Goal: Task Accomplishment & Management: Use online tool/utility

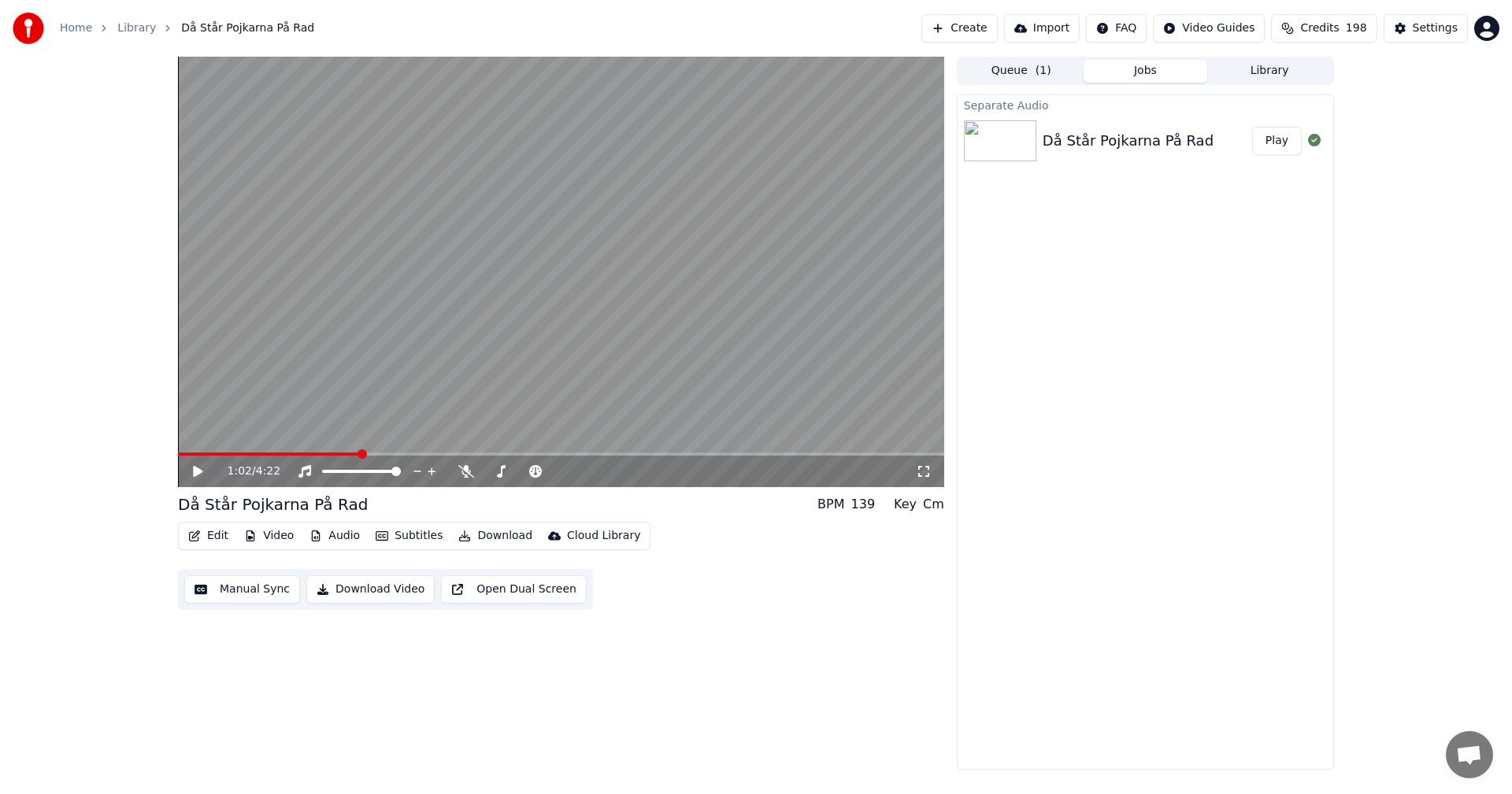
click at [346, 453] on span at bounding box center [269, 454] width 181 height 4
click at [366, 451] on video at bounding box center [561, 271] width 766 height 430
click at [367, 450] on video at bounding box center [561, 271] width 766 height 430
click at [198, 469] on icon at bounding box center [198, 472] width 10 height 11
click at [195, 473] on icon at bounding box center [198, 472] width 8 height 10
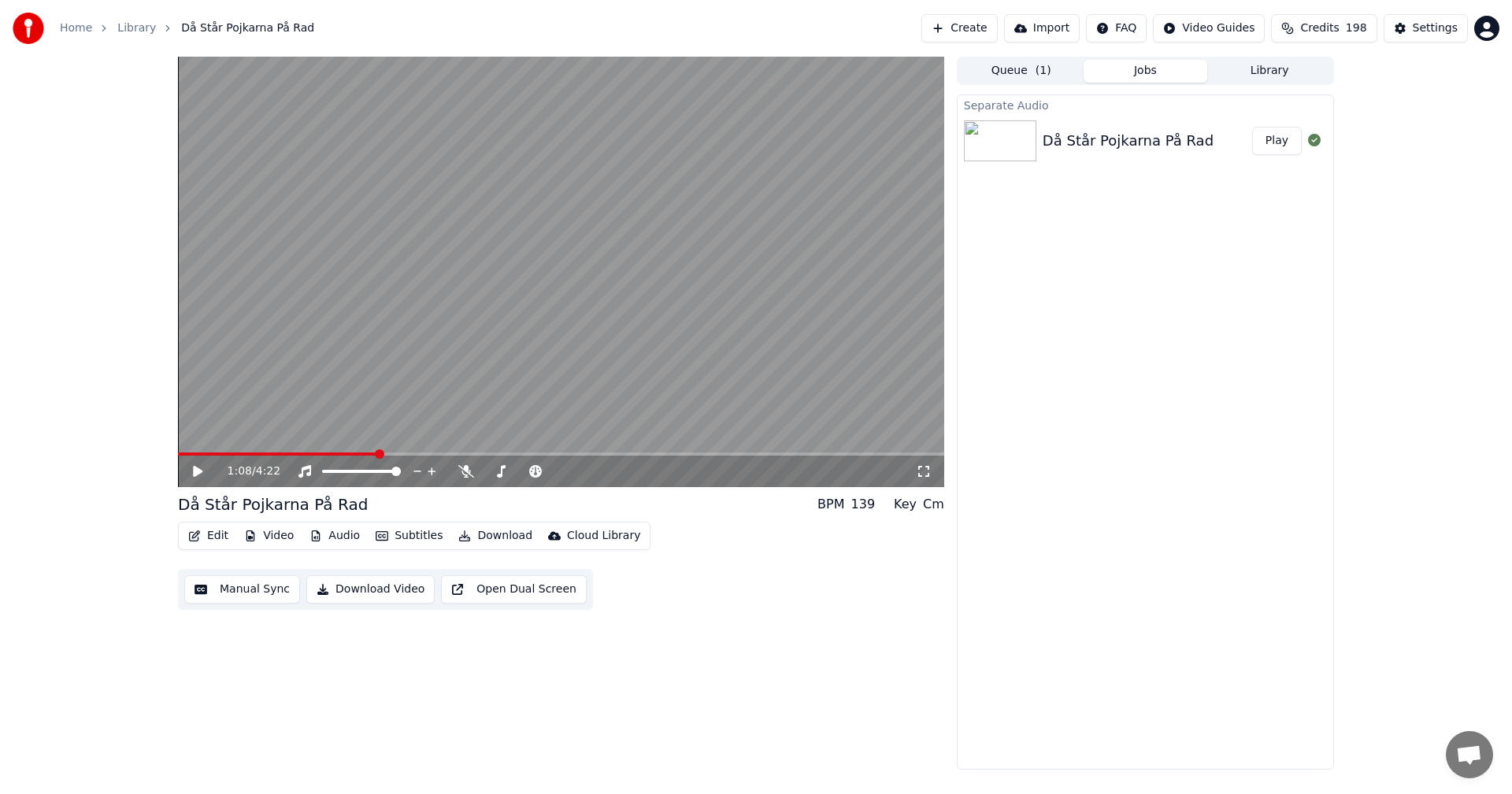
click at [369, 455] on span at bounding box center [278, 454] width 199 height 4
click at [190, 475] on icon at bounding box center [208, 472] width 37 height 13
click at [195, 472] on icon at bounding box center [198, 472] width 10 height 11
click at [407, 456] on div "1:08 / 4:22" at bounding box center [561, 472] width 766 height 31
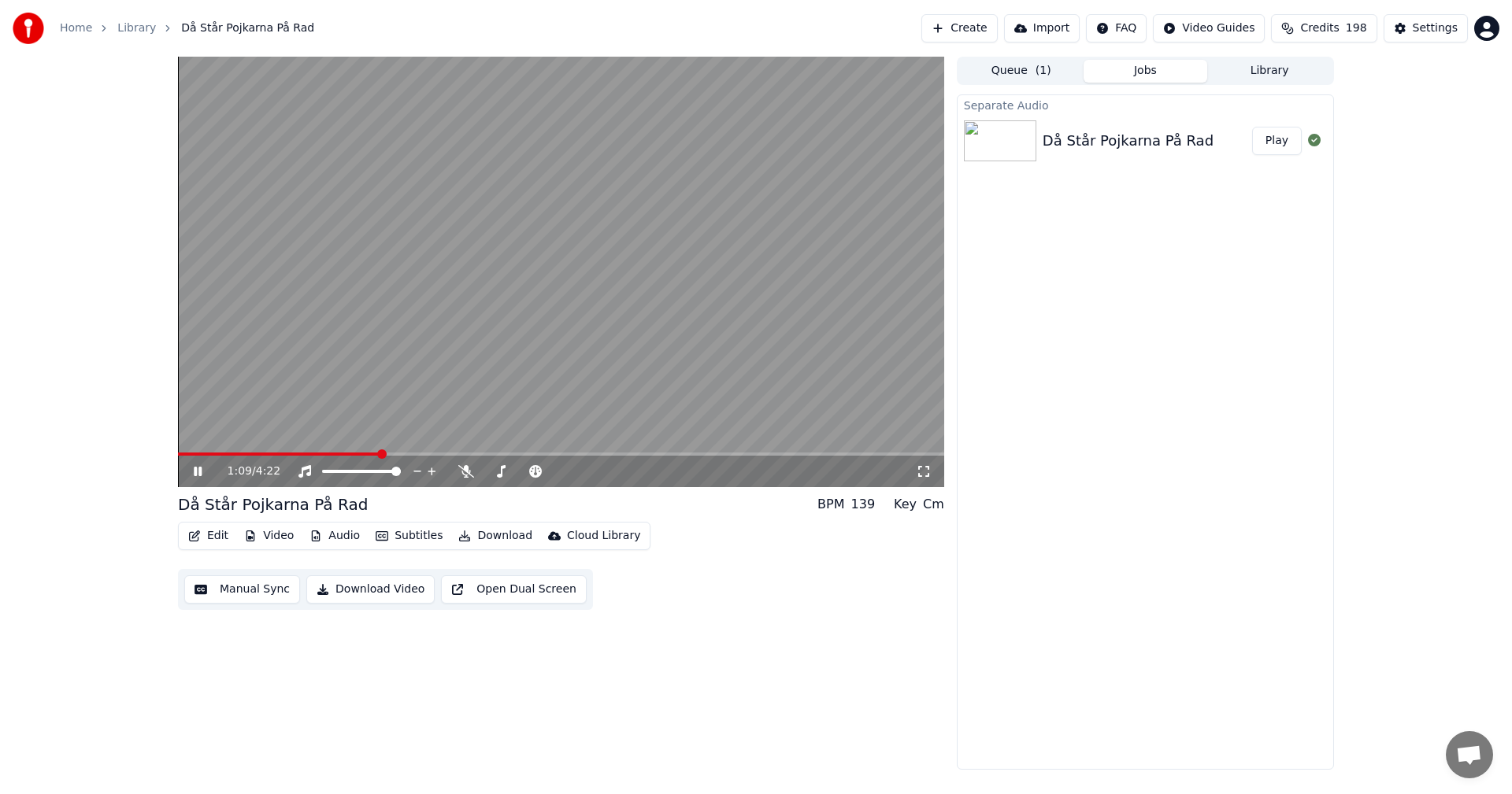
click at [411, 454] on span at bounding box center [561, 454] width 766 height 4
click at [433, 455] on span at bounding box center [561, 454] width 766 height 4
click at [430, 453] on span at bounding box center [307, 454] width 260 height 4
click at [424, 454] on span at bounding box center [305, 454] width 256 height 4
click at [193, 472] on icon at bounding box center [208, 472] width 37 height 13
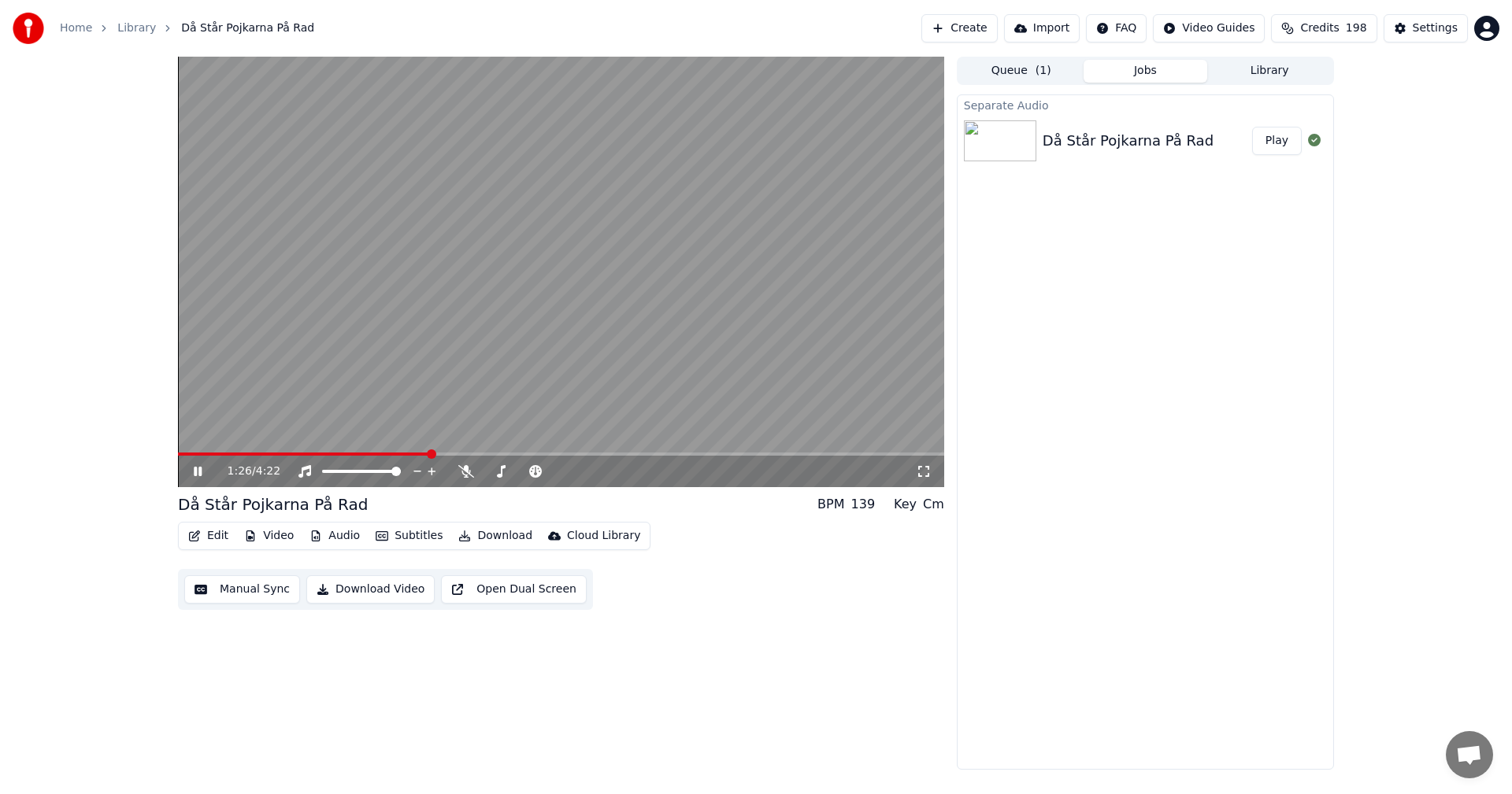
click at [193, 472] on icon at bounding box center [208, 472] width 37 height 13
click at [438, 456] on span at bounding box center [307, 454] width 260 height 4
click at [197, 469] on icon at bounding box center [198, 472] width 8 height 10
click at [430, 454] on span at bounding box center [309, 454] width 263 height 4
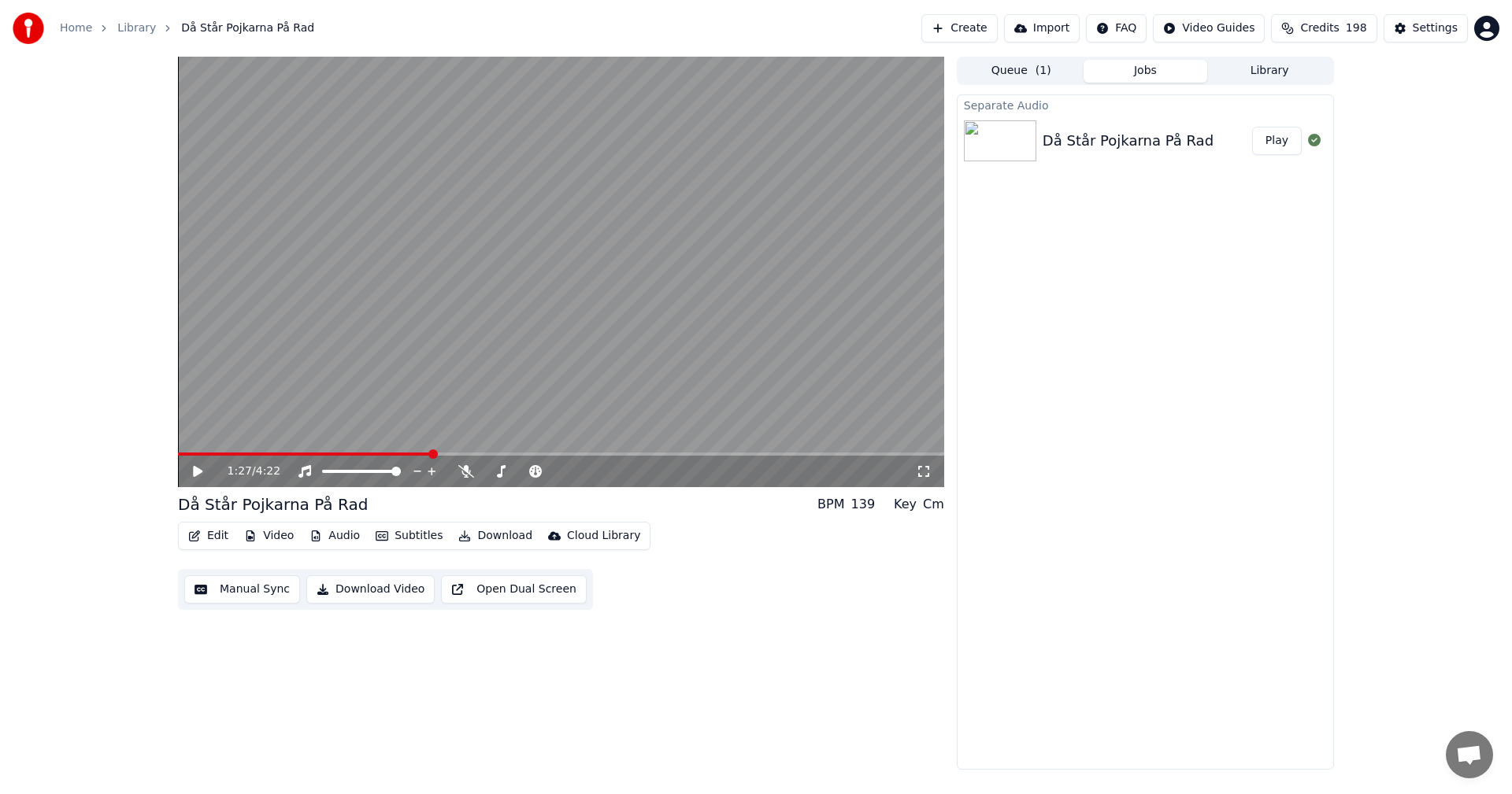
click at [201, 473] on icon at bounding box center [208, 472] width 37 height 13
click at [429, 453] on span at bounding box center [308, 454] width 261 height 4
click at [436, 453] on span at bounding box center [440, 454] width 10 height 10
click at [413, 452] on video at bounding box center [561, 271] width 766 height 430
click at [195, 469] on icon at bounding box center [198, 472] width 10 height 11
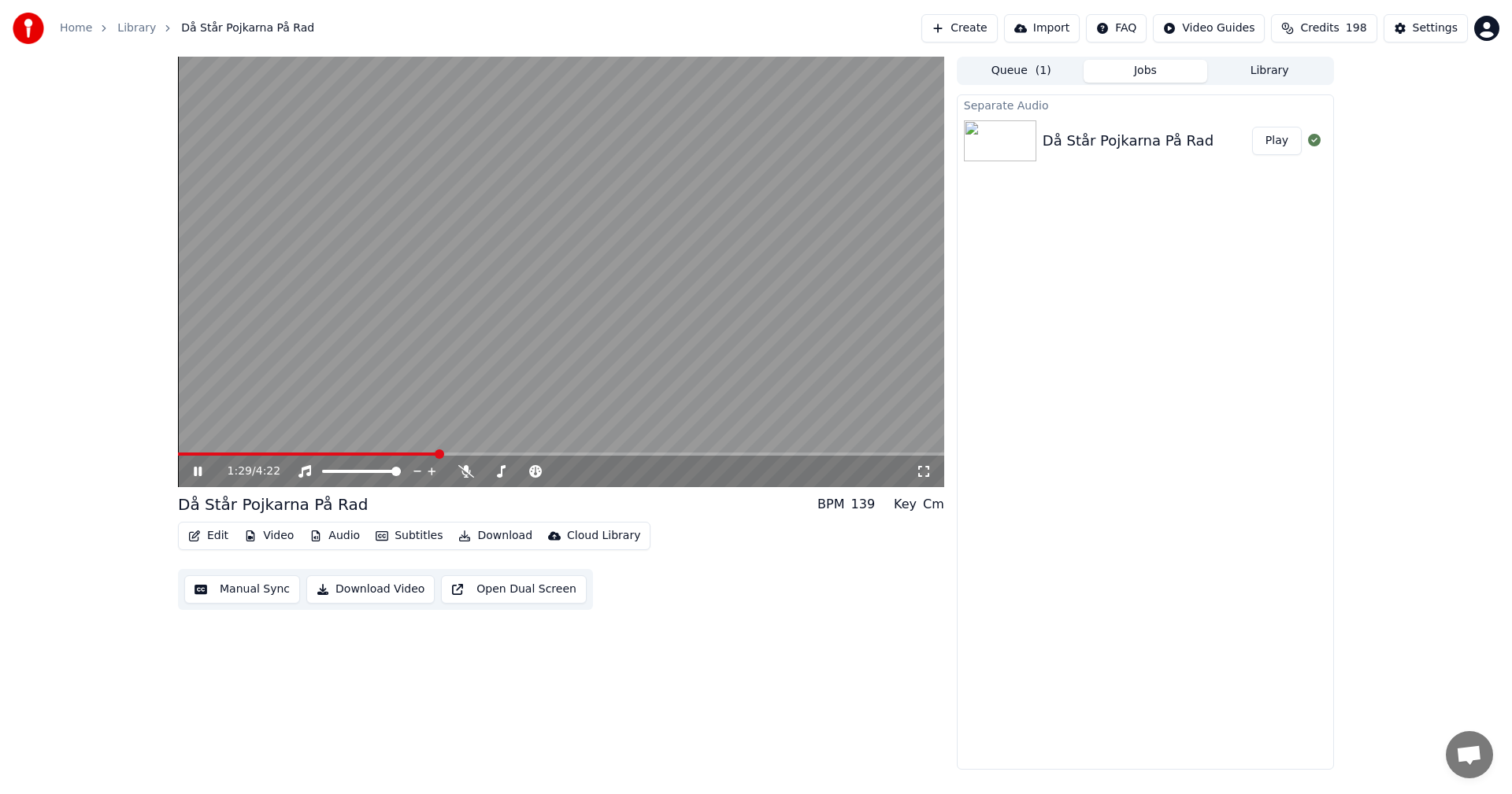
click at [418, 454] on span at bounding box center [307, 454] width 260 height 4
click at [196, 474] on icon at bounding box center [198, 472] width 8 height 10
click at [201, 472] on icon at bounding box center [198, 472] width 10 height 11
click at [482, 457] on div "1:27 / 4:22" at bounding box center [561, 472] width 766 height 31
click at [475, 454] on span at bounding box center [561, 454] width 766 height 4
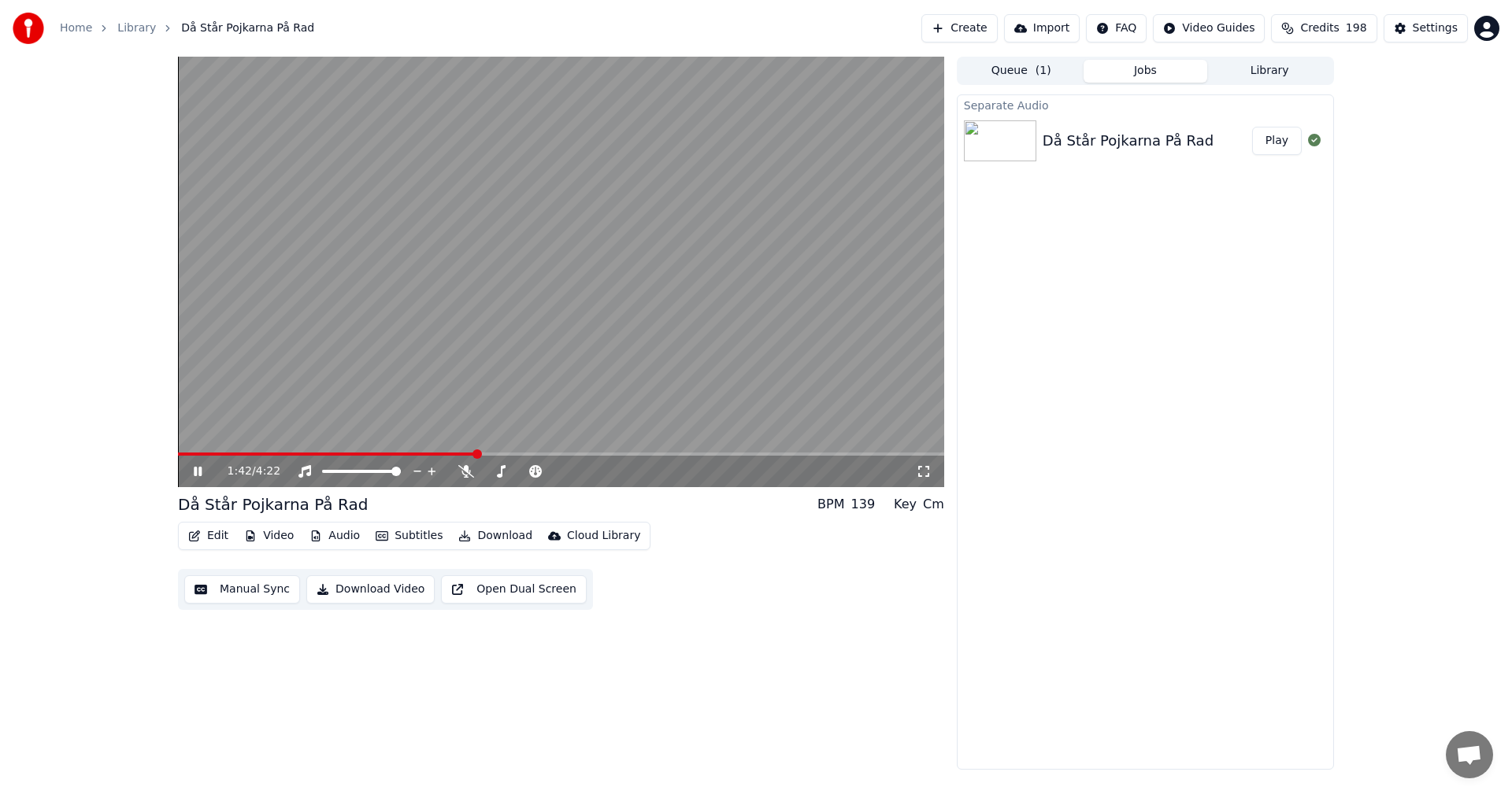
click at [508, 455] on span at bounding box center [561, 454] width 766 height 4
click at [547, 452] on video at bounding box center [561, 271] width 766 height 430
click at [578, 454] on span at bounding box center [561, 454] width 766 height 4
click at [194, 472] on icon at bounding box center [198, 472] width 10 height 11
click at [595, 456] on span at bounding box center [561, 454] width 766 height 4
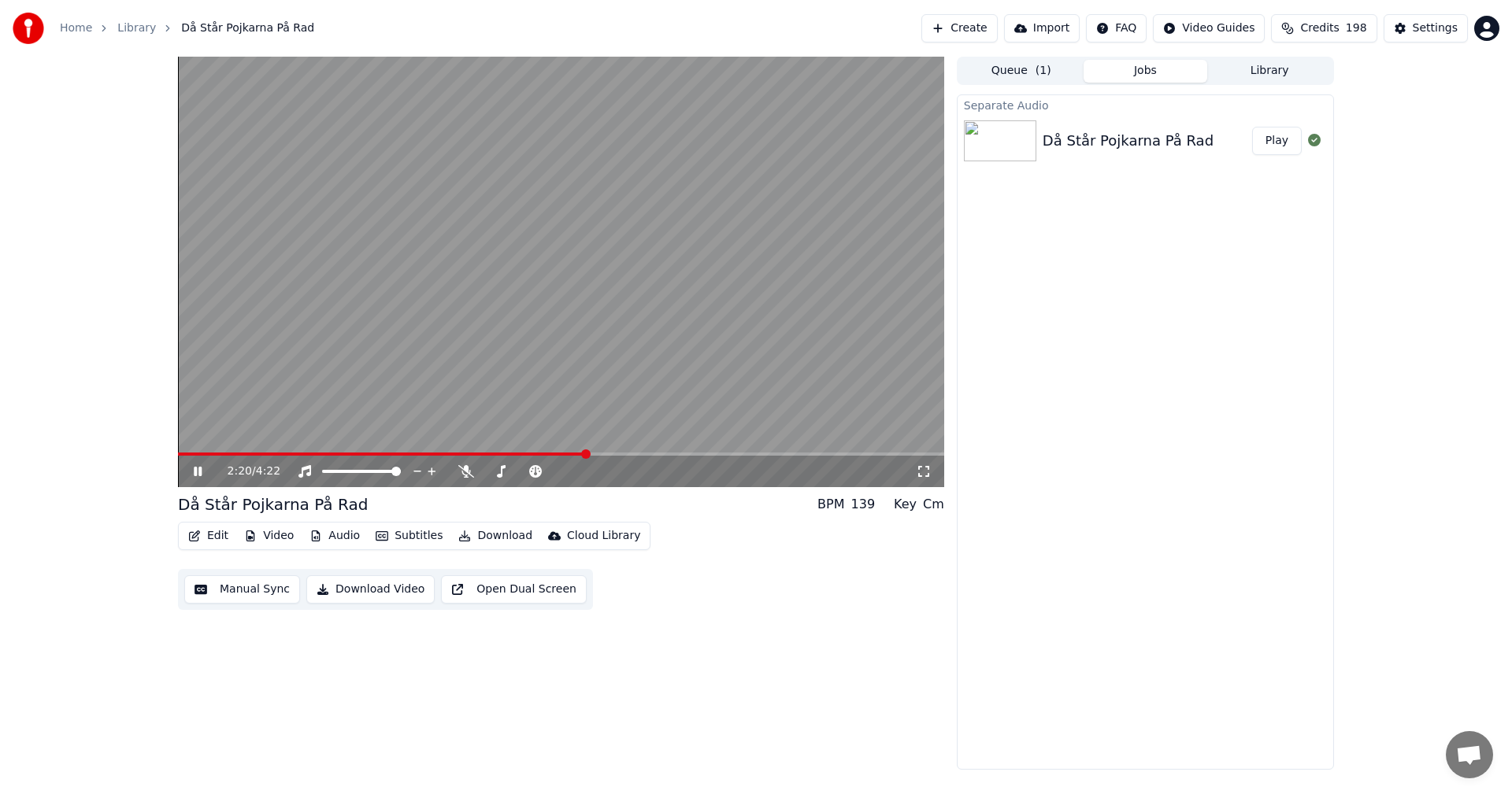
click at [586, 454] on span at bounding box center [382, 454] width 409 height 4
click at [197, 471] on icon at bounding box center [198, 472] width 8 height 10
click at [190, 474] on icon at bounding box center [208, 472] width 37 height 13
click at [205, 474] on icon at bounding box center [208, 472] width 37 height 13
click at [218, 536] on button "Edit" at bounding box center [208, 536] width 53 height 22
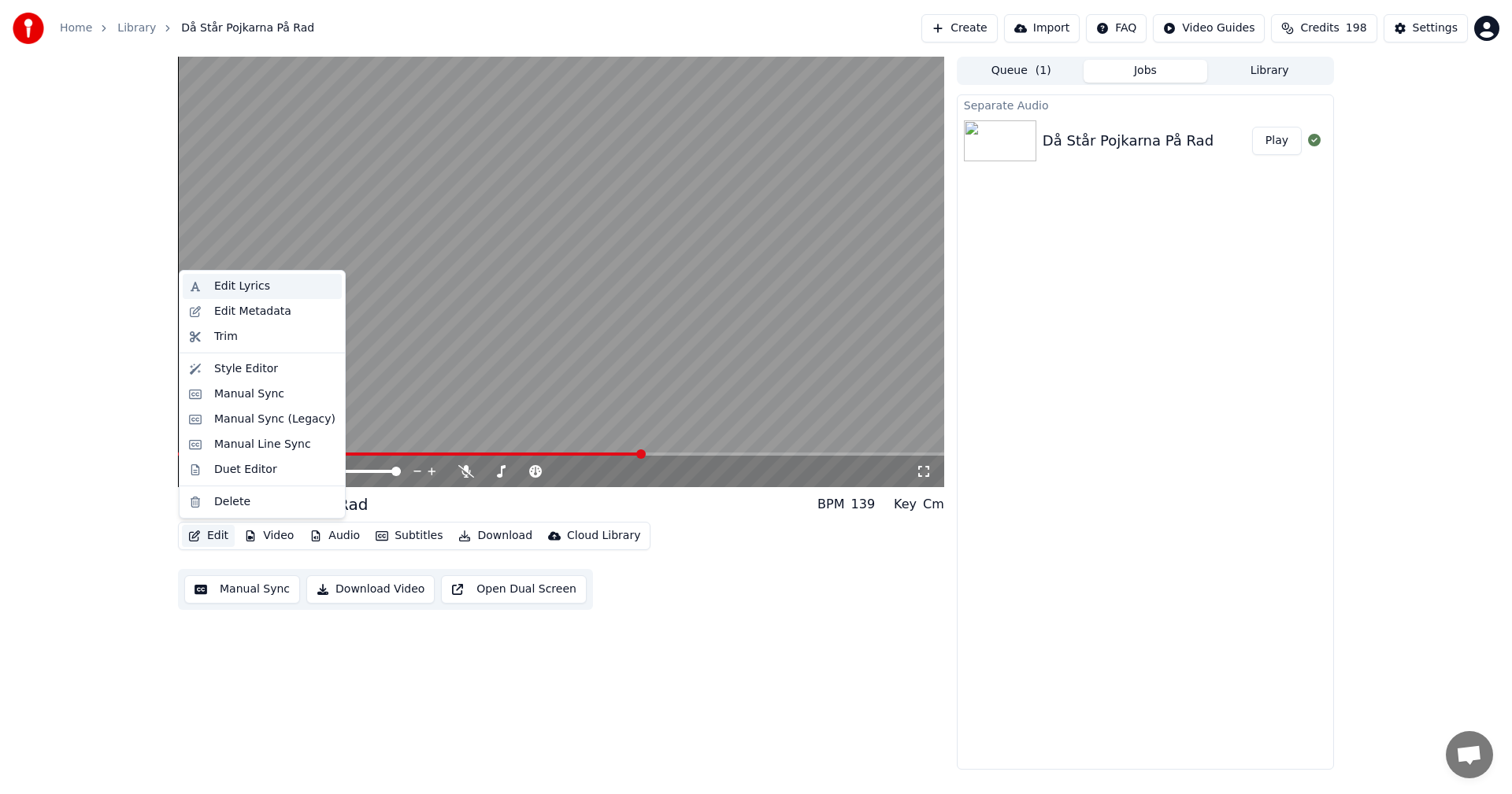
click at [234, 281] on div "Edit Lyrics" at bounding box center [242, 287] width 56 height 16
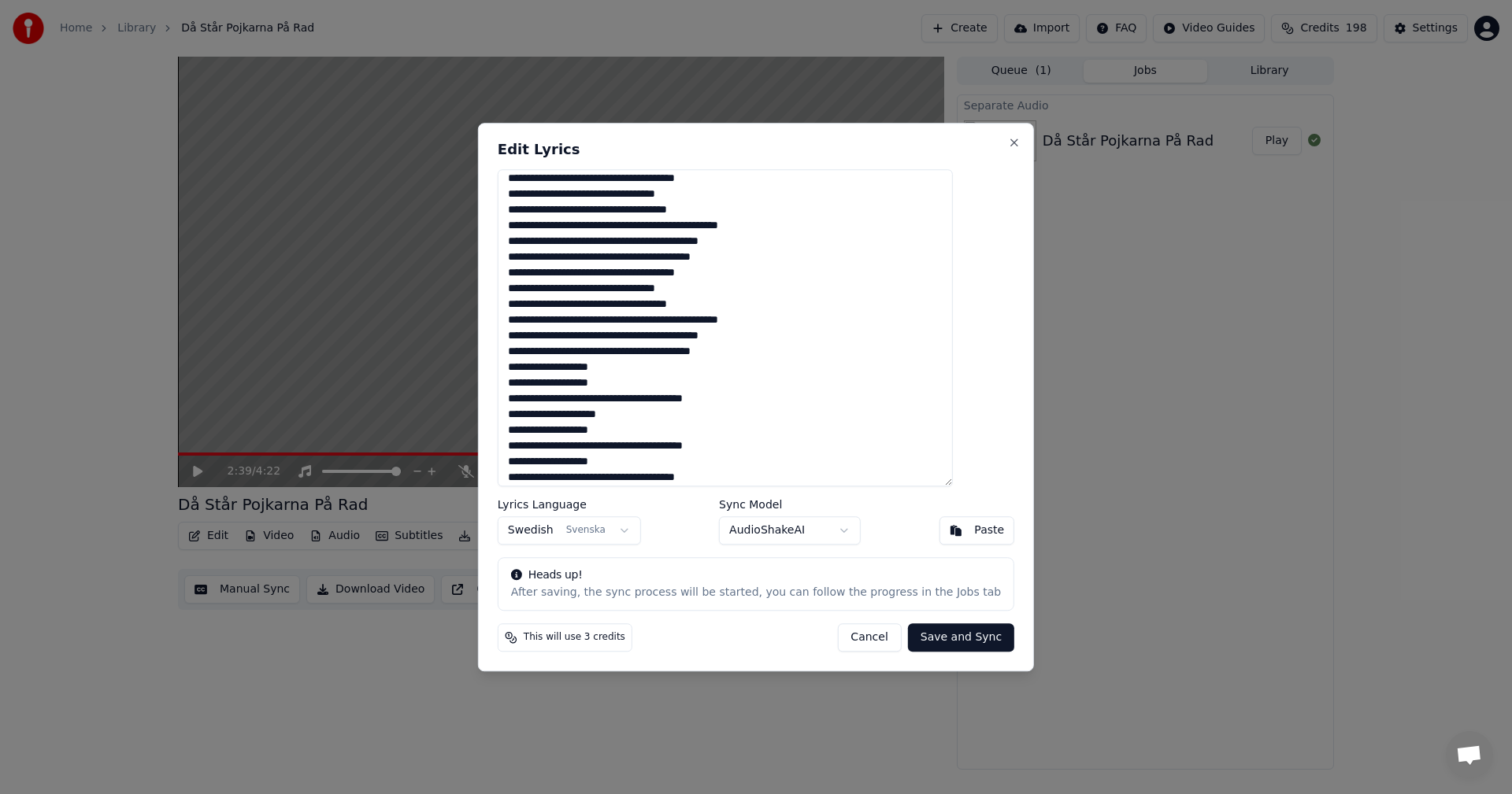
scroll to position [236, 0]
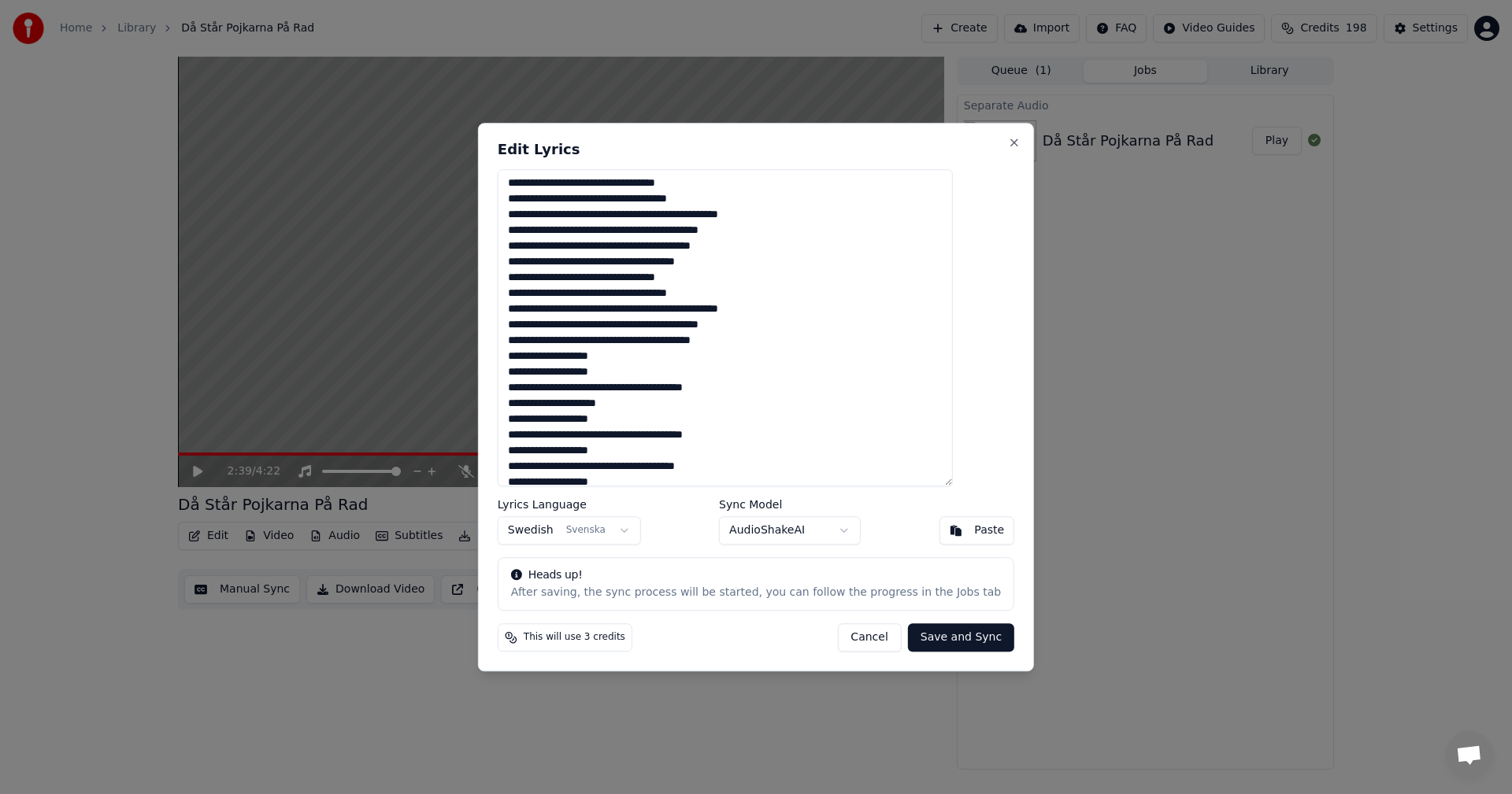
click at [848, 527] on button "AudioShakeAI" at bounding box center [790, 531] width 142 height 29
click at [844, 527] on body "Home Library Då Står Pojkarna På Rad Create Import FAQ Video Guides Credits 198…" at bounding box center [756, 397] width 1512 height 794
click at [849, 643] on button "Cancel" at bounding box center [869, 638] width 64 height 29
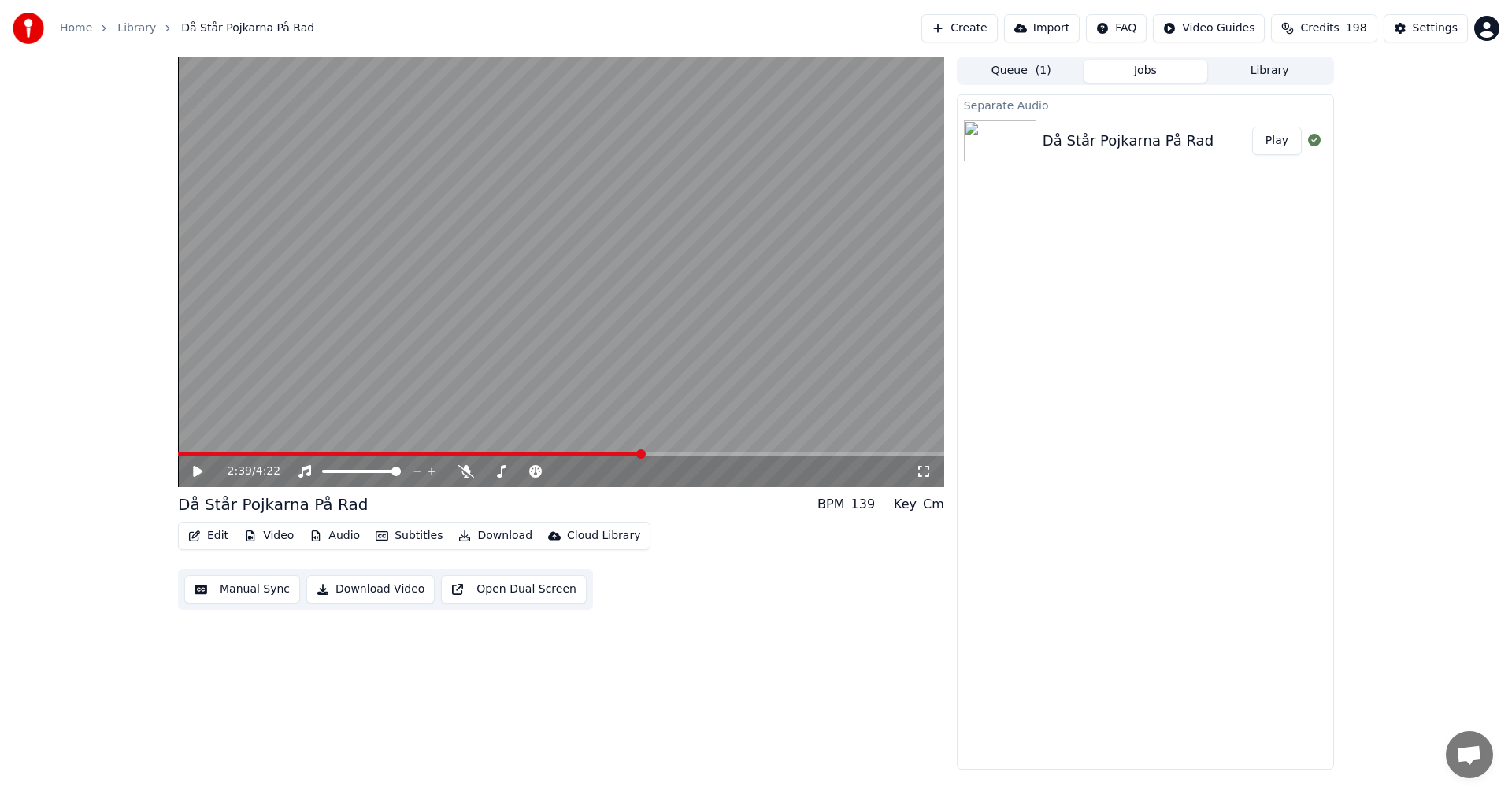
click at [1013, 76] on button "Queue ( 1 )" at bounding box center [1021, 71] width 124 height 22
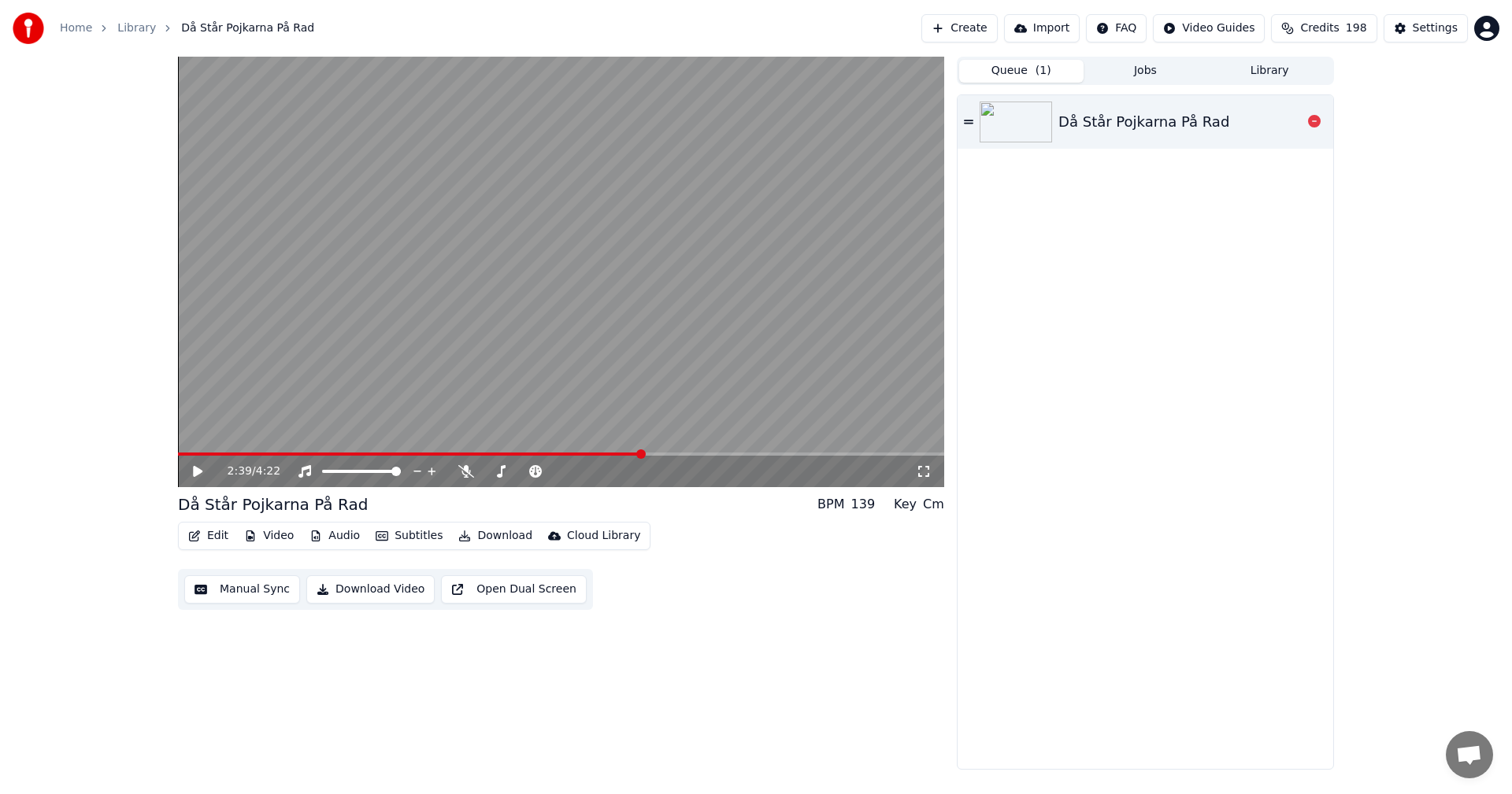
click at [1119, 128] on div "Då Står Pojkarna På Rad" at bounding box center [1144, 122] width 171 height 22
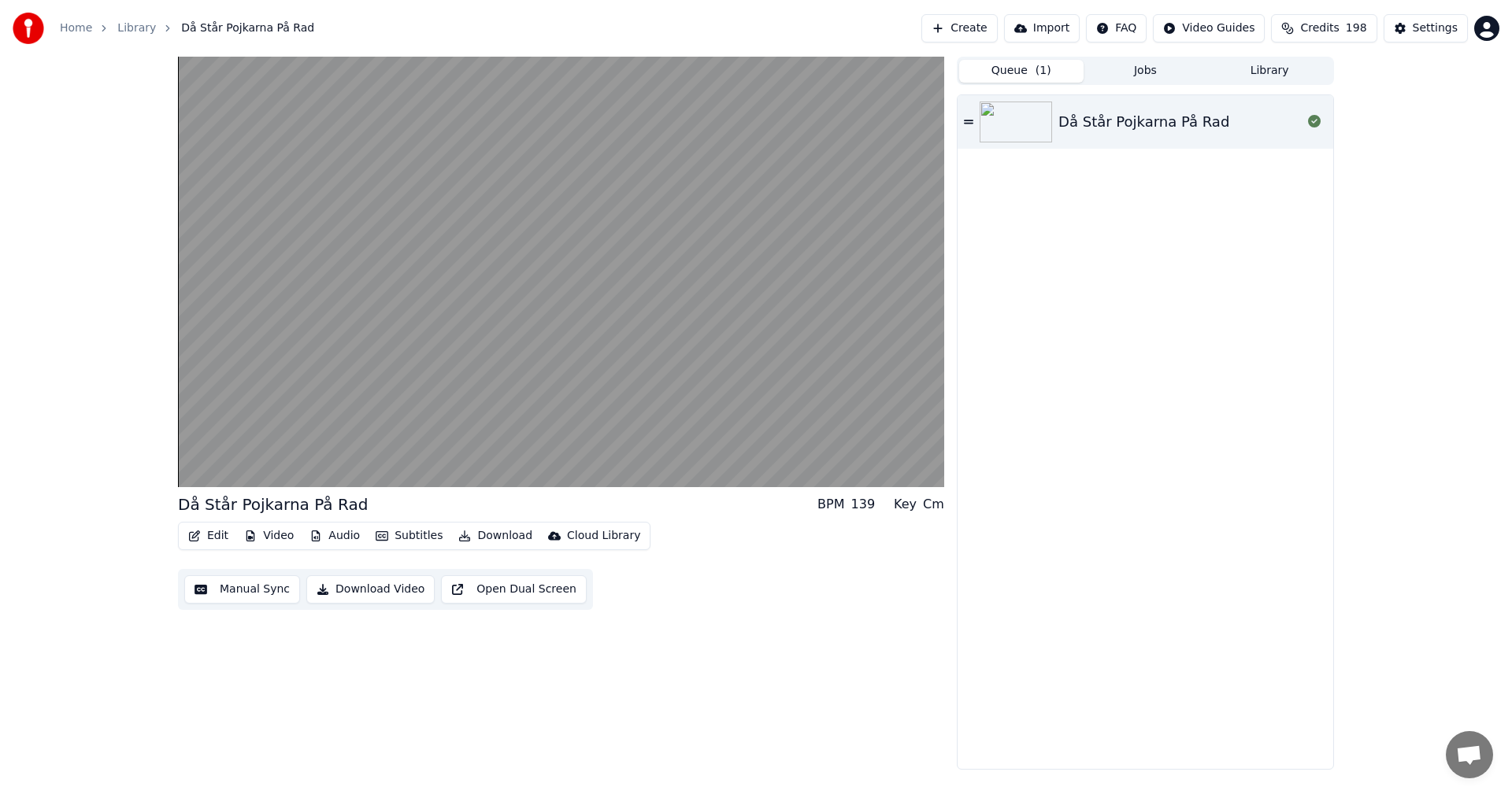
click at [1253, 74] on button "Library" at bounding box center [1269, 71] width 124 height 22
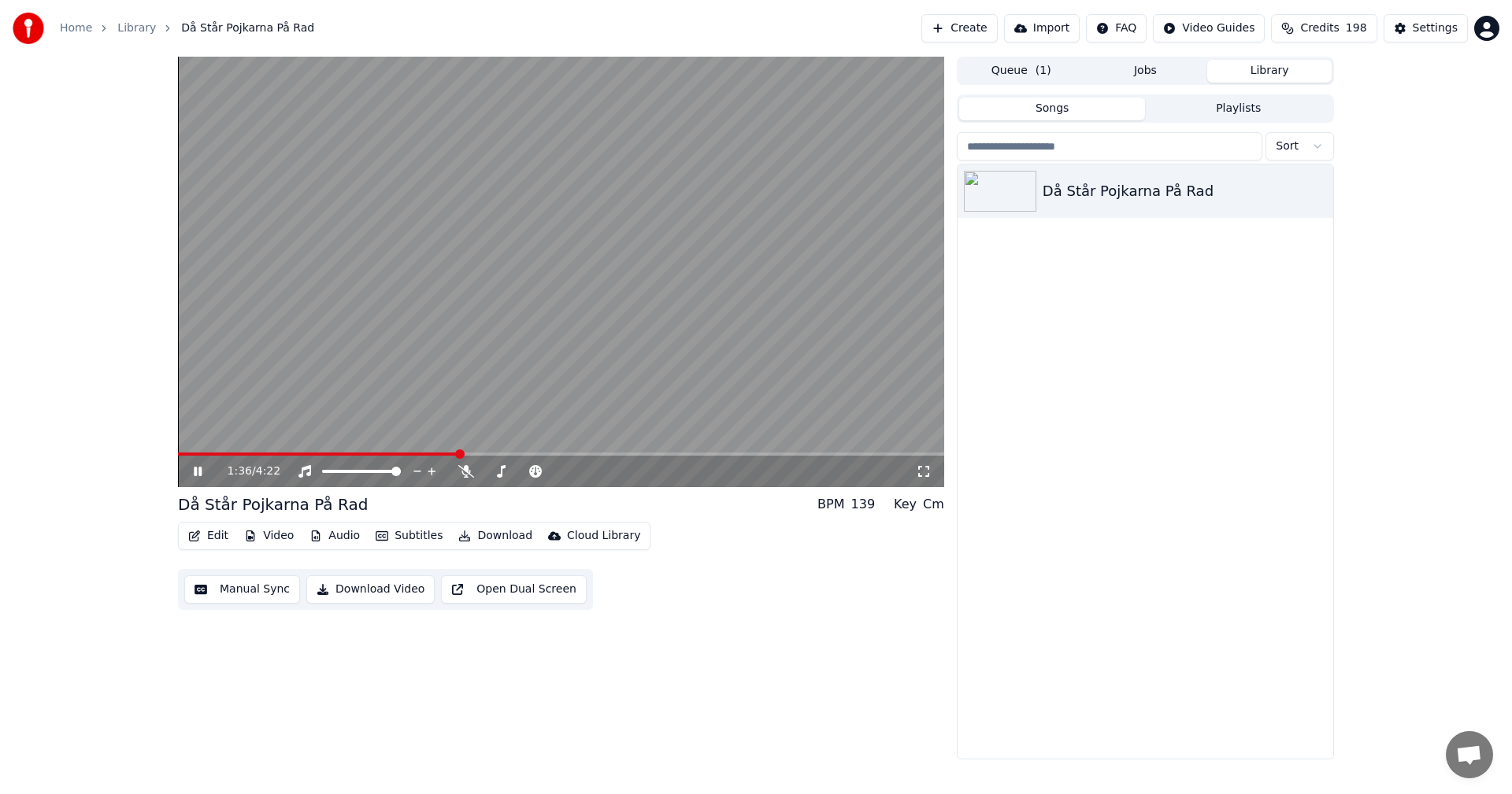
click at [197, 472] on icon at bounding box center [198, 472] width 8 height 10
click at [271, 527] on button "Video" at bounding box center [269, 536] width 62 height 22
click at [208, 534] on button "Edit" at bounding box center [208, 536] width 53 height 22
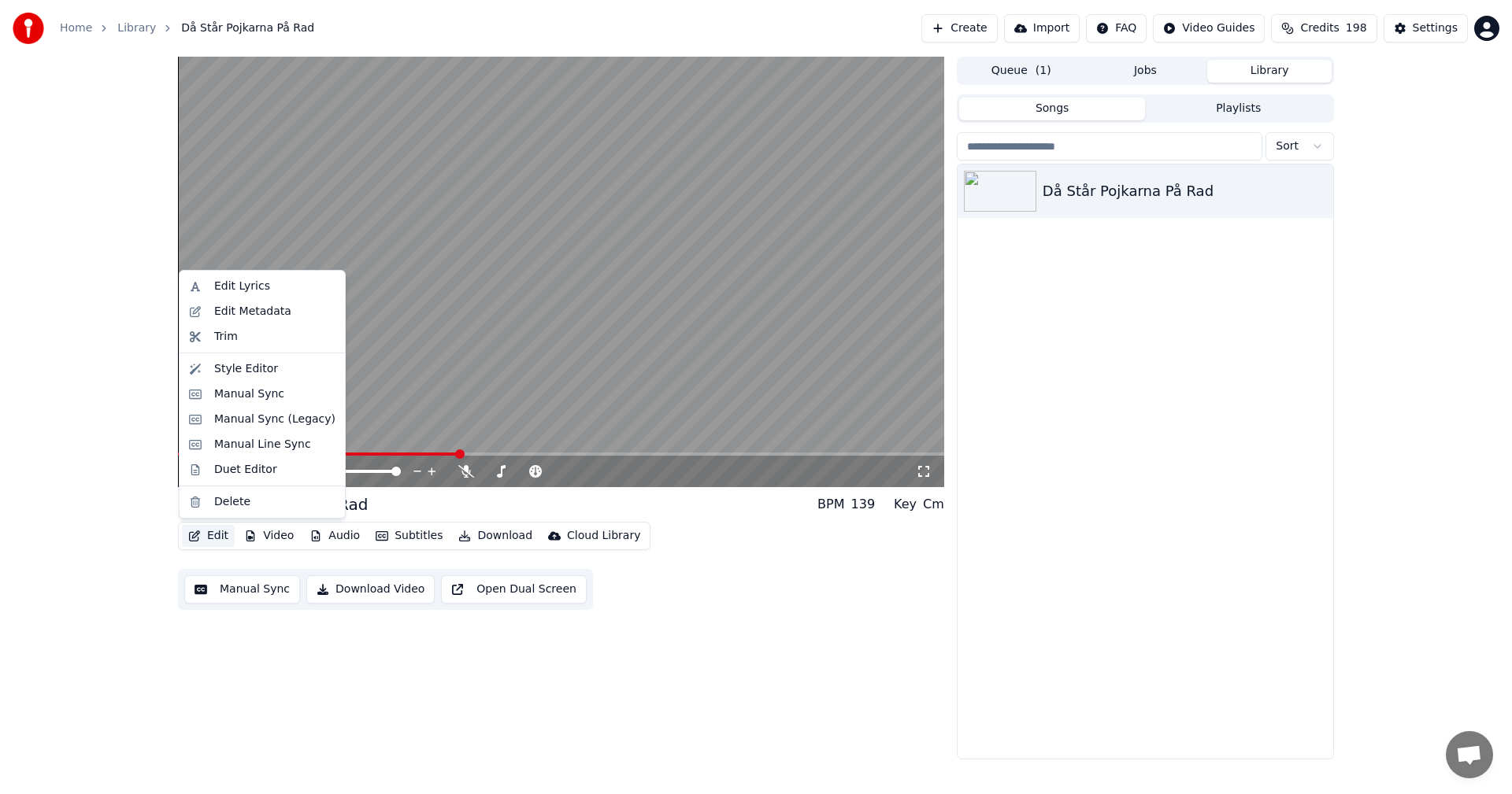
click at [208, 534] on button "Edit" at bounding box center [208, 536] width 53 height 22
click at [245, 284] on div "Edit Lyrics" at bounding box center [242, 287] width 56 height 16
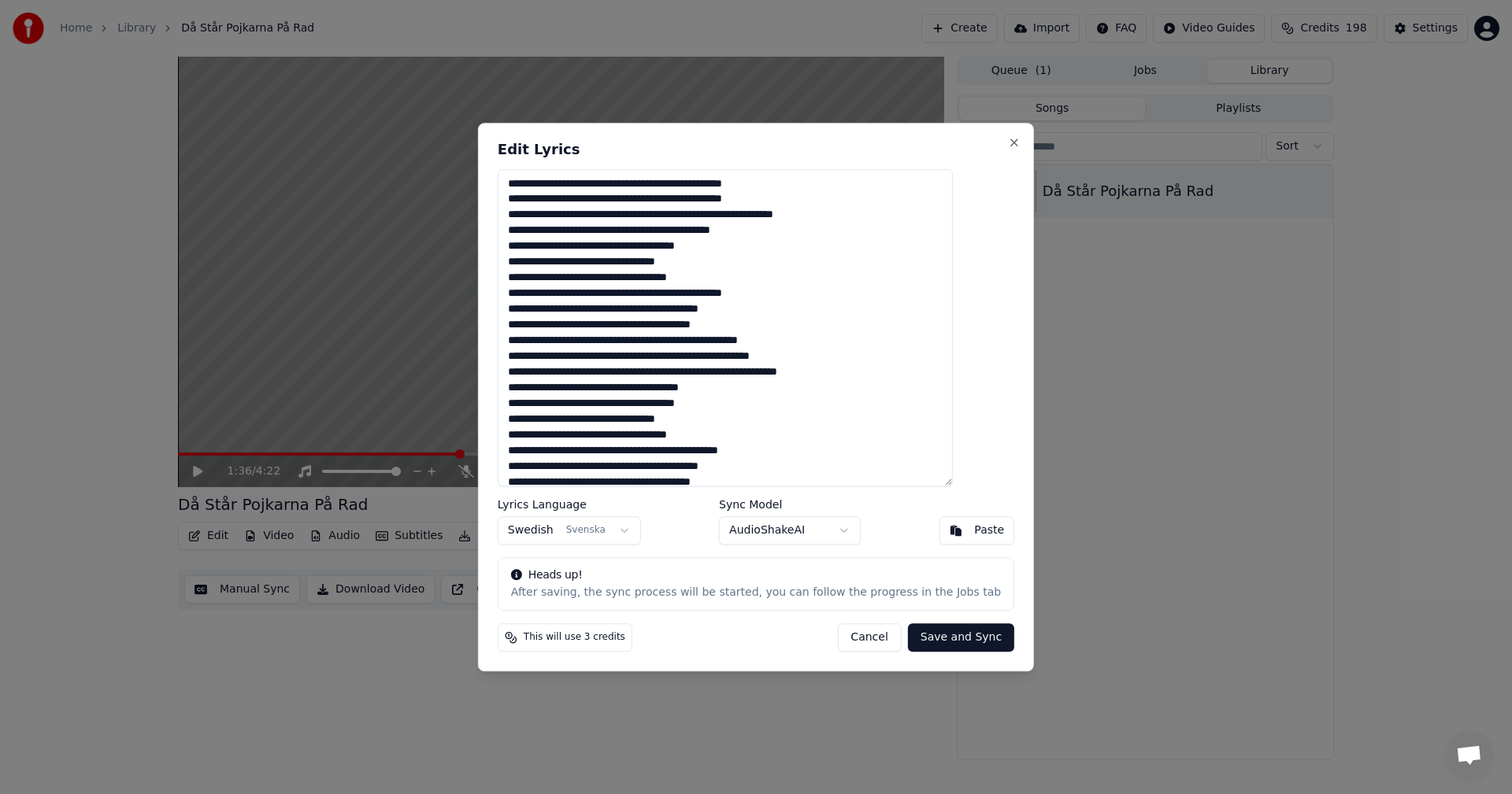
click at [837, 642] on button "Cancel" at bounding box center [869, 638] width 64 height 29
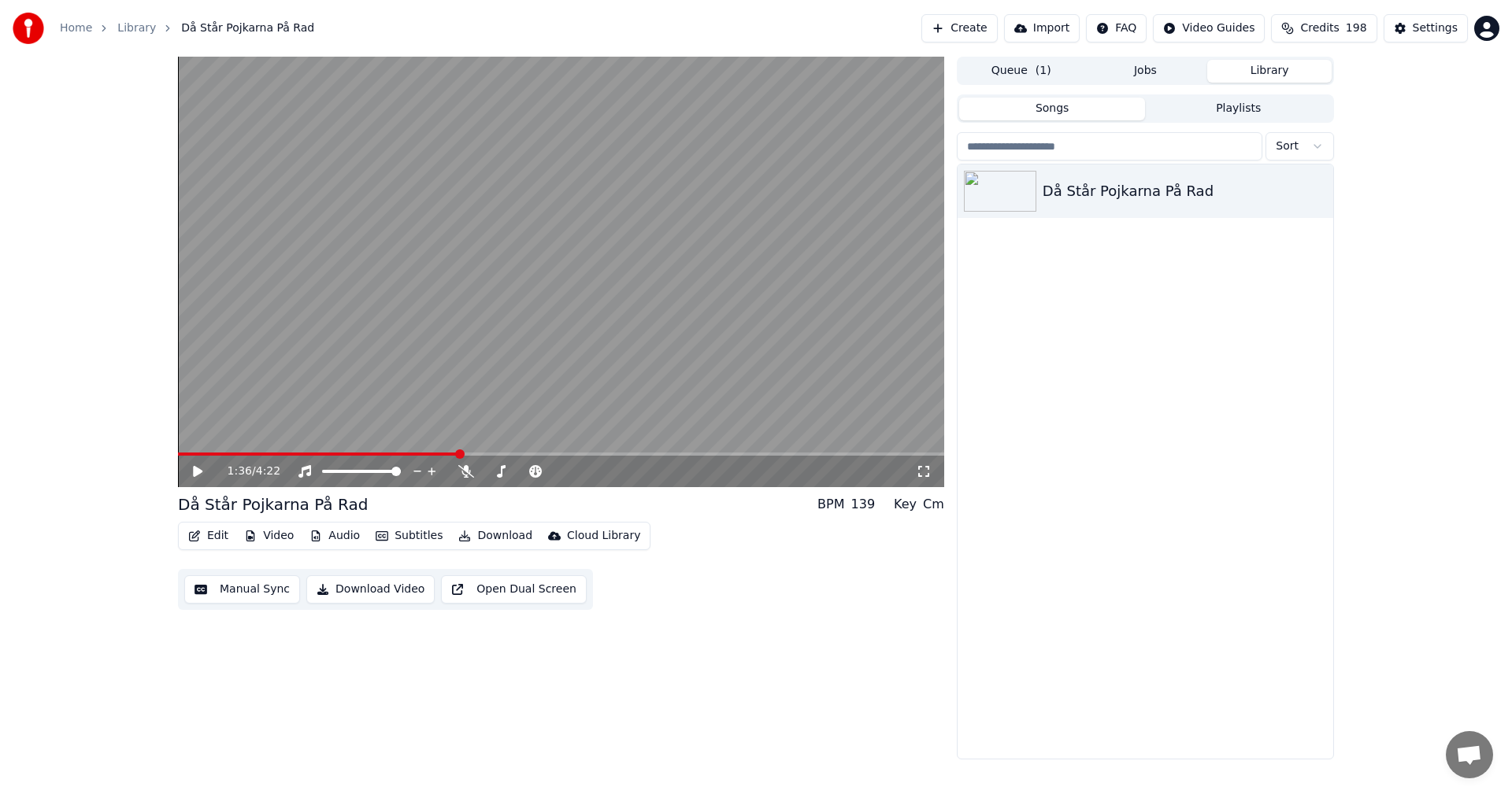
click at [214, 534] on button "Edit" at bounding box center [208, 536] width 53 height 22
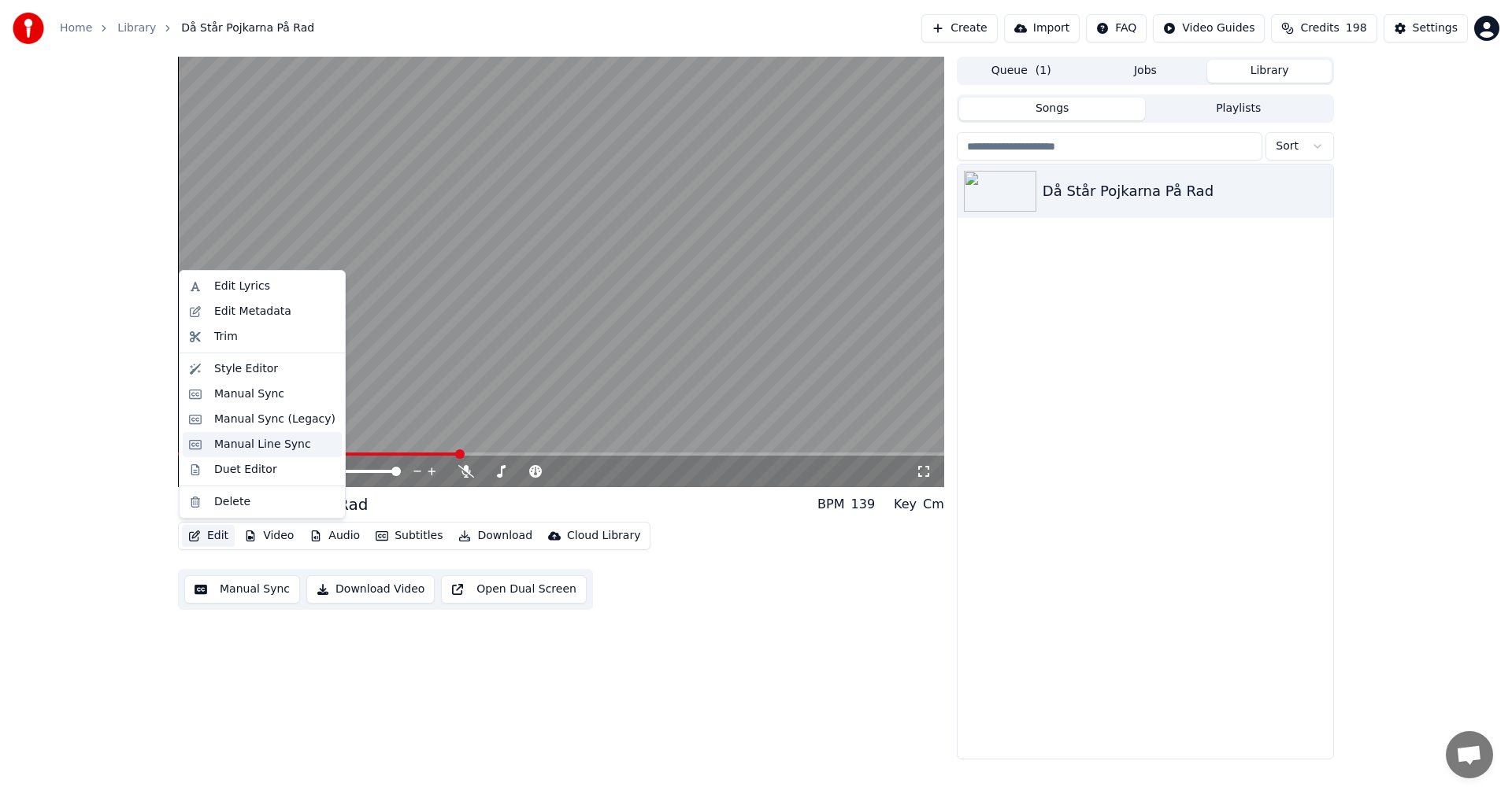
click at [233, 445] on div "Manual Line Sync" at bounding box center [262, 445] width 97 height 16
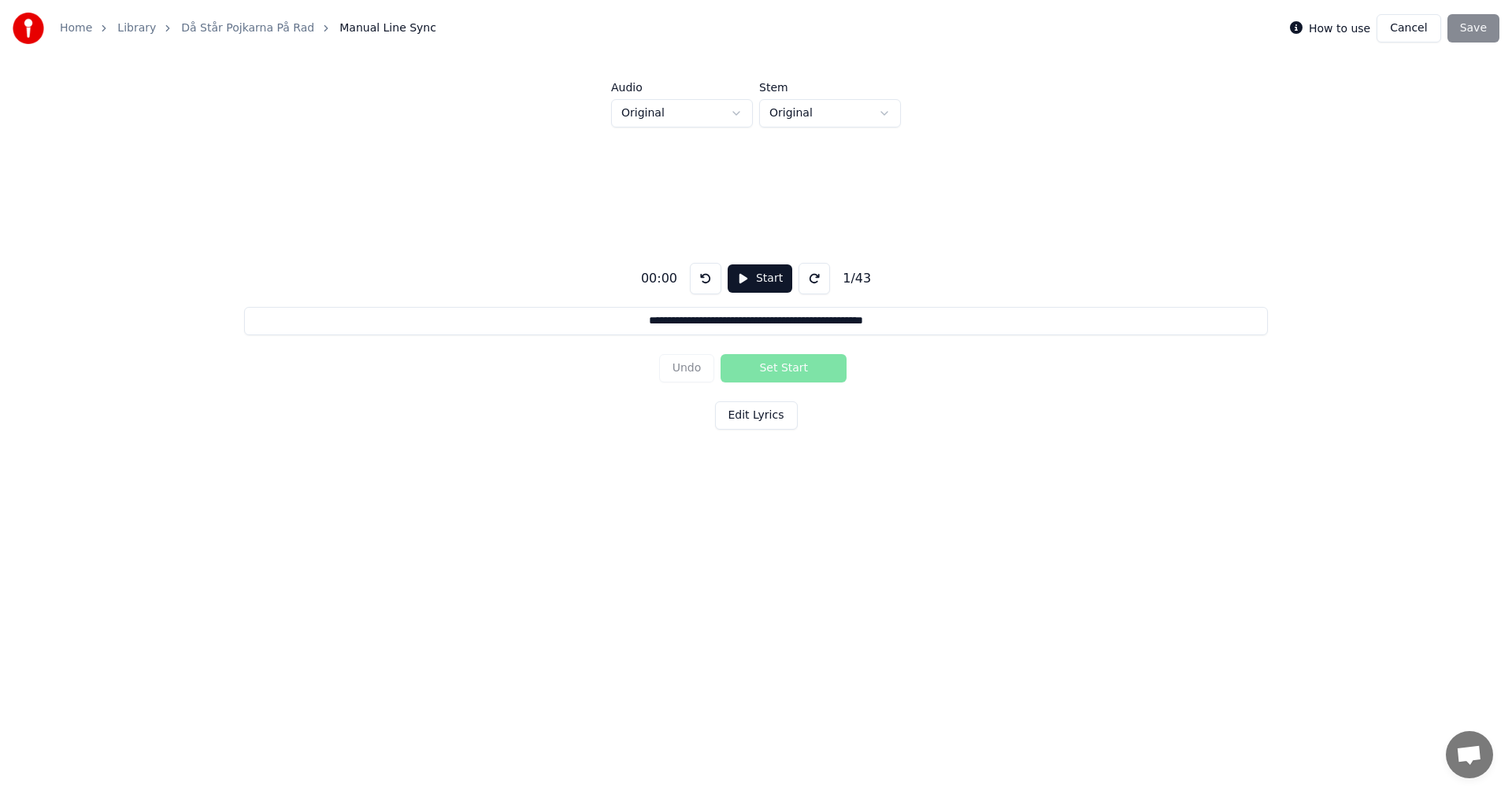
click at [748, 278] on button "Start" at bounding box center [760, 279] width 65 height 29
click at [748, 278] on button "Pause" at bounding box center [759, 279] width 70 height 29
click at [748, 278] on button "Start" at bounding box center [760, 279] width 65 height 29
click at [748, 278] on button "Pause" at bounding box center [759, 279] width 70 height 29
drag, startPoint x: 606, startPoint y: 325, endPoint x: 986, endPoint y: 332, distance: 380.1
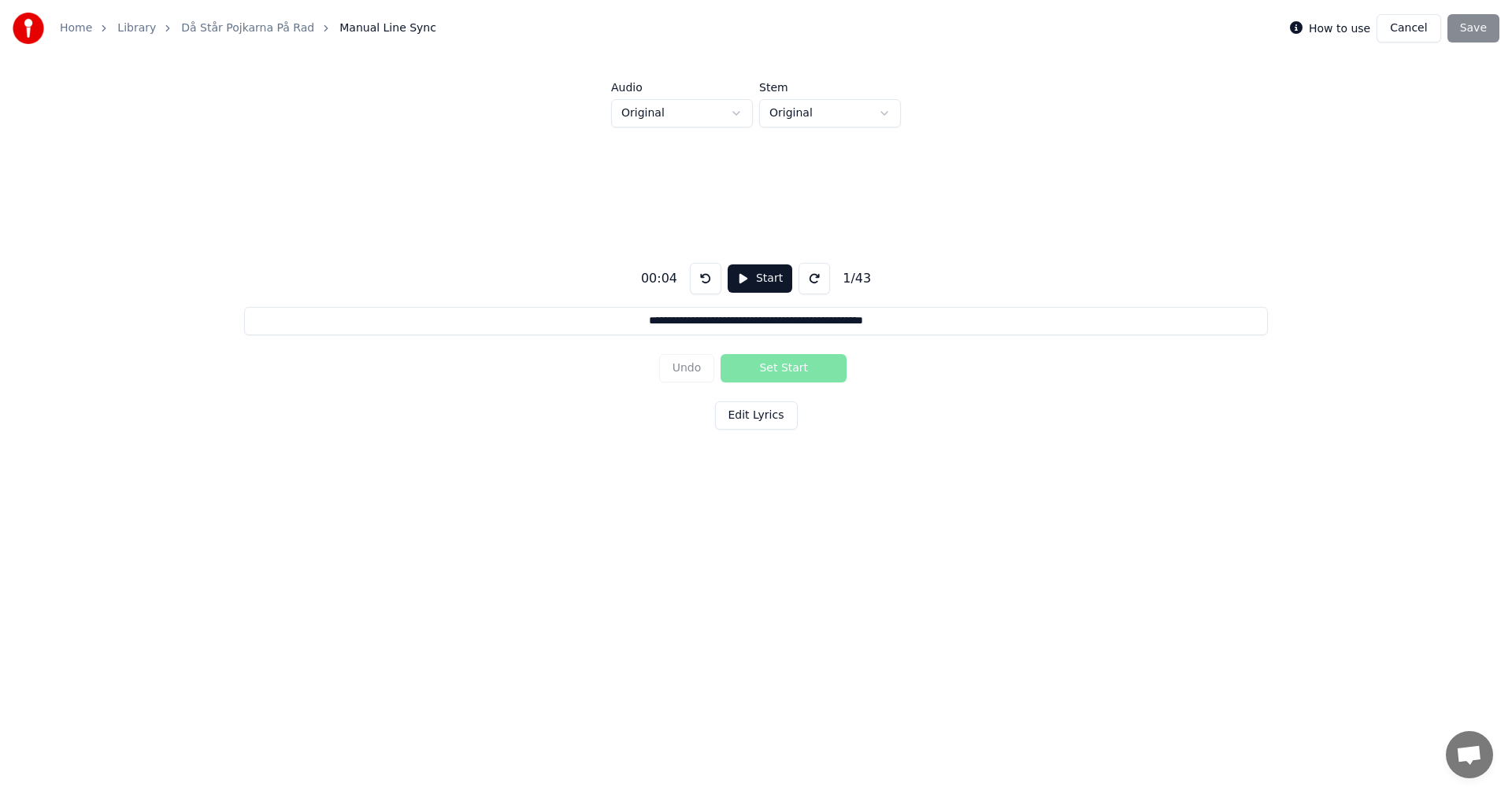
click at [986, 332] on input "**********" at bounding box center [756, 322] width 1023 height 29
click at [609, 310] on input at bounding box center [756, 322] width 1023 height 29
click at [809, 277] on button at bounding box center [814, 278] width 31 height 31
click at [809, 278] on button at bounding box center [814, 278] width 31 height 31
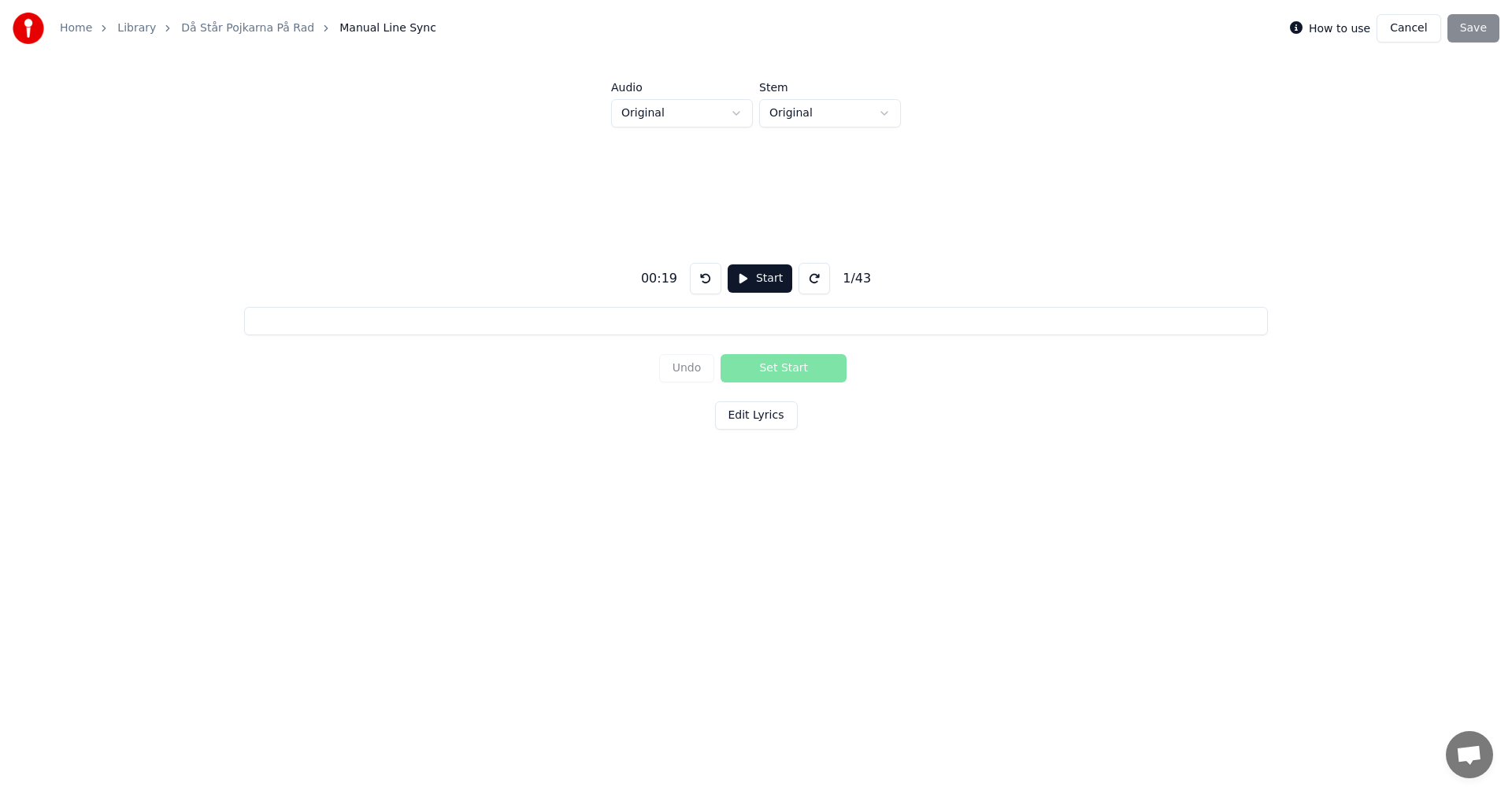
click at [809, 278] on button at bounding box center [814, 278] width 31 height 31
click at [800, 281] on button at bounding box center [814, 278] width 31 height 31
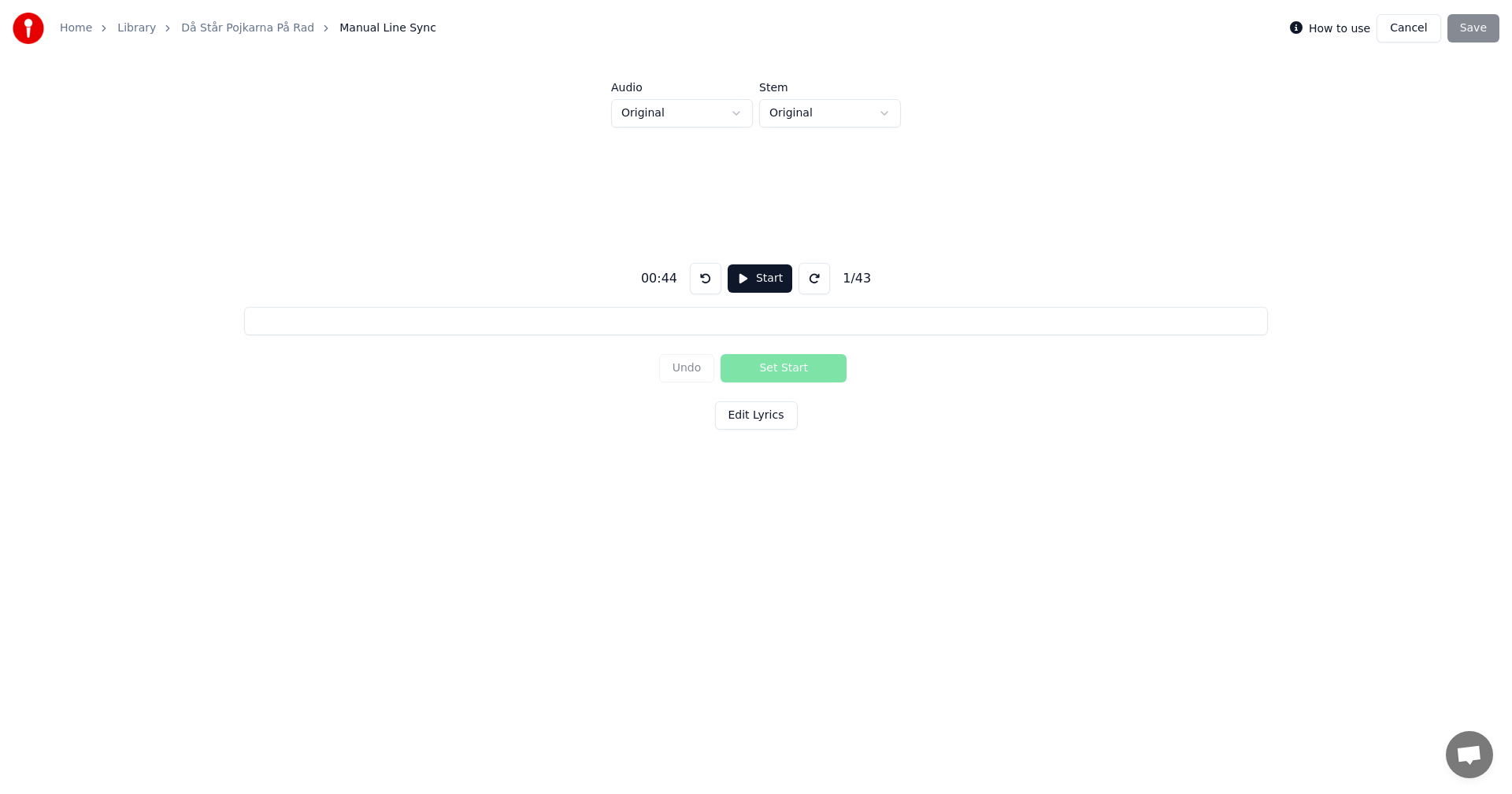
click at [800, 281] on button at bounding box center [814, 278] width 31 height 31
click at [698, 282] on button at bounding box center [705, 278] width 31 height 31
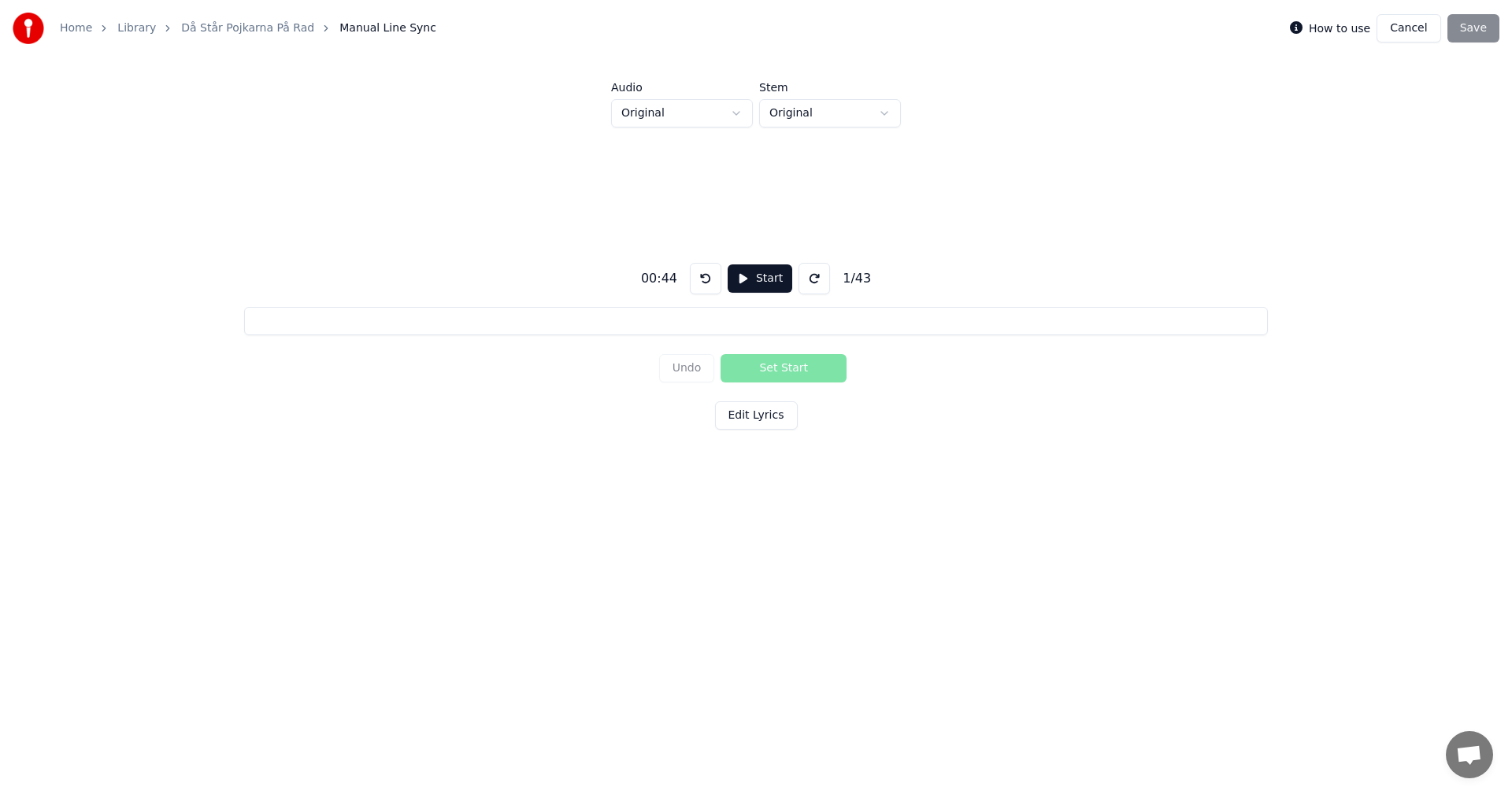
click at [698, 282] on button at bounding box center [705, 278] width 31 height 31
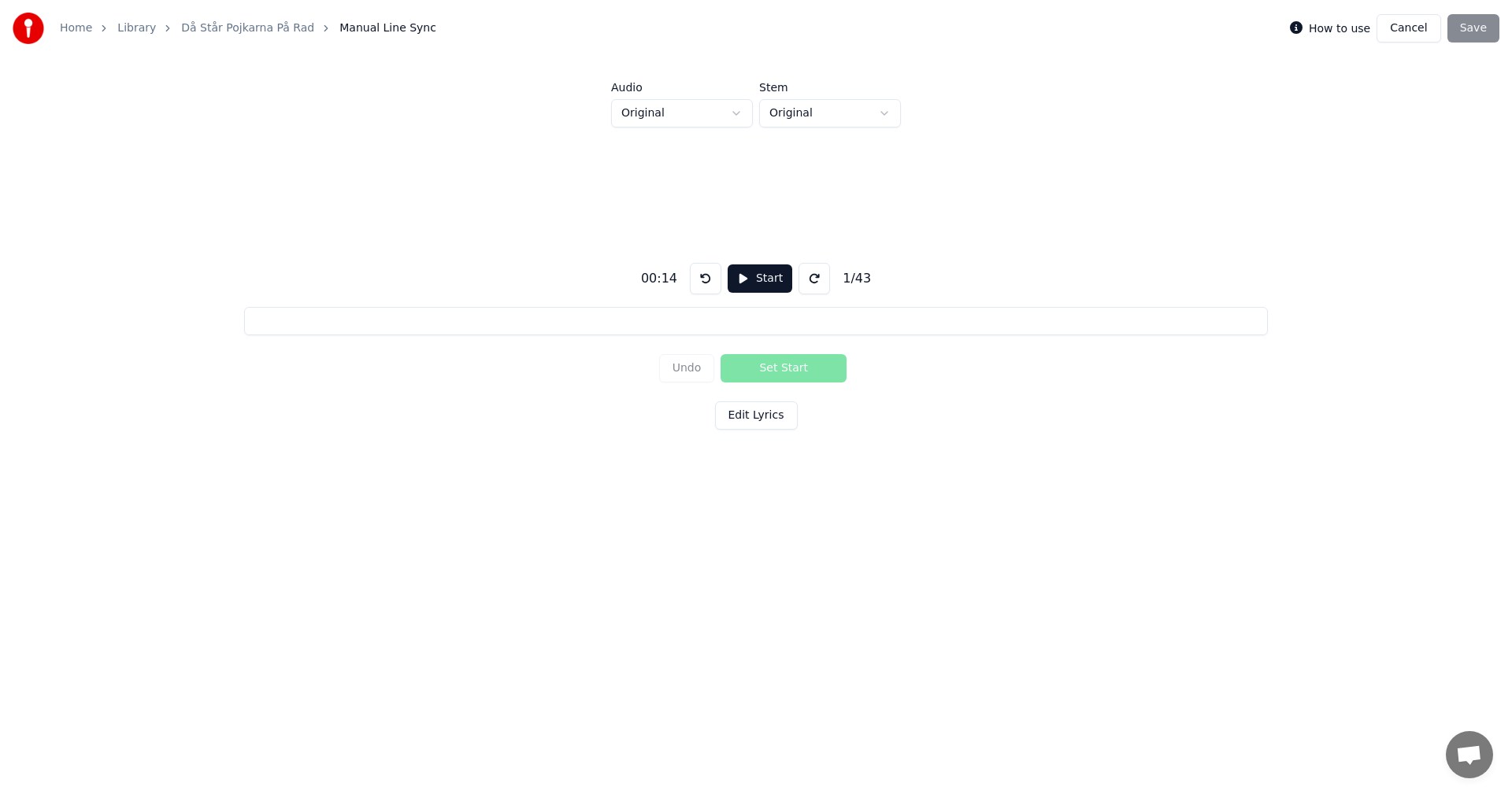
click at [698, 282] on button at bounding box center [705, 278] width 31 height 31
click at [1424, 34] on button "Cancel" at bounding box center [1408, 29] width 64 height 29
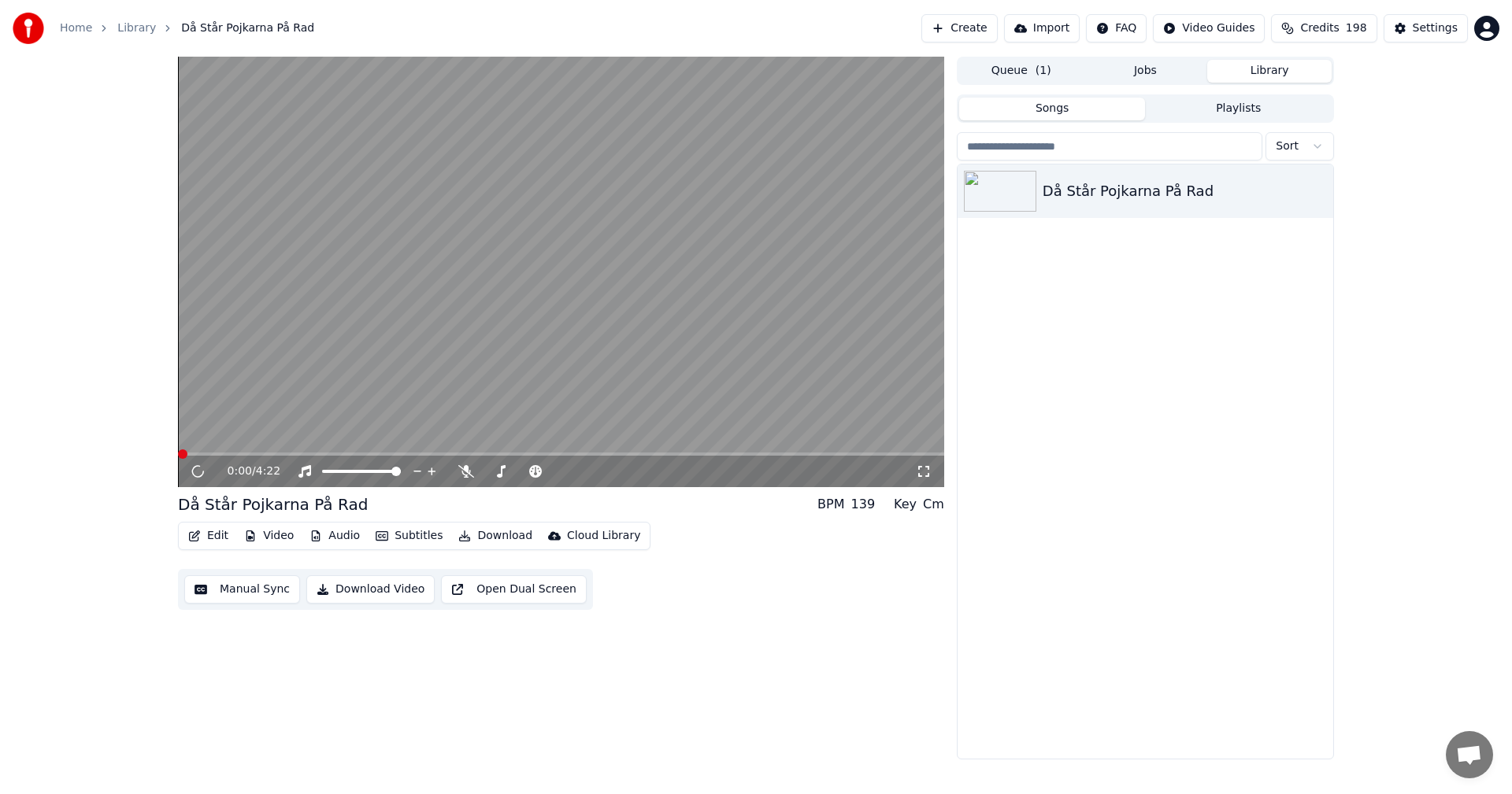
click at [933, 502] on div "Cm" at bounding box center [933, 504] width 22 height 19
click at [331, 452] on video at bounding box center [561, 271] width 766 height 430
click at [202, 469] on icon at bounding box center [208, 472] width 37 height 13
click at [237, 456] on span at bounding box center [561, 454] width 766 height 4
click at [252, 456] on span at bounding box center [561, 454] width 766 height 4
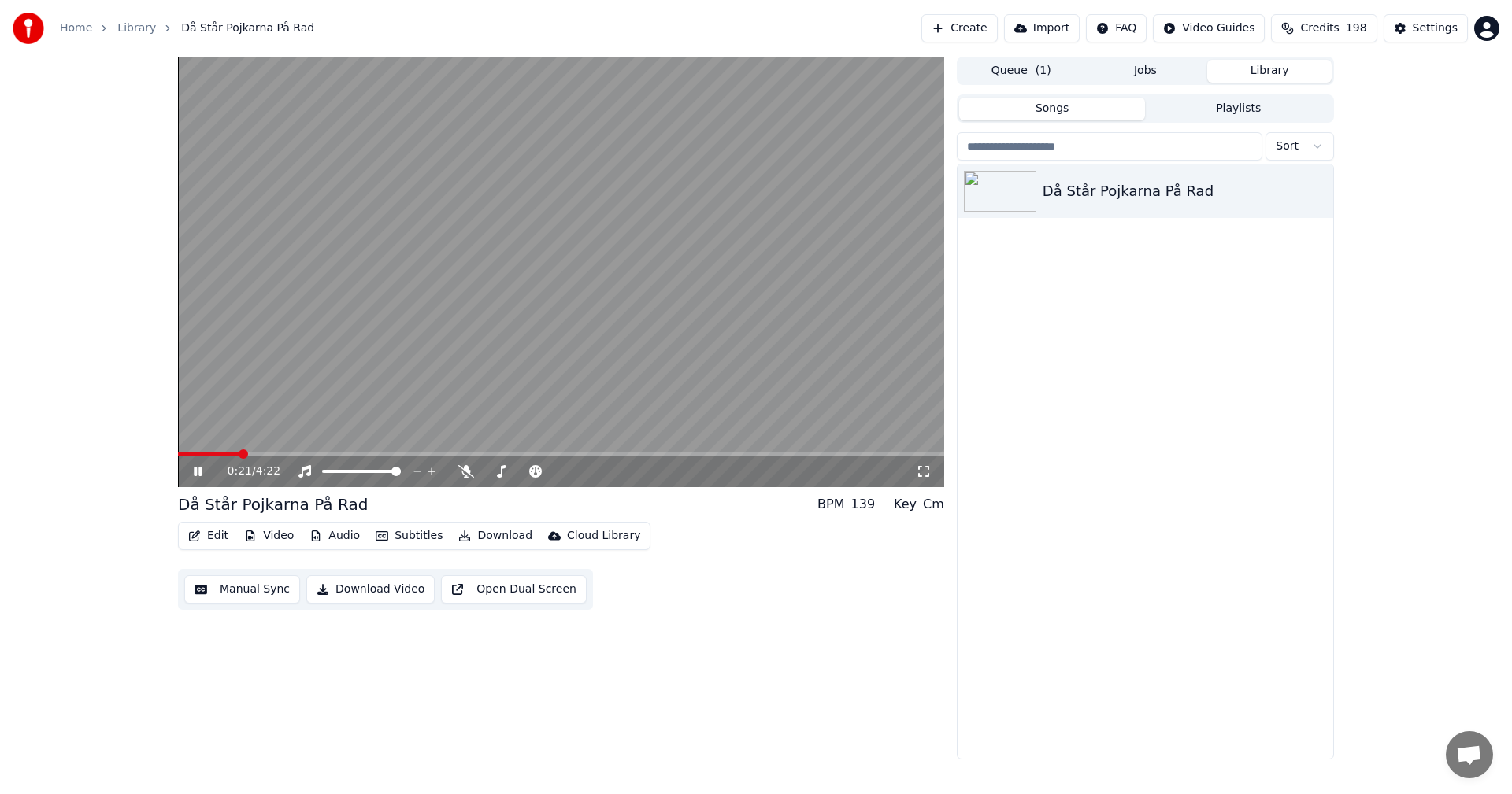
click at [280, 455] on span at bounding box center [561, 454] width 766 height 4
click at [195, 472] on icon at bounding box center [198, 472] width 8 height 10
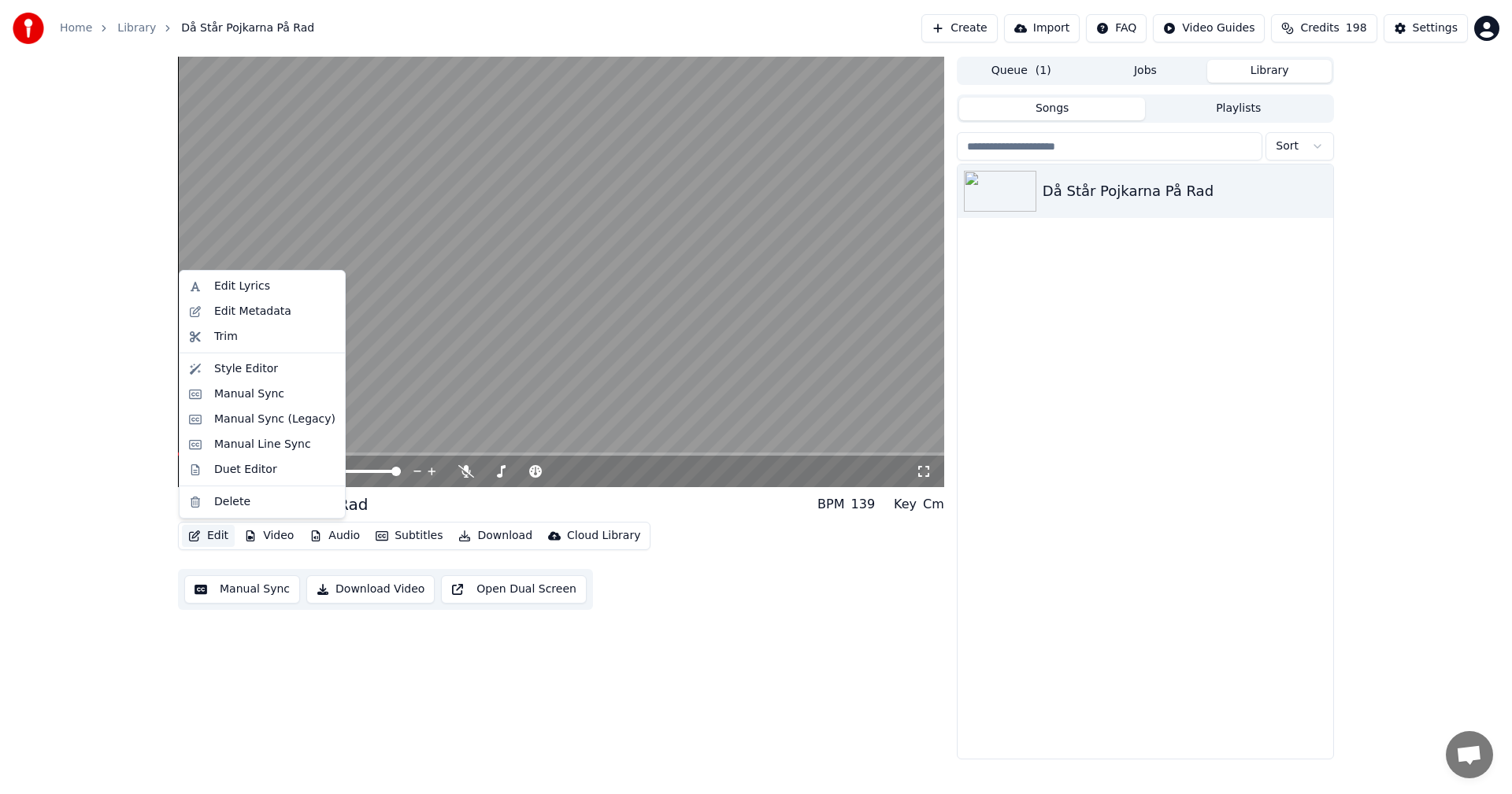
click at [217, 535] on button "Edit" at bounding box center [208, 536] width 53 height 22
click at [226, 399] on div "Manual Sync" at bounding box center [249, 394] width 70 height 16
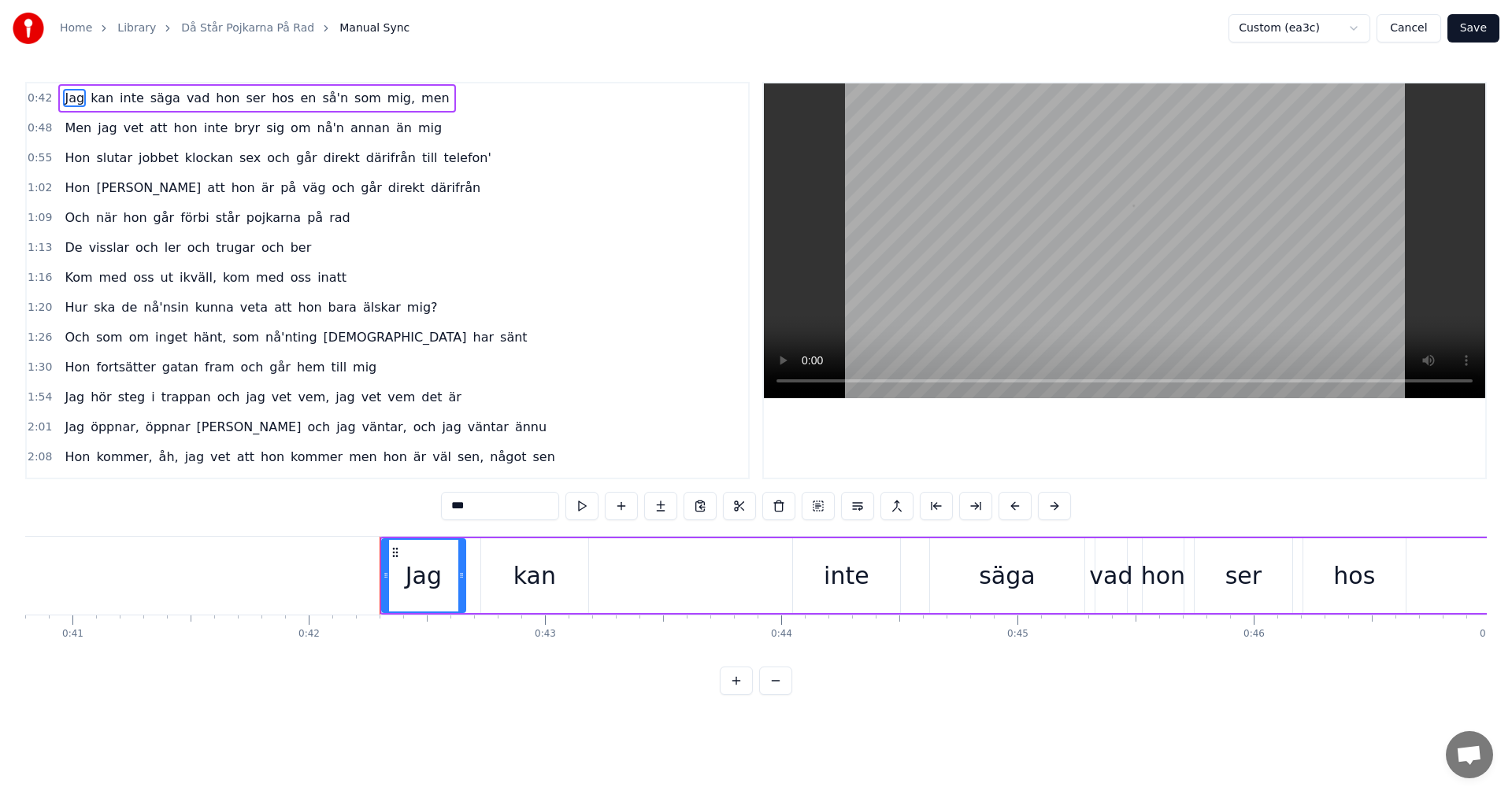
scroll to position [0, 9914]
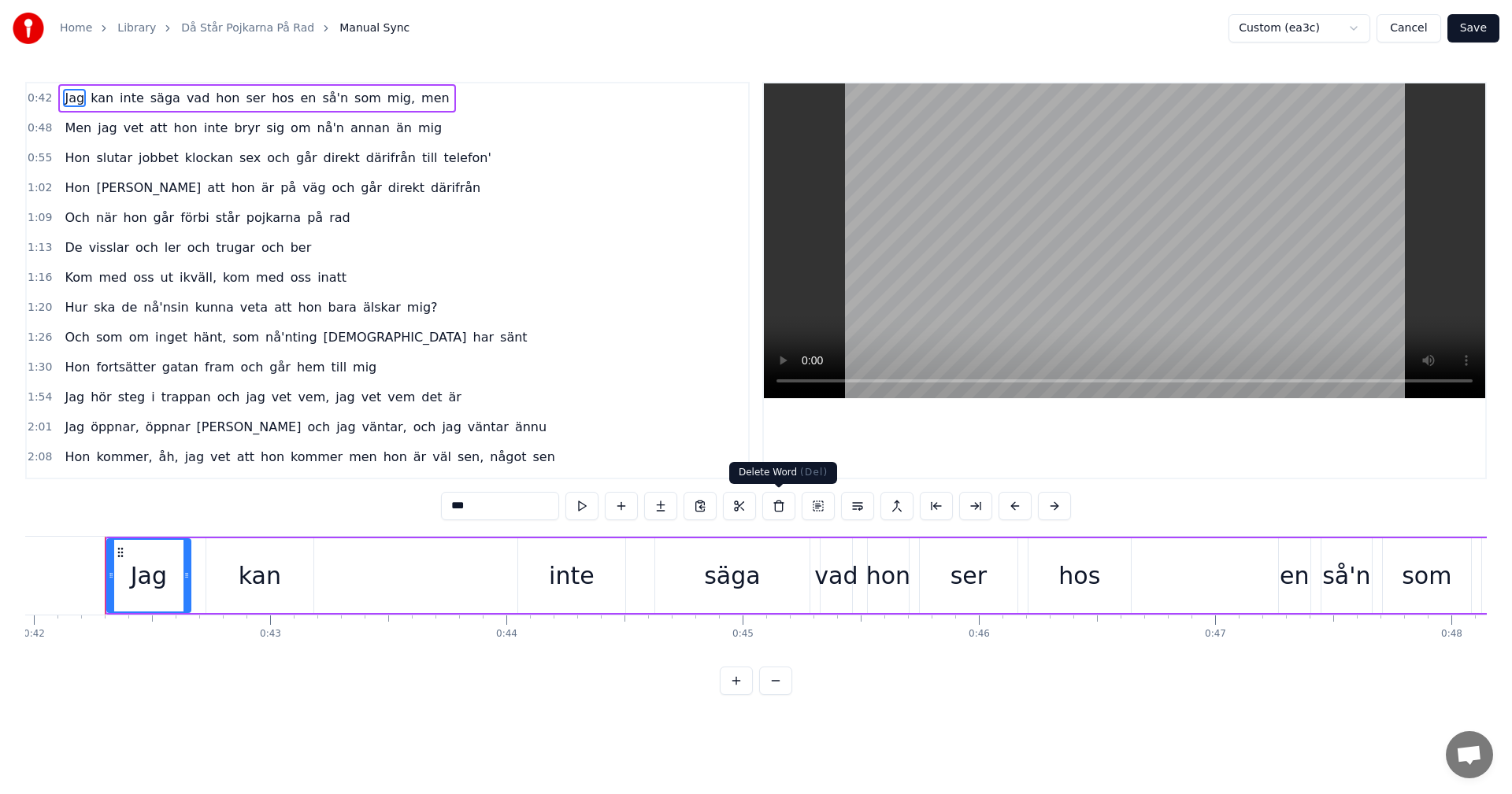
click at [774, 507] on button at bounding box center [778, 507] width 33 height 29
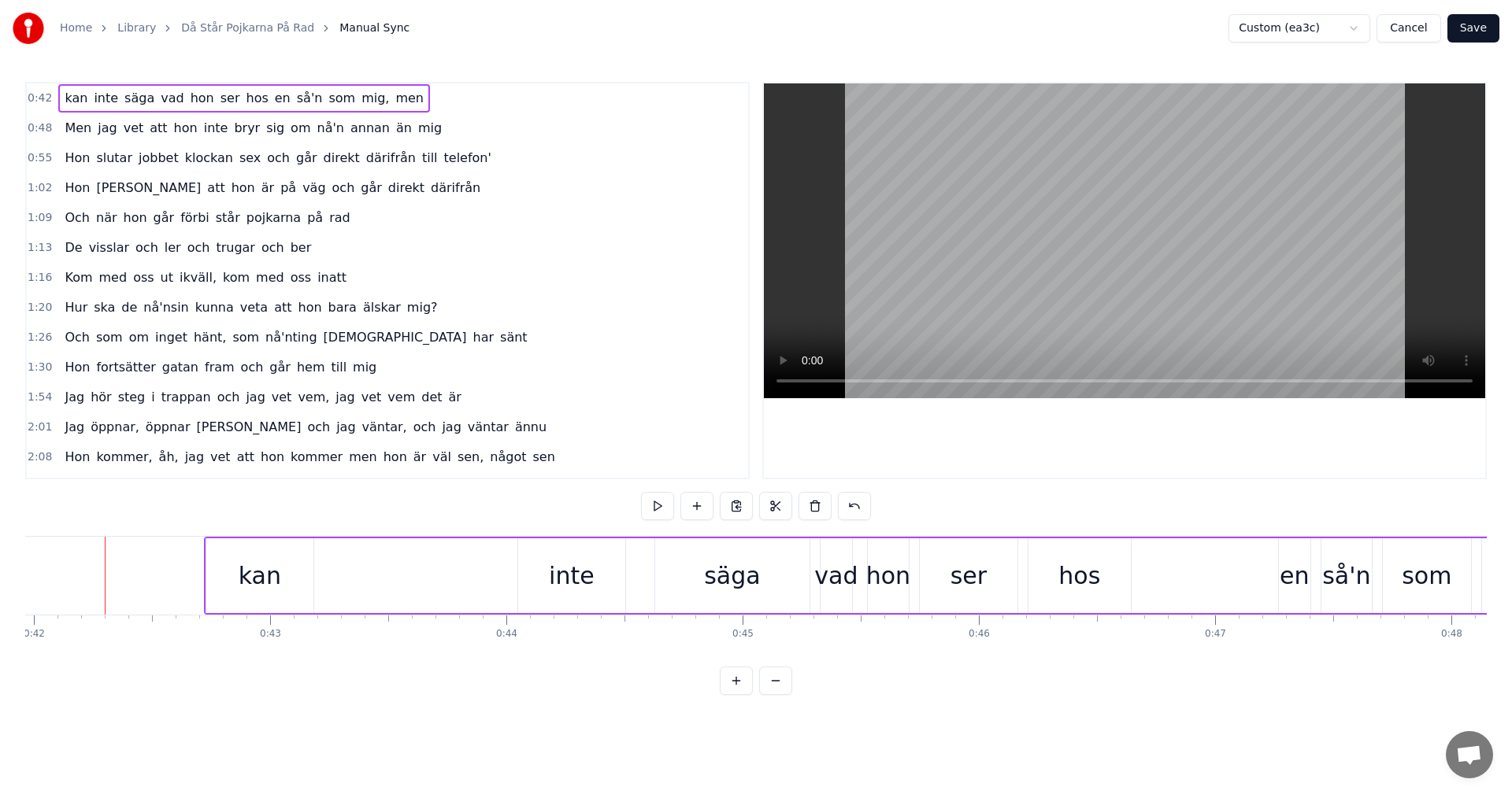
click at [774, 507] on button at bounding box center [775, 507] width 33 height 29
click at [314, 589] on div "kan" at bounding box center [260, 576] width 109 height 75
click at [393, 101] on span "men" at bounding box center [409, 98] width 31 height 18
type input "***"
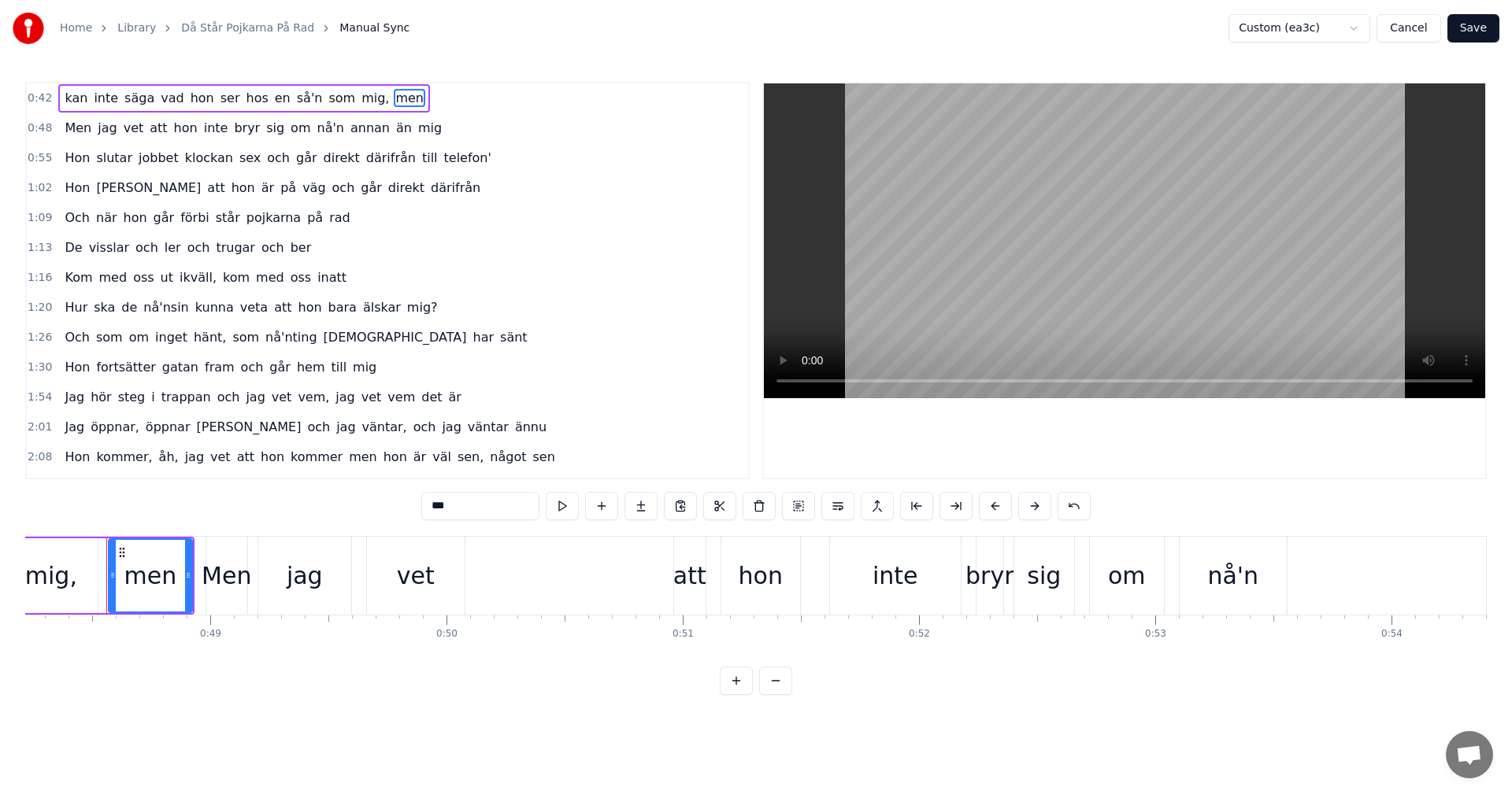
scroll to position [0, 11393]
click at [1419, 29] on button "Cancel" at bounding box center [1408, 29] width 64 height 29
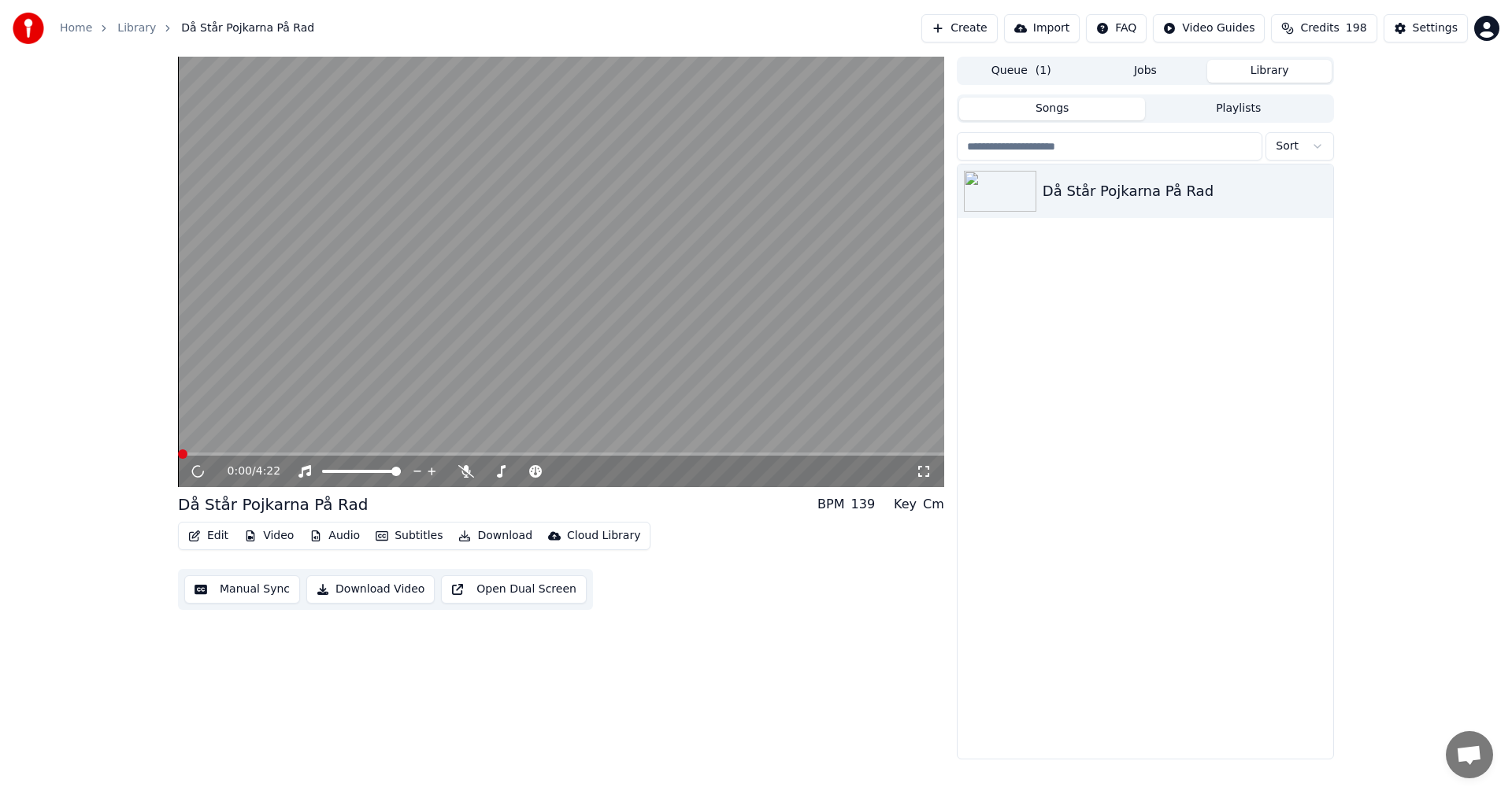
click at [208, 530] on button "Edit" at bounding box center [208, 536] width 53 height 22
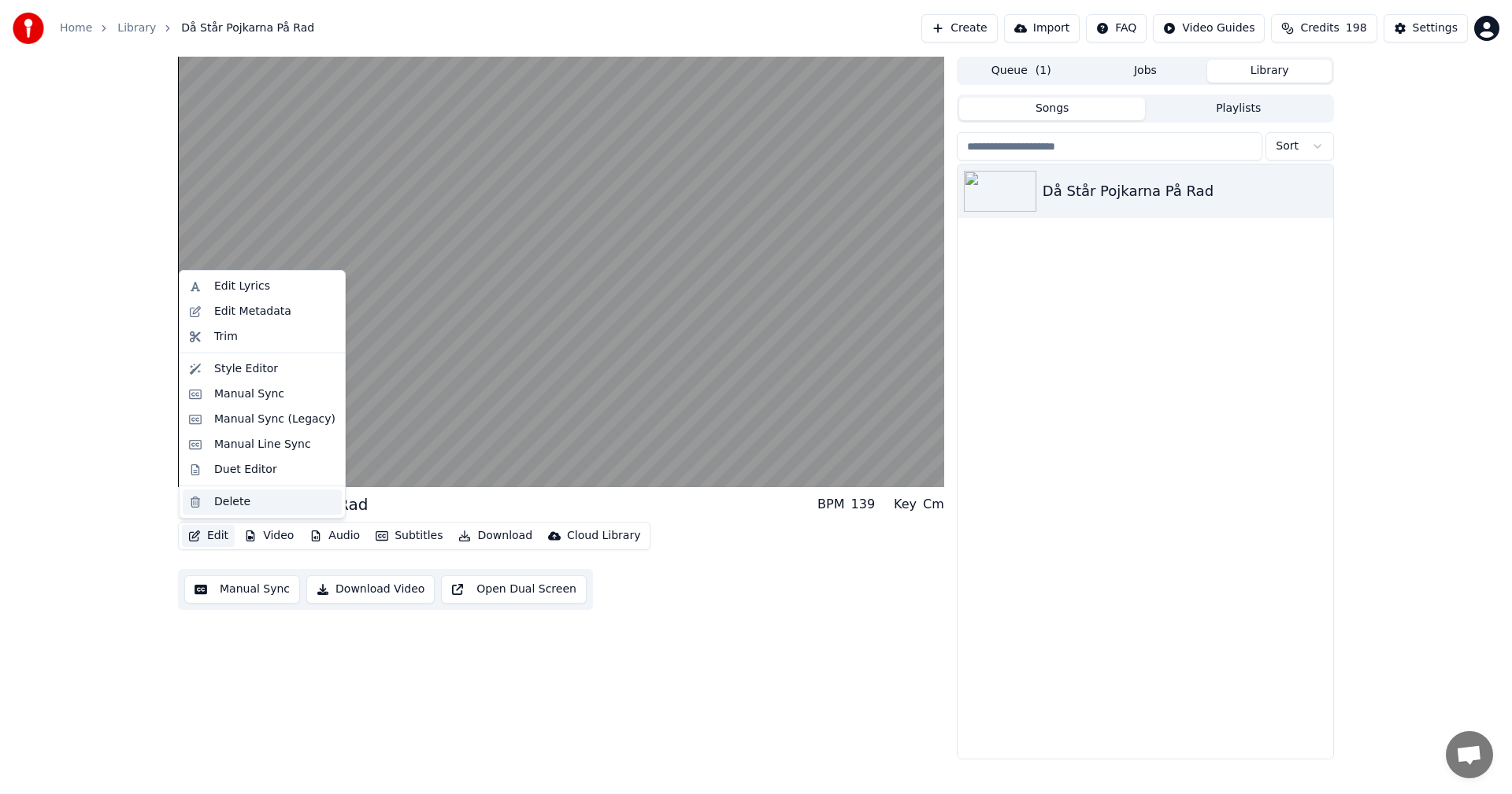
click at [227, 500] on div "Delete" at bounding box center [232, 502] width 36 height 16
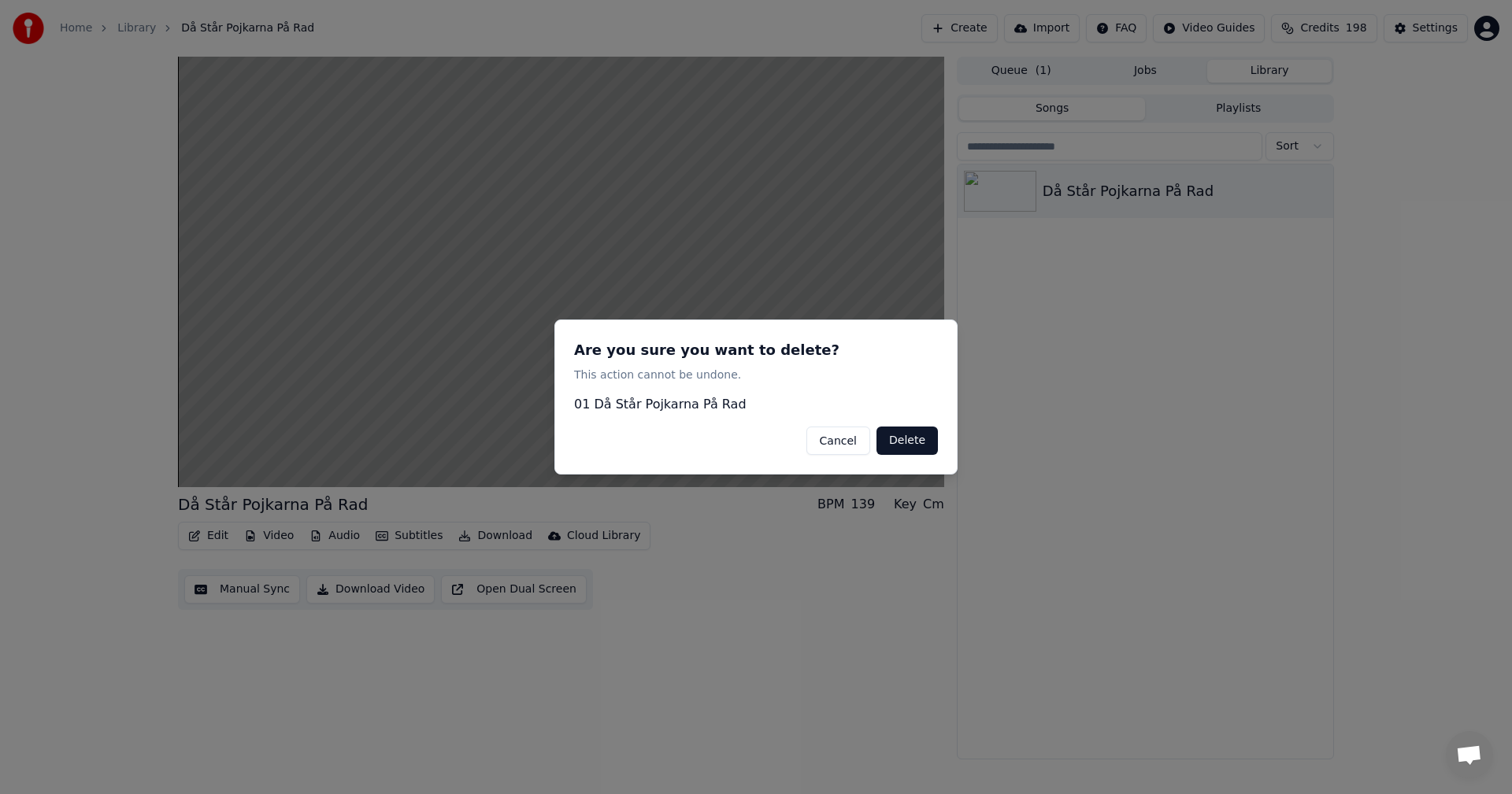
click at [844, 437] on button "Cancel" at bounding box center [838, 441] width 64 height 29
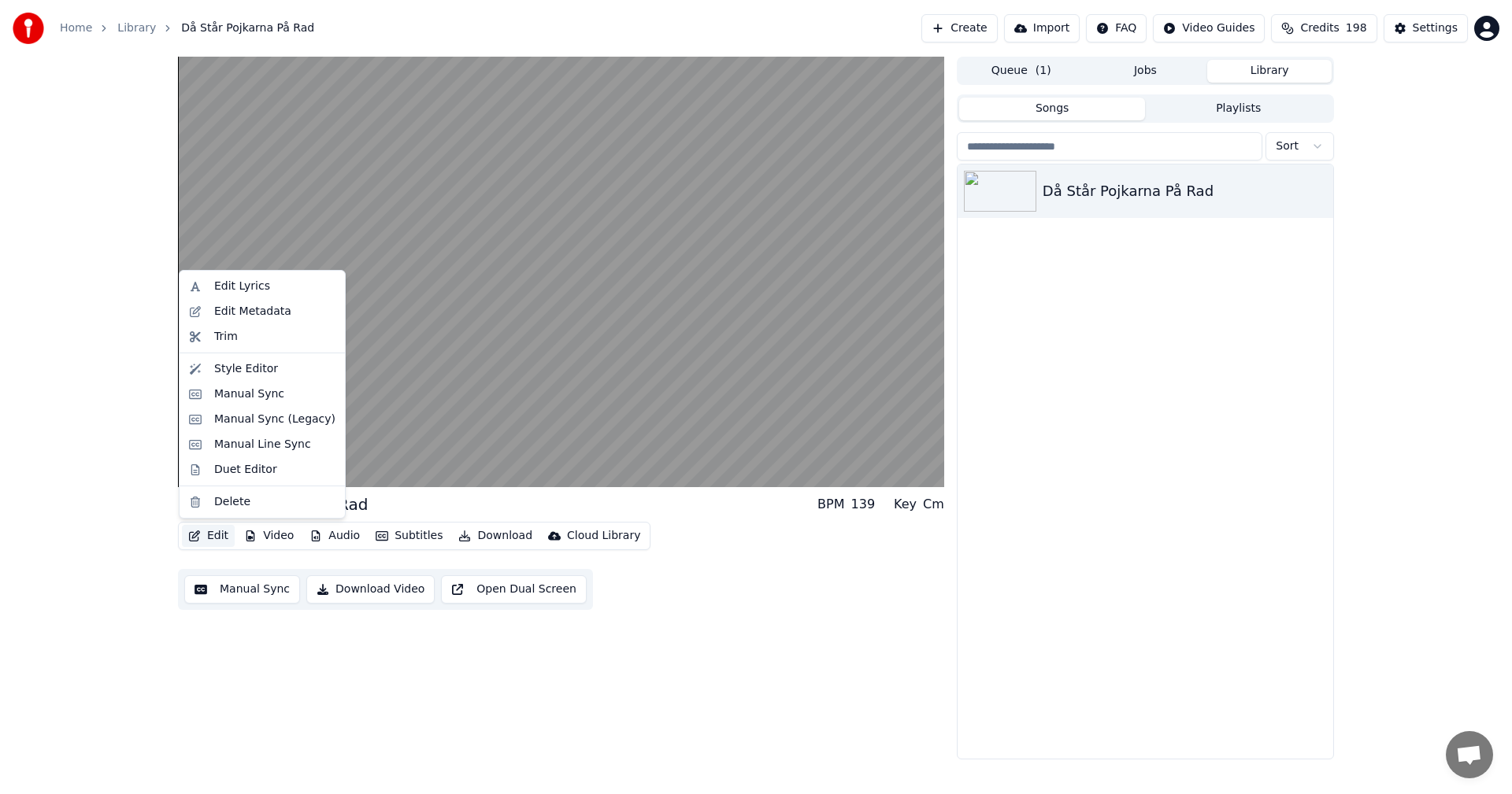
click at [224, 537] on button "Edit" at bounding box center [208, 536] width 53 height 22
click at [234, 419] on div "Manual Sync (Legacy)" at bounding box center [274, 419] width 121 height 16
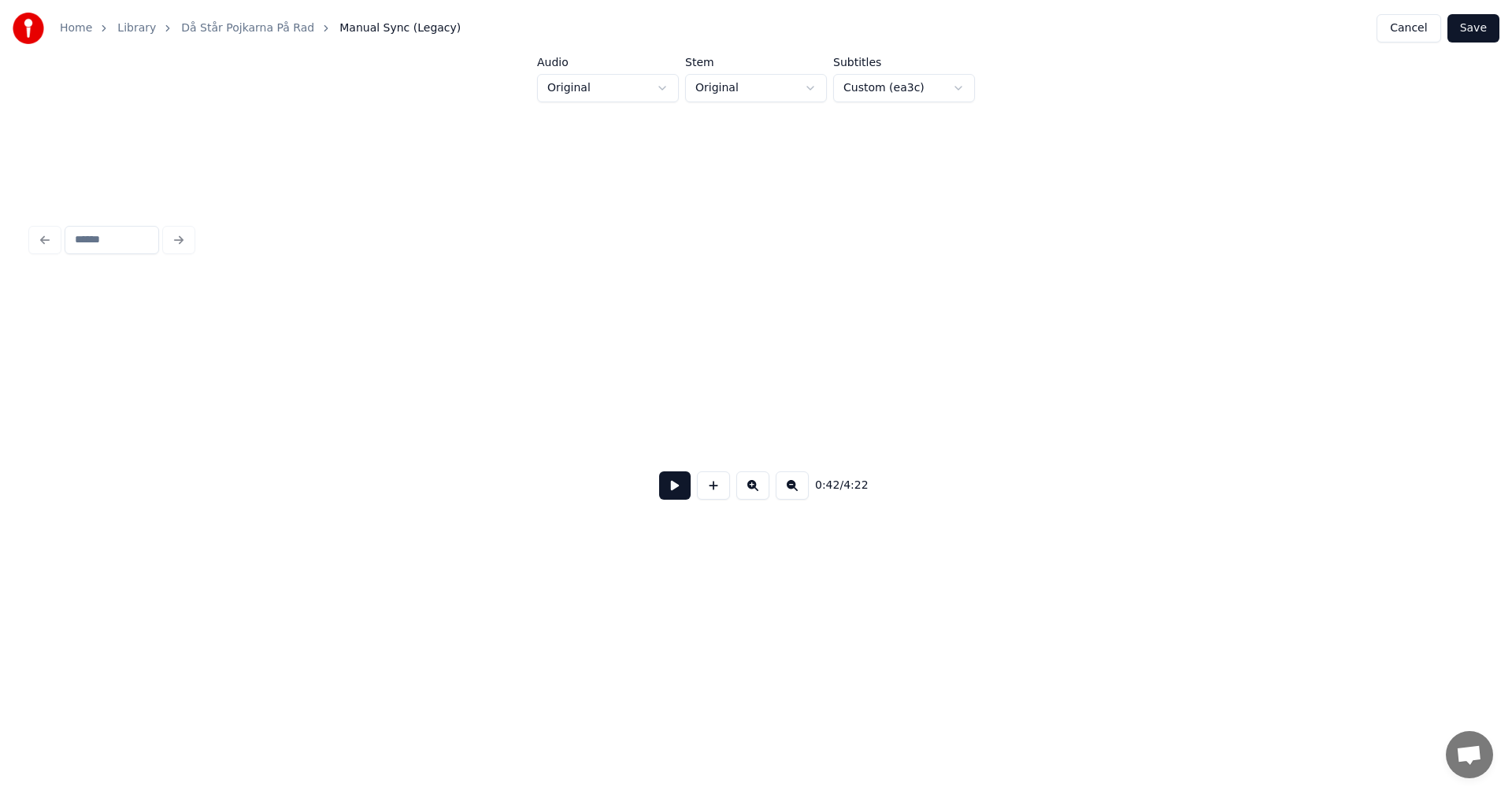
scroll to position [0, 6663]
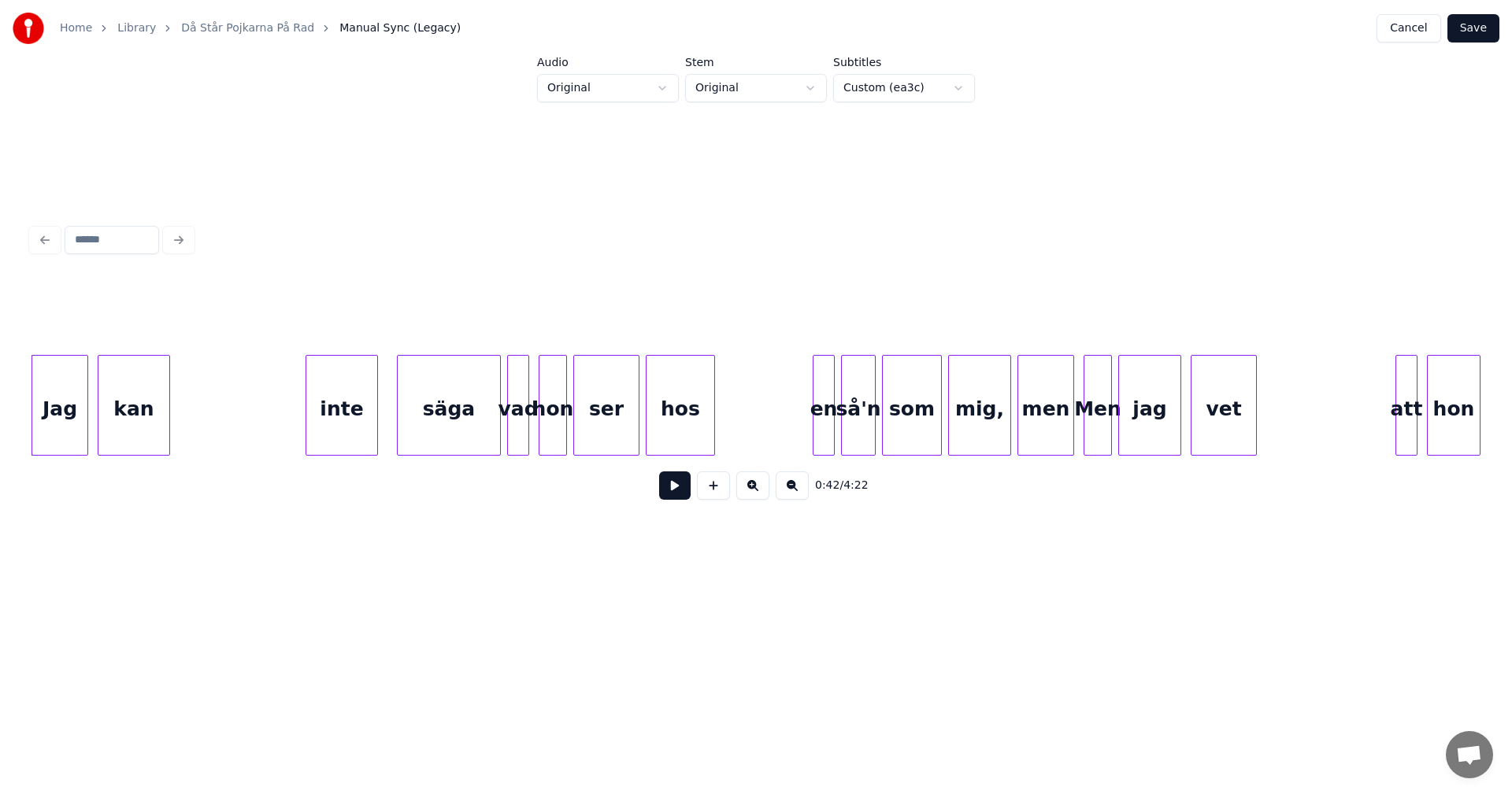
drag, startPoint x: 62, startPoint y: 315, endPoint x: 1201, endPoint y: 492, distance: 1152.7
click at [1201, 492] on div "0:42 / 4:22" at bounding box center [756, 396] width 1449 height 239
click at [434, 394] on div "säga" at bounding box center [449, 409] width 102 height 107
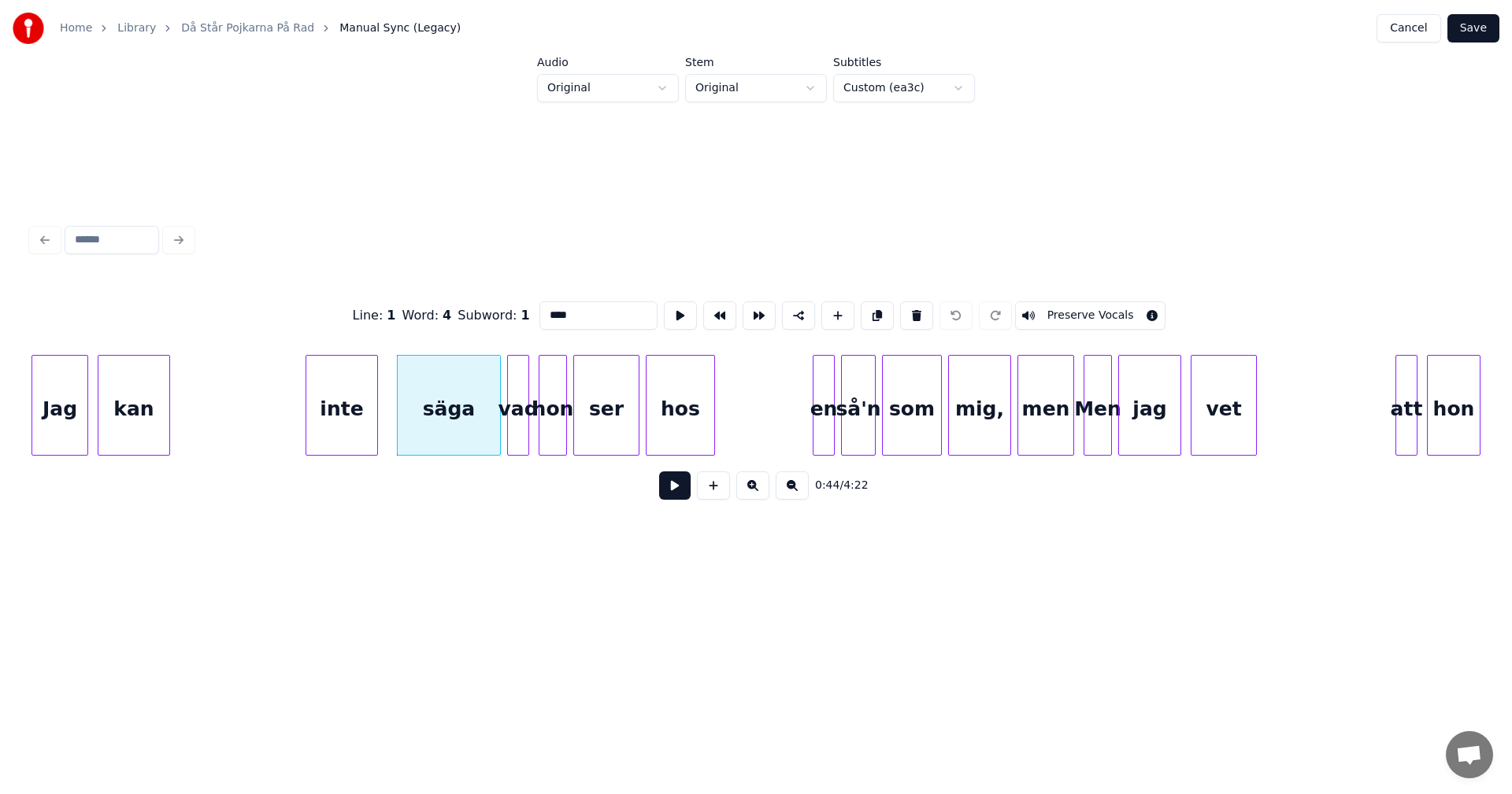
click at [55, 426] on div "Jag" at bounding box center [59, 409] width 55 height 107
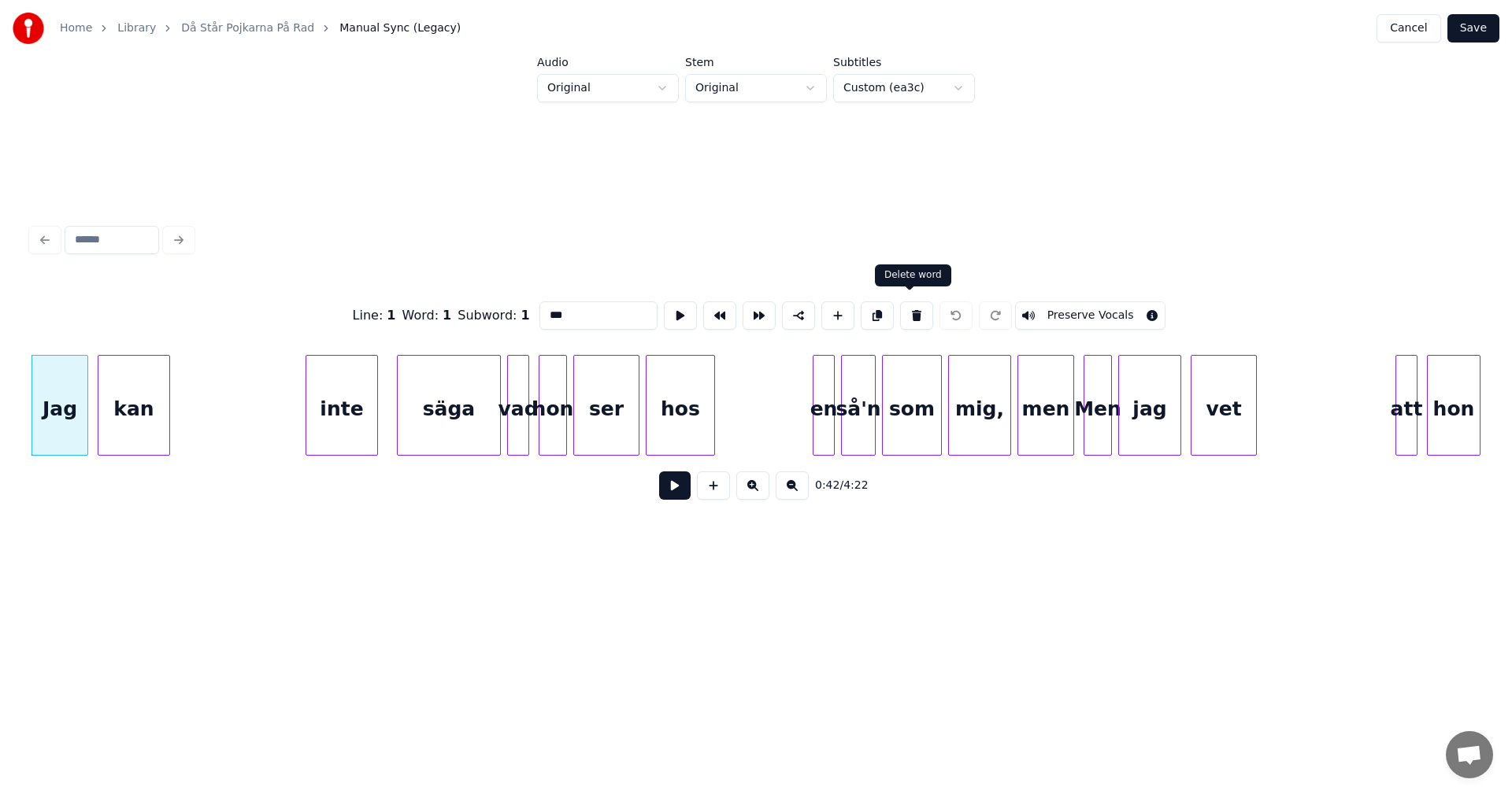
click at [907, 309] on button at bounding box center [916, 316] width 33 height 29
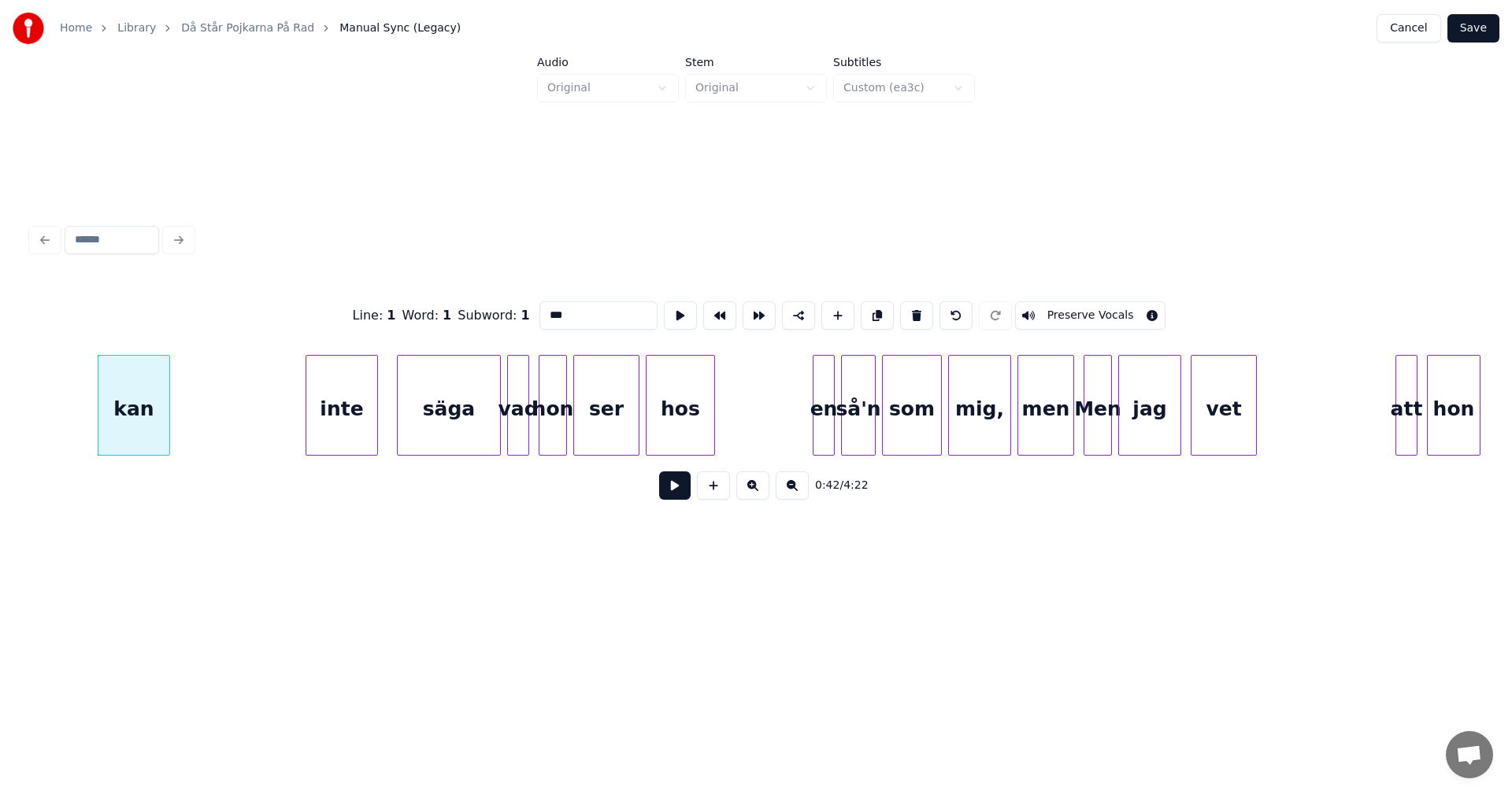
click at [907, 309] on button at bounding box center [916, 316] width 33 height 29
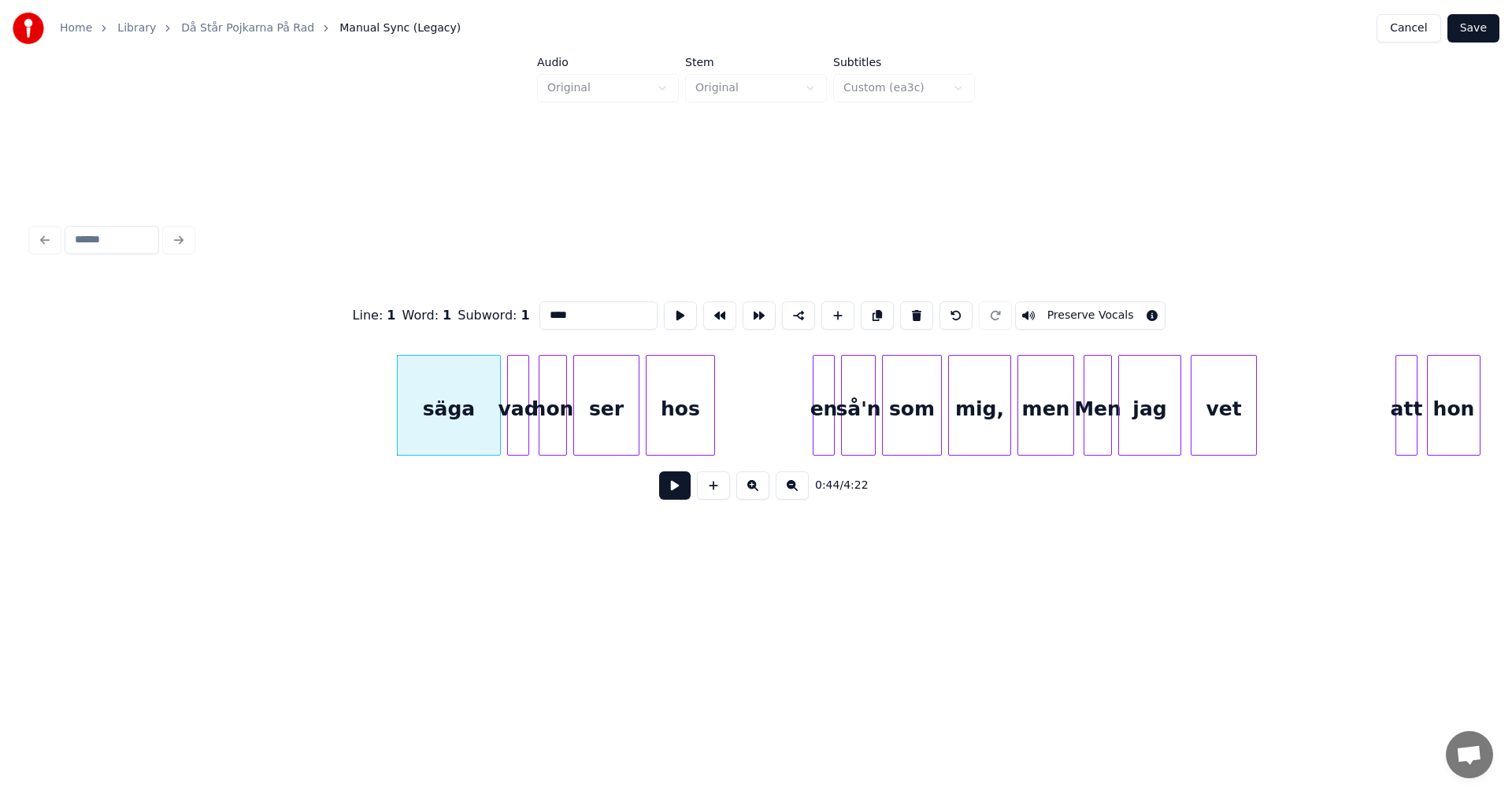
click at [907, 309] on button at bounding box center [916, 316] width 33 height 29
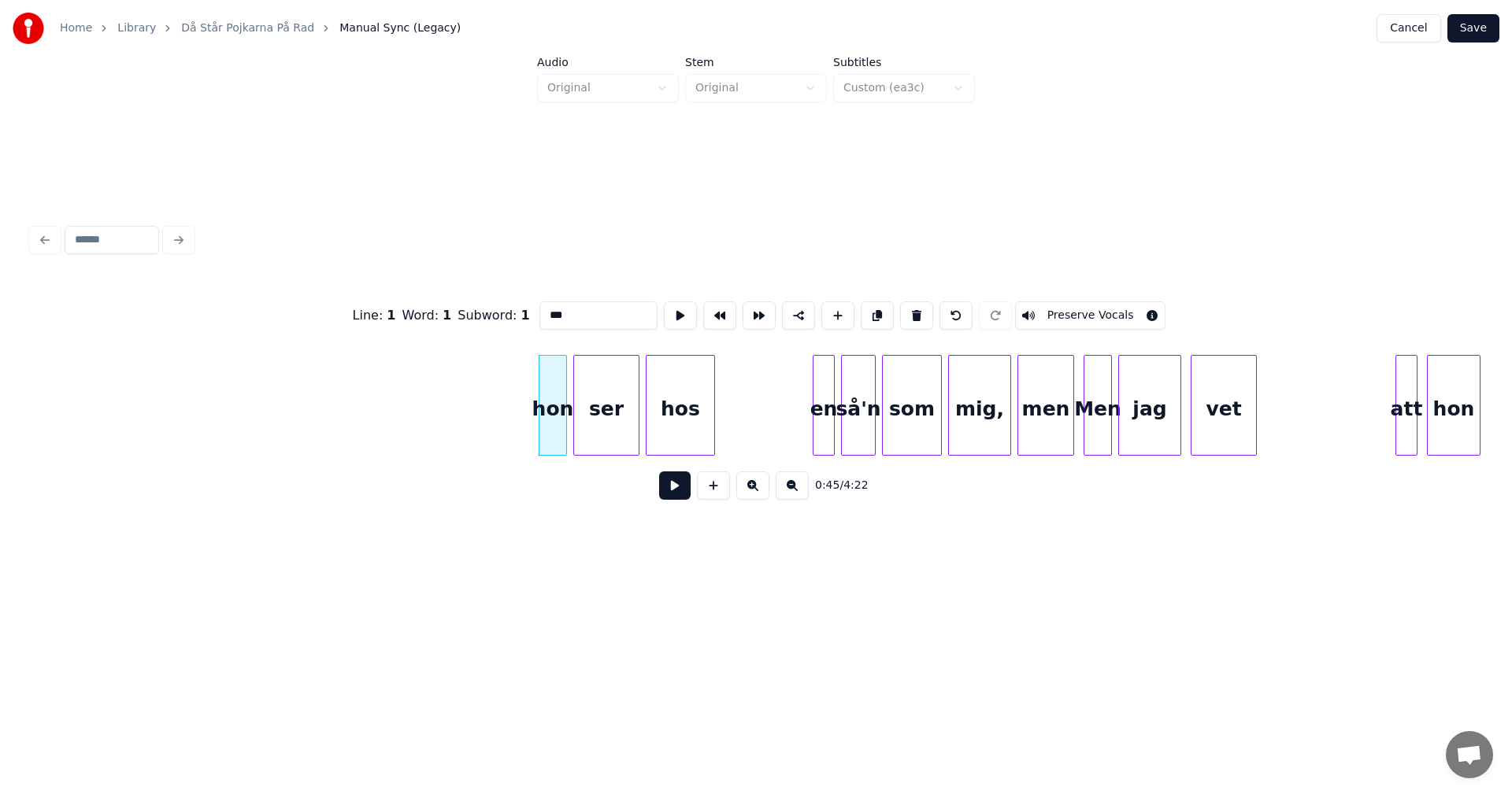
click at [907, 309] on button at bounding box center [916, 316] width 33 height 29
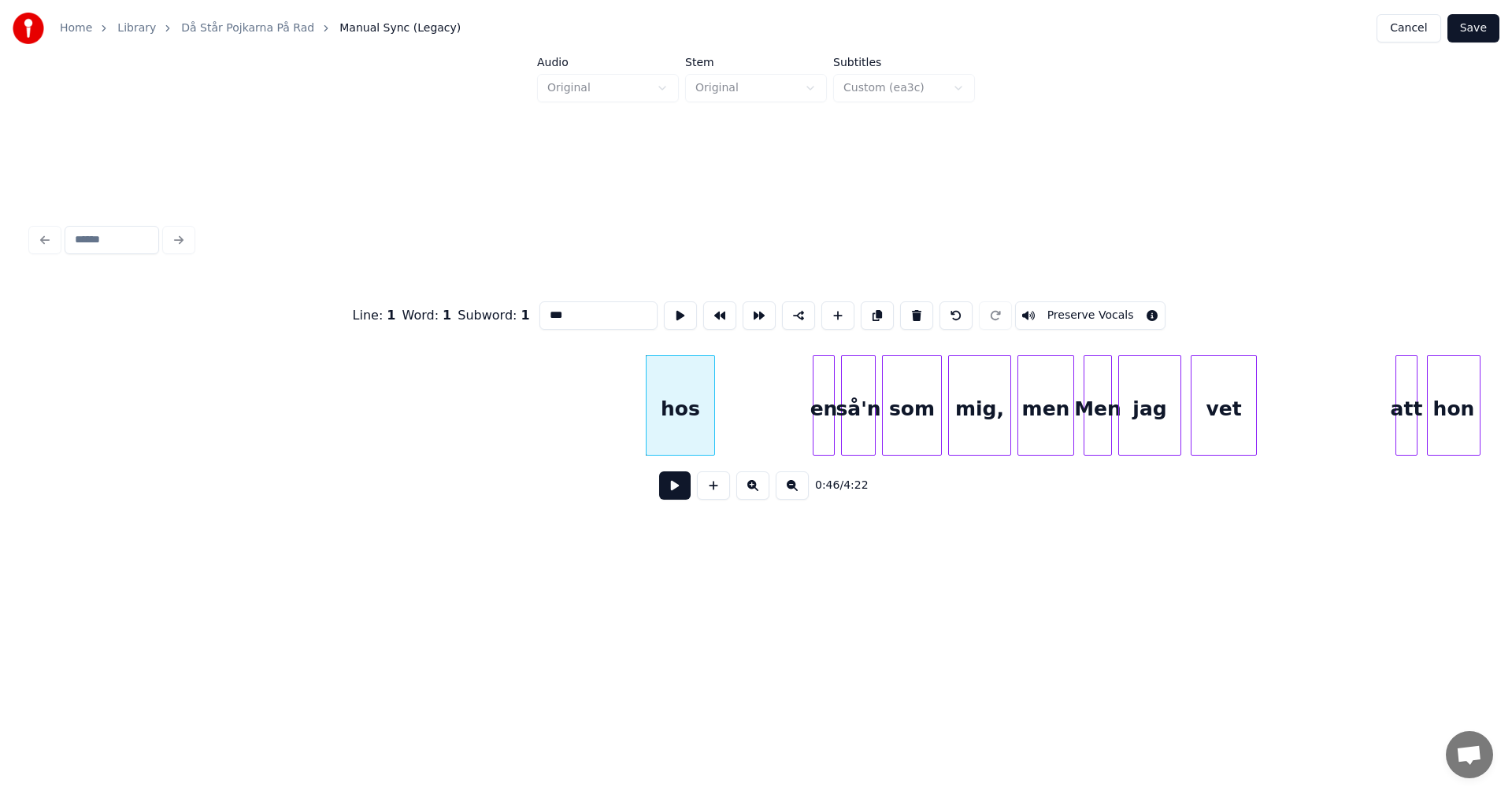
click at [907, 309] on button at bounding box center [916, 316] width 33 height 29
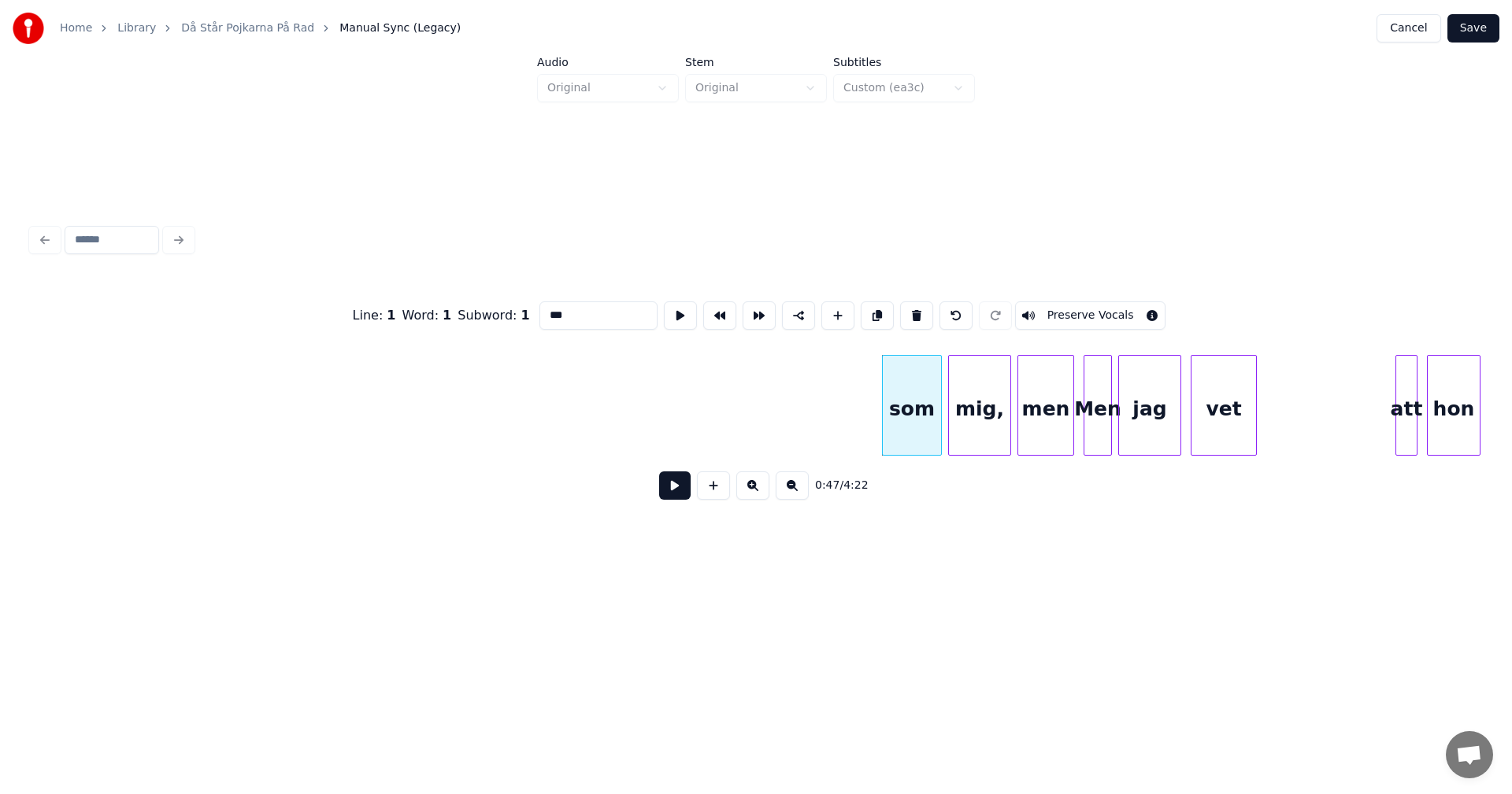
click at [907, 309] on button at bounding box center [916, 316] width 33 height 29
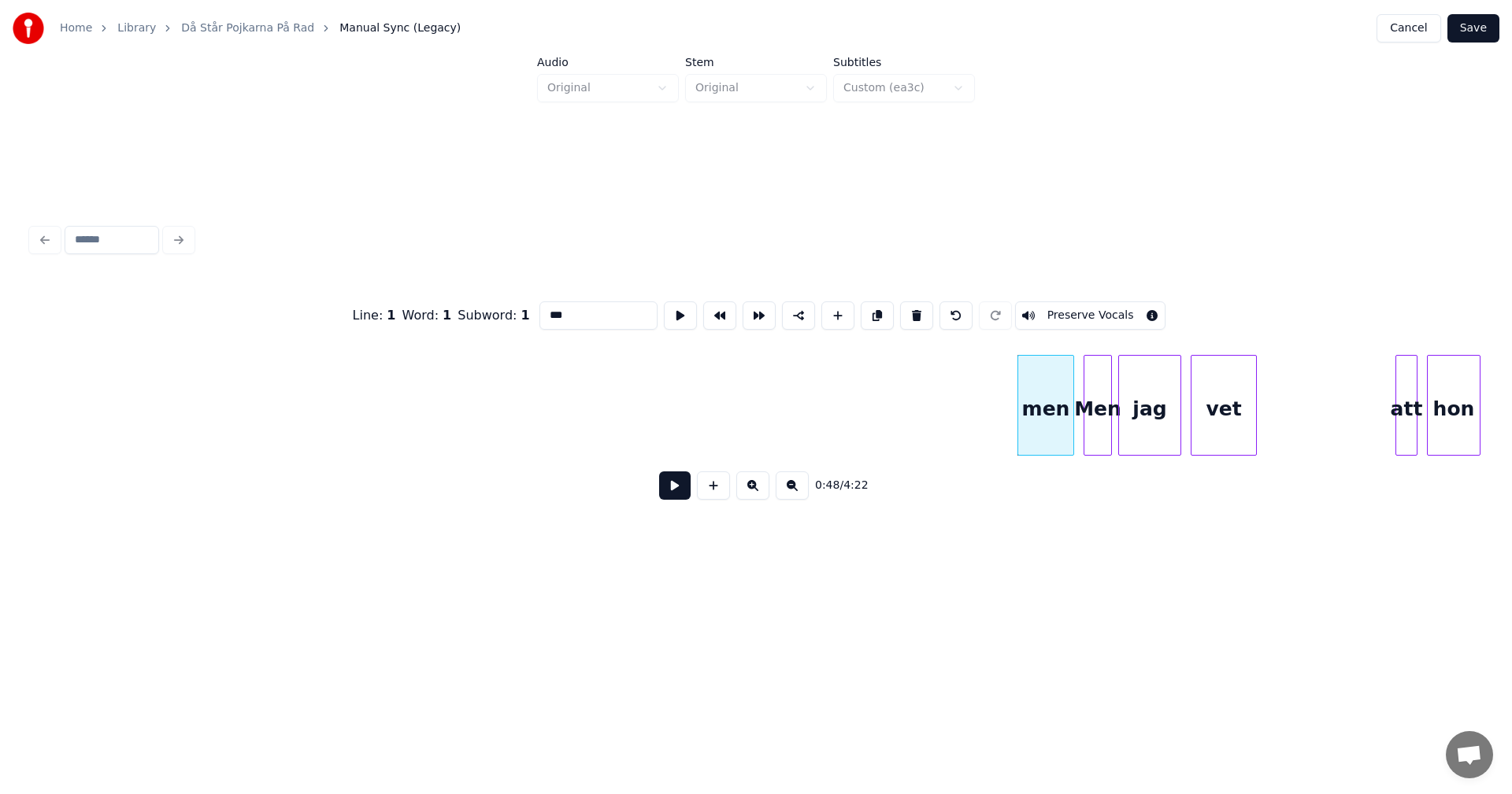
click at [907, 309] on button at bounding box center [916, 316] width 33 height 29
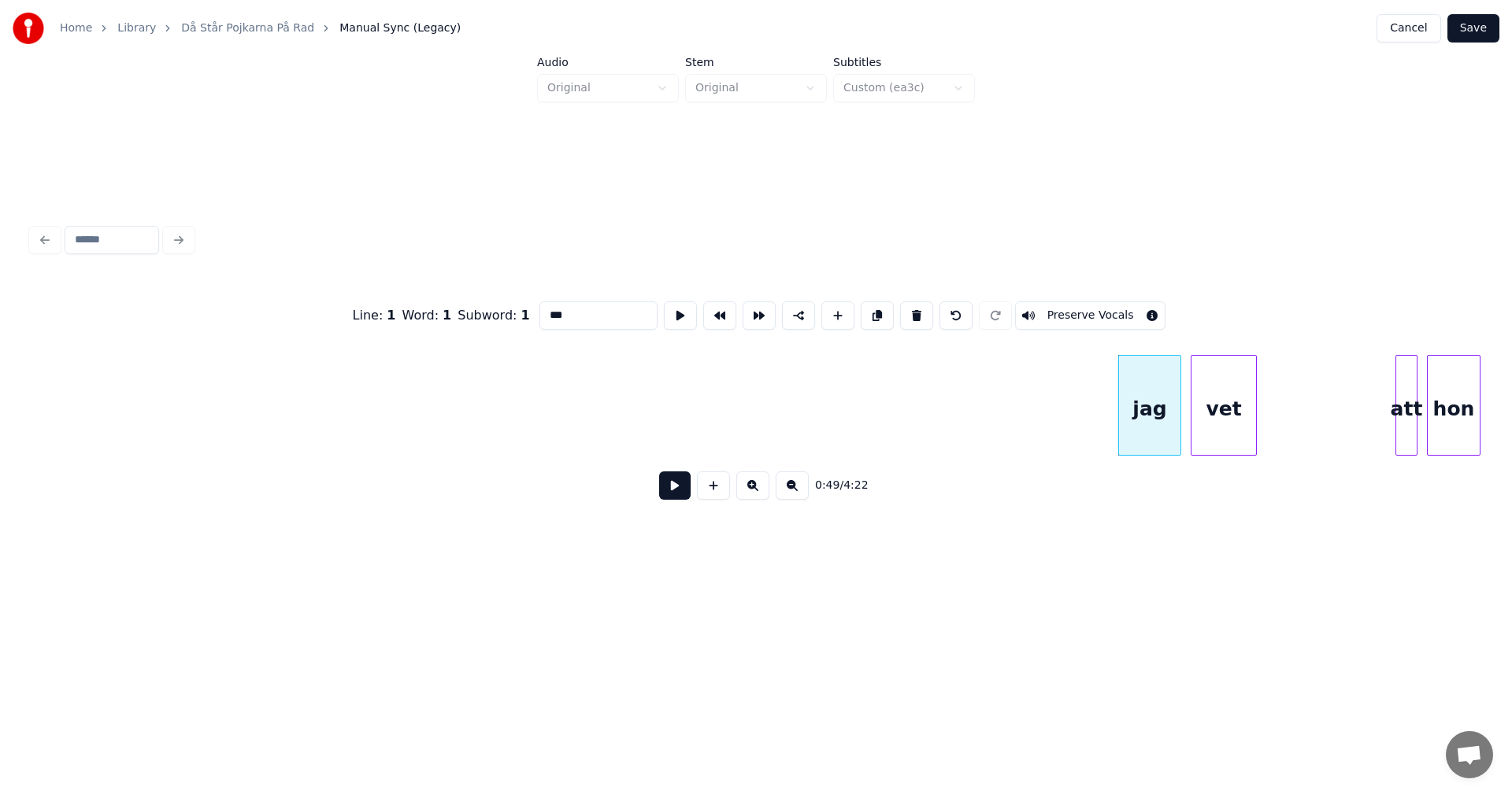
click at [907, 309] on button at bounding box center [916, 316] width 33 height 29
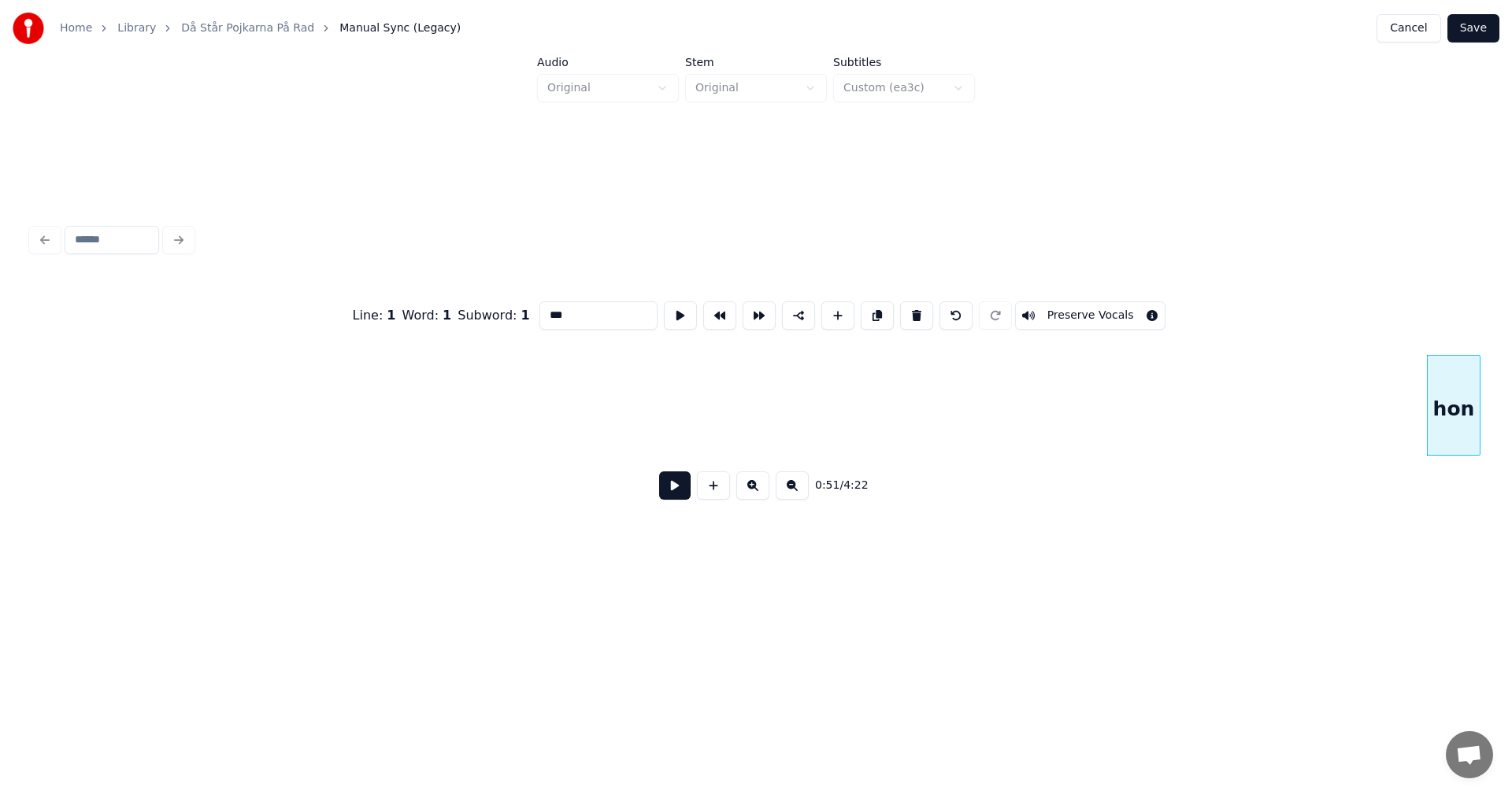
click at [907, 309] on button at bounding box center [916, 316] width 33 height 29
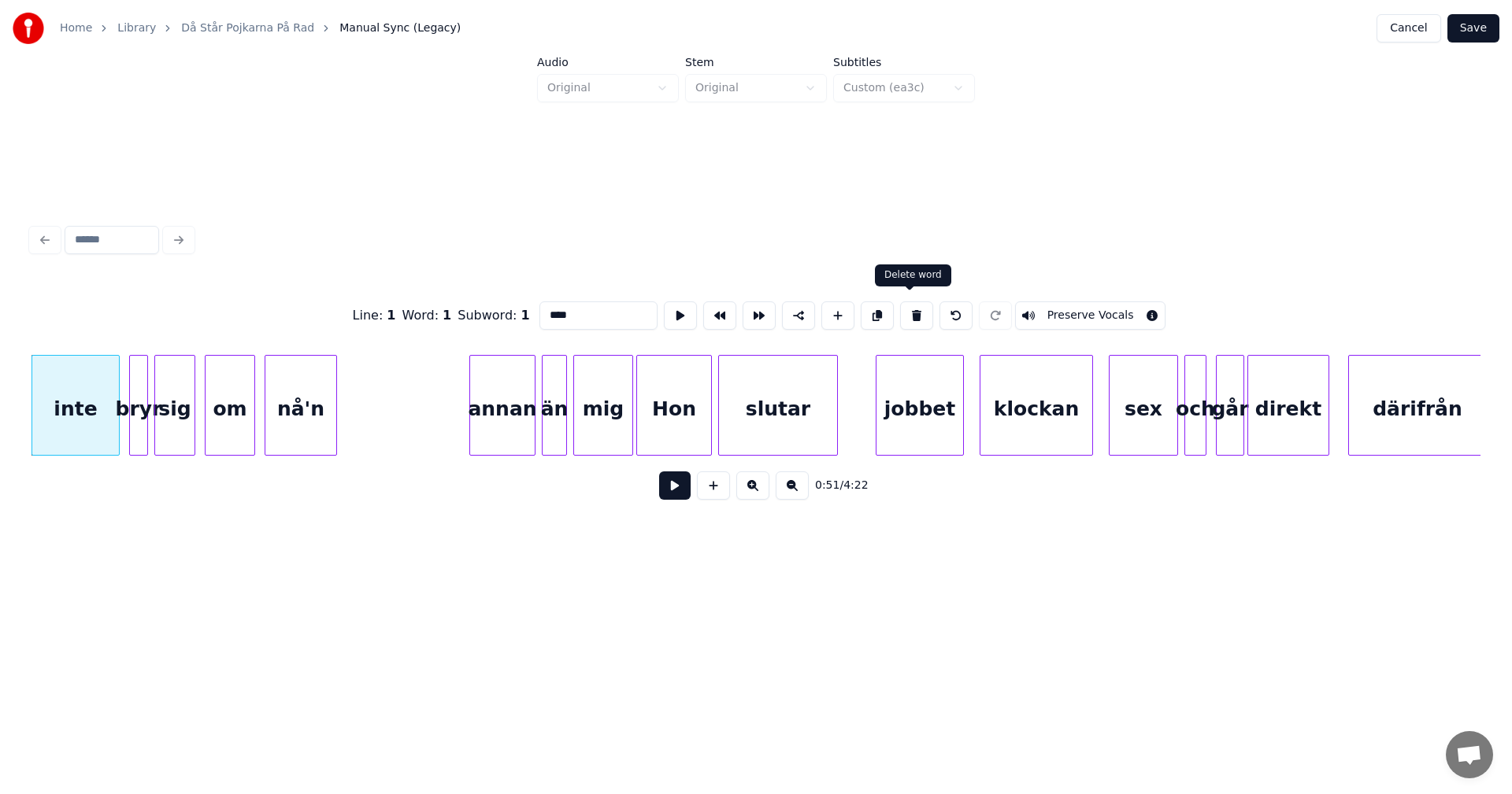
click at [909, 305] on button at bounding box center [916, 316] width 33 height 29
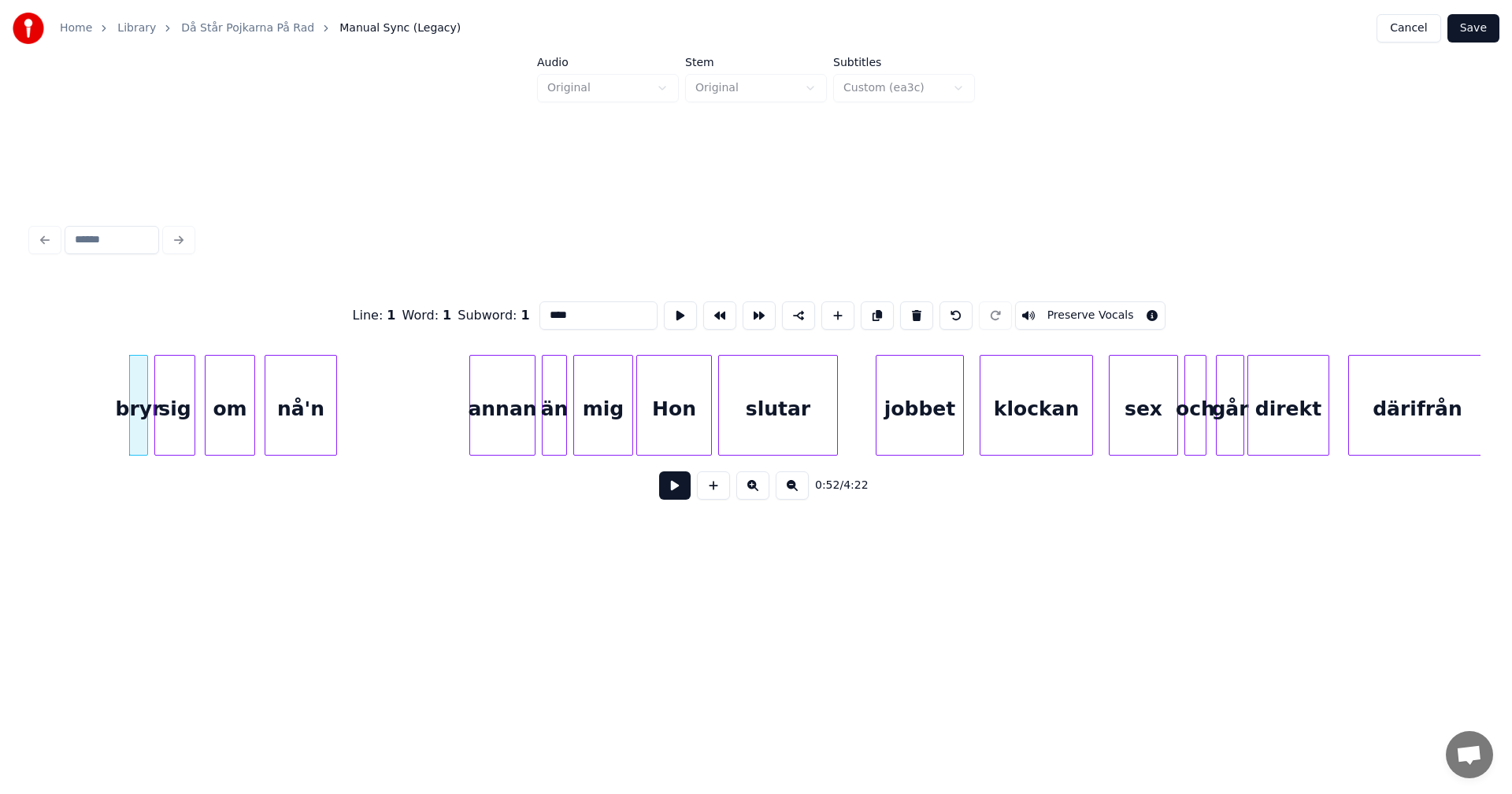
click at [906, 305] on button at bounding box center [916, 316] width 33 height 29
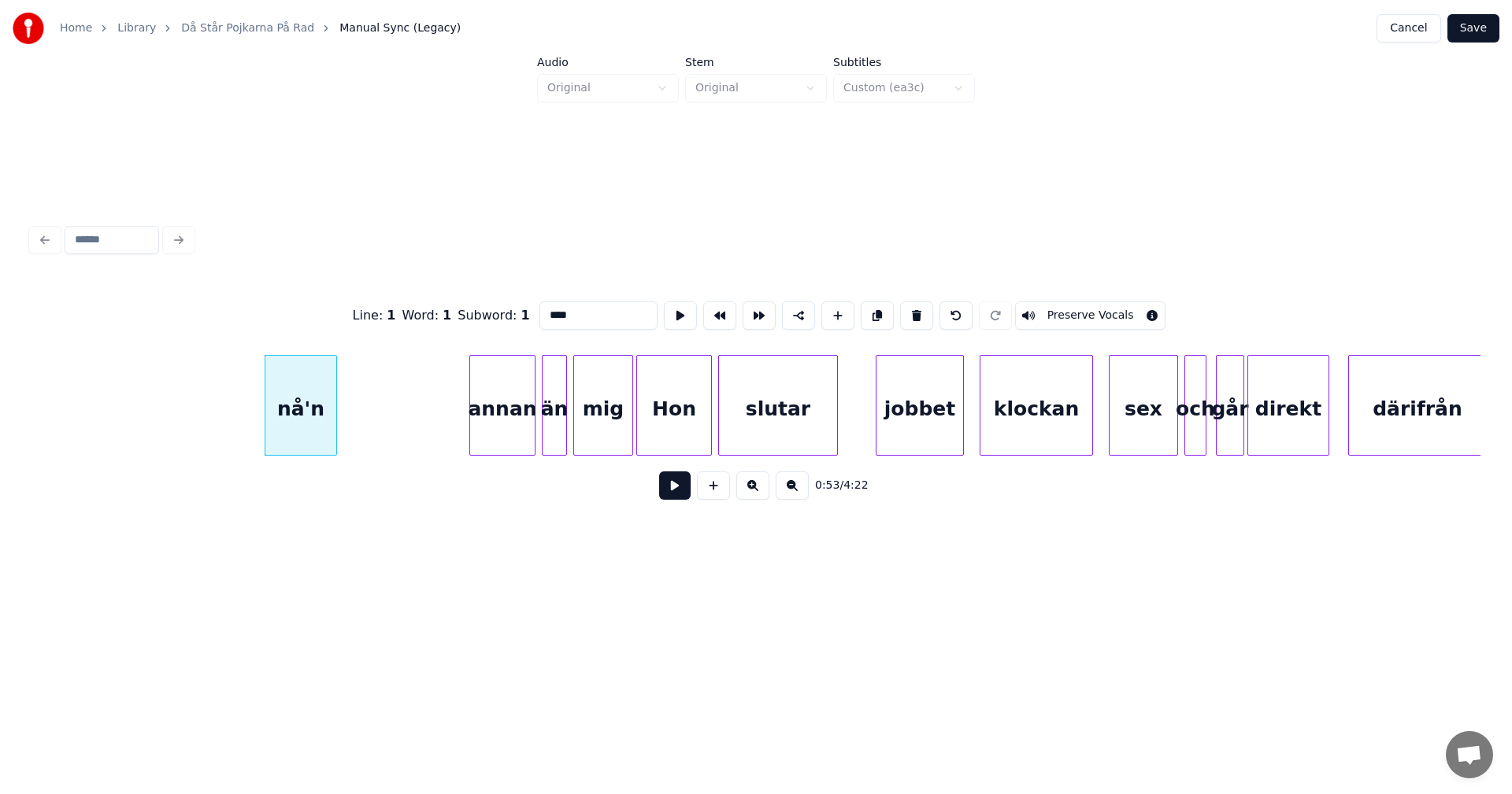
click at [906, 305] on button at bounding box center [916, 316] width 33 height 29
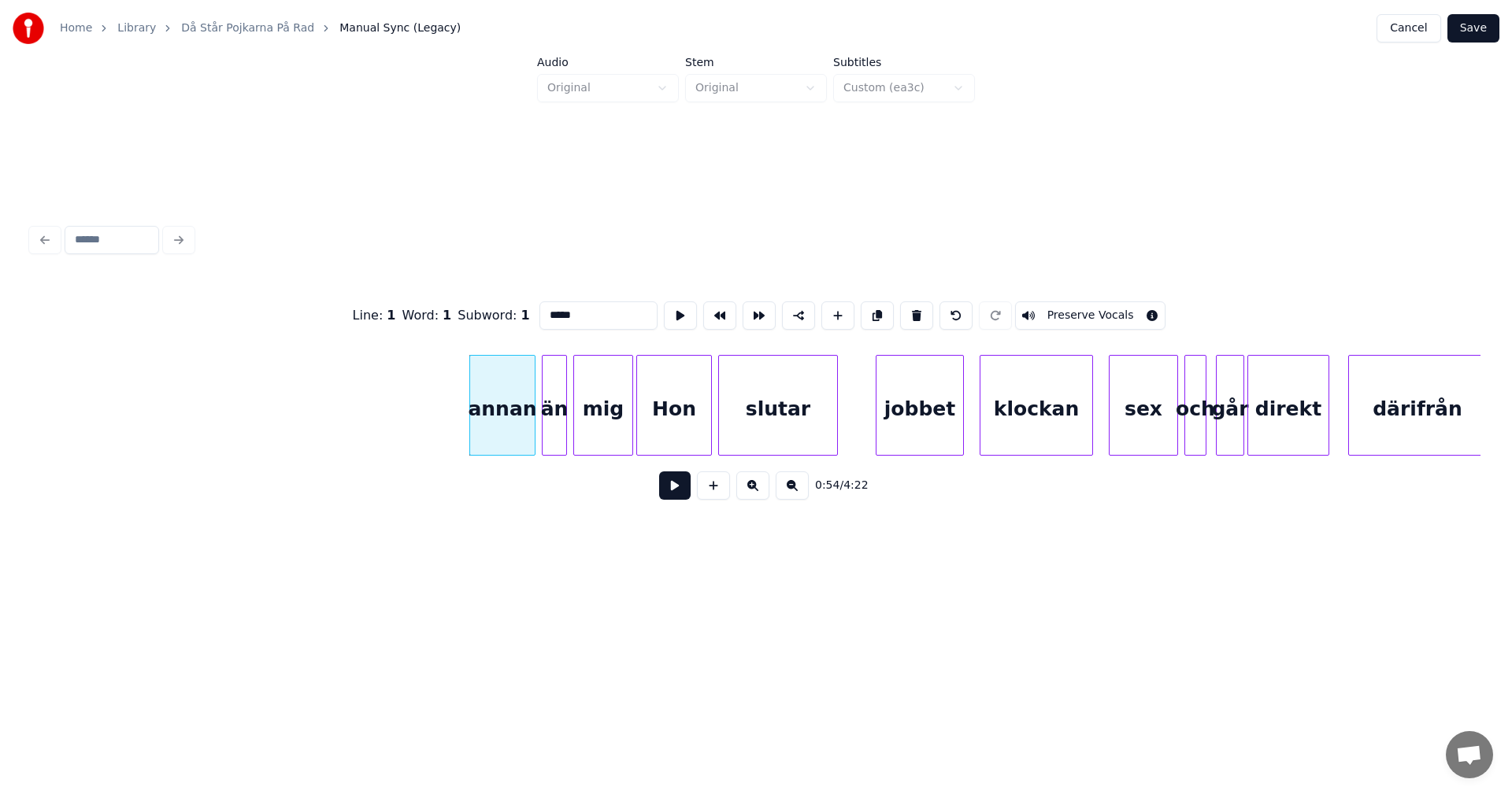
click at [906, 305] on button at bounding box center [916, 316] width 33 height 29
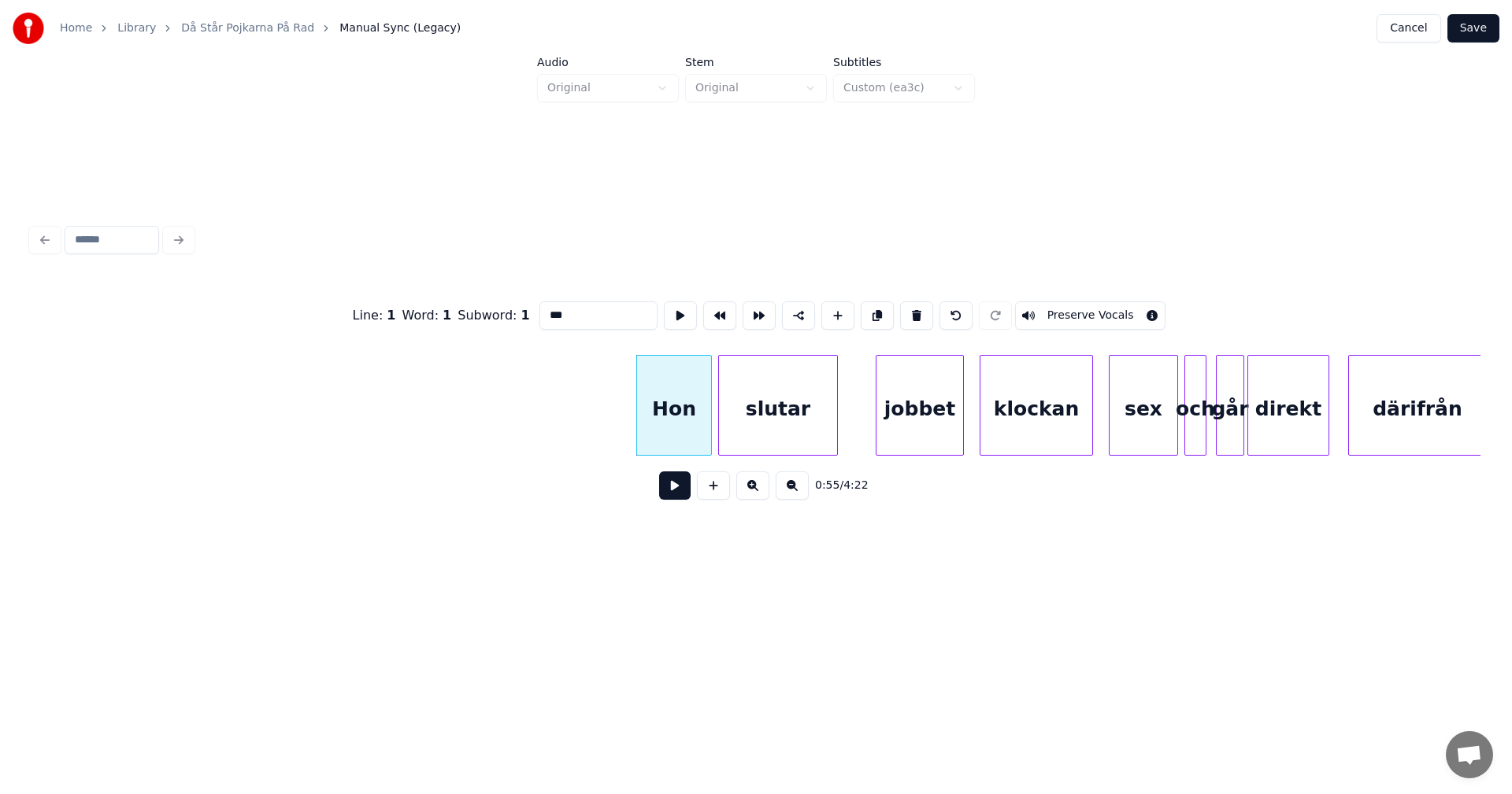
click at [906, 305] on button at bounding box center [916, 316] width 33 height 29
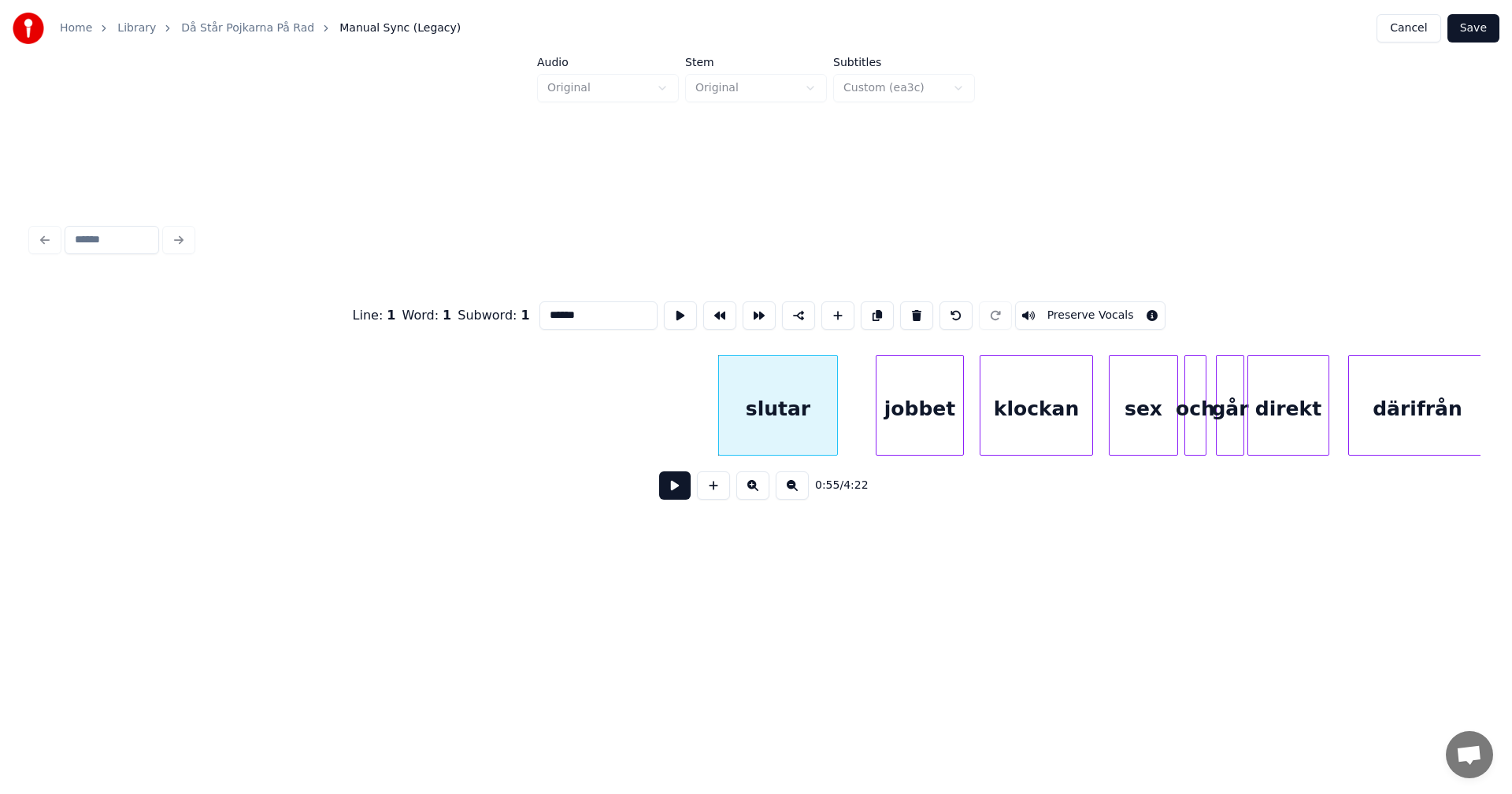
click at [906, 305] on button at bounding box center [916, 316] width 33 height 29
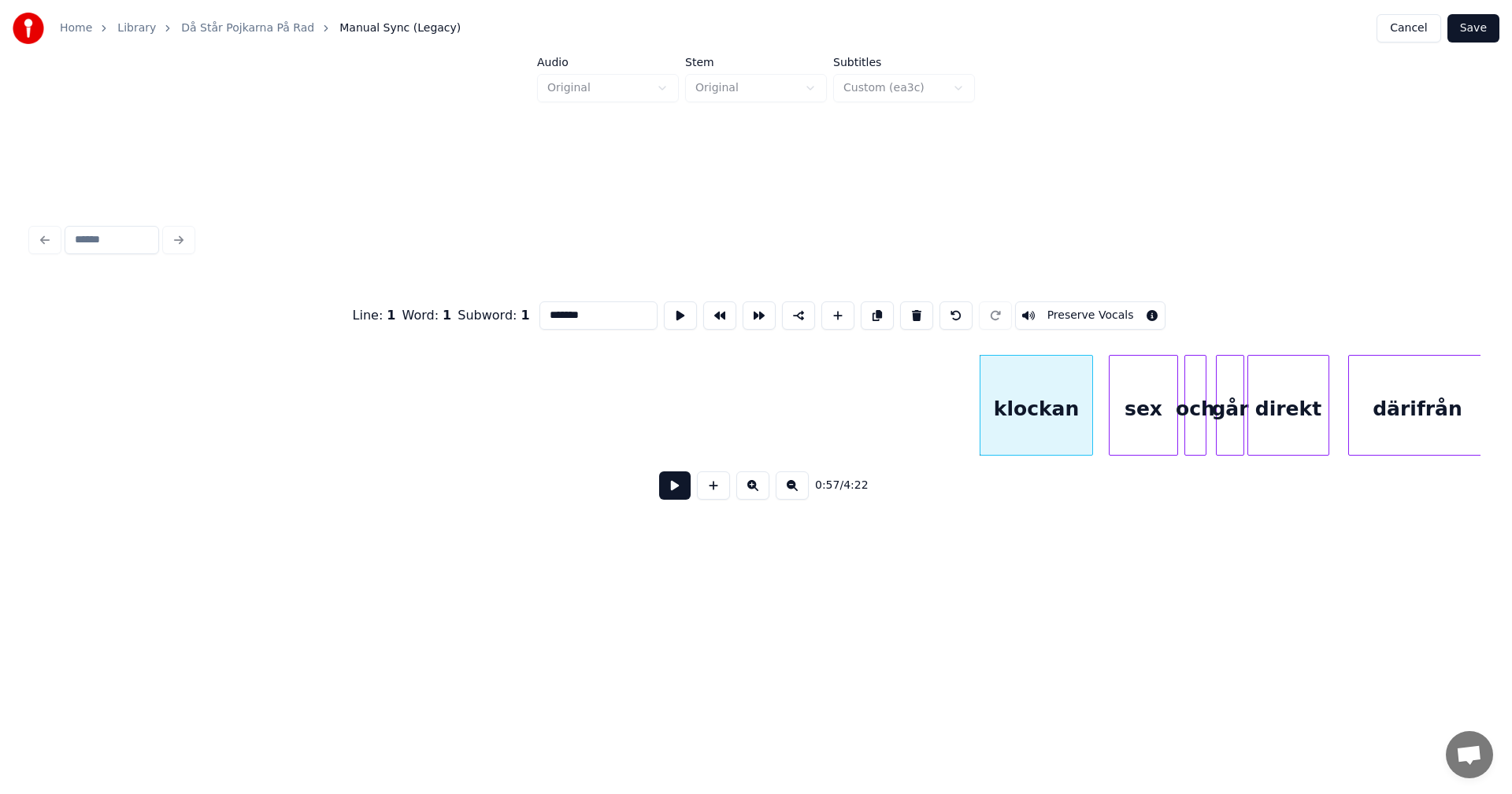
click at [906, 305] on button at bounding box center [916, 316] width 33 height 29
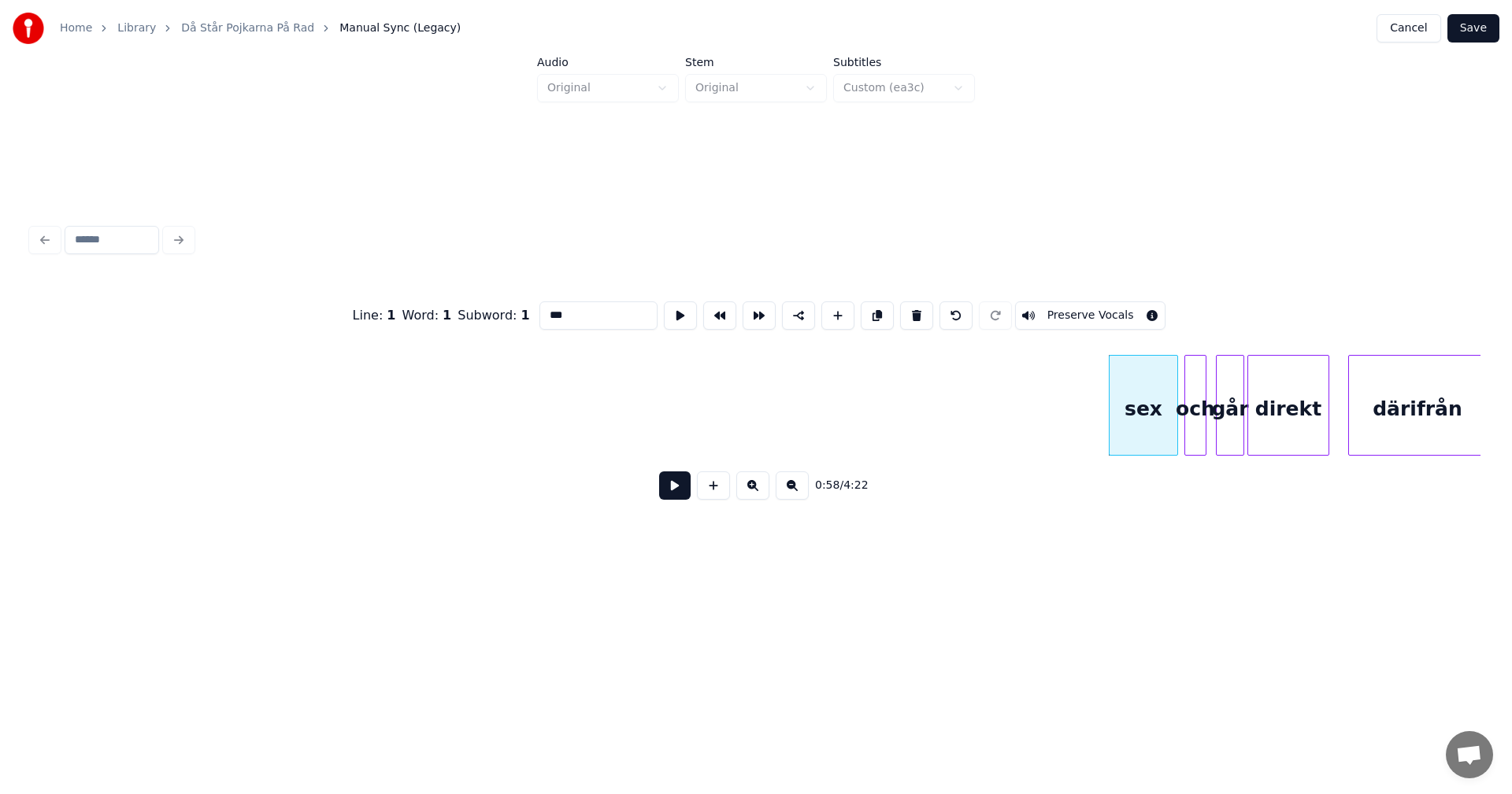
click at [906, 305] on button at bounding box center [916, 316] width 33 height 29
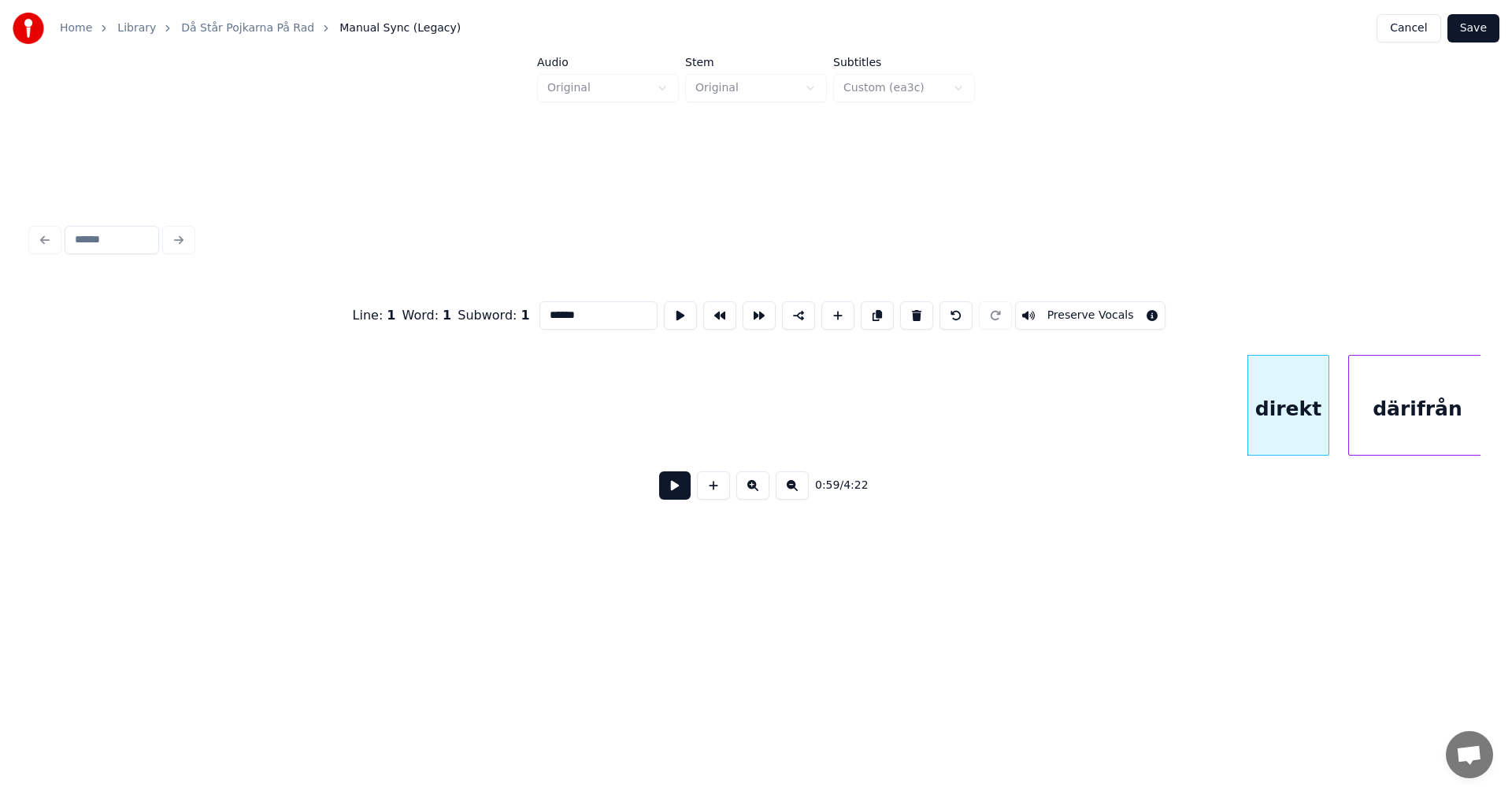
click at [906, 305] on button at bounding box center [916, 316] width 33 height 29
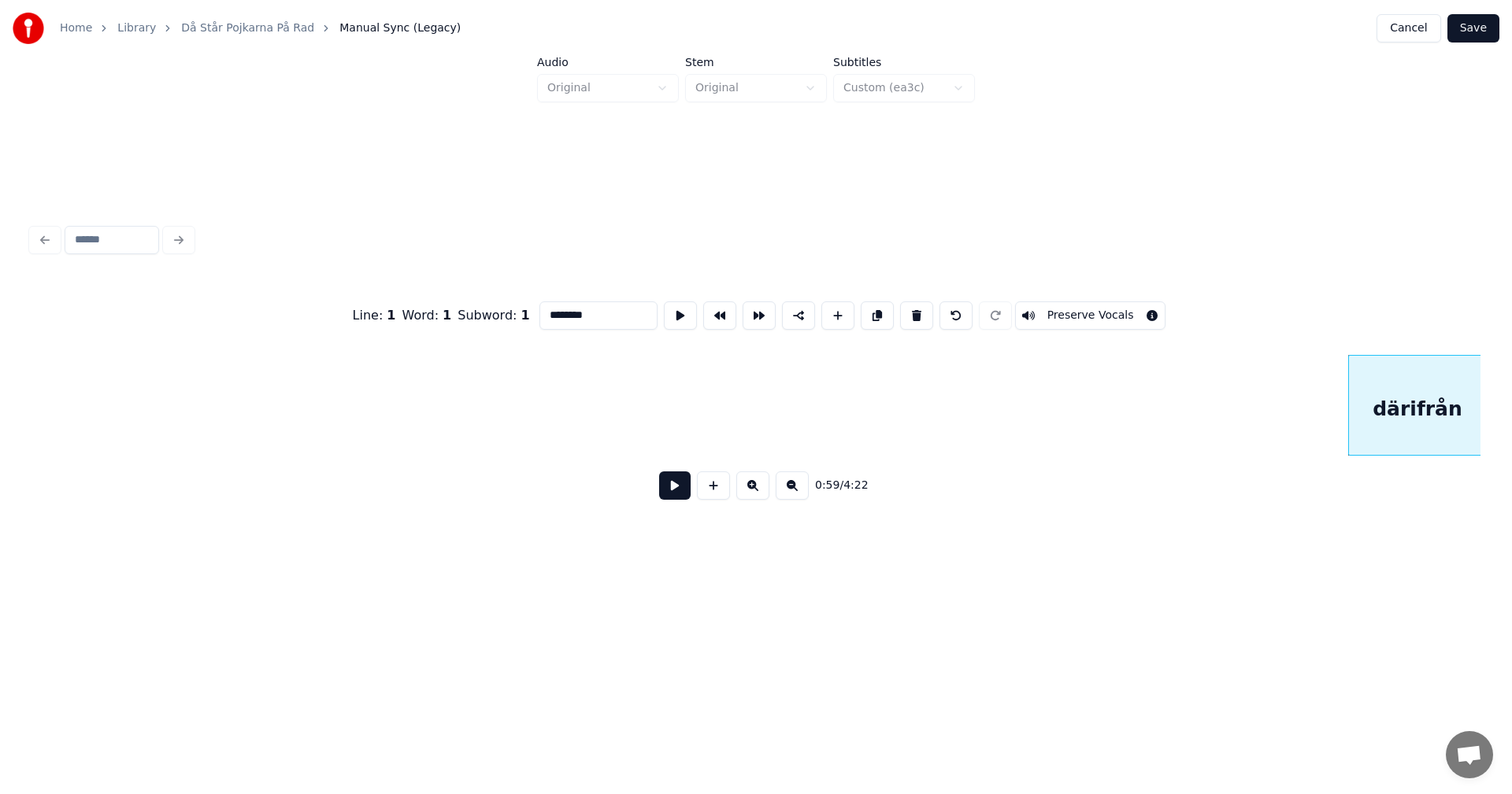
click at [906, 305] on button at bounding box center [916, 316] width 33 height 29
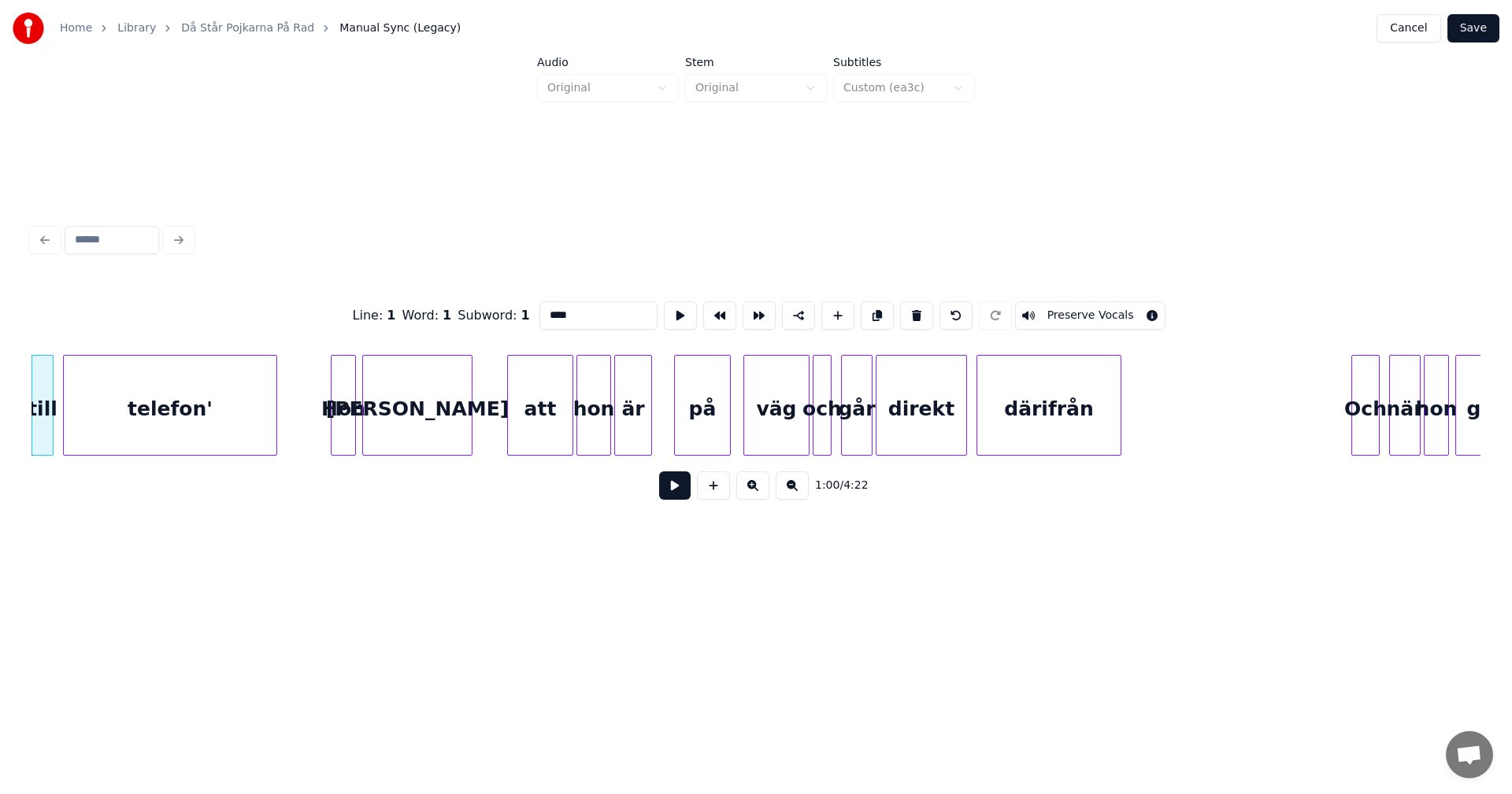
click at [906, 305] on button at bounding box center [916, 316] width 33 height 29
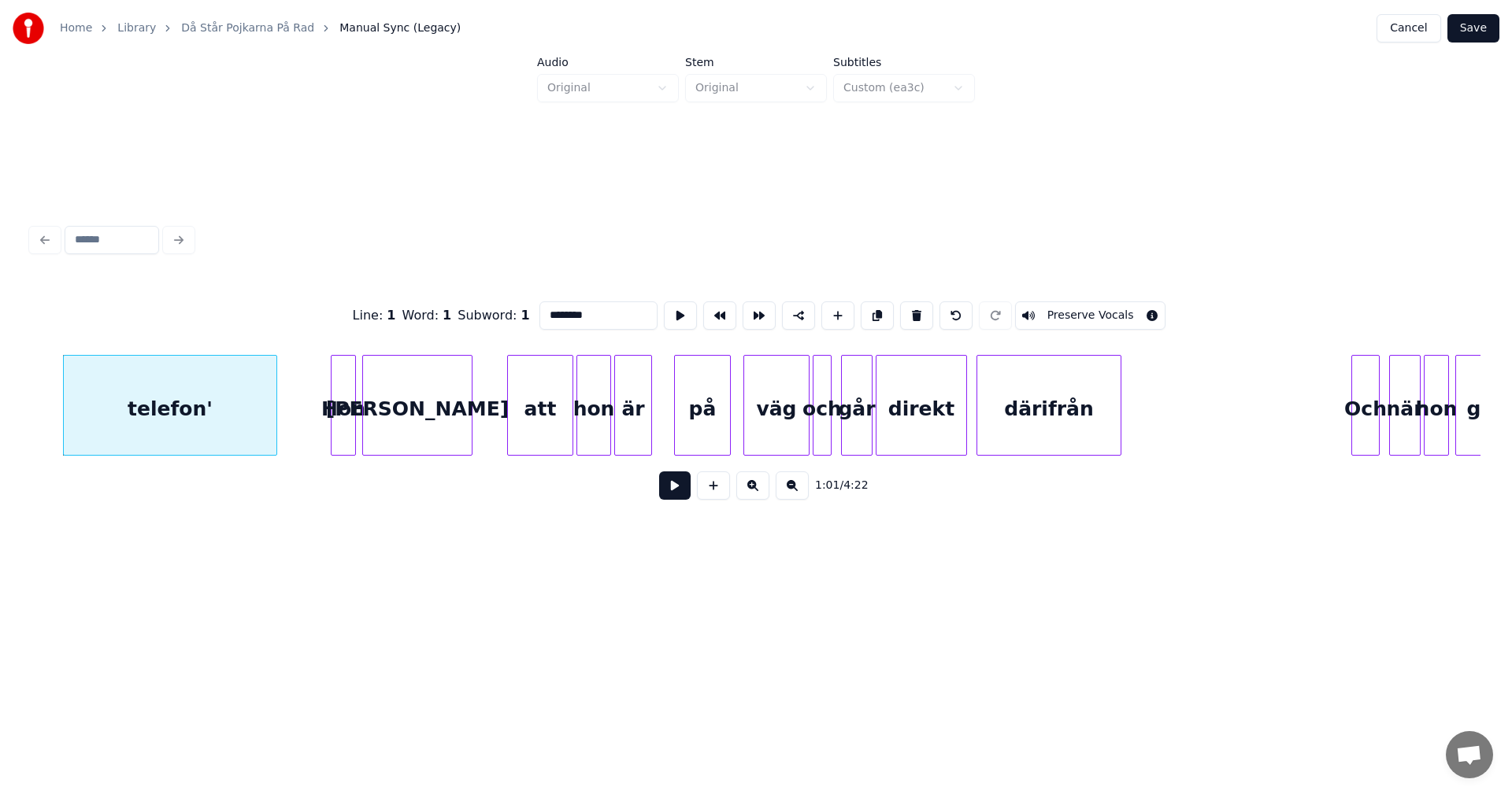
click at [906, 305] on button at bounding box center [916, 316] width 33 height 29
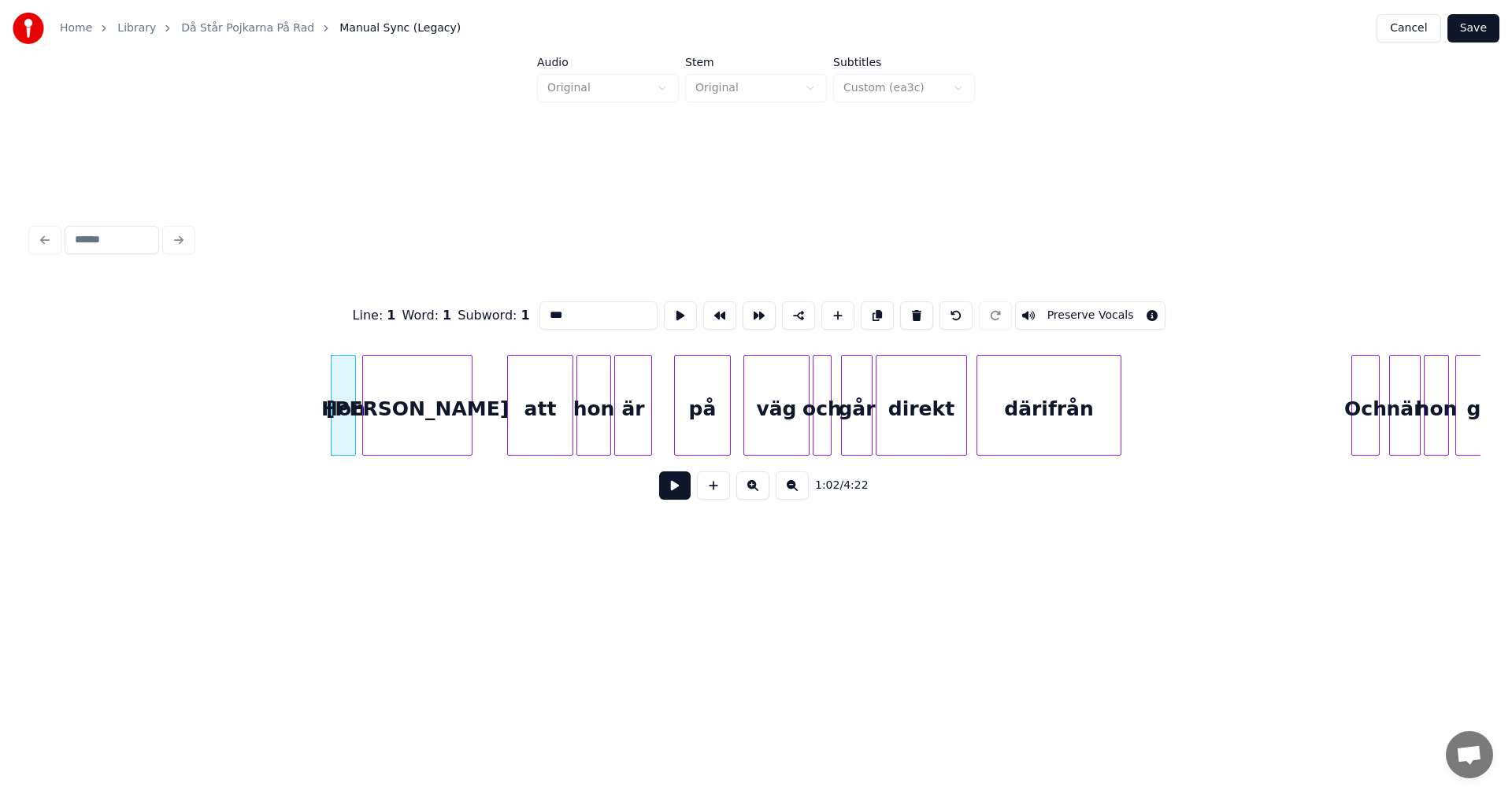
click at [906, 305] on button at bounding box center [916, 316] width 33 height 29
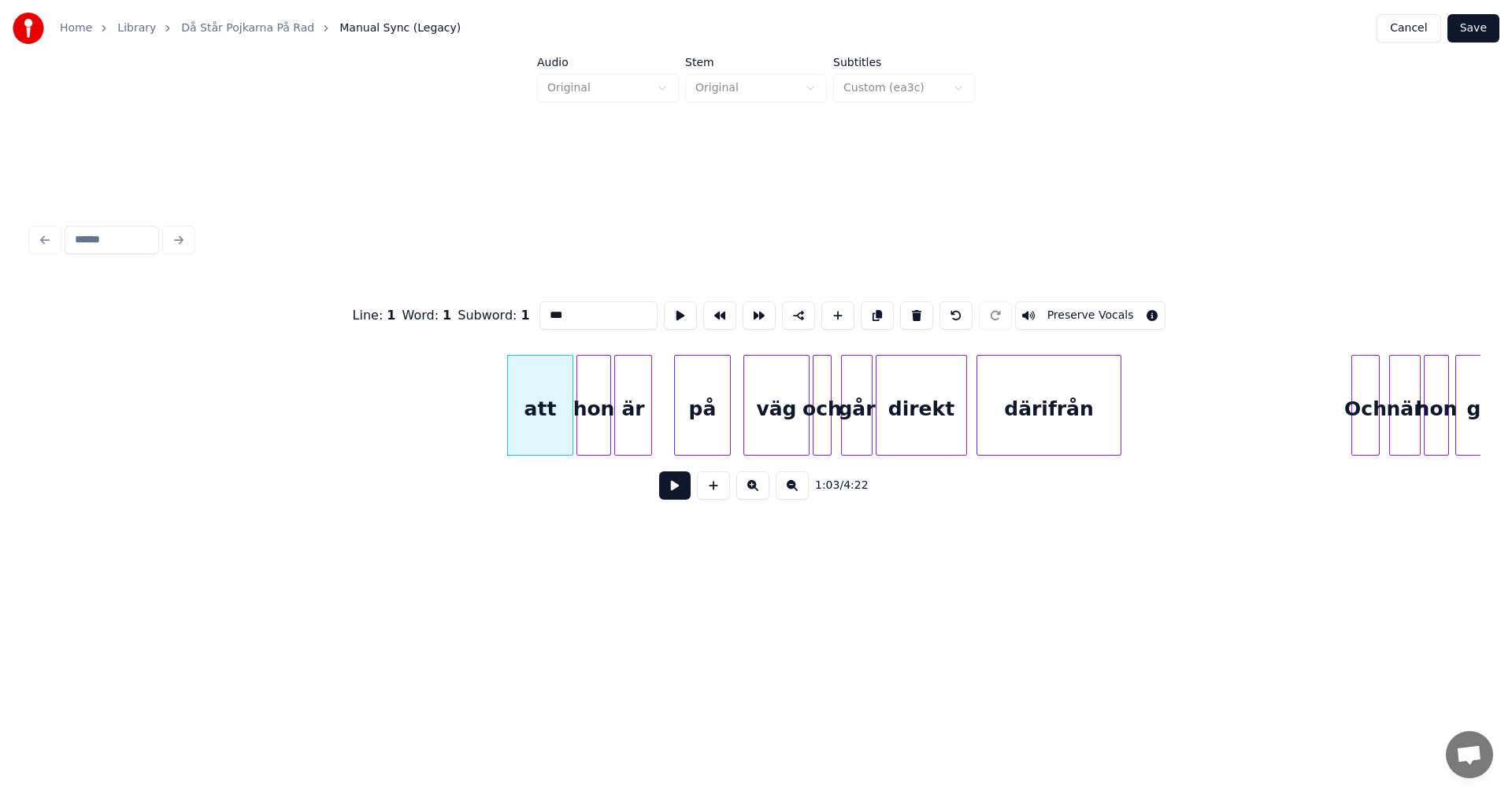
click at [906, 305] on button at bounding box center [916, 316] width 33 height 29
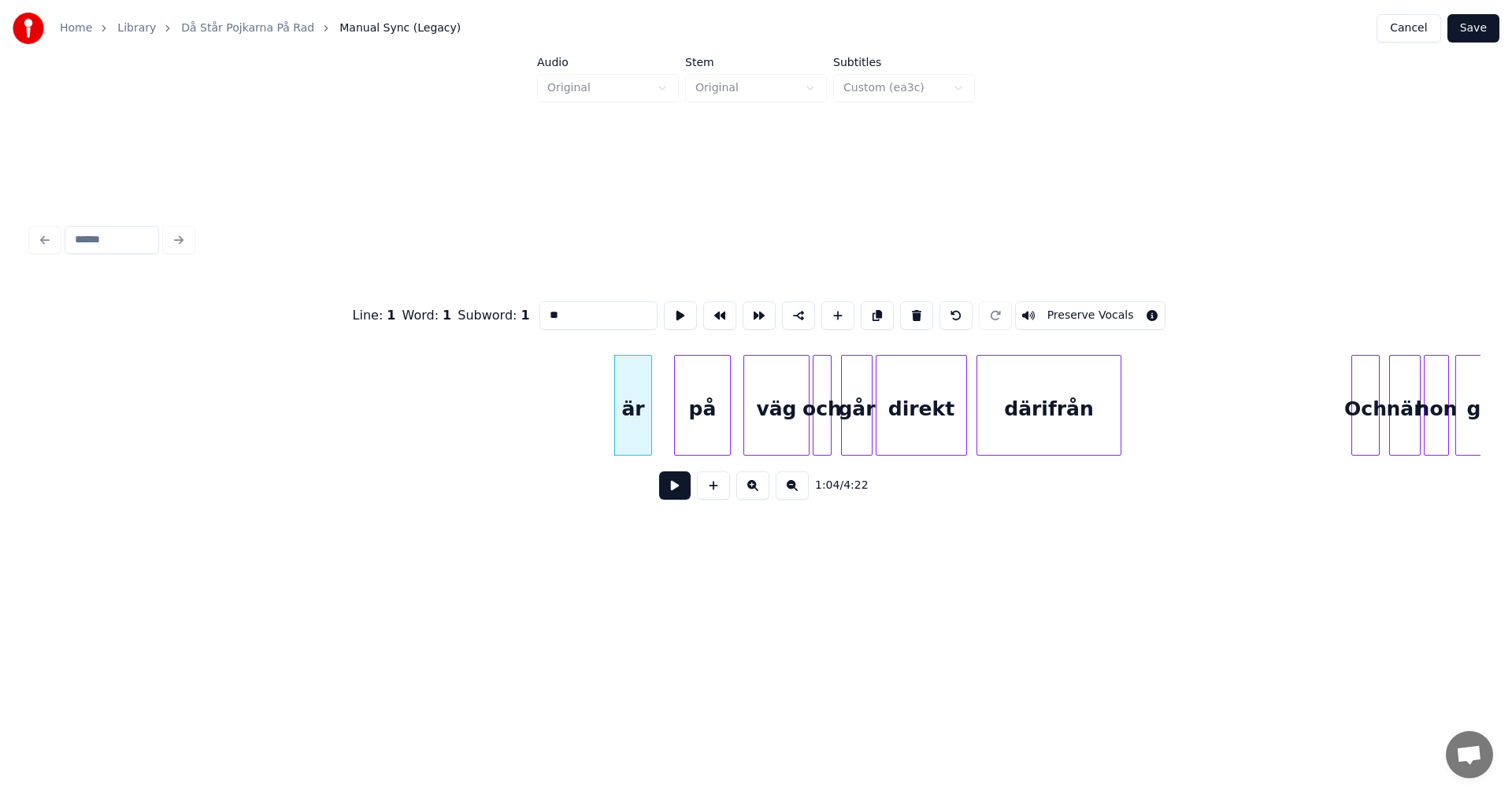
click at [906, 305] on button at bounding box center [916, 316] width 33 height 29
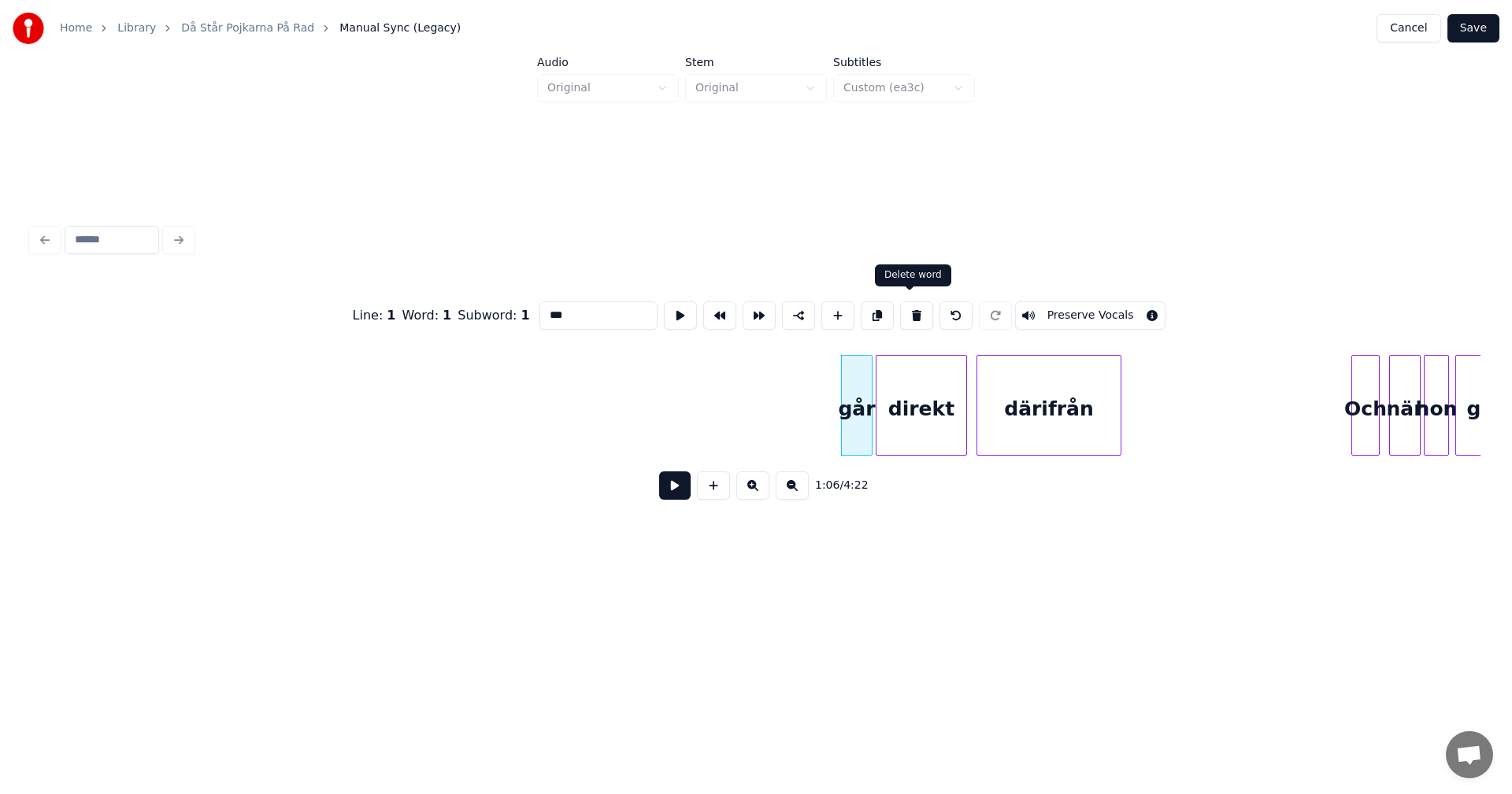
click at [906, 310] on button at bounding box center [916, 316] width 33 height 29
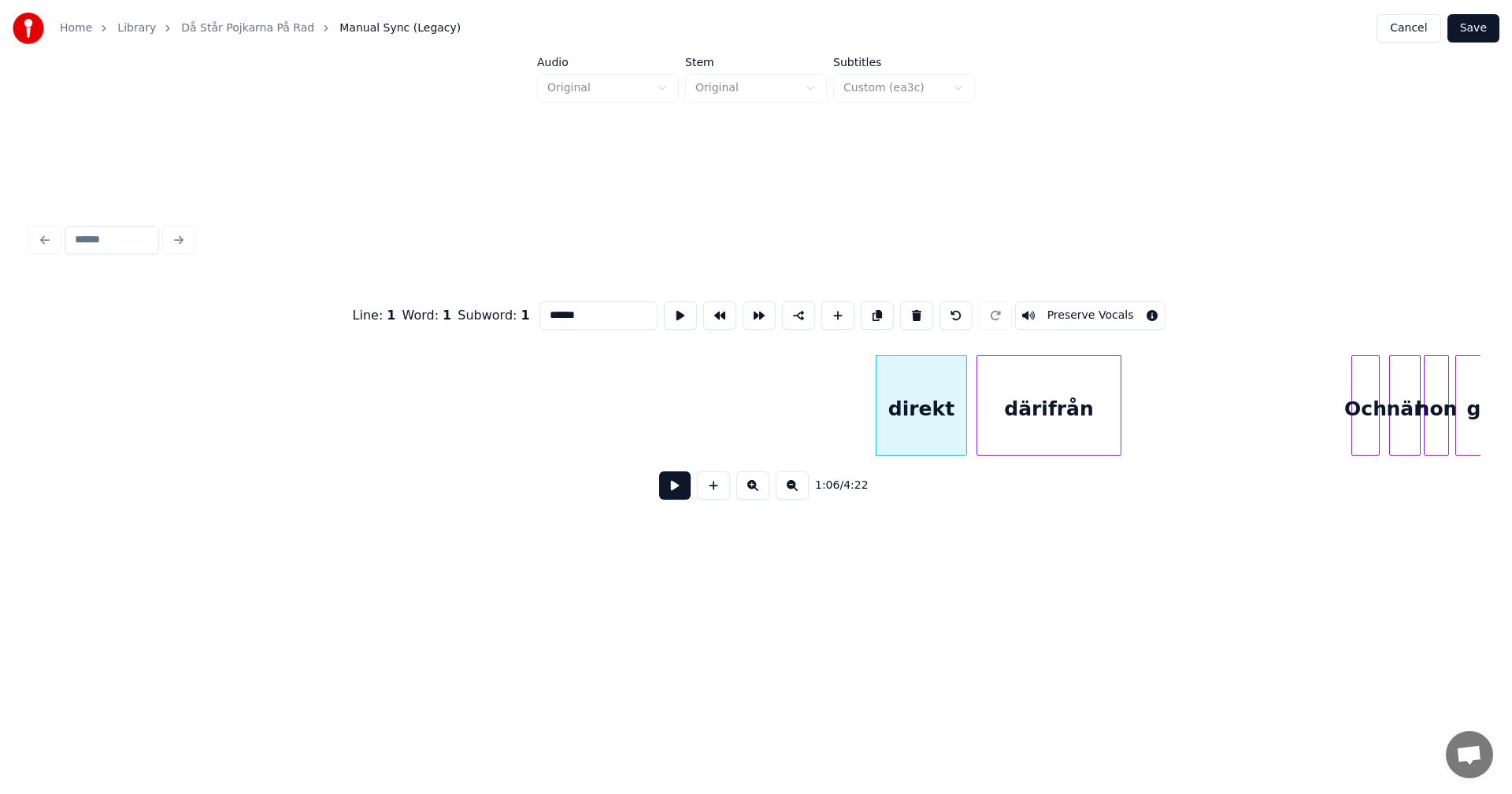
click at [906, 310] on button at bounding box center [916, 316] width 33 height 29
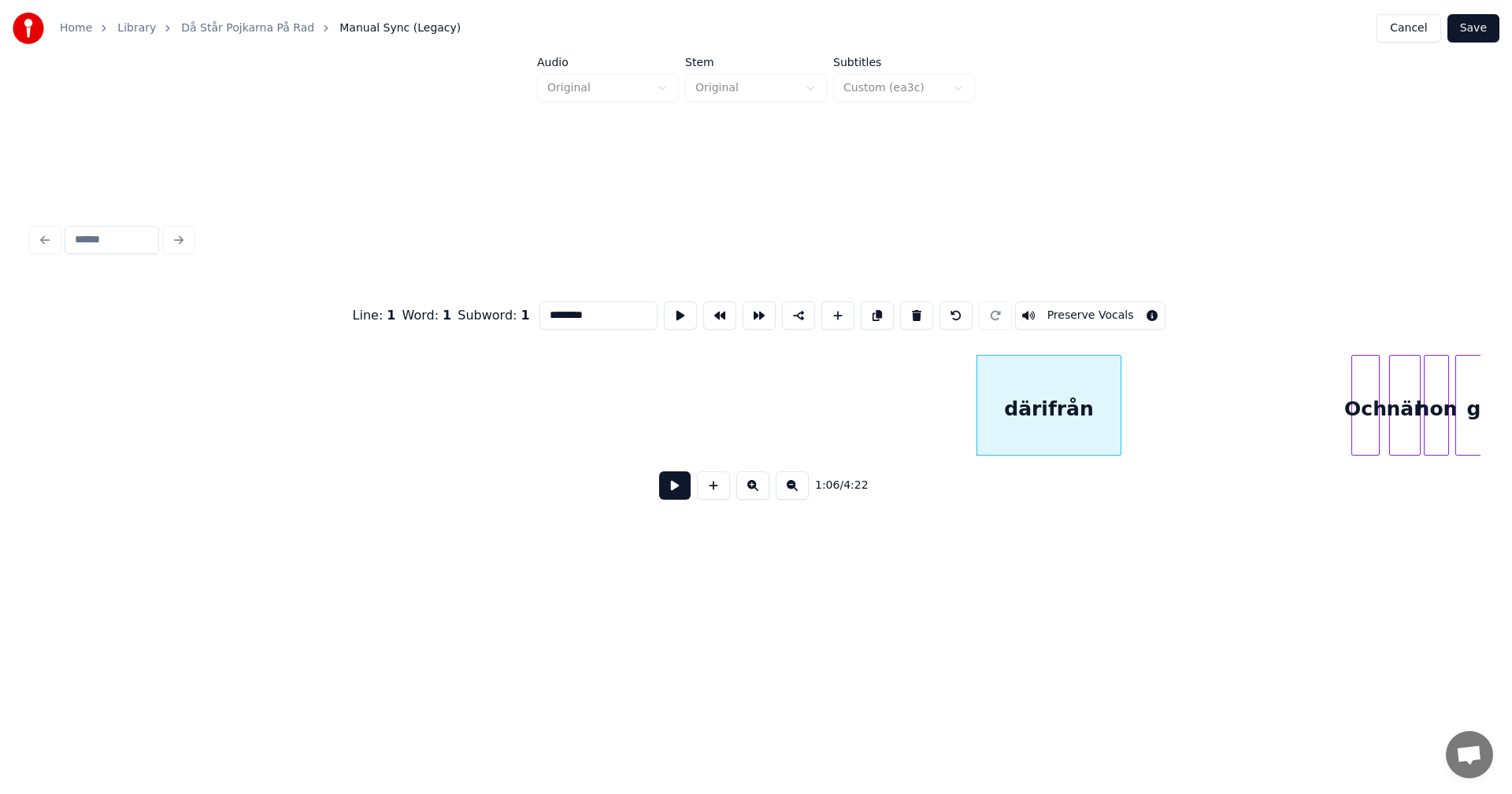
click at [906, 310] on button at bounding box center [916, 316] width 33 height 29
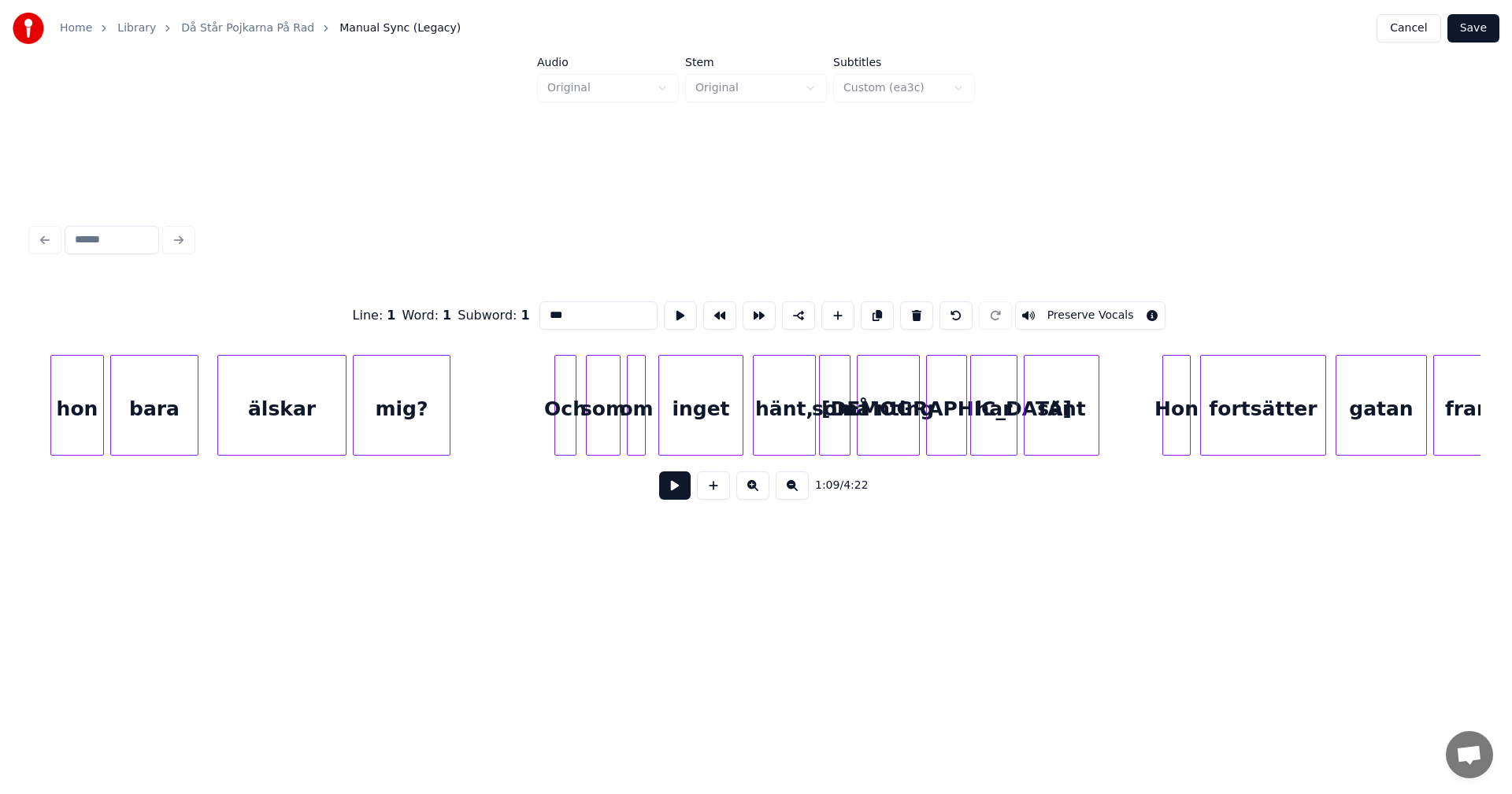
scroll to position [0, 13136]
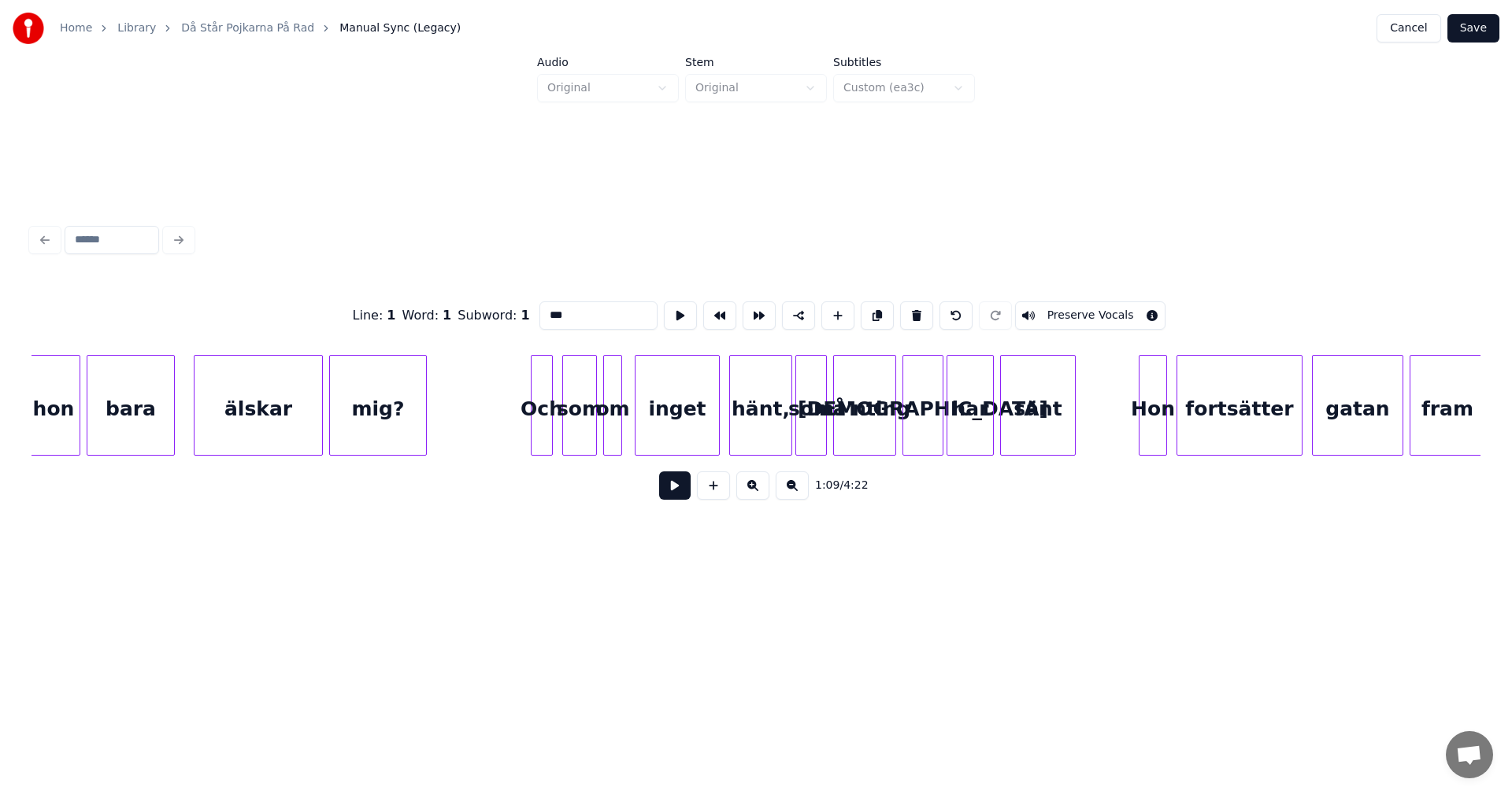
click at [538, 366] on div "Och" at bounding box center [542, 409] width 21 height 107
click at [541, 372] on div "Och" at bounding box center [542, 409] width 21 height 107
click at [909, 311] on button at bounding box center [916, 316] width 33 height 29
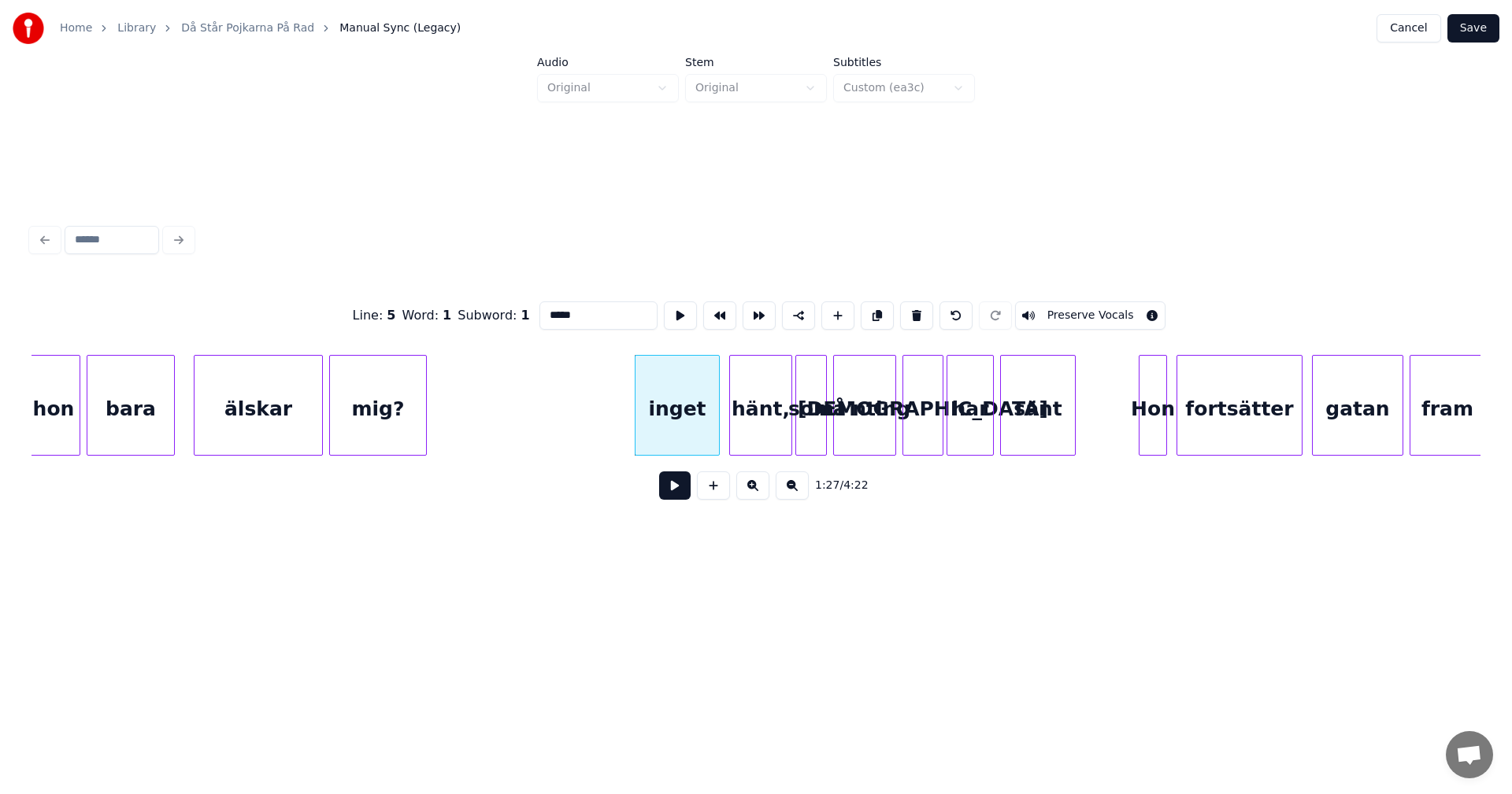
click at [909, 311] on button at bounding box center [916, 316] width 33 height 29
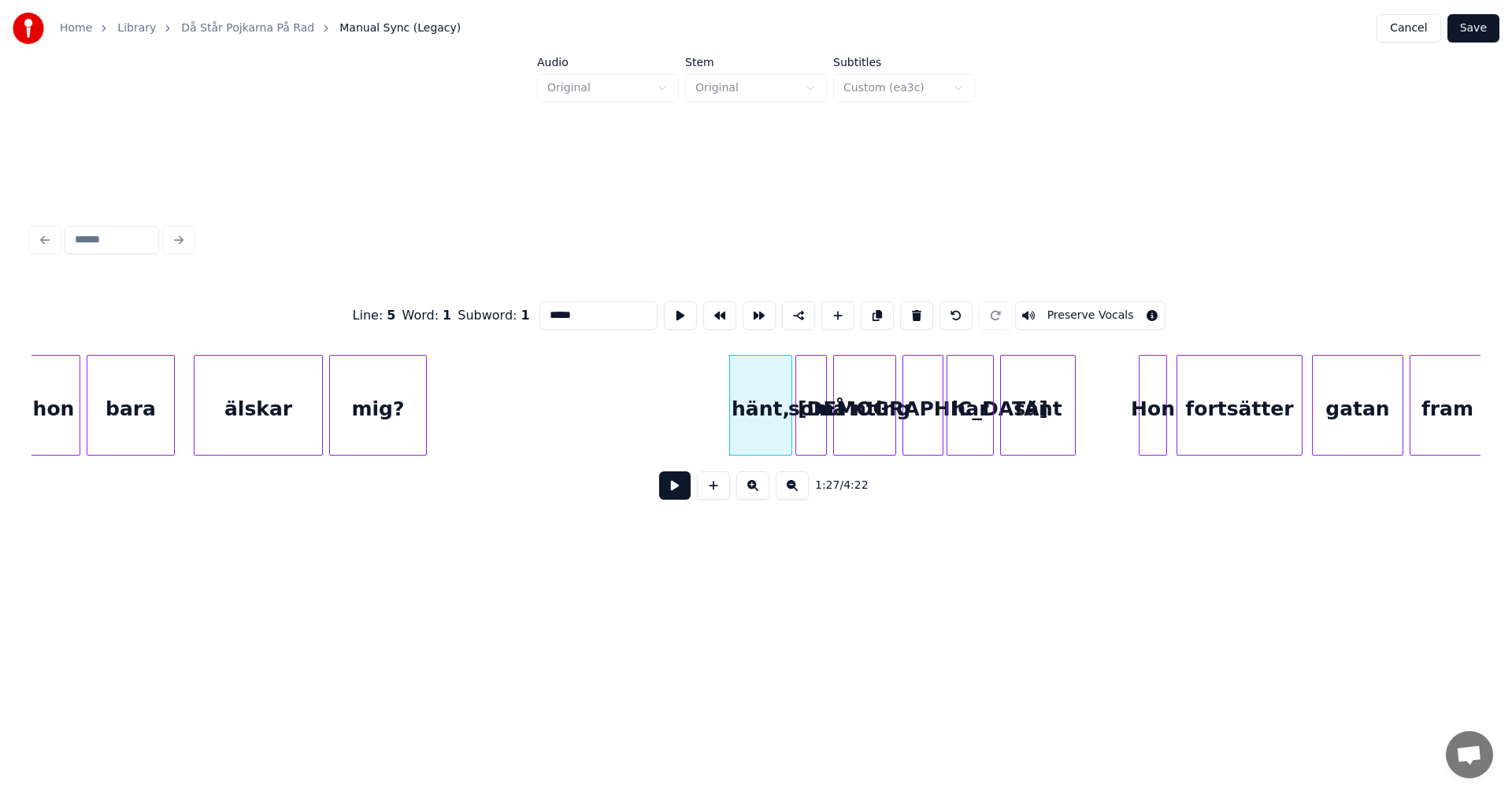
click at [909, 311] on button at bounding box center [916, 316] width 33 height 29
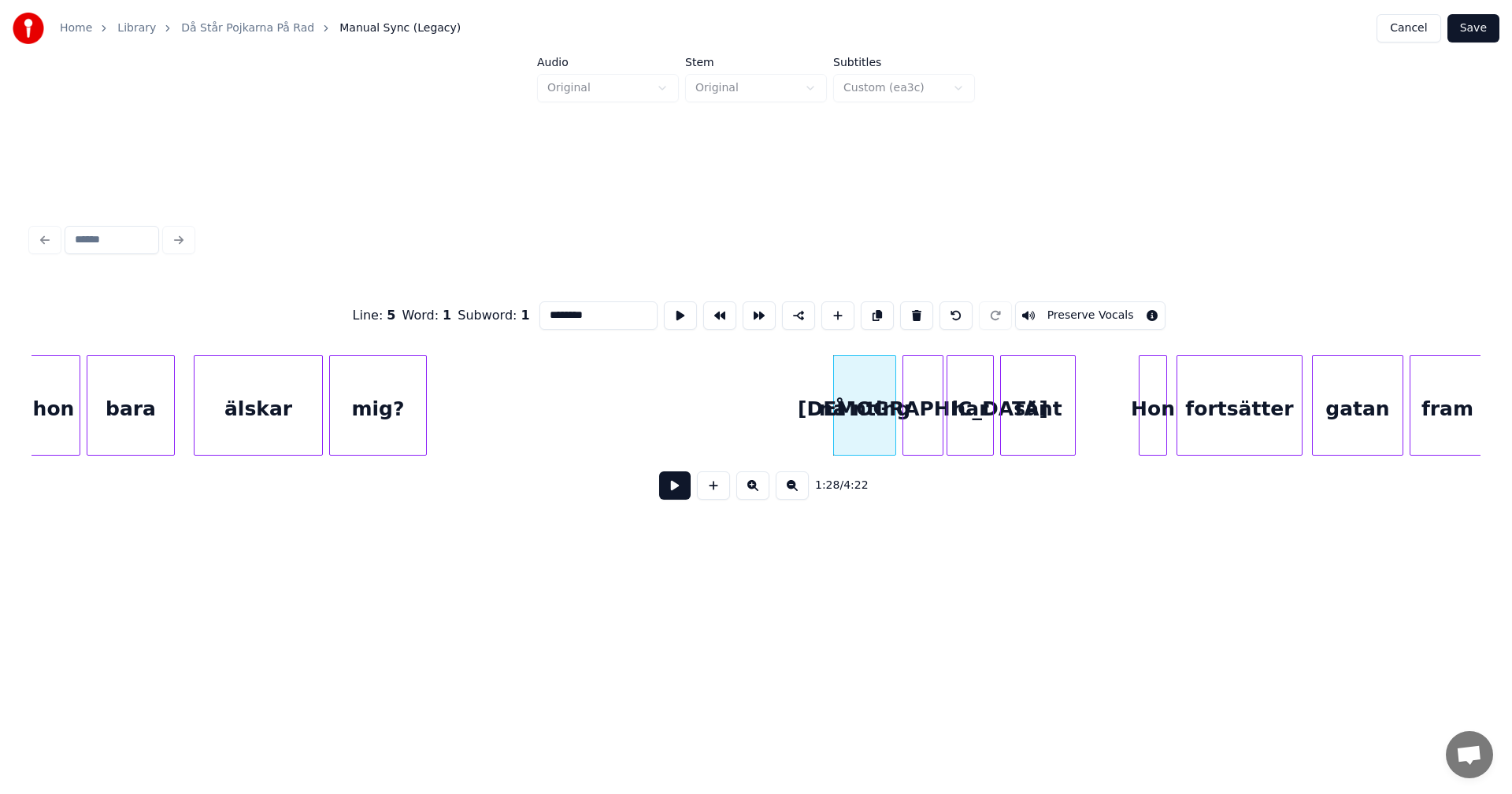
click at [909, 311] on button at bounding box center [916, 316] width 33 height 29
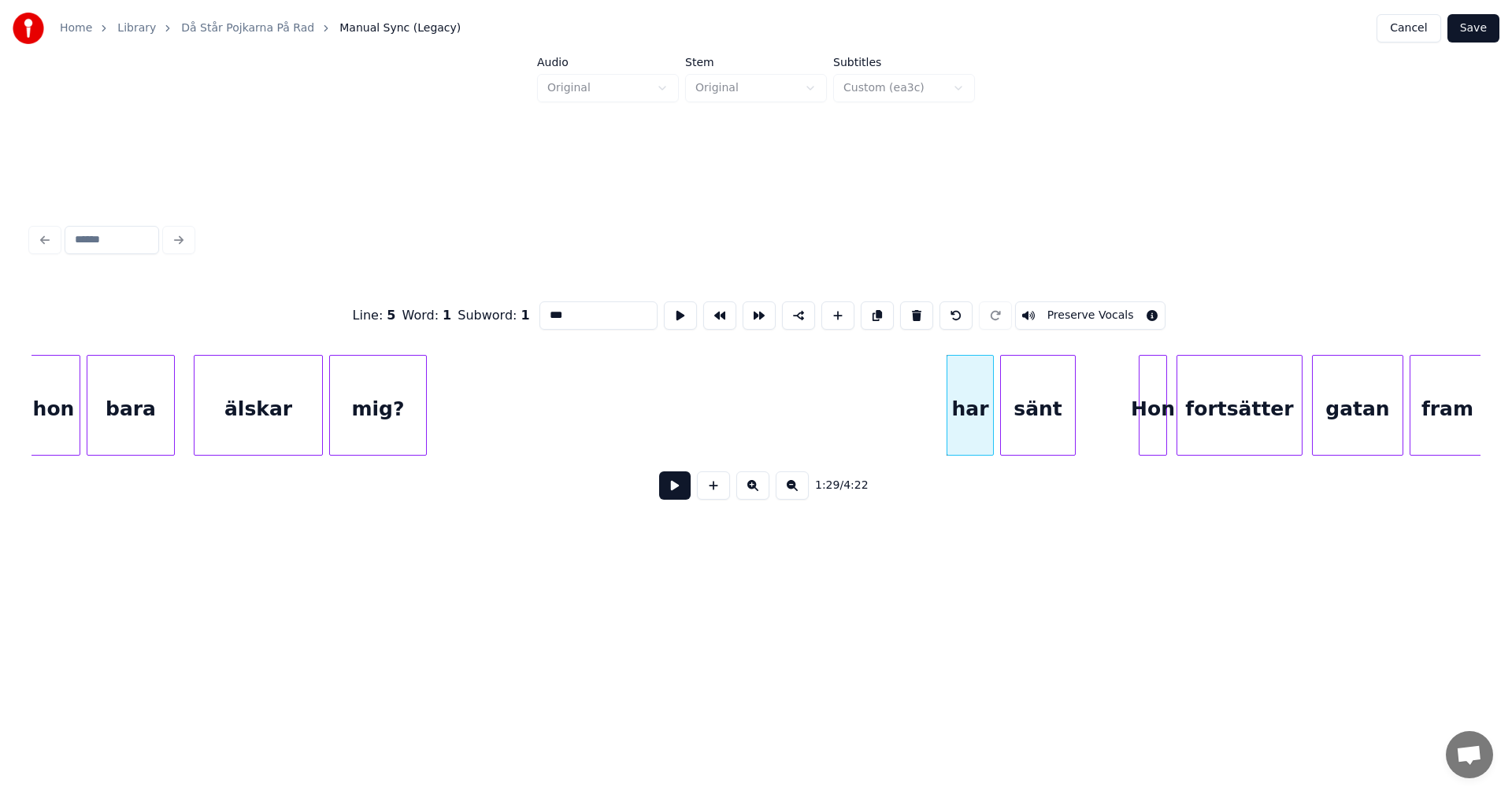
click at [909, 311] on button at bounding box center [916, 316] width 33 height 29
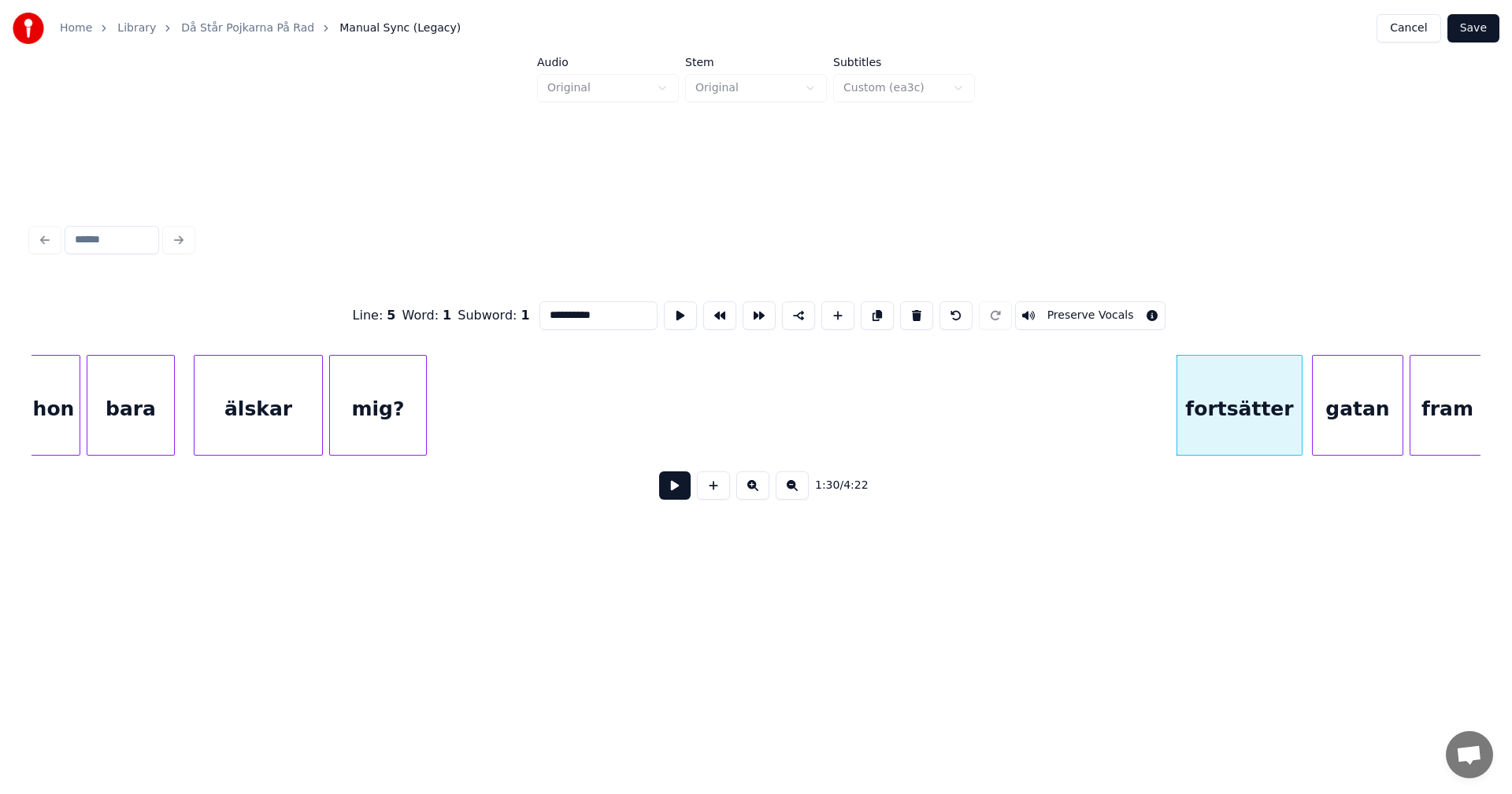
click at [909, 311] on button at bounding box center [916, 316] width 33 height 29
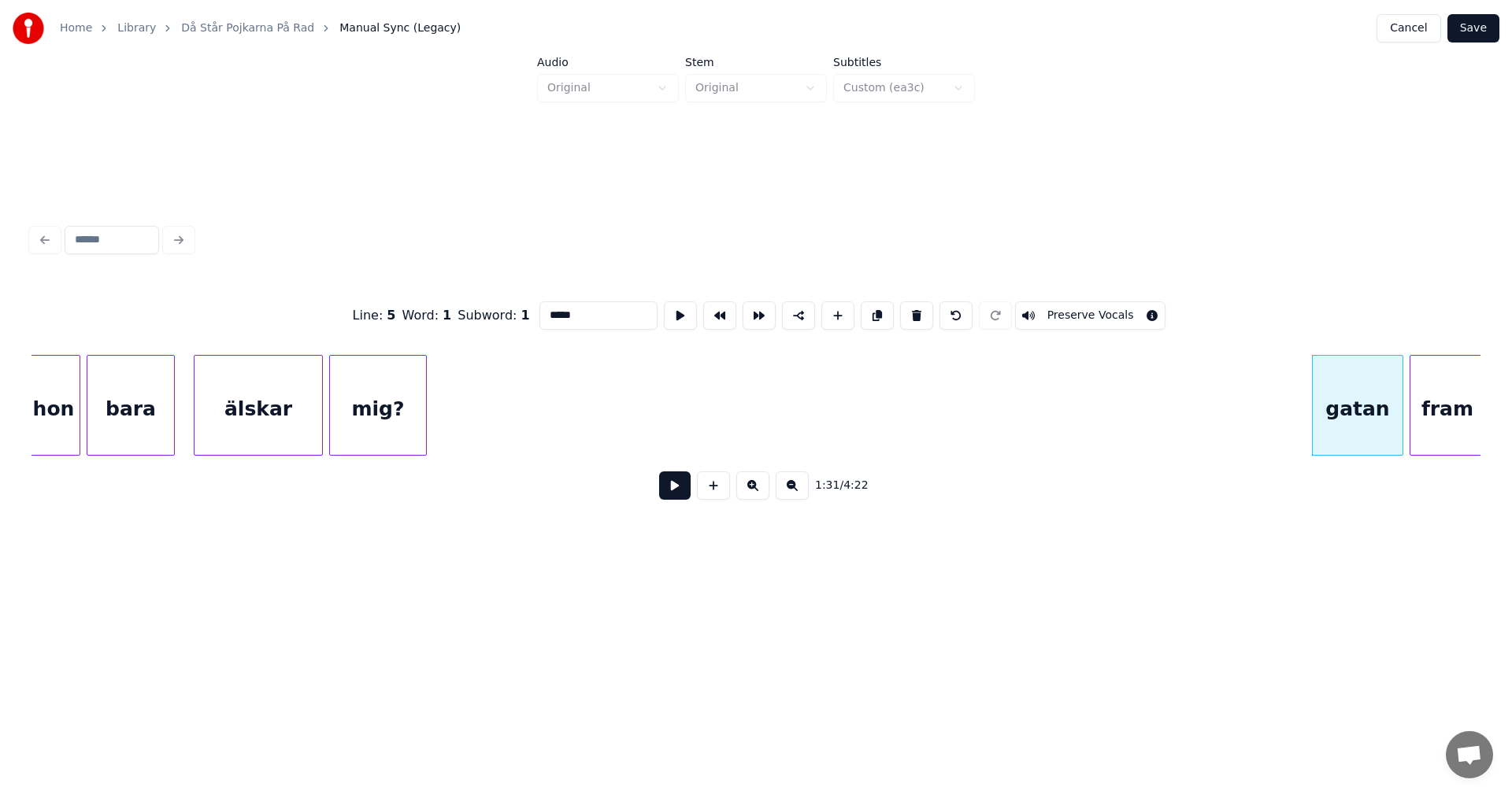
click at [909, 311] on button at bounding box center [916, 316] width 33 height 29
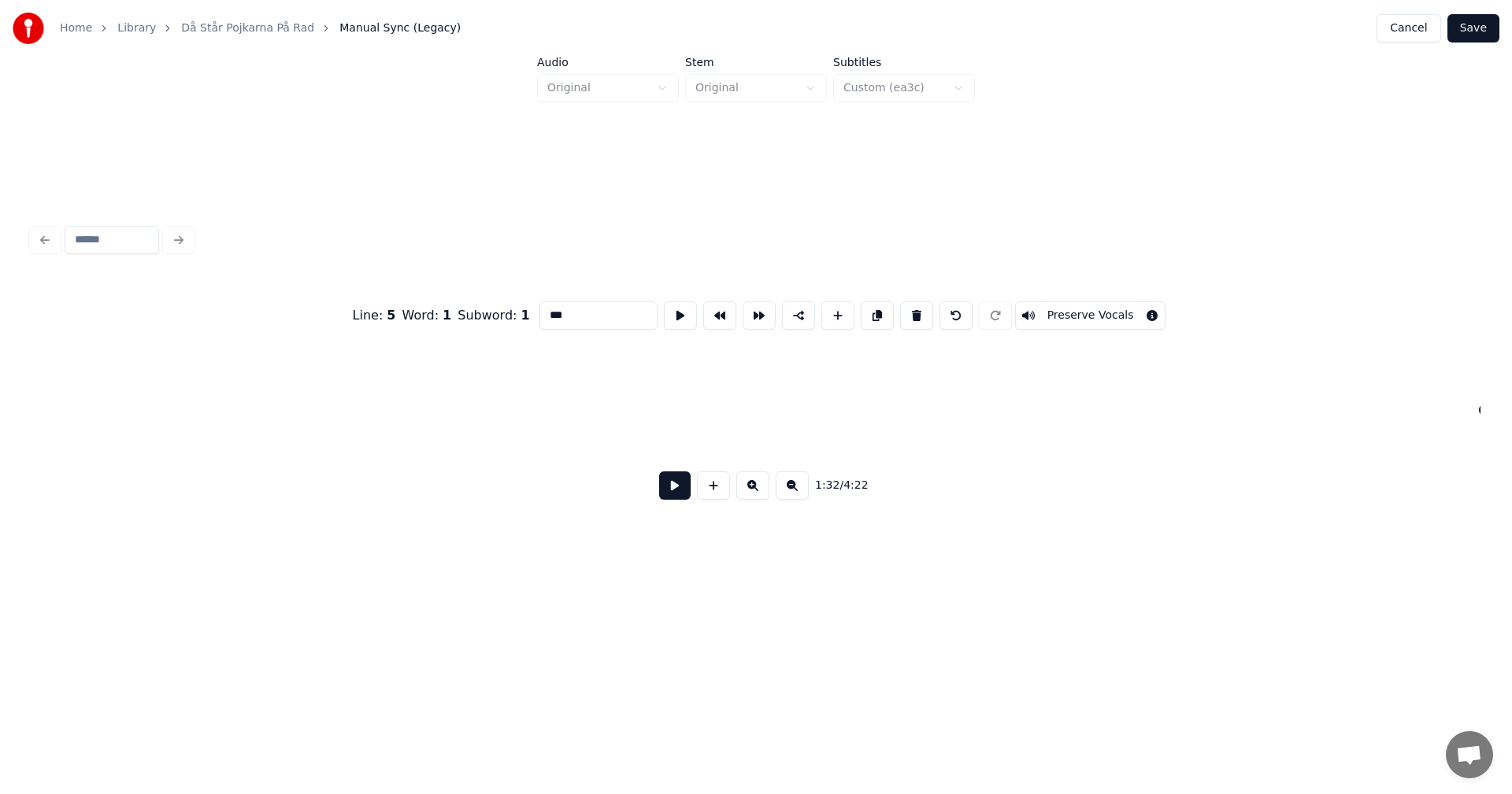
scroll to position [0, 14594]
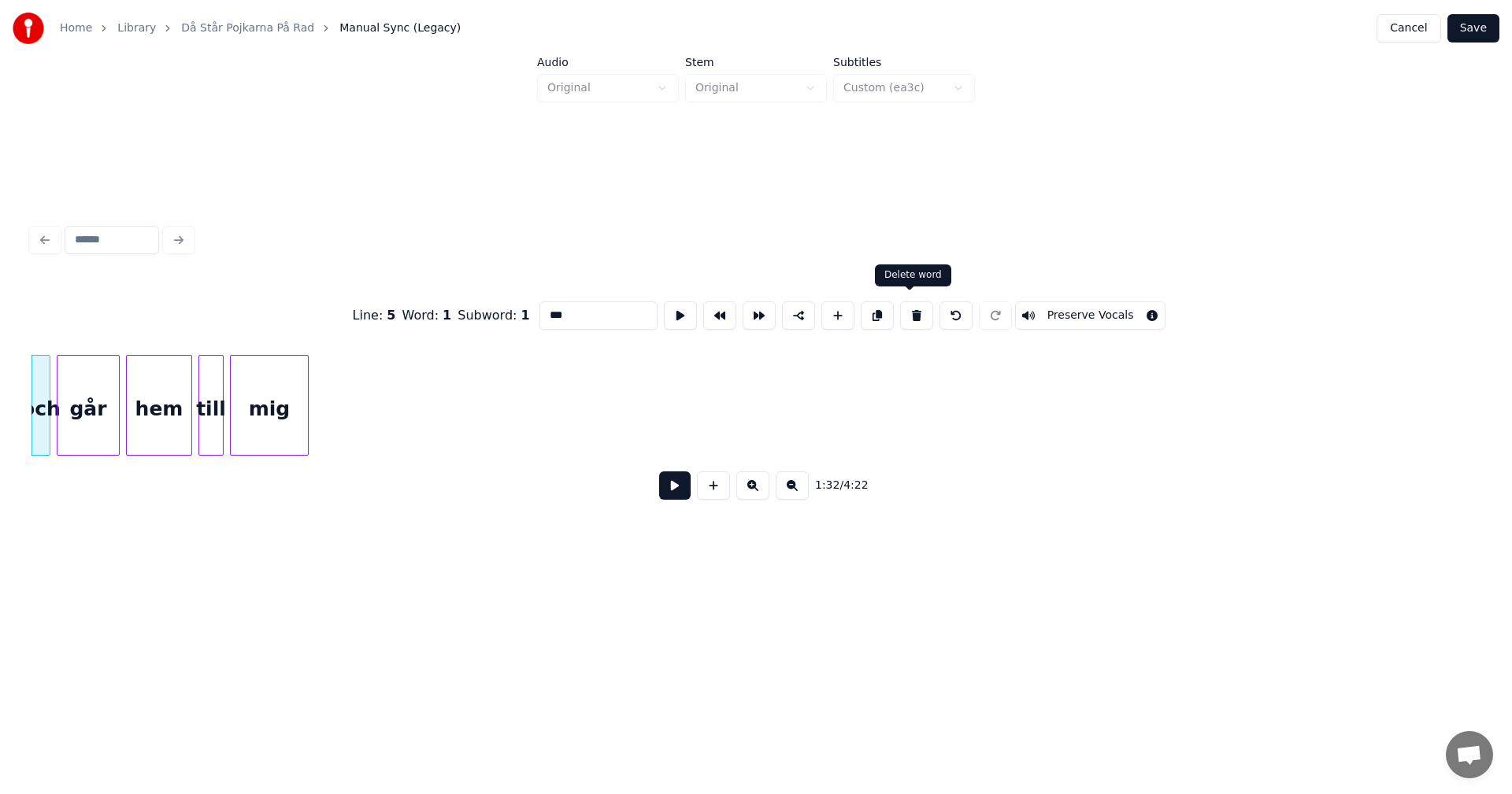
click at [906, 313] on button at bounding box center [916, 316] width 33 height 29
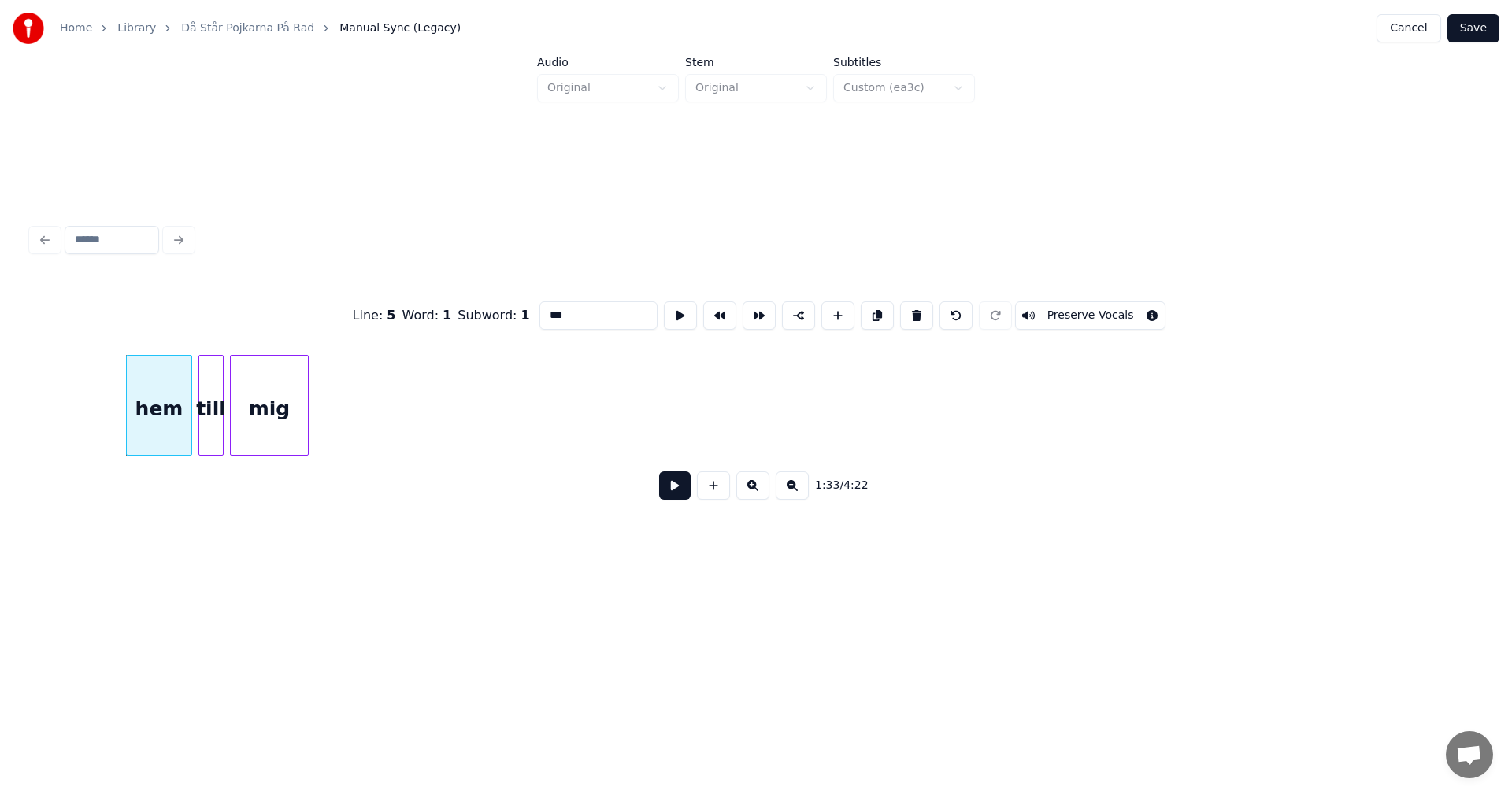
click at [906, 313] on button at bounding box center [916, 316] width 33 height 29
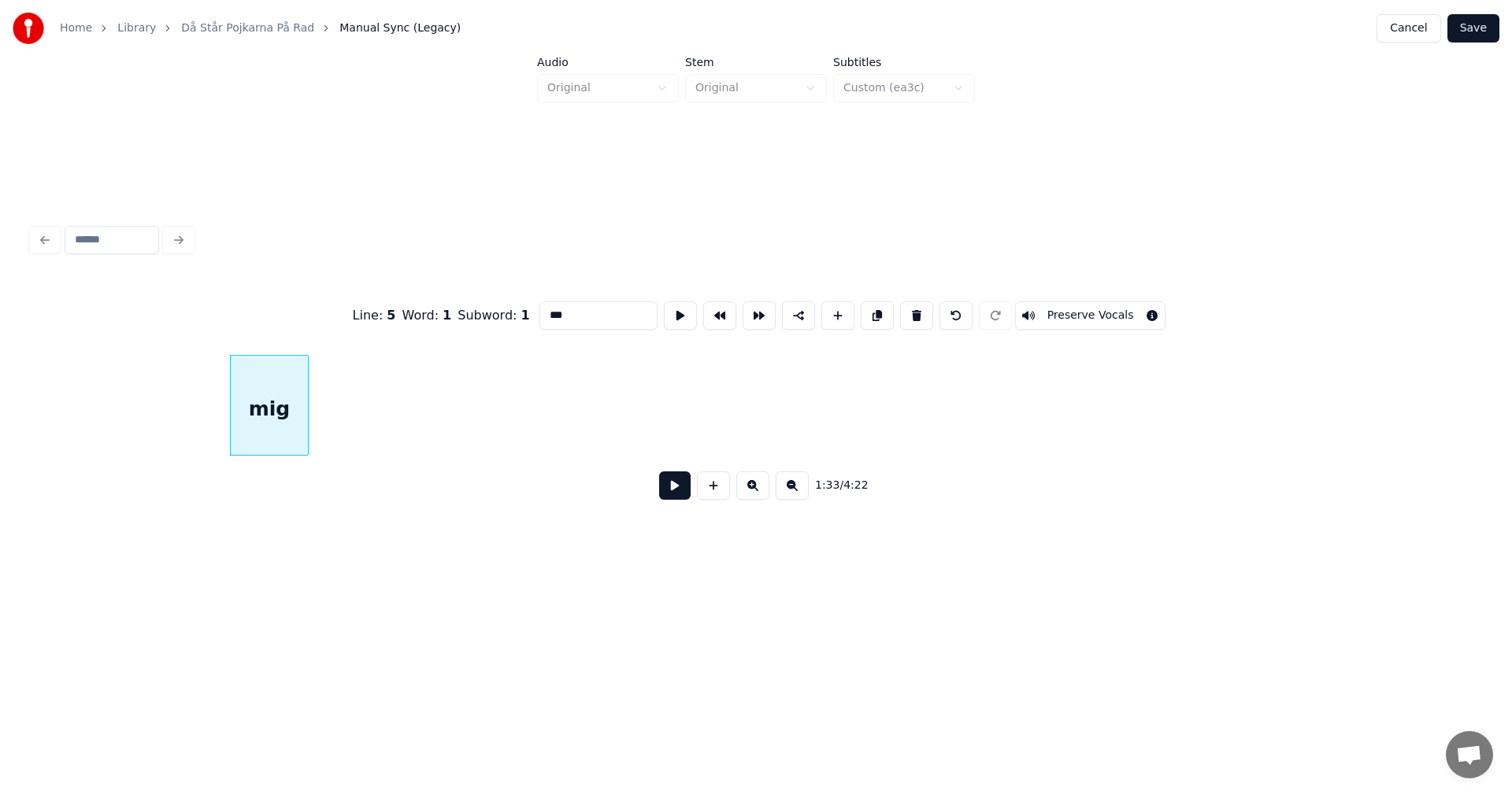
click at [906, 313] on button at bounding box center [916, 316] width 33 height 29
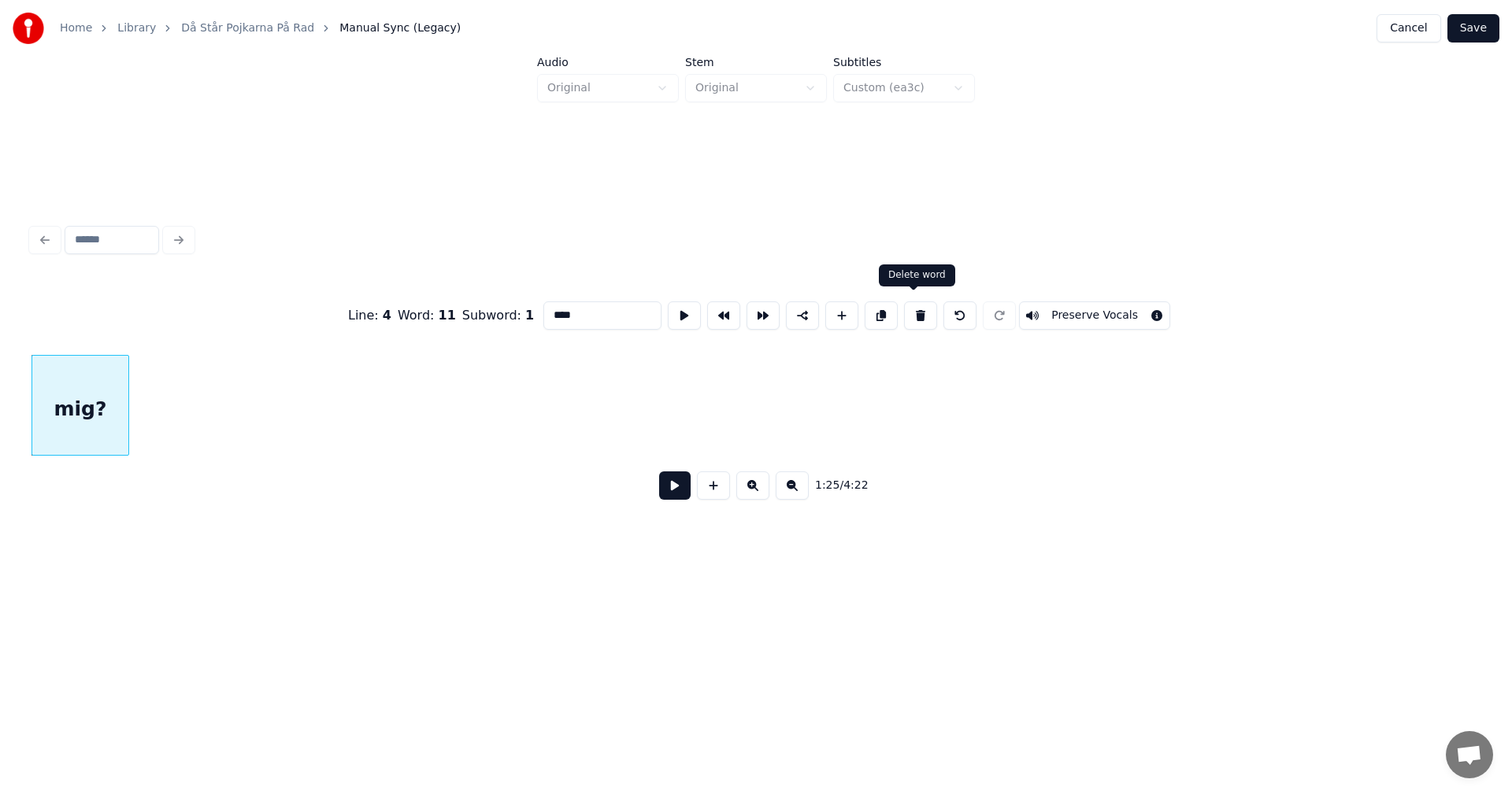
click at [910, 309] on button at bounding box center [920, 316] width 33 height 29
click at [951, 308] on button at bounding box center [959, 316] width 33 height 29
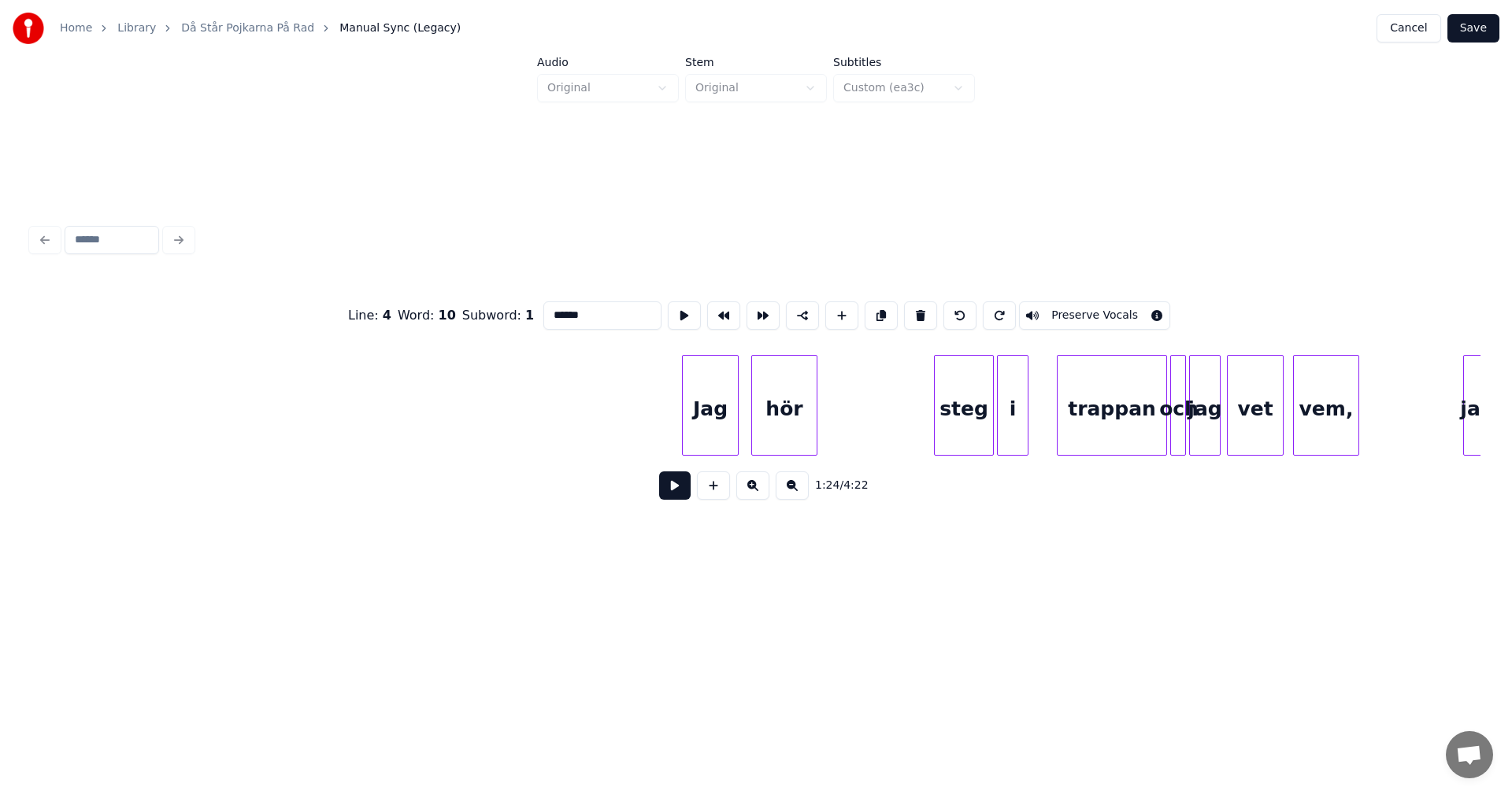
scroll to position [0, 17600]
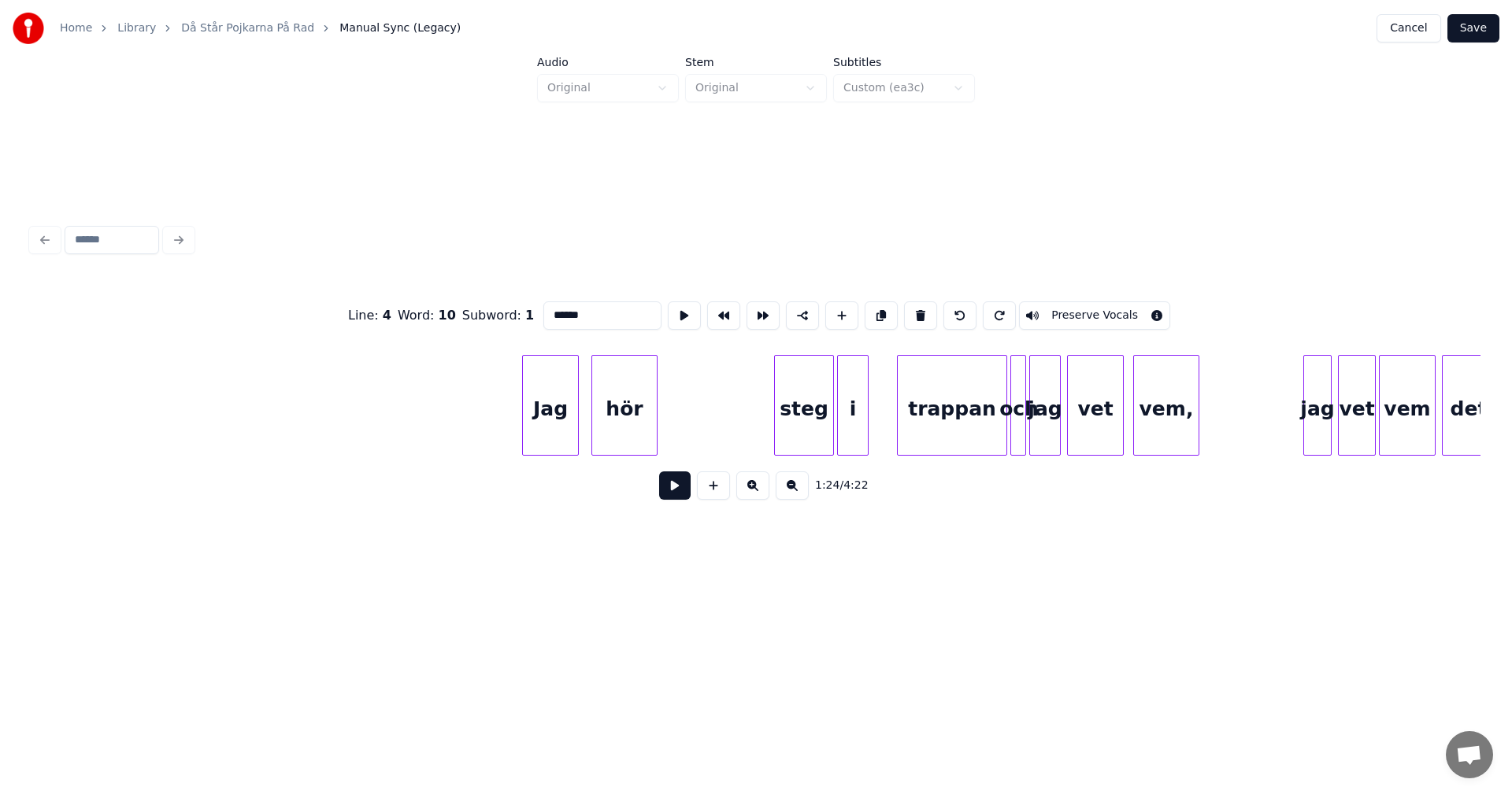
click at [552, 393] on div "Jag" at bounding box center [550, 409] width 55 height 107
click at [911, 310] on button at bounding box center [916, 316] width 33 height 29
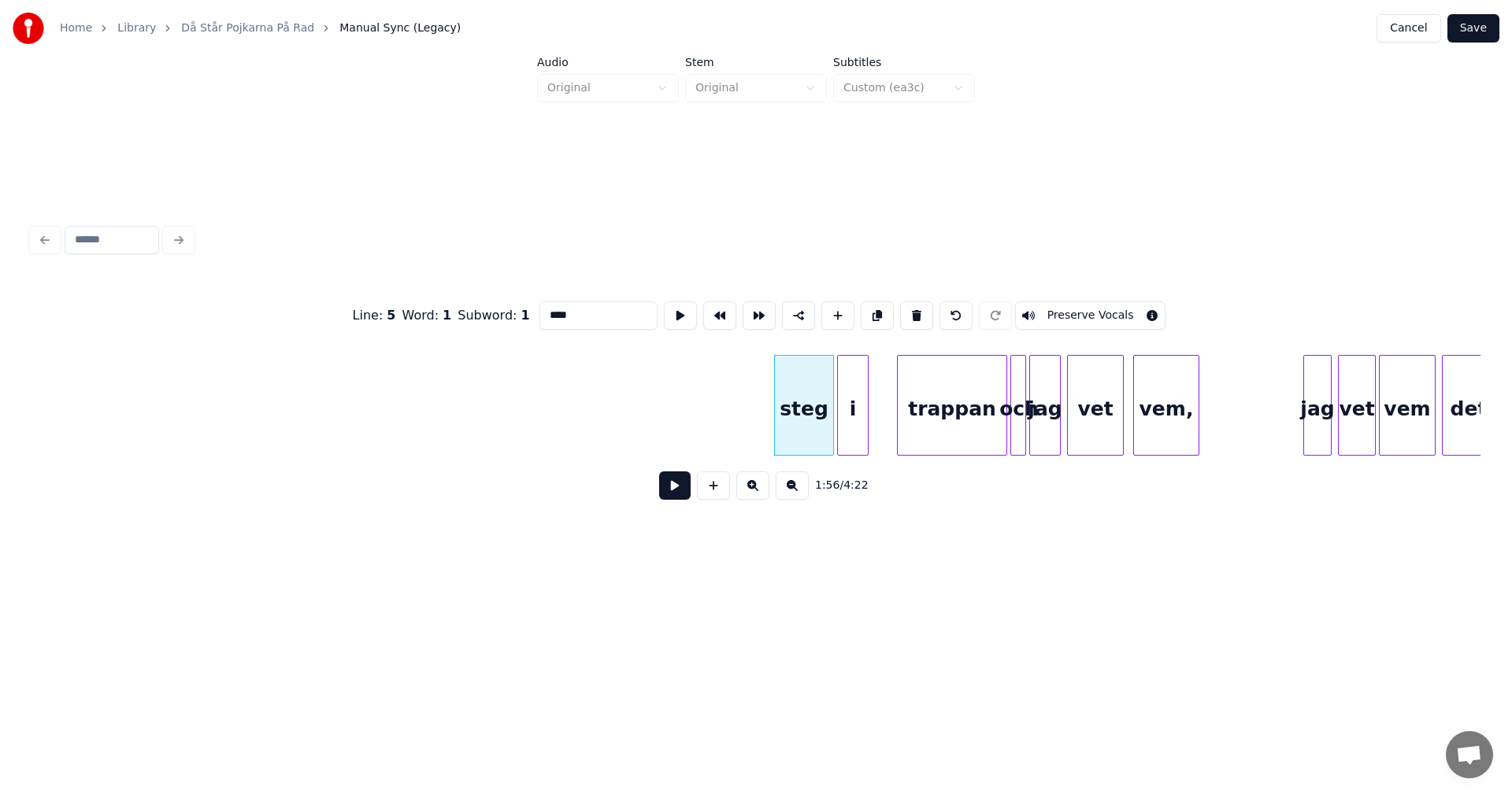
click at [911, 310] on button at bounding box center [916, 316] width 33 height 29
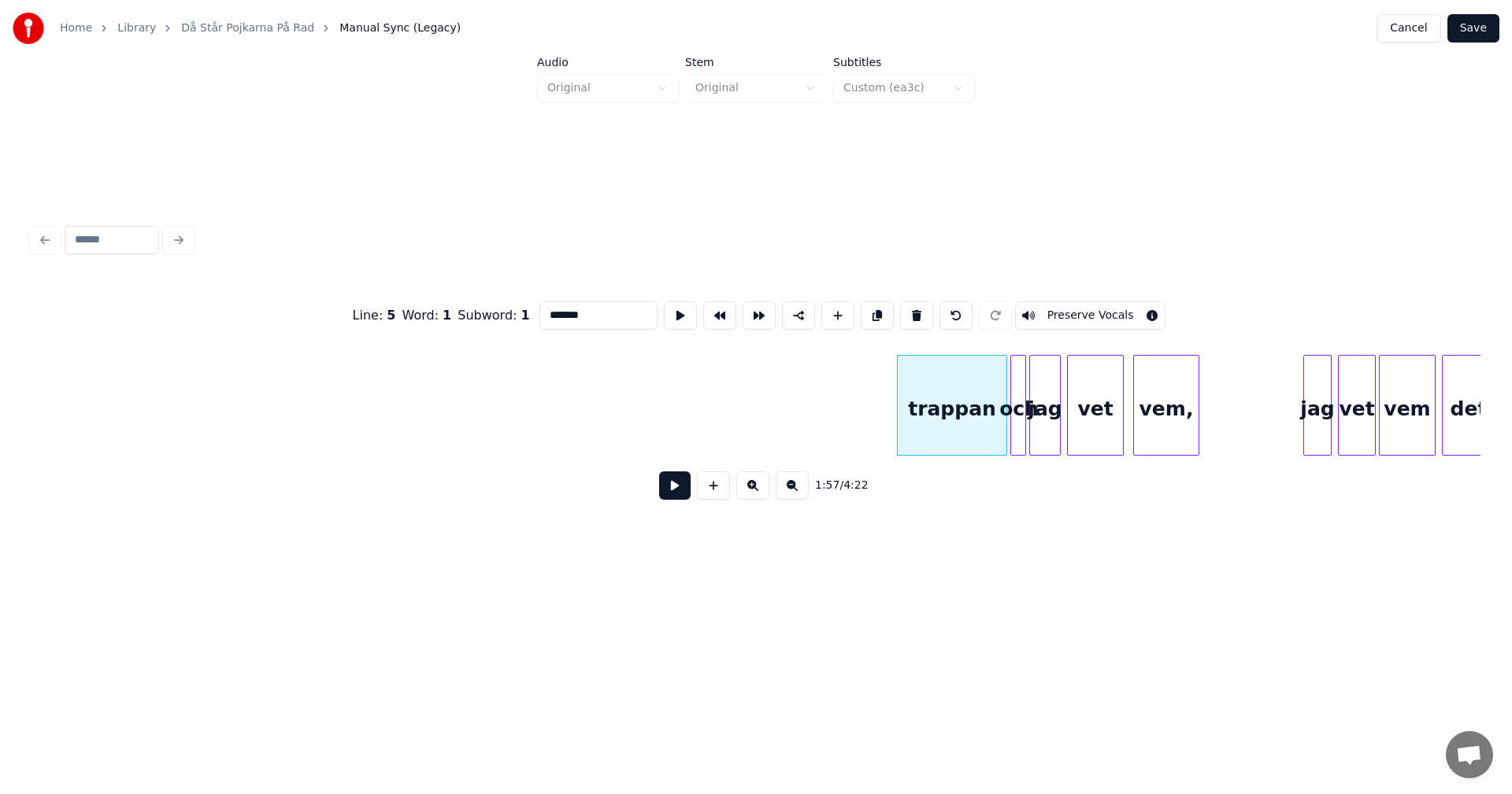
click at [911, 310] on button at bounding box center [916, 316] width 33 height 29
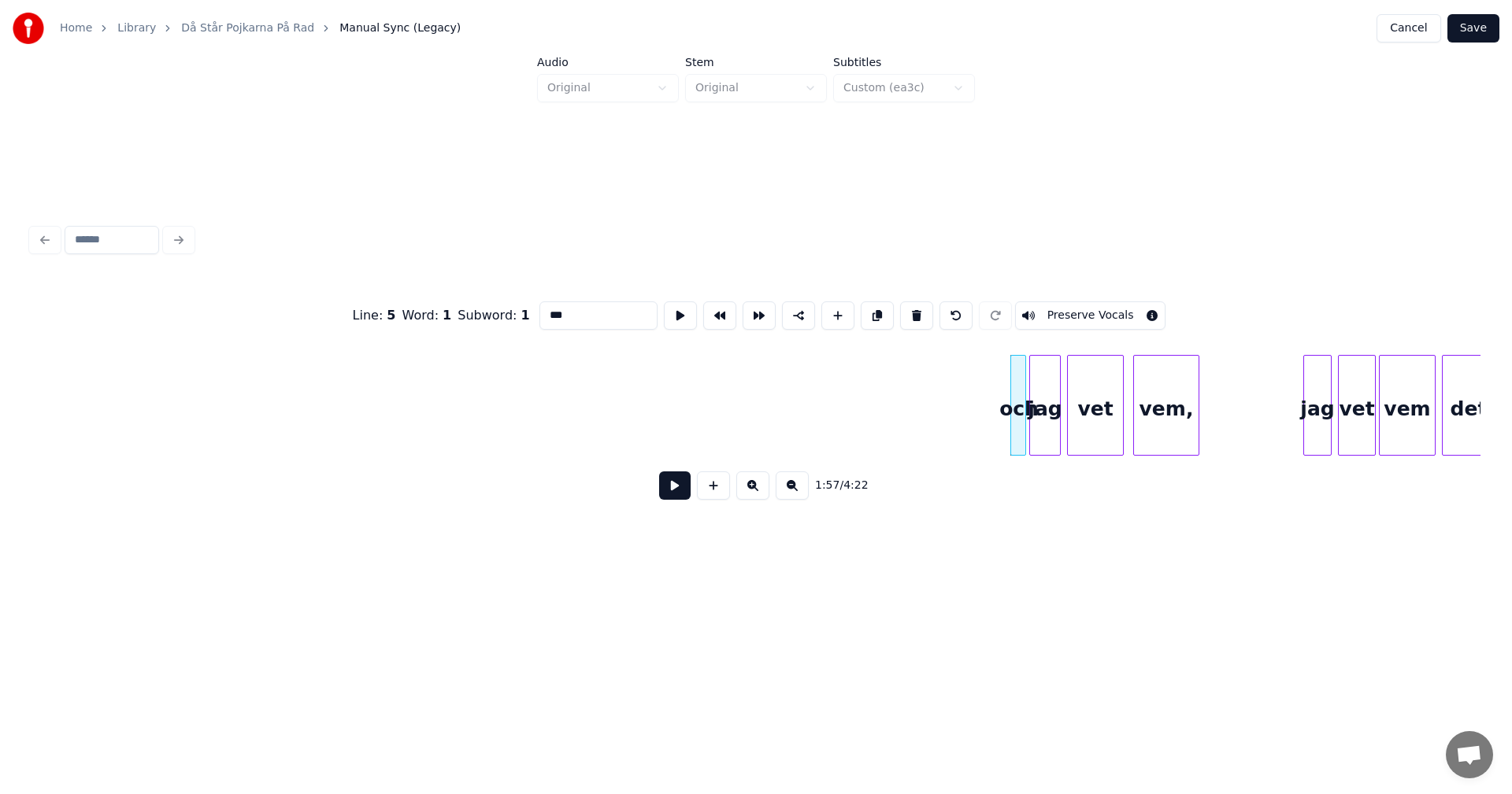
click at [911, 310] on button at bounding box center [916, 316] width 33 height 29
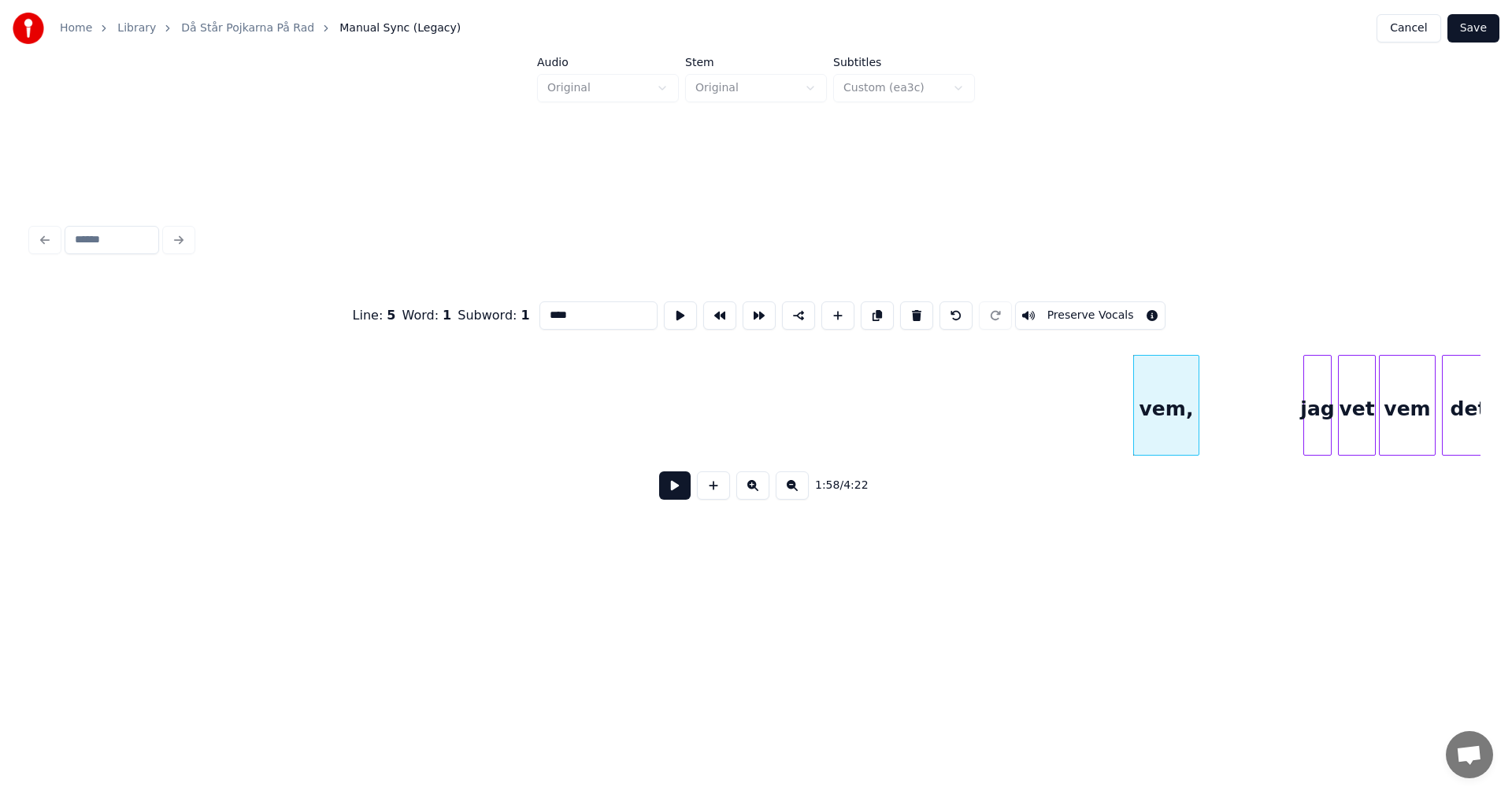
click at [911, 310] on button at bounding box center [916, 316] width 33 height 29
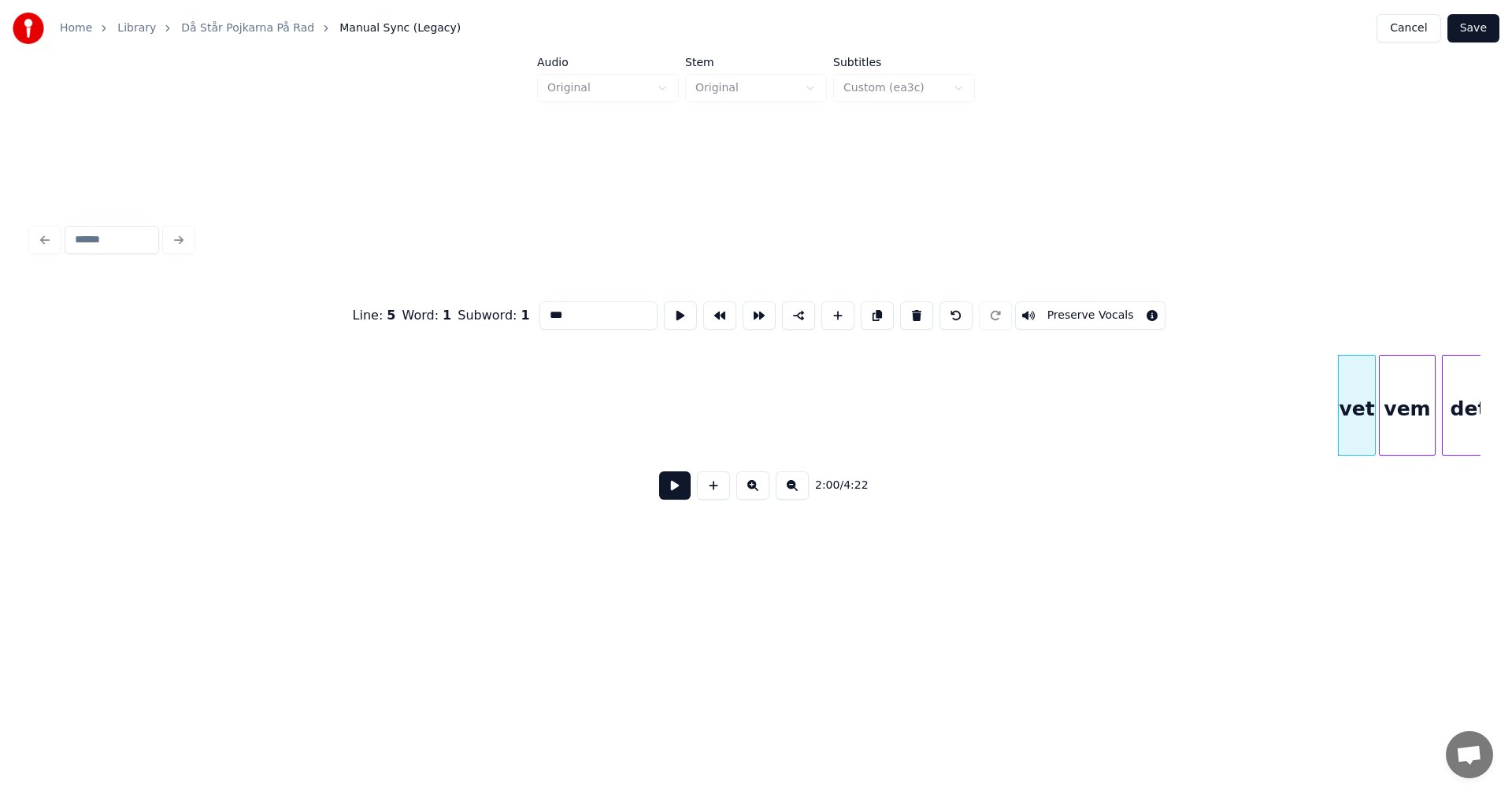
click at [911, 310] on button at bounding box center [916, 316] width 33 height 29
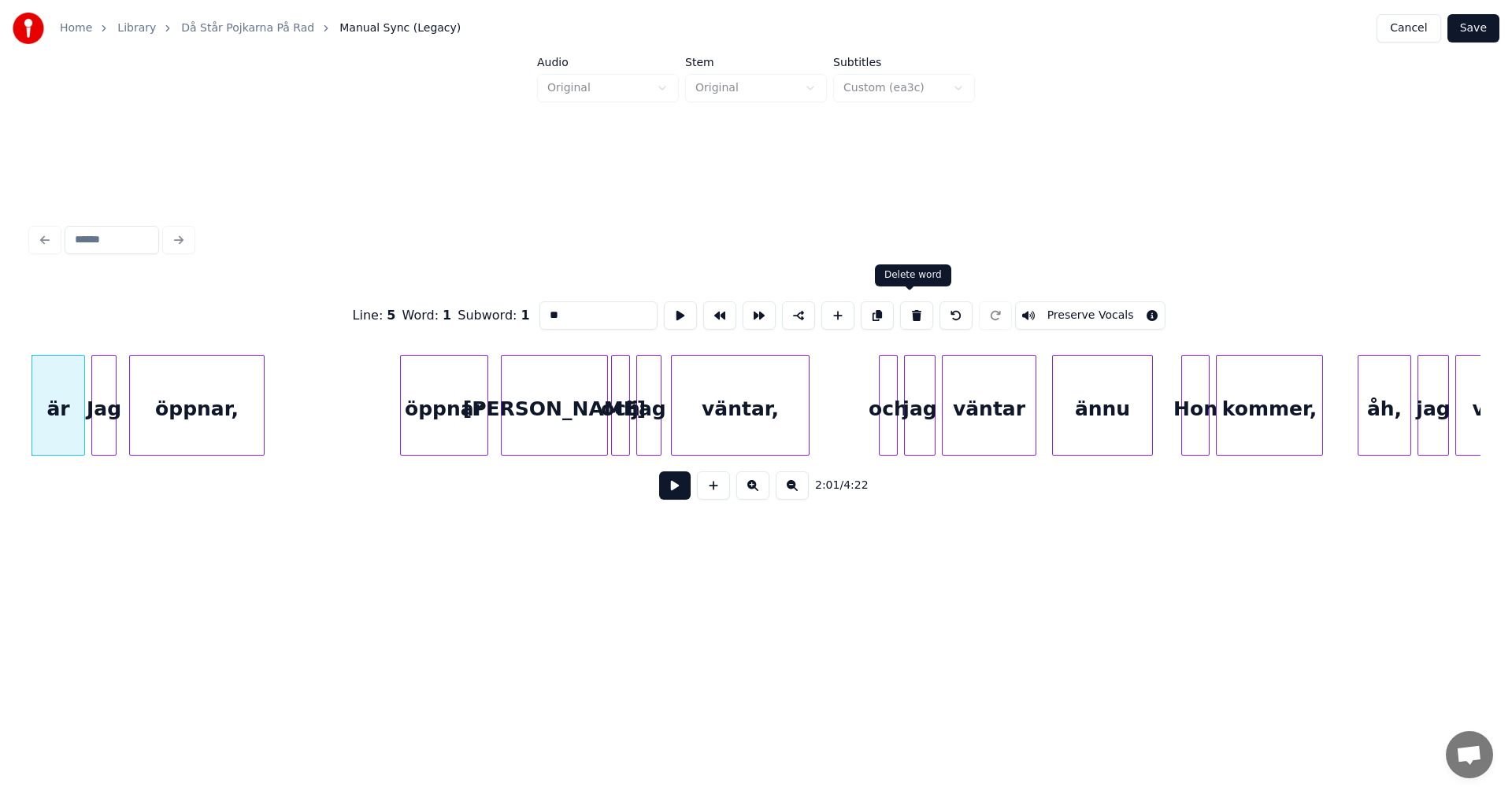
click at [907, 311] on button at bounding box center [916, 316] width 33 height 29
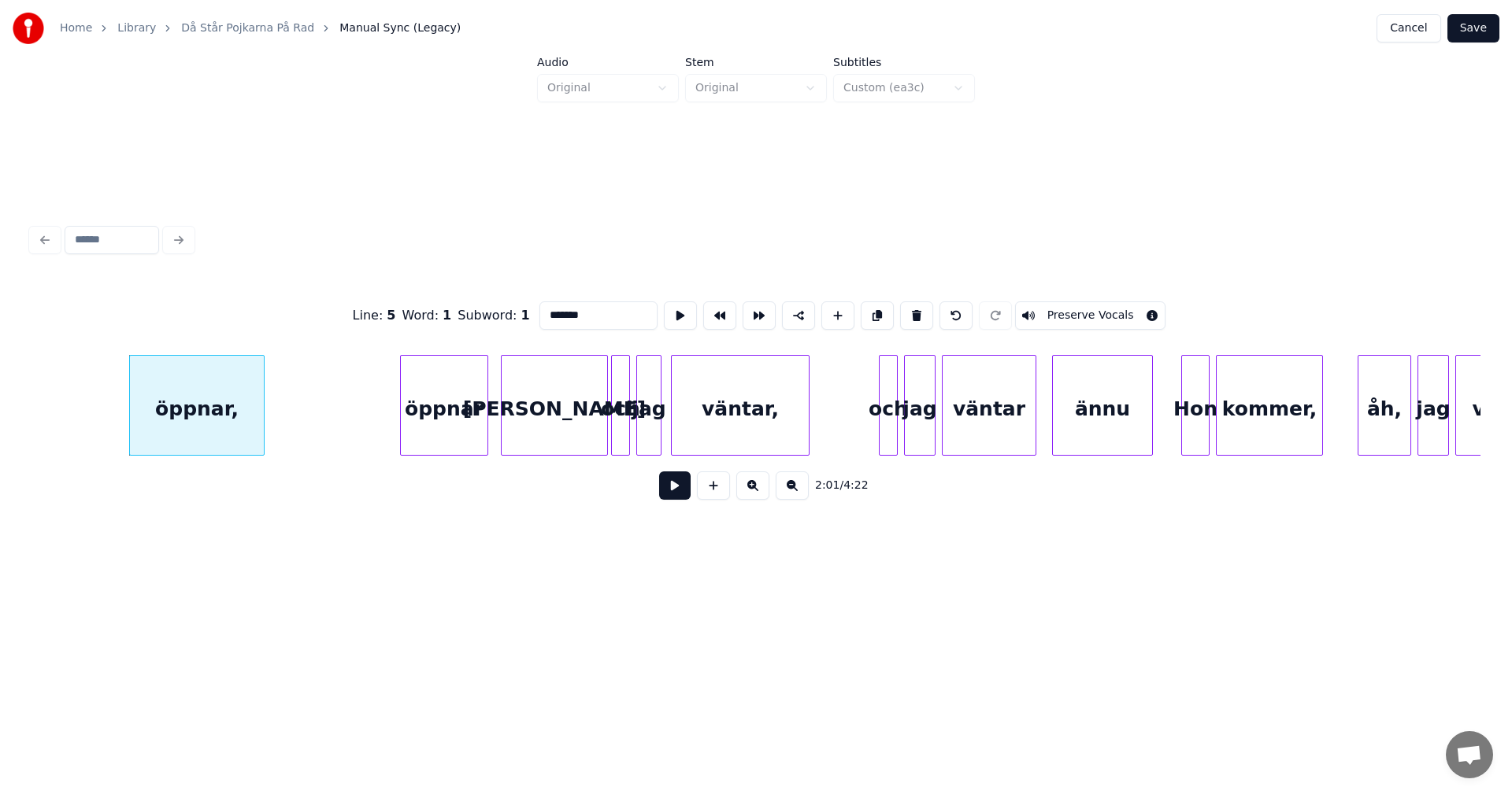
click at [907, 311] on button at bounding box center [916, 316] width 33 height 29
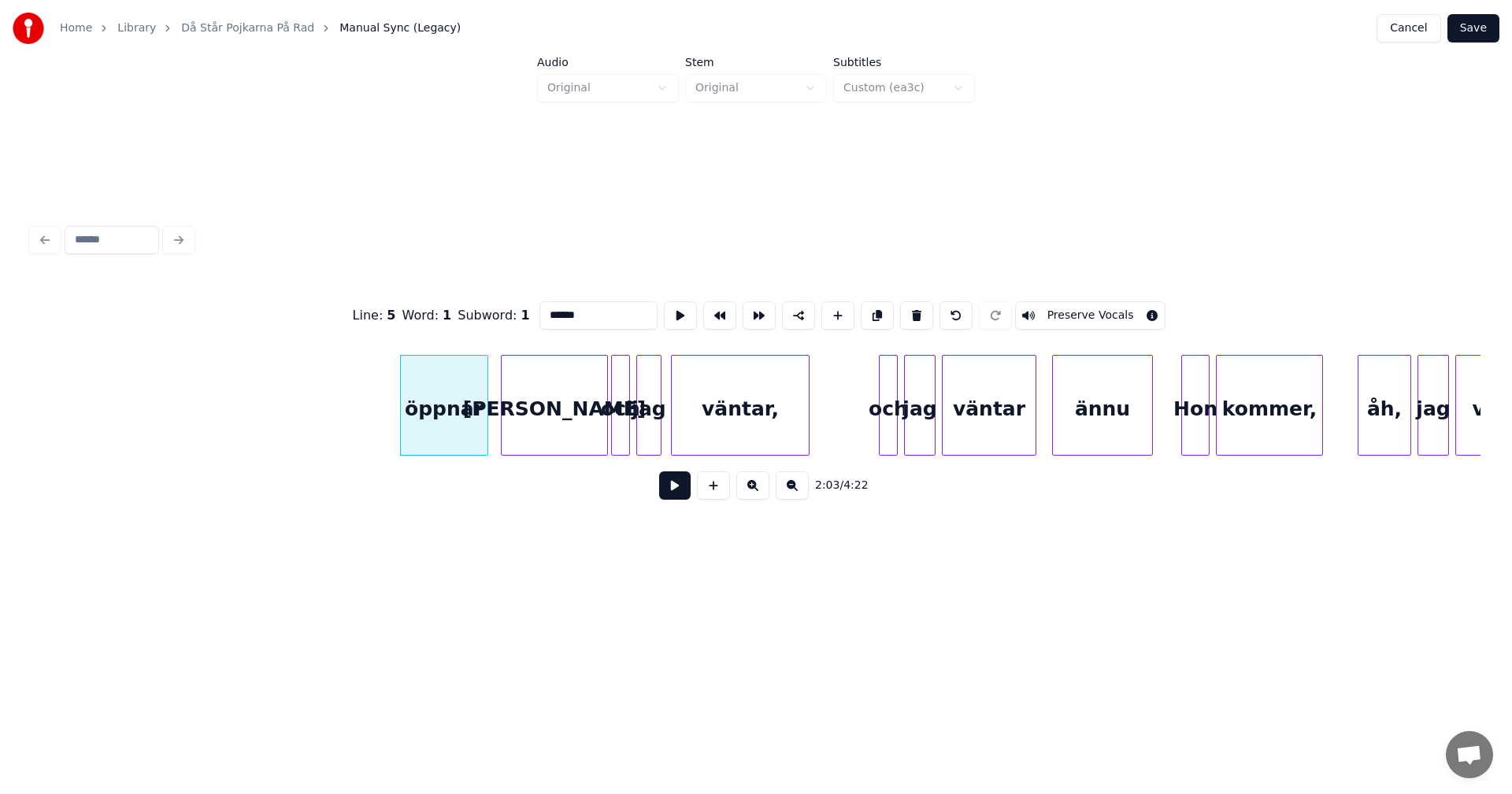
click at [907, 311] on button at bounding box center [916, 316] width 33 height 29
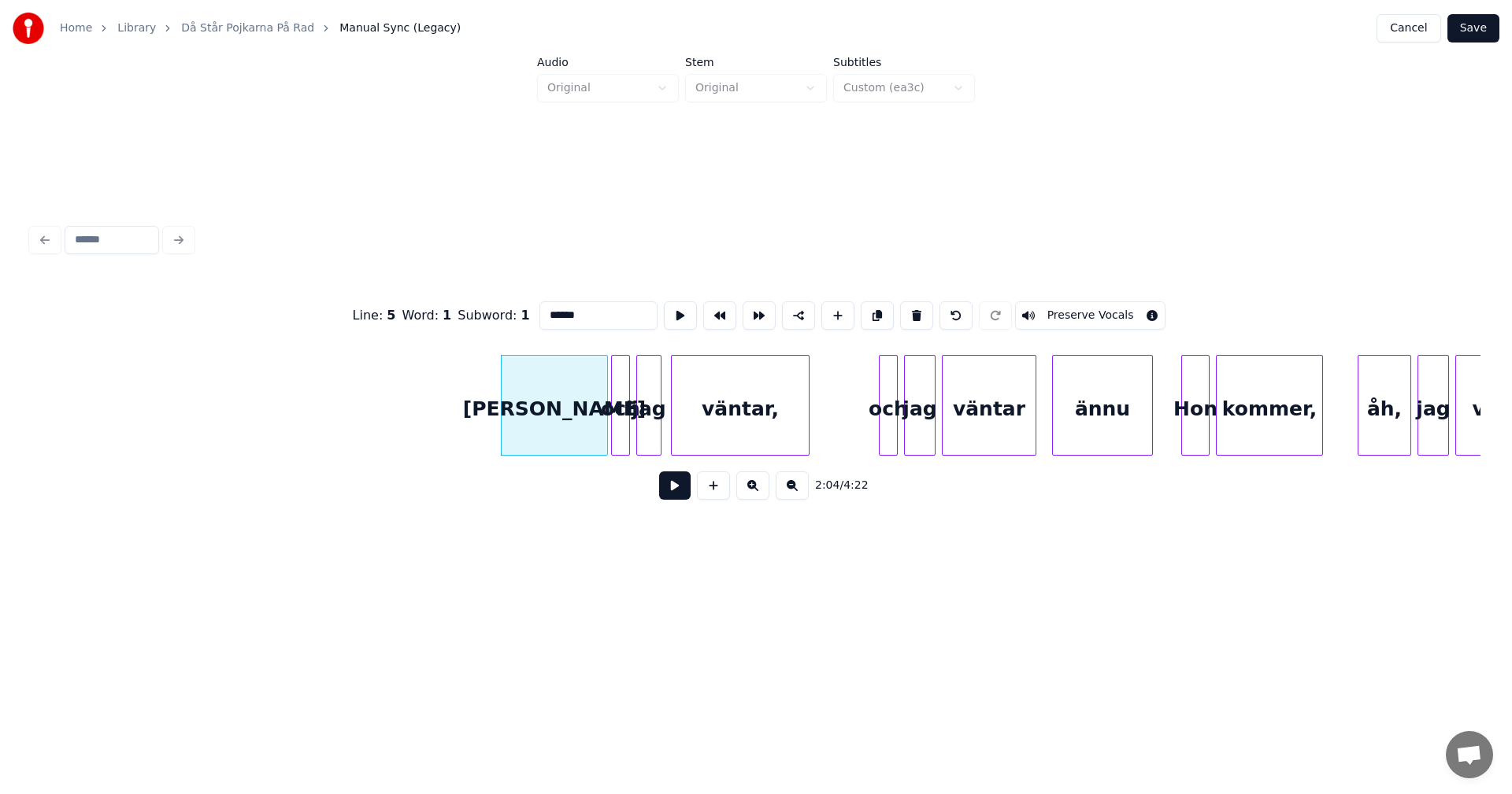
click at [907, 311] on button at bounding box center [916, 316] width 33 height 29
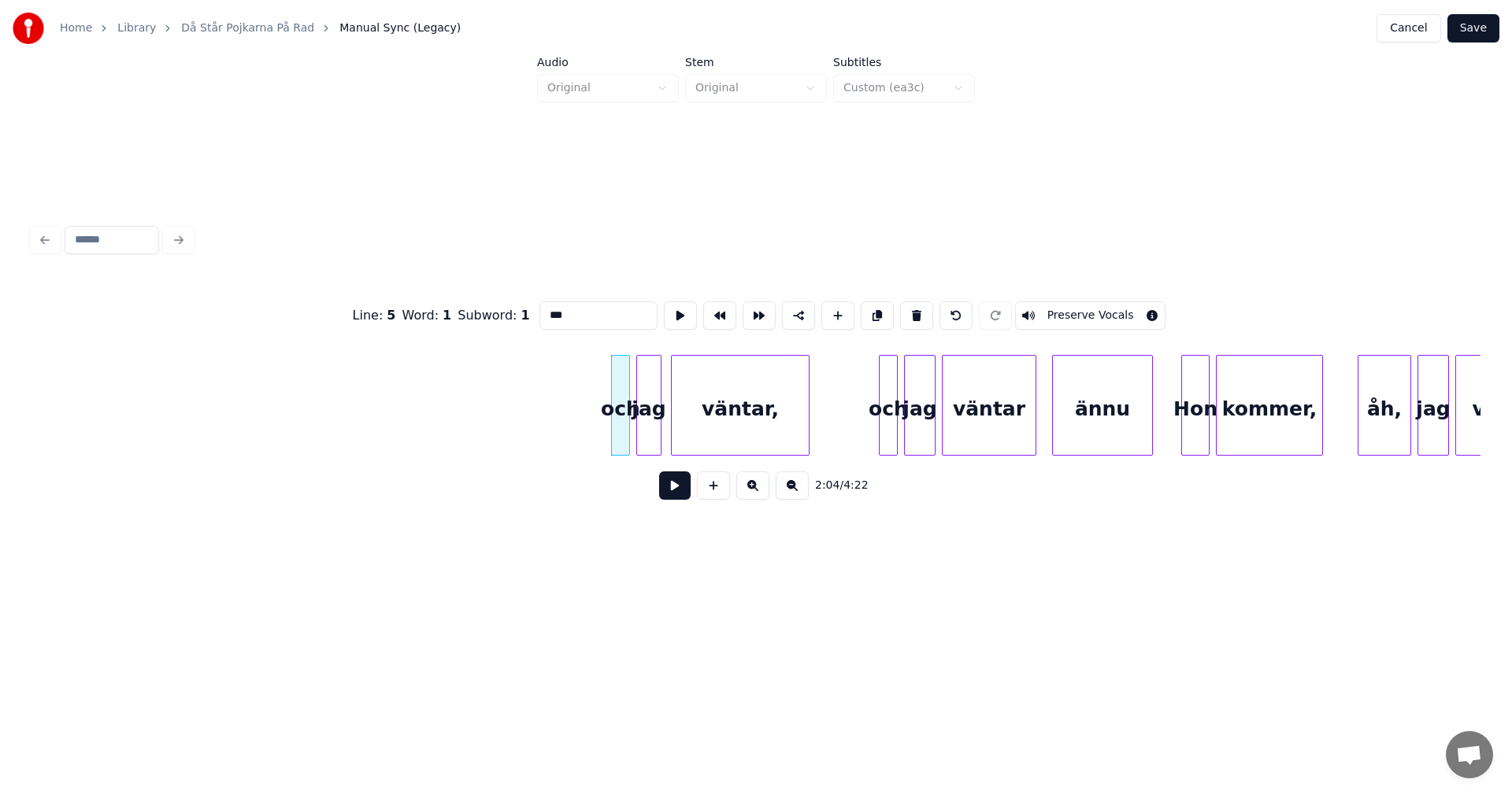
click at [907, 311] on button at bounding box center [916, 316] width 33 height 29
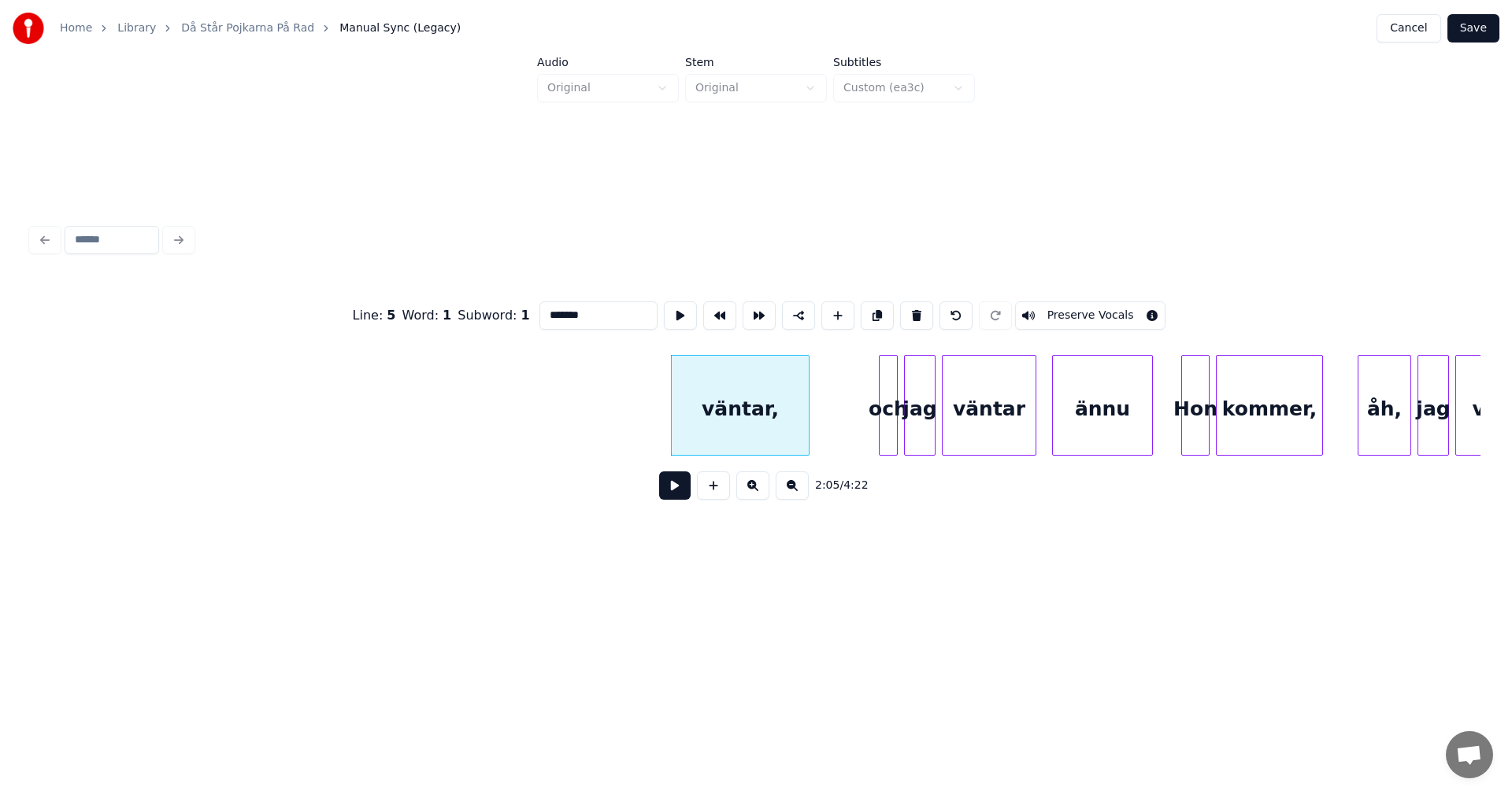
click at [907, 311] on button at bounding box center [916, 316] width 33 height 29
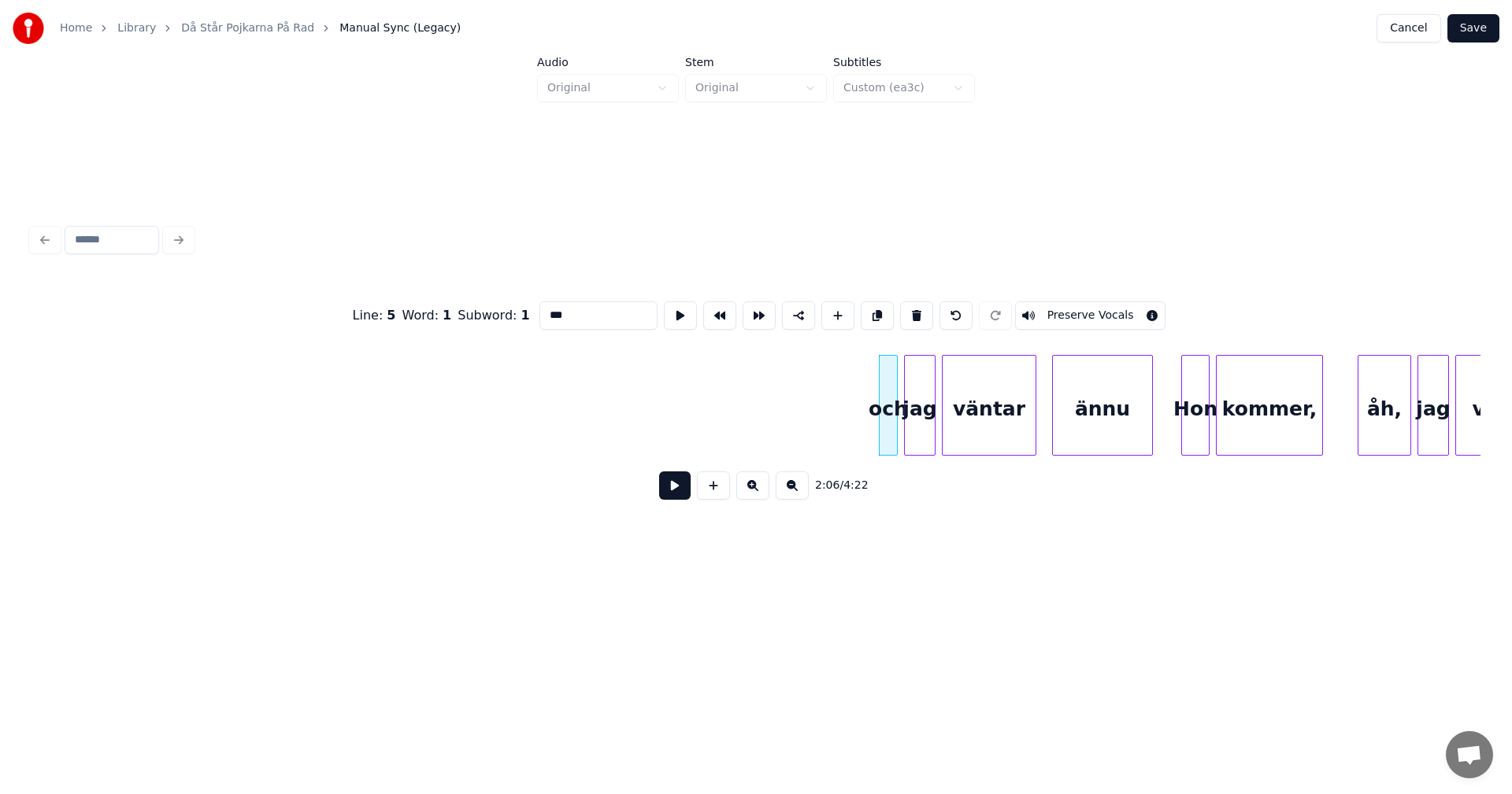
click at [907, 311] on button at bounding box center [916, 316] width 33 height 29
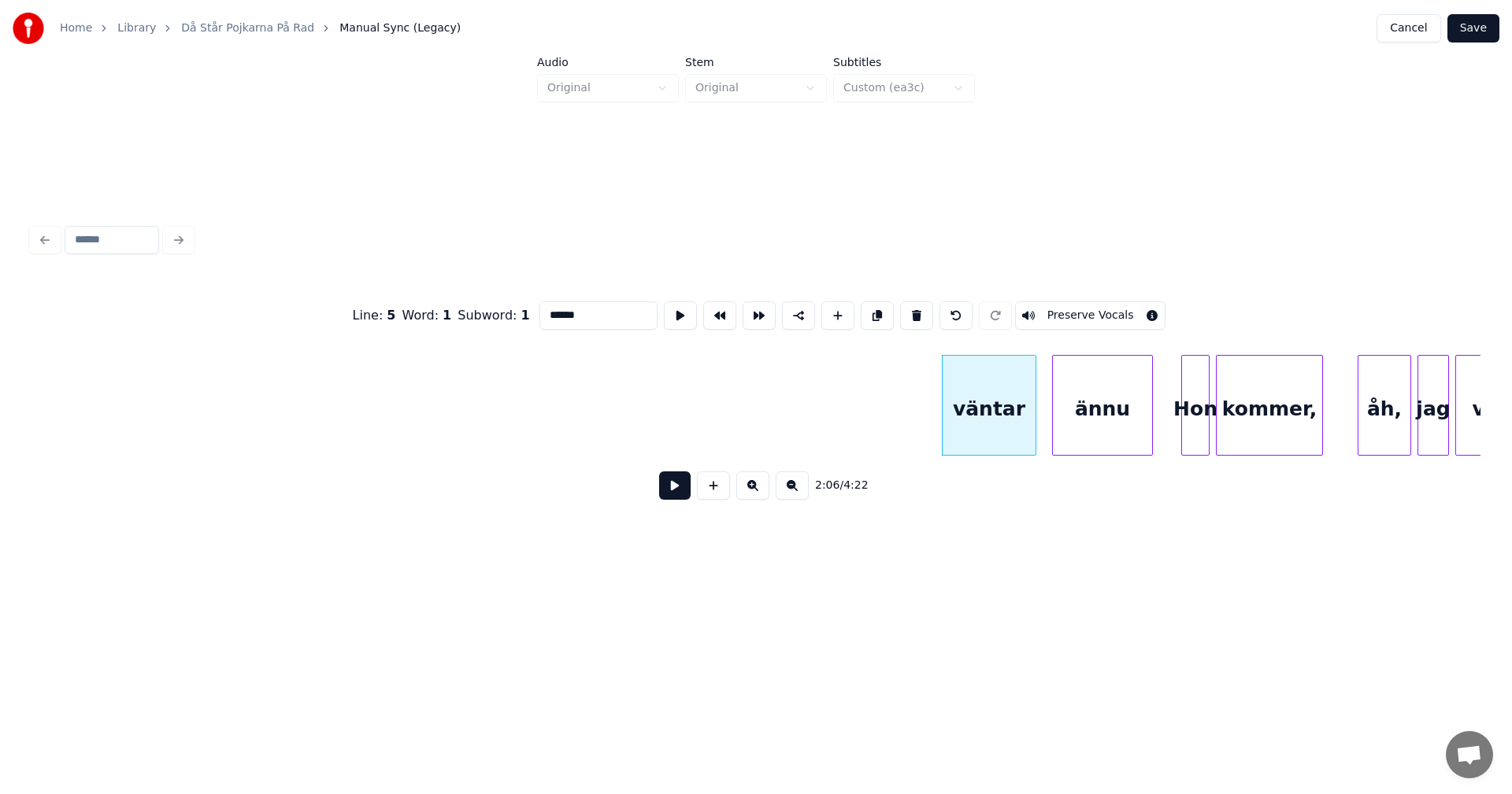
click at [907, 311] on button at bounding box center [916, 316] width 33 height 29
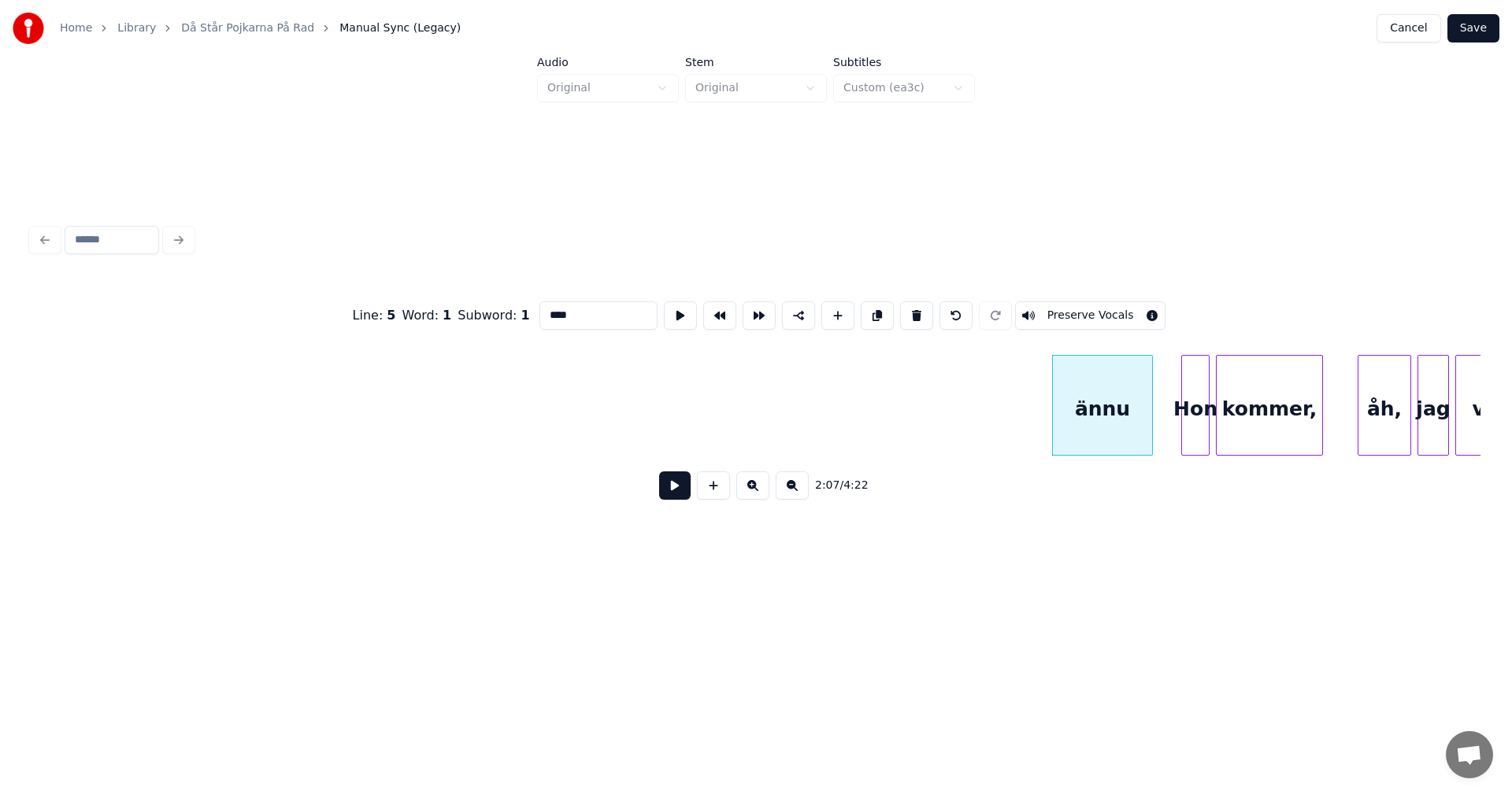
click at [907, 311] on button at bounding box center [916, 316] width 33 height 29
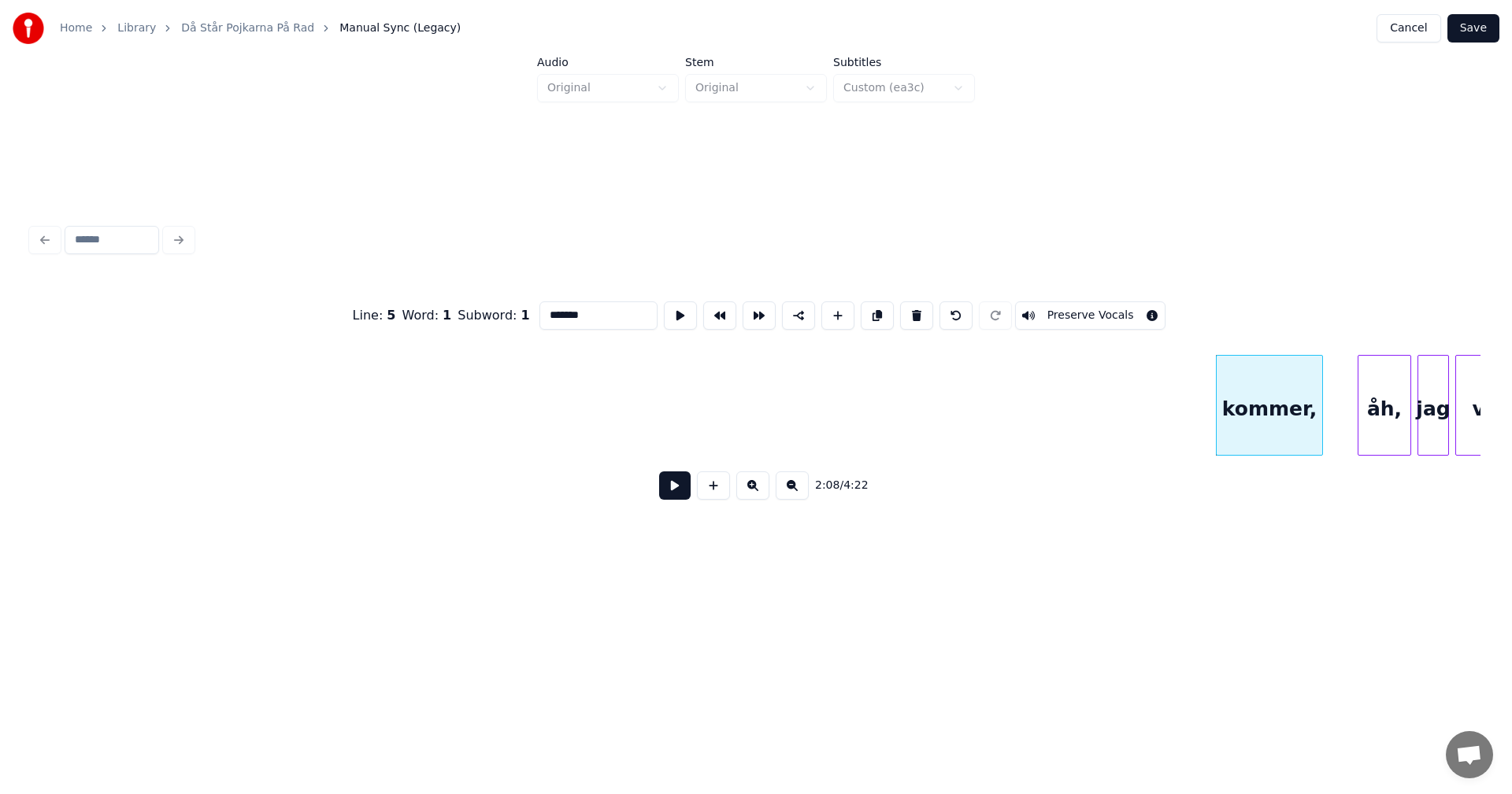
click at [907, 311] on button at bounding box center [916, 316] width 33 height 29
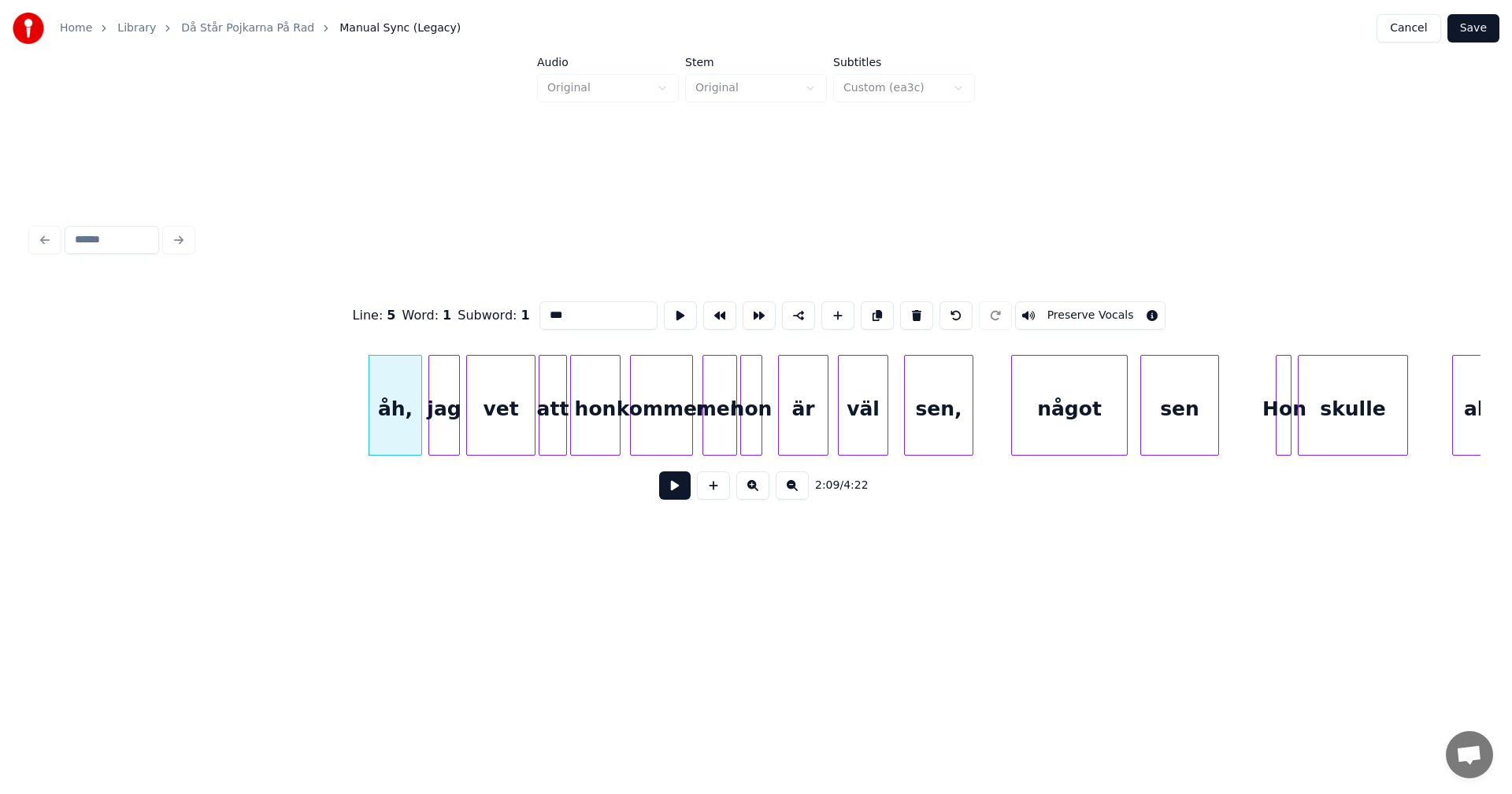
scroll to position [0, 20163]
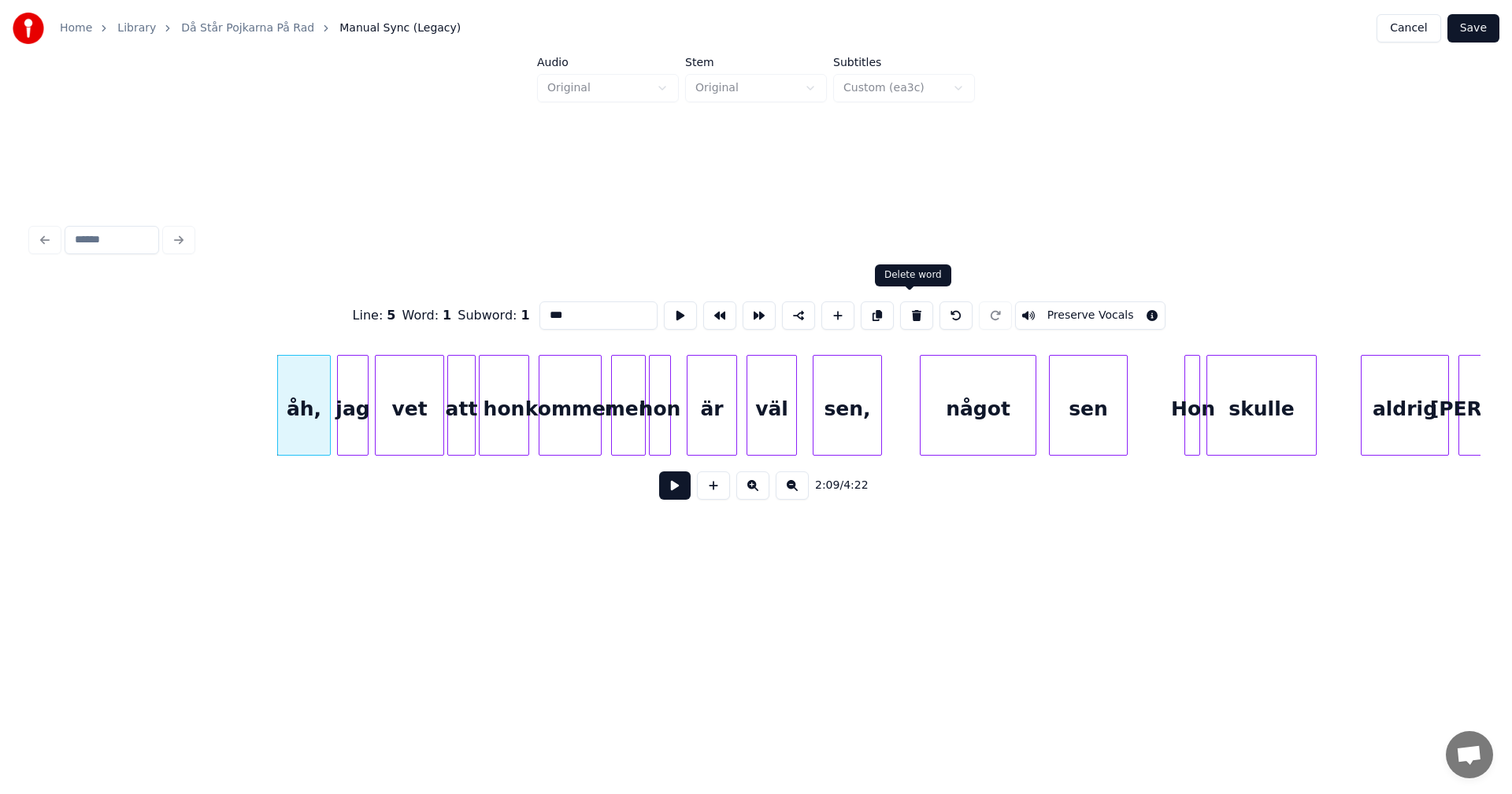
click at [911, 309] on button at bounding box center [916, 316] width 33 height 29
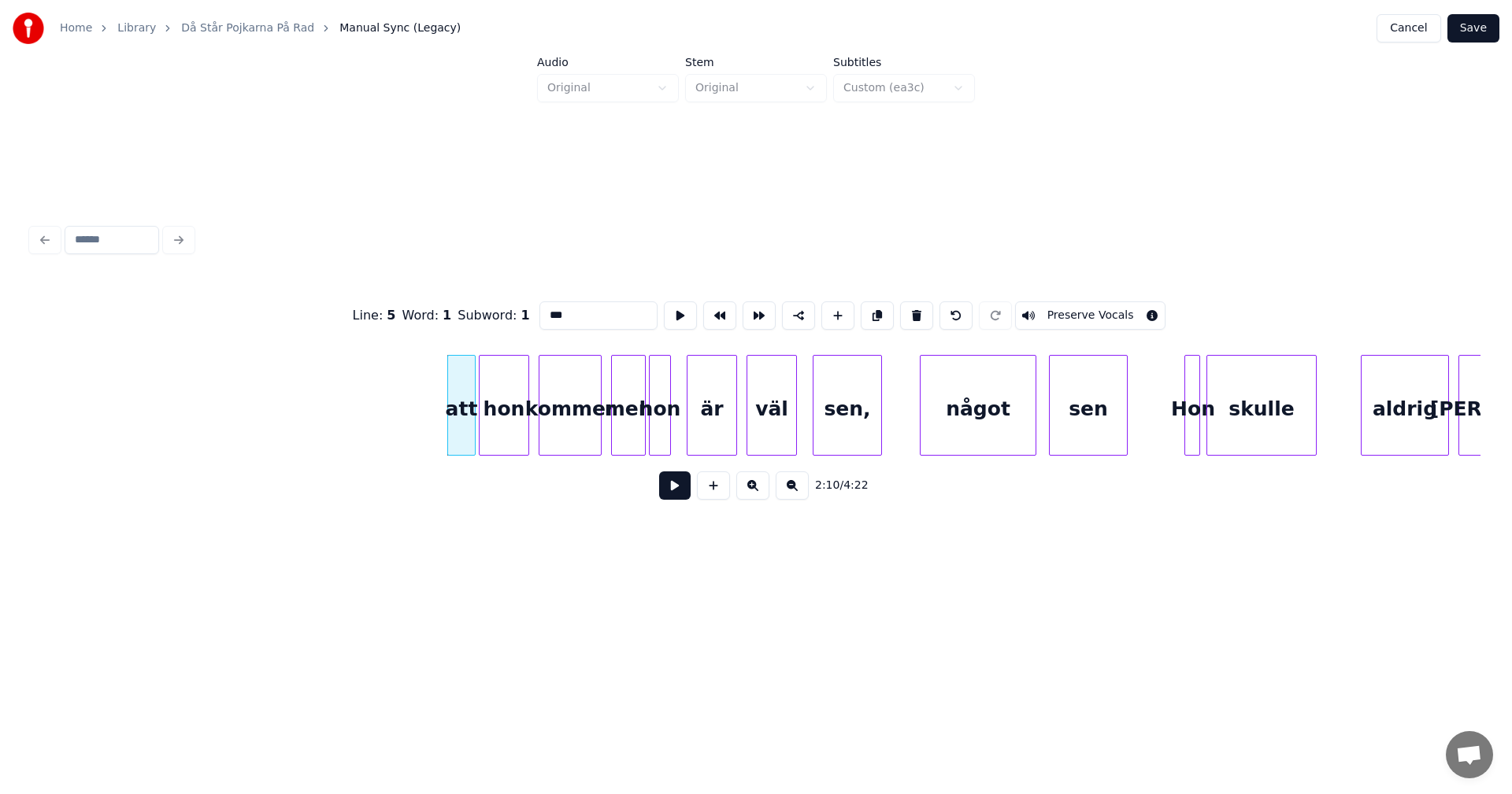
click at [911, 309] on button at bounding box center [916, 316] width 33 height 29
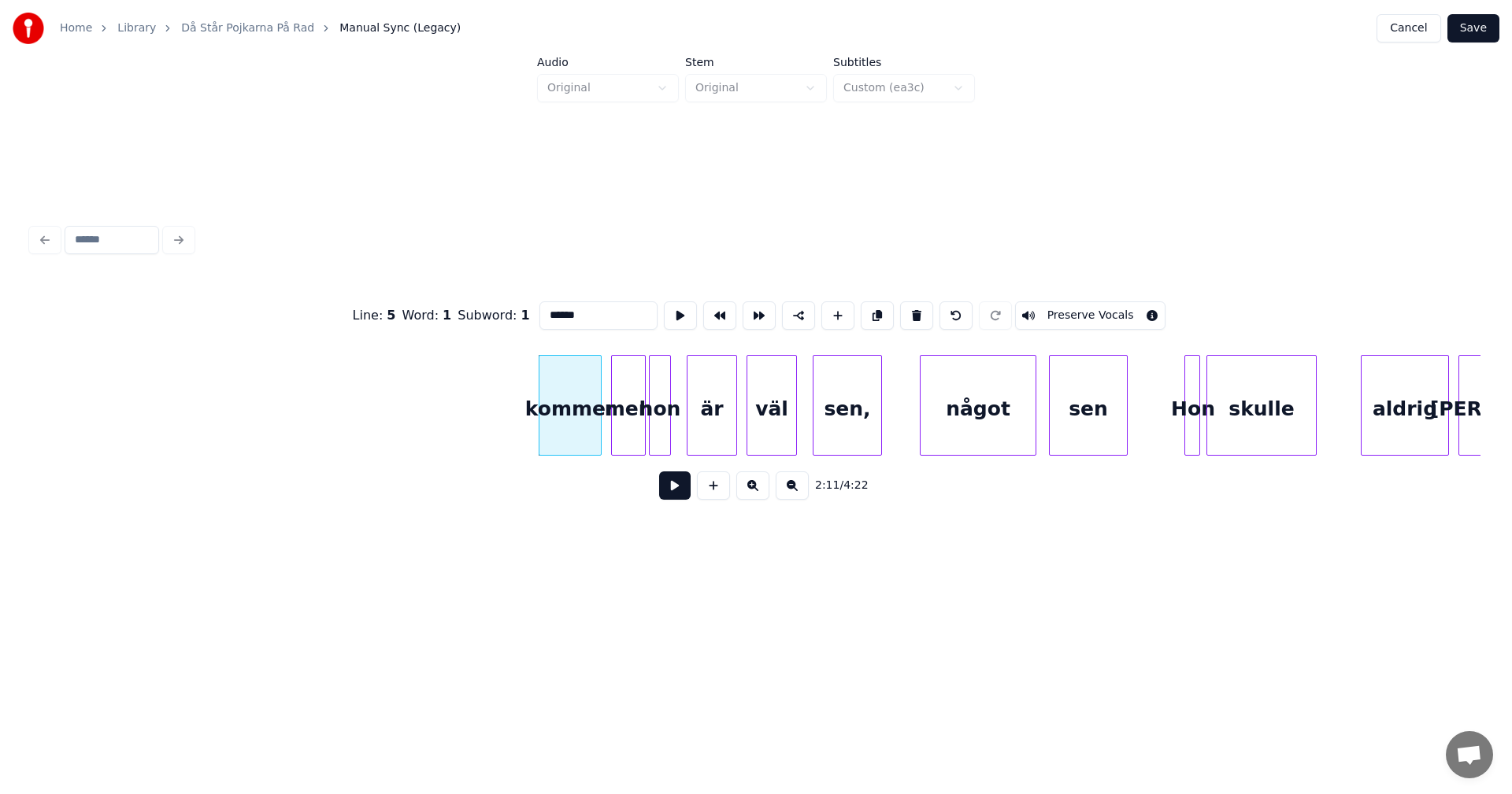
click at [911, 309] on button at bounding box center [916, 316] width 33 height 29
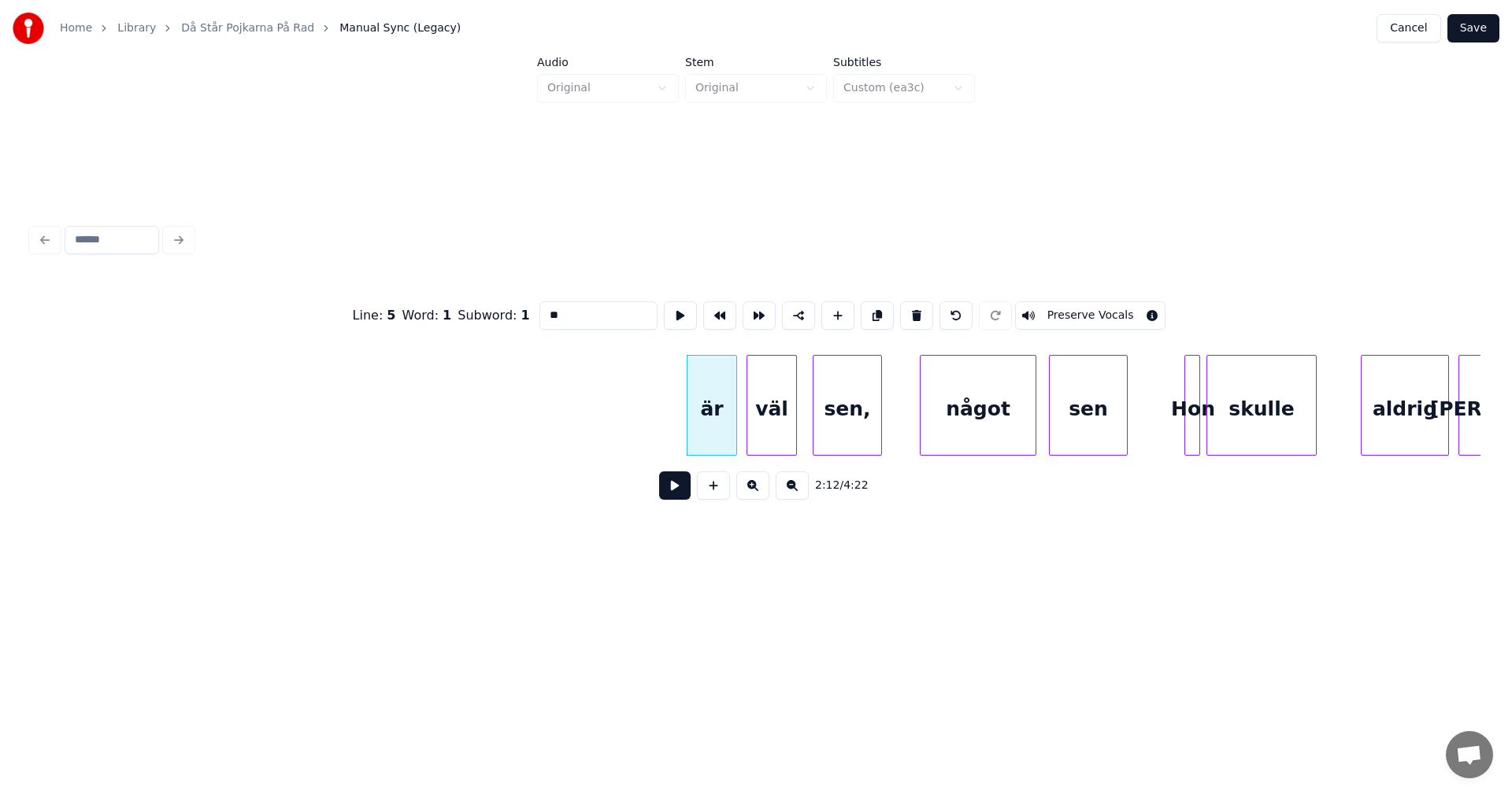
click at [911, 309] on button at bounding box center [916, 316] width 33 height 29
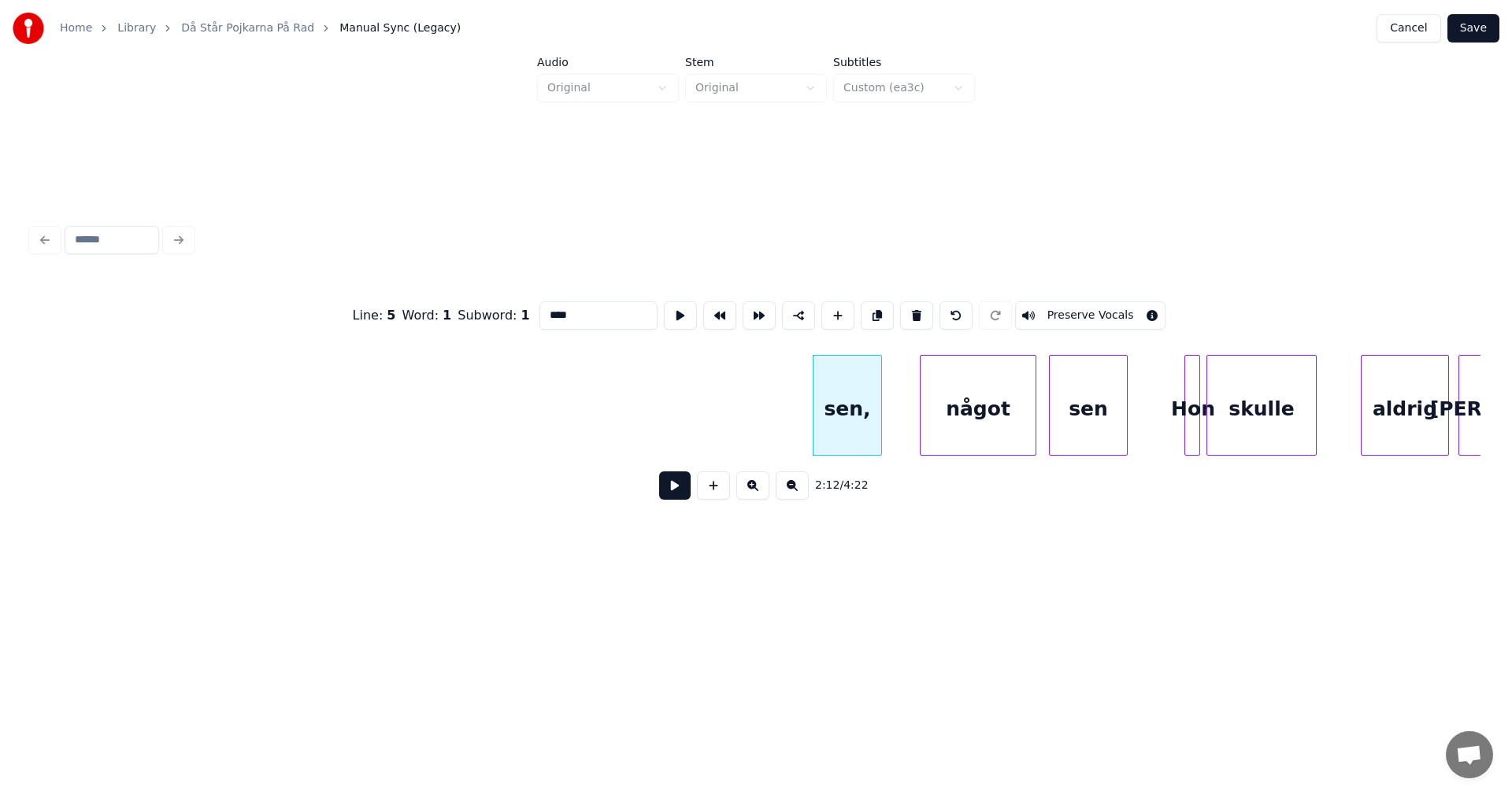
click at [911, 309] on button at bounding box center [916, 316] width 33 height 29
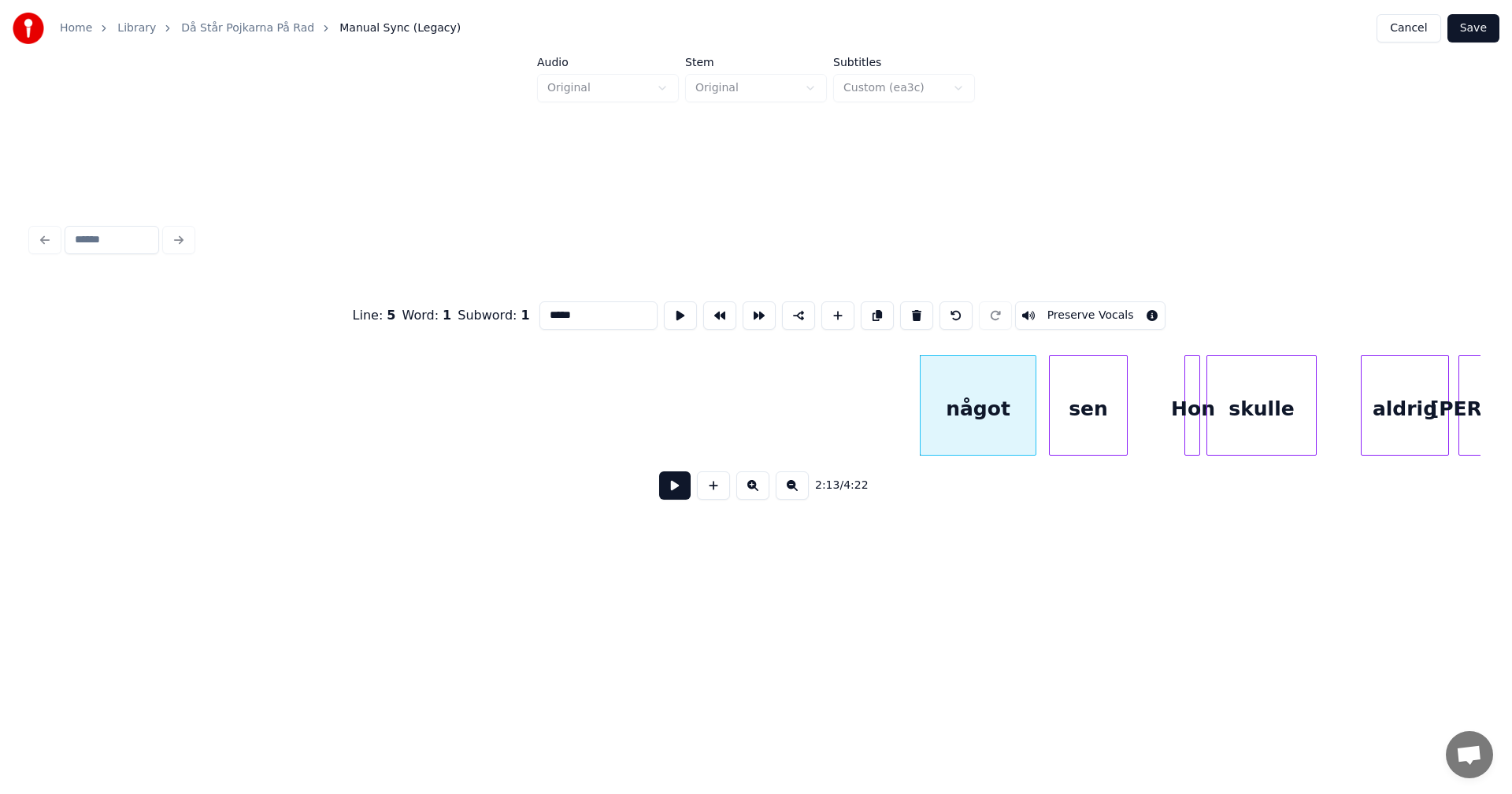
click at [911, 309] on button at bounding box center [916, 316] width 33 height 29
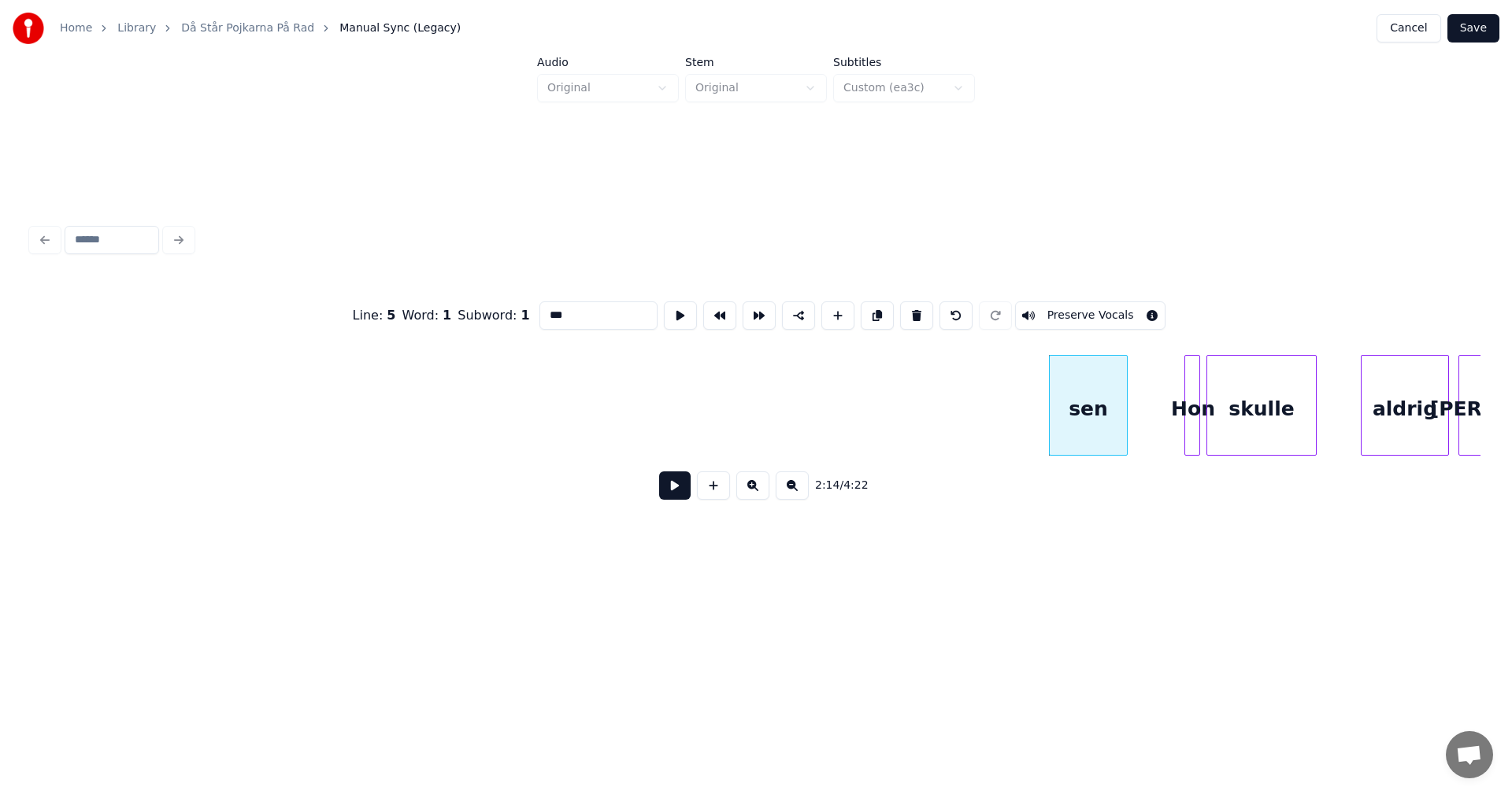
click at [911, 309] on button at bounding box center [916, 316] width 33 height 29
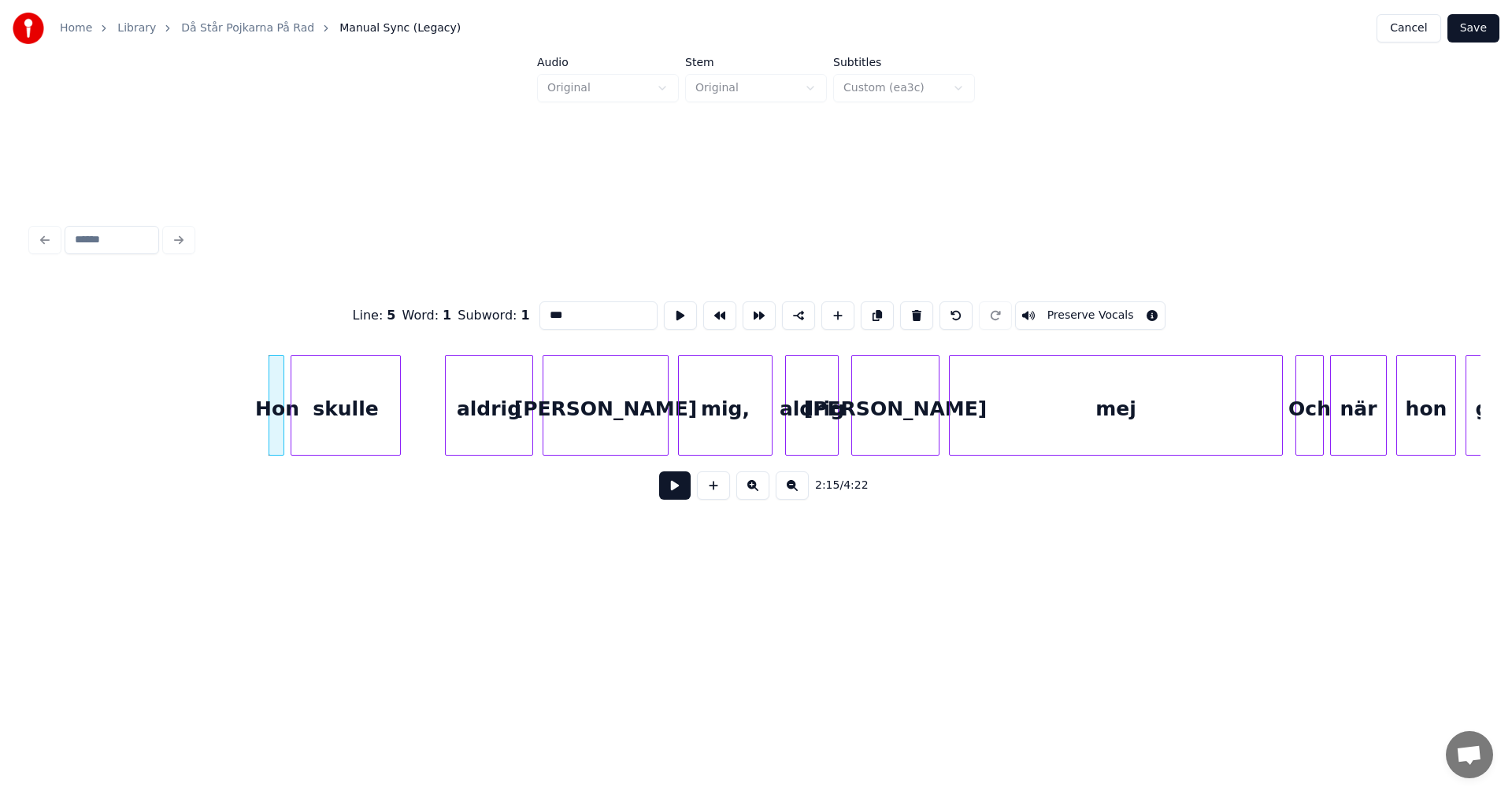
scroll to position [0, 21102]
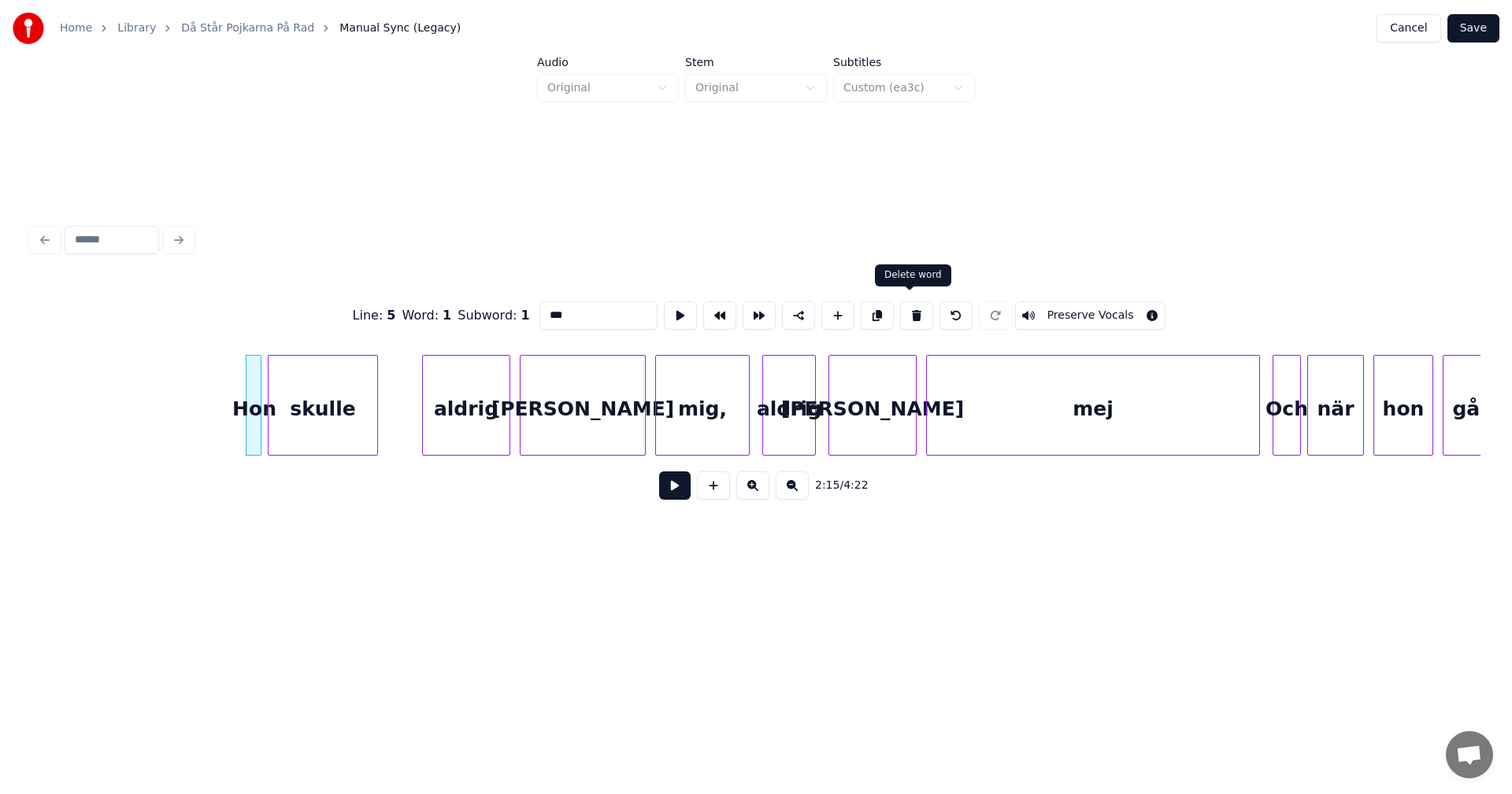
click at [905, 309] on button at bounding box center [916, 316] width 33 height 29
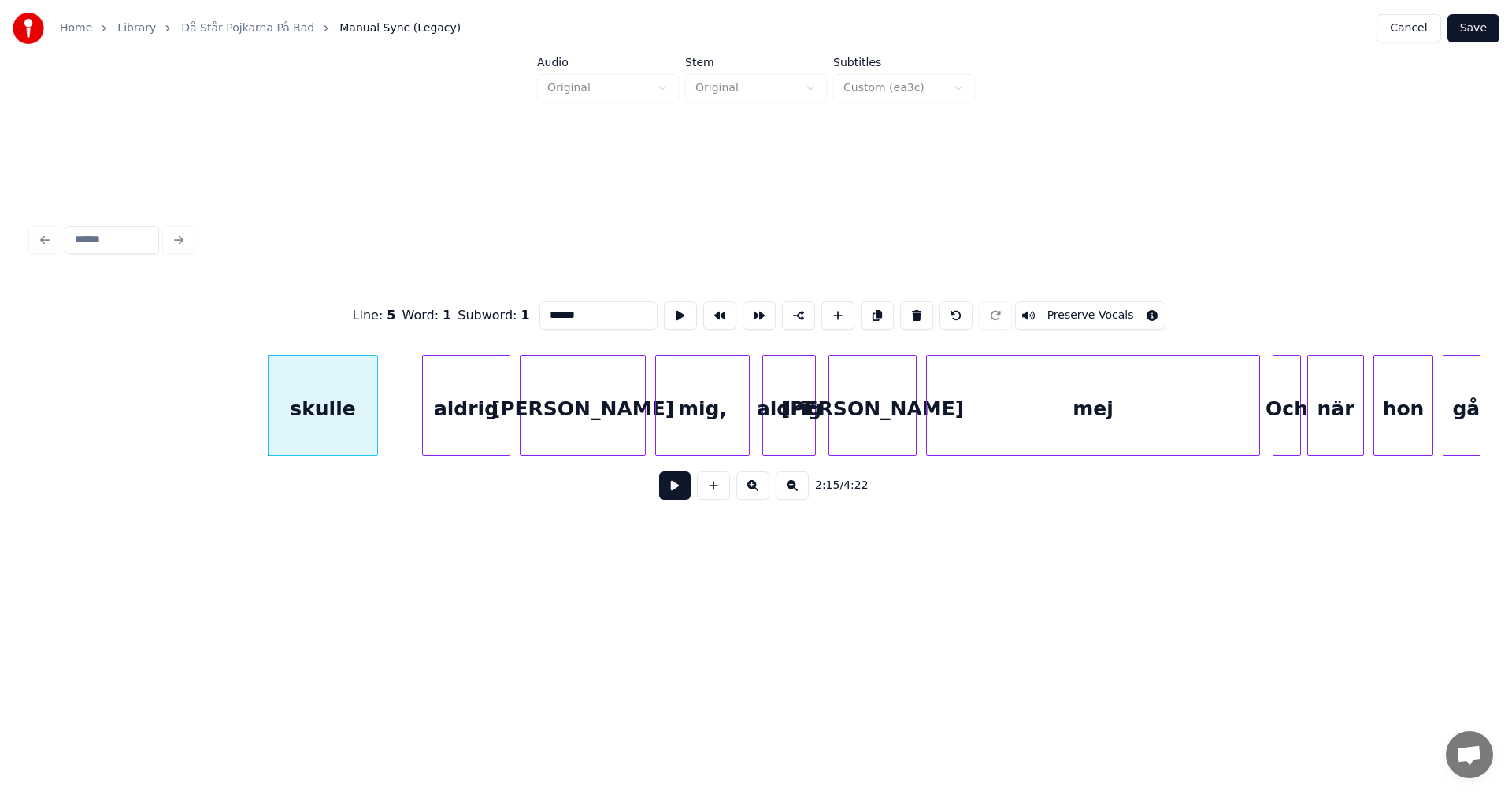
click at [905, 309] on button at bounding box center [916, 316] width 33 height 29
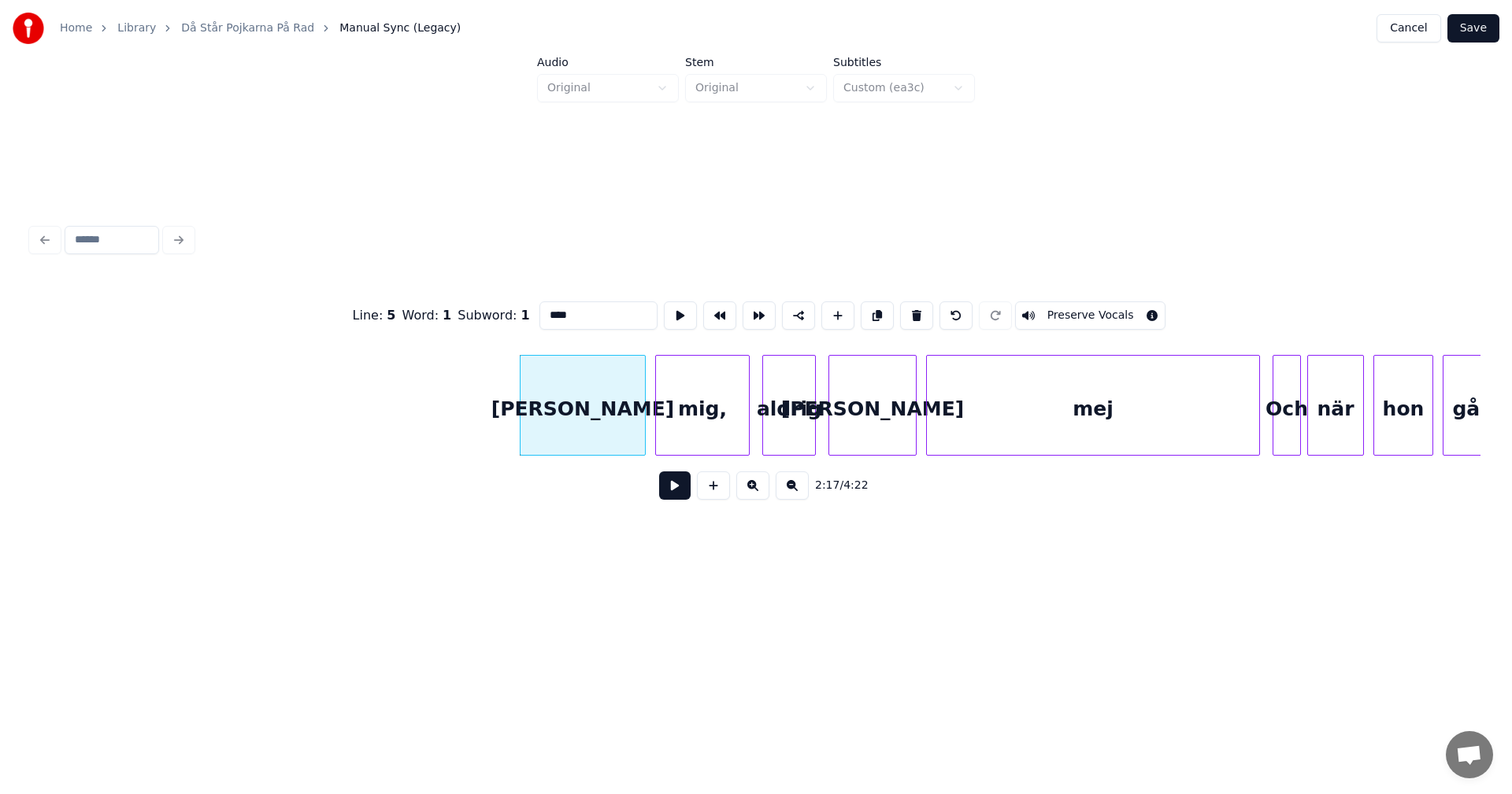
click at [905, 309] on button at bounding box center [916, 316] width 33 height 29
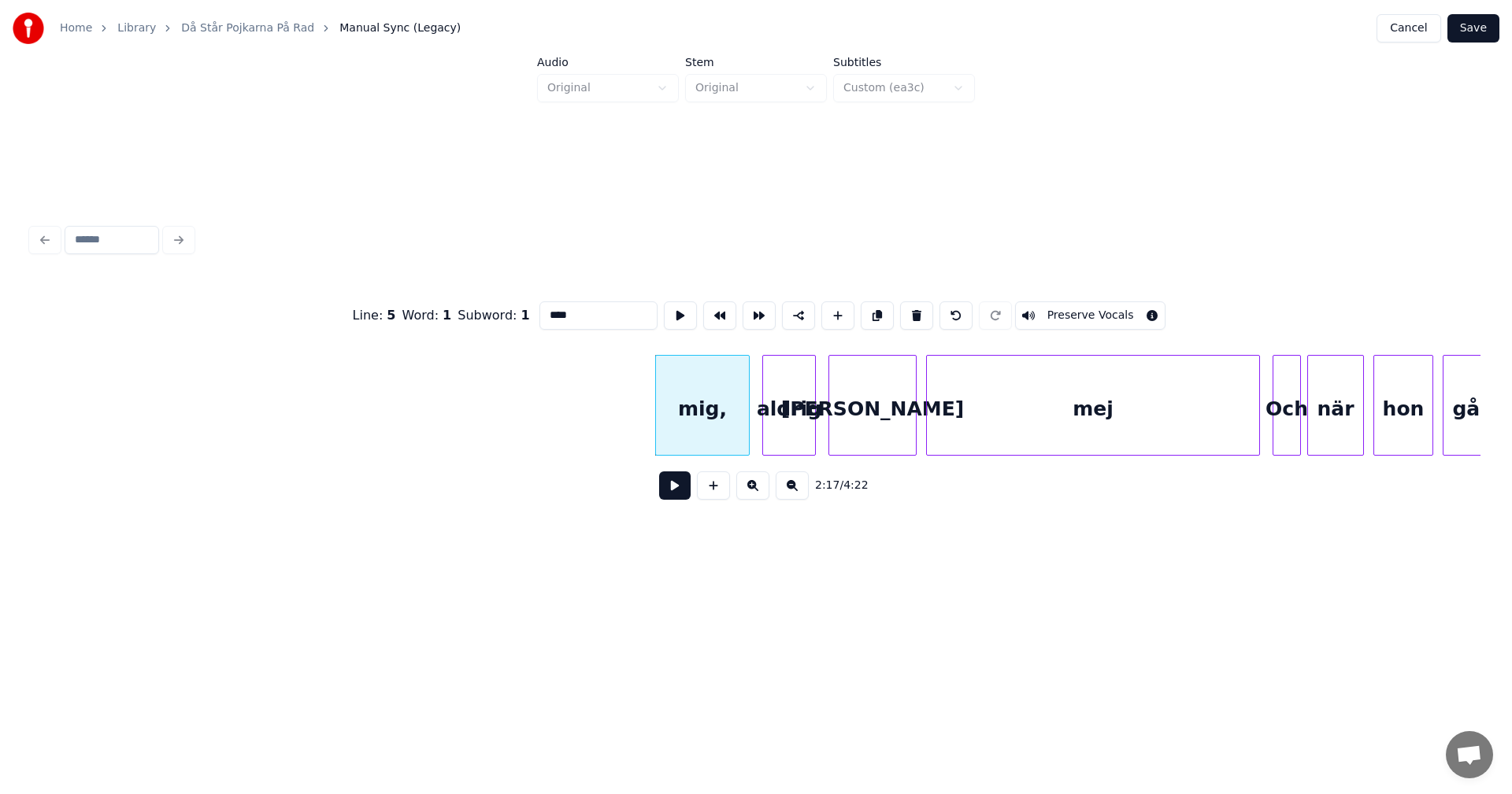
click at [905, 309] on button at bounding box center [916, 316] width 33 height 29
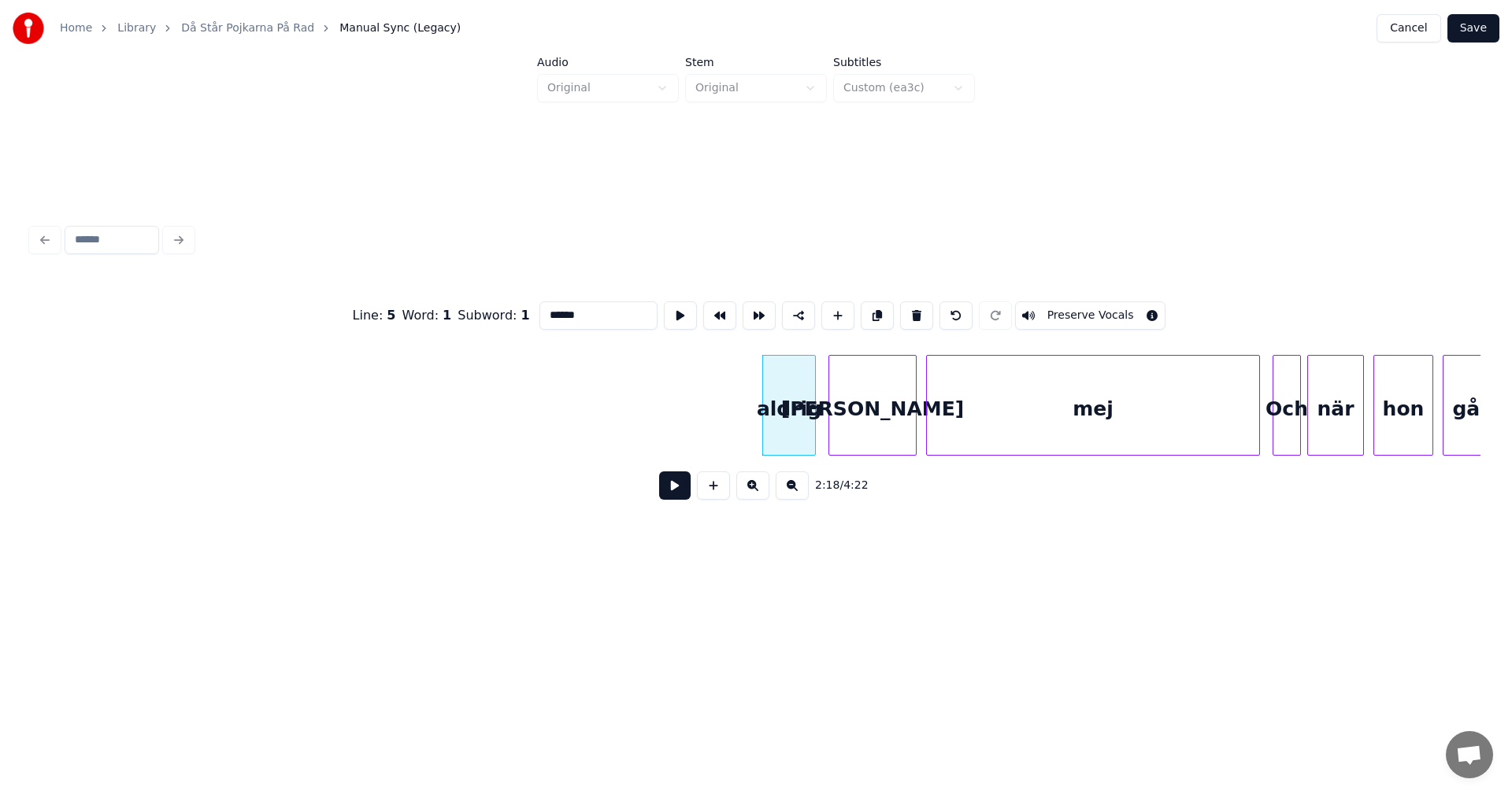
click at [905, 309] on button at bounding box center [916, 316] width 33 height 29
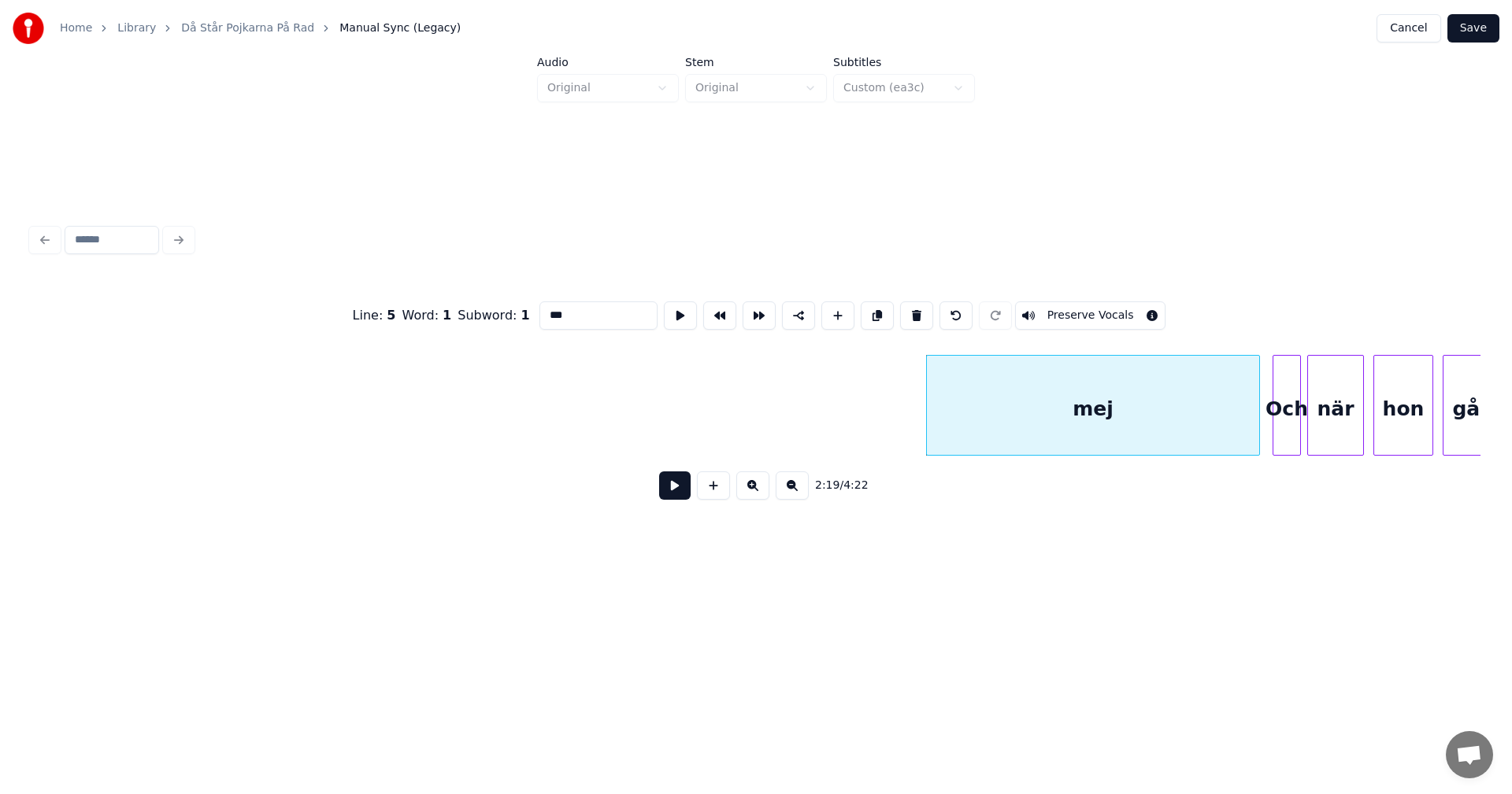
click at [905, 309] on button at bounding box center [916, 316] width 33 height 29
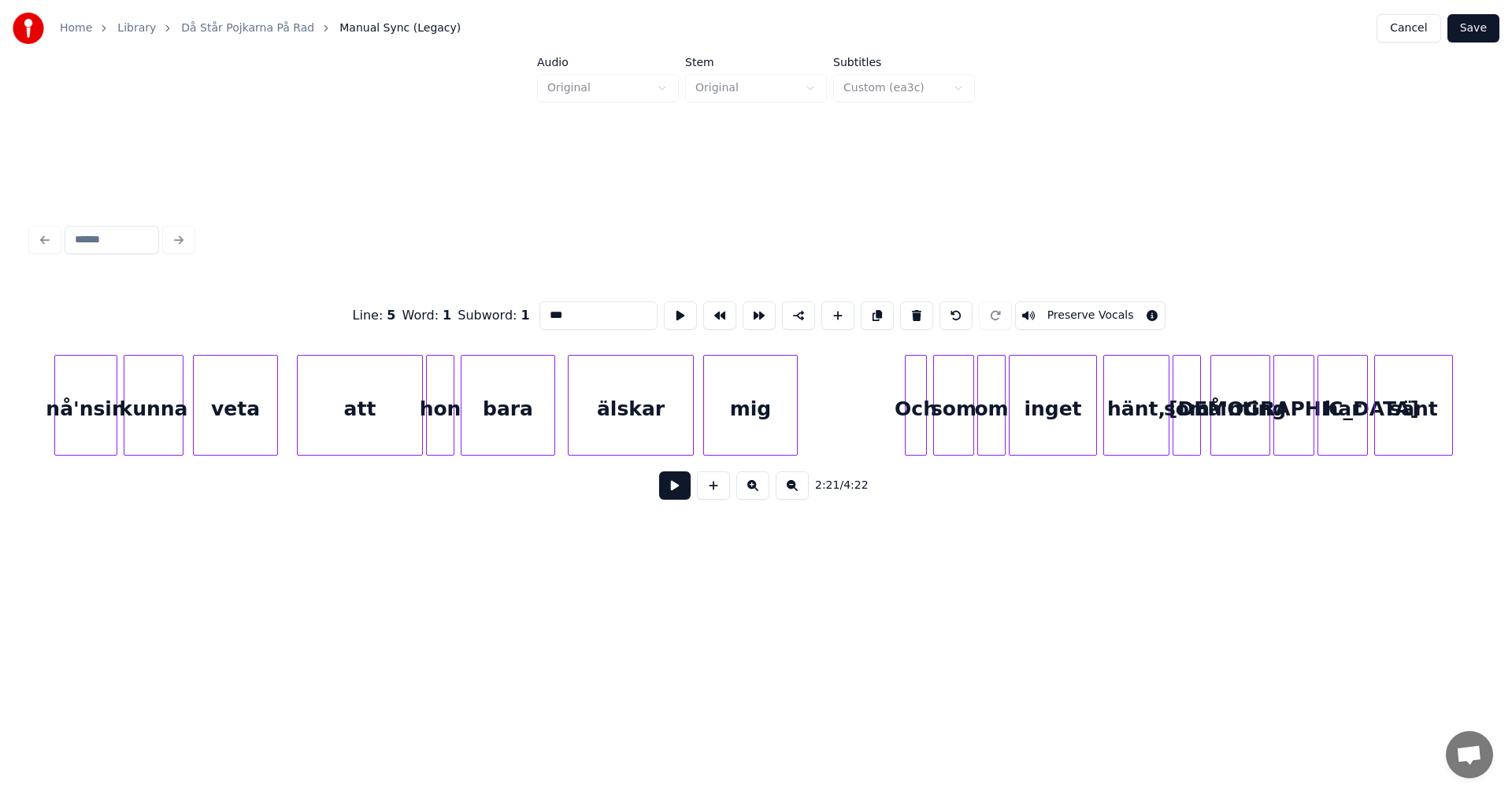
scroll to position [0, 24305]
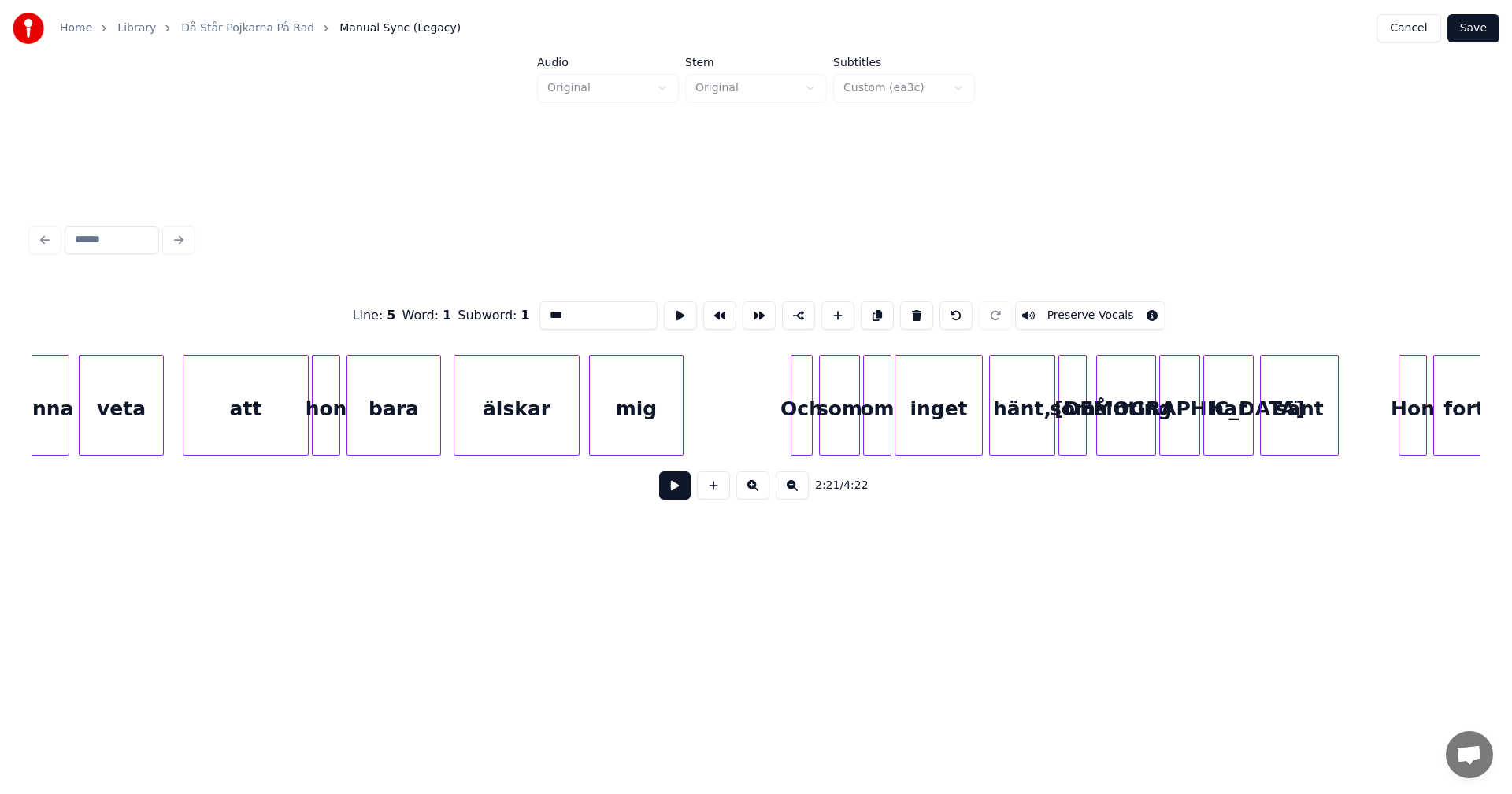
click at [807, 378] on div "Och" at bounding box center [801, 409] width 21 height 107
click at [911, 309] on button at bounding box center [916, 316] width 33 height 29
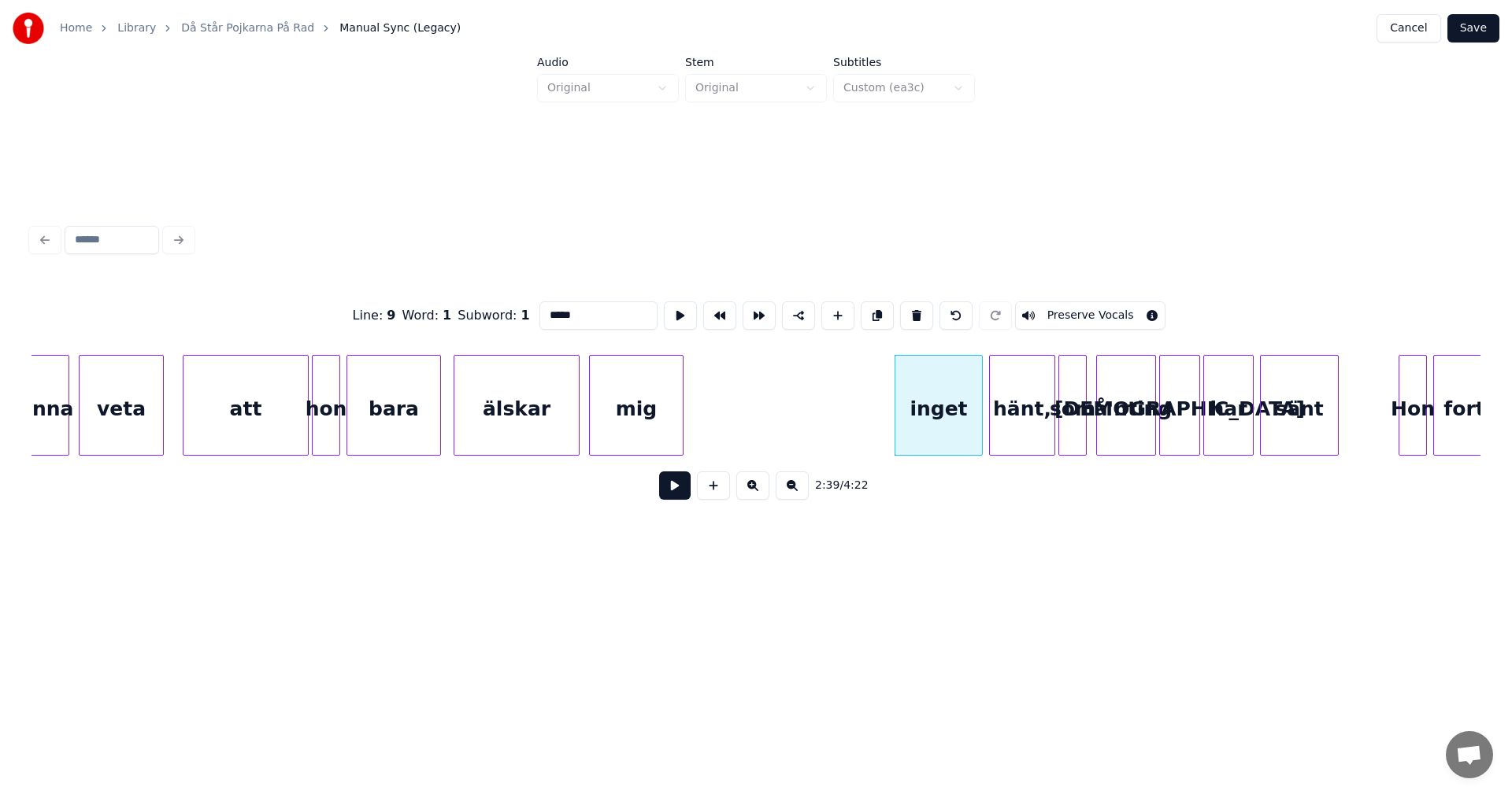
click at [911, 309] on button at bounding box center [916, 316] width 33 height 29
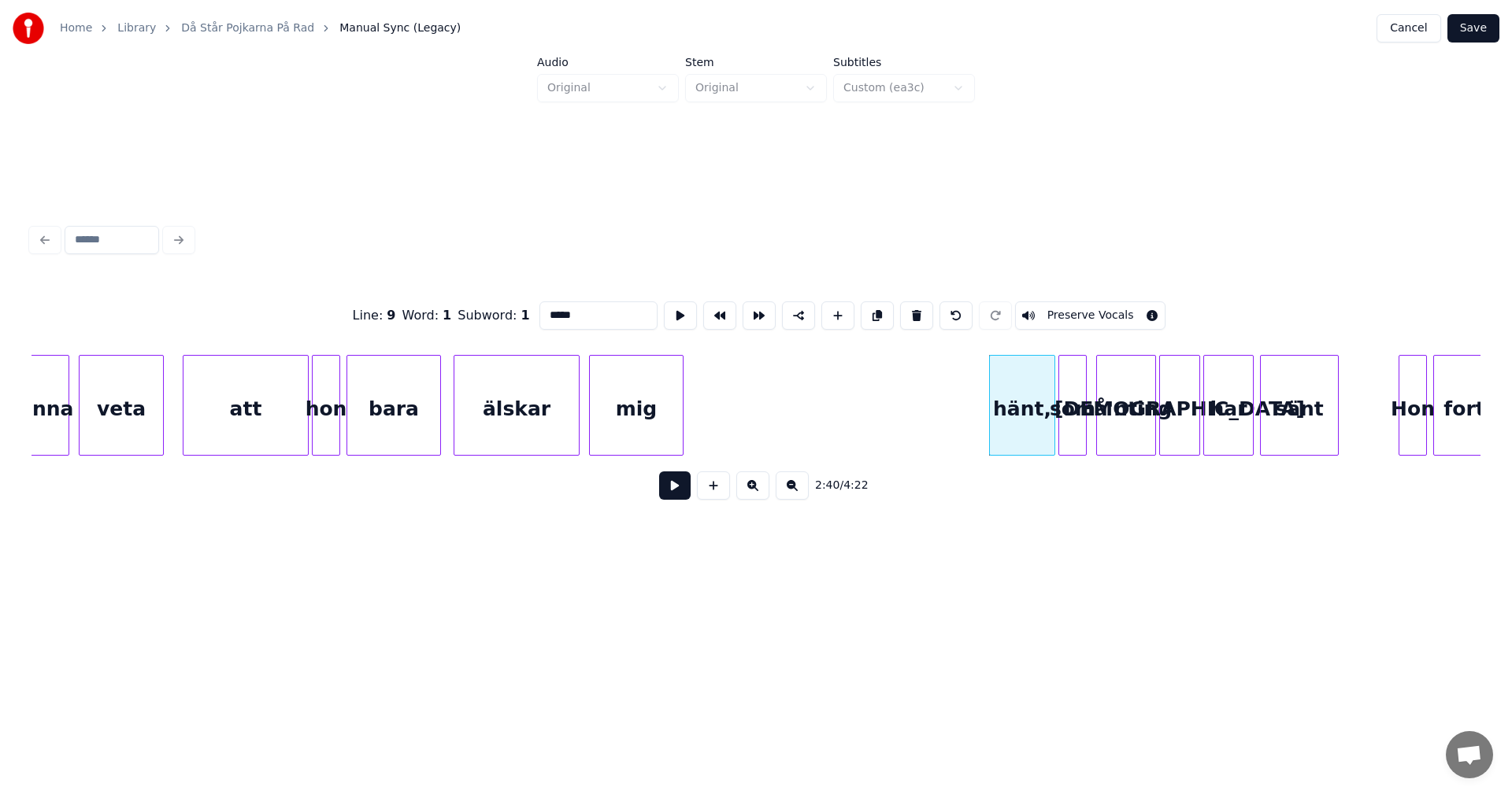
click at [911, 309] on button at bounding box center [916, 316] width 33 height 29
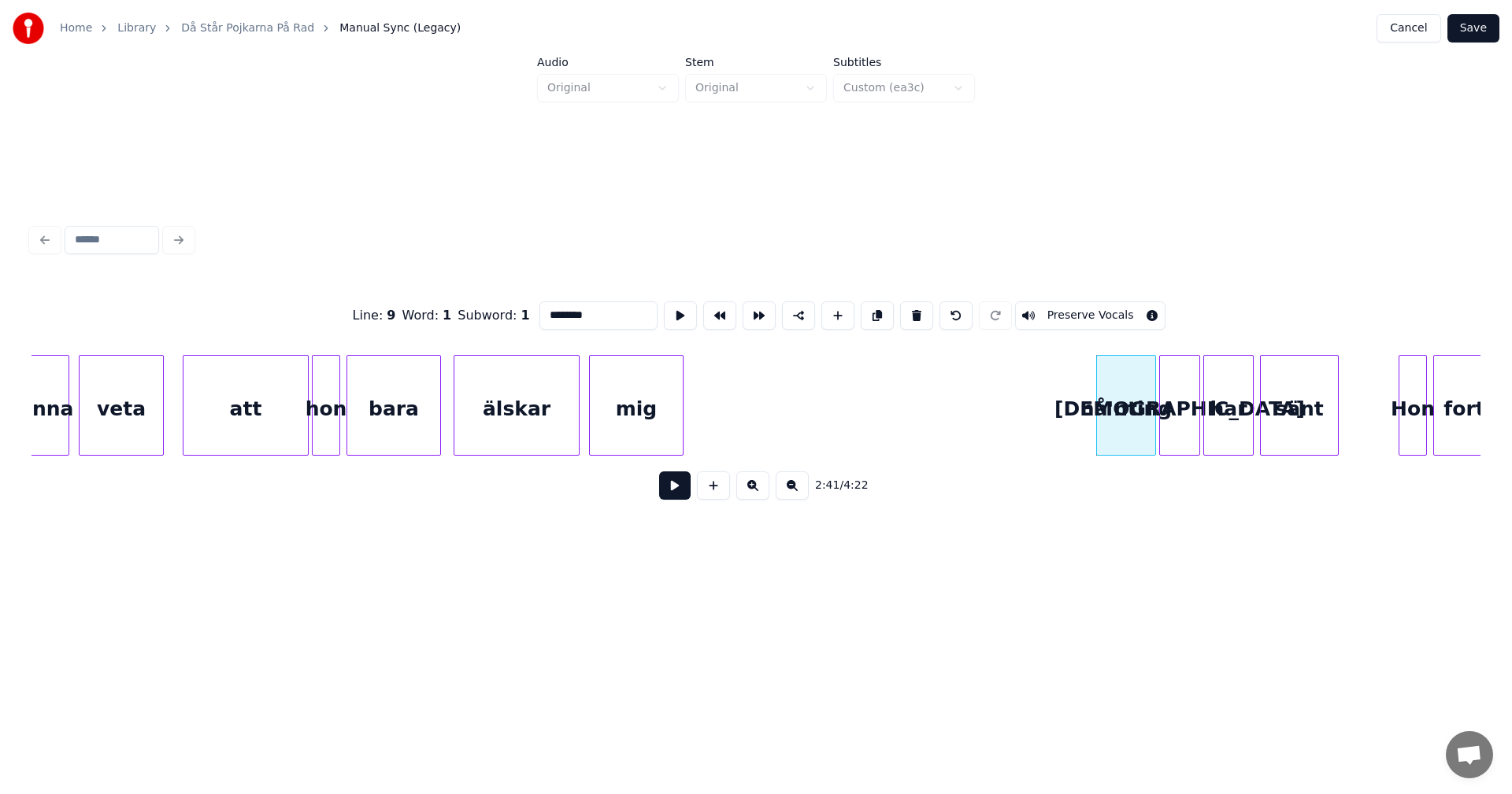
click at [911, 309] on button at bounding box center [916, 316] width 33 height 29
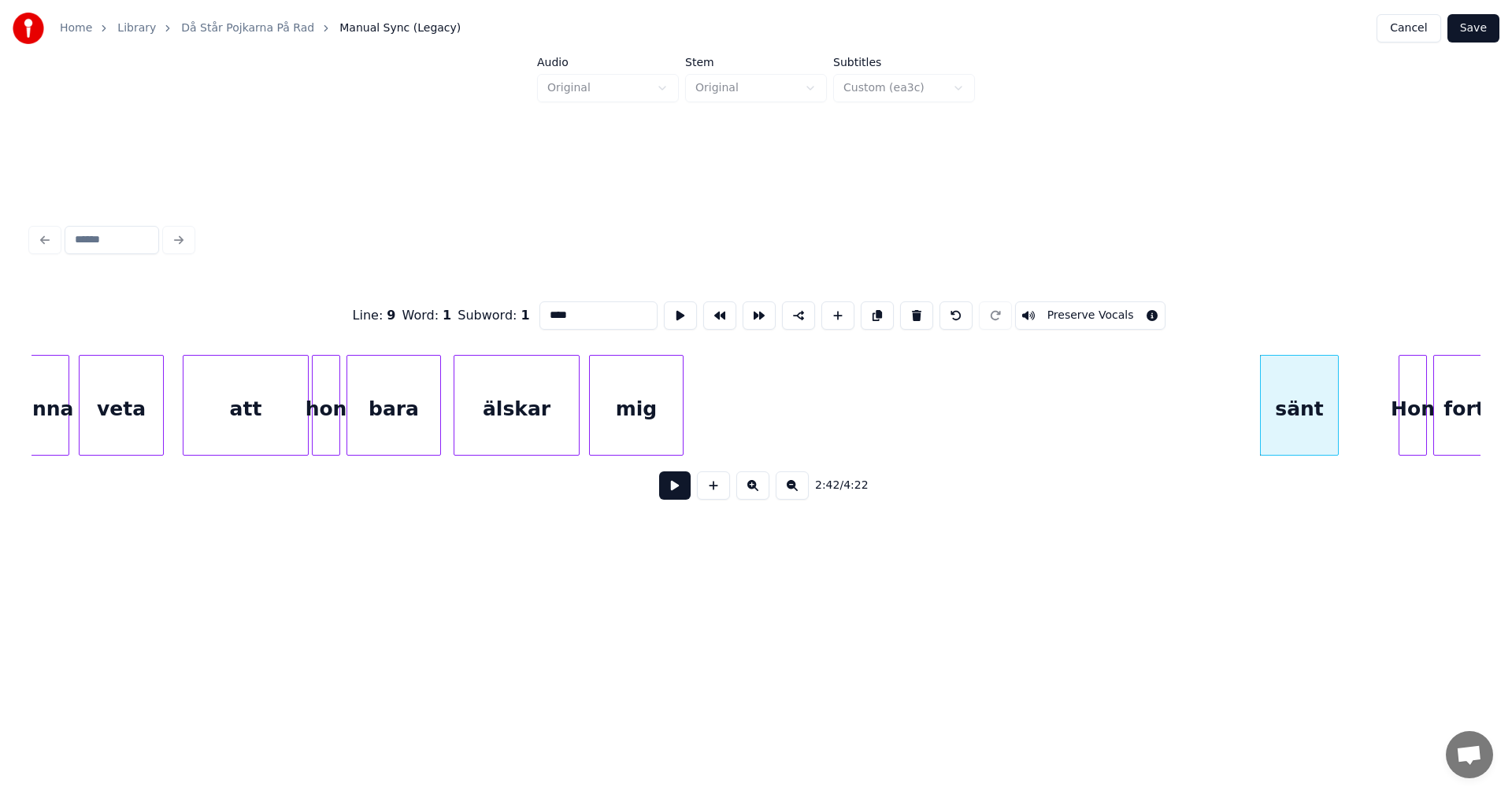
click at [911, 309] on button at bounding box center [916, 316] width 33 height 29
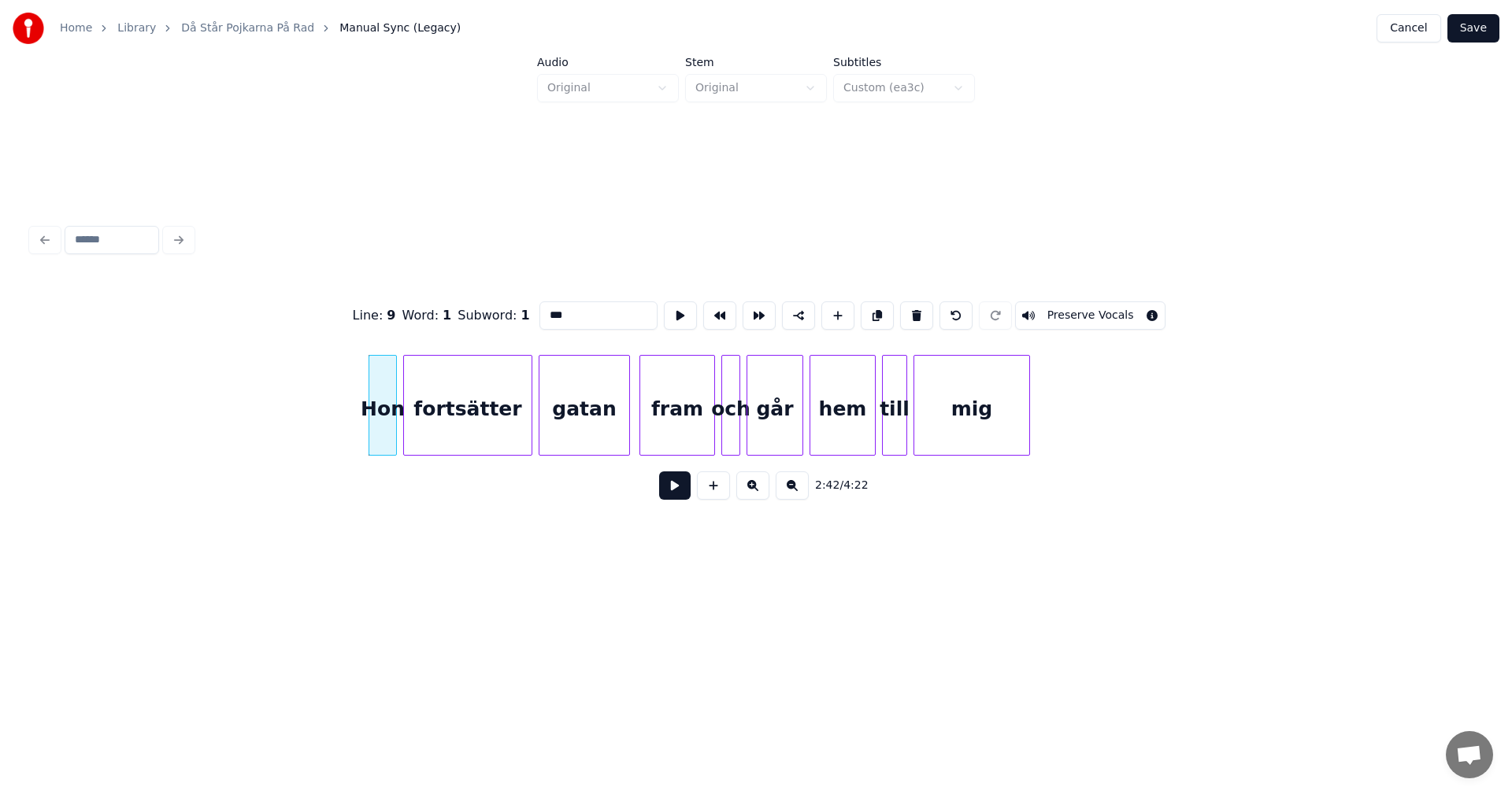
scroll to position [0, 25358]
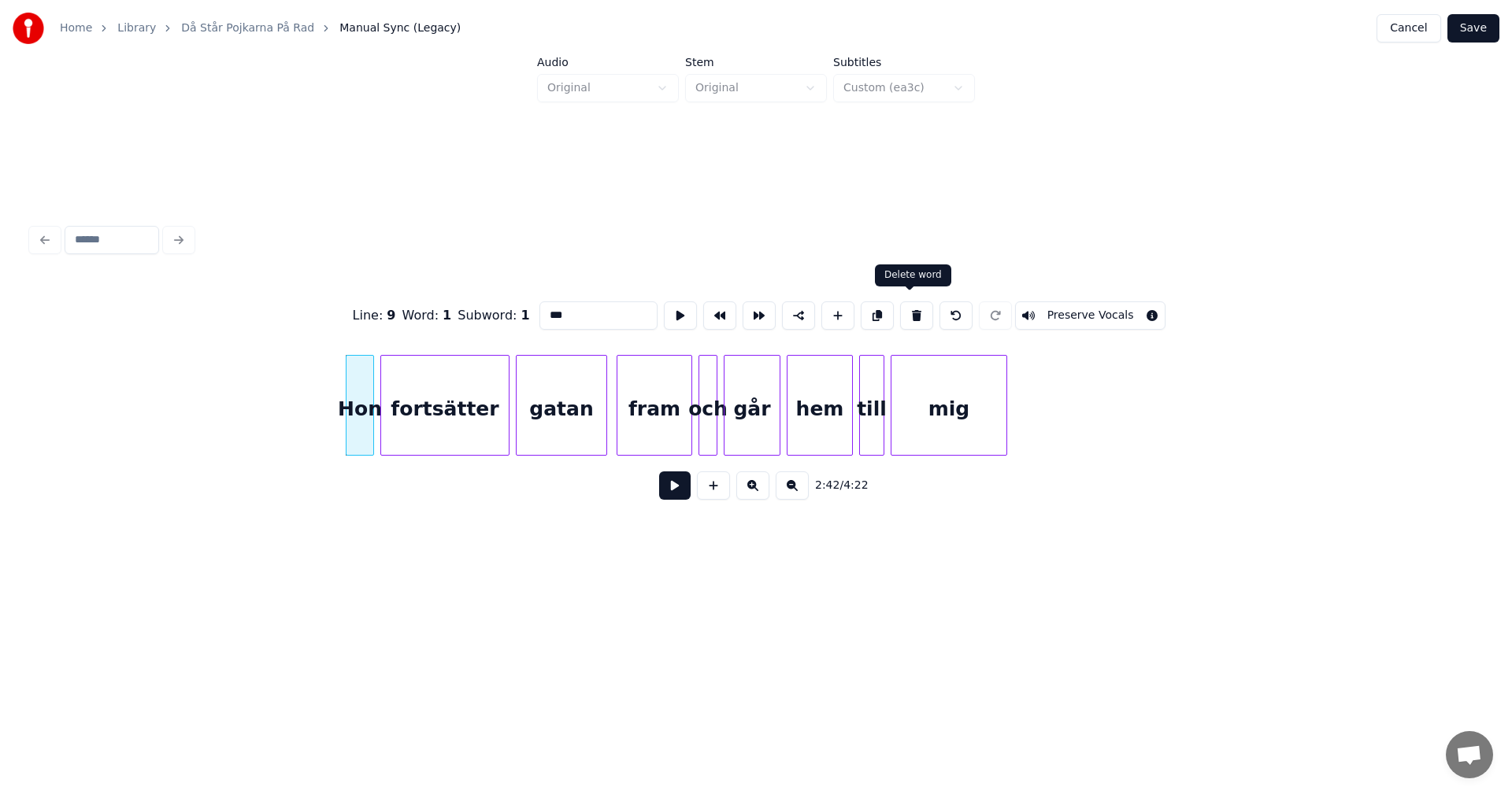
click at [906, 303] on button at bounding box center [916, 316] width 33 height 29
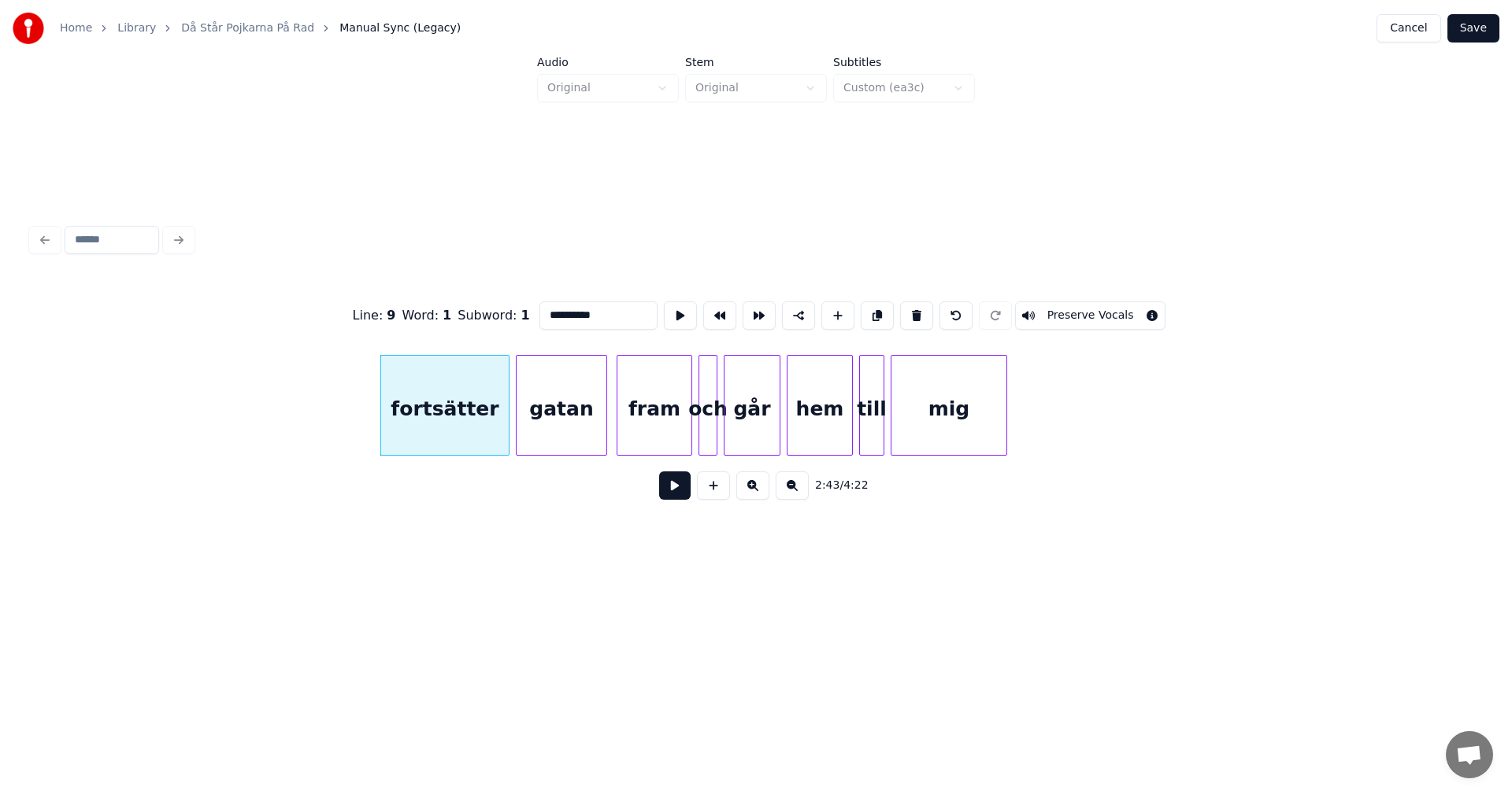
click at [906, 303] on button at bounding box center [916, 316] width 33 height 29
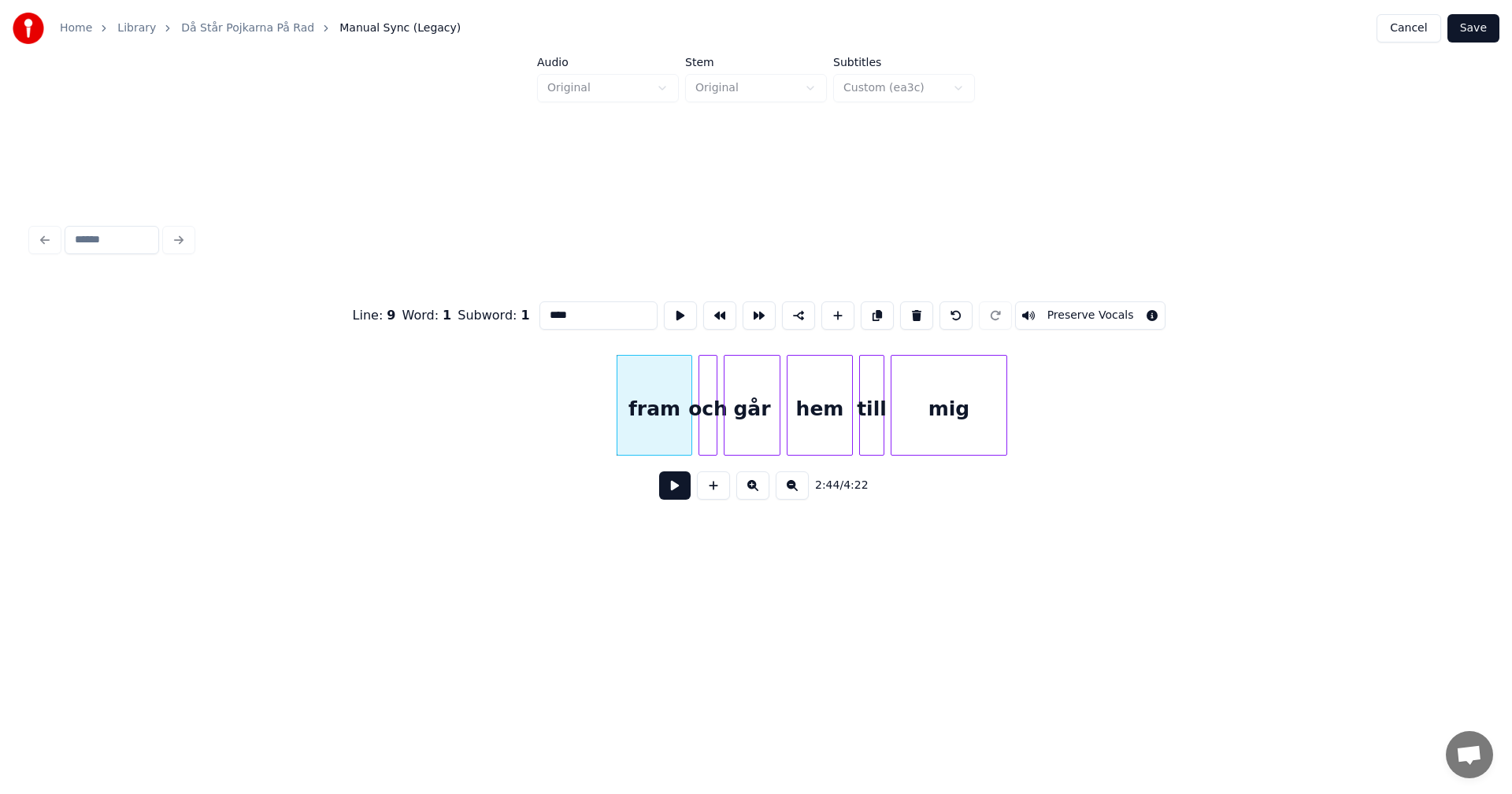
click at [906, 303] on button at bounding box center [916, 316] width 33 height 29
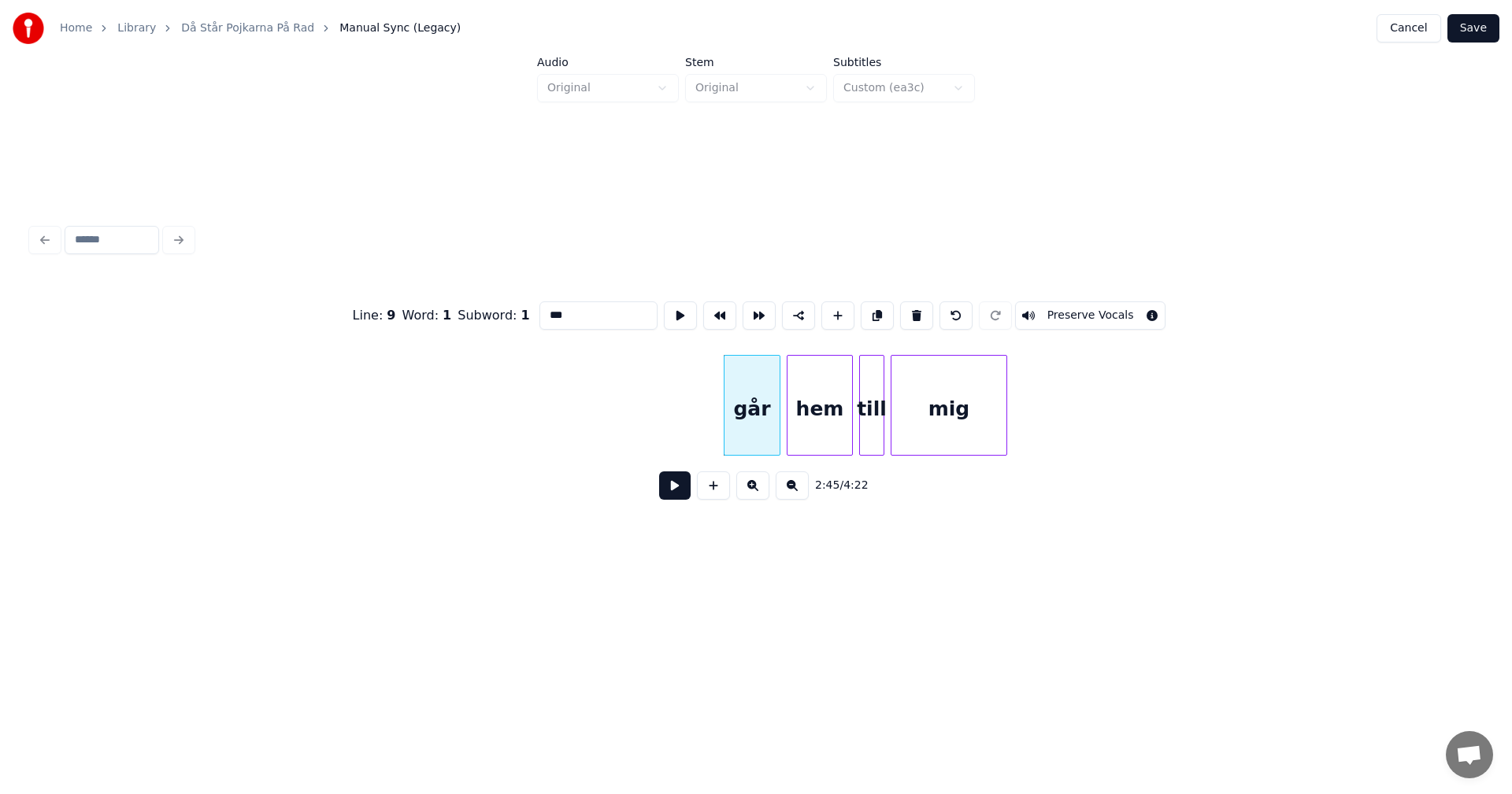
click at [906, 303] on button at bounding box center [916, 316] width 33 height 29
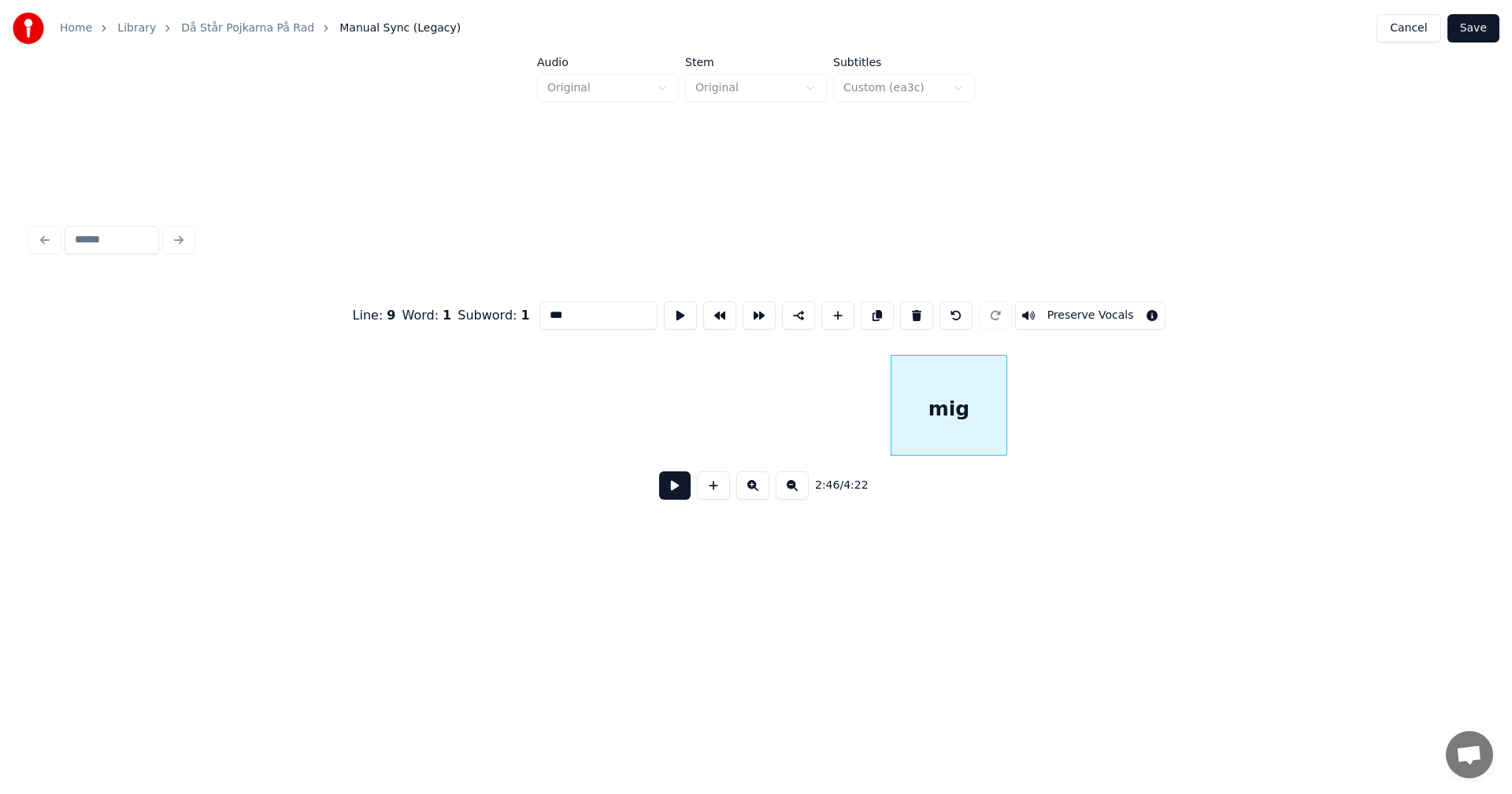
click at [906, 303] on button at bounding box center [916, 316] width 33 height 29
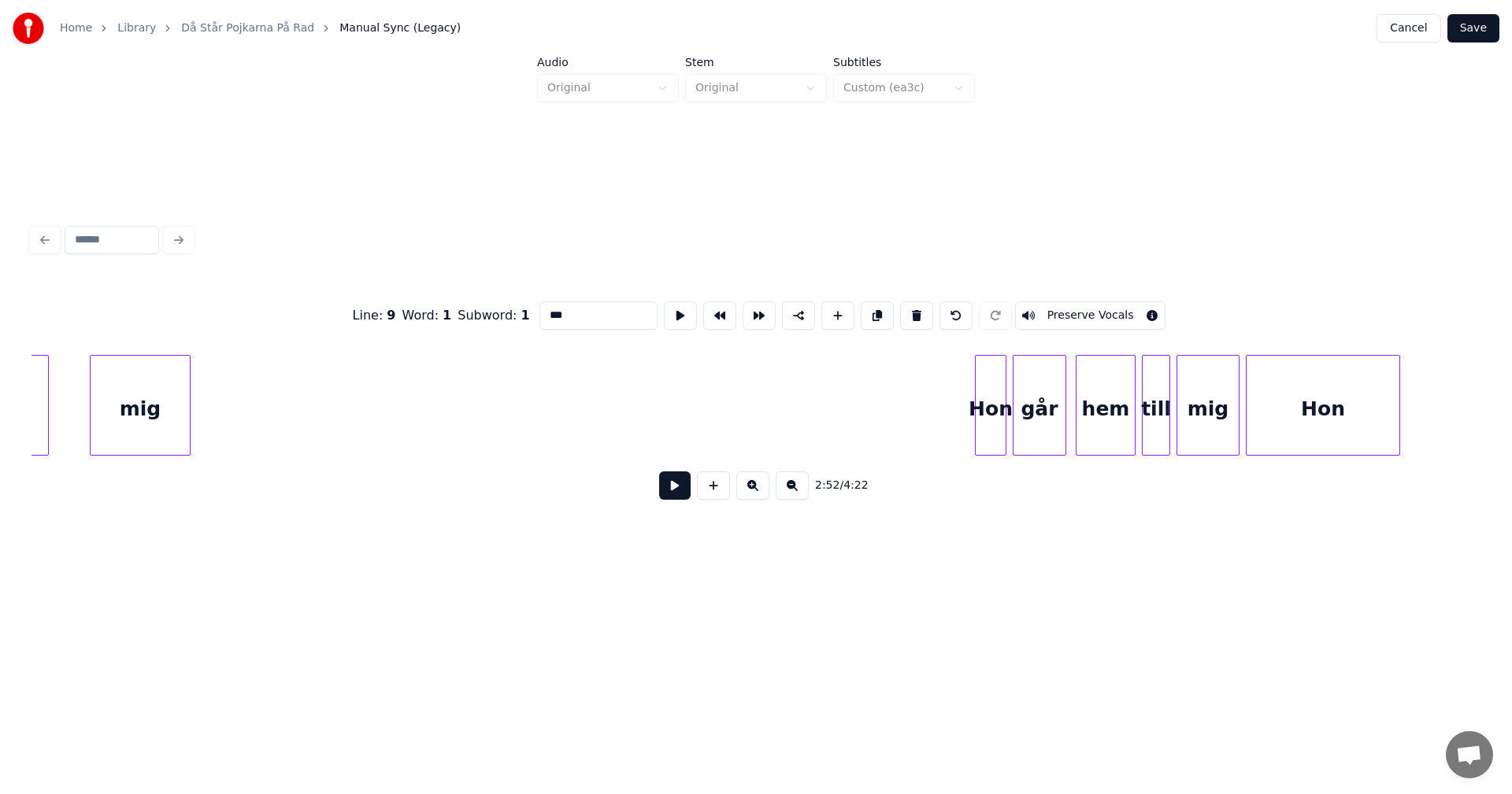
scroll to position [0, 31033]
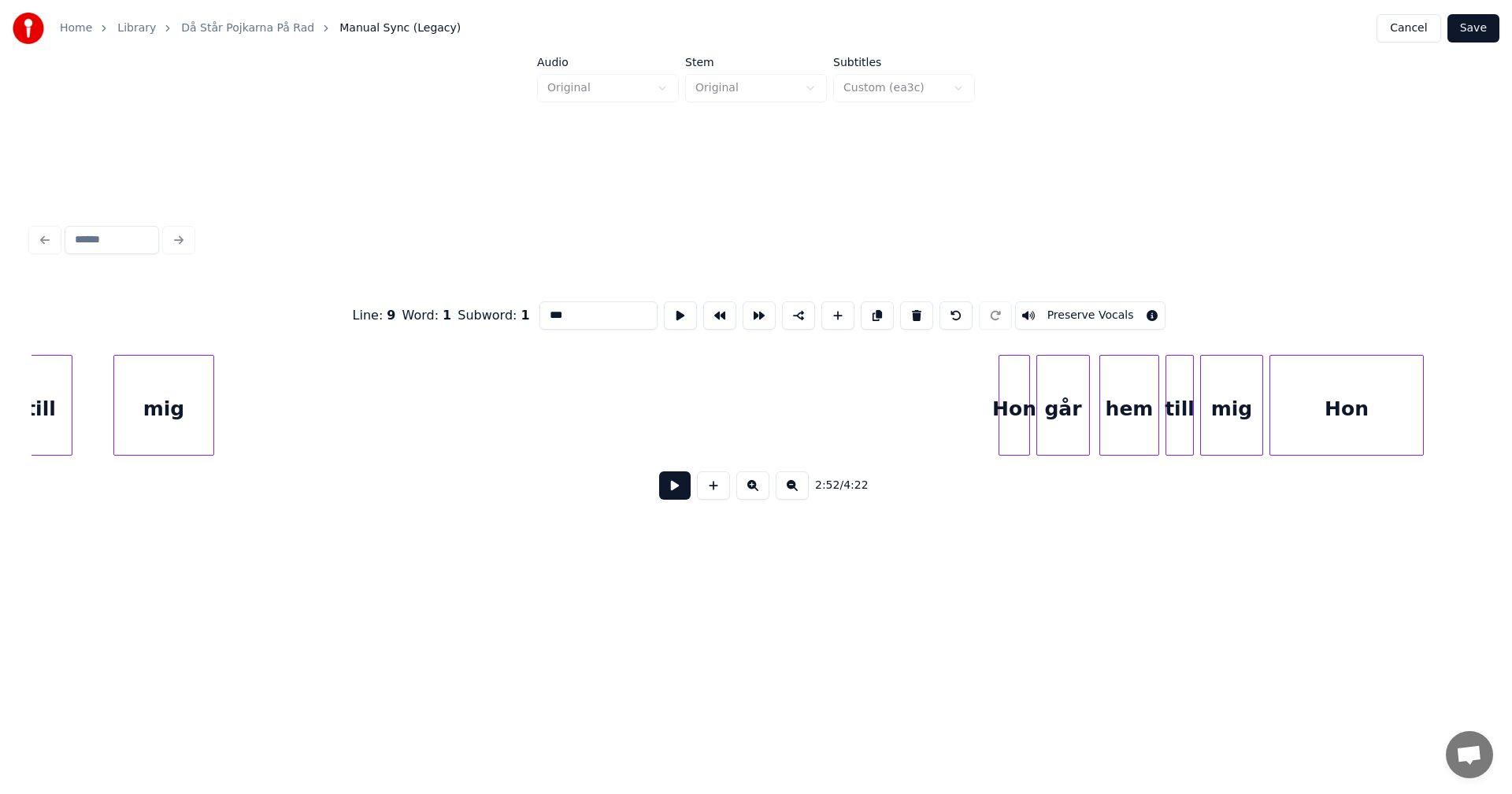
click at [1019, 376] on div "Hon" at bounding box center [1013, 409] width 30 height 107
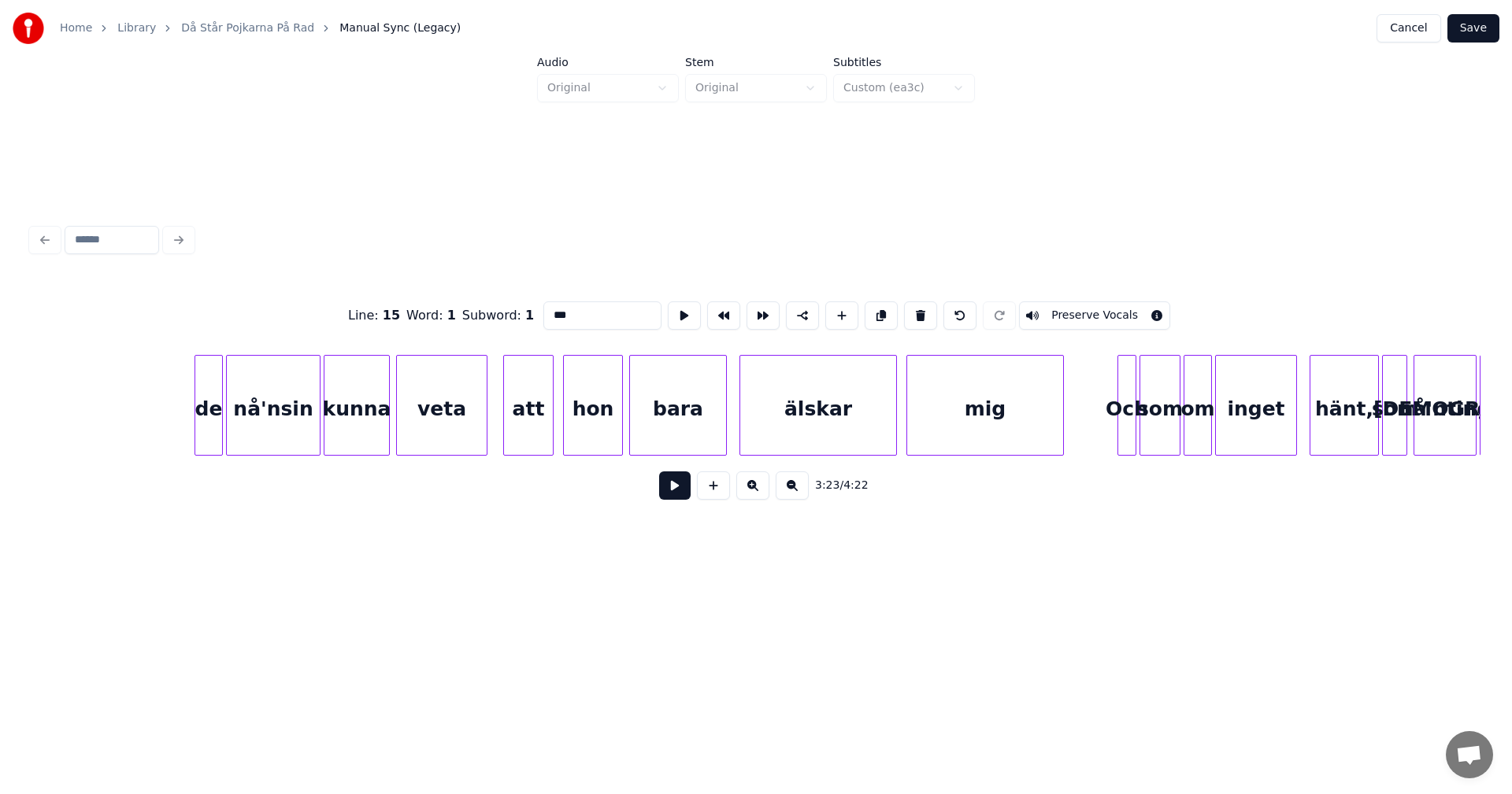
scroll to position [0, 29043]
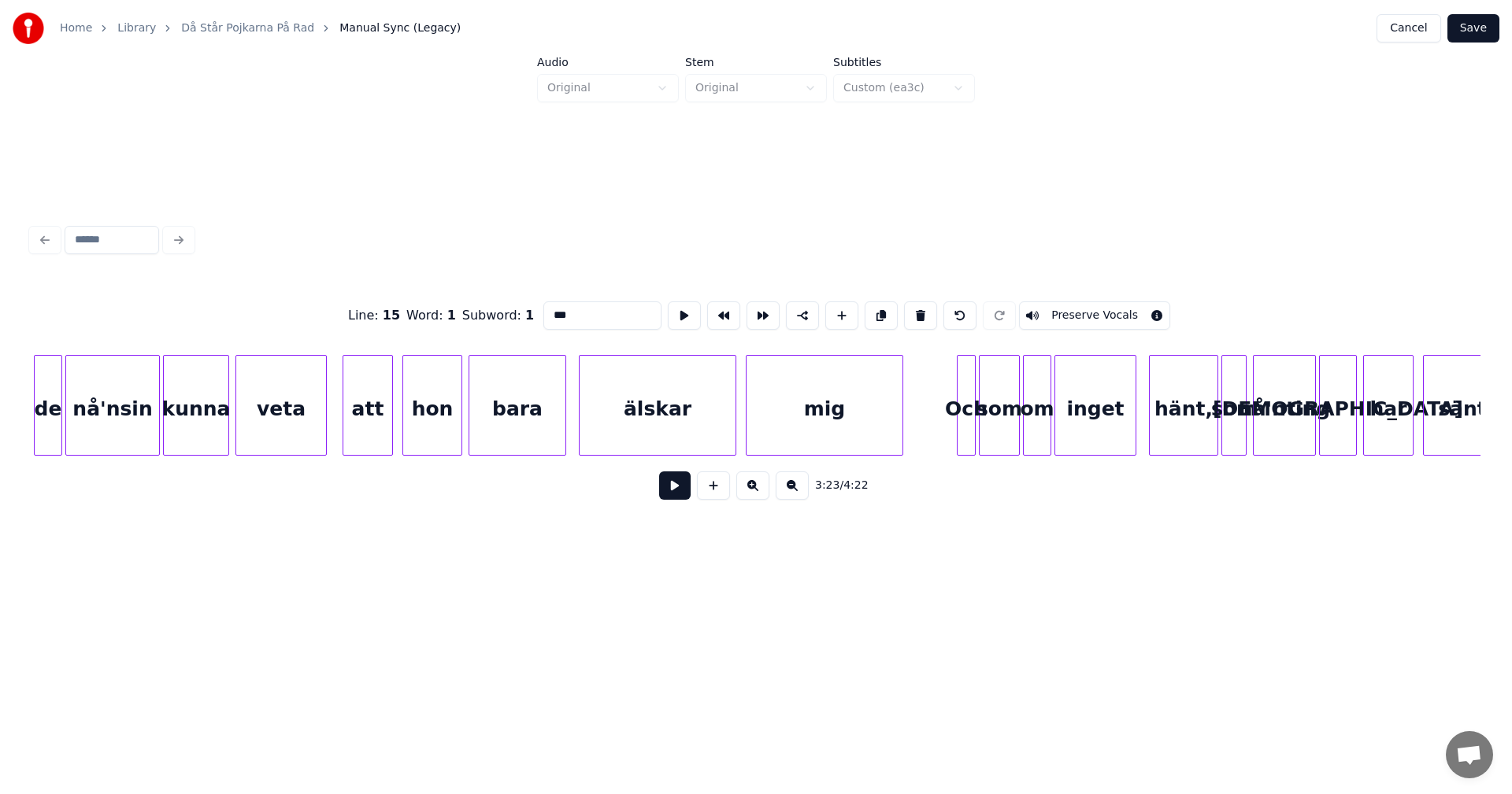
click at [960, 374] on div at bounding box center [959, 405] width 4 height 99
click at [915, 312] on button at bounding box center [920, 316] width 33 height 29
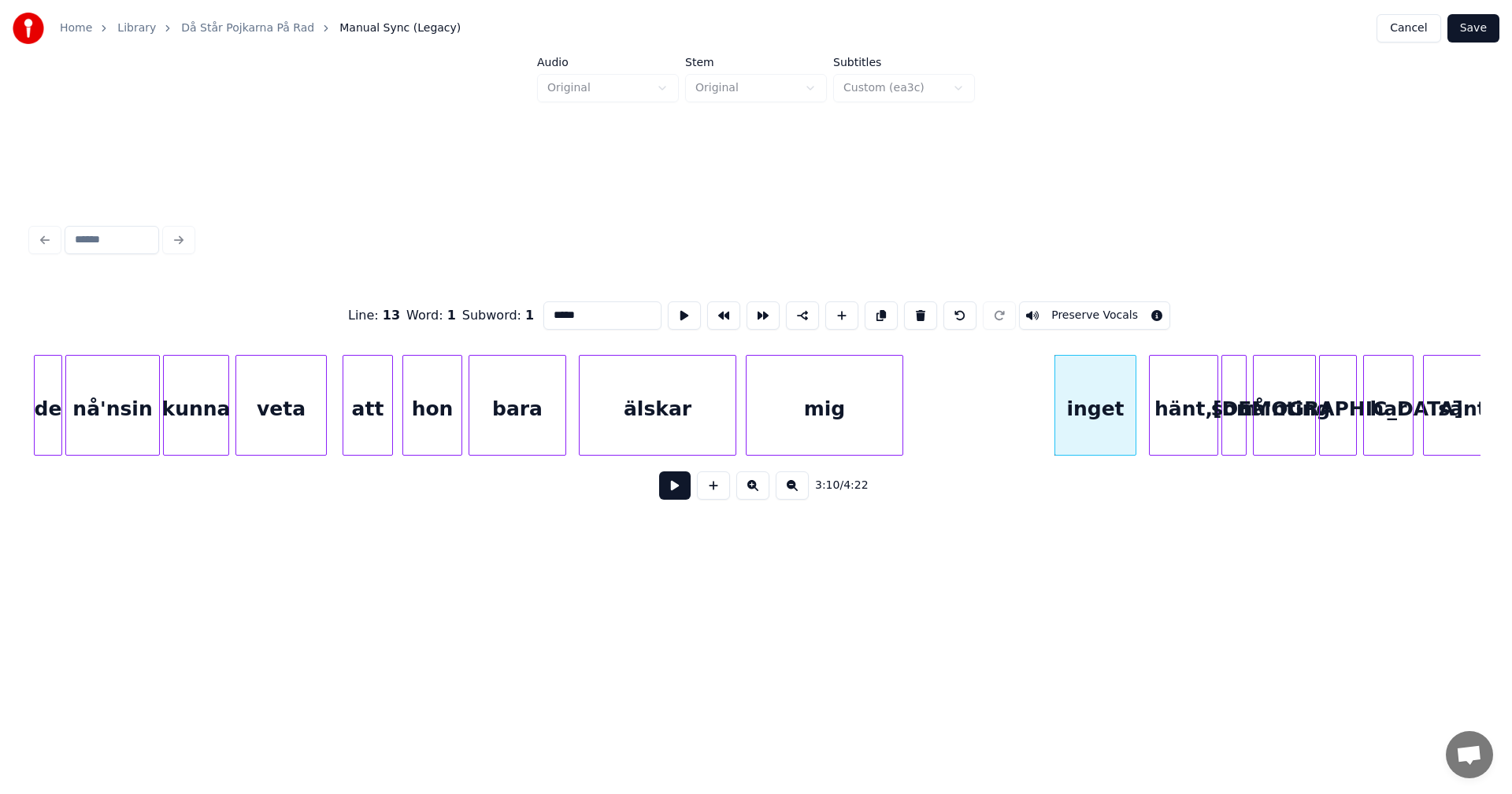
click at [915, 312] on button at bounding box center [920, 316] width 33 height 29
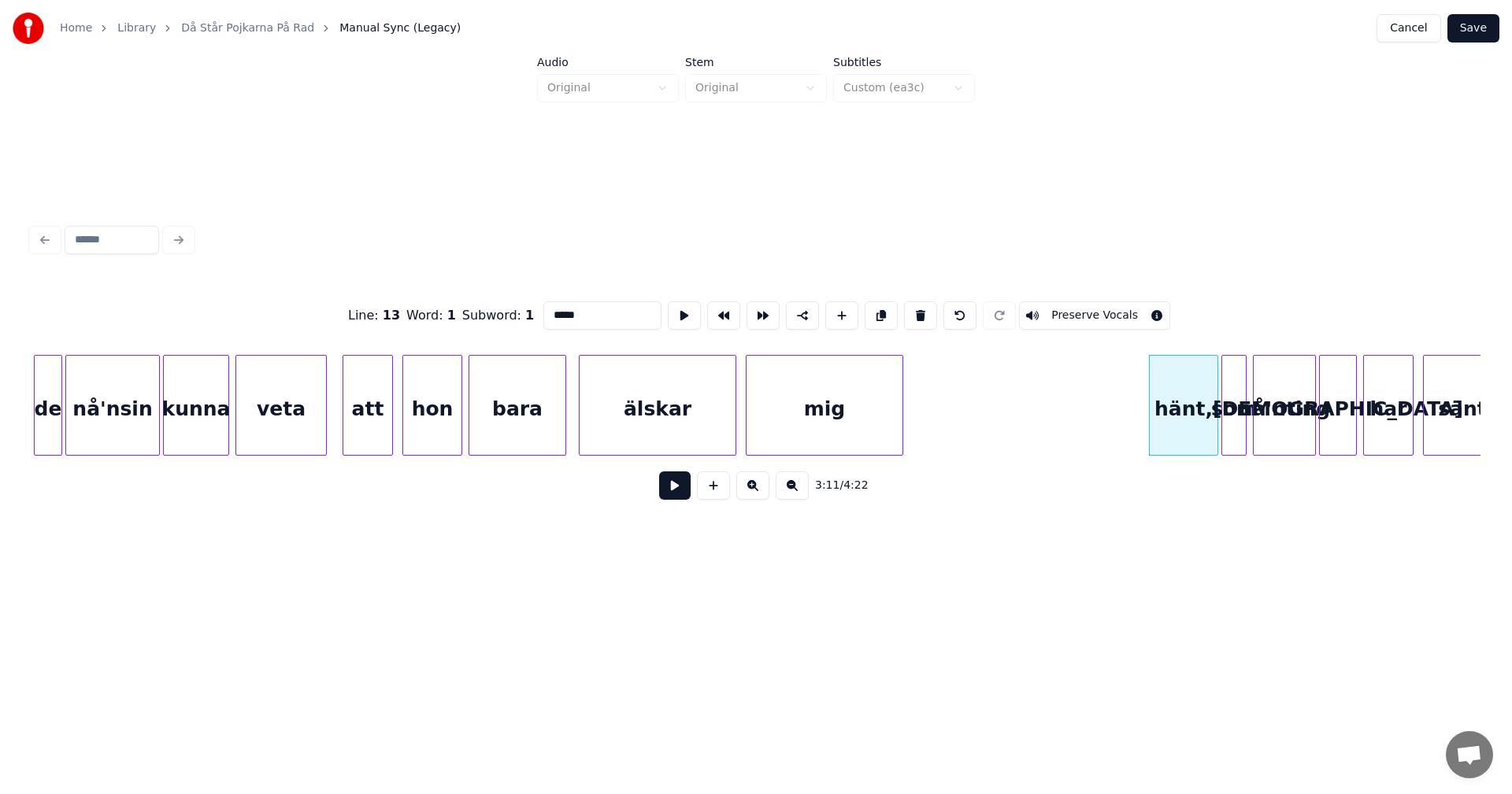
click at [915, 312] on button at bounding box center [920, 316] width 33 height 29
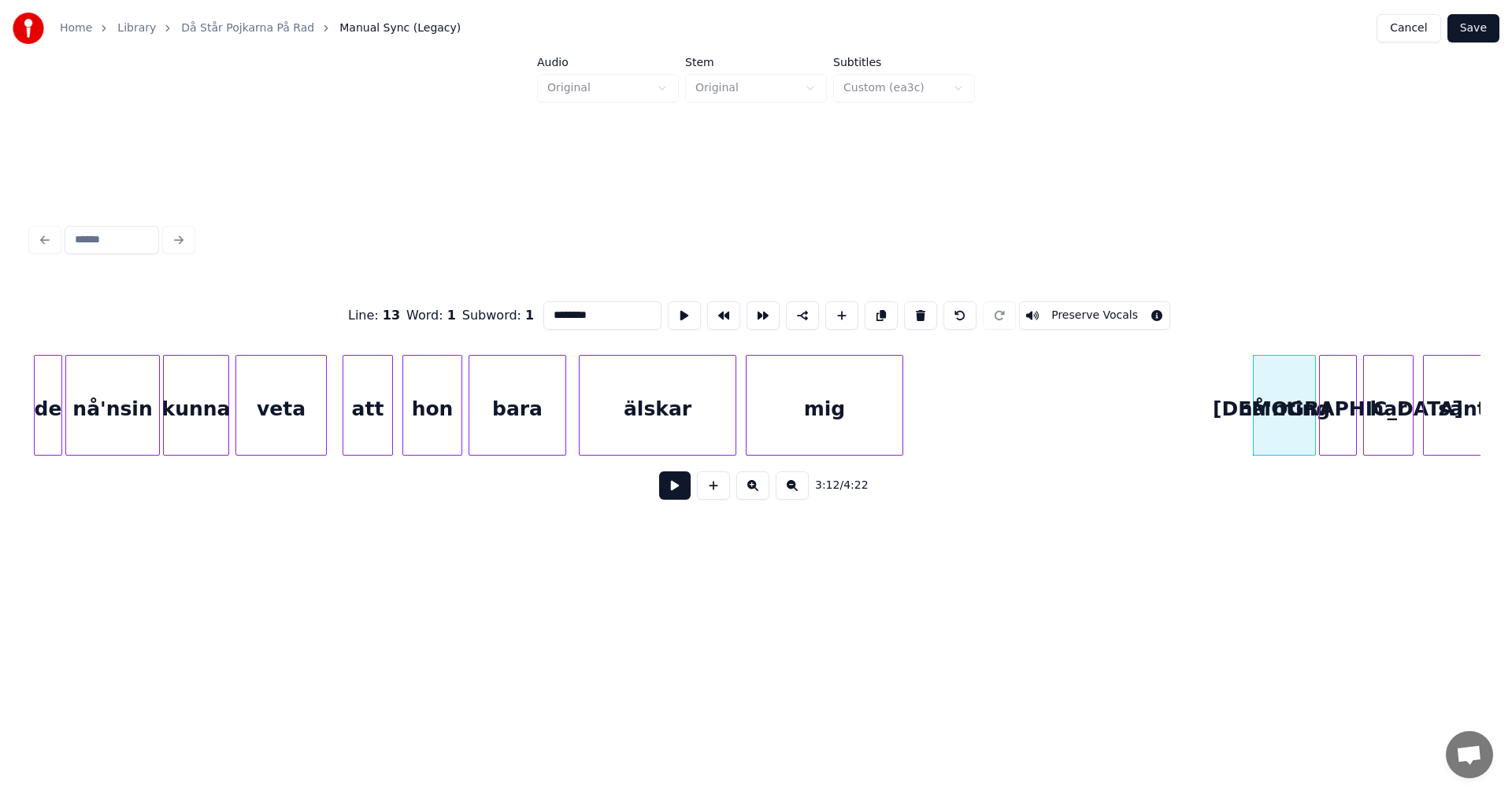
click at [915, 312] on button at bounding box center [920, 316] width 33 height 29
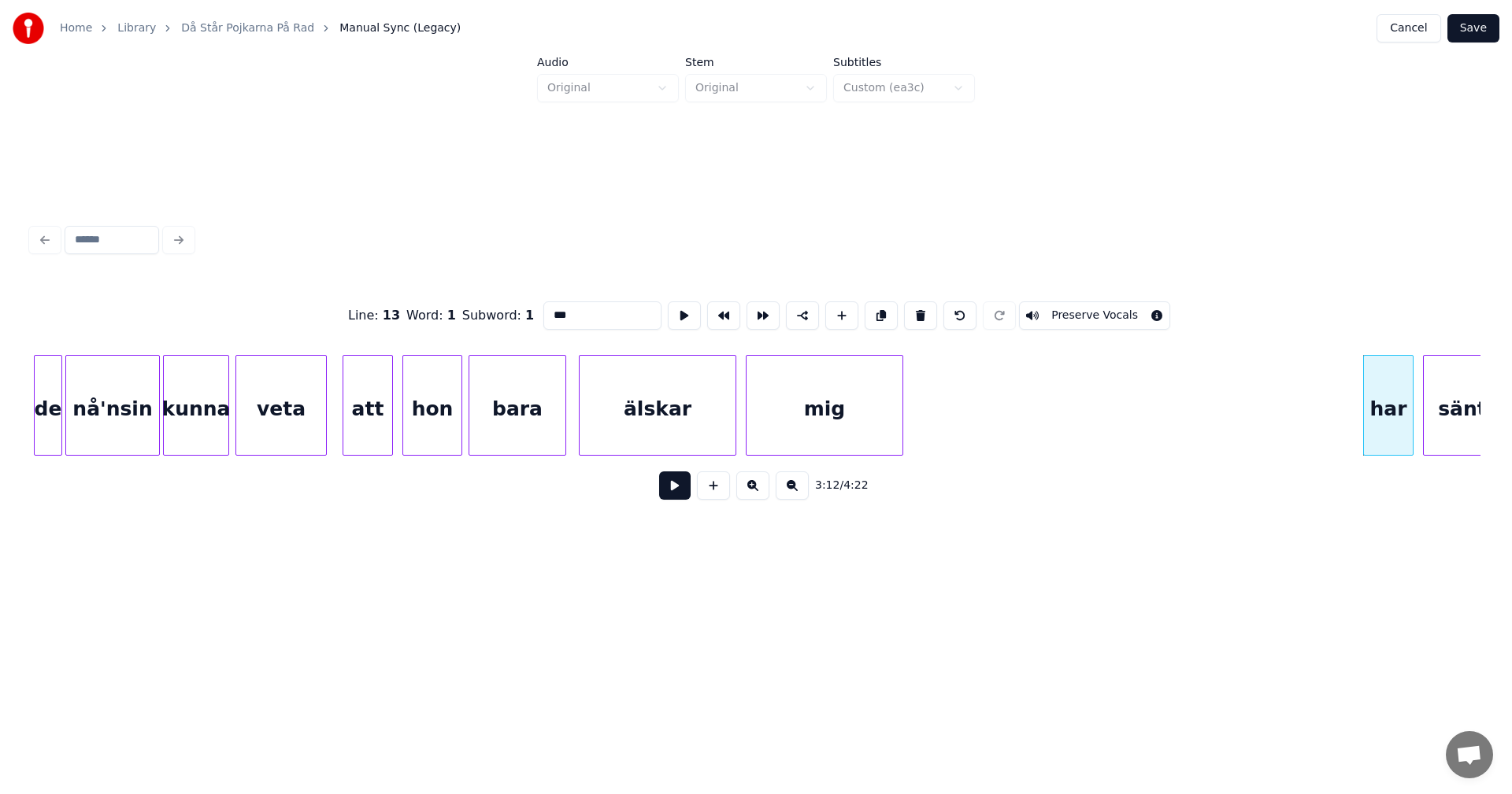
click at [915, 312] on button at bounding box center [920, 316] width 33 height 29
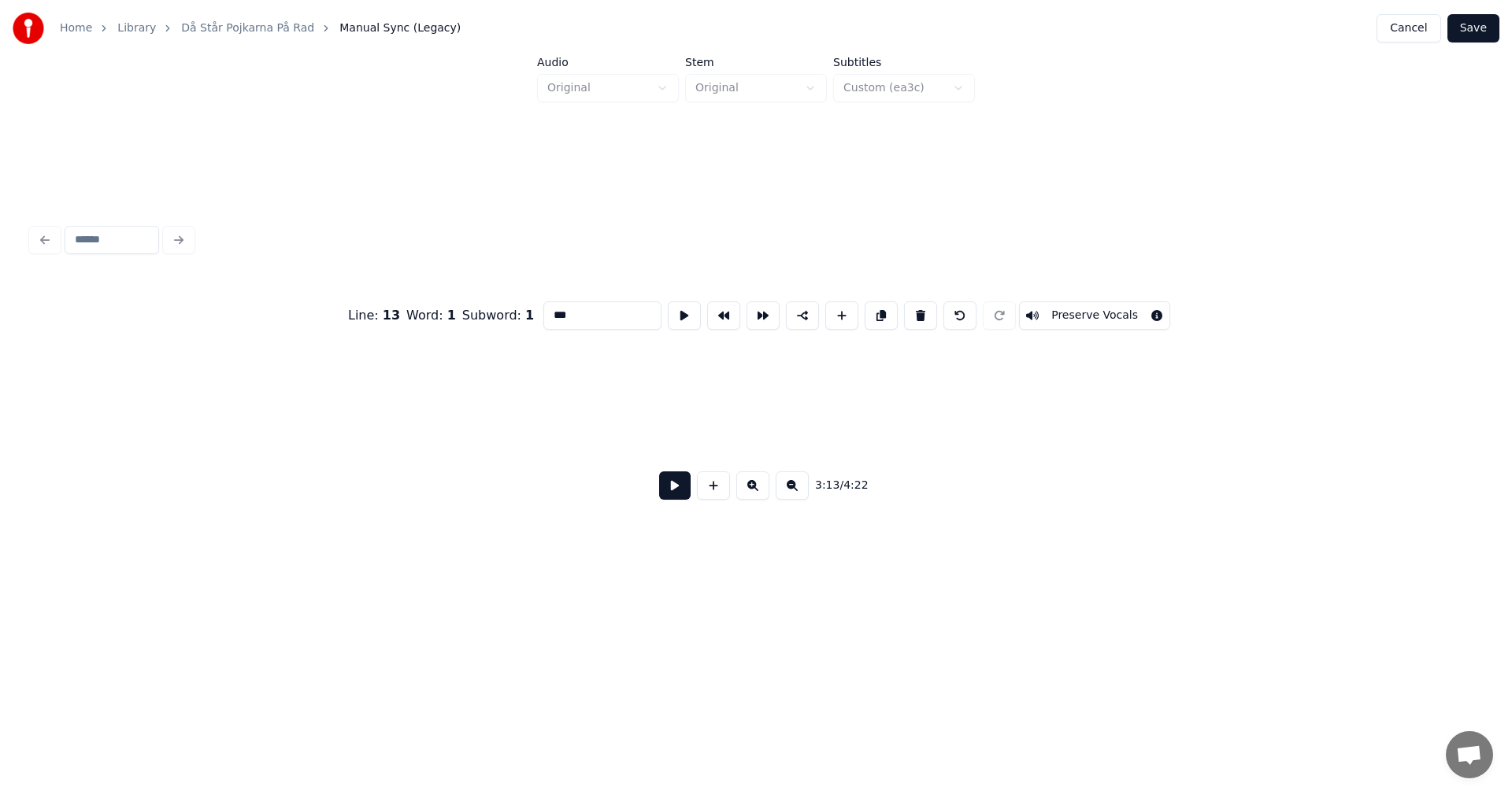
scroll to position [0, 30554]
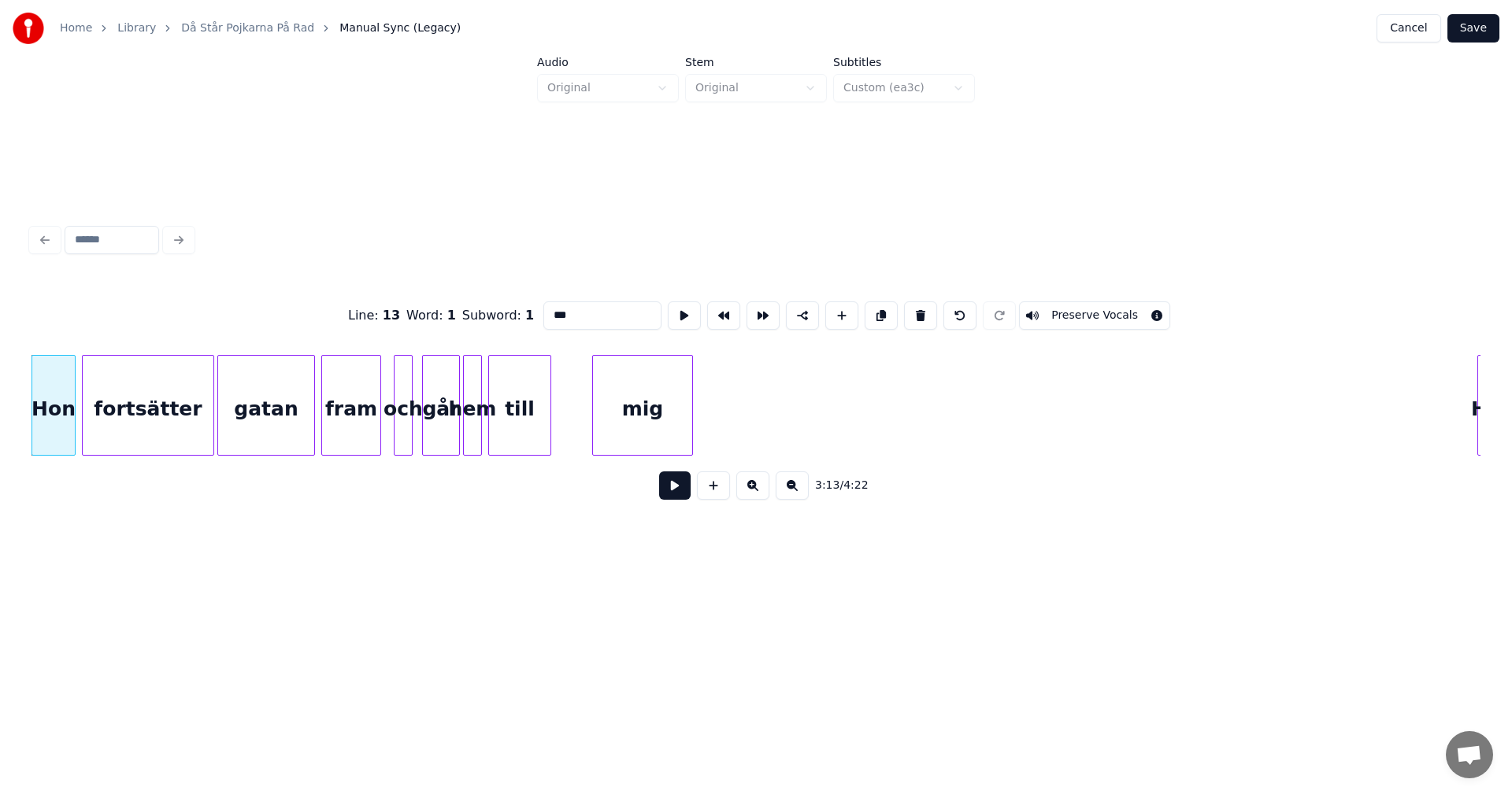
click at [915, 312] on button at bounding box center [920, 316] width 33 height 29
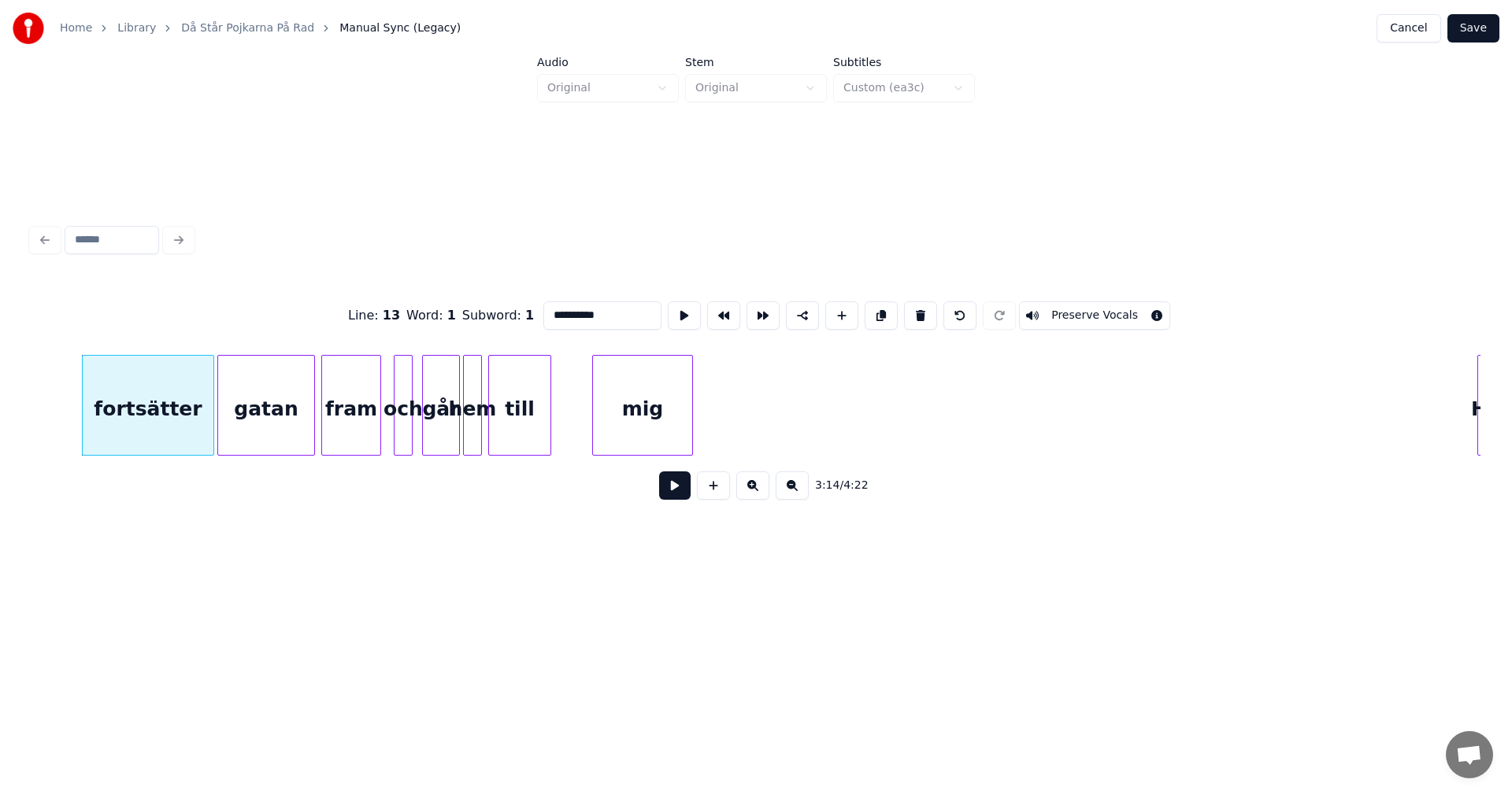
click at [915, 312] on button at bounding box center [920, 316] width 33 height 29
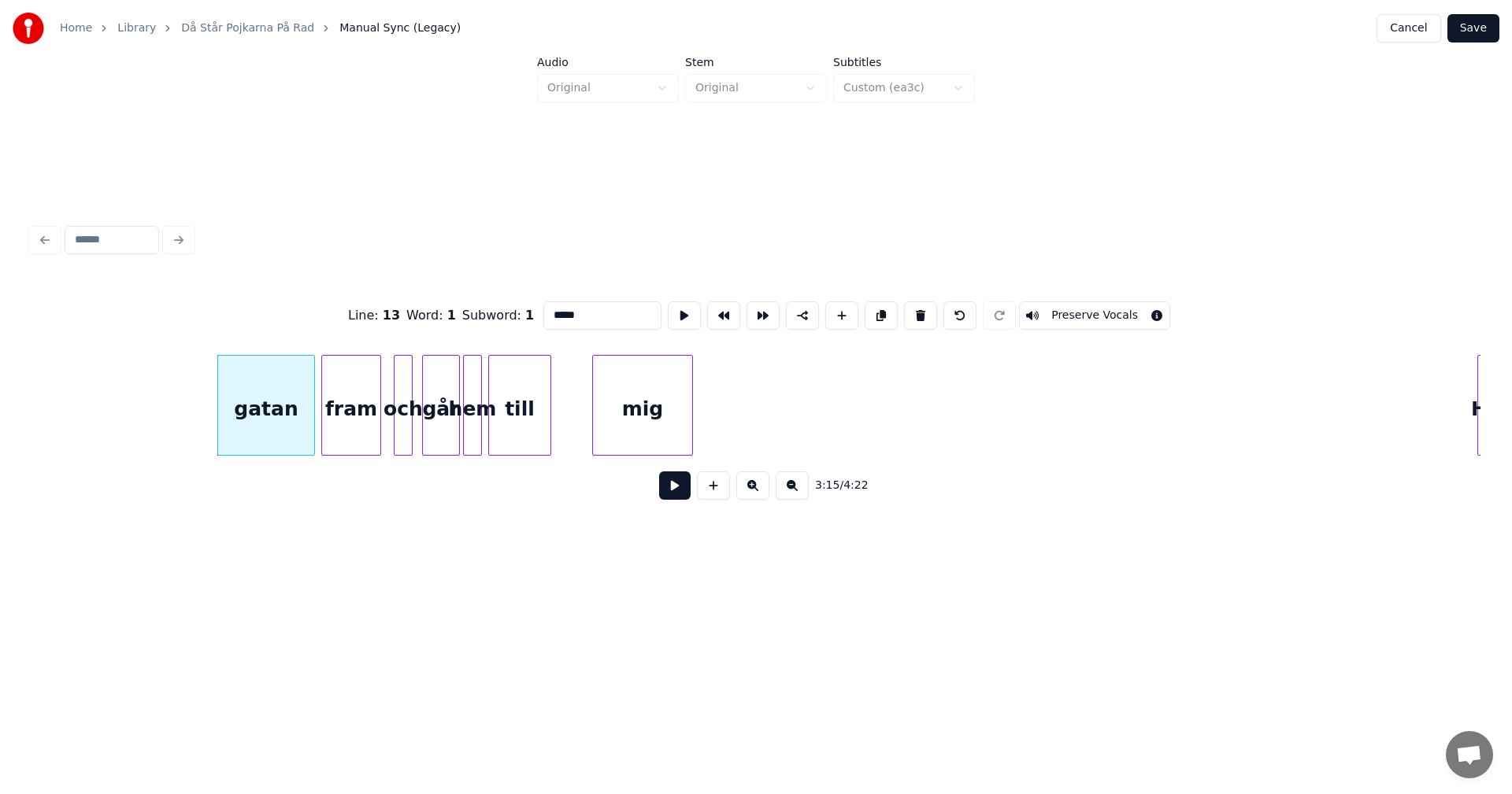
click at [915, 312] on button at bounding box center [920, 316] width 33 height 29
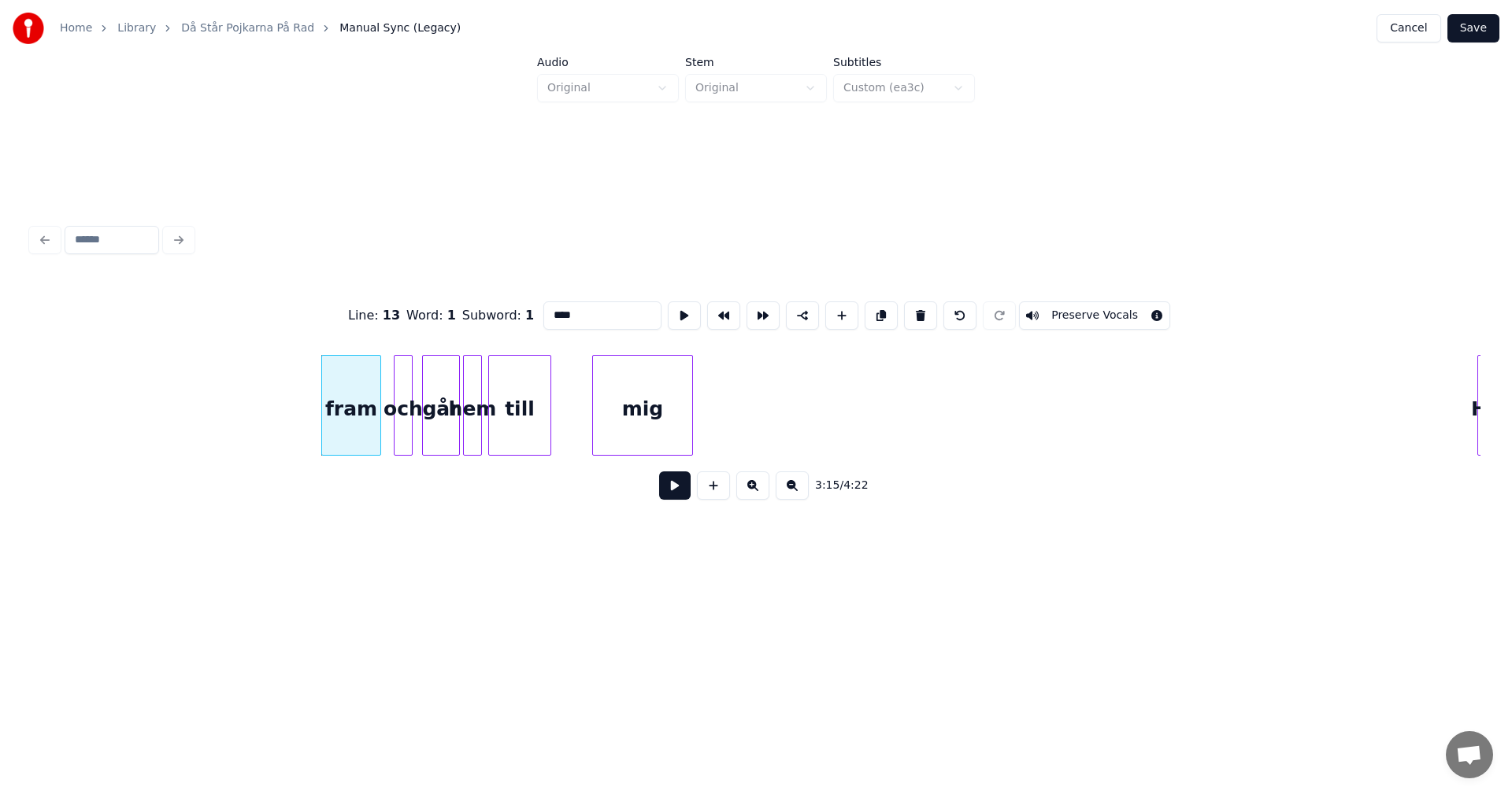
click at [915, 312] on button at bounding box center [920, 316] width 33 height 29
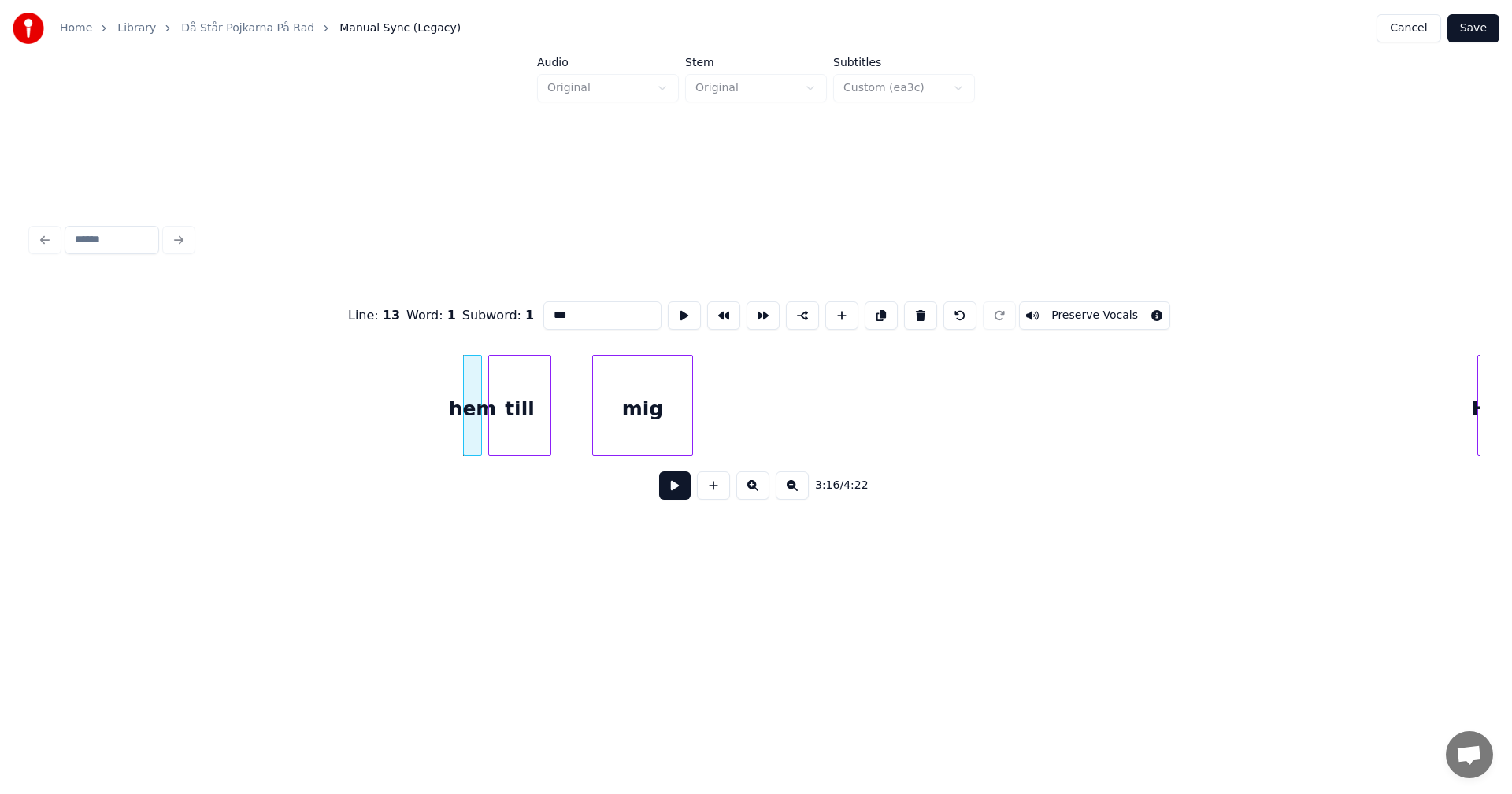
click at [915, 312] on button at bounding box center [920, 316] width 33 height 29
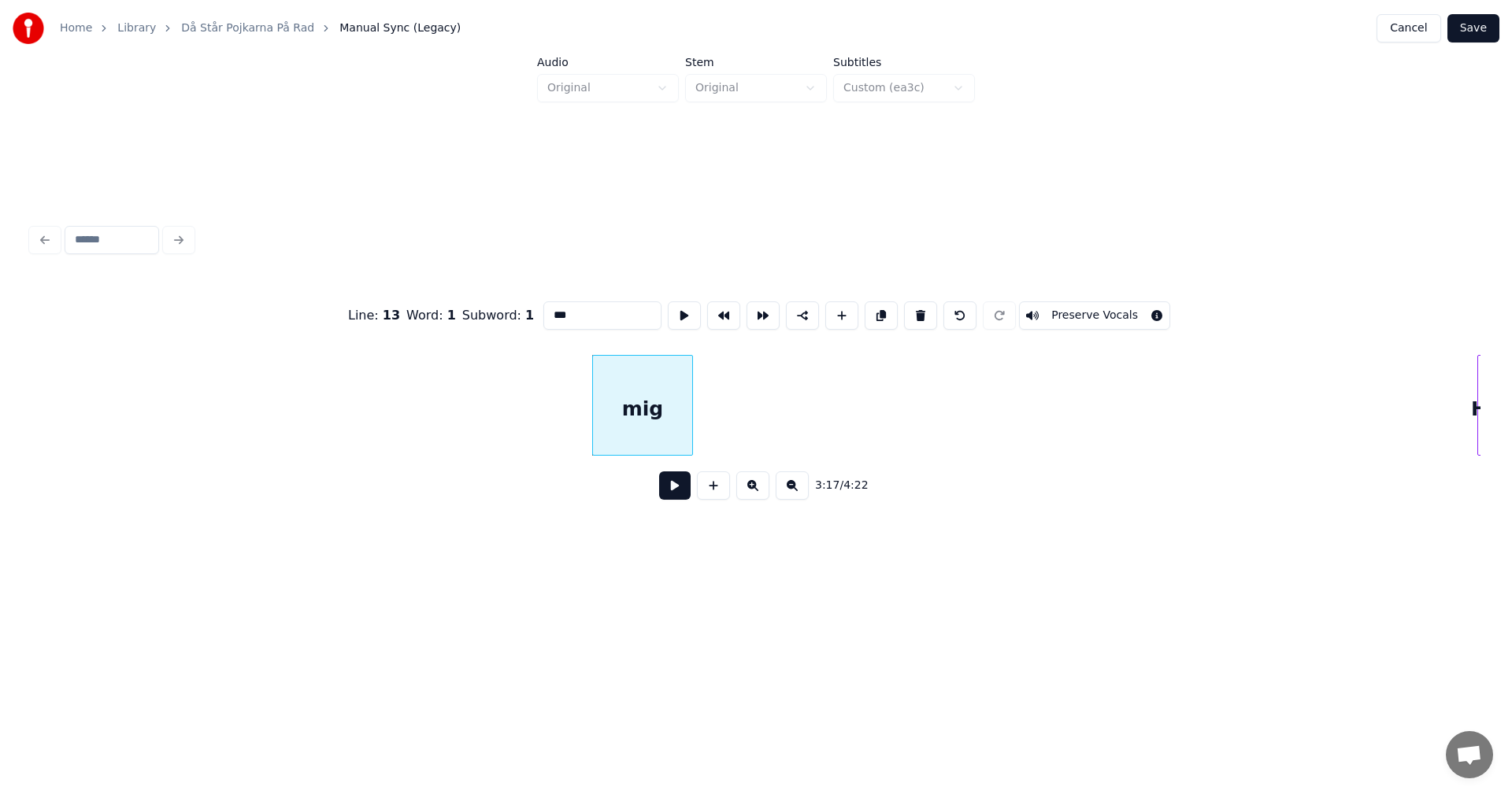
click at [915, 312] on button at bounding box center [920, 316] width 33 height 29
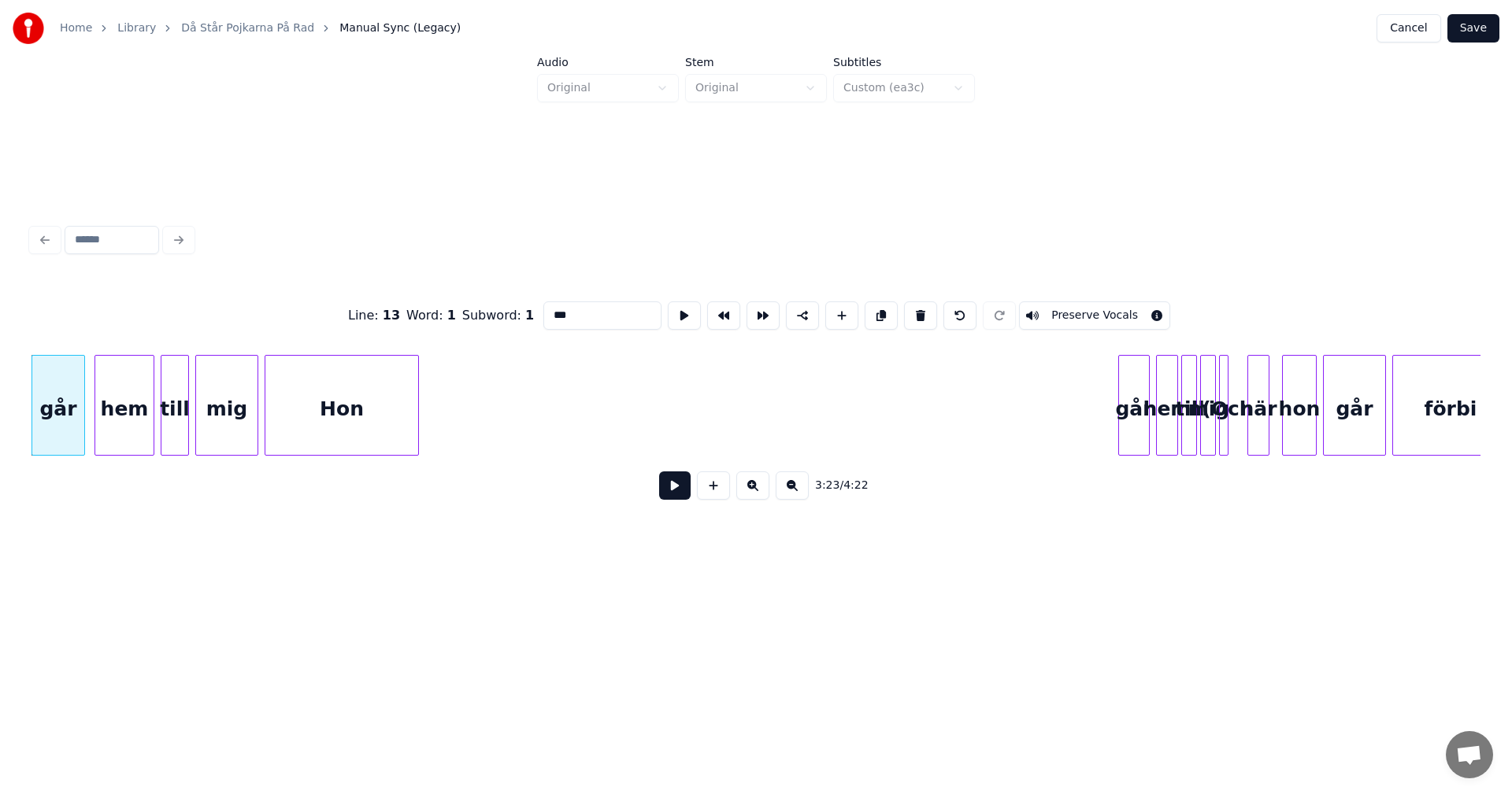
click at [915, 312] on button at bounding box center [920, 316] width 33 height 29
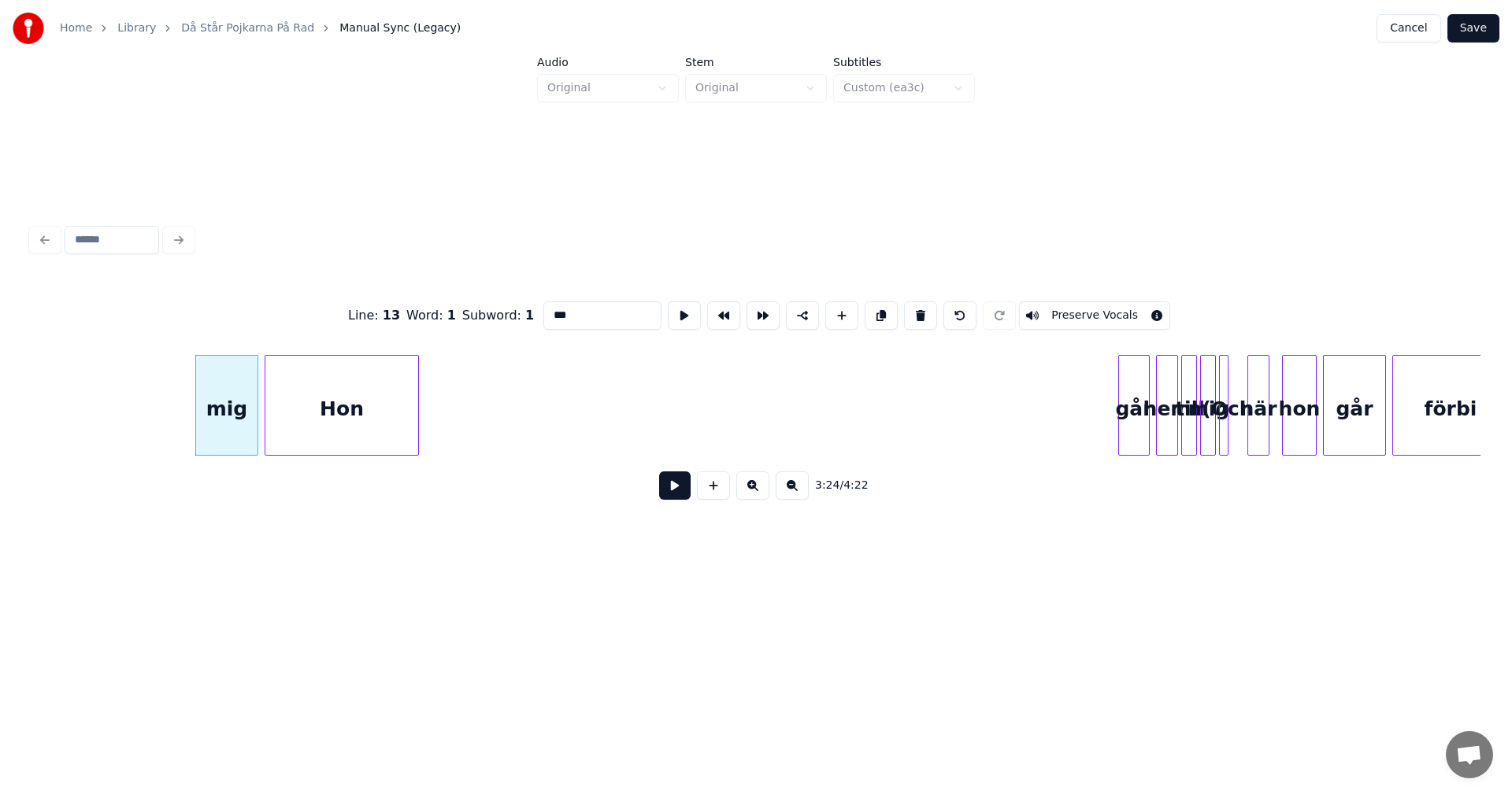
click at [915, 312] on button at bounding box center [920, 316] width 33 height 29
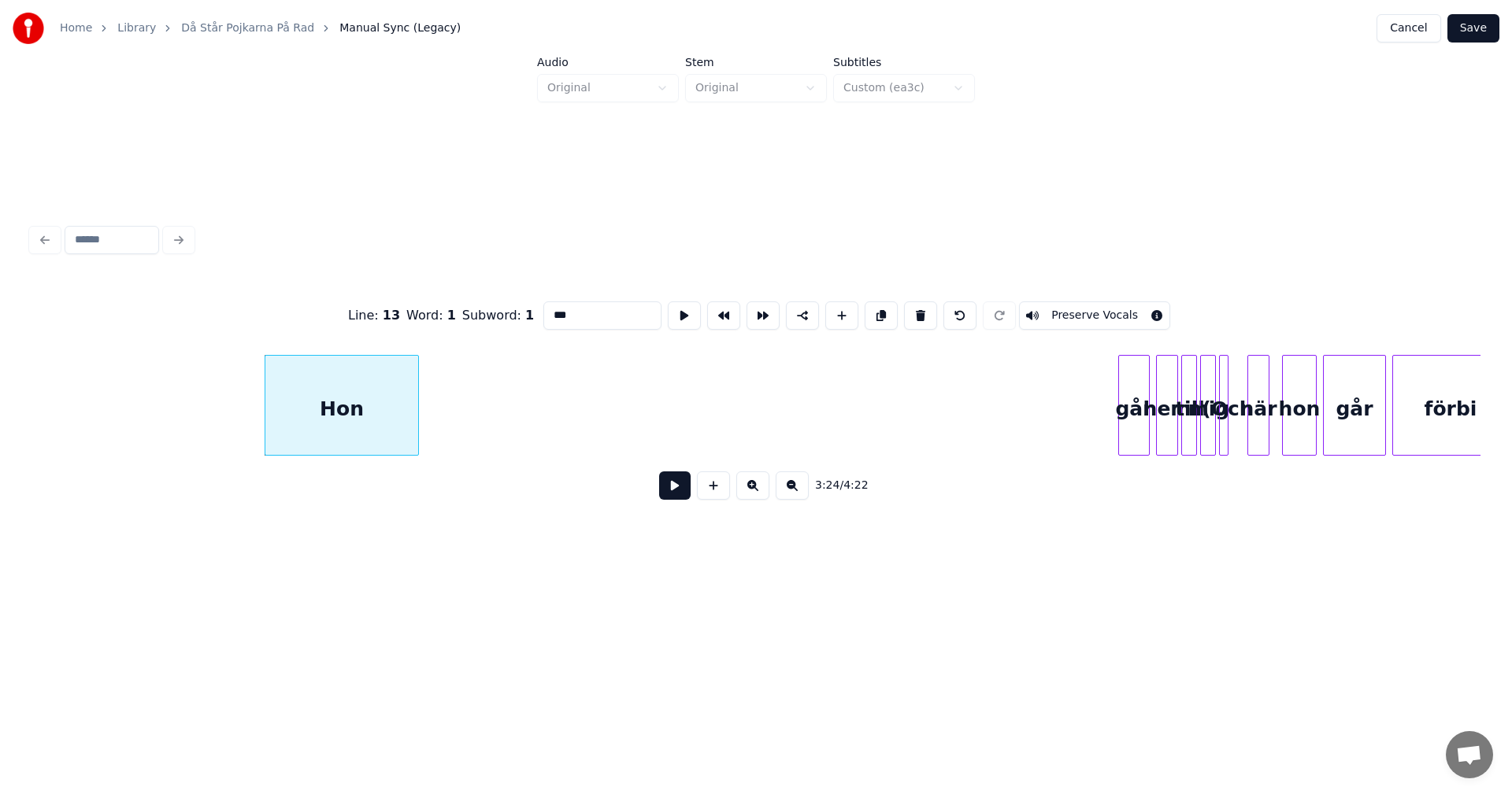
click at [915, 312] on button at bounding box center [920, 316] width 33 height 29
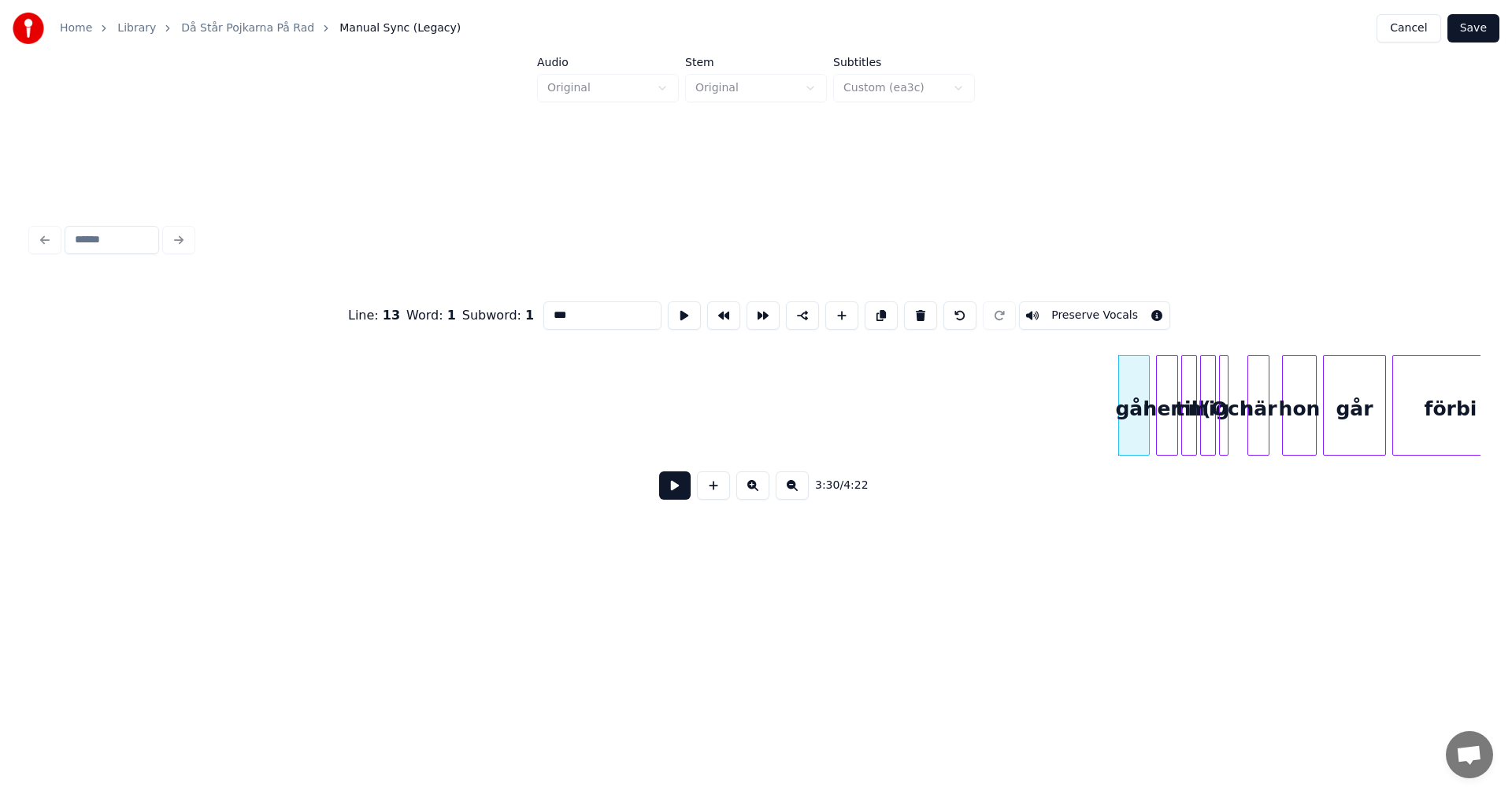
click at [915, 312] on button at bounding box center [920, 316] width 33 height 29
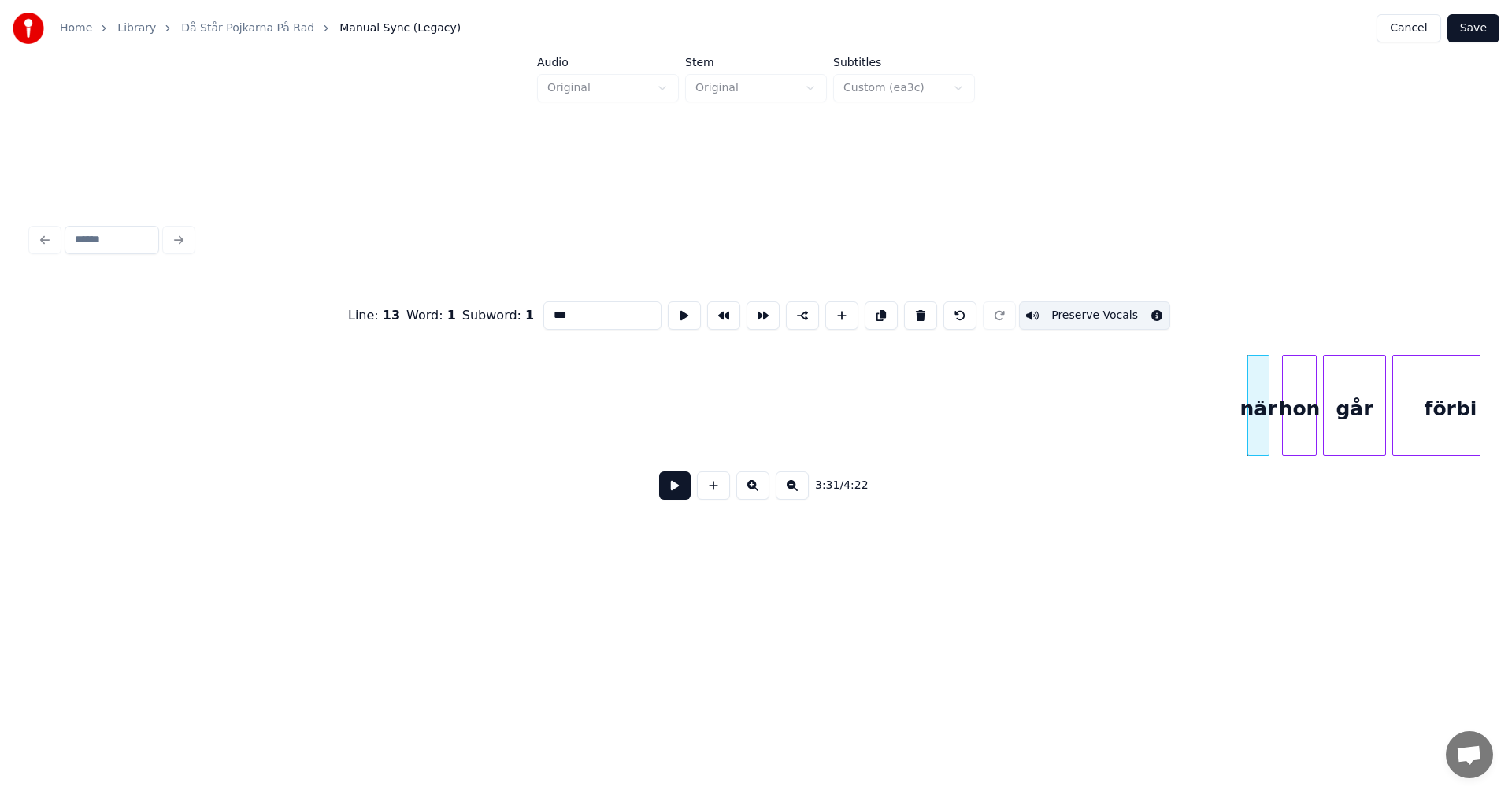
click at [915, 312] on button at bounding box center [920, 316] width 33 height 29
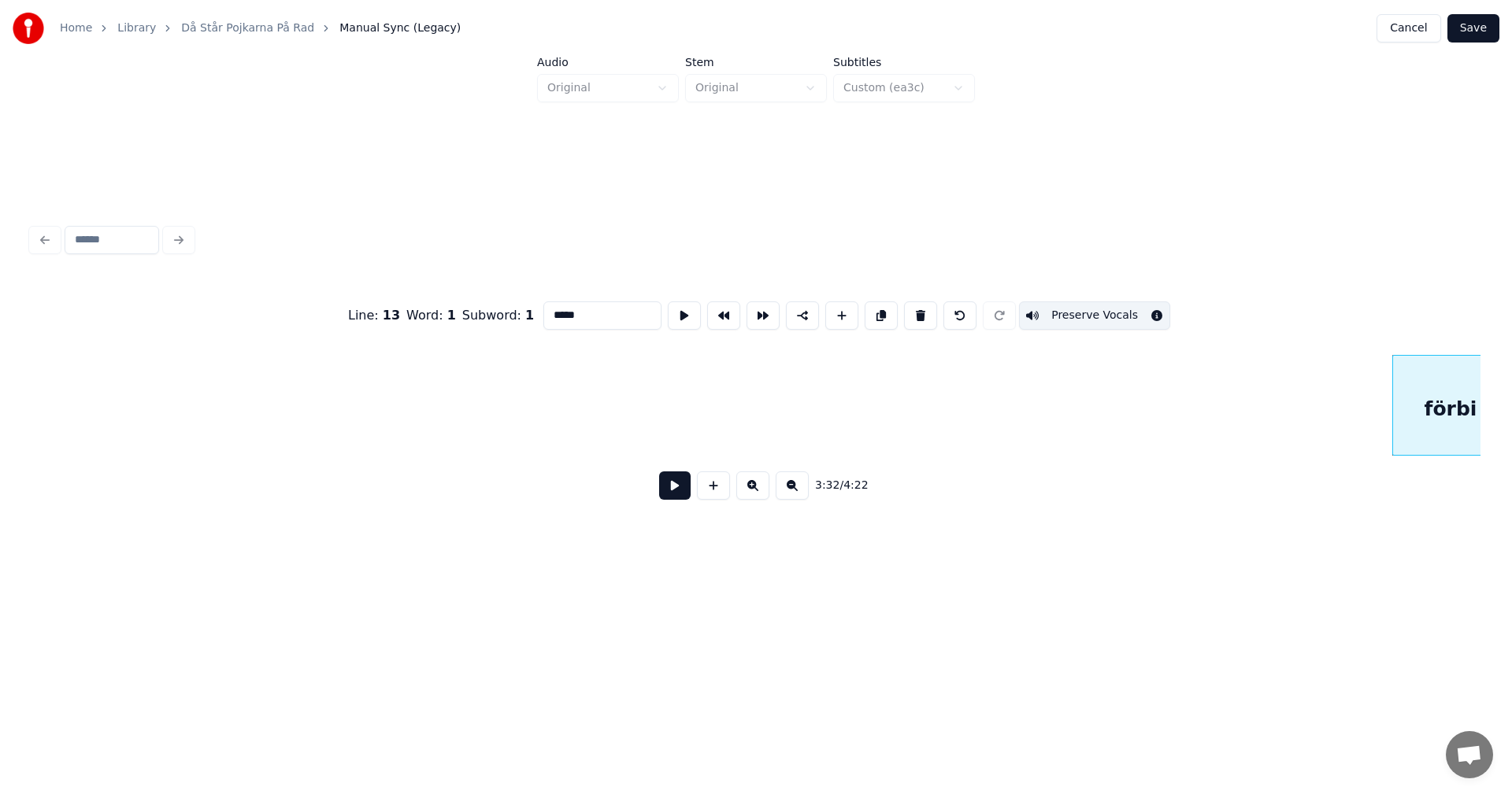
click at [915, 312] on button at bounding box center [920, 316] width 33 height 29
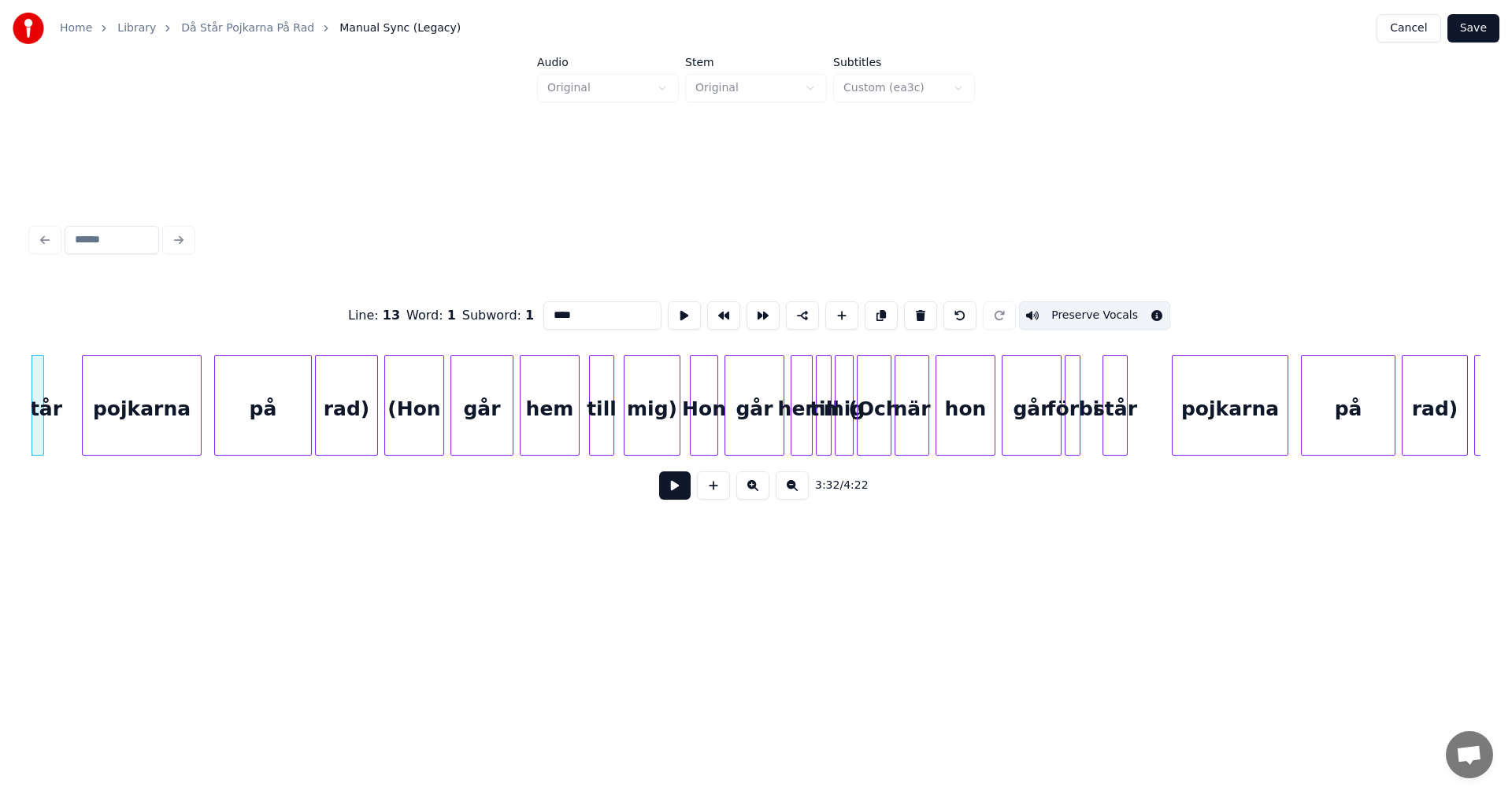
click at [915, 312] on button at bounding box center [920, 316] width 33 height 29
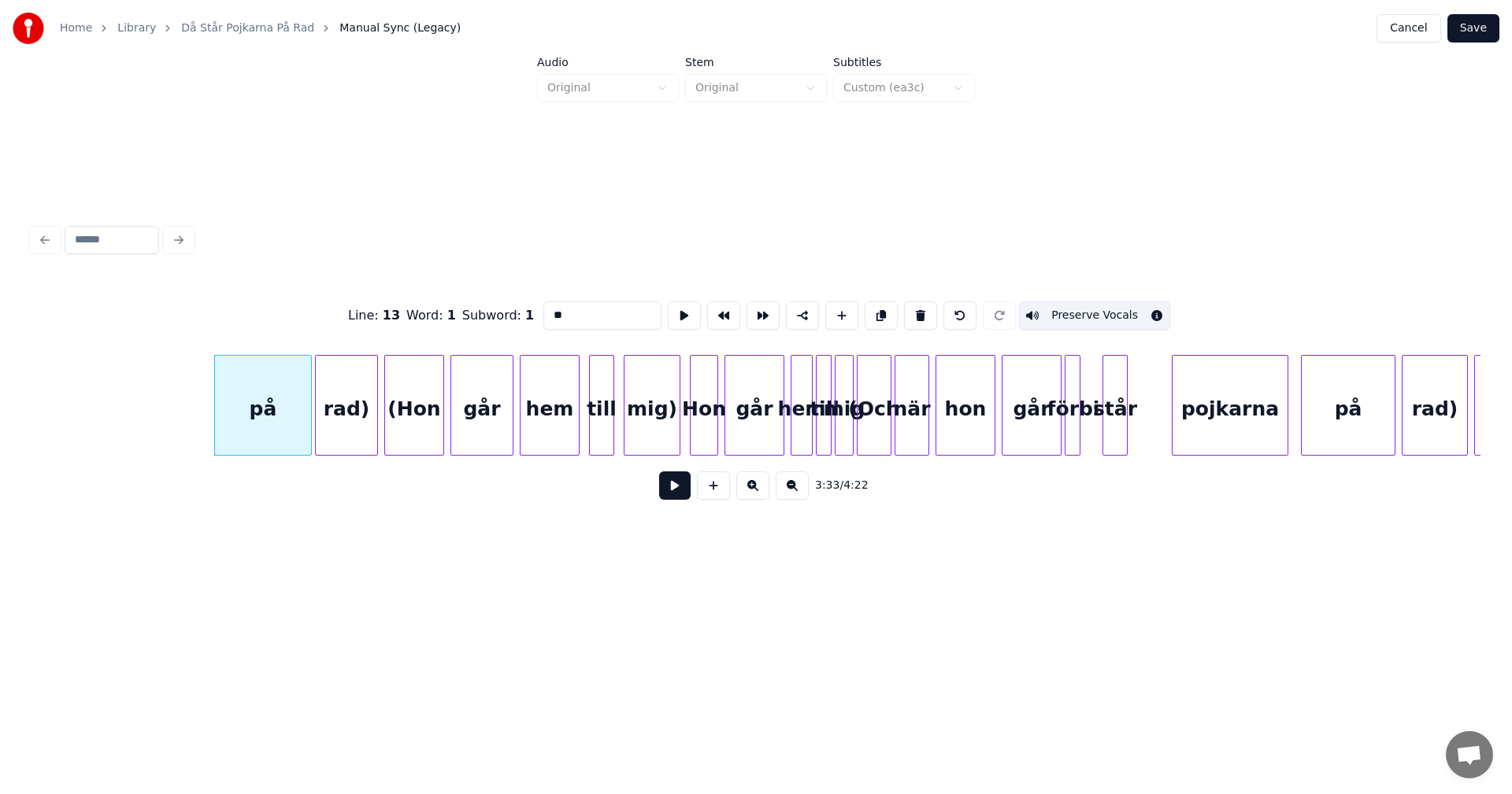
click at [915, 312] on button at bounding box center [920, 316] width 33 height 29
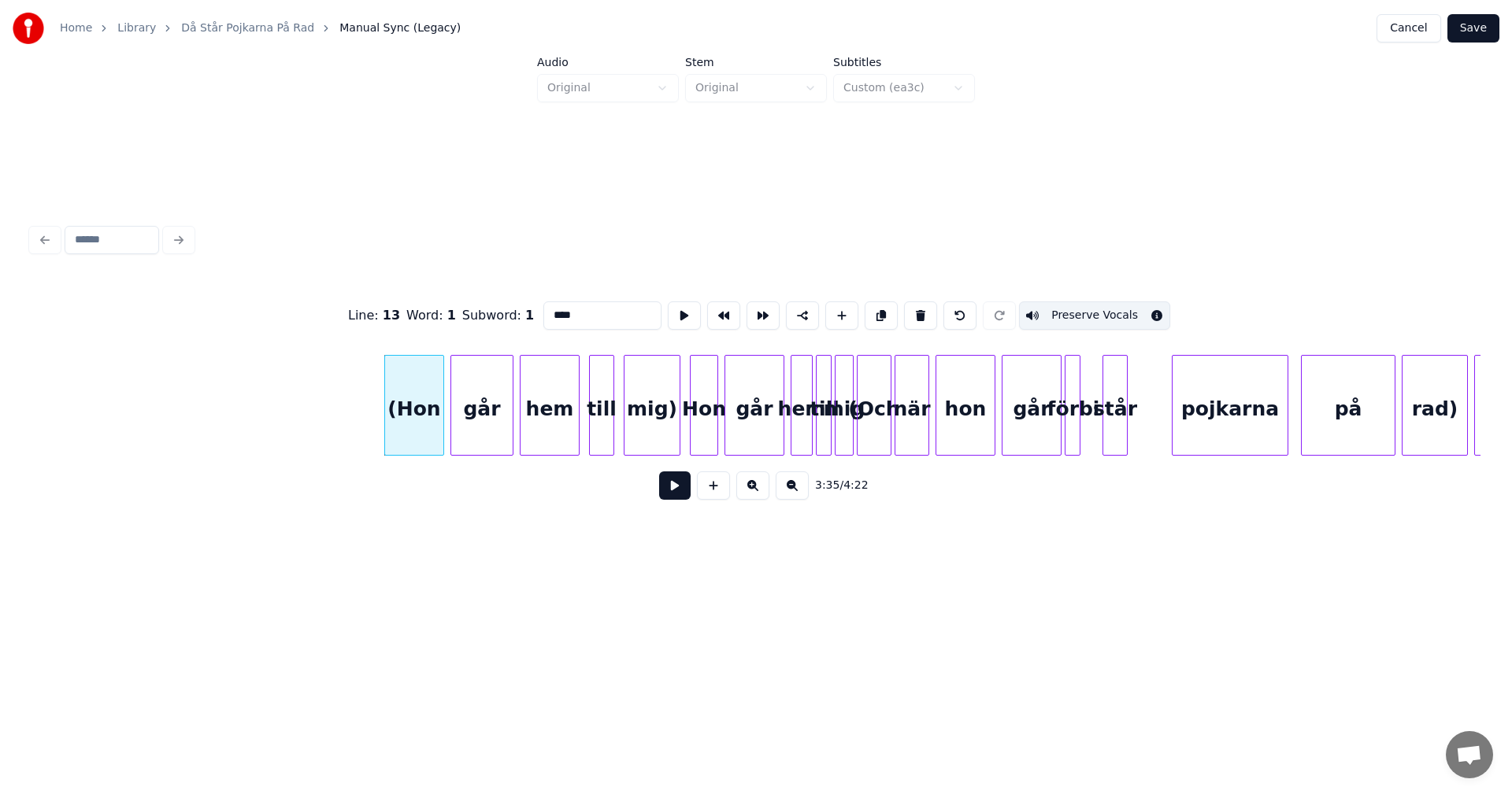
click at [915, 312] on button at bounding box center [920, 316] width 33 height 29
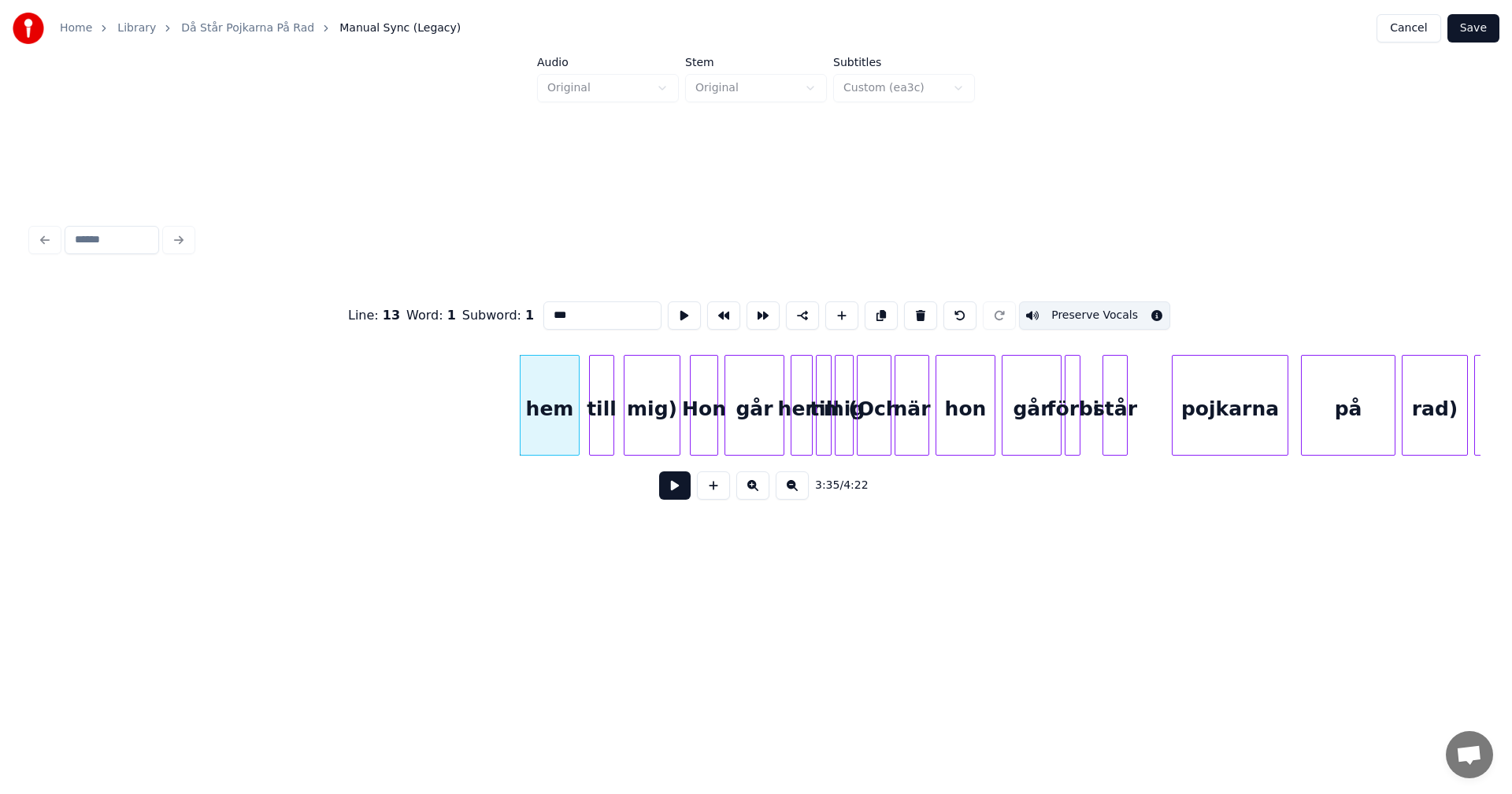
click at [915, 312] on button at bounding box center [920, 316] width 33 height 29
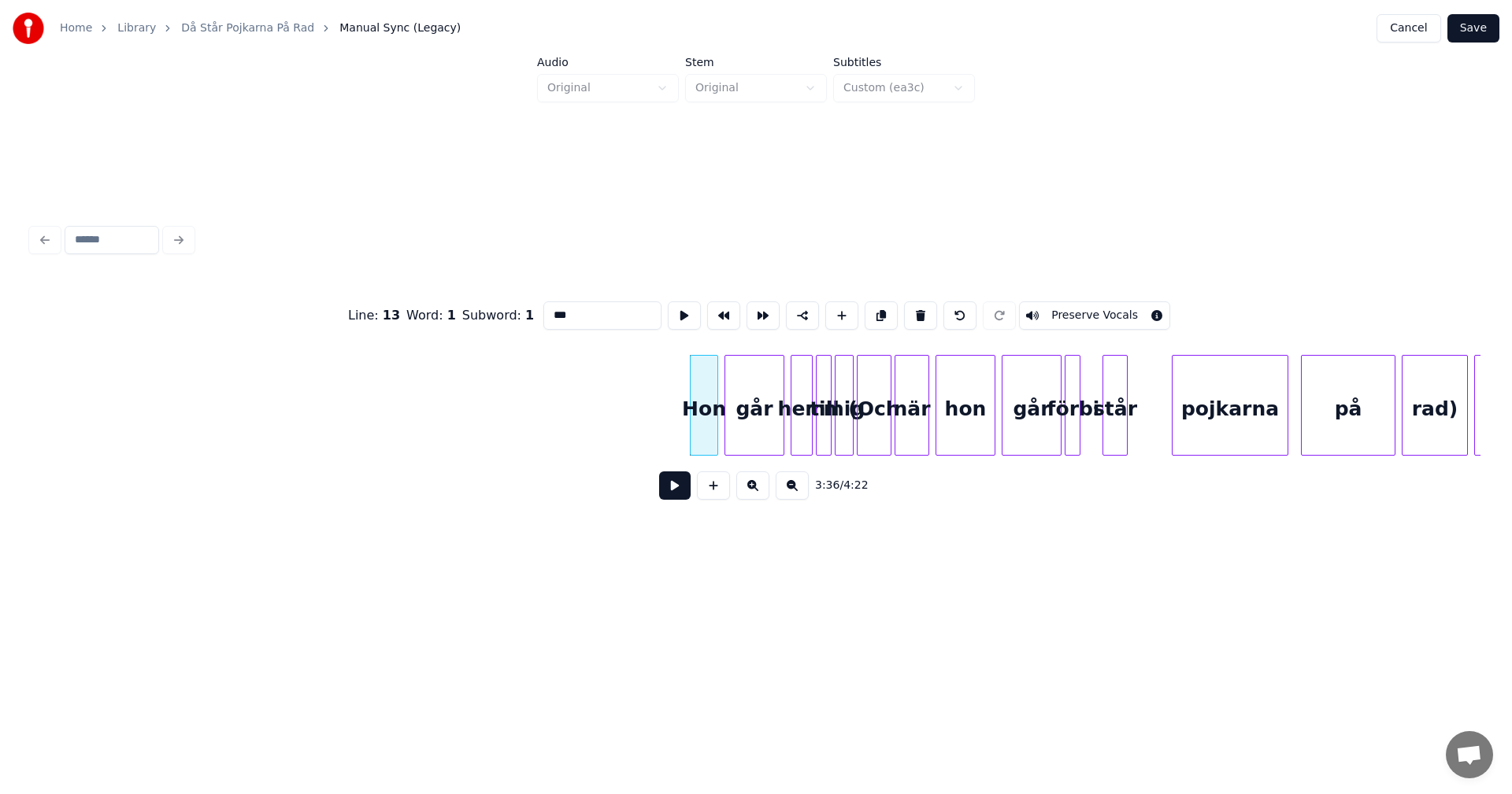
click at [915, 312] on button at bounding box center [920, 316] width 33 height 29
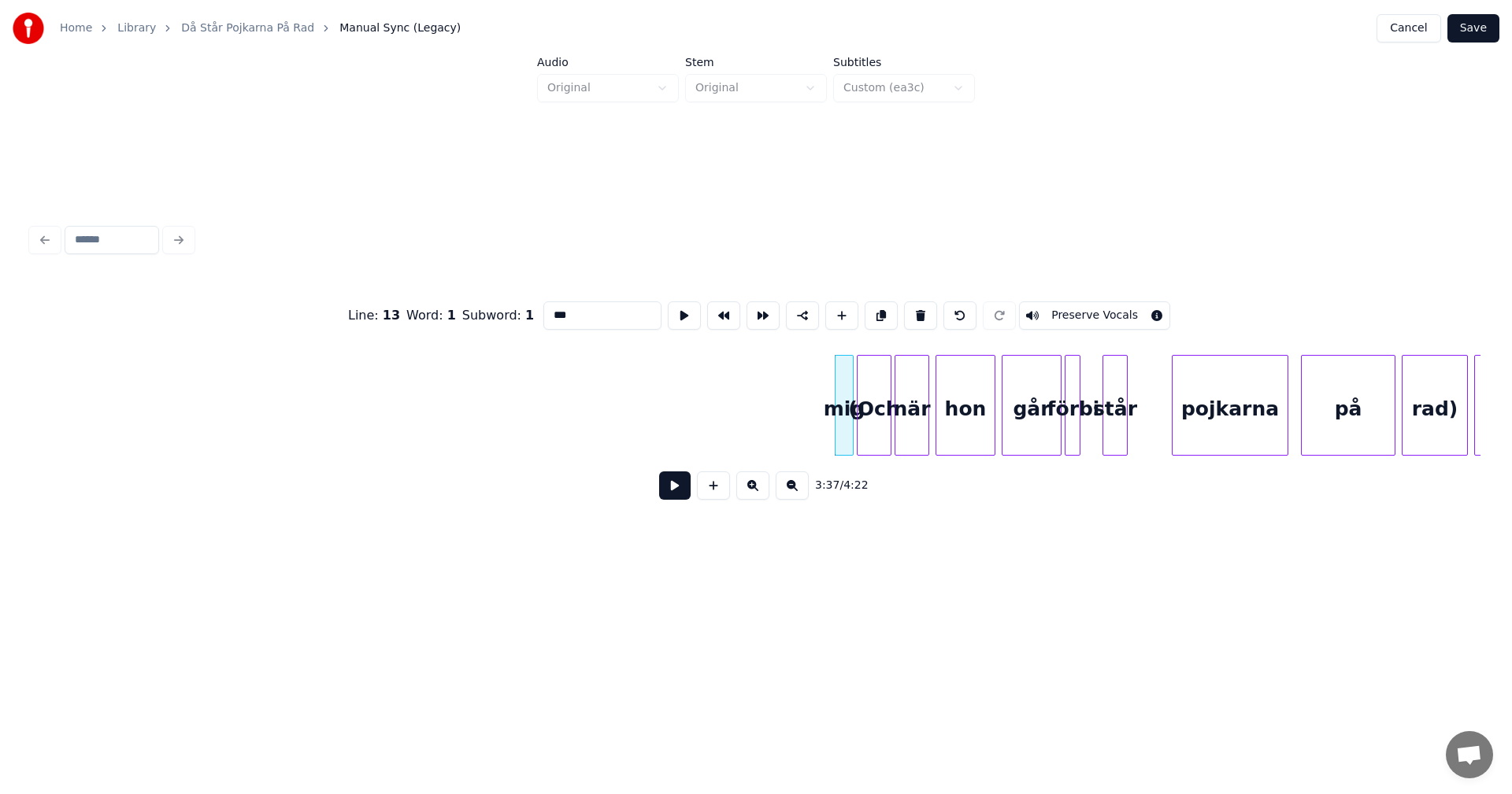
click at [915, 312] on button at bounding box center [920, 316] width 33 height 29
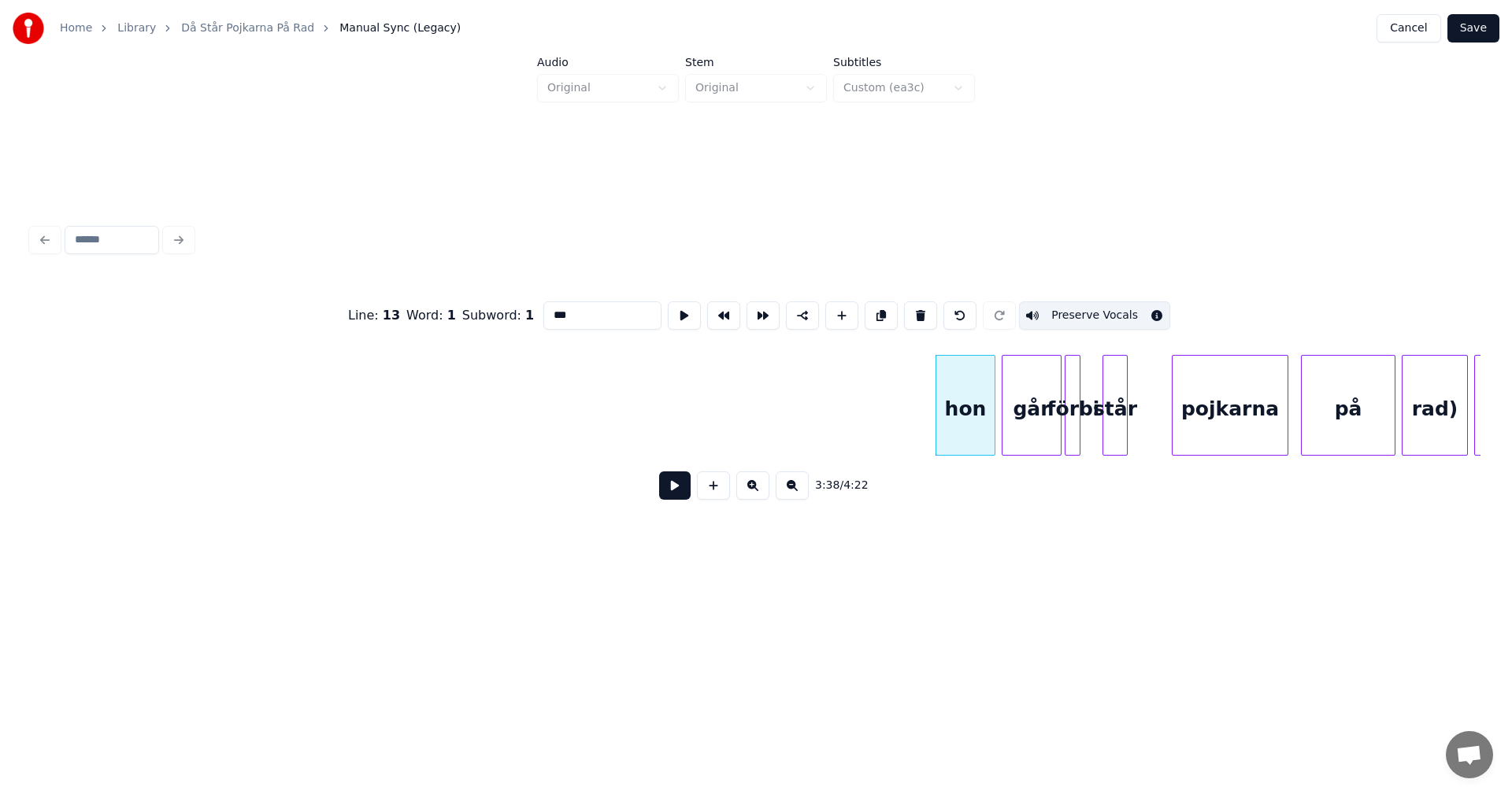
click at [915, 312] on button at bounding box center [920, 316] width 33 height 29
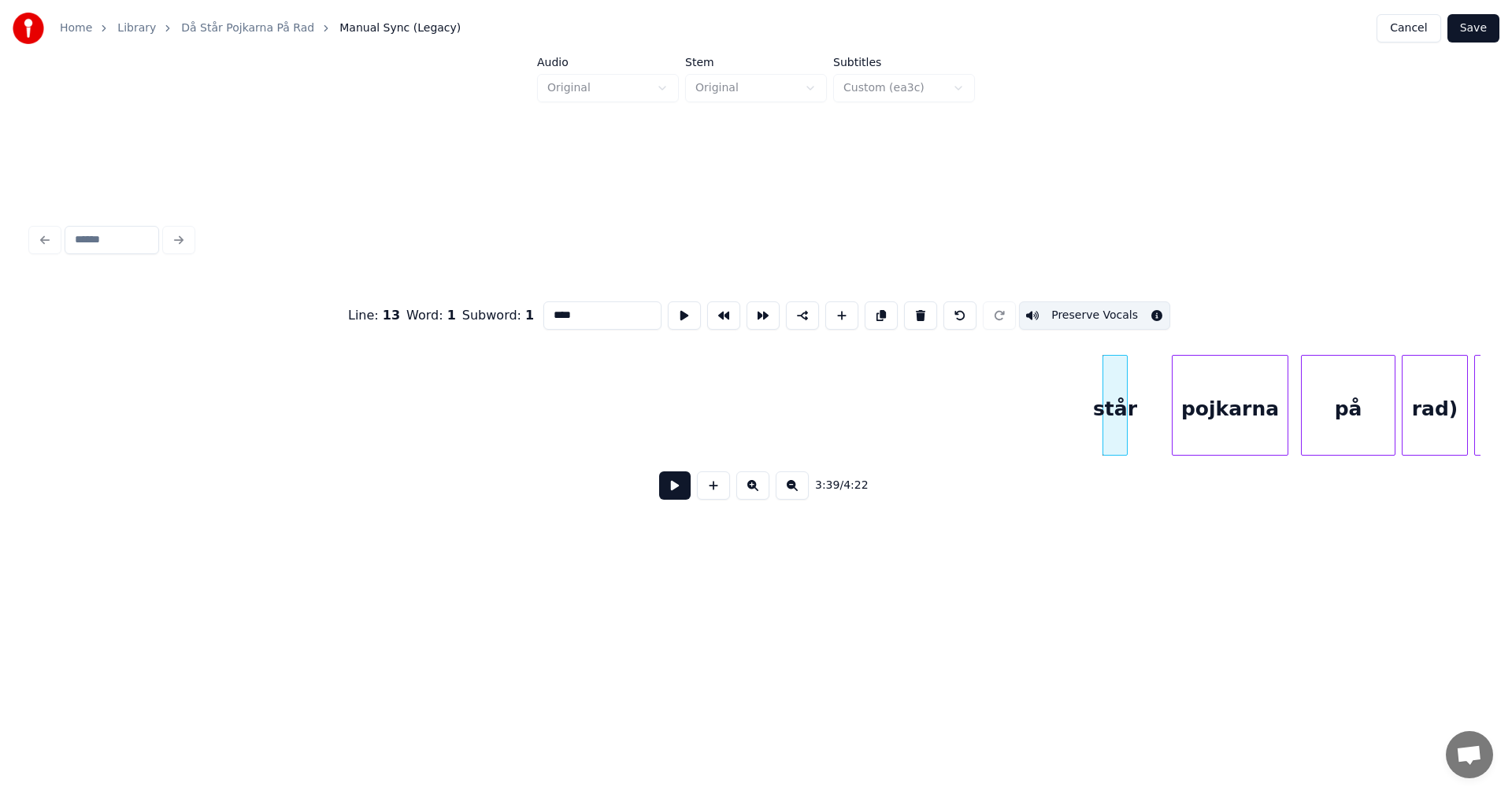
click at [915, 312] on button at bounding box center [920, 316] width 33 height 29
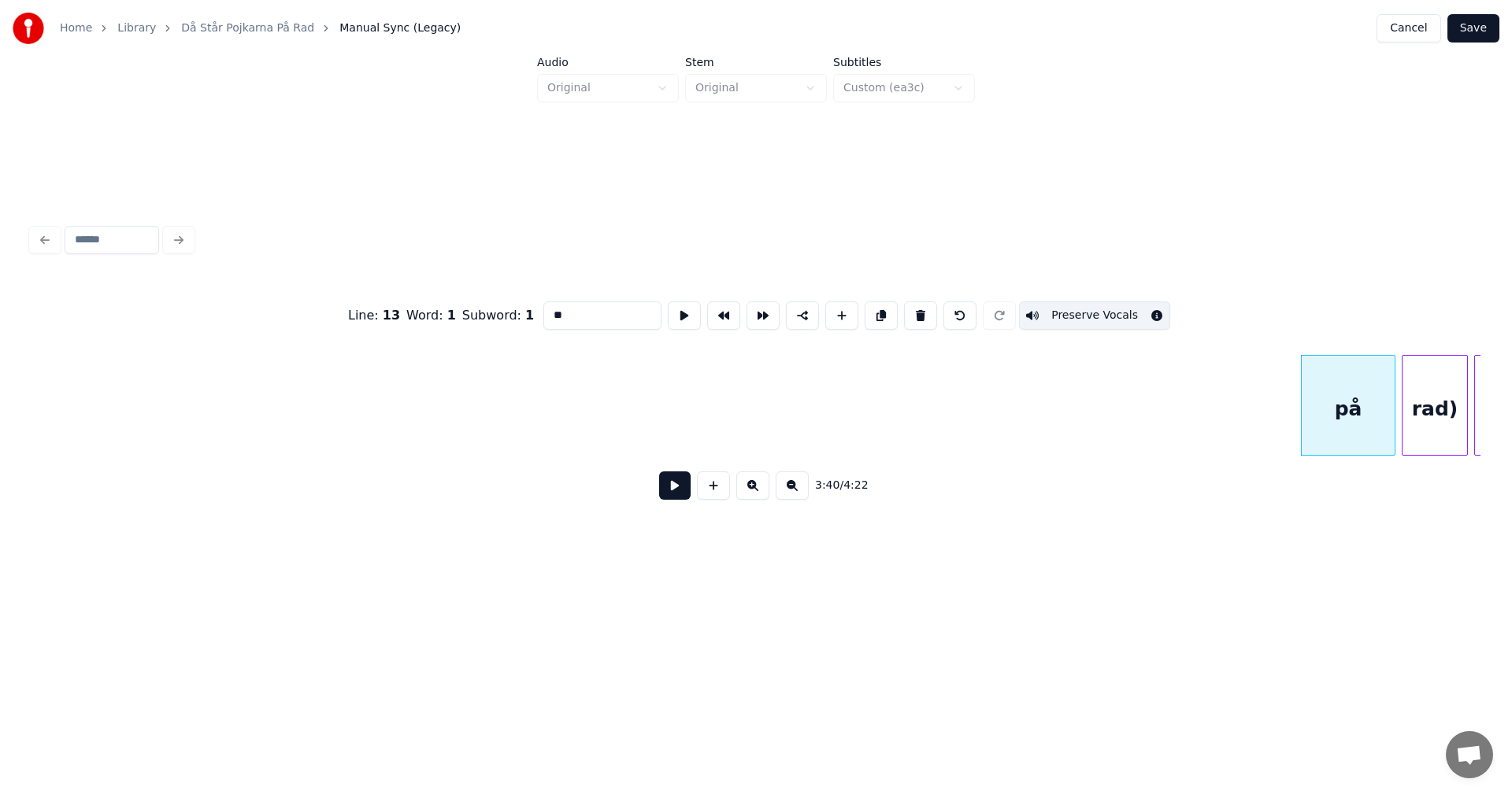
click at [915, 312] on button at bounding box center [920, 316] width 33 height 29
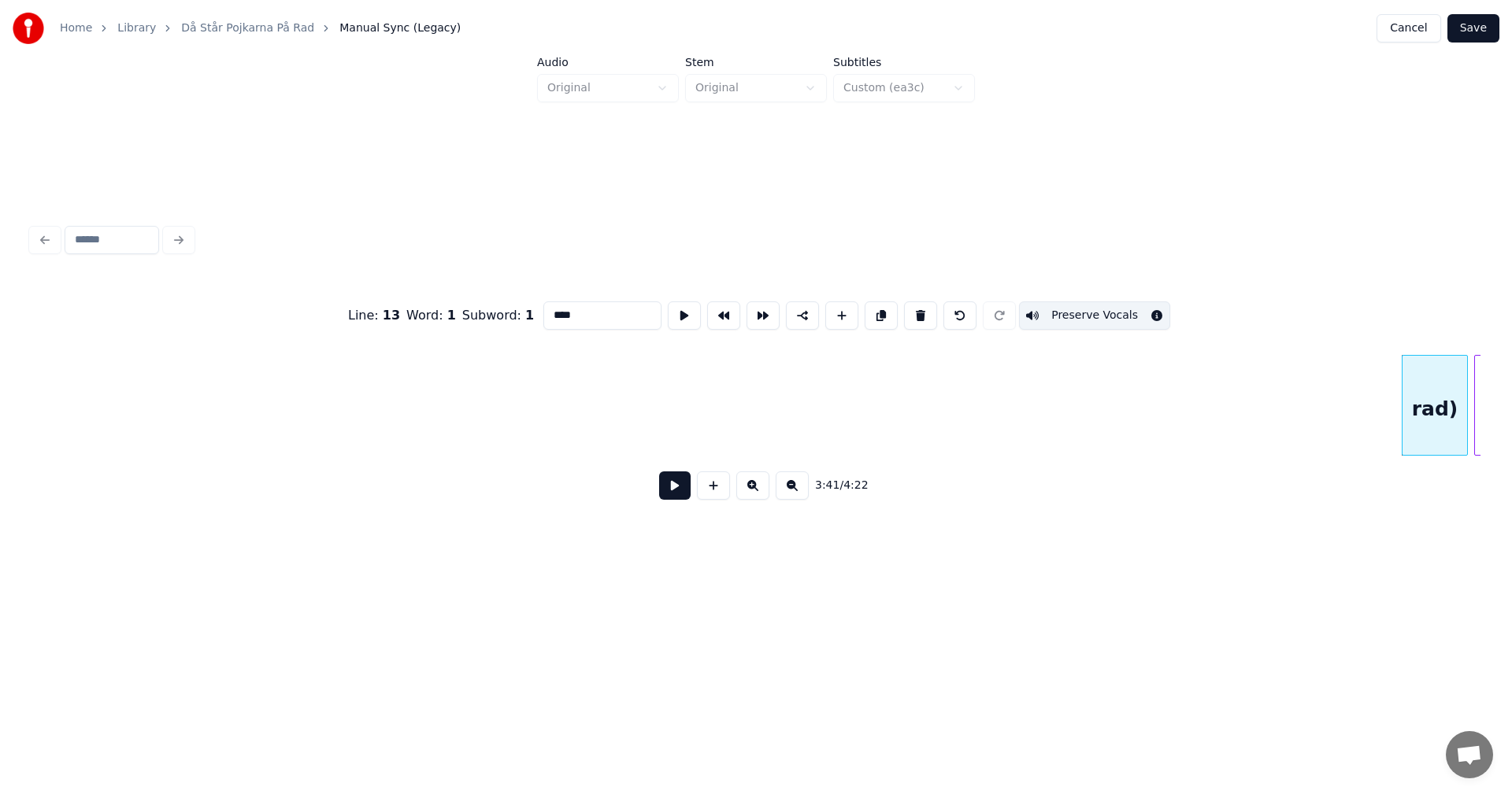
click at [915, 312] on button at bounding box center [920, 316] width 33 height 29
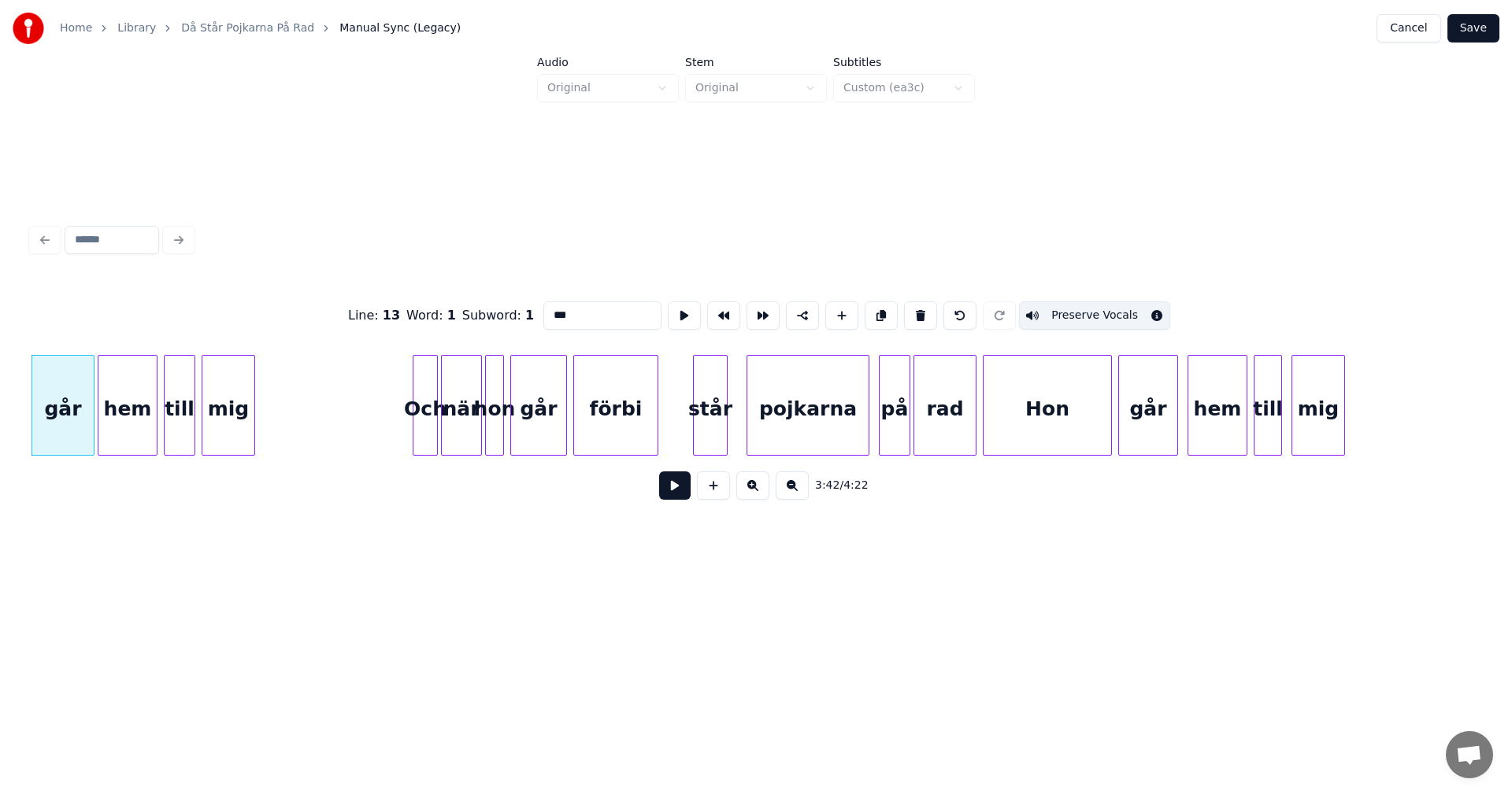
click at [915, 312] on button at bounding box center [920, 316] width 33 height 29
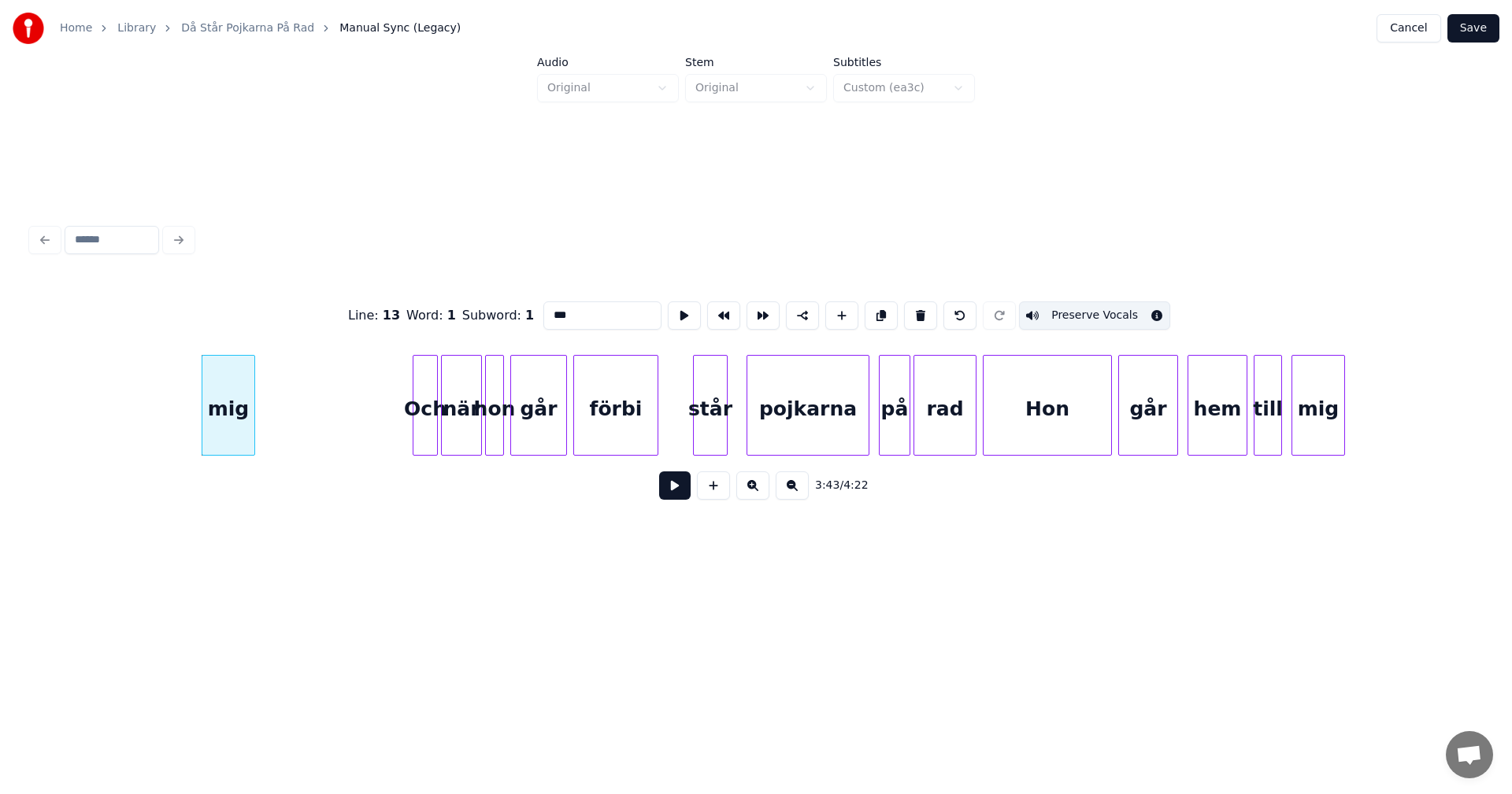
click at [915, 312] on button at bounding box center [920, 316] width 33 height 29
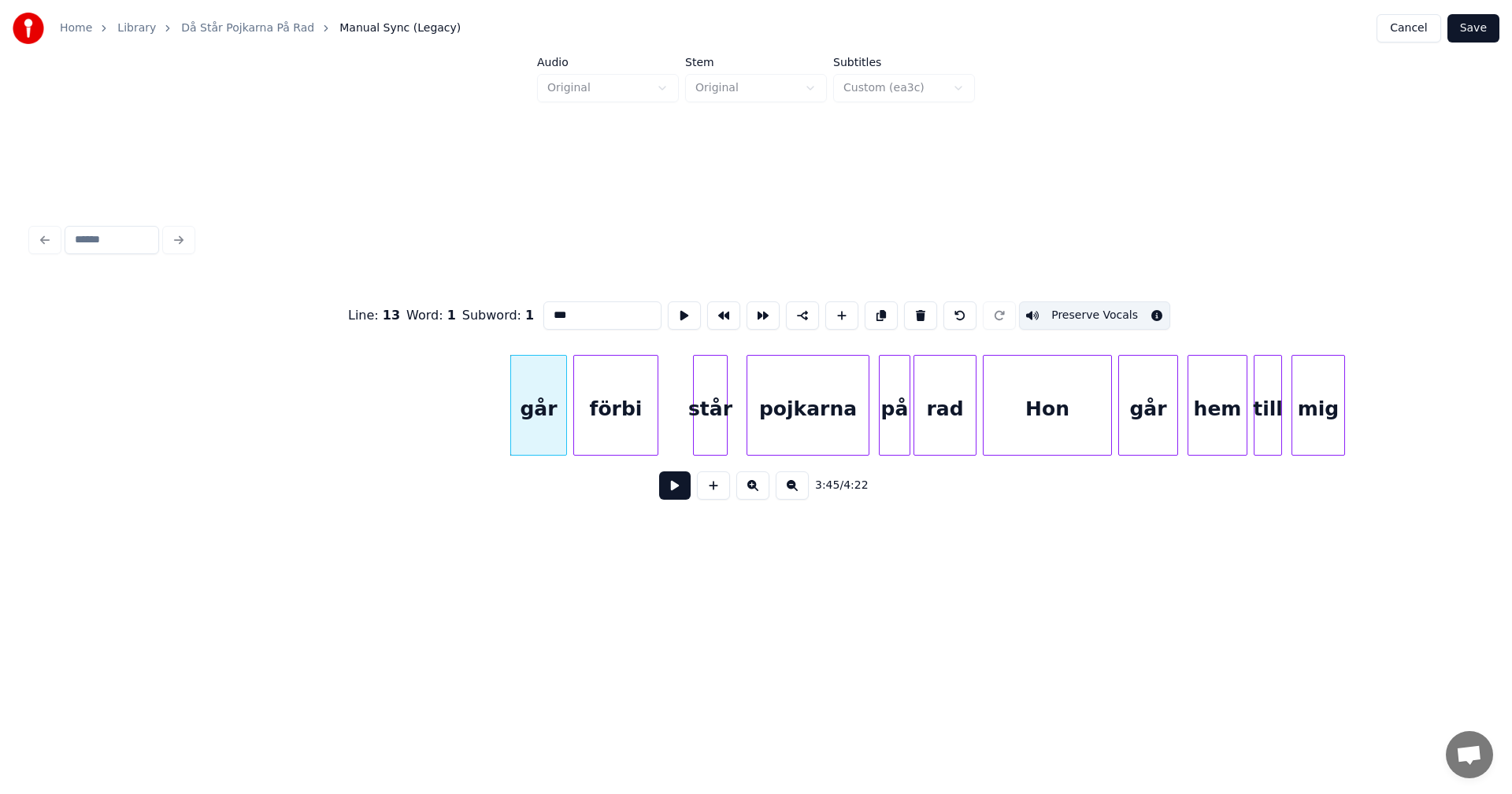
click at [915, 312] on button at bounding box center [920, 316] width 33 height 29
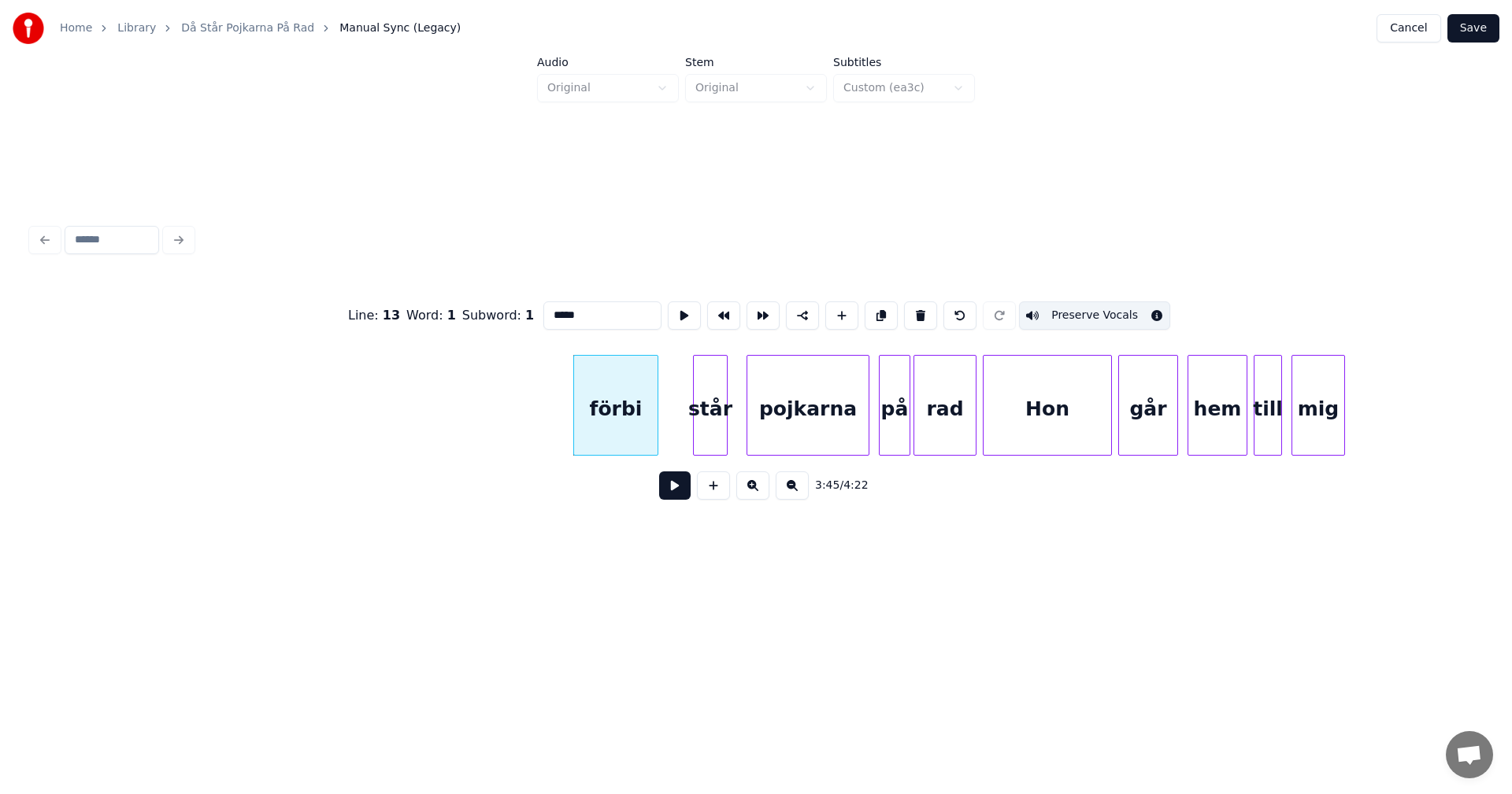
click at [915, 312] on button at bounding box center [920, 316] width 33 height 29
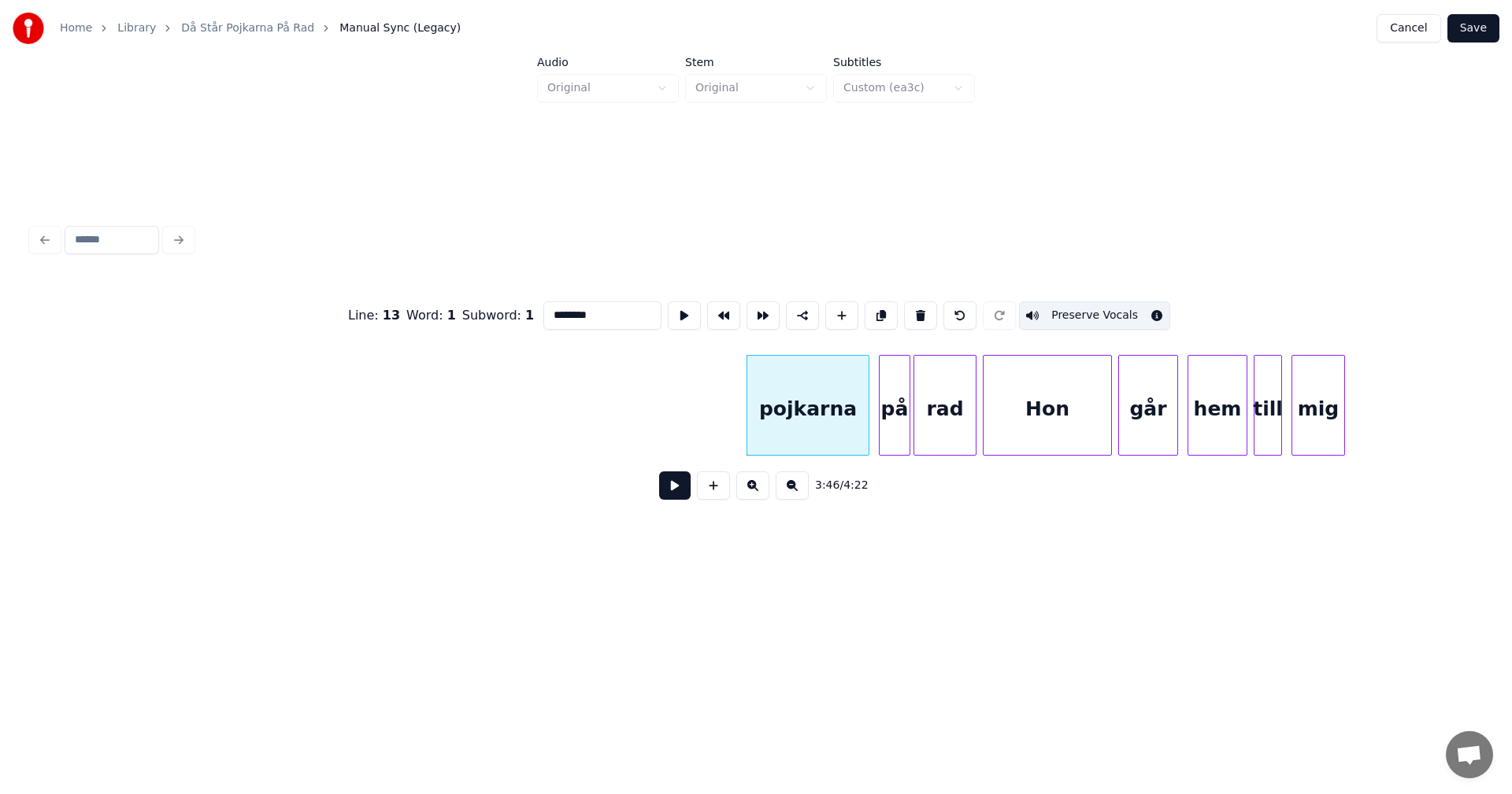
click at [915, 312] on button at bounding box center [920, 316] width 33 height 29
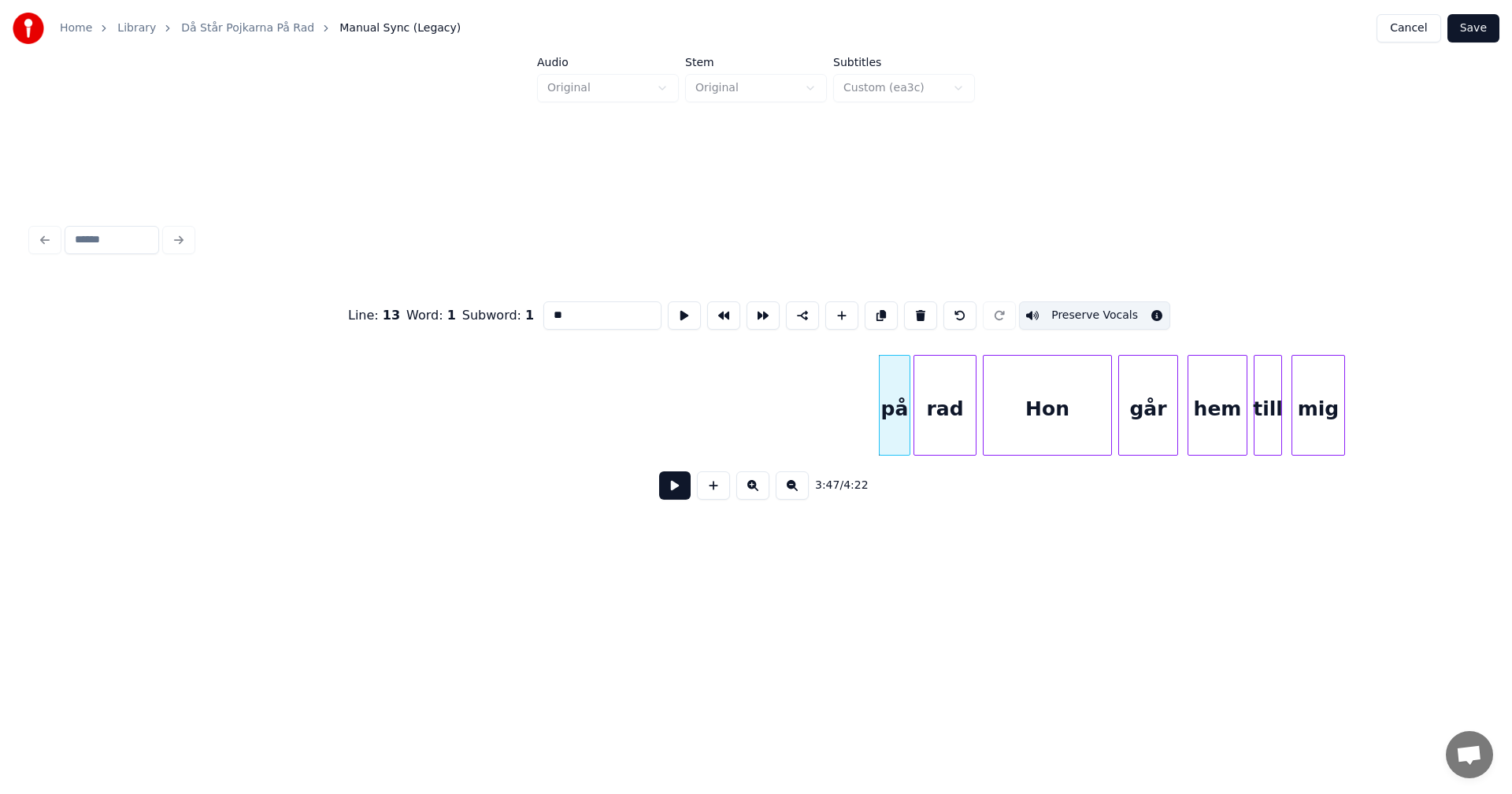
click at [915, 312] on button at bounding box center [920, 316] width 33 height 29
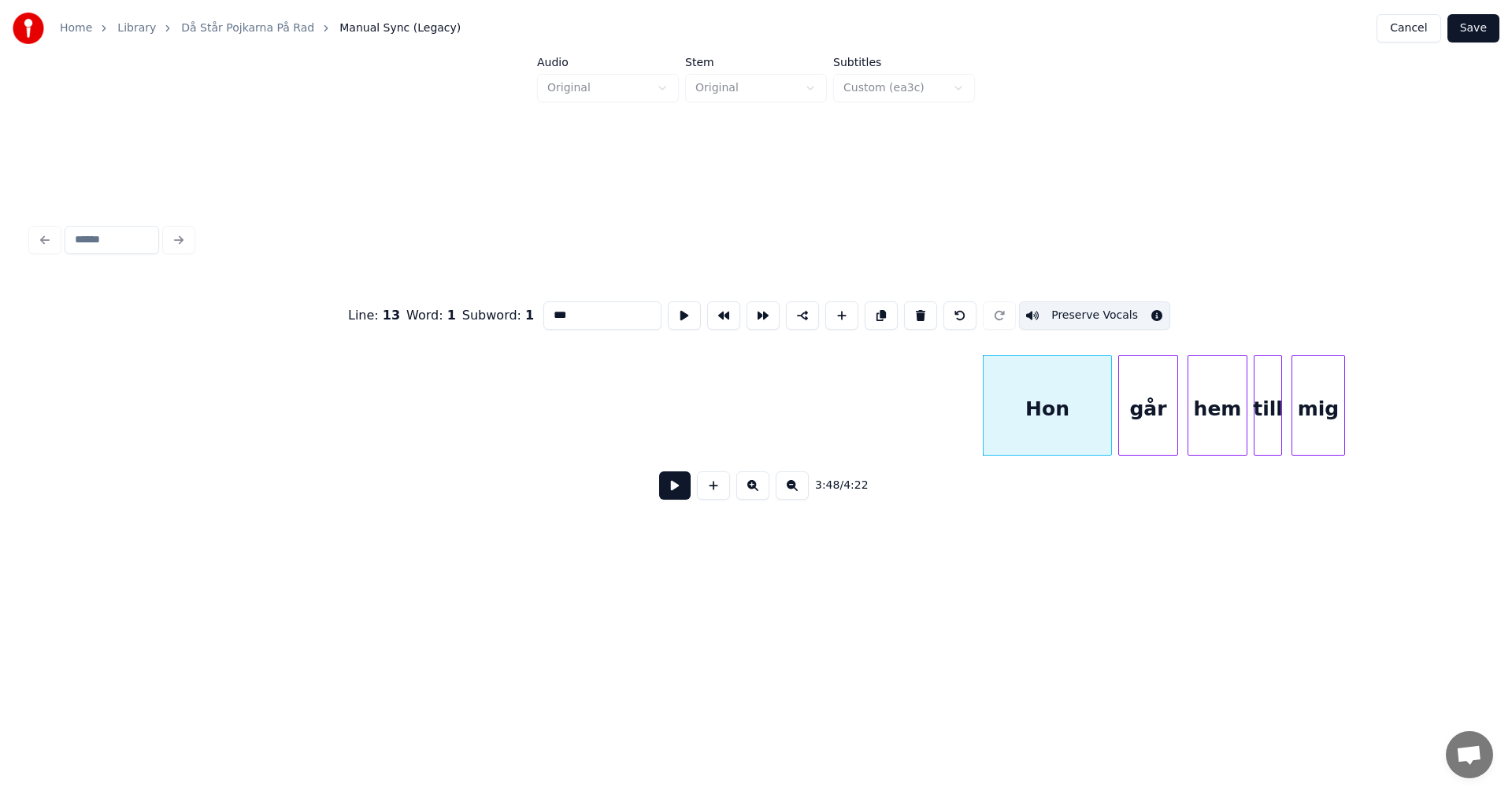
click at [915, 312] on button at bounding box center [920, 316] width 33 height 29
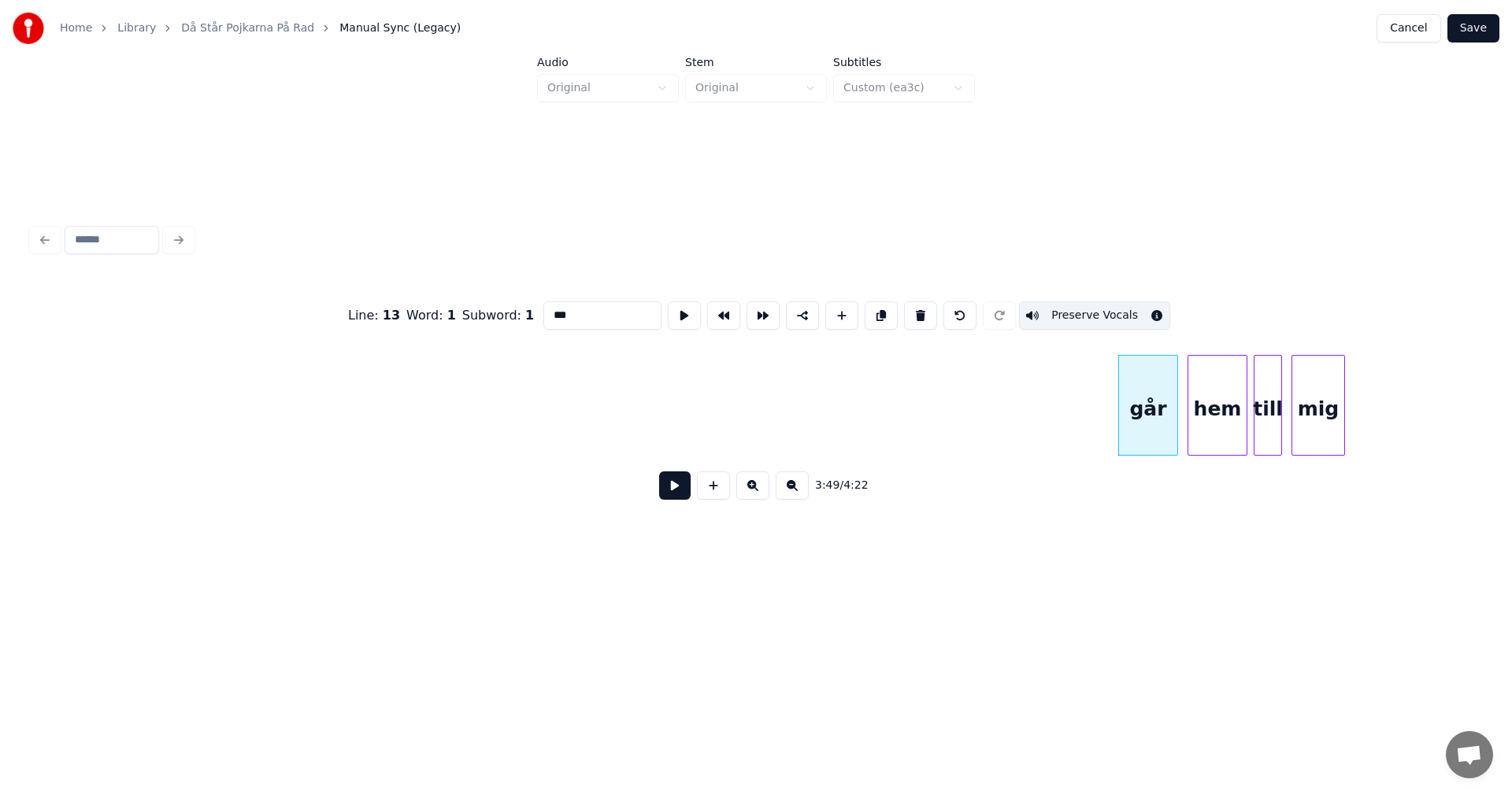
click at [915, 312] on button at bounding box center [920, 316] width 33 height 29
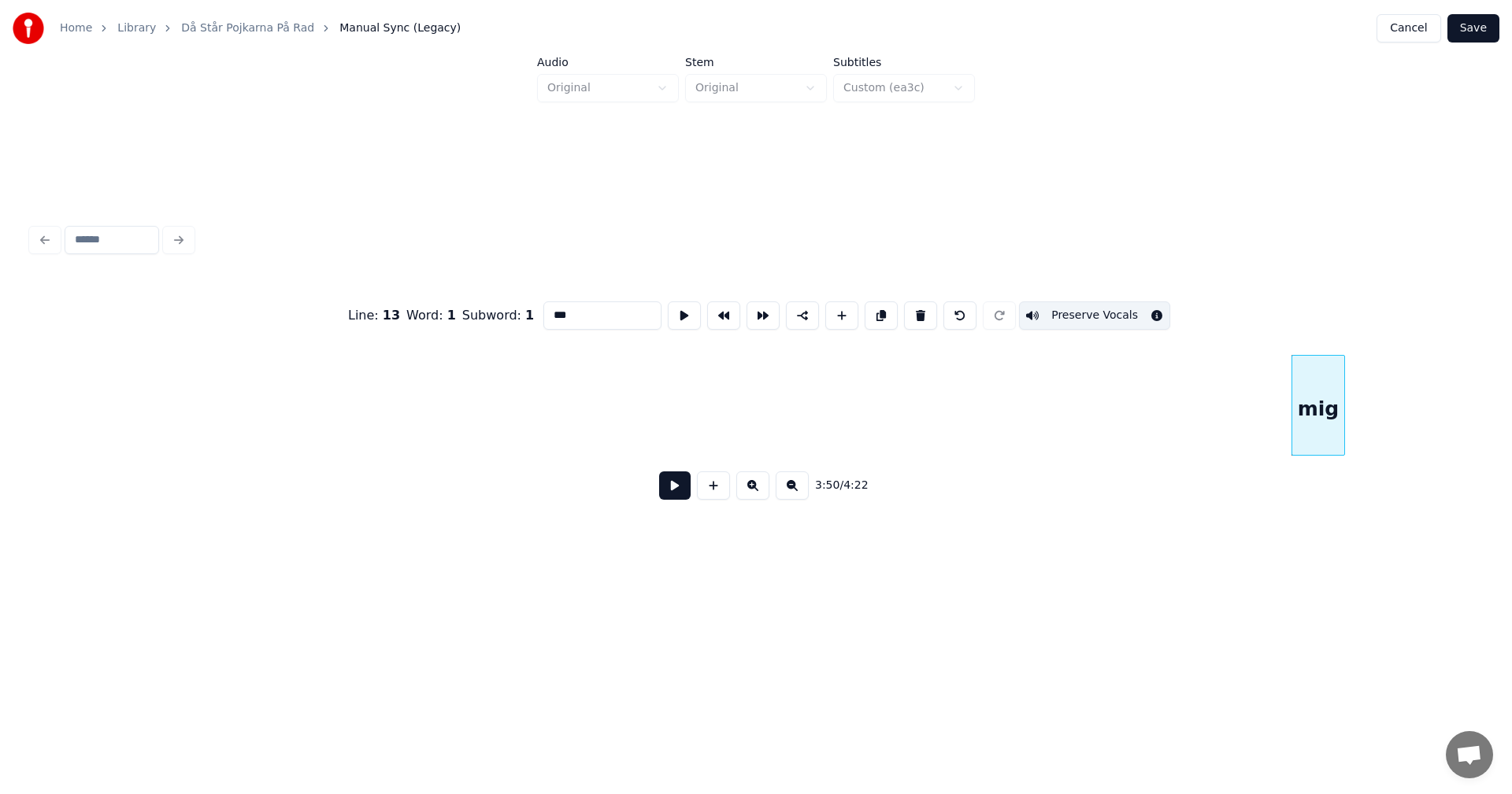
click at [915, 312] on button at bounding box center [920, 316] width 33 height 29
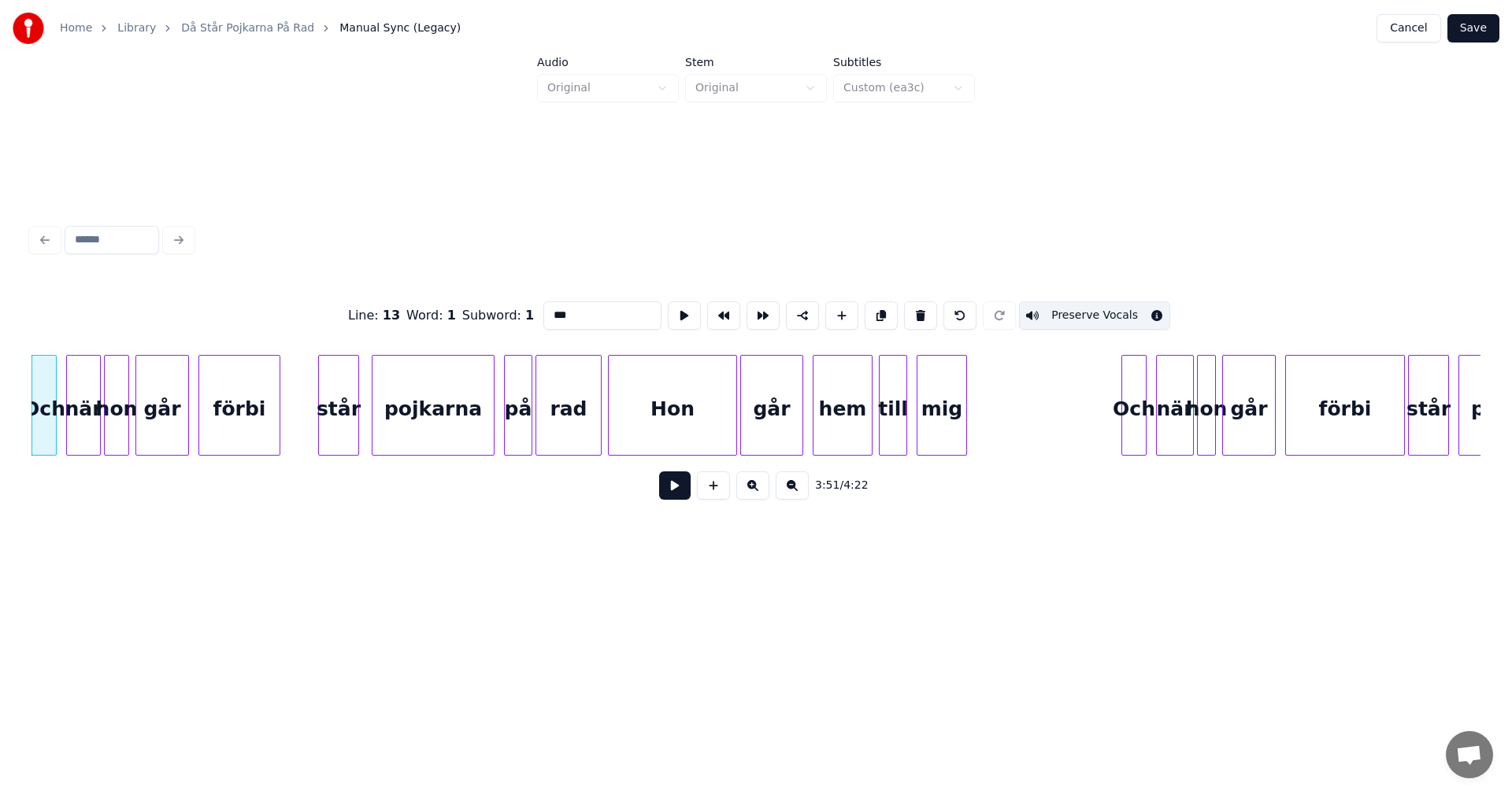
click at [915, 312] on button at bounding box center [920, 316] width 33 height 29
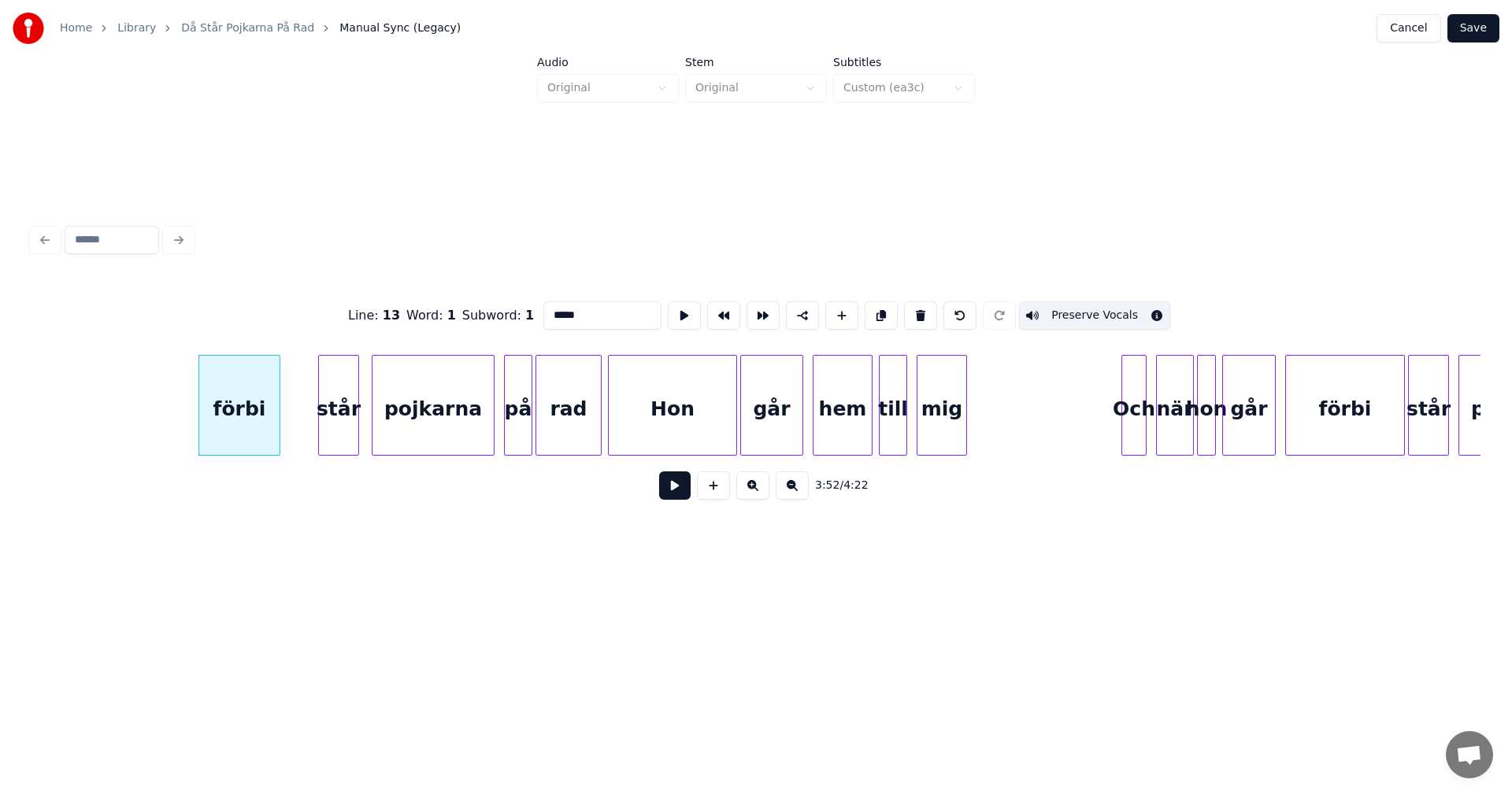
click at [915, 312] on button at bounding box center [920, 316] width 33 height 29
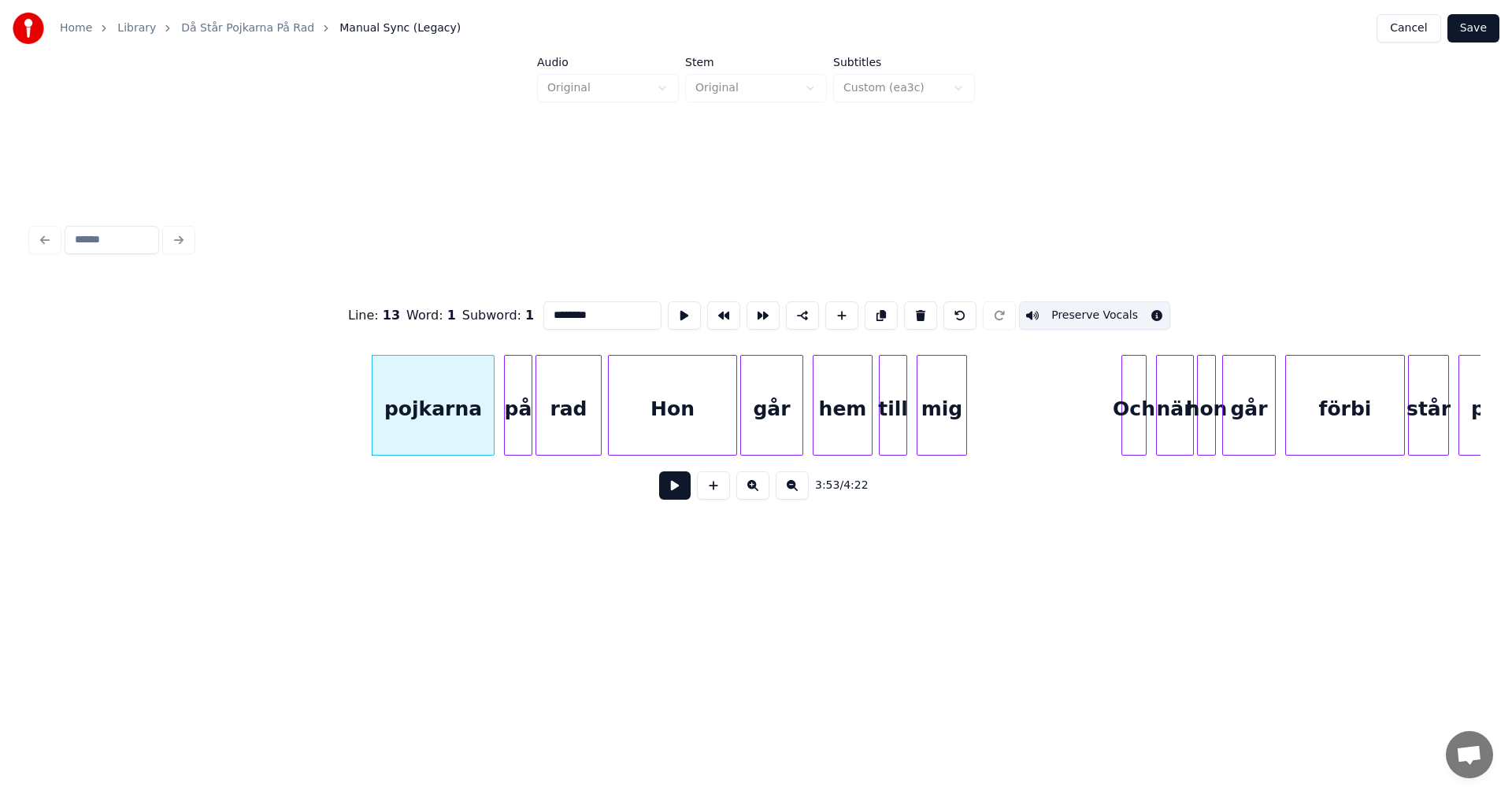
click at [915, 312] on button at bounding box center [920, 316] width 33 height 29
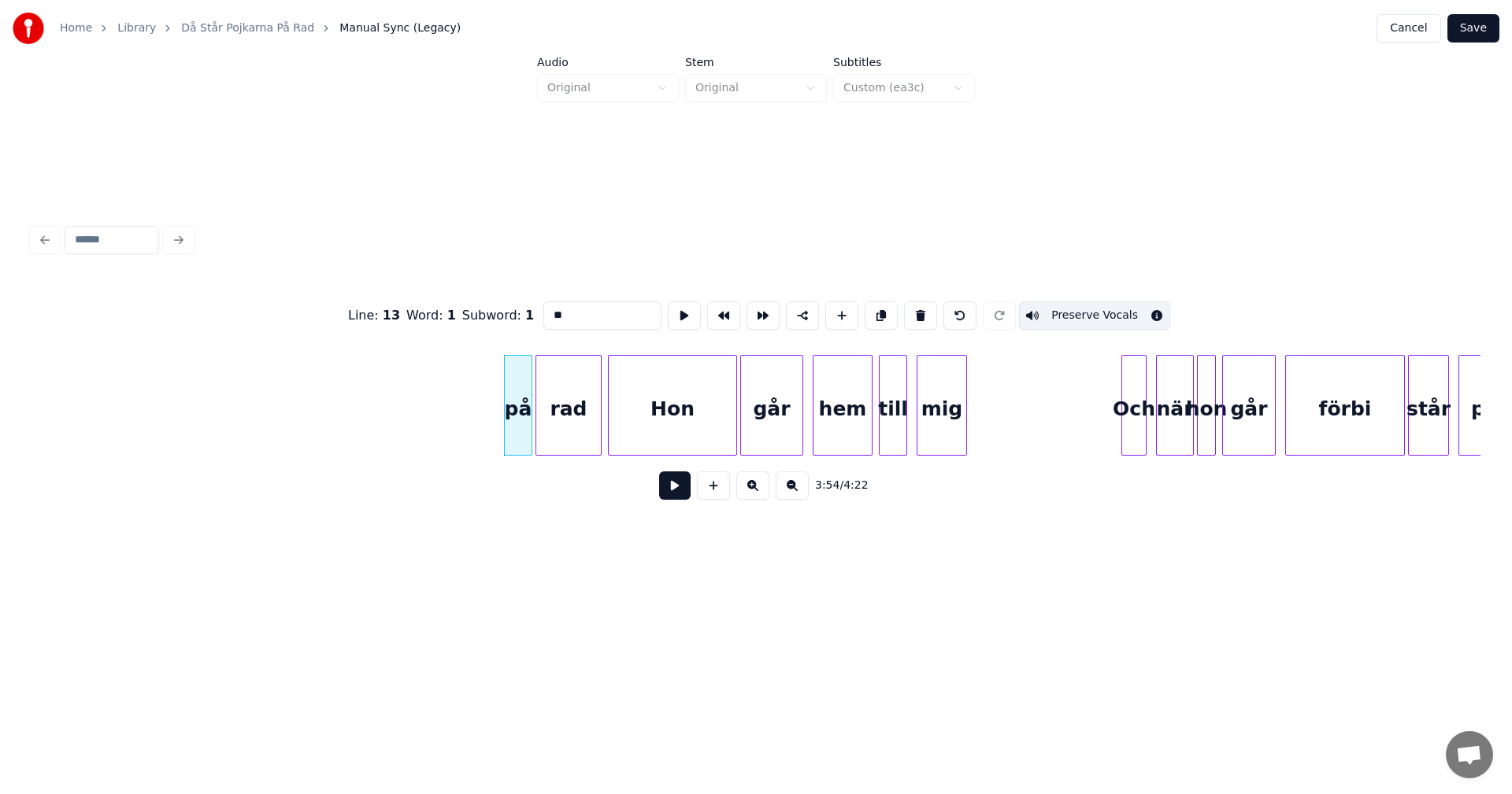
click at [915, 312] on button at bounding box center [920, 316] width 33 height 29
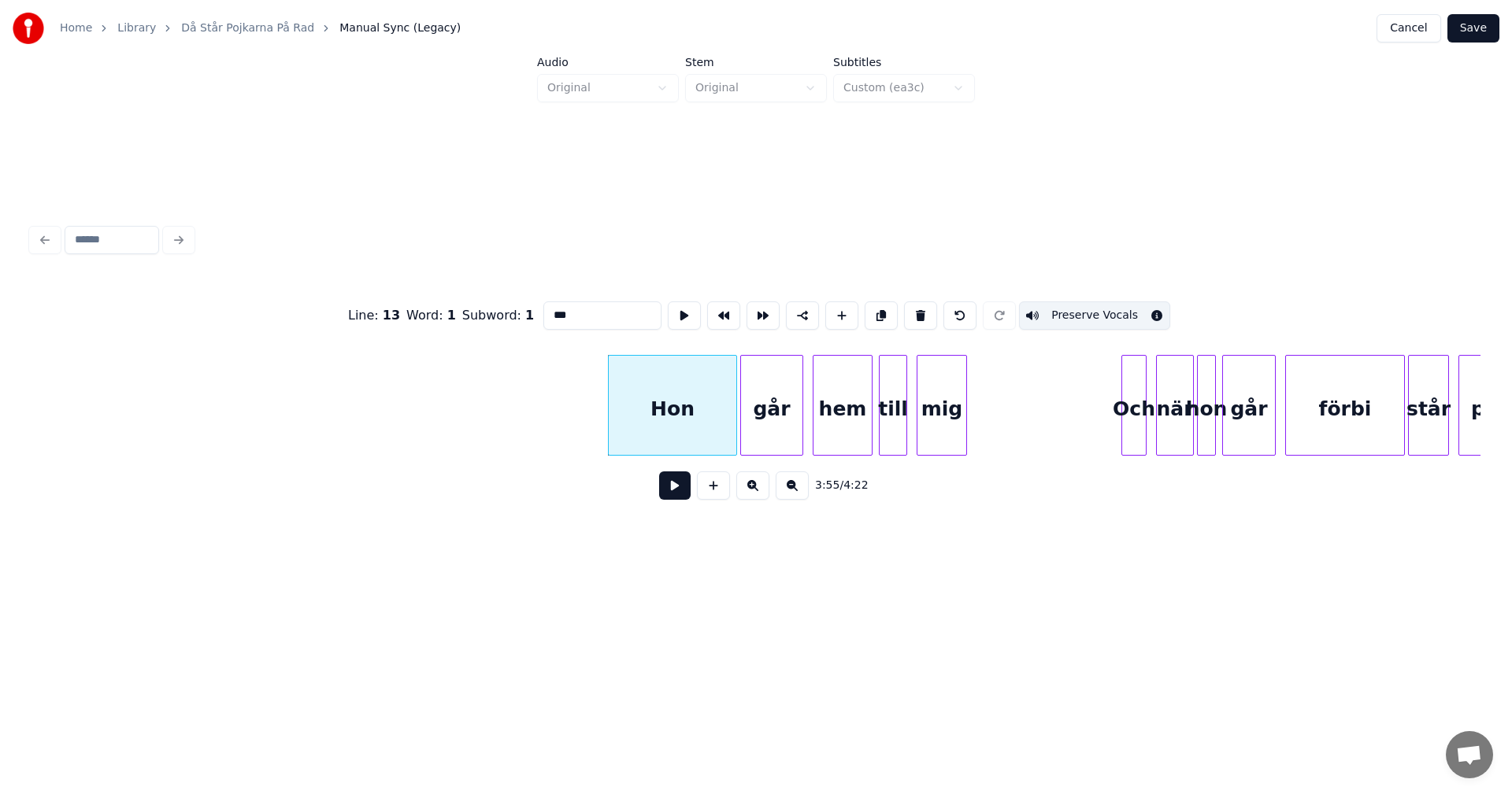
click at [915, 312] on button at bounding box center [920, 316] width 33 height 29
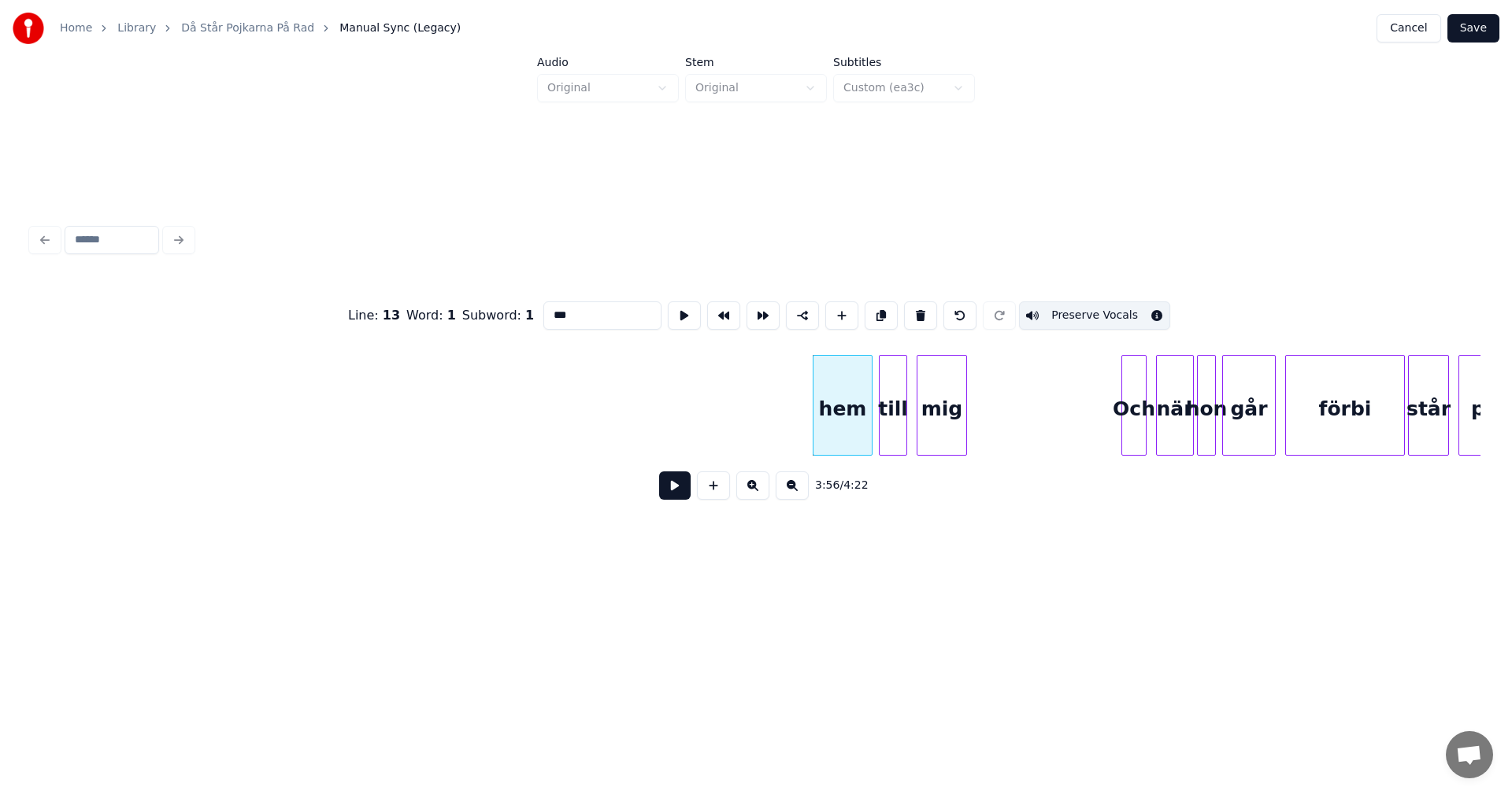
click at [915, 312] on button at bounding box center [920, 316] width 33 height 29
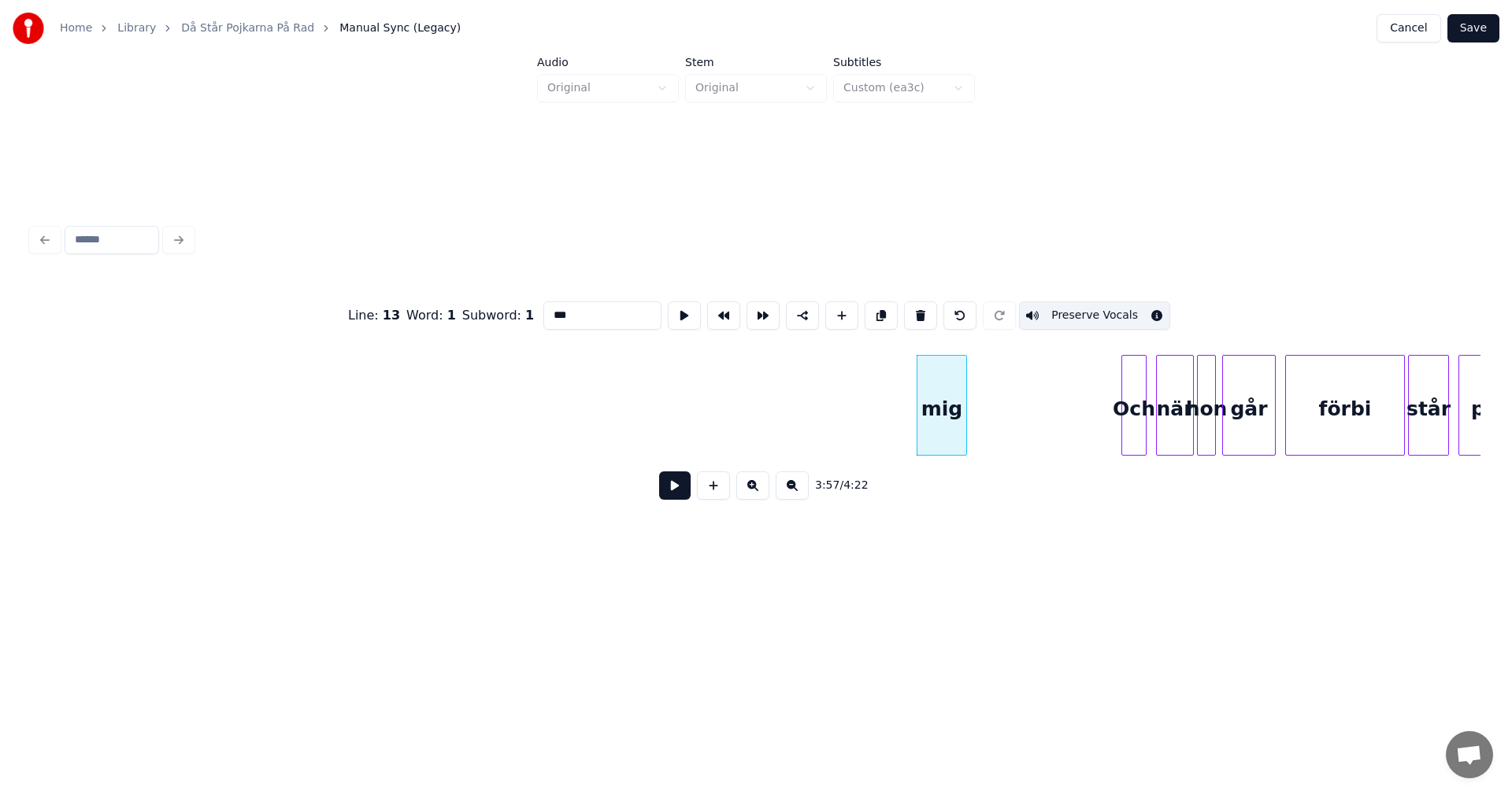
click at [915, 312] on button at bounding box center [920, 316] width 33 height 29
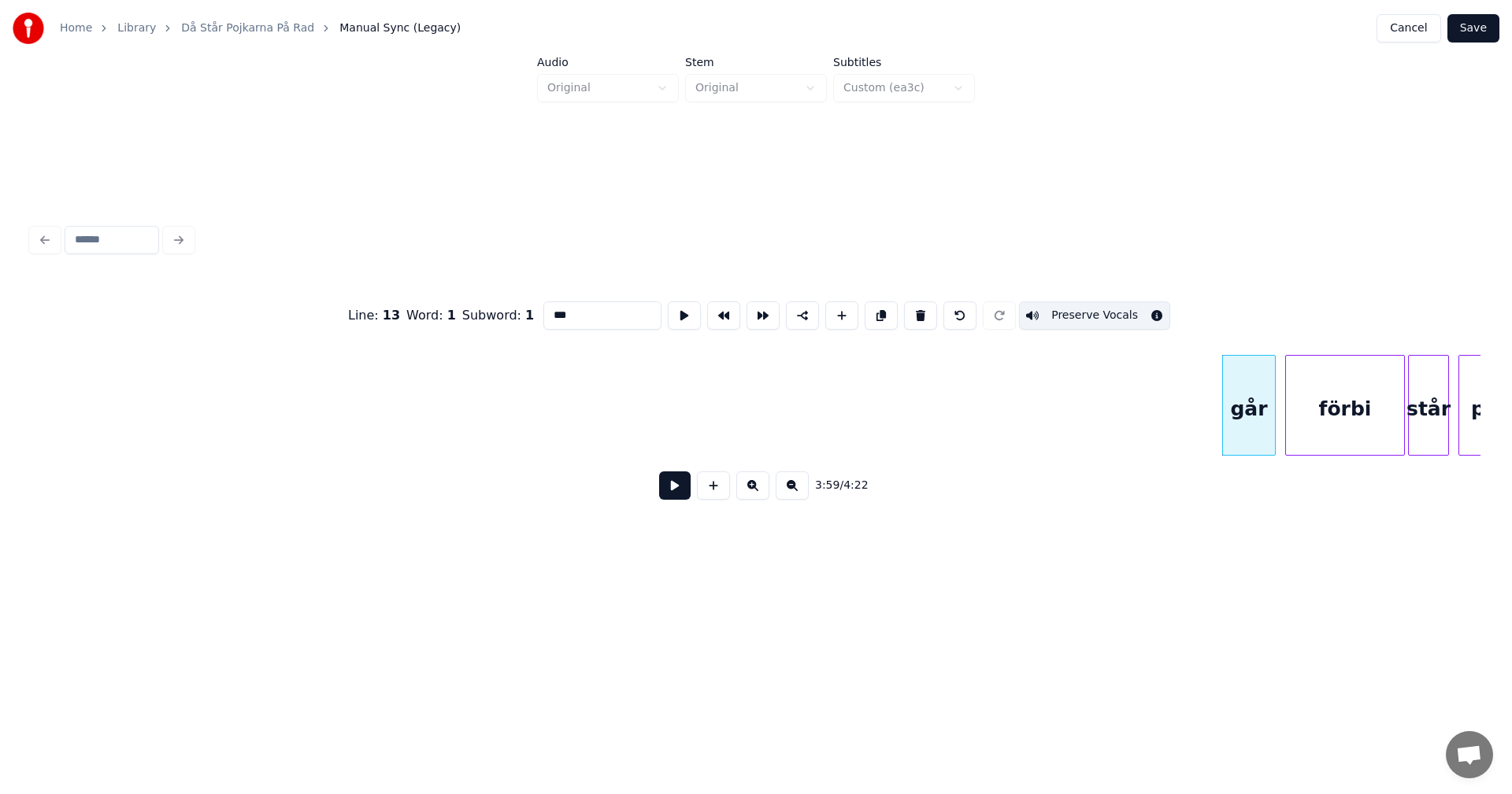
click at [915, 312] on button at bounding box center [920, 316] width 33 height 29
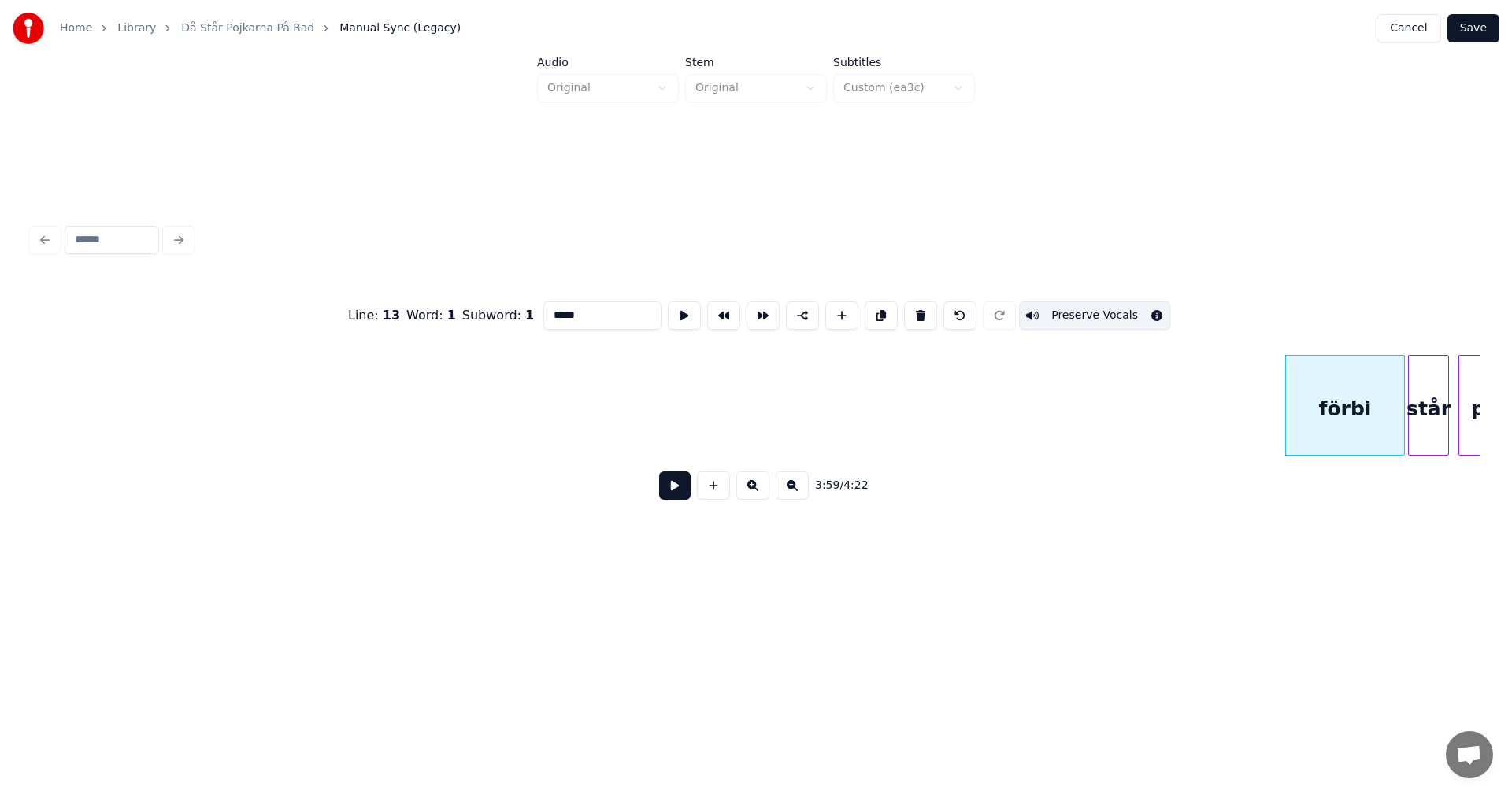
click at [915, 312] on button at bounding box center [920, 316] width 33 height 29
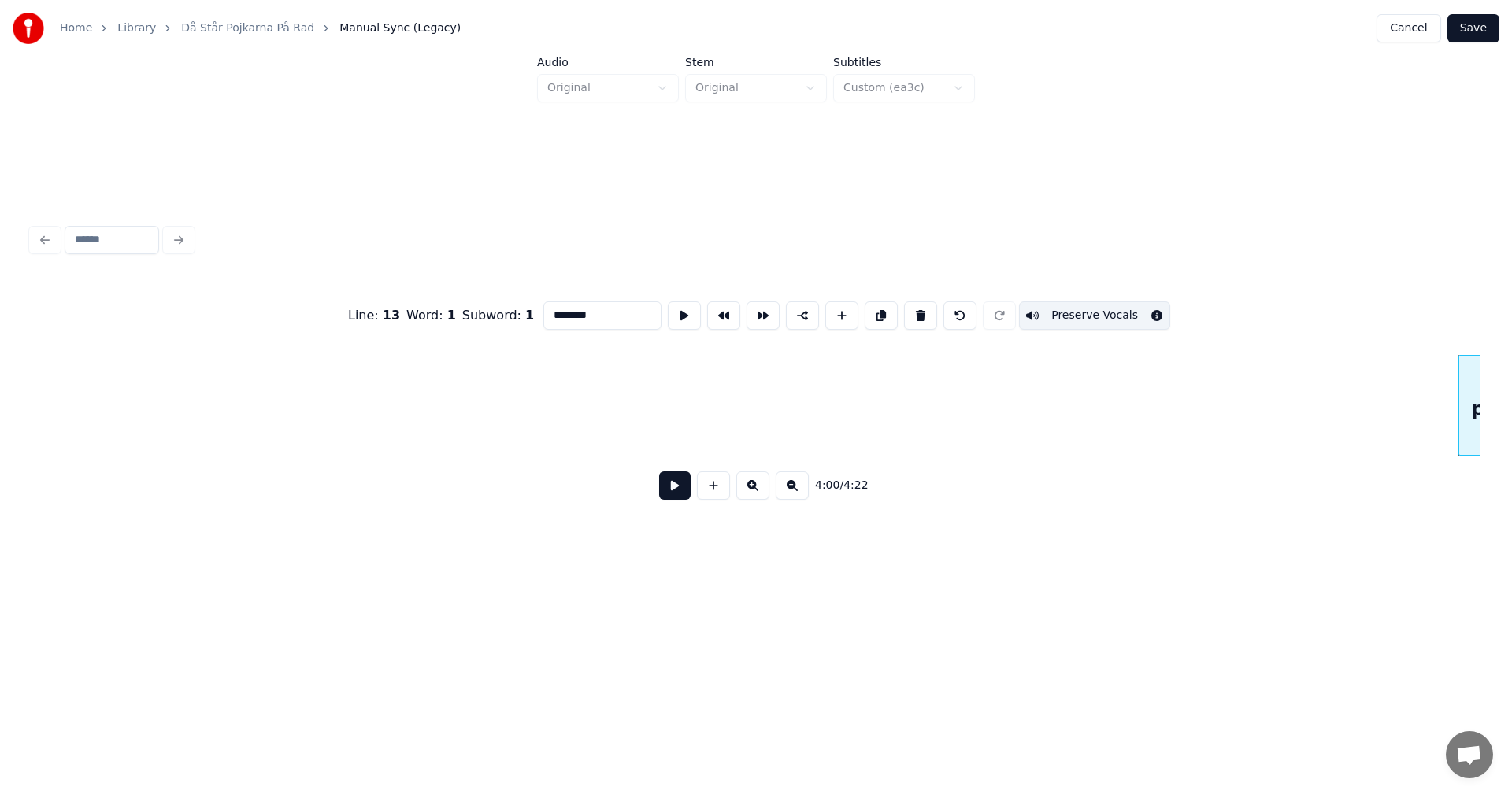
click at [915, 312] on button at bounding box center [920, 316] width 33 height 29
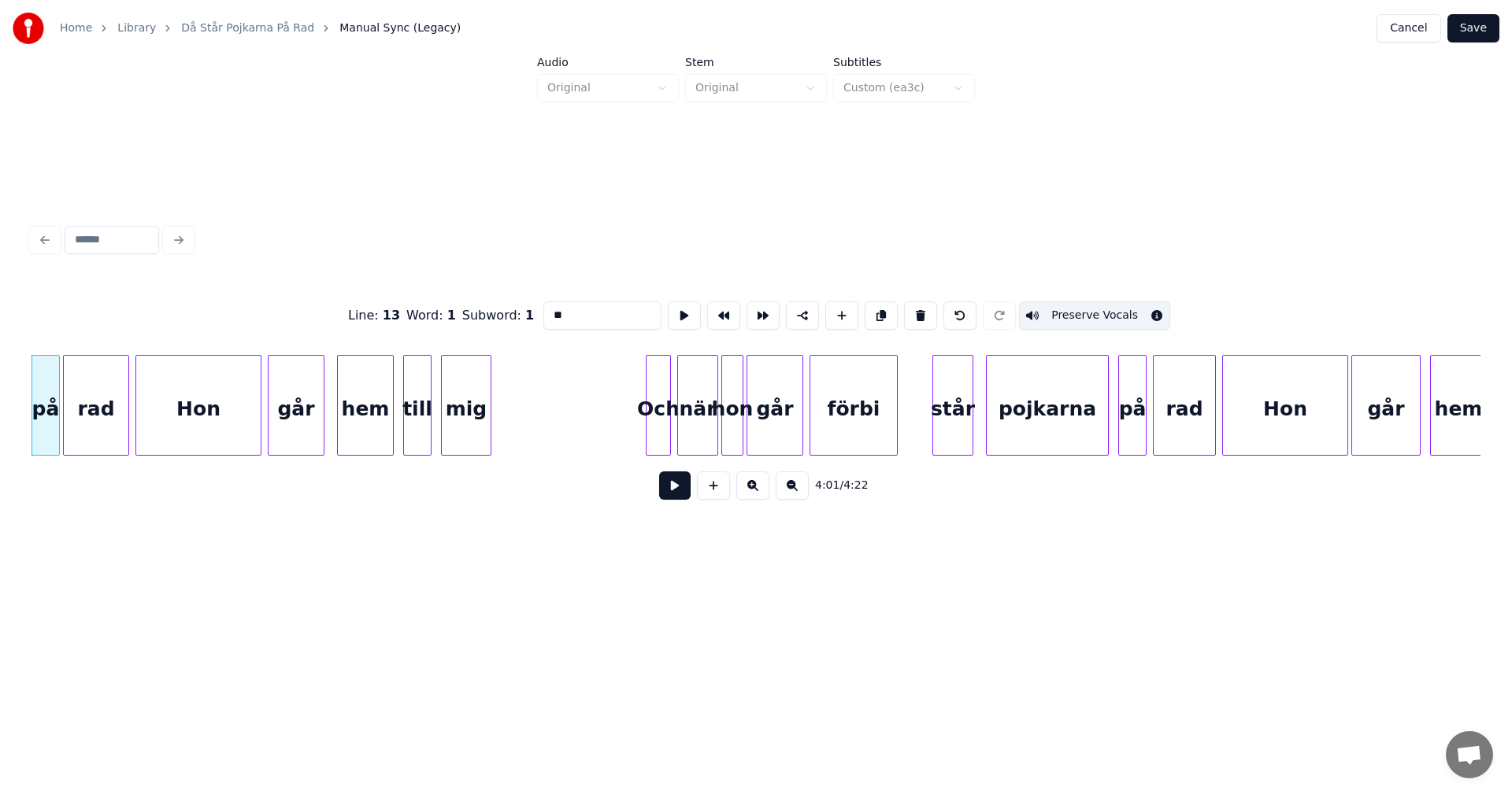
click at [915, 312] on button at bounding box center [920, 316] width 33 height 29
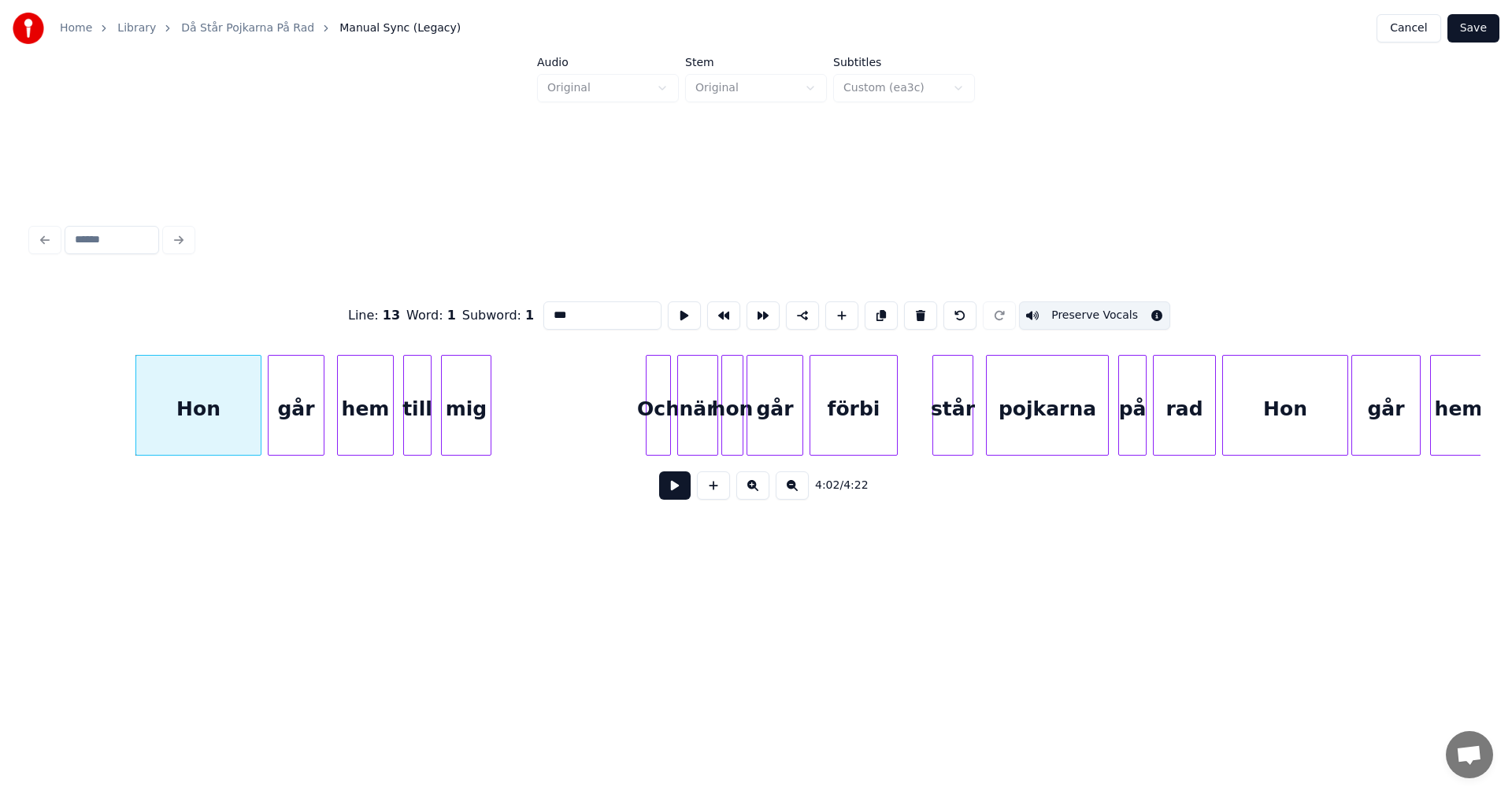
click at [915, 312] on button at bounding box center [920, 316] width 33 height 29
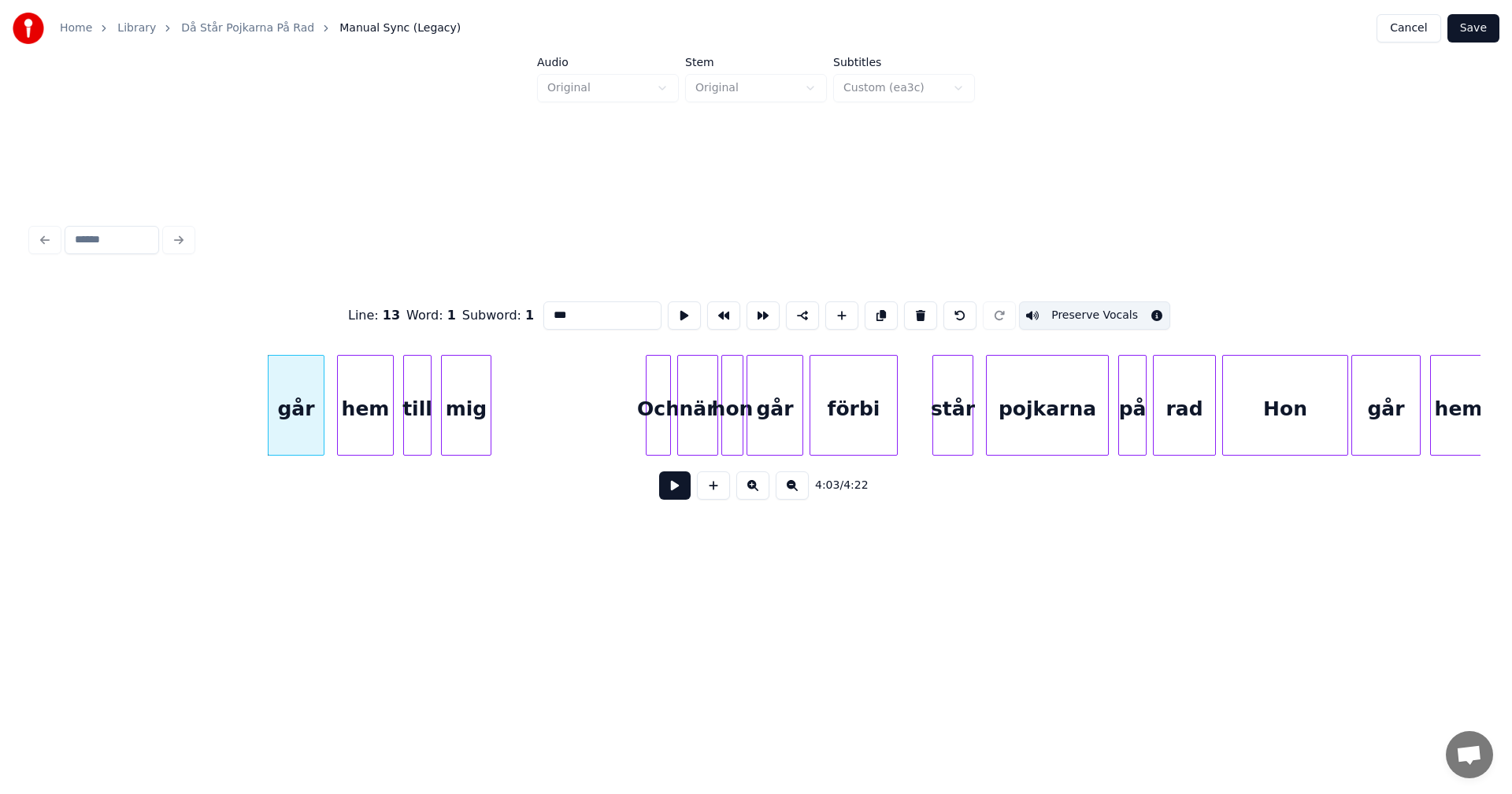
click at [915, 312] on button at bounding box center [920, 316] width 33 height 29
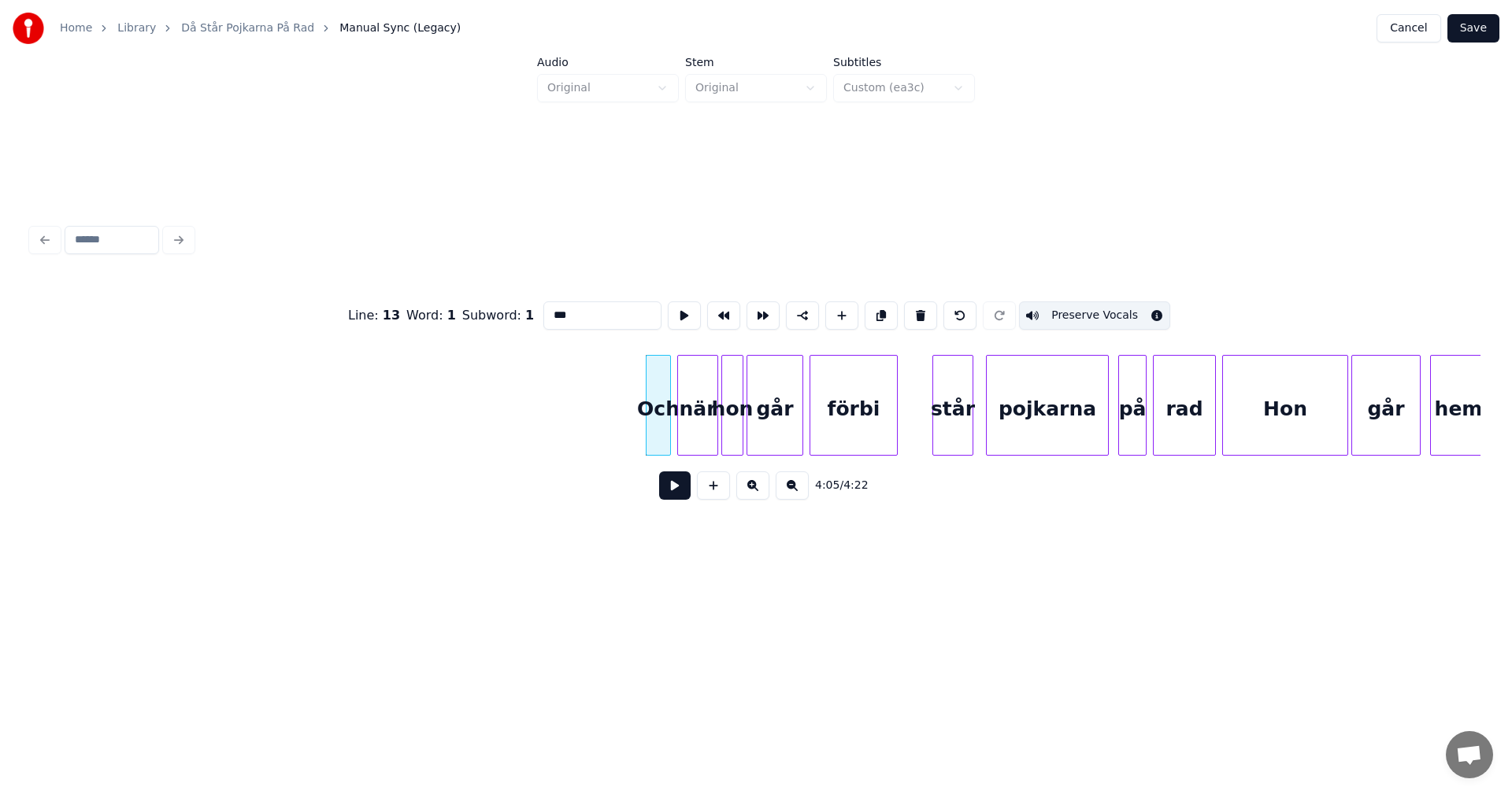
click at [915, 312] on button at bounding box center [920, 316] width 33 height 29
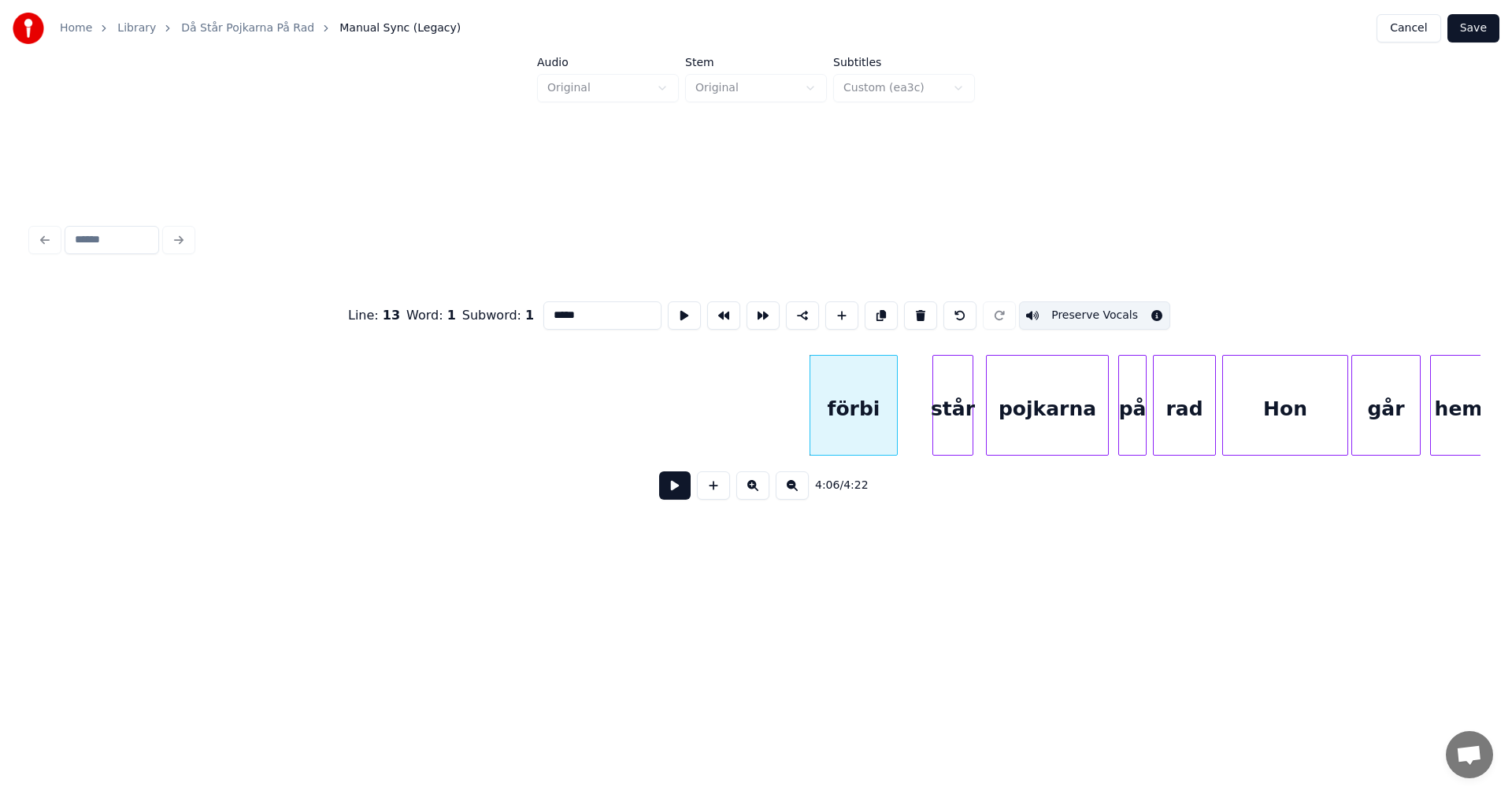
click at [915, 312] on button at bounding box center [920, 316] width 33 height 29
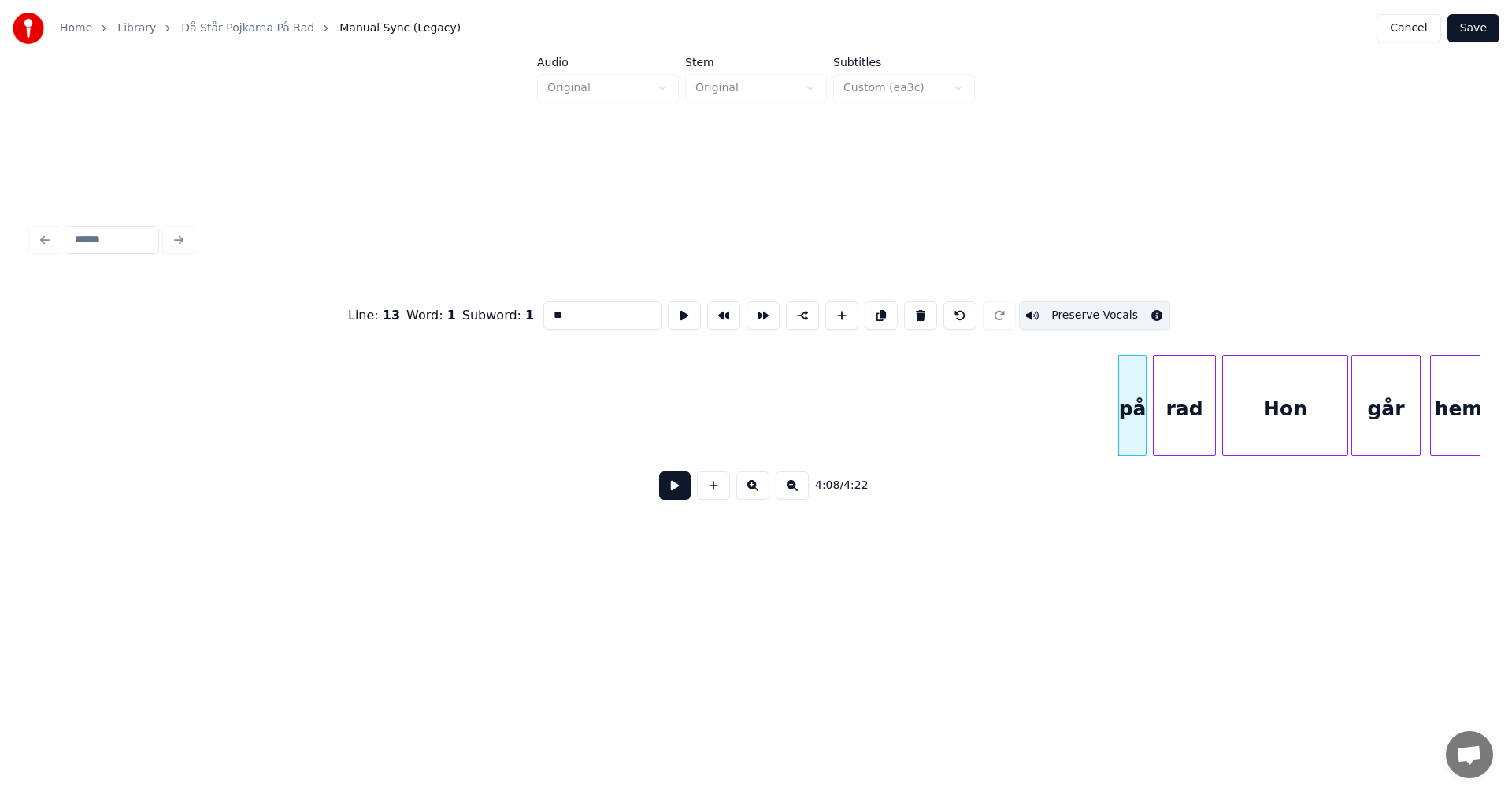
click at [915, 312] on button at bounding box center [920, 316] width 33 height 29
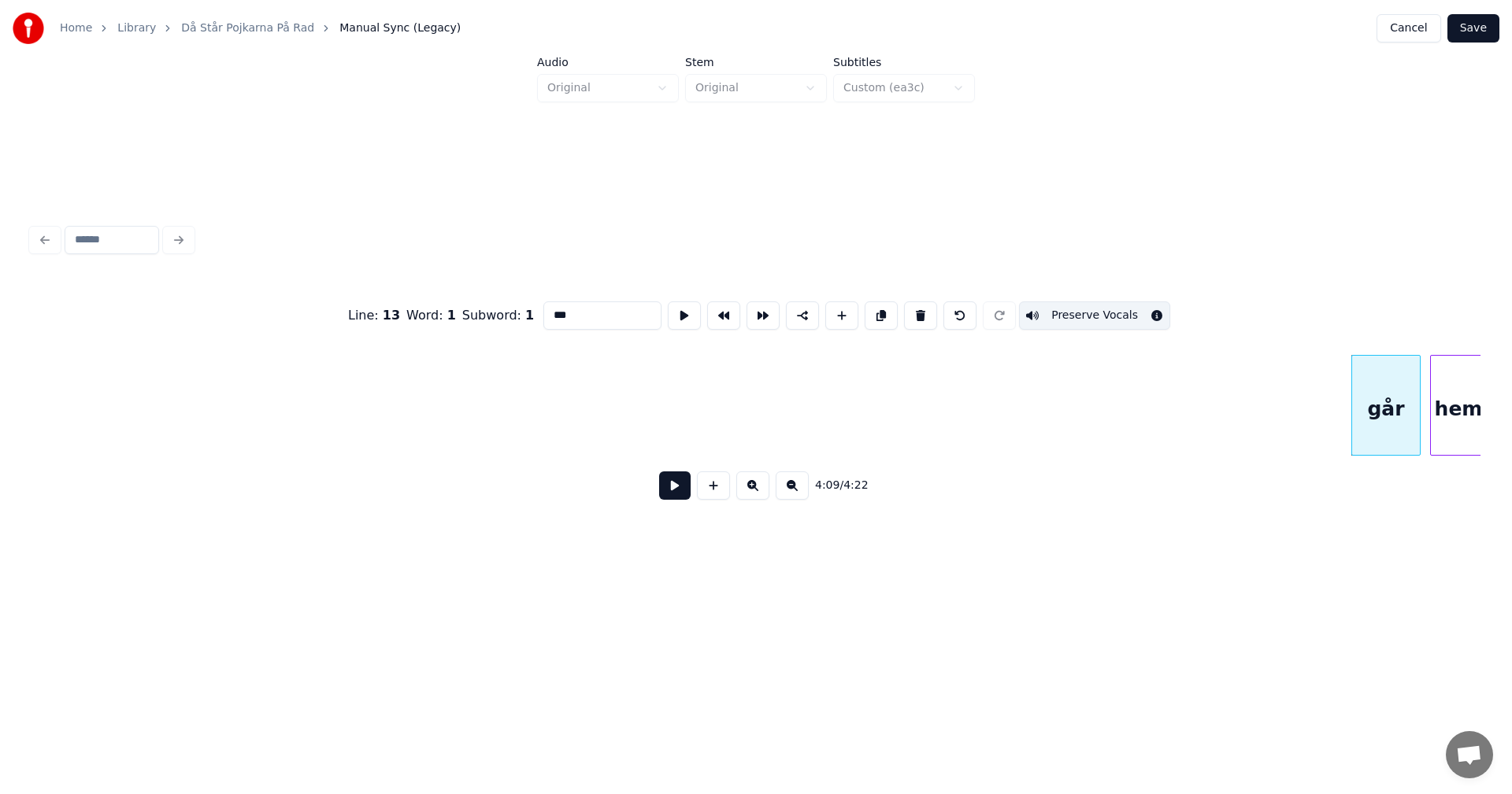
click at [915, 312] on button at bounding box center [920, 316] width 33 height 29
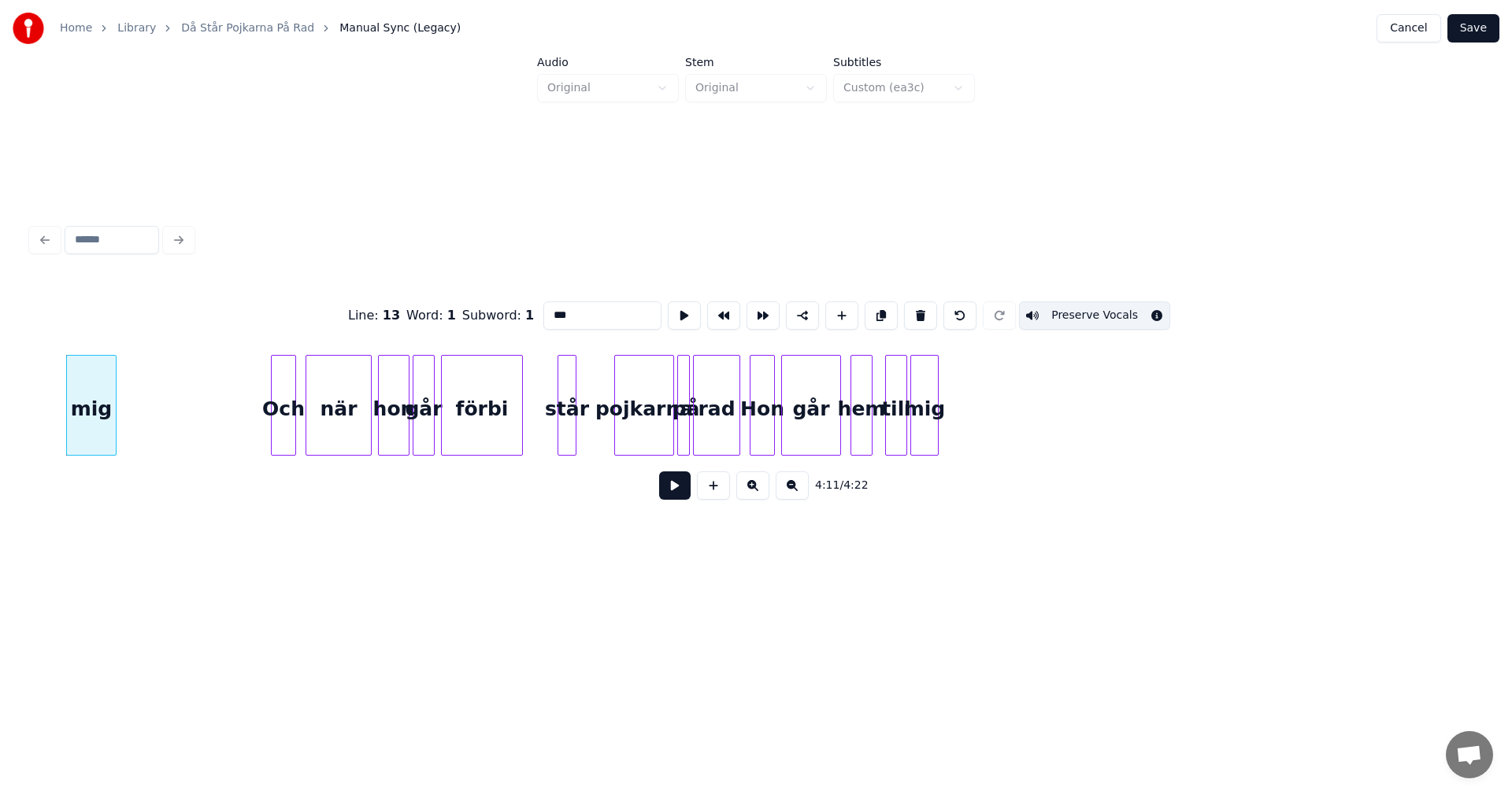
click at [915, 312] on button at bounding box center [920, 316] width 33 height 29
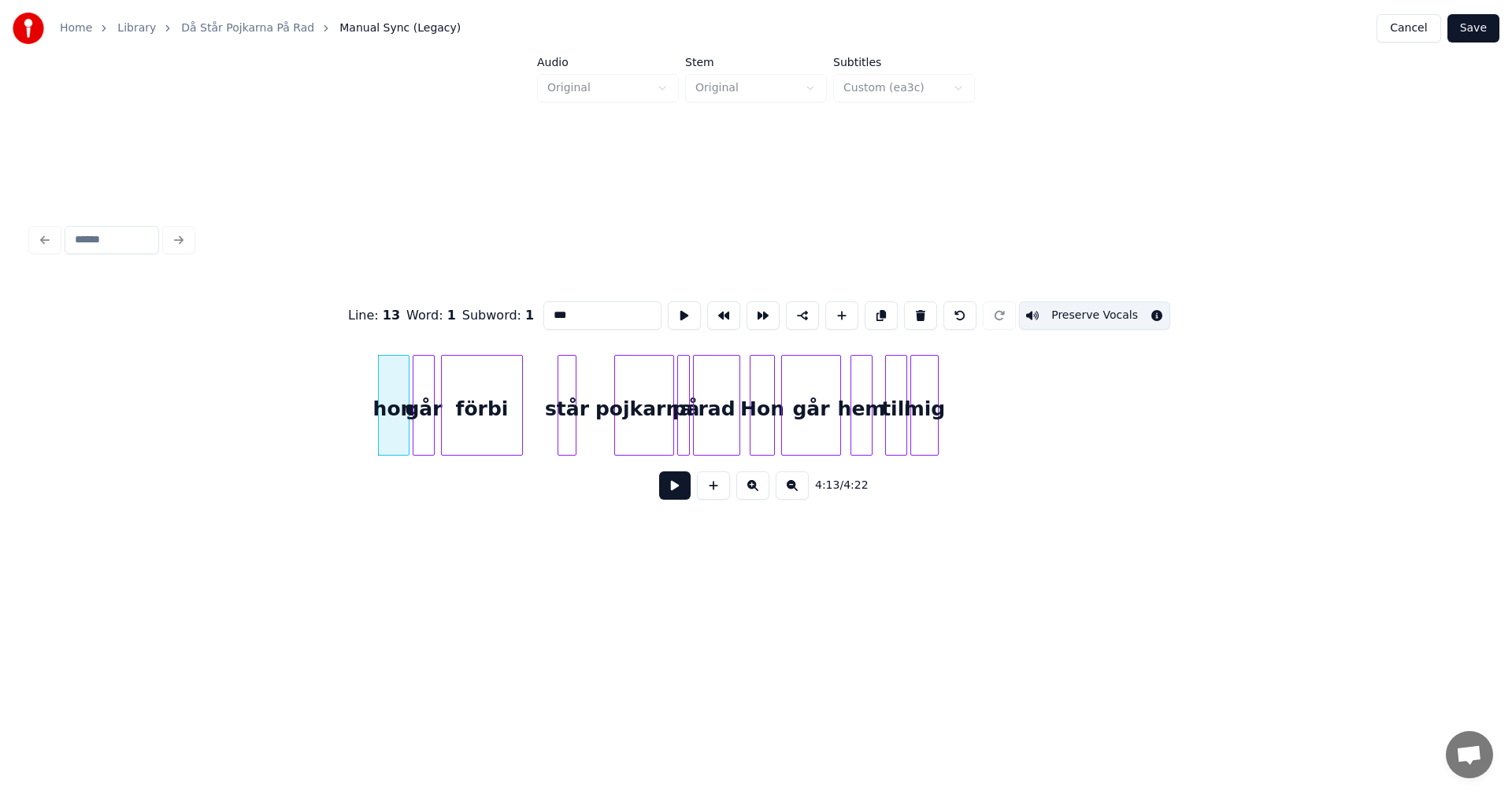
click at [915, 312] on button at bounding box center [920, 316] width 33 height 29
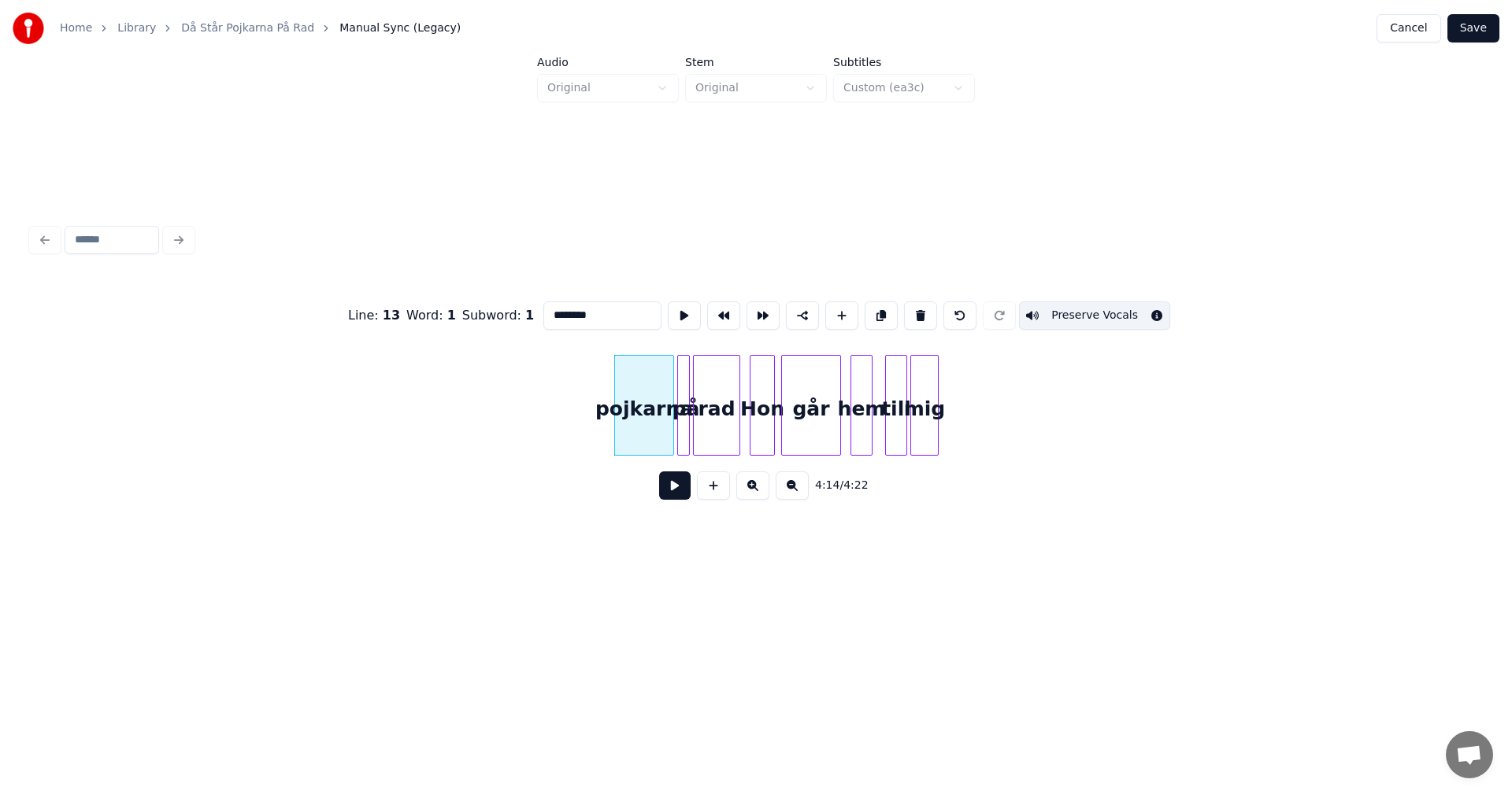
click at [915, 312] on button at bounding box center [920, 316] width 33 height 29
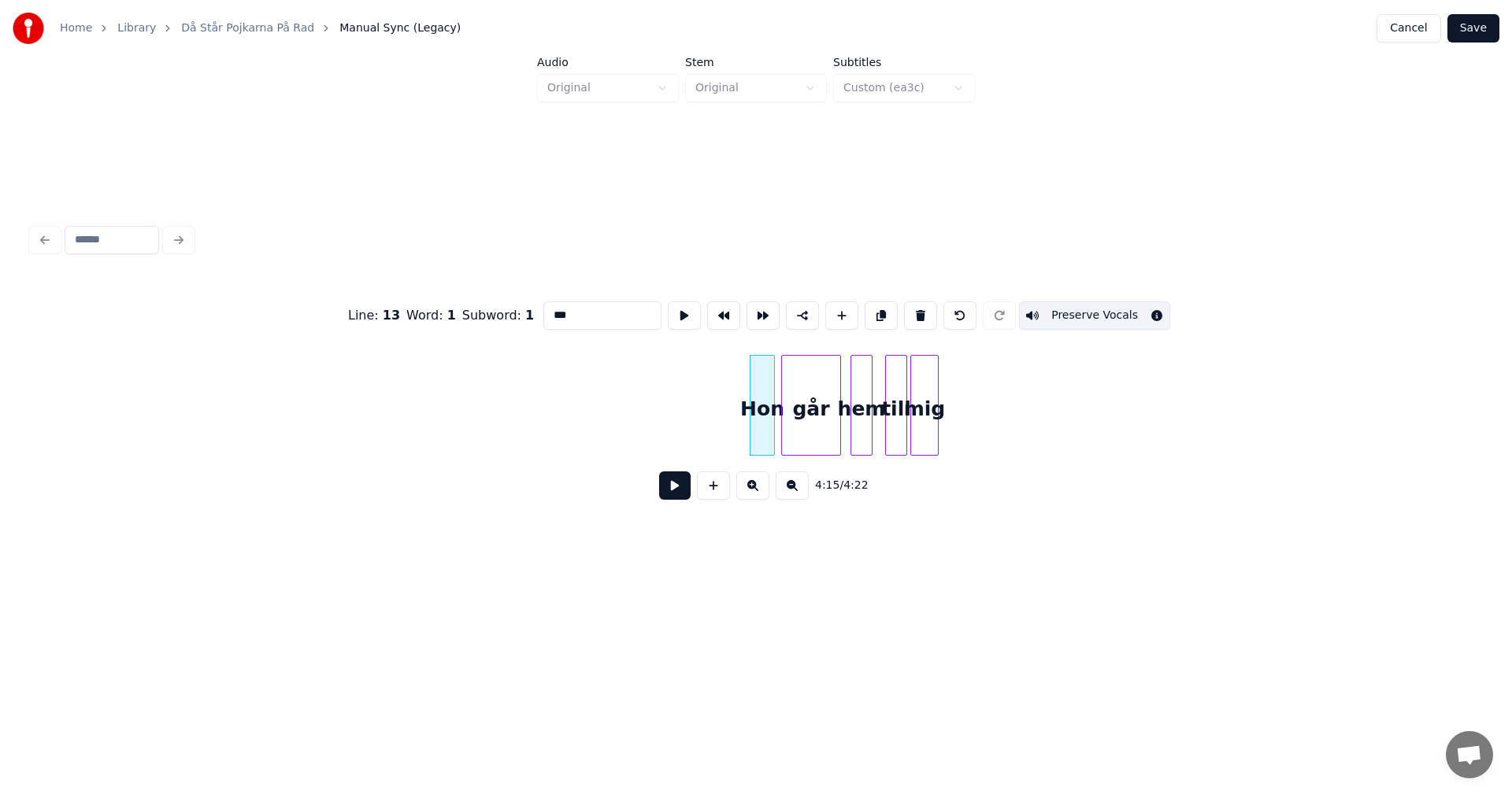
click at [915, 312] on button at bounding box center [920, 316] width 33 height 29
type input "***"
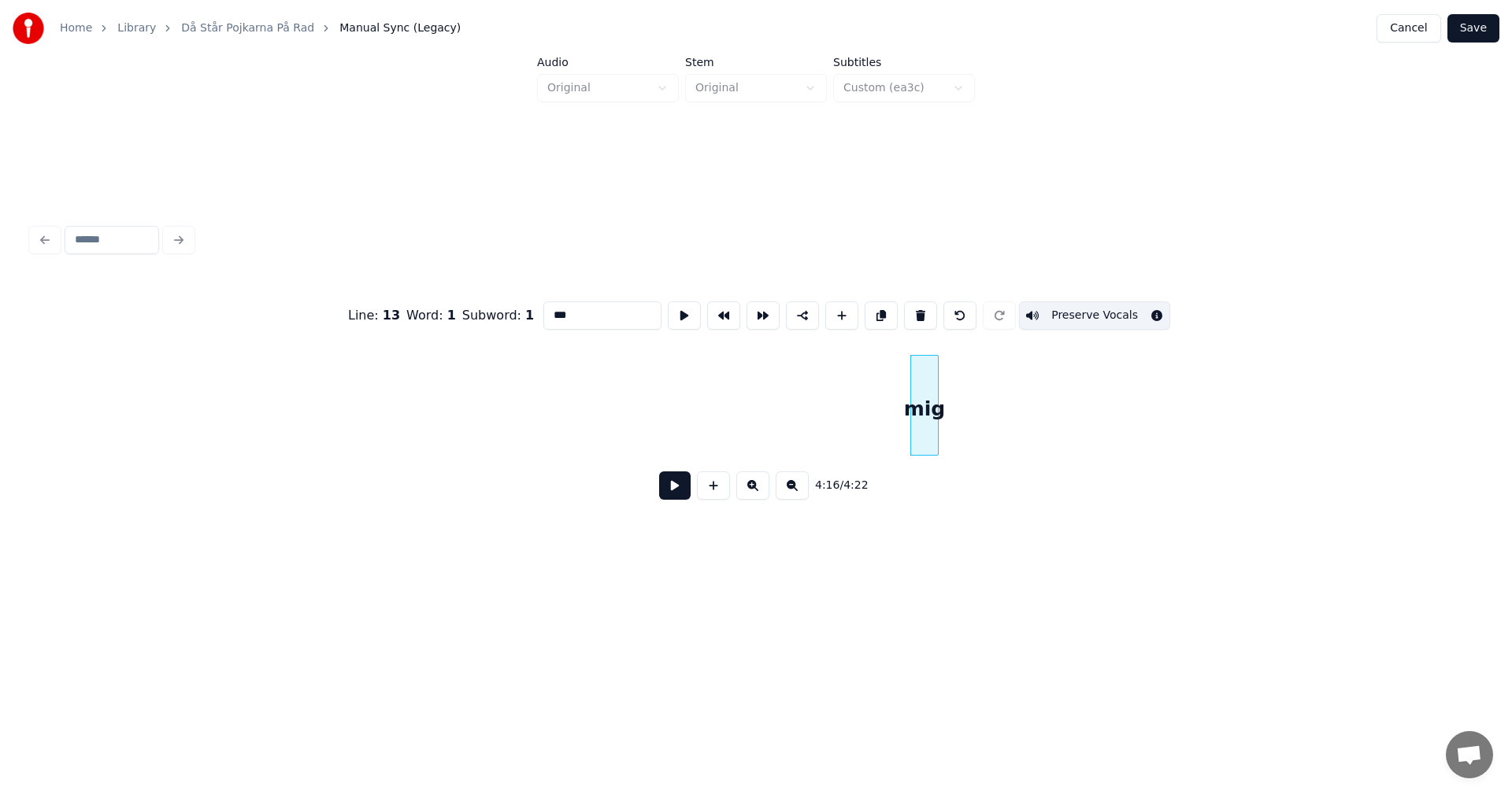
click at [915, 312] on button at bounding box center [920, 316] width 33 height 29
click at [1479, 28] on button "Save" at bounding box center [1473, 29] width 52 height 29
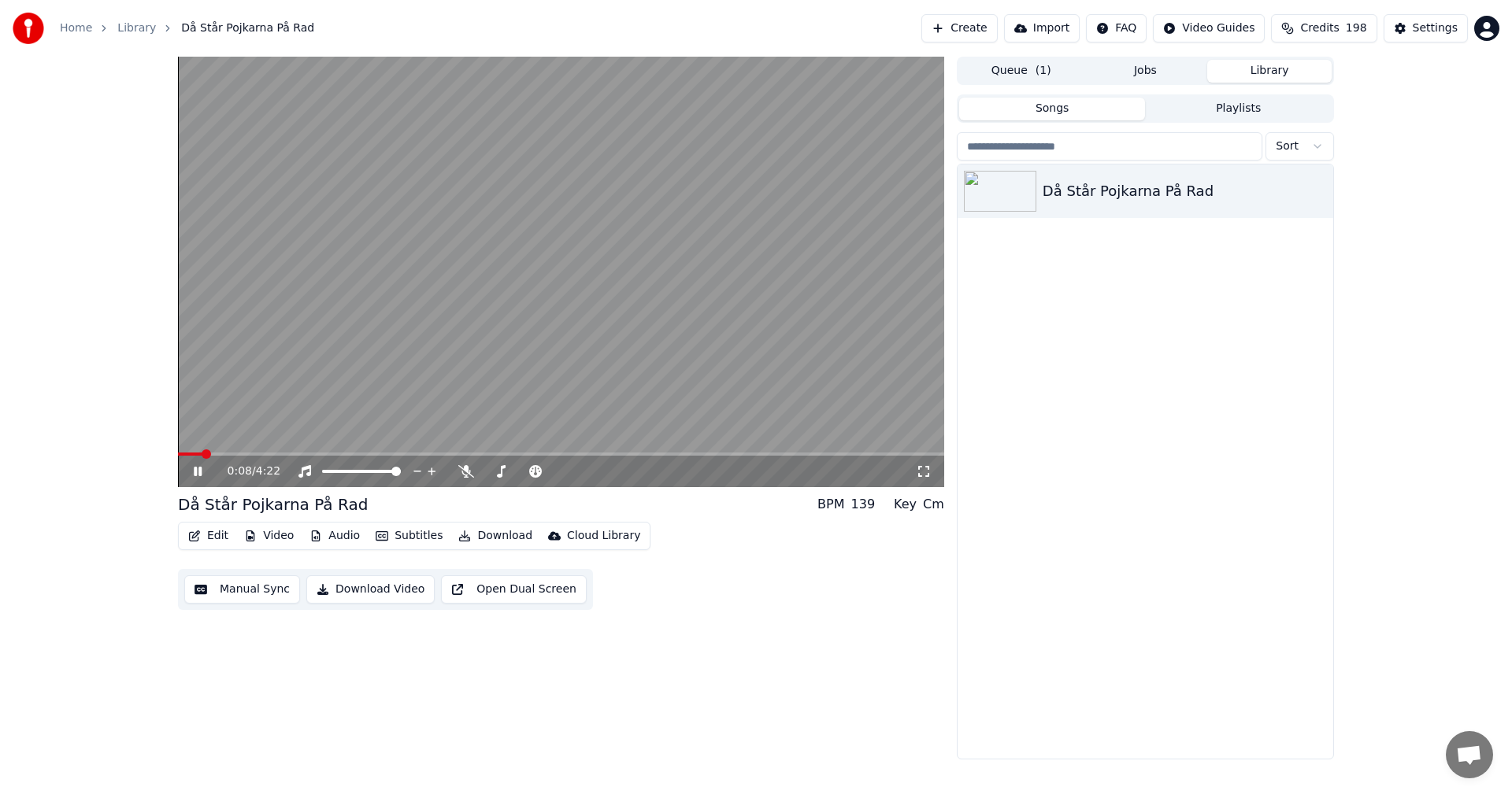
click at [336, 452] on video at bounding box center [561, 271] width 766 height 430
click at [337, 454] on span at bounding box center [561, 454] width 766 height 4
click at [201, 474] on icon at bounding box center [208, 472] width 37 height 13
click at [201, 474] on icon at bounding box center [198, 472] width 8 height 10
click at [214, 535] on button "Edit" at bounding box center [208, 536] width 53 height 22
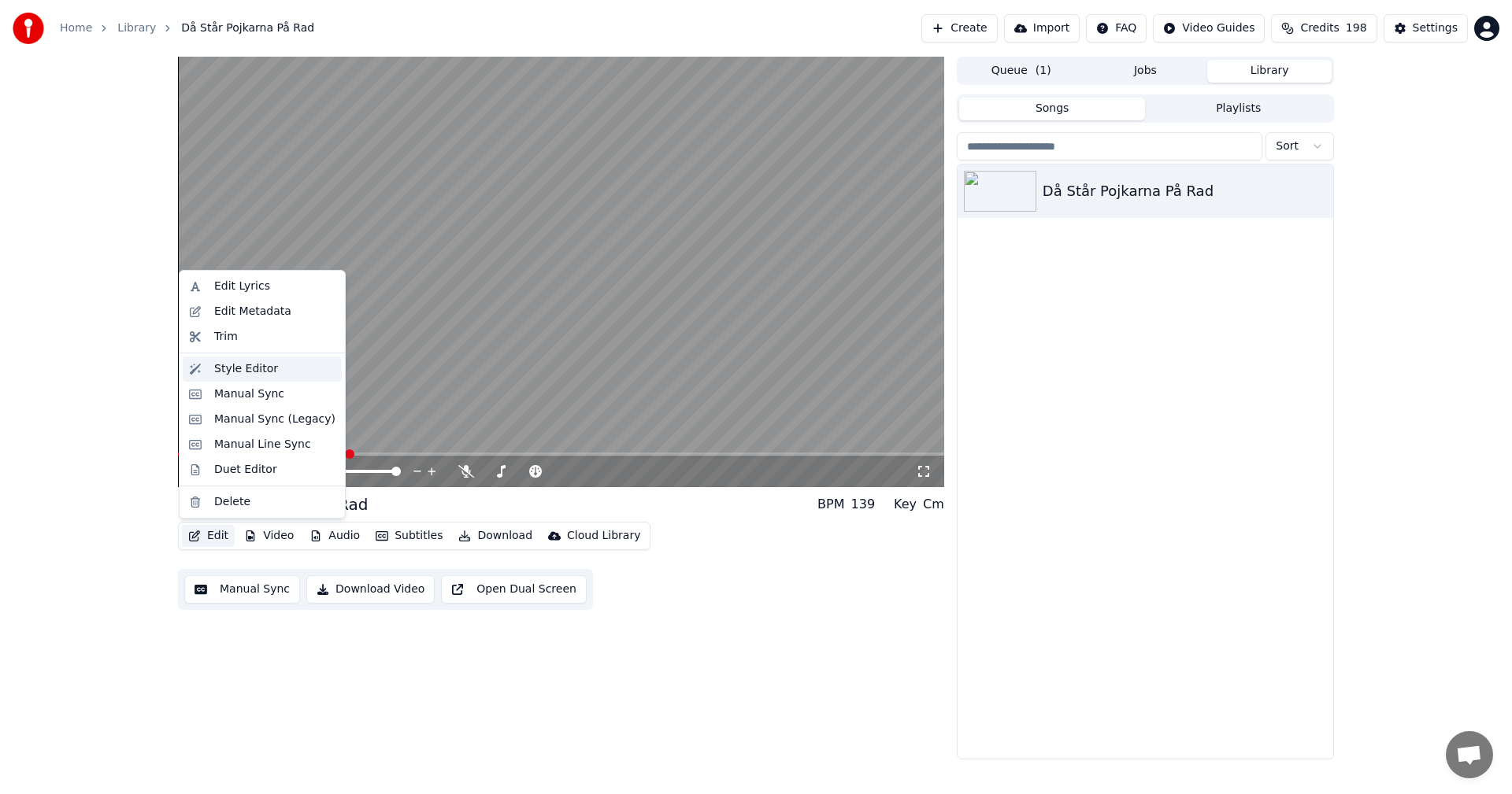
click at [225, 372] on div "Style Editor" at bounding box center [245, 369] width 64 height 16
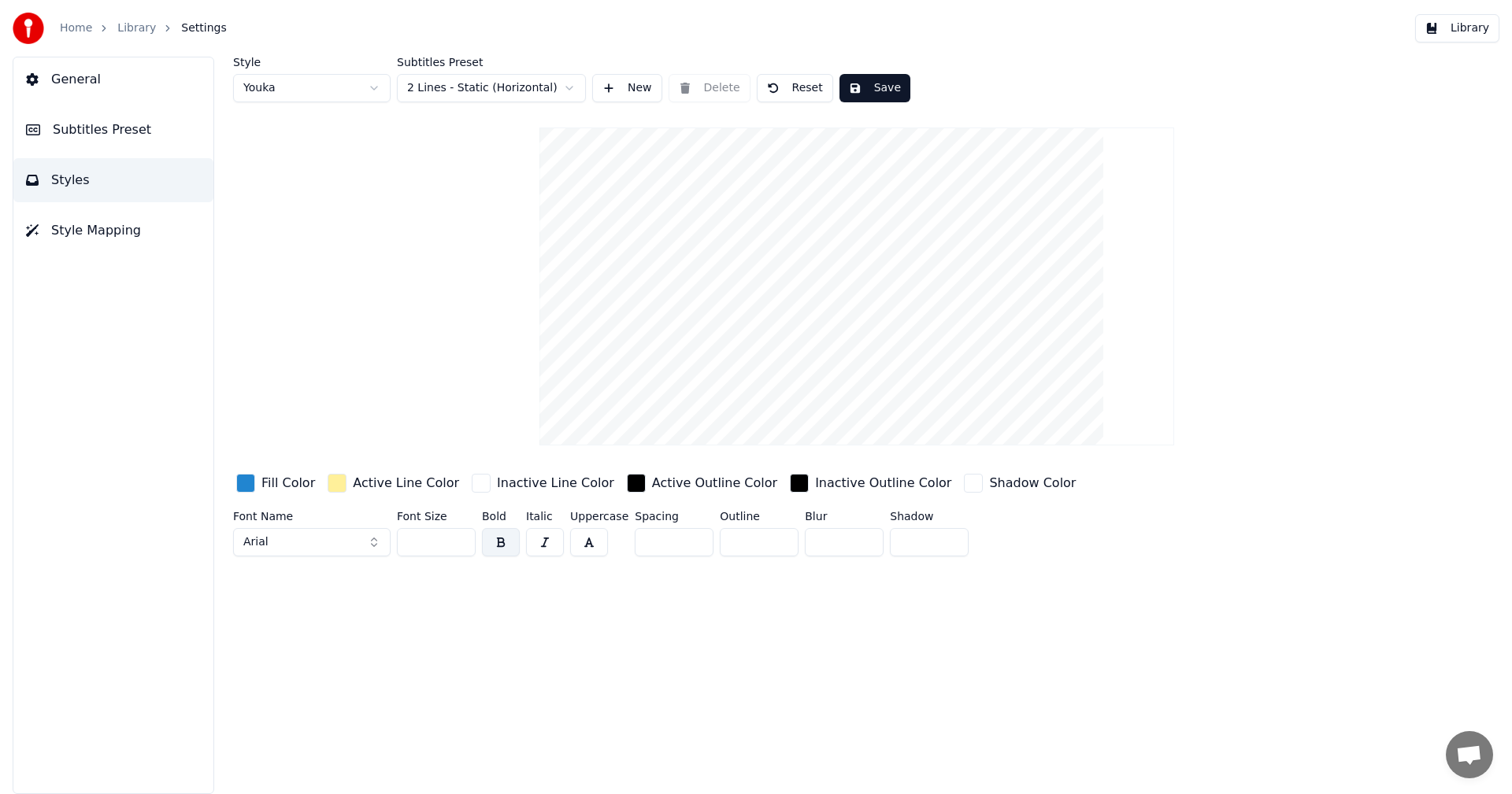
click at [91, 77] on span "General" at bounding box center [75, 79] width 49 height 19
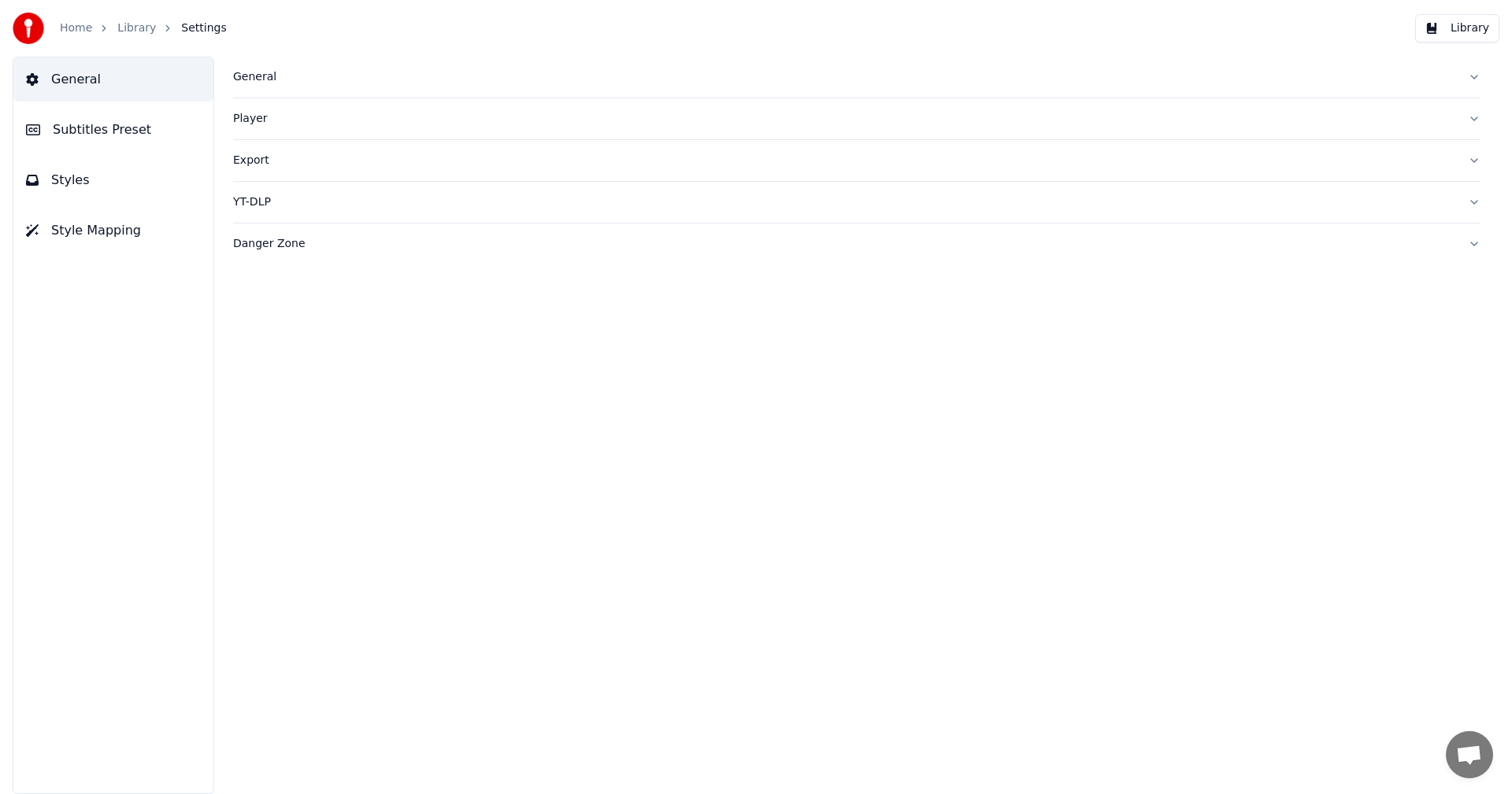
click at [114, 125] on span "Subtitles Preset" at bounding box center [102, 129] width 99 height 19
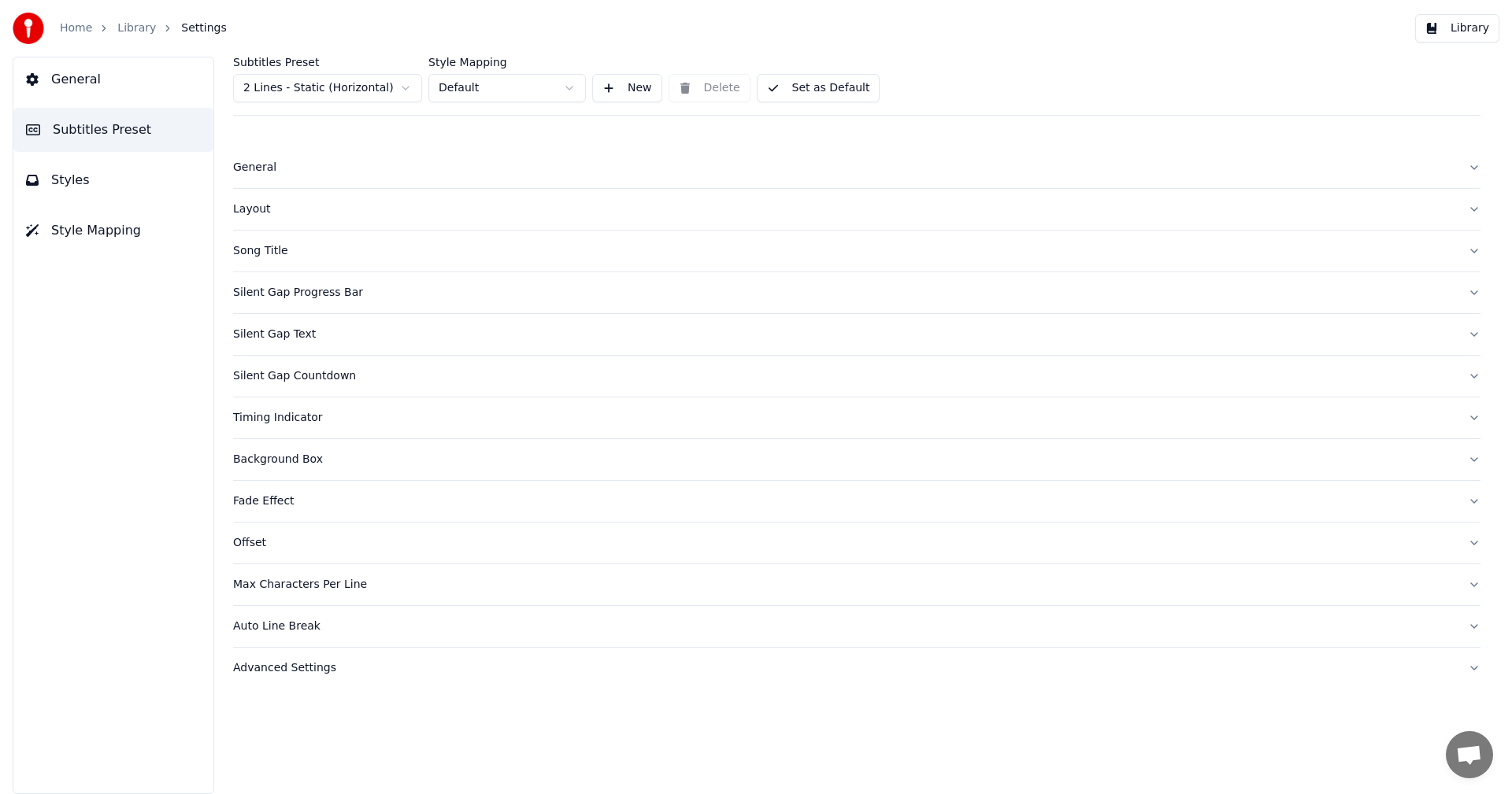
click at [361, 414] on div "Timing Indicator" at bounding box center [844, 419] width 1222 height 16
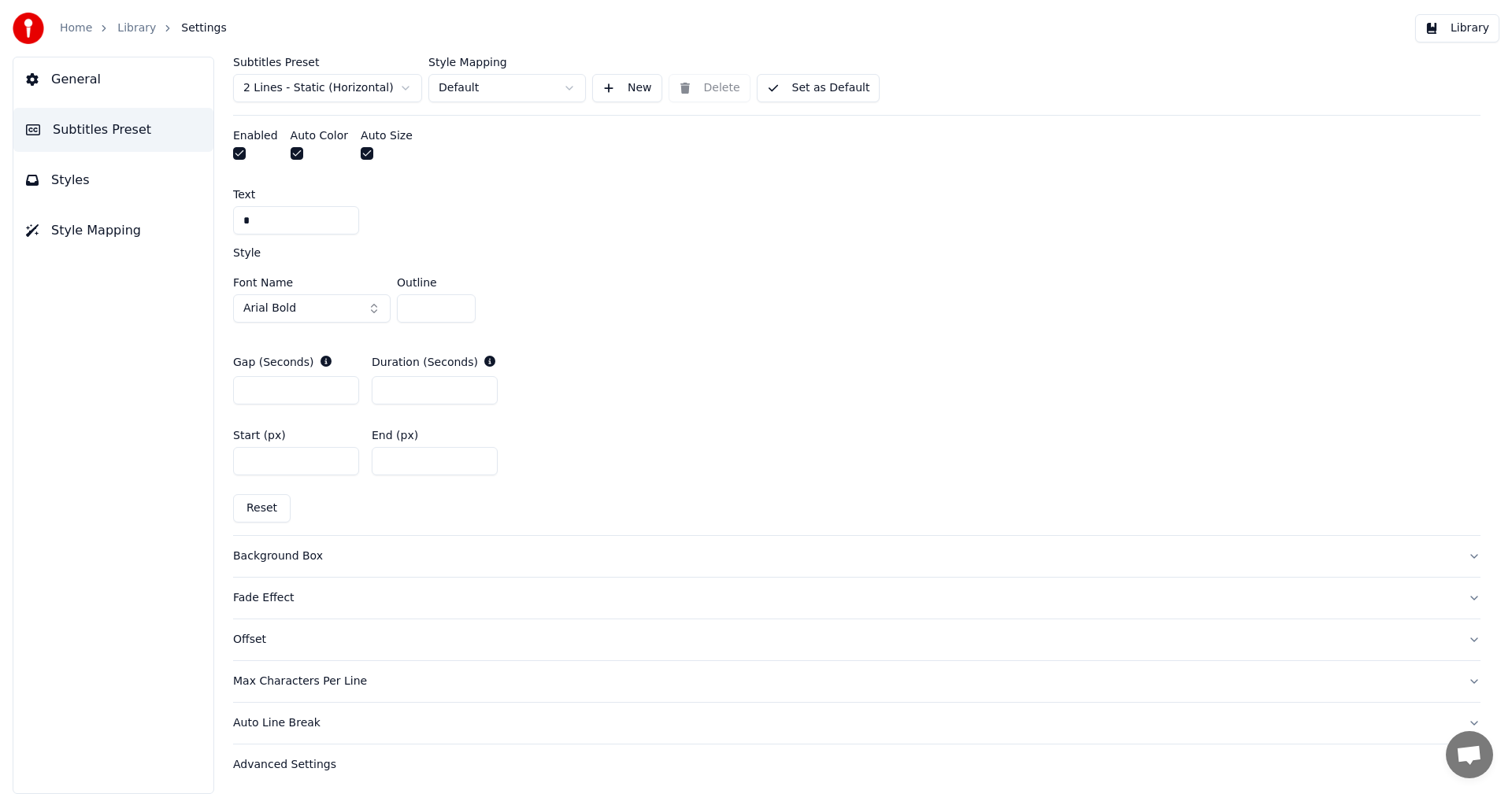
scroll to position [689, 0]
click at [464, 546] on div "Background Box" at bounding box center [844, 553] width 1222 height 16
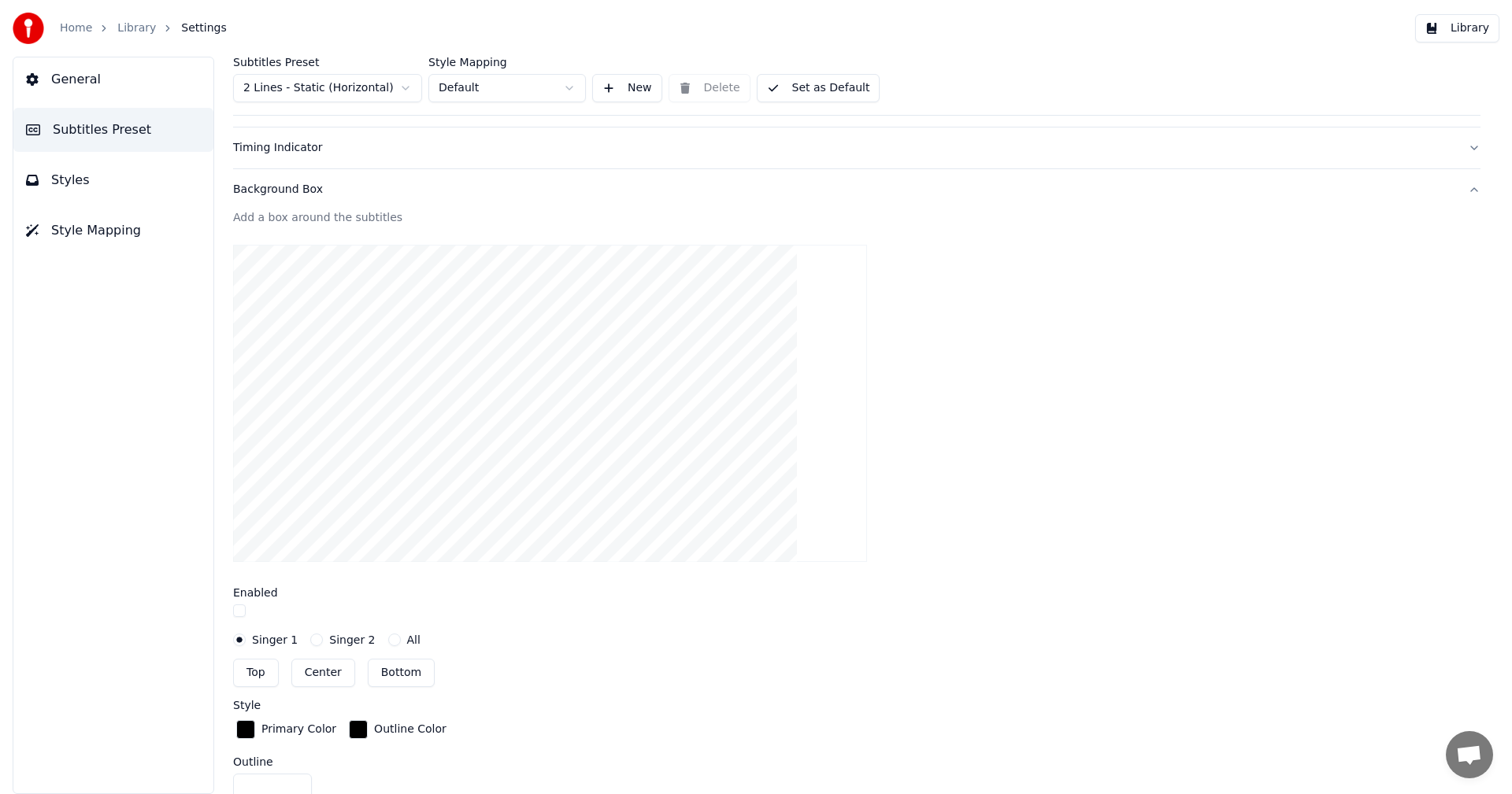
scroll to position [0, 0]
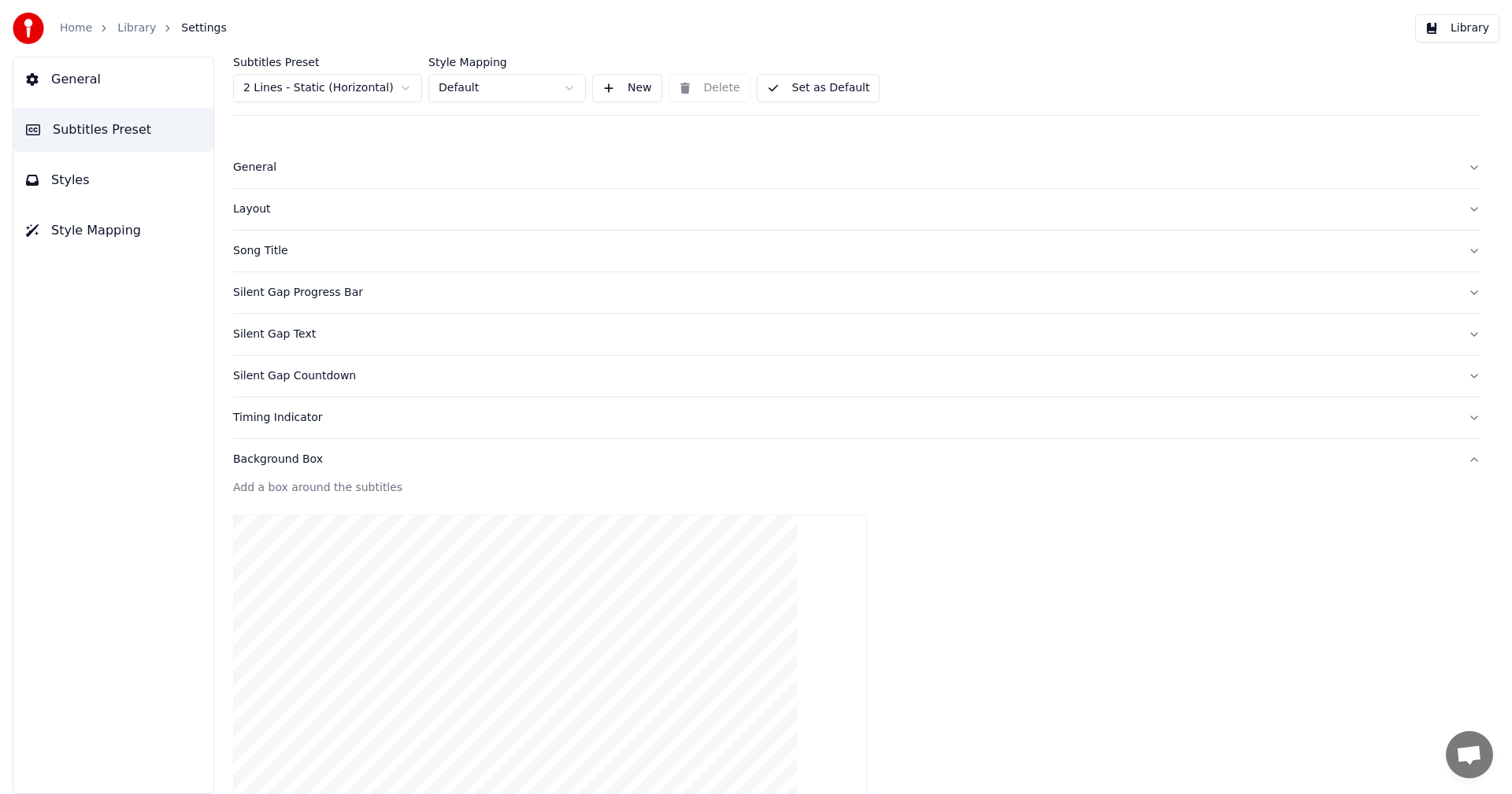
click at [447, 420] on div "Timing Indicator" at bounding box center [844, 419] width 1222 height 16
click at [445, 381] on div "Silent Gap Countdown" at bounding box center [844, 376] width 1222 height 16
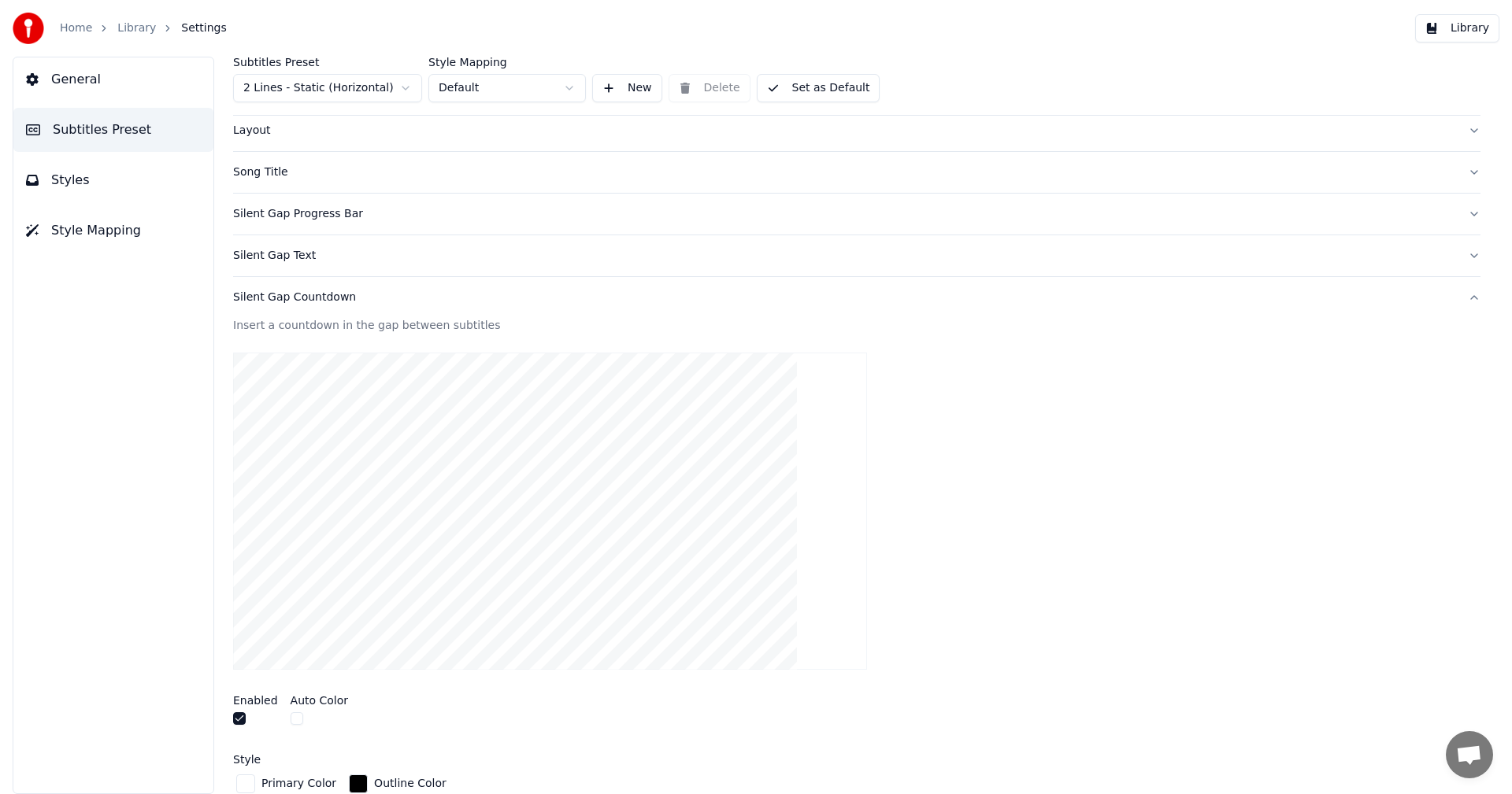
click at [241, 718] on button "button" at bounding box center [239, 719] width 13 height 13
click at [463, 208] on div "Silent Gap Progress Bar" at bounding box center [844, 215] width 1222 height 16
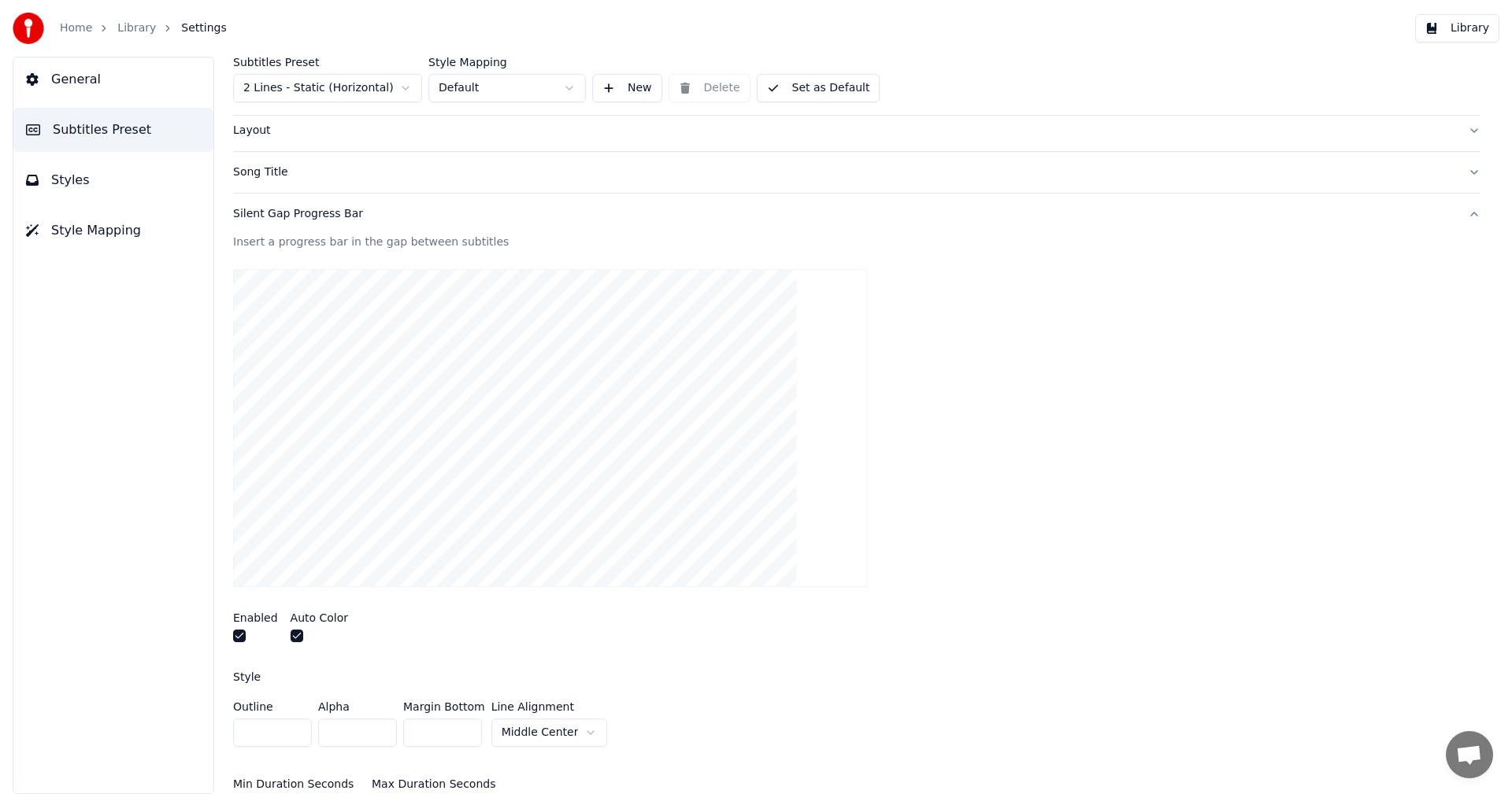
click at [237, 635] on button "button" at bounding box center [239, 636] width 13 height 13
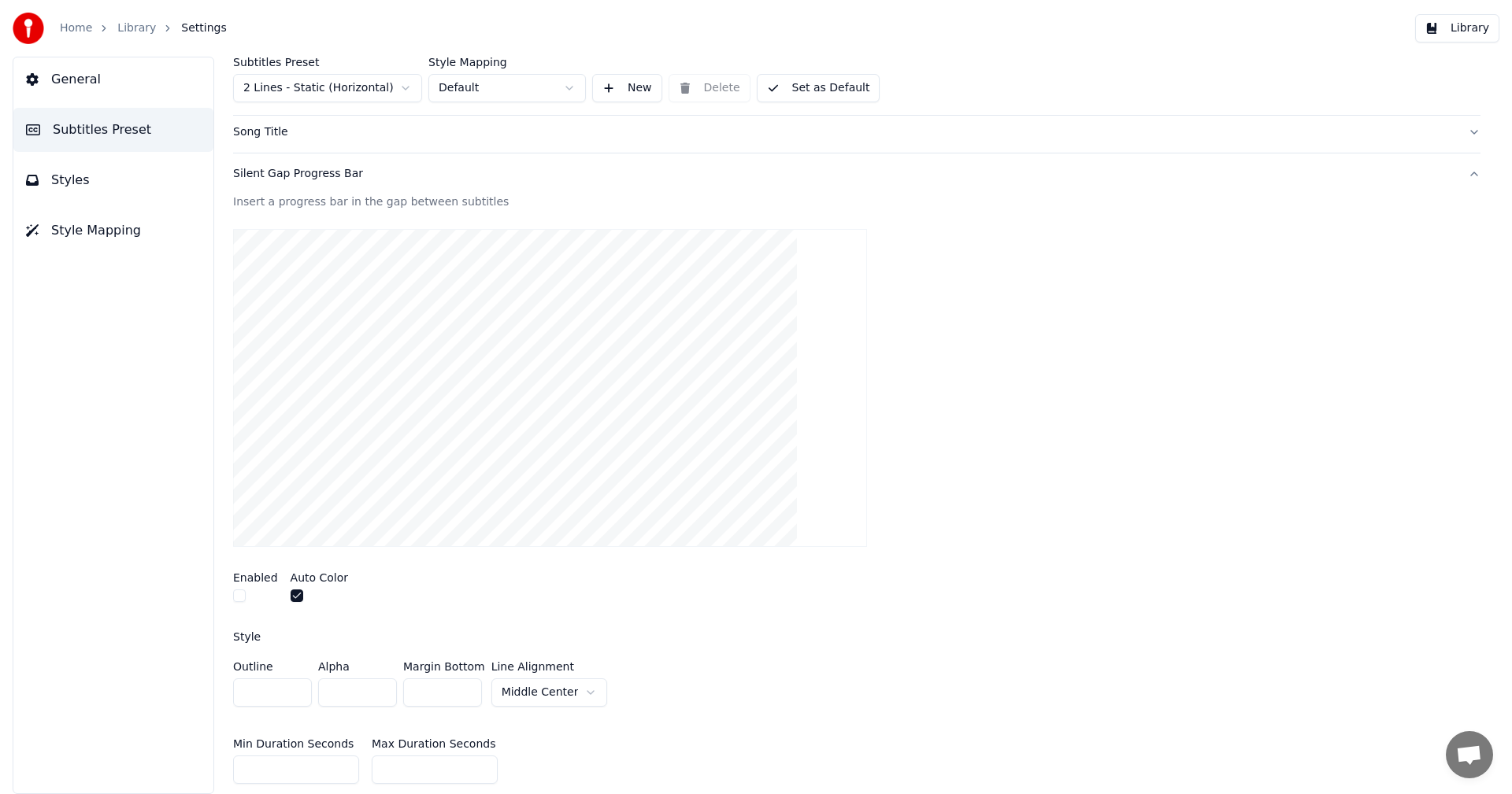
scroll to position [0, 0]
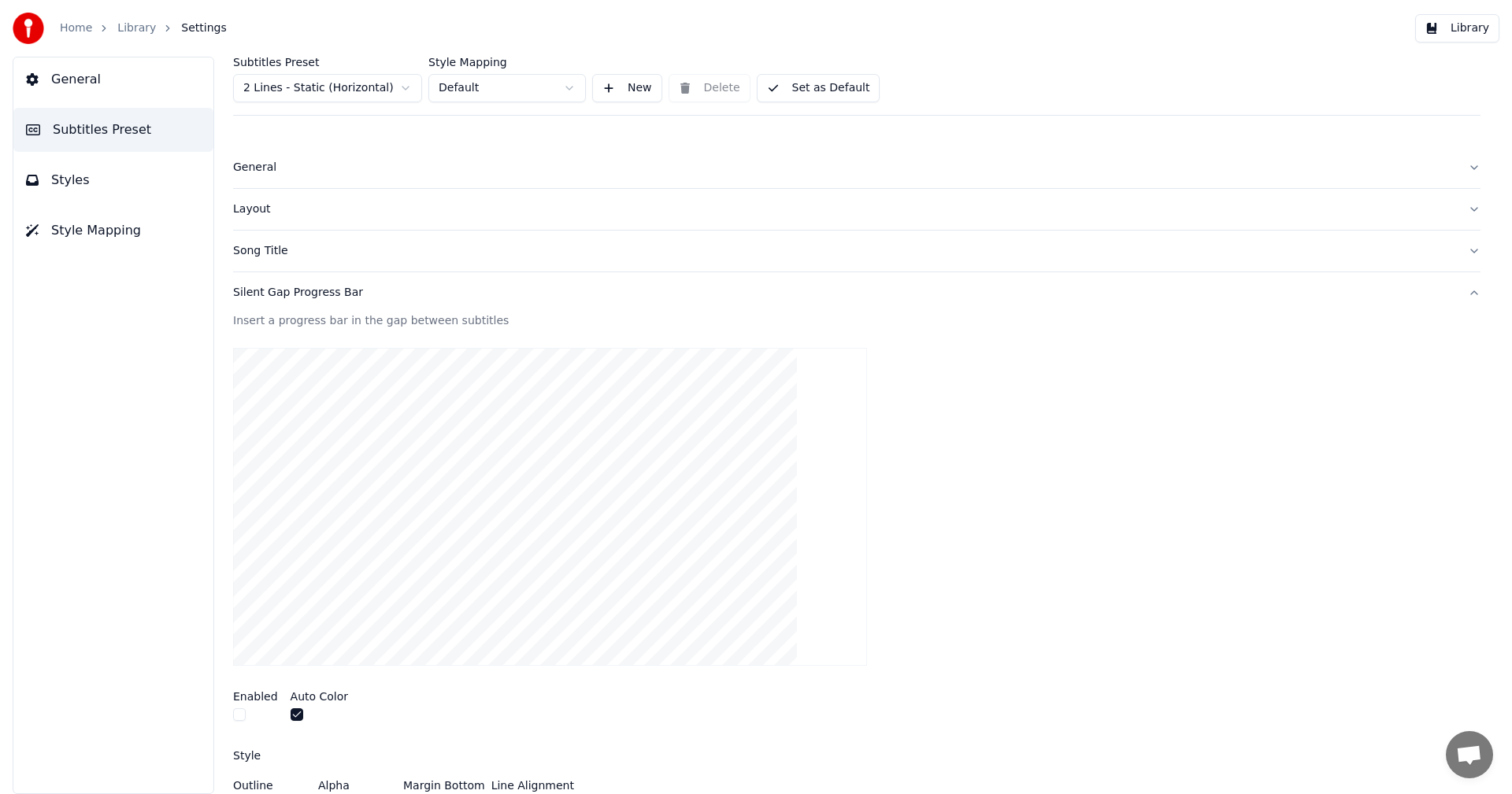
click at [78, 71] on span "General" at bounding box center [75, 79] width 49 height 19
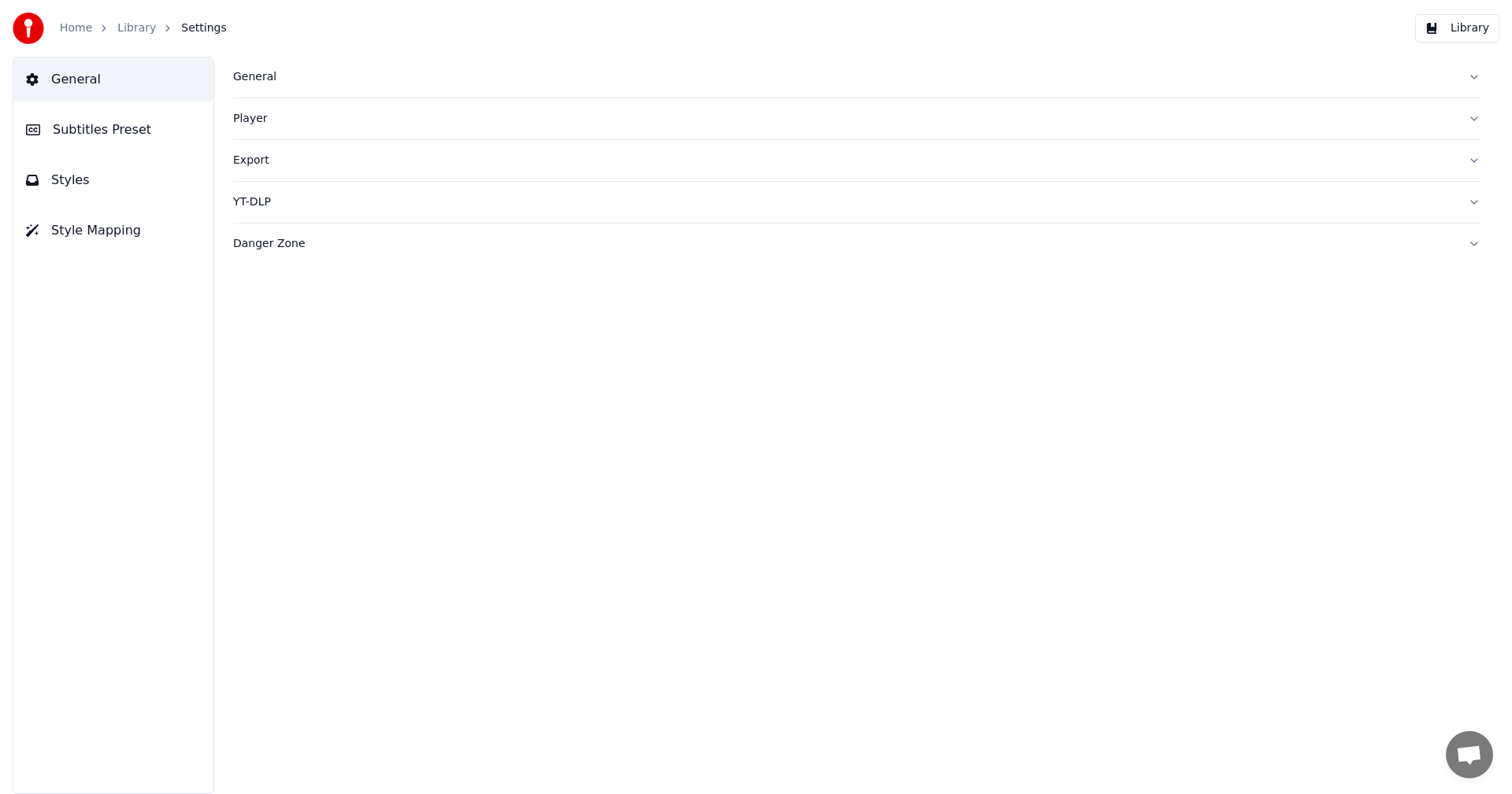
click at [131, 30] on link "Library" at bounding box center [137, 29] width 39 height 16
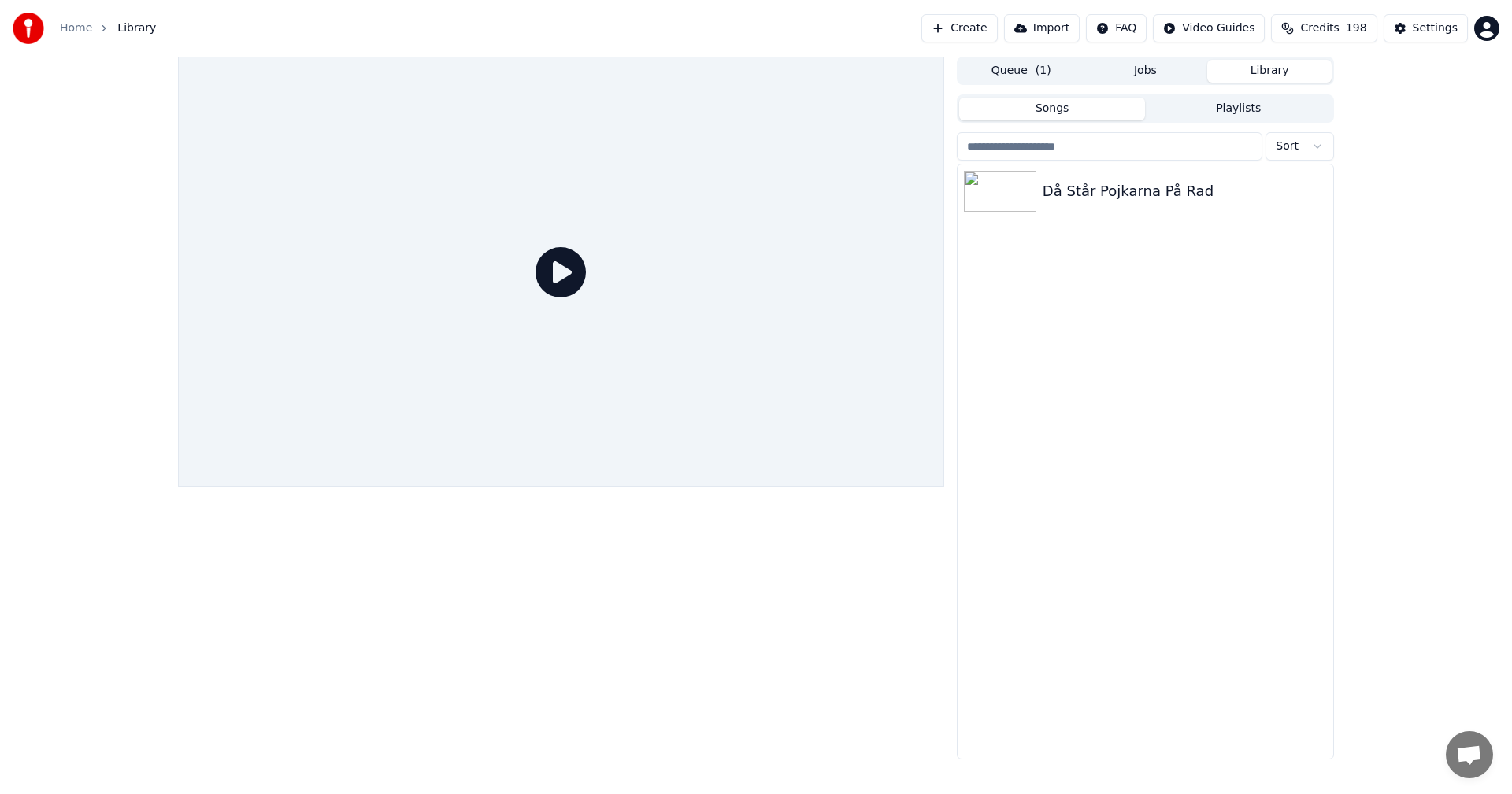
click at [554, 278] on icon at bounding box center [561, 272] width 50 height 50
click at [1097, 190] on div "Då Står Pojkarna På Rad" at bounding box center [1177, 191] width 269 height 22
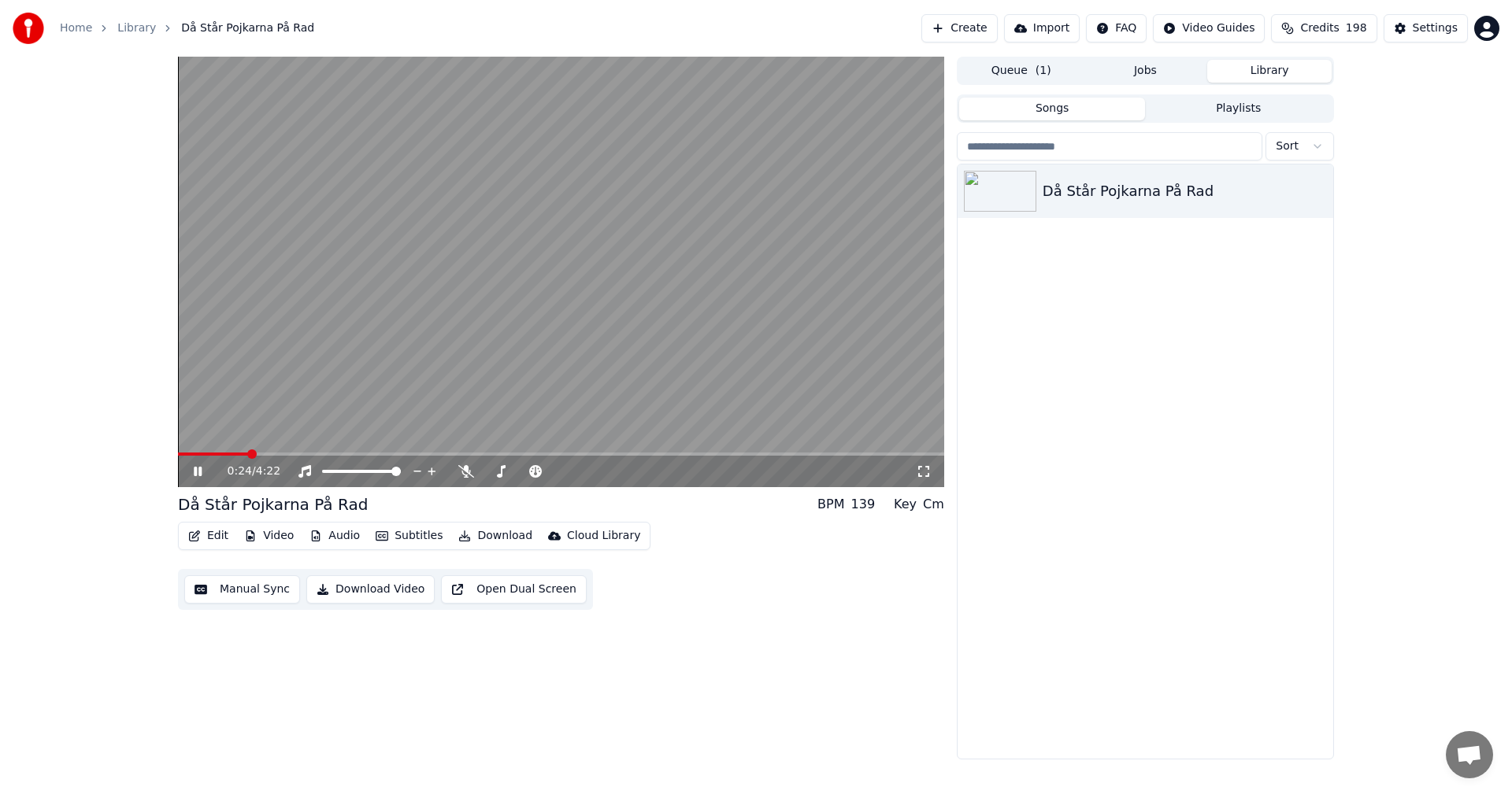
click at [247, 456] on span at bounding box center [561, 454] width 766 height 4
click at [265, 453] on span at bounding box center [561, 454] width 766 height 4
click at [279, 454] on span at bounding box center [561, 454] width 766 height 4
click at [307, 455] on span at bounding box center [561, 454] width 766 height 4
click at [325, 455] on span at bounding box center [561, 454] width 766 height 4
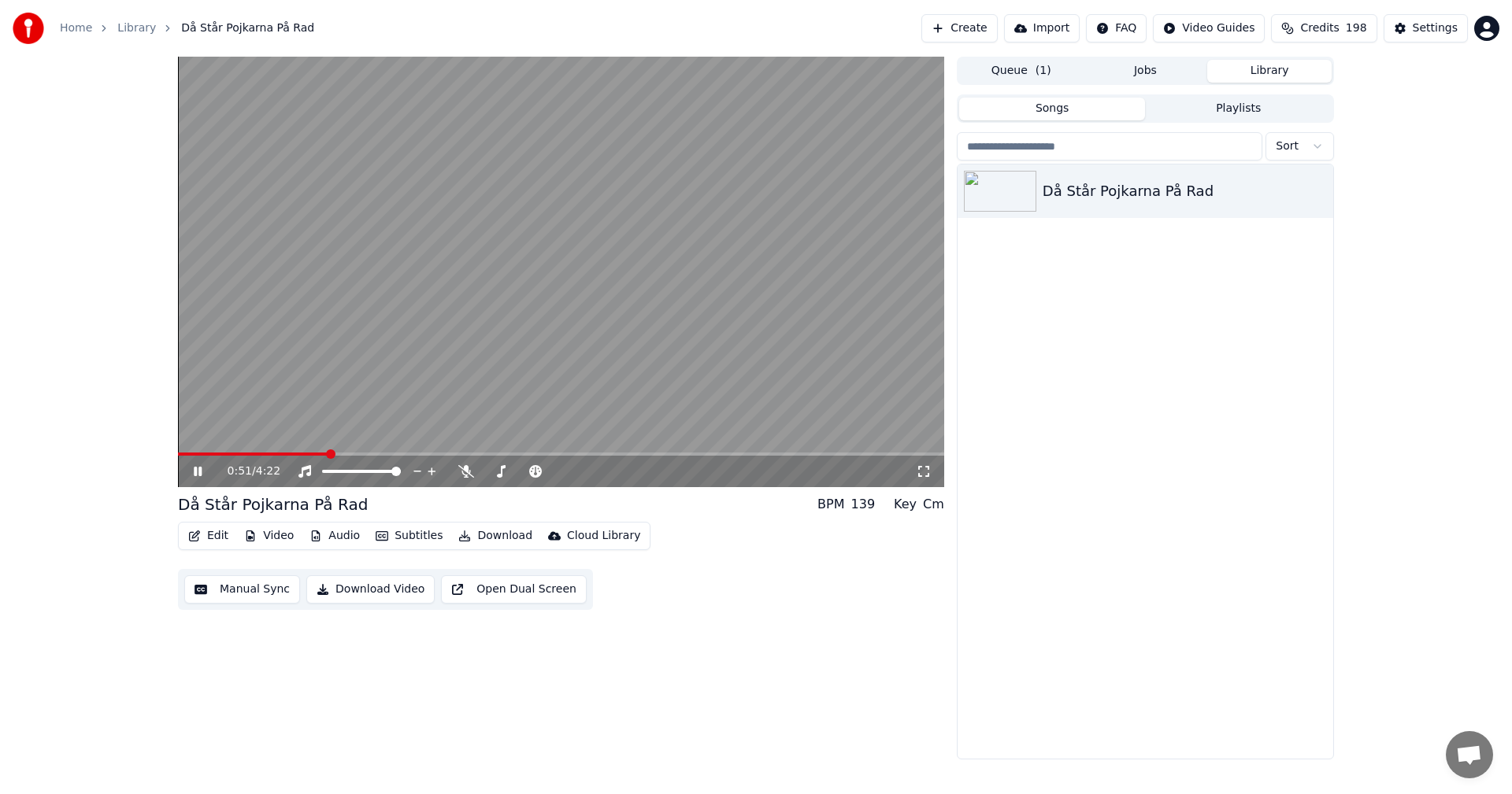
click at [338, 455] on span at bounding box center [561, 454] width 766 height 4
click at [360, 455] on span at bounding box center [561, 454] width 766 height 4
click at [373, 454] on span at bounding box center [561, 454] width 766 height 4
click at [476, 454] on span at bounding box center [561, 454] width 766 height 4
click at [507, 452] on video at bounding box center [561, 271] width 766 height 430
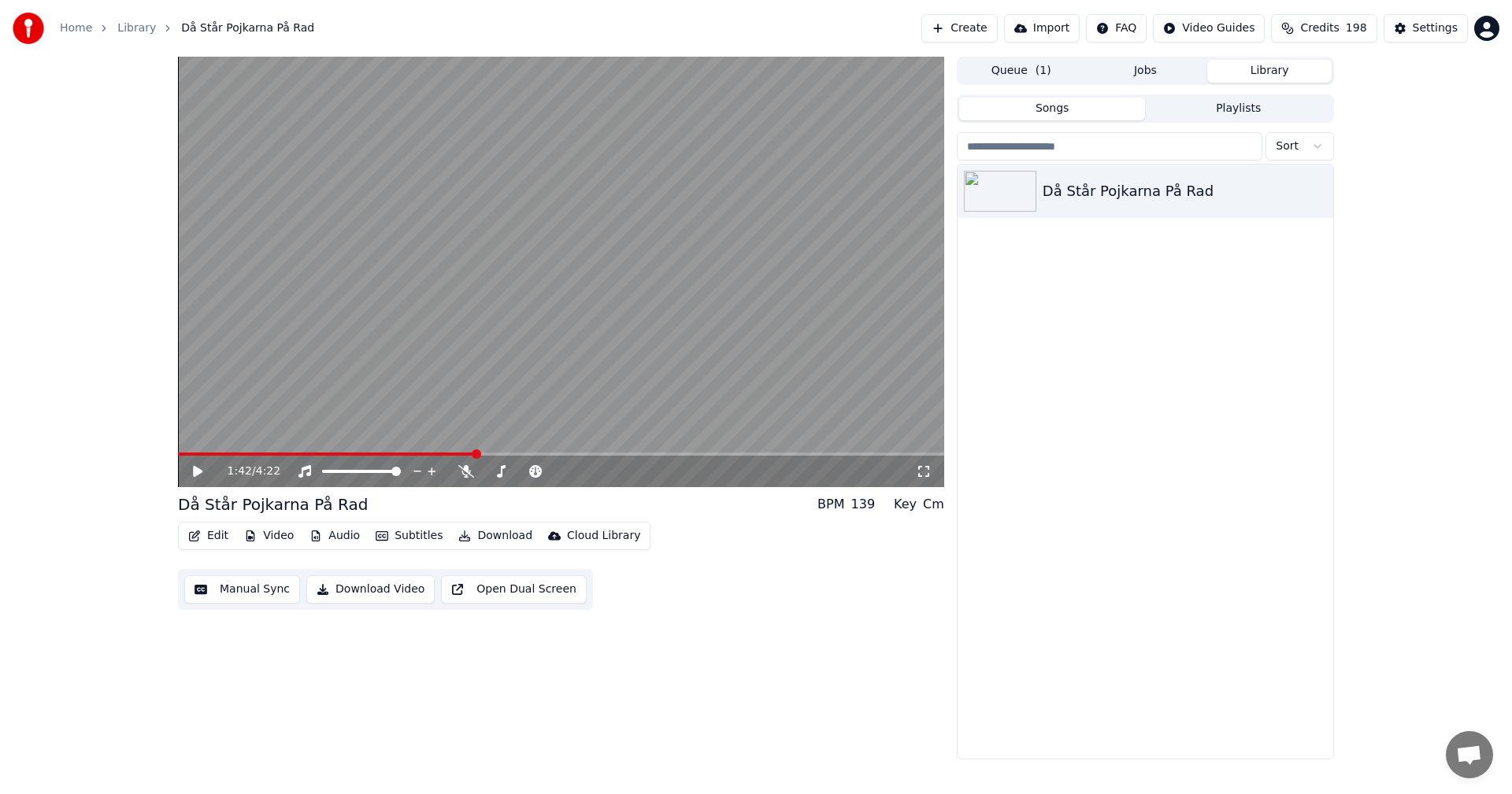
click at [528, 457] on div "1:42 / 4:22" at bounding box center [561, 472] width 766 height 31
click at [564, 454] on span at bounding box center [561, 454] width 766 height 4
click at [590, 454] on span at bounding box center [561, 454] width 766 height 4
click at [501, 475] on icon at bounding box center [501, 472] width 9 height 13
click at [550, 474] on span at bounding box center [551, 472] width 10 height 10
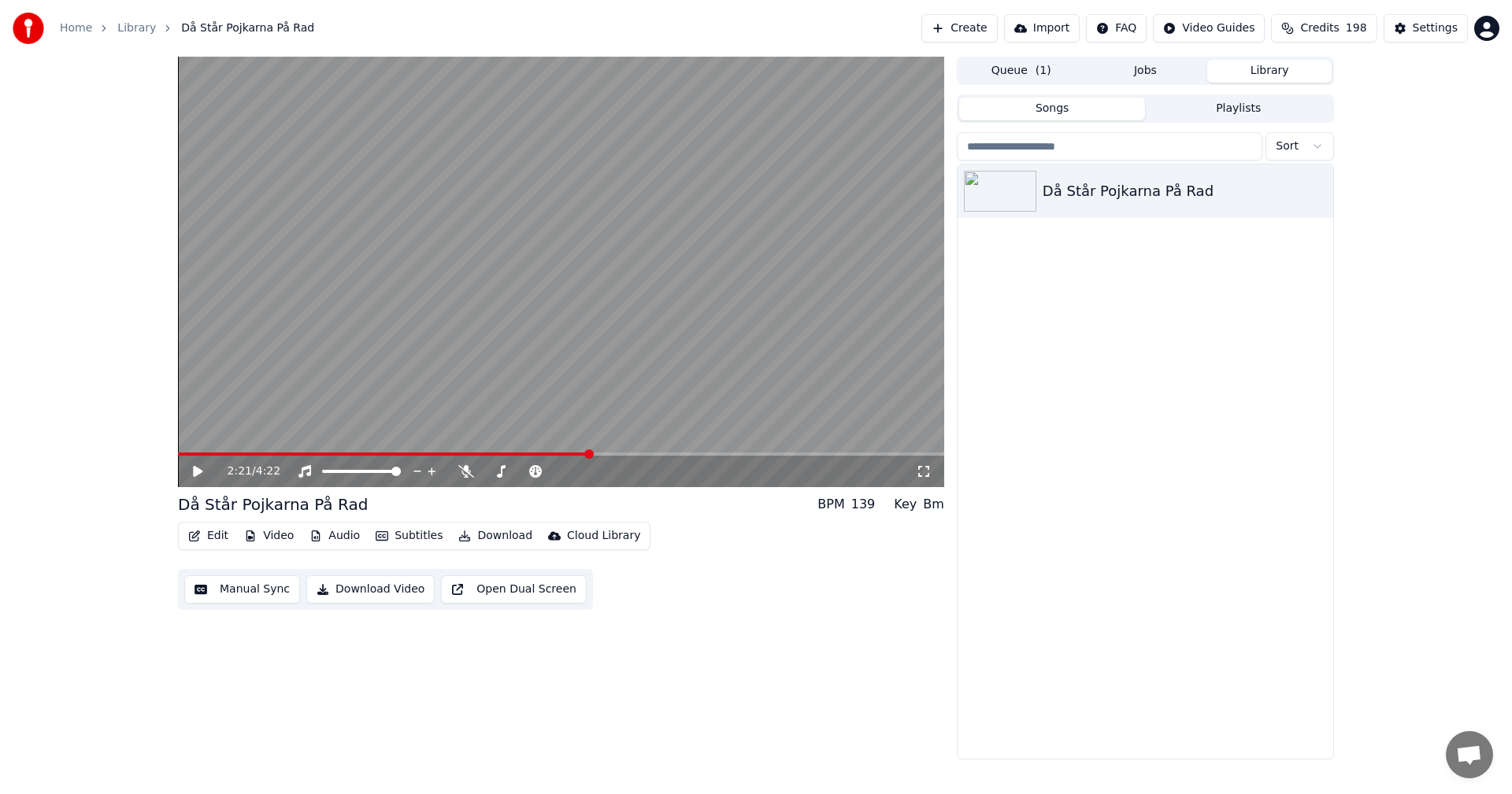
click at [261, 534] on button "Video" at bounding box center [269, 536] width 62 height 22
click at [171, 614] on div "2:21 / 4:22 Då Står Pojkarna På Rad BPM 139 Key Bm Edit Video Audio Subtitles D…" at bounding box center [756, 408] width 1181 height 703
click at [213, 524] on div "Edit Video Audio Subtitles Download Cloud Library" at bounding box center [414, 536] width 473 height 29
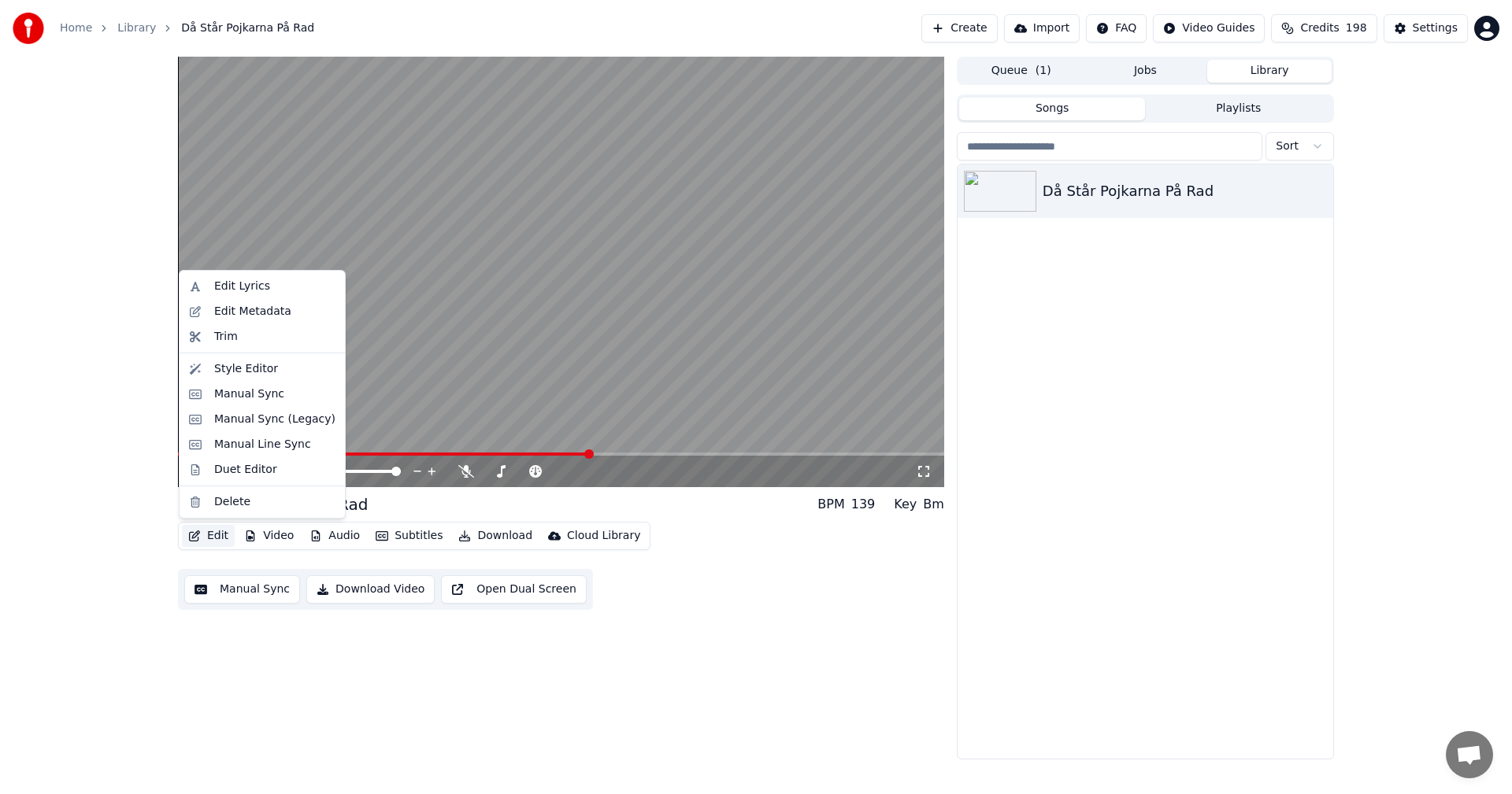
click at [209, 537] on button "Edit" at bounding box center [208, 536] width 53 height 22
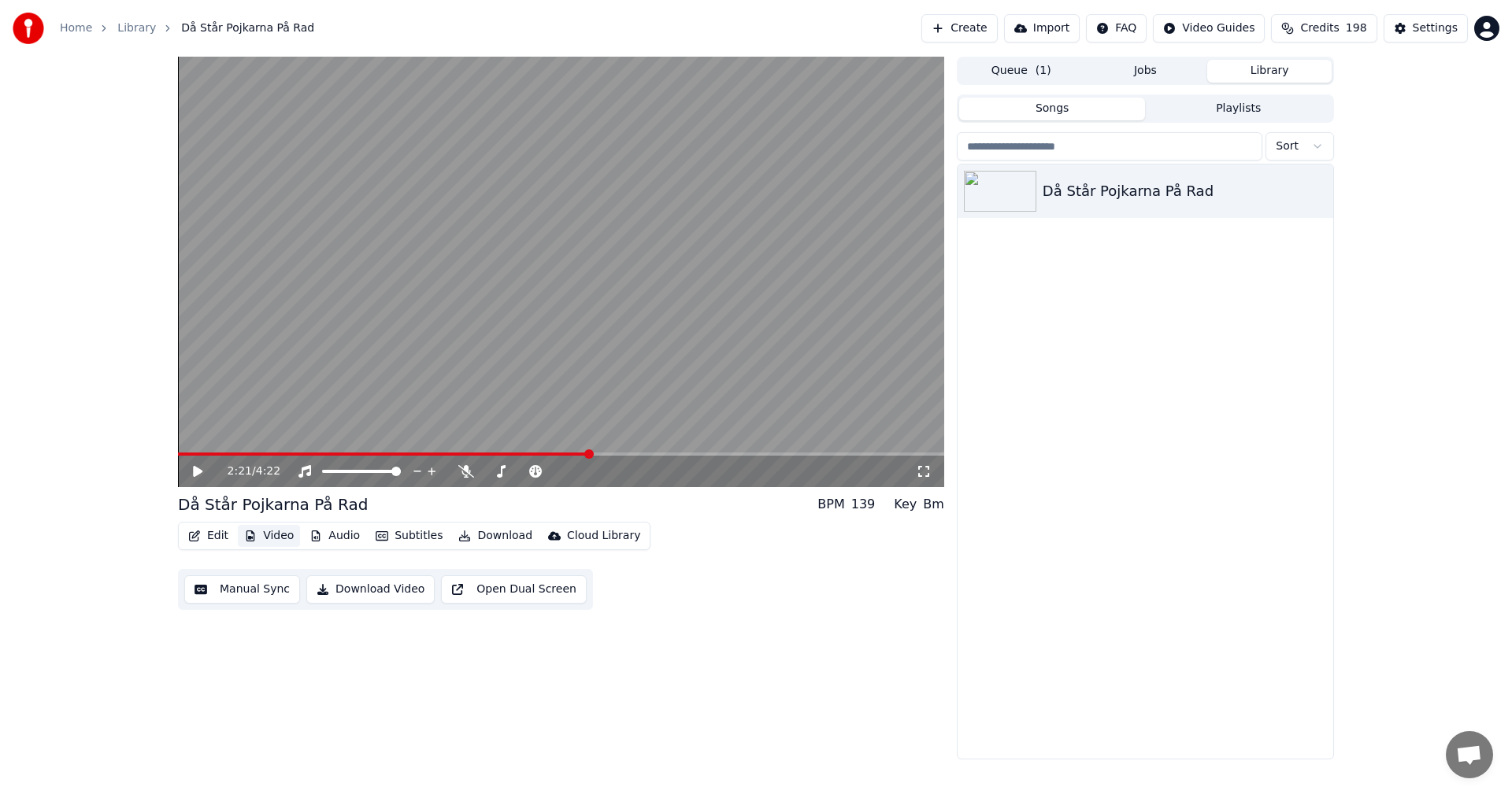
click at [265, 542] on button "Video" at bounding box center [269, 536] width 62 height 22
click at [265, 539] on button "Video" at bounding box center [269, 536] width 62 height 22
click at [606, 678] on div "2:21 / 4:22 Då Står Pojkarna På Rad BPM 139 Key Bm Edit Video Audio Subtitles D…" at bounding box center [561, 408] width 766 height 703
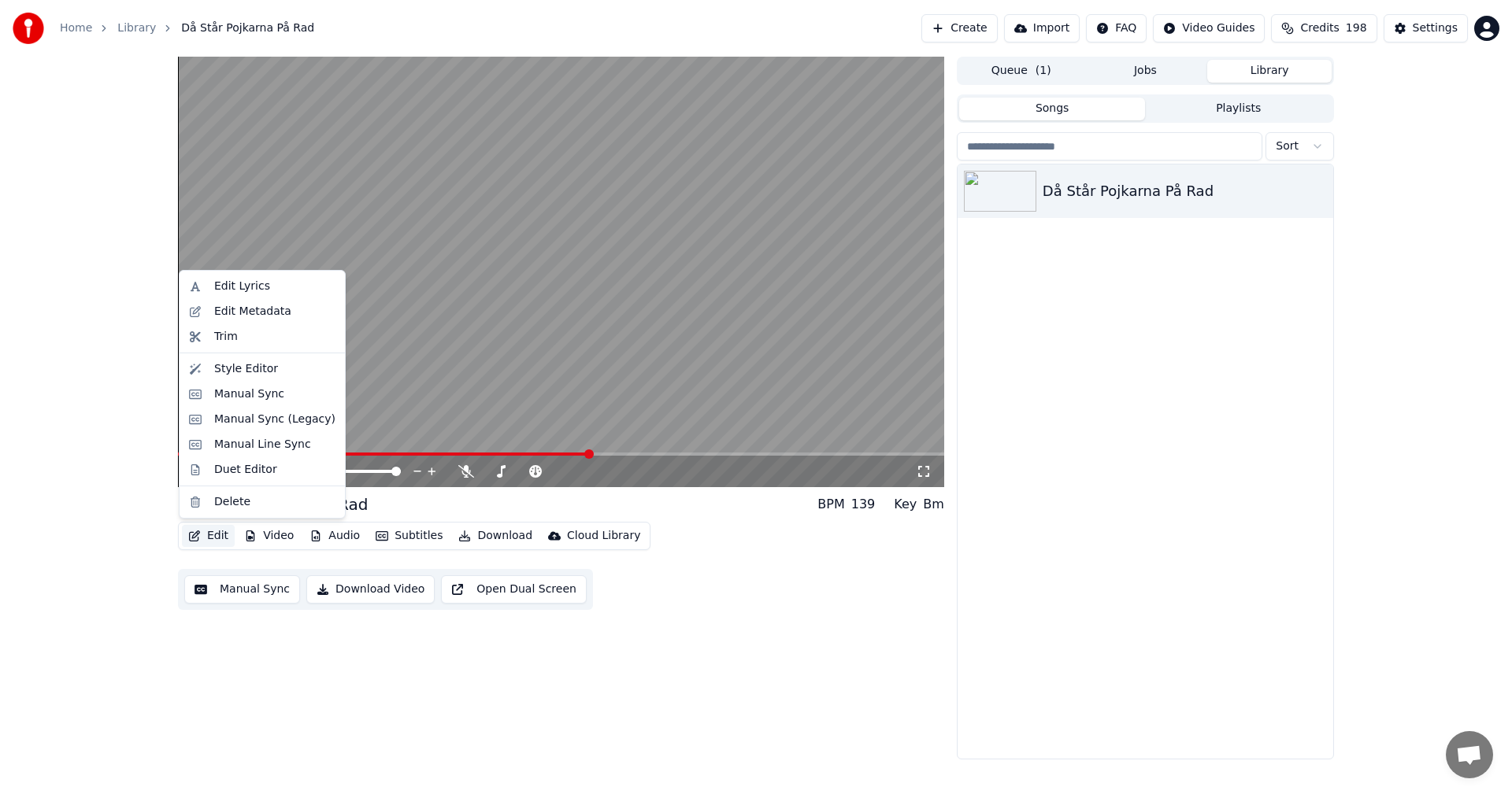
click at [213, 537] on button "Edit" at bounding box center [208, 536] width 53 height 22
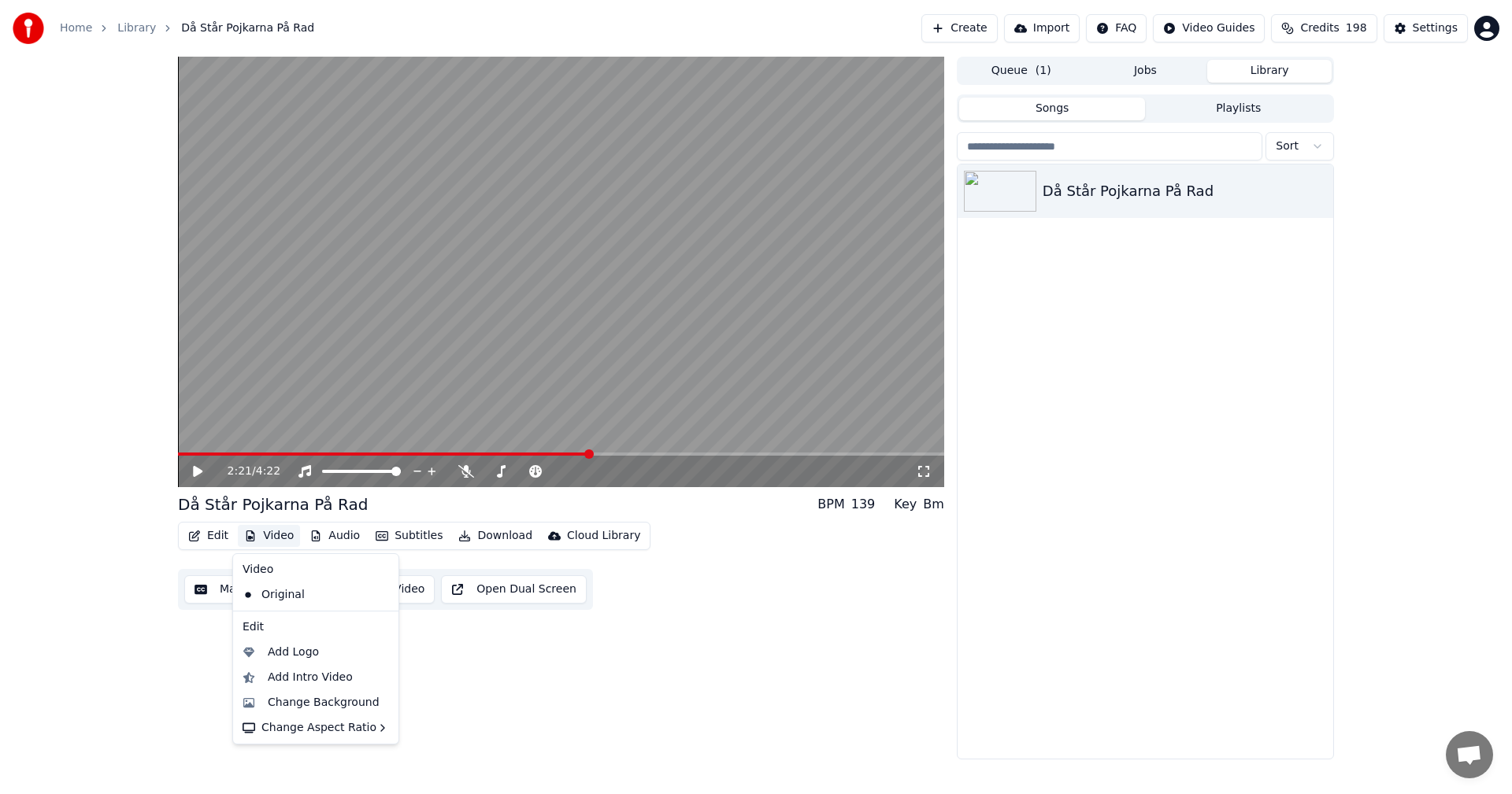
click at [287, 533] on button "Video" at bounding box center [269, 536] width 62 height 22
click at [287, 533] on button "Video" at bounding box center [269, 536] width 62 height 22
click at [270, 698] on div "Change Background" at bounding box center [323, 703] width 111 height 16
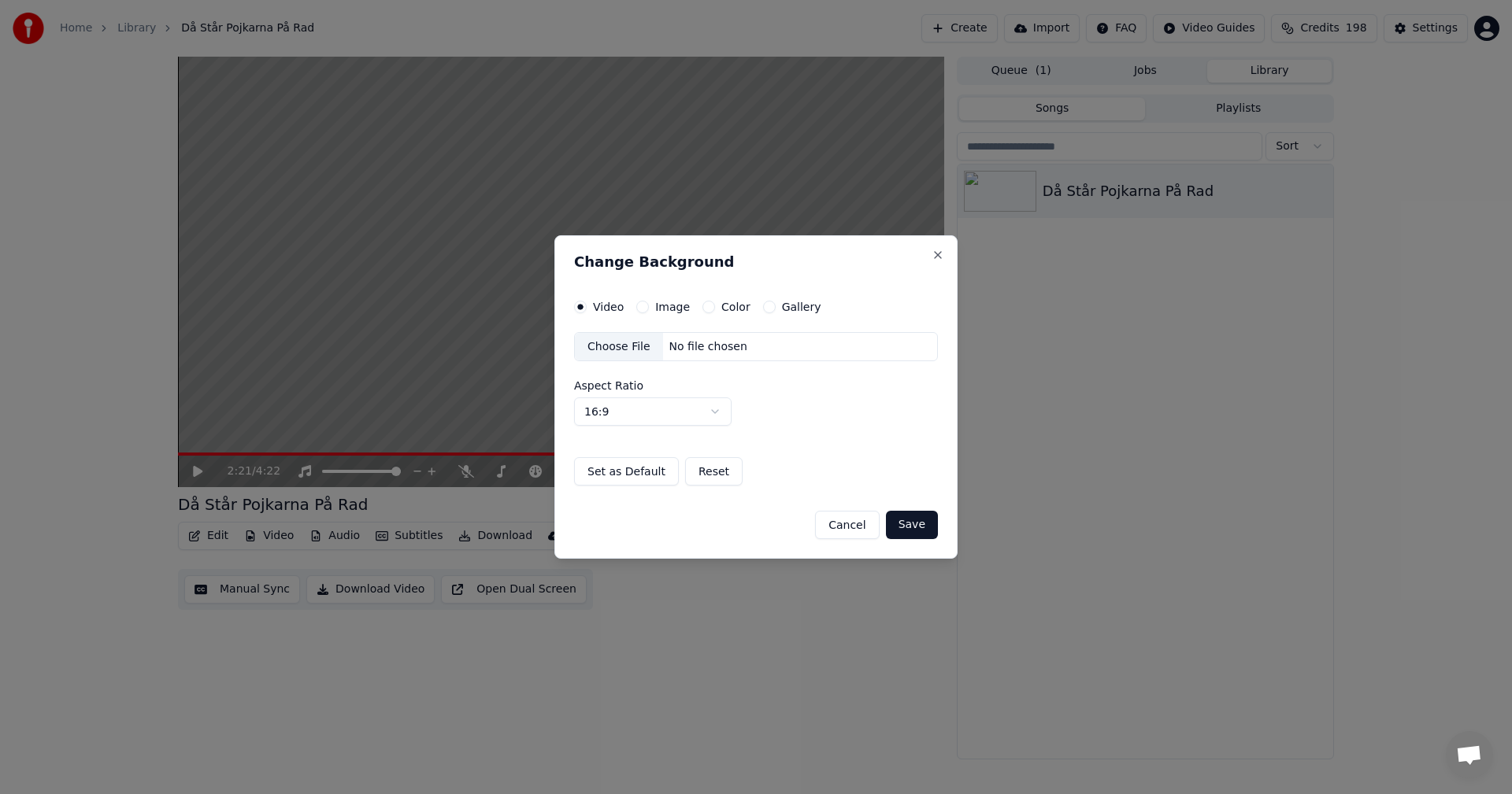
click at [633, 349] on div "Choose File" at bounding box center [619, 348] width 88 height 29
click at [906, 531] on button "Save" at bounding box center [912, 525] width 52 height 29
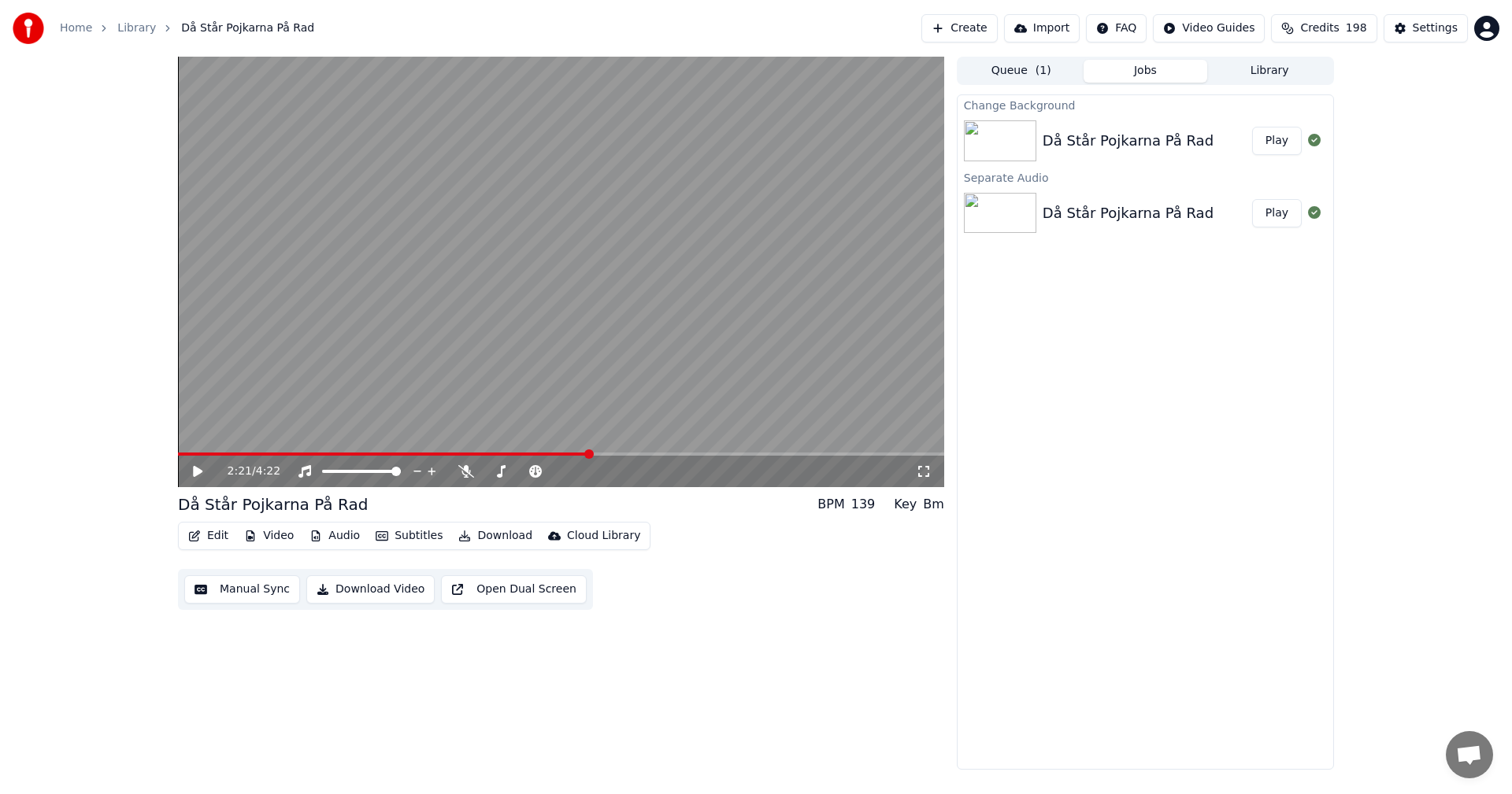
click at [1270, 155] on div "Då Står Pojkarna På Rad Play" at bounding box center [1145, 141] width 376 height 54
click at [1137, 142] on div "Då Står Pojkarna På Rad" at bounding box center [1128, 141] width 171 height 22
click at [1278, 145] on button "Play" at bounding box center [1277, 141] width 49 height 29
click at [351, 456] on div "0:45 / 4:22" at bounding box center [561, 472] width 766 height 31
click at [371, 456] on span at bounding box center [561, 454] width 766 height 4
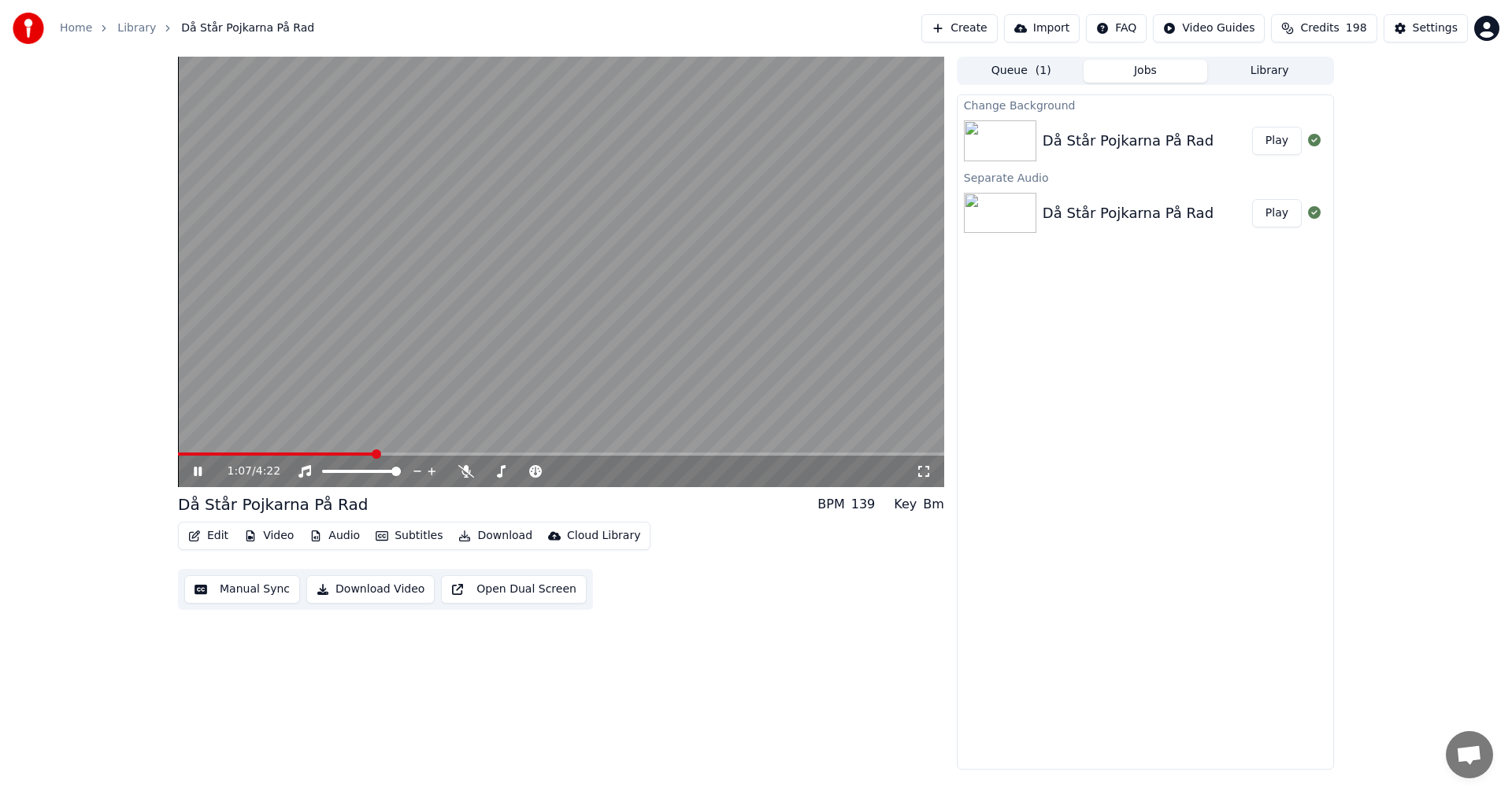
click at [358, 454] on span at bounding box center [276, 454] width 196 height 4
click at [511, 454] on span at bounding box center [561, 454] width 766 height 4
click at [537, 455] on span at bounding box center [561, 454] width 766 height 4
click at [572, 452] on video at bounding box center [561, 271] width 766 height 430
click at [578, 454] on span at bounding box center [561, 454] width 766 height 4
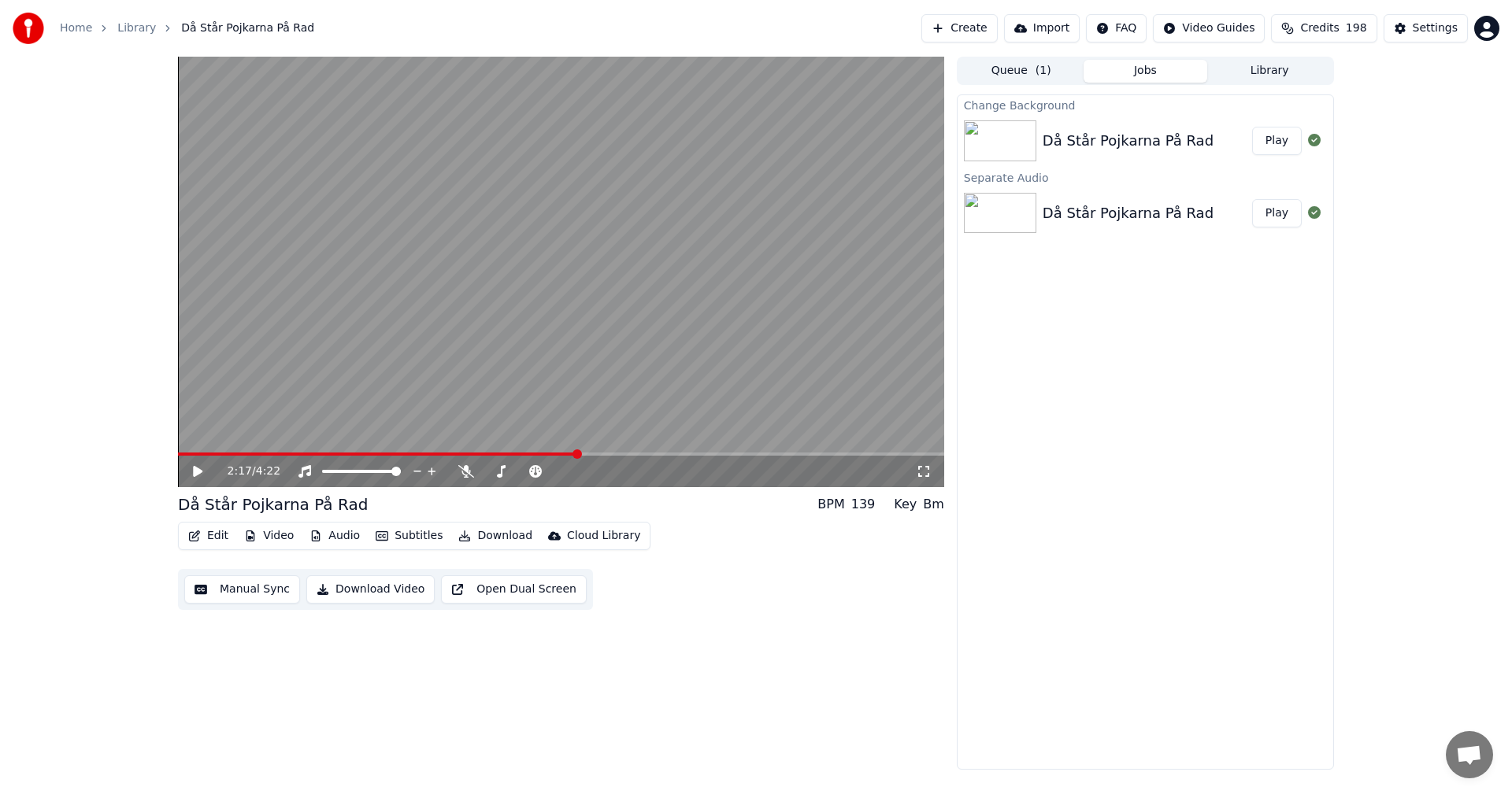
click at [201, 469] on icon at bounding box center [208, 472] width 37 height 13
click at [207, 537] on button "Edit" at bounding box center [208, 536] width 53 height 22
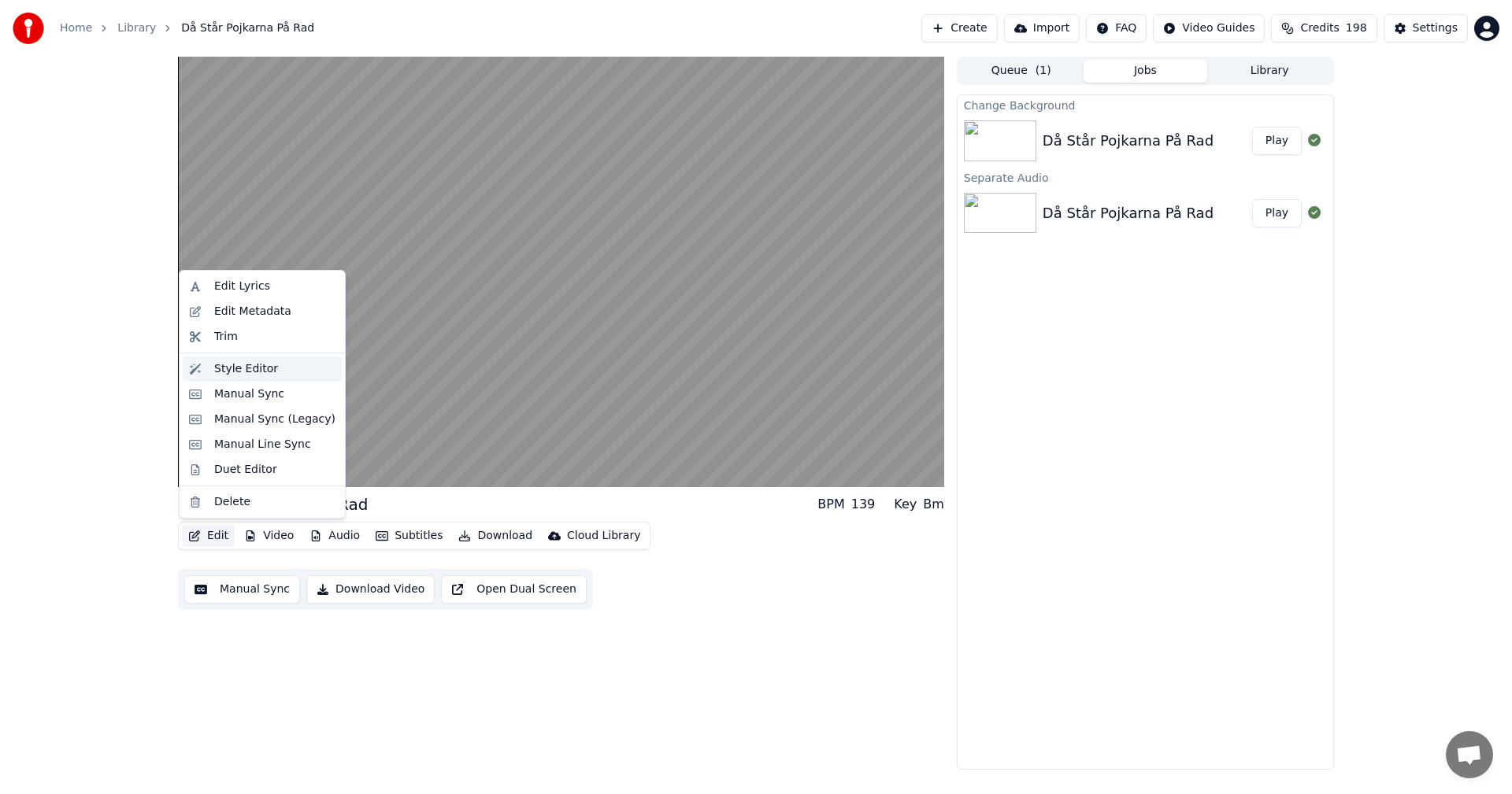
click at [257, 375] on div "Style Editor" at bounding box center [245, 369] width 64 height 16
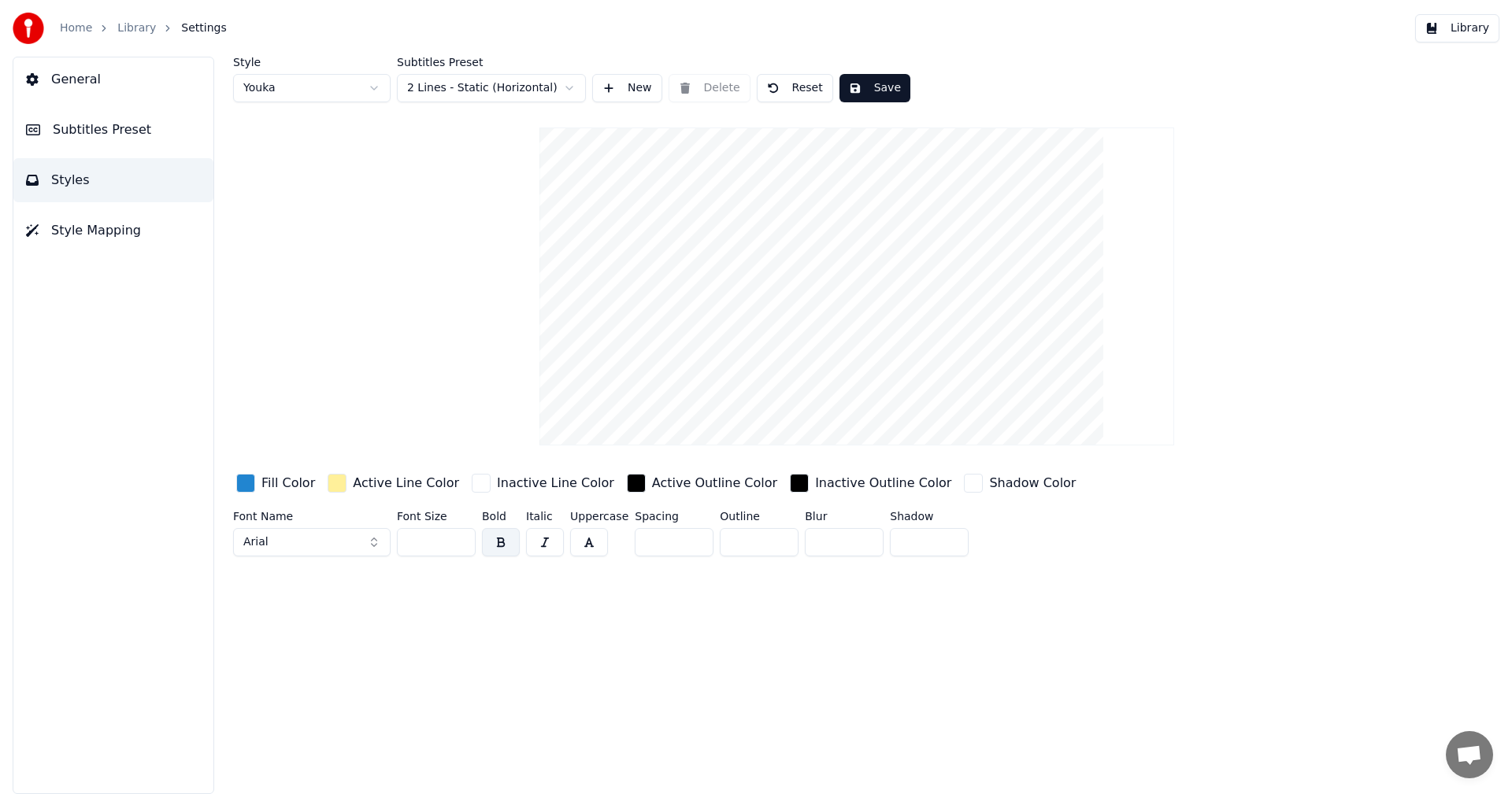
click at [84, 230] on span "Style Mapping" at bounding box center [96, 230] width 90 height 19
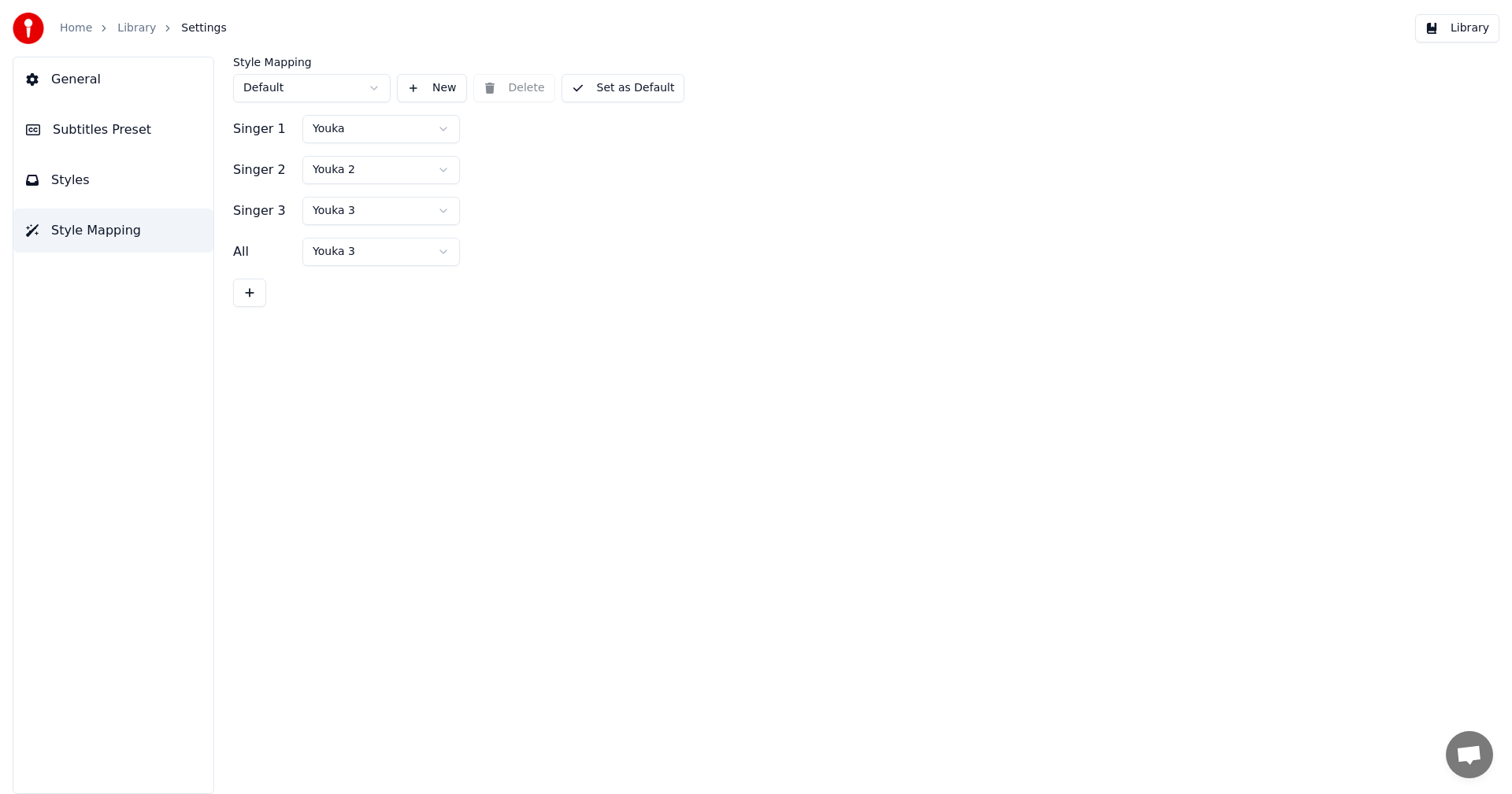
click at [78, 87] on span "General" at bounding box center [75, 79] width 49 height 19
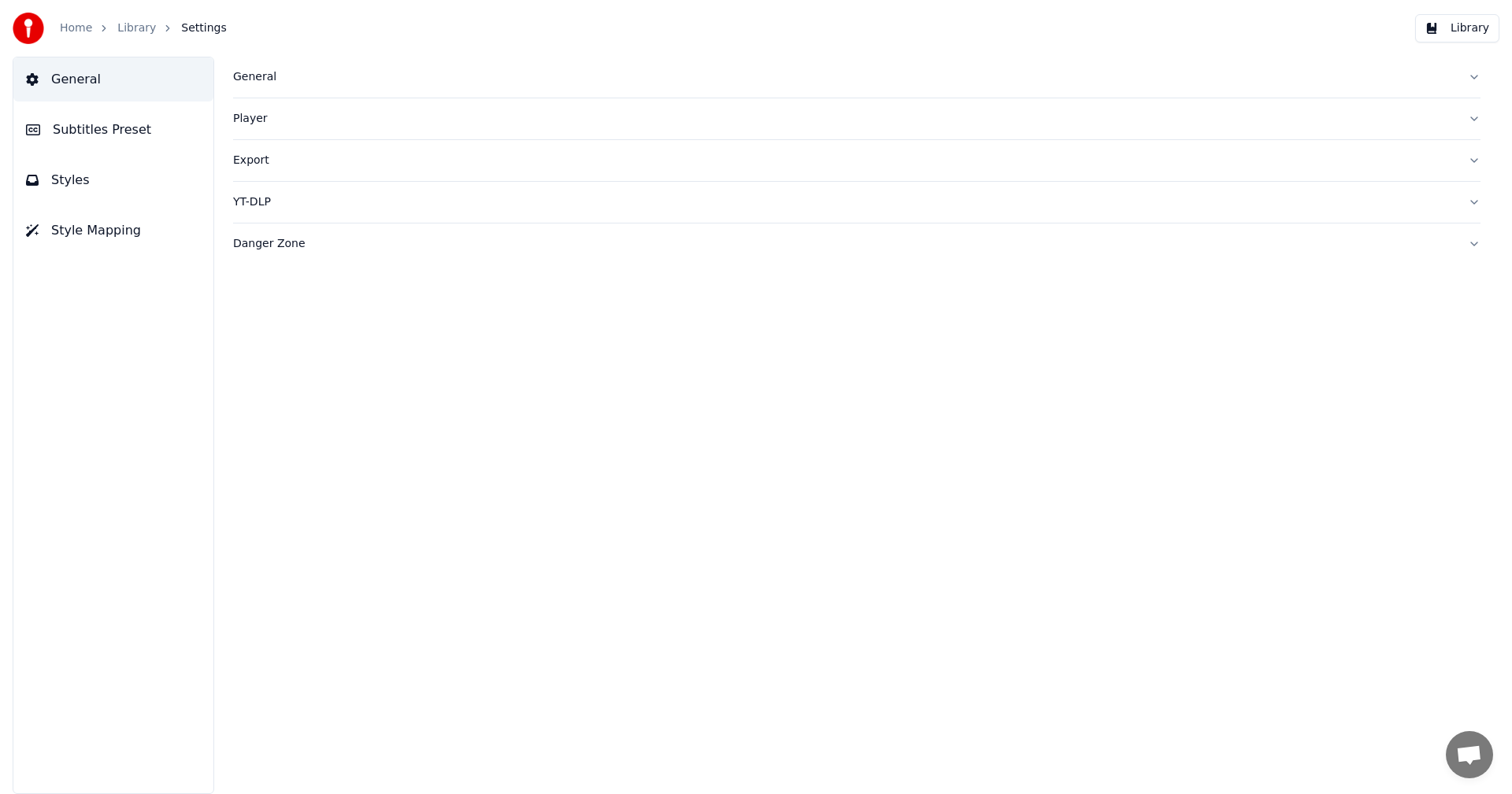
click at [137, 27] on link "Library" at bounding box center [137, 29] width 39 height 16
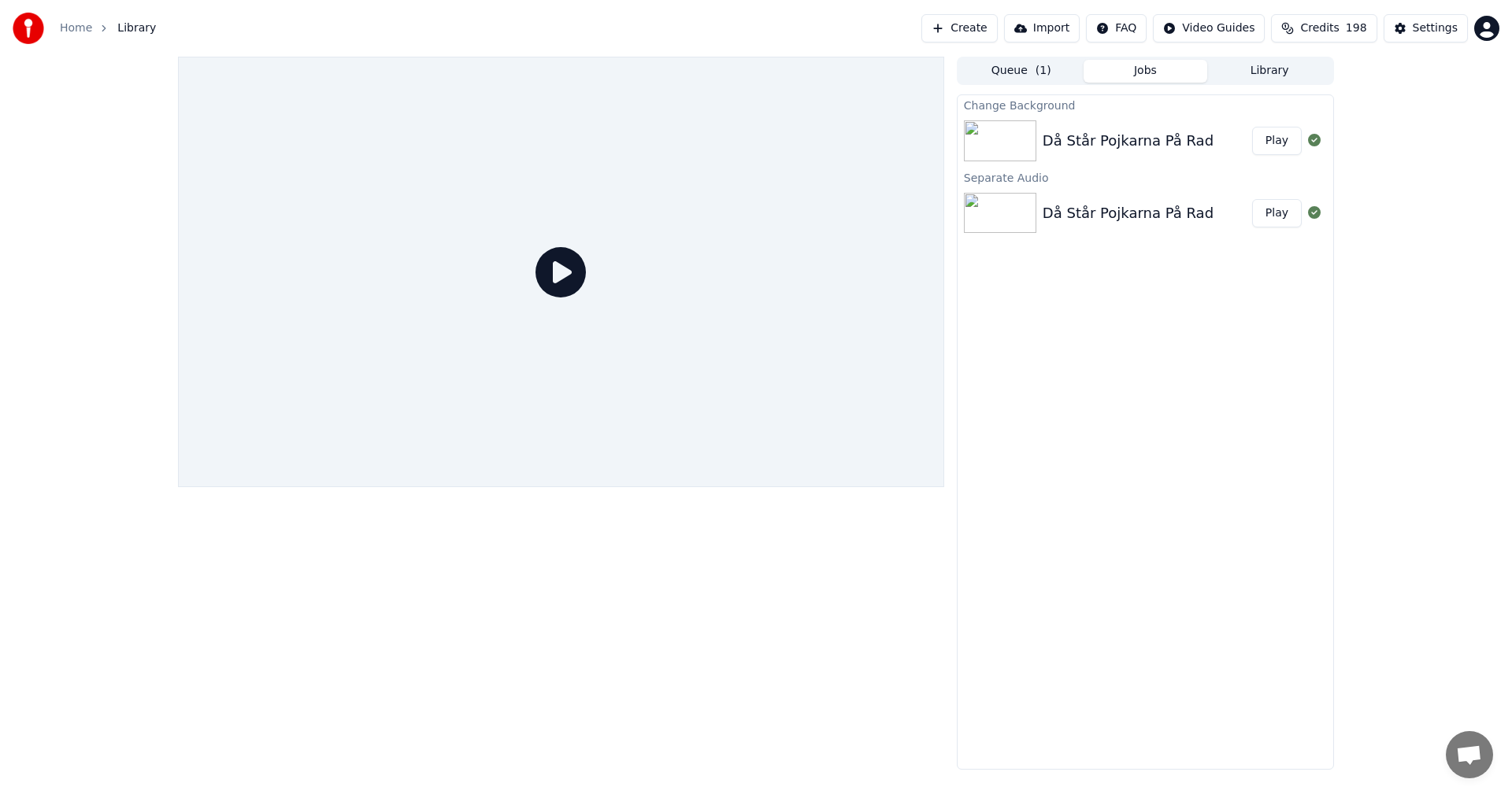
click at [1087, 144] on div "Då Står Pojkarna På Rad" at bounding box center [1128, 141] width 171 height 22
click at [1135, 137] on div "Då Står Pojkarna På Rad" at bounding box center [1128, 141] width 171 height 22
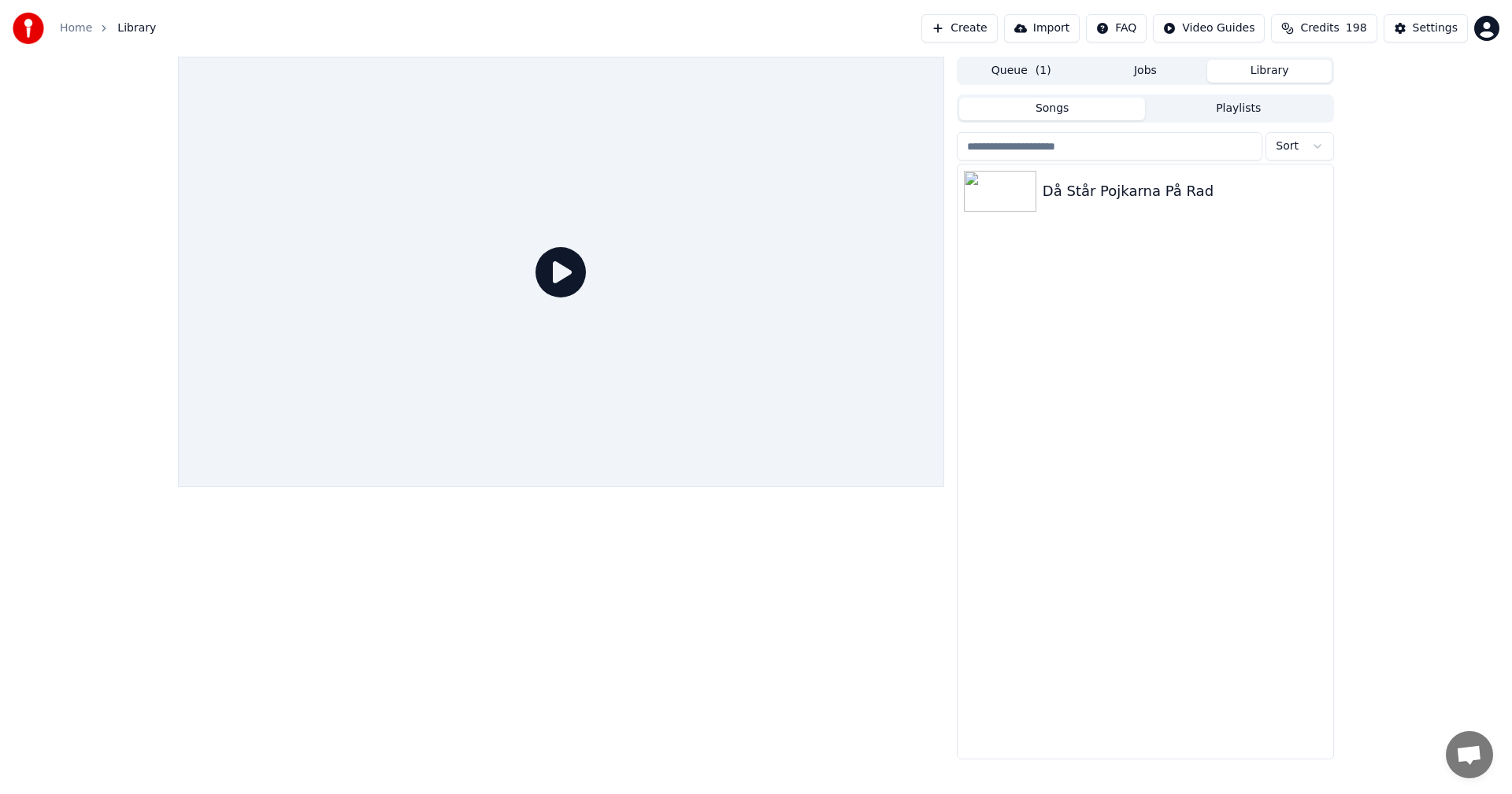
click at [1266, 74] on button "Library" at bounding box center [1269, 71] width 124 height 22
click at [1155, 70] on button "Jobs" at bounding box center [1145, 71] width 124 height 22
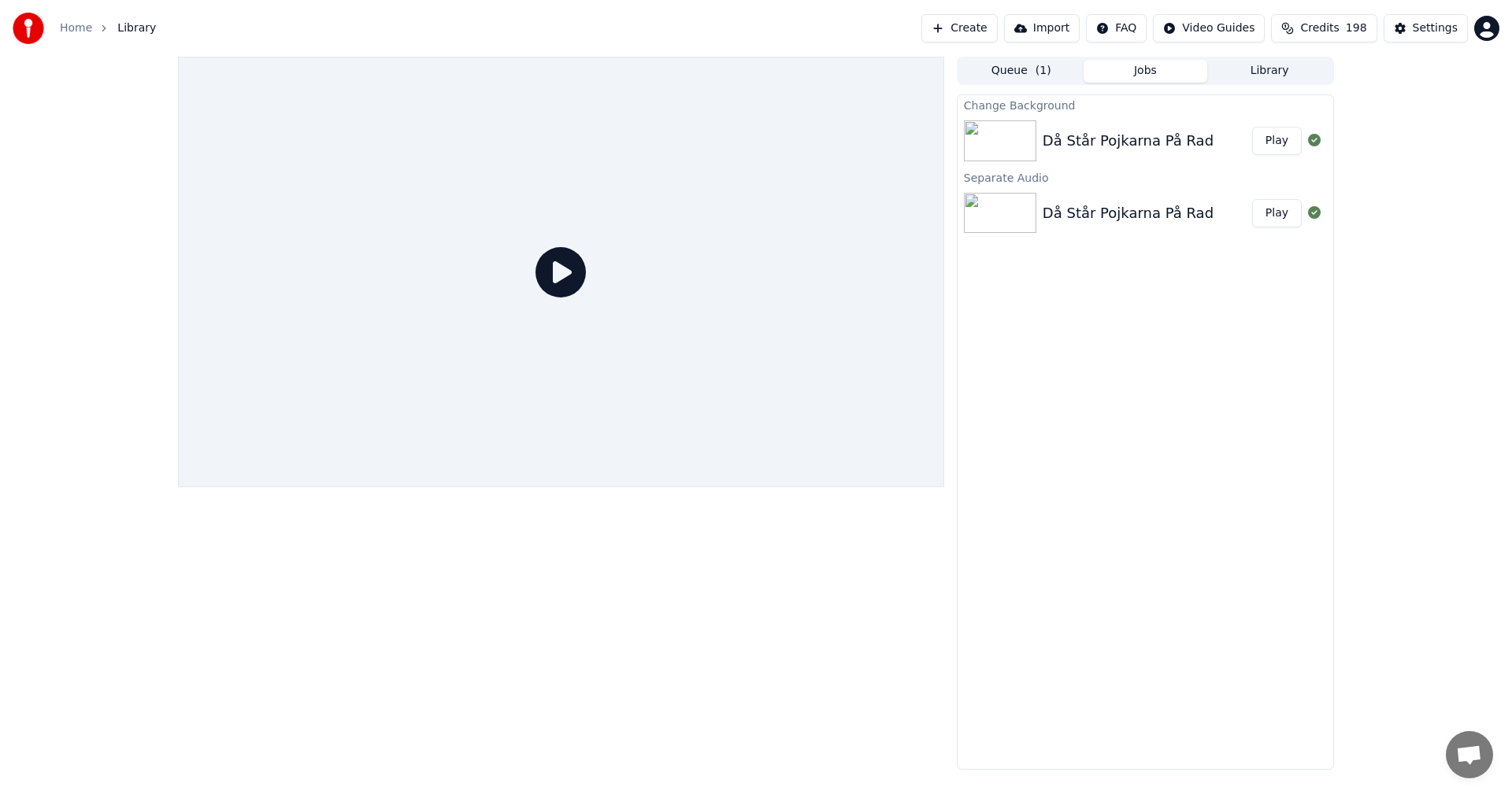
click at [1107, 155] on div "Då Står Pojkarna På Rad Play" at bounding box center [1145, 141] width 376 height 54
click at [1006, 70] on button "Queue ( 1 )" at bounding box center [1021, 71] width 124 height 22
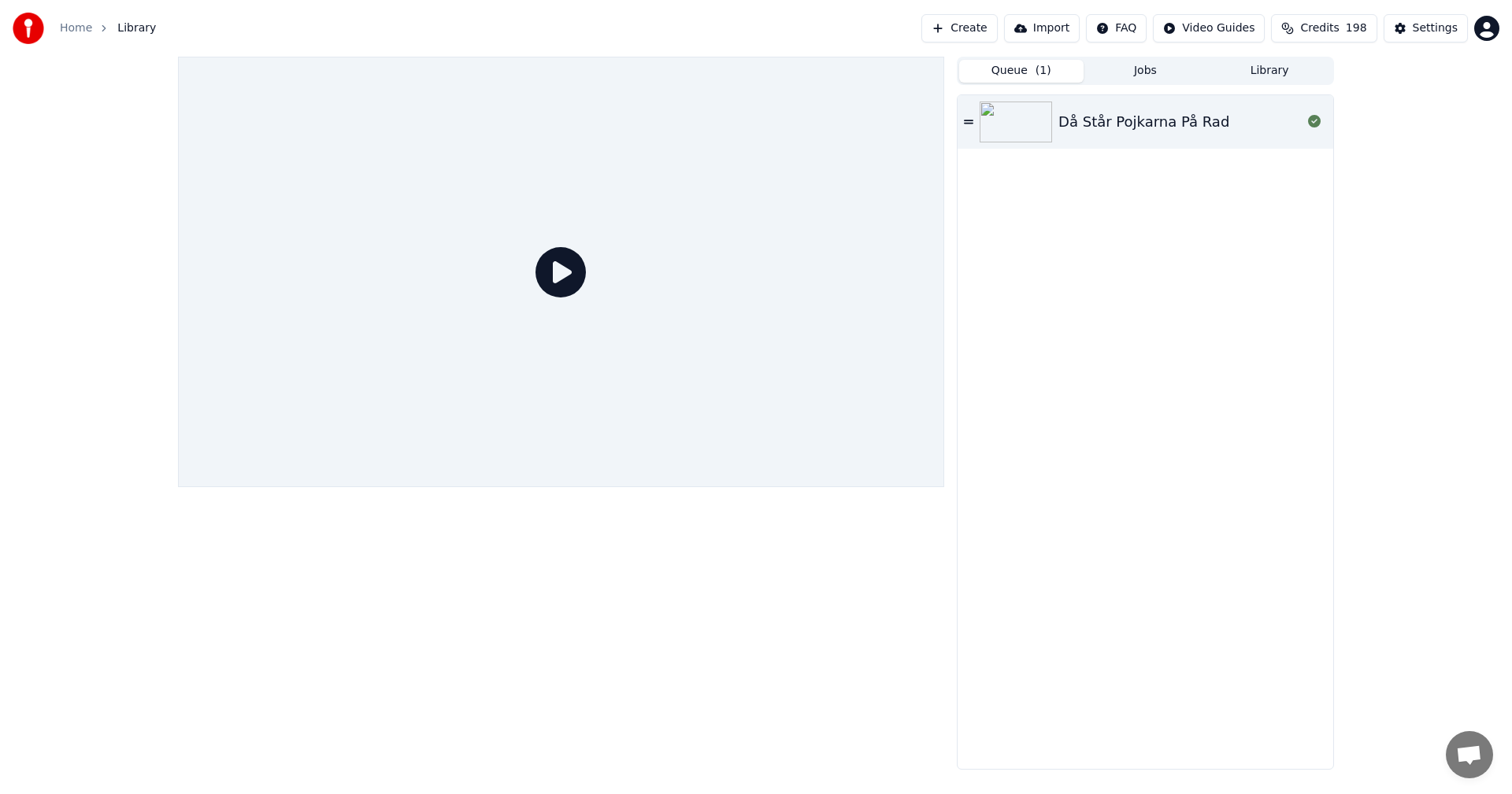
click at [1136, 75] on button "Jobs" at bounding box center [1145, 71] width 124 height 22
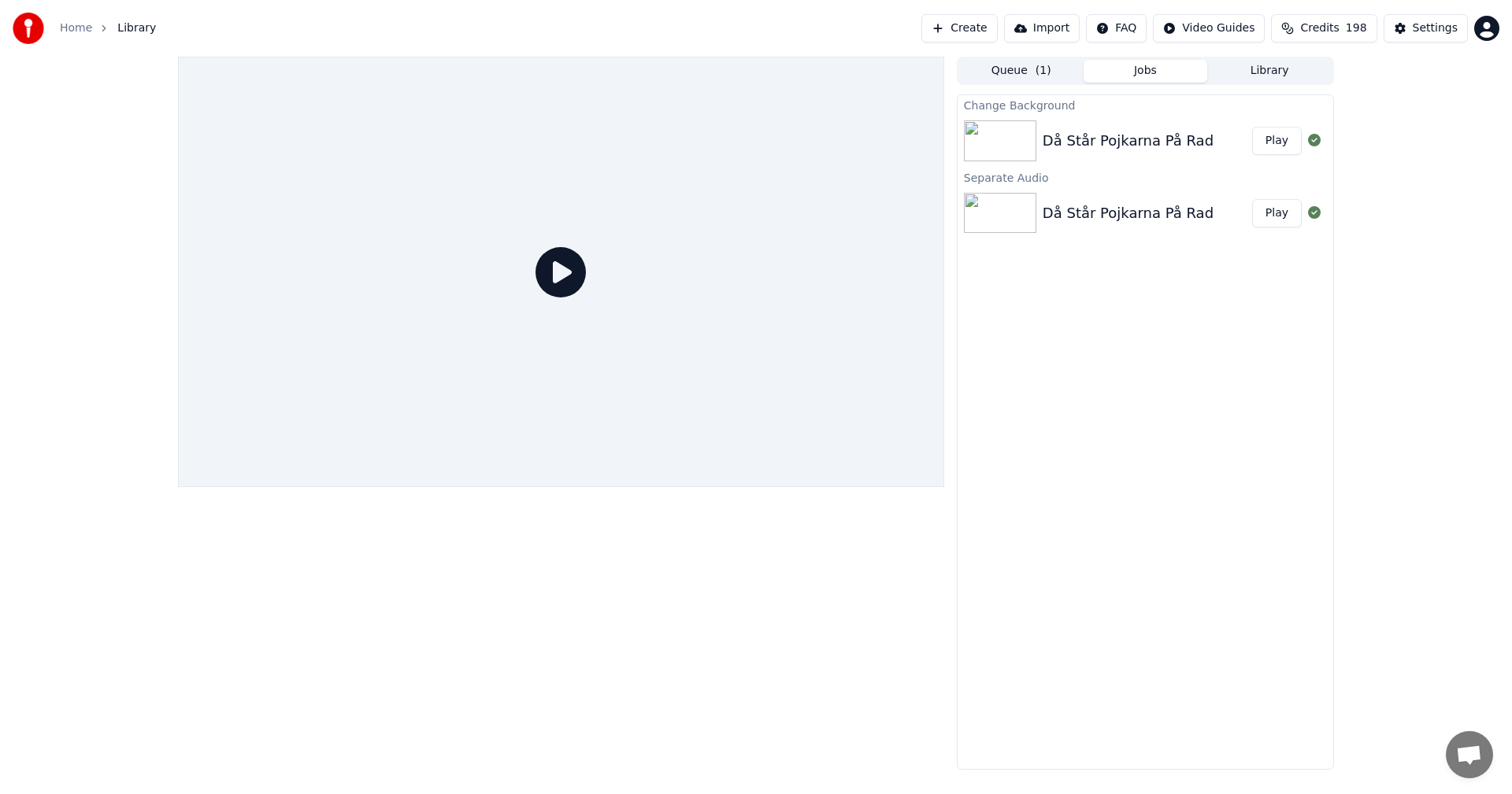
click at [1106, 141] on div "Då Står Pojkarna På Rad" at bounding box center [1128, 141] width 171 height 22
click at [1272, 148] on button "Play" at bounding box center [1277, 141] width 49 height 29
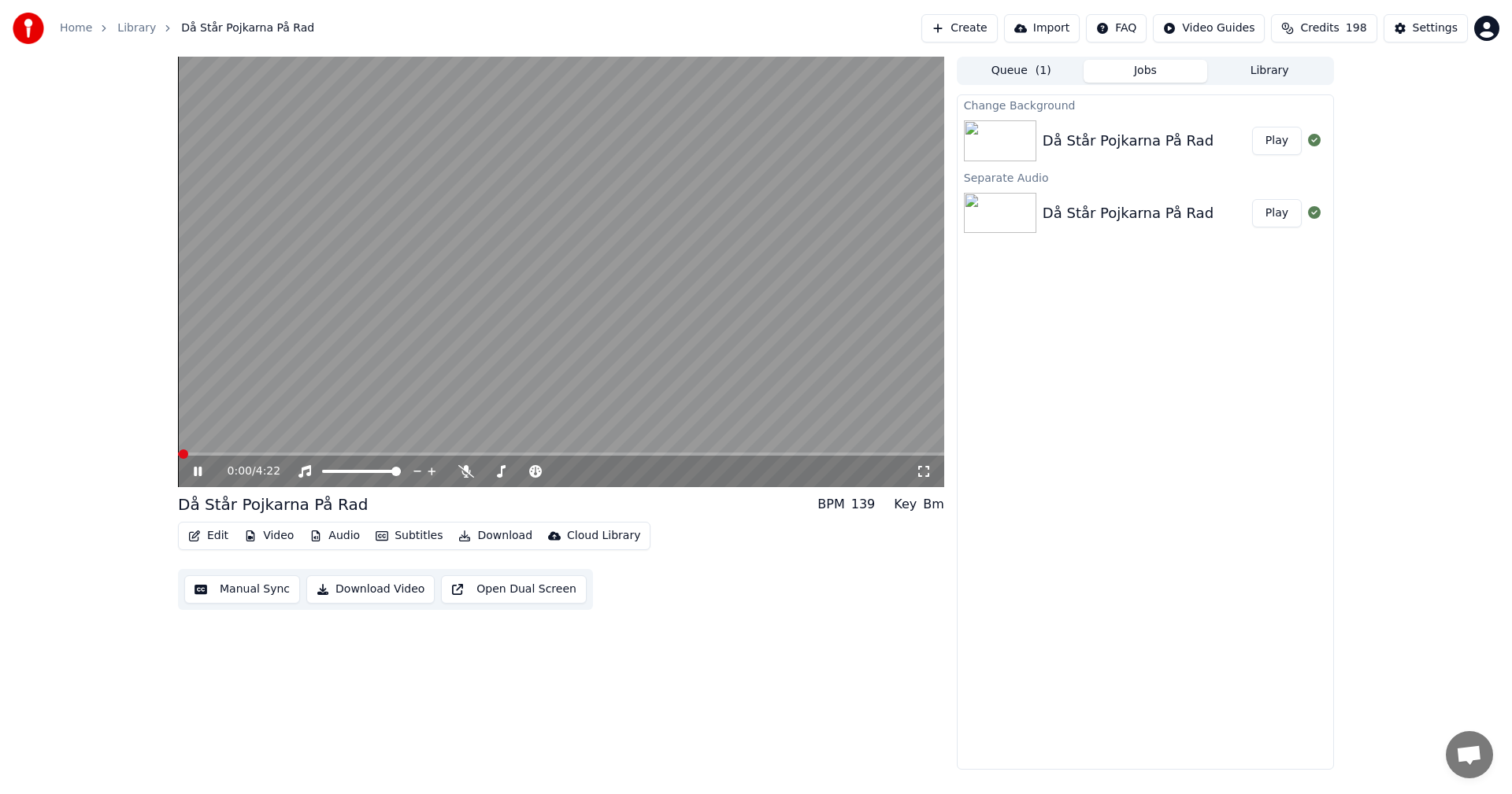
click at [205, 536] on button "Edit" at bounding box center [208, 536] width 53 height 22
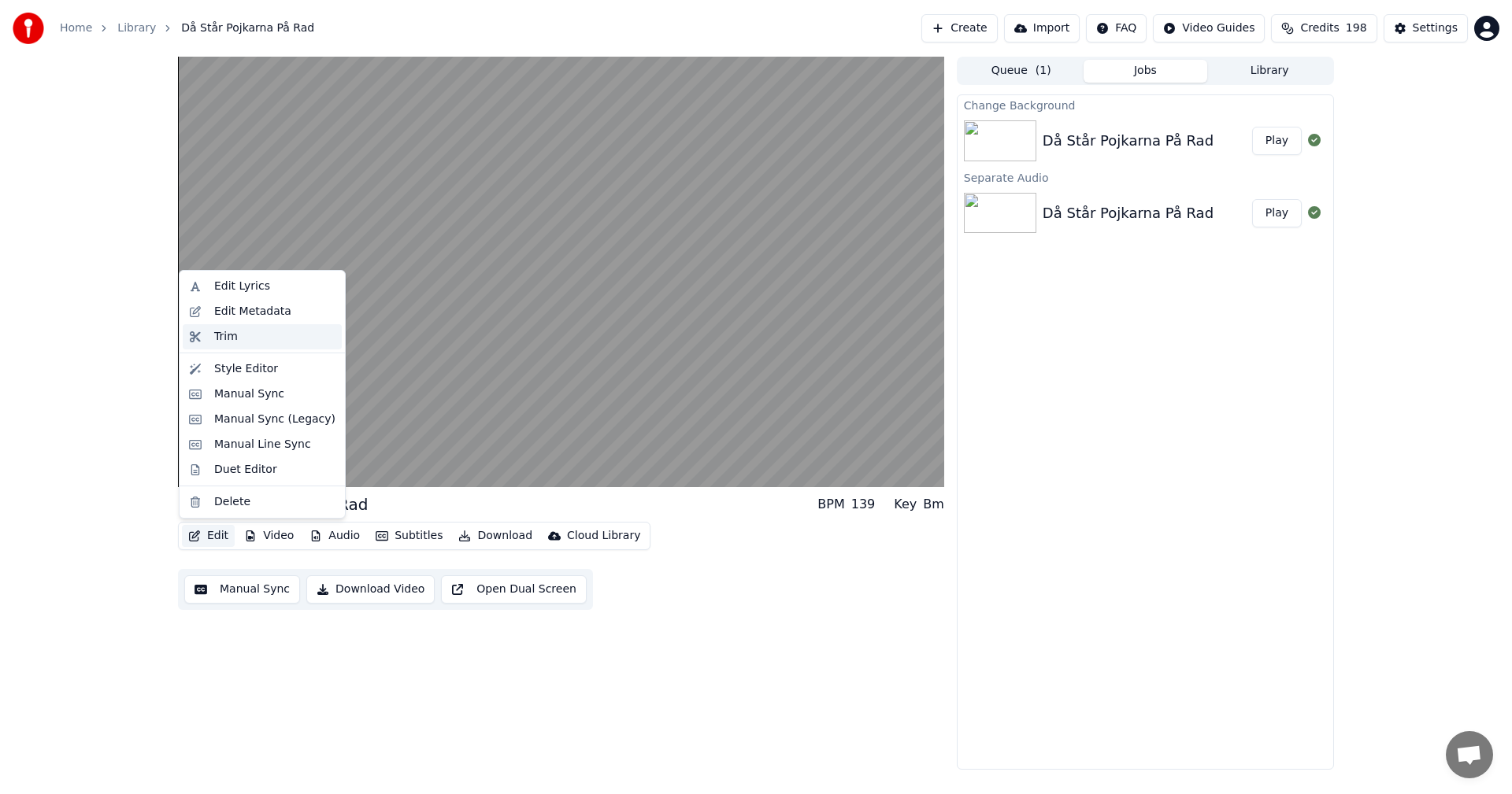
click at [217, 344] on div "Trim" at bounding box center [225, 337] width 23 height 16
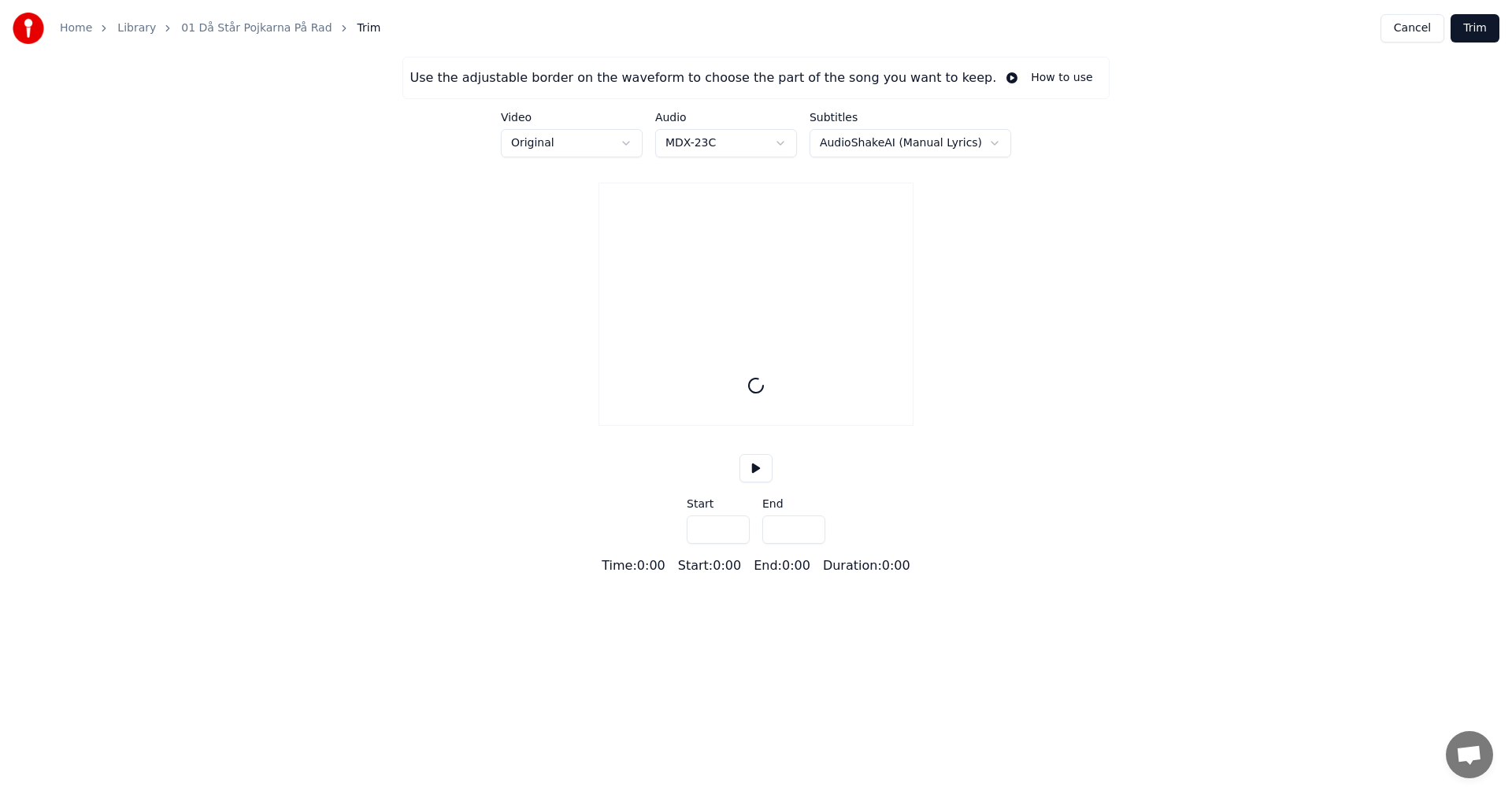
type input "*****"
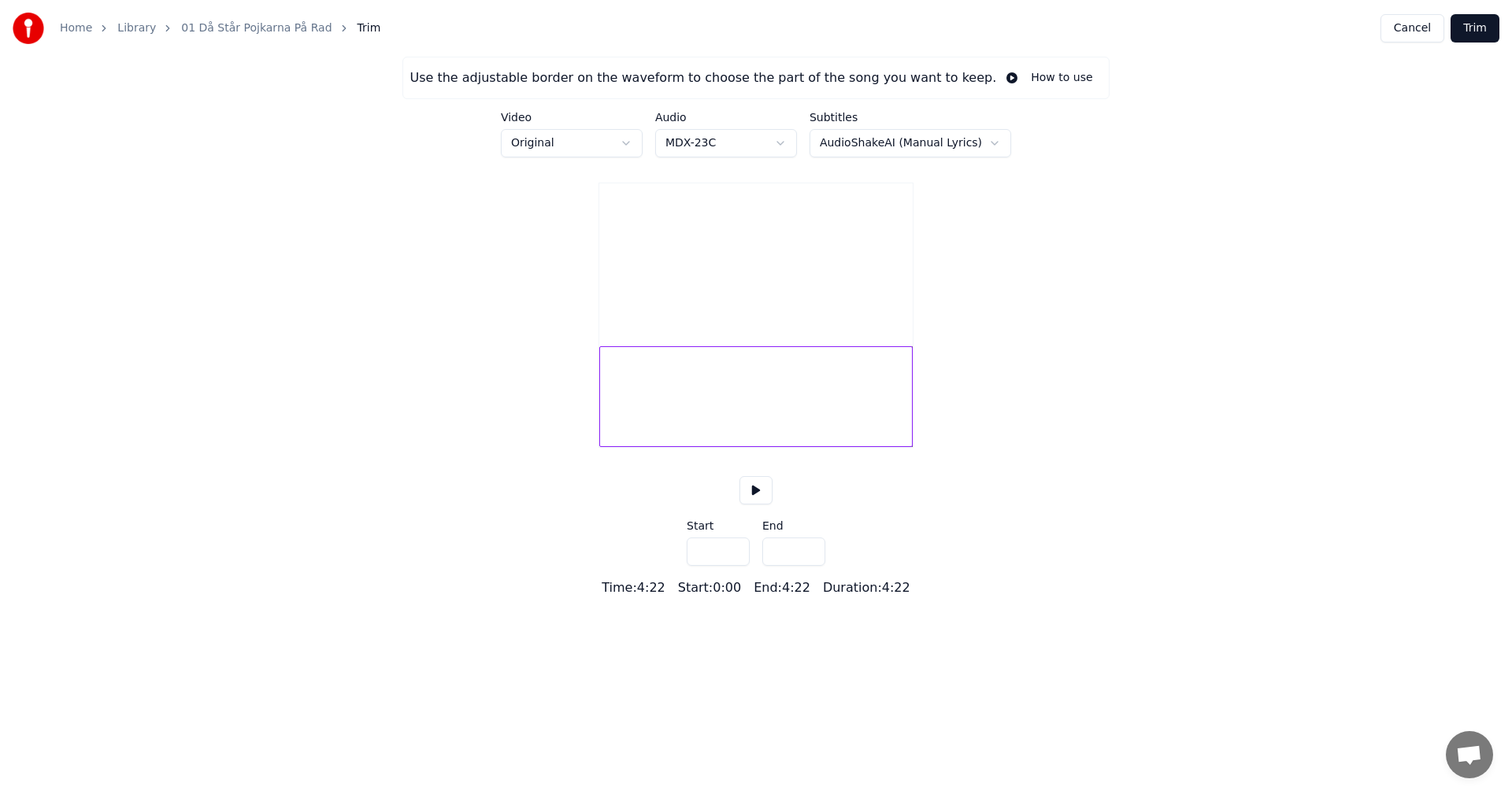
click at [1410, 29] on button "Cancel" at bounding box center [1412, 29] width 64 height 29
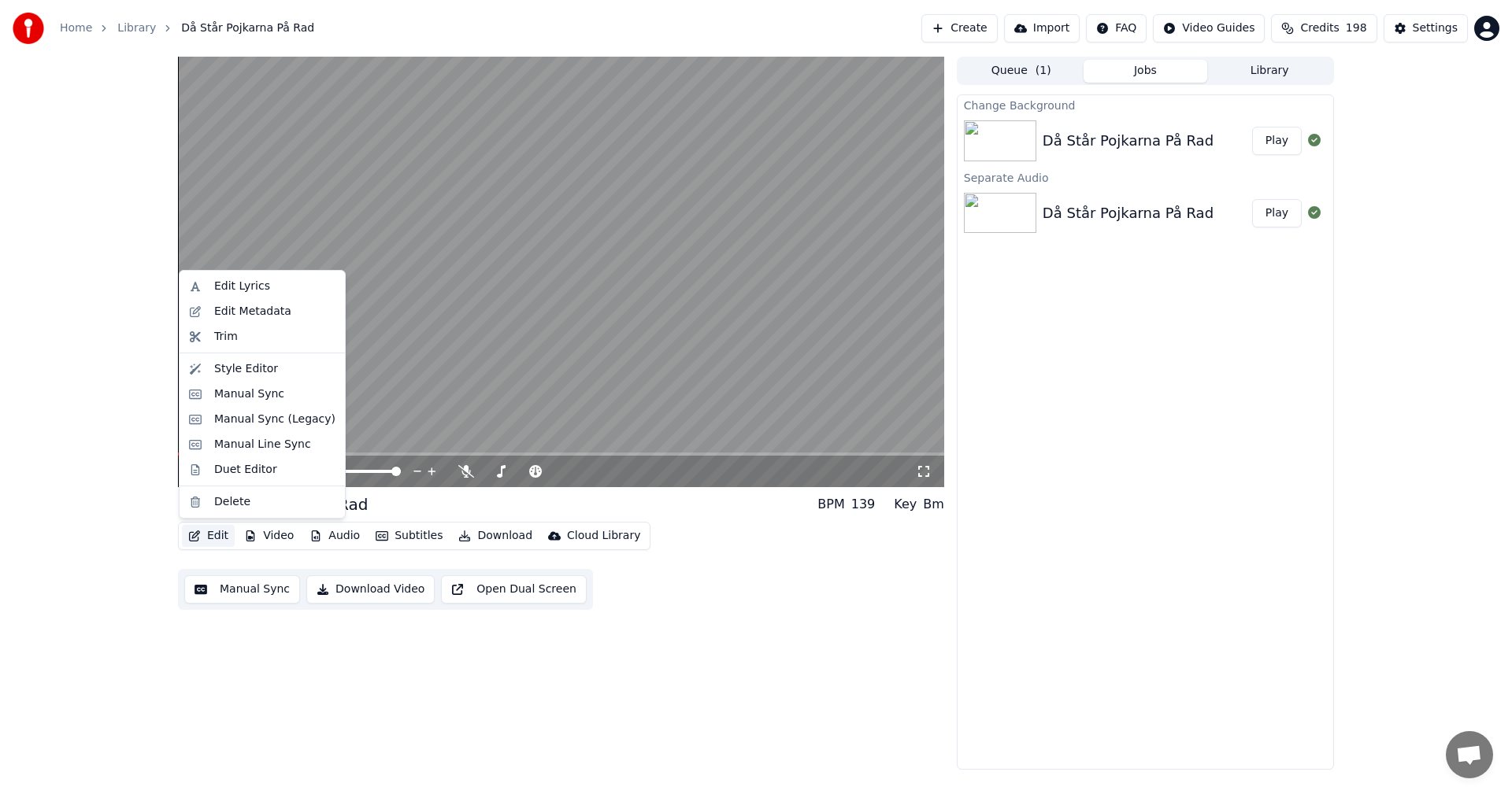
click at [204, 537] on button "Edit" at bounding box center [208, 536] width 53 height 22
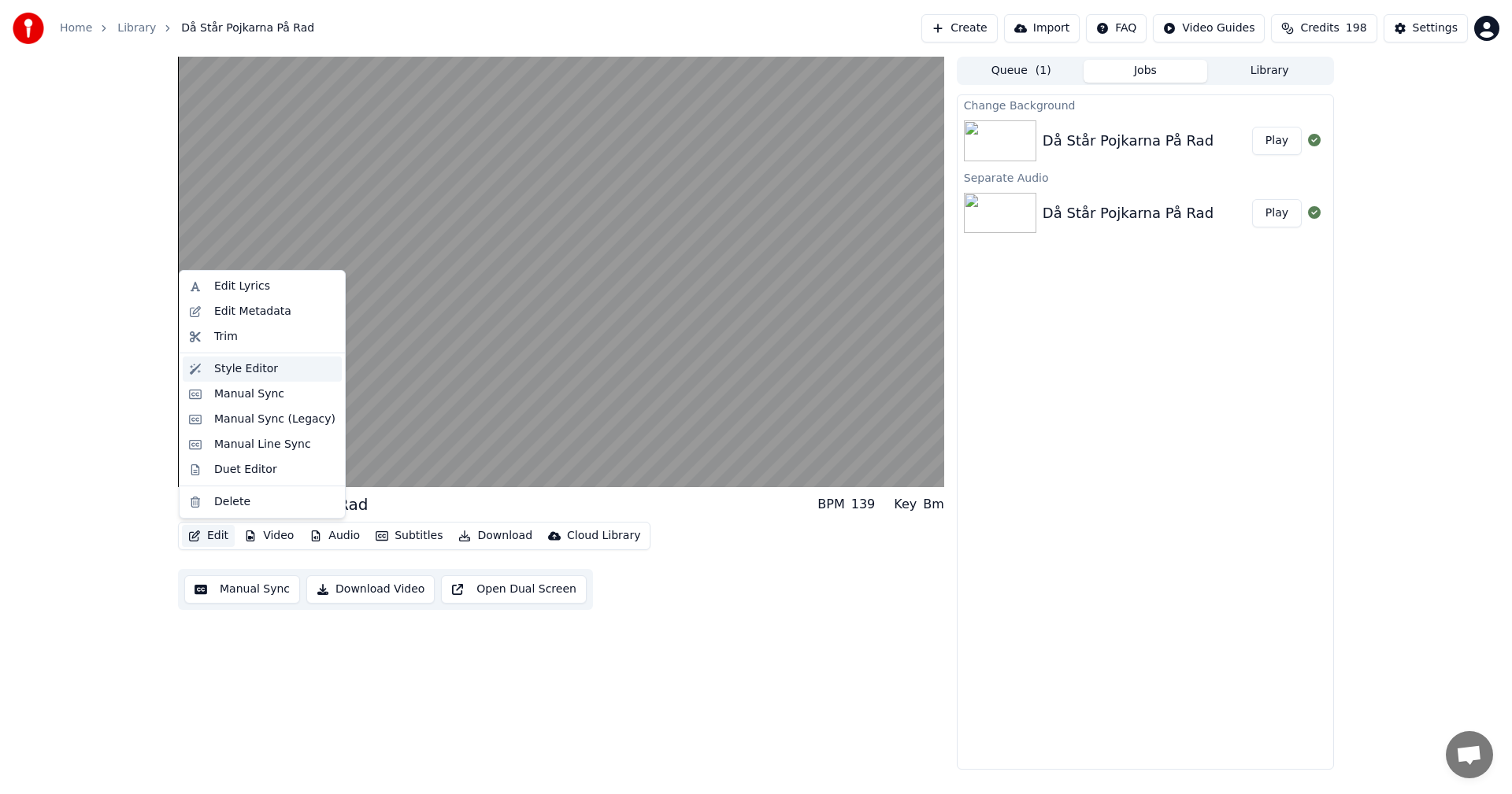
click at [229, 366] on div "Style Editor" at bounding box center [245, 369] width 64 height 16
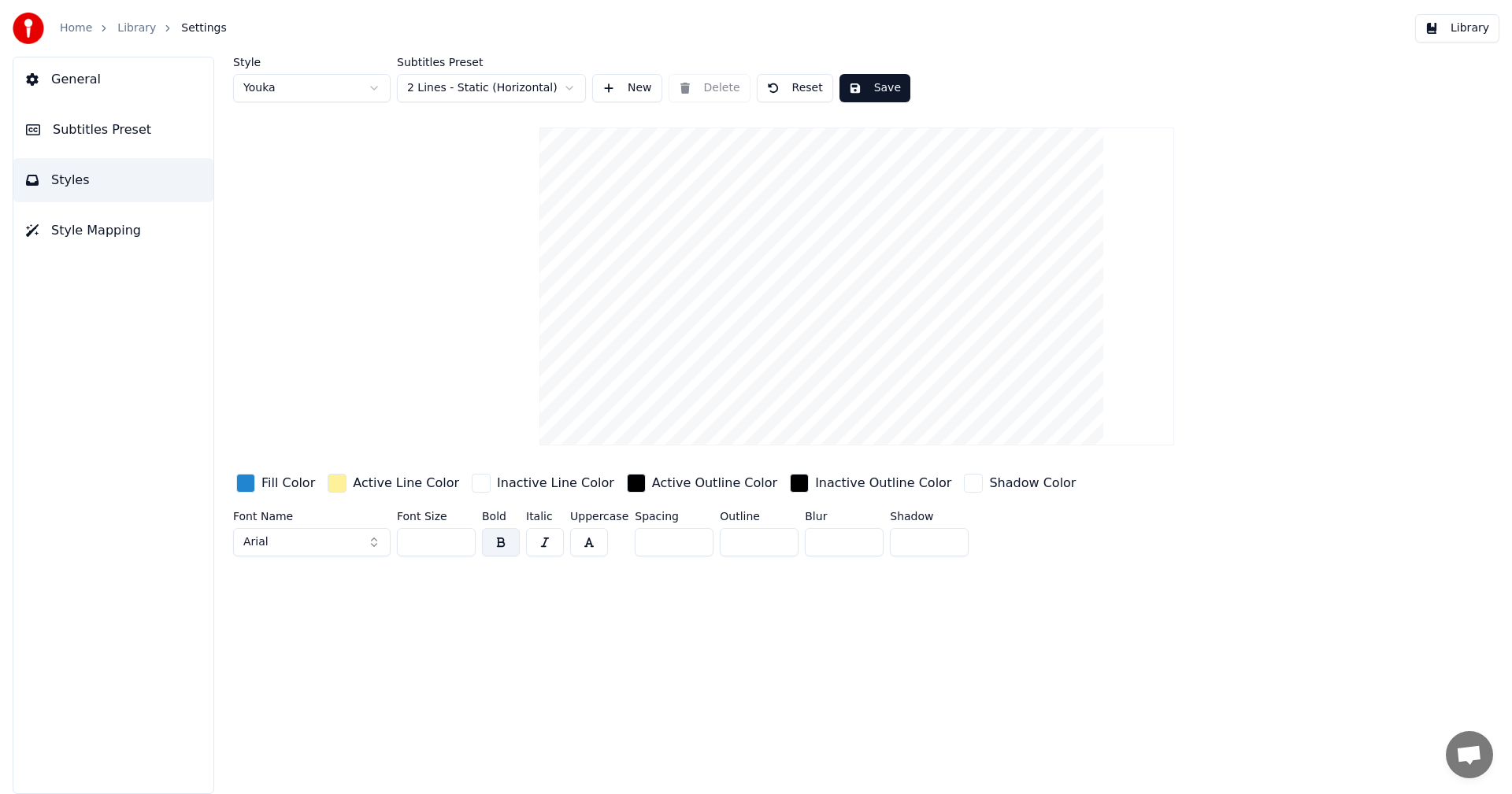
click at [35, 226] on icon at bounding box center [32, 231] width 13 height 13
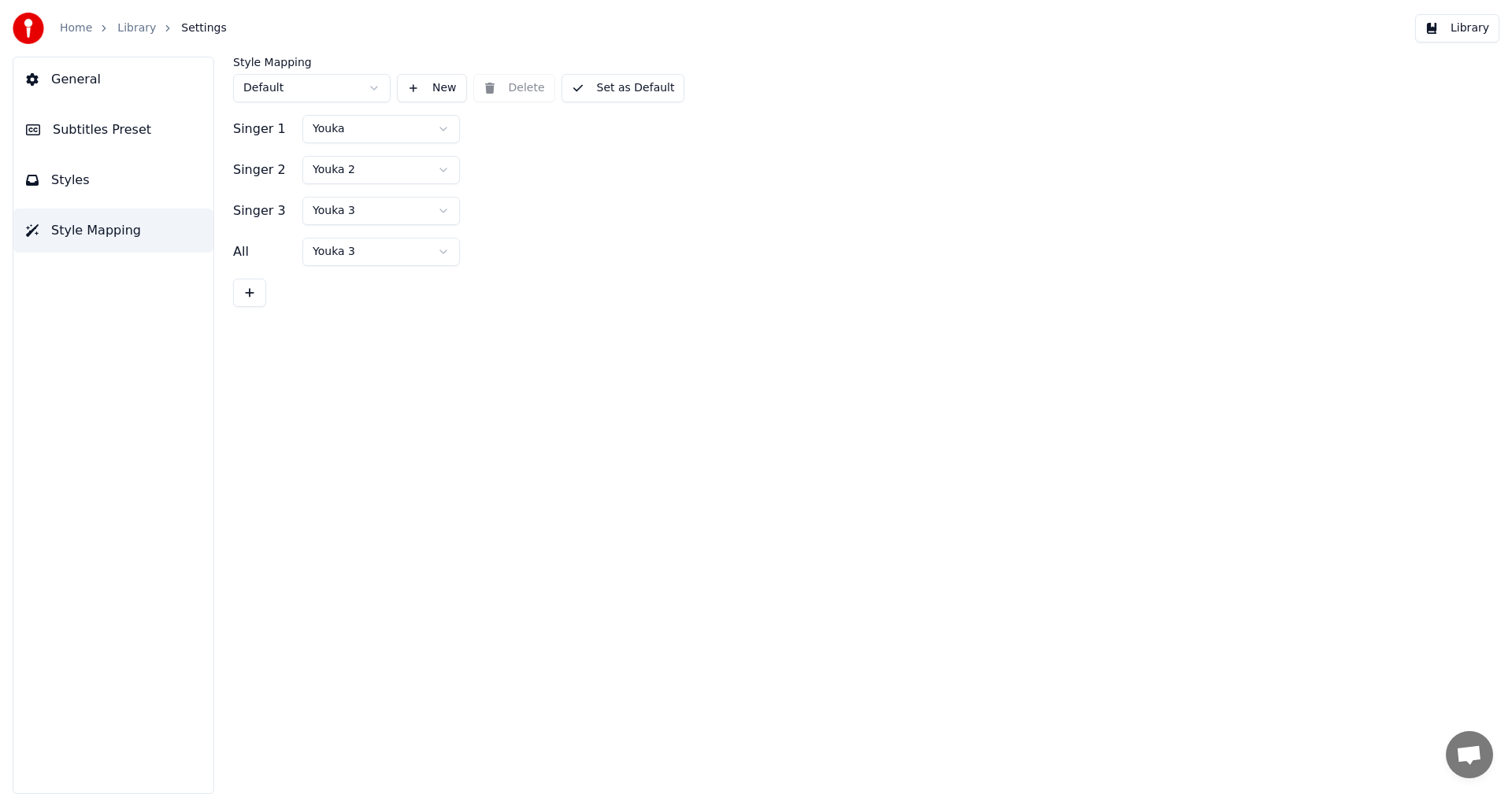
click at [67, 133] on span "Subtitles Preset" at bounding box center [102, 129] width 99 height 19
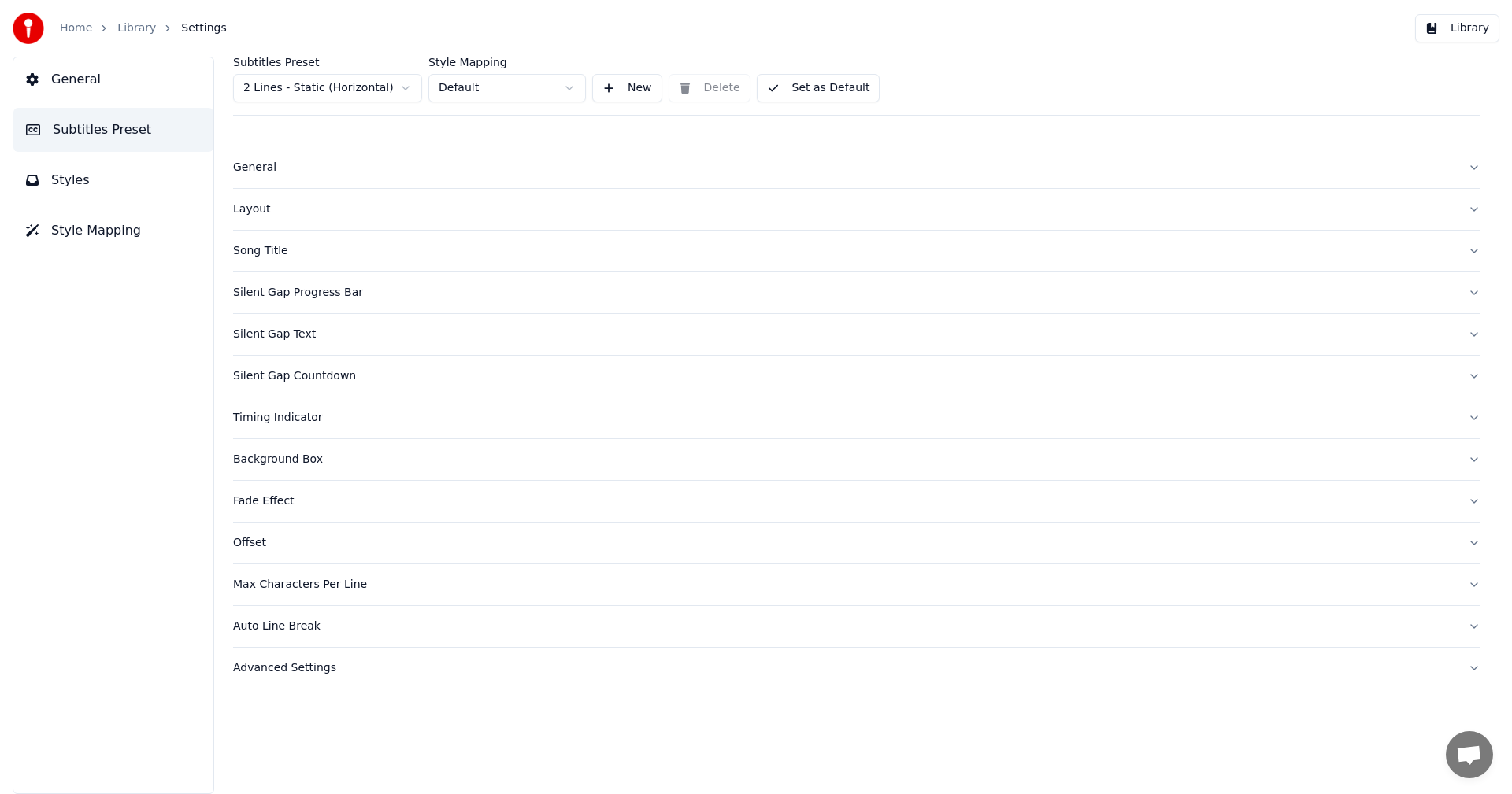
click at [251, 551] on button "Offset" at bounding box center [856, 543] width 1247 height 41
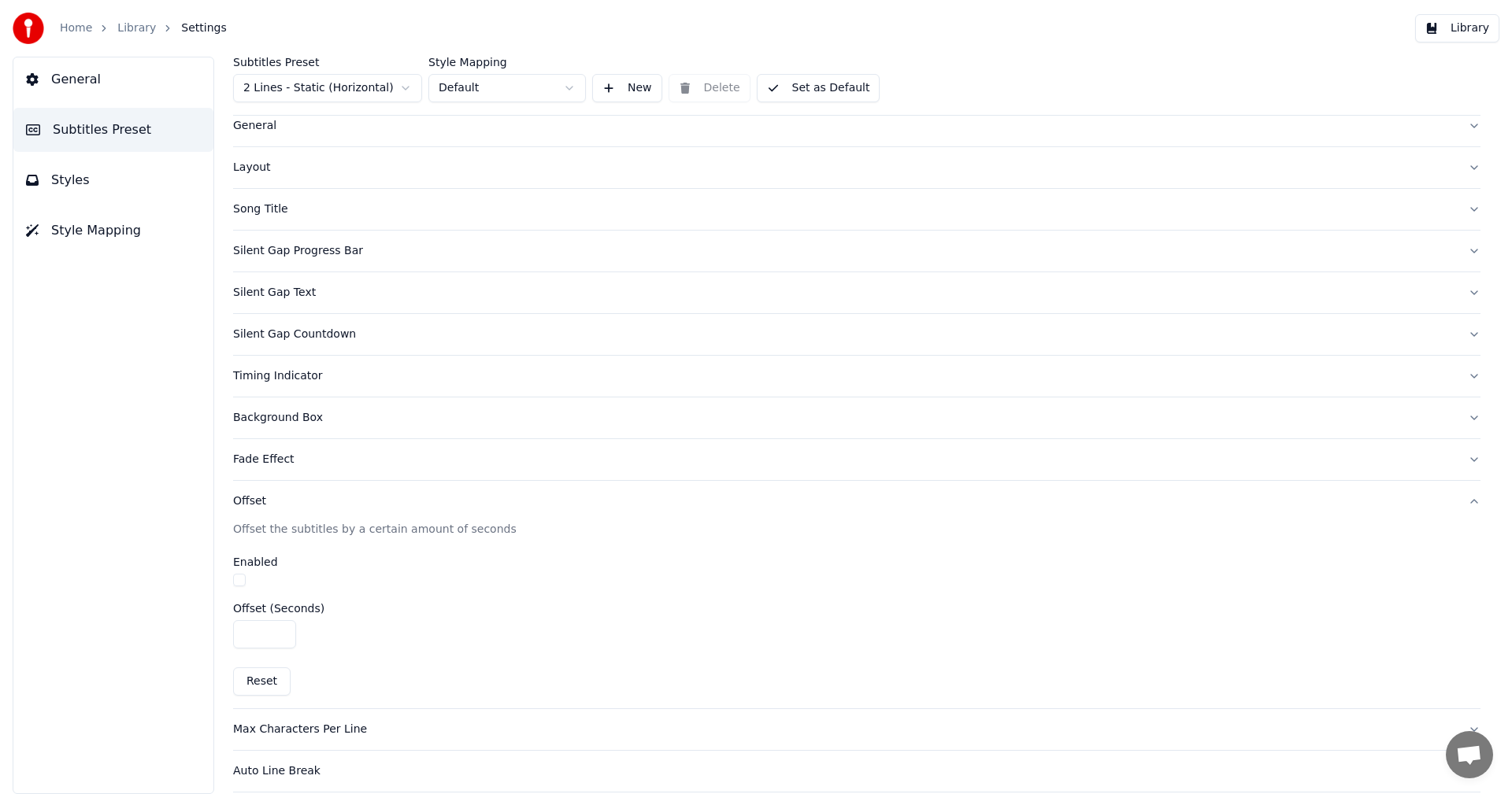
scroll to position [14, 0]
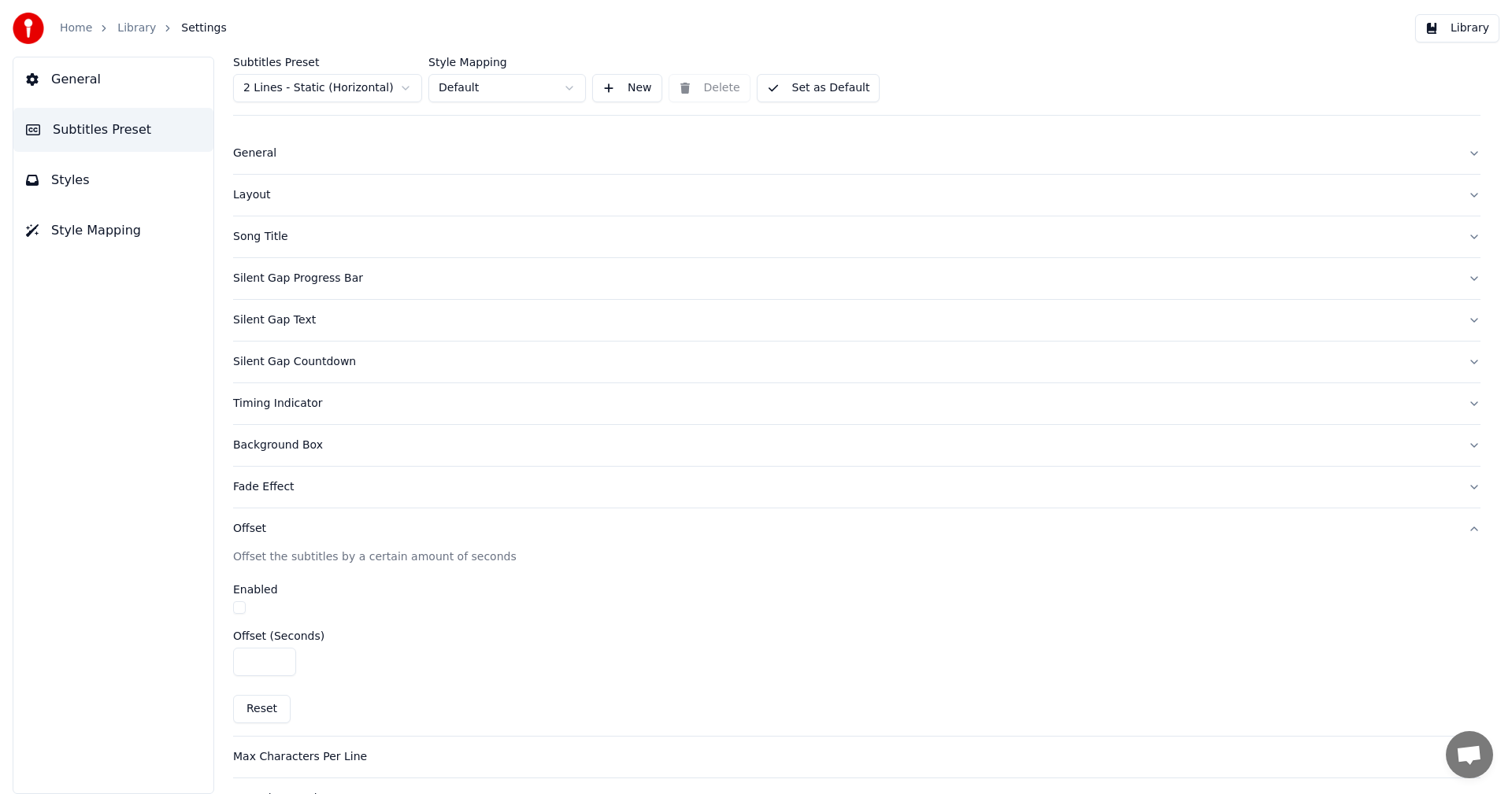
click at [325, 194] on div "Layout" at bounding box center [844, 196] width 1222 height 16
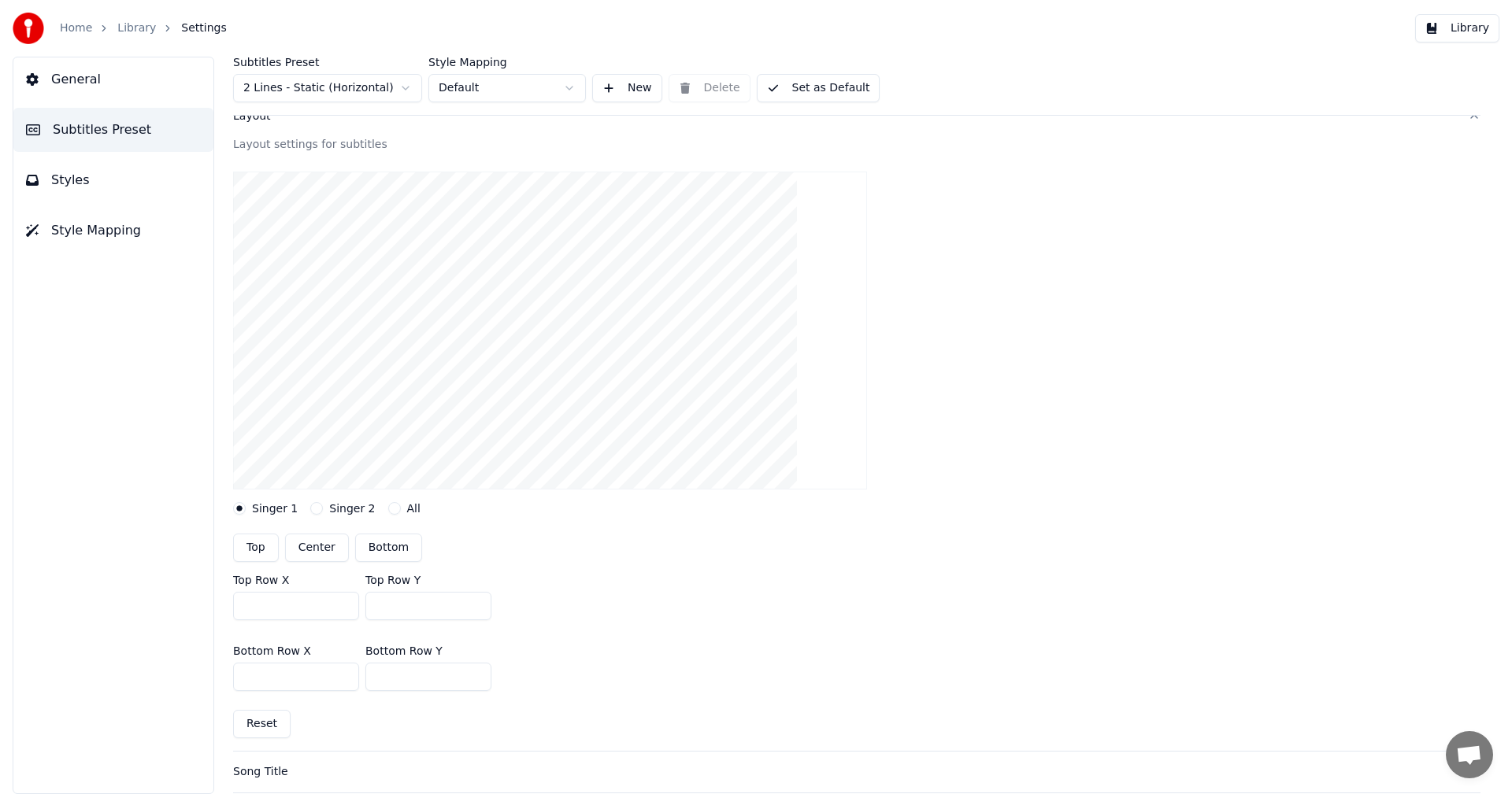
scroll to position [172, 0]
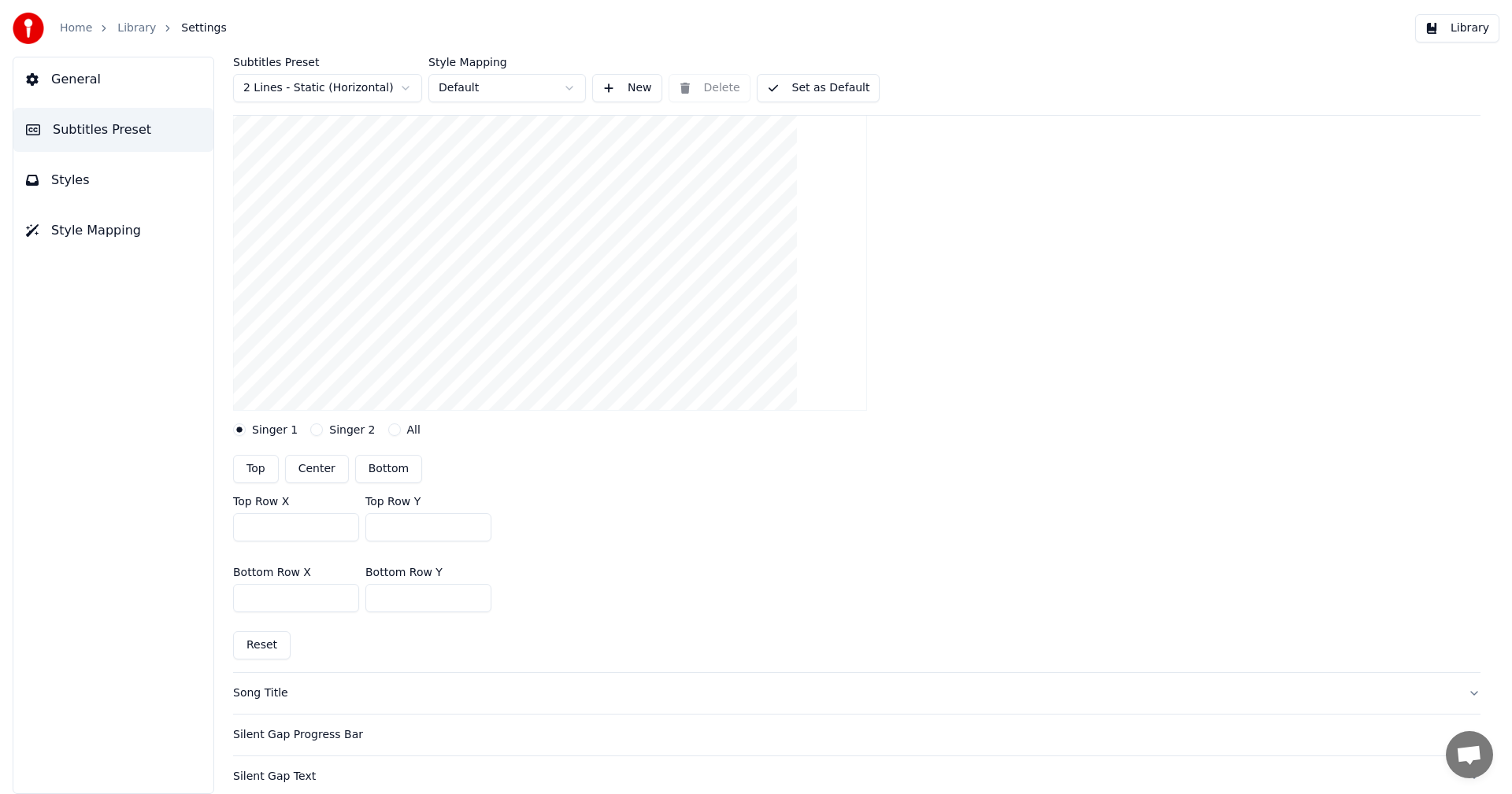
click at [256, 526] on input "****" at bounding box center [296, 528] width 126 height 29
type input "****"
click at [253, 599] on input "****" at bounding box center [296, 598] width 126 height 29
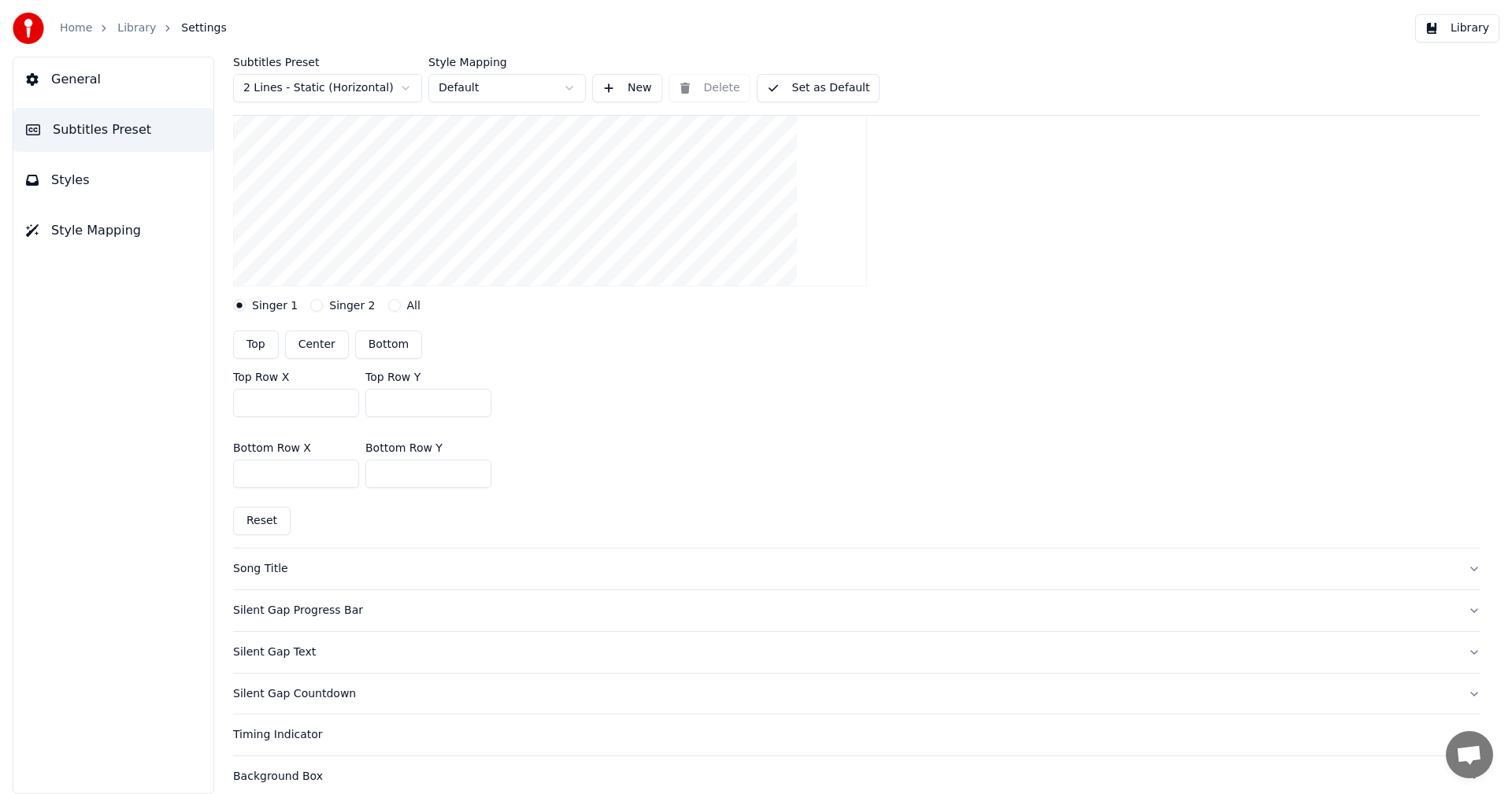
scroll to position [408, 0]
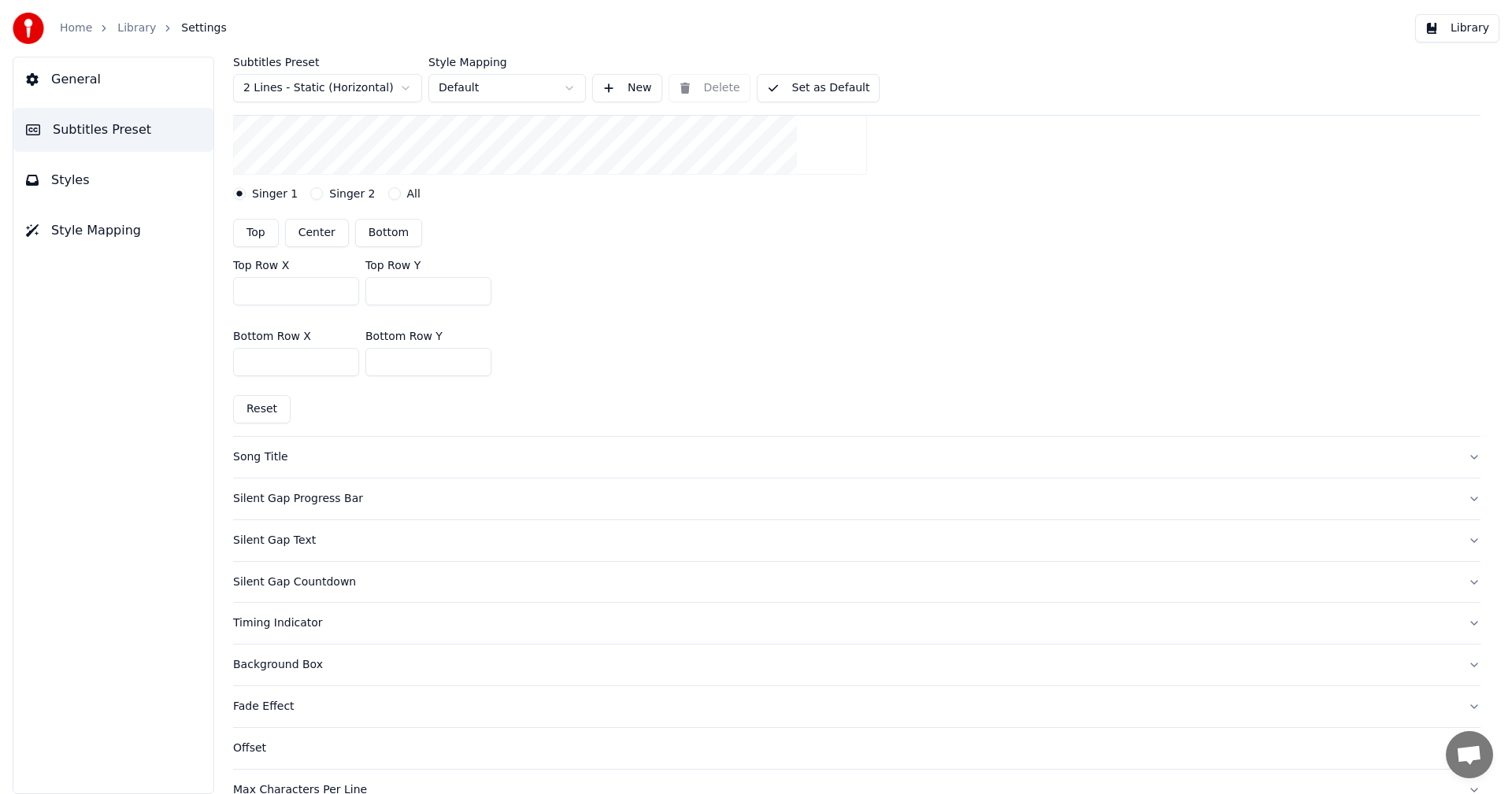
type input "****"
click at [138, 28] on link "Library" at bounding box center [137, 29] width 39 height 16
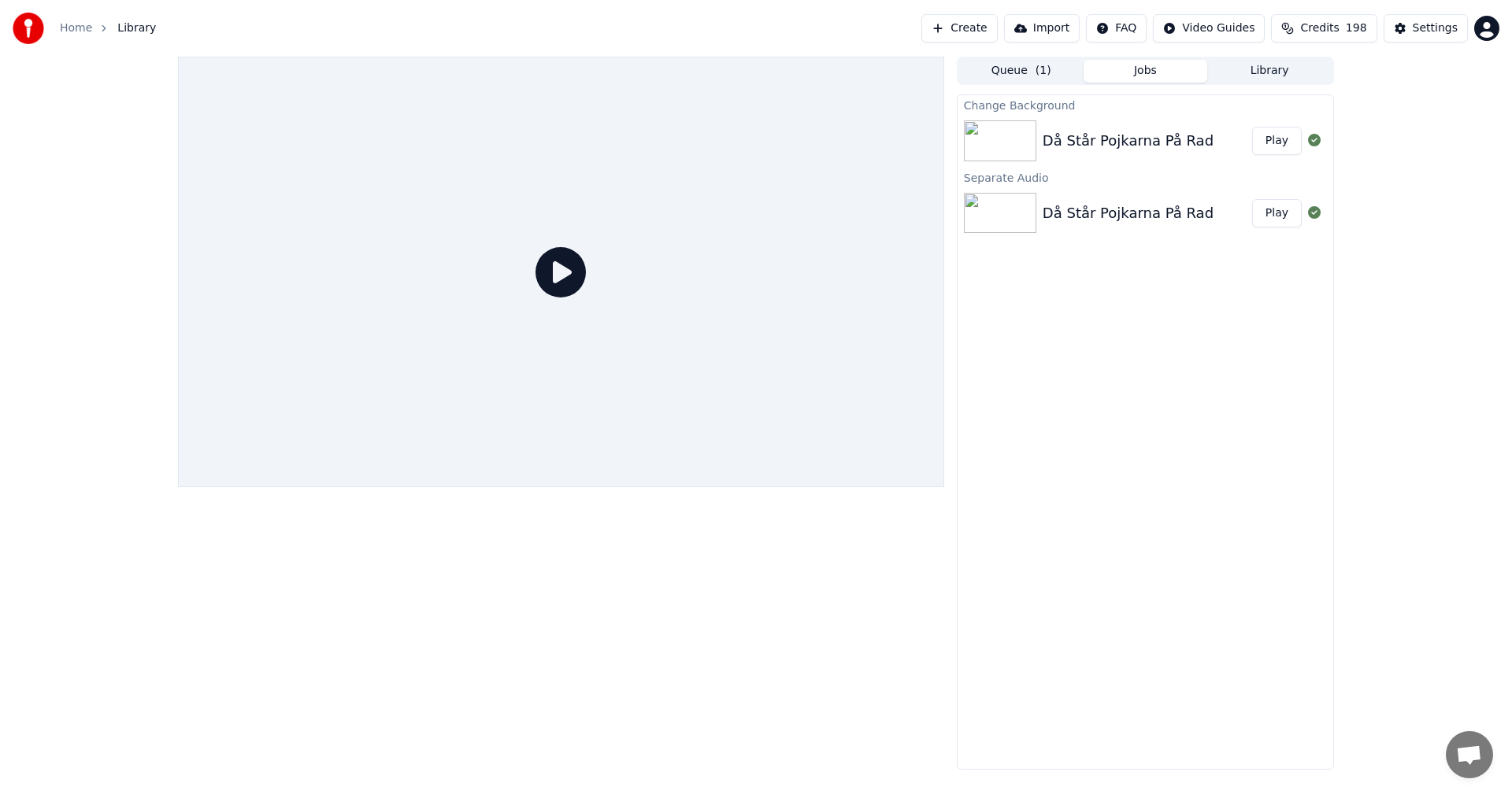
click at [1279, 143] on button "Play" at bounding box center [1277, 141] width 49 height 29
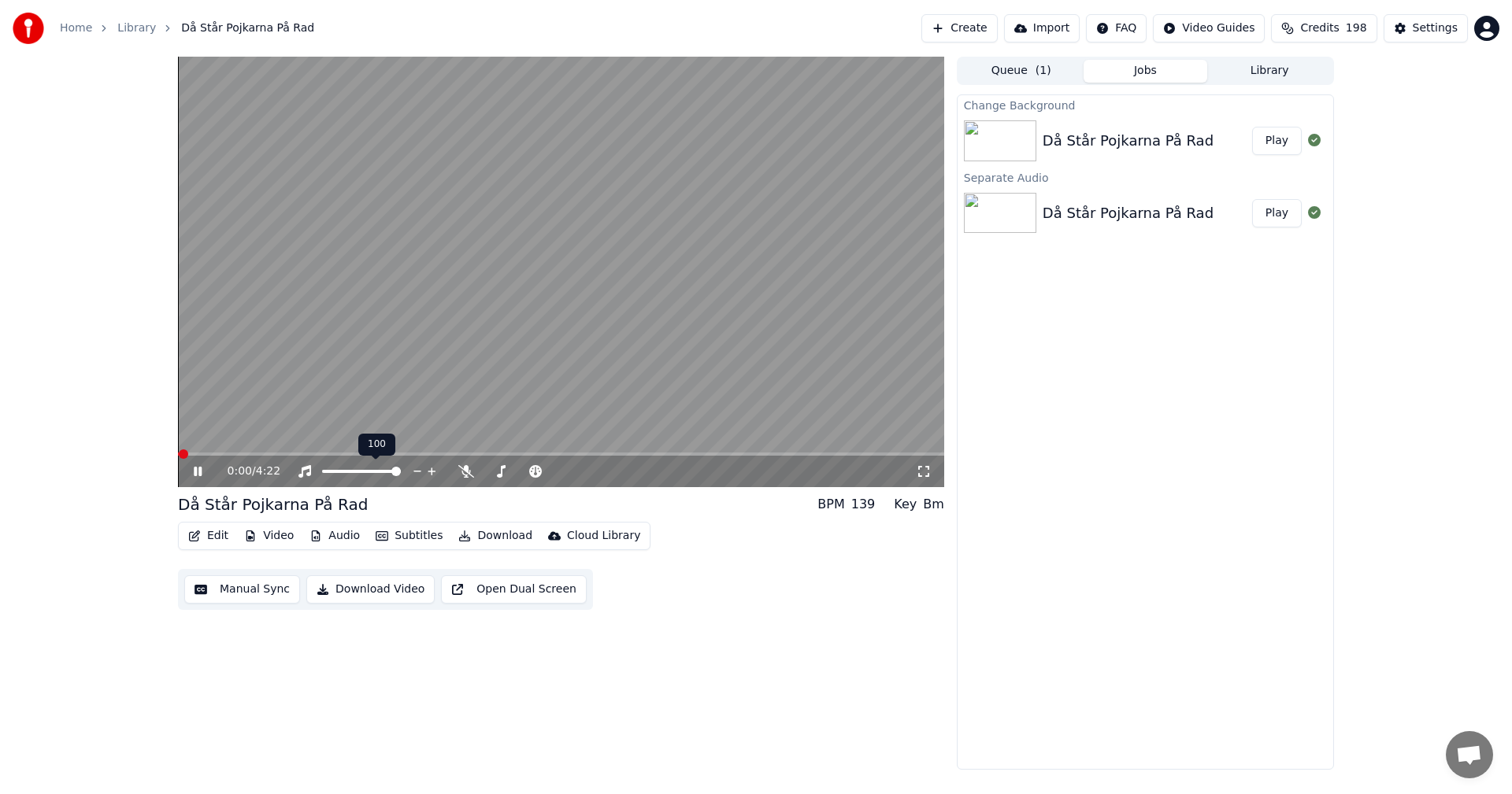
click at [391, 454] on div "100 100" at bounding box center [376, 445] width 37 height 22
click at [394, 454] on span at bounding box center [561, 454] width 766 height 4
click at [379, 454] on span at bounding box center [290, 454] width 225 height 4
click at [411, 451] on video at bounding box center [561, 271] width 766 height 430
click at [666, 456] on span at bounding box center [561, 454] width 766 height 4
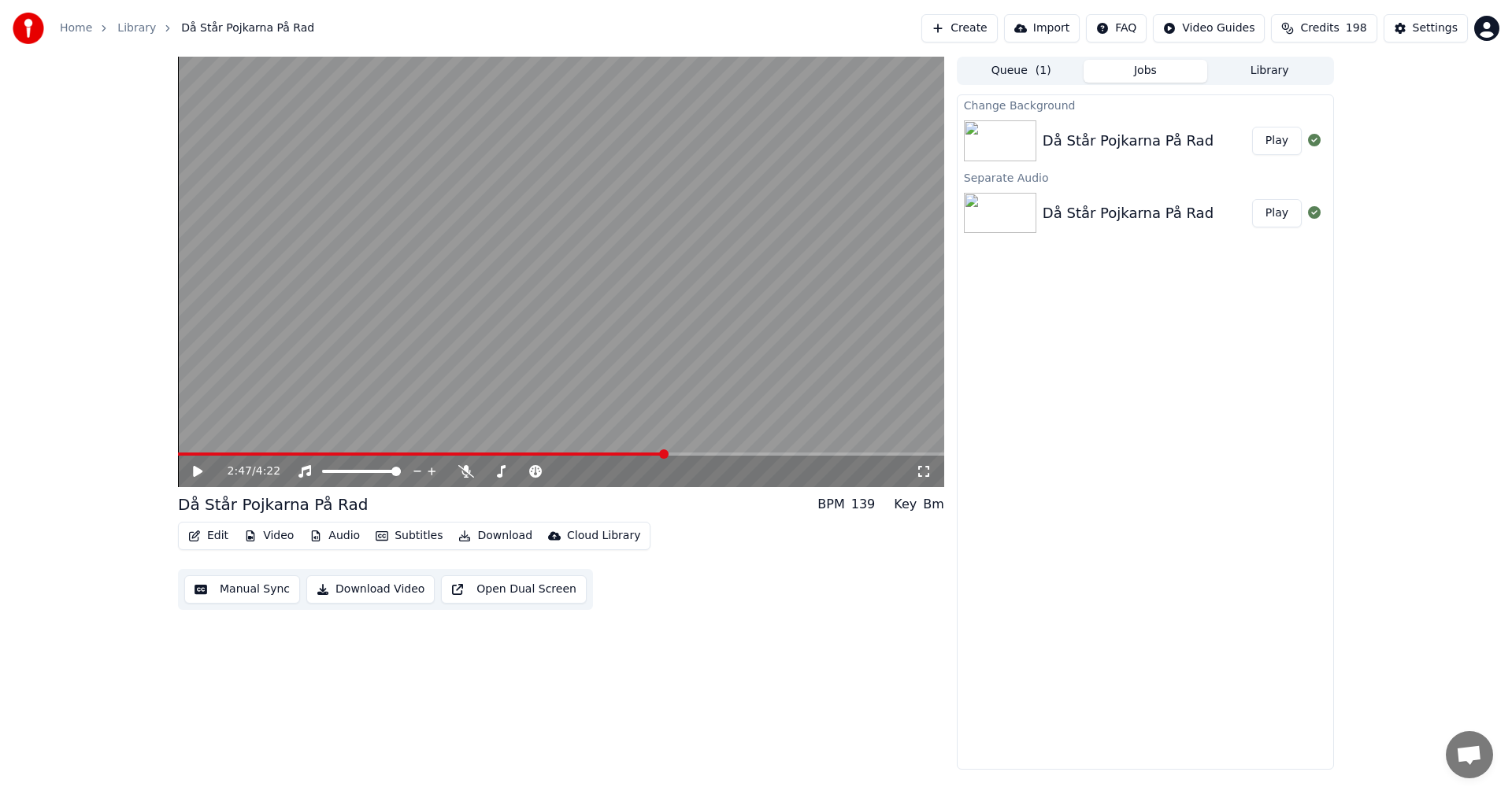
click at [692, 452] on video at bounding box center [561, 271] width 766 height 430
click at [682, 454] on span at bounding box center [561, 454] width 766 height 4
click at [721, 454] on span at bounding box center [561, 454] width 766 height 4
click at [767, 454] on span at bounding box center [561, 454] width 766 height 4
click at [746, 453] on span at bounding box center [474, 454] width 594 height 4
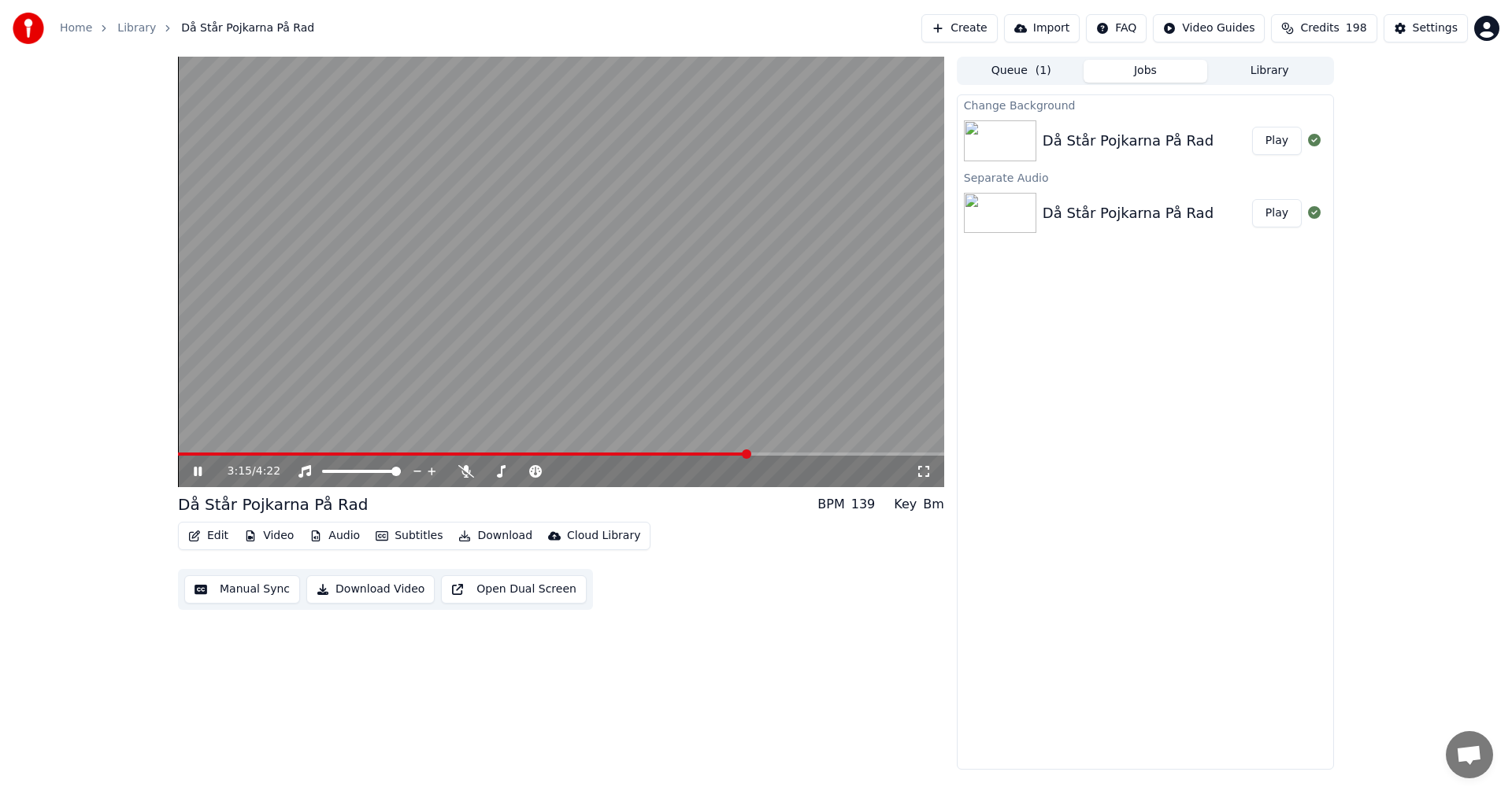
click at [706, 453] on span at bounding box center [463, 454] width 570 height 4
click at [667, 454] on span at bounding box center [423, 454] width 491 height 4
click at [502, 452] on video at bounding box center [561, 271] width 766 height 430
click at [517, 454] on span at bounding box center [431, 454] width 508 height 4
click at [553, 454] on span at bounding box center [561, 454] width 766 height 4
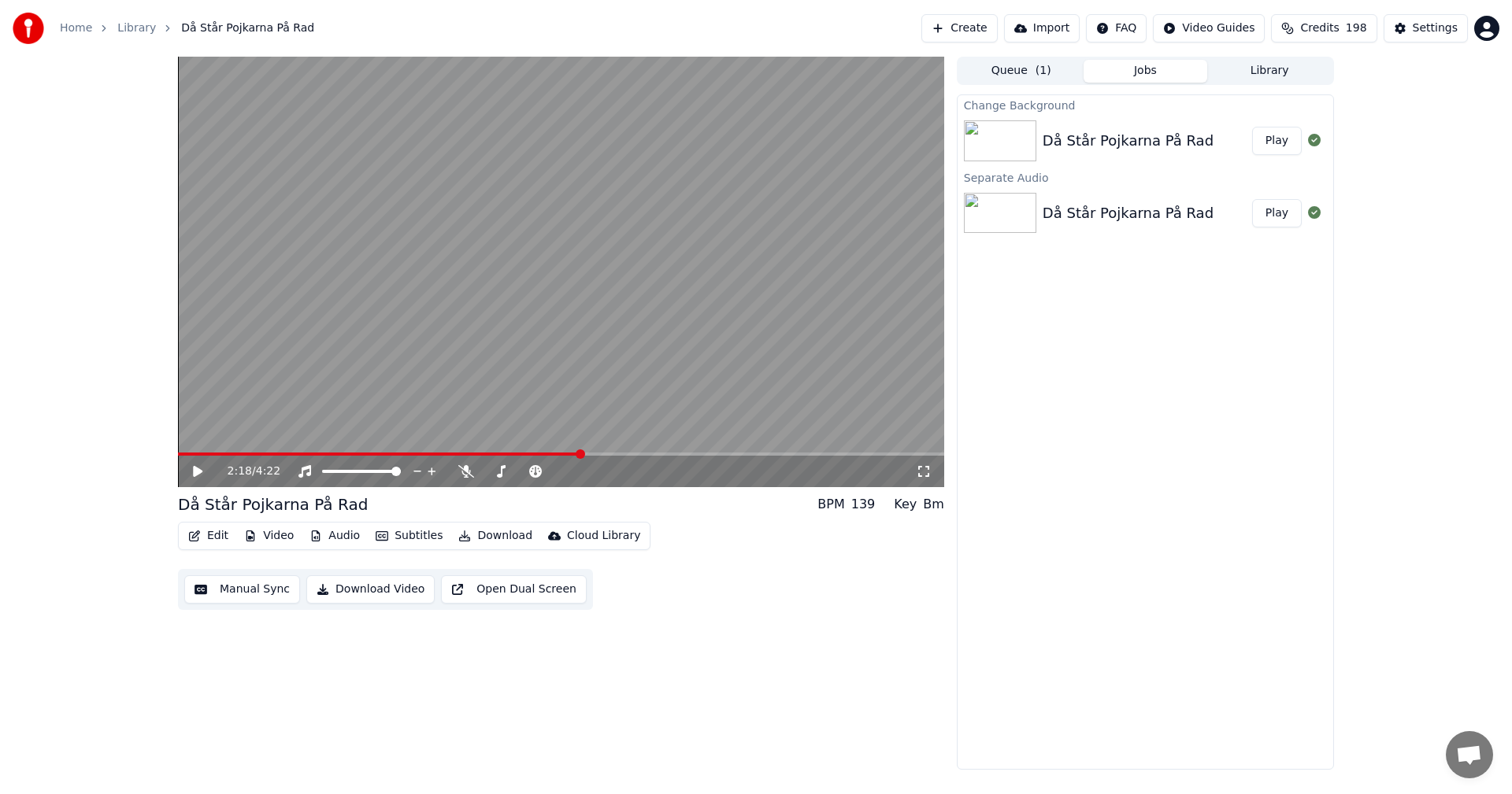
click at [582, 455] on span at bounding box center [561, 454] width 766 height 4
click at [195, 473] on icon at bounding box center [198, 472] width 10 height 11
click at [673, 456] on span at bounding box center [561, 454] width 766 height 4
click at [703, 454] on span at bounding box center [471, 454] width 586 height 4
click at [660, 454] on span at bounding box center [419, 454] width 482 height 4
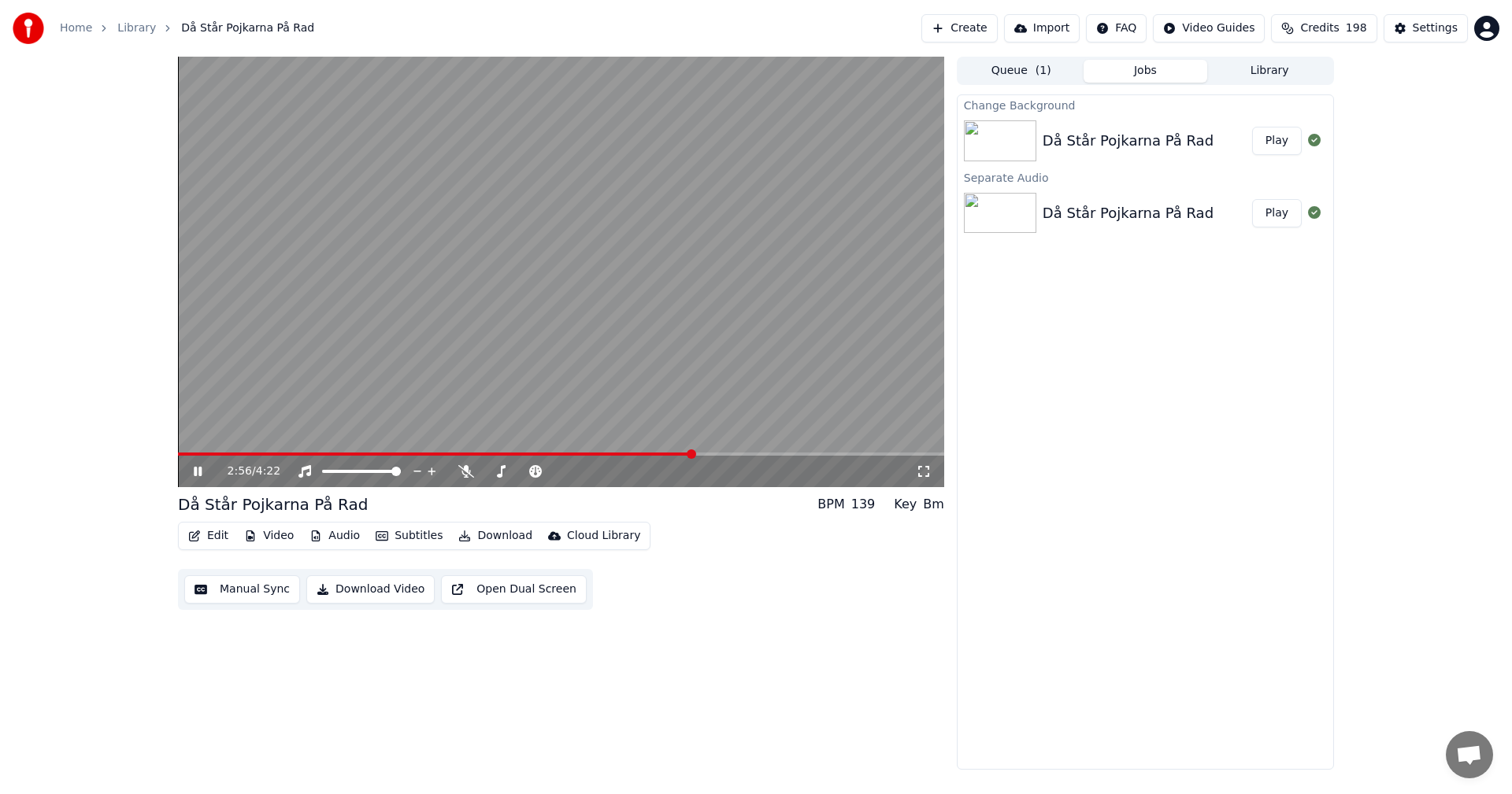
click at [80, 32] on link "Home" at bounding box center [76, 29] width 32 height 16
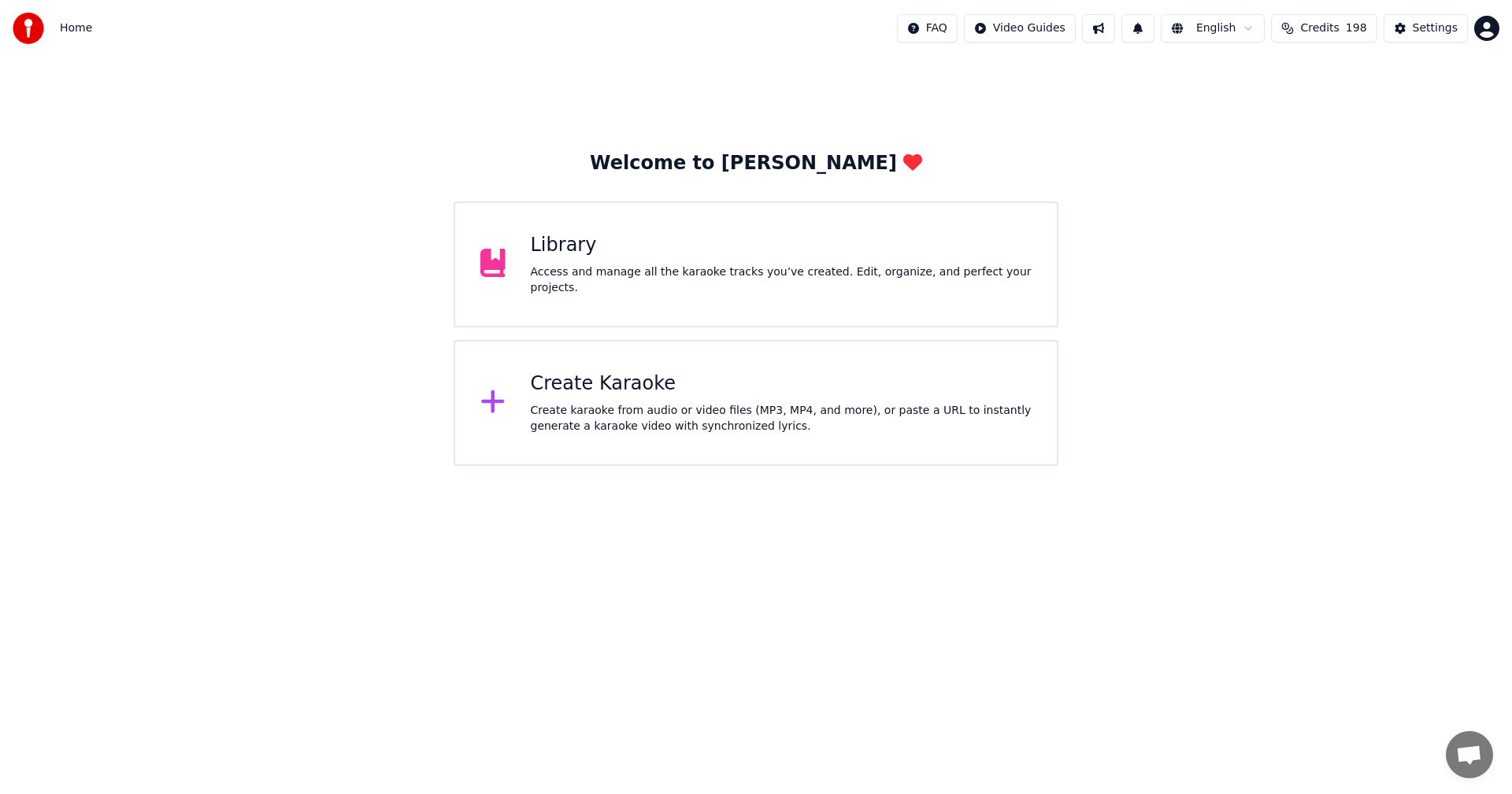
click at [535, 259] on div "Library" at bounding box center [782, 245] width 501 height 25
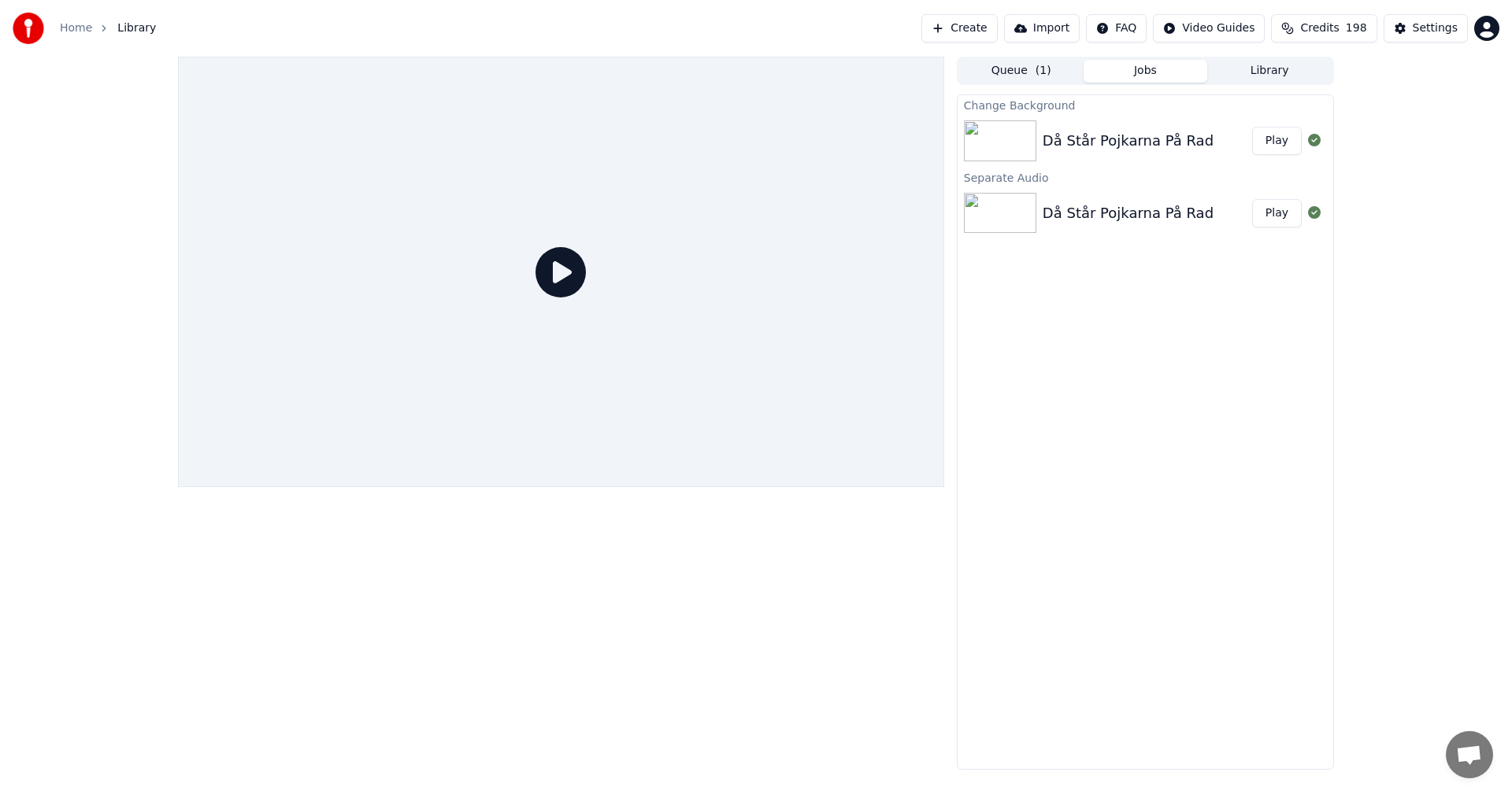
click at [1265, 138] on button "Play" at bounding box center [1277, 141] width 49 height 29
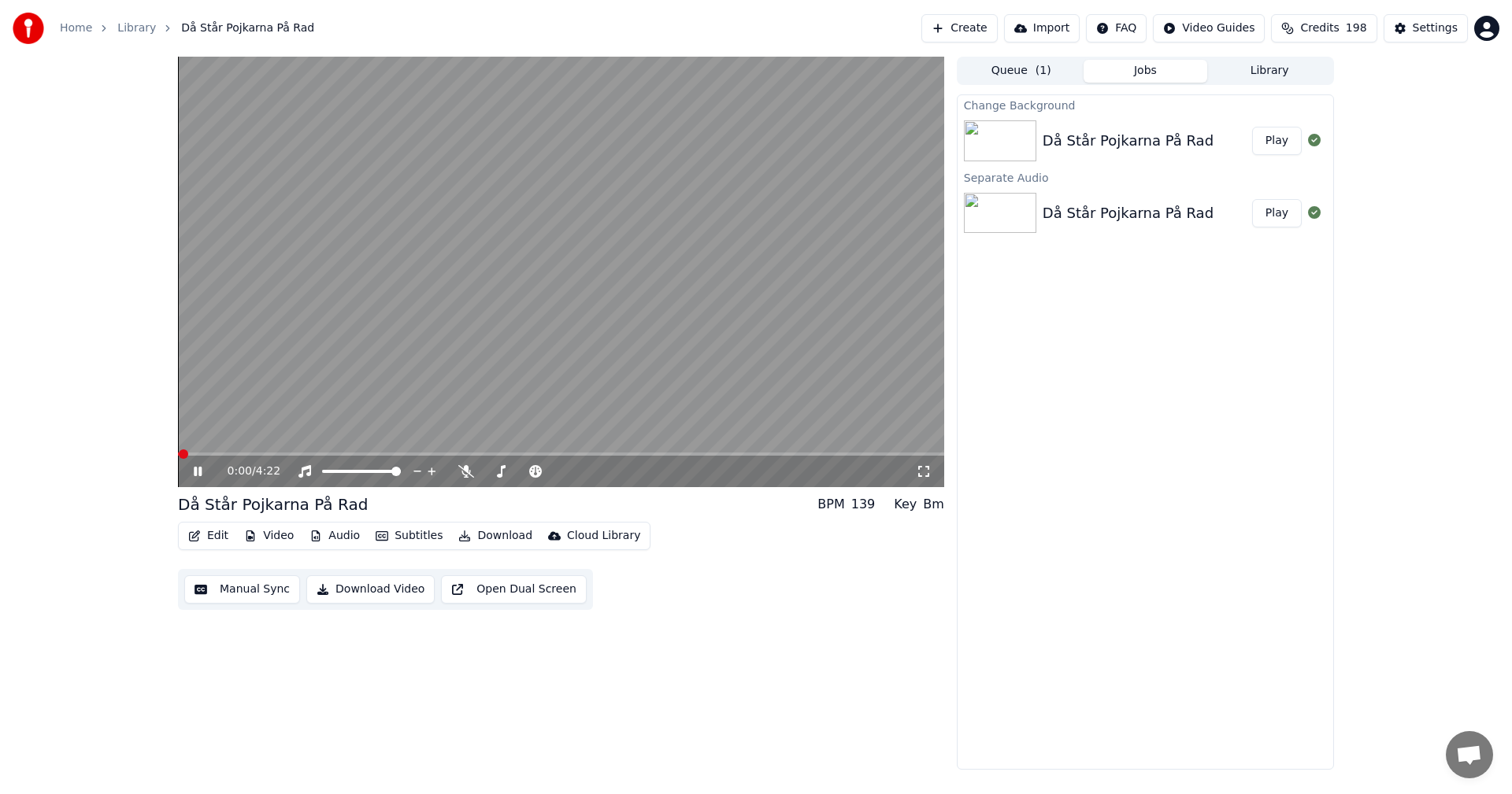
click at [559, 453] on span at bounding box center [561, 454] width 766 height 4
click at [604, 456] on span at bounding box center [561, 454] width 766 height 4
drag, startPoint x: 681, startPoint y: 451, endPoint x: 703, endPoint y: 456, distance: 22.6
click at [683, 451] on video at bounding box center [561, 271] width 766 height 430
click at [705, 456] on span at bounding box center [561, 454] width 766 height 4
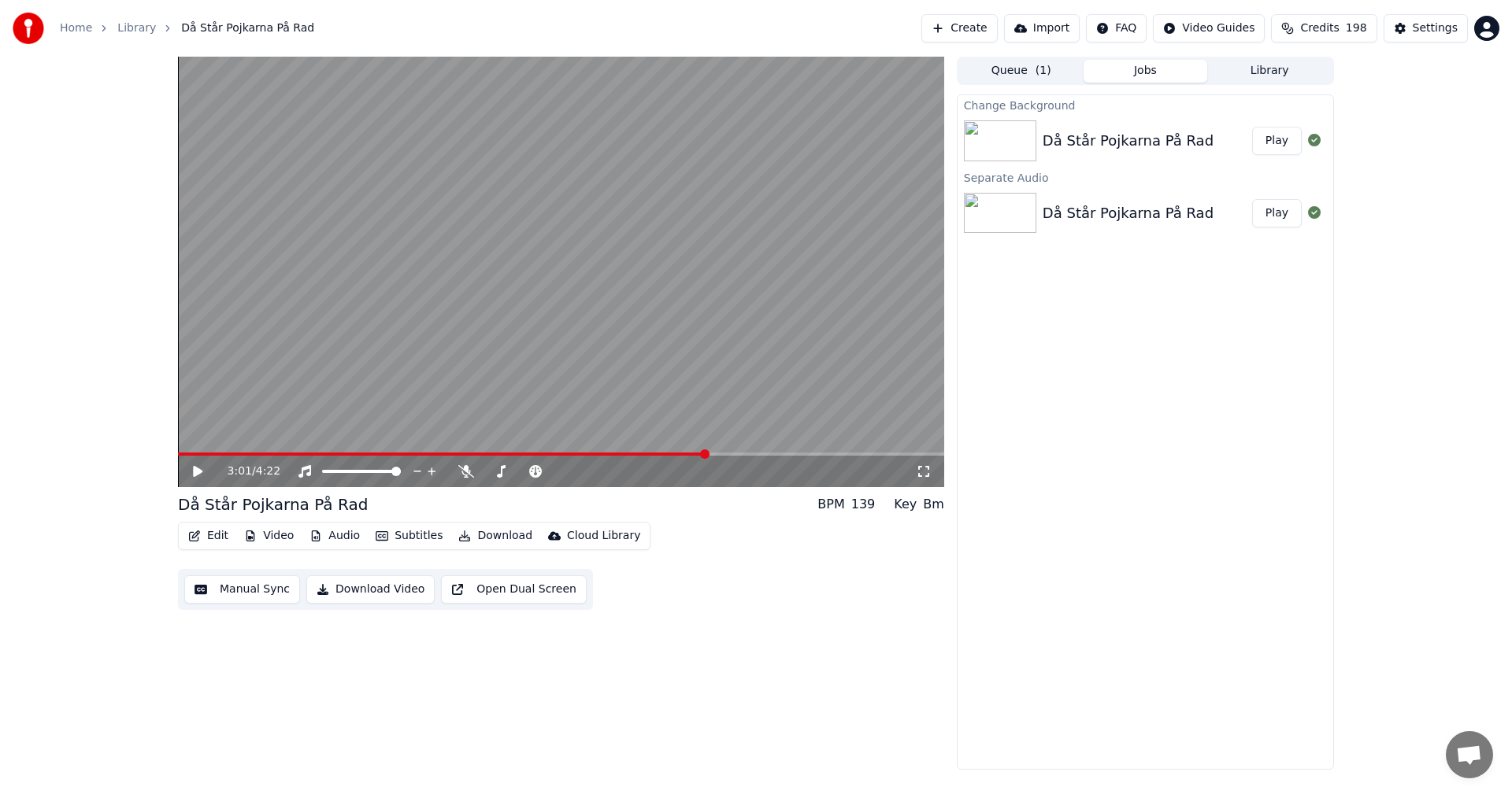
click at [197, 475] on icon at bounding box center [198, 472] width 10 height 11
click at [690, 451] on video at bounding box center [561, 271] width 766 height 430
click at [685, 454] on span at bounding box center [446, 454] width 535 height 4
click at [192, 471] on icon at bounding box center [208, 472] width 37 height 13
click at [676, 450] on video at bounding box center [561, 271] width 766 height 430
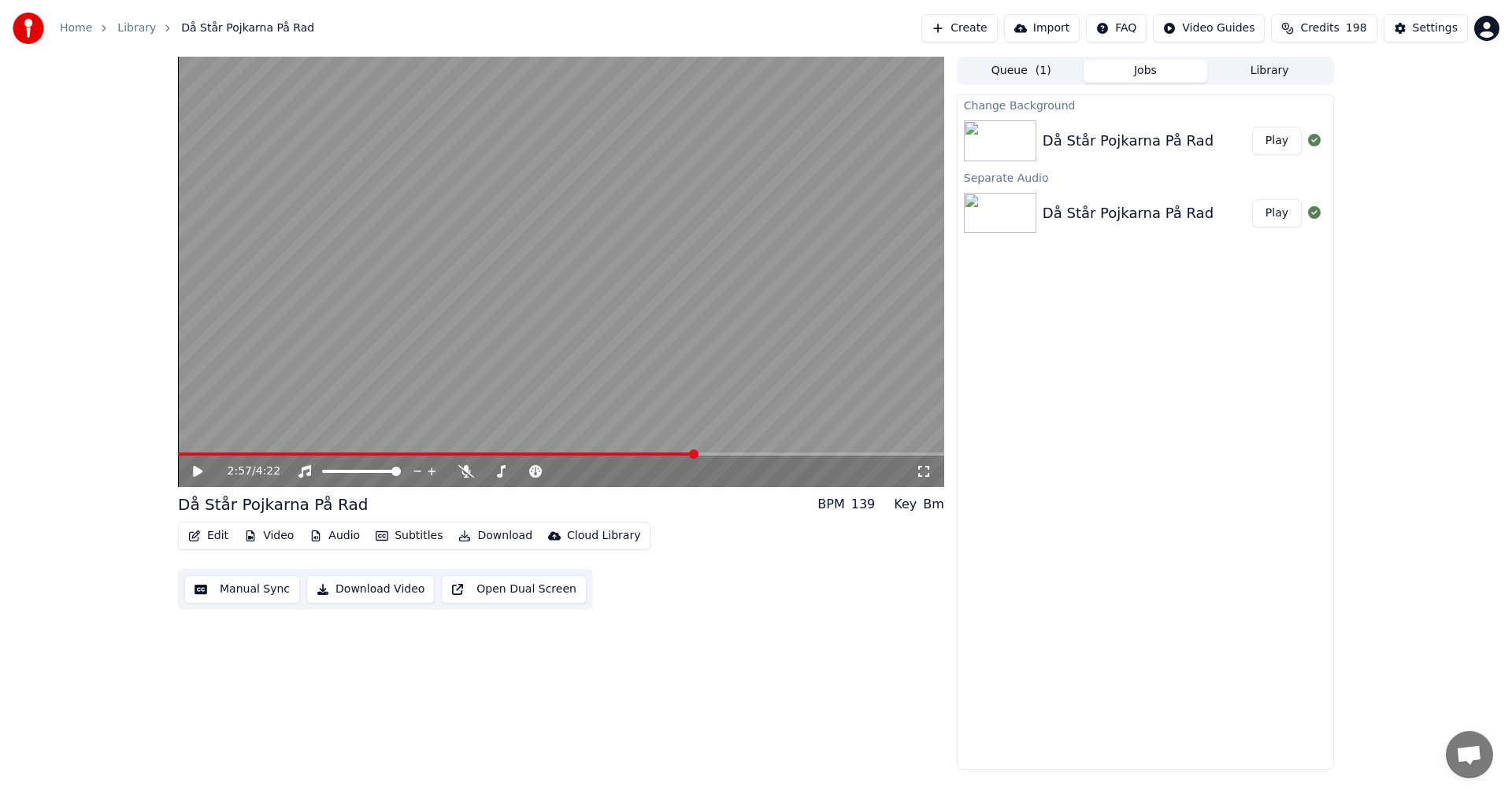
click at [670, 452] on video at bounding box center [561, 271] width 766 height 430
click at [676, 453] on span at bounding box center [428, 454] width 500 height 4
click at [204, 473] on icon at bounding box center [208, 472] width 37 height 13
click at [706, 454] on span at bounding box center [561, 454] width 766 height 4
click at [714, 454] on span at bounding box center [561, 454] width 766 height 4
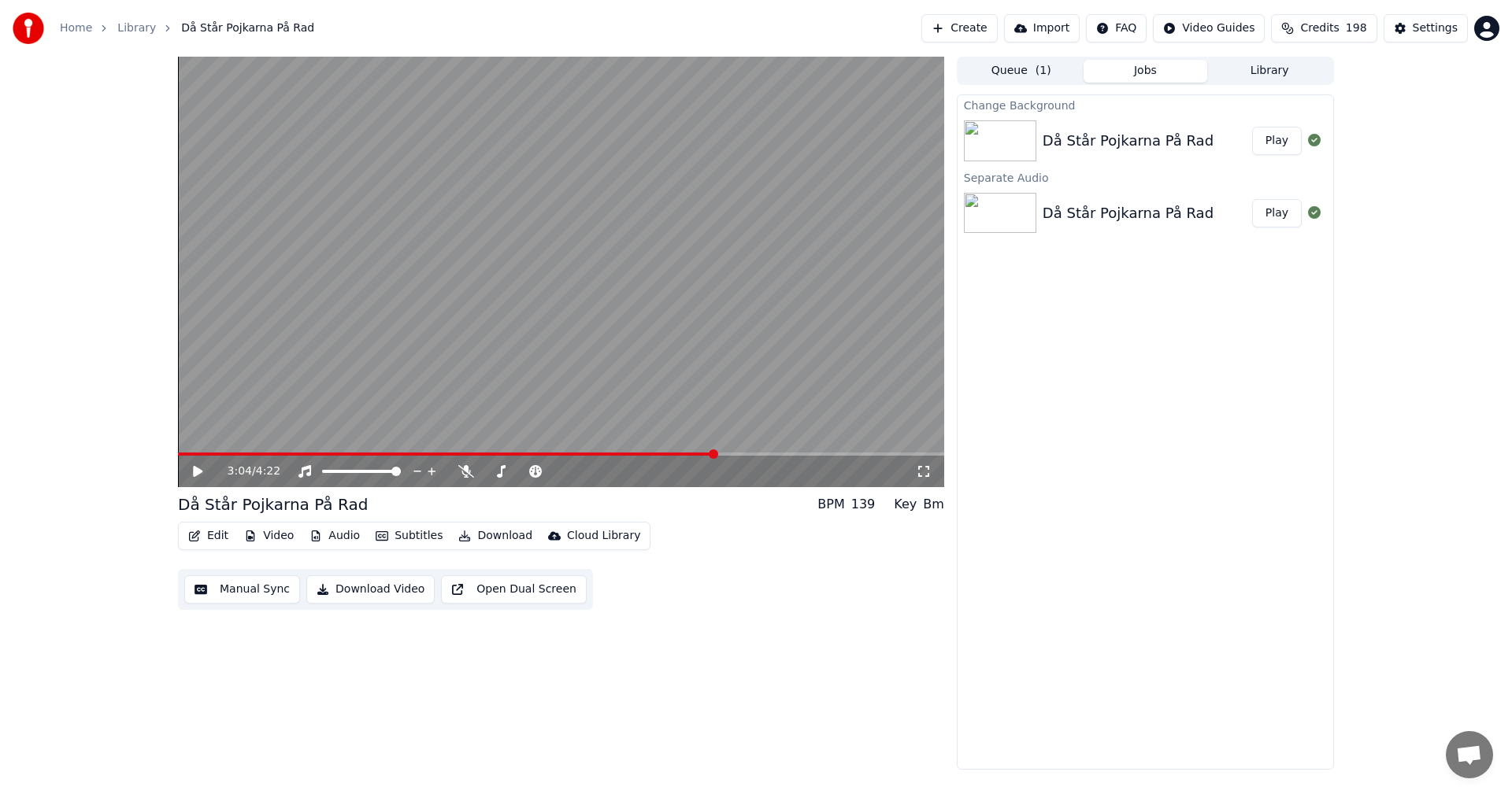
click at [737, 454] on span at bounding box center [561, 454] width 766 height 4
click at [725, 456] on span at bounding box center [456, 454] width 558 height 4
click at [731, 454] on span at bounding box center [561, 454] width 766 height 4
click at [668, 453] on span at bounding box center [423, 454] width 491 height 4
click at [678, 453] on span at bounding box center [561, 454] width 766 height 4
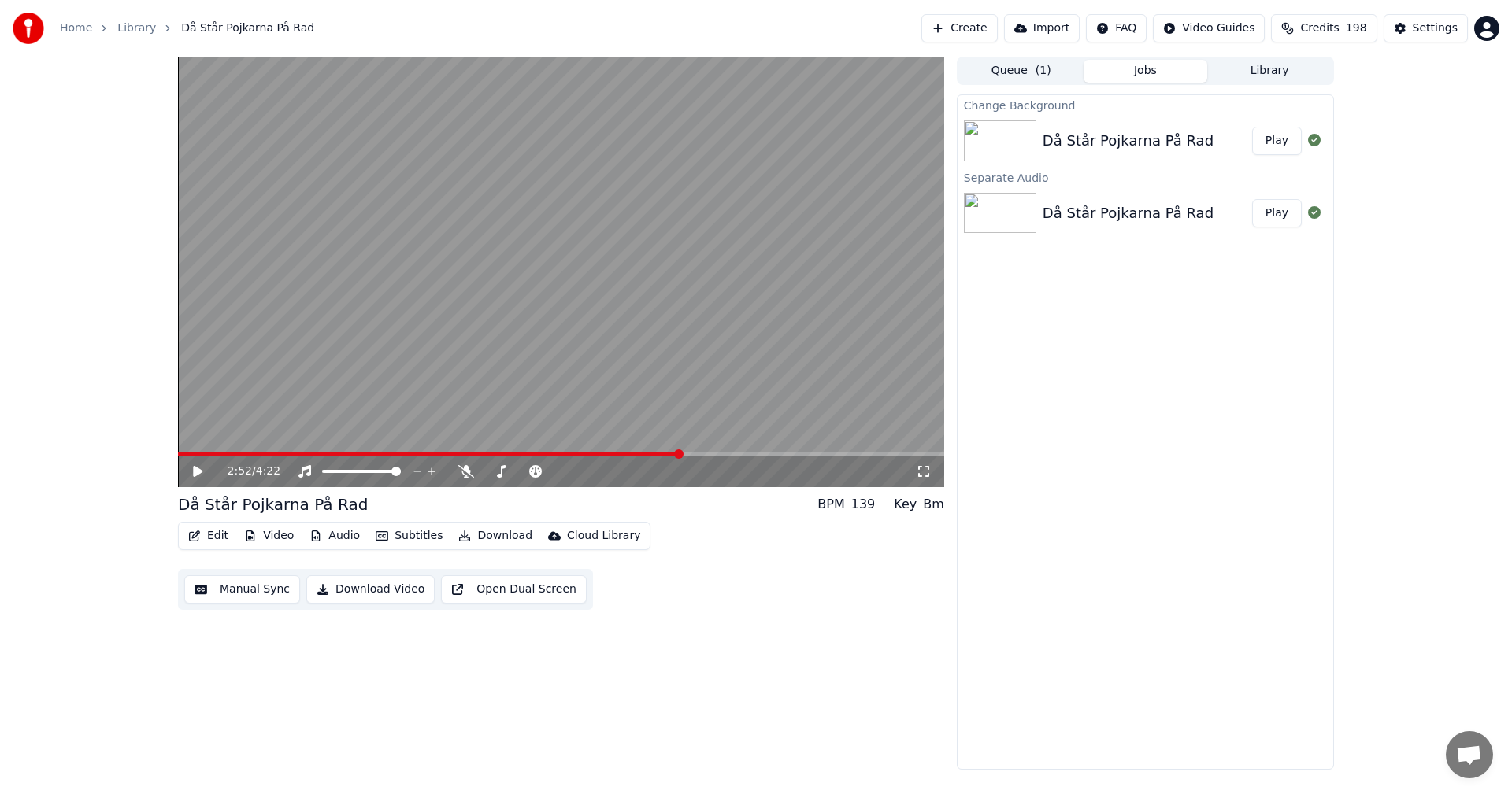
click at [681, 454] on span at bounding box center [561, 454] width 766 height 4
click at [202, 469] on icon at bounding box center [208, 472] width 37 height 13
click at [711, 454] on span at bounding box center [561, 454] width 766 height 4
click at [762, 455] on span at bounding box center [561, 454] width 766 height 4
click at [194, 470] on icon at bounding box center [208, 472] width 37 height 13
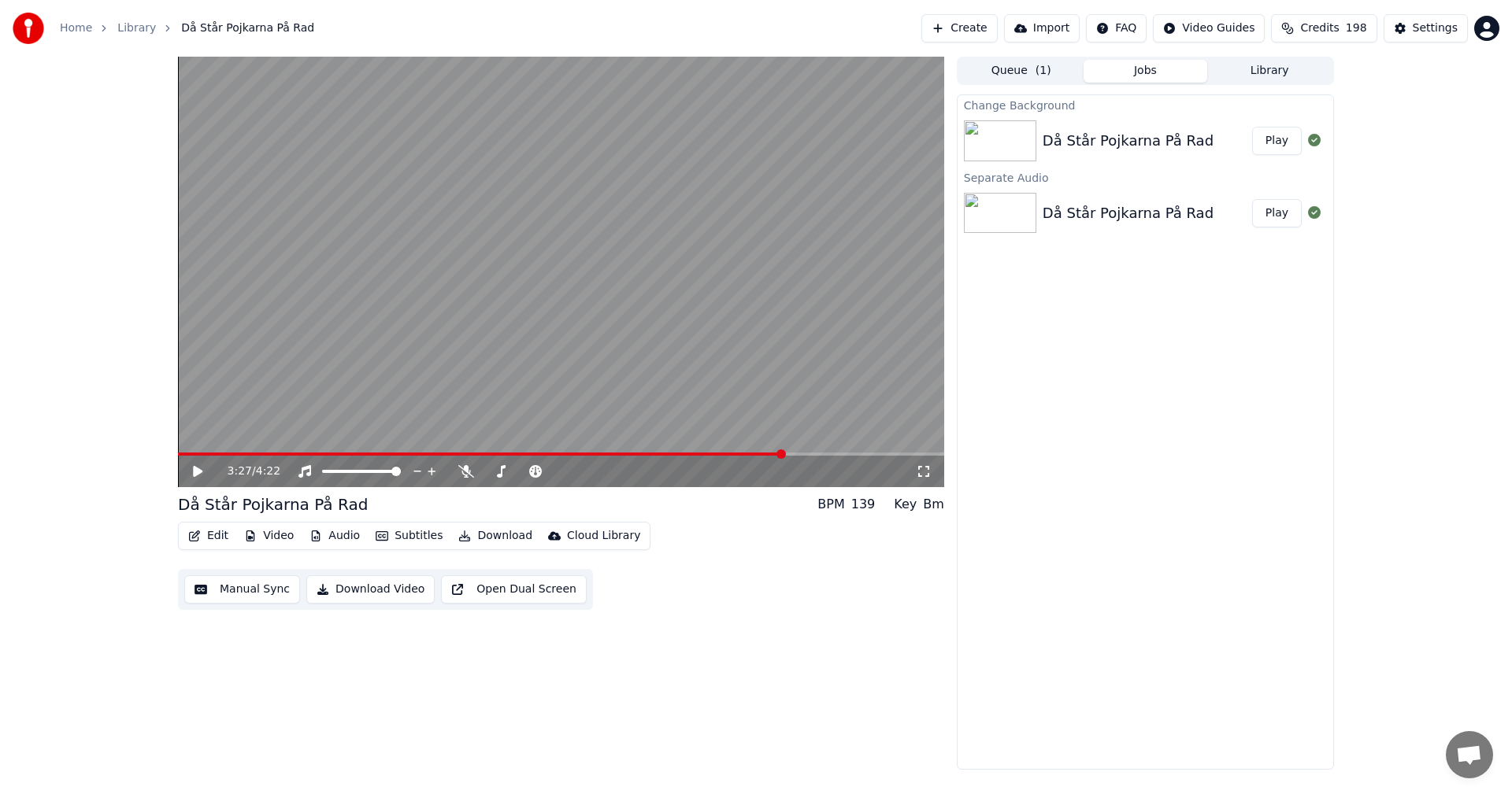
click at [202, 467] on icon at bounding box center [208, 472] width 37 height 13
click at [196, 473] on icon at bounding box center [198, 472] width 8 height 10
click at [992, 23] on button "Create" at bounding box center [959, 29] width 76 height 29
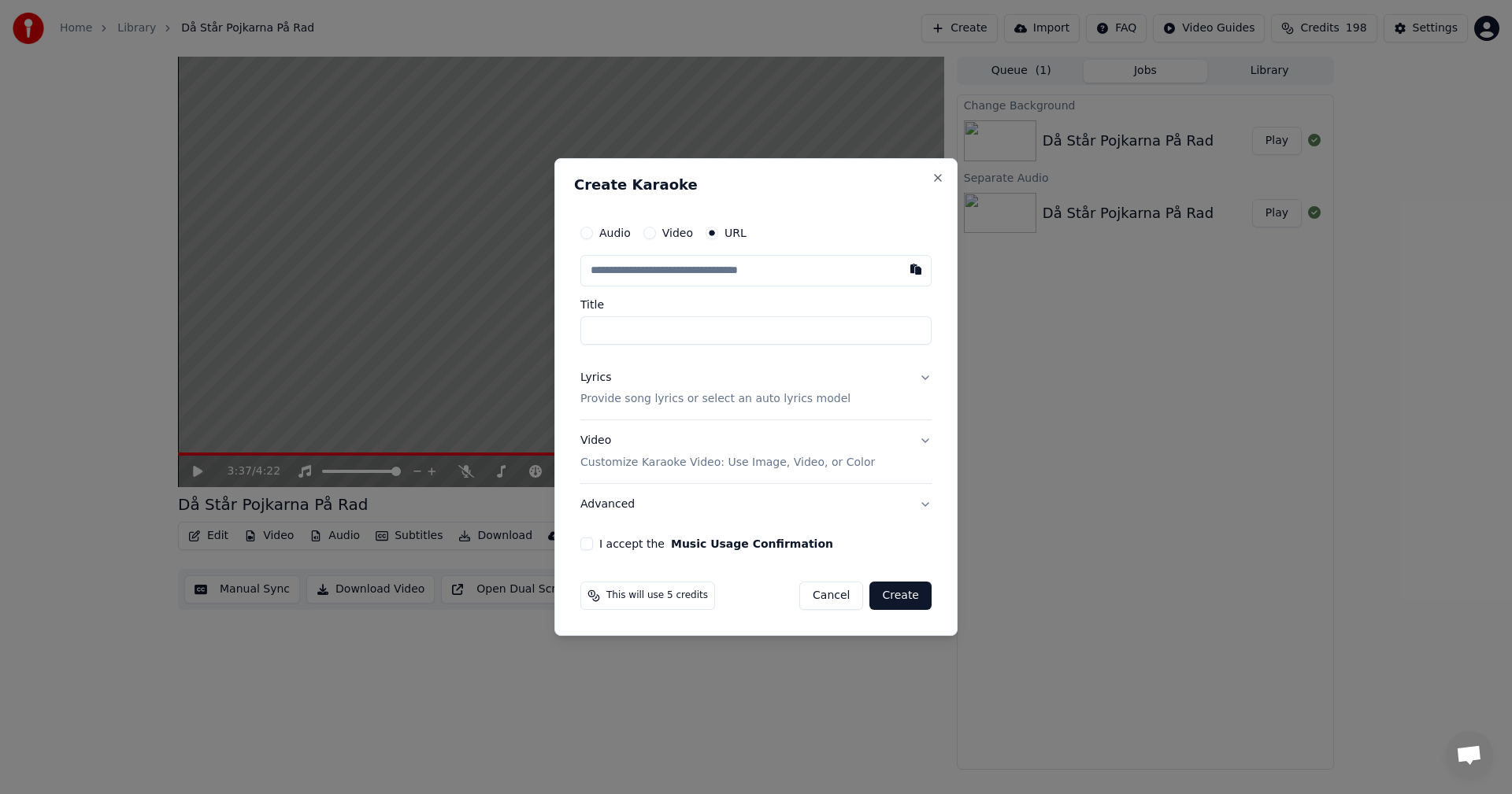
click at [738, 340] on input "Title" at bounding box center [756, 331] width 351 height 29
type input "*"
type input "****"
click at [589, 230] on button "Audio" at bounding box center [587, 233] width 13 height 13
click at [634, 268] on div "Choose File" at bounding box center [625, 271] width 88 height 29
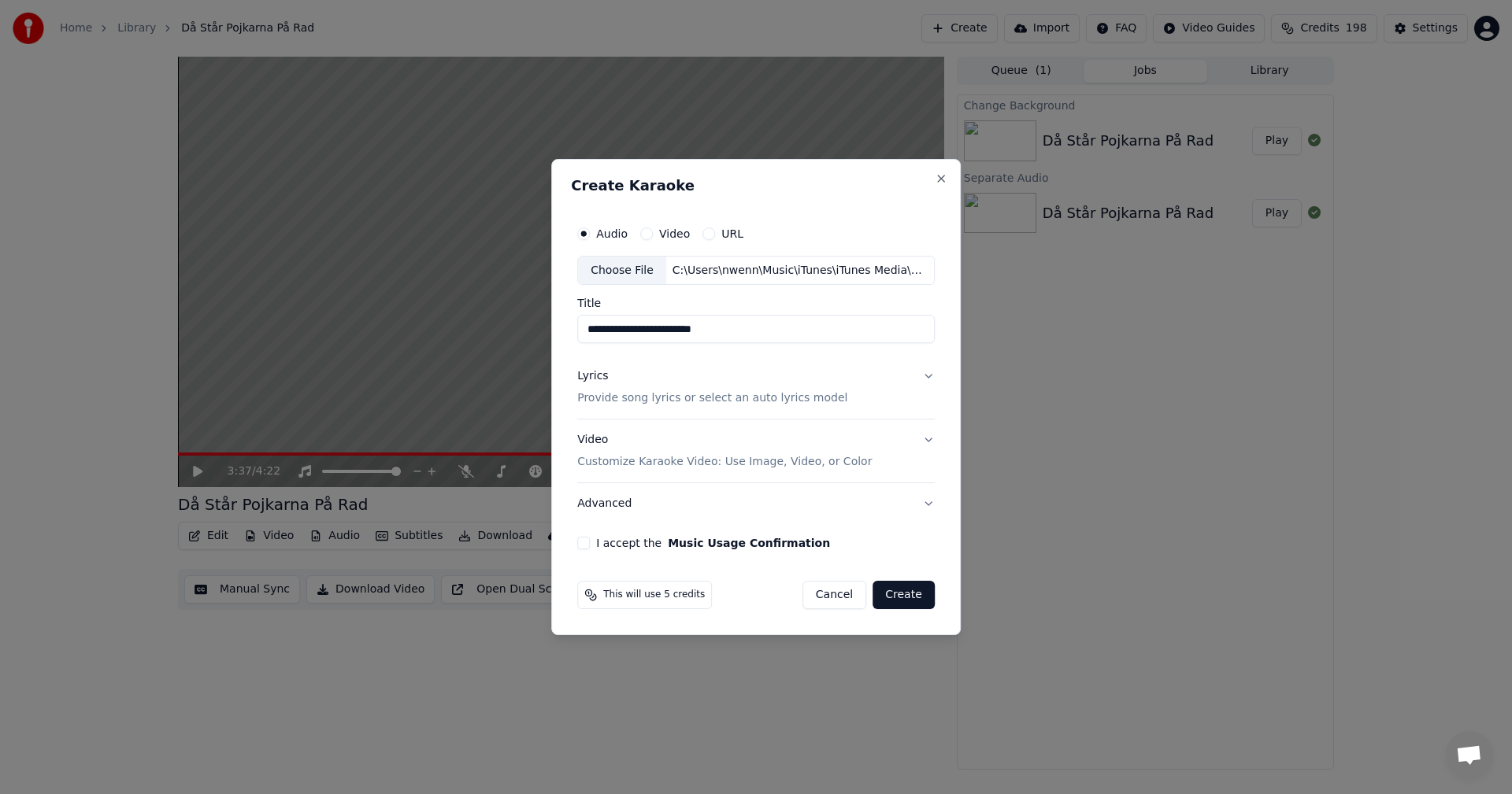
click at [604, 327] on input "**********" at bounding box center [756, 330] width 358 height 29
type input "**********"
click at [659, 405] on p "Provide song lyrics or select an auto lyrics model" at bounding box center [712, 400] width 270 height 16
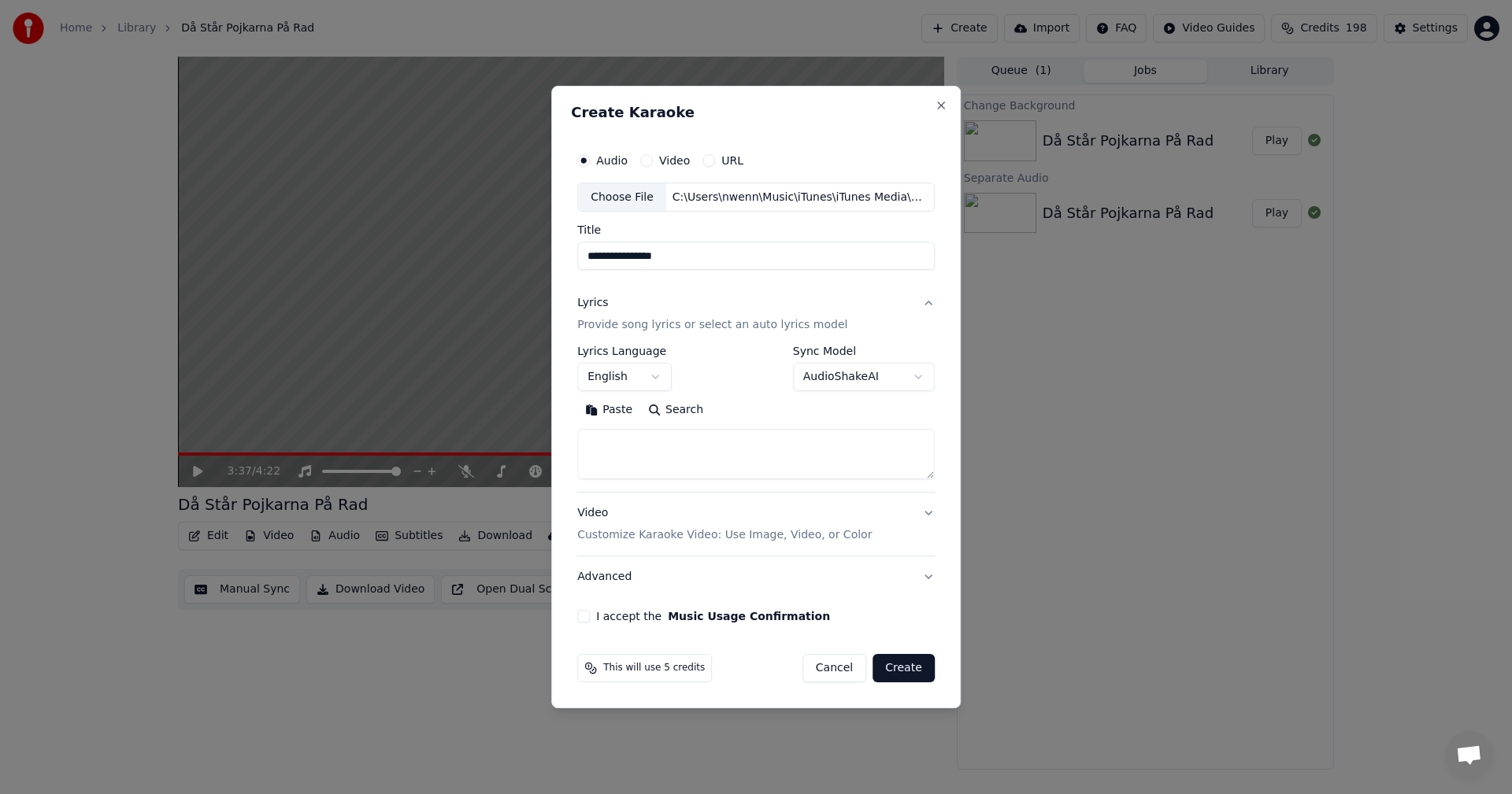
click at [650, 378] on button "English" at bounding box center [624, 378] width 94 height 29
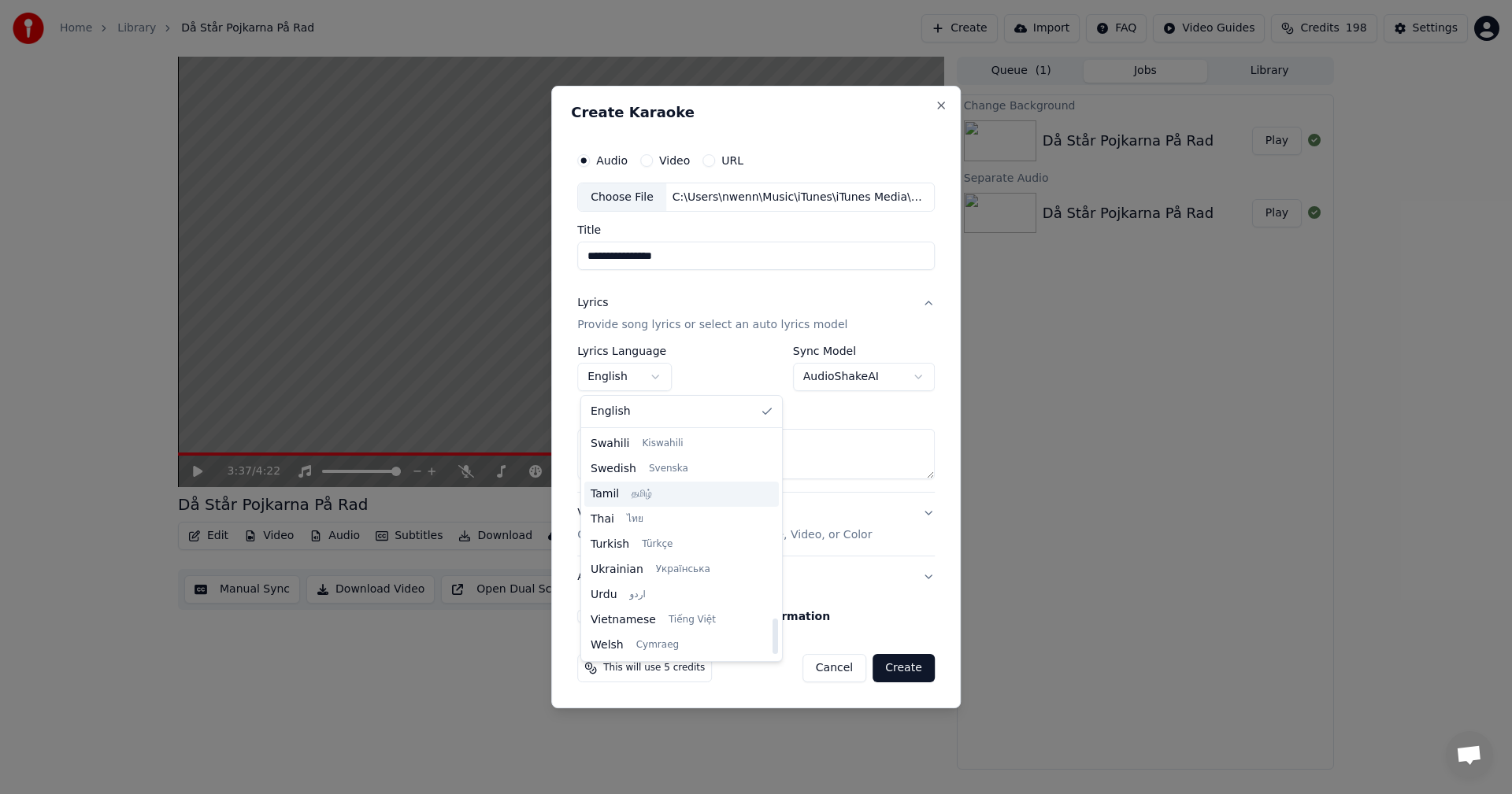
scroll to position [1051, 0]
select select "**"
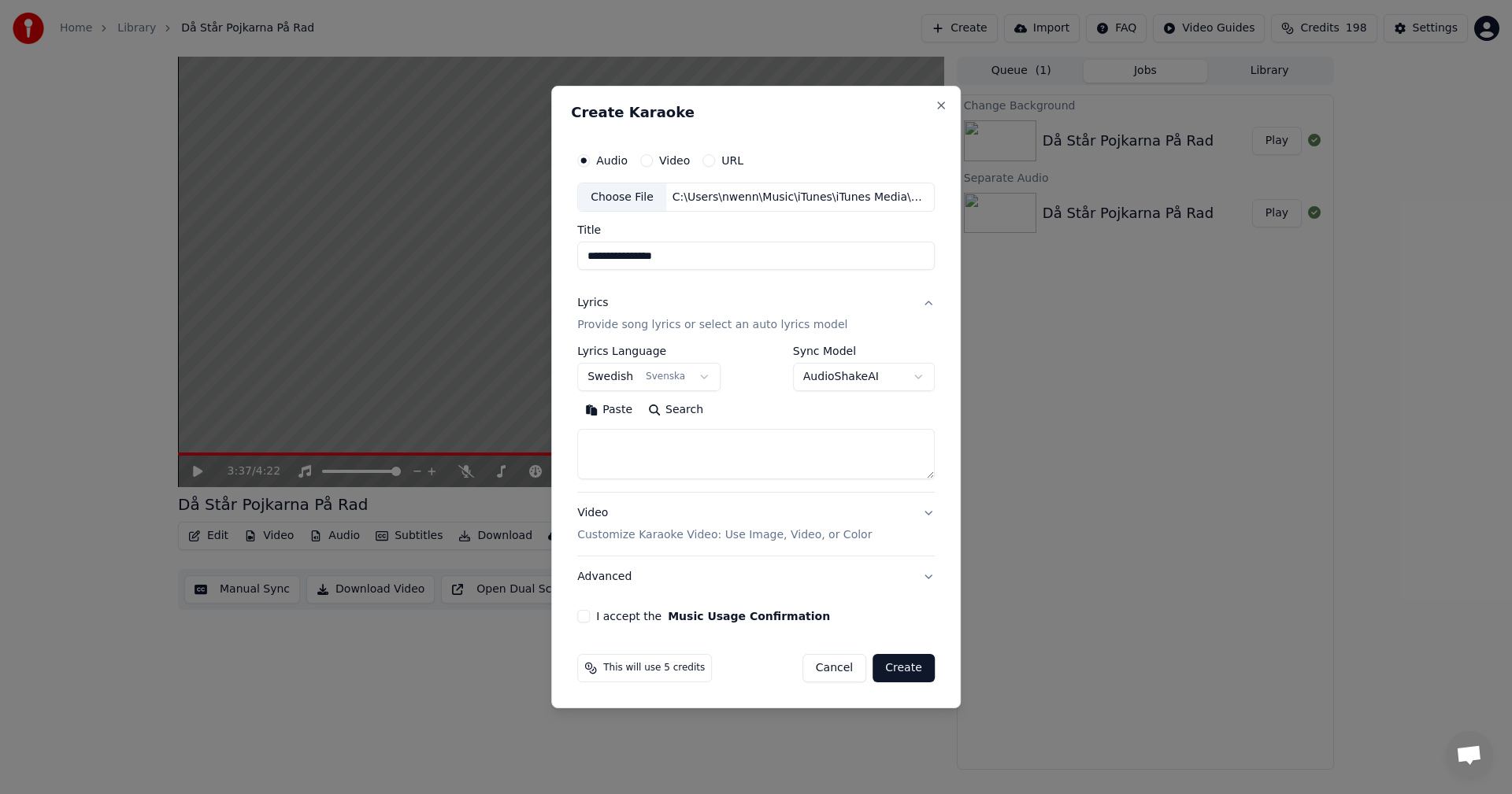
click at [906, 379] on body "**********" at bounding box center [756, 397] width 1512 height 794
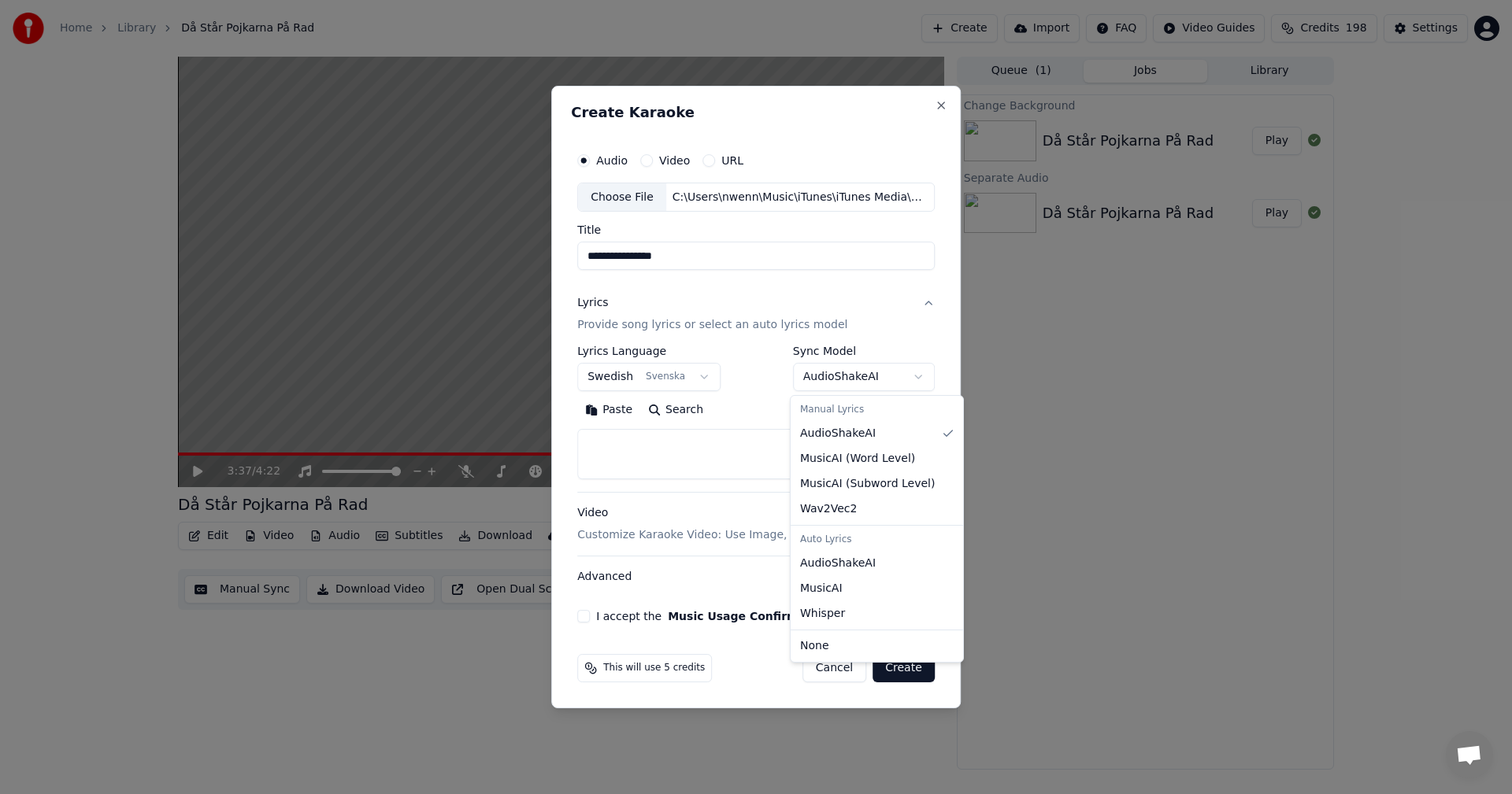
click at [909, 335] on div at bounding box center [756, 397] width 1512 height 794
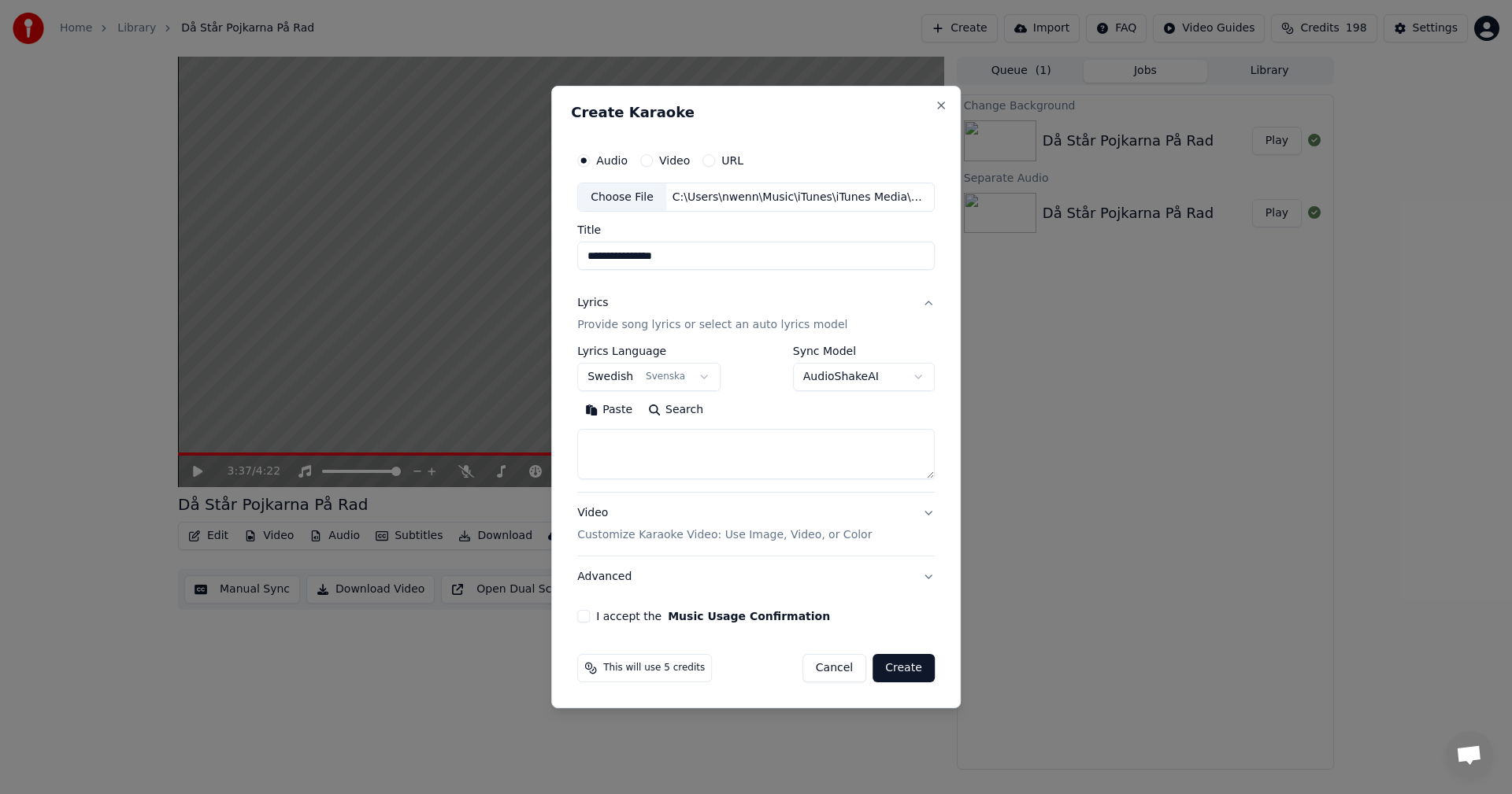
click at [632, 448] on textarea at bounding box center [756, 455] width 358 height 50
click at [619, 407] on button "Paste" at bounding box center [609, 411] width 63 height 25
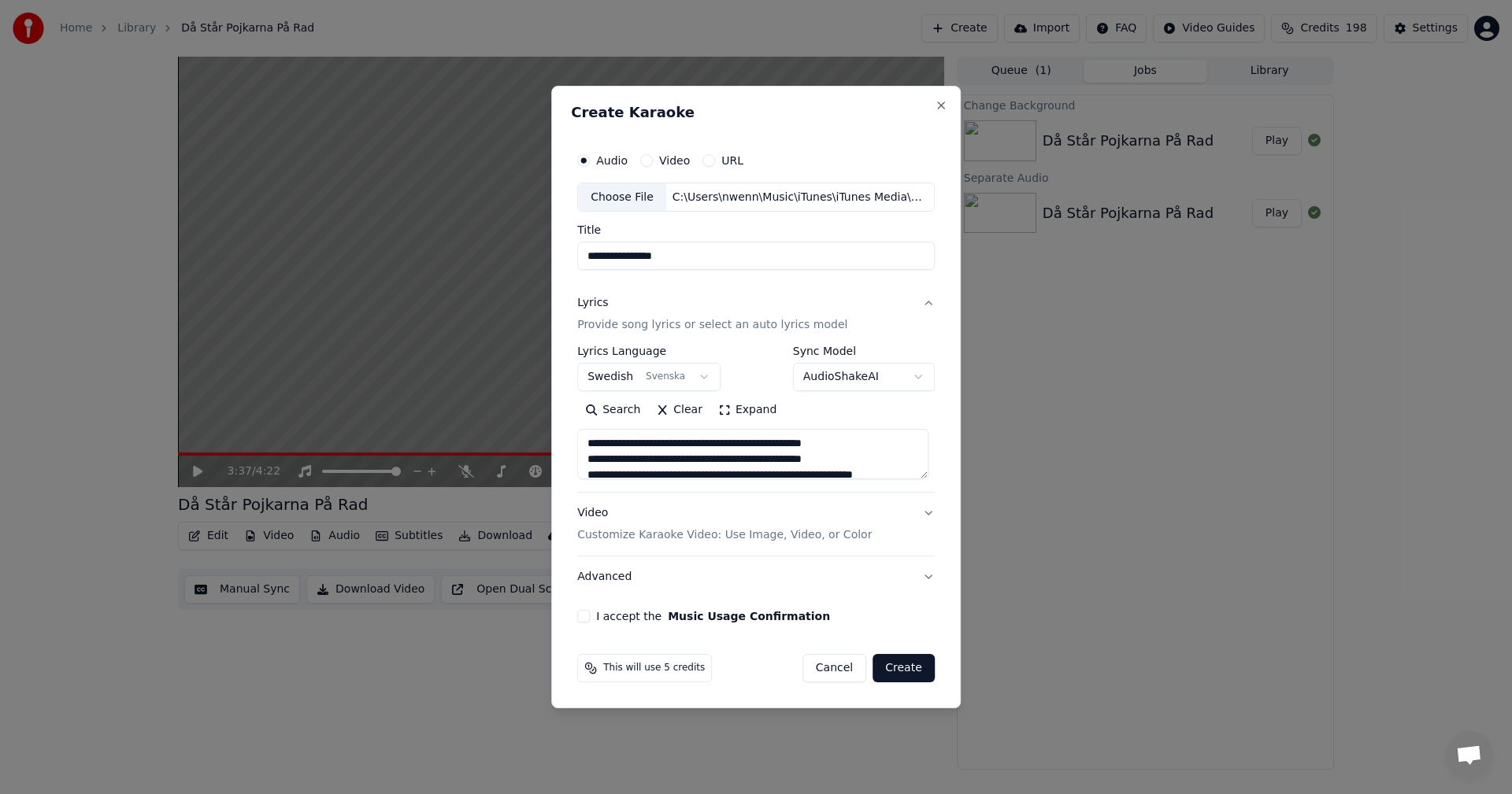
click at [922, 578] on button "Advanced" at bounding box center [756, 578] width 358 height 41
type textarea "**********"
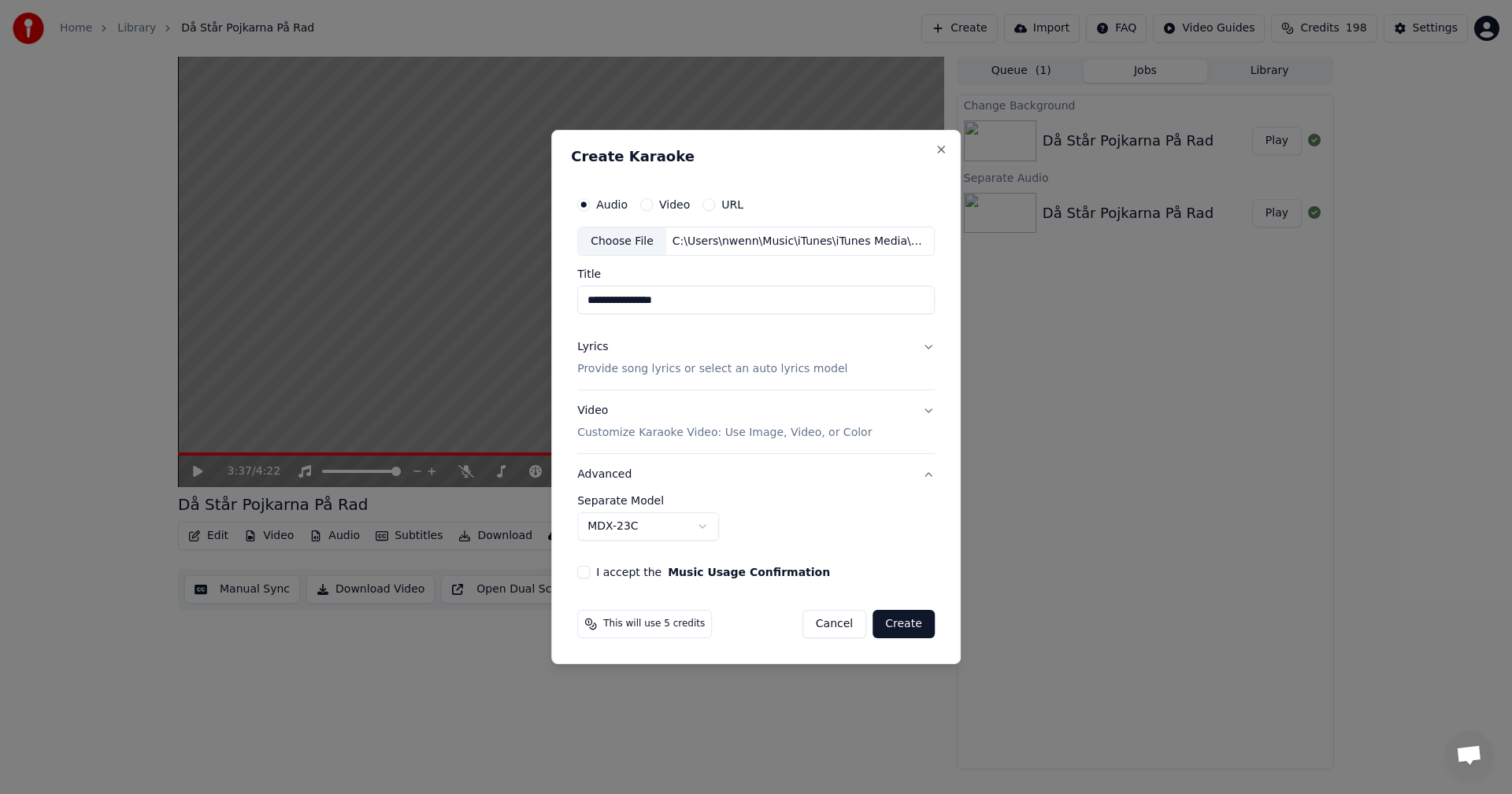
click at [925, 412] on button "Video Customize Karaoke Video: Use Image, Video, or Color" at bounding box center [756, 423] width 358 height 63
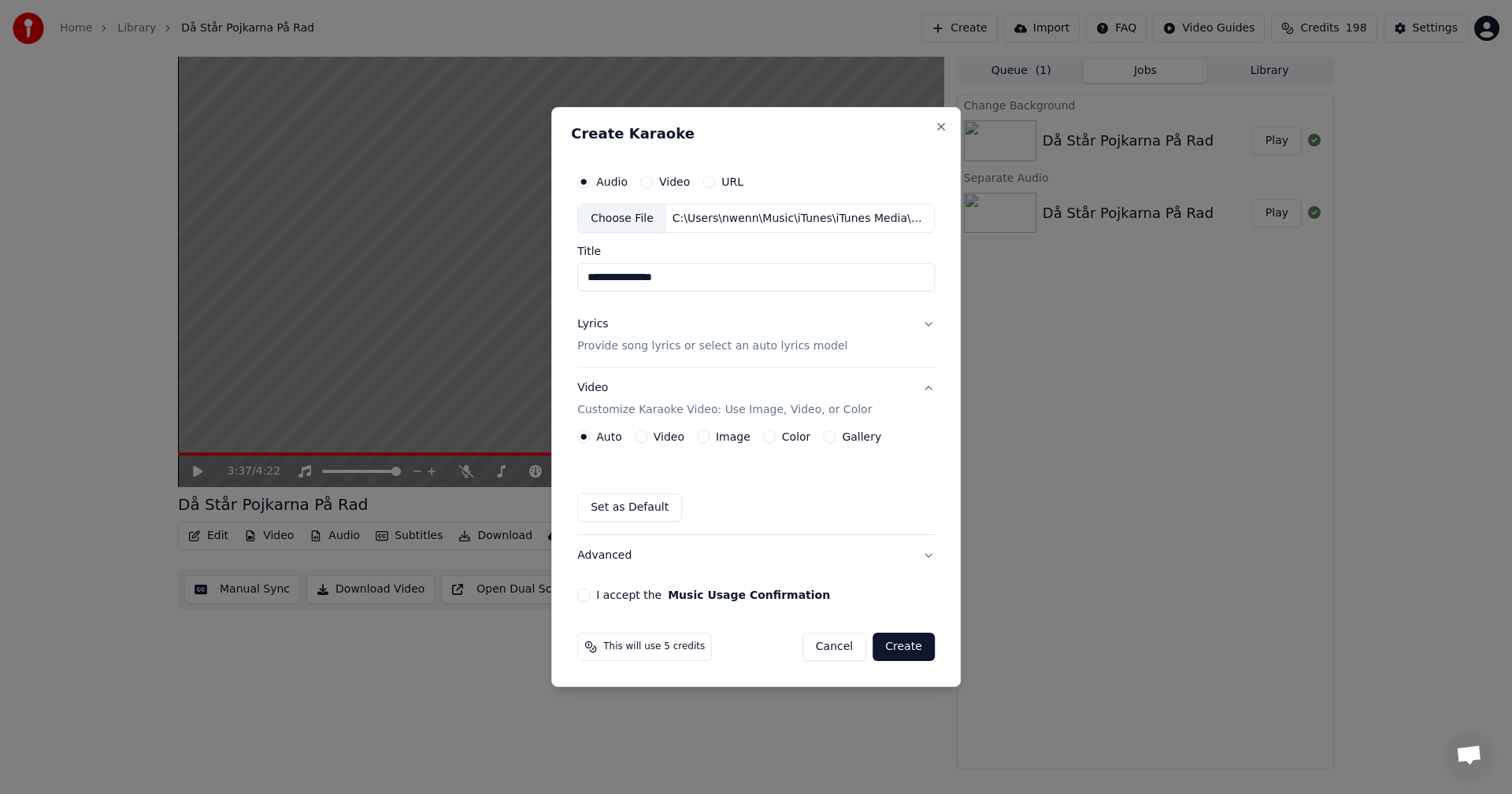
click at [643, 436] on button "Video" at bounding box center [641, 437] width 13 height 13
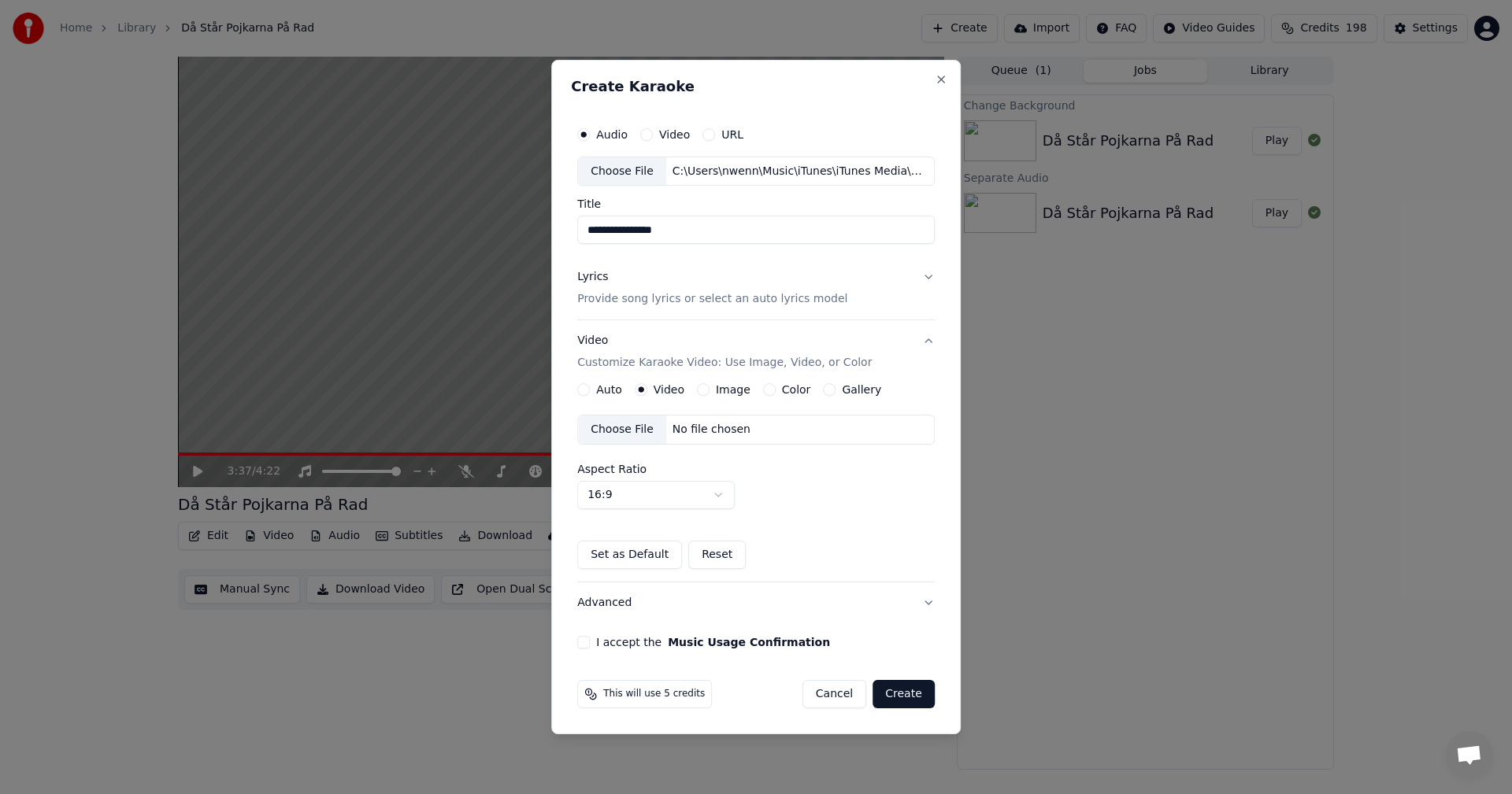
click at [590, 648] on button "I accept the Music Usage Confirmation" at bounding box center [584, 642] width 13 height 13
click at [693, 235] on input "**********" at bounding box center [756, 231] width 358 height 29
type input "**********"
click at [723, 428] on div "No file chosen" at bounding box center [712, 430] width 91 height 16
click at [899, 691] on button "Create" at bounding box center [903, 694] width 62 height 29
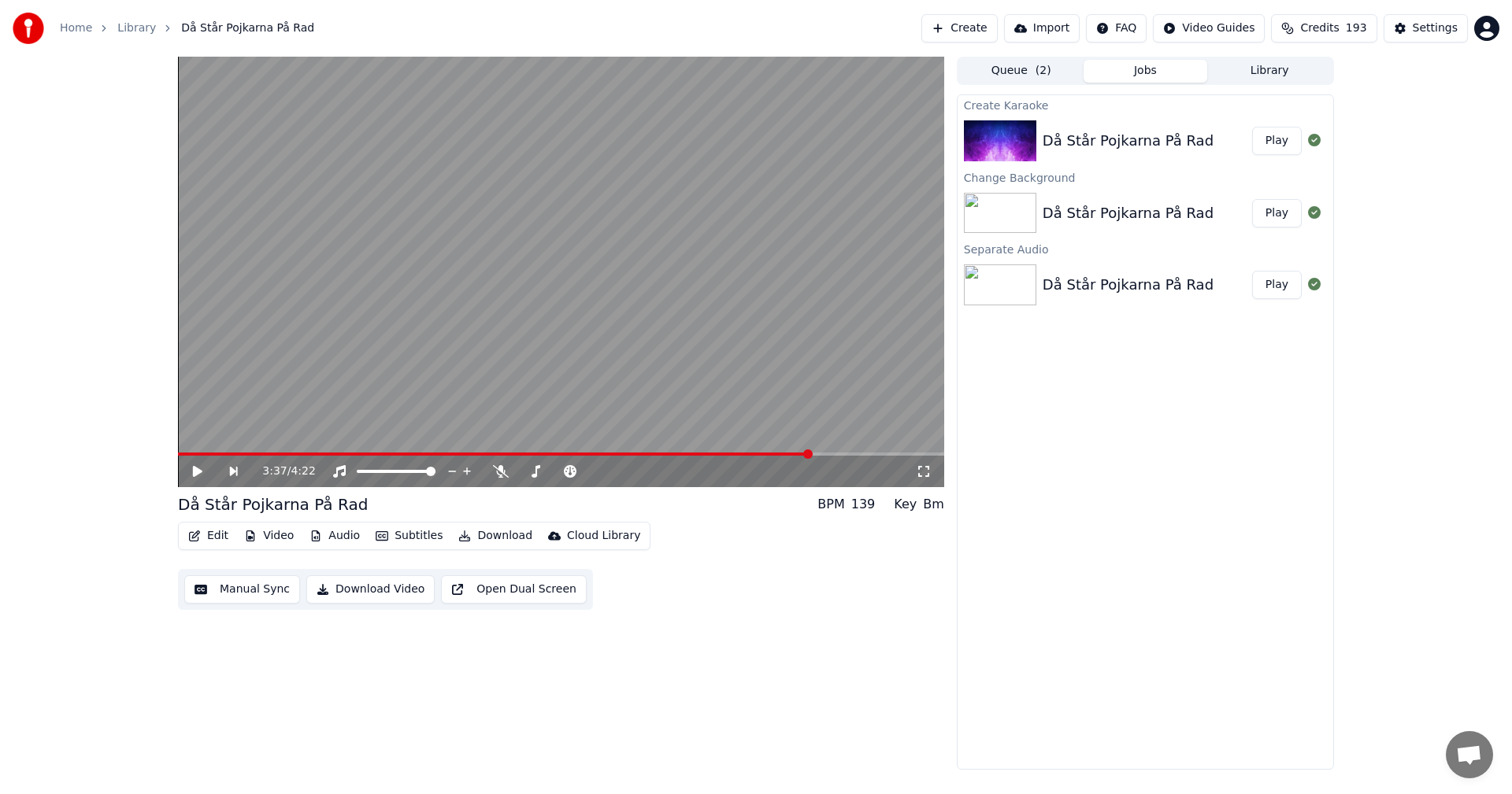
click at [1268, 137] on button "Play" at bounding box center [1277, 141] width 49 height 29
click at [272, 451] on video at bounding box center [561, 271] width 766 height 430
click at [270, 453] on span at bounding box center [561, 454] width 766 height 4
click at [199, 471] on icon at bounding box center [198, 472] width 10 height 11
click at [188, 458] on div "0:47 / 4:22" at bounding box center [561, 472] width 766 height 31
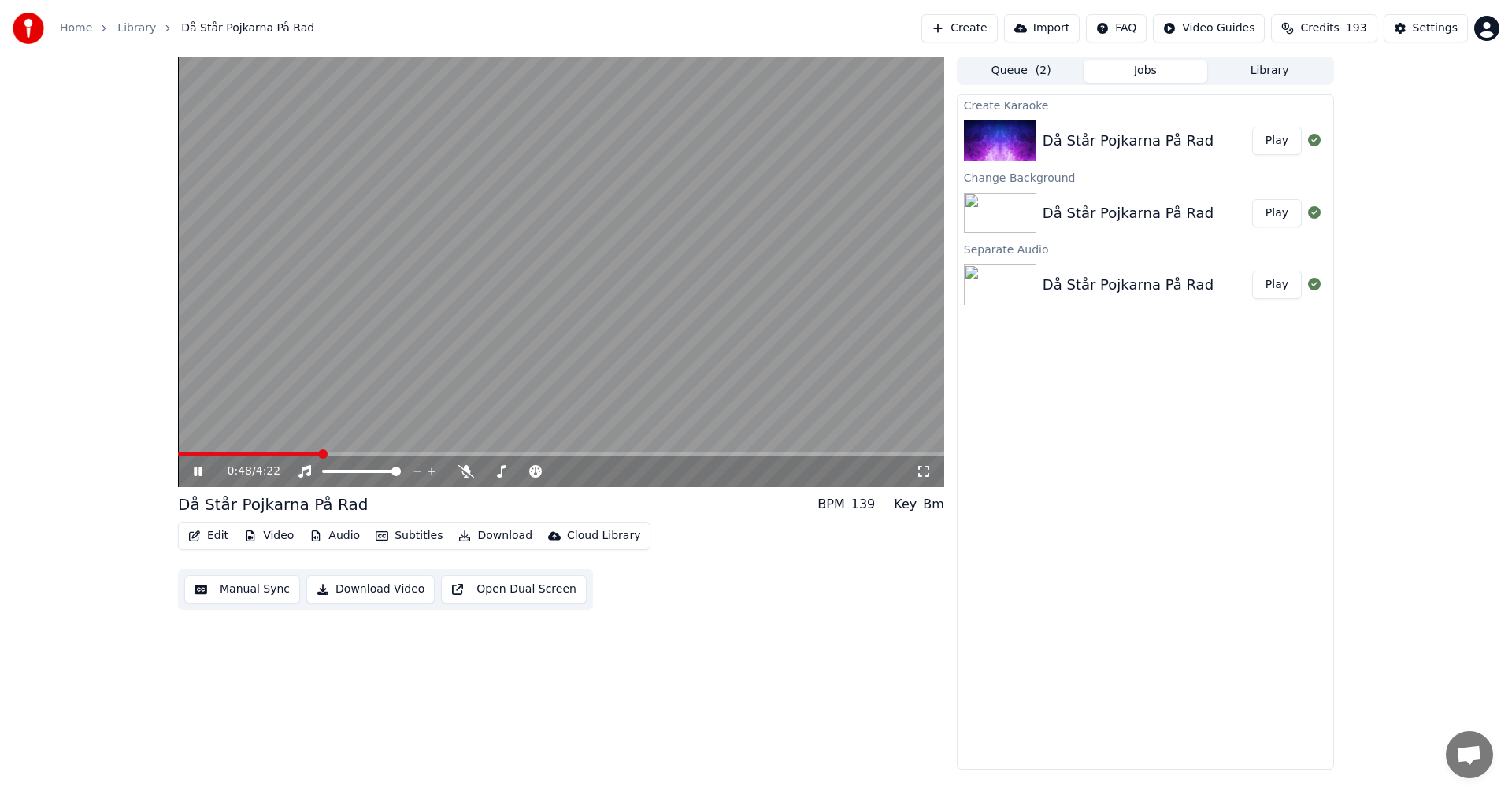
click at [191, 456] on div "0:48 / 4:22" at bounding box center [561, 472] width 766 height 31
click at [346, 454] on span at bounding box center [561, 454] width 766 height 4
click at [367, 454] on span at bounding box center [561, 454] width 766 height 4
click at [208, 453] on span at bounding box center [278, 454] width 199 height 4
click at [229, 454] on span at bounding box center [561, 454] width 766 height 4
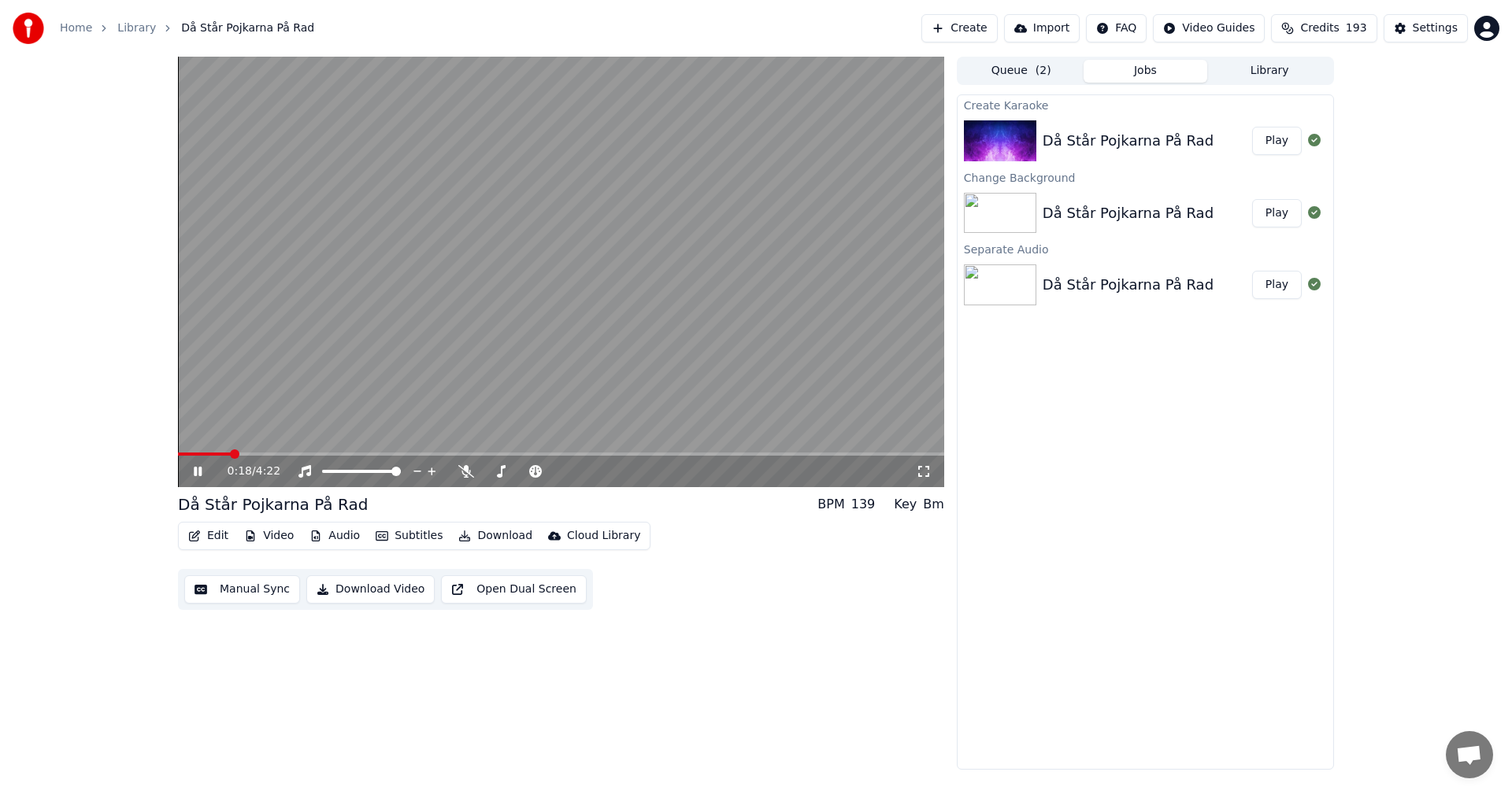
click at [241, 453] on span at bounding box center [561, 454] width 766 height 4
click at [253, 454] on span at bounding box center [561, 454] width 766 height 4
click at [276, 455] on span at bounding box center [561, 454] width 766 height 4
click at [298, 455] on span at bounding box center [561, 454] width 766 height 4
click at [324, 456] on span at bounding box center [561, 454] width 766 height 4
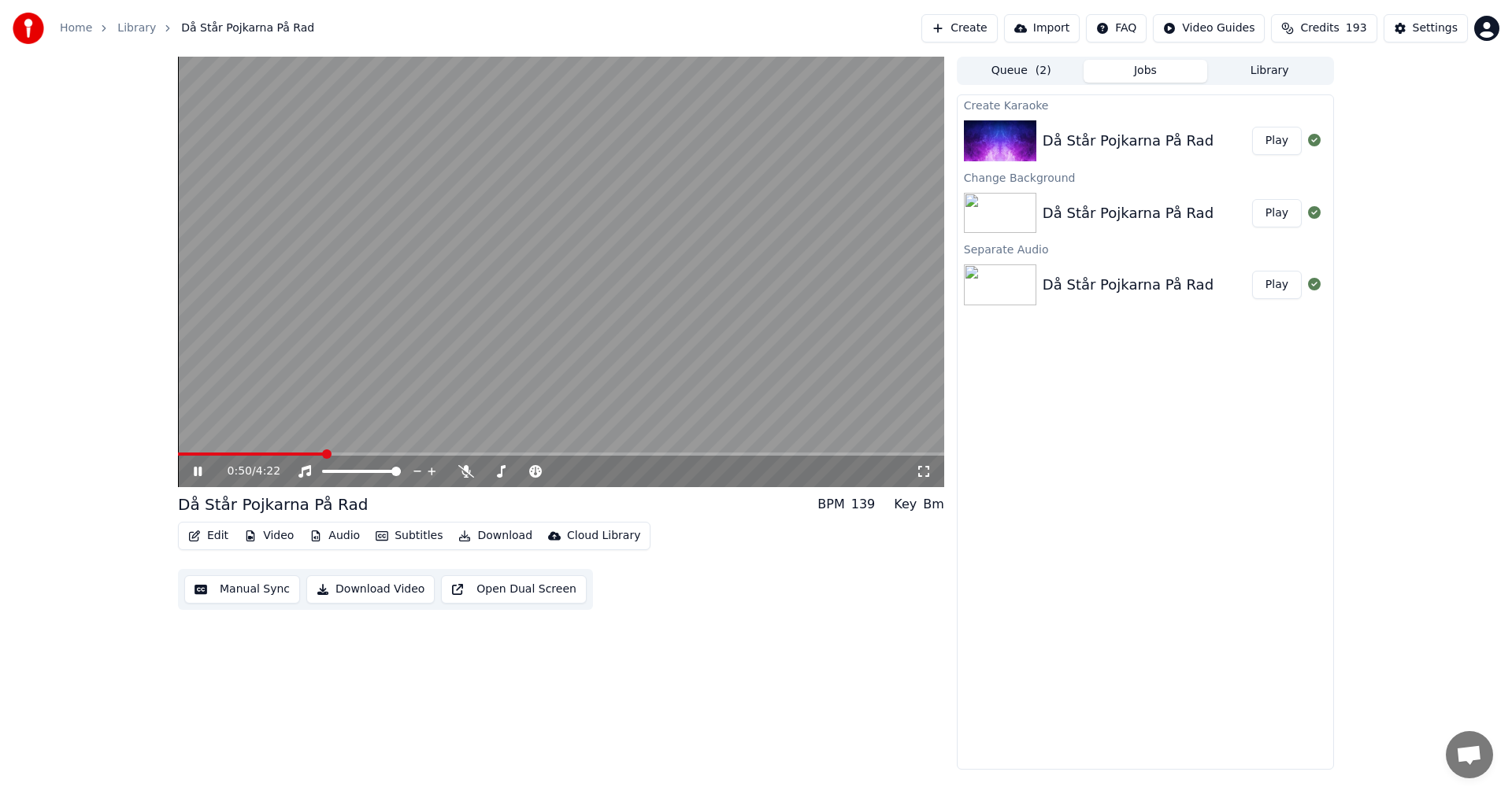
click at [345, 452] on video at bounding box center [561, 271] width 766 height 430
click at [367, 454] on span at bounding box center [561, 454] width 766 height 4
click at [382, 454] on span at bounding box center [561, 454] width 766 height 4
click at [373, 454] on span at bounding box center [279, 454] width 204 height 4
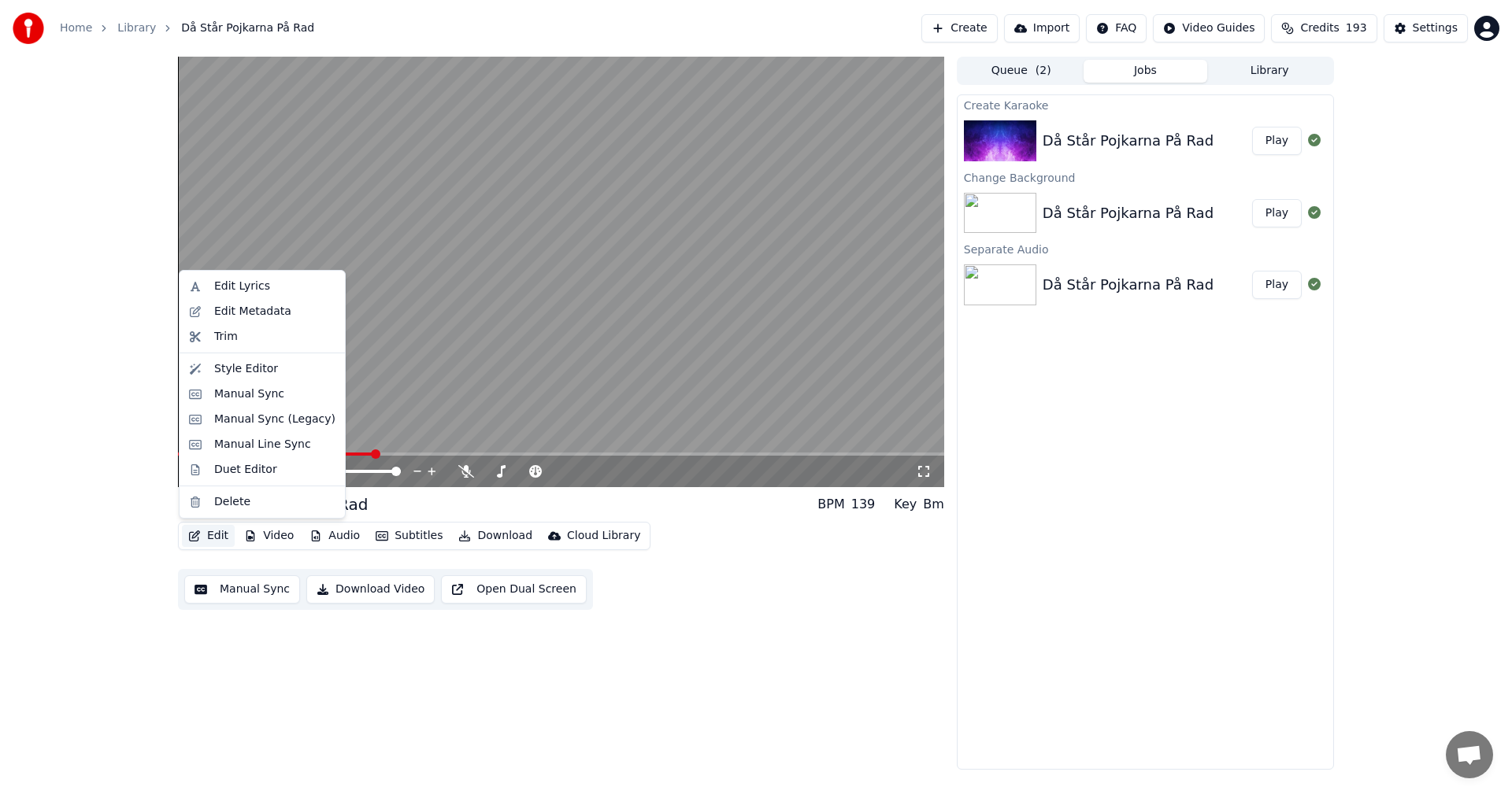
click at [214, 542] on button "Edit" at bounding box center [208, 536] width 53 height 22
click at [230, 450] on div "Manual Line Sync" at bounding box center [262, 445] width 97 height 16
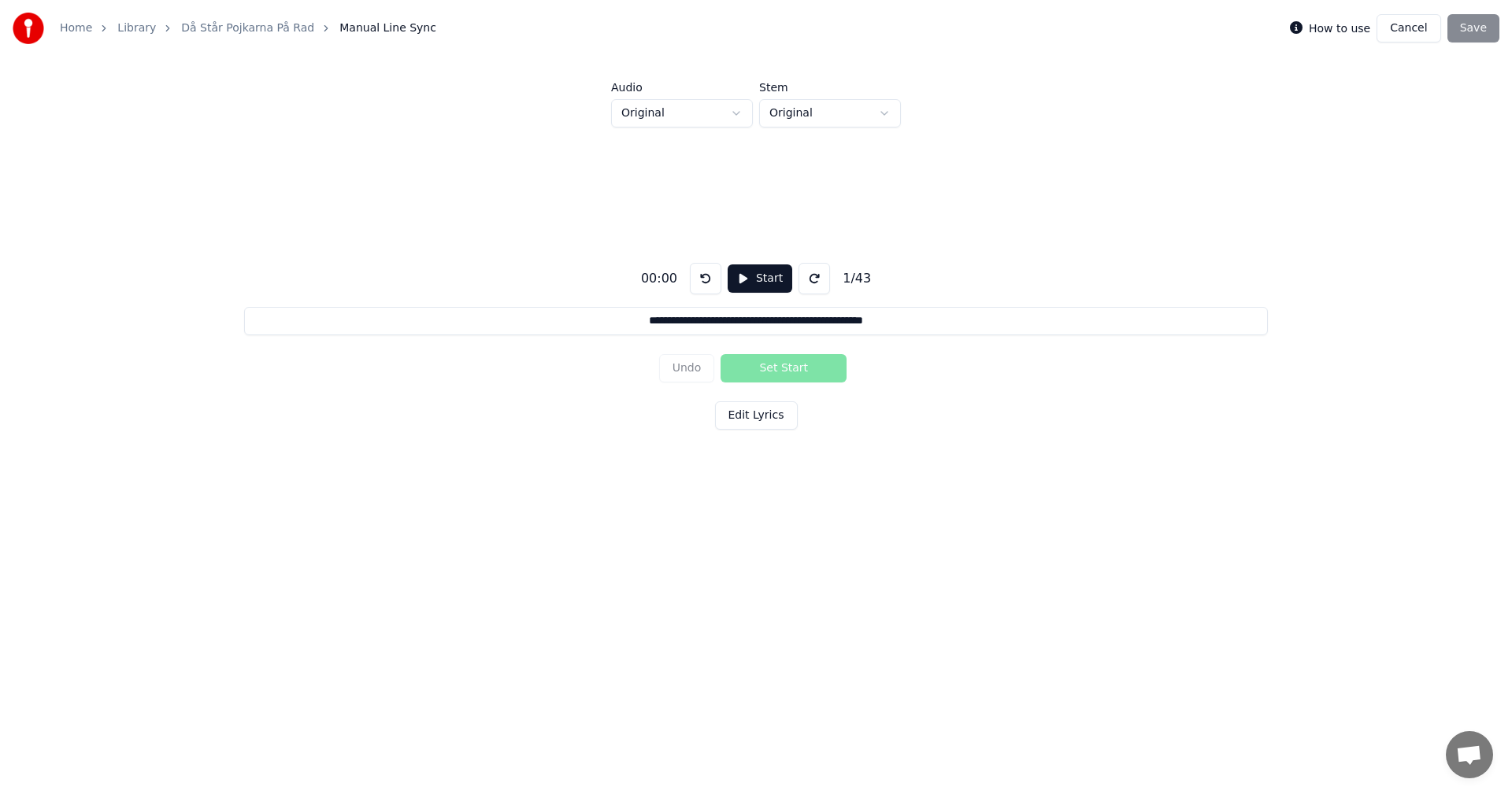
click at [1403, 30] on button "Cancel" at bounding box center [1408, 29] width 64 height 29
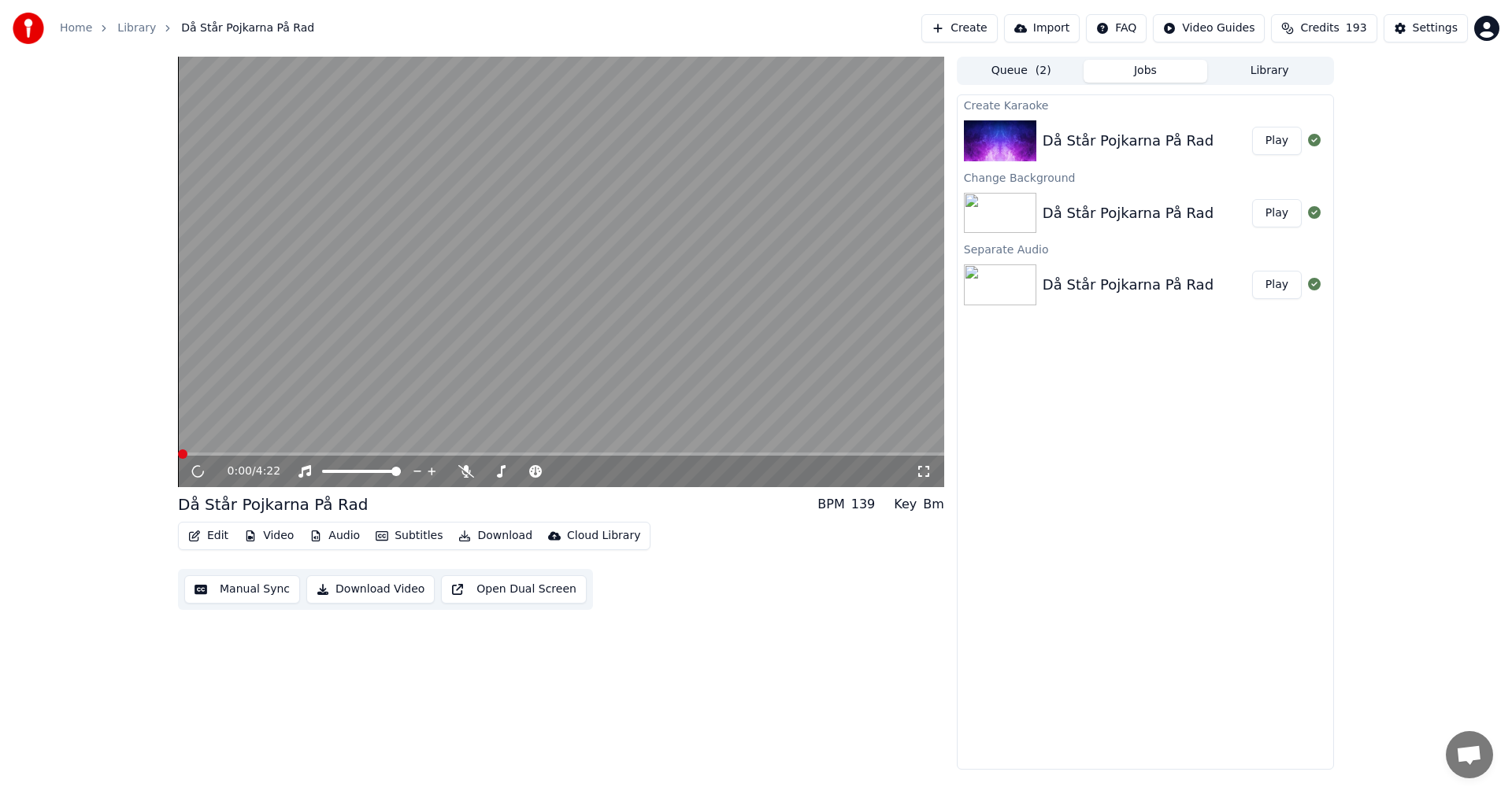
click at [212, 536] on button "Edit" at bounding box center [208, 536] width 53 height 22
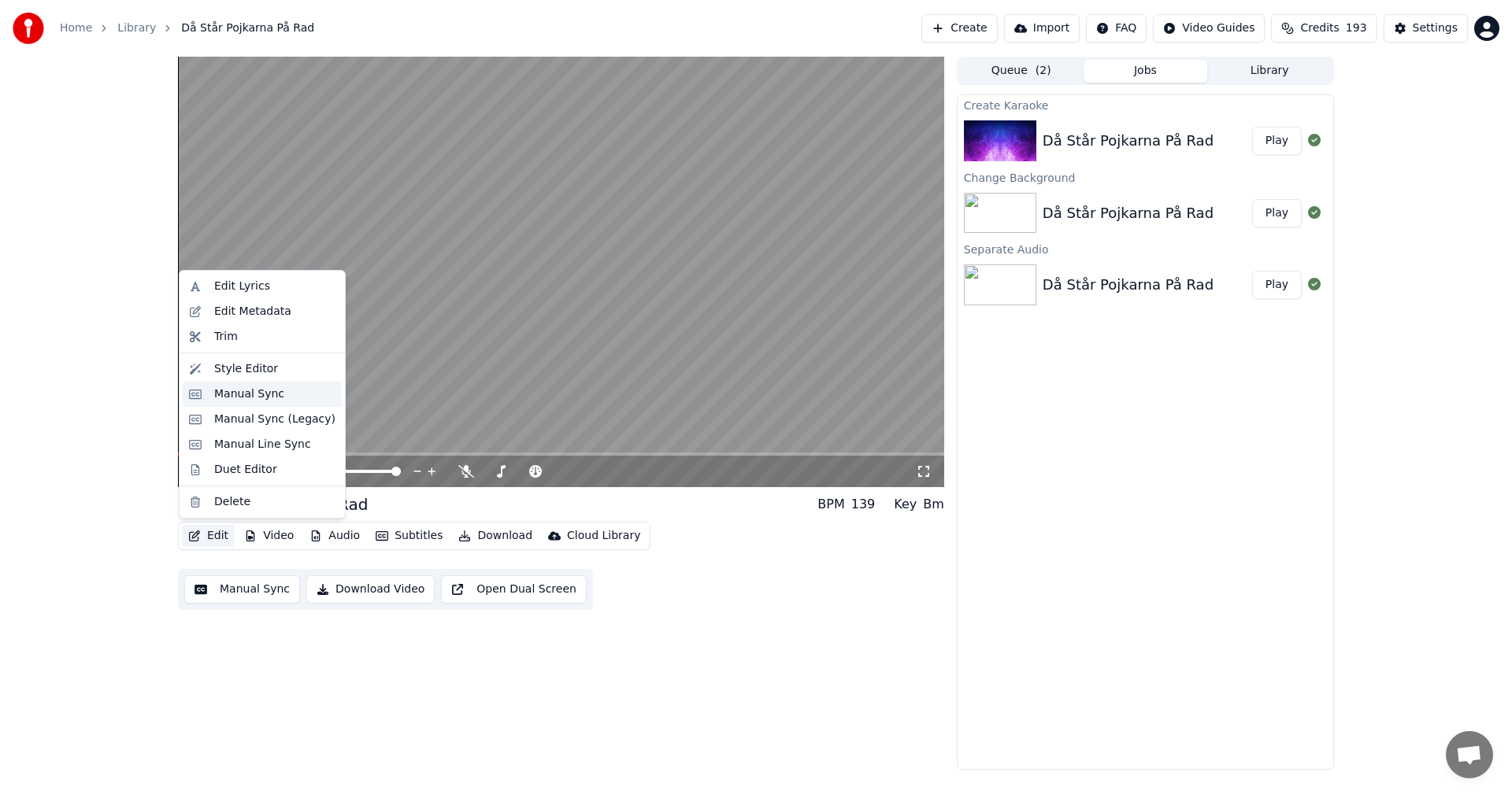
click at [252, 402] on div "Manual Sync" at bounding box center [261, 394] width 159 height 25
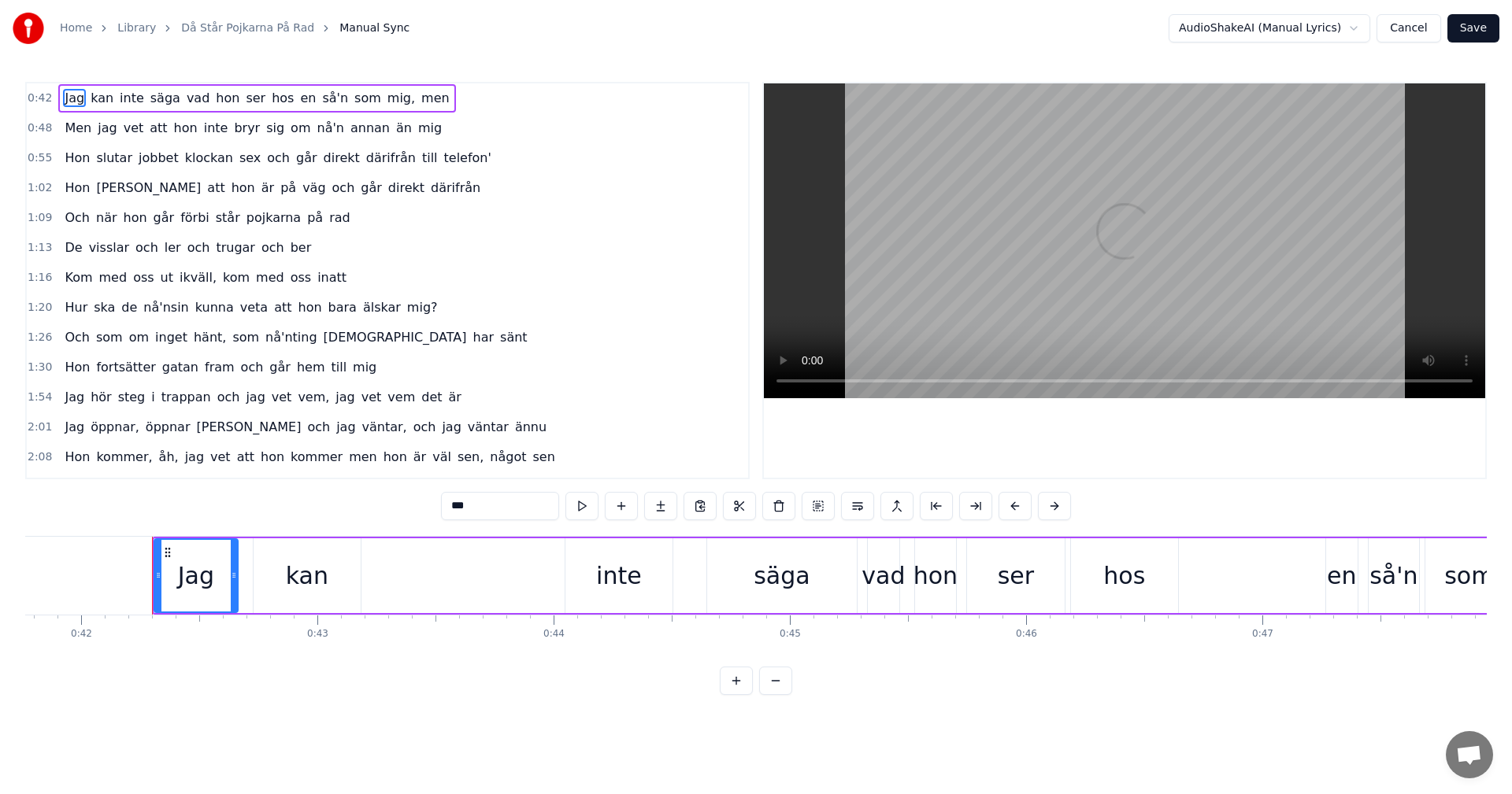
scroll to position [0, 9914]
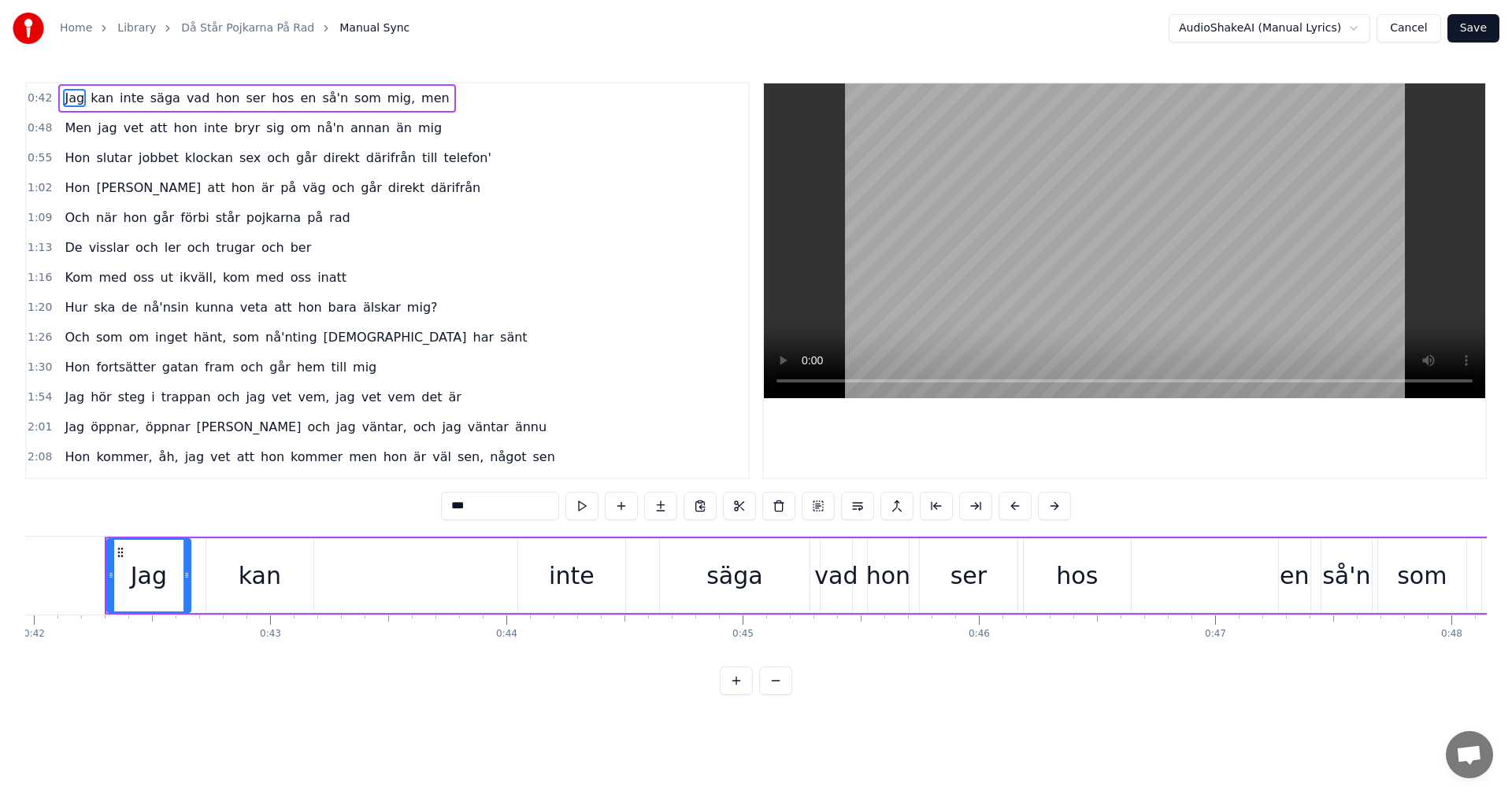
click at [1411, 31] on button "Cancel" at bounding box center [1408, 29] width 64 height 29
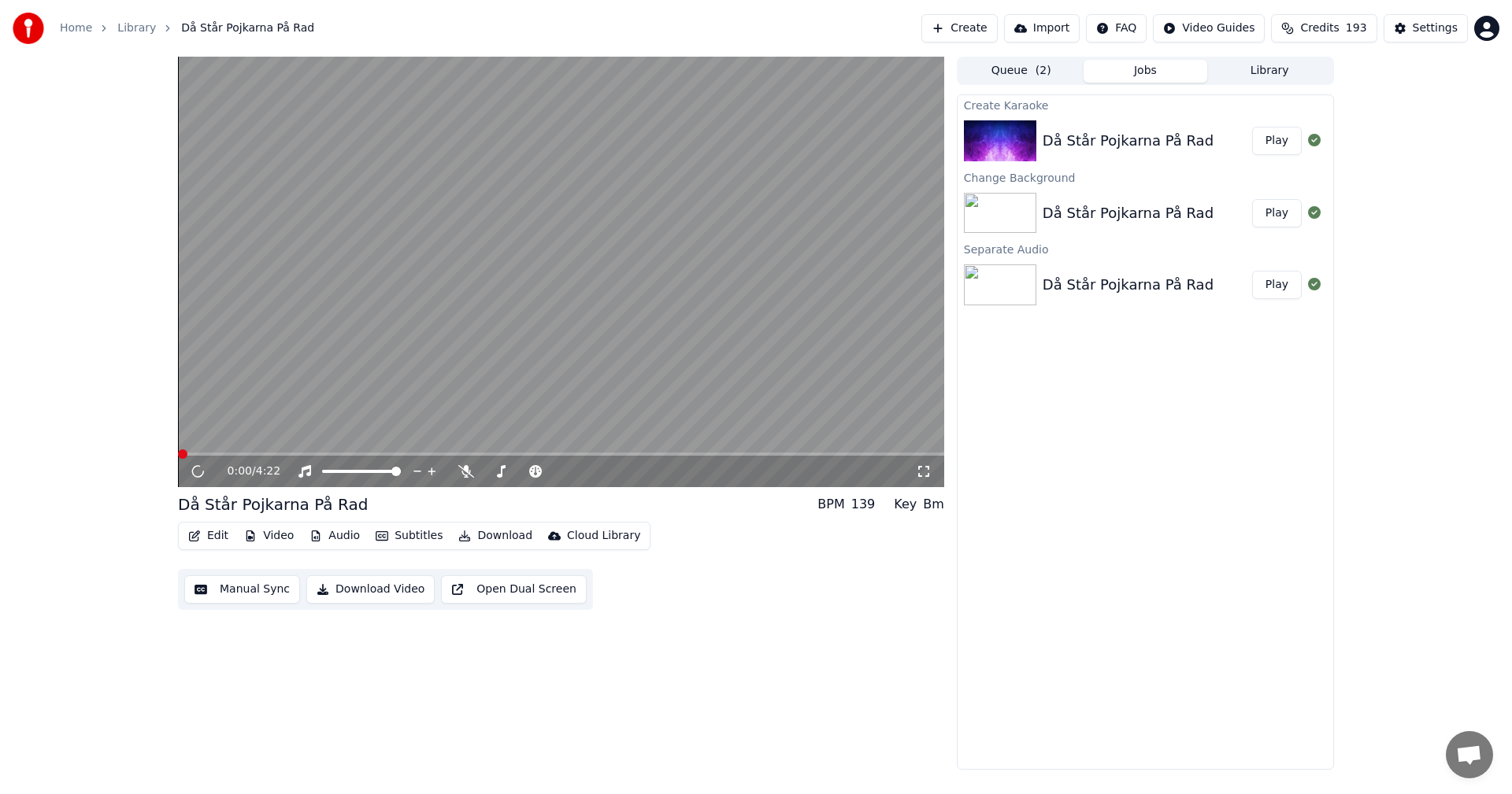
click at [223, 536] on button "Edit" at bounding box center [208, 536] width 53 height 22
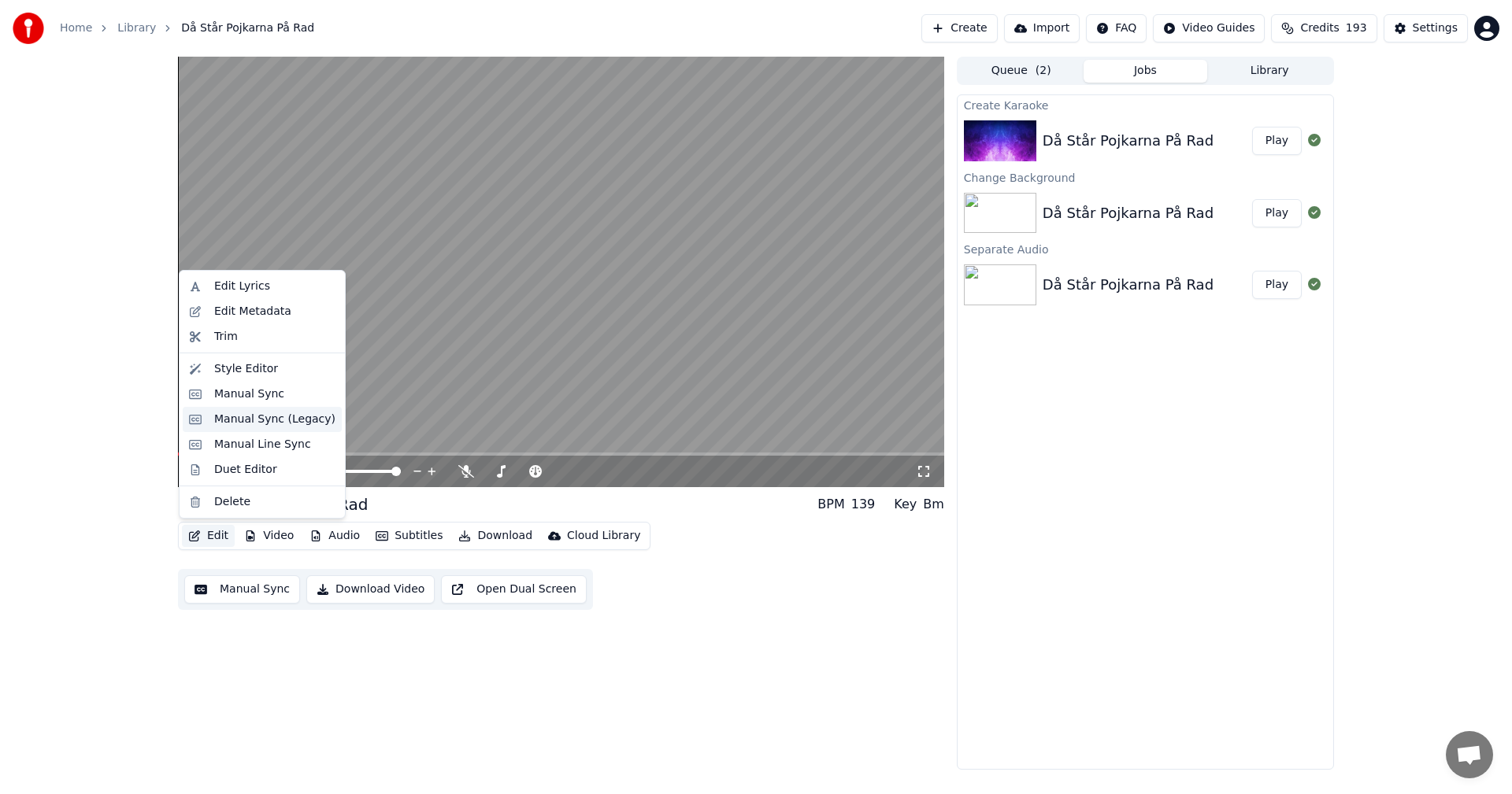
click at [243, 425] on div "Manual Sync (Legacy)" at bounding box center [274, 419] width 121 height 16
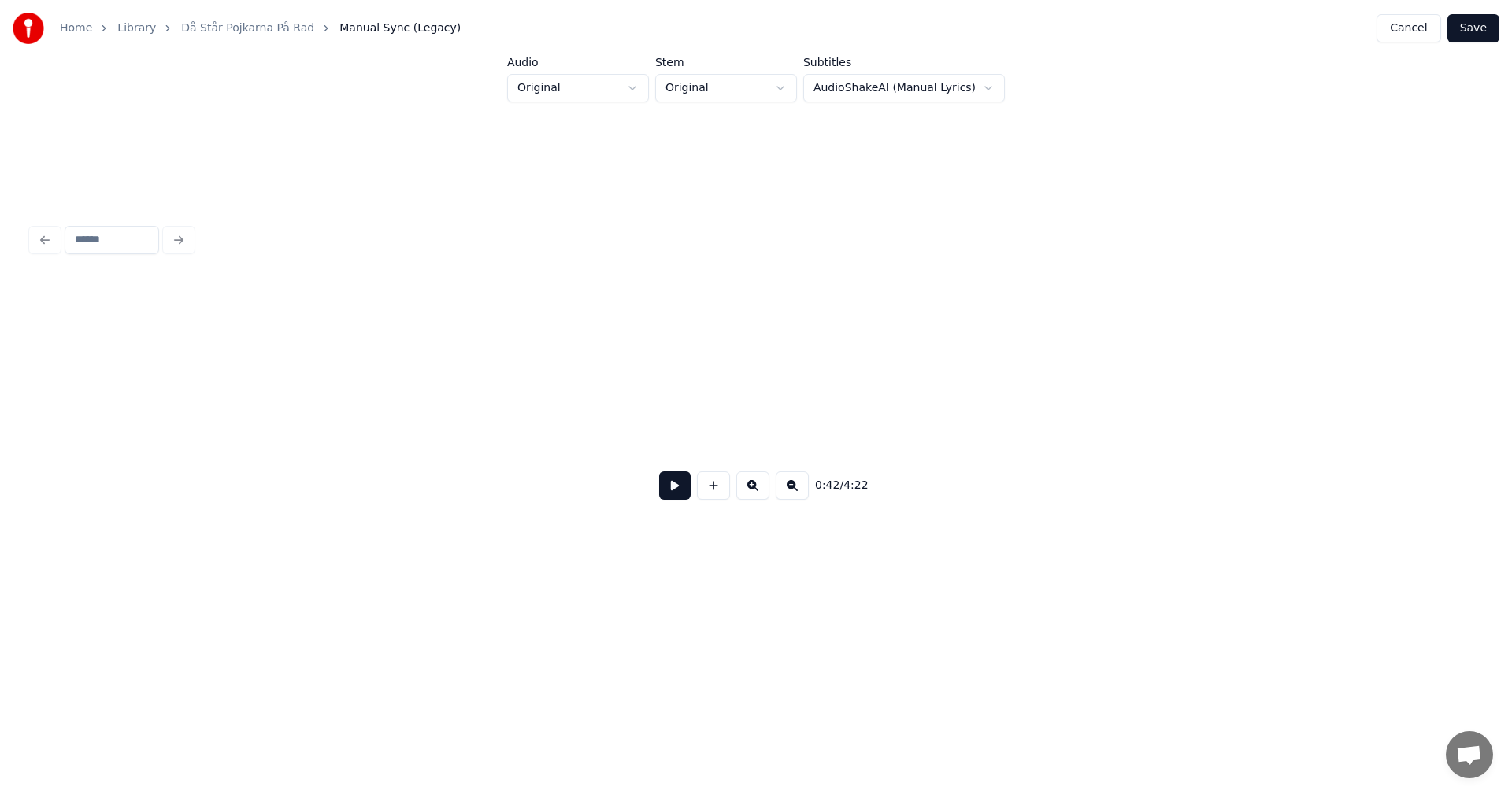
scroll to position [0, 6663]
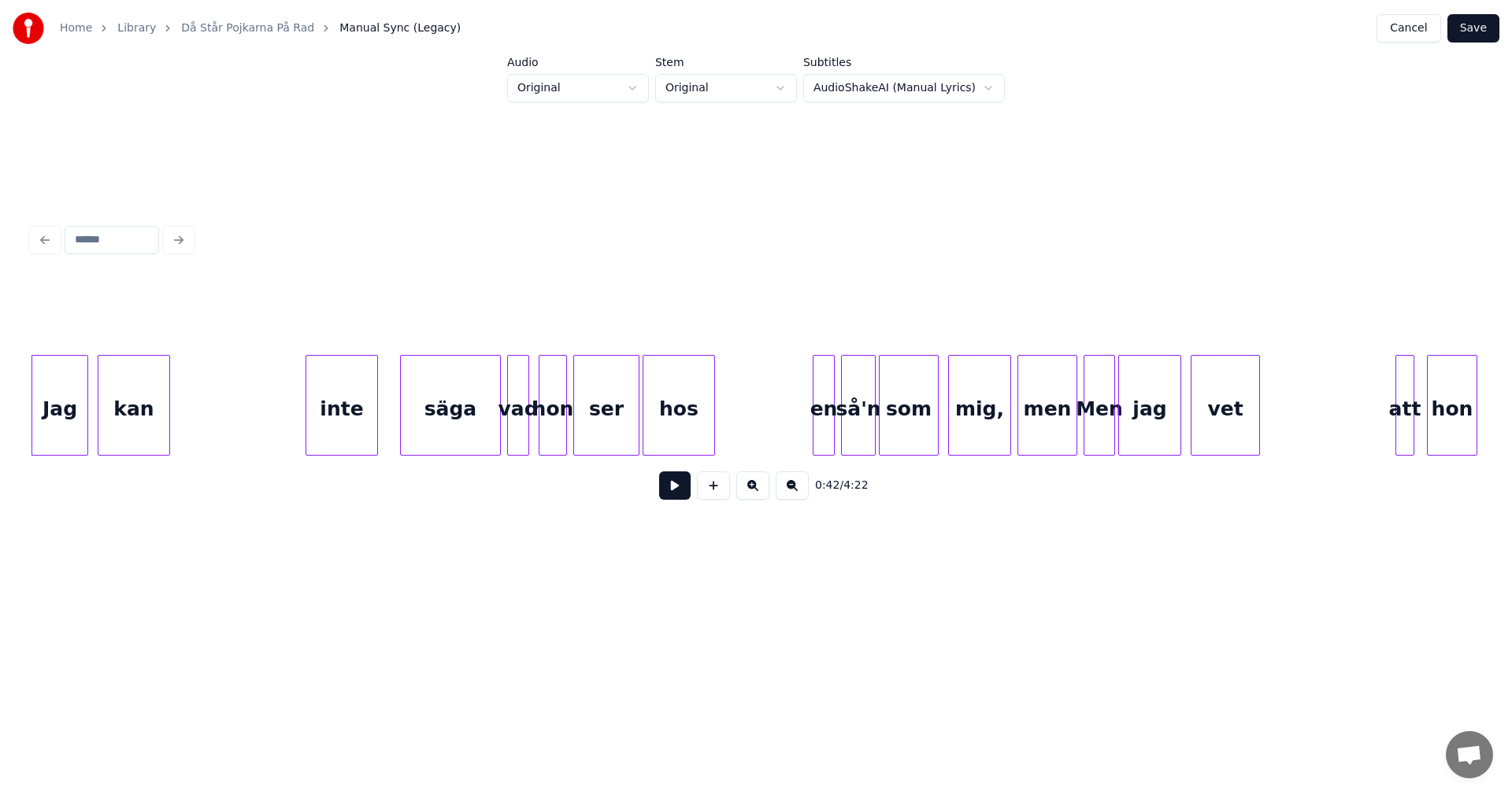
click at [66, 418] on div "Jag" at bounding box center [59, 409] width 55 height 107
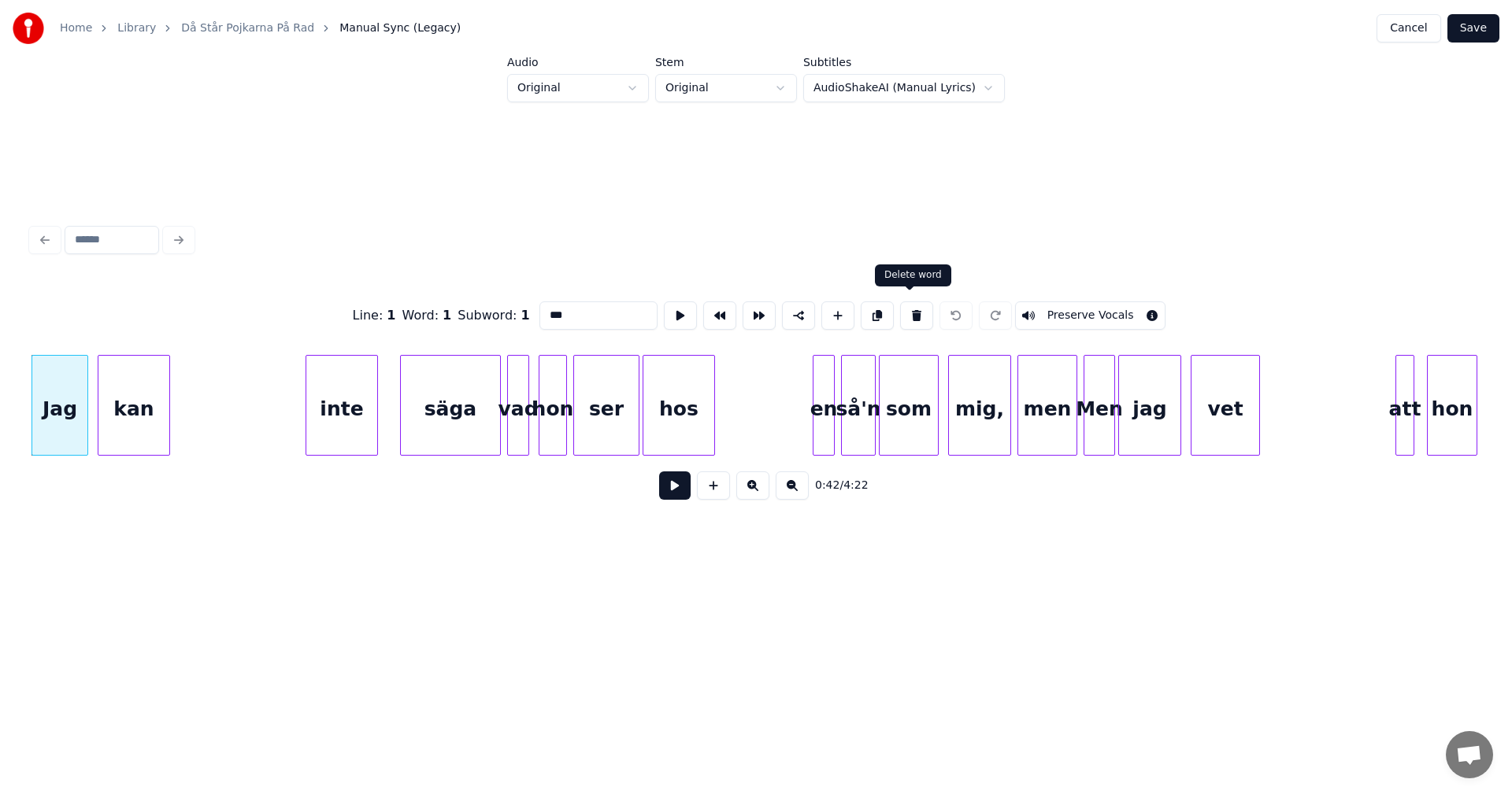
click at [906, 308] on button at bounding box center [916, 316] width 33 height 29
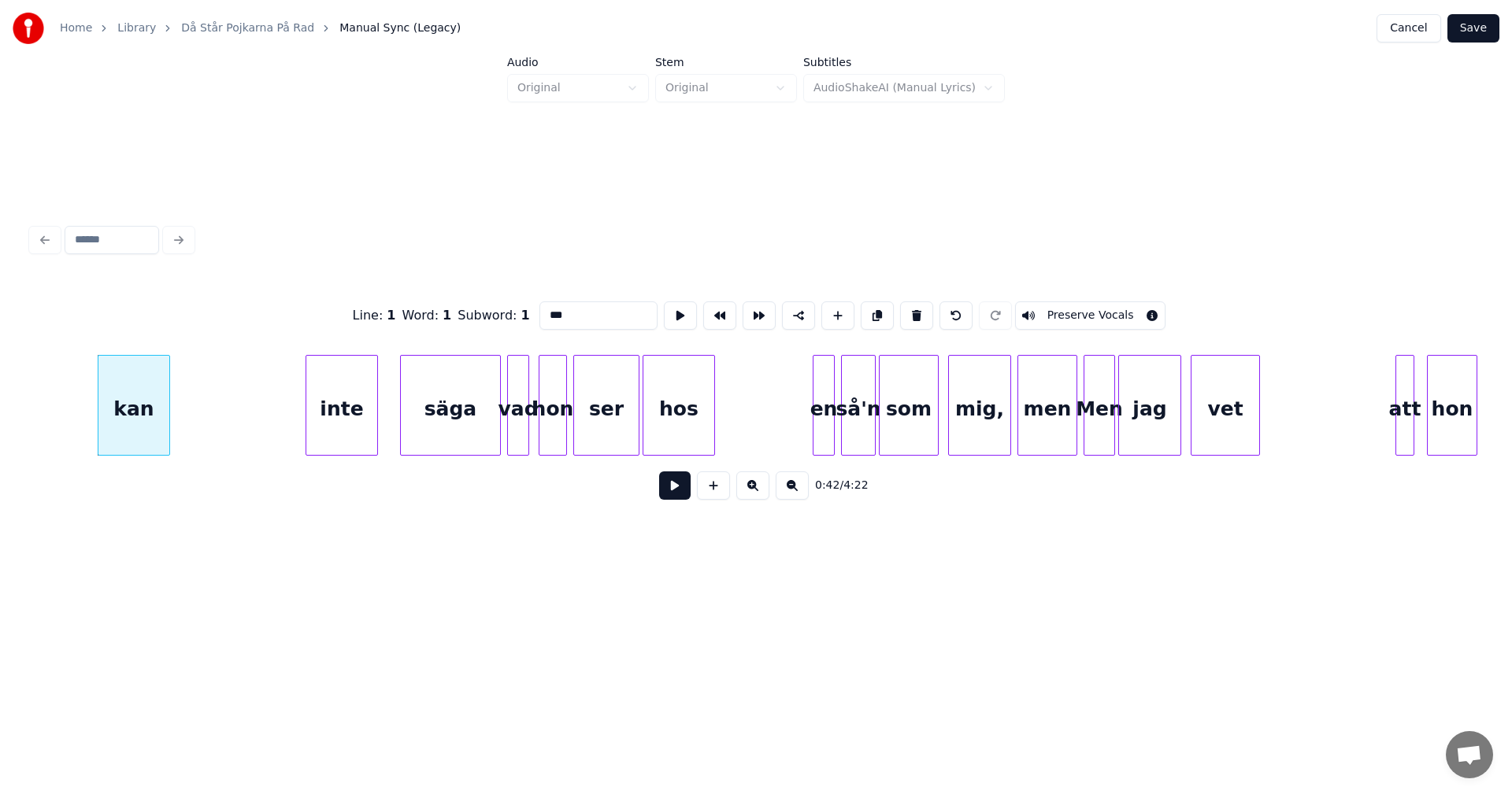
click at [906, 308] on button at bounding box center [916, 316] width 33 height 29
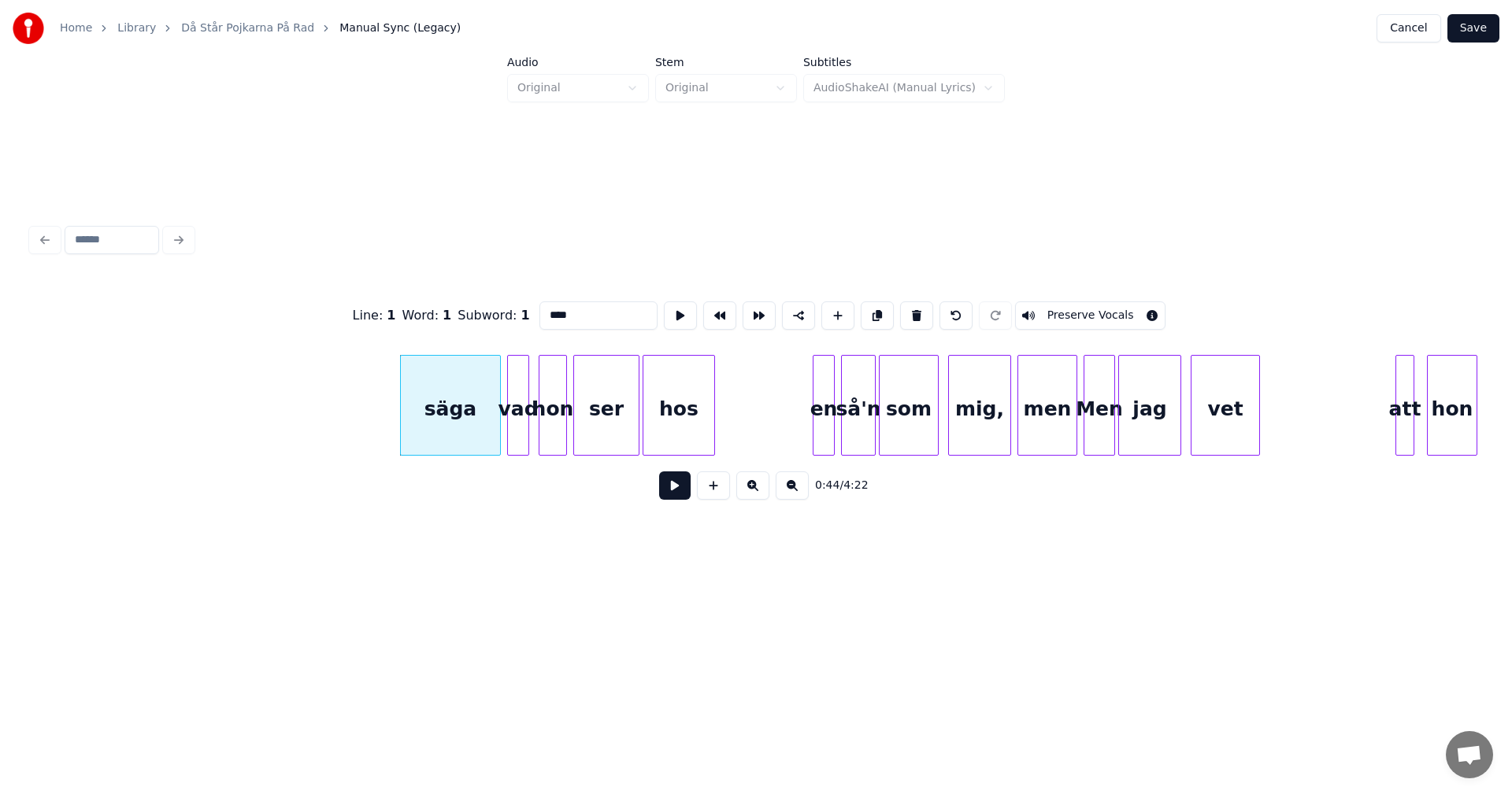
click at [907, 308] on button at bounding box center [916, 316] width 33 height 29
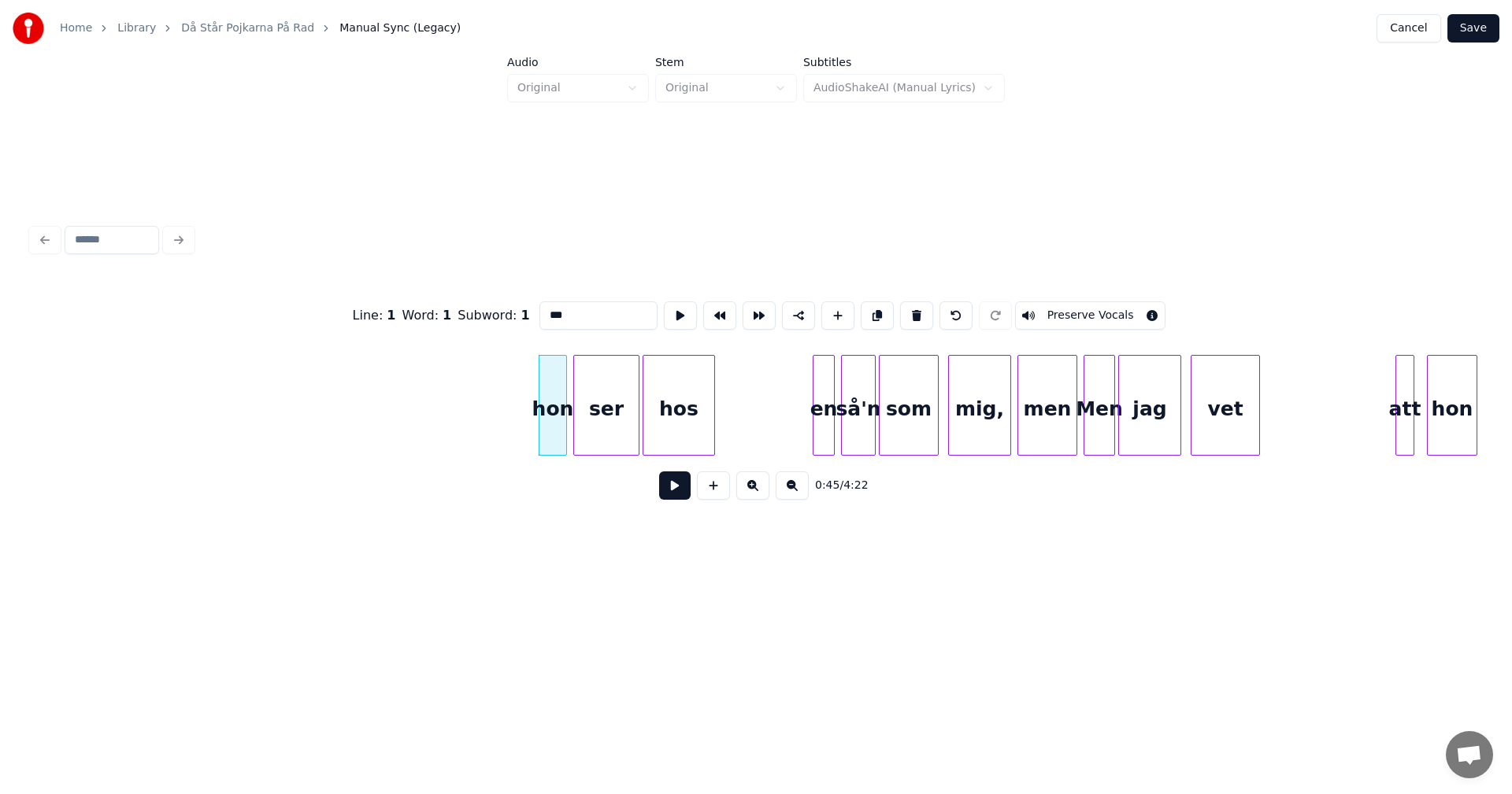
click at [907, 308] on button at bounding box center [916, 316] width 33 height 29
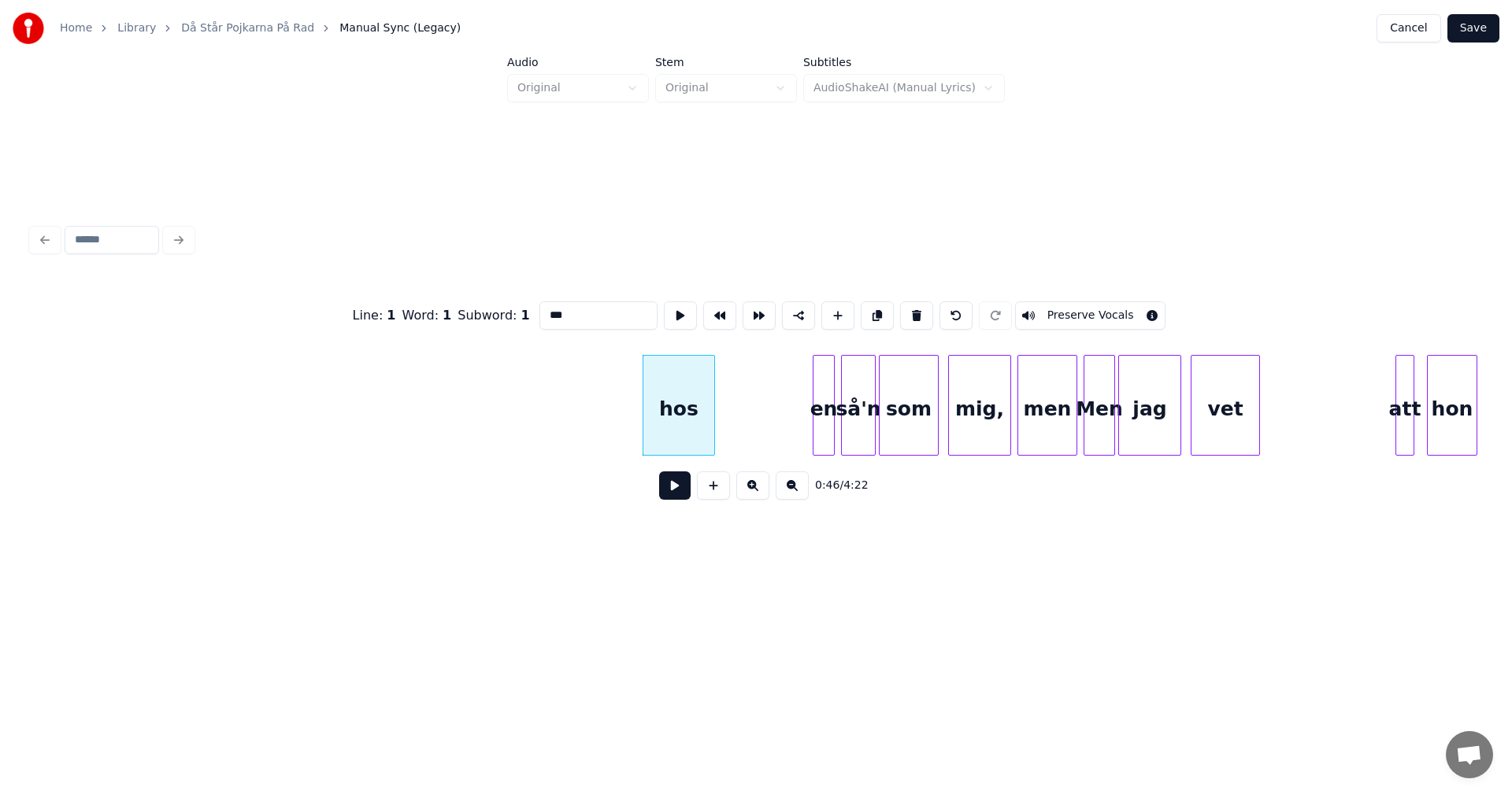
click at [907, 308] on button at bounding box center [916, 316] width 33 height 29
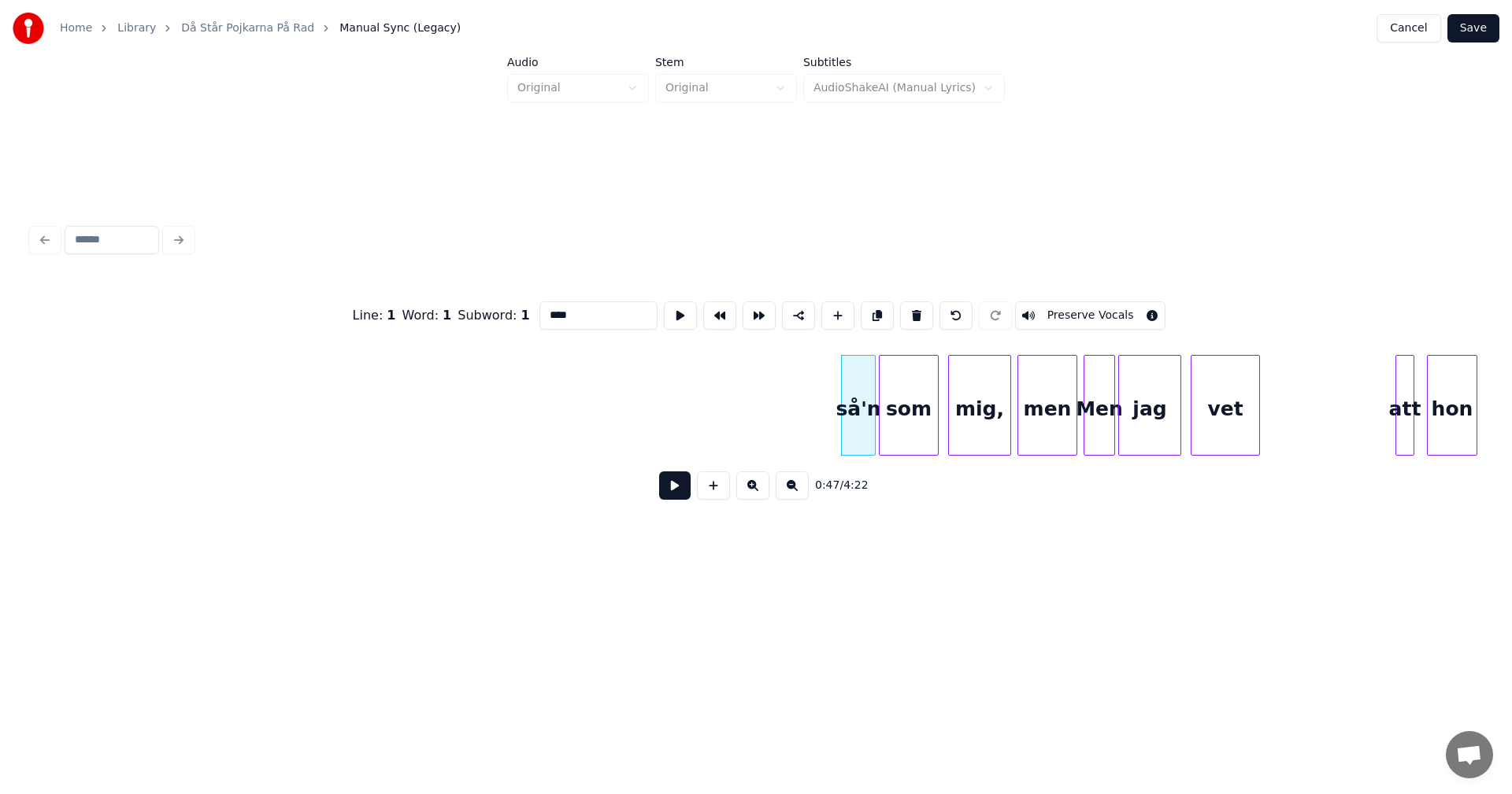
click at [907, 308] on button at bounding box center [916, 316] width 33 height 29
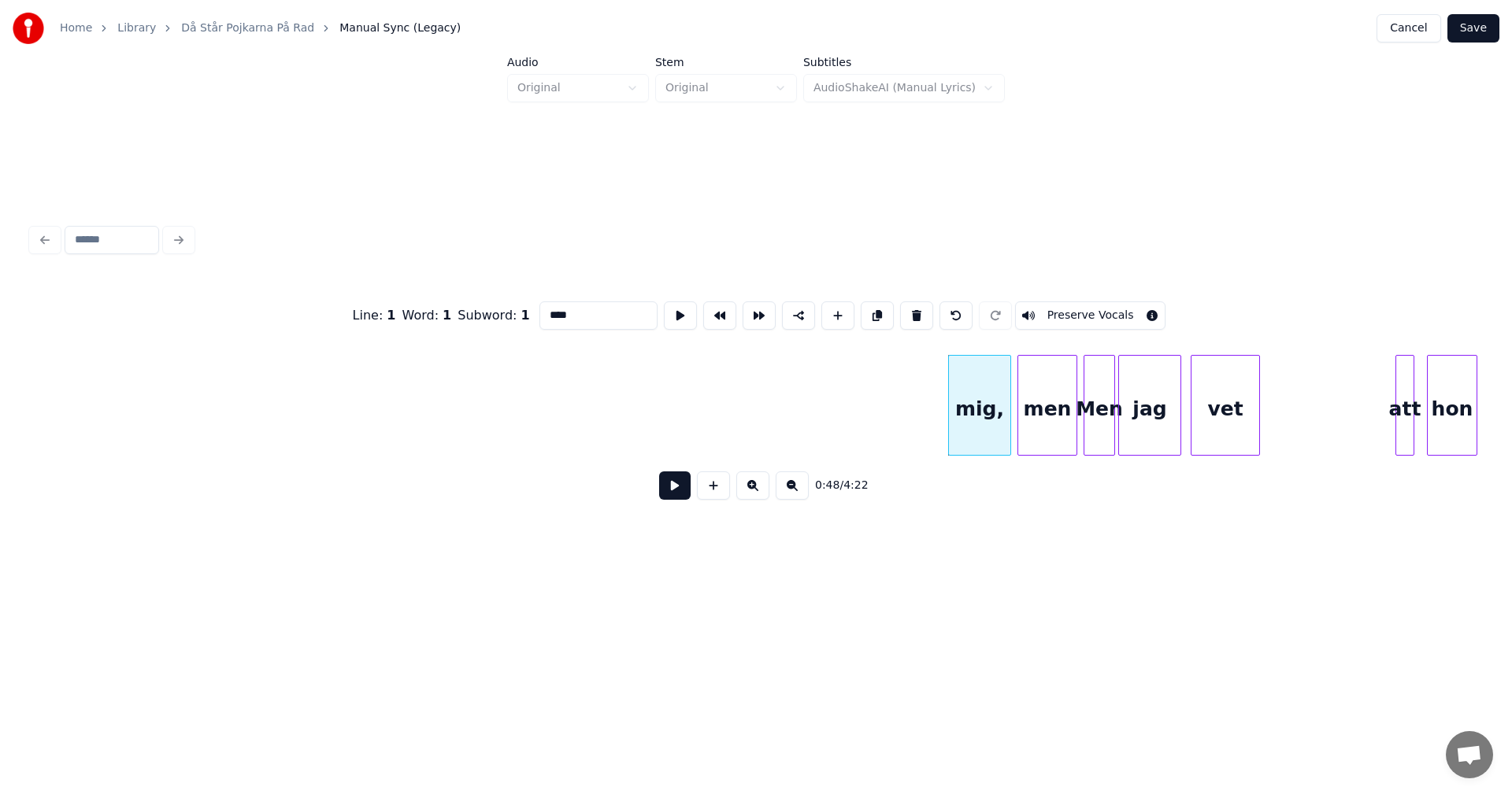
click at [907, 308] on button at bounding box center [916, 316] width 33 height 29
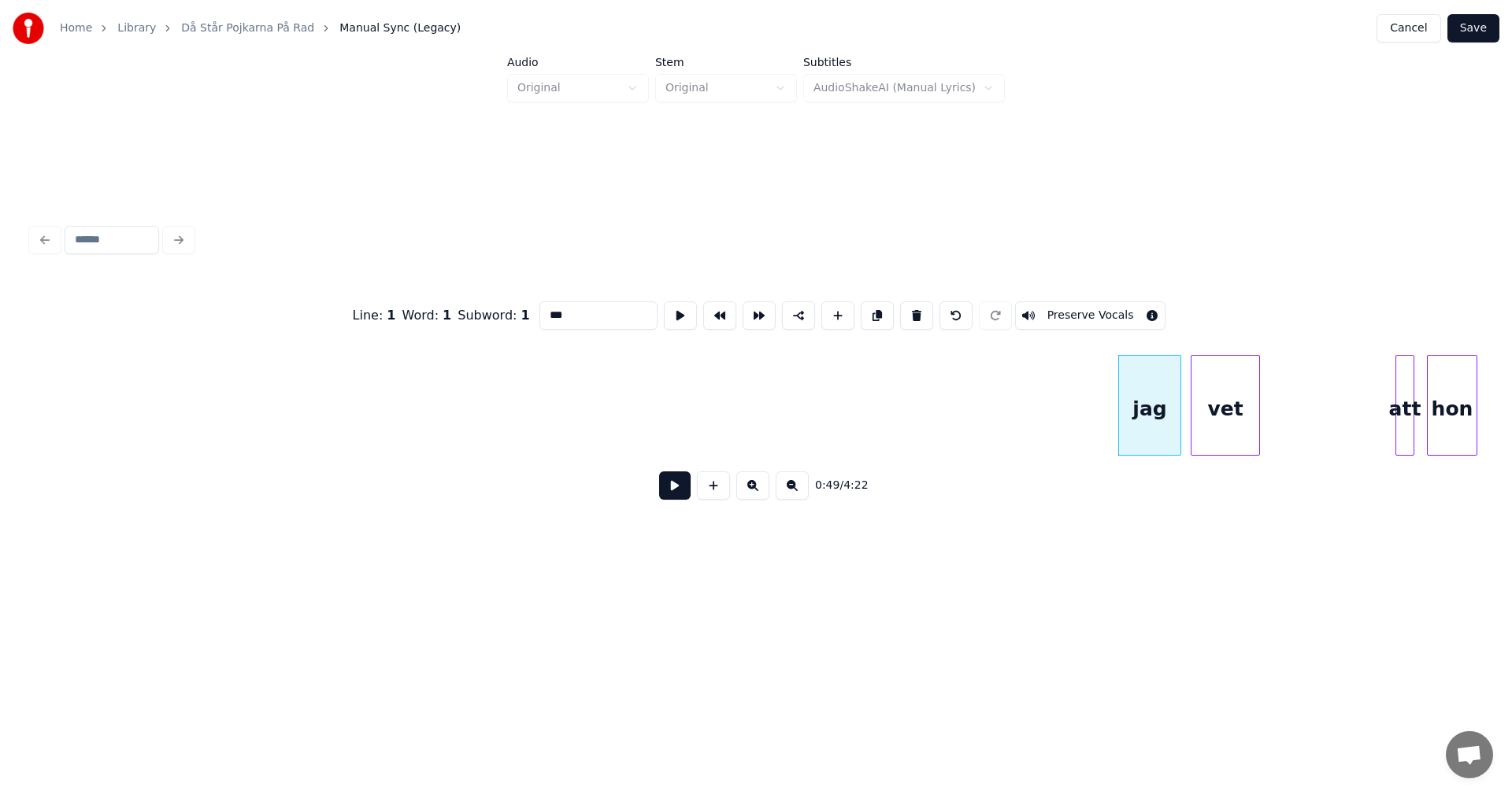
click at [907, 308] on button at bounding box center [916, 316] width 33 height 29
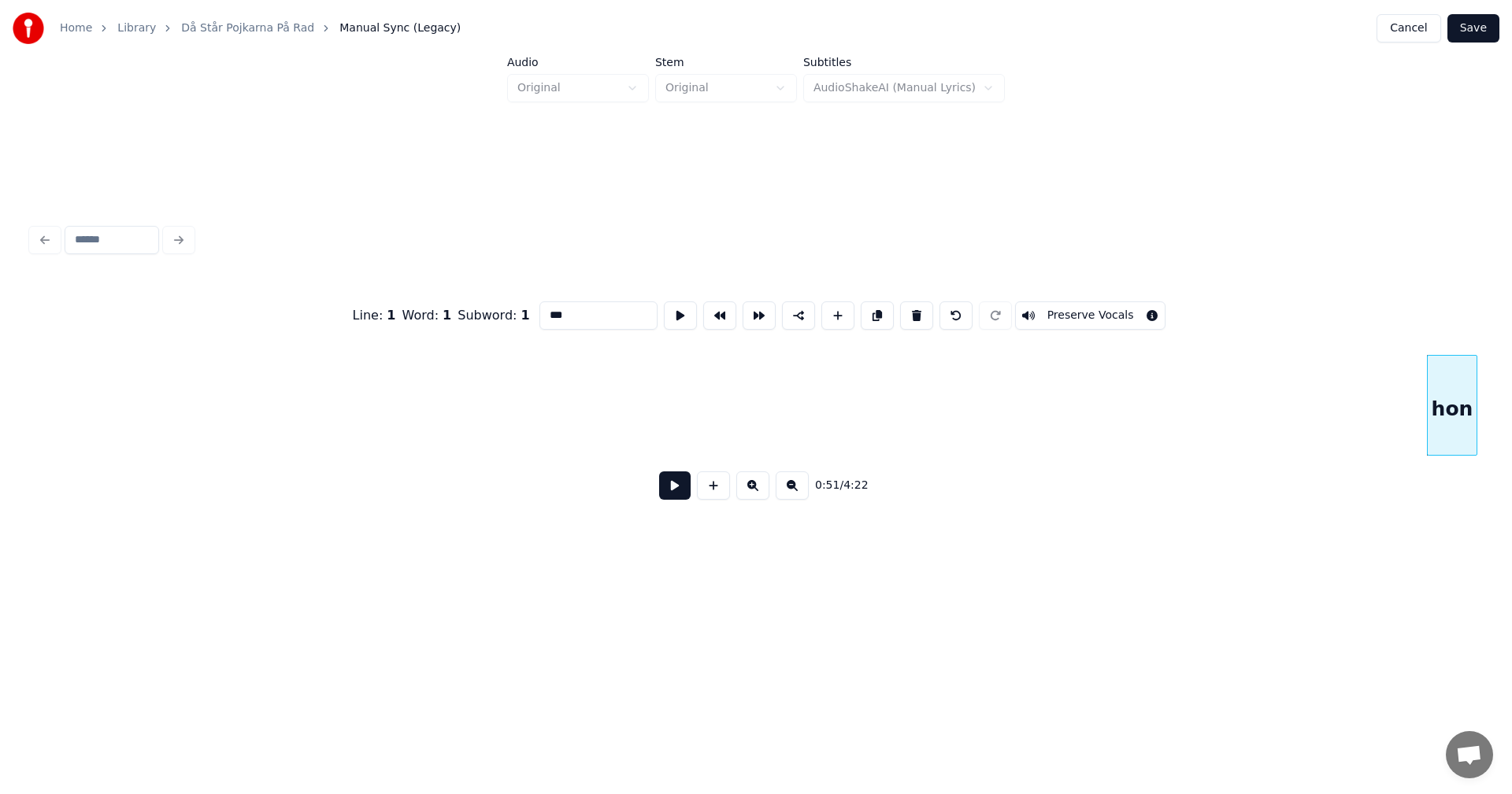
scroll to position [0, 7930]
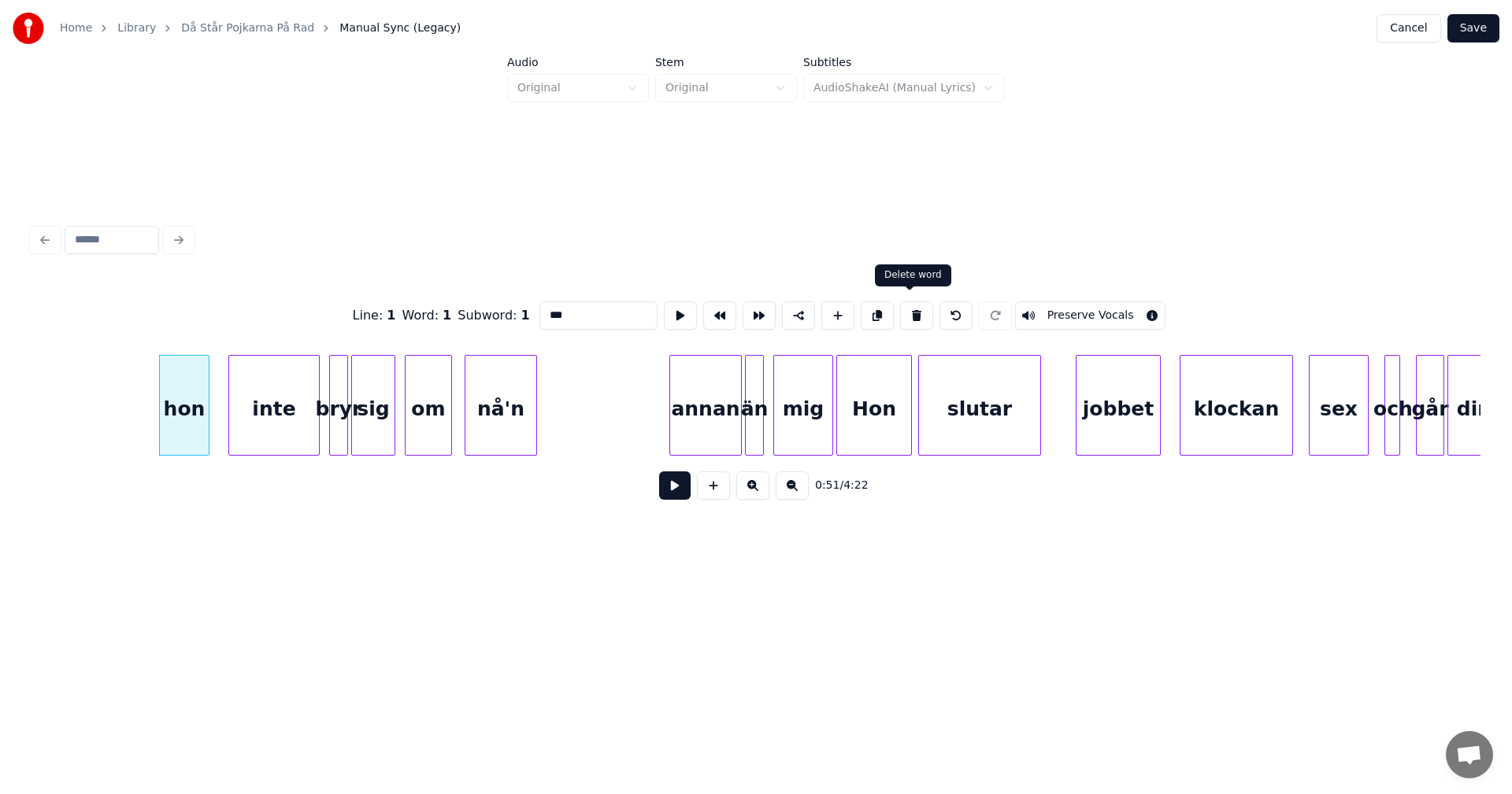
click at [915, 313] on button at bounding box center [916, 316] width 33 height 29
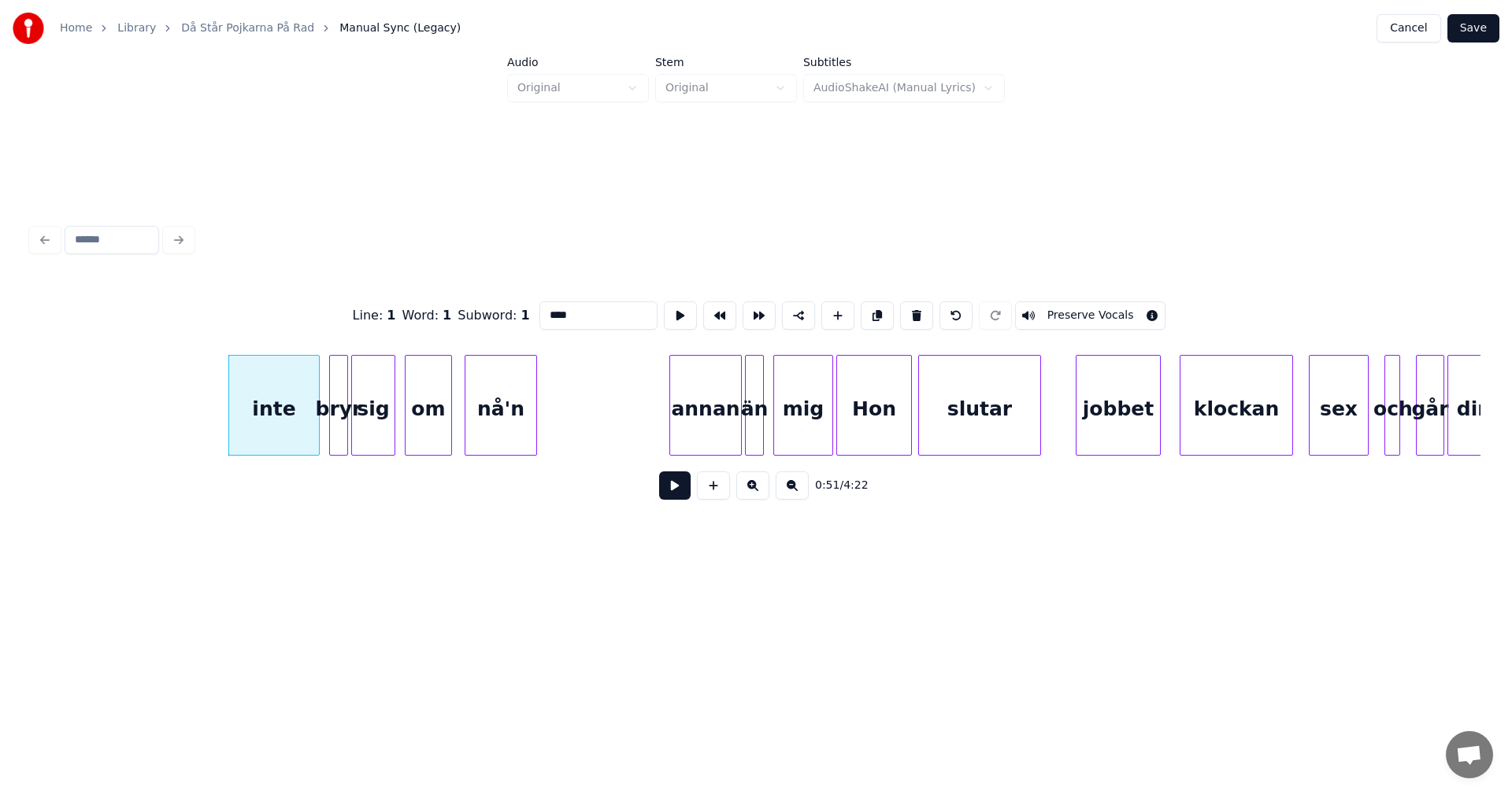
click at [915, 313] on button at bounding box center [916, 316] width 33 height 29
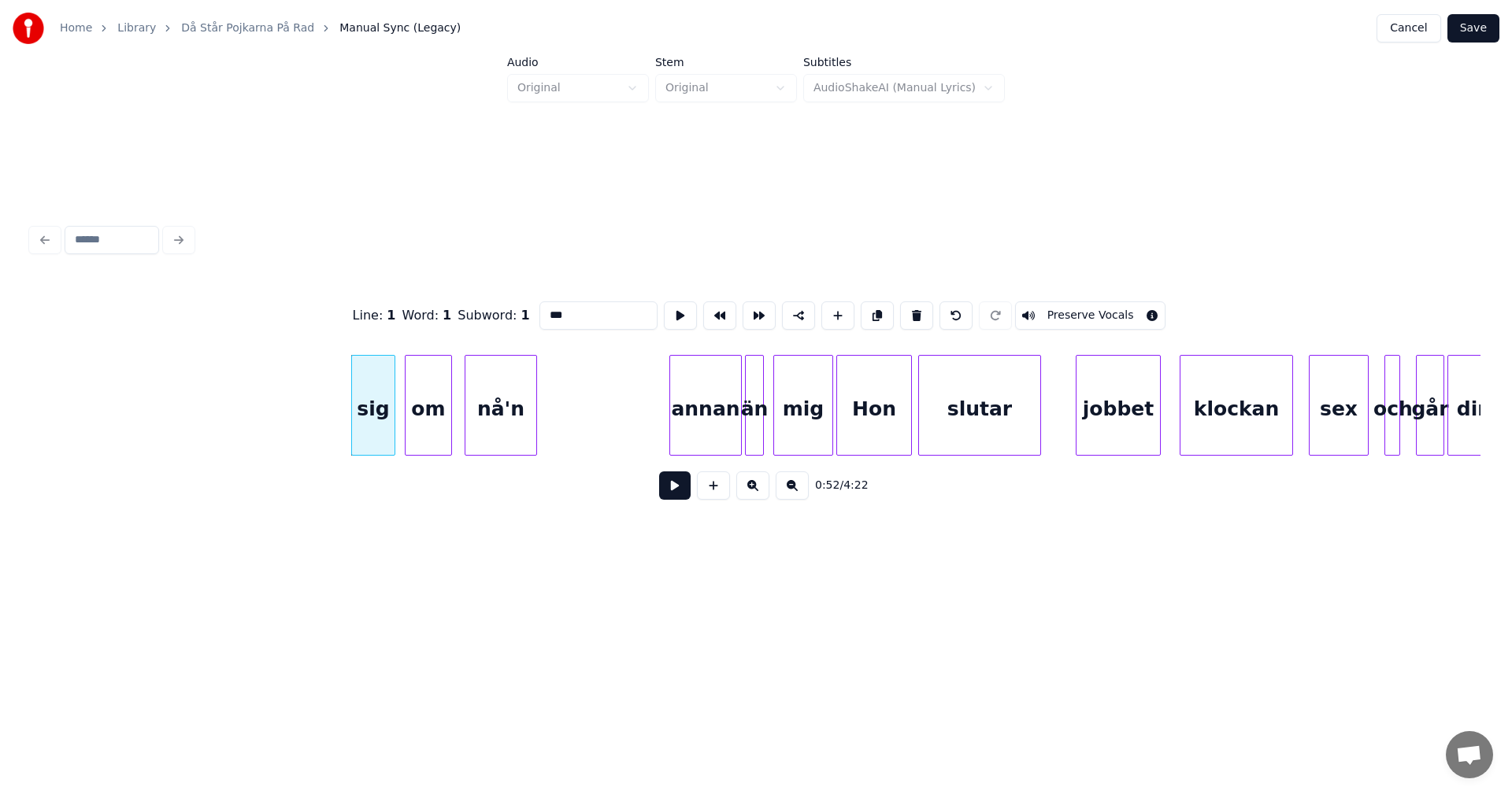
click at [915, 313] on button at bounding box center [916, 316] width 33 height 29
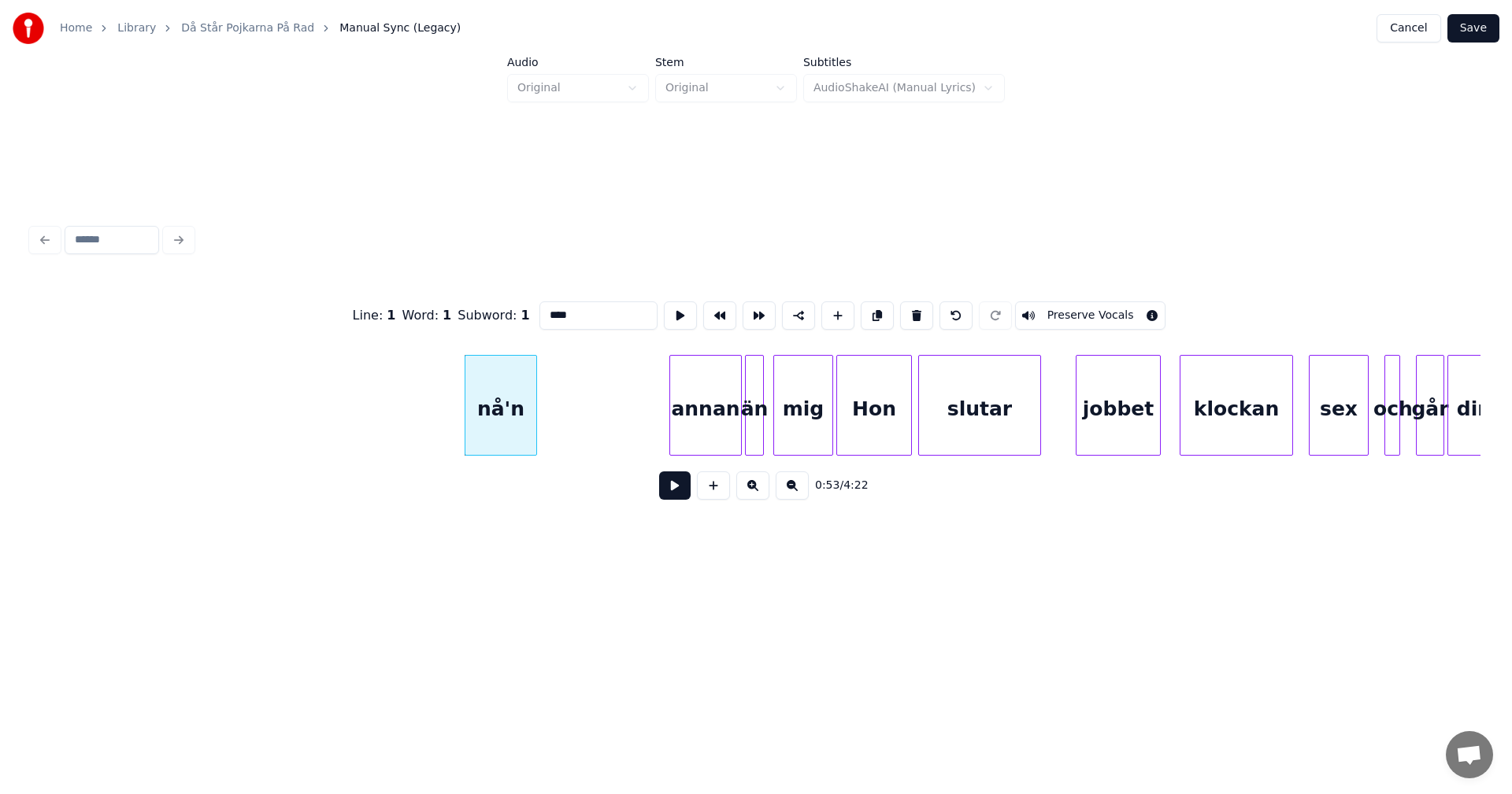
click at [915, 313] on button at bounding box center [916, 316] width 33 height 29
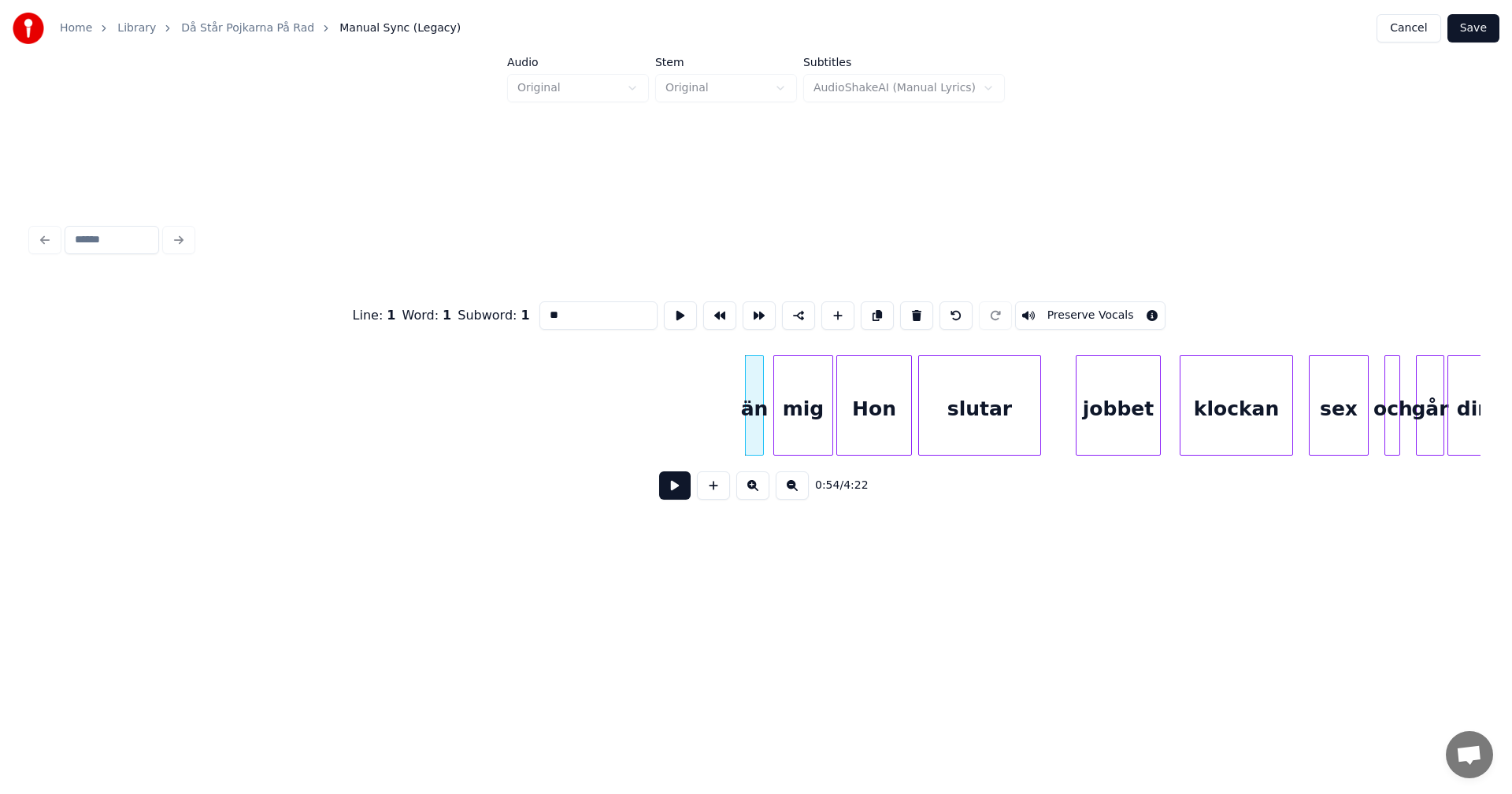
click at [915, 313] on button at bounding box center [916, 316] width 33 height 29
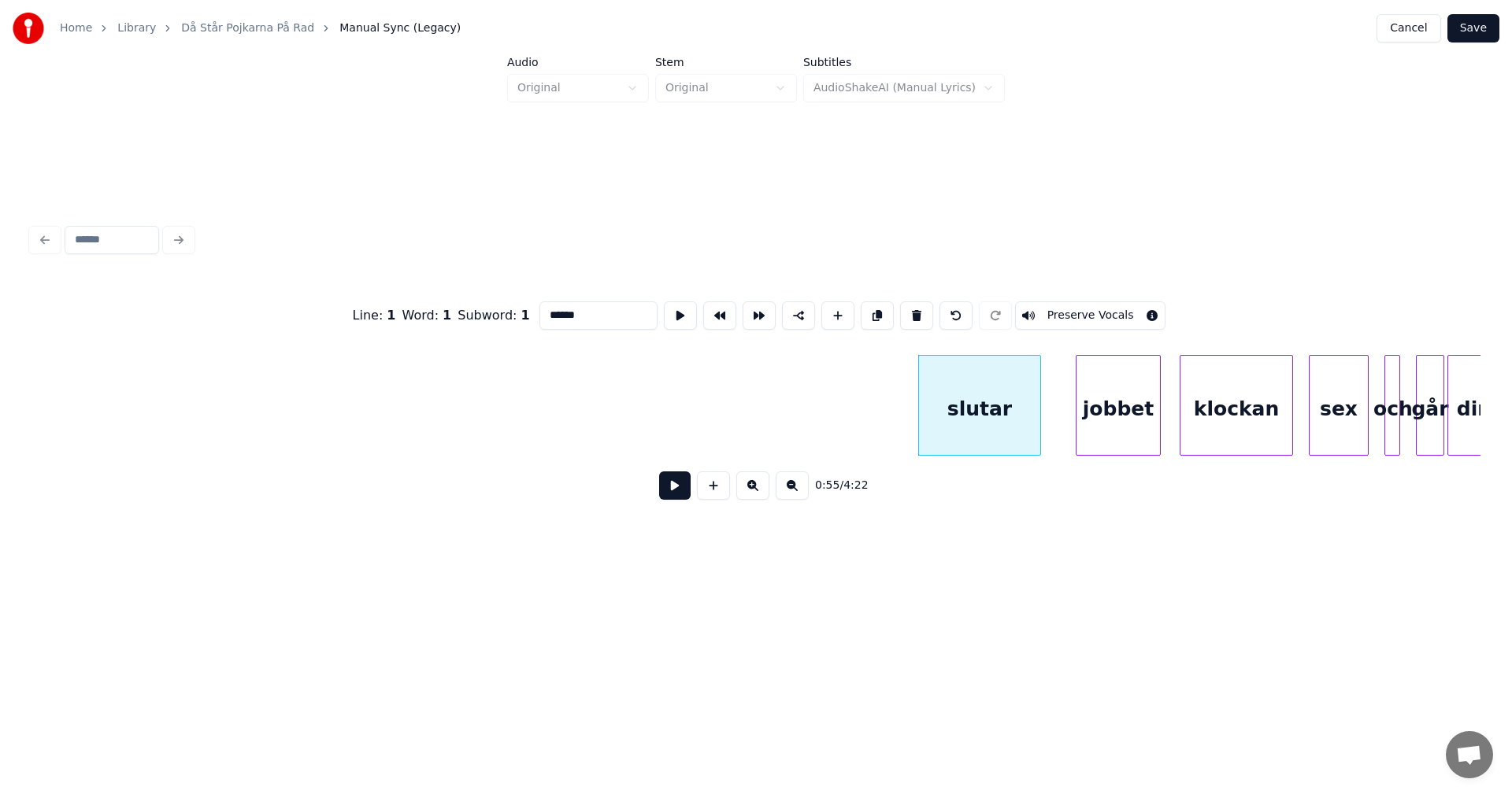
click at [915, 313] on button at bounding box center [916, 316] width 33 height 29
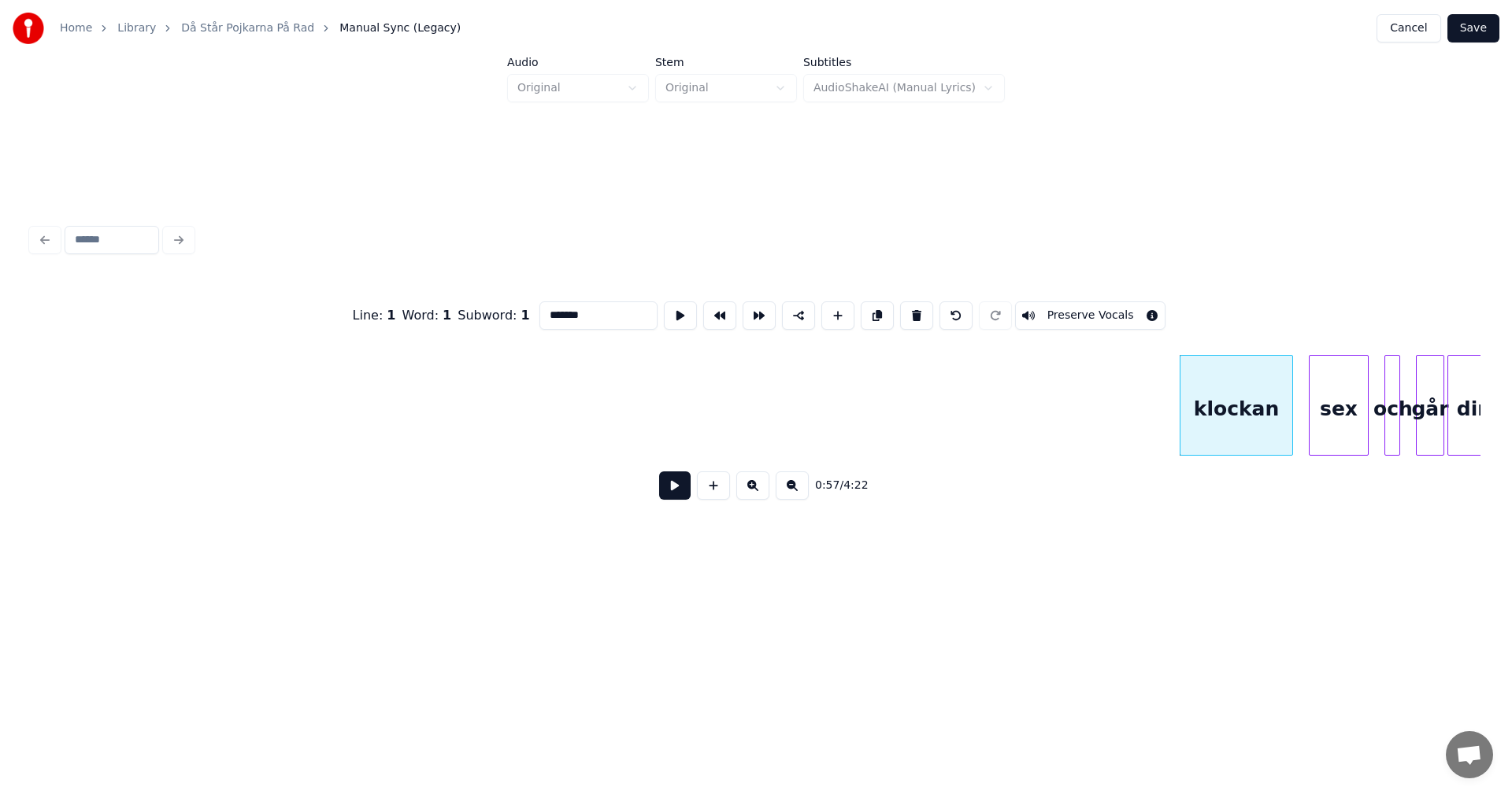
click at [915, 313] on button at bounding box center [916, 316] width 33 height 29
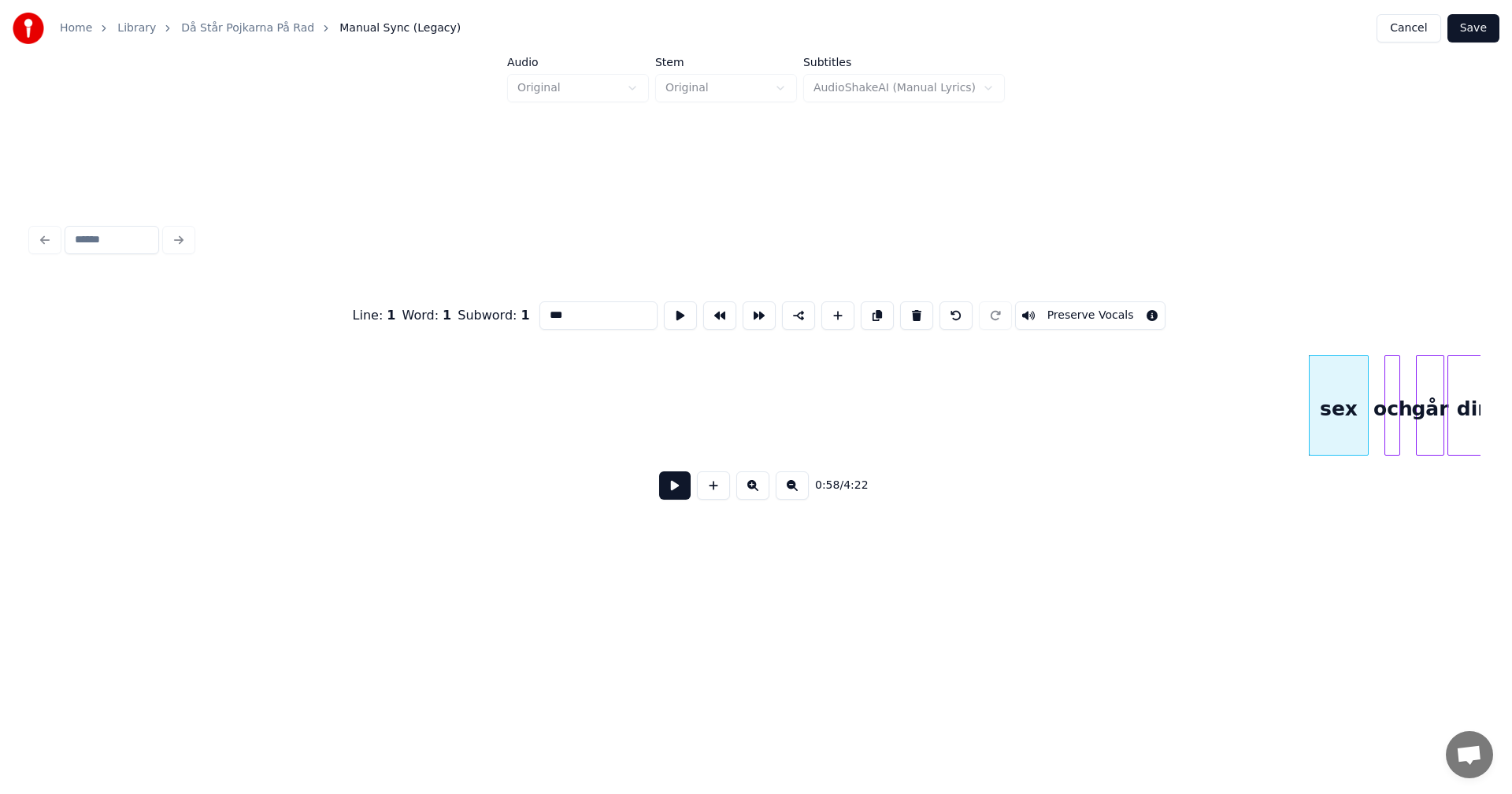
click at [915, 313] on button at bounding box center [916, 316] width 33 height 29
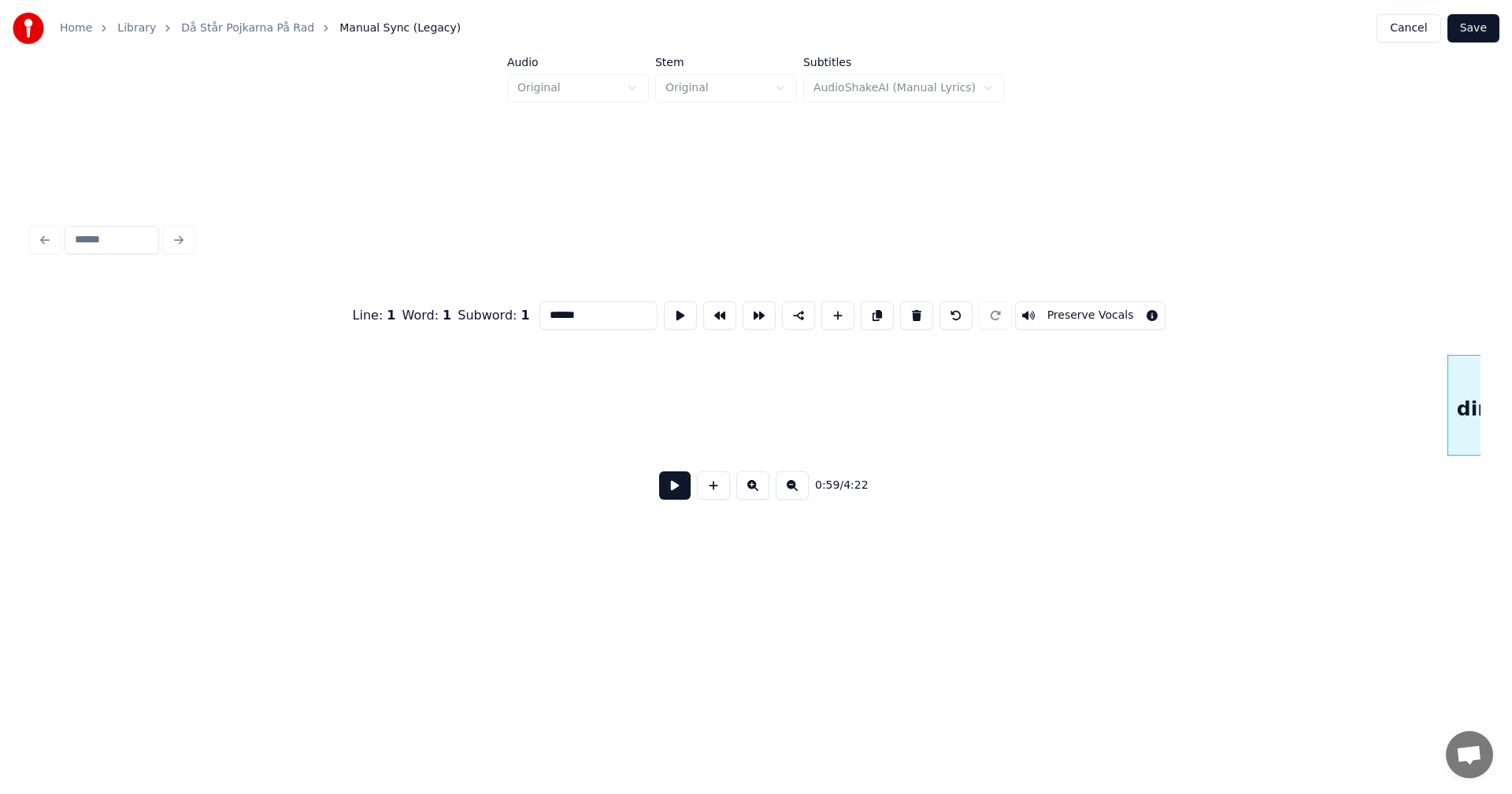
scroll to position [0, 9198]
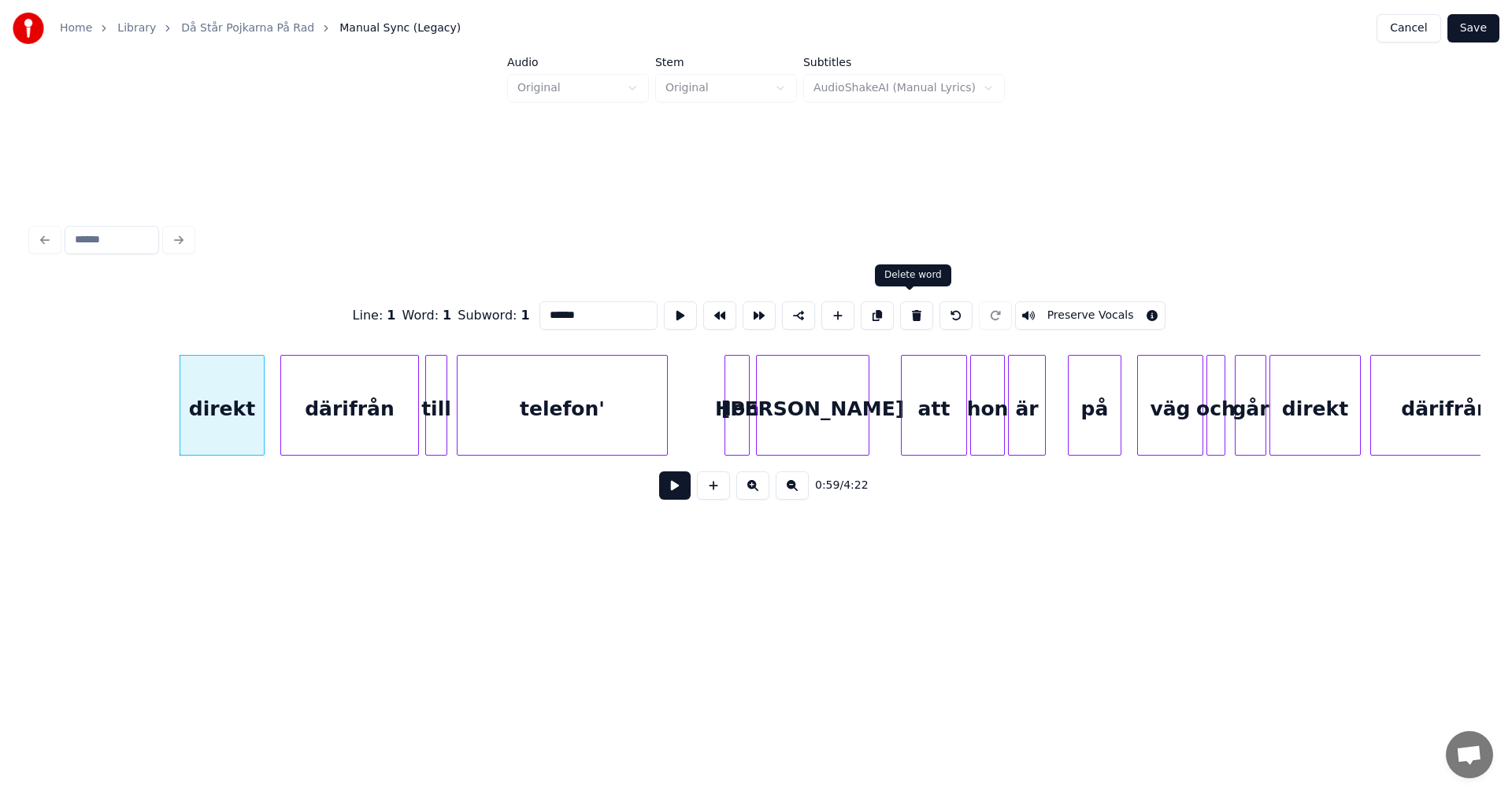
click at [918, 312] on button at bounding box center [916, 316] width 33 height 29
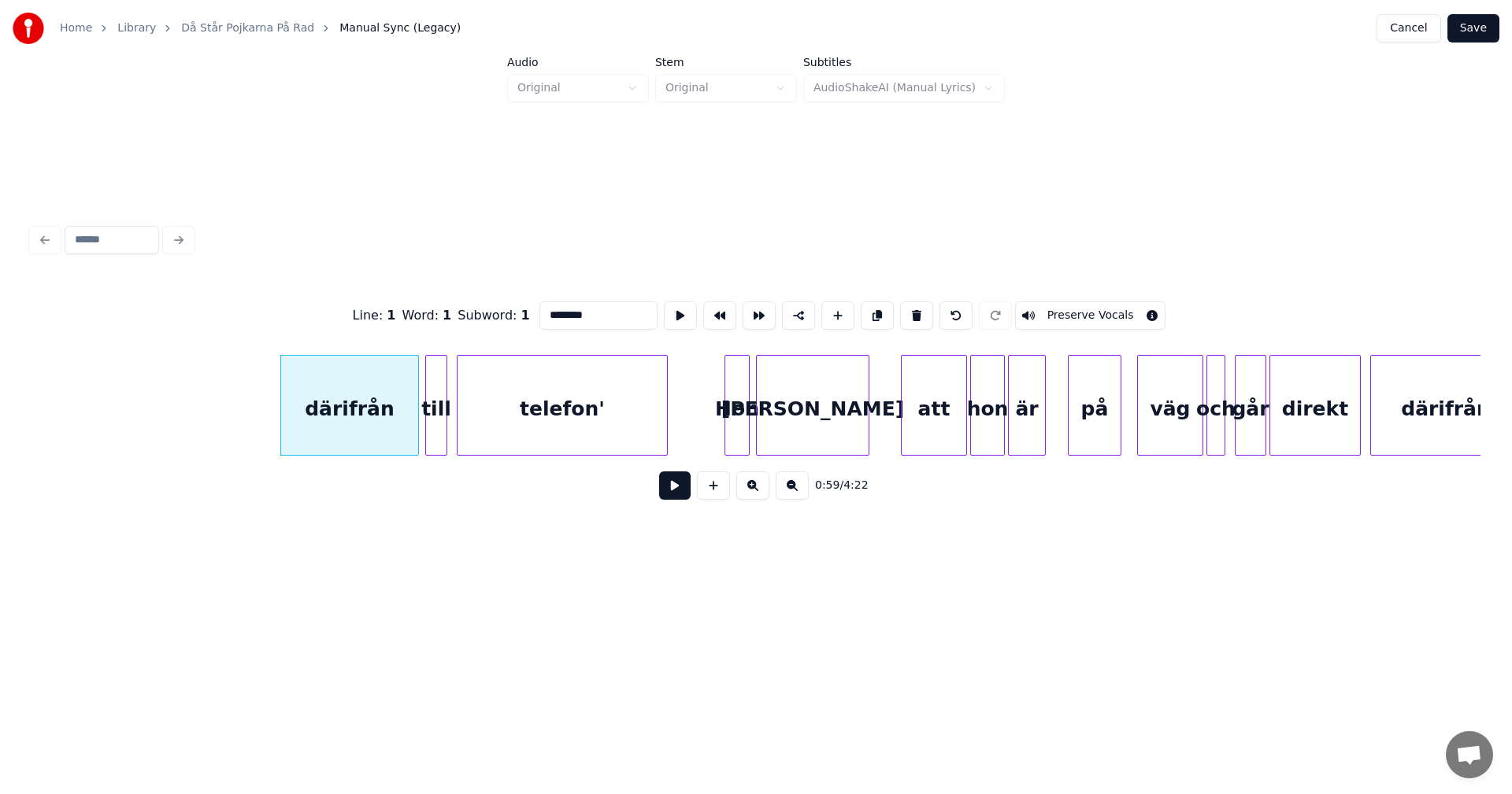
click at [918, 312] on button at bounding box center [916, 316] width 33 height 29
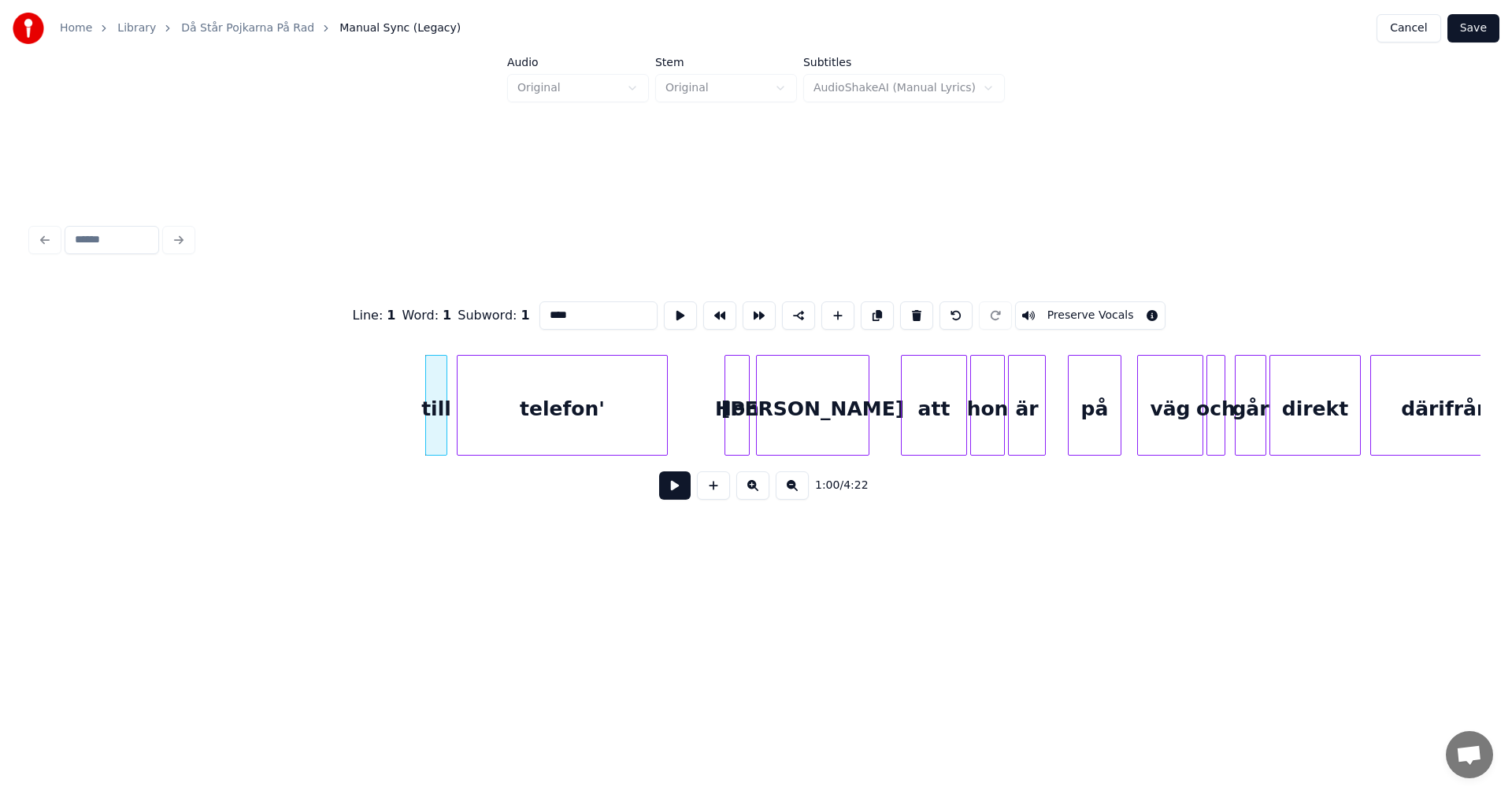
click at [918, 312] on button at bounding box center [916, 316] width 33 height 29
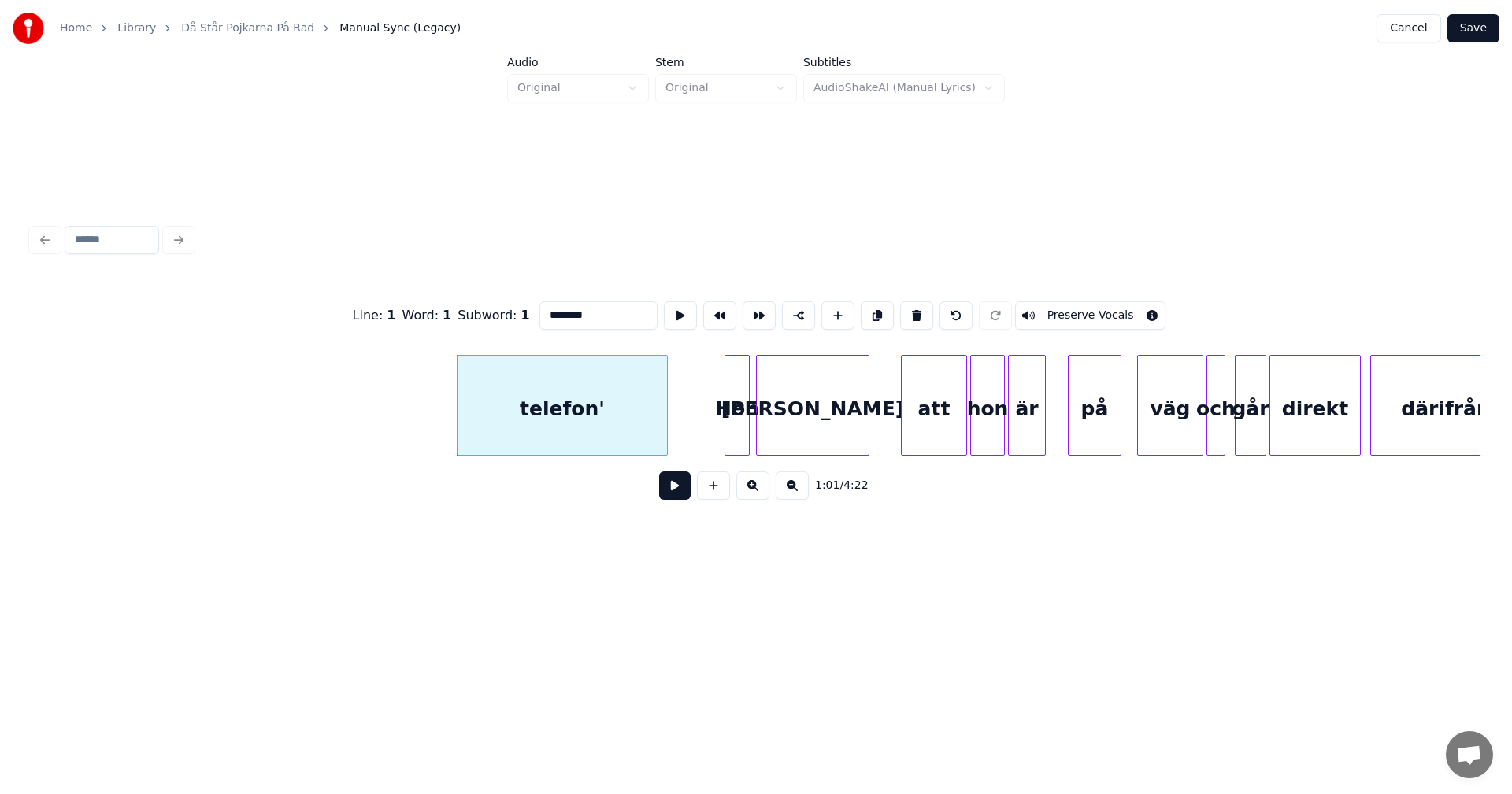
click at [918, 312] on button at bounding box center [916, 316] width 33 height 29
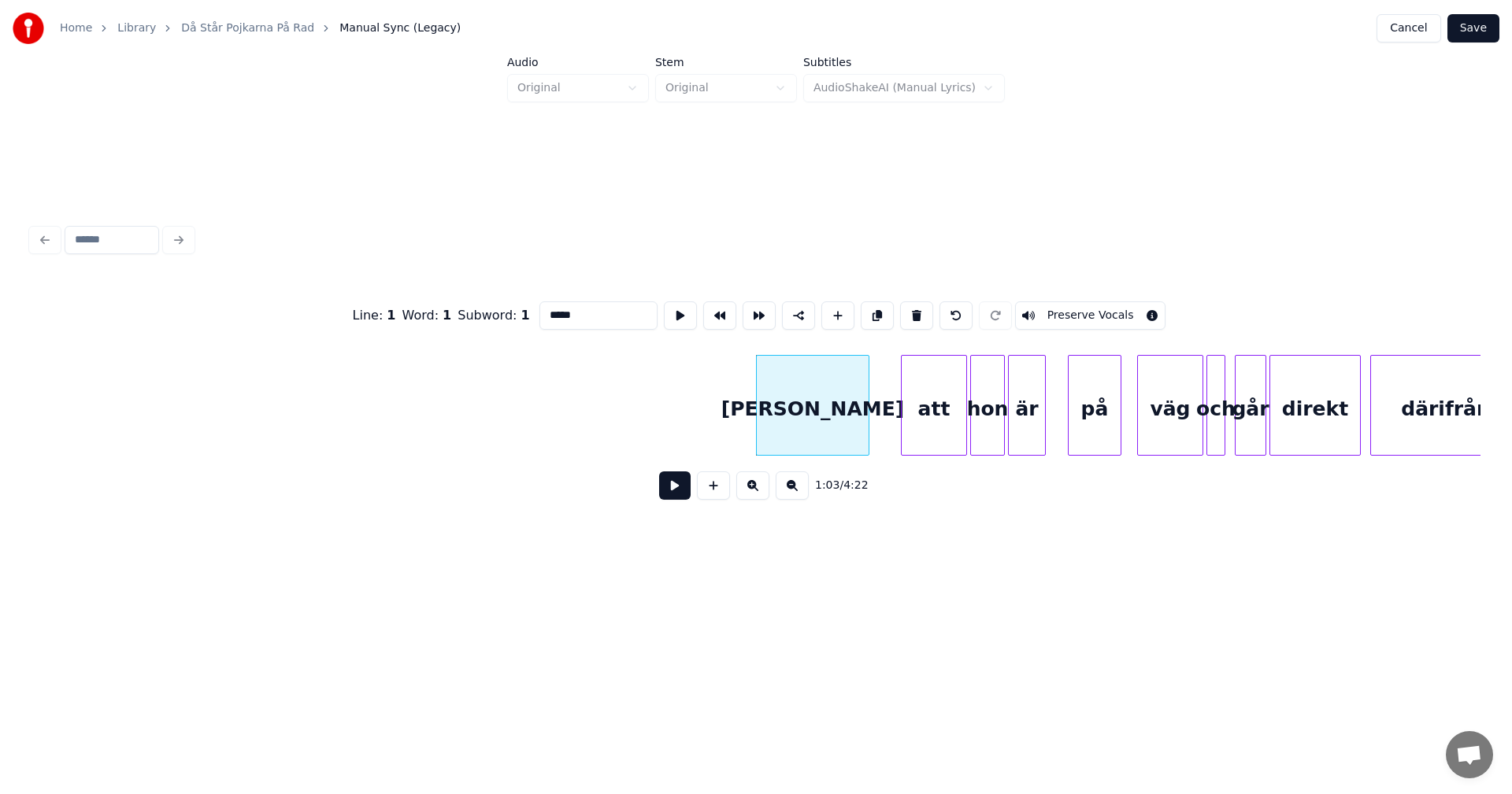
click at [918, 312] on button at bounding box center [916, 316] width 33 height 29
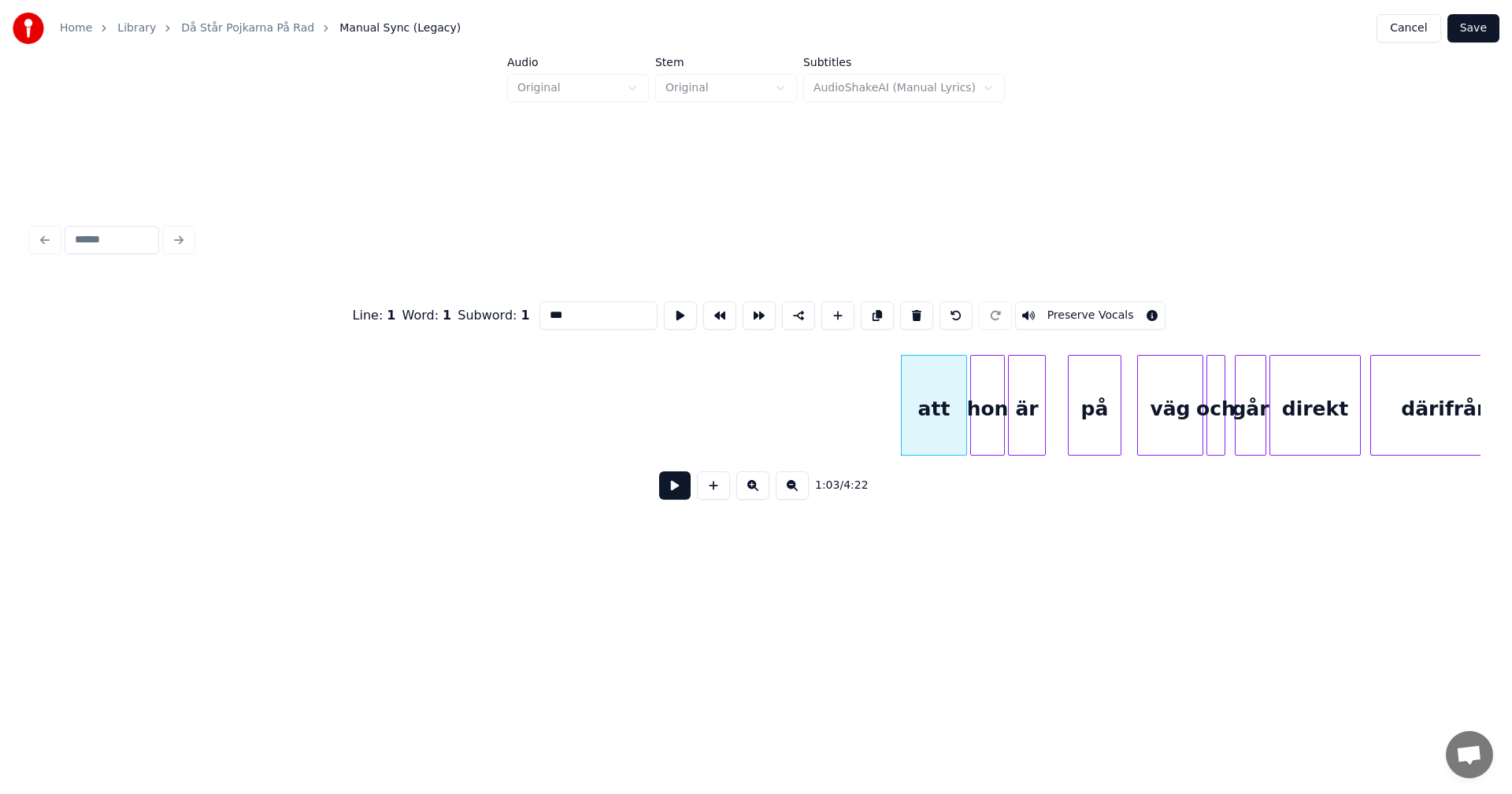
click at [918, 312] on button at bounding box center [916, 316] width 33 height 29
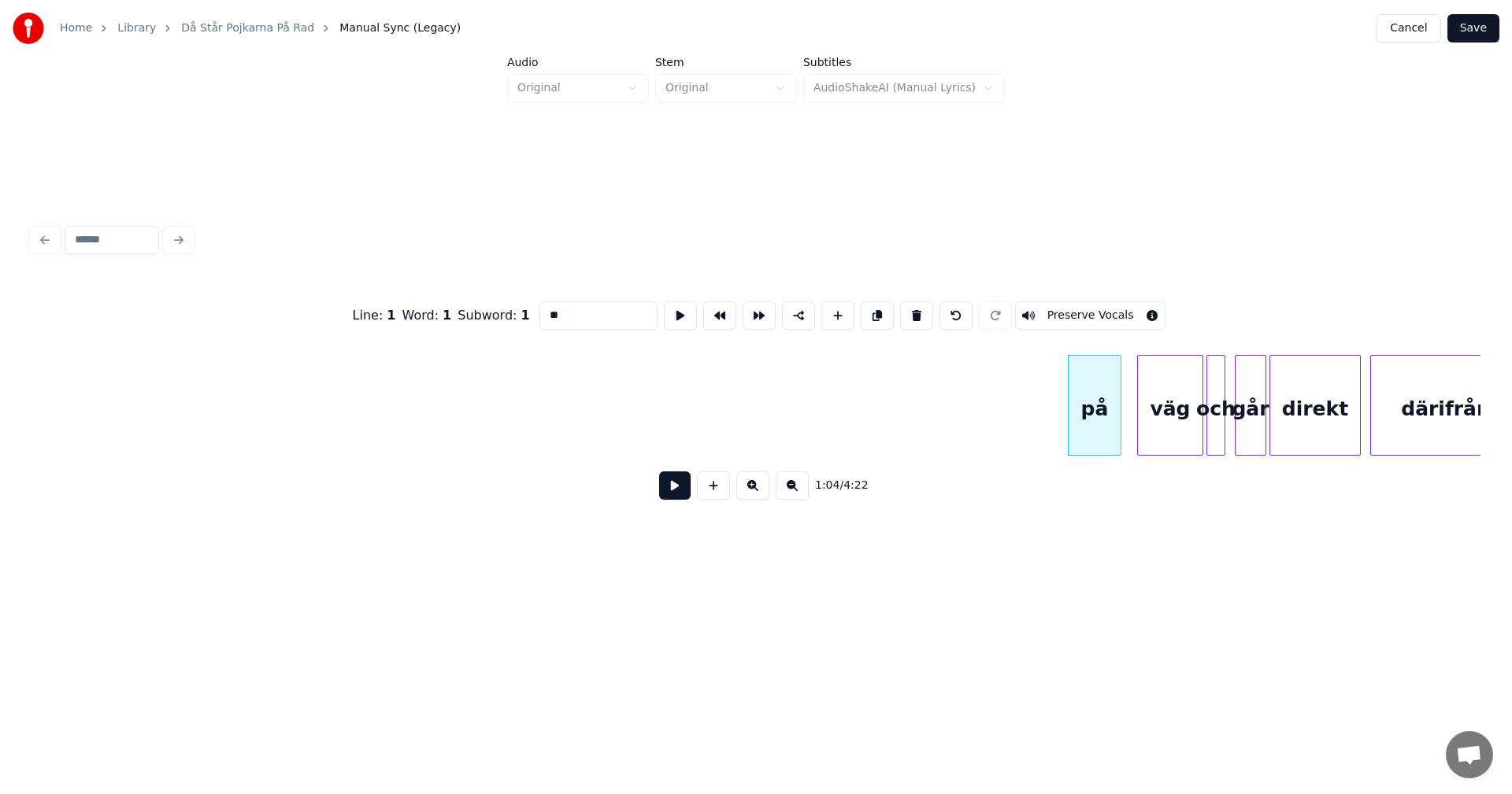
click at [918, 312] on button at bounding box center [916, 316] width 33 height 29
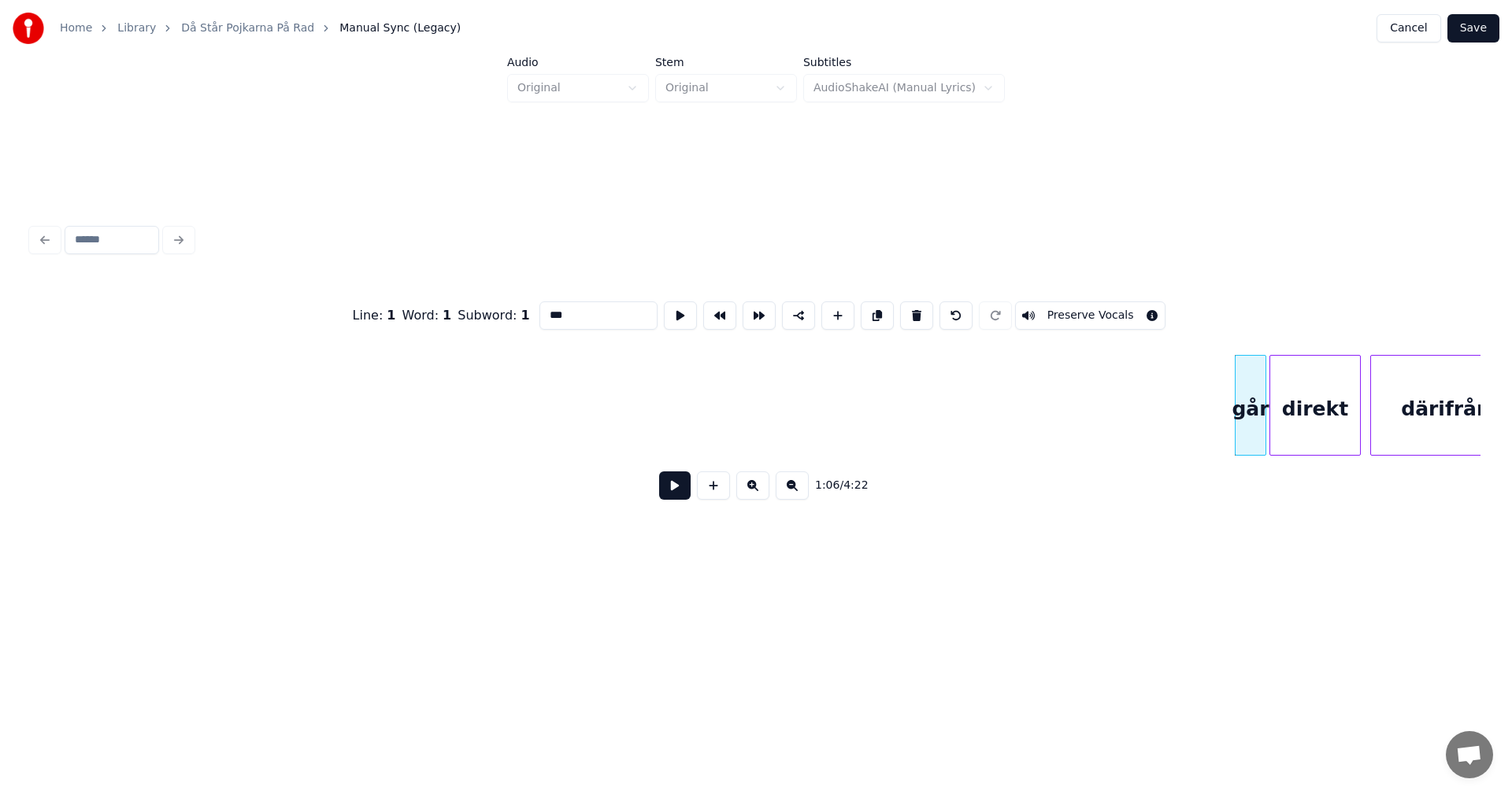
click at [918, 312] on button at bounding box center [916, 316] width 33 height 29
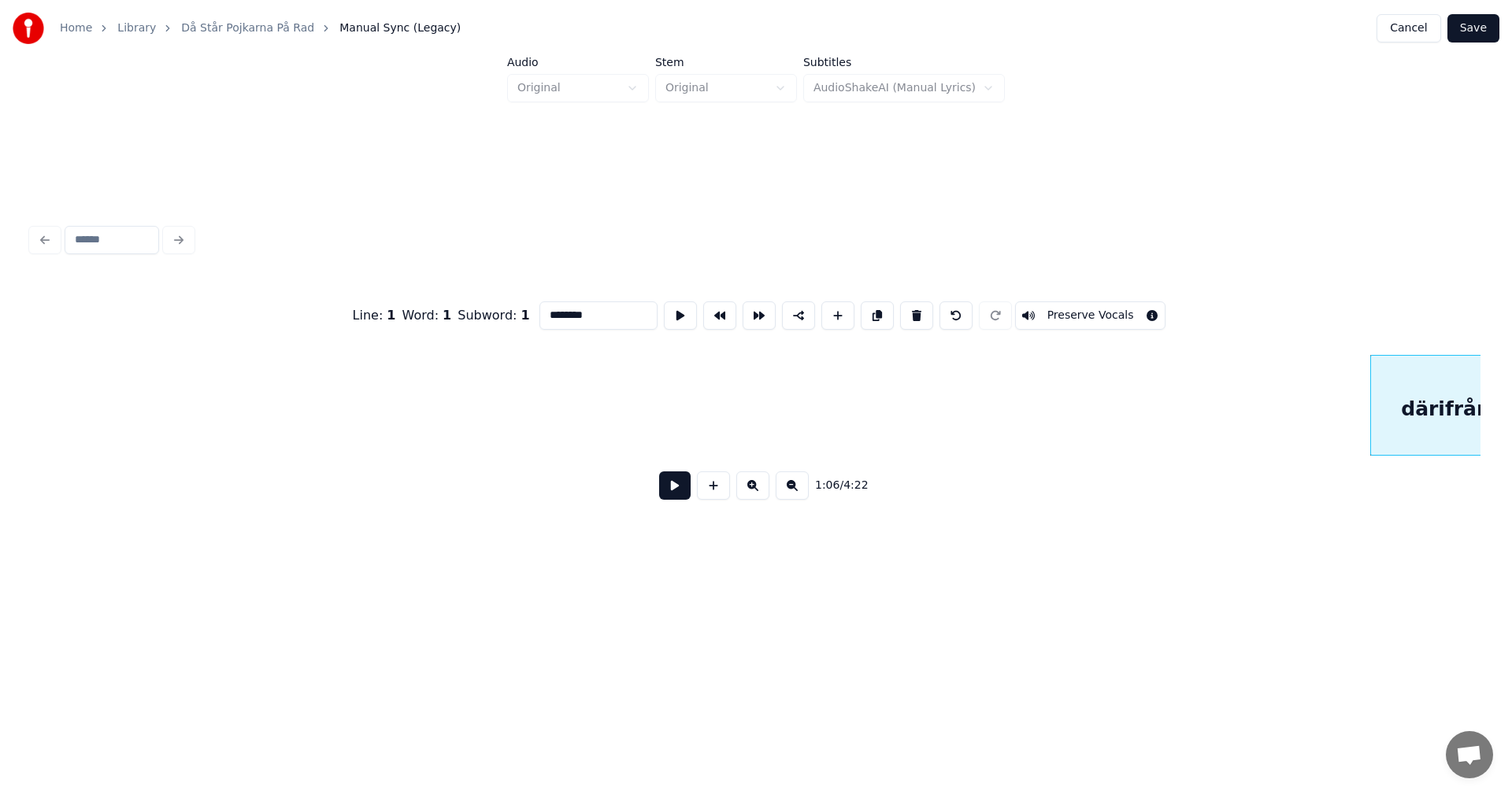
scroll to position [0, 10465]
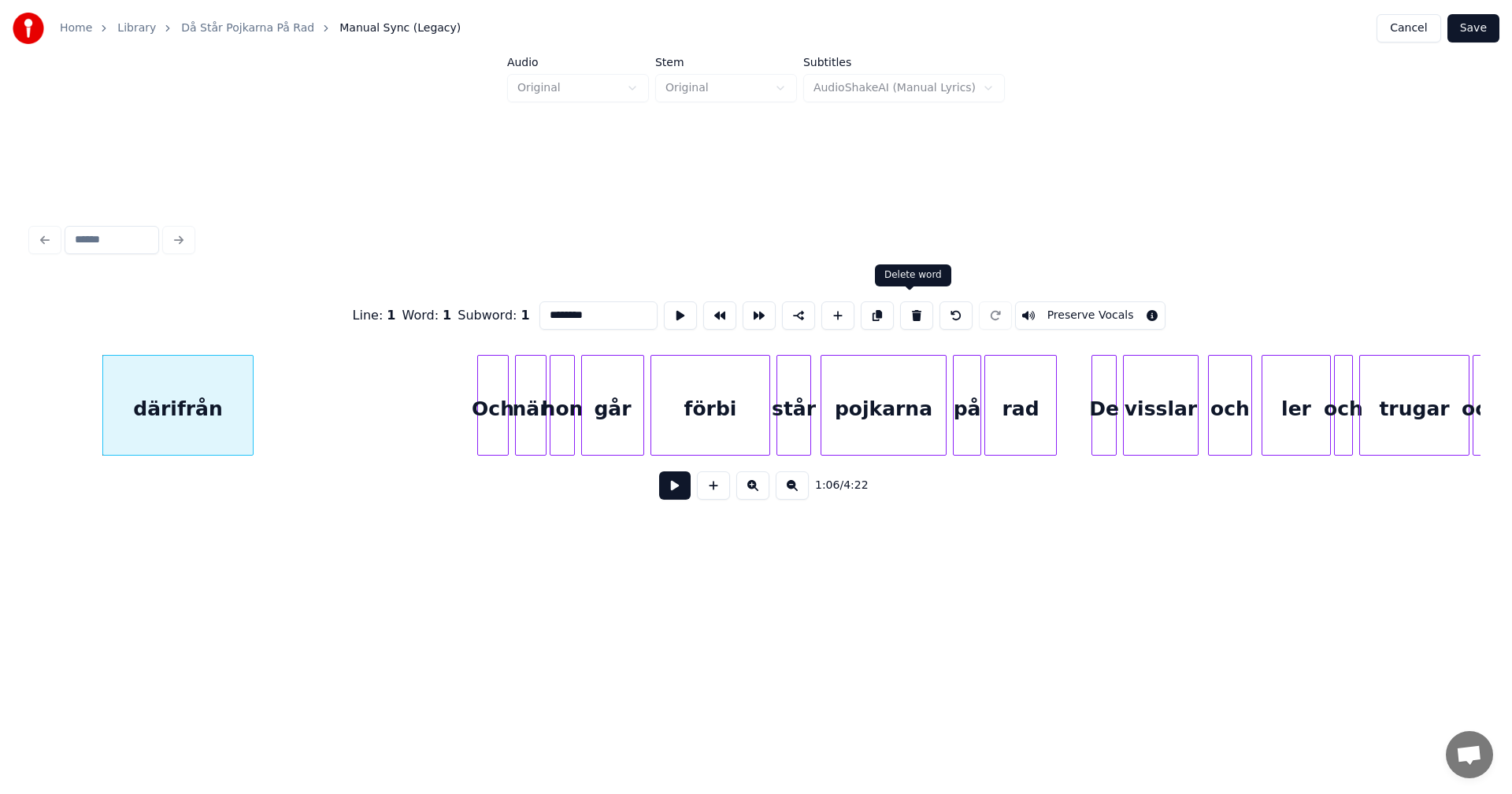
click at [915, 310] on button at bounding box center [916, 316] width 33 height 29
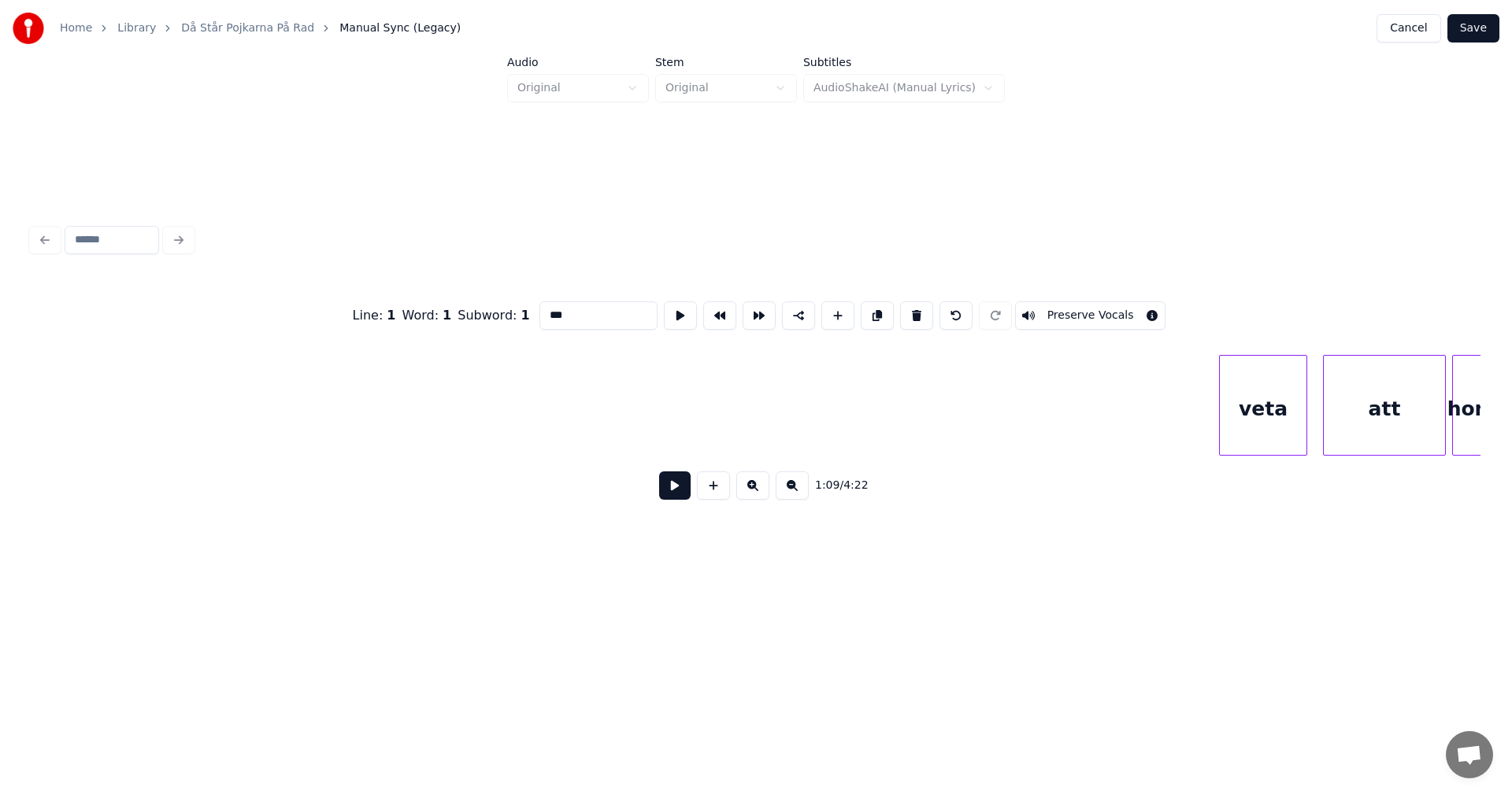
scroll to position [0, 13002]
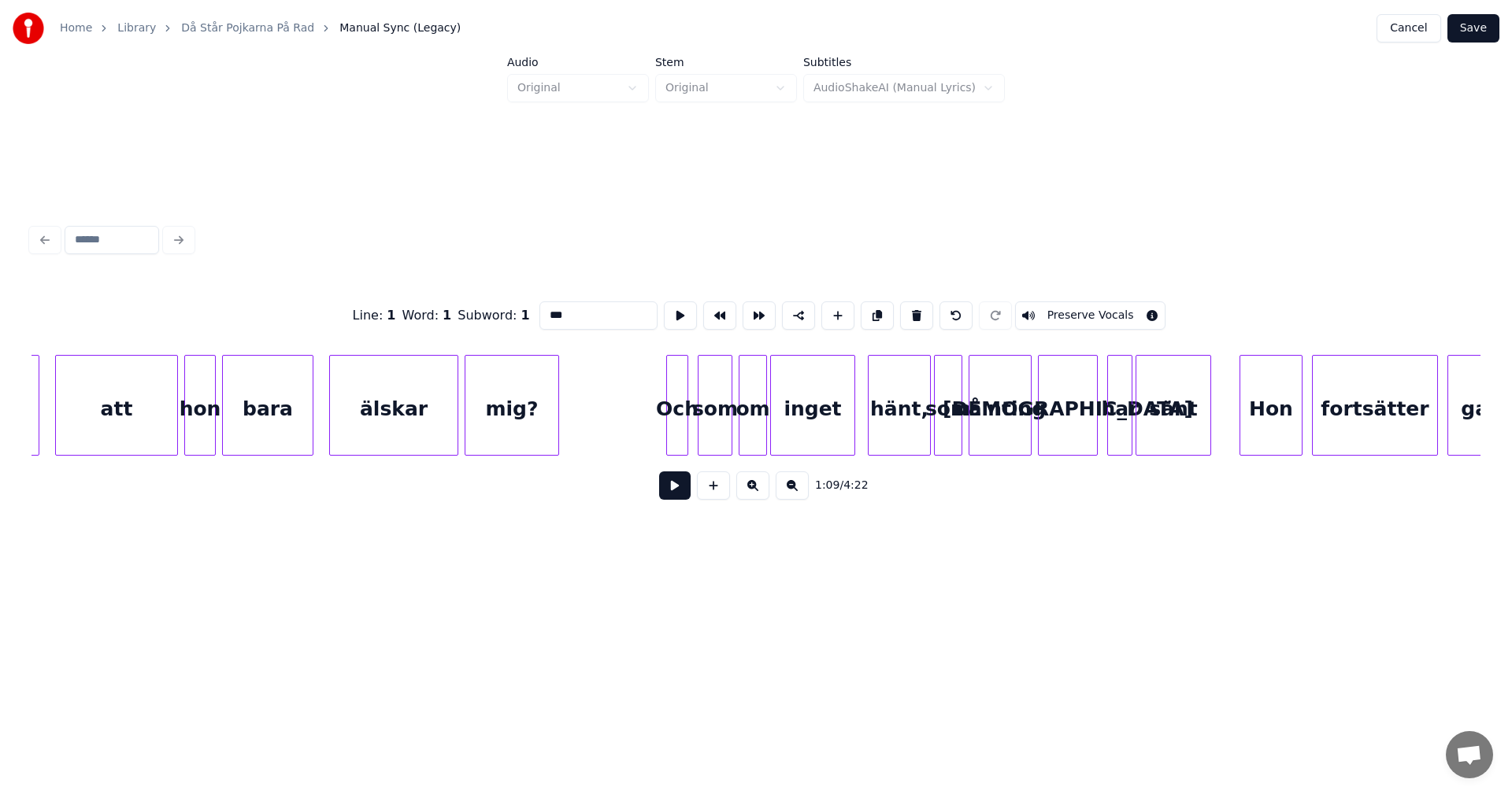
click at [678, 374] on div "Och" at bounding box center [676, 409] width 21 height 107
click at [909, 305] on button at bounding box center [916, 316] width 33 height 29
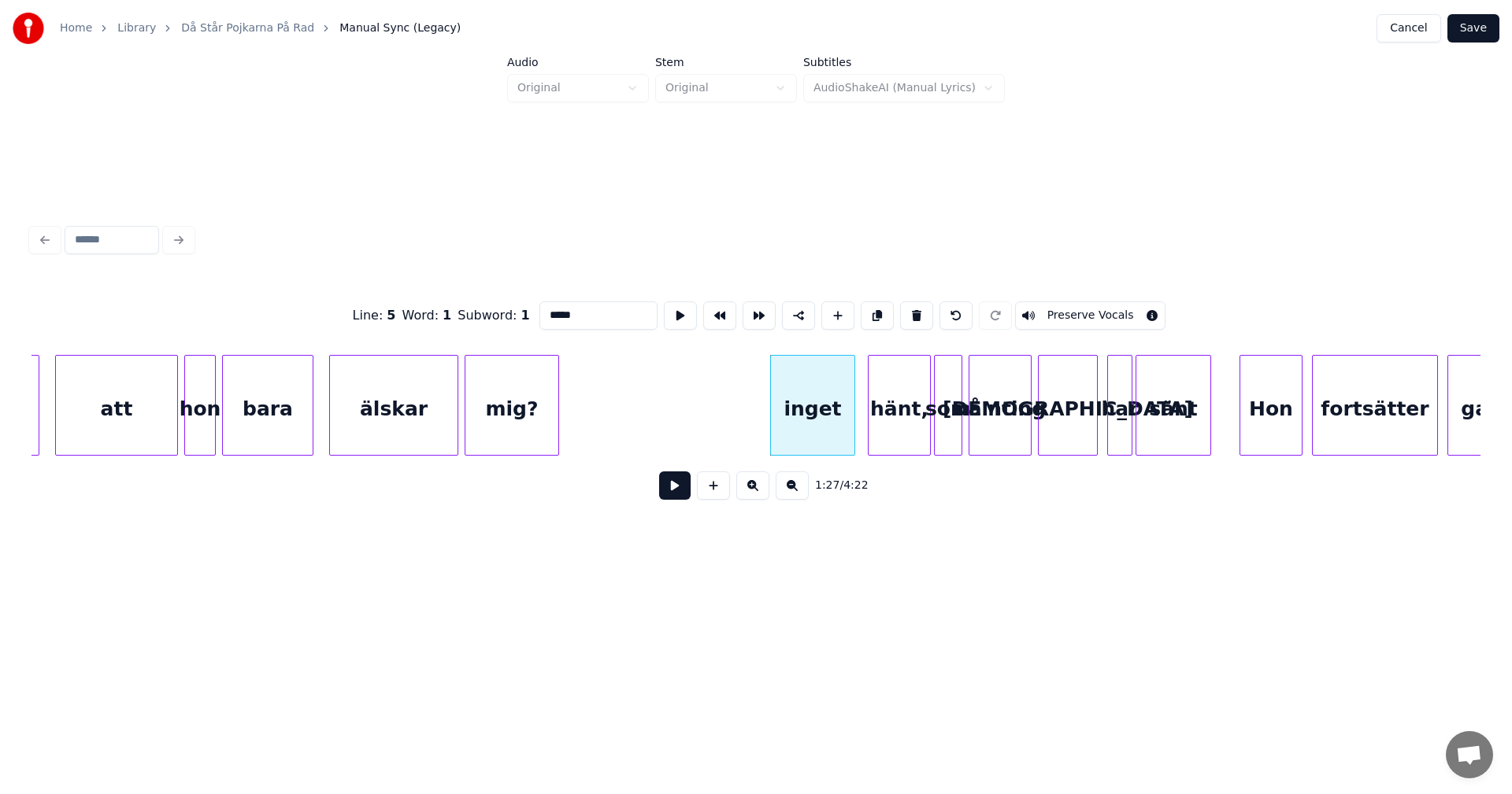
click at [909, 305] on button at bounding box center [916, 316] width 33 height 29
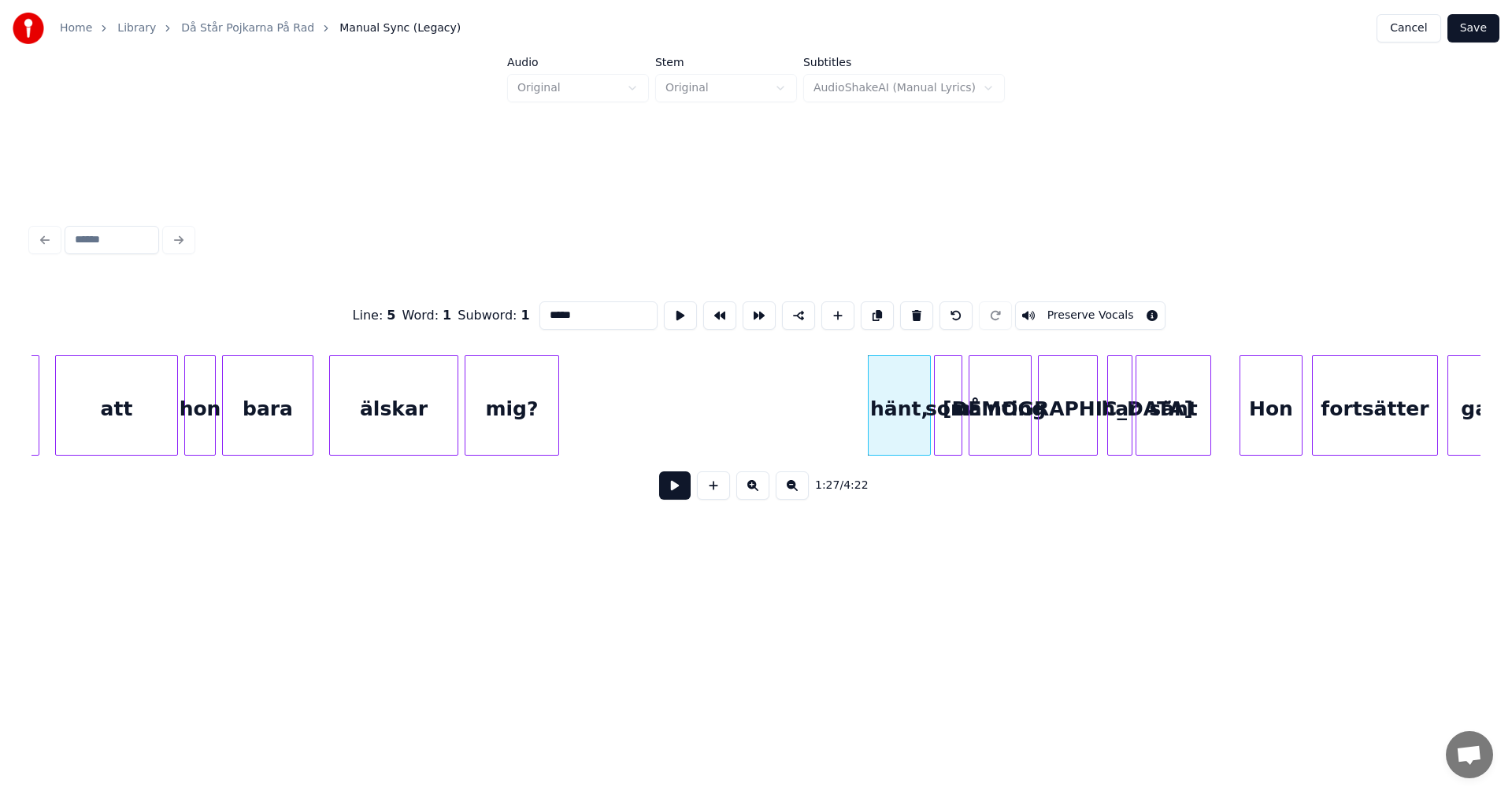
click at [909, 305] on button at bounding box center [916, 316] width 33 height 29
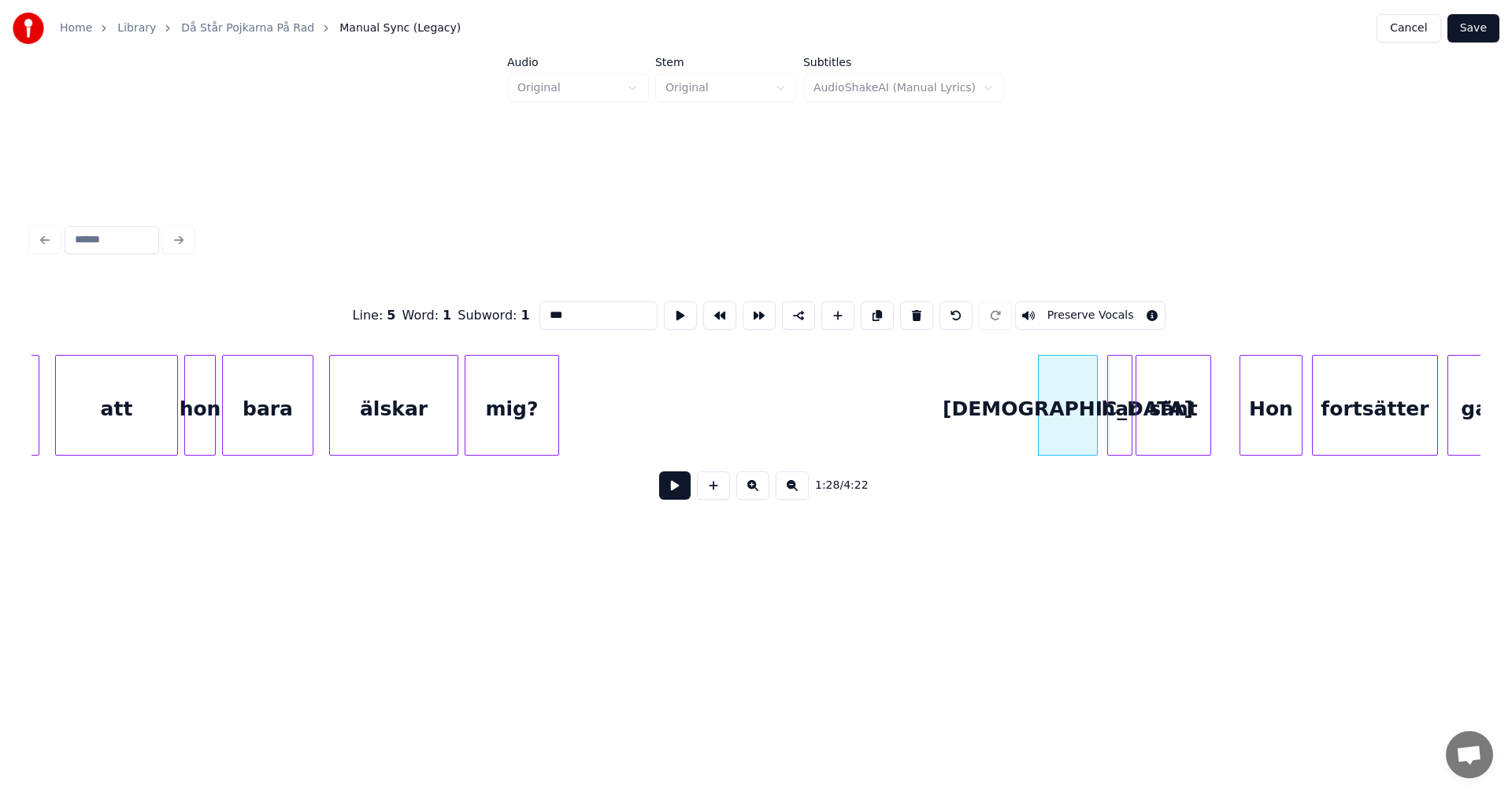
click at [909, 305] on button at bounding box center [916, 316] width 33 height 29
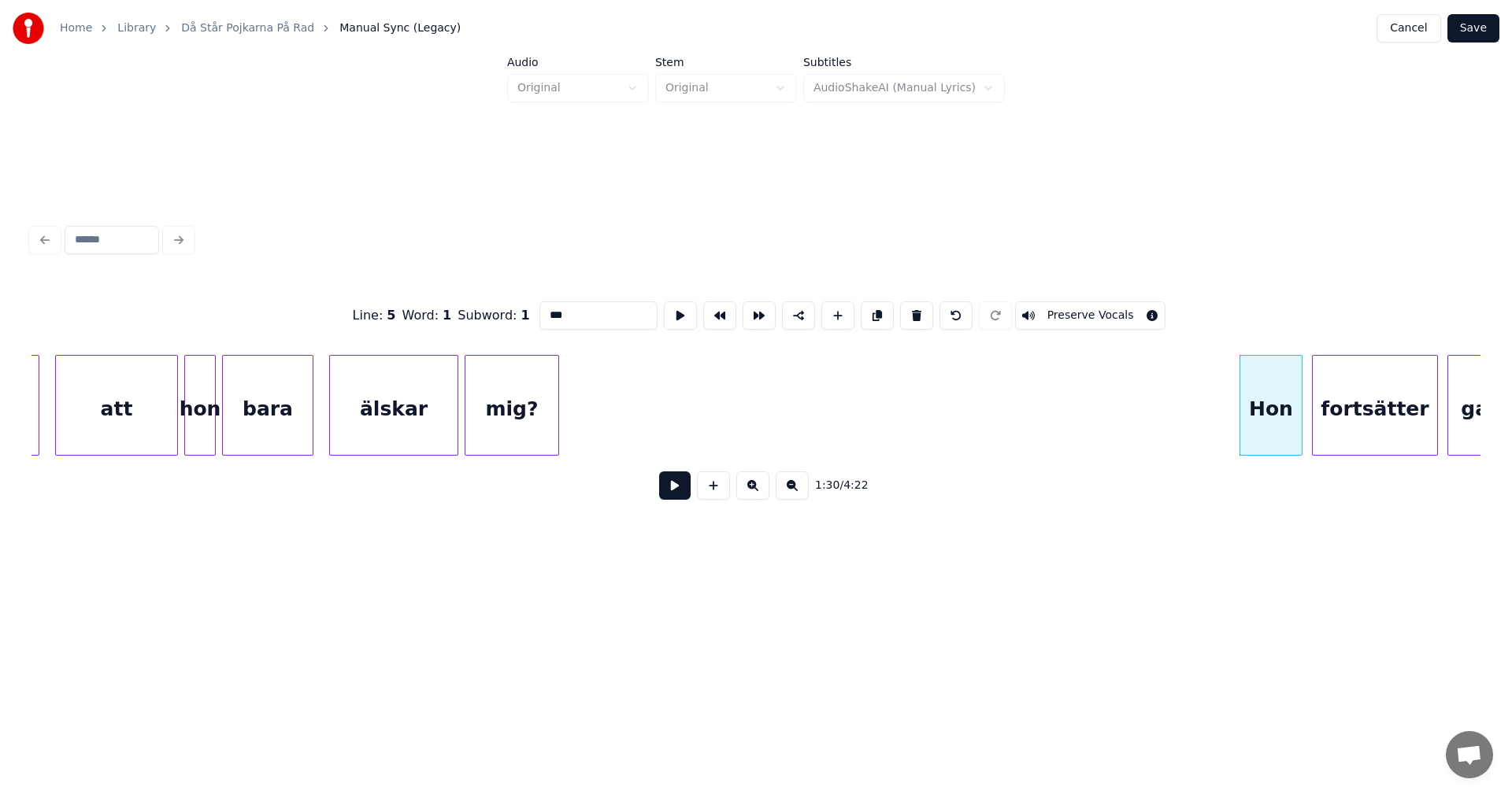
click at [909, 305] on button at bounding box center [916, 316] width 33 height 29
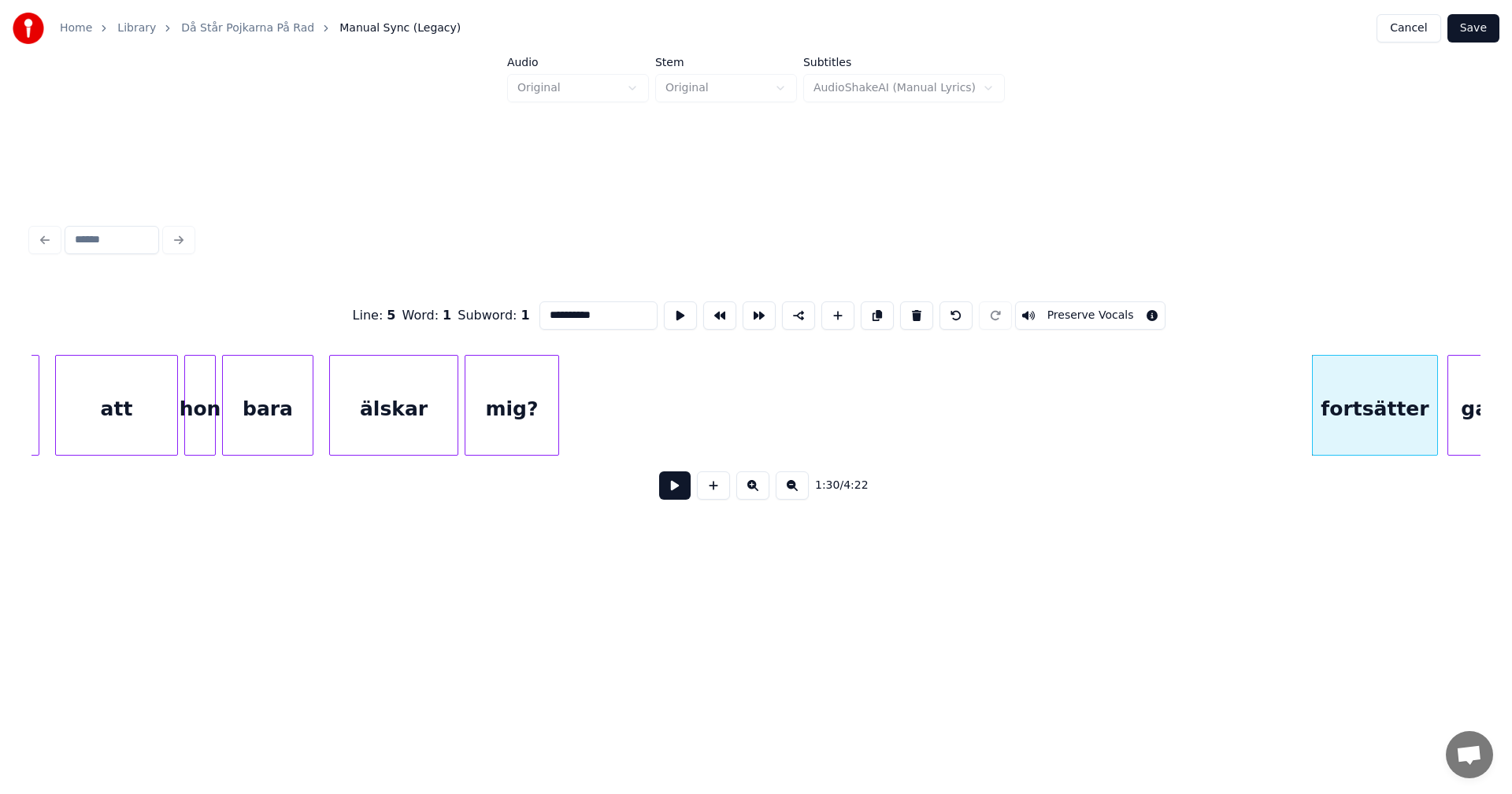
click at [909, 305] on button at bounding box center [916, 316] width 33 height 29
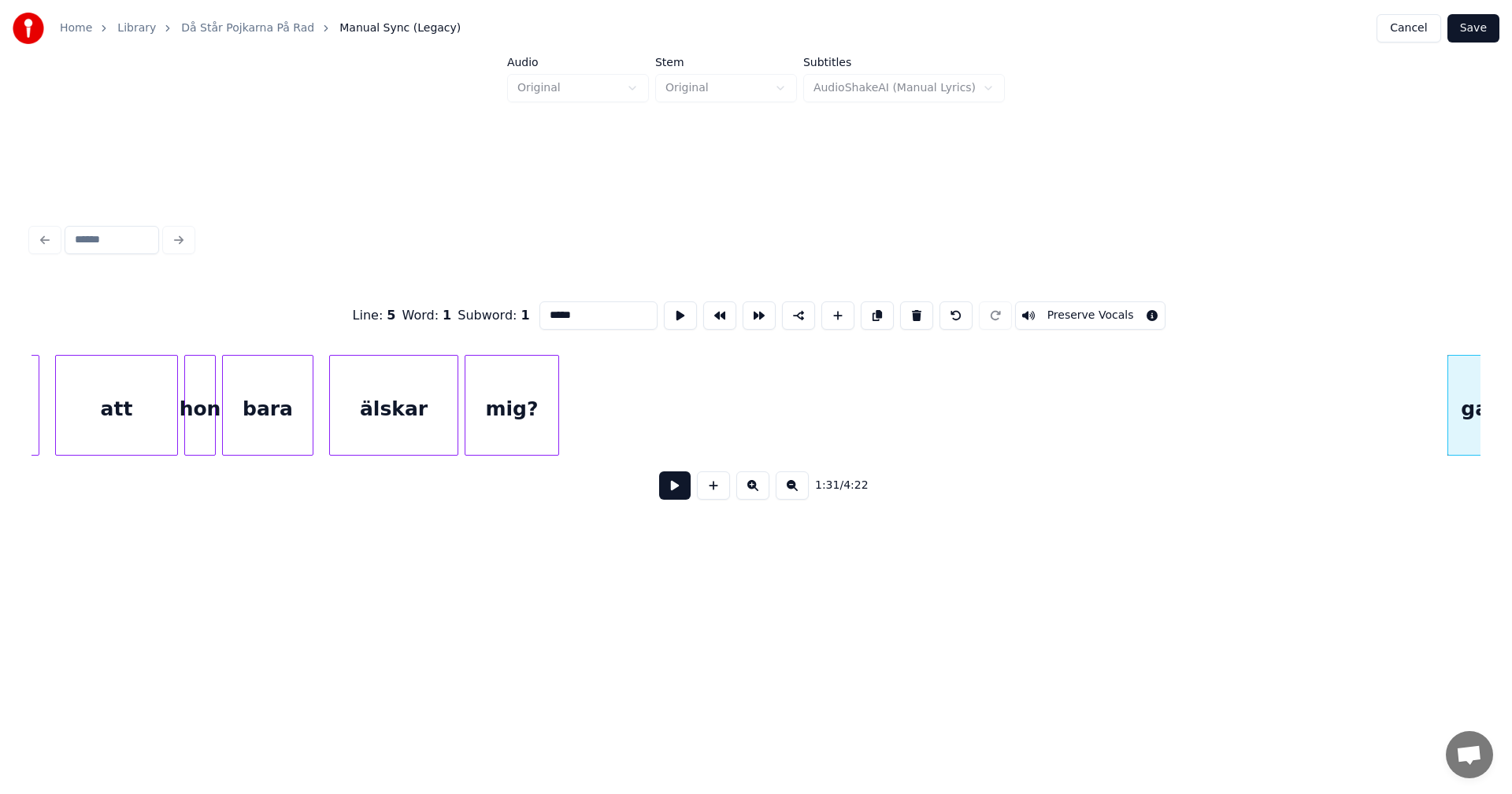
click at [909, 305] on button at bounding box center [916, 316] width 33 height 29
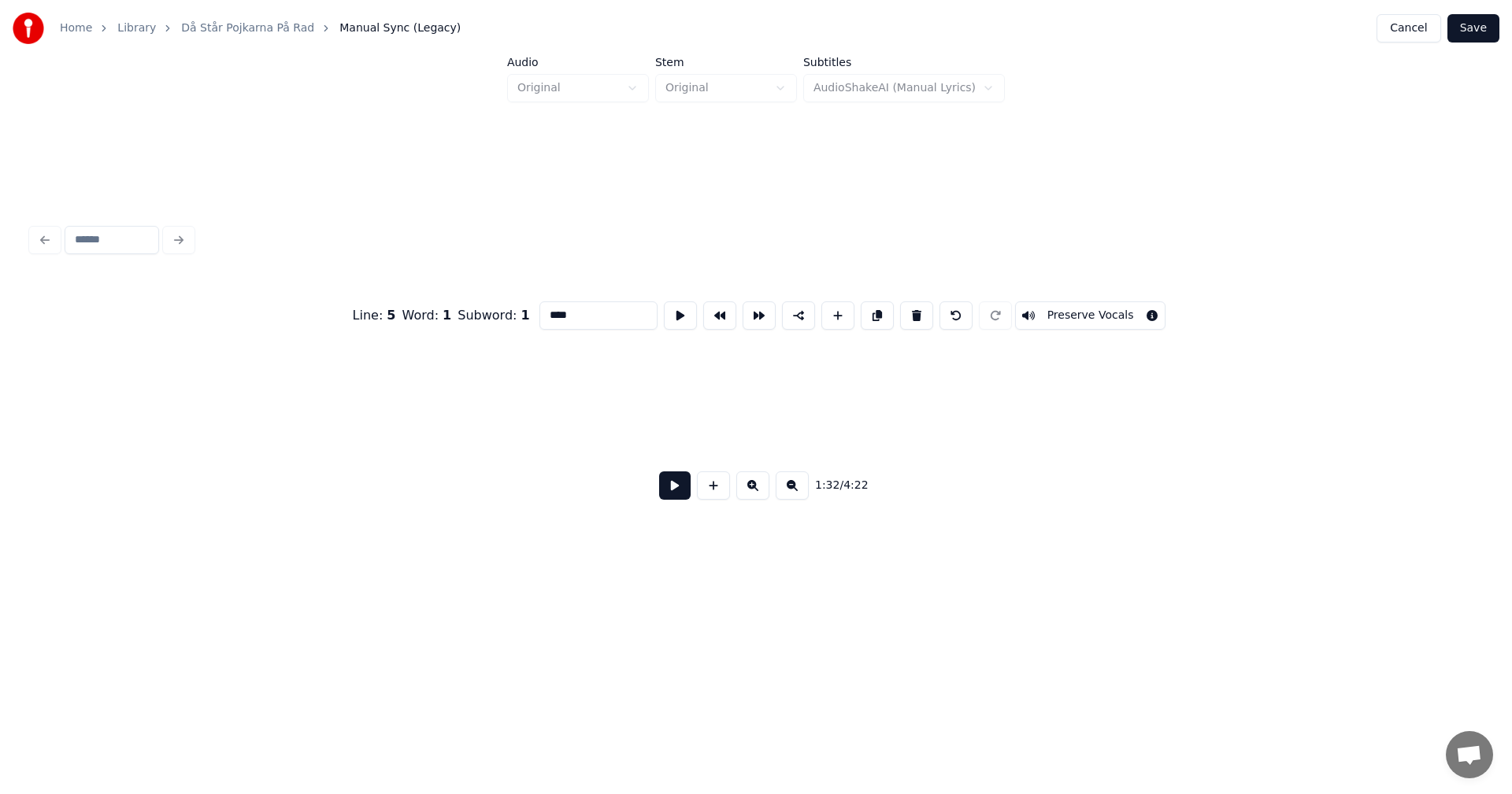
scroll to position [0, 14514]
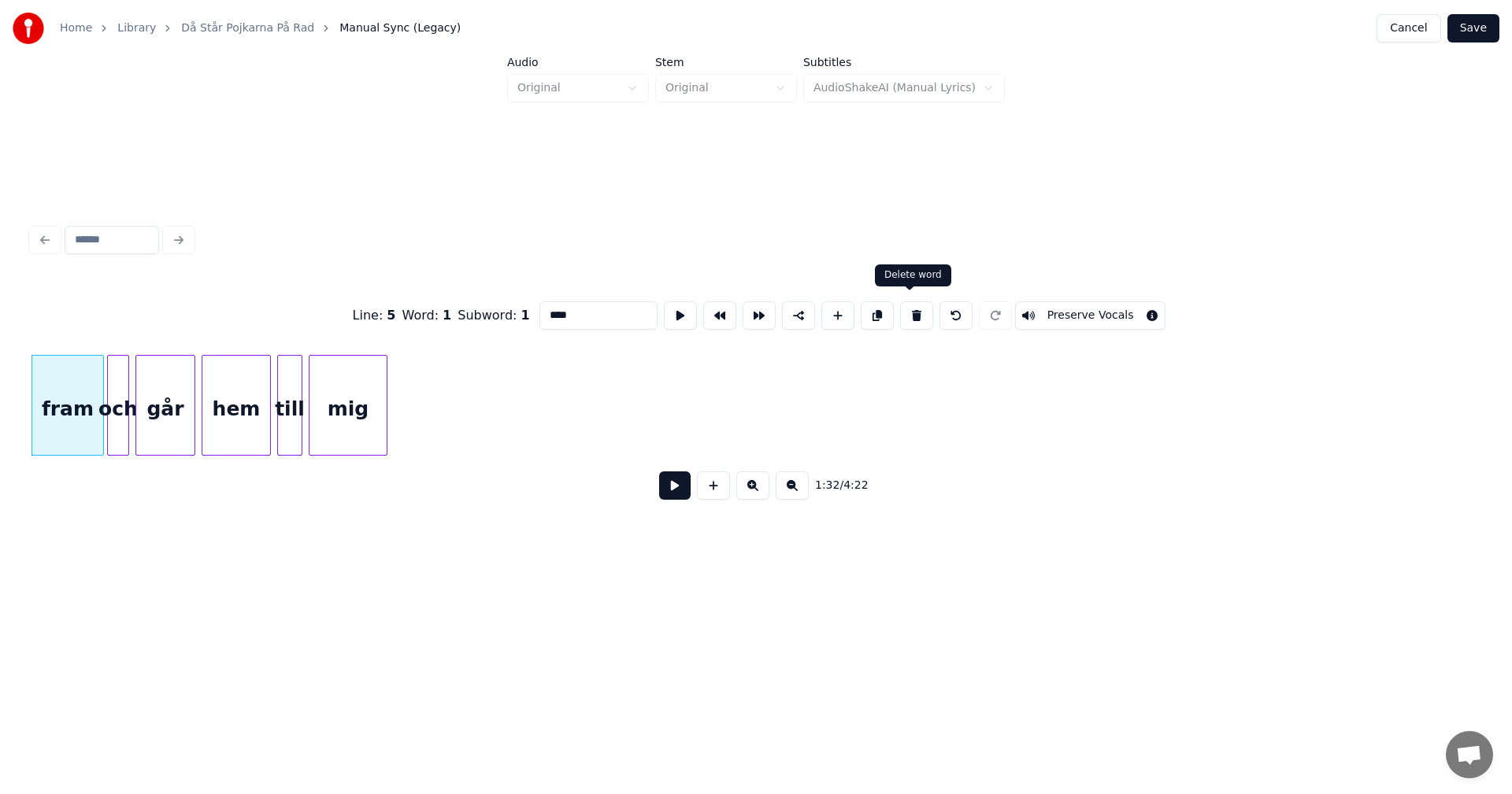
click at [914, 310] on button at bounding box center [916, 316] width 33 height 29
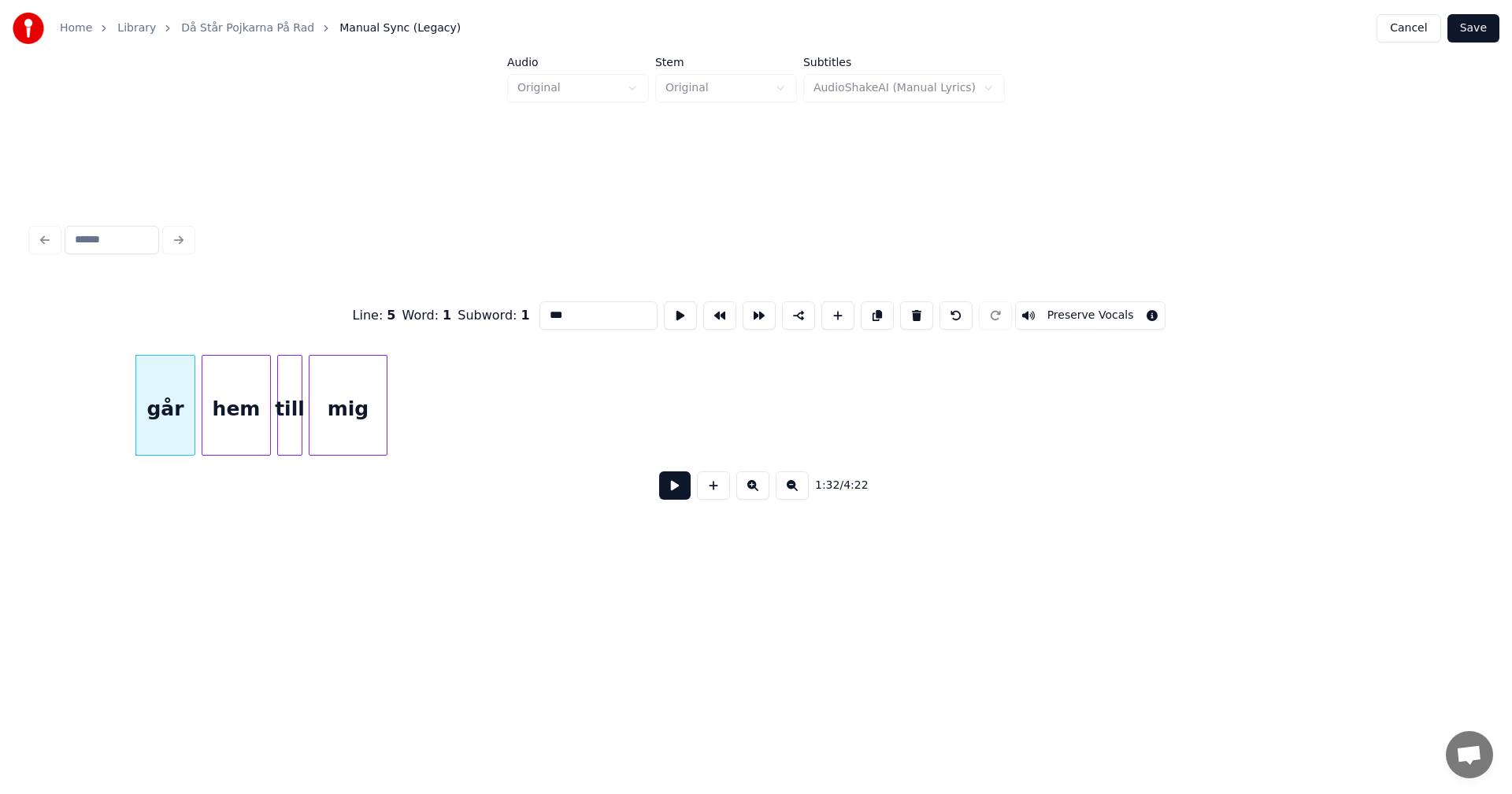
click at [914, 310] on button at bounding box center [916, 316] width 33 height 29
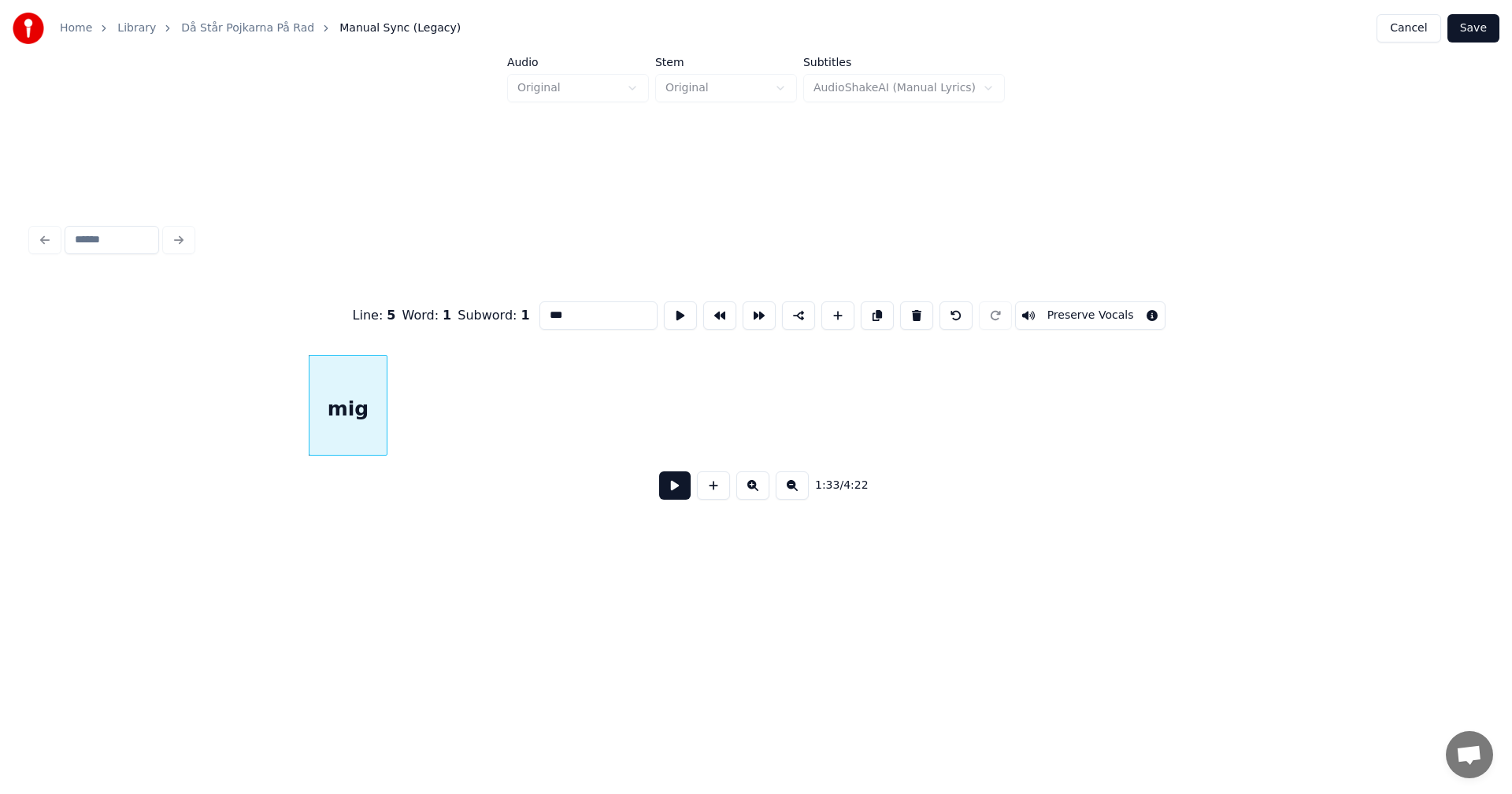
click at [914, 310] on button at bounding box center [916, 316] width 33 height 29
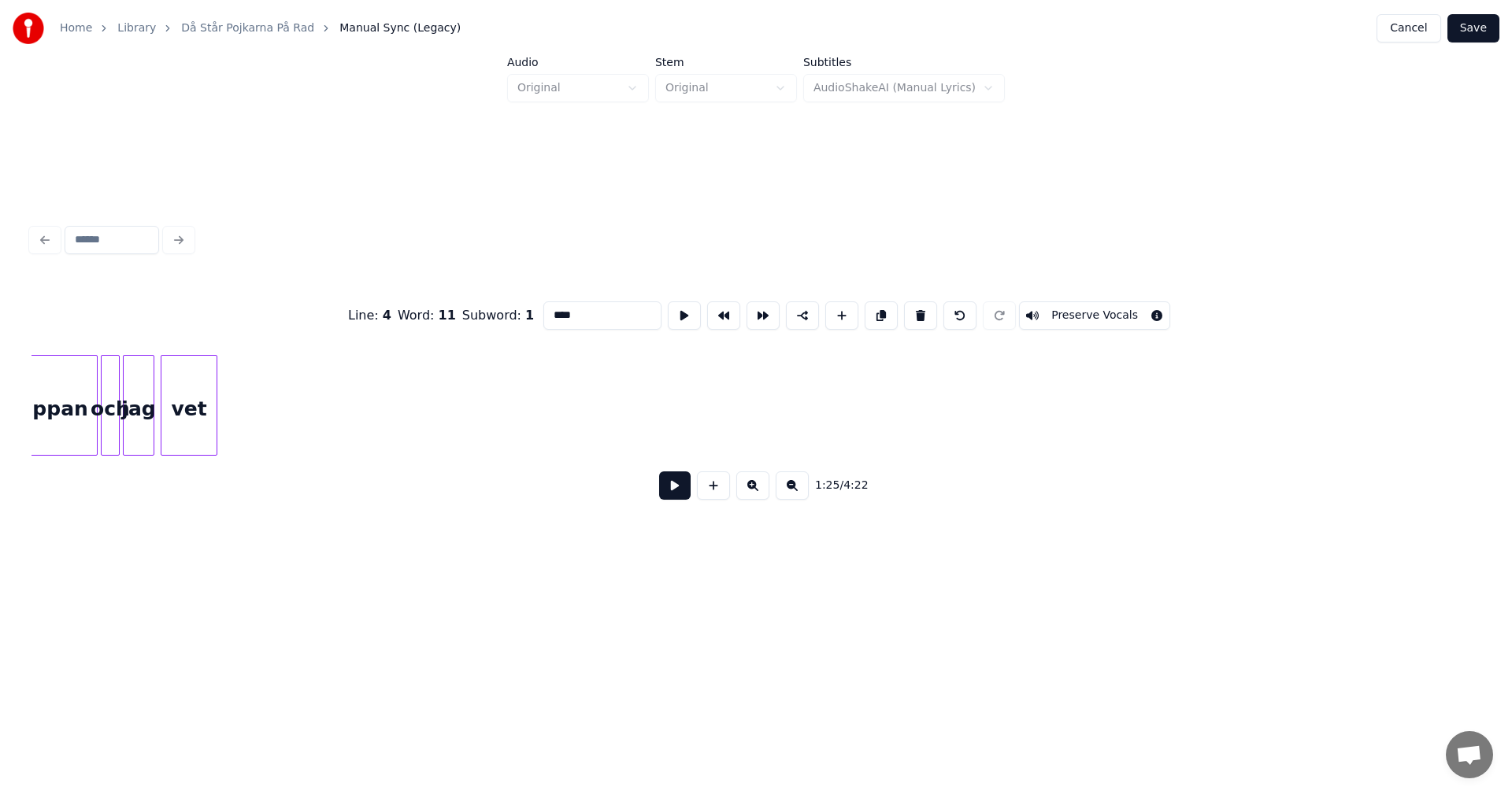
scroll to position [0, 17238]
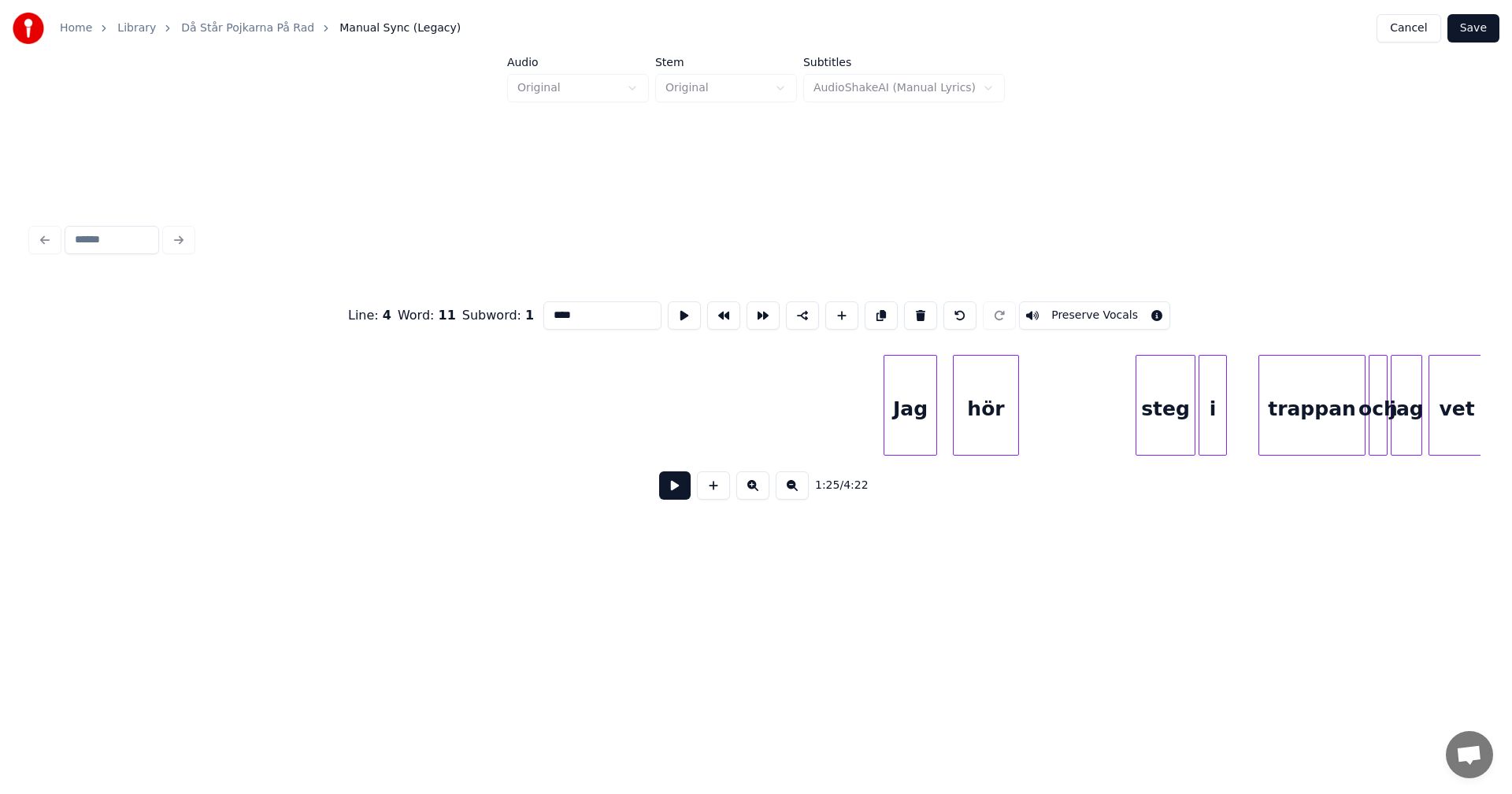
click at [909, 374] on div "Jag" at bounding box center [910, 409] width 52 height 107
click at [906, 311] on button at bounding box center [916, 316] width 33 height 29
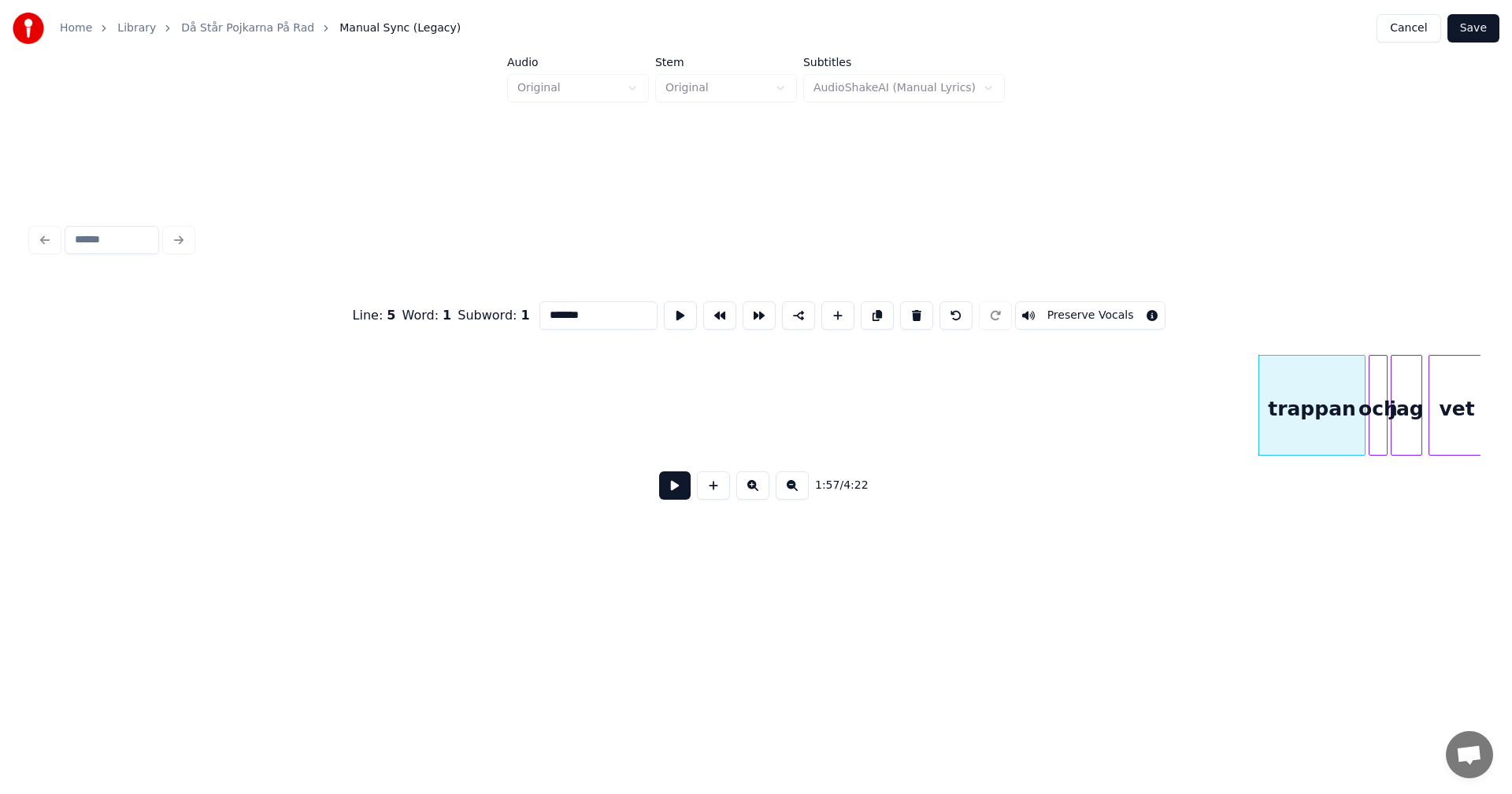
click at [906, 311] on button at bounding box center [916, 316] width 33 height 29
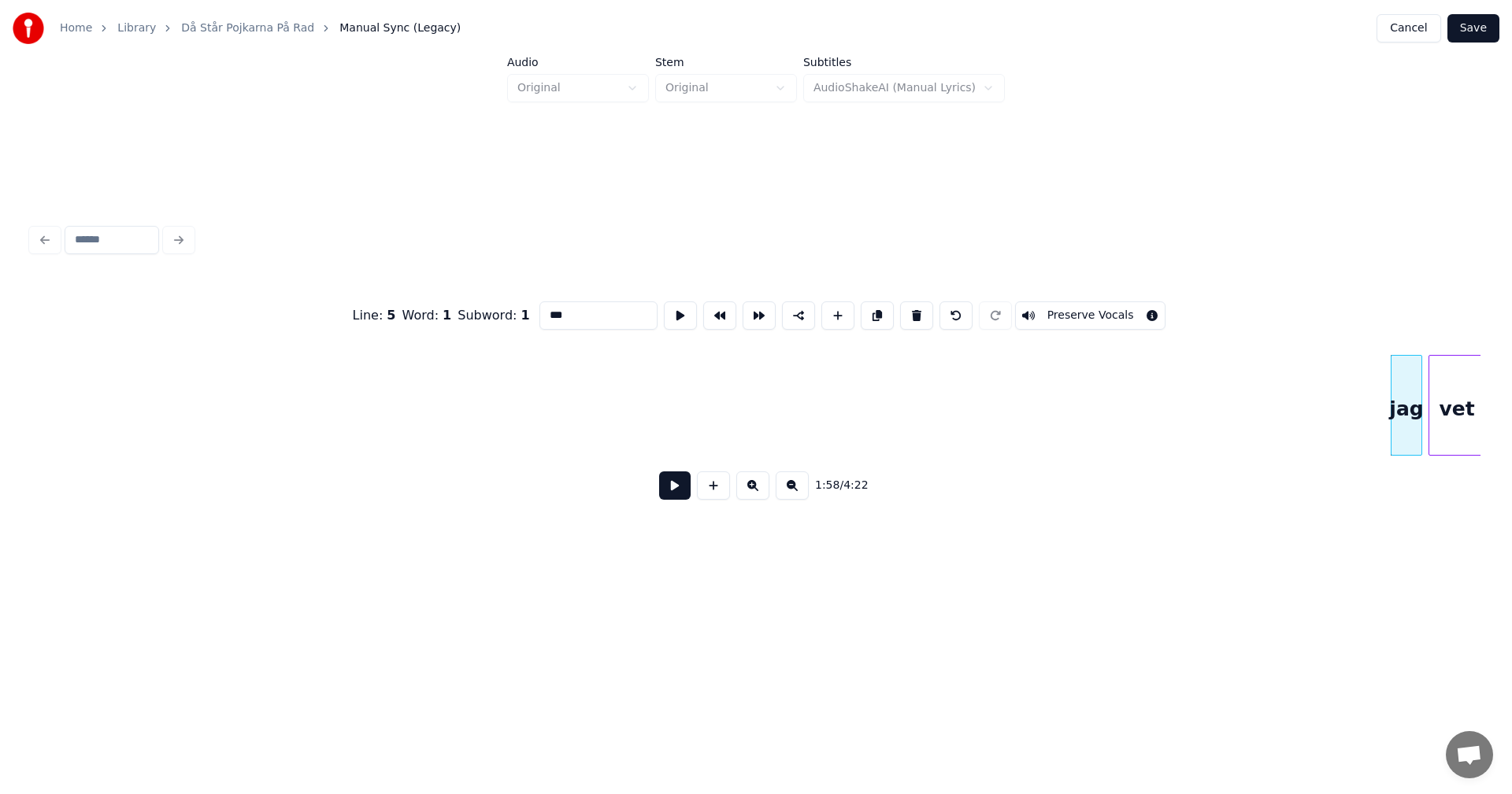
click at [906, 311] on button at bounding box center [916, 316] width 33 height 29
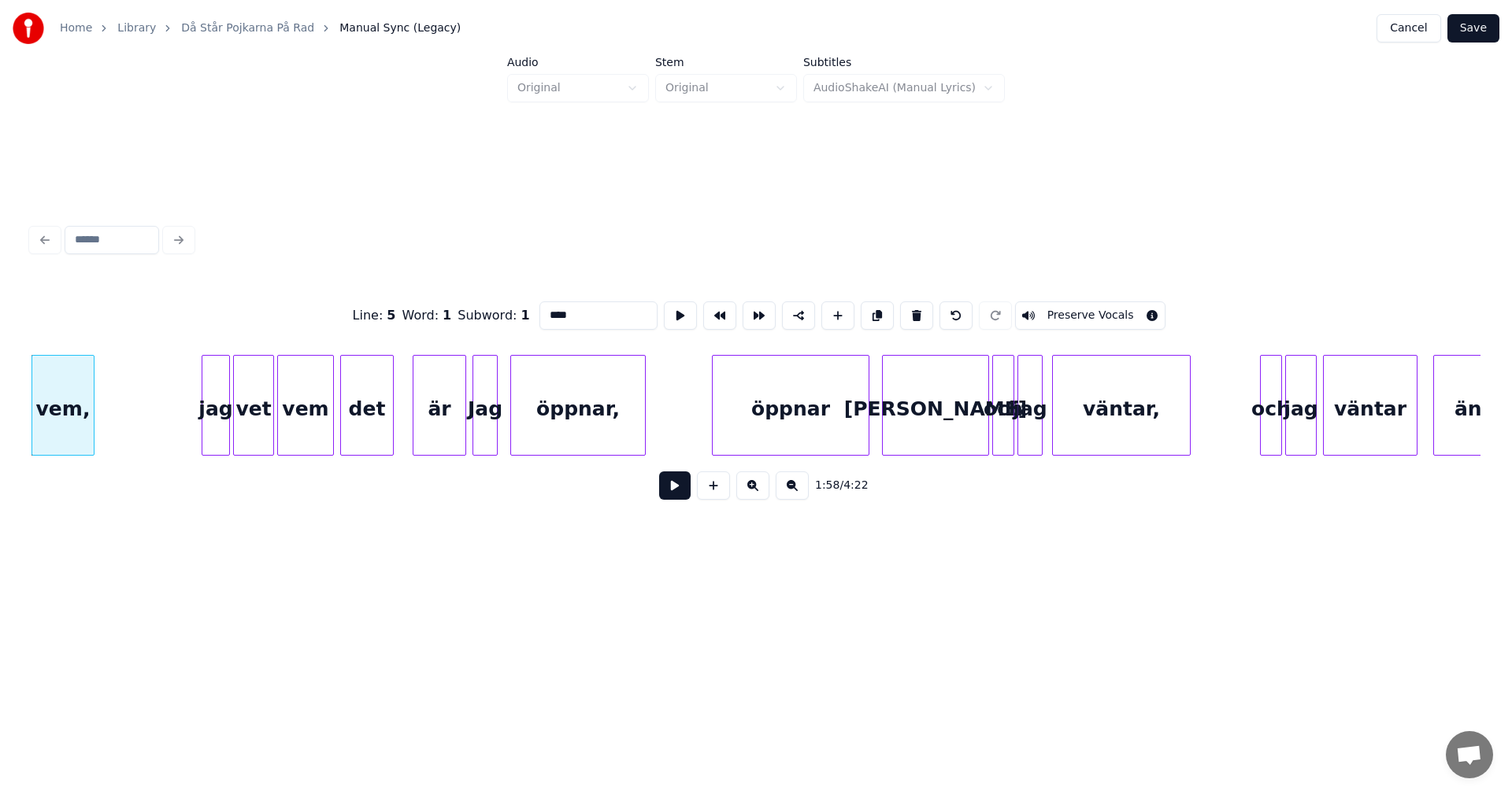
click at [906, 311] on button at bounding box center [916, 316] width 33 height 29
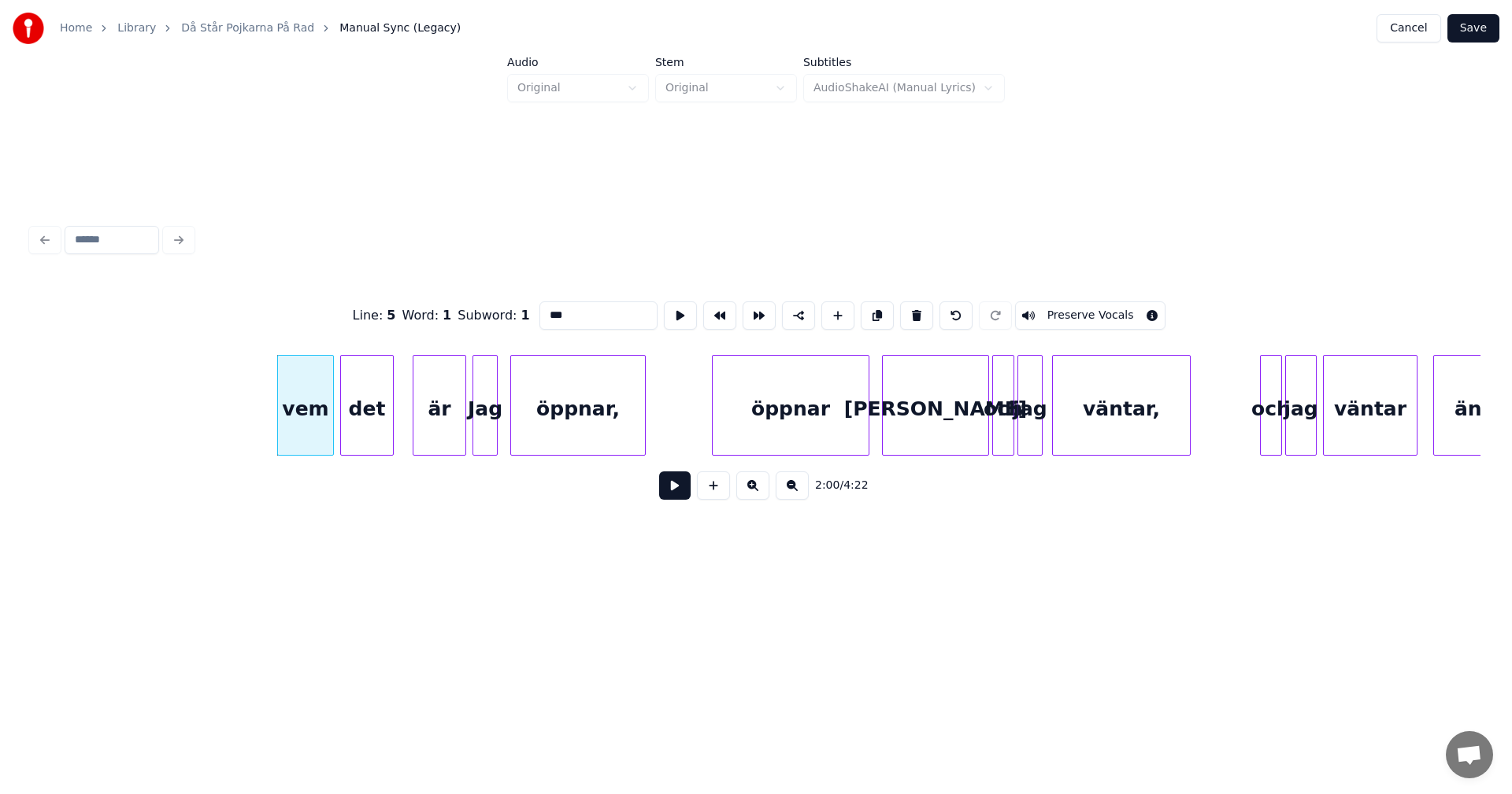
click at [906, 311] on button at bounding box center [916, 316] width 33 height 29
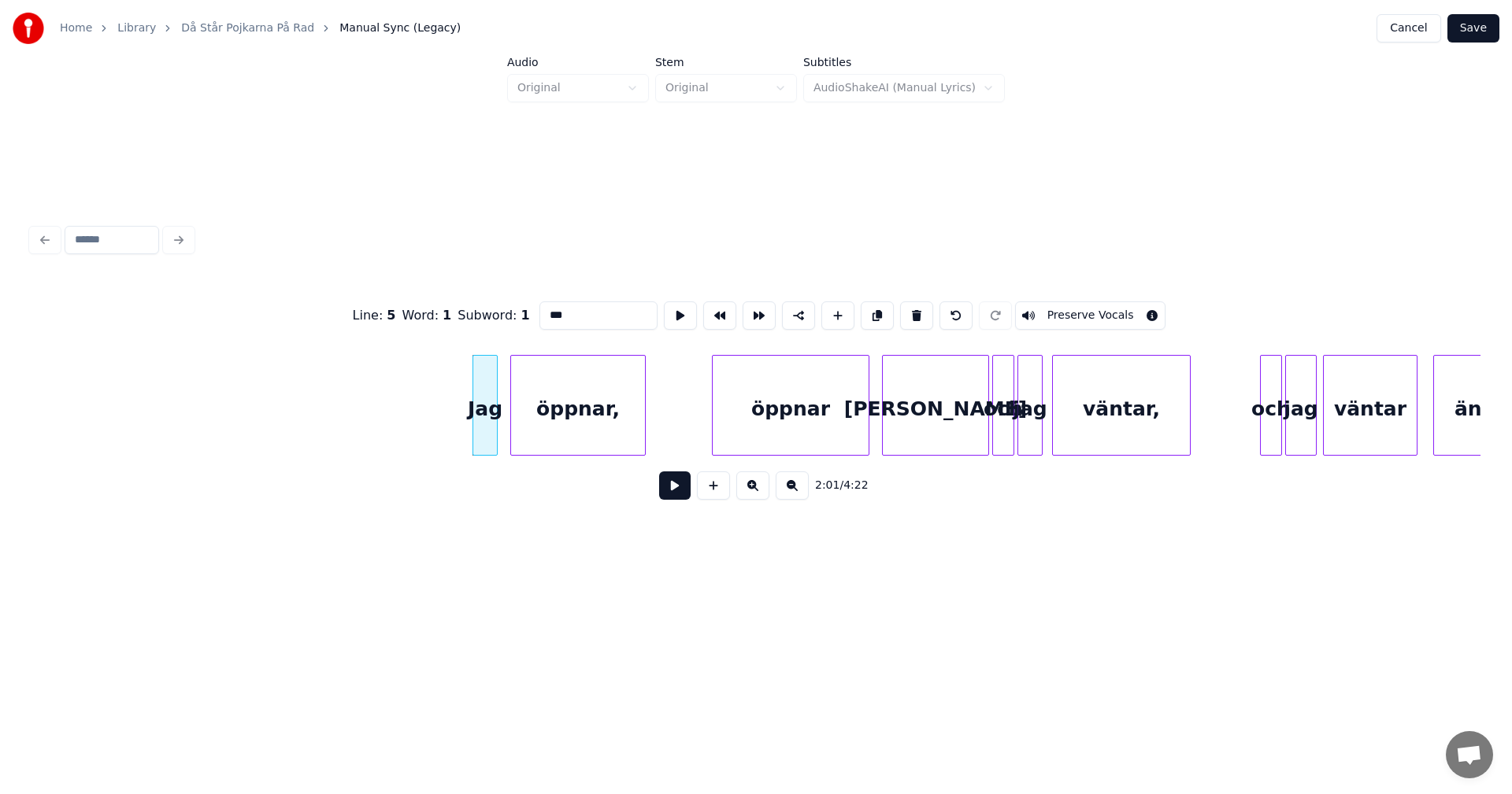
click at [906, 311] on button at bounding box center [916, 316] width 33 height 29
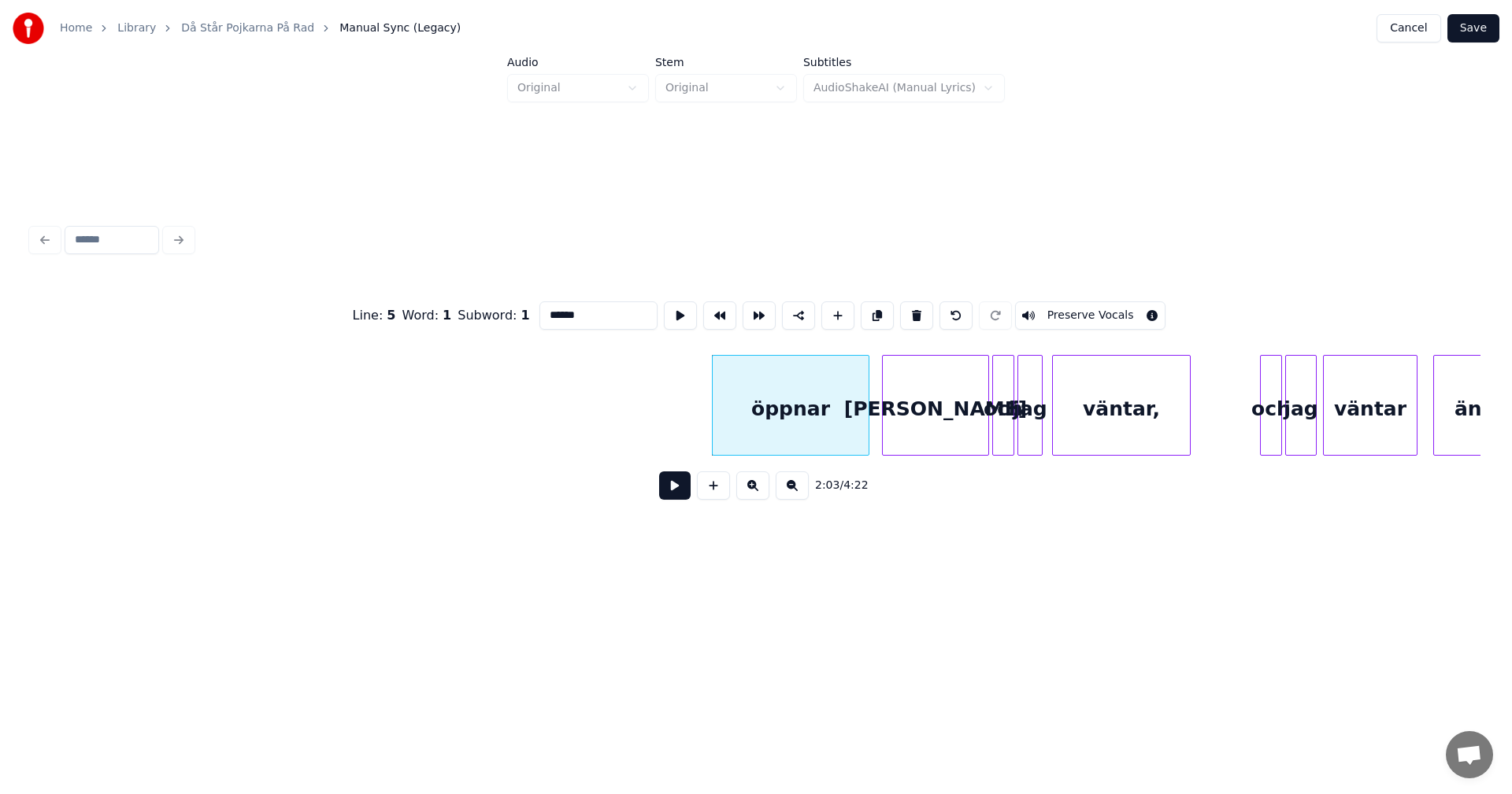
click at [906, 311] on button at bounding box center [916, 316] width 33 height 29
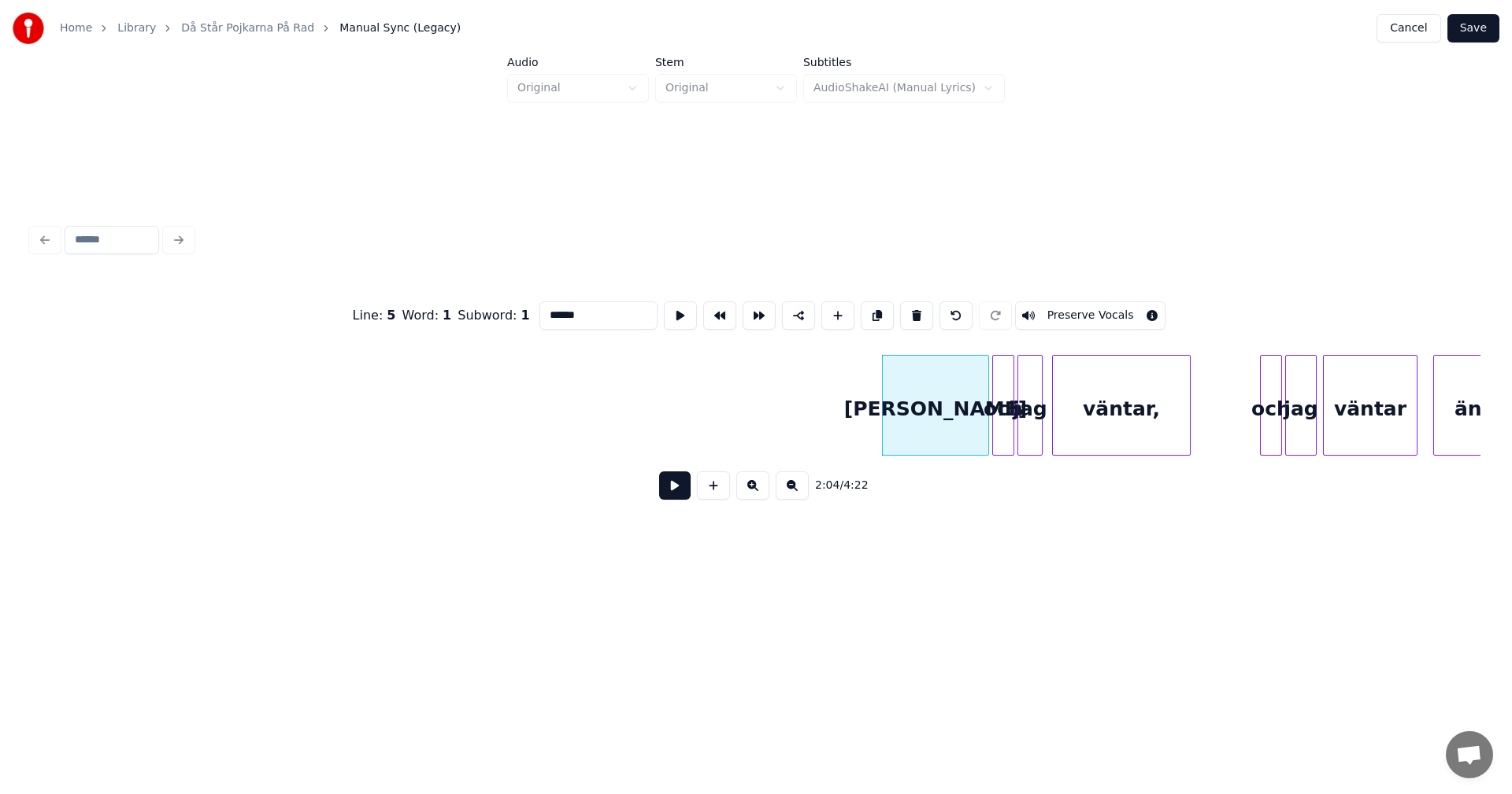
click at [906, 311] on button at bounding box center [916, 316] width 33 height 29
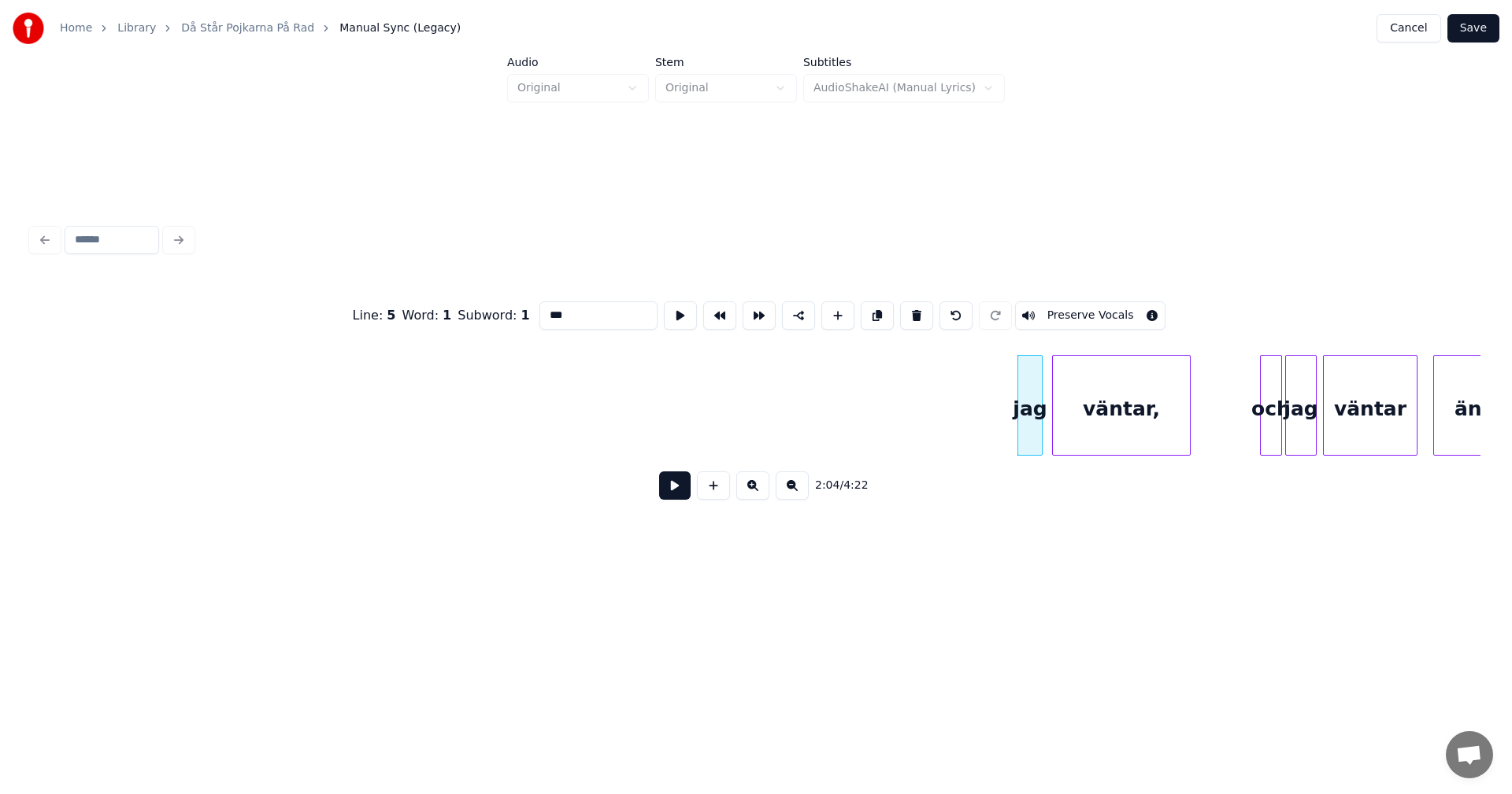
click at [906, 311] on button at bounding box center [916, 316] width 33 height 29
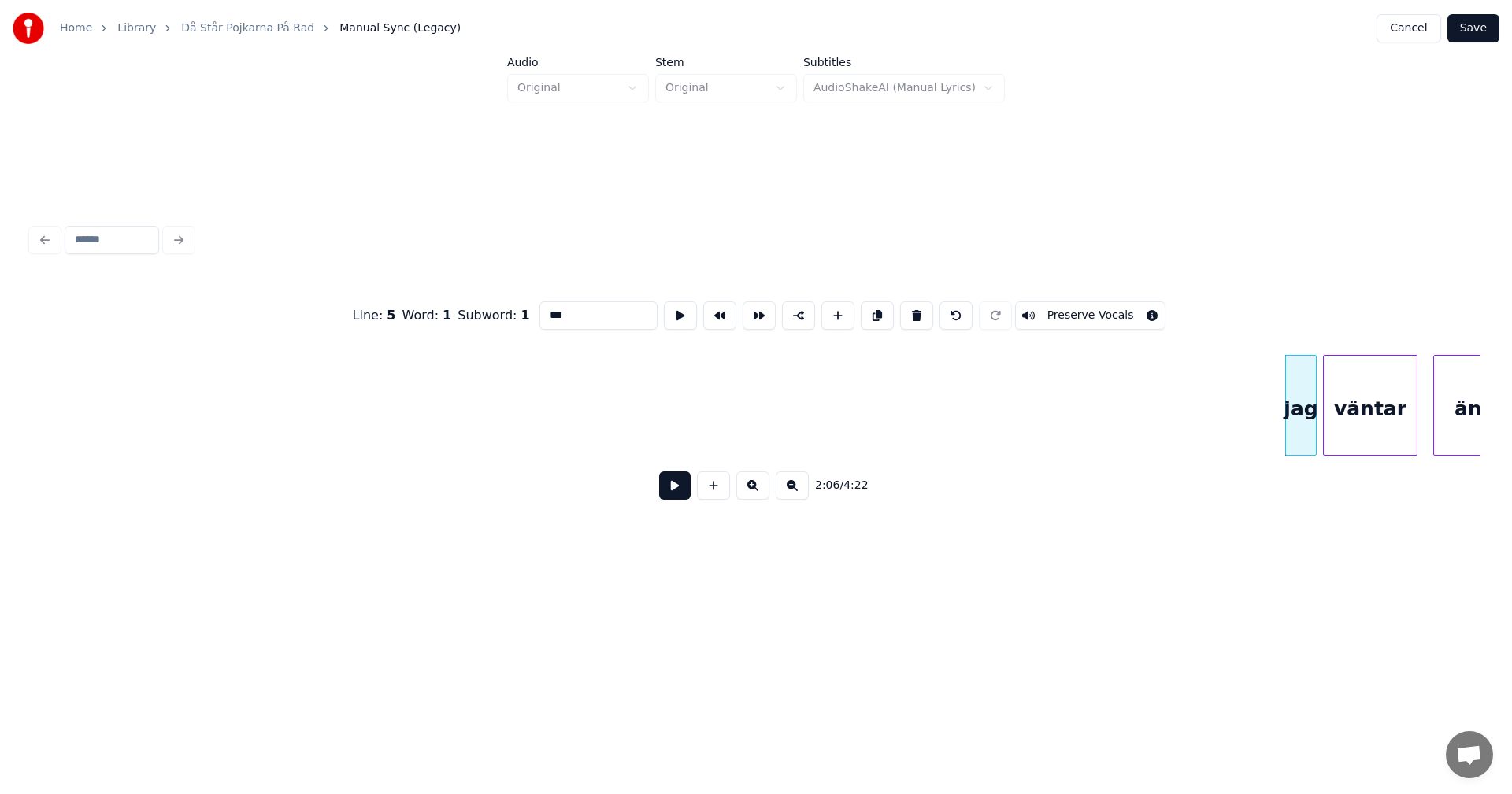
click at [906, 311] on button at bounding box center [916, 316] width 33 height 29
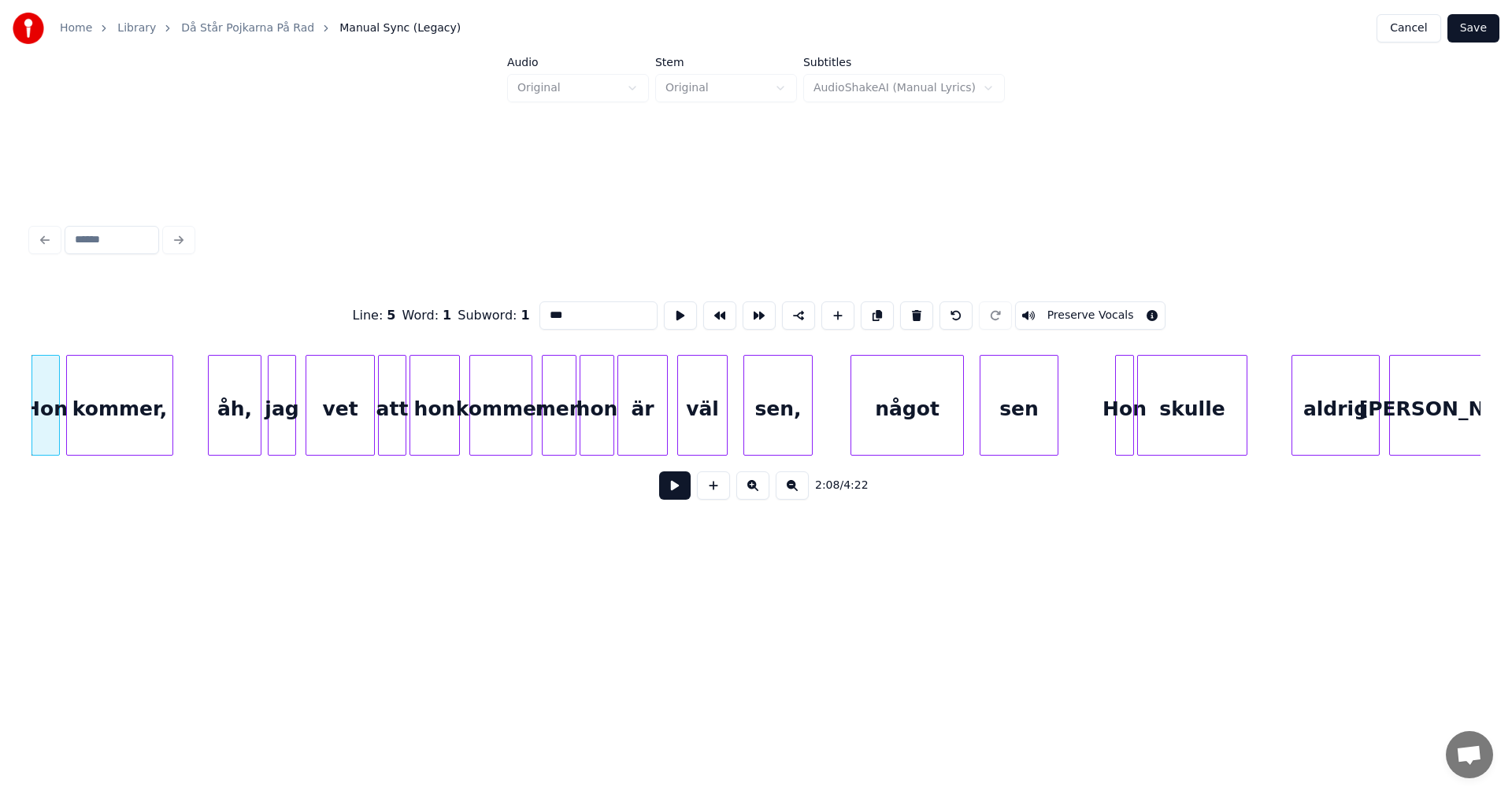
click at [906, 311] on button at bounding box center [916, 316] width 33 height 29
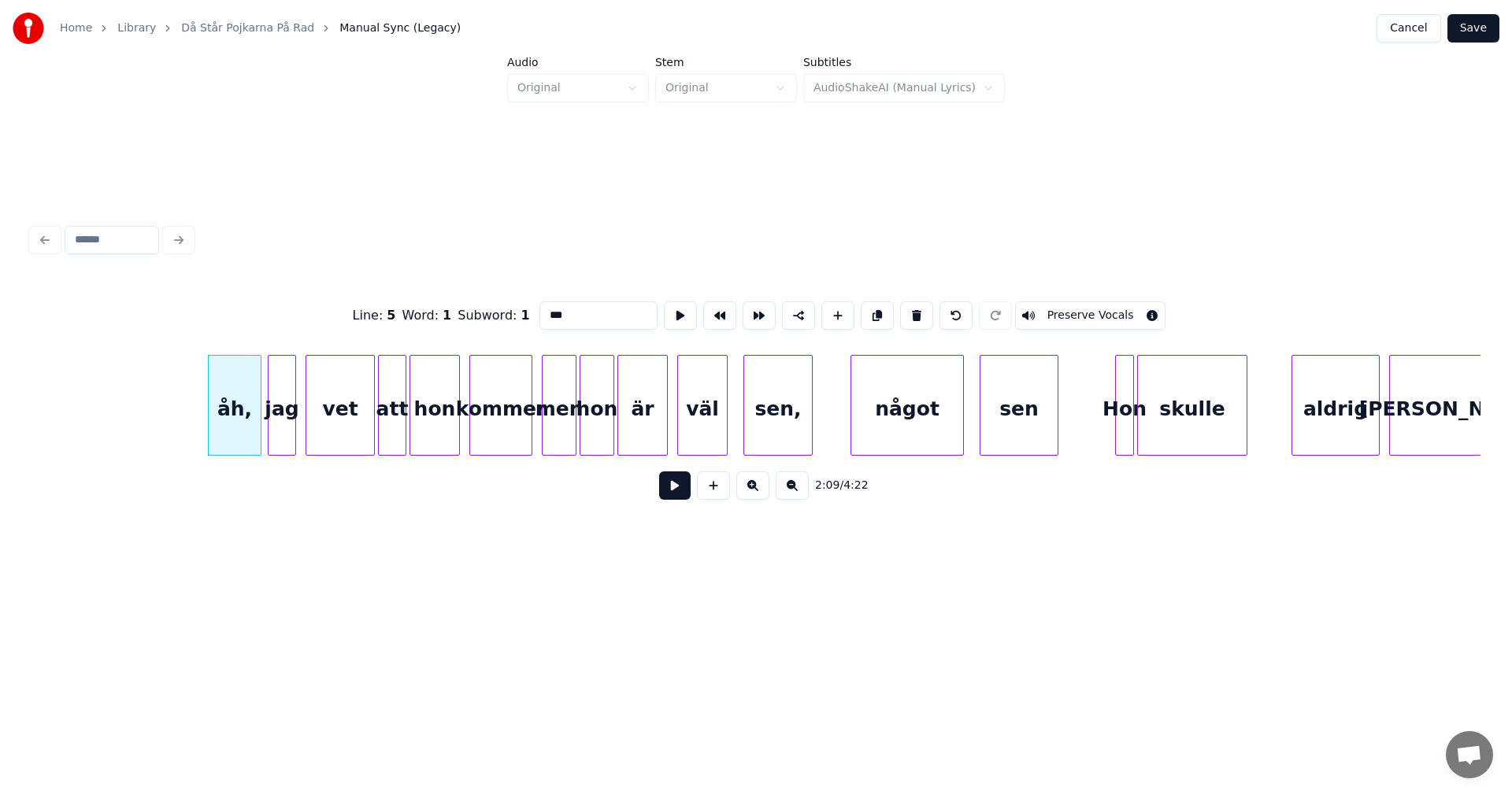
click at [906, 311] on button at bounding box center [916, 316] width 33 height 29
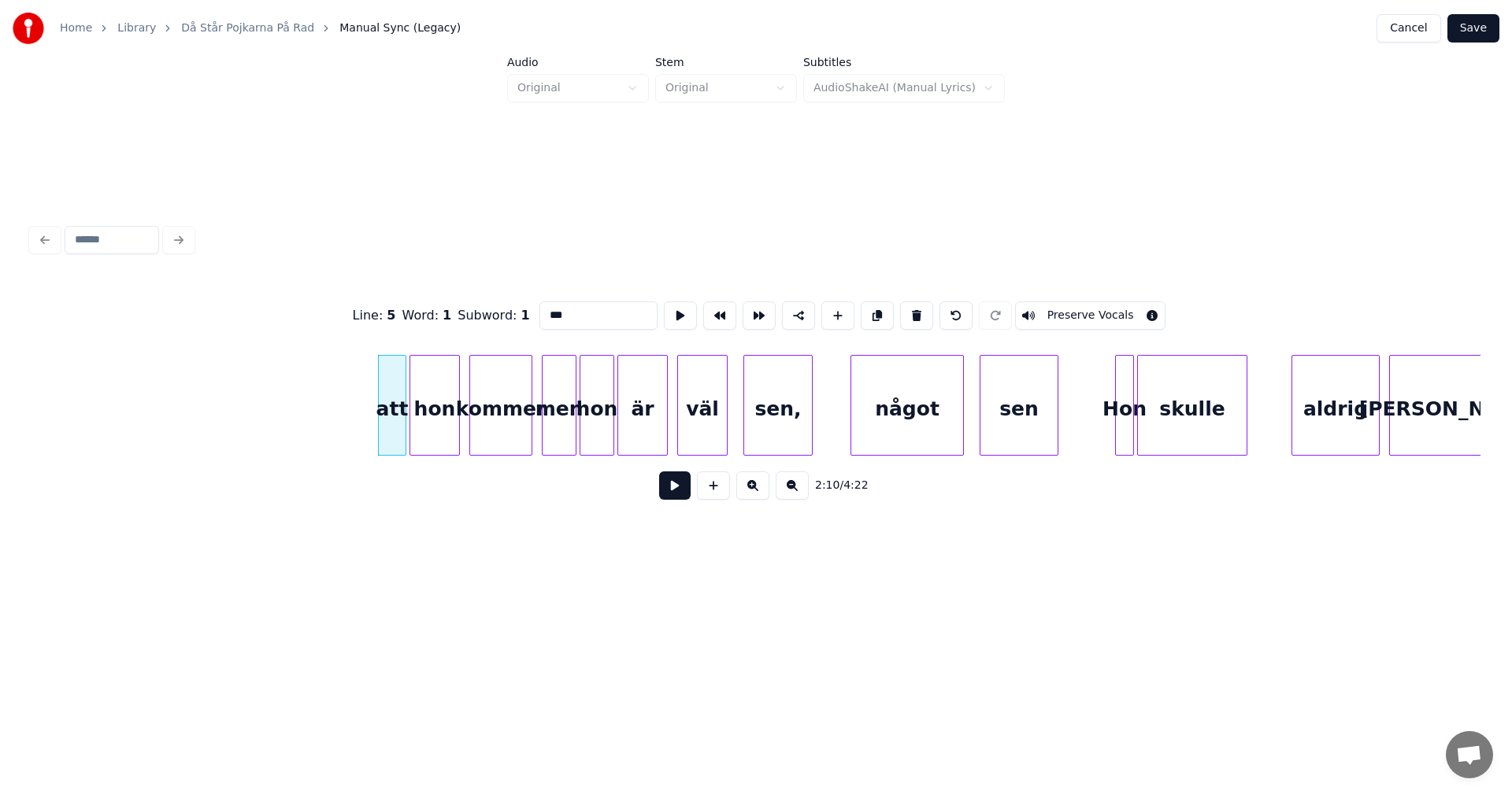
click at [906, 311] on button at bounding box center [916, 316] width 33 height 29
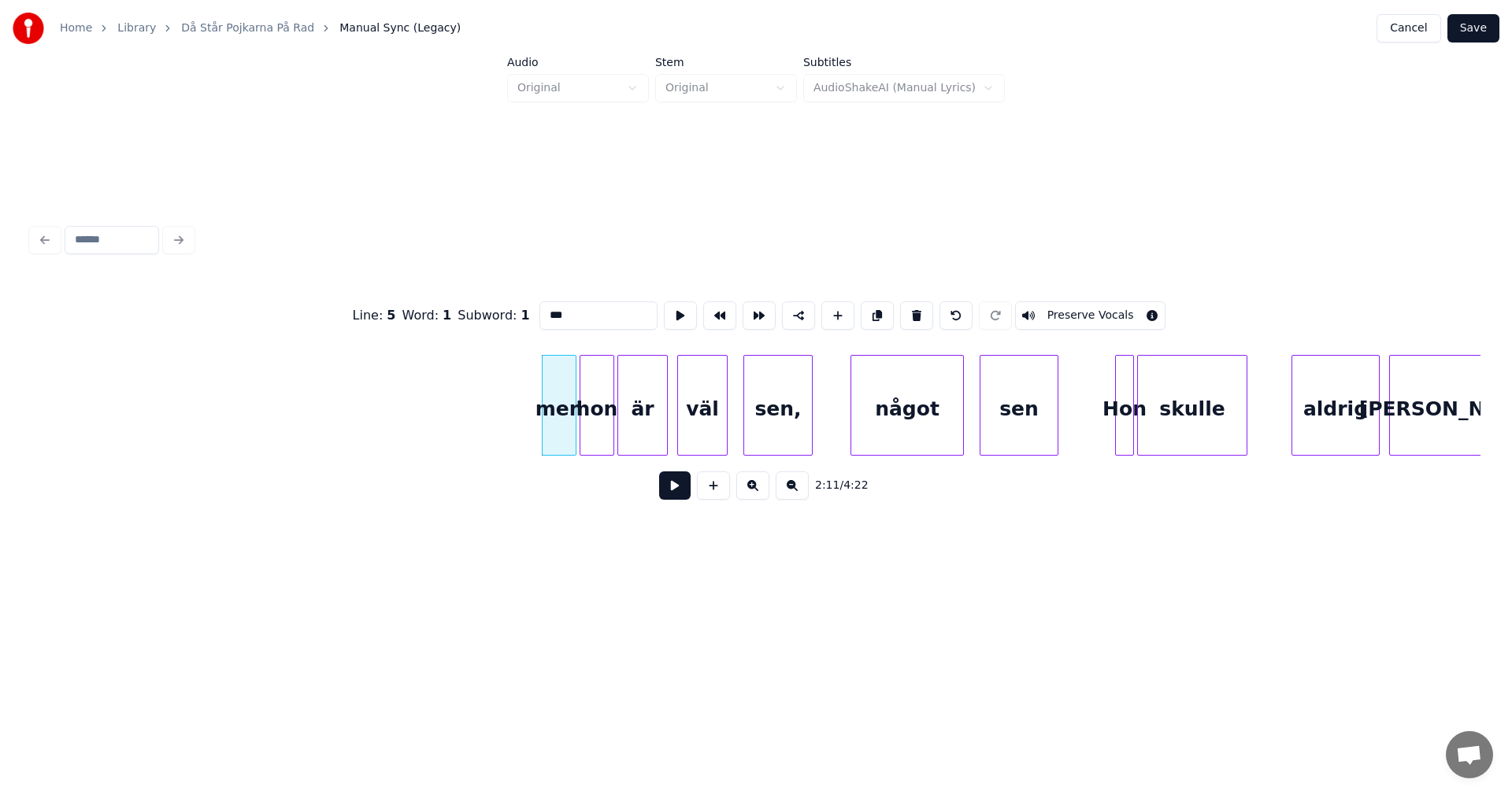
click at [906, 311] on button at bounding box center [916, 316] width 33 height 29
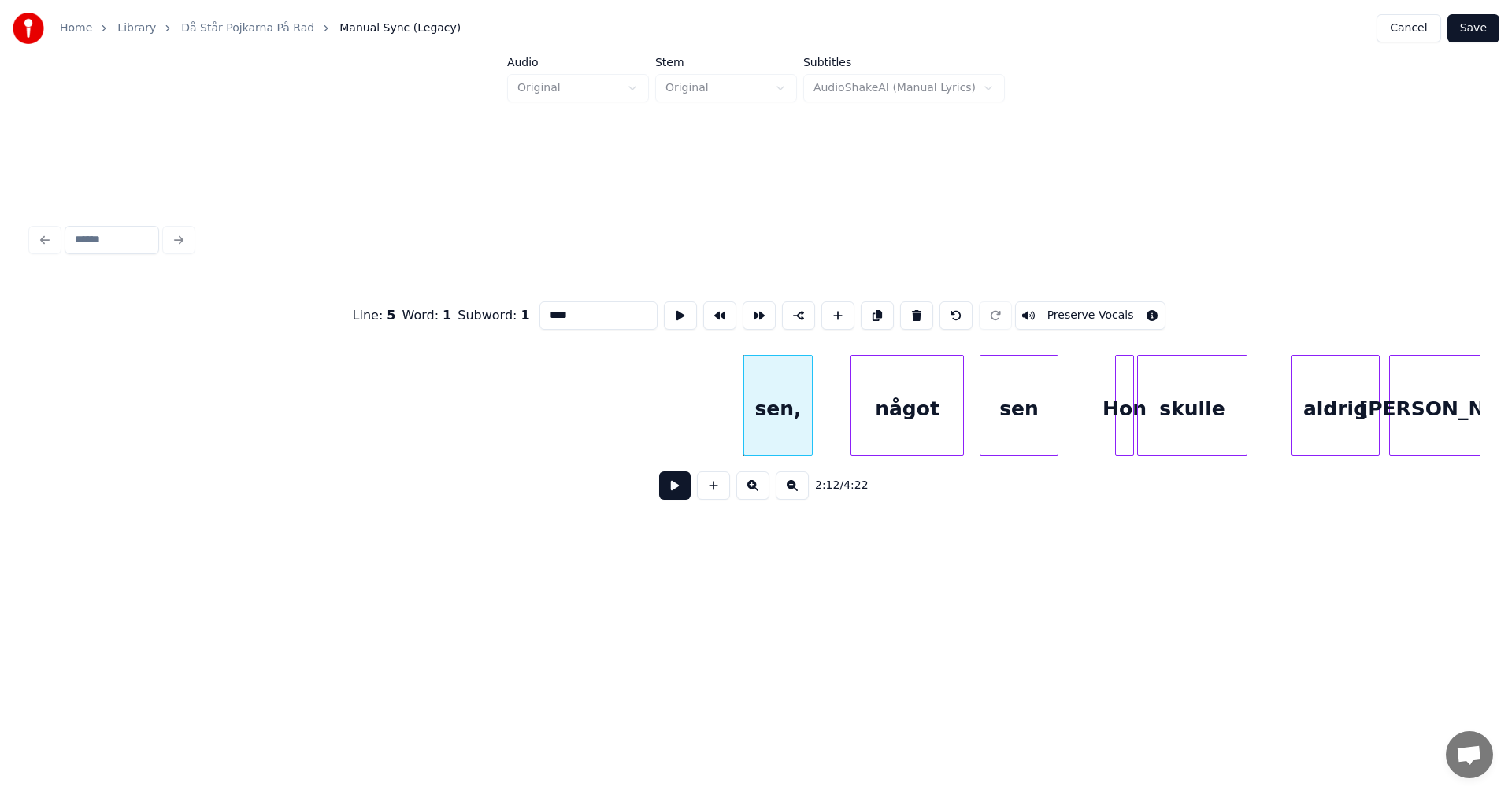
click at [906, 311] on button at bounding box center [916, 316] width 33 height 29
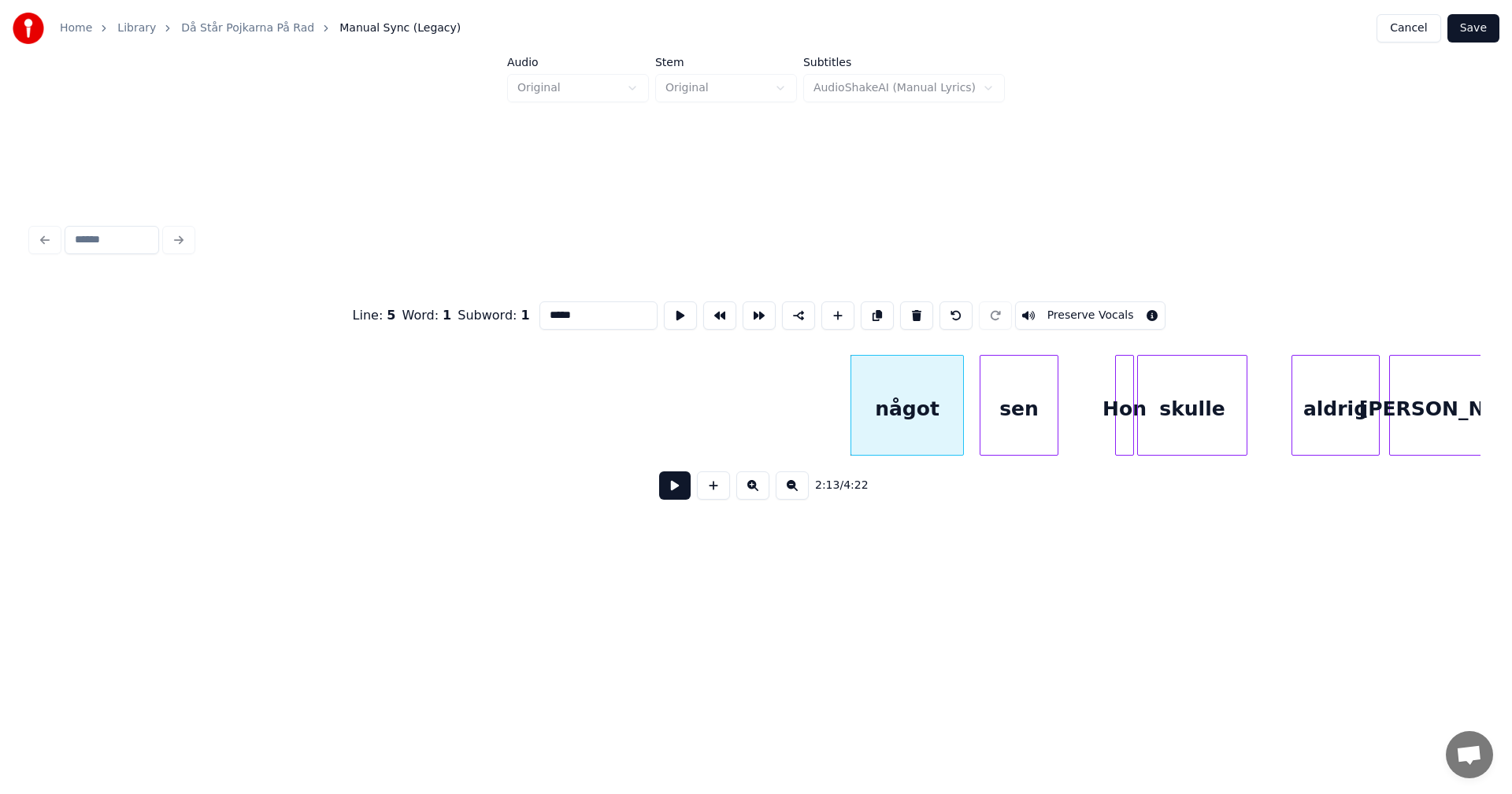
click at [906, 311] on button at bounding box center [916, 316] width 33 height 29
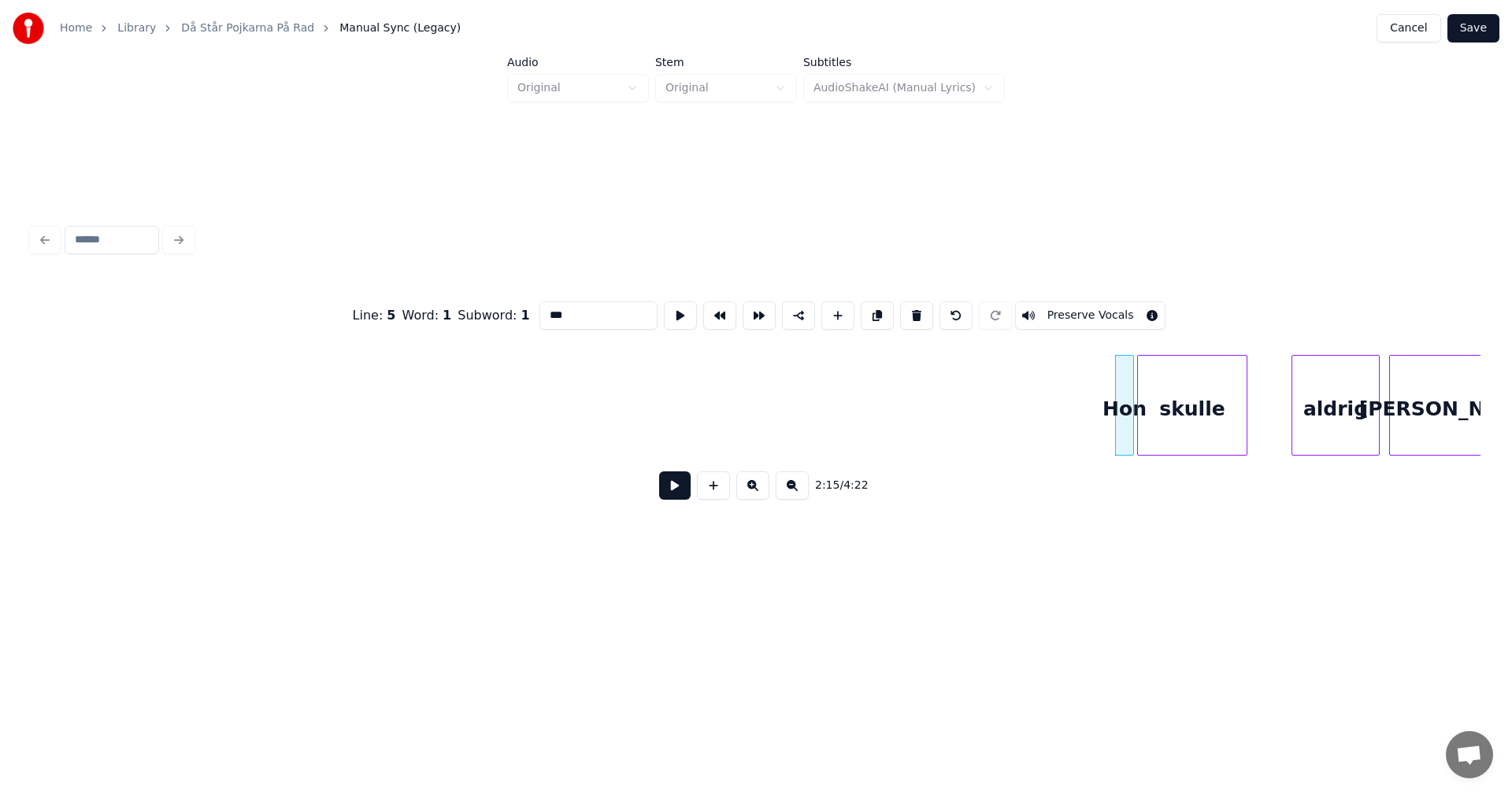
click at [906, 311] on button at bounding box center [916, 316] width 33 height 29
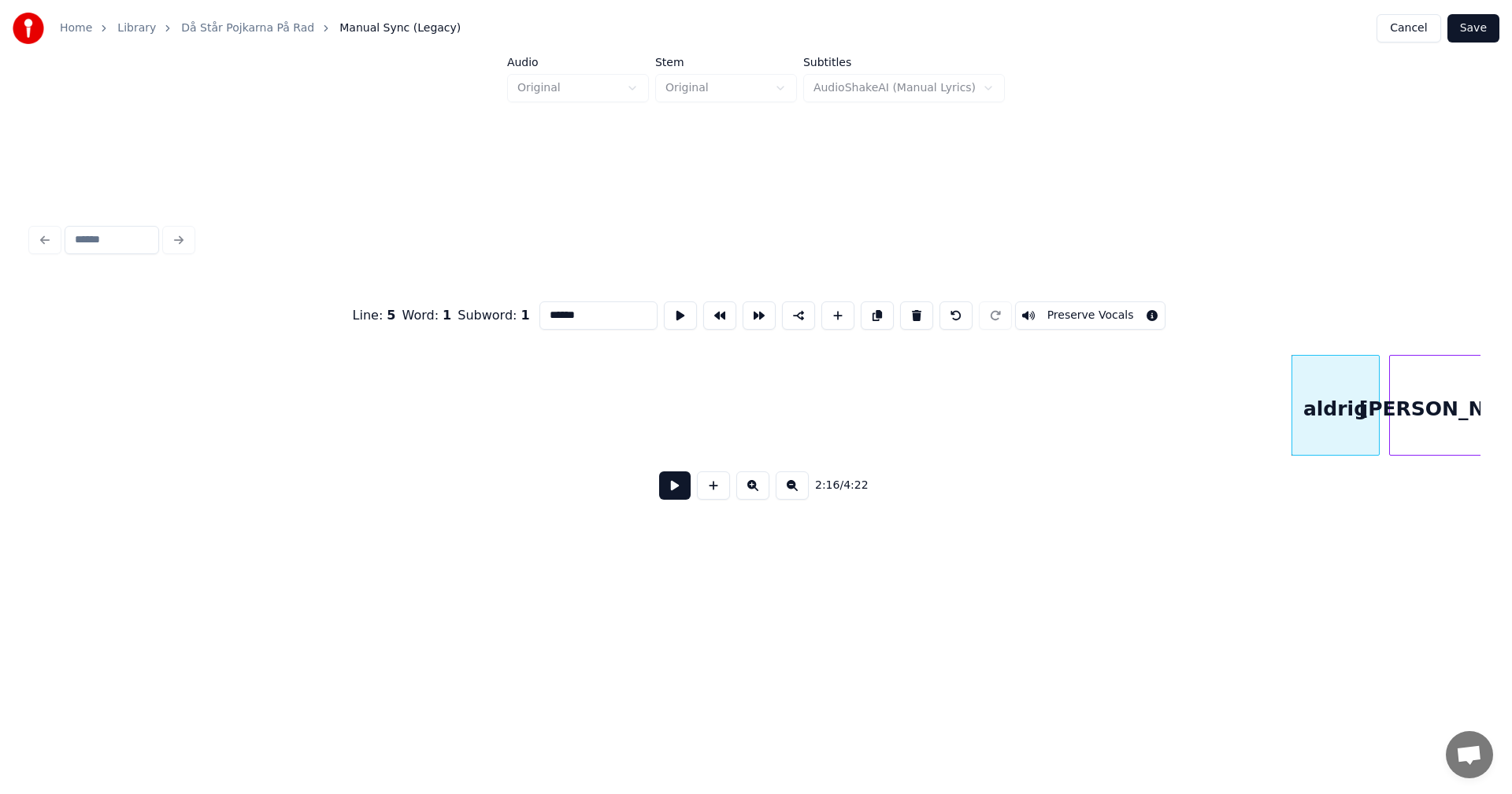
click at [906, 311] on button at bounding box center [916, 316] width 33 height 29
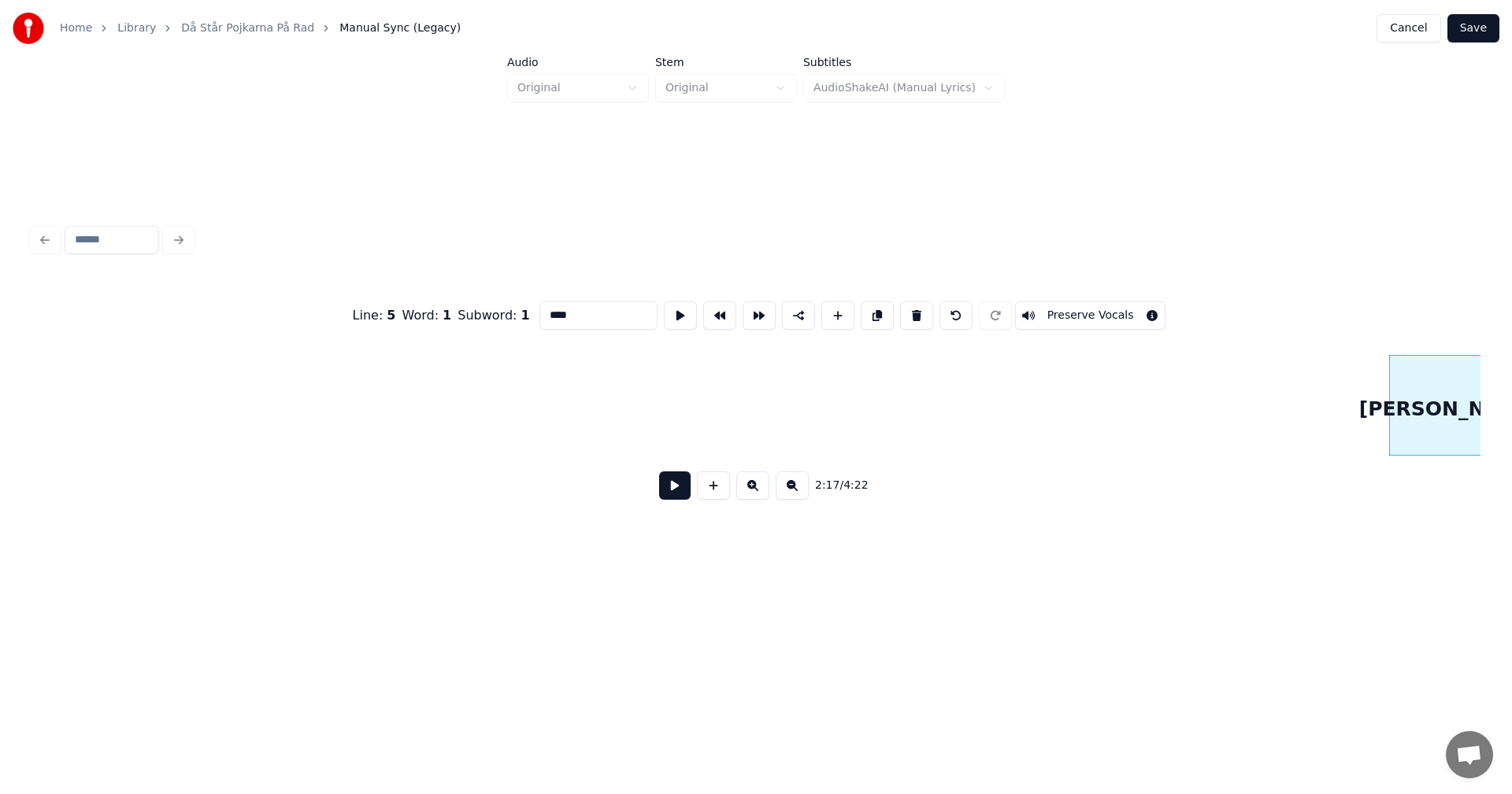
click at [906, 311] on button at bounding box center [916, 316] width 33 height 29
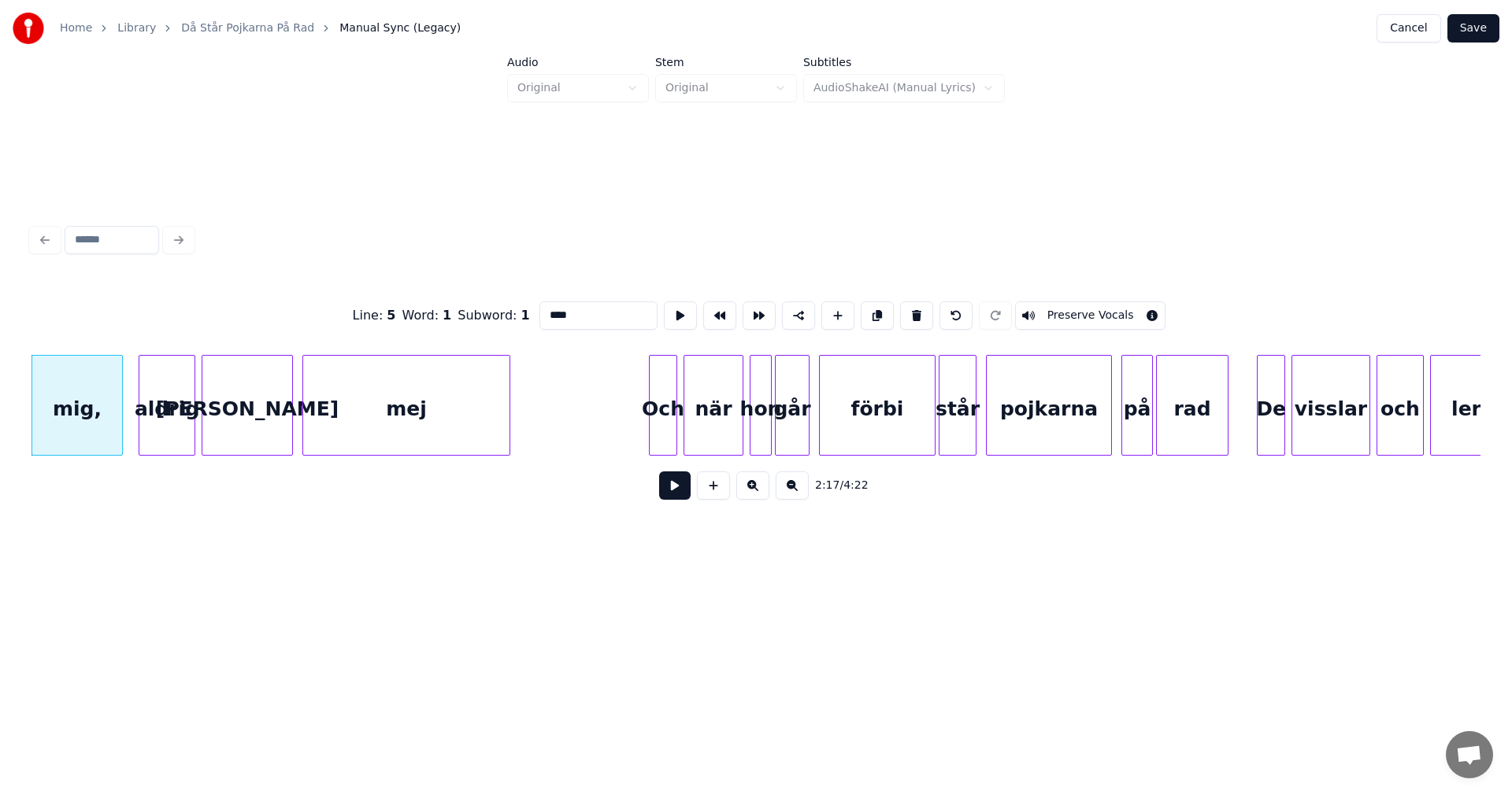
click at [906, 311] on button at bounding box center [916, 316] width 33 height 29
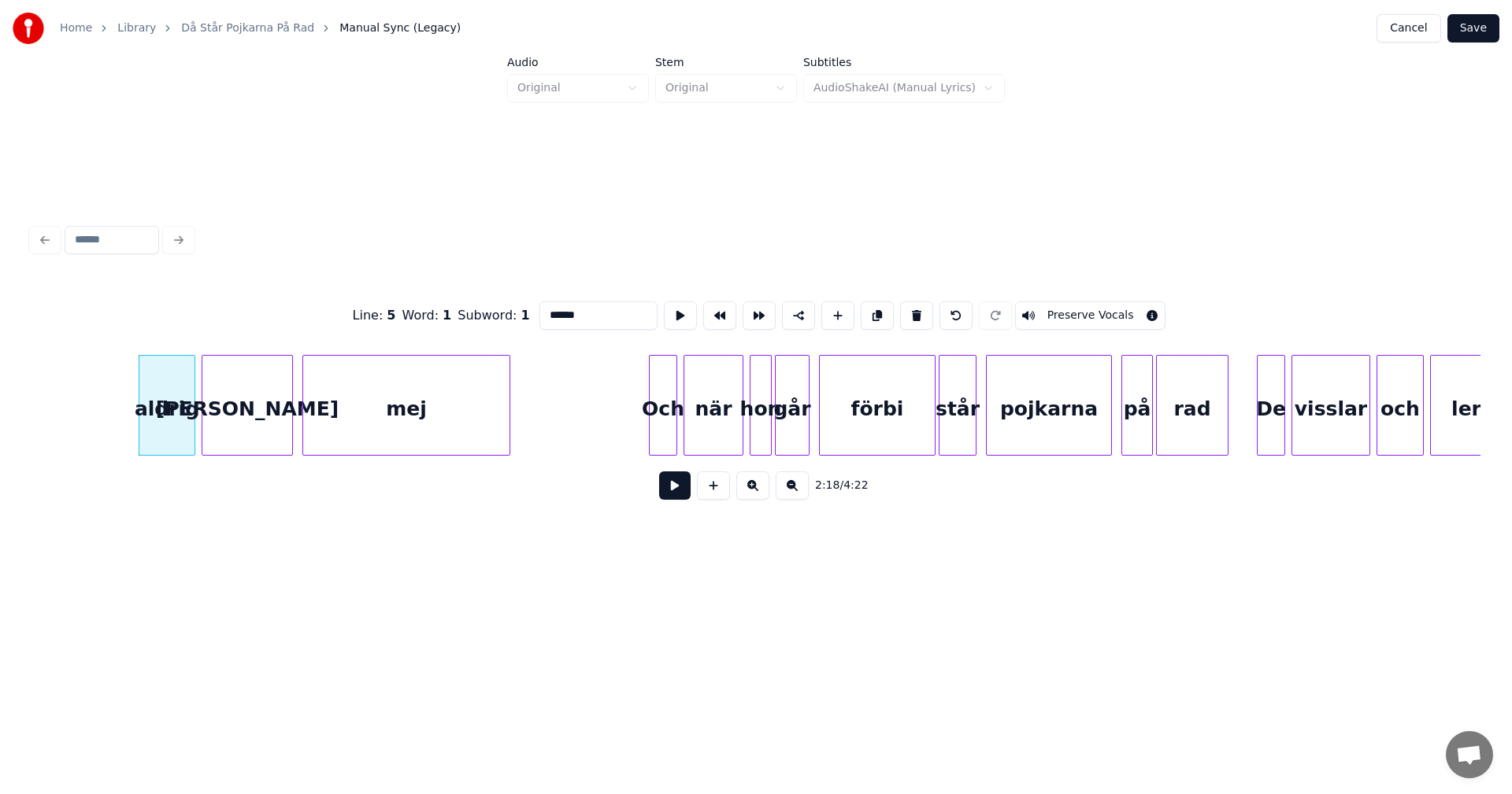
click at [906, 311] on button at bounding box center [916, 316] width 33 height 29
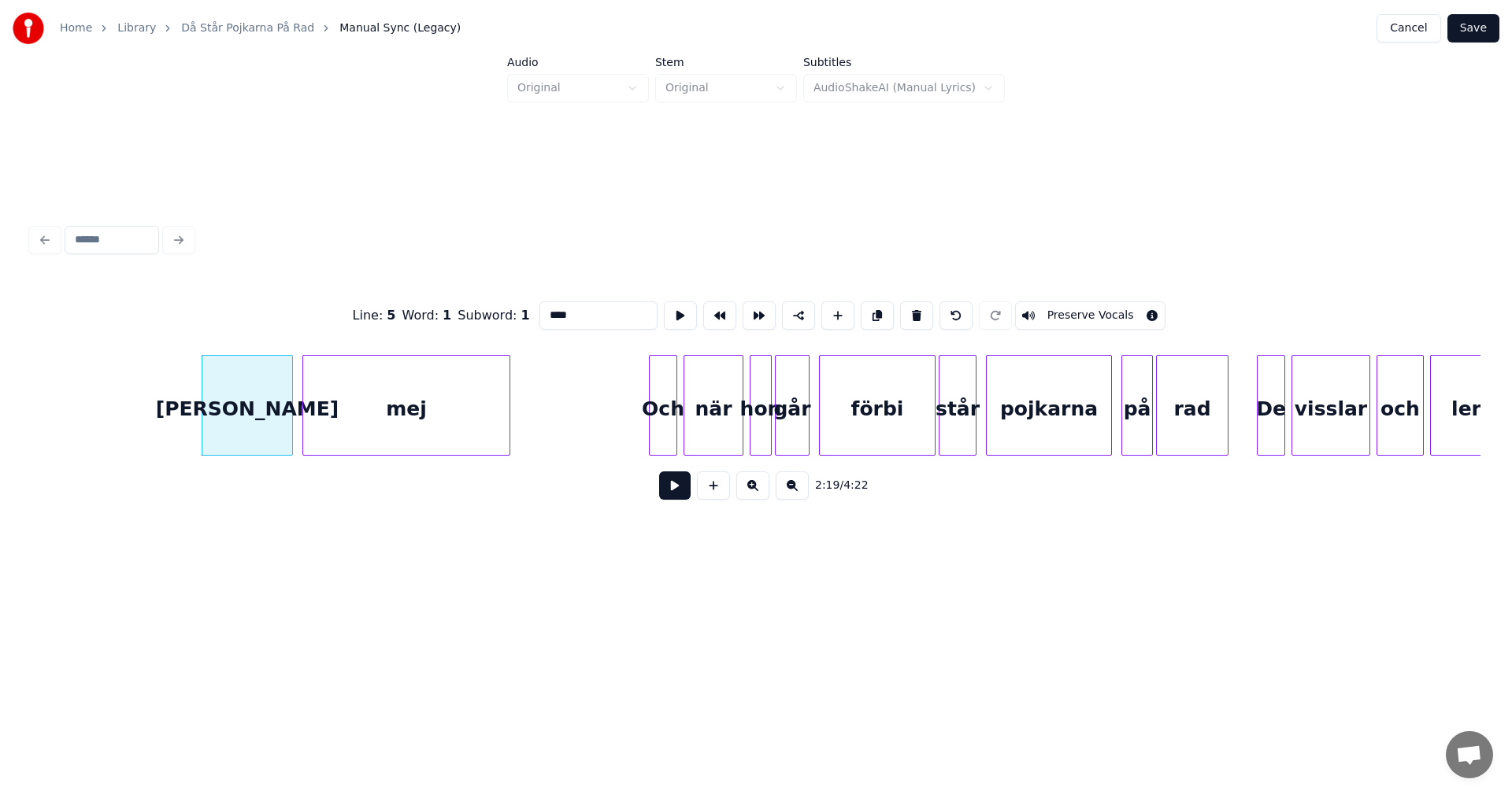
click at [906, 311] on button at bounding box center [916, 316] width 33 height 29
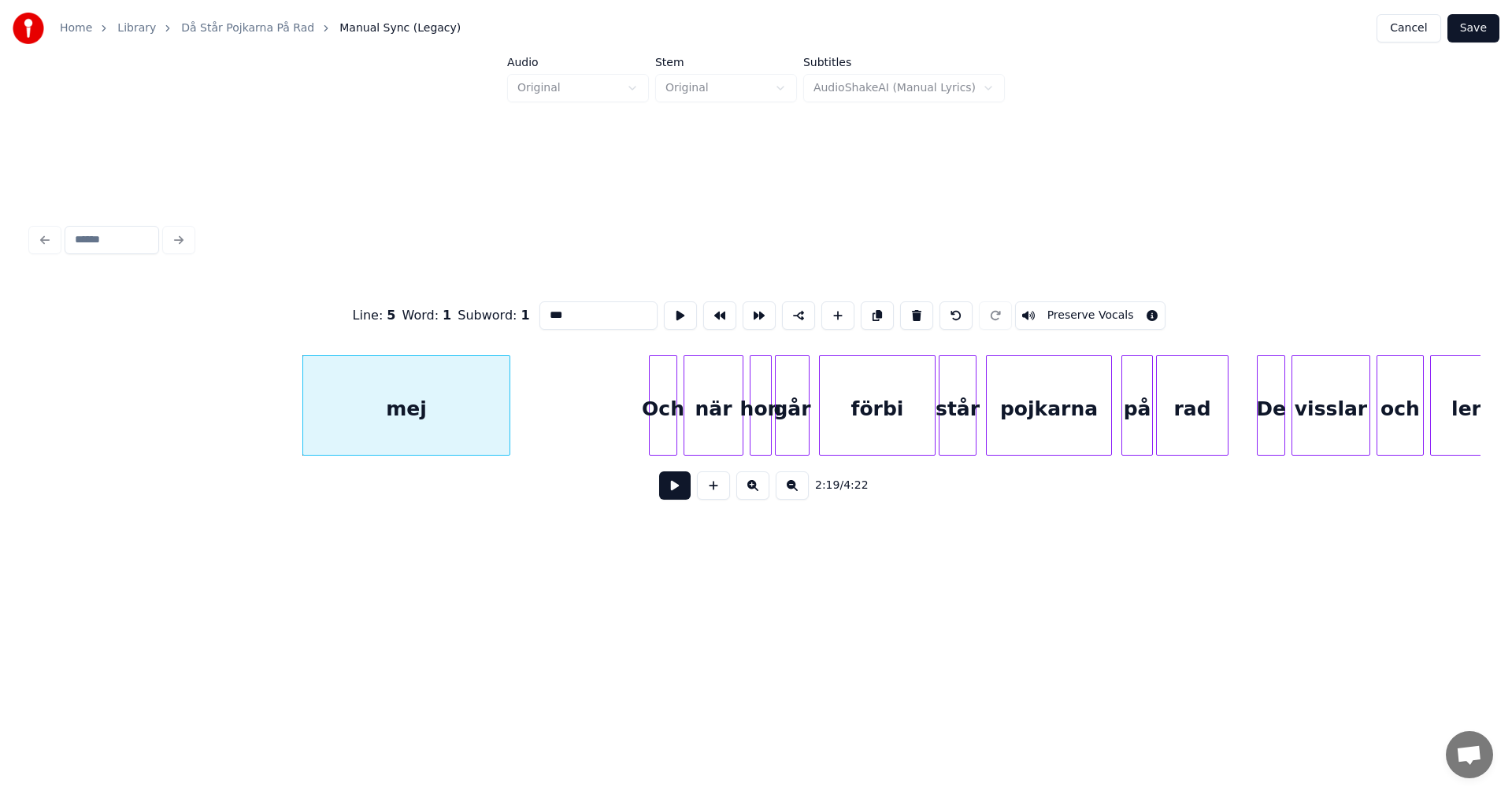
click at [906, 311] on button at bounding box center [916, 316] width 33 height 29
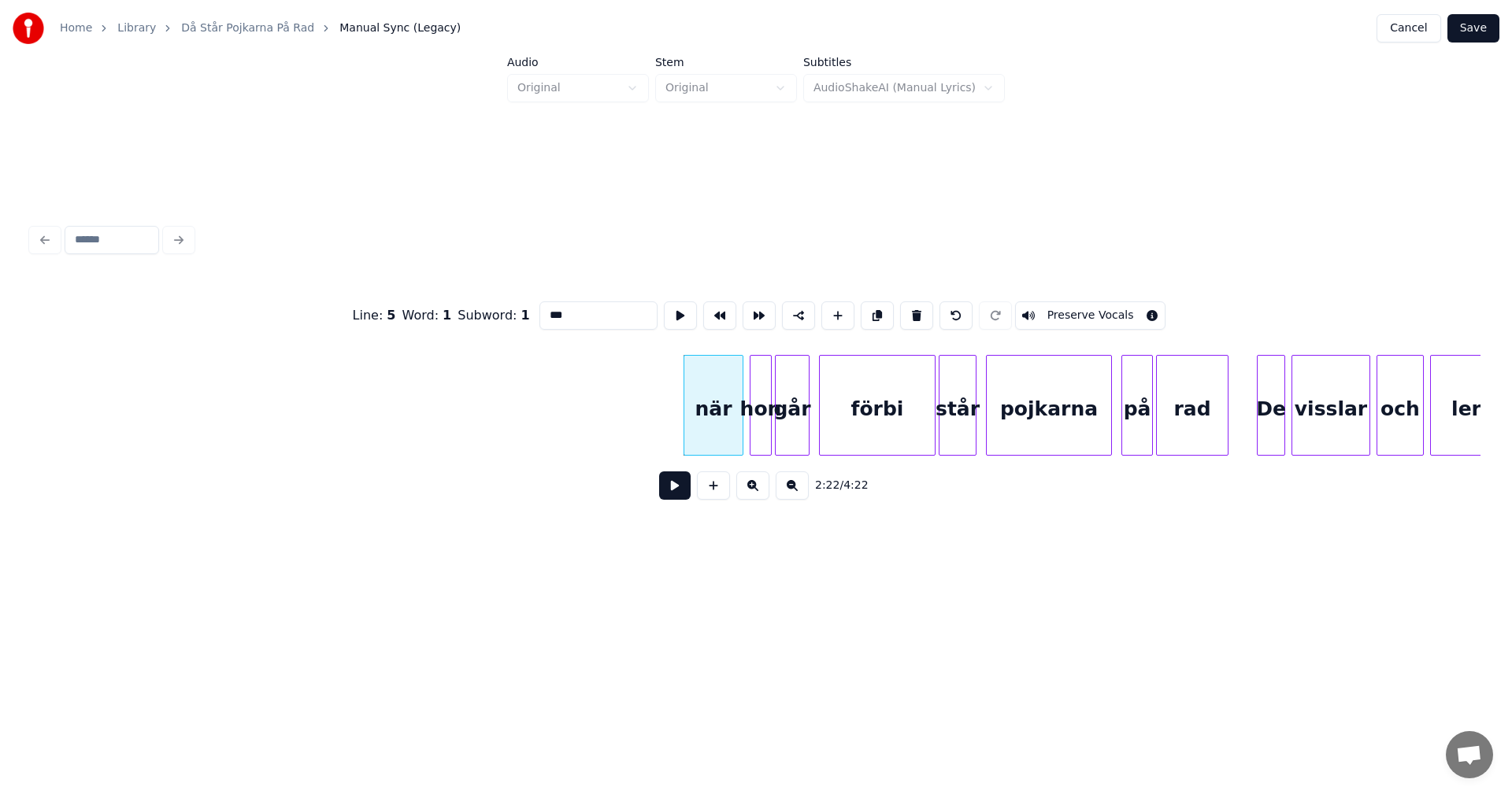
click at [906, 311] on button at bounding box center [916, 316] width 33 height 29
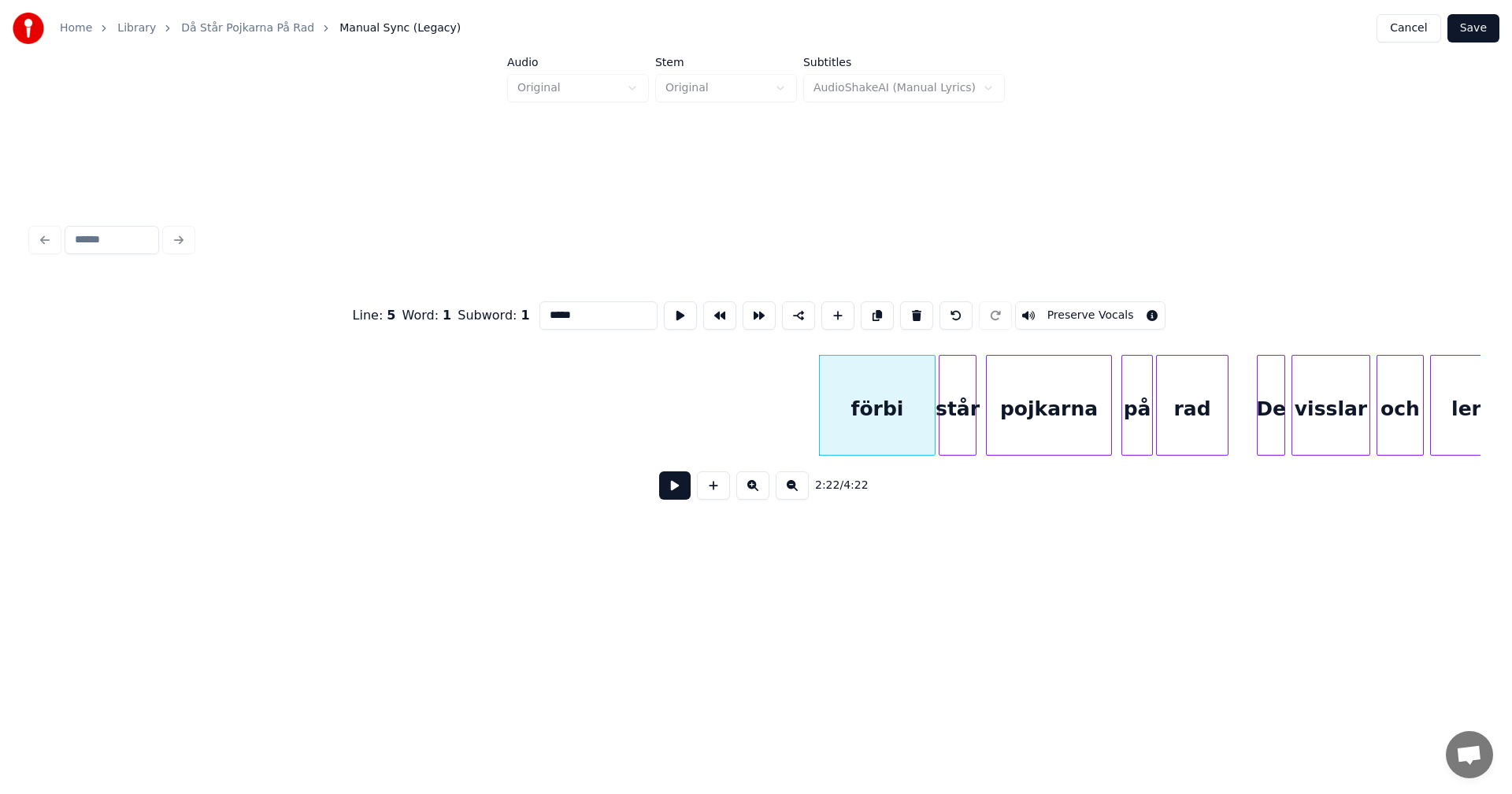
click at [906, 311] on button at bounding box center [916, 316] width 33 height 29
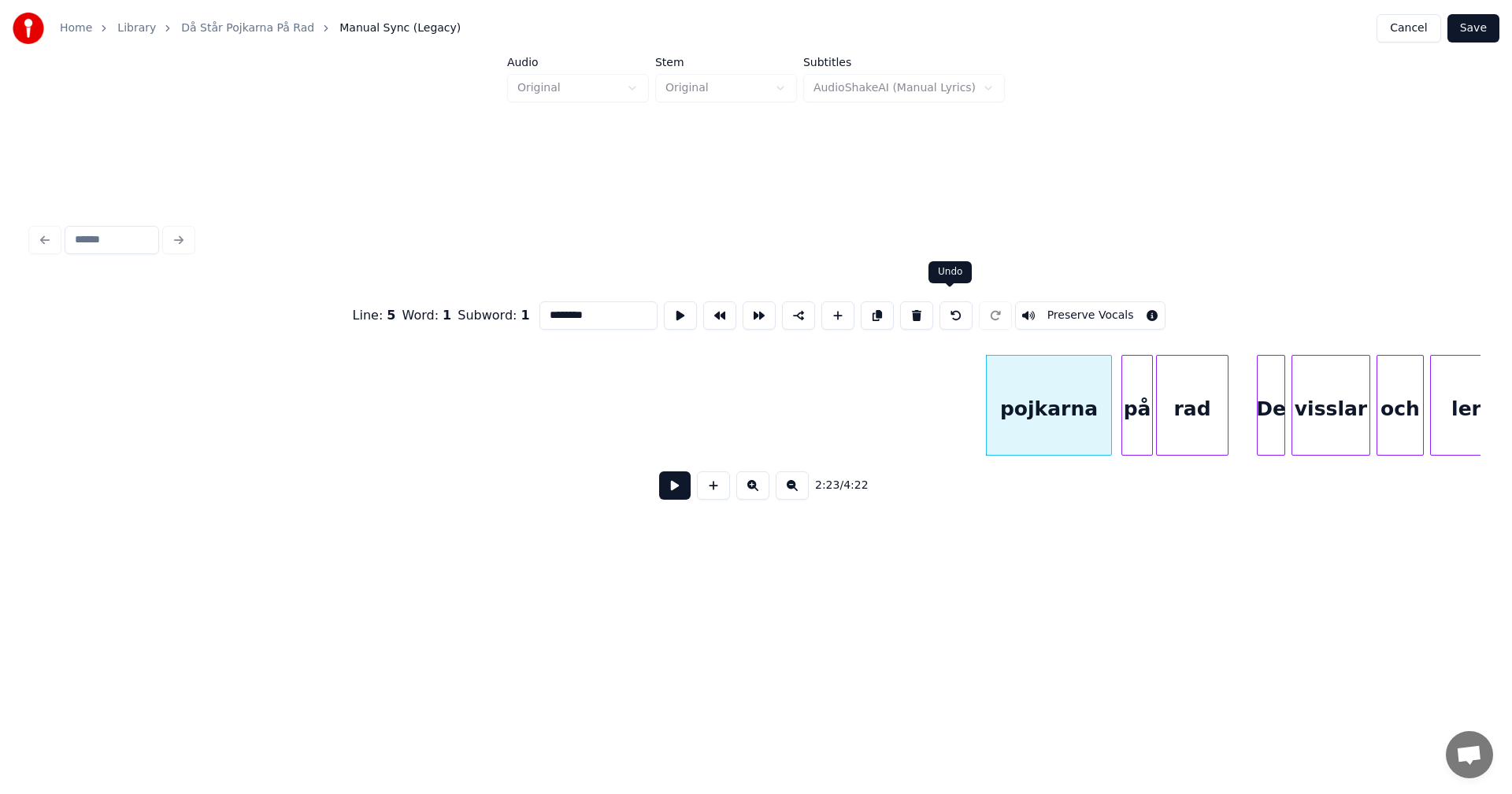
click at [950, 309] on button at bounding box center [956, 316] width 33 height 29
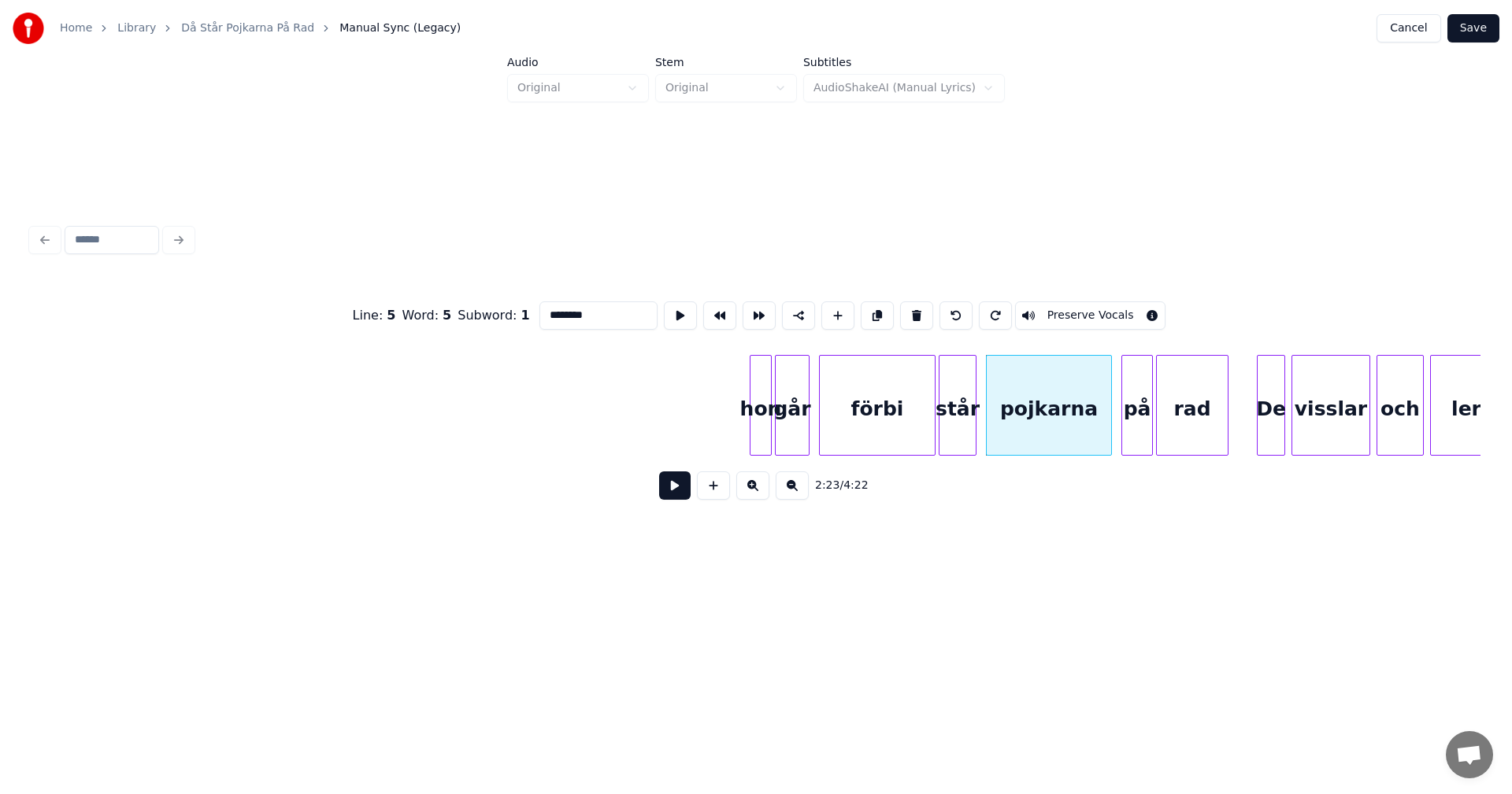
click at [950, 309] on button at bounding box center [956, 316] width 33 height 29
click at [418, 418] on div "mej" at bounding box center [406, 409] width 207 height 107
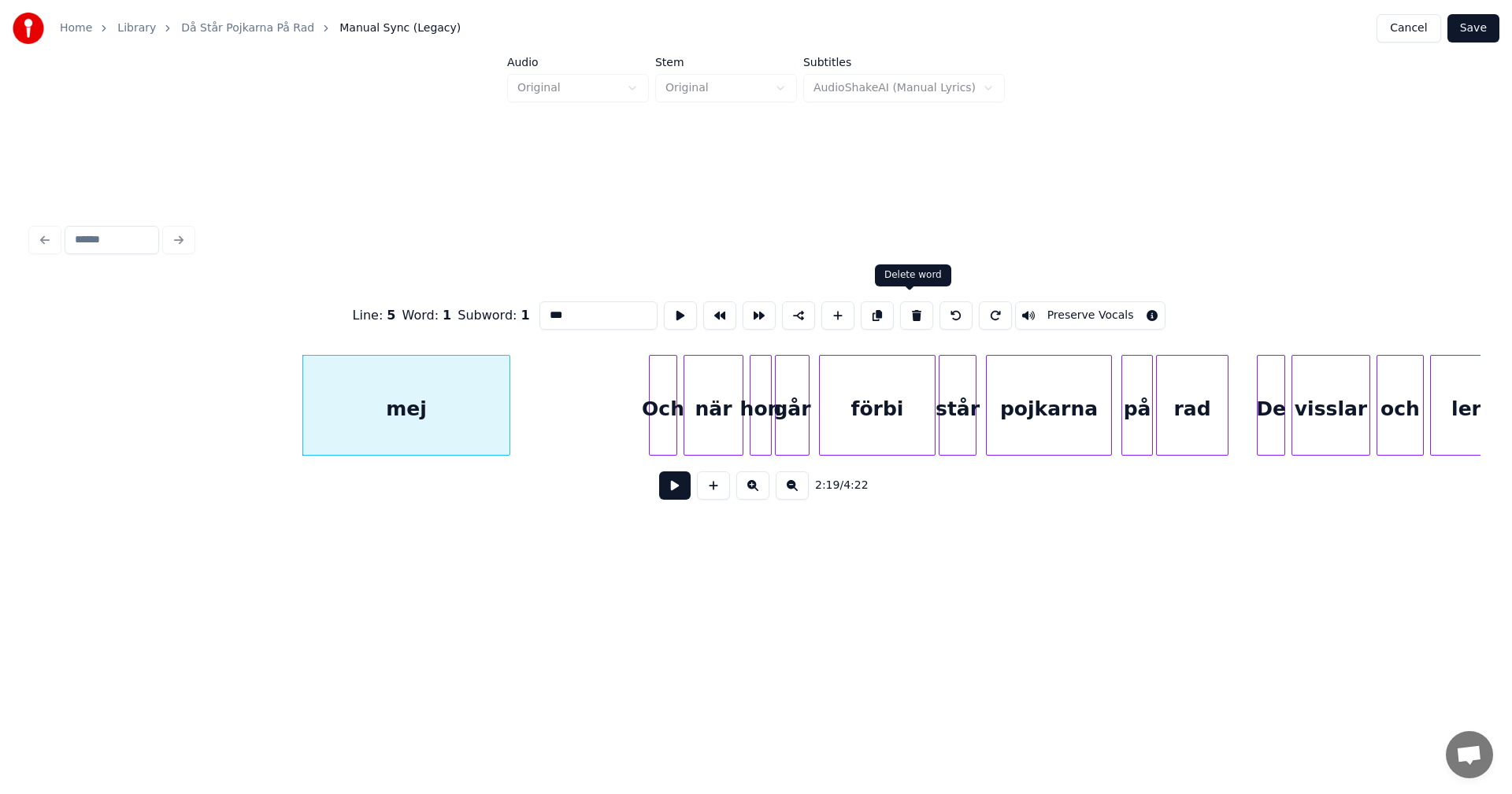
click at [906, 315] on button at bounding box center [916, 316] width 33 height 29
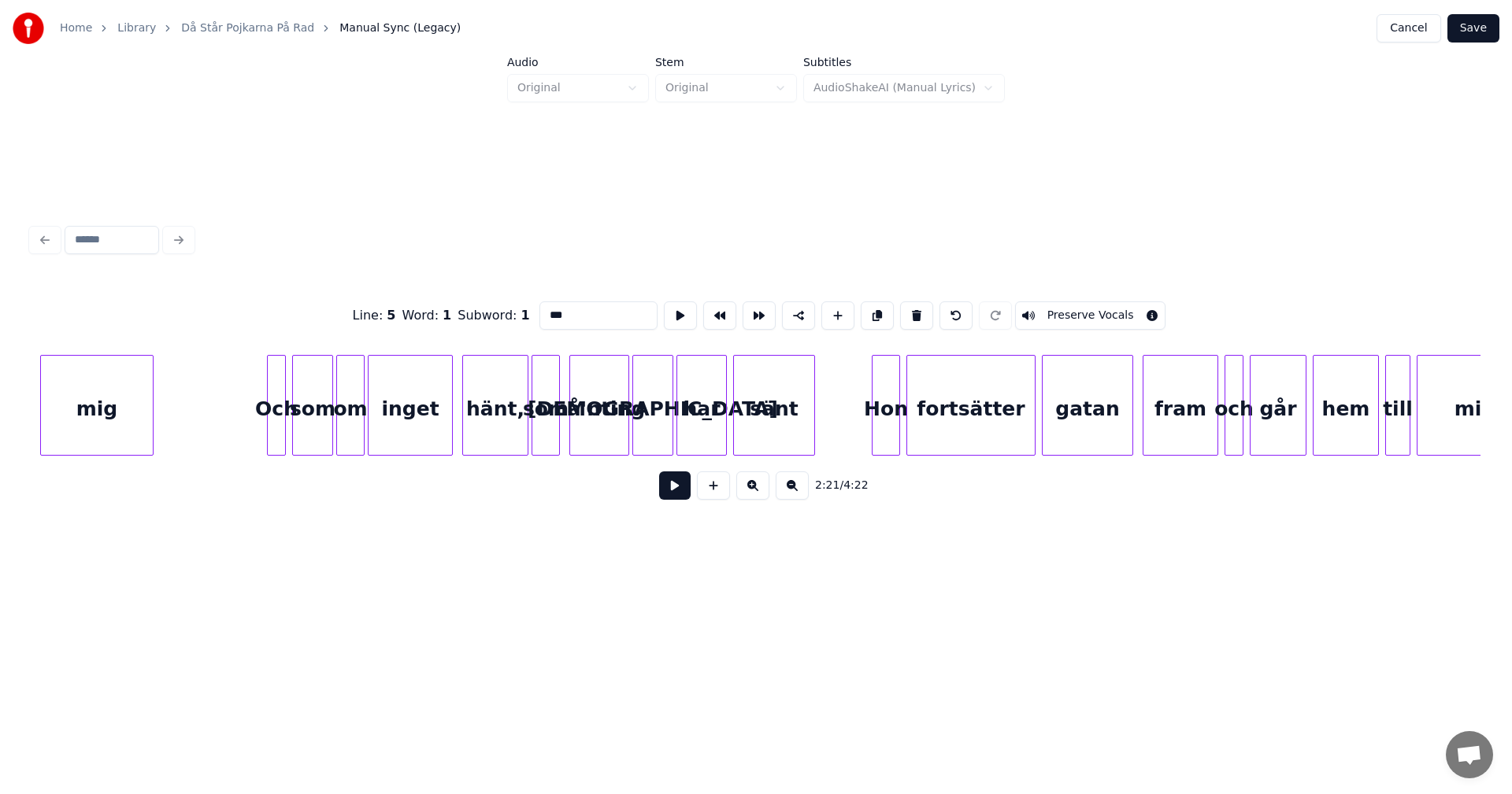
scroll to position [0, 24785]
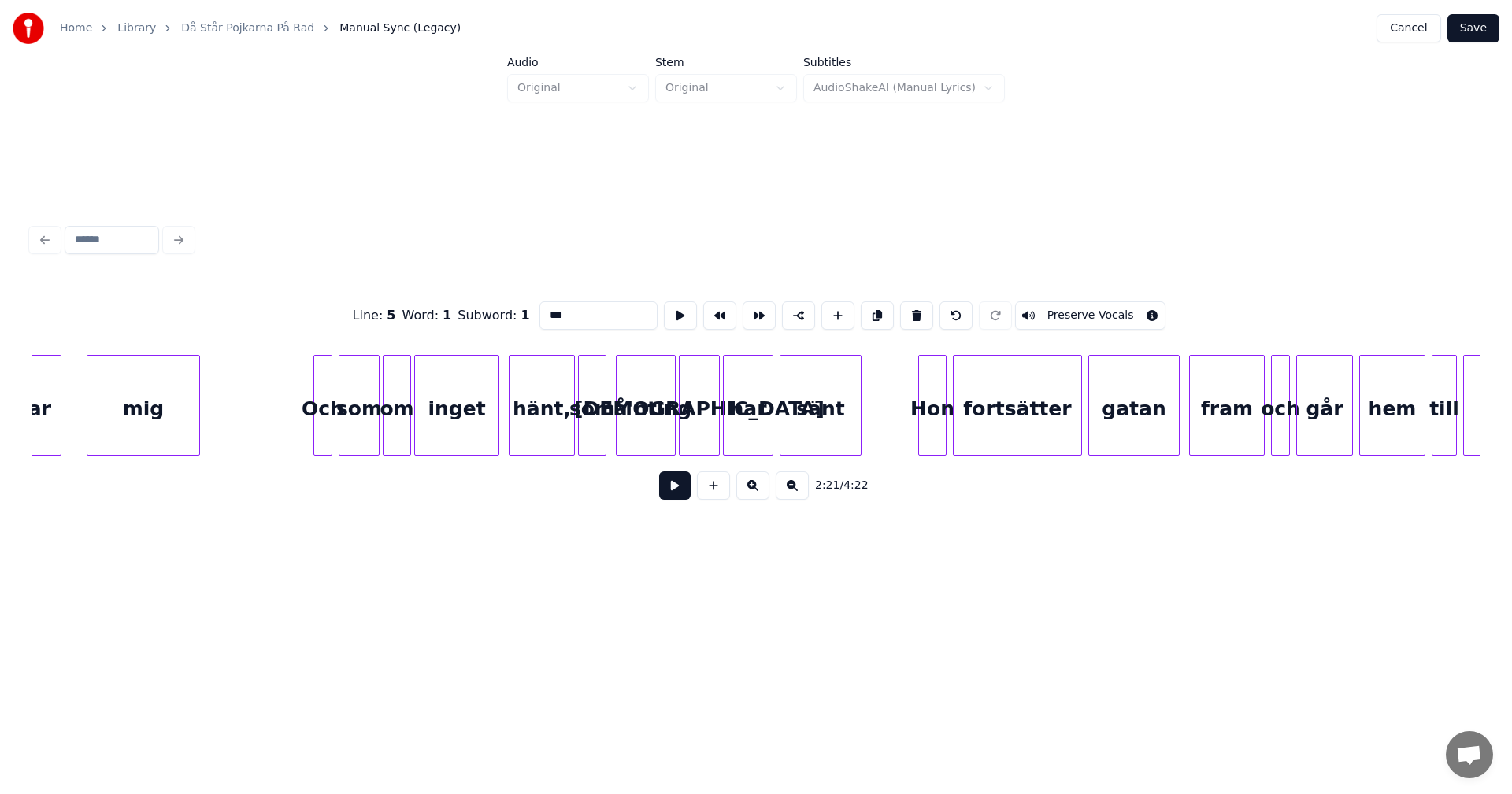
click at [329, 393] on div at bounding box center [329, 405] width 4 height 99
click at [906, 310] on button at bounding box center [916, 316] width 33 height 29
click at [907, 310] on button at bounding box center [916, 316] width 33 height 29
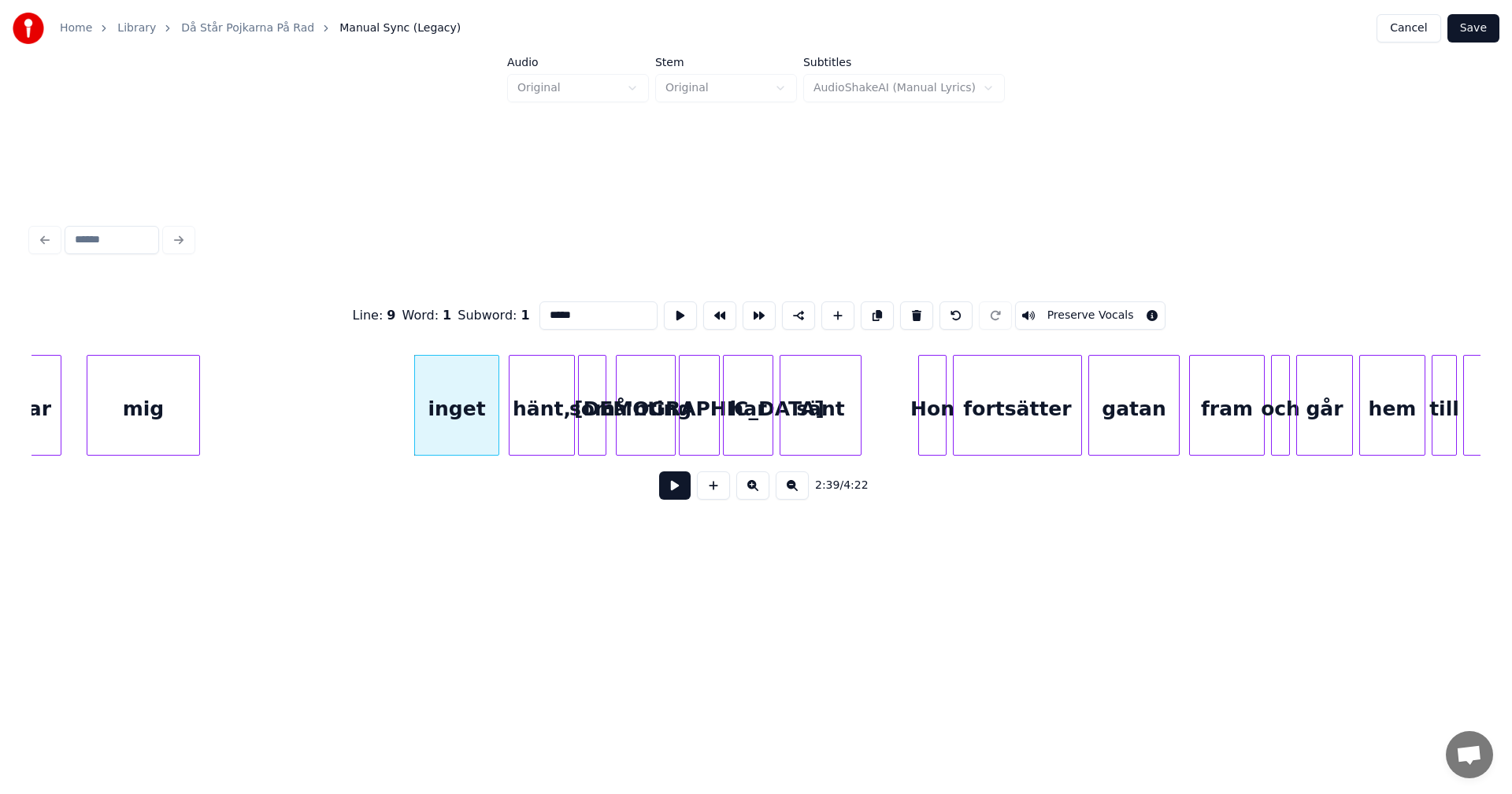
click at [907, 310] on button at bounding box center [916, 316] width 33 height 29
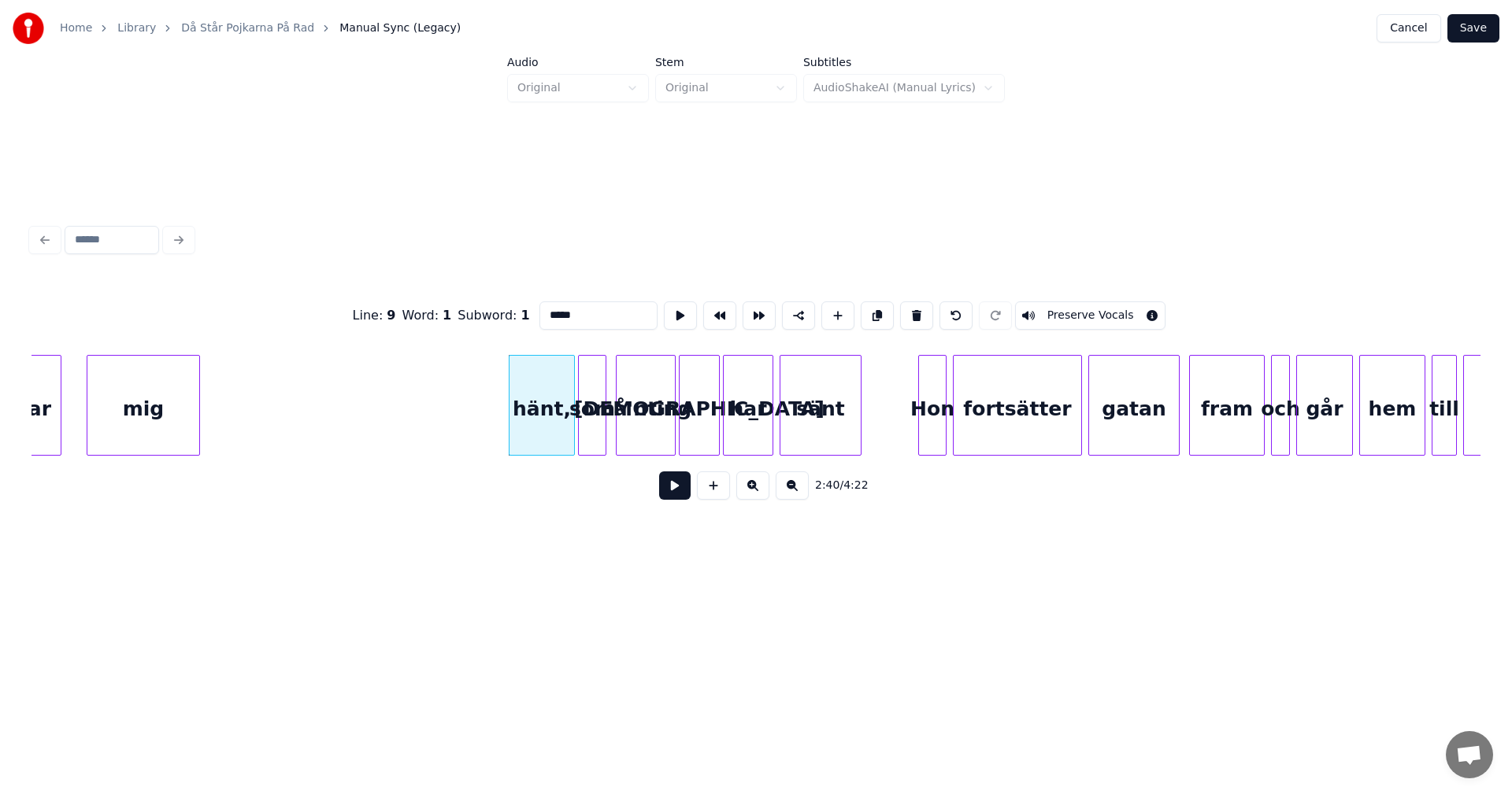
click at [907, 310] on button at bounding box center [916, 316] width 33 height 29
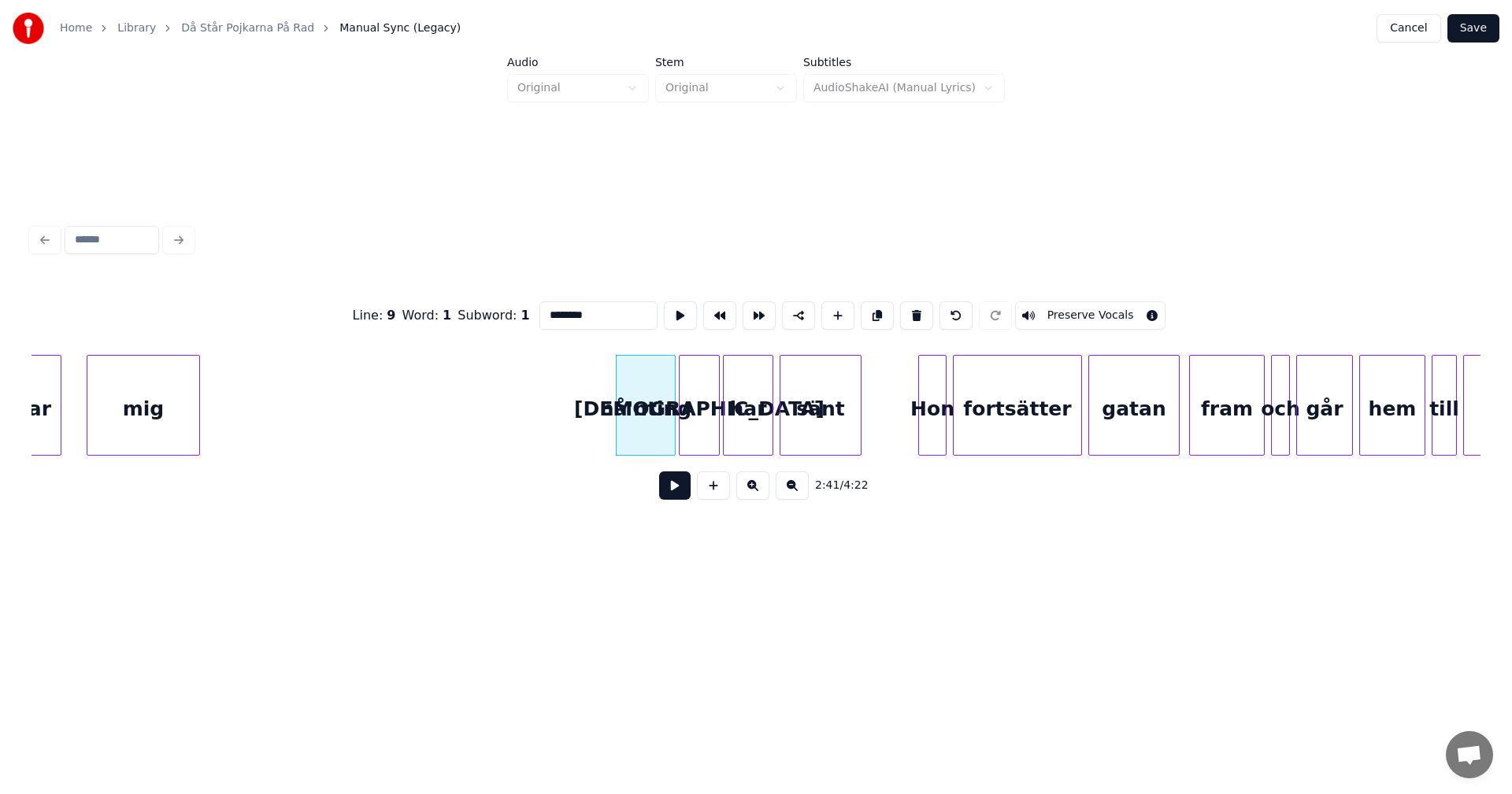
click at [907, 310] on button at bounding box center [916, 316] width 33 height 29
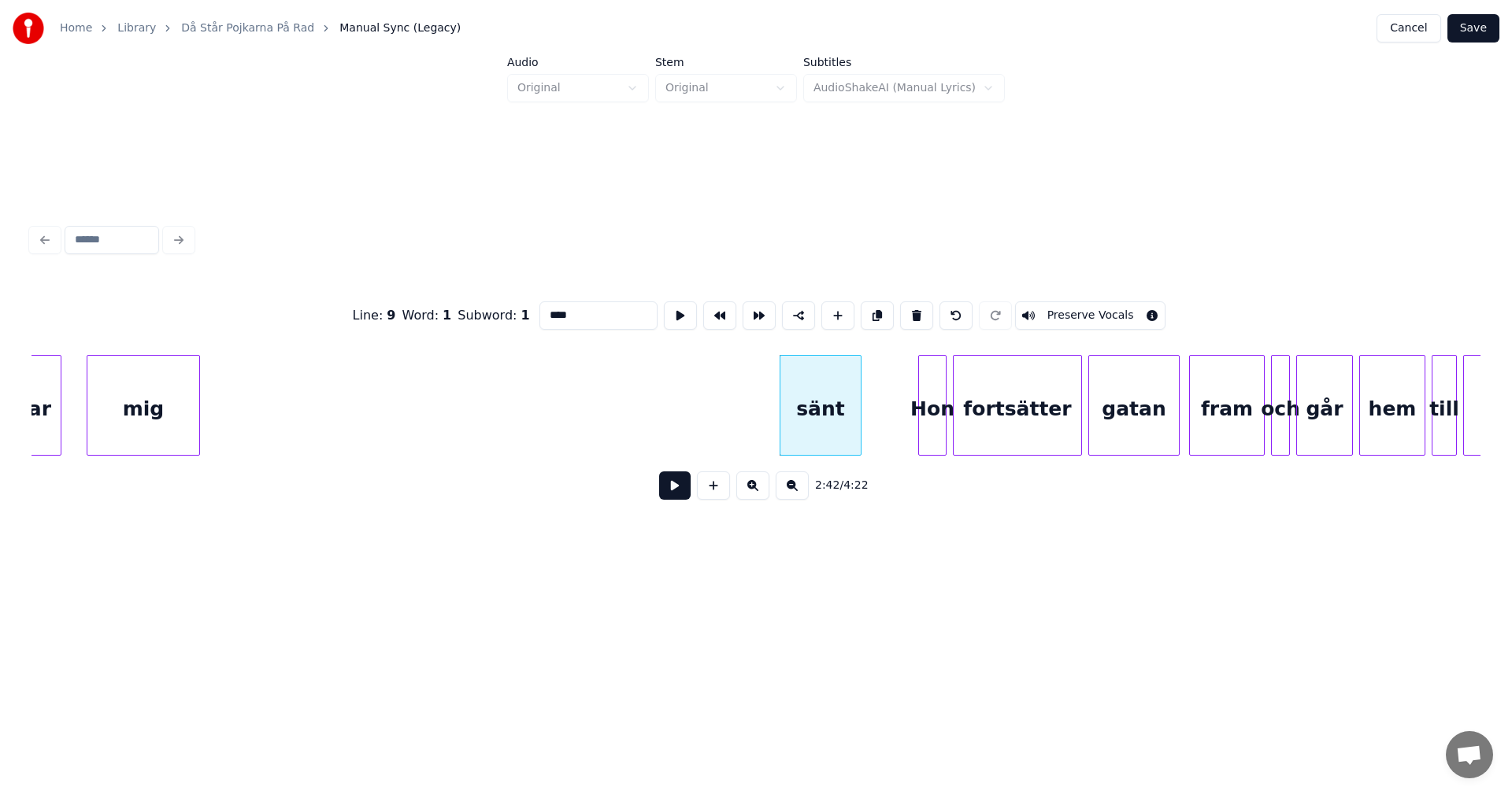
click at [907, 310] on button at bounding box center [916, 316] width 33 height 29
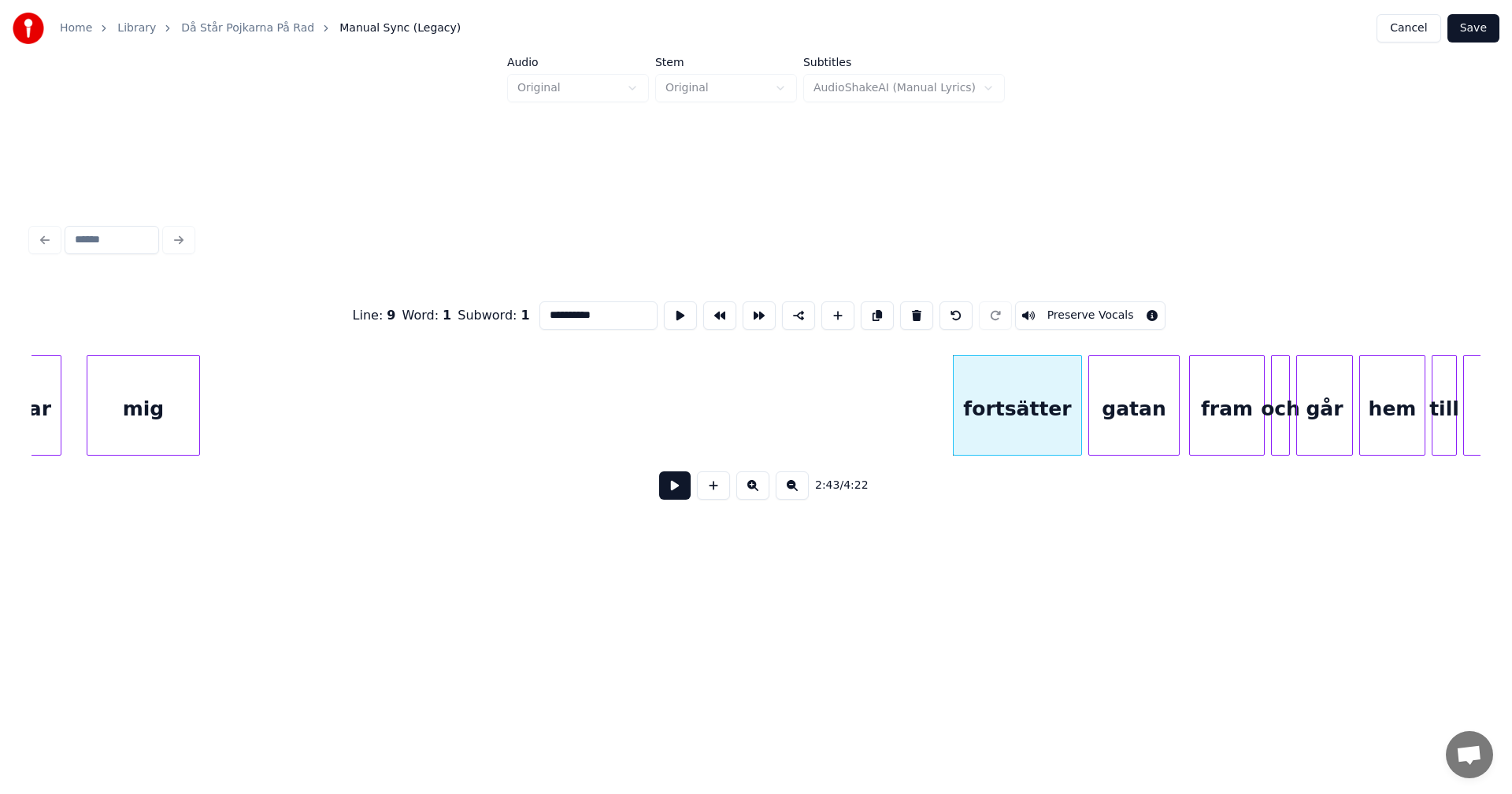
click at [907, 310] on button at bounding box center [916, 316] width 33 height 29
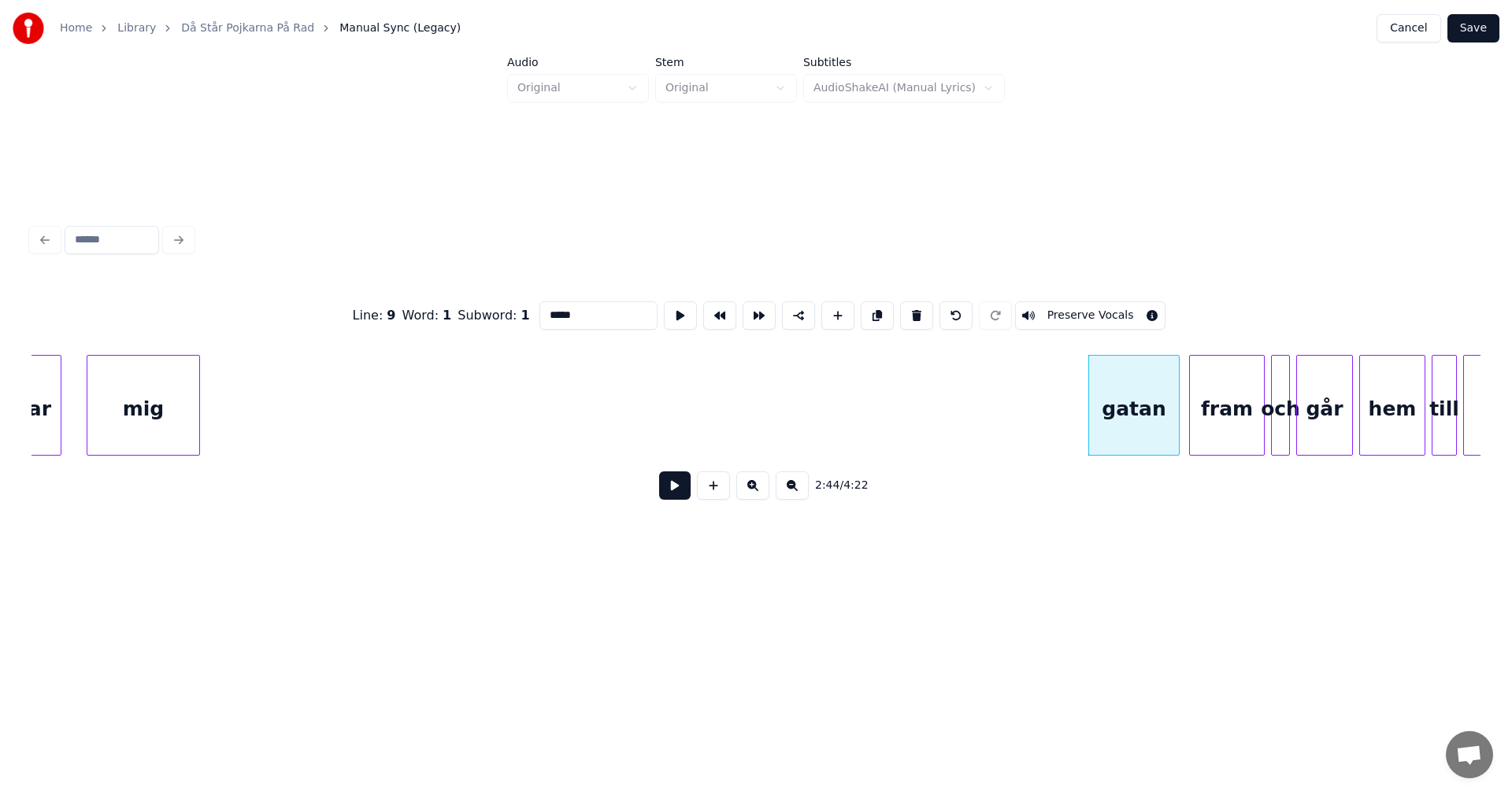
click at [907, 310] on button at bounding box center [916, 316] width 33 height 29
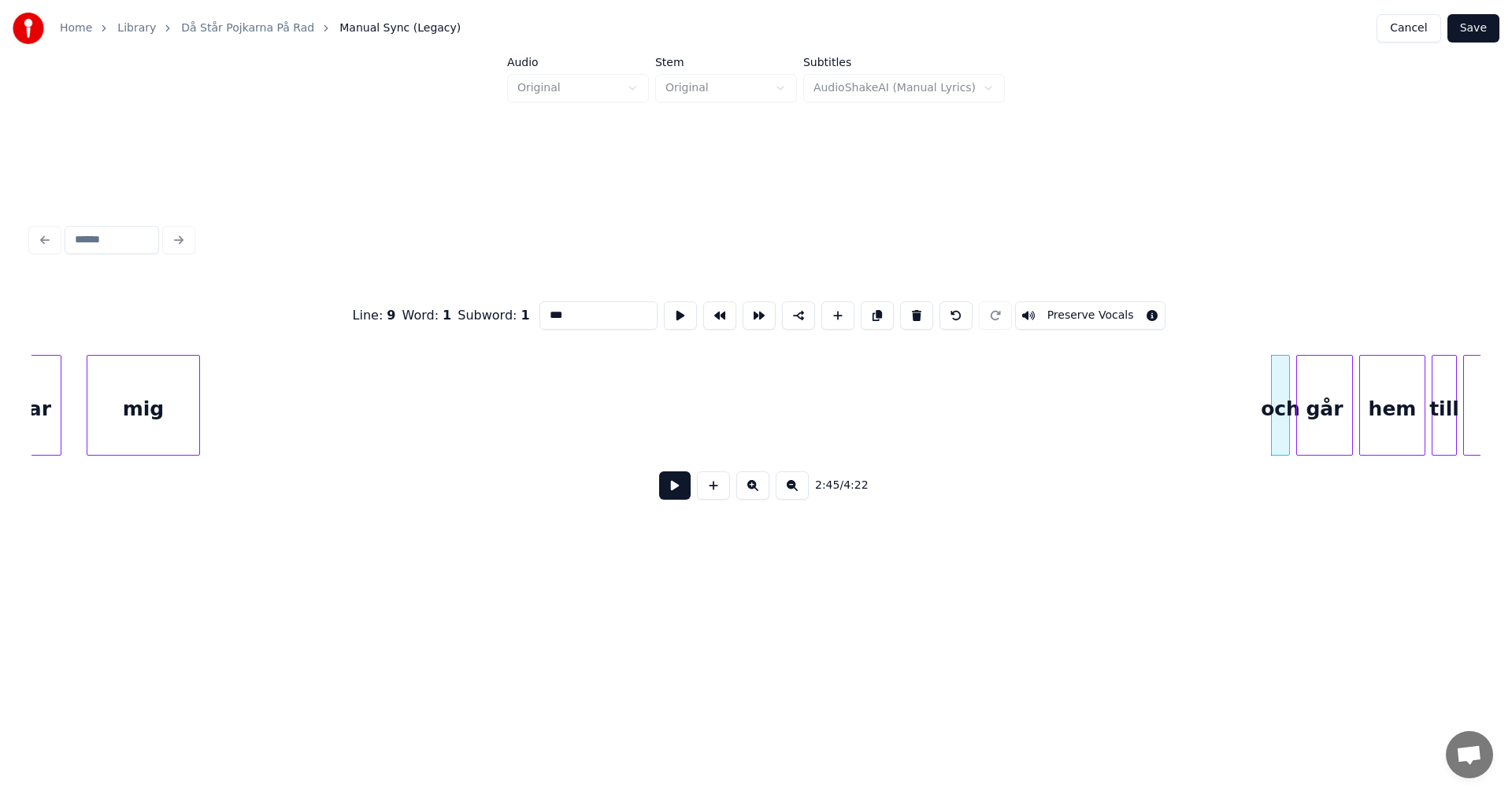
click at [907, 310] on button at bounding box center [916, 316] width 33 height 29
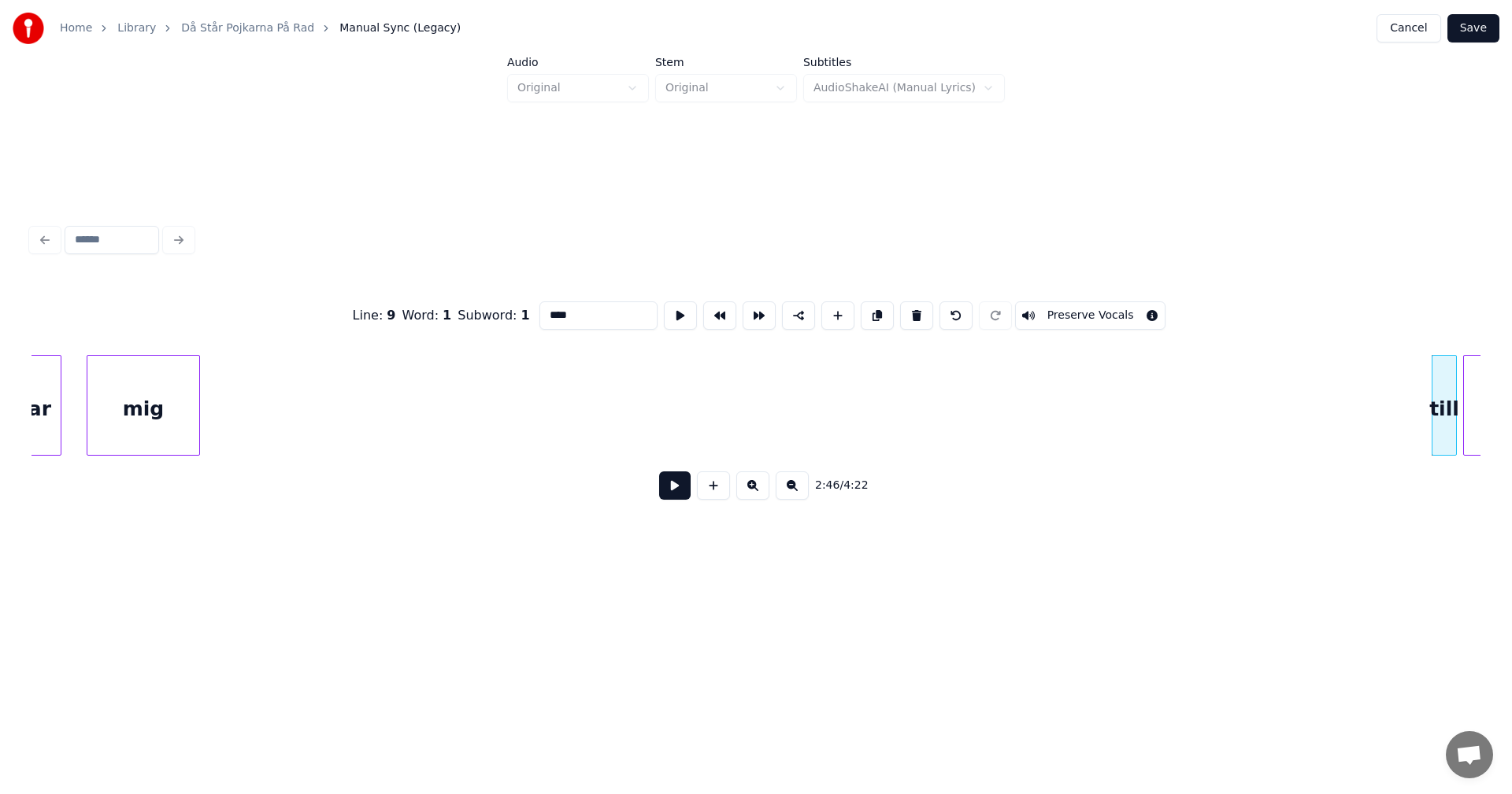
click at [907, 310] on button at bounding box center [916, 316] width 33 height 29
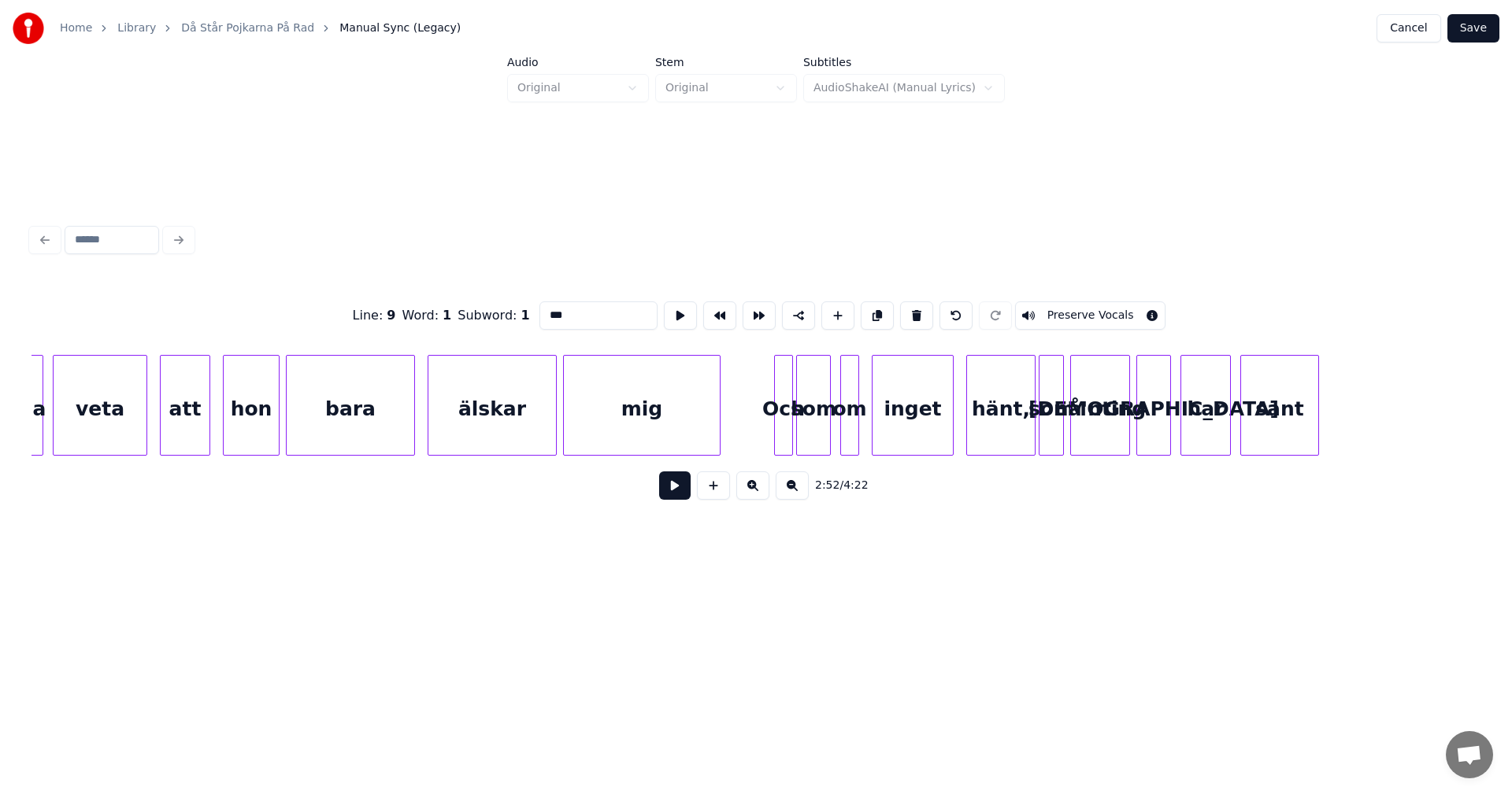
scroll to position [0, 29043]
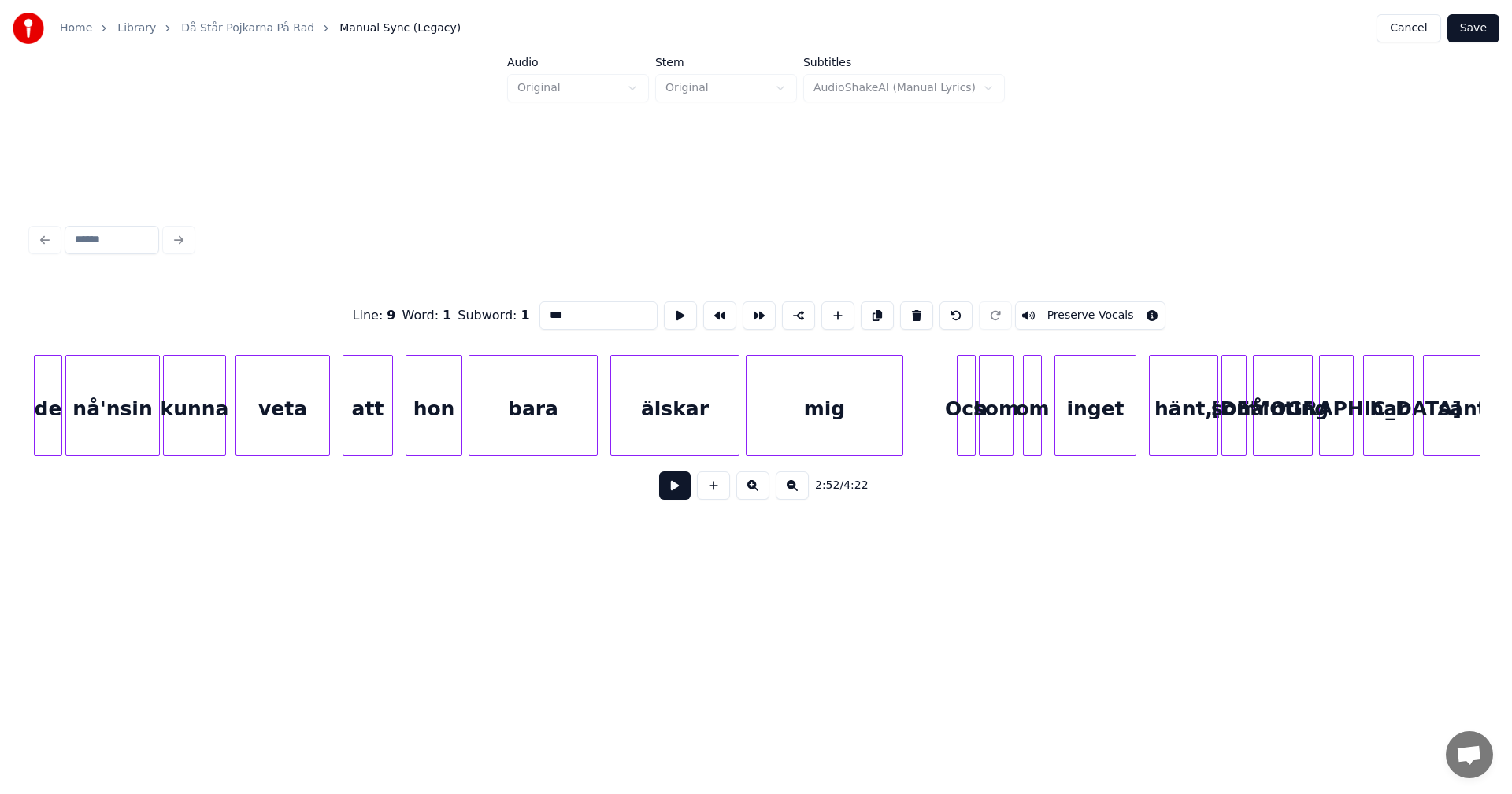
click at [964, 377] on div "Och" at bounding box center [966, 409] width 17 height 107
click at [907, 309] on button at bounding box center [920, 316] width 33 height 29
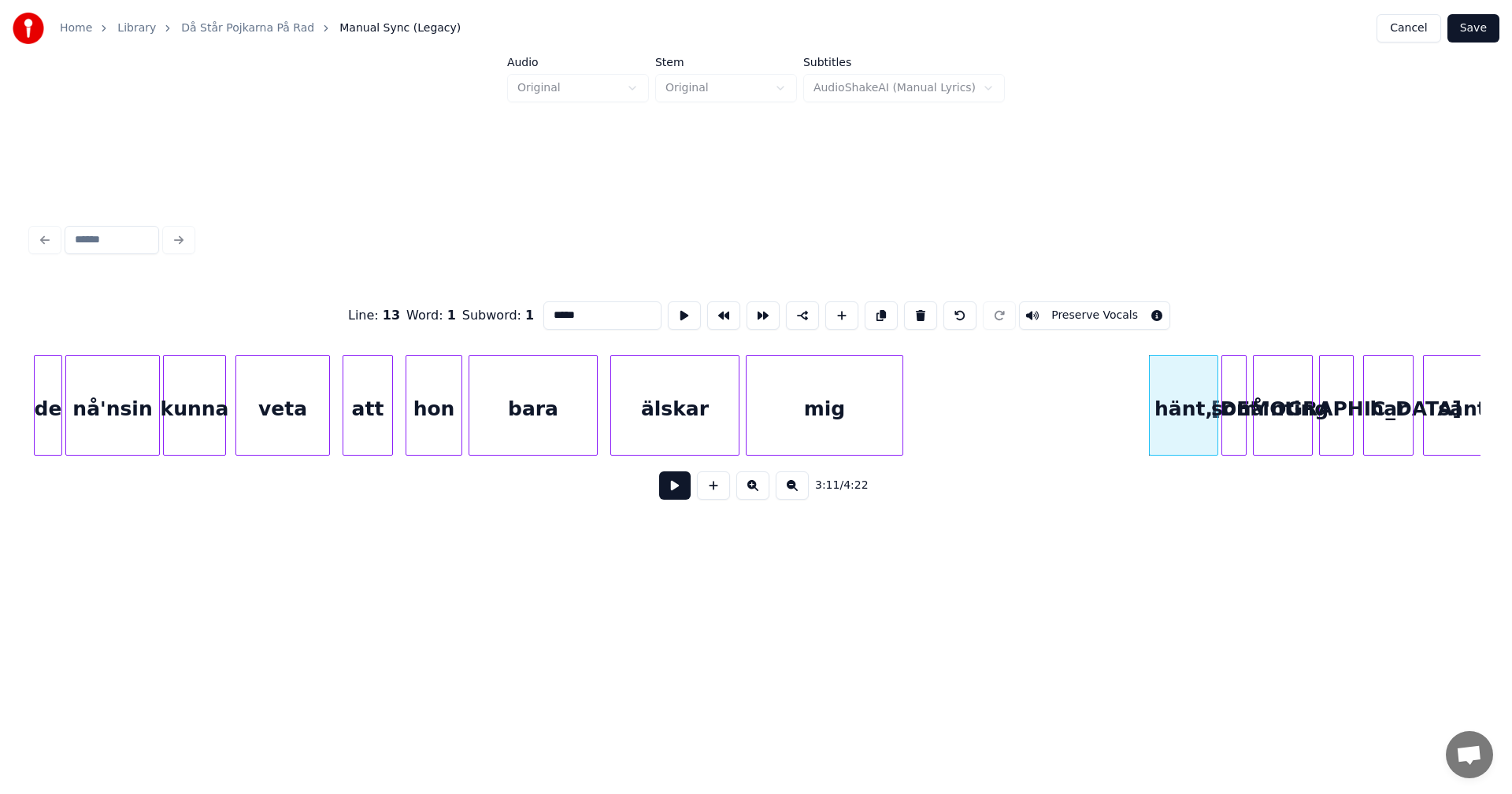
click at [907, 309] on button at bounding box center [920, 316] width 33 height 29
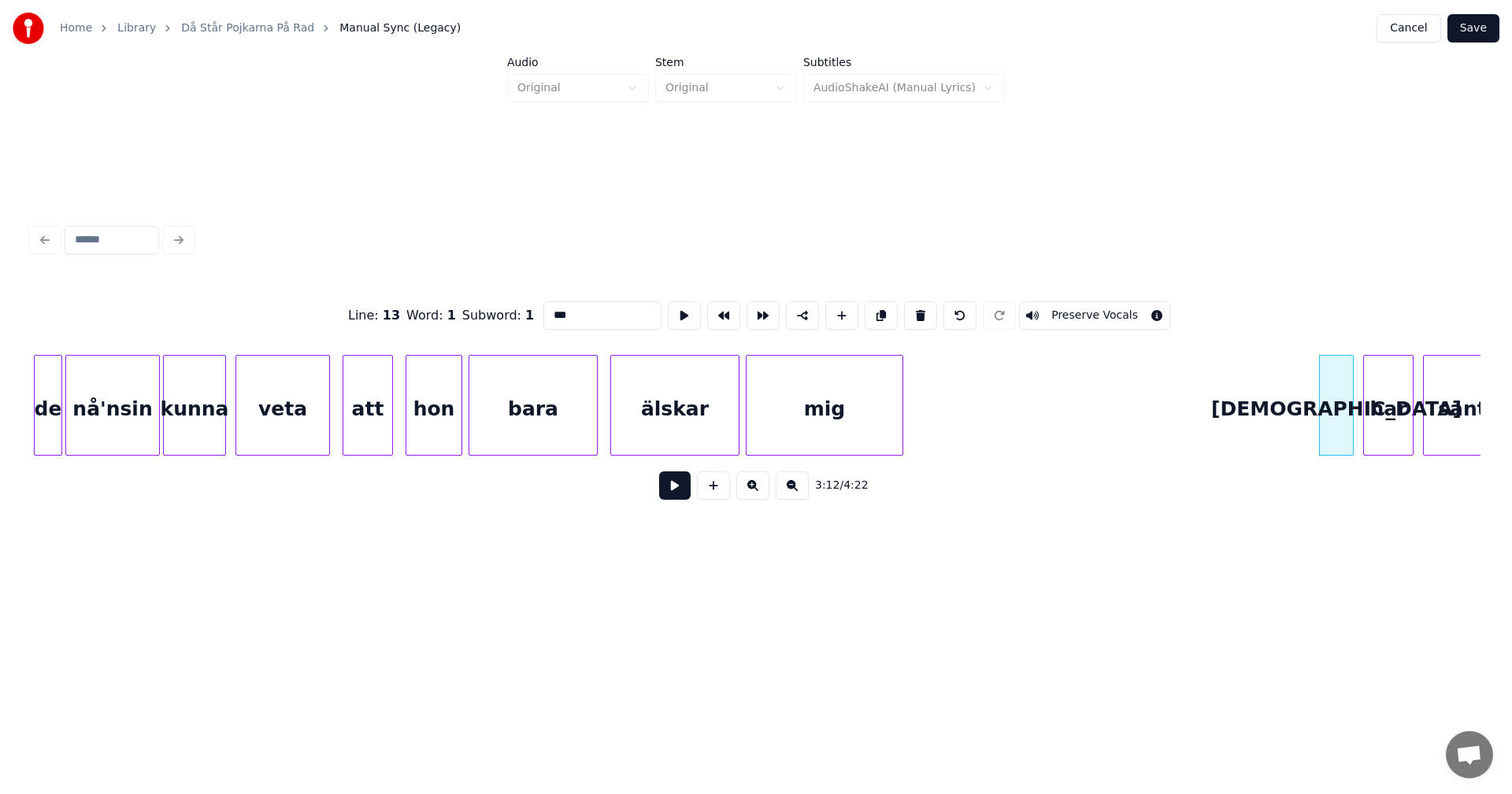
click at [907, 309] on button at bounding box center [920, 316] width 33 height 29
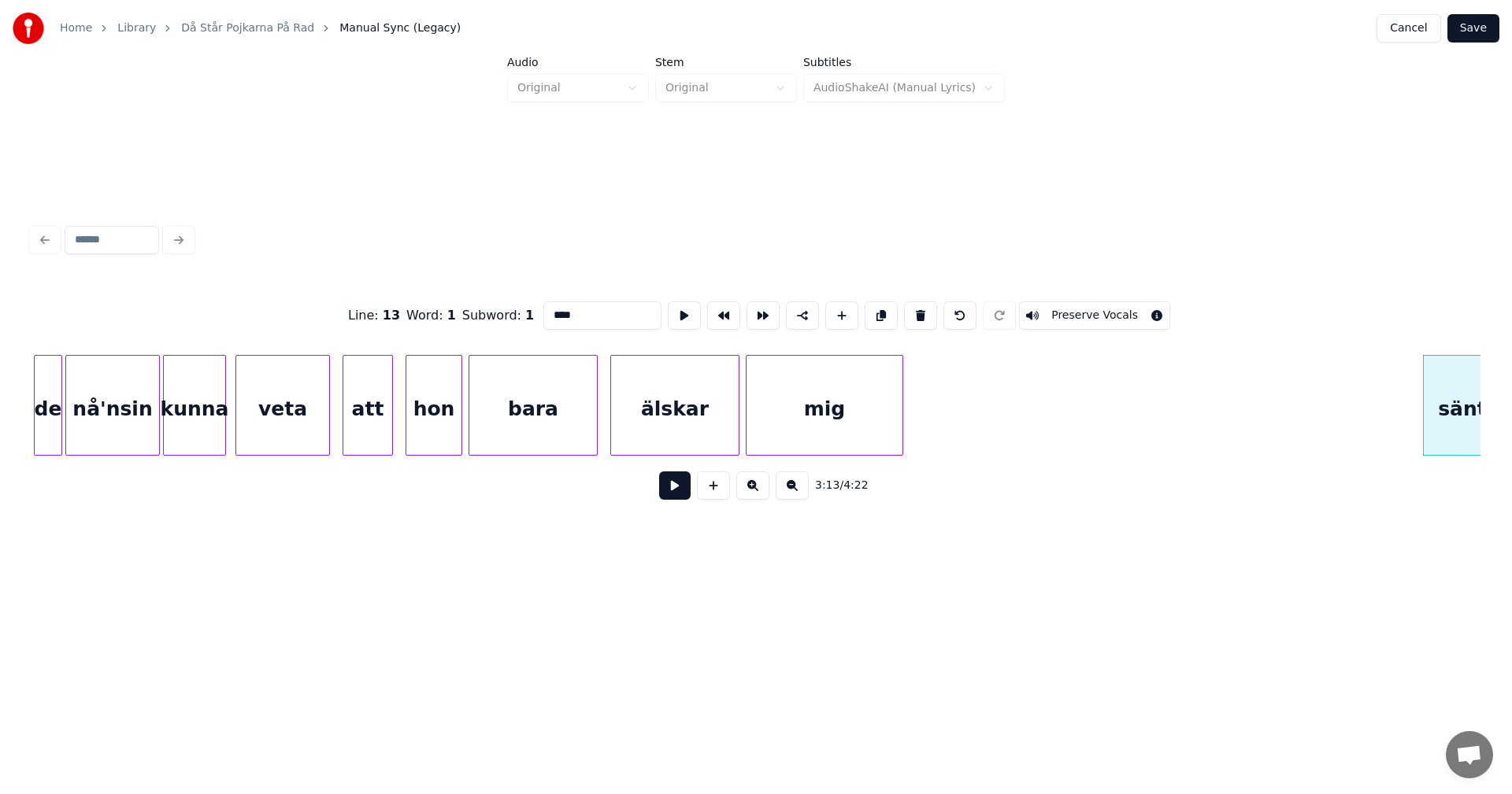
click at [907, 309] on button at bounding box center [920, 316] width 33 height 29
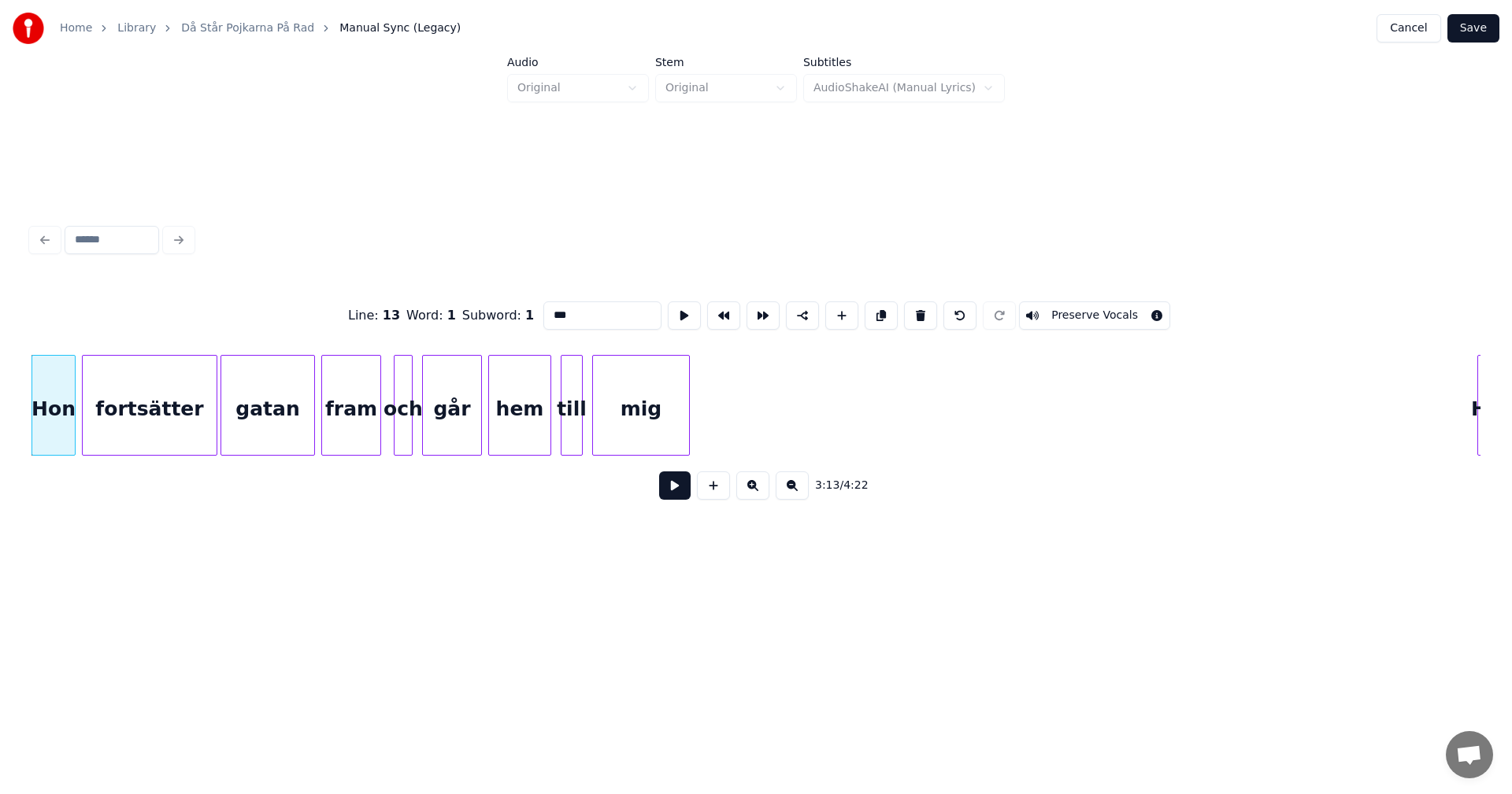
click at [907, 309] on button at bounding box center [920, 316] width 33 height 29
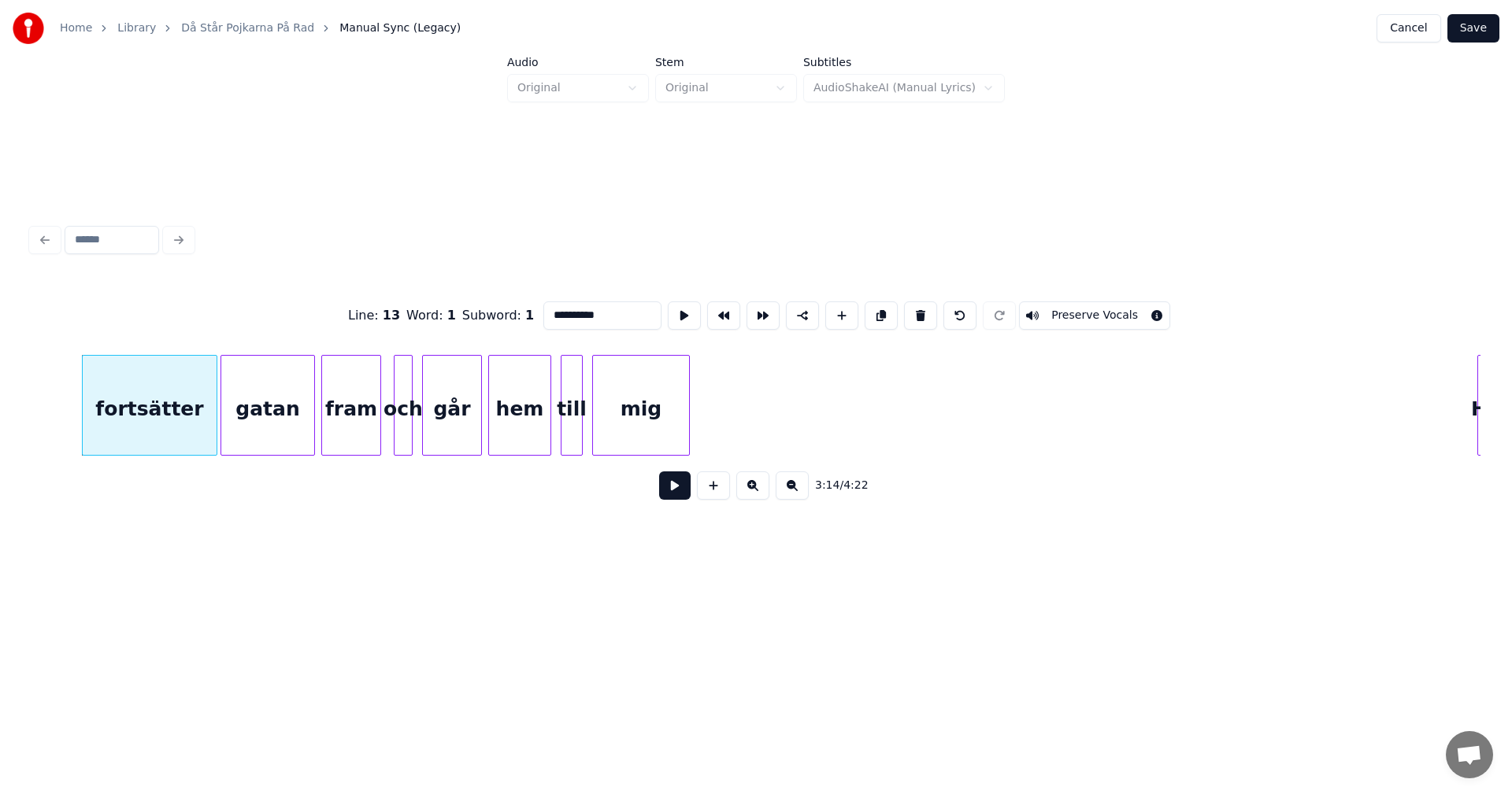
click at [907, 309] on button at bounding box center [920, 316] width 33 height 29
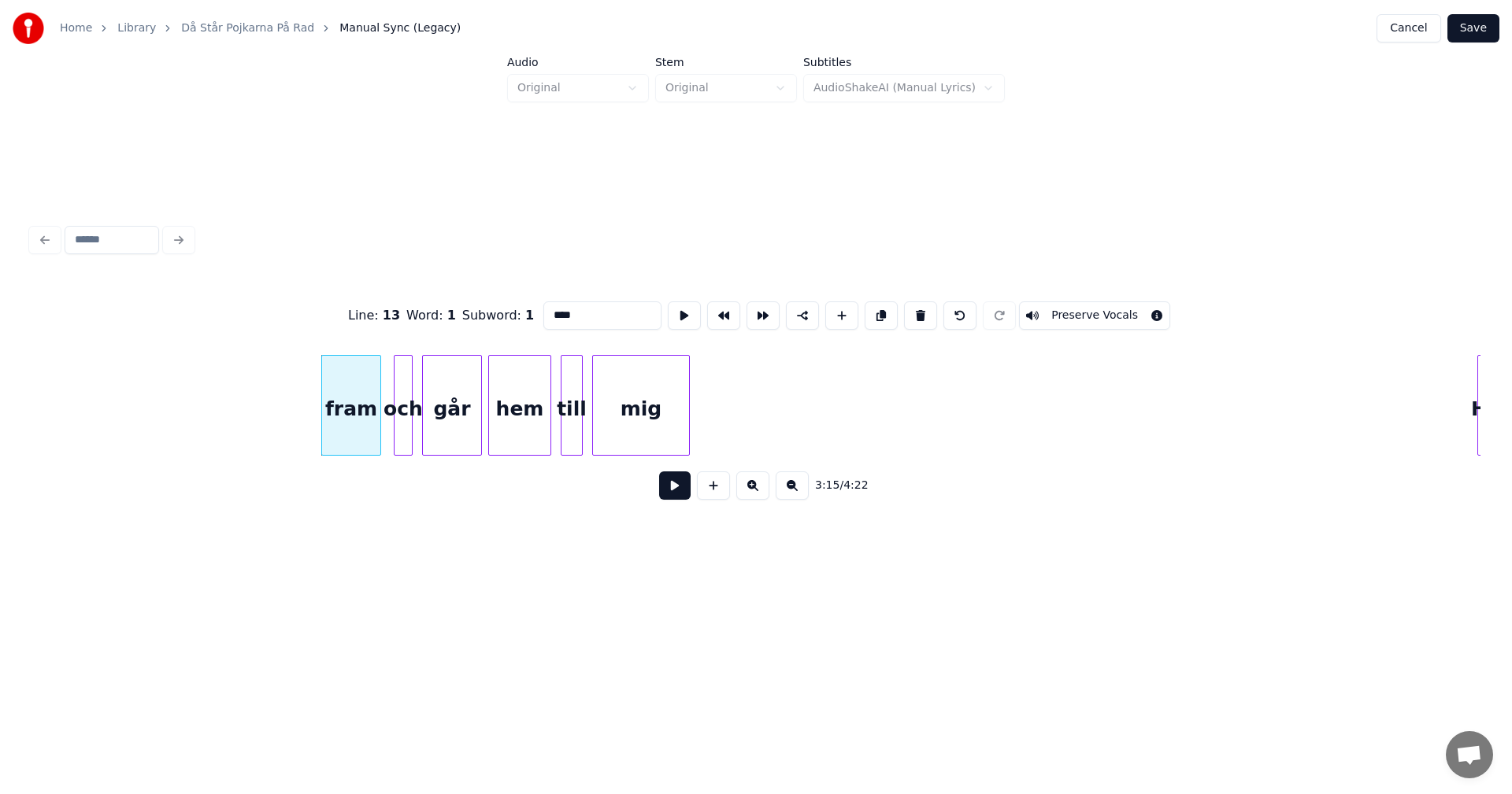
click at [907, 309] on button at bounding box center [920, 316] width 33 height 29
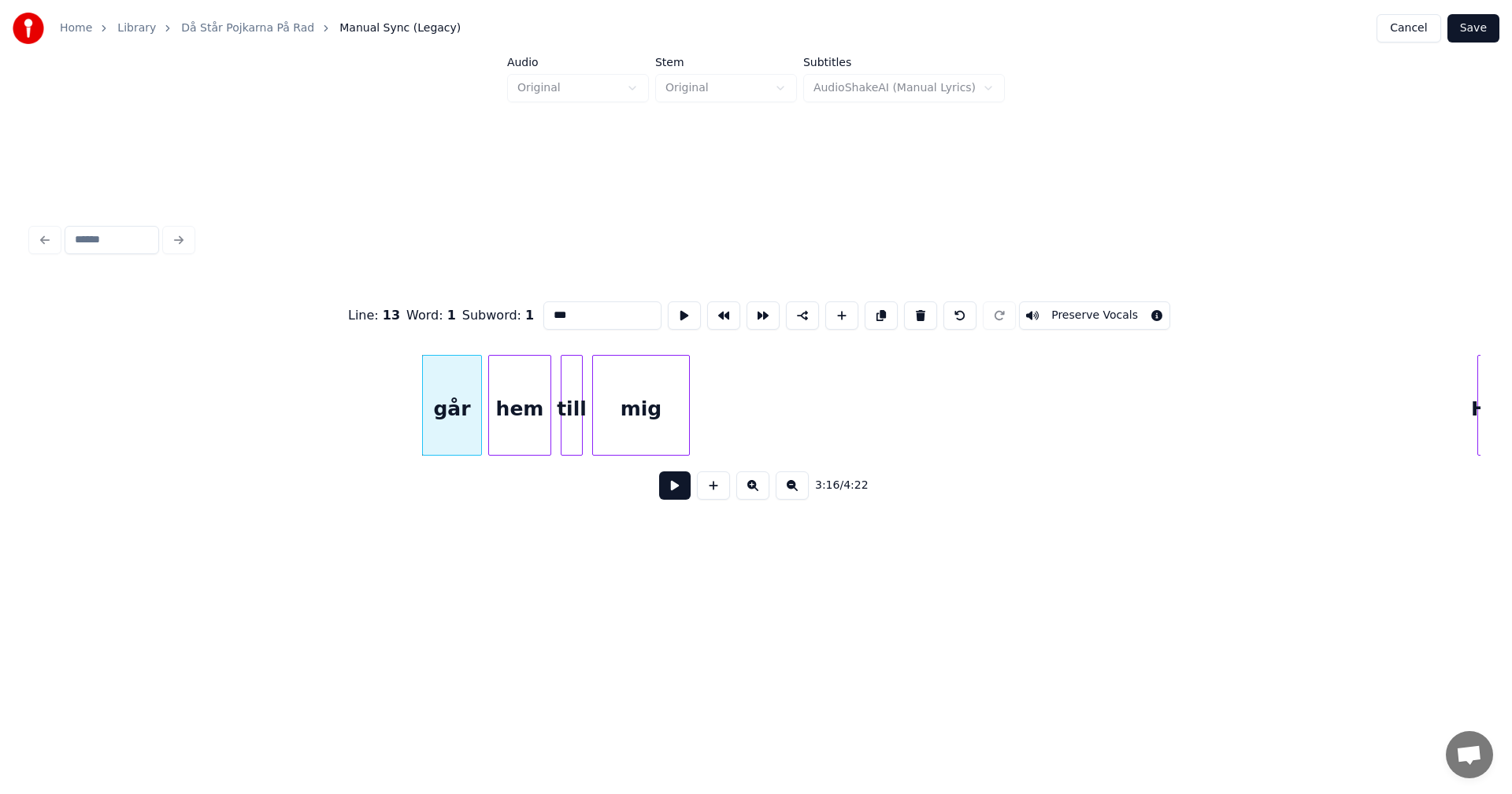
click at [907, 309] on button at bounding box center [920, 316] width 33 height 29
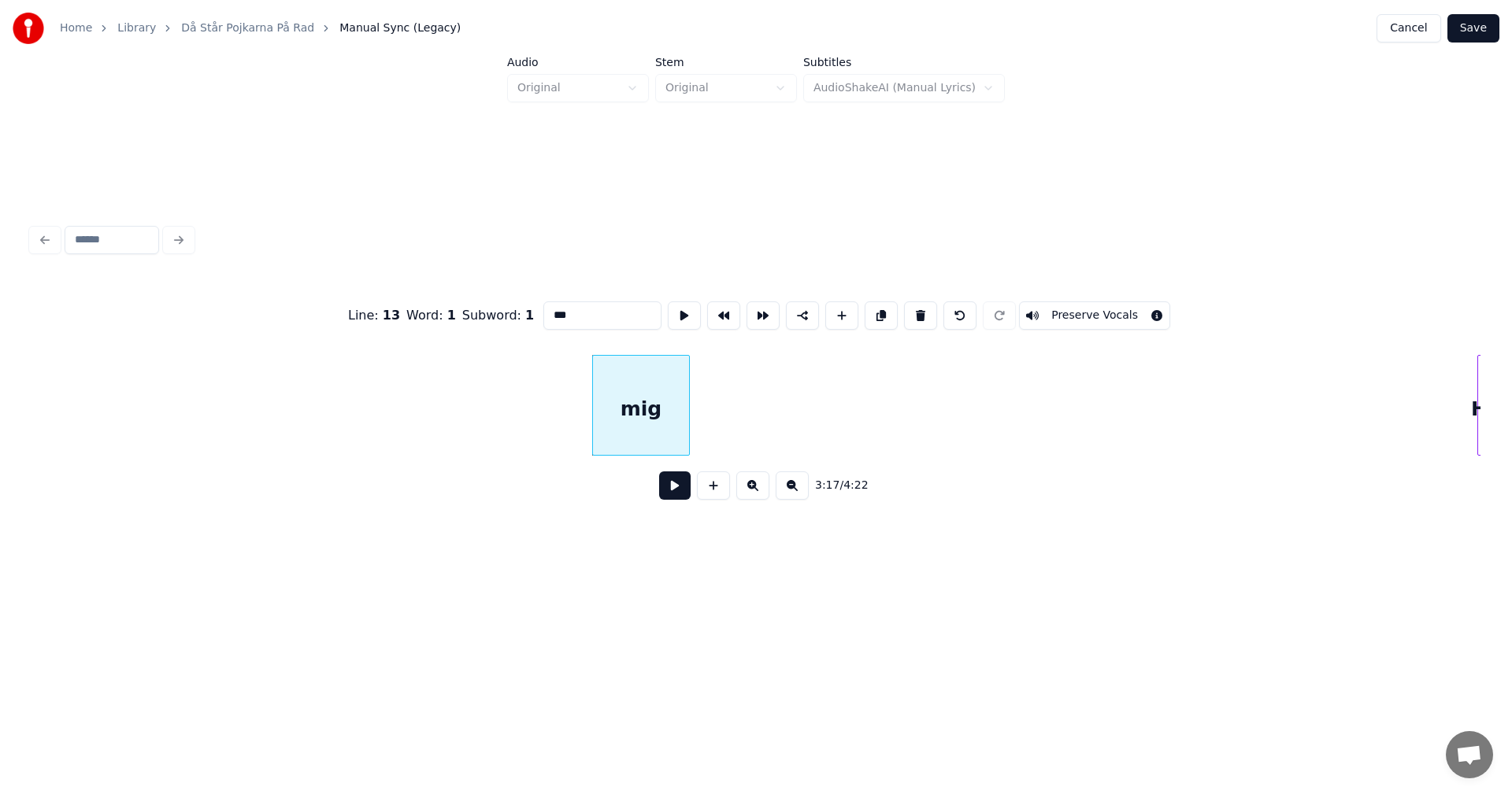
click at [907, 309] on button at bounding box center [920, 316] width 33 height 29
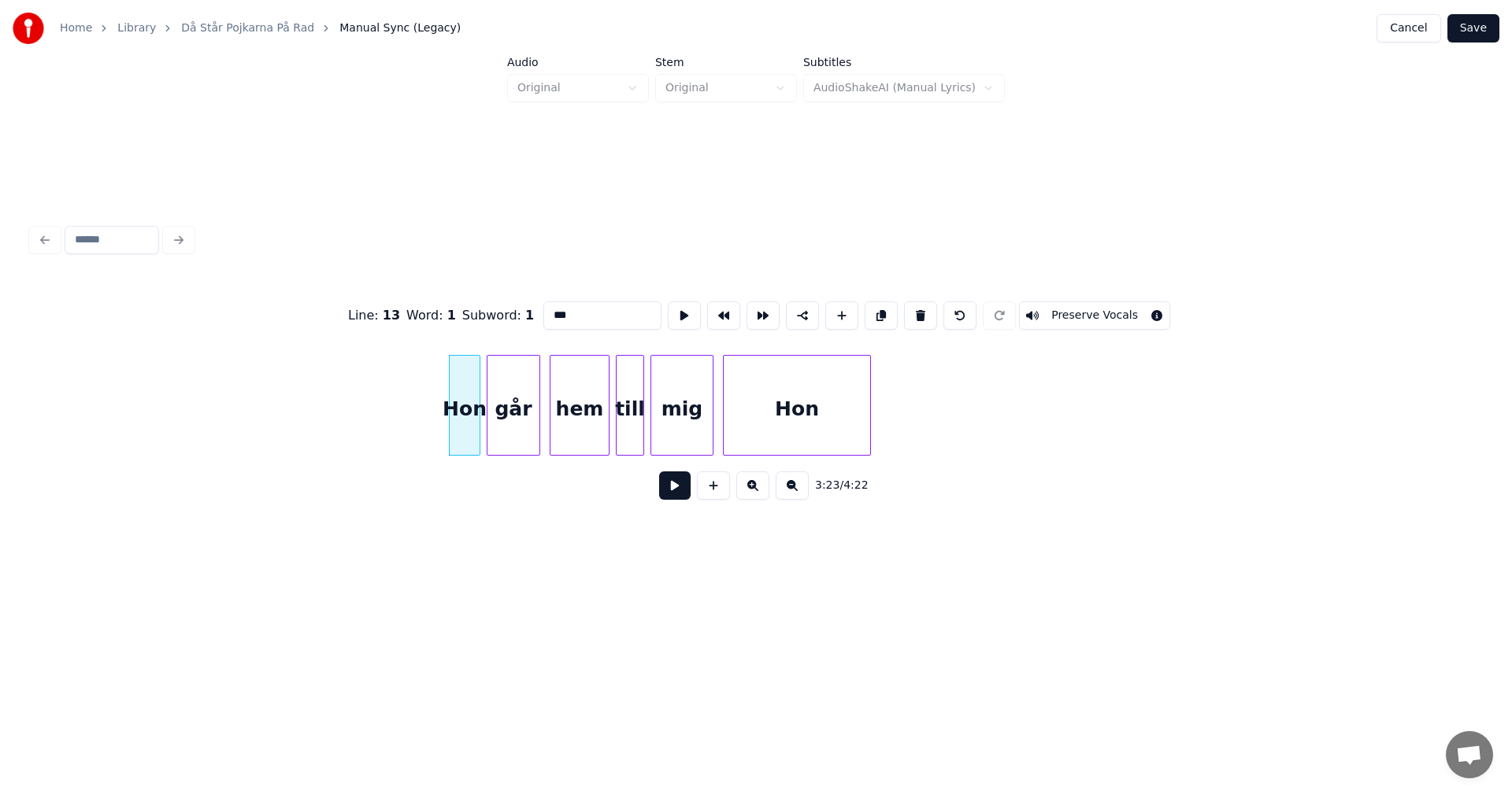
scroll to position [0, 31514]
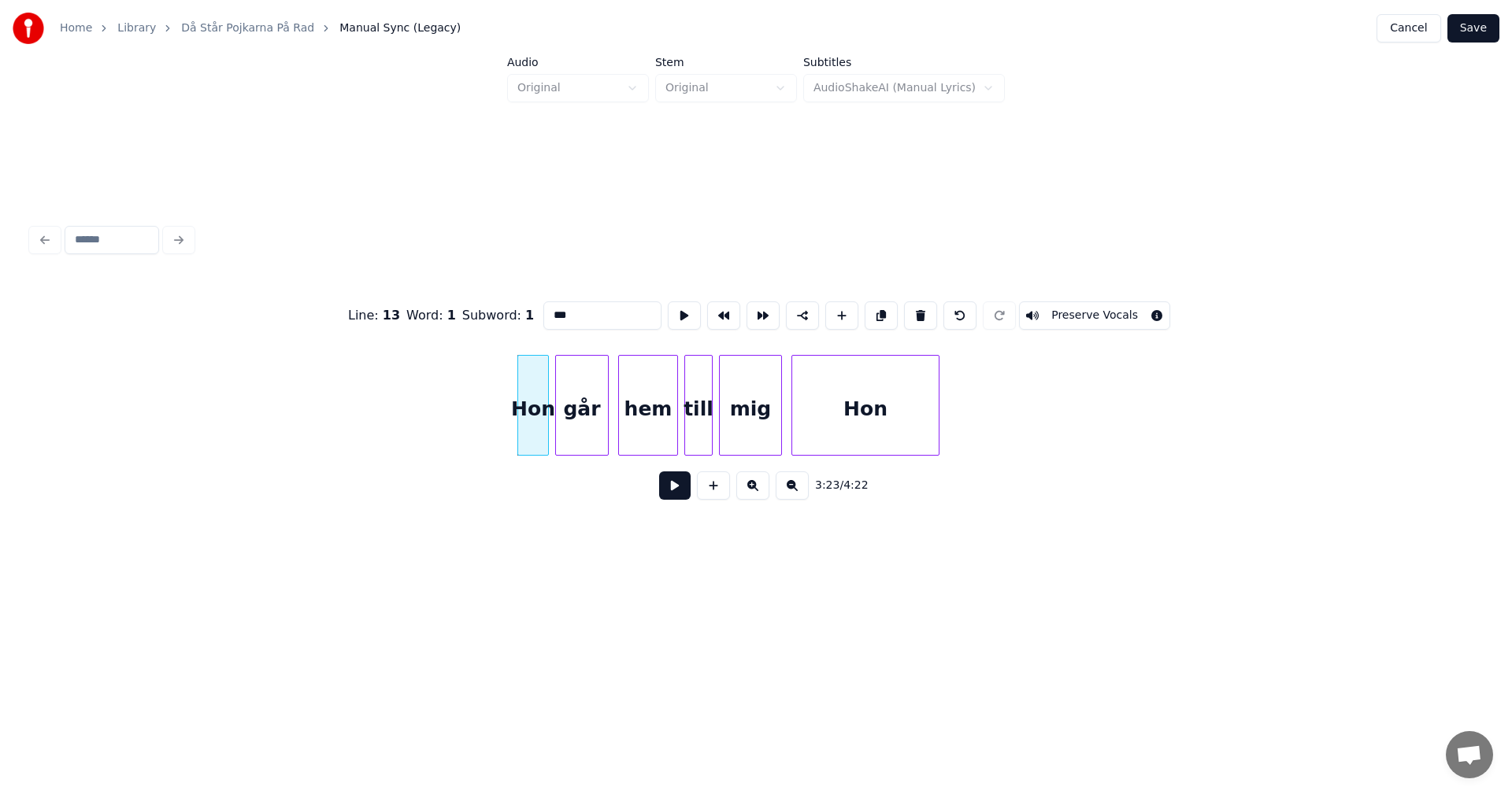
click at [537, 371] on div "Hon" at bounding box center [533, 409] width 30 height 107
click at [909, 313] on button at bounding box center [920, 316] width 33 height 29
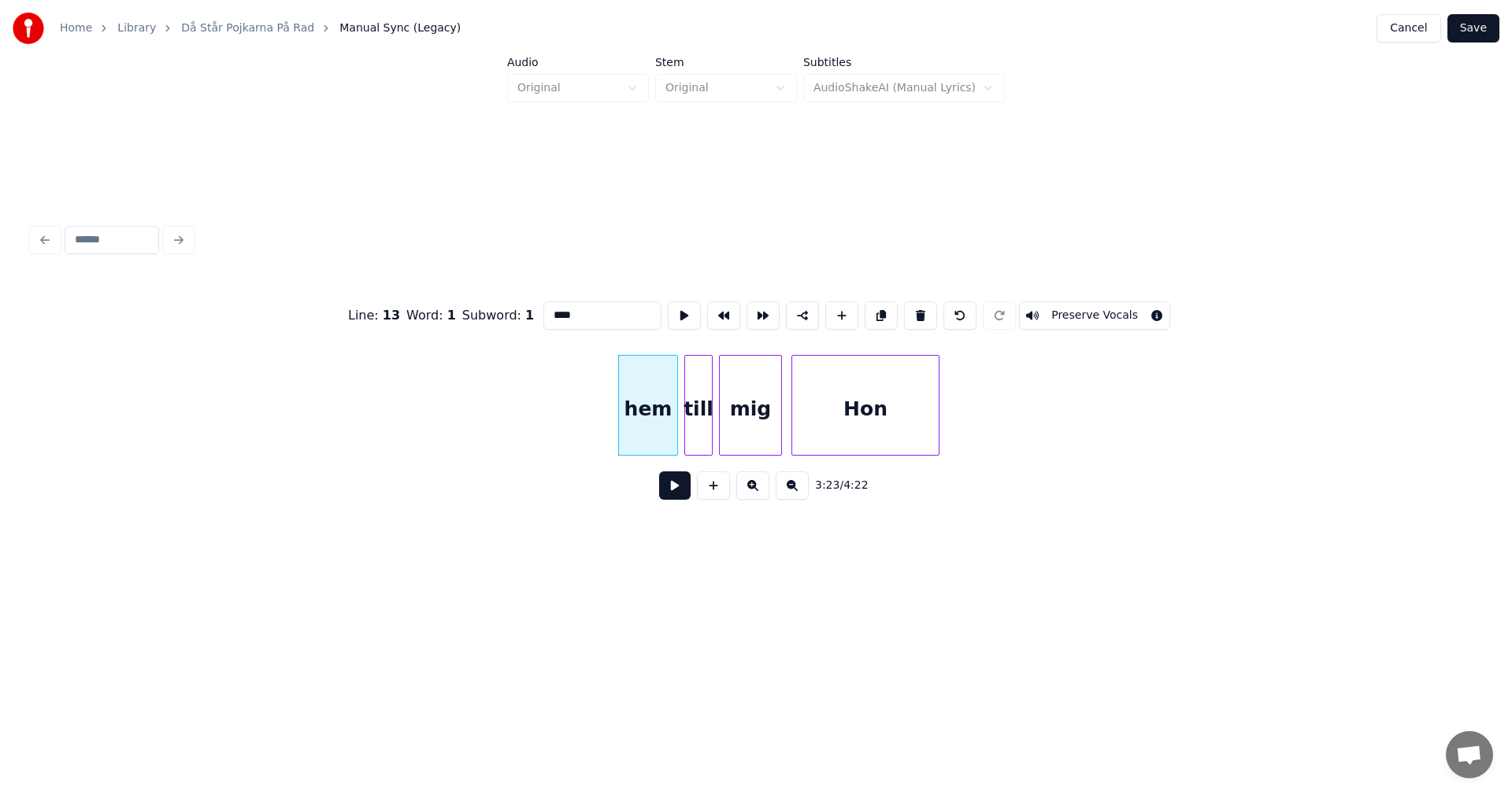
click at [909, 313] on button at bounding box center [920, 316] width 33 height 29
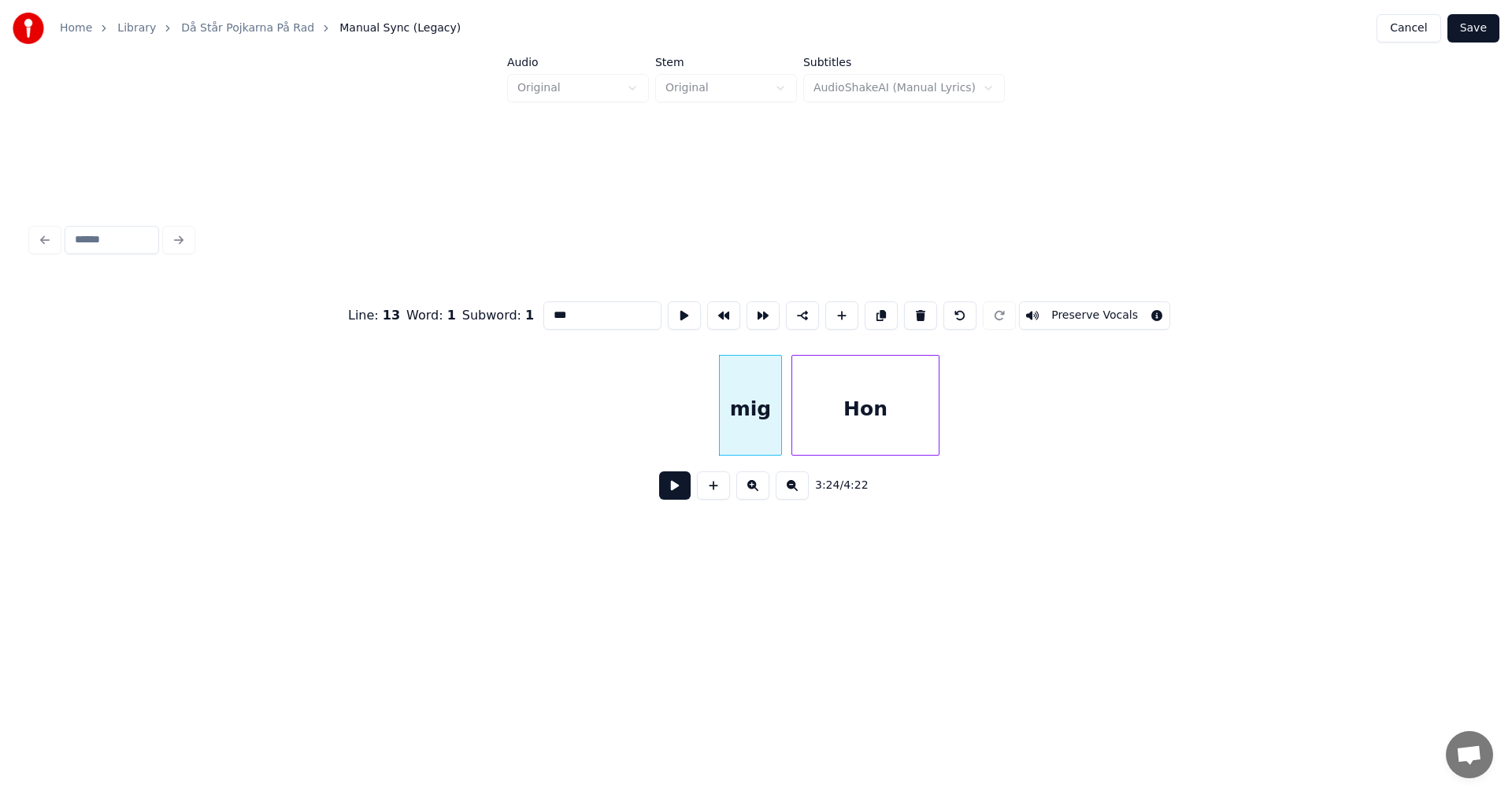
click at [909, 313] on button at bounding box center [920, 316] width 33 height 29
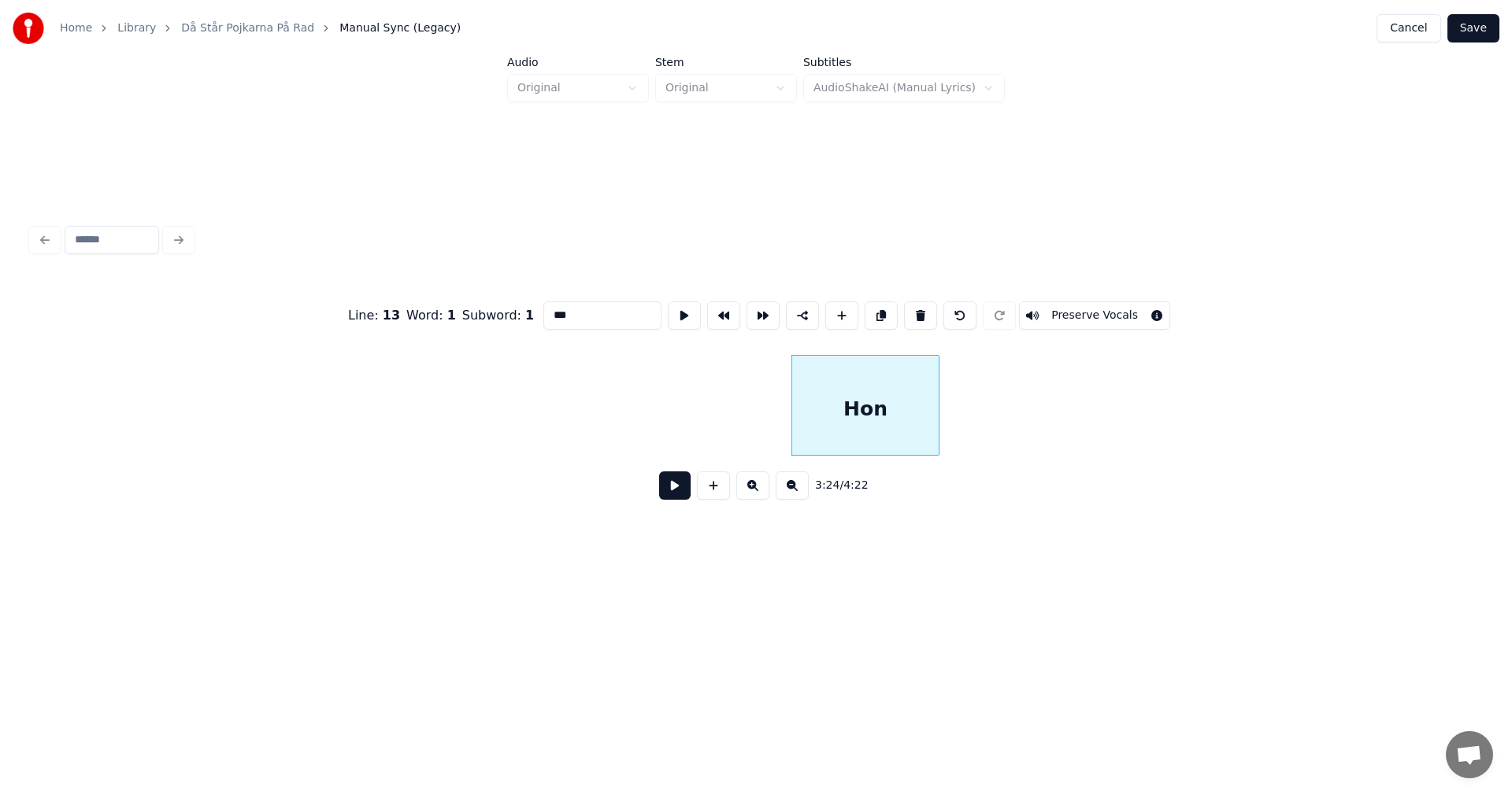
click at [909, 313] on button at bounding box center [920, 316] width 33 height 29
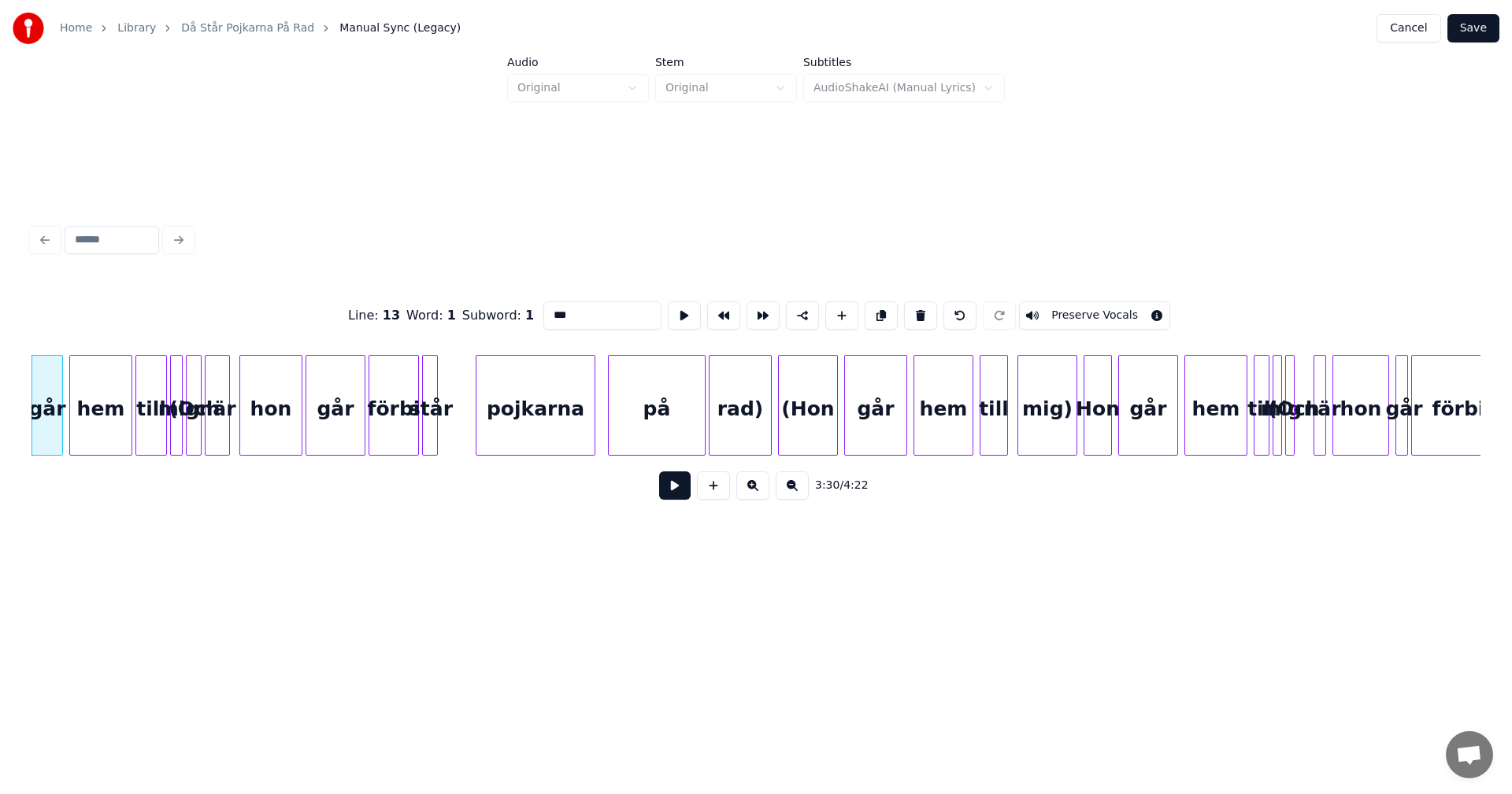
click at [905, 304] on button at bounding box center [920, 316] width 33 height 29
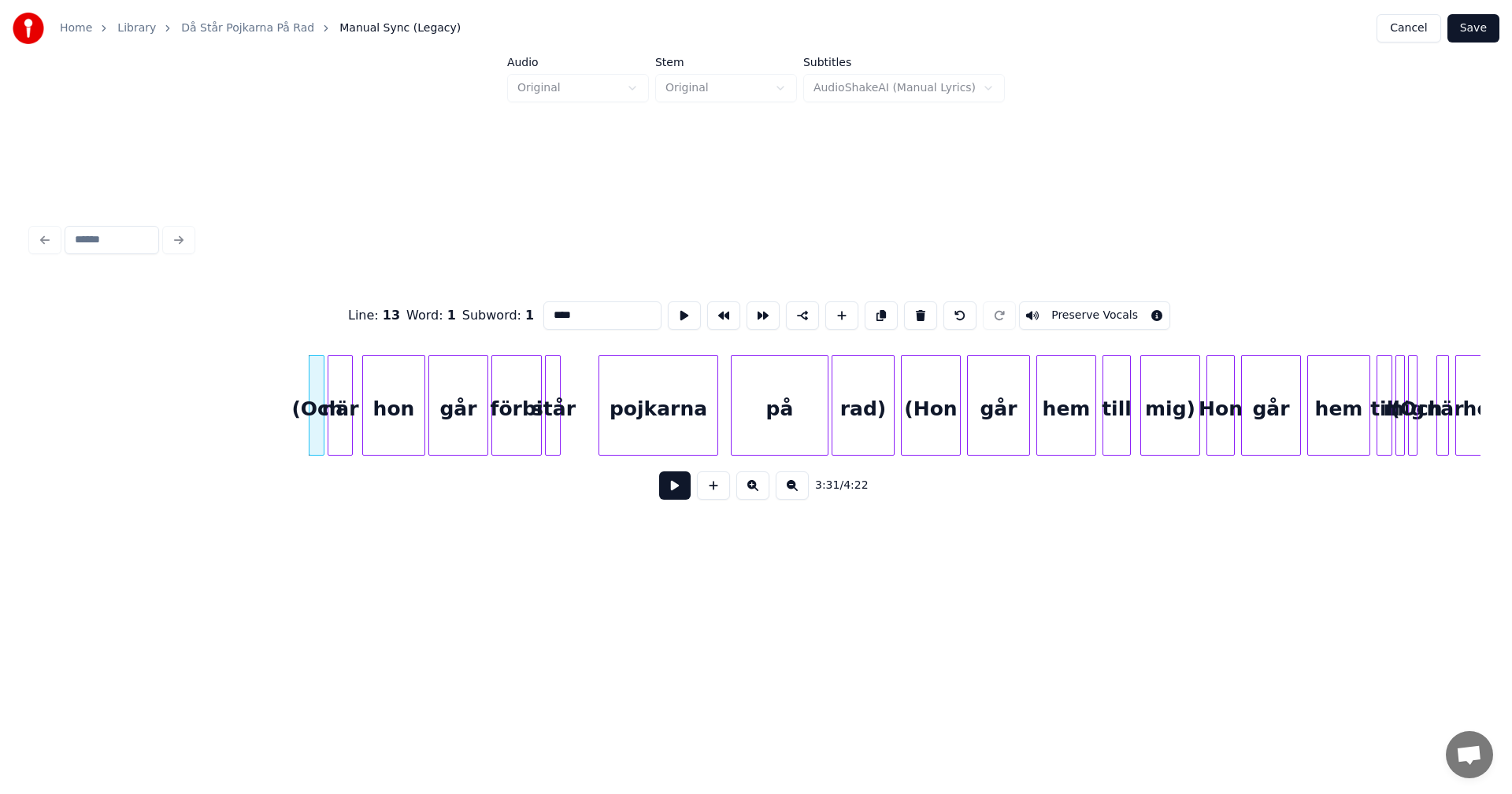
scroll to position [0, 33094]
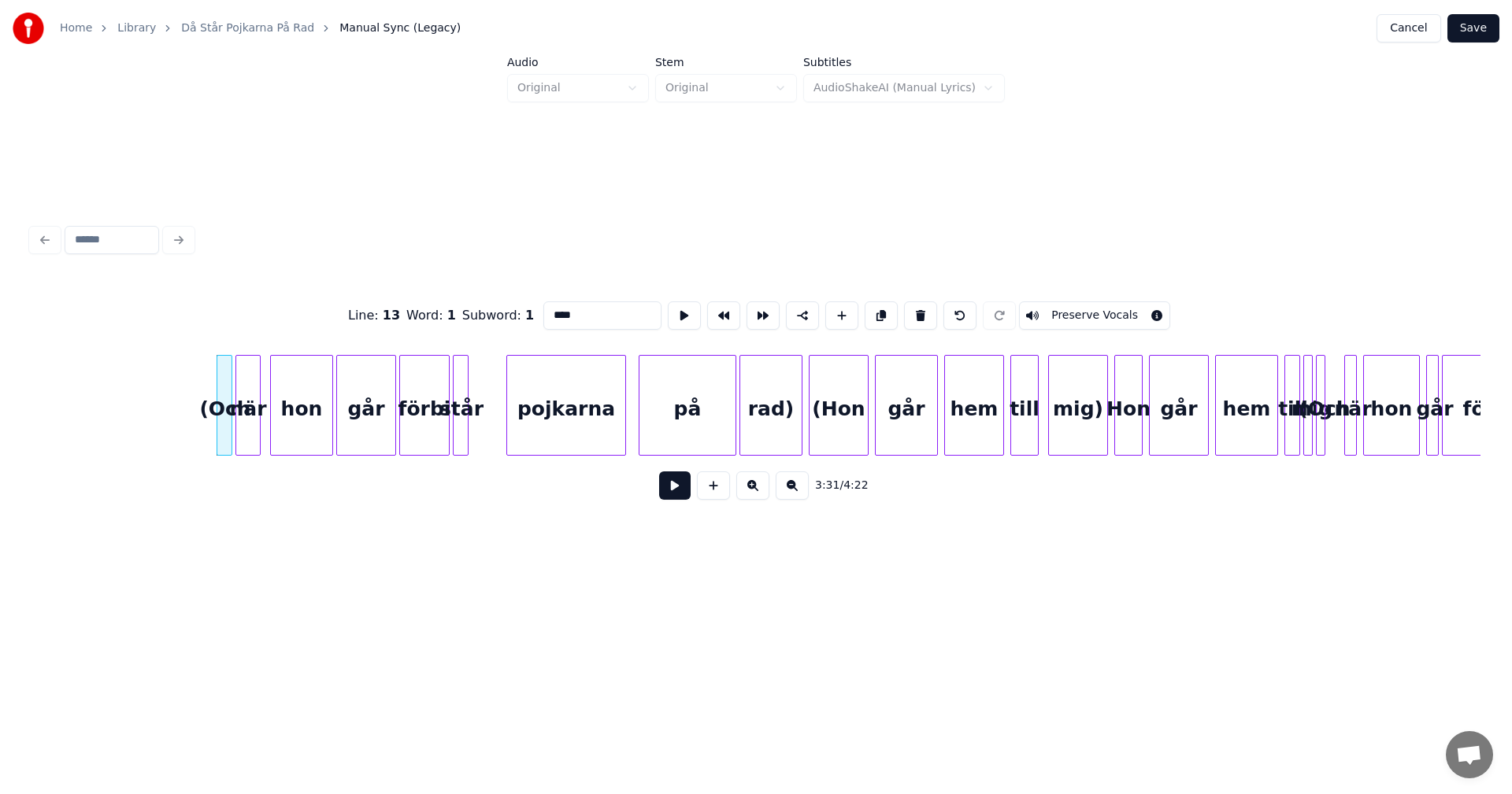
click at [896, 413] on div "går" at bounding box center [906, 409] width 61 height 107
drag, startPoint x: 572, startPoint y: 310, endPoint x: 541, endPoint y: 310, distance: 31.0
click at [544, 310] on input "***" at bounding box center [602, 316] width 118 height 29
click at [983, 399] on div "hem" at bounding box center [974, 409] width 58 height 107
drag, startPoint x: 613, startPoint y: 313, endPoint x: 484, endPoint y: 303, distance: 129.4
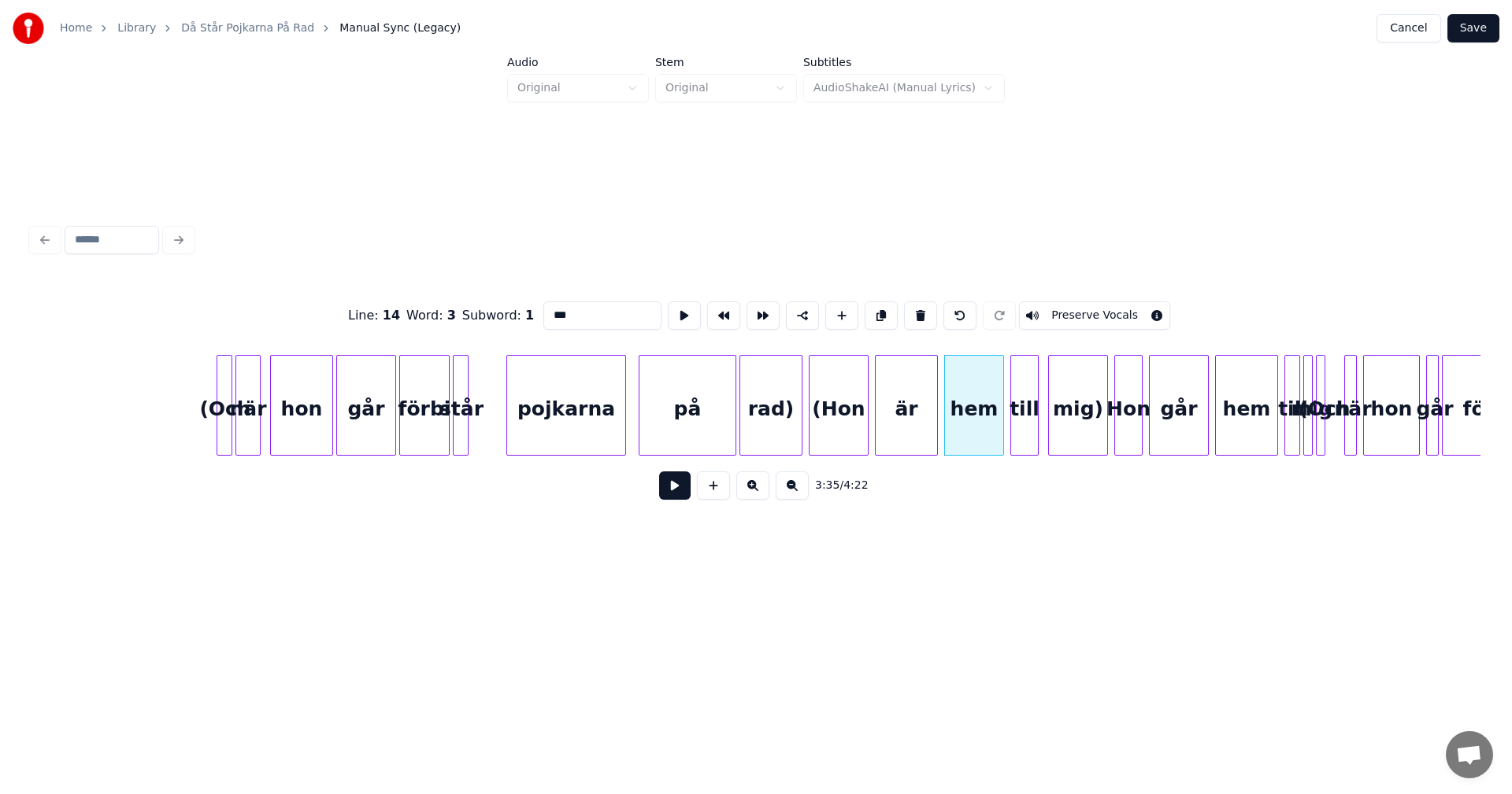
click at [484, 303] on div "Line : 14 Word : 3 Subword : 1 *** Preserve Vocals" at bounding box center [756, 316] width 1449 height 79
click at [1023, 402] on div "till" at bounding box center [1024, 409] width 27 height 107
type input "*"
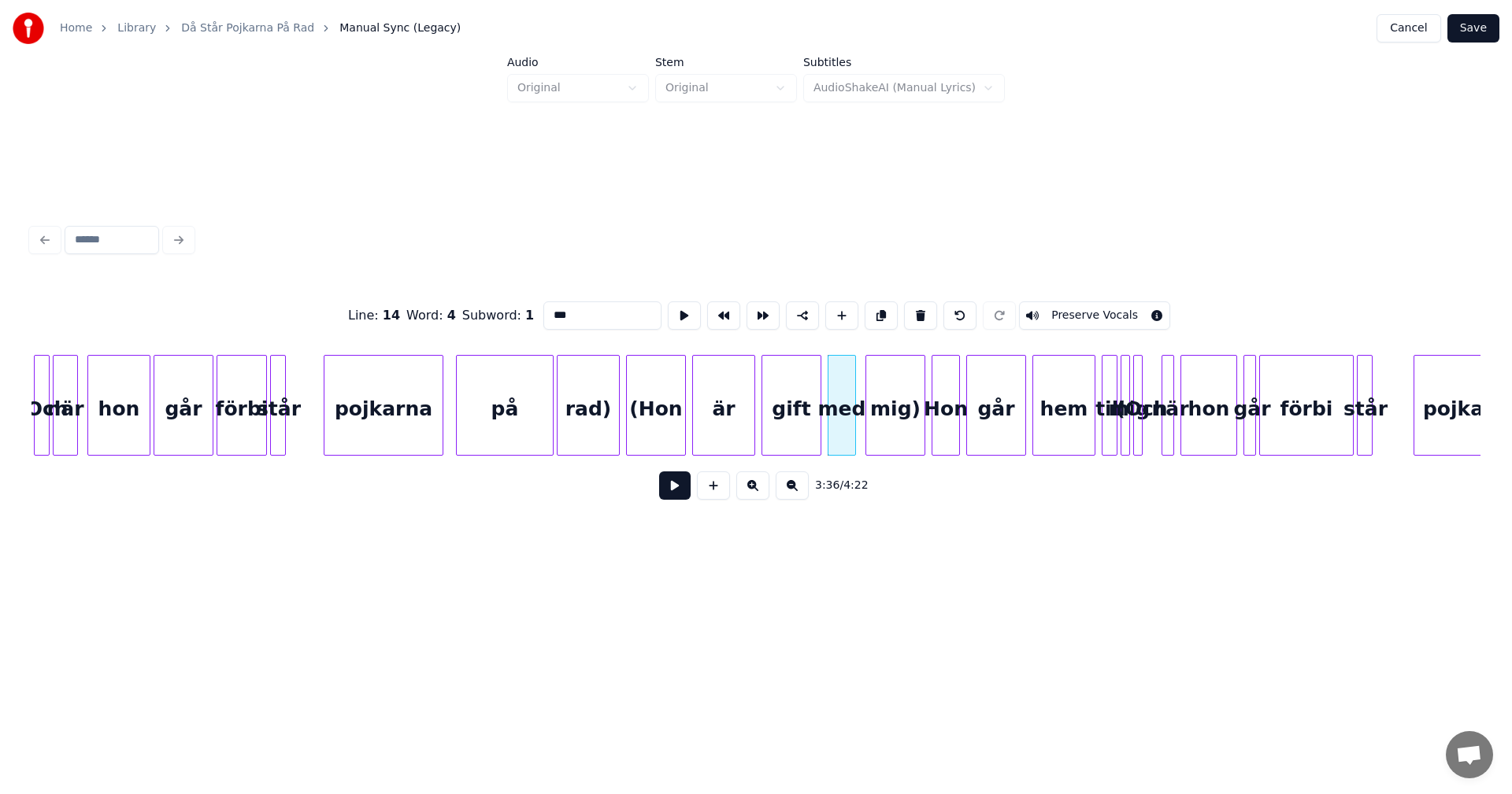
scroll to position [0, 33368]
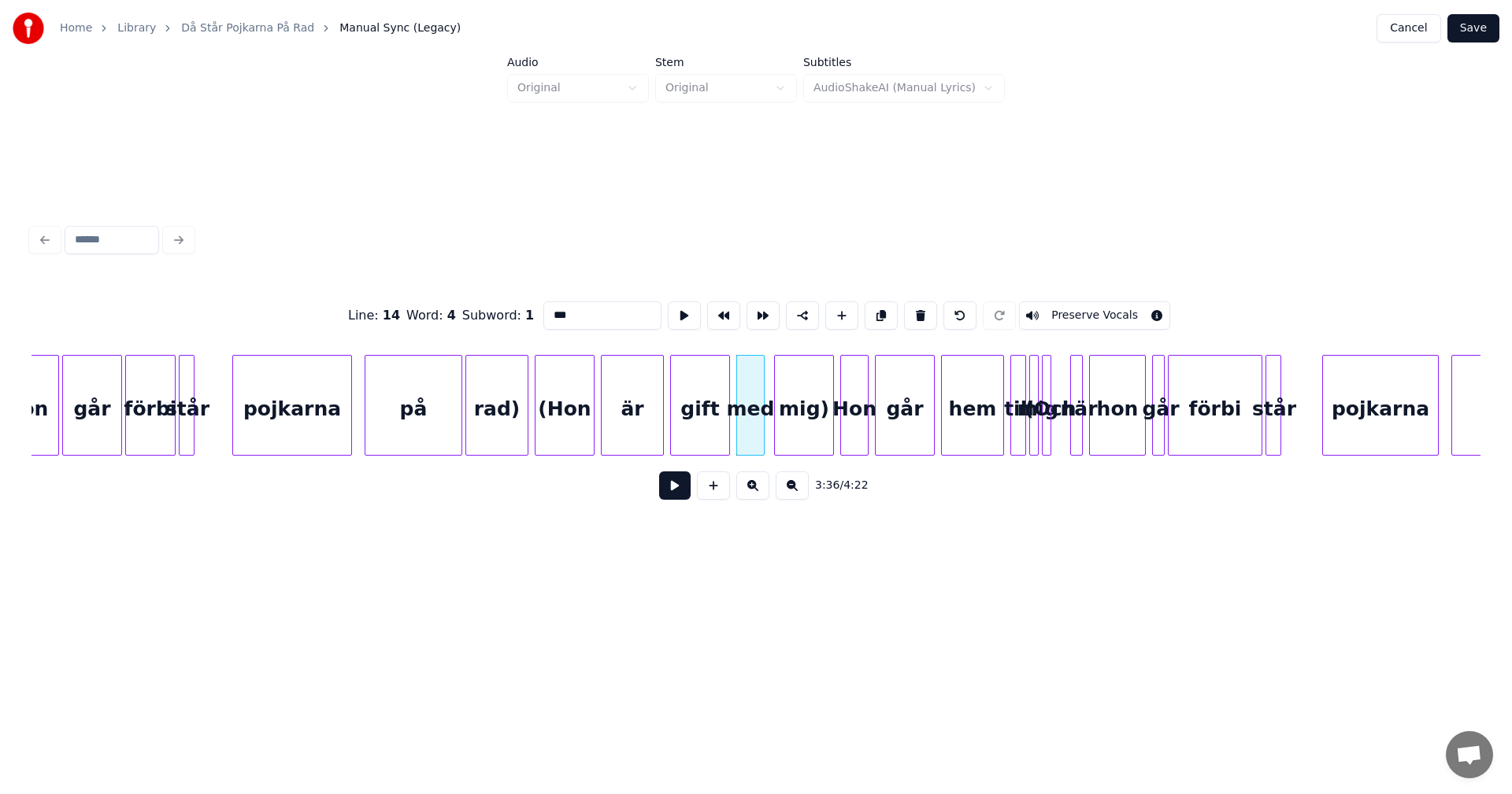
click at [900, 379] on div "går" at bounding box center [905, 409] width 58 height 107
type input "*"
click at [986, 419] on div "hem" at bounding box center [972, 409] width 61 height 107
type input "*"
click at [1021, 417] on div at bounding box center [1022, 405] width 4 height 99
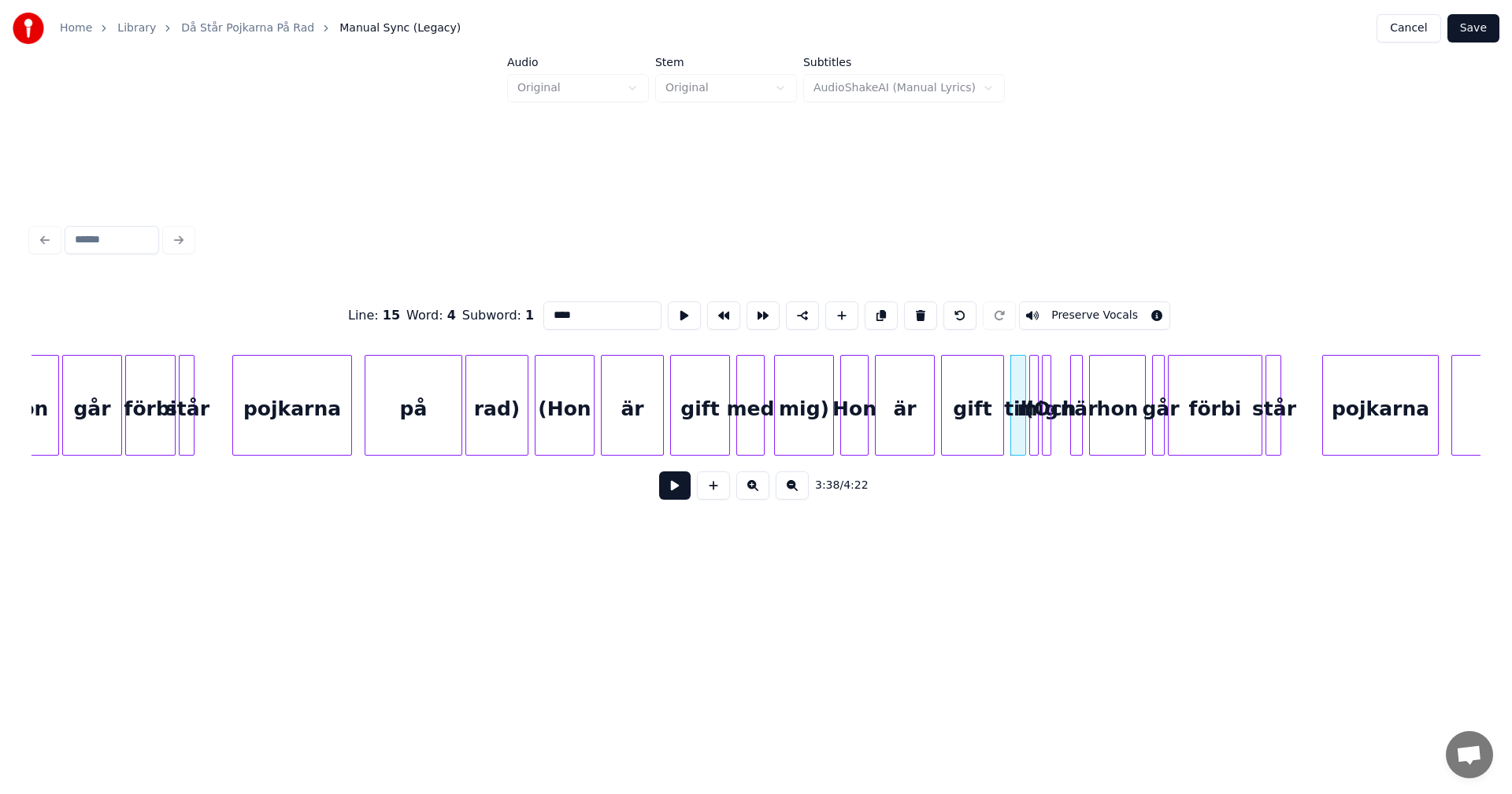
drag, startPoint x: 615, startPoint y: 315, endPoint x: 484, endPoint y: 309, distance: 131.1
click at [484, 309] on div "Line : 15 Word : 4 Subword : 1 **** Preserve Vocals" at bounding box center [756, 316] width 1449 height 79
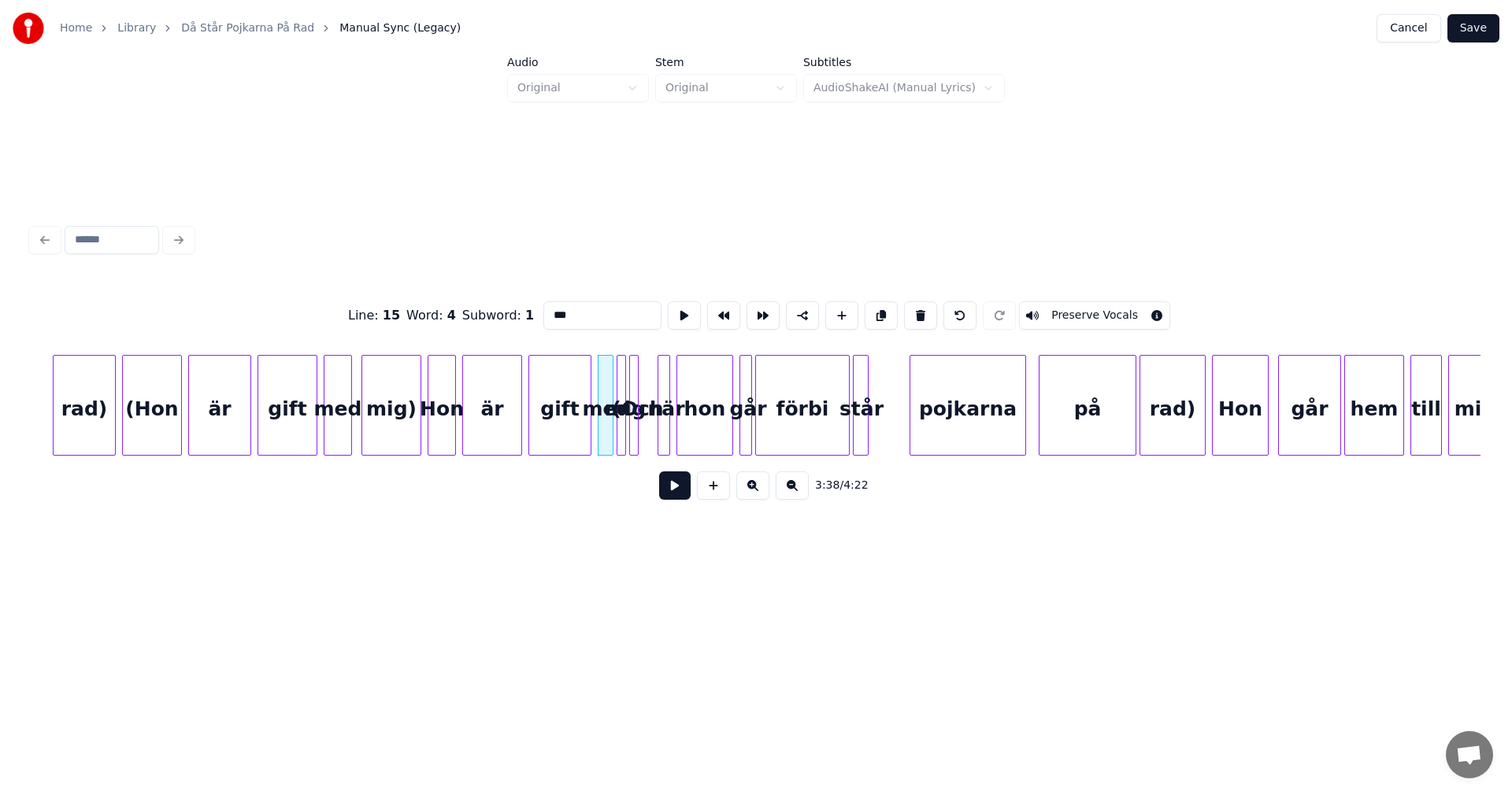
scroll to position [0, 33848]
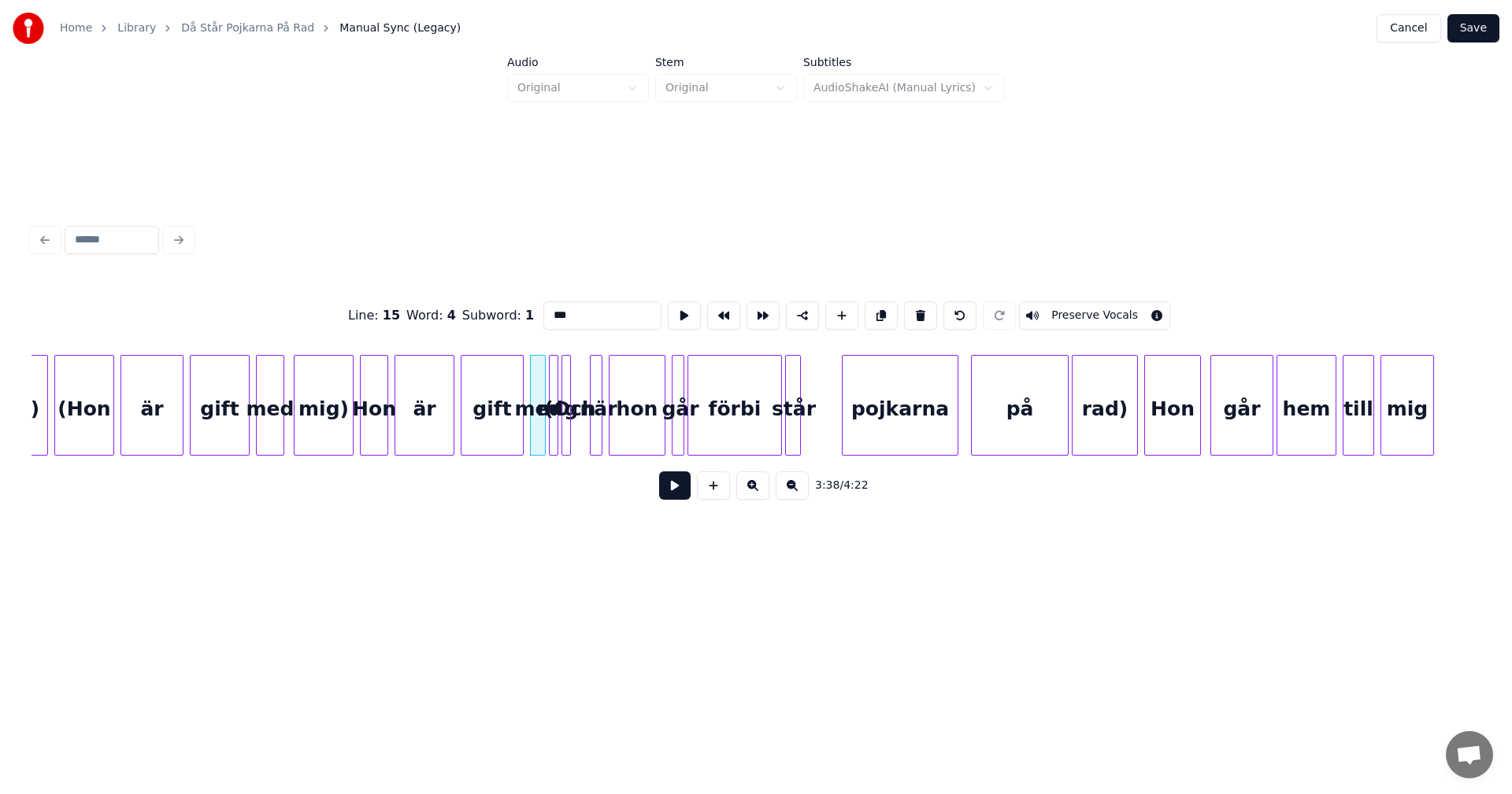
click at [1178, 418] on div "Hon" at bounding box center [1172, 409] width 55 height 107
click at [1240, 414] on div "går" at bounding box center [1242, 409] width 61 height 107
type input "*"
click at [1296, 437] on div "hem" at bounding box center [1306, 409] width 58 height 107
drag, startPoint x: 570, startPoint y: 309, endPoint x: 512, endPoint y: 313, distance: 58.1
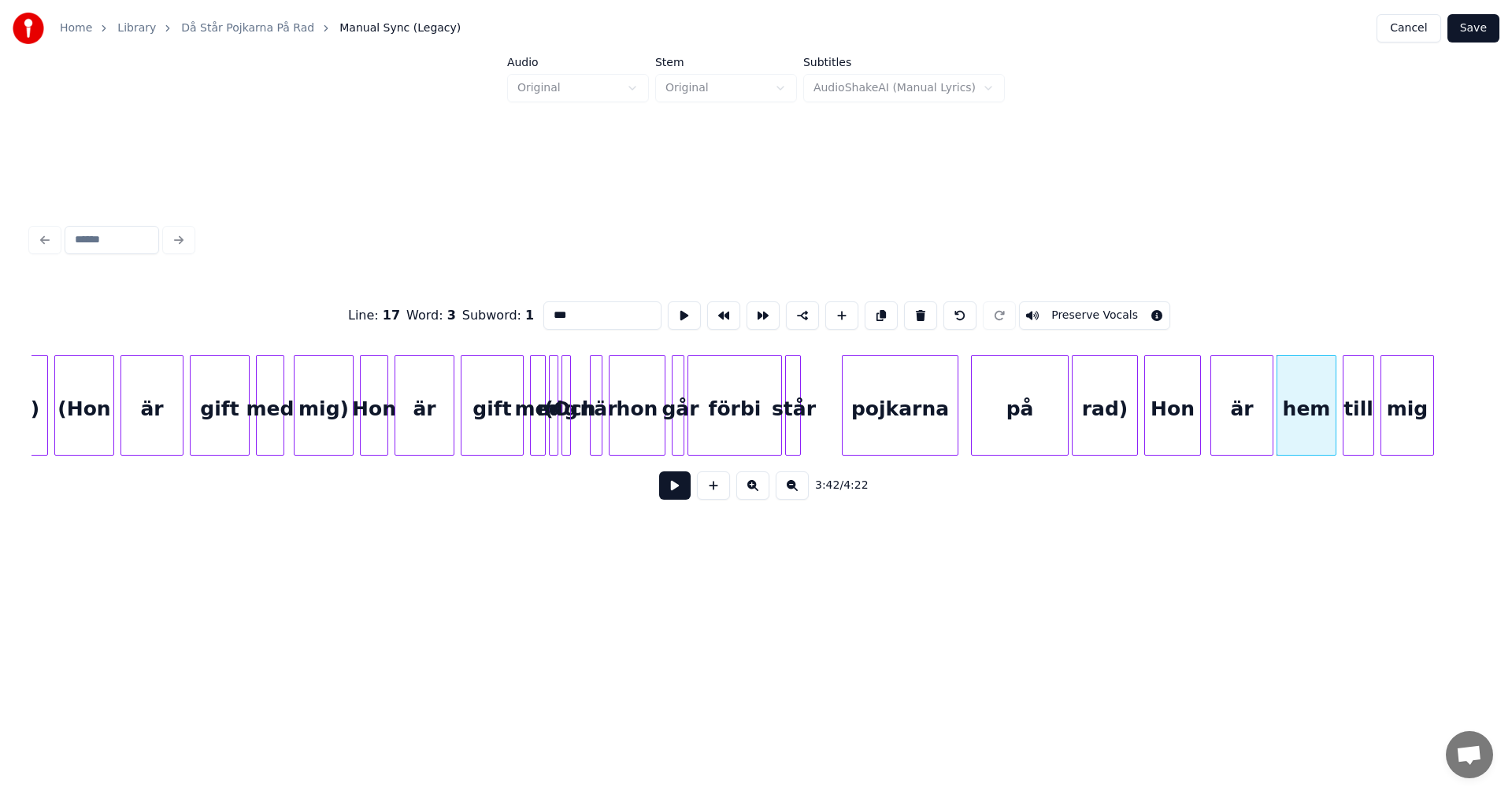
click at [512, 313] on div "Line : 17 Word : 3 Subword : 1 *** Preserve Vocals" at bounding box center [756, 316] width 1449 height 79
click at [1368, 412] on div "till" at bounding box center [1357, 409] width 30 height 107
drag, startPoint x: 571, startPoint y: 312, endPoint x: 526, endPoint y: 307, distance: 45.3
click at [526, 307] on div "Line : 17 Word : 4 Subword : 1 **** Preserve Vocals" at bounding box center [756, 316] width 1449 height 79
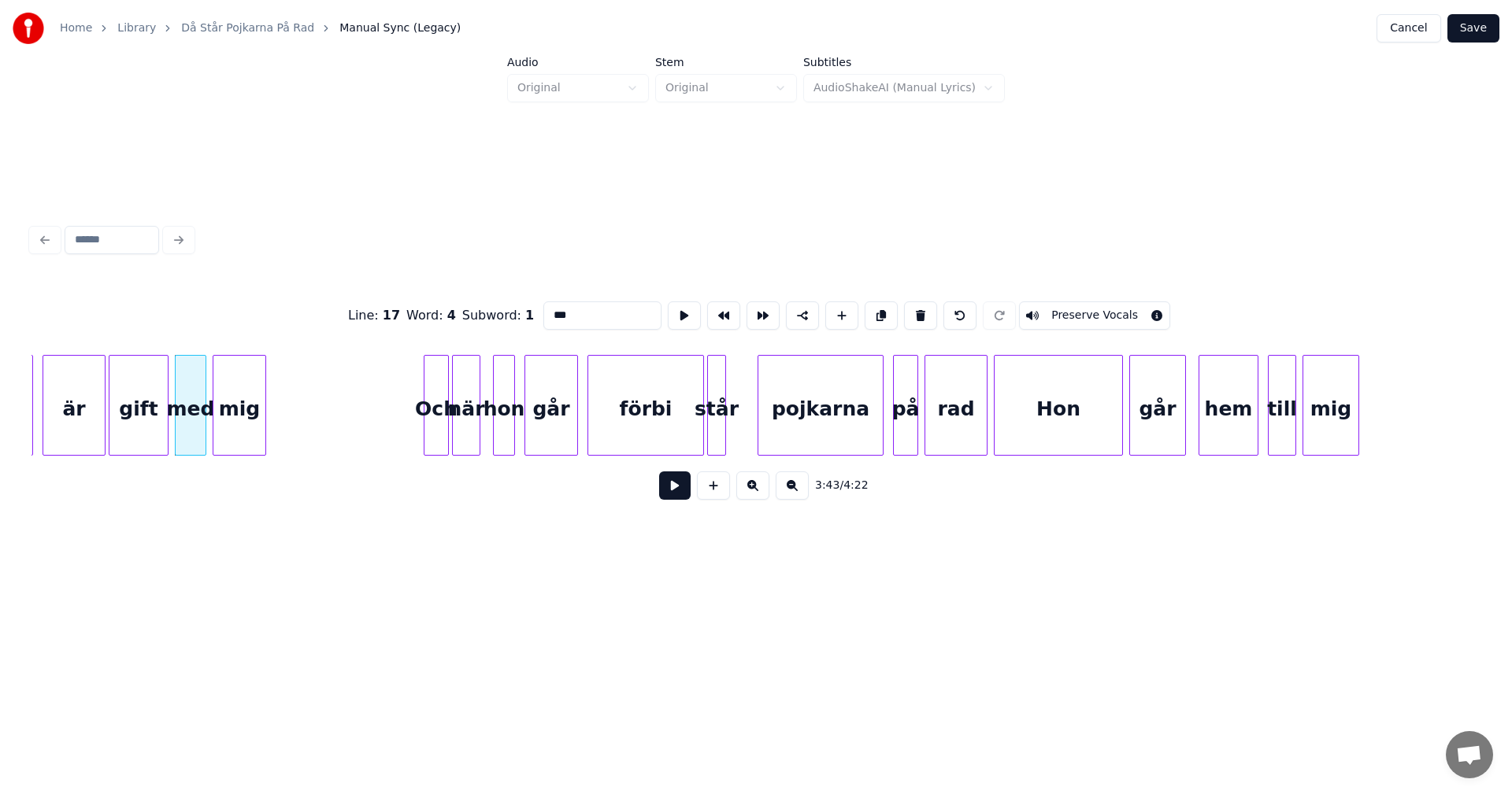
scroll to position [0, 35039]
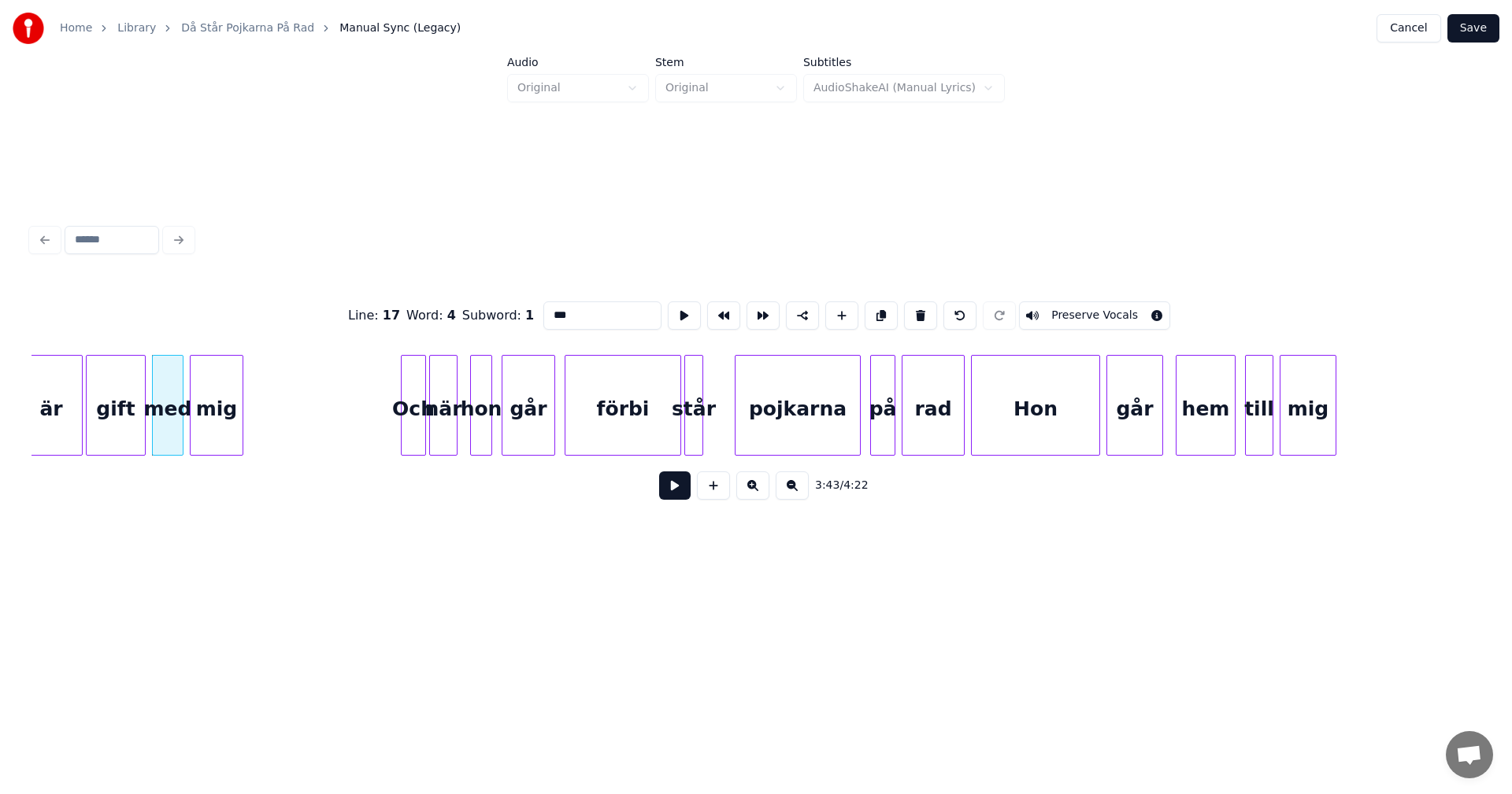
click at [1145, 411] on div "går" at bounding box center [1134, 409] width 55 height 107
type input "*"
click at [1208, 418] on div "hem" at bounding box center [1206, 409] width 58 height 107
drag, startPoint x: 579, startPoint y: 316, endPoint x: 488, endPoint y: 311, distance: 91.1
click at [488, 311] on div "Line : 19 Word : 3 Subword : 1 *** Preserve Vocals" at bounding box center [756, 316] width 1449 height 79
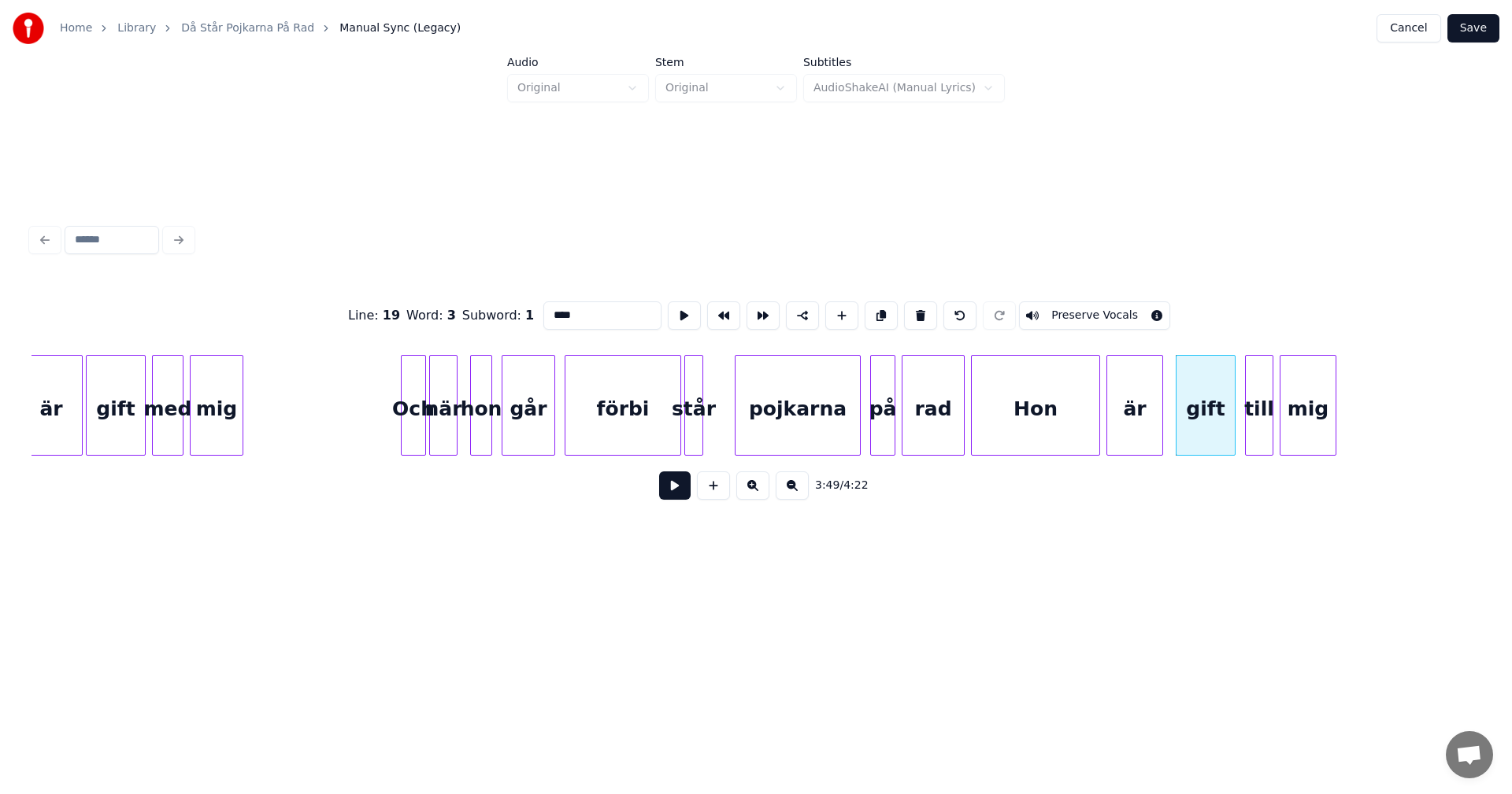
click at [1257, 405] on div "till" at bounding box center [1260, 409] width 27 height 107
type input "*"
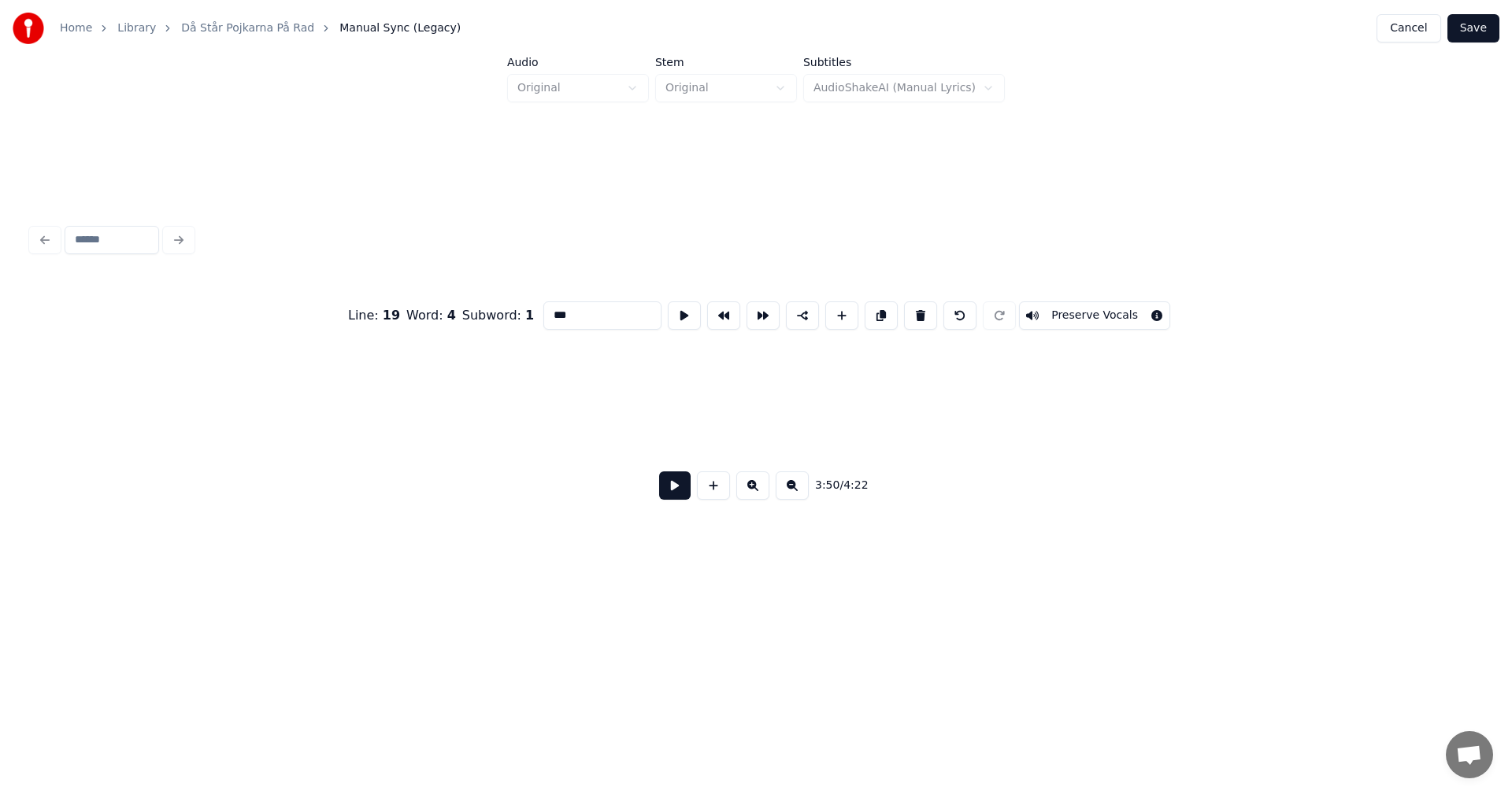
scroll to position [0, 29912]
type input "***"
click at [1469, 28] on button "Save" at bounding box center [1473, 29] width 52 height 29
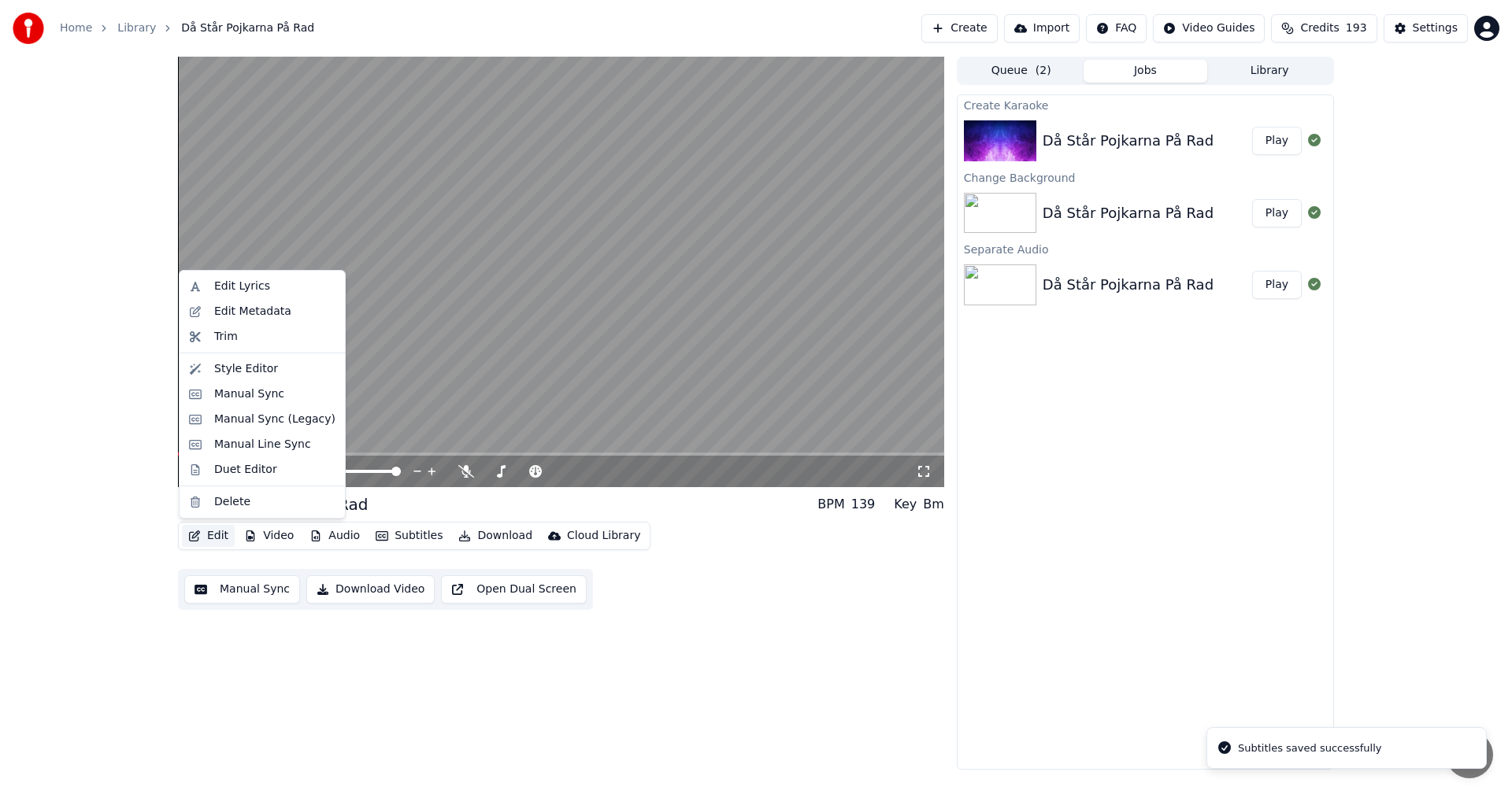
click at [220, 537] on button "Edit" at bounding box center [208, 536] width 53 height 22
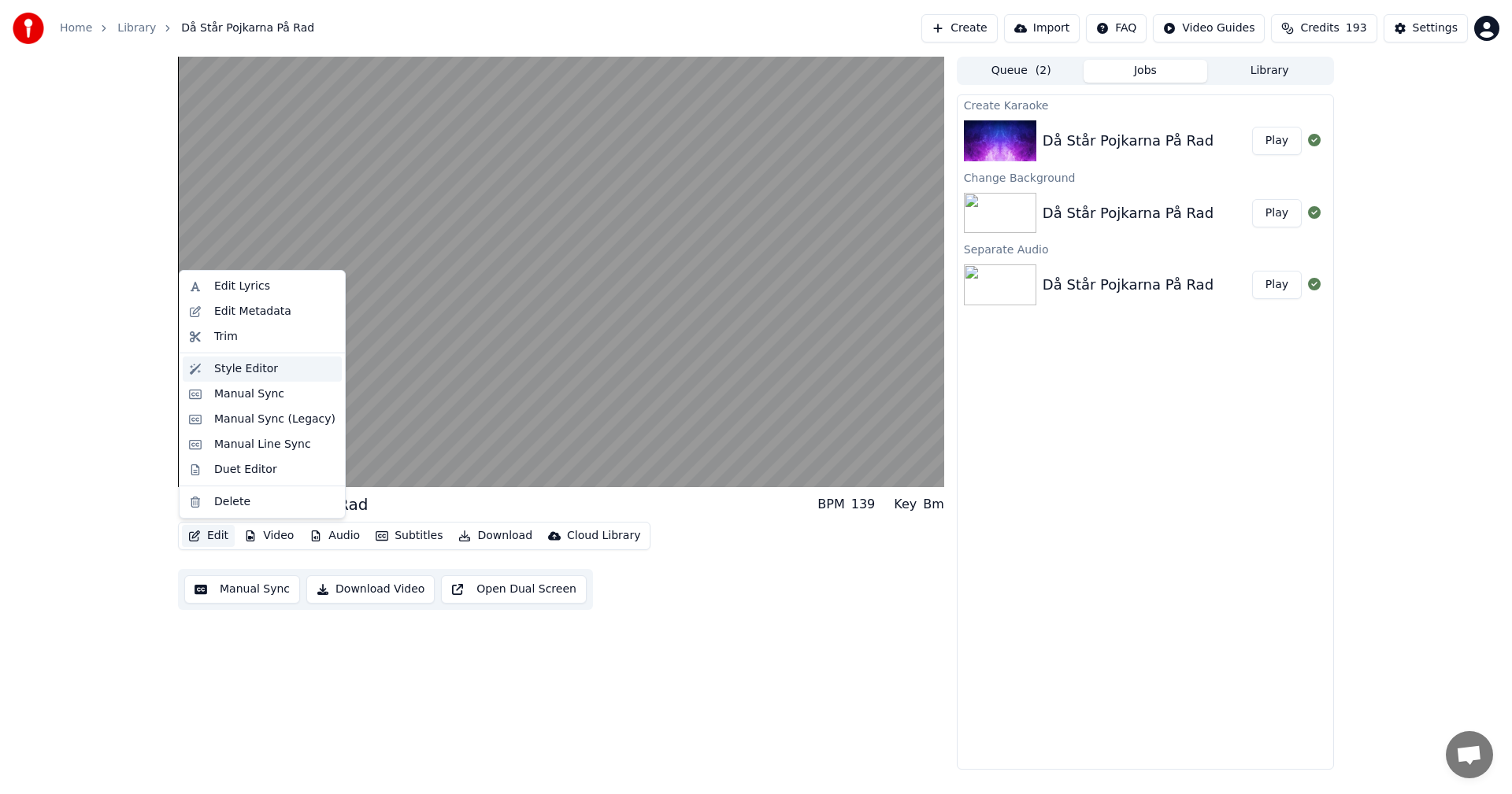
click at [216, 367] on div "Style Editor" at bounding box center [245, 369] width 64 height 16
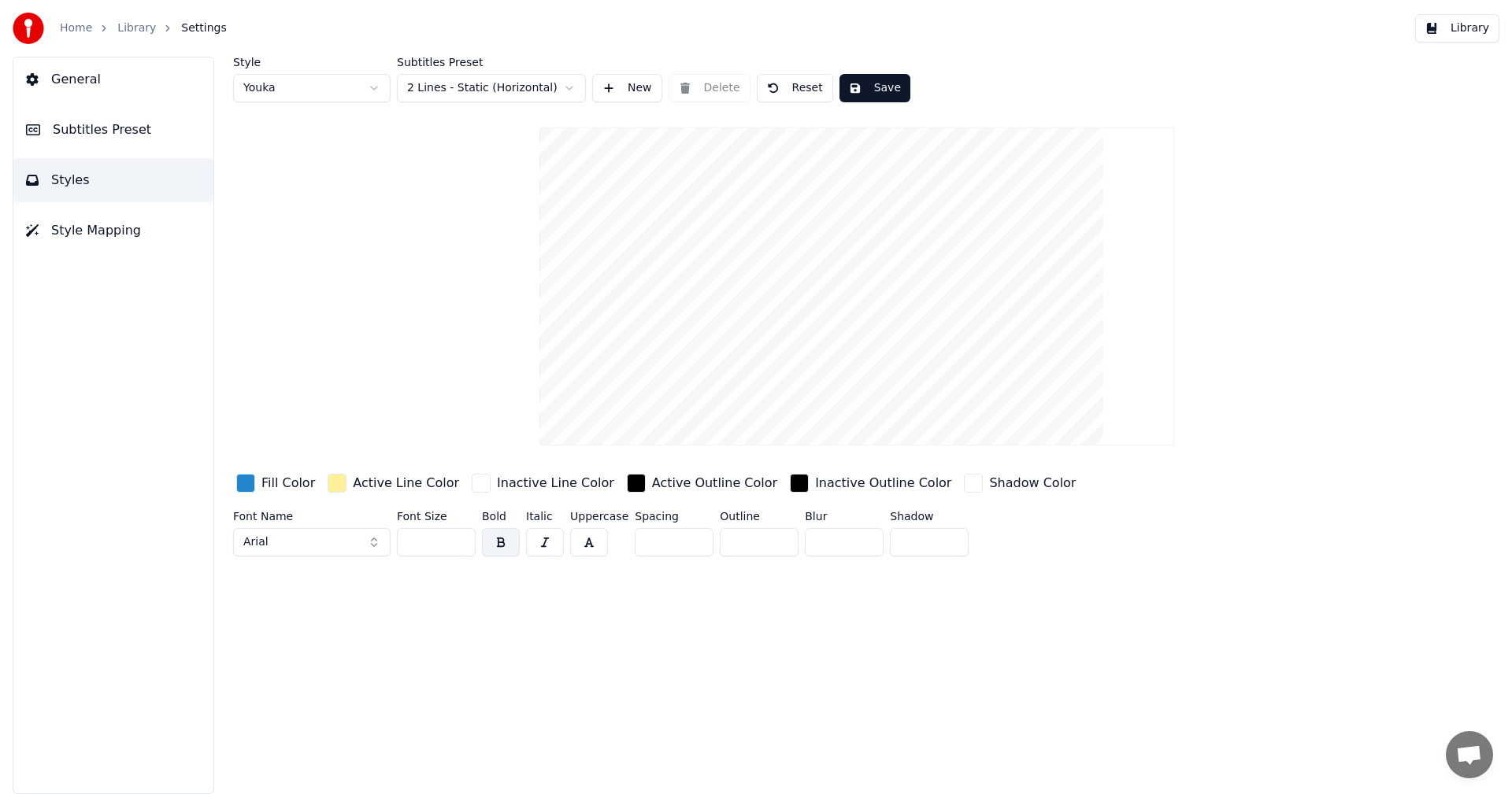
click at [104, 77] on button "General" at bounding box center [113, 79] width 200 height 44
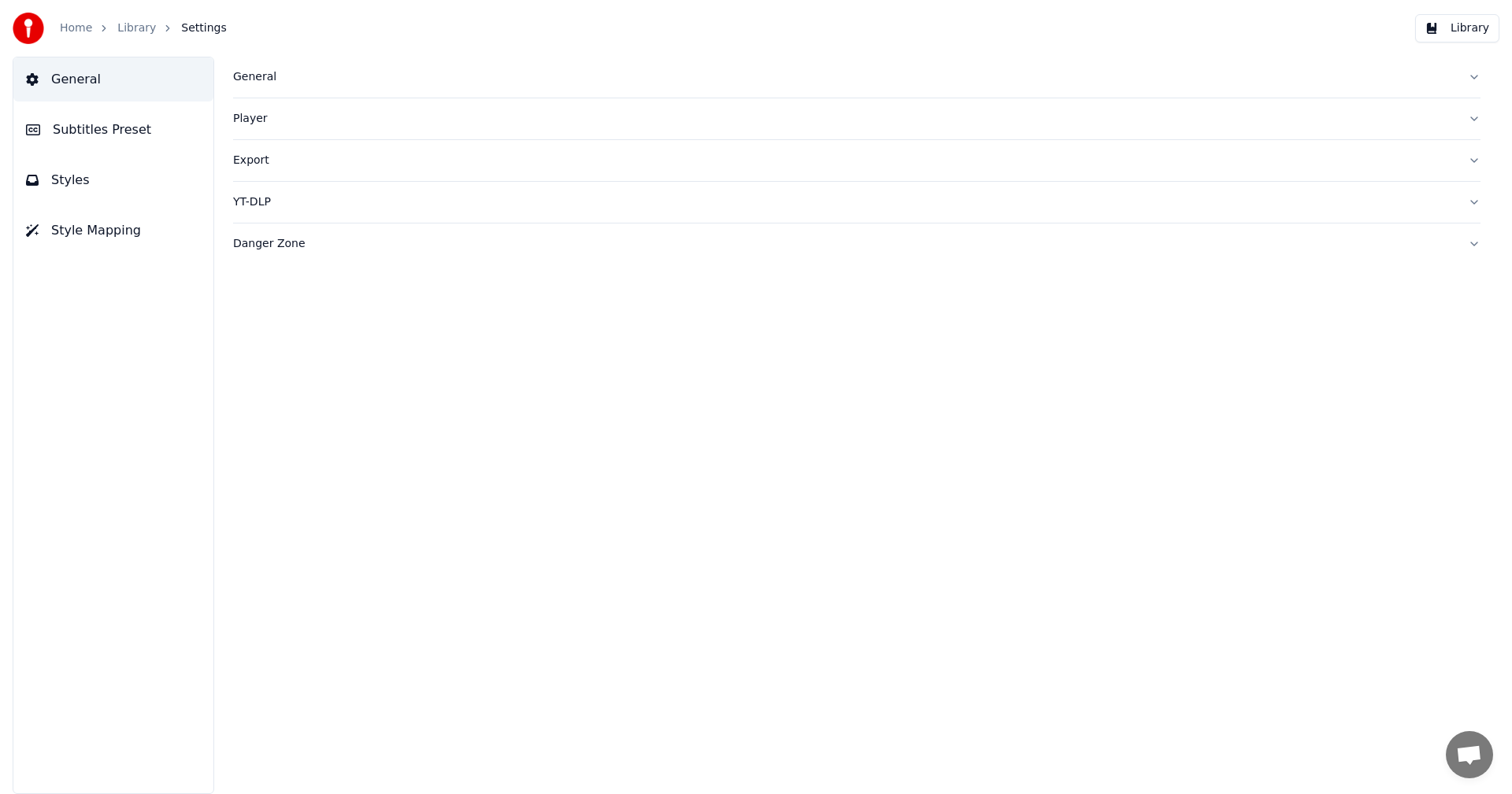
click at [93, 138] on span "Subtitles Preset" at bounding box center [102, 129] width 99 height 19
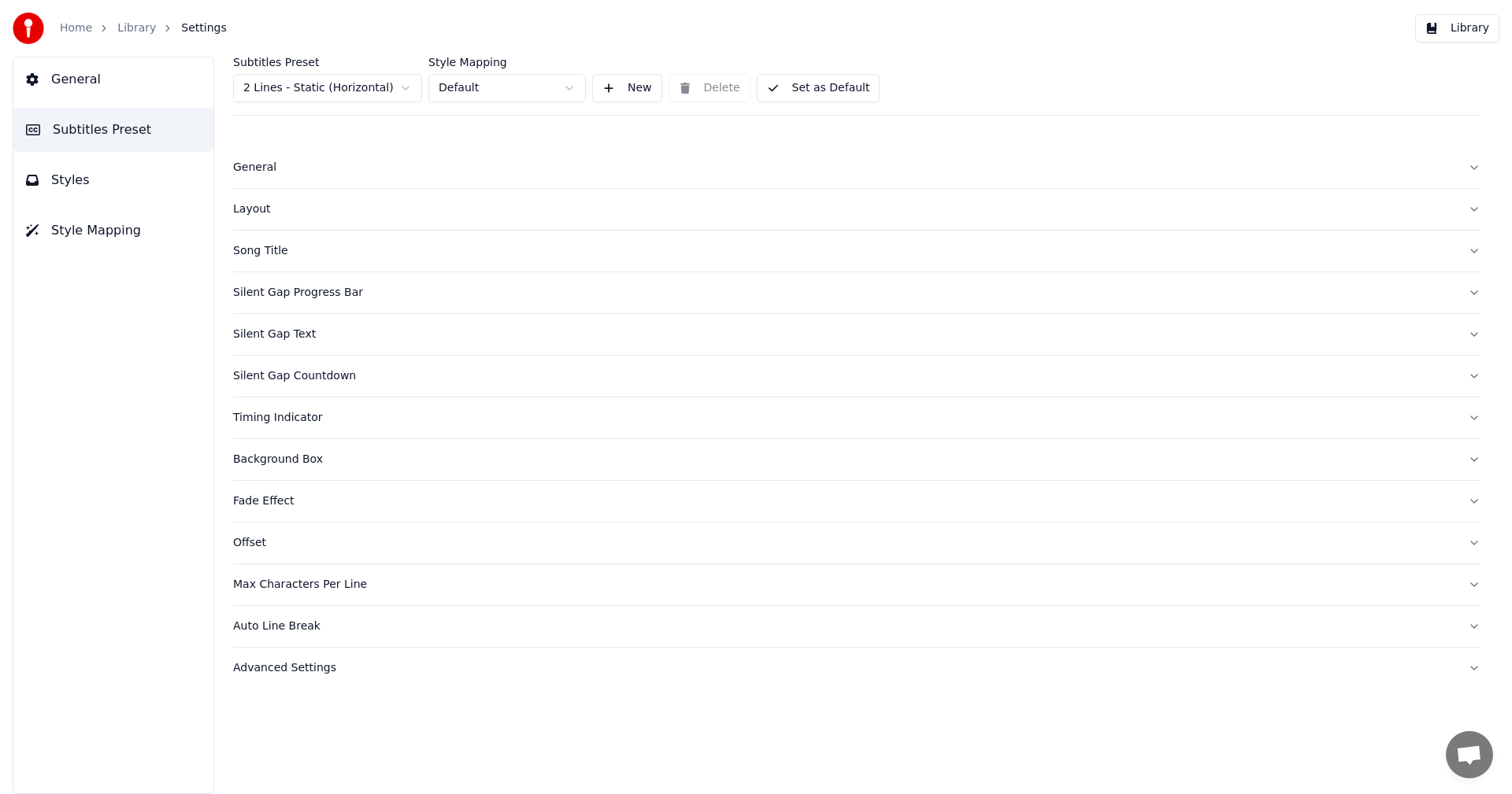
click at [280, 295] on div "Silent Gap Progress Bar" at bounding box center [844, 293] width 1222 height 16
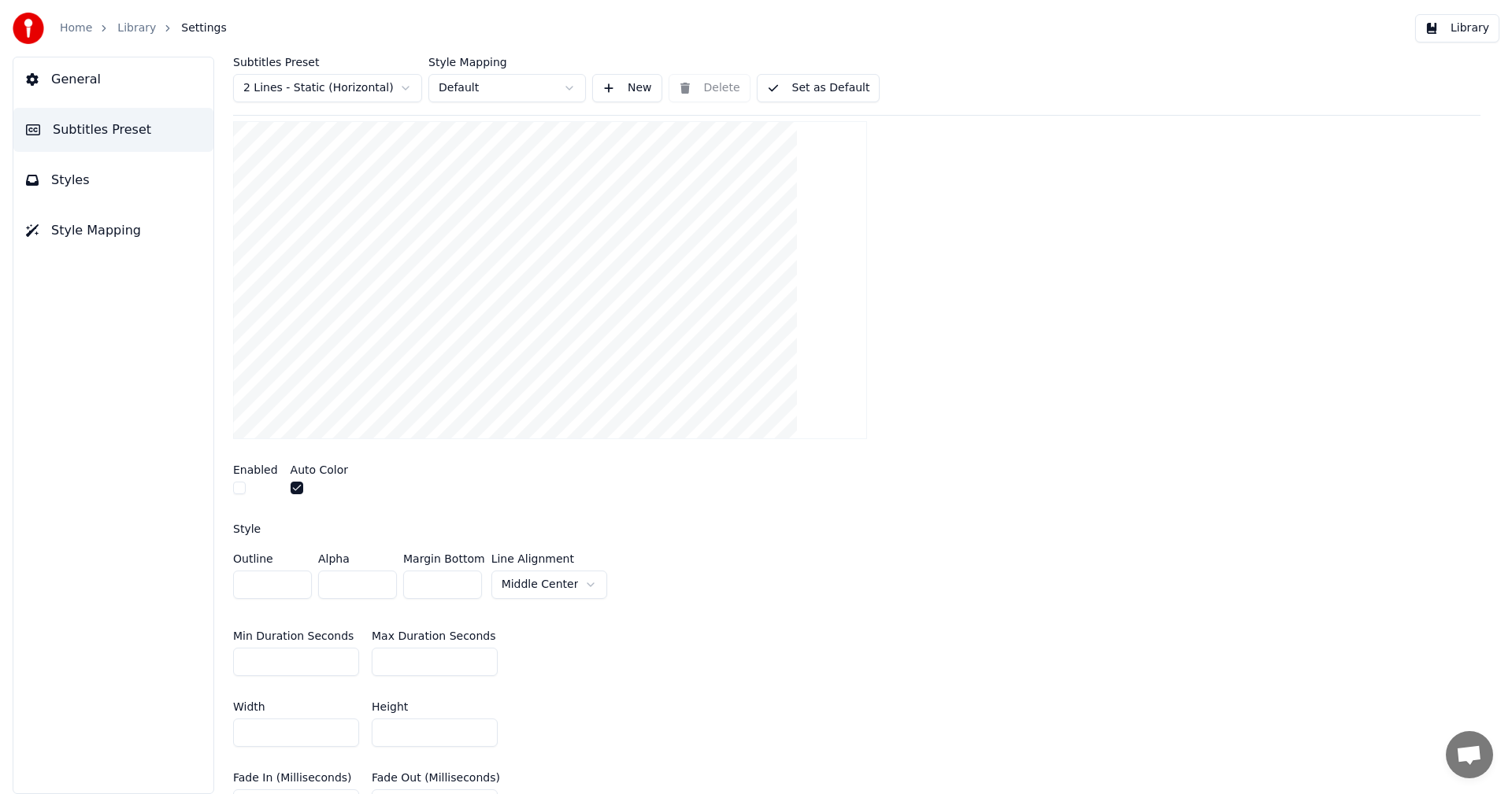
scroll to position [79, 0]
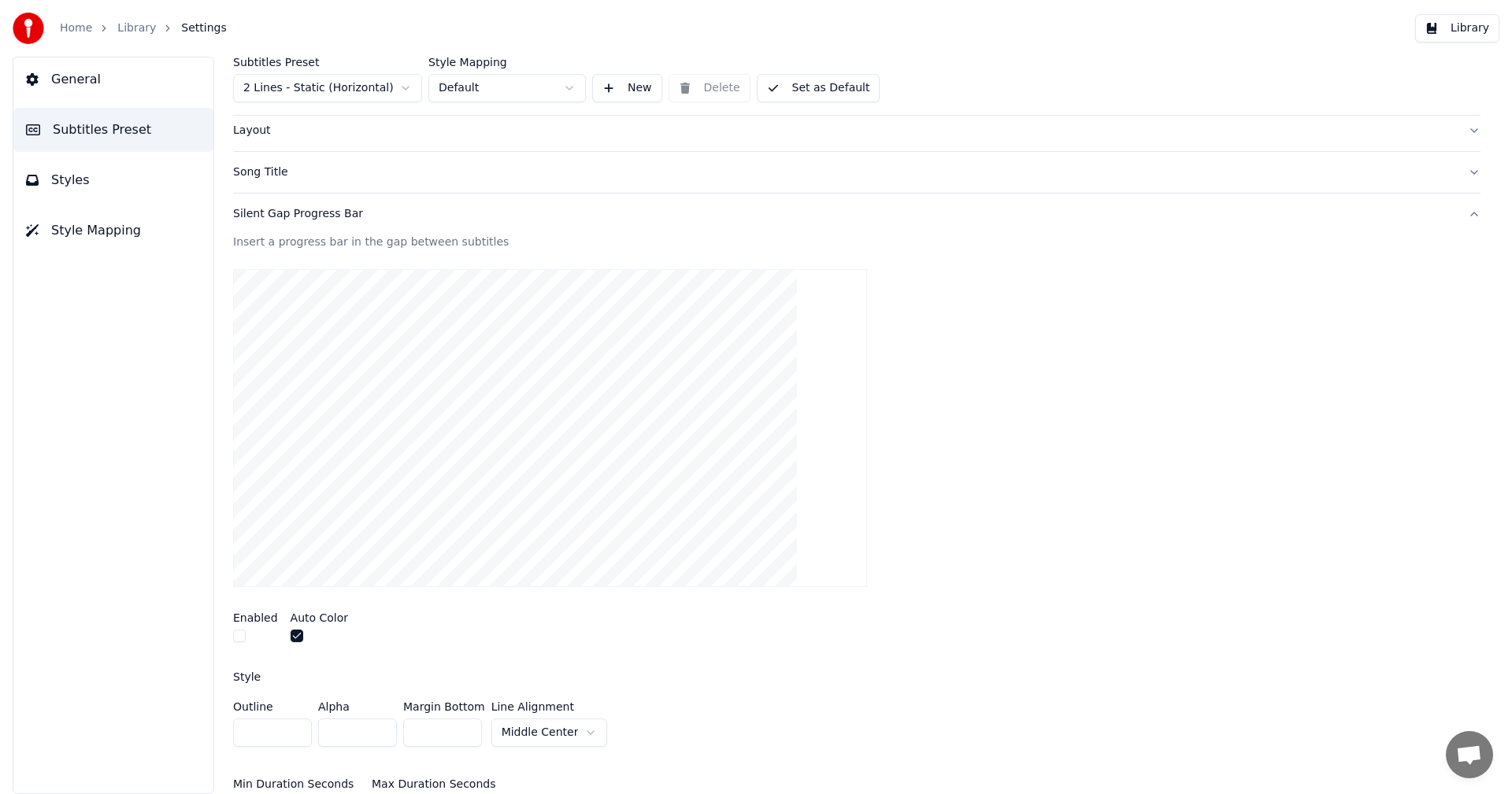
click at [1467, 211] on div "Subtitles Preset 2 Lines - Static (Horizontal) Style Mapping Default New Delete…" at bounding box center [856, 425] width 1311 height 737
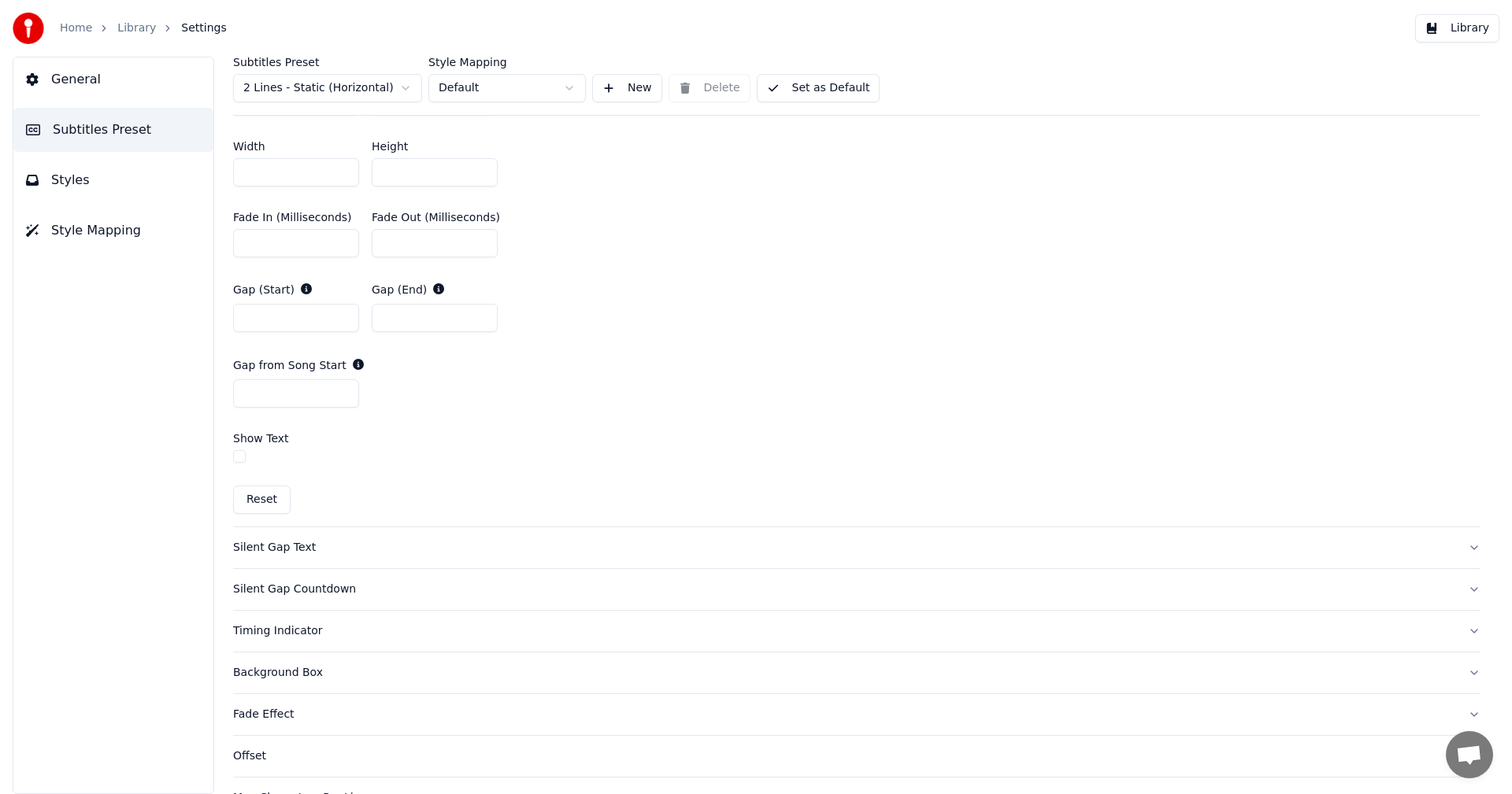
scroll to position [906, 0]
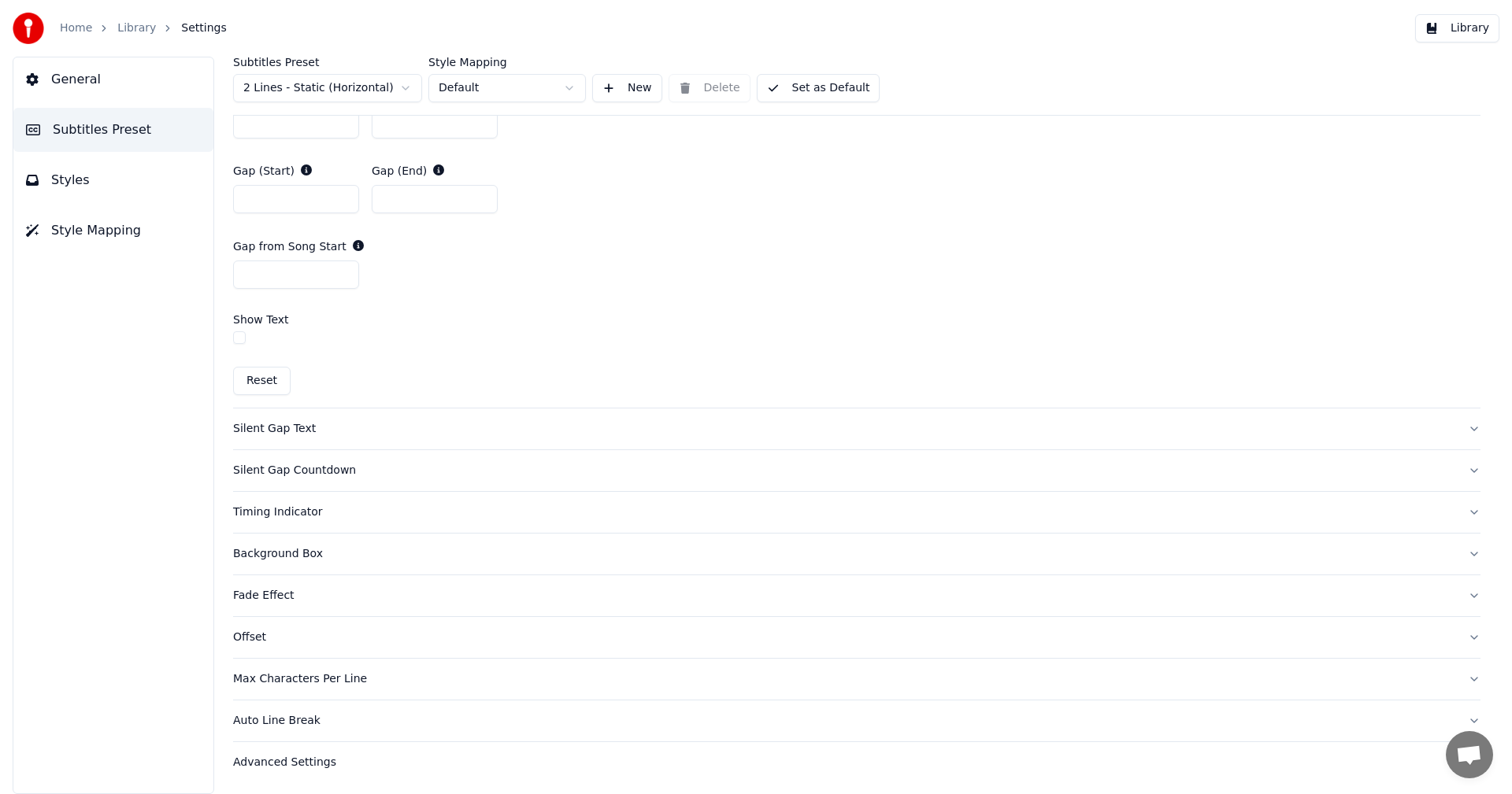
click at [306, 641] on div "Offset" at bounding box center [844, 638] width 1222 height 16
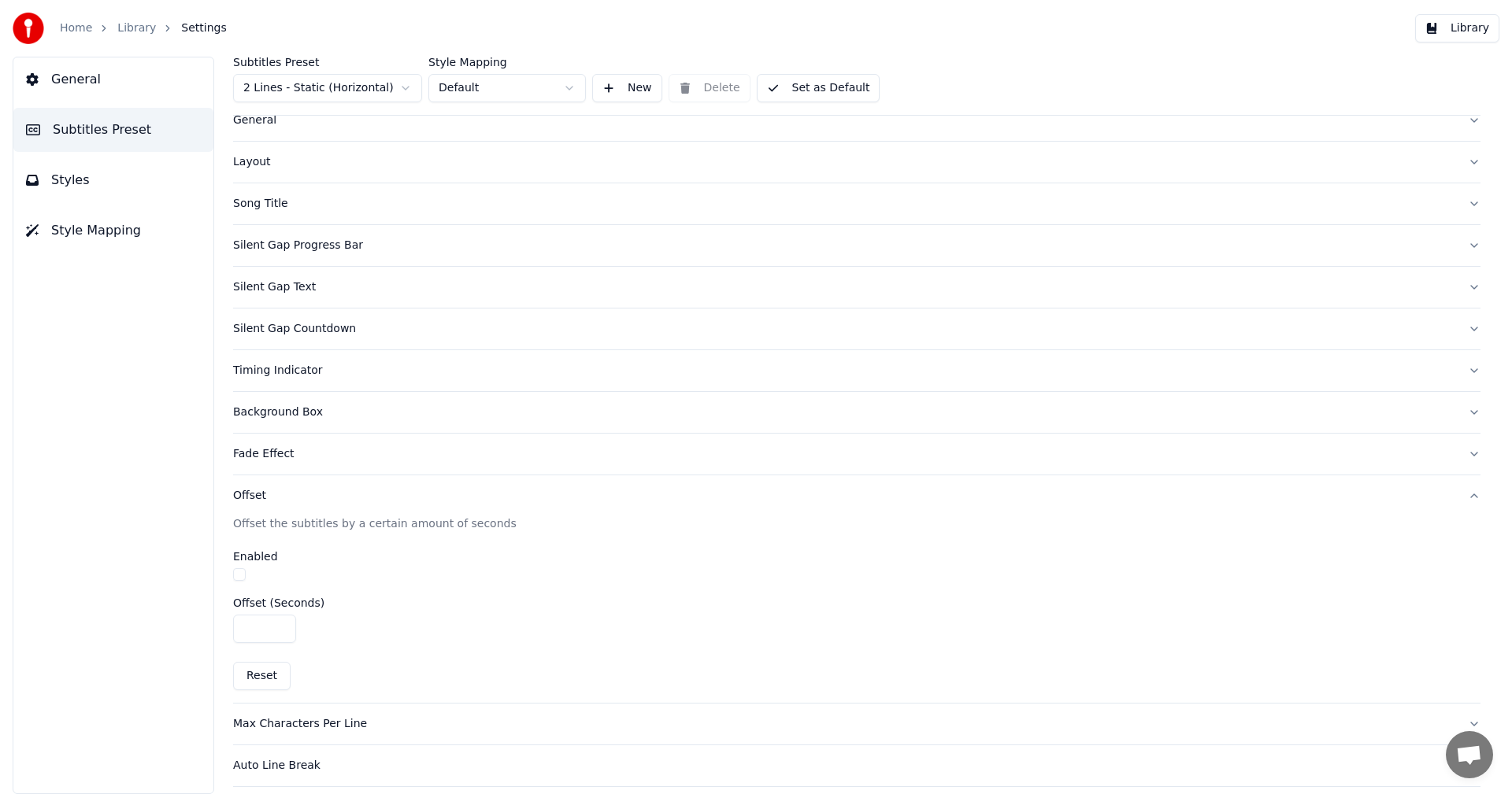
scroll to position [0, 0]
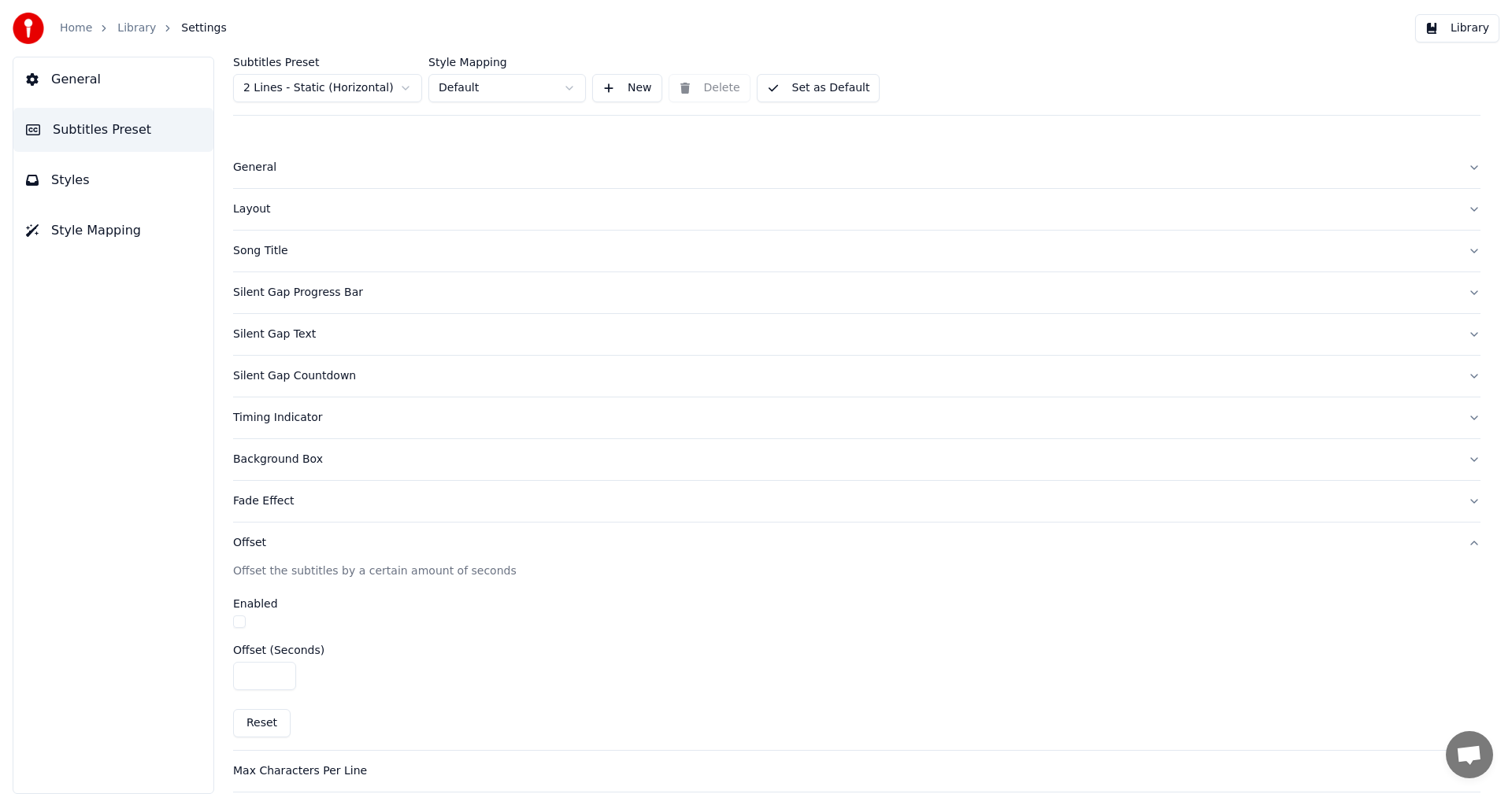
click at [418, 207] on div "Layout" at bounding box center [844, 209] width 1222 height 16
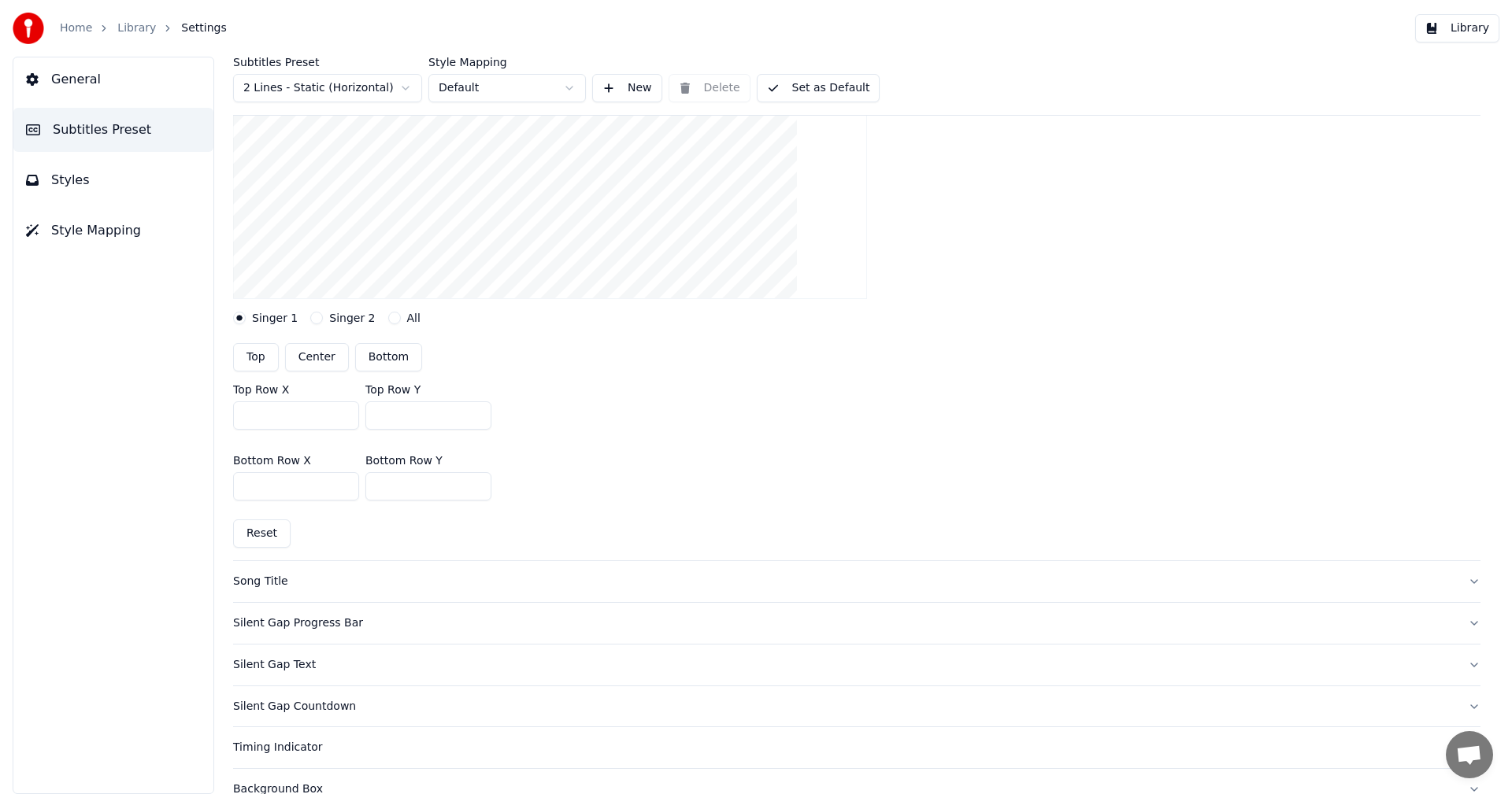
scroll to position [315, 0]
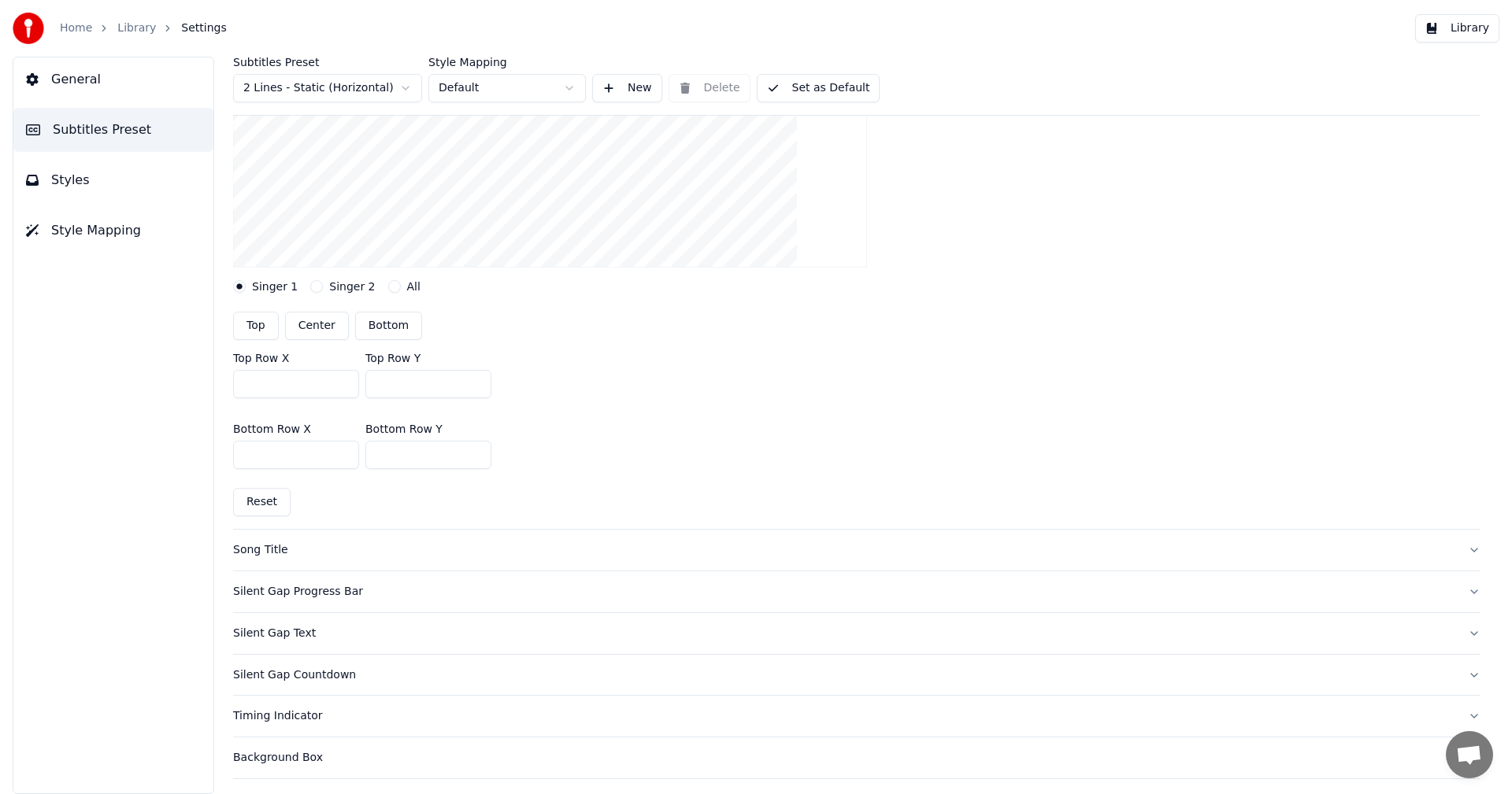
click at [130, 22] on link "Library" at bounding box center [137, 29] width 39 height 16
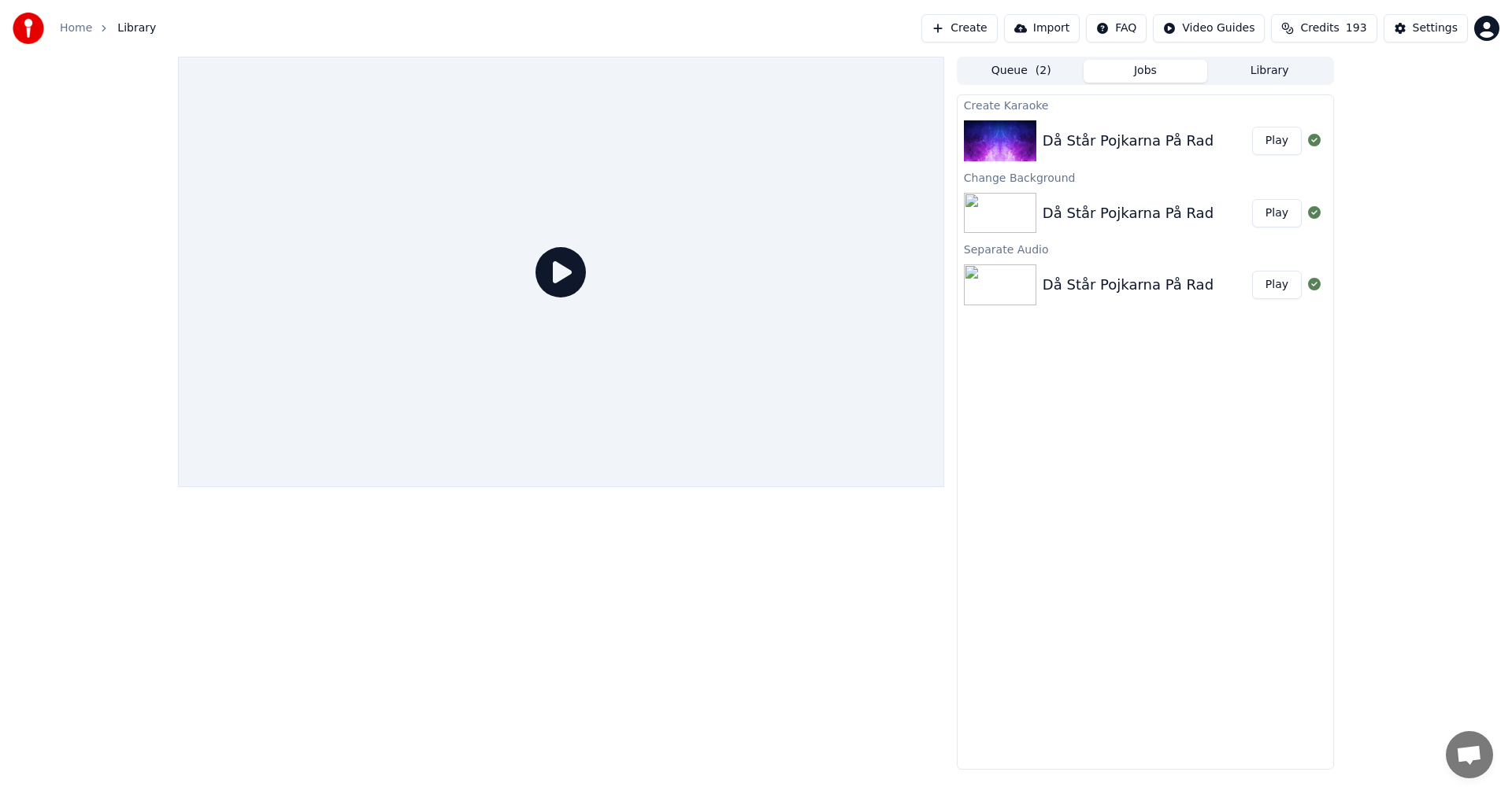
click at [1276, 145] on button "Play" at bounding box center [1277, 141] width 49 height 29
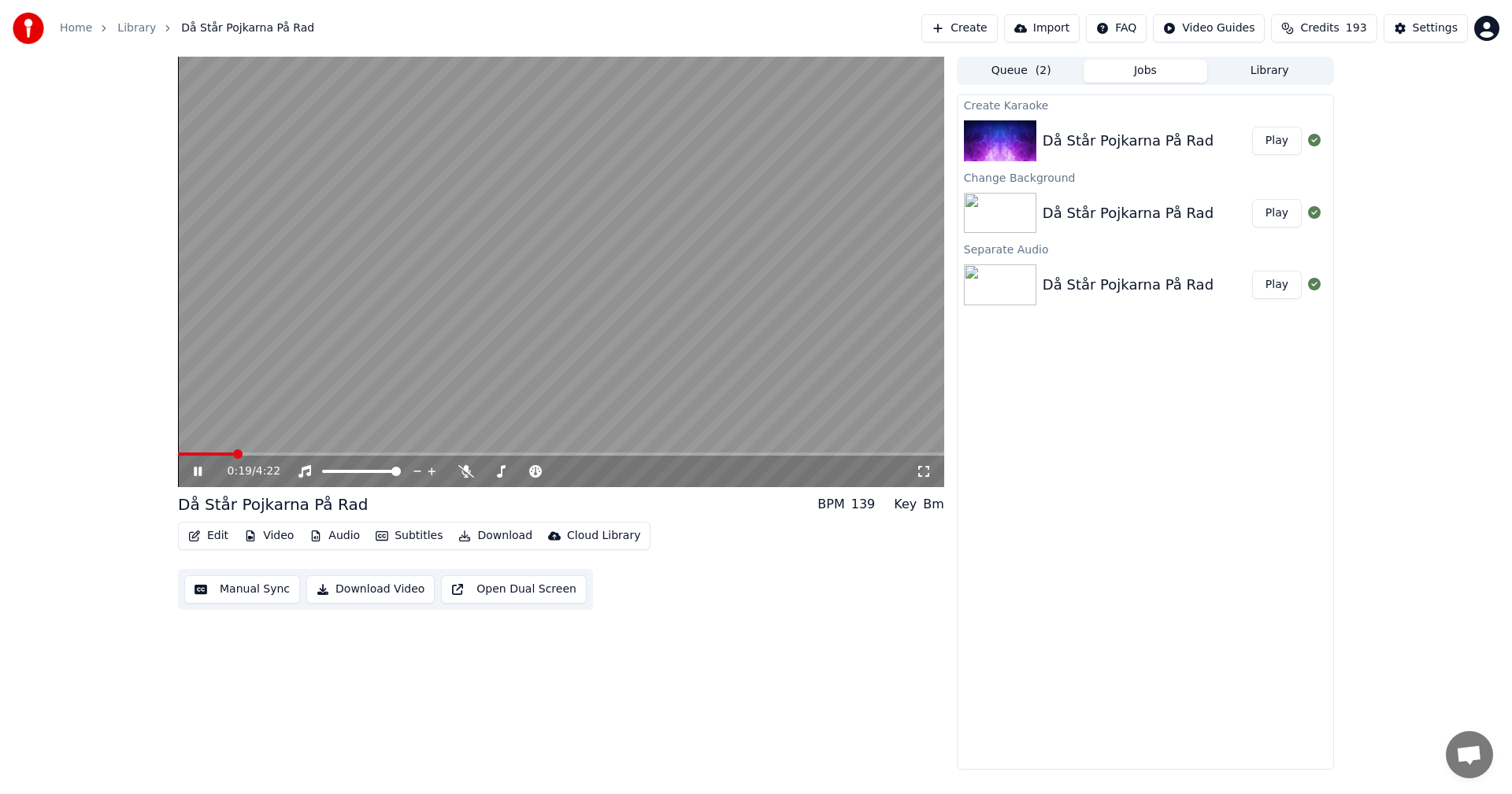
click at [233, 454] on span at bounding box center [561, 454] width 766 height 4
click at [256, 450] on video at bounding box center [561, 271] width 766 height 430
click at [195, 469] on icon at bounding box center [198, 472] width 10 height 11
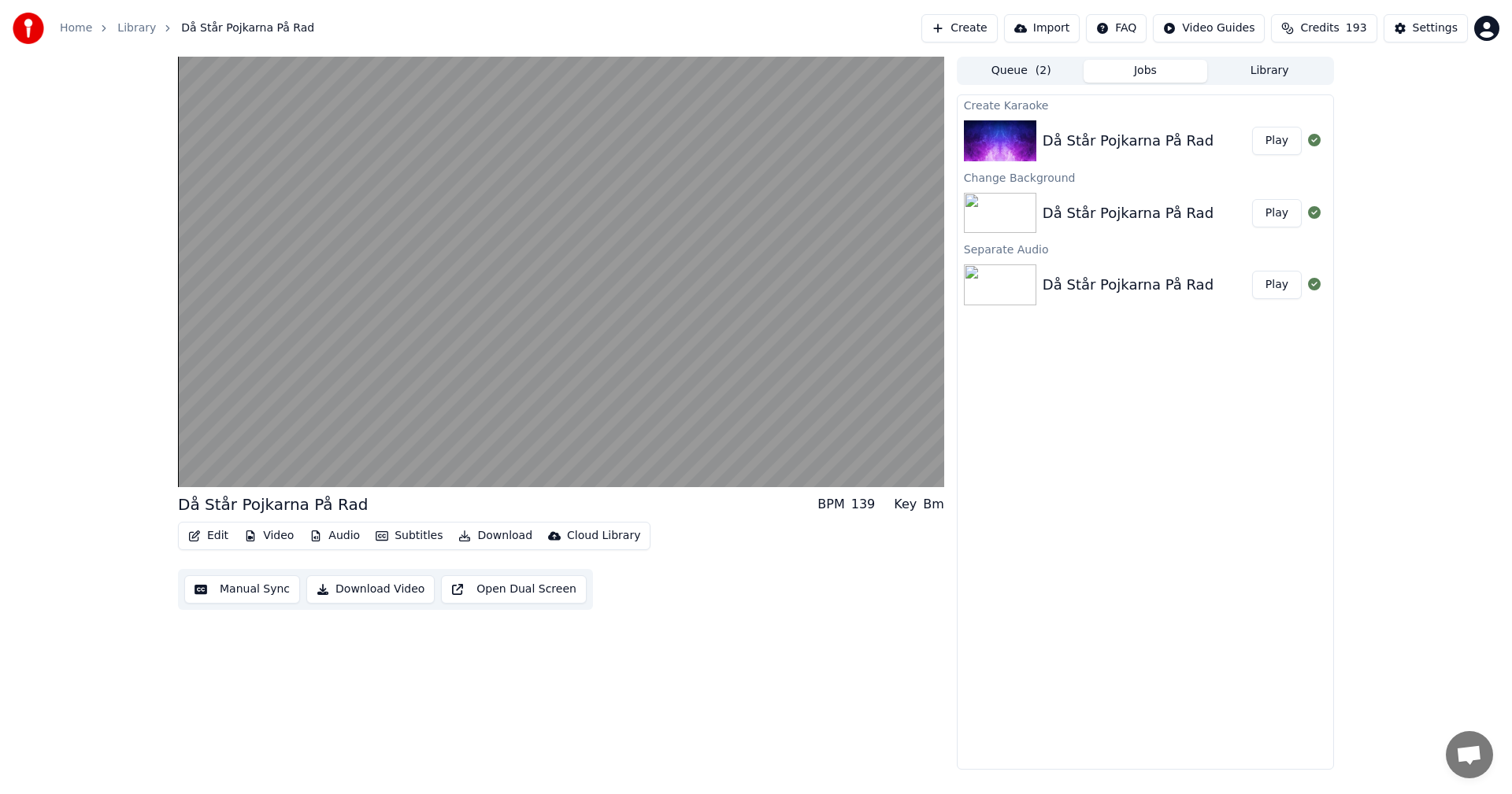
click at [327, 535] on button "Audio" at bounding box center [334, 536] width 63 height 22
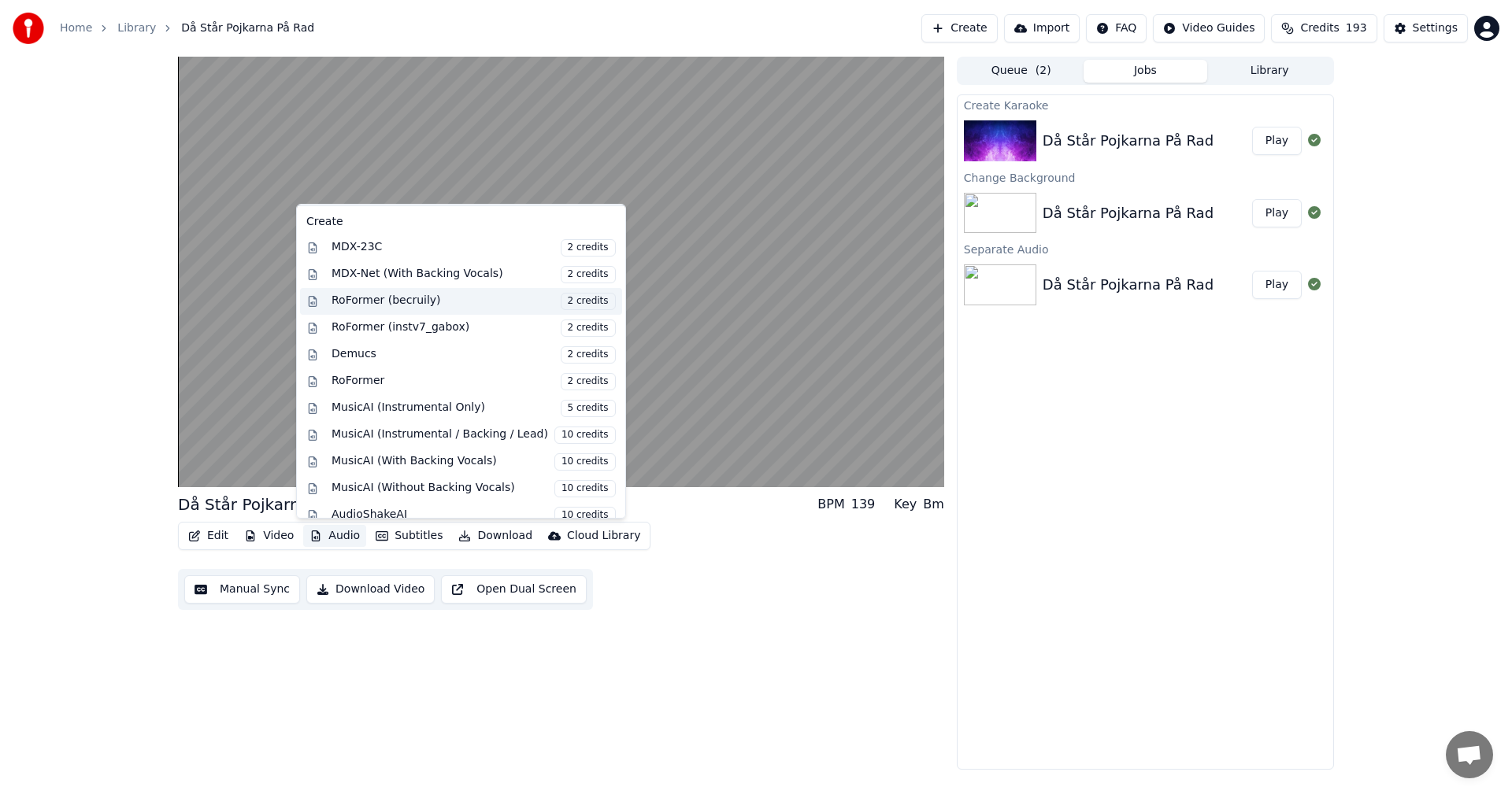
scroll to position [160, 0]
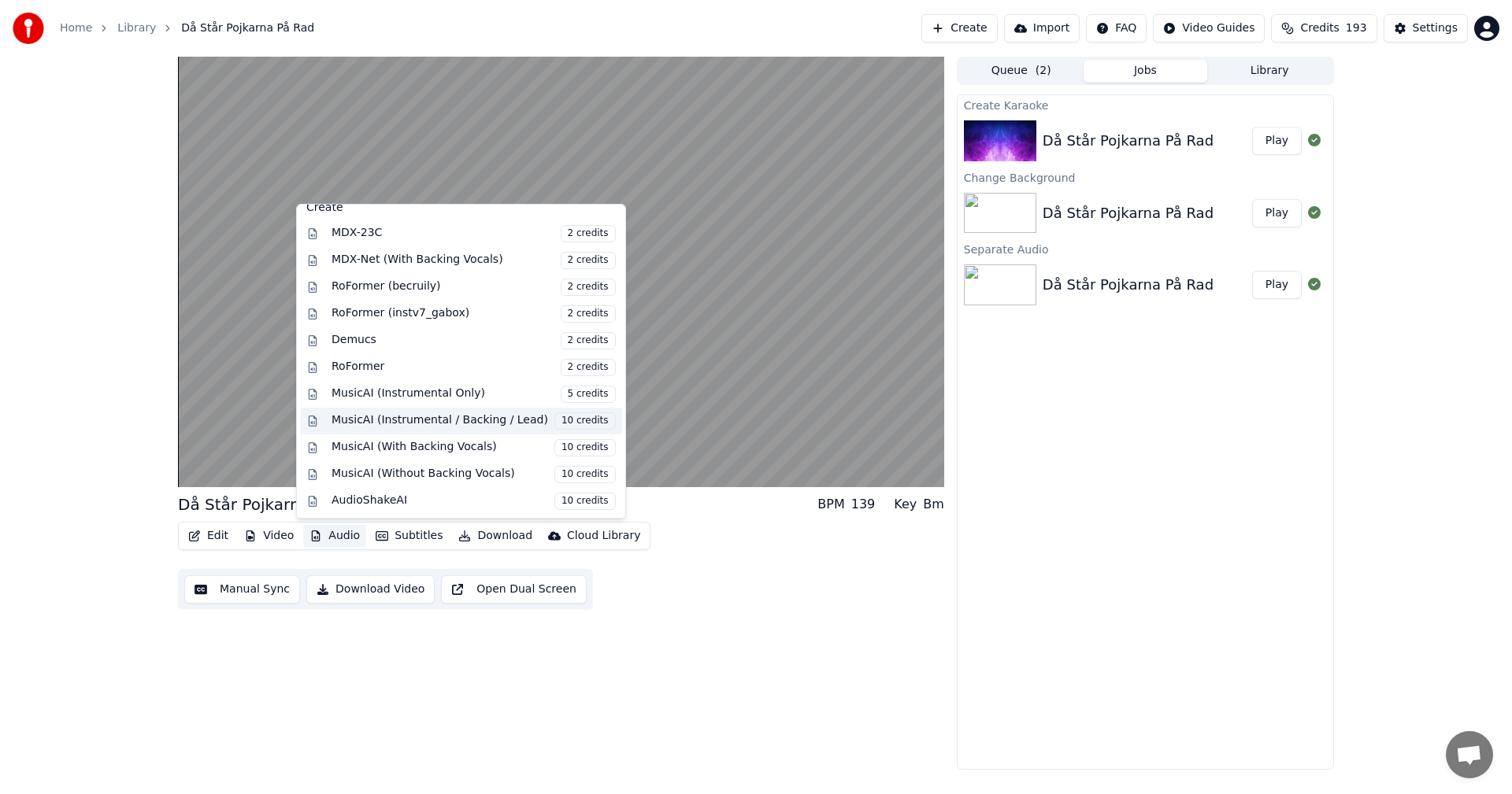
click at [392, 429] on div "MusicAI (Instrumental / Backing / Lead) 10 credits" at bounding box center [473, 420] width 284 height 17
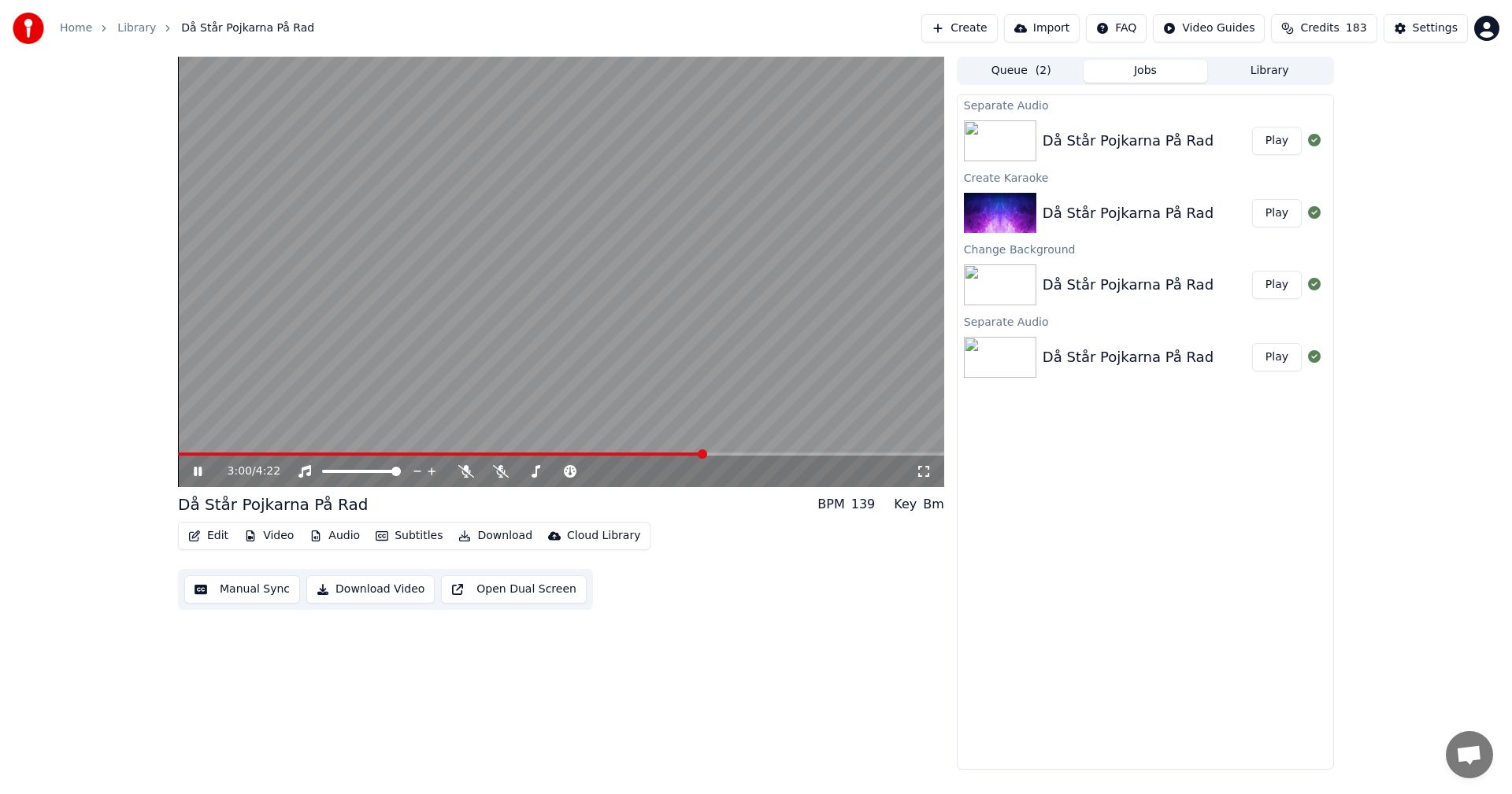
click at [1133, 157] on div "Då Står Pojkarna På Rad Play" at bounding box center [1145, 141] width 376 height 54
click at [1113, 216] on div "Då Står Pojkarna På Rad" at bounding box center [1128, 213] width 171 height 22
click at [1190, 130] on div "Då Står Pojkarna På Rad" at bounding box center [1128, 141] width 171 height 22
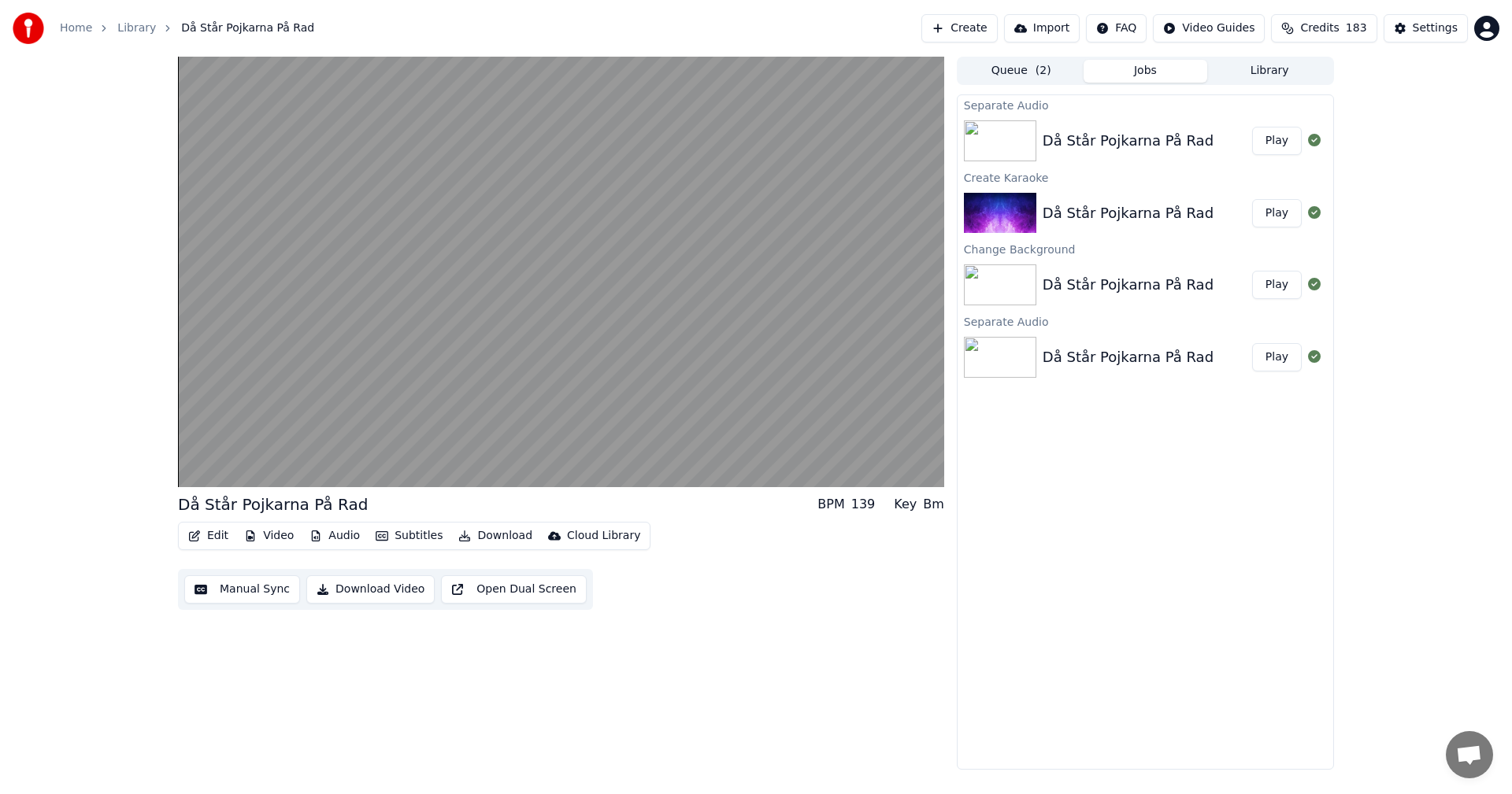
click at [1163, 144] on div "Då Står Pojkarna På Rad" at bounding box center [1128, 141] width 171 height 22
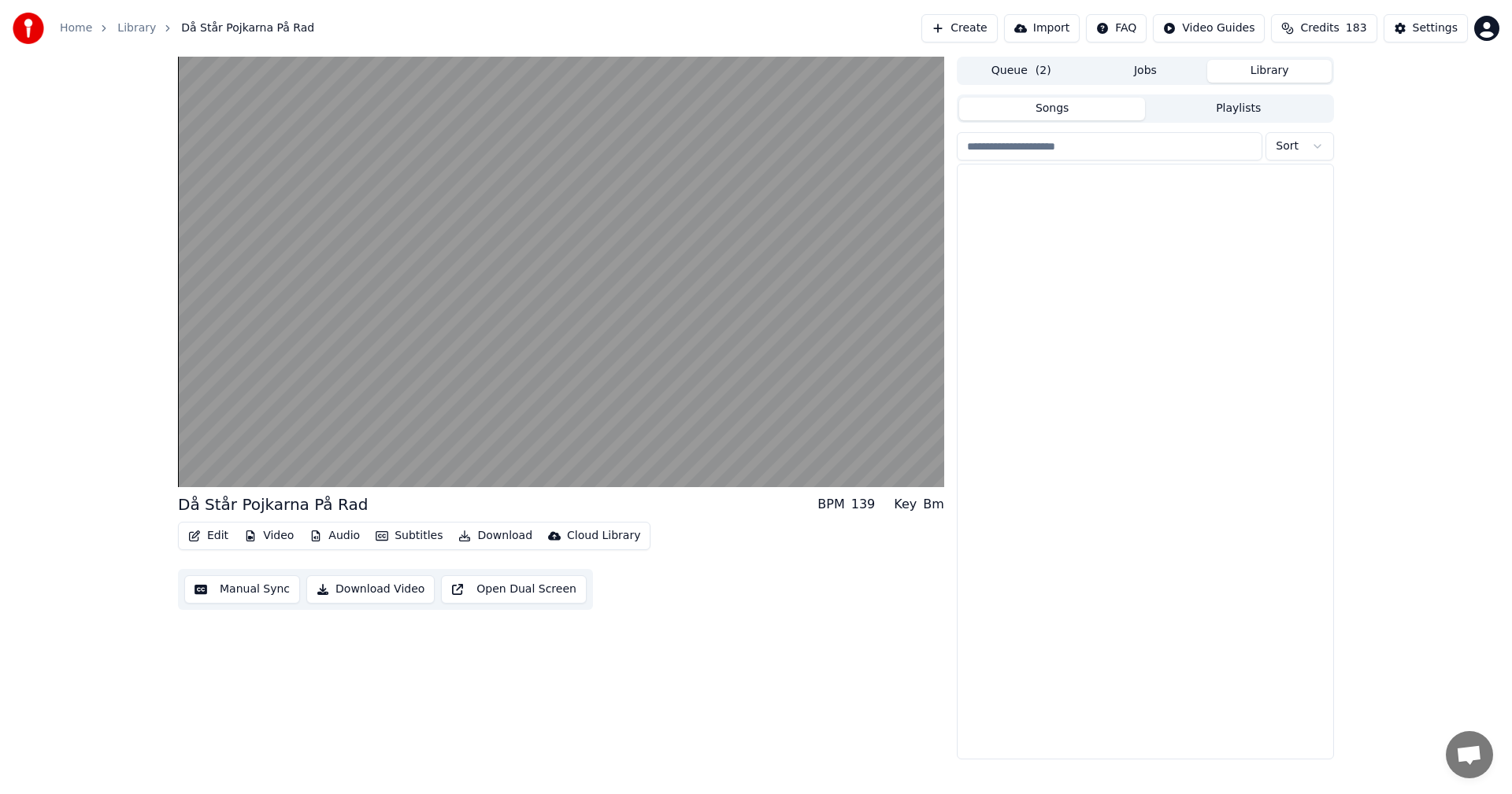
click at [1253, 73] on button "Library" at bounding box center [1269, 71] width 124 height 22
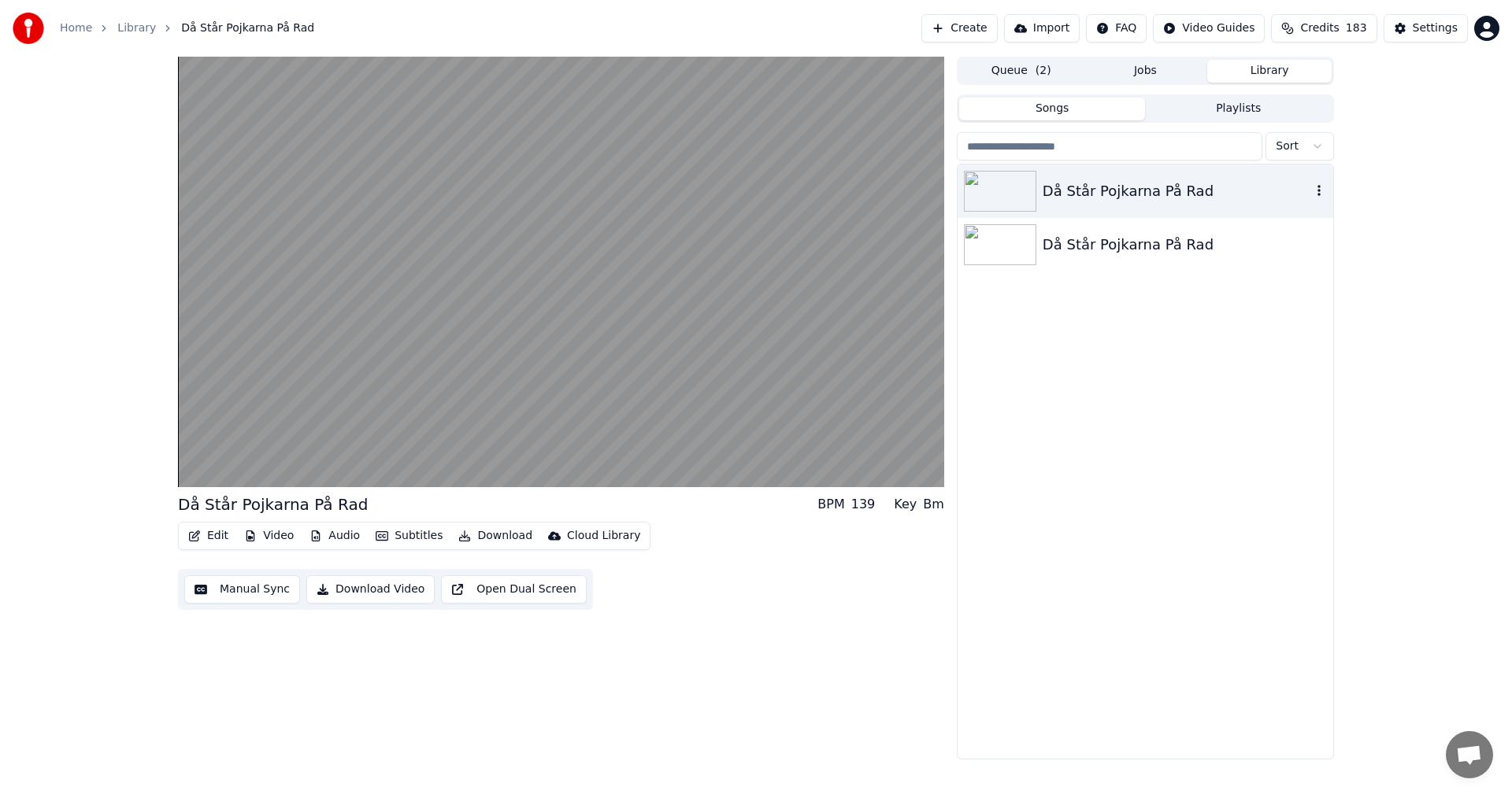
click at [1098, 201] on div "Då Står Pojkarna På Rad" at bounding box center [1177, 191] width 269 height 22
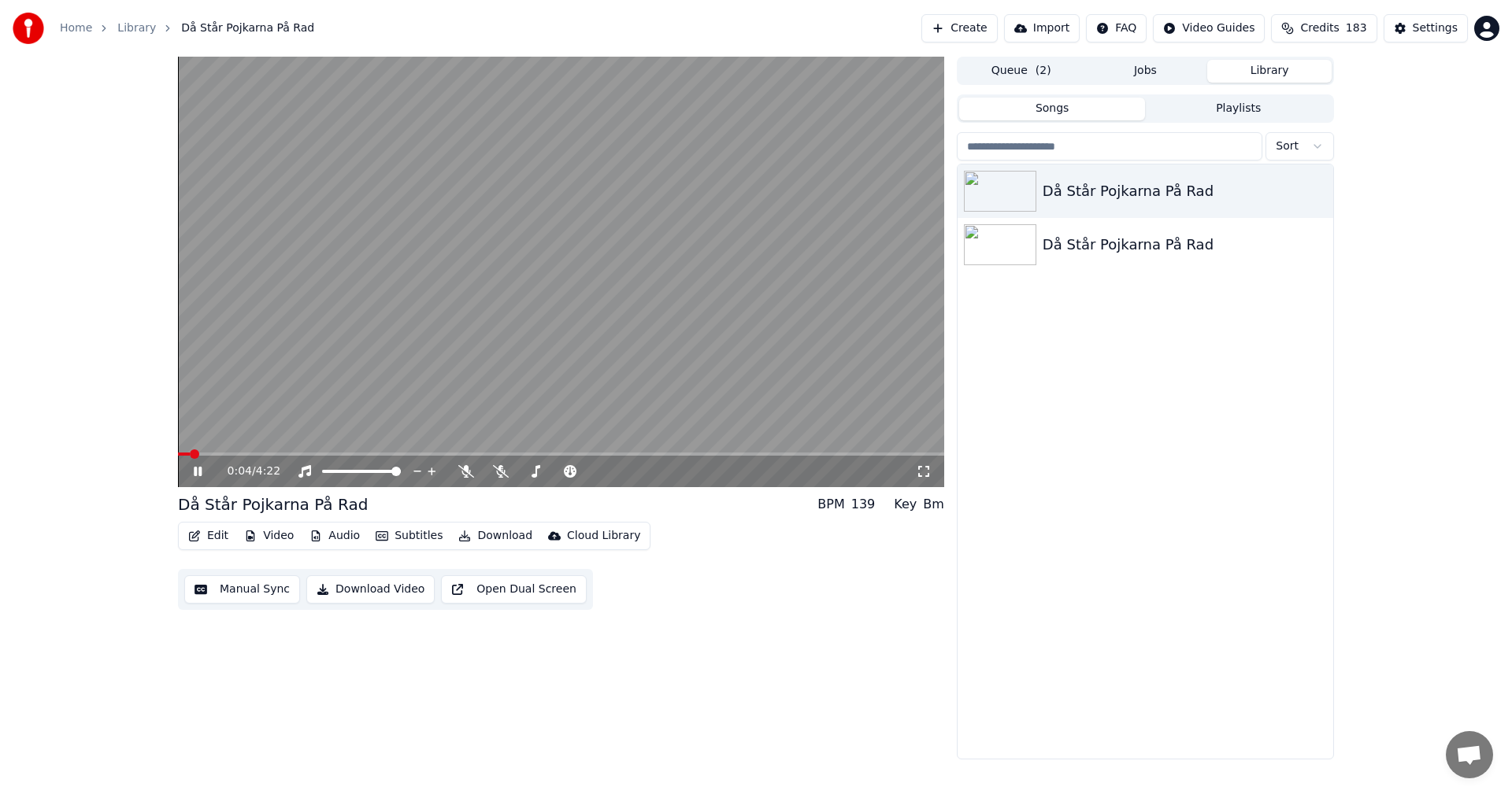
click at [329, 537] on button "Audio" at bounding box center [334, 536] width 63 height 22
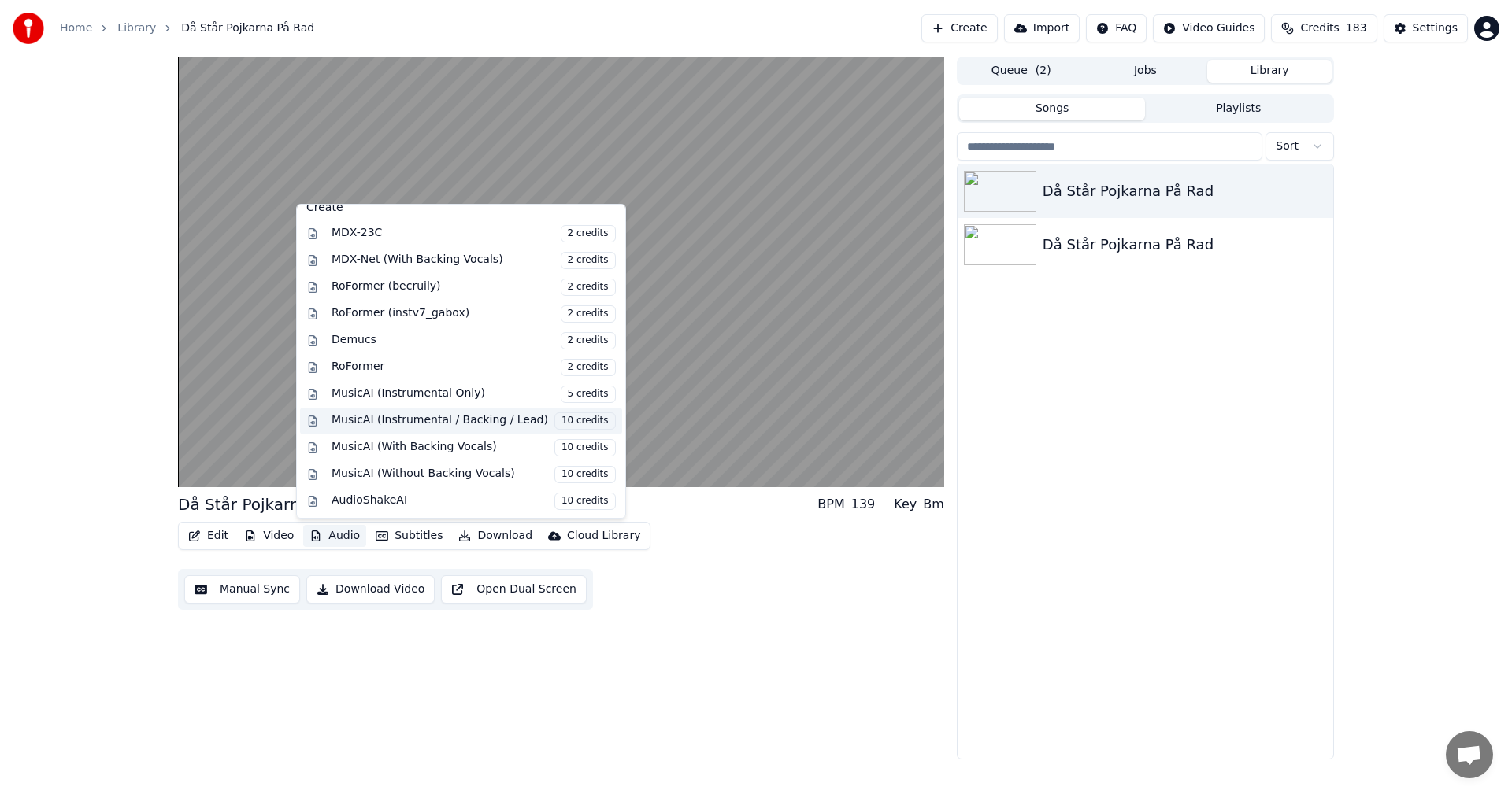
scroll to position [189, 0]
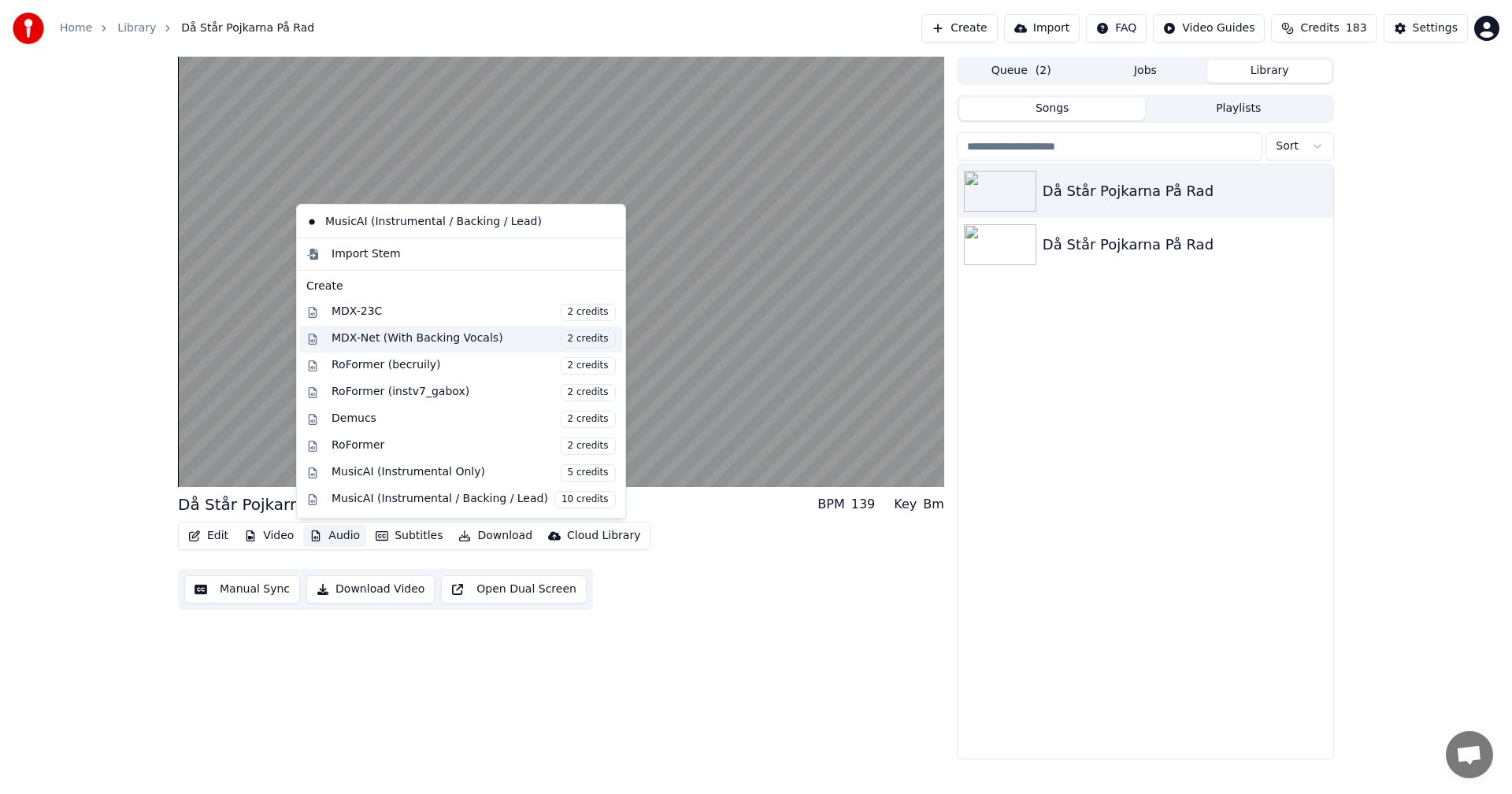
click at [505, 337] on div "MDX-Net (With Backing Vocals) 2 credits" at bounding box center [473, 339] width 284 height 17
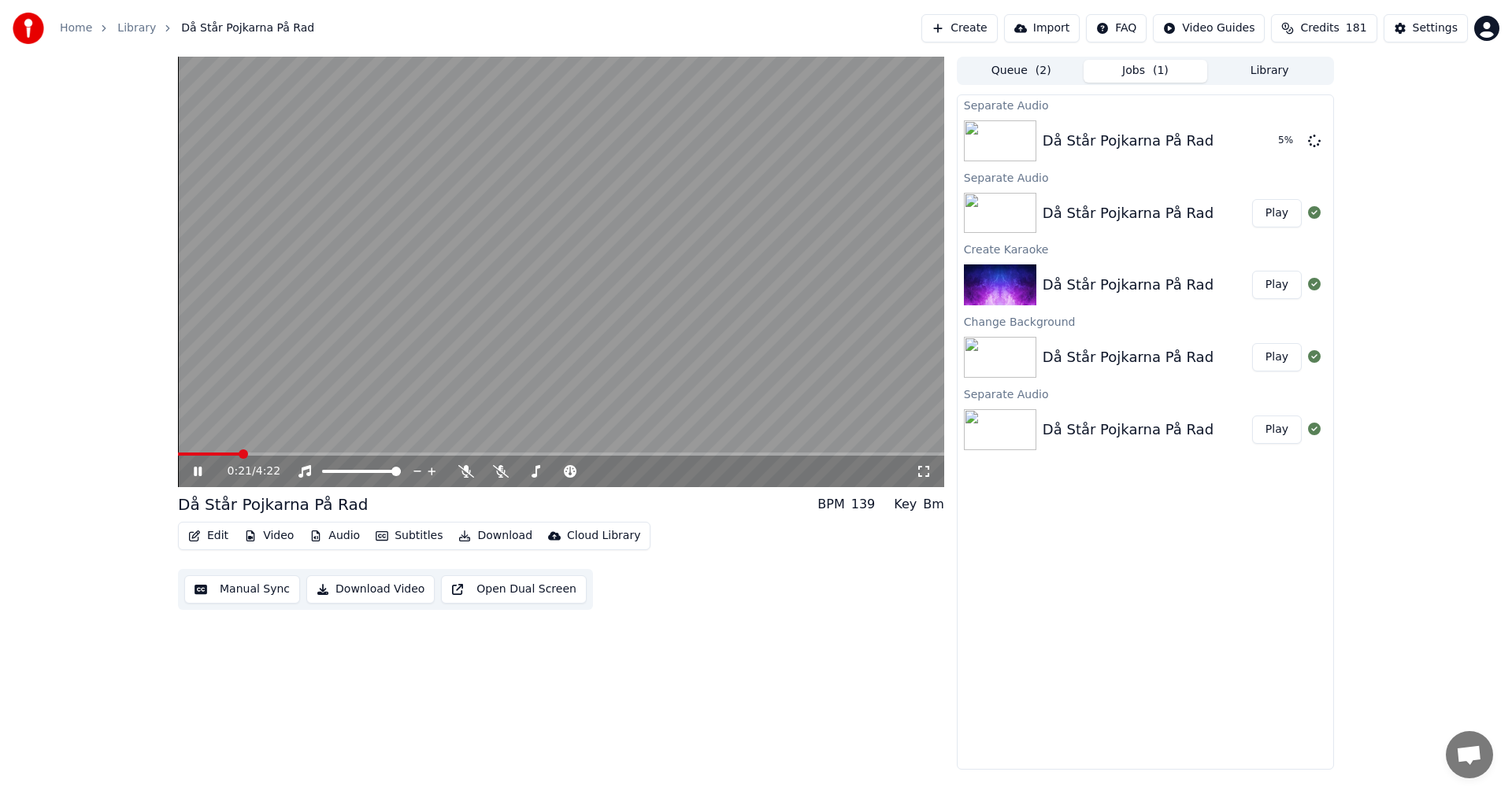
click at [1142, 210] on div "Då Står Pojkarna På Rad" at bounding box center [1128, 213] width 171 height 22
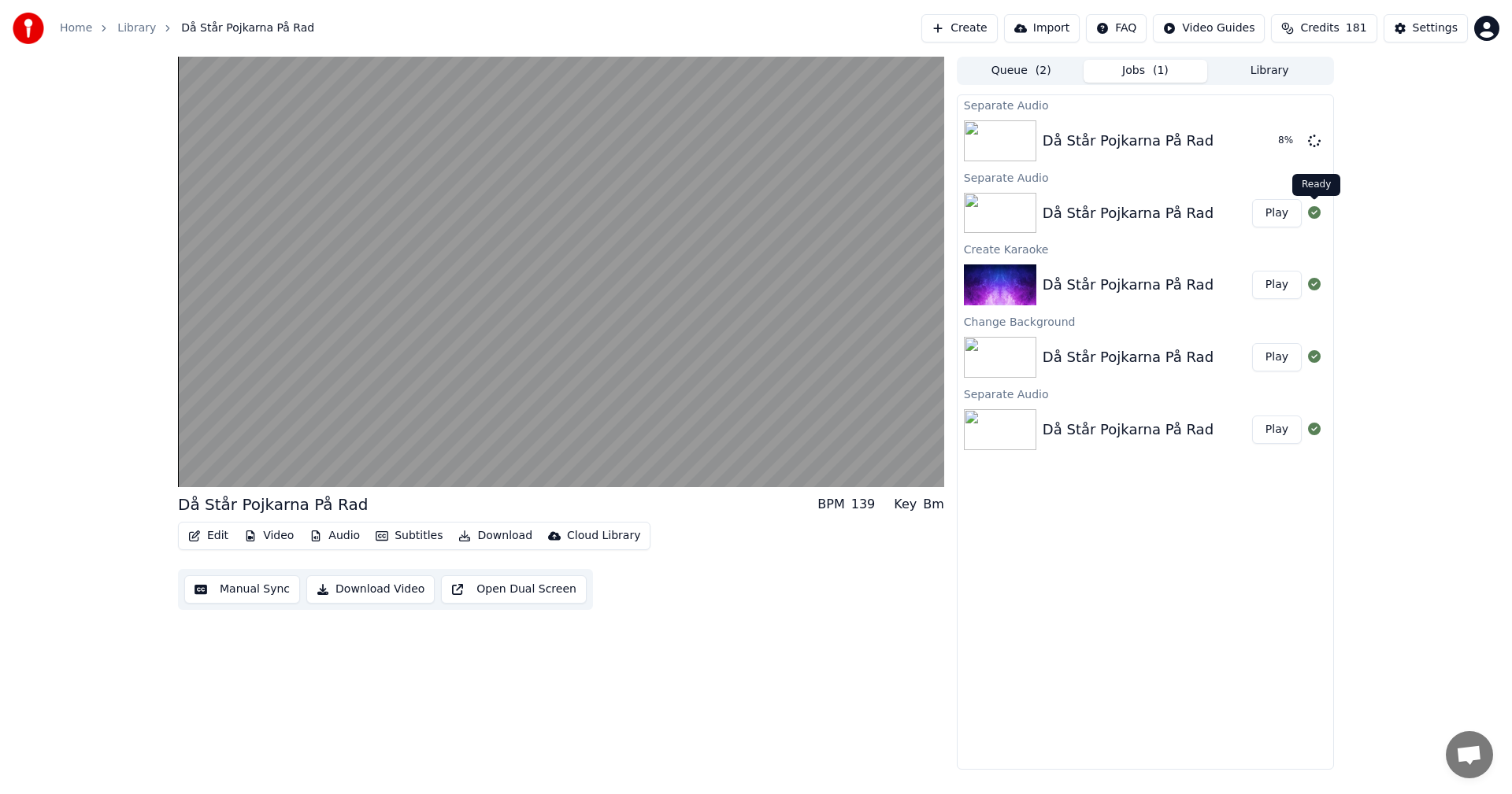
click at [1313, 212] on icon at bounding box center [1314, 213] width 13 height 13
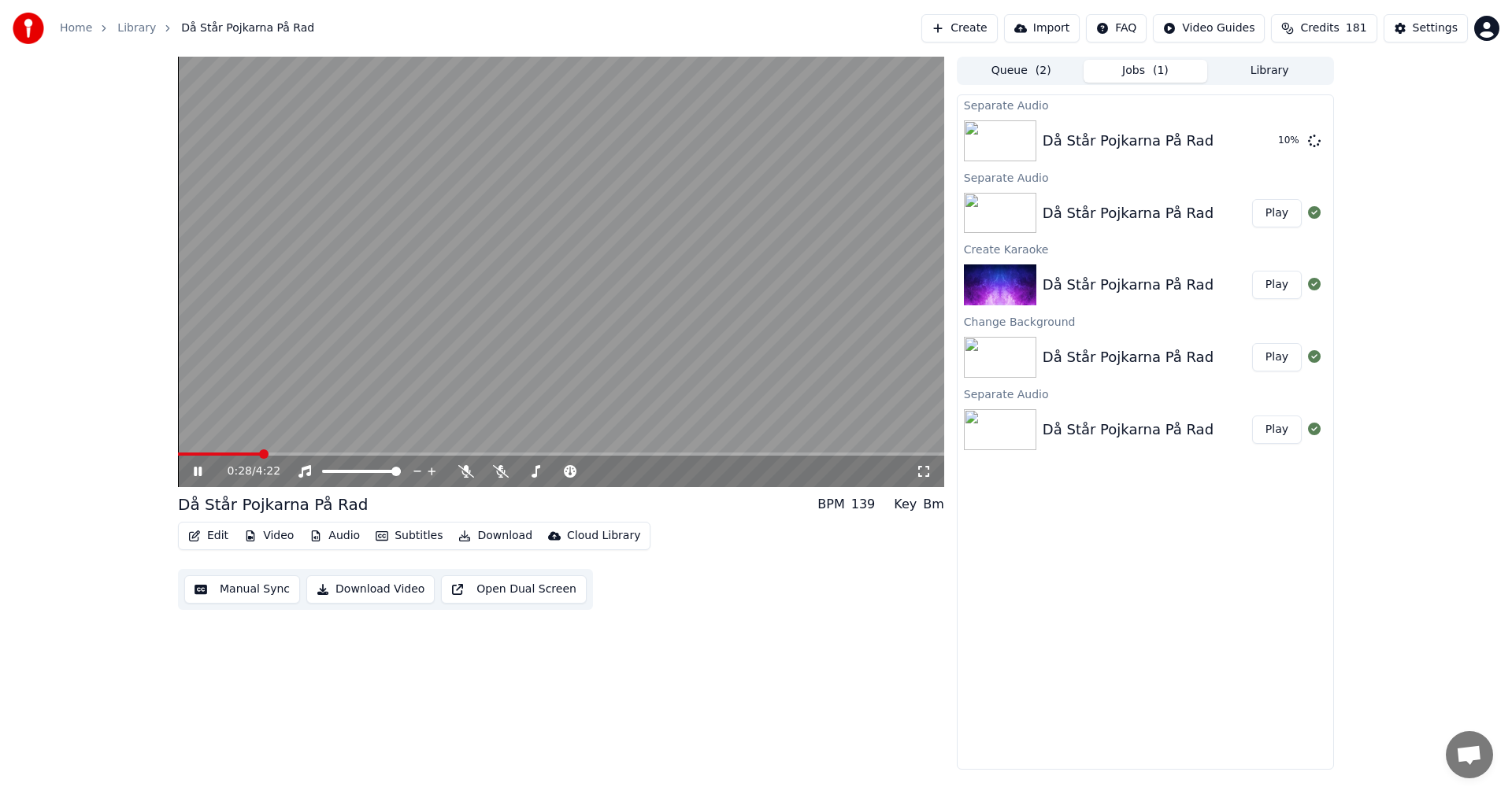
click at [339, 453] on span at bounding box center [561, 454] width 766 height 4
click at [369, 449] on video at bounding box center [561, 271] width 766 height 430
click at [390, 454] on span at bounding box center [561, 454] width 766 height 4
click at [201, 469] on icon at bounding box center [208, 472] width 37 height 13
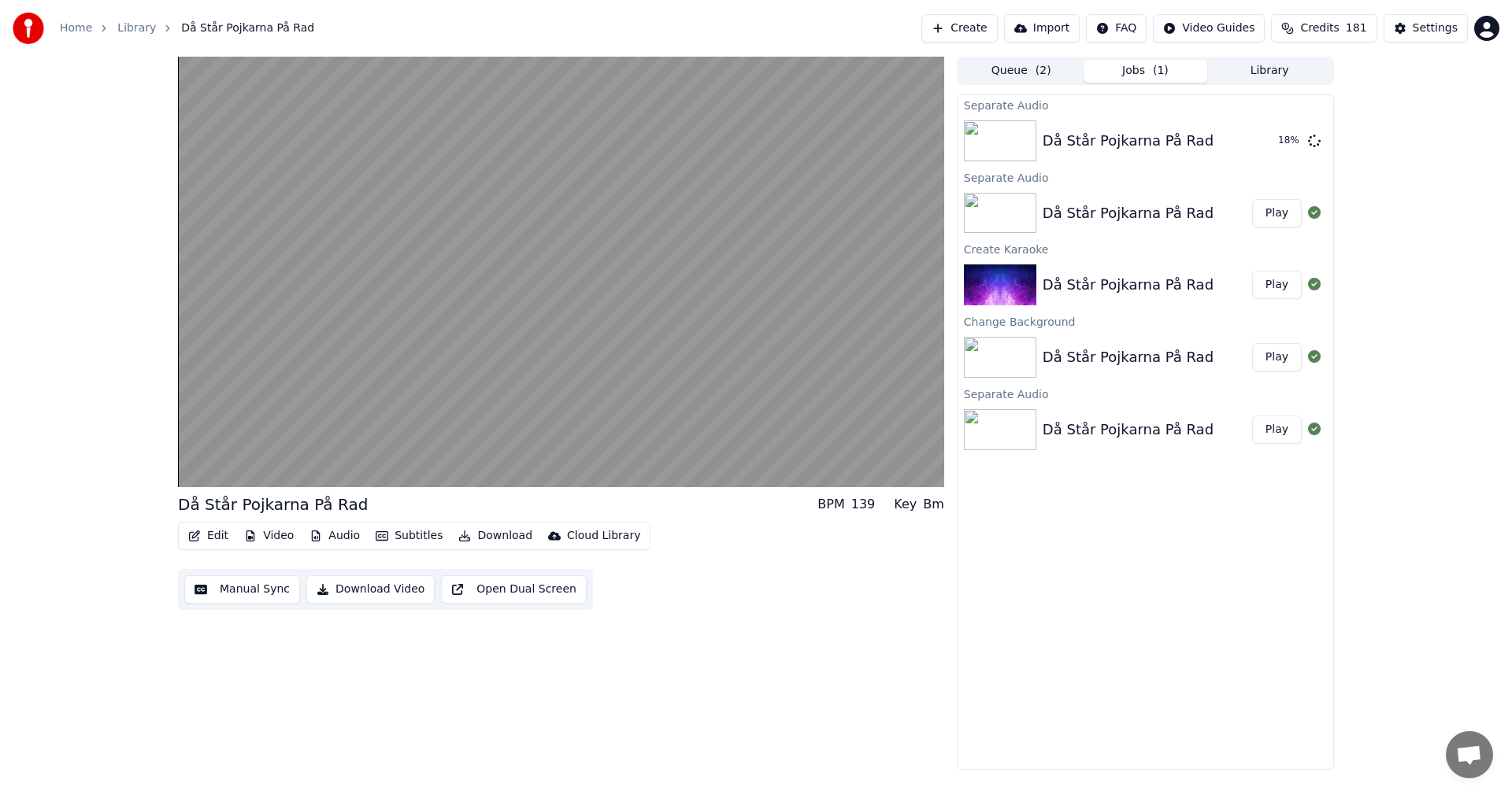
click at [1079, 218] on div "Då Står Pojkarna På Rad" at bounding box center [1128, 213] width 171 height 22
click at [212, 539] on button "Edit" at bounding box center [208, 536] width 53 height 22
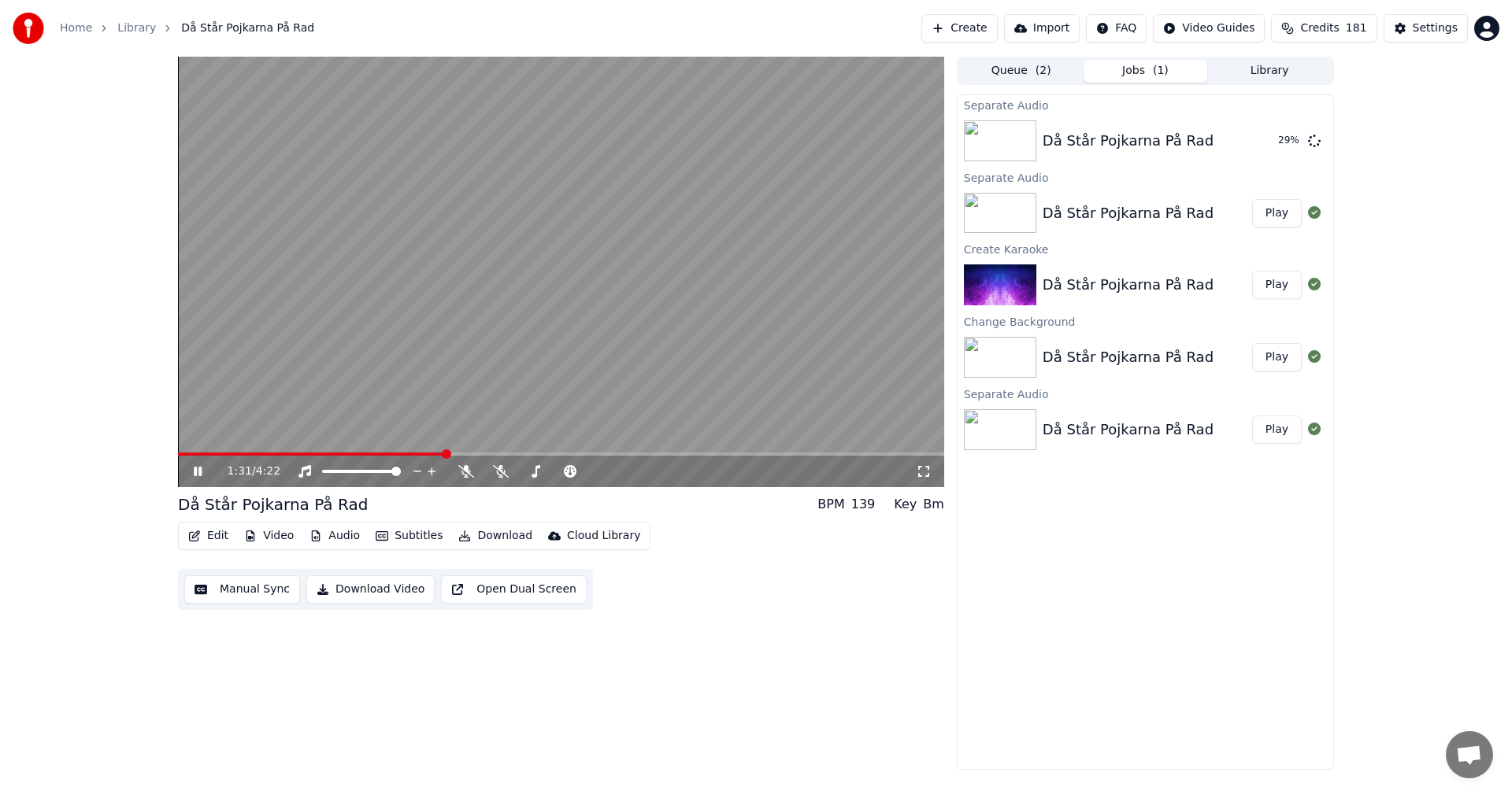
click at [1017, 206] on img at bounding box center [1000, 214] width 73 height 41
click at [213, 537] on button "Edit" at bounding box center [208, 536] width 53 height 22
click at [1151, 207] on div "Då Står Pojkarna På Rad" at bounding box center [1128, 213] width 171 height 22
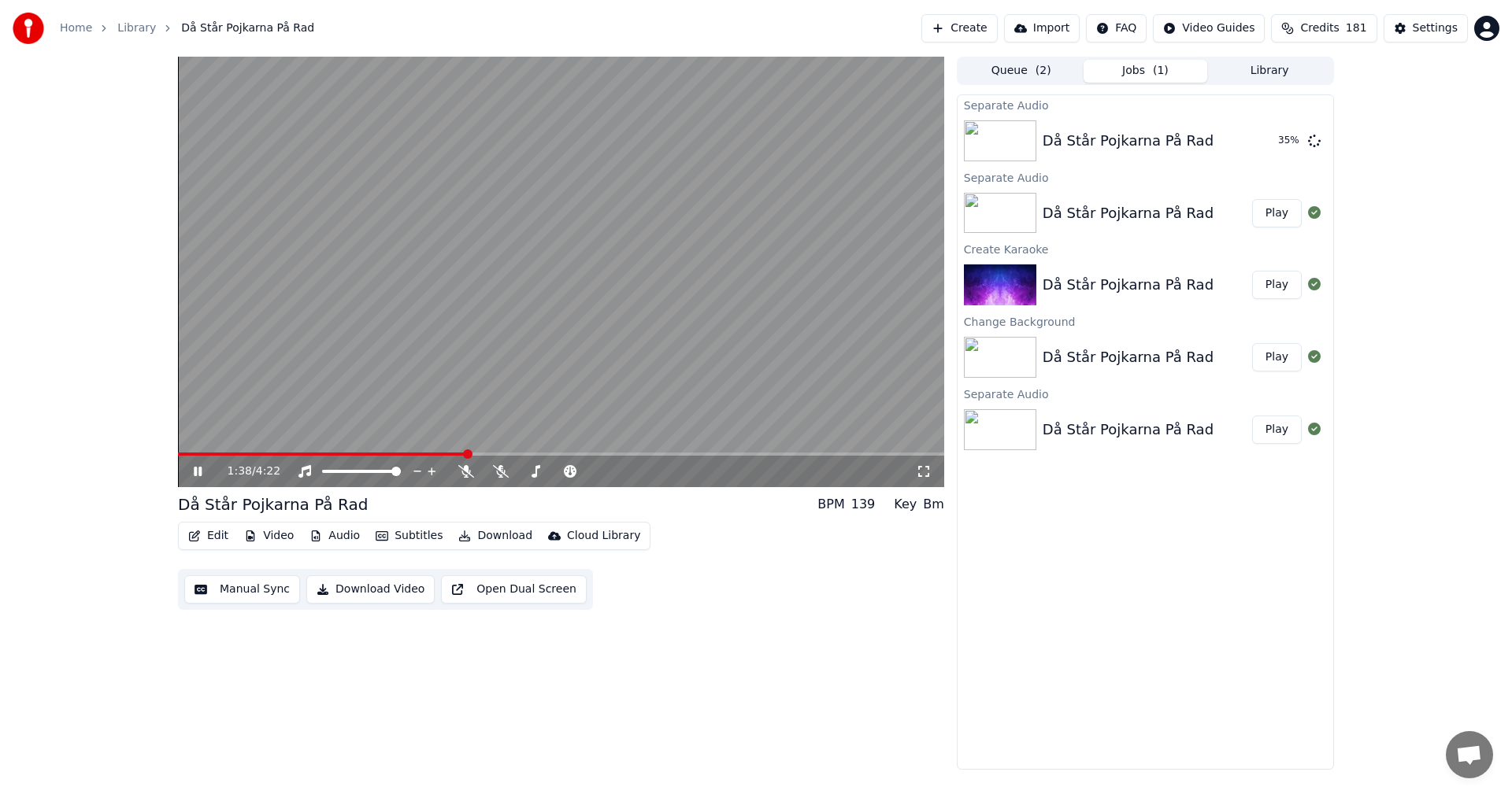
click at [1151, 207] on div "Då Står Pojkarna På Rad" at bounding box center [1128, 213] width 171 height 22
click at [211, 538] on button "Edit" at bounding box center [208, 536] width 53 height 22
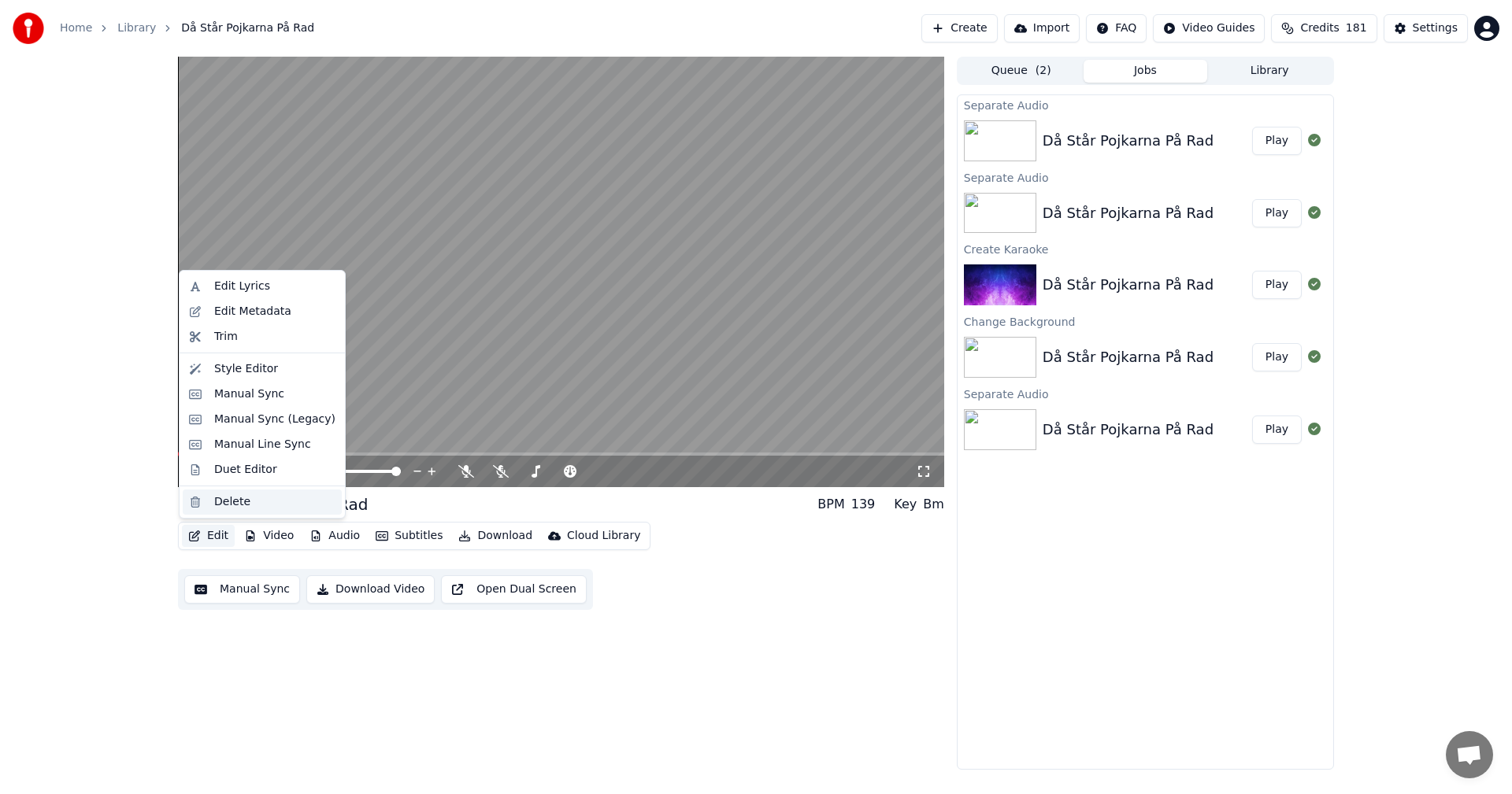
click at [225, 511] on div "Delete" at bounding box center [261, 502] width 159 height 25
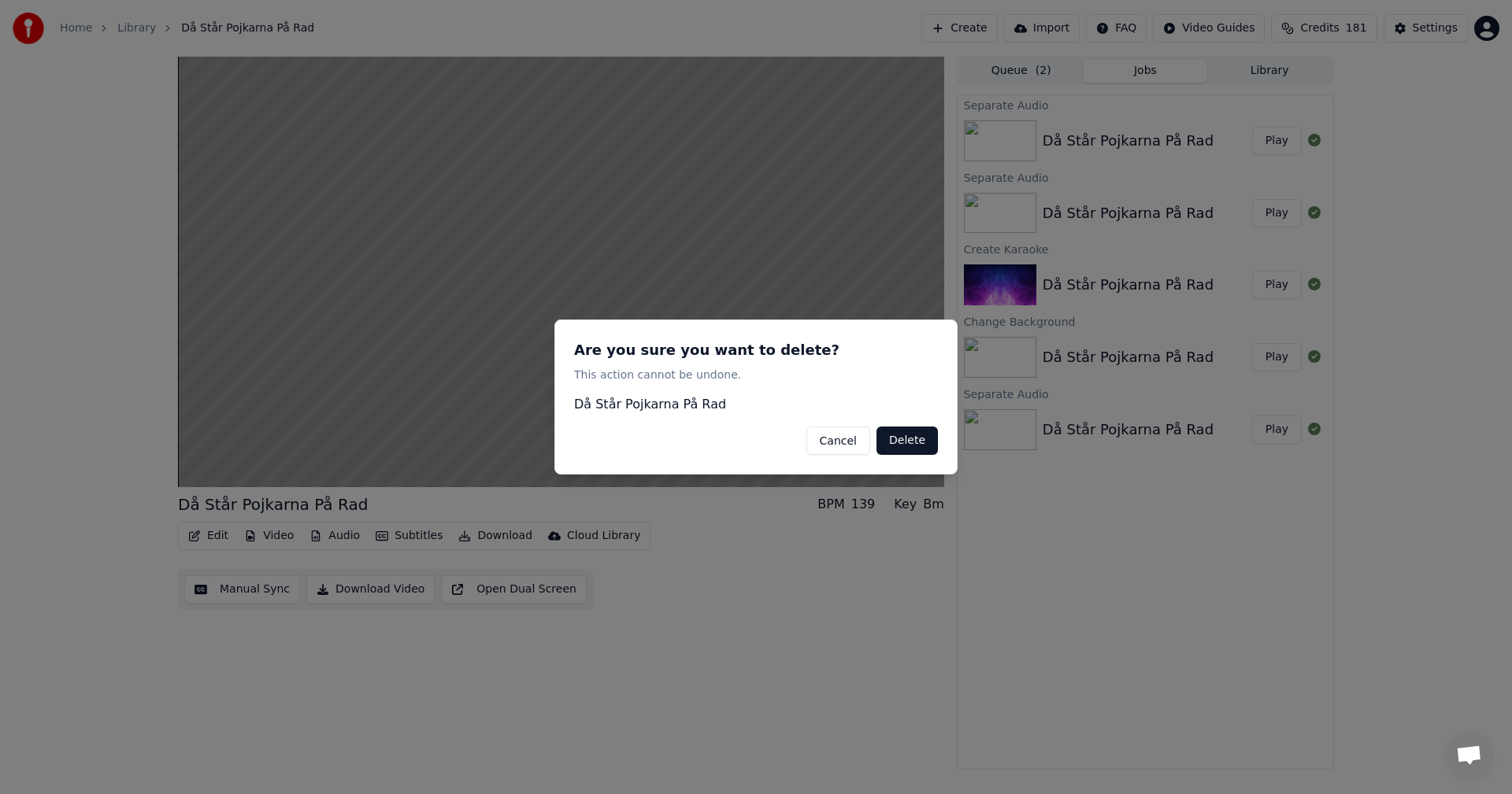
click at [908, 443] on button "Delete" at bounding box center [907, 441] width 61 height 29
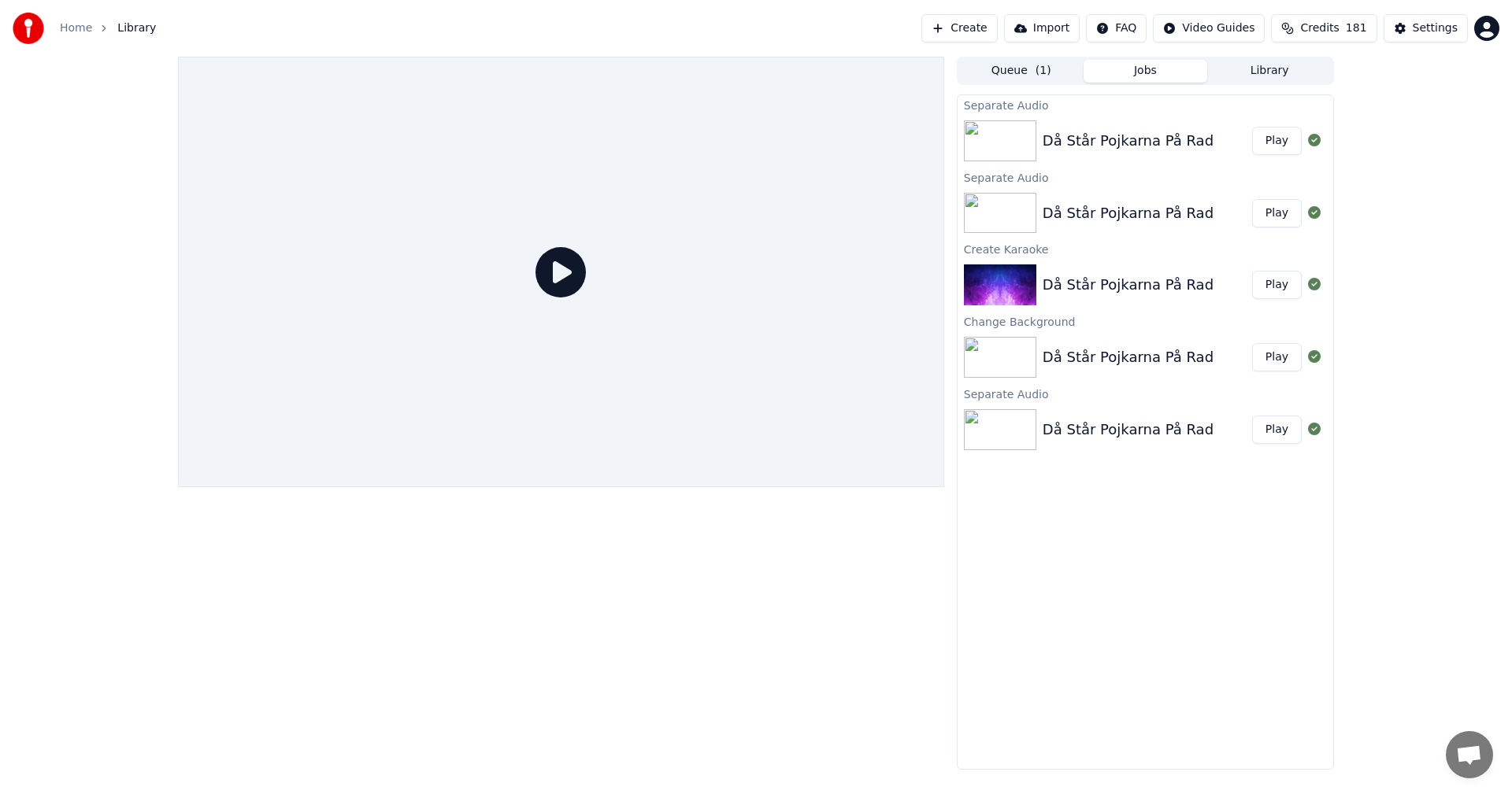
click at [1089, 274] on div "Då Står Pojkarna På Rad" at bounding box center [1128, 285] width 171 height 22
click at [1279, 287] on button "Play" at bounding box center [1277, 286] width 49 height 29
click at [1262, 279] on button "Play" at bounding box center [1277, 286] width 49 height 29
click at [1272, 280] on button "Play" at bounding box center [1277, 286] width 49 height 29
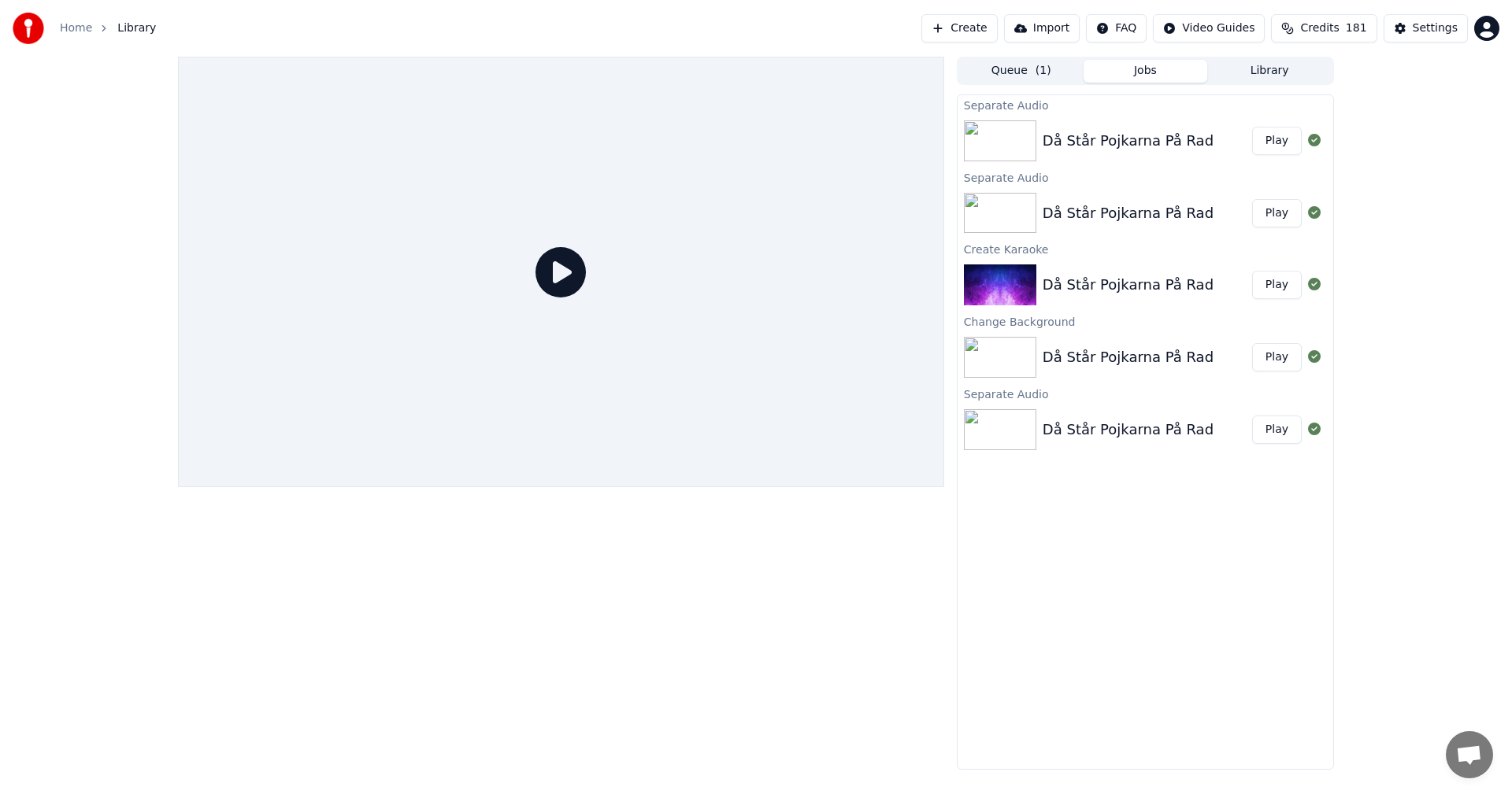
click at [1266, 71] on button "Library" at bounding box center [1269, 71] width 124 height 22
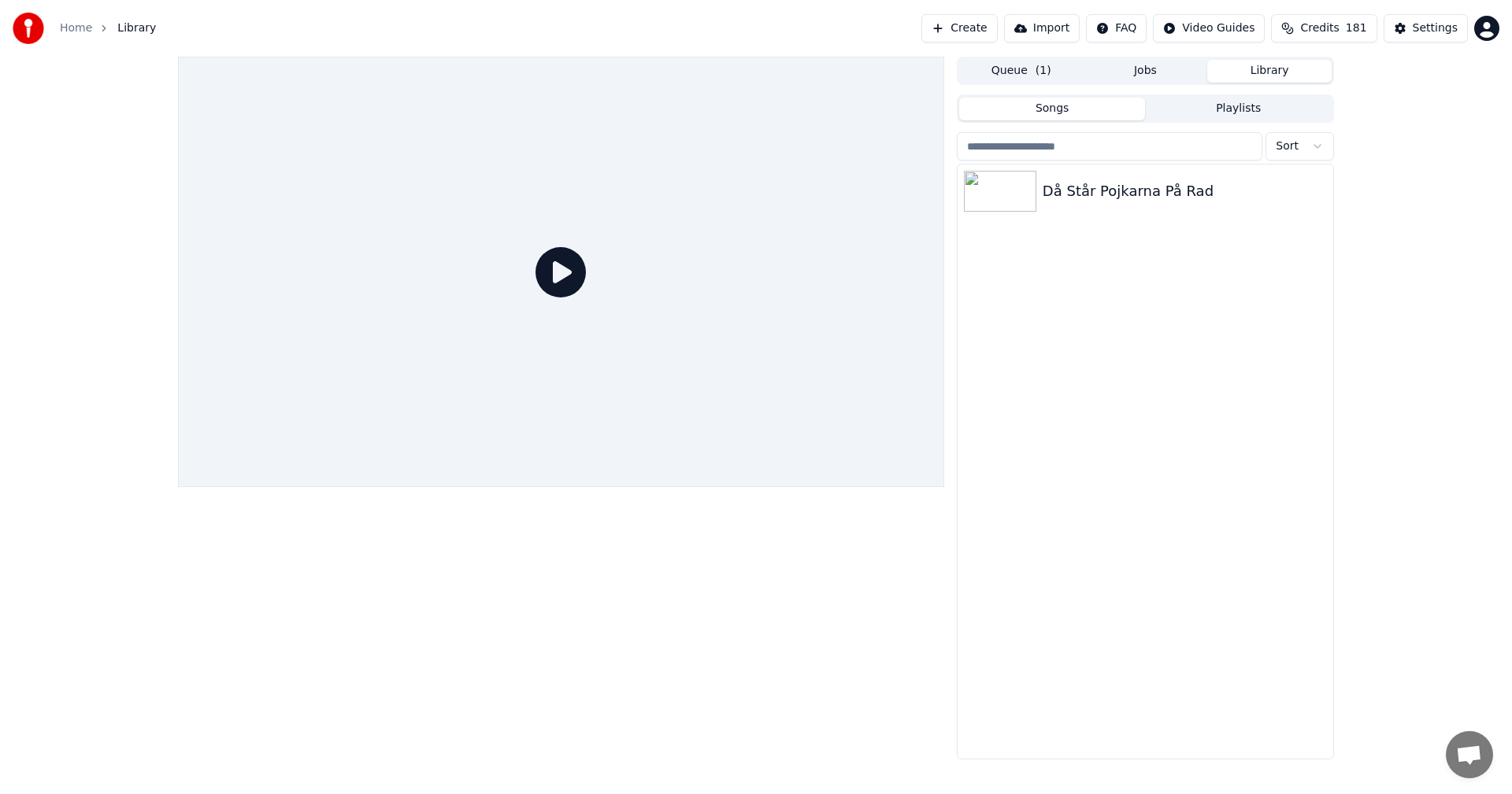
click at [1014, 66] on button "Queue ( 1 )" at bounding box center [1021, 71] width 124 height 22
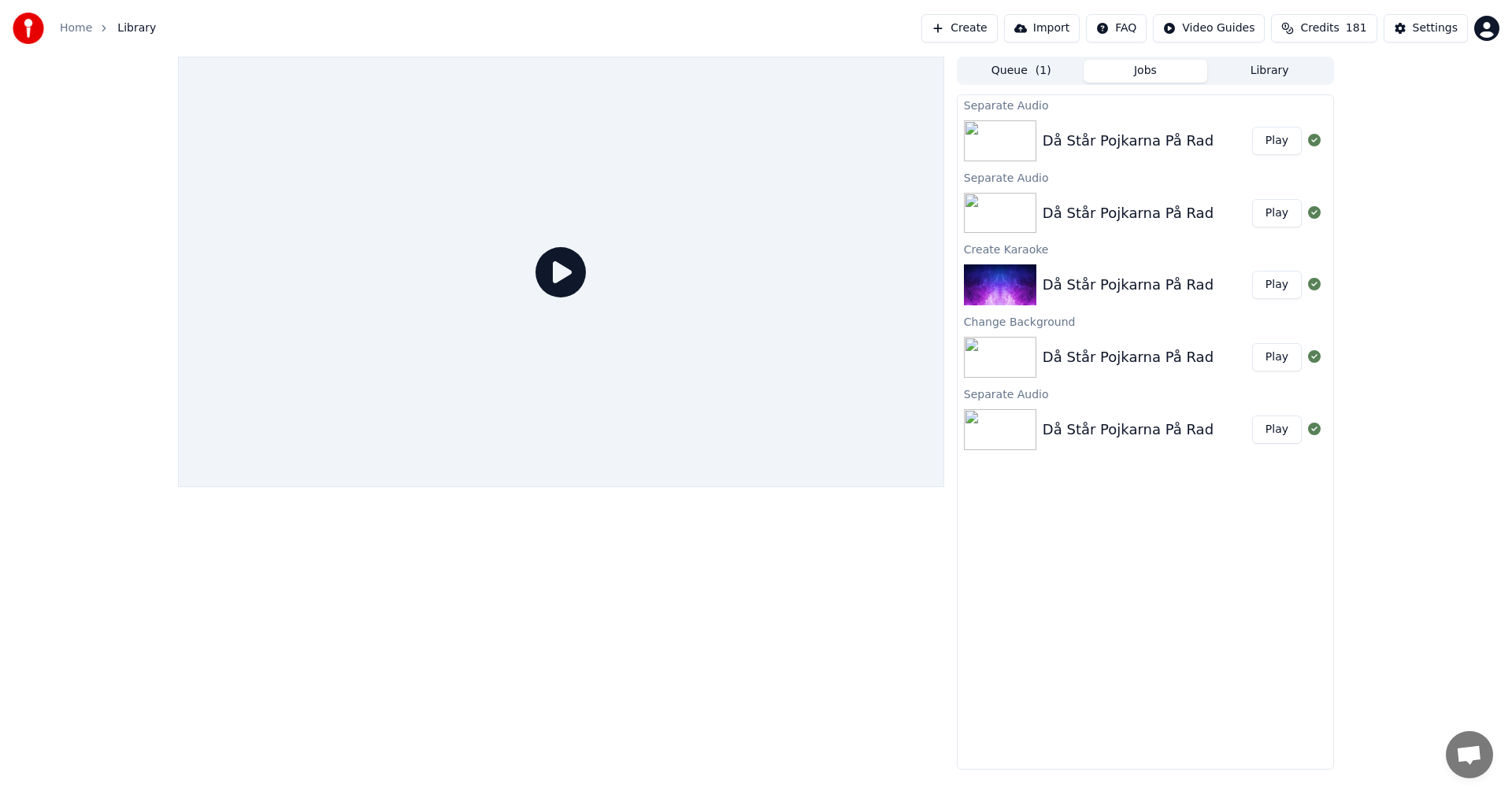
click at [1152, 66] on button "Jobs" at bounding box center [1145, 71] width 124 height 22
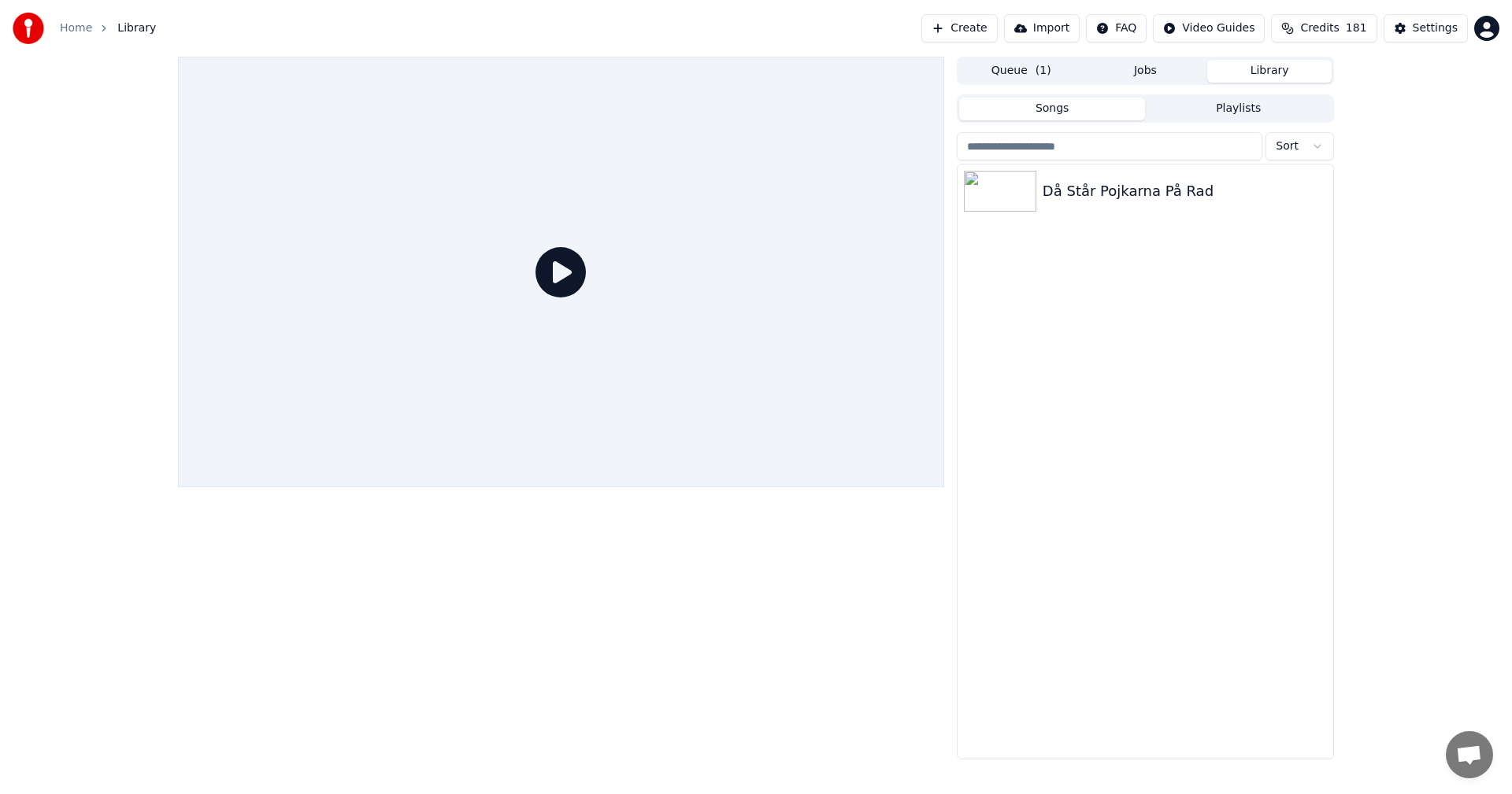
click at [1260, 72] on button "Library" at bounding box center [1269, 71] width 124 height 22
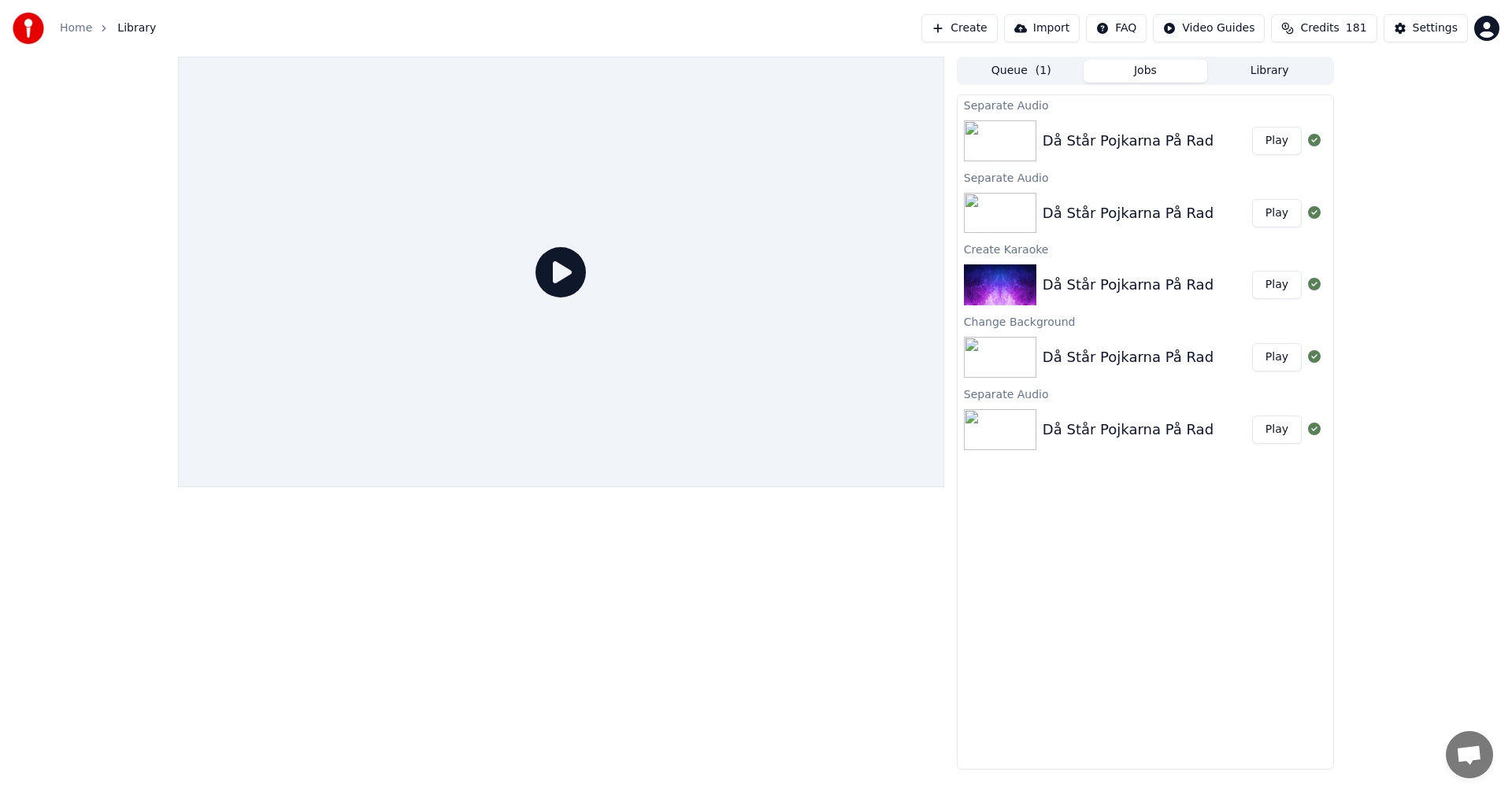
click at [1194, 66] on button "Jobs" at bounding box center [1145, 71] width 124 height 22
click at [1152, 74] on button "Jobs" at bounding box center [1145, 71] width 124 height 22
click at [1279, 284] on button "Play" at bounding box center [1277, 286] width 49 height 29
click at [1276, 287] on button "Play" at bounding box center [1277, 286] width 49 height 29
click at [576, 270] on icon at bounding box center [561, 272] width 50 height 50
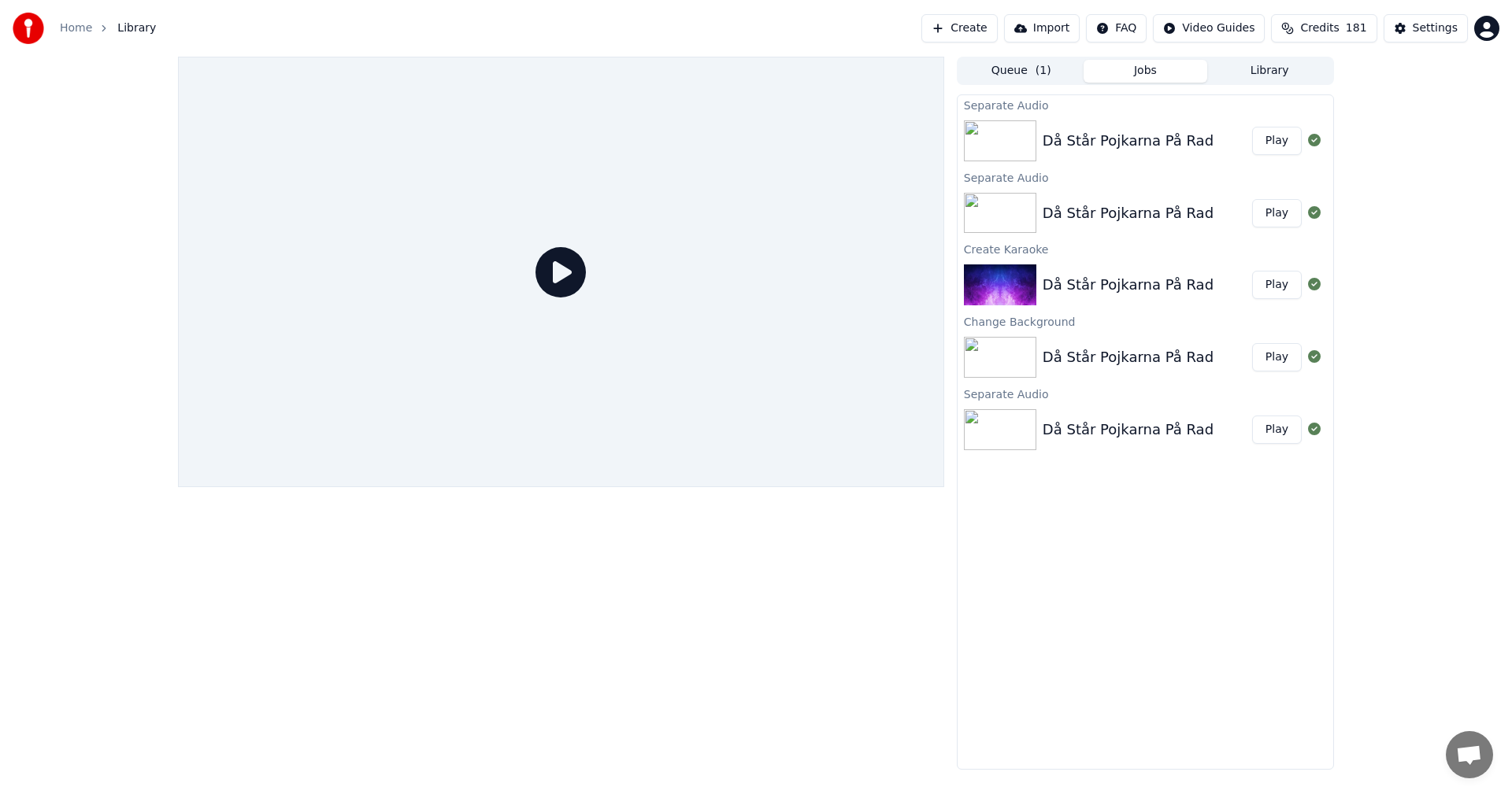
drag, startPoint x: 1170, startPoint y: 255, endPoint x: 1101, endPoint y: 261, distance: 69.3
click at [1159, 256] on div "Create Karaoke" at bounding box center [1145, 248] width 376 height 19
click at [1276, 287] on button "Play" at bounding box center [1277, 286] width 49 height 29
click at [571, 270] on icon at bounding box center [561, 272] width 50 height 50
click at [84, 31] on link "Home" at bounding box center [76, 29] width 32 height 16
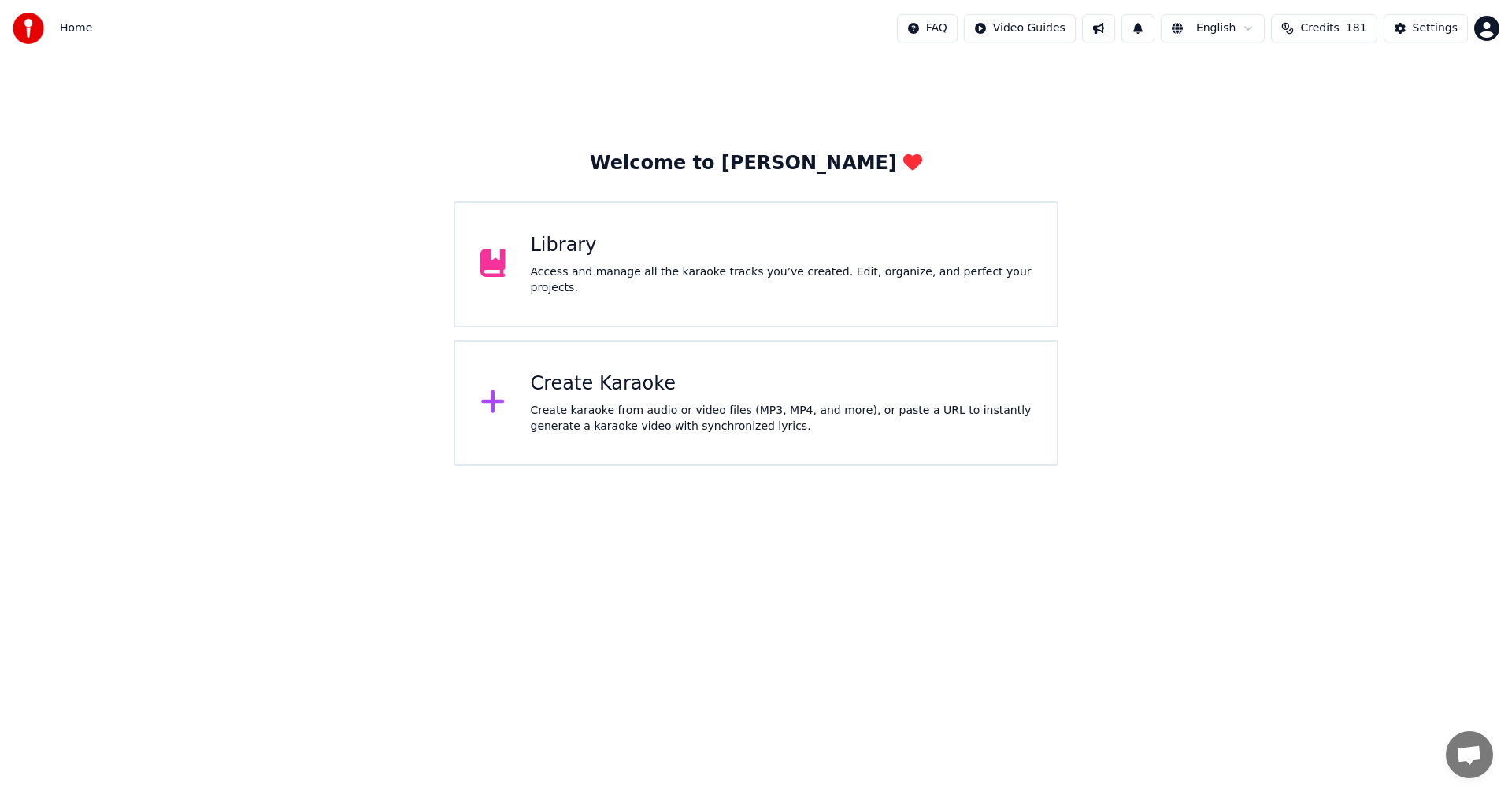
click at [543, 259] on div "Library" at bounding box center [782, 245] width 501 height 25
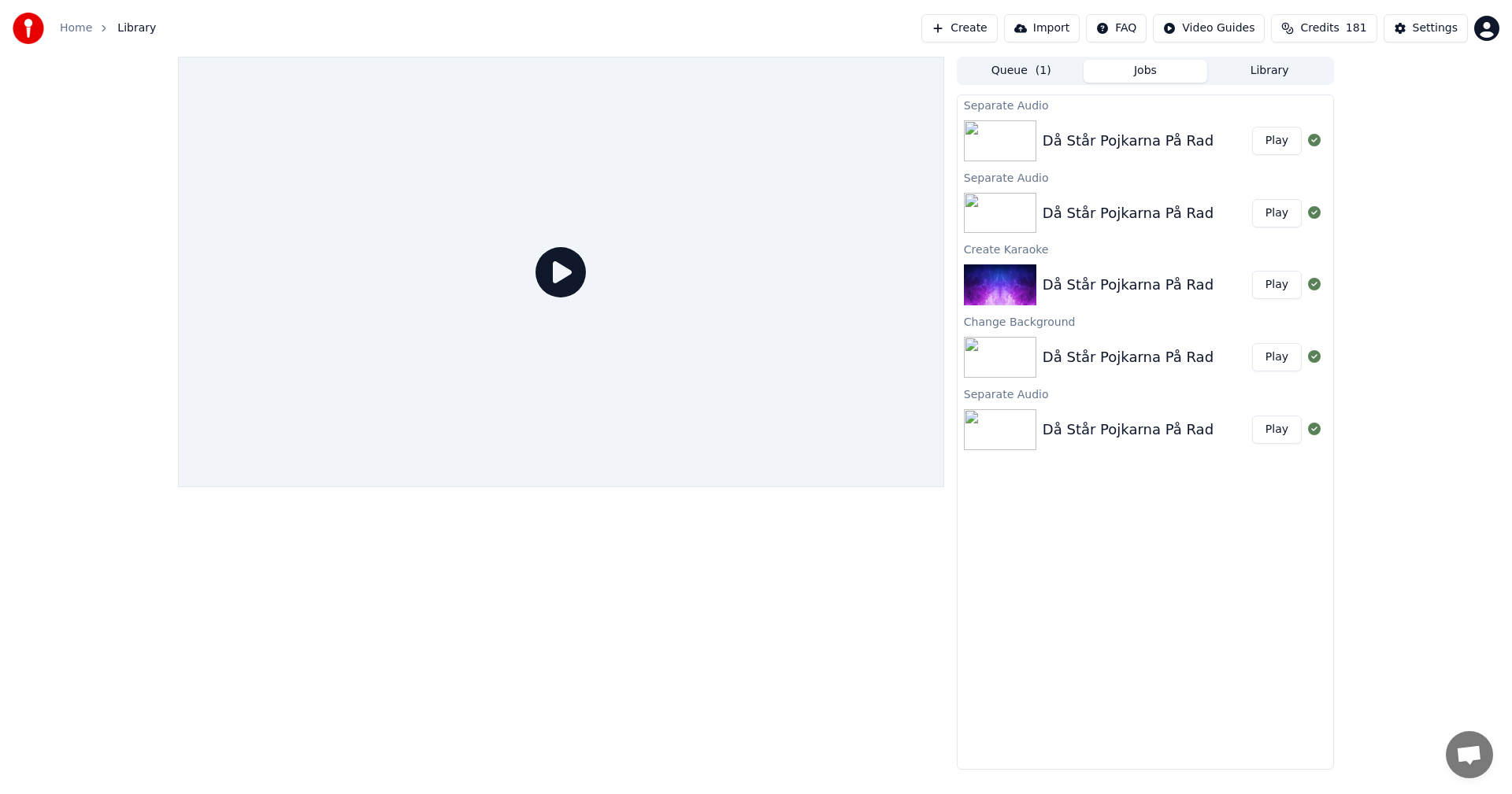
click at [1273, 289] on button "Play" at bounding box center [1277, 286] width 49 height 29
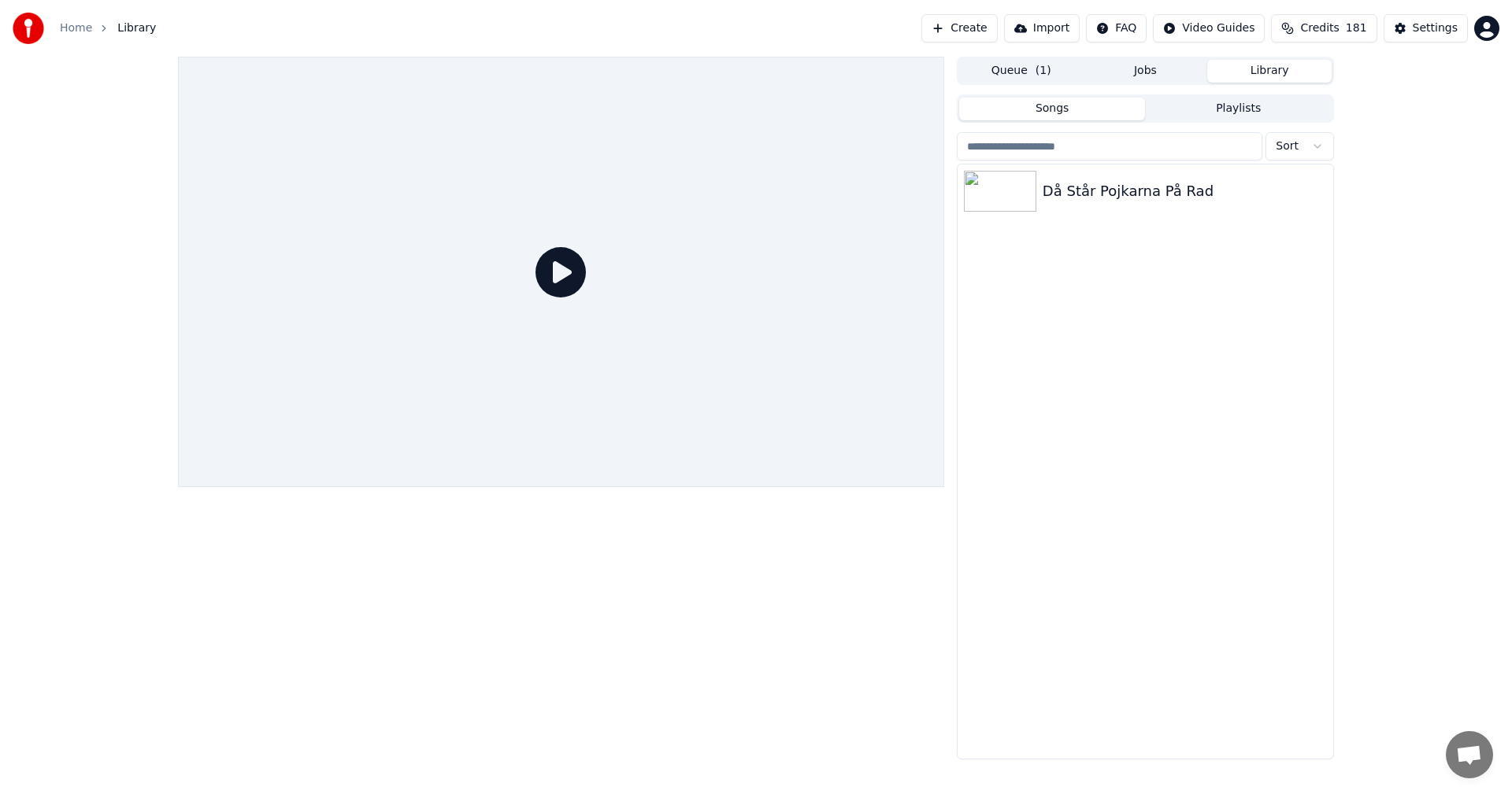
click at [1276, 62] on button "Library" at bounding box center [1269, 71] width 124 height 22
click at [85, 33] on link "Home" at bounding box center [76, 29] width 32 height 16
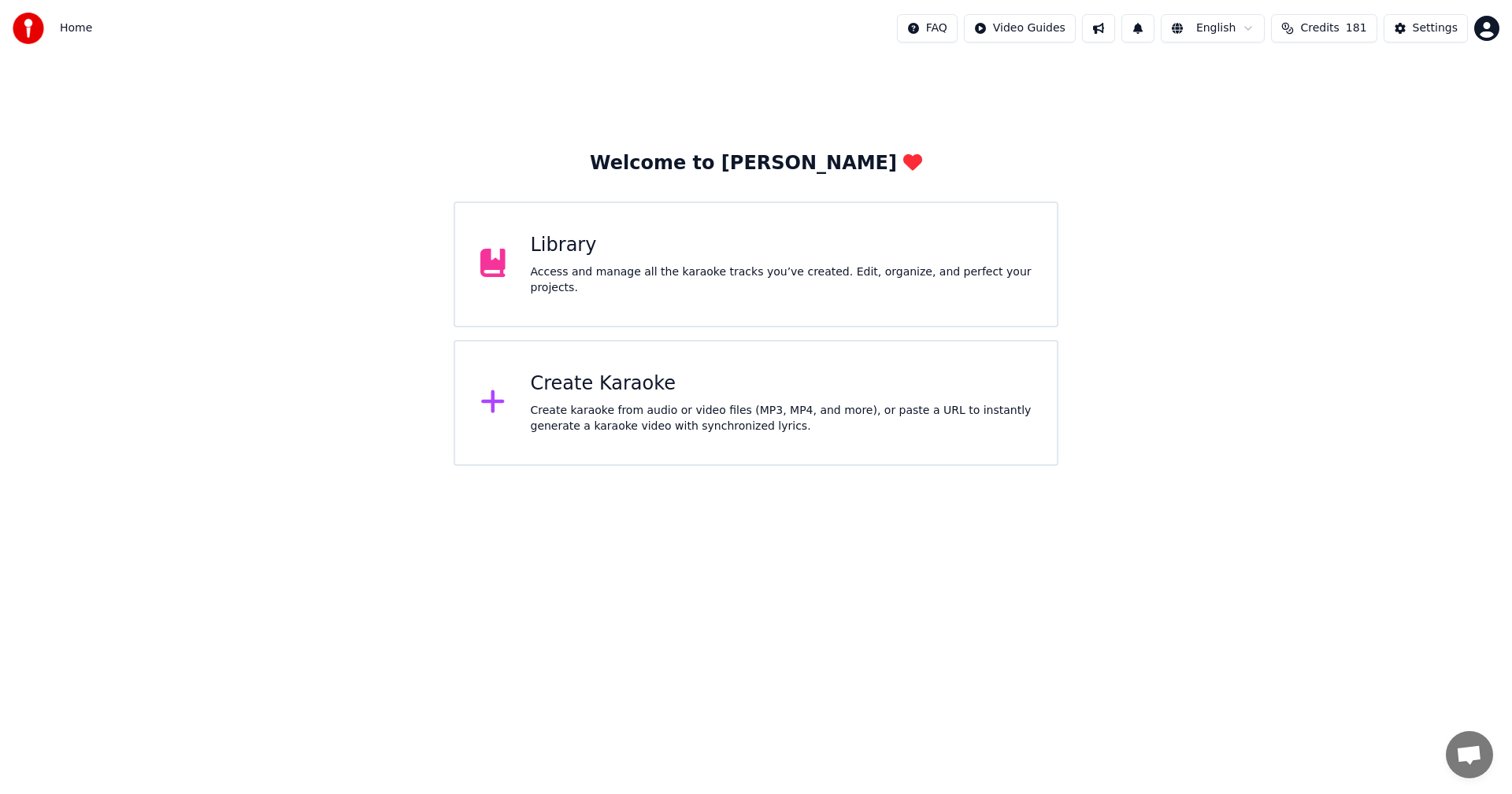
click at [588, 259] on div "Library" at bounding box center [782, 245] width 501 height 25
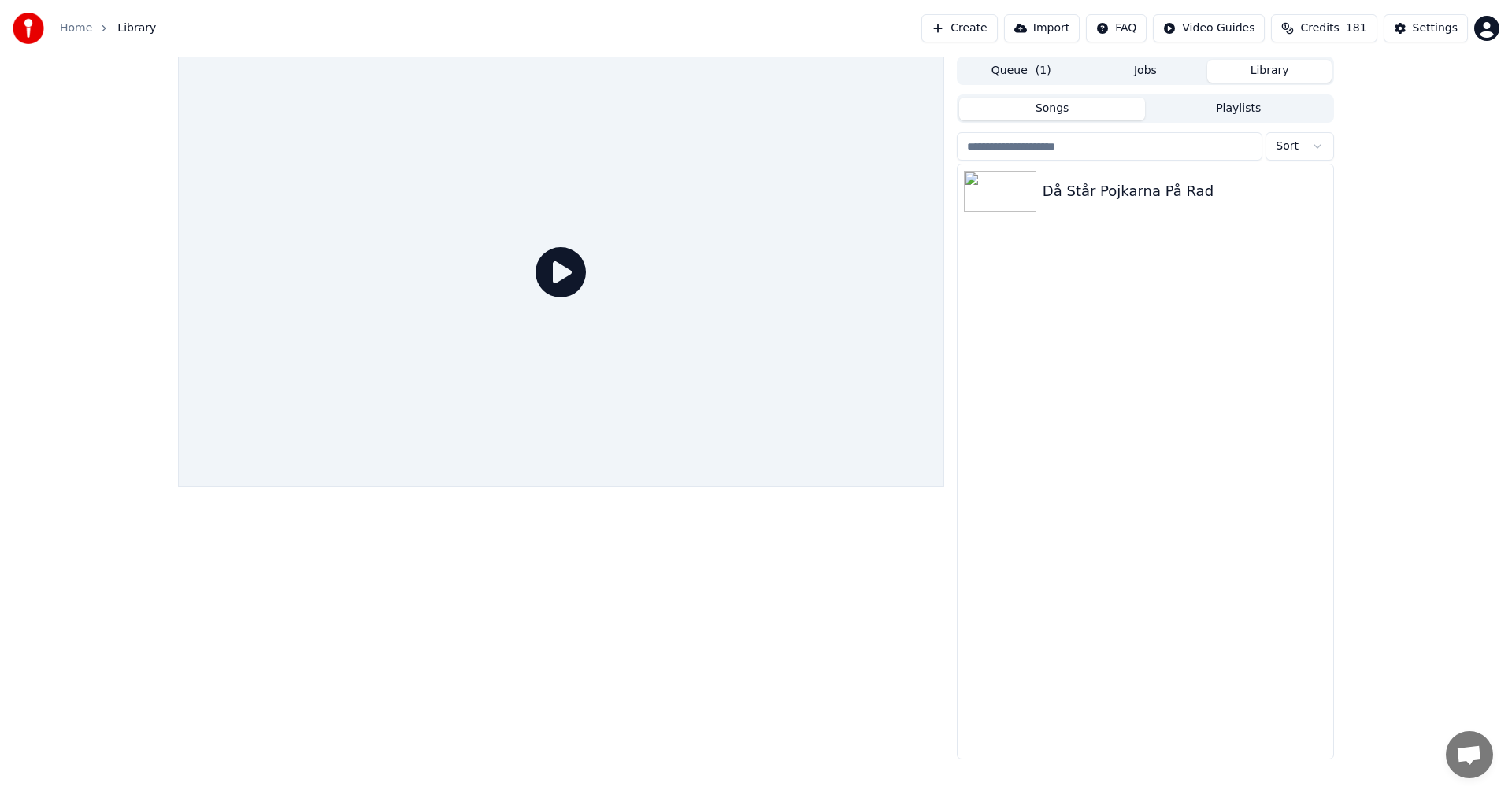
click at [1138, 68] on button "Jobs" at bounding box center [1145, 71] width 124 height 22
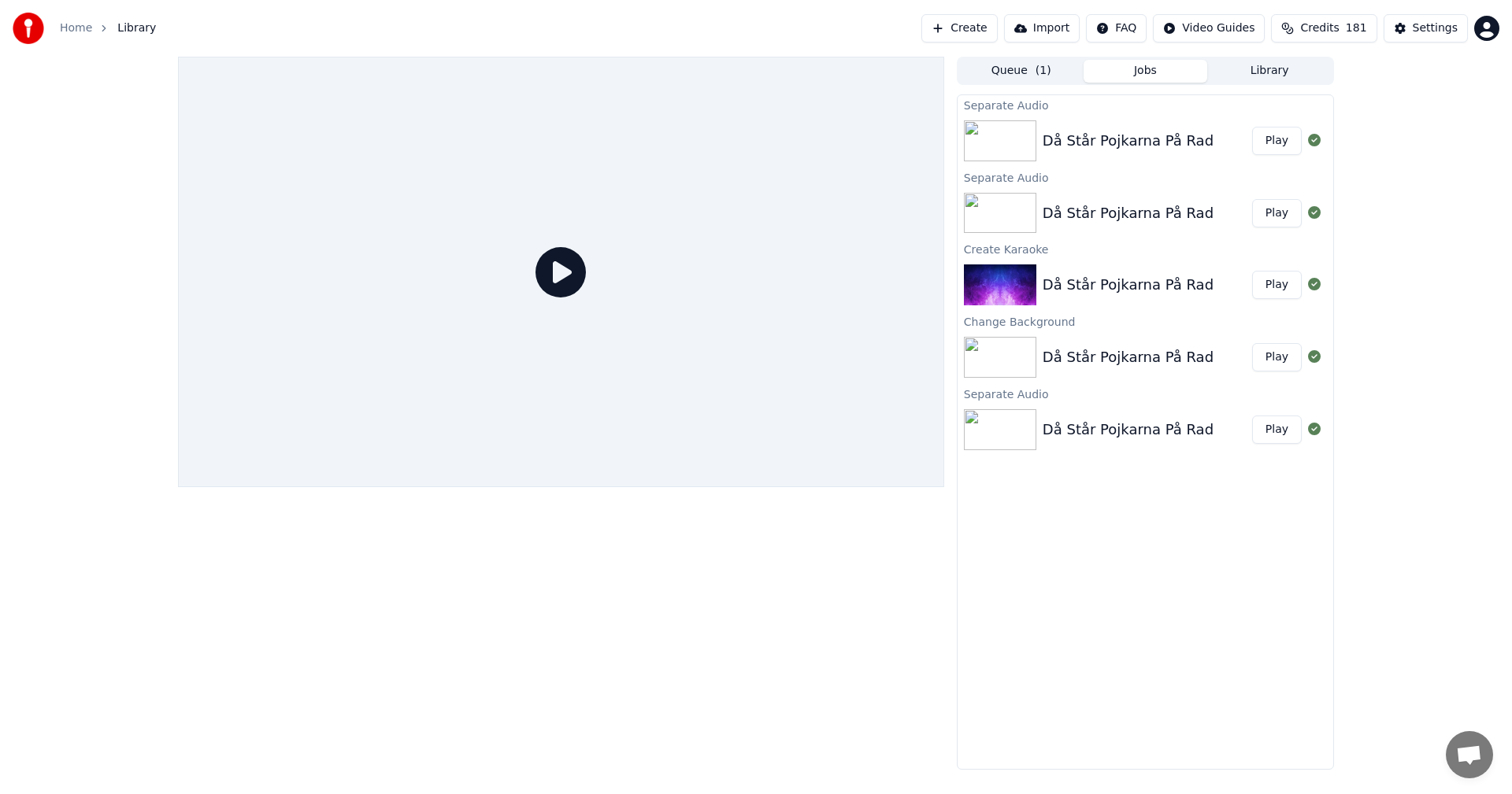
click at [998, 224] on img at bounding box center [1000, 214] width 73 height 41
click at [1132, 214] on div "Då Står Pojkarna På Rad" at bounding box center [1128, 213] width 171 height 22
click at [1134, 213] on div "Då Står Pojkarna På Rad" at bounding box center [1128, 213] width 171 height 22
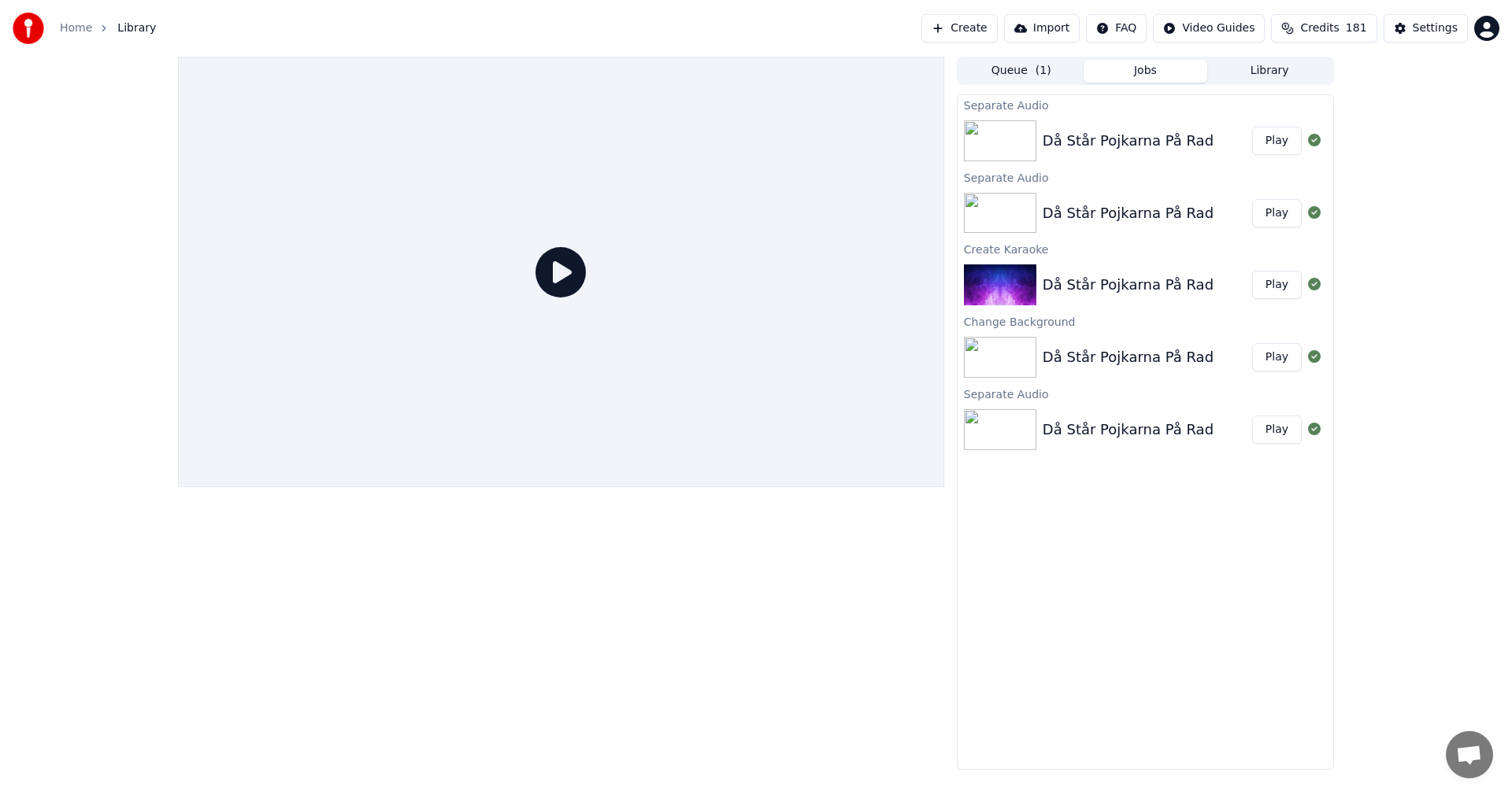
click at [991, 65] on button "Queue ( 1 )" at bounding box center [1021, 71] width 124 height 22
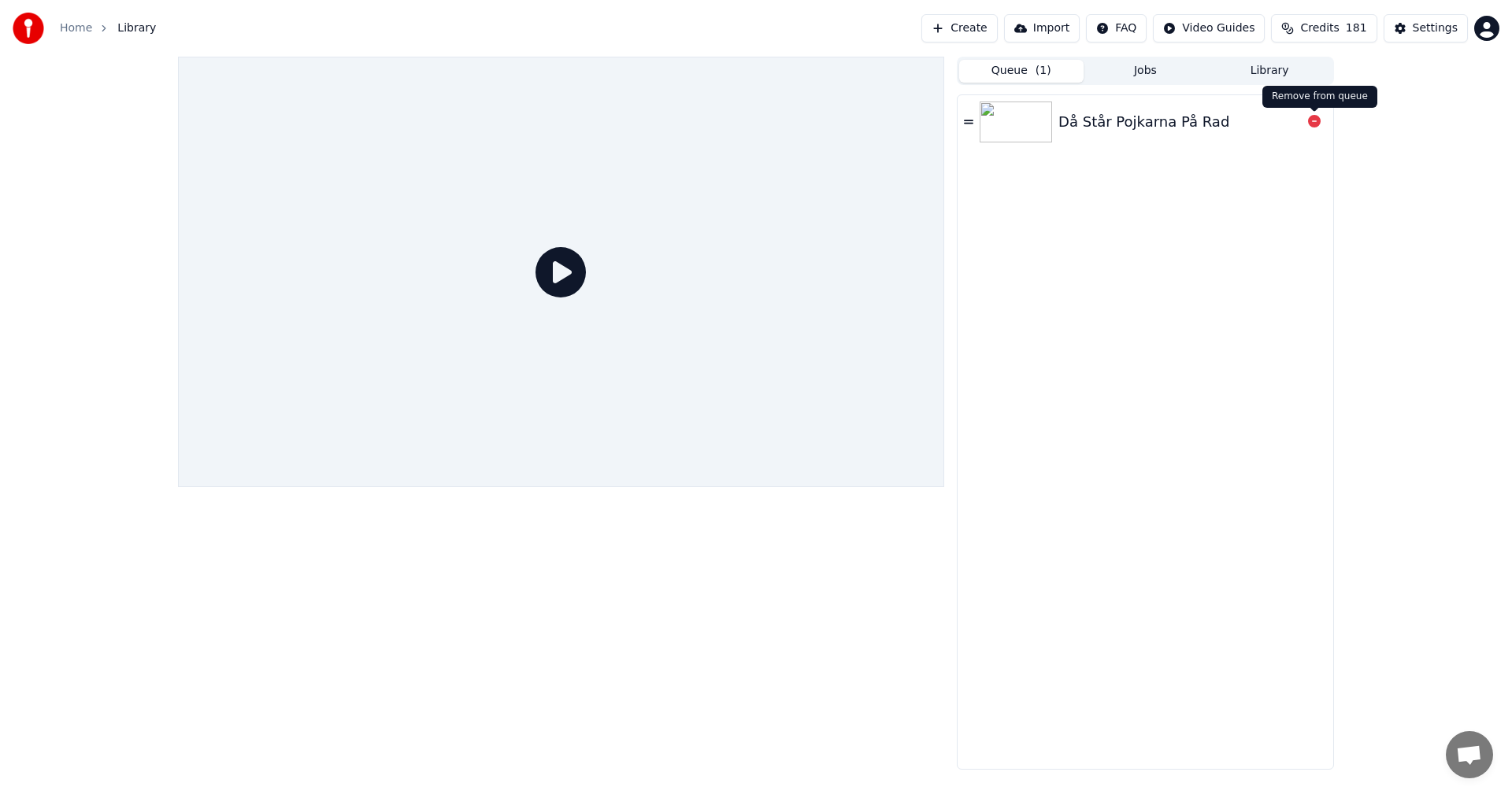
click at [1311, 119] on icon at bounding box center [1314, 121] width 13 height 13
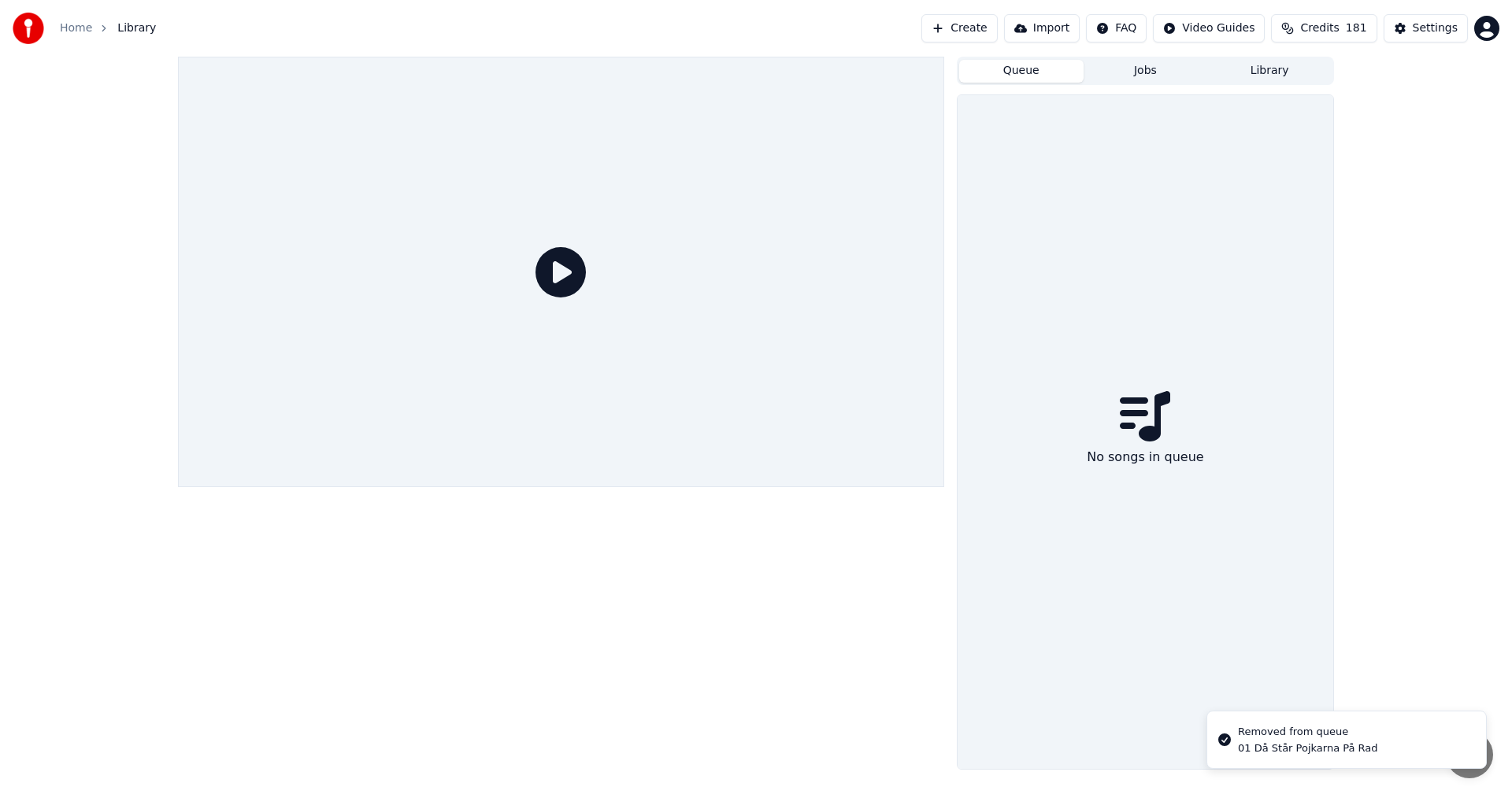
click at [1146, 64] on button "Jobs" at bounding box center [1145, 71] width 124 height 22
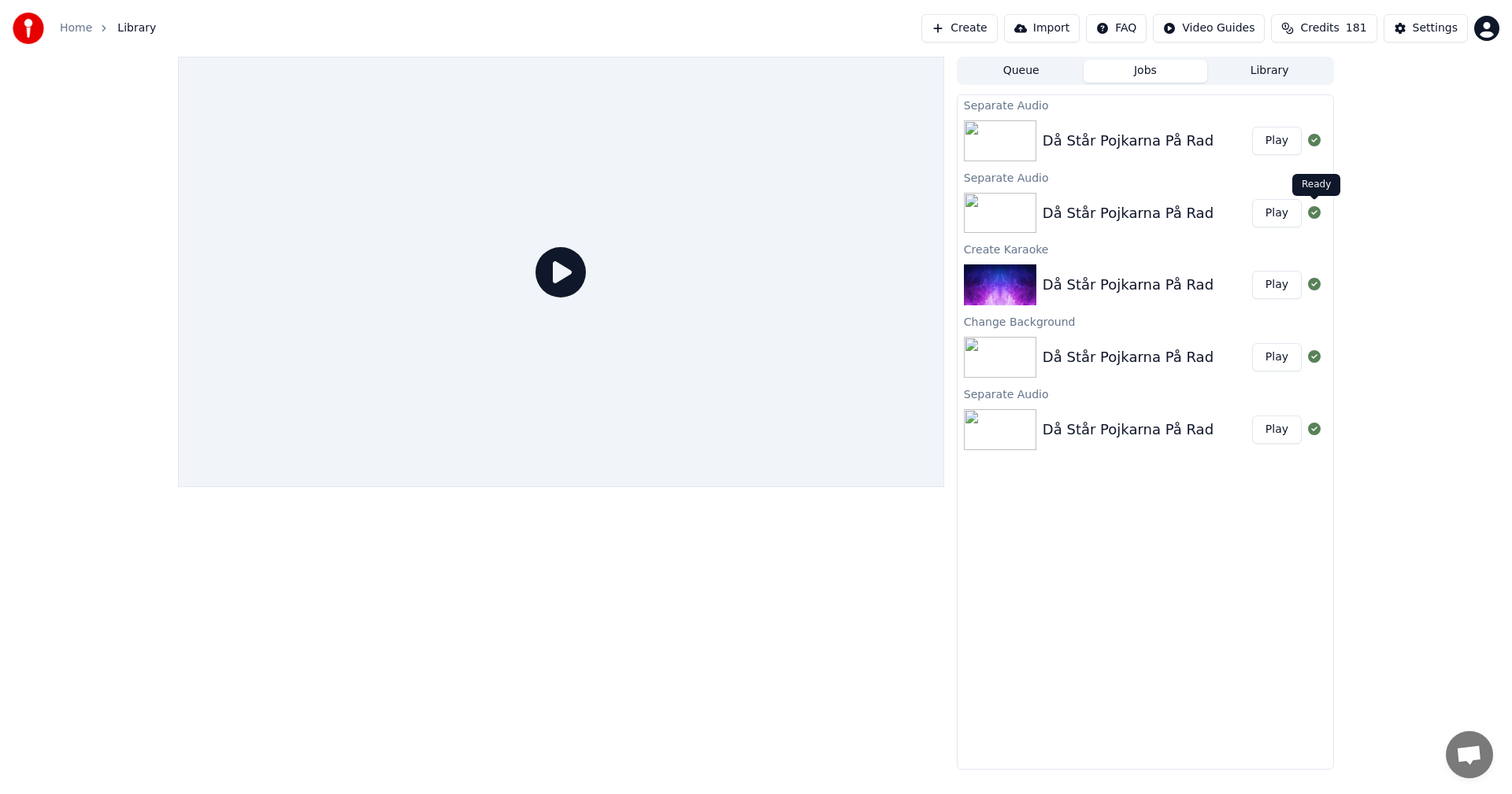
click at [1316, 213] on icon at bounding box center [1314, 213] width 13 height 13
click at [1243, 64] on button "Library" at bounding box center [1269, 71] width 124 height 22
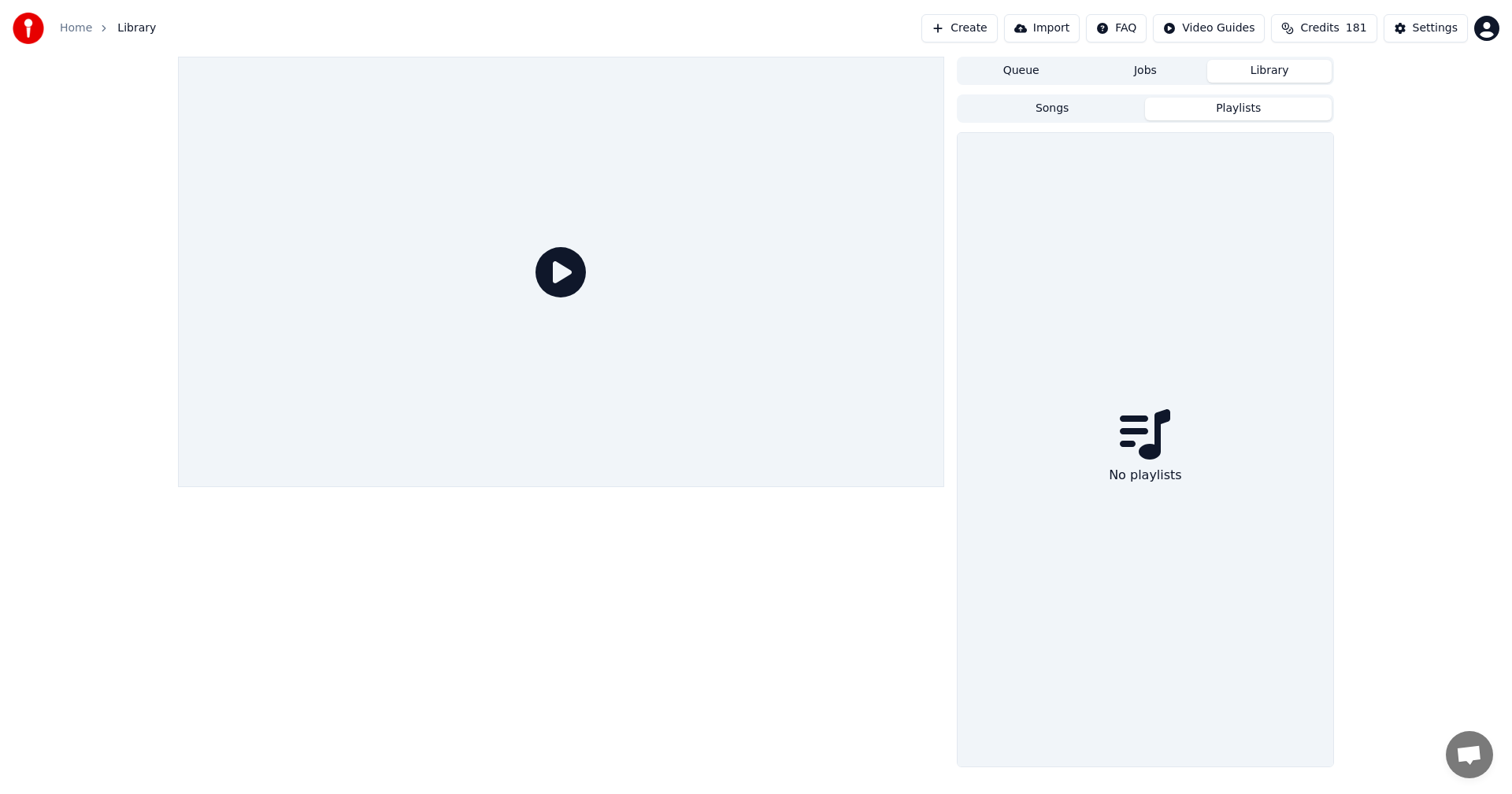
click at [1197, 118] on button "Playlists" at bounding box center [1238, 109] width 187 height 22
click at [1135, 73] on button "Jobs" at bounding box center [1145, 71] width 124 height 22
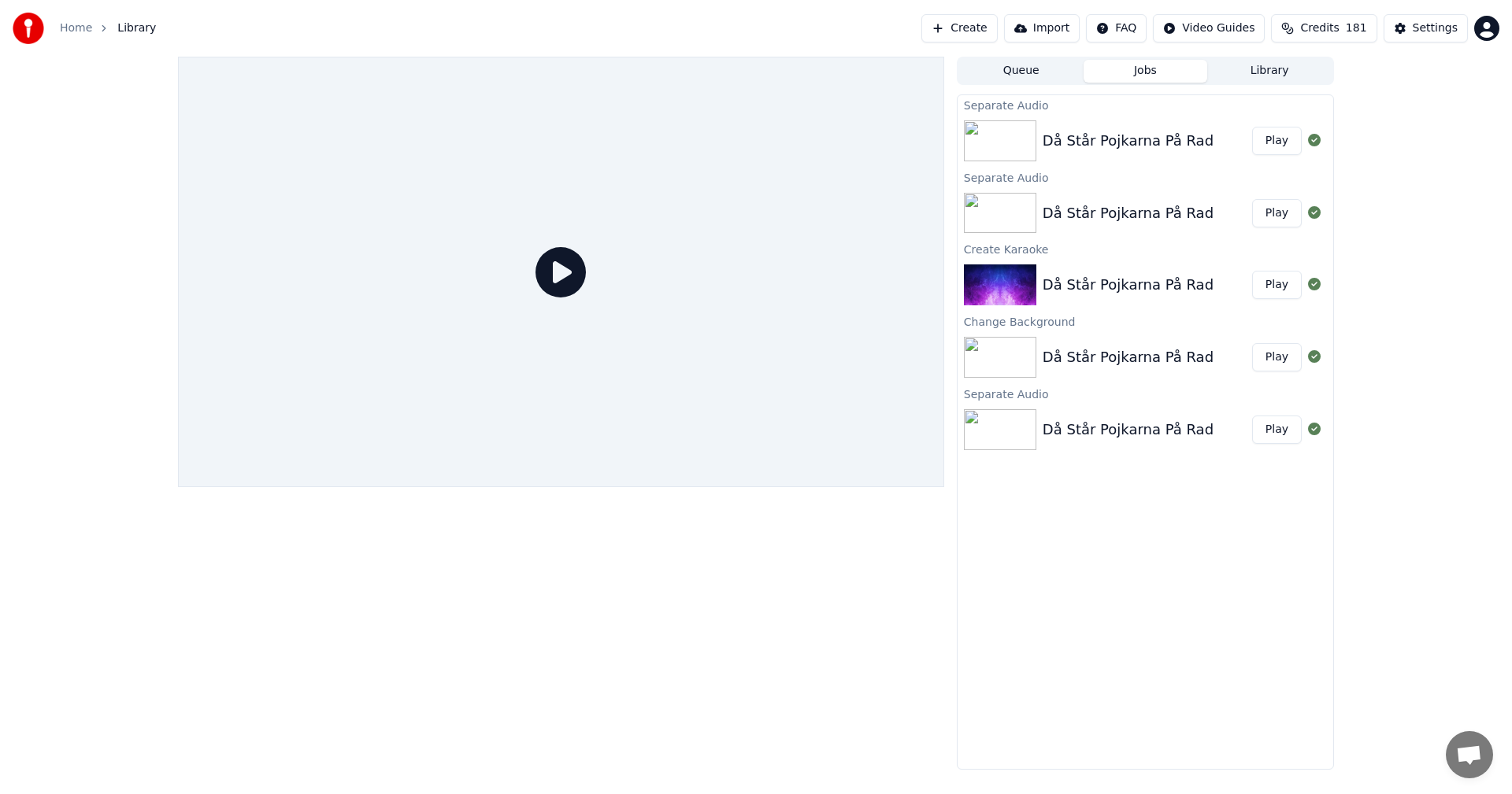
click at [1084, 202] on div "Då Står Pojkarna På Rad" at bounding box center [1128, 213] width 171 height 22
click at [556, 274] on icon at bounding box center [561, 272] width 50 height 50
click at [1169, 134] on div "Då Står Pojkarna På Rad" at bounding box center [1128, 141] width 171 height 22
click at [1286, 138] on button "Play" at bounding box center [1277, 141] width 49 height 29
click at [1276, 145] on button "Play" at bounding box center [1277, 141] width 49 height 29
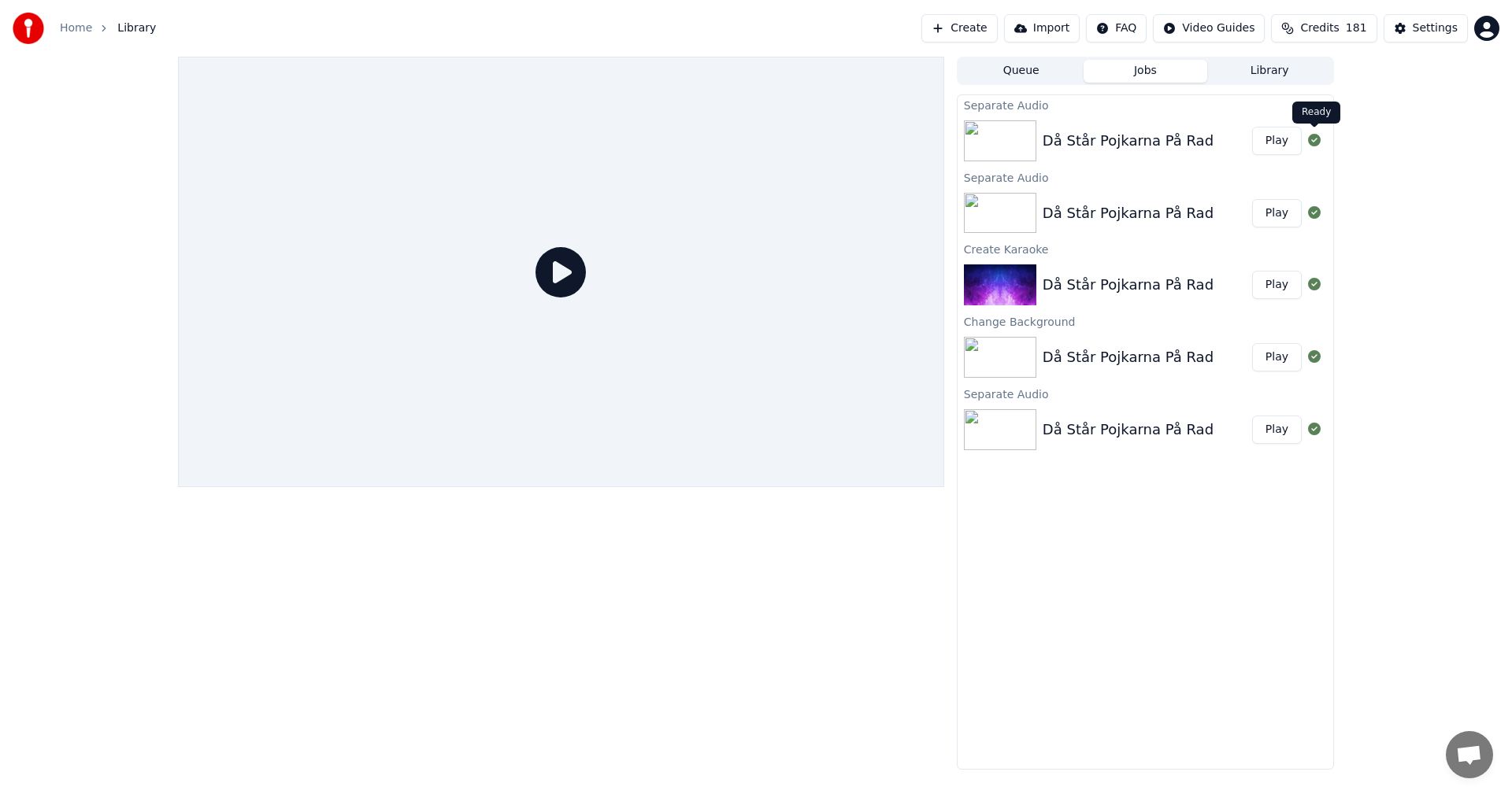
click at [1320, 138] on icon at bounding box center [1314, 140] width 13 height 13
click at [1313, 141] on icon at bounding box center [1314, 140] width 13 height 13
click at [1337, 32] on span "Credits" at bounding box center [1319, 29] width 39 height 16
click at [1421, 24] on div "Settings" at bounding box center [1436, 29] width 45 height 16
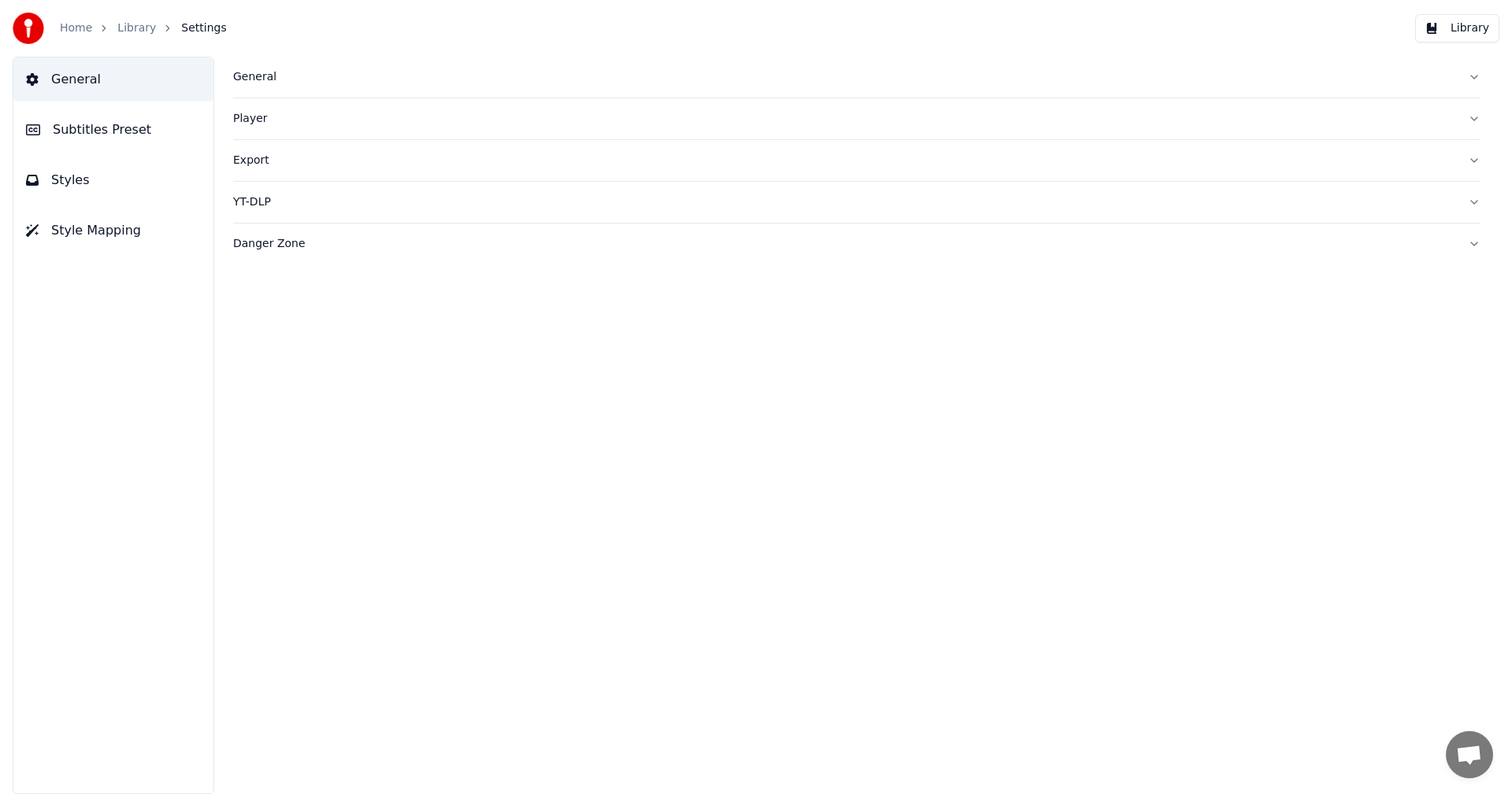
click at [143, 22] on link "Library" at bounding box center [137, 29] width 39 height 16
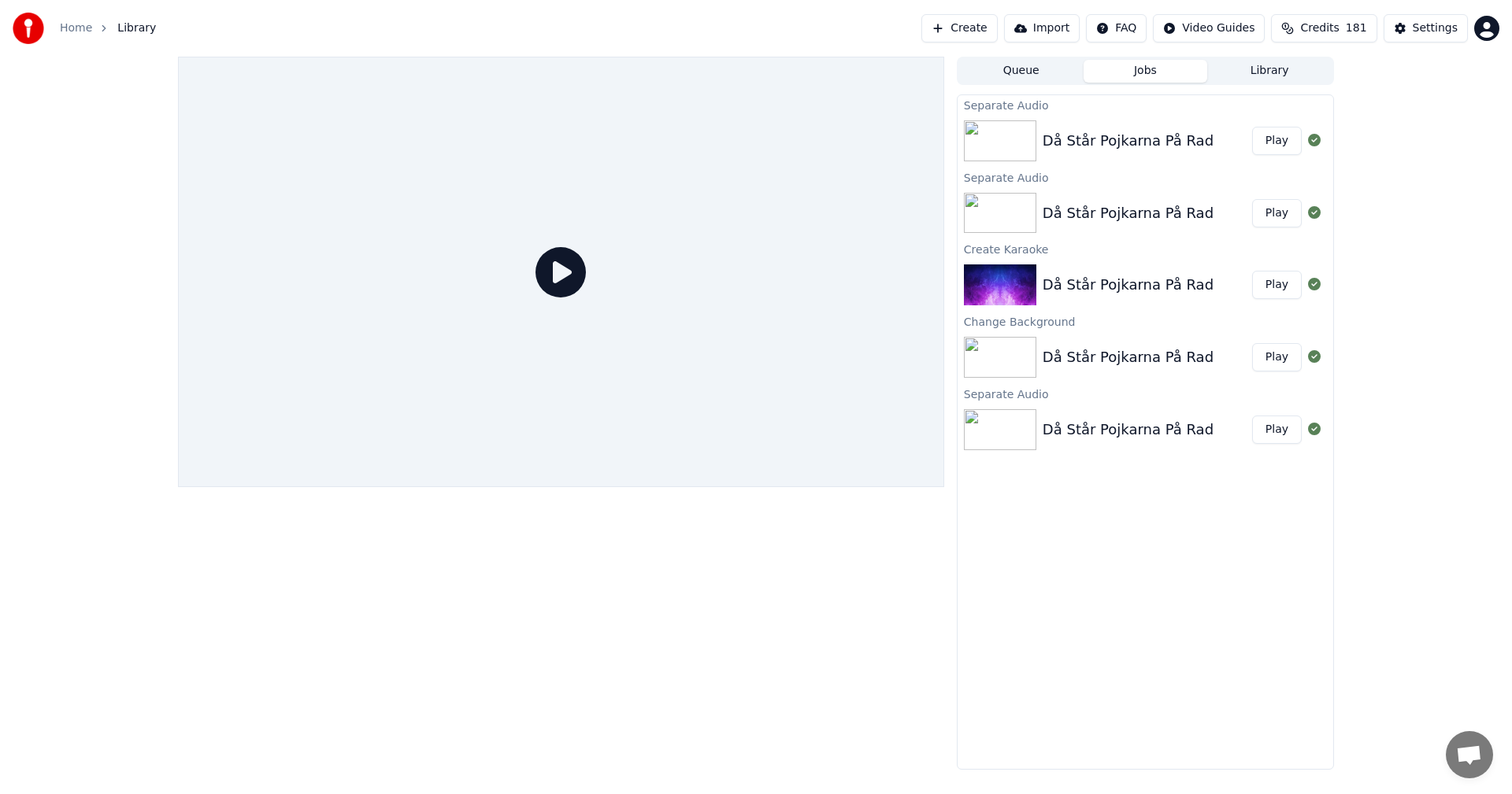
click at [1088, 278] on div "Då Står Pojkarna På Rad" at bounding box center [1128, 285] width 171 height 22
click at [1264, 290] on button "Play" at bounding box center [1277, 286] width 49 height 29
click at [996, 22] on button "Create" at bounding box center [959, 29] width 76 height 29
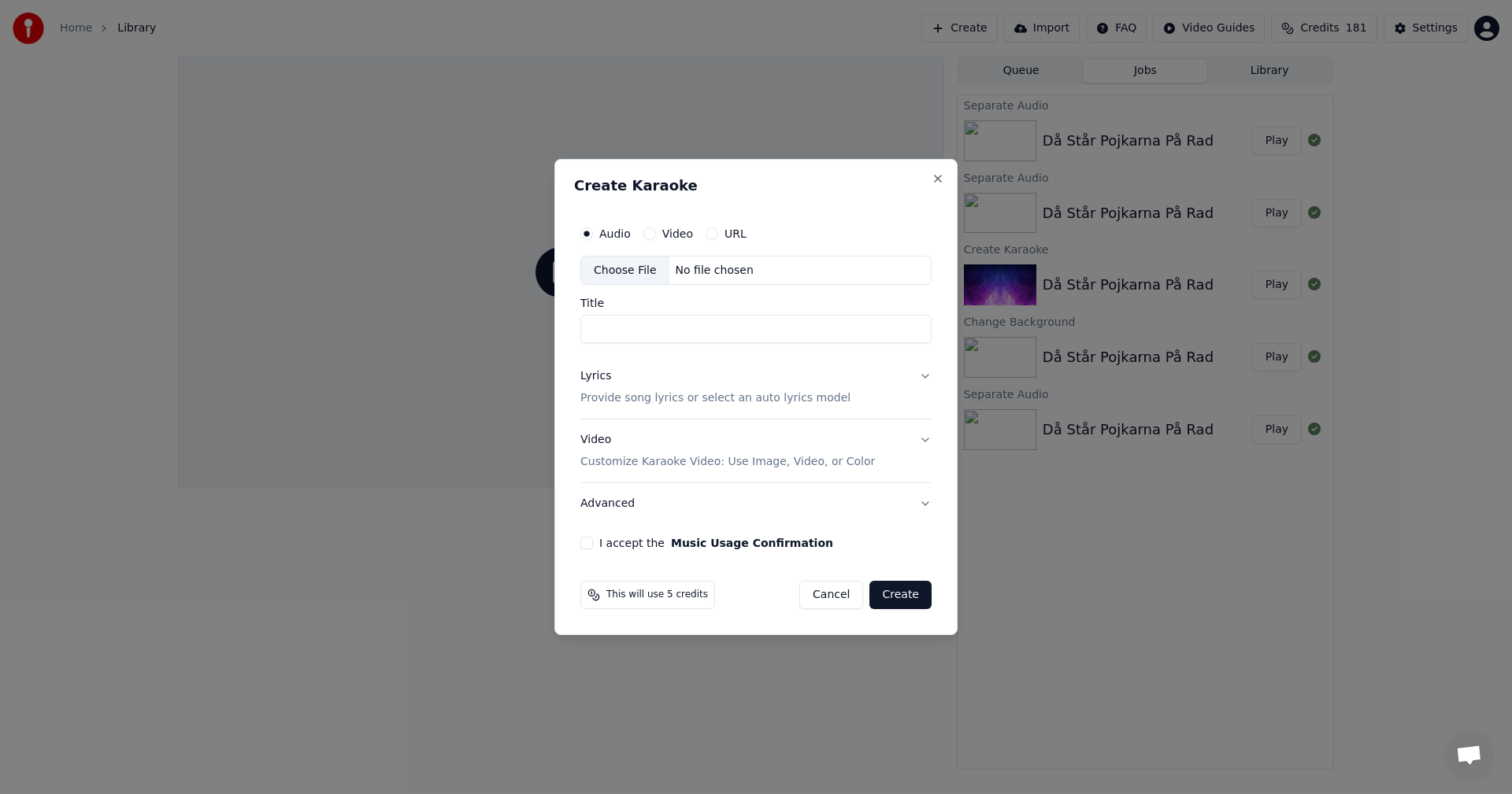
click at [683, 278] on div "No file chosen" at bounding box center [714, 271] width 91 height 16
type input "**********"
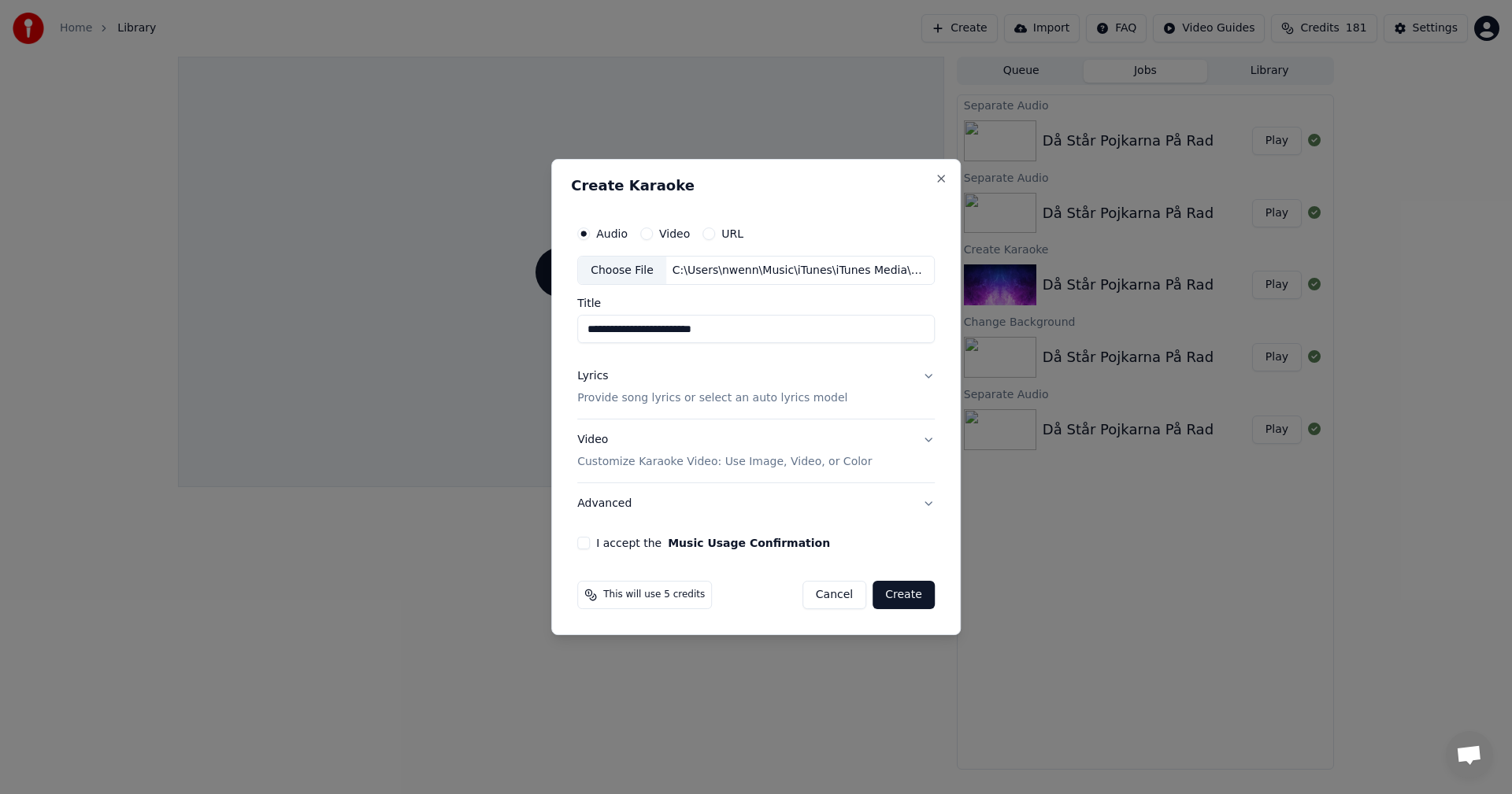
click at [712, 400] on p "Provide song lyrics or select an auto lyrics model" at bounding box center [712, 400] width 270 height 16
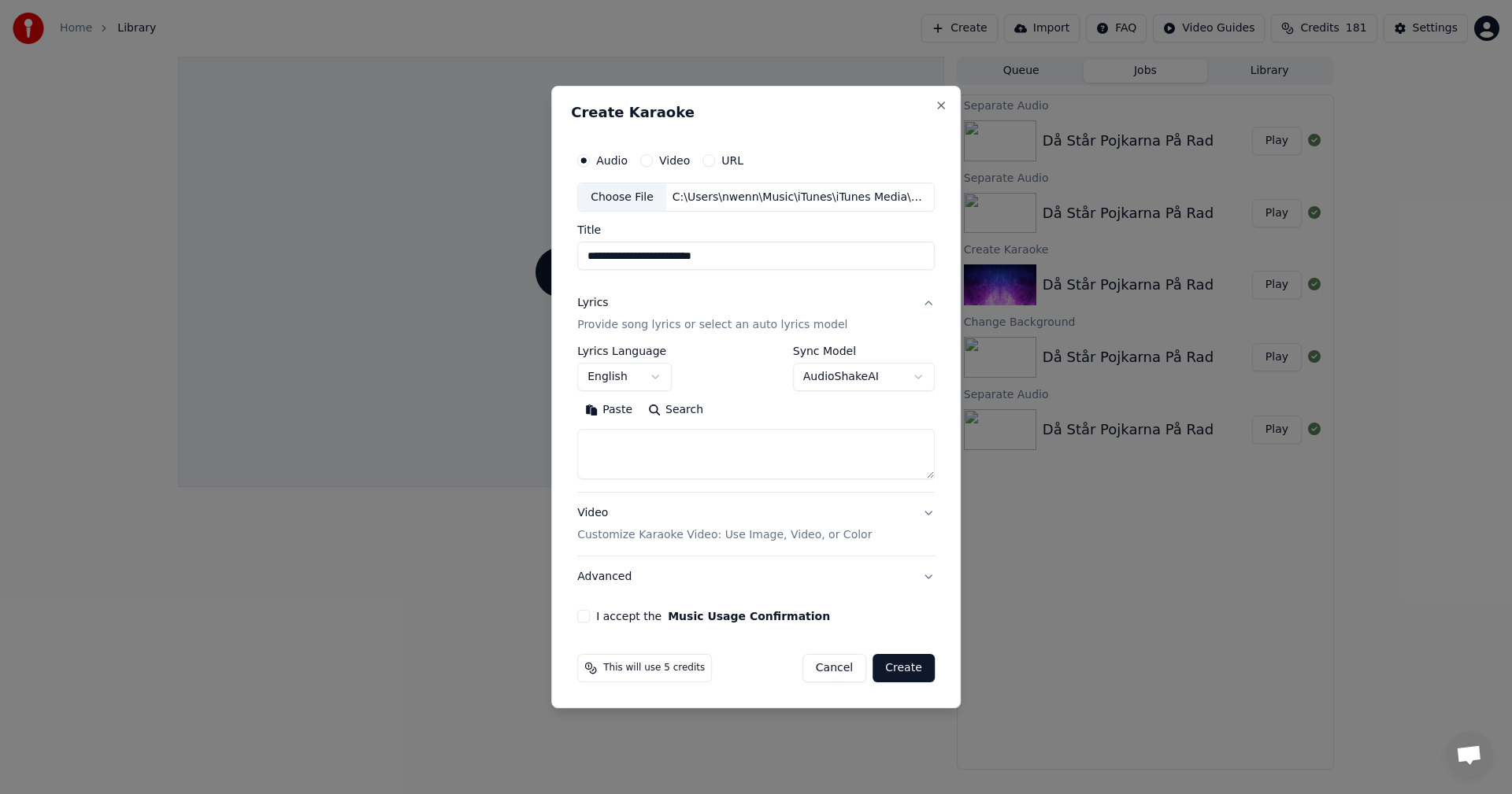
click at [639, 442] on textarea at bounding box center [756, 455] width 358 height 50
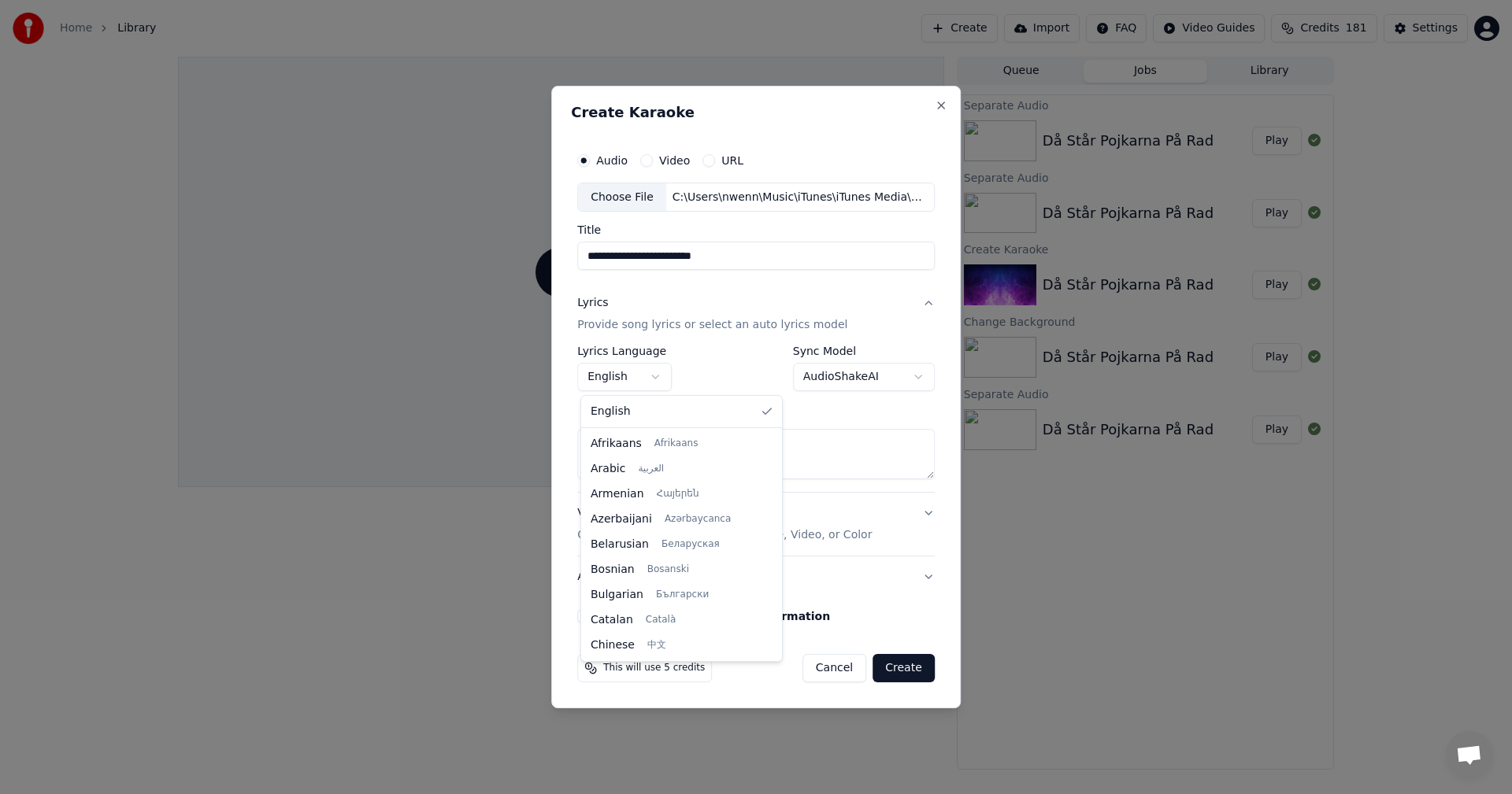
click at [661, 383] on body "**********" at bounding box center [756, 397] width 1512 height 794
select select "**"
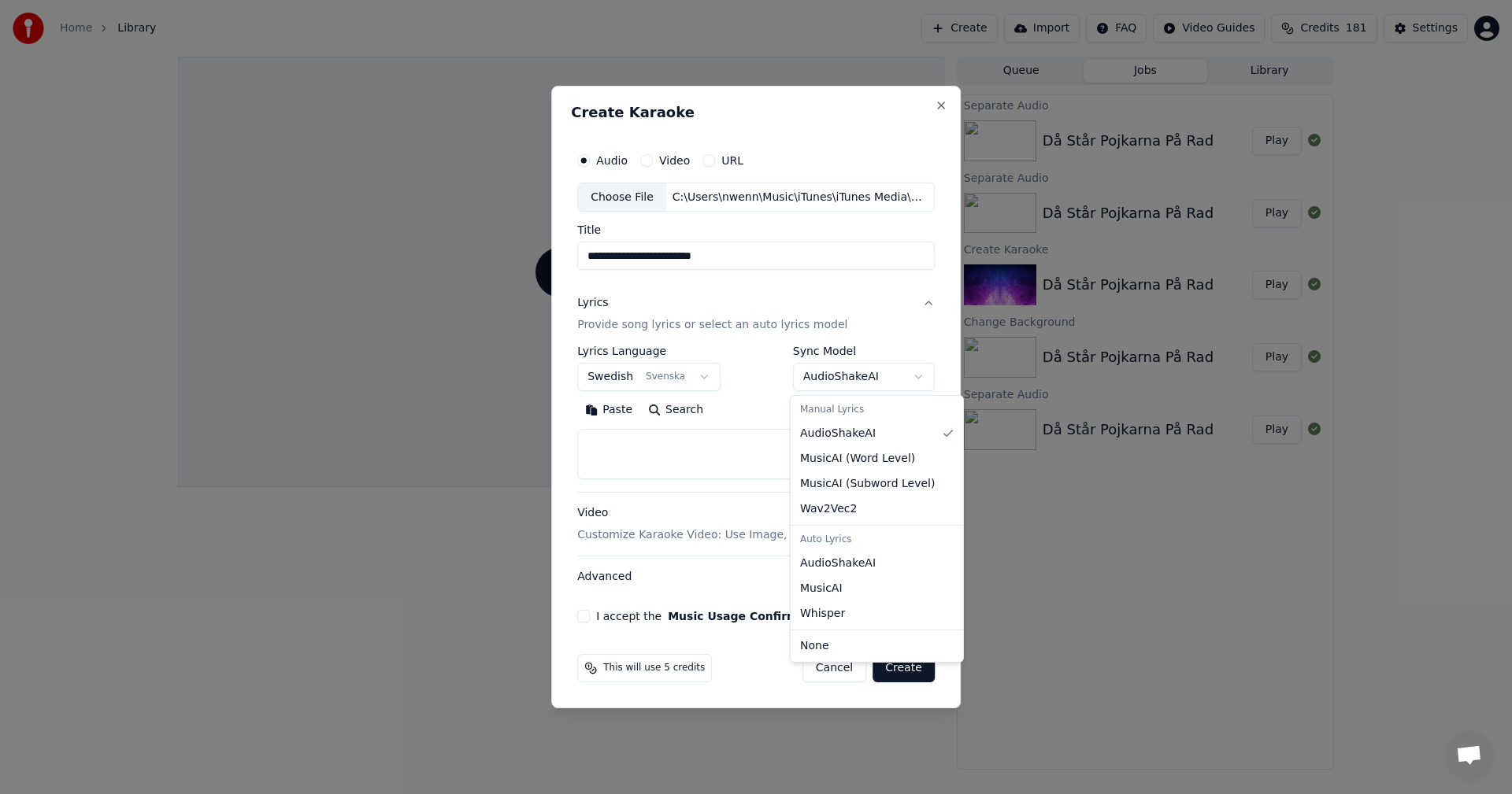
click at [833, 379] on body "**********" at bounding box center [756, 397] width 1512 height 794
click at [621, 446] on body "**********" at bounding box center [756, 397] width 1512 height 794
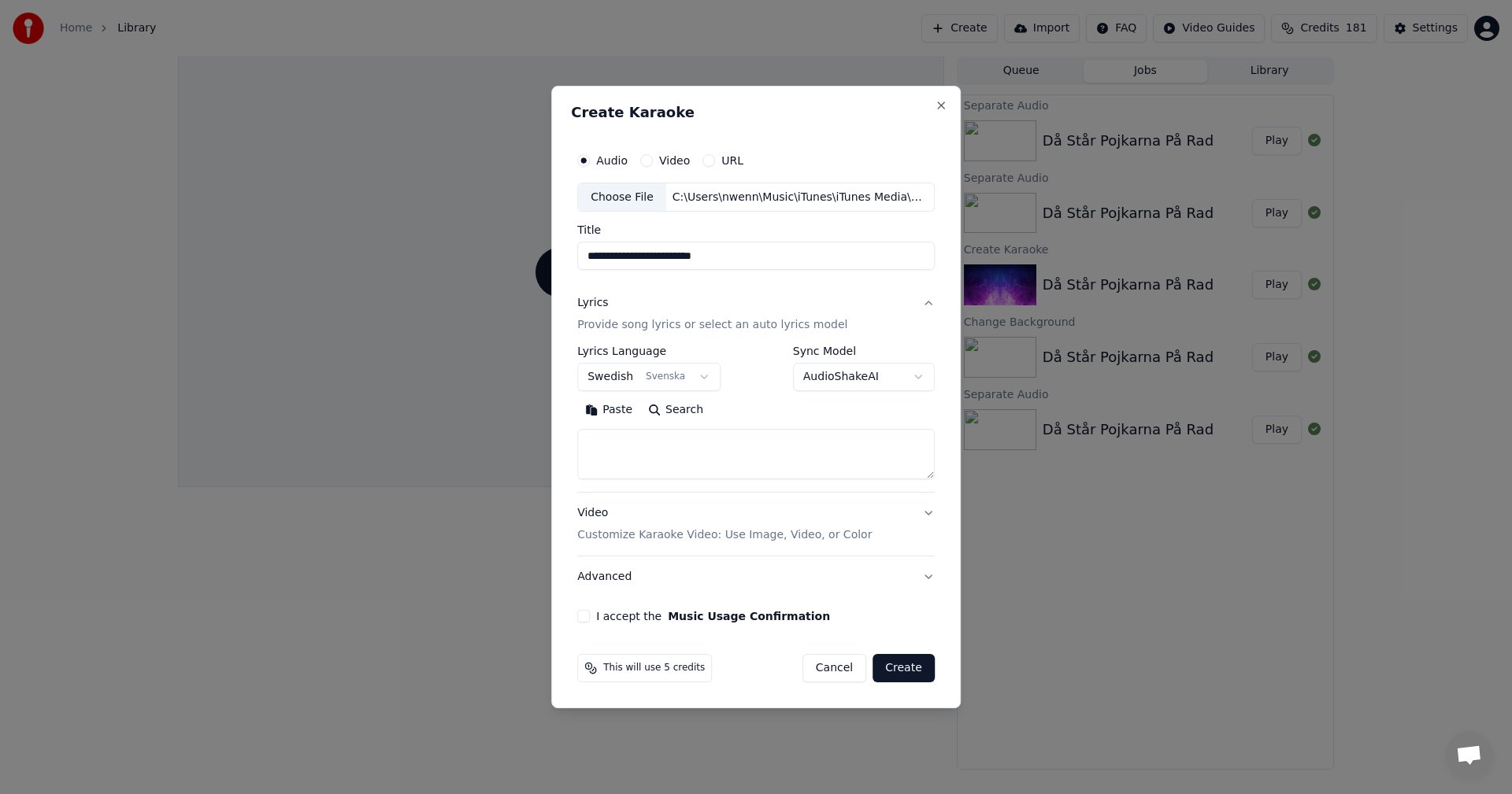
click at [622, 446] on textarea at bounding box center [756, 455] width 358 height 50
click at [620, 411] on button "Paste" at bounding box center [609, 411] width 63 height 25
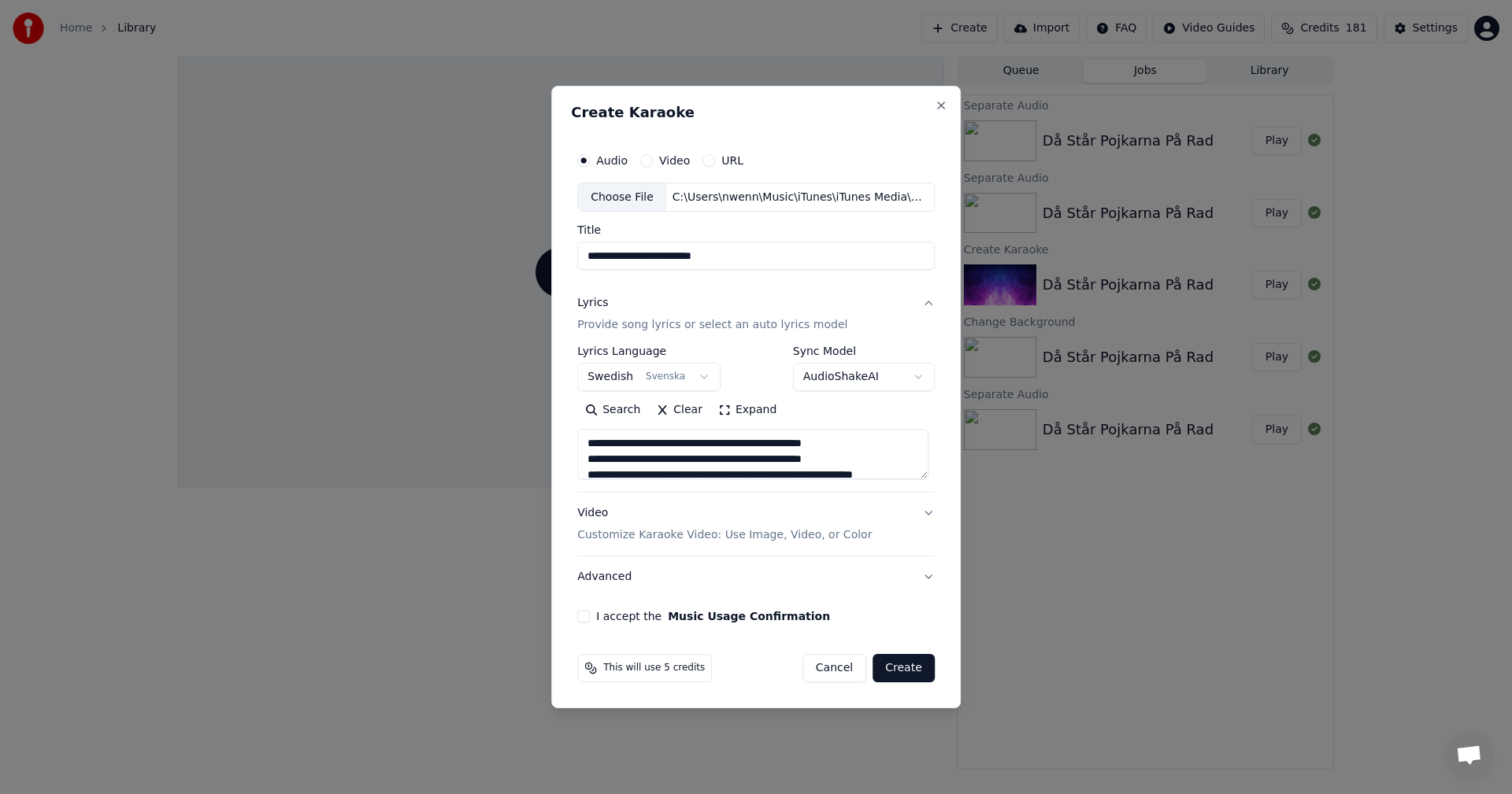
click at [788, 539] on p "Customize Karaoke Video: Use Image, Video, or Color" at bounding box center [725, 535] width 295 height 16
type textarea "**********"
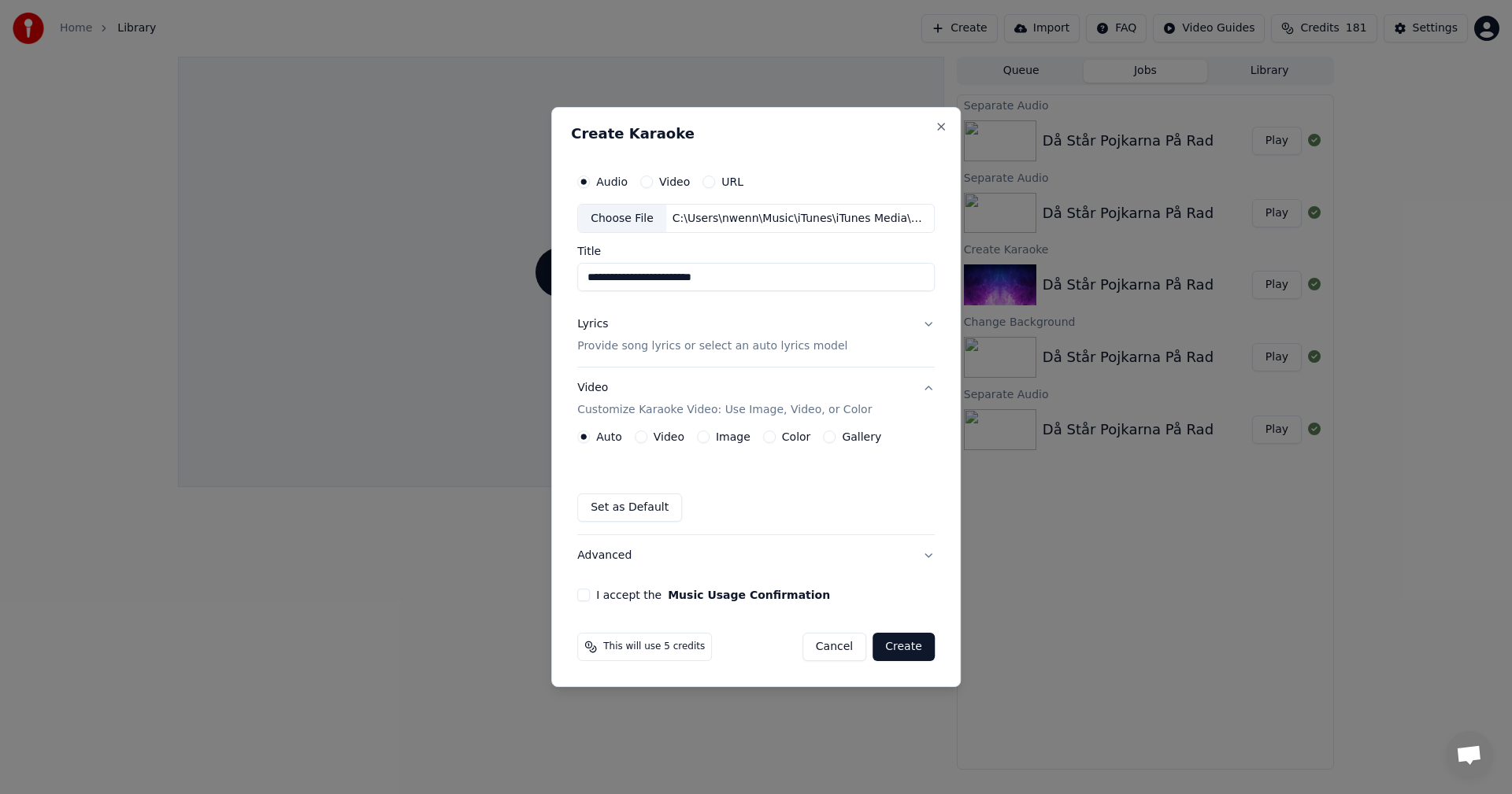
click at [653, 437] on div "Video" at bounding box center [659, 437] width 49 height 13
click at [642, 440] on button "Video" at bounding box center [641, 437] width 13 height 13
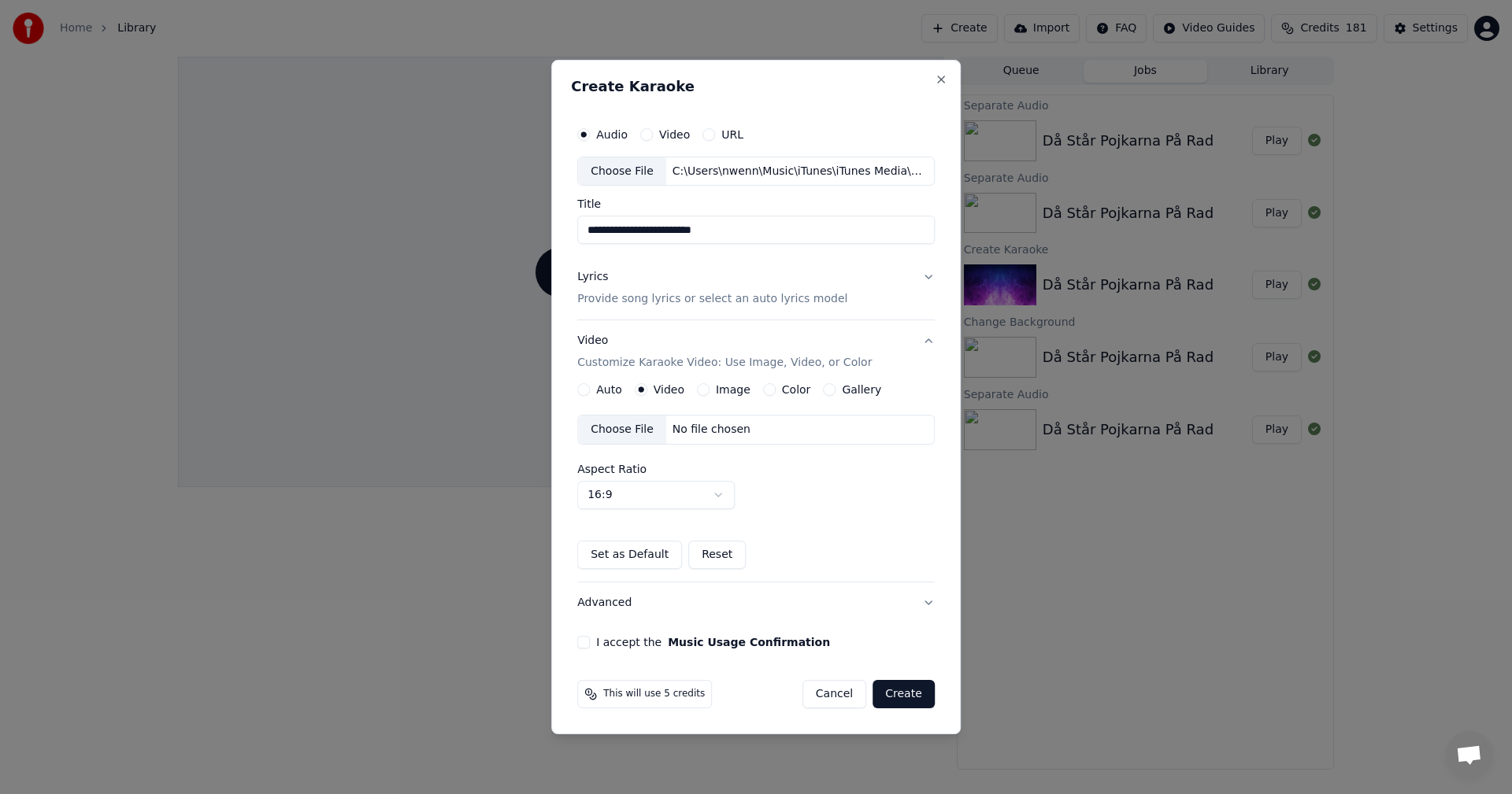
click at [685, 429] on div "No file chosen" at bounding box center [712, 430] width 91 height 16
click at [586, 643] on button "I accept the Music Usage Confirmation" at bounding box center [584, 642] width 13 height 13
click at [898, 693] on button "Create" at bounding box center [903, 694] width 62 height 29
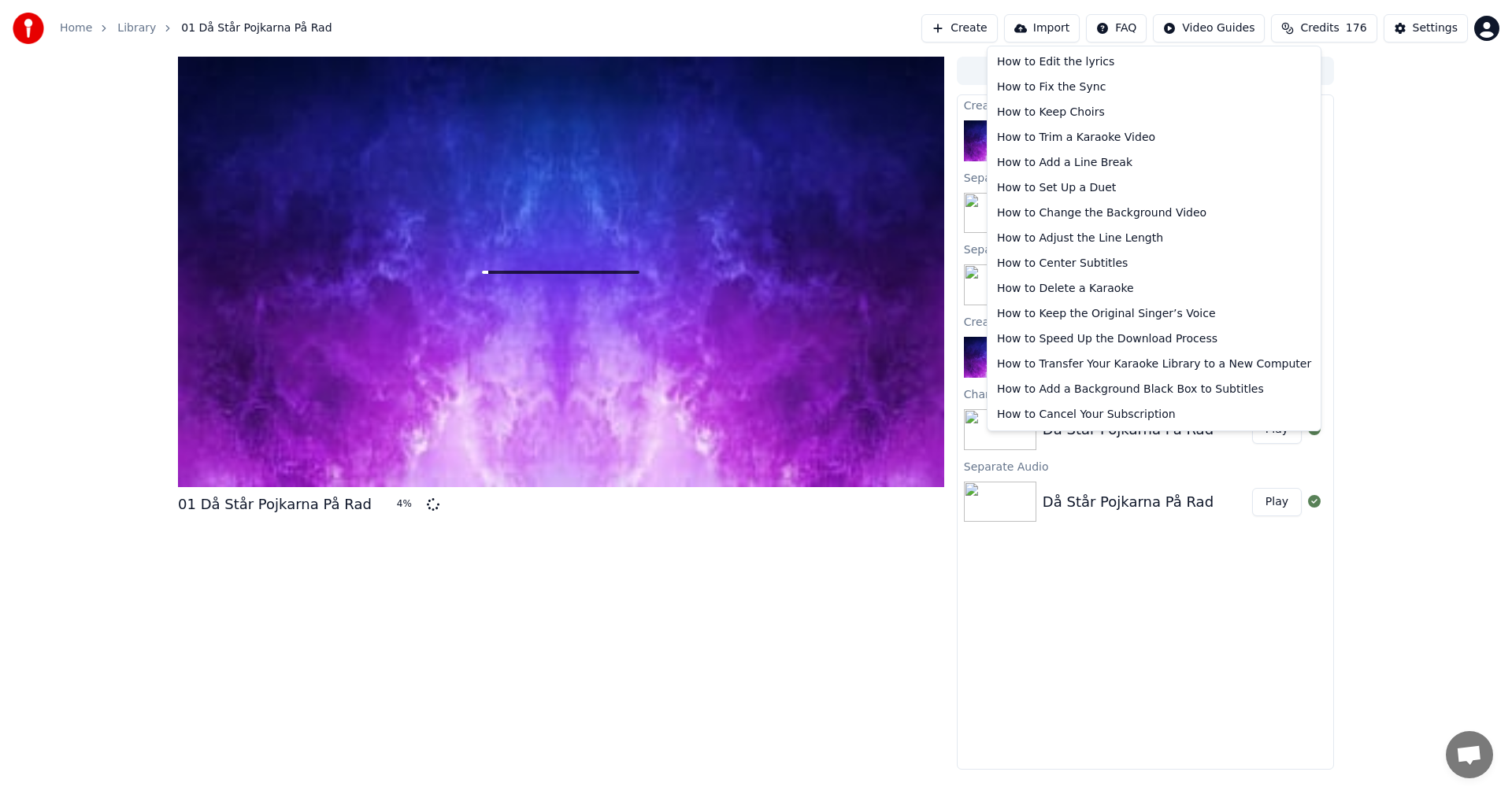
click at [1124, 22] on html "Home Library 01 Då Står Pojkarna På Rad Create Import FAQ Video Guides Credits …" at bounding box center [756, 397] width 1512 height 794
click at [1092, 287] on div "How to Delete a Karaoke" at bounding box center [1154, 289] width 327 height 25
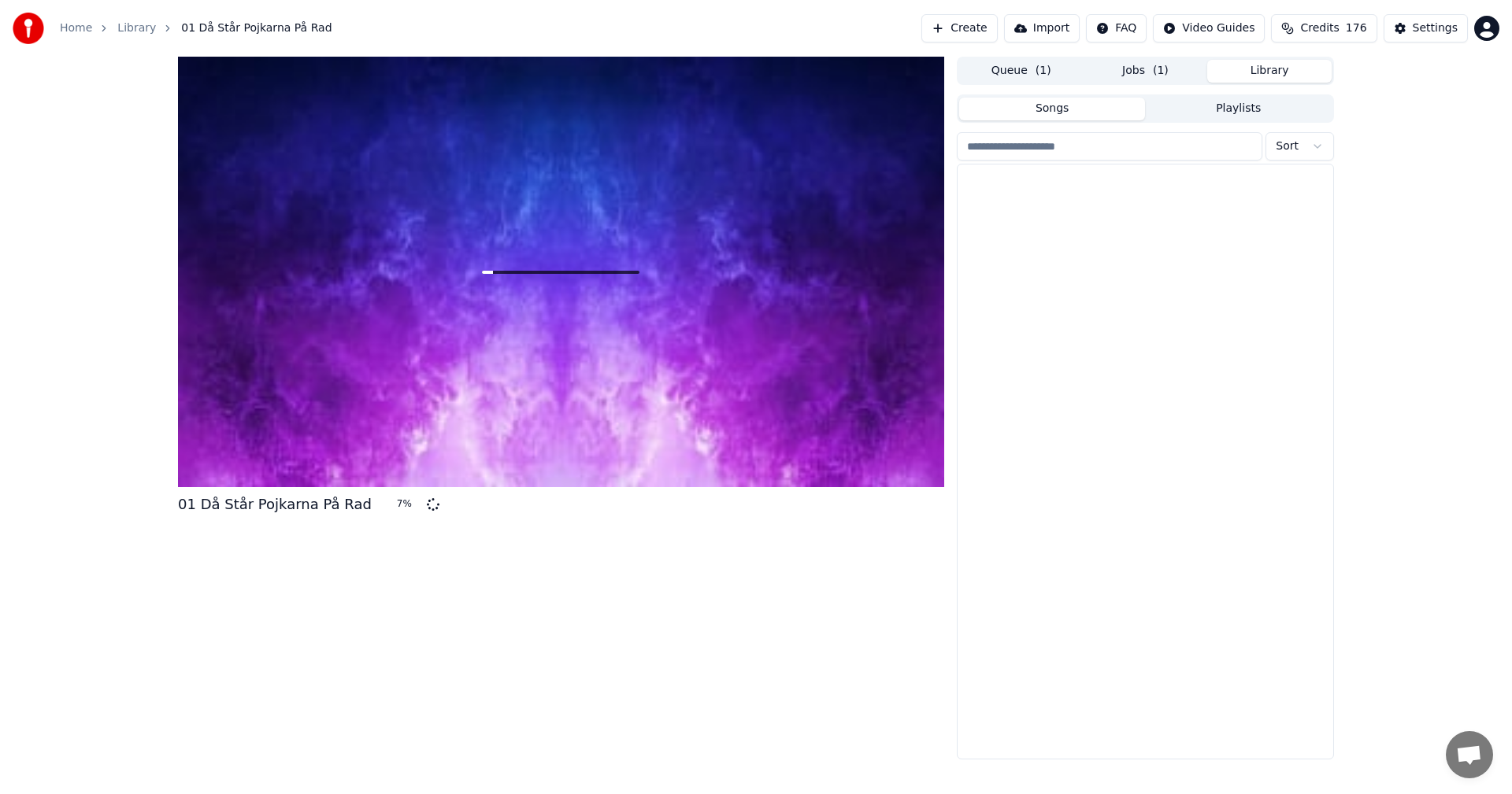
click at [1246, 74] on button "Library" at bounding box center [1269, 71] width 124 height 22
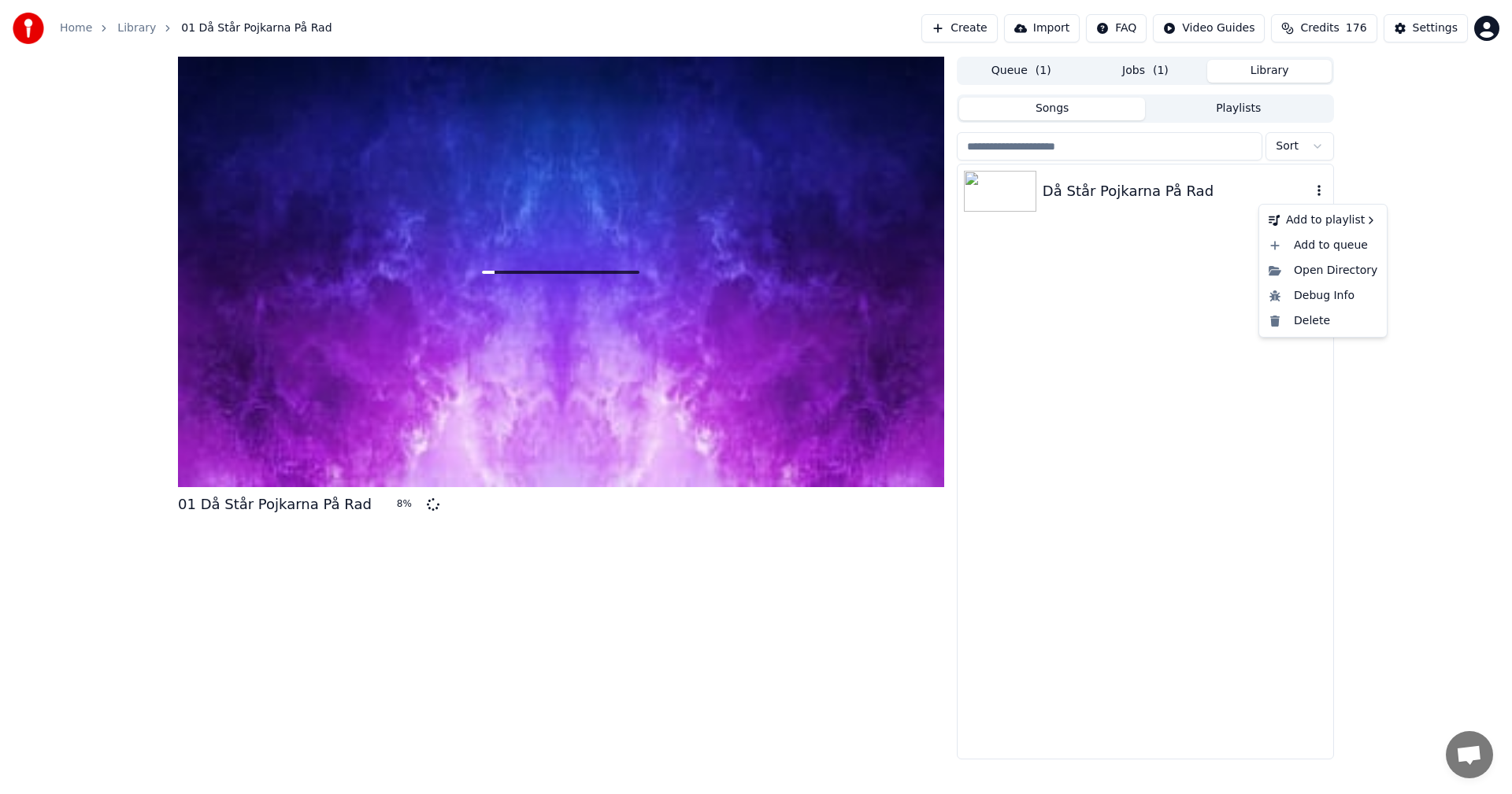
click at [1316, 196] on icon "button" at bounding box center [1319, 190] width 16 height 13
click at [1304, 330] on div "Delete" at bounding box center [1322, 322] width 121 height 25
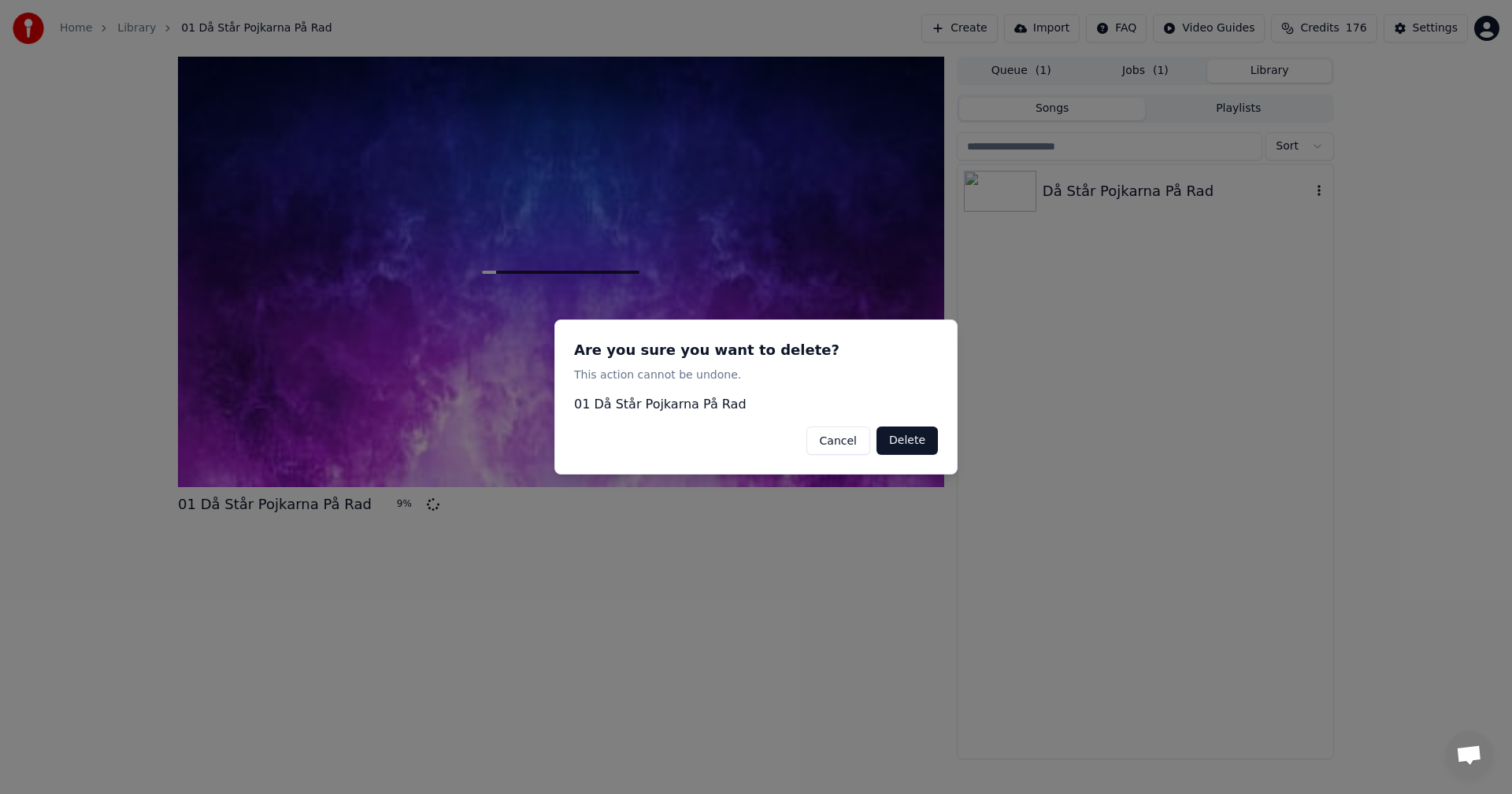
click at [893, 444] on button "Delete" at bounding box center [907, 441] width 61 height 29
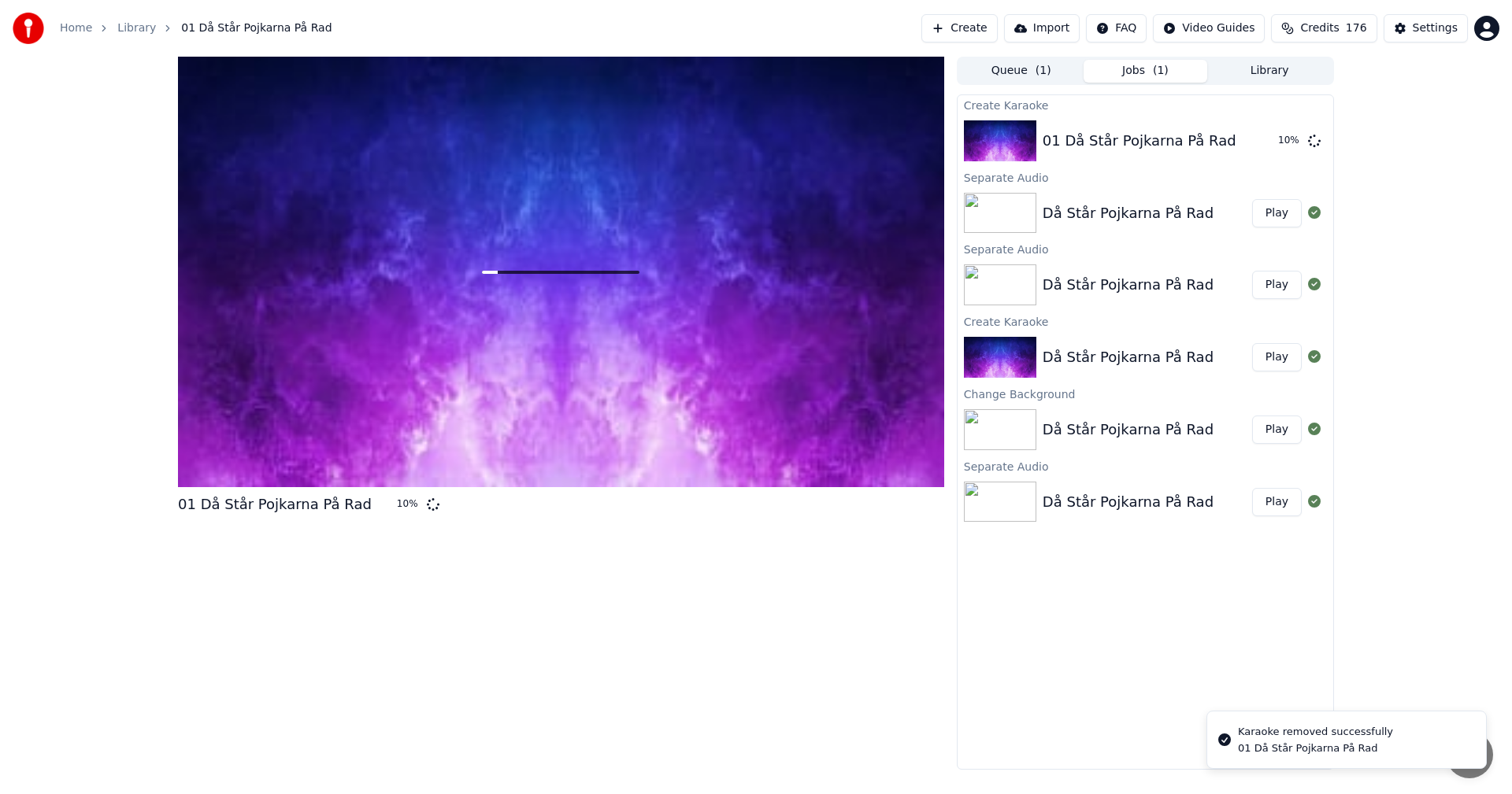
click at [1144, 68] on button "Jobs ( 1 )" at bounding box center [1145, 71] width 124 height 22
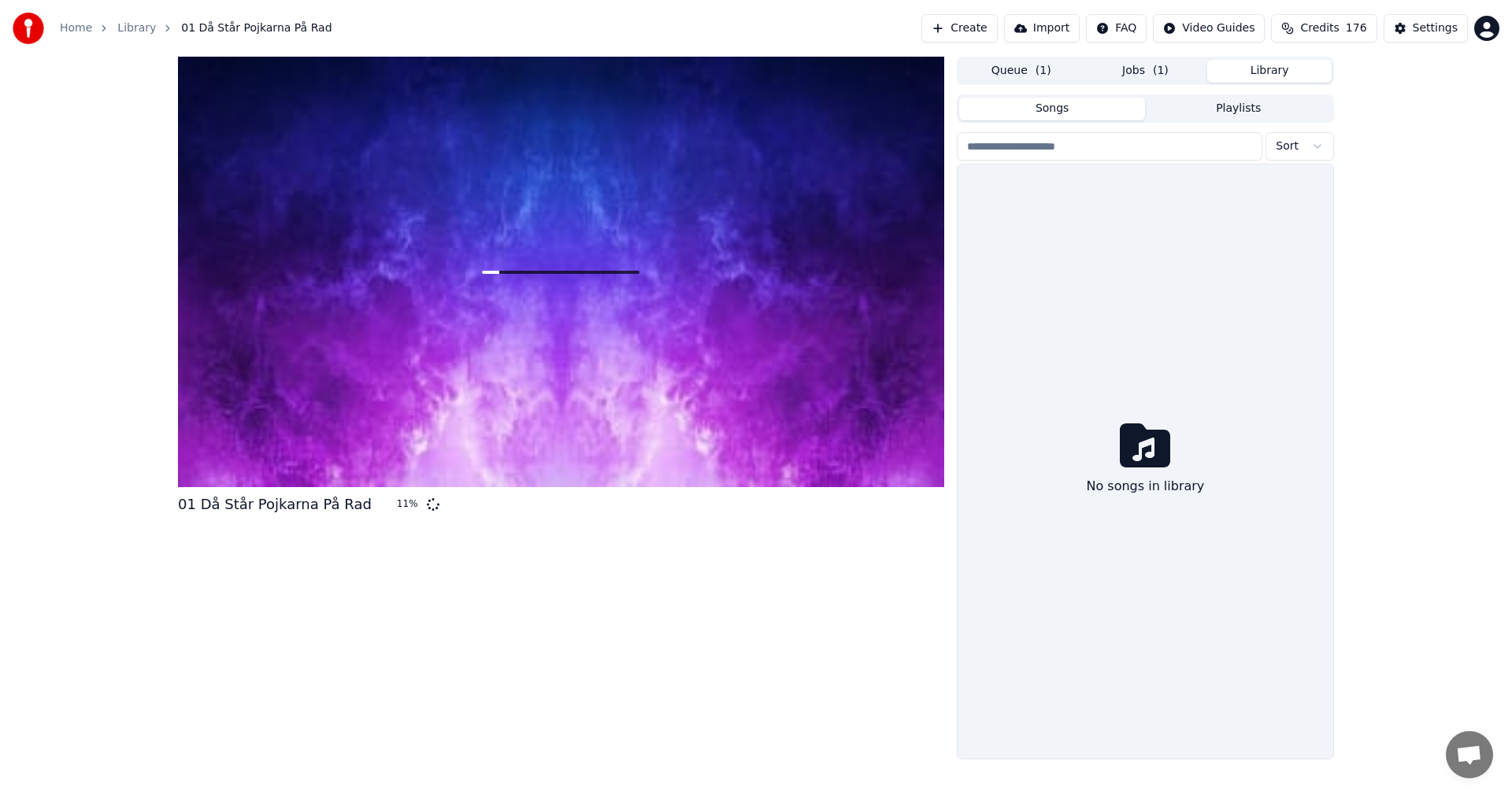
click at [1255, 69] on button "Library" at bounding box center [1269, 71] width 124 height 22
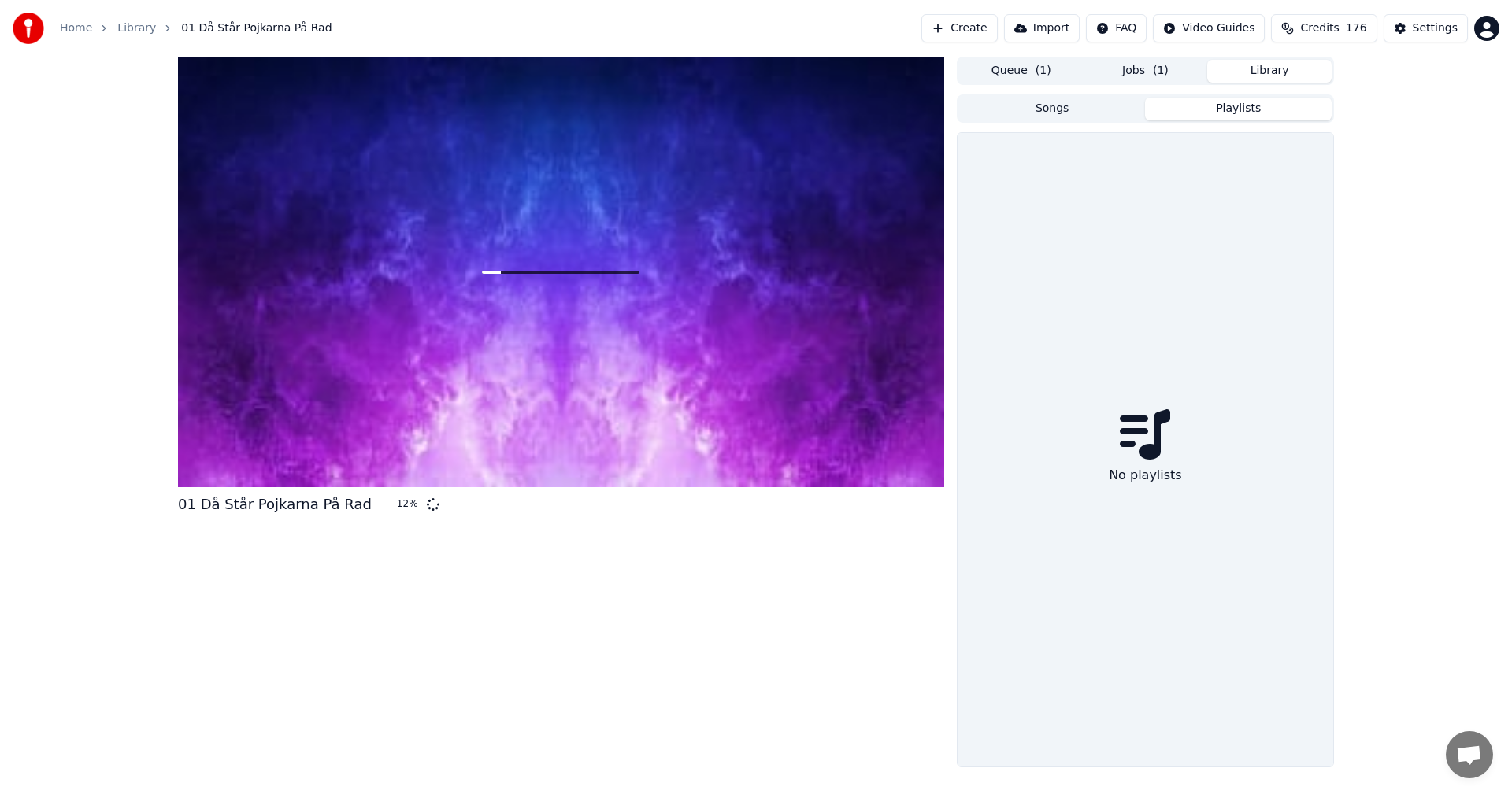
click at [1214, 111] on button "Playlists" at bounding box center [1238, 109] width 187 height 22
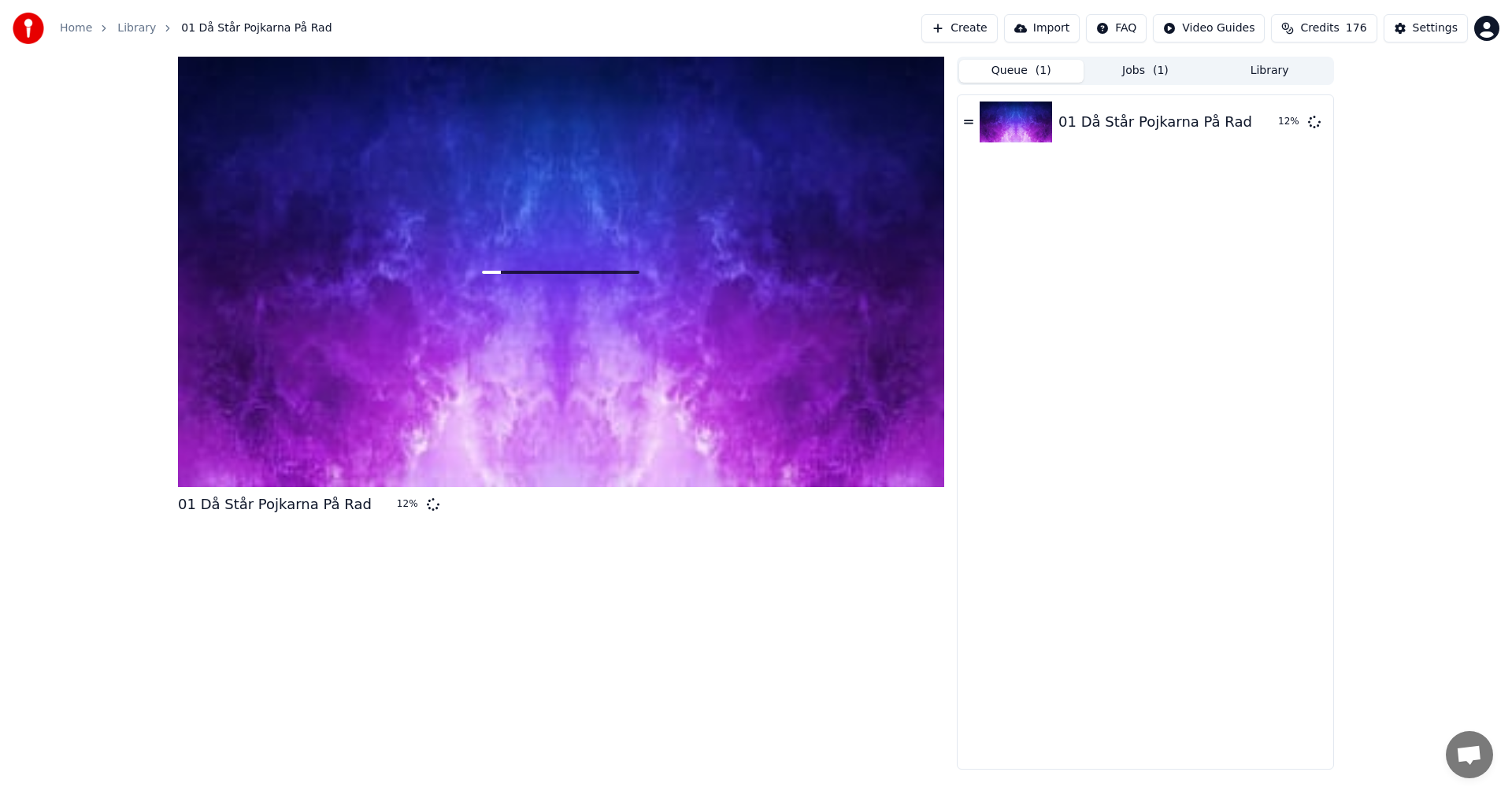
click at [1021, 72] on button "Queue ( 1 )" at bounding box center [1021, 71] width 124 height 22
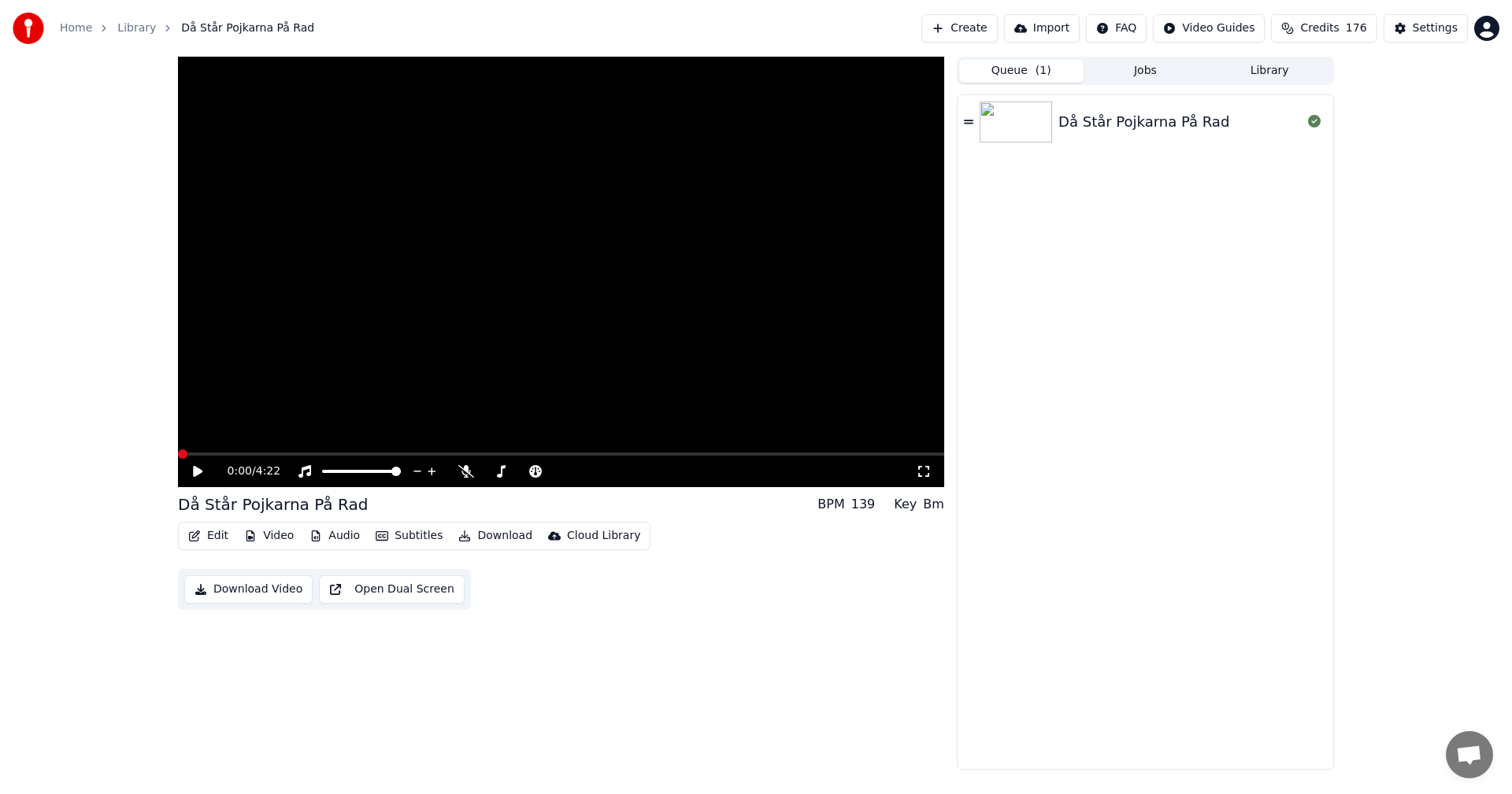
click at [194, 473] on icon at bounding box center [198, 472] width 10 height 11
click at [191, 472] on icon at bounding box center [208, 472] width 37 height 13
click at [215, 543] on button "Edit" at bounding box center [208, 536] width 53 height 22
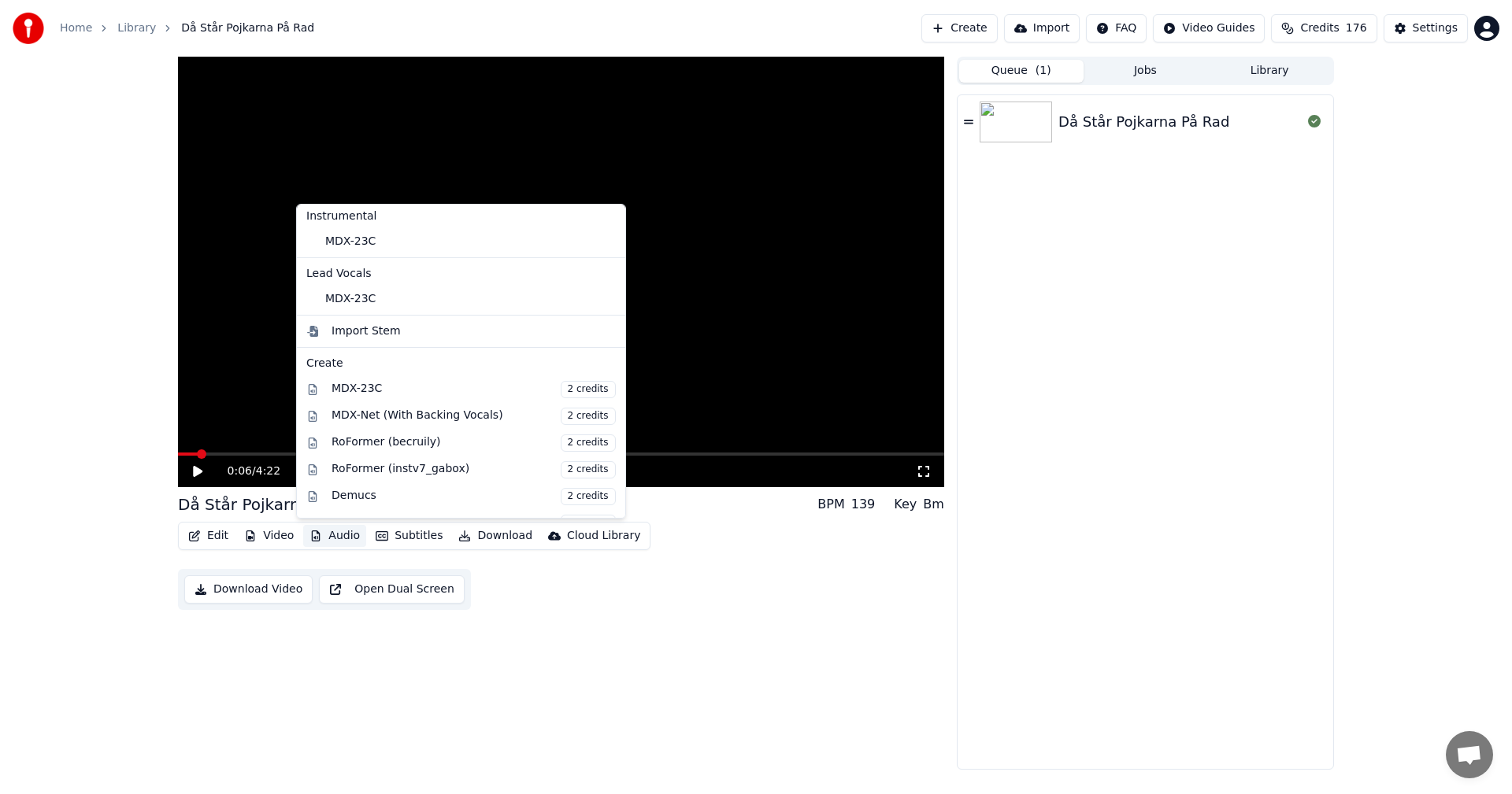
scroll to position [0, 0]
click at [486, 415] on div "MDX-Net (With Backing Vocals) 2 credits" at bounding box center [473, 419] width 284 height 17
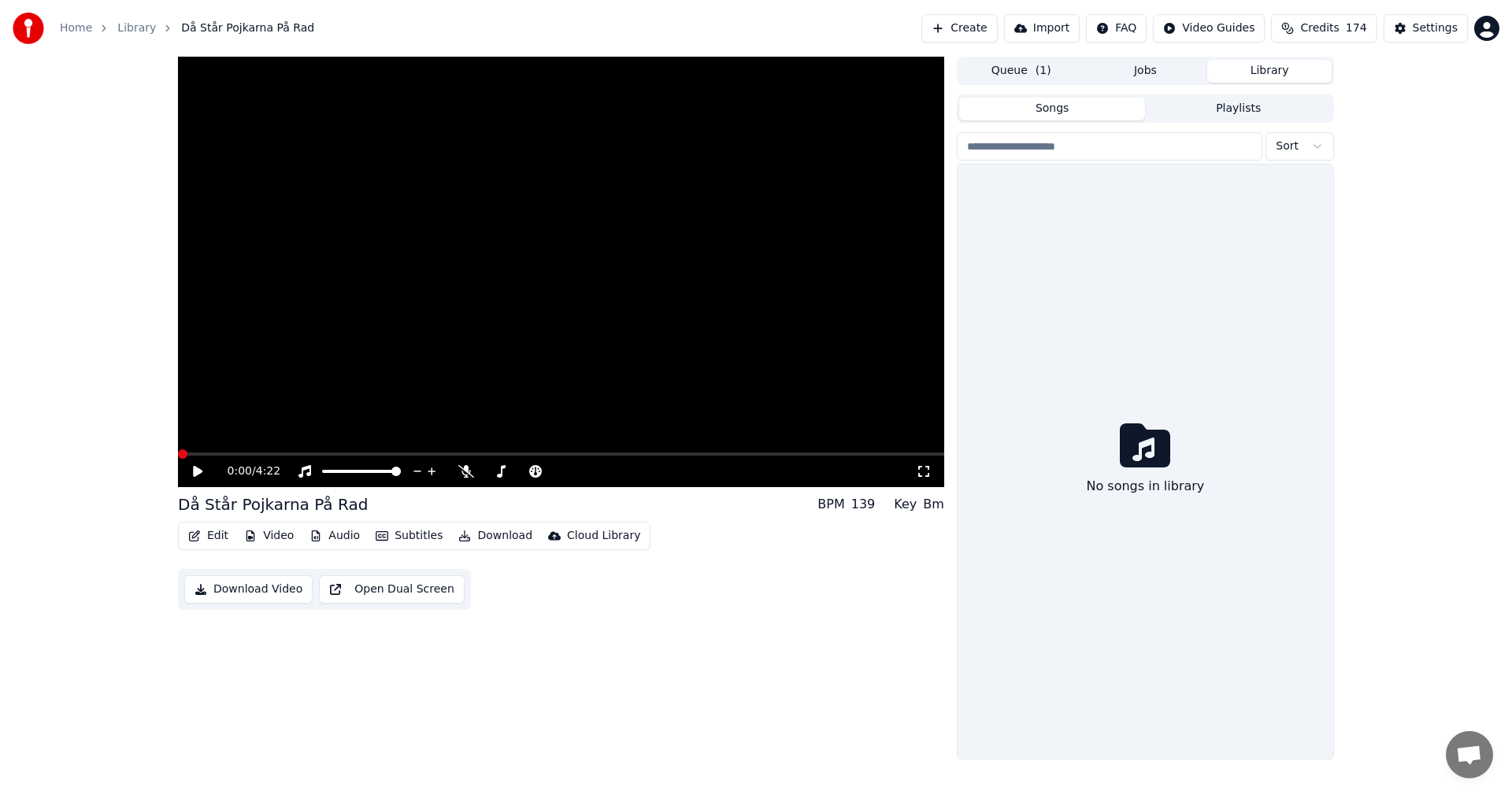
click at [1262, 62] on button "Library" at bounding box center [1269, 71] width 124 height 22
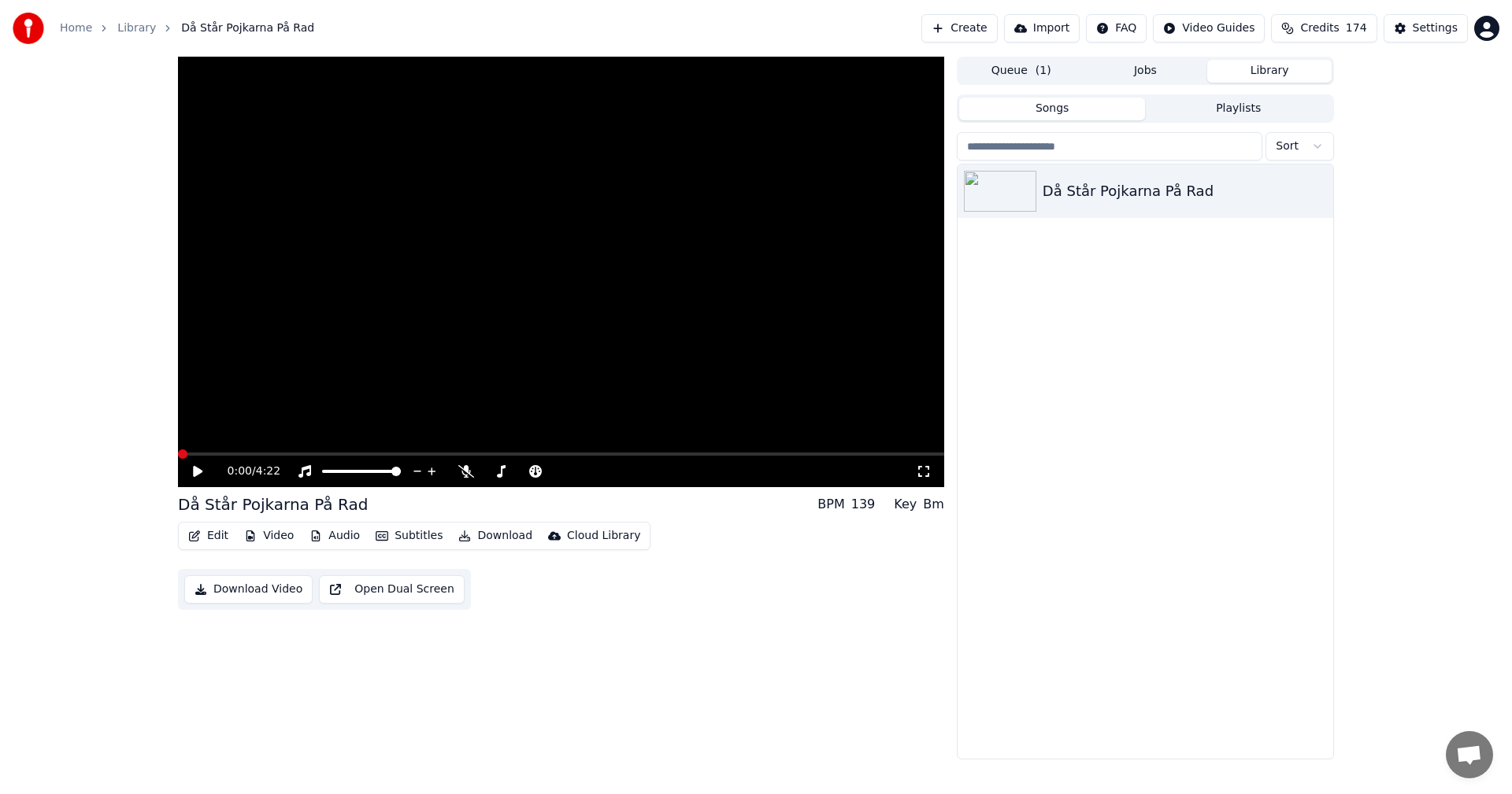
click at [1144, 75] on button "Jobs" at bounding box center [1145, 71] width 124 height 22
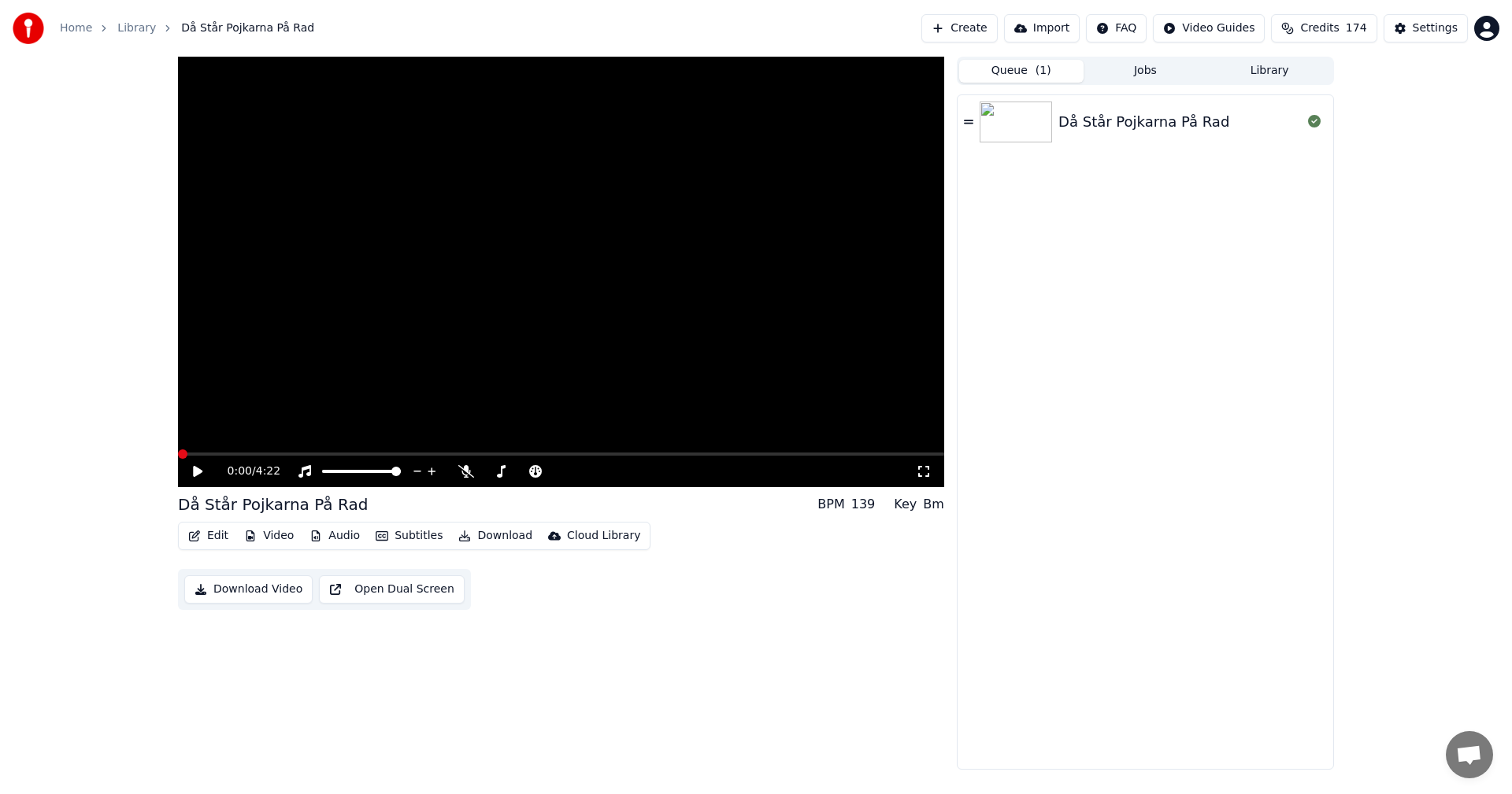
click at [1006, 64] on button "Queue ( 1 )" at bounding box center [1021, 71] width 124 height 22
click at [1279, 79] on button "Library" at bounding box center [1269, 71] width 124 height 22
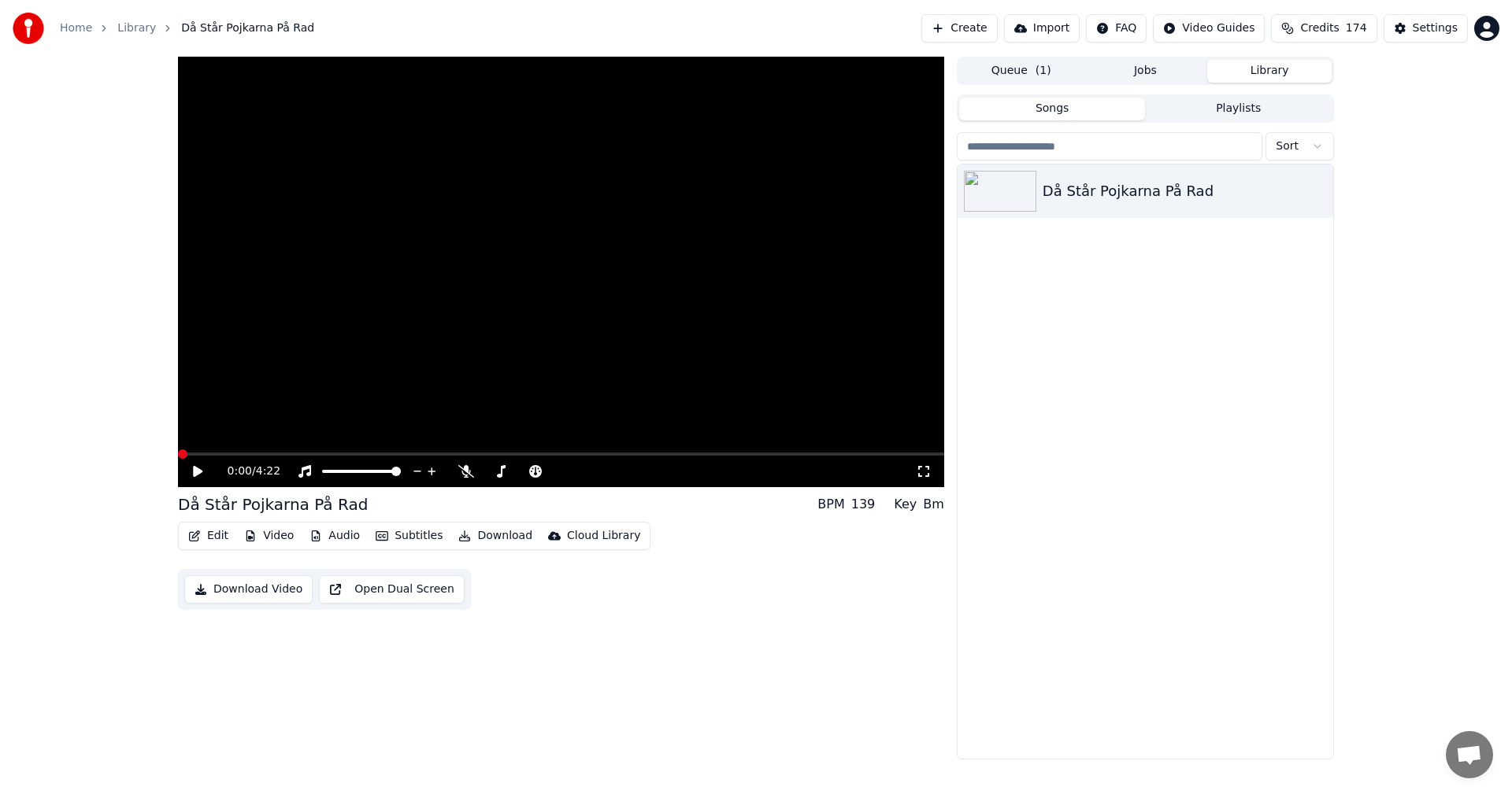
click at [1147, 69] on button "Jobs" at bounding box center [1145, 71] width 124 height 22
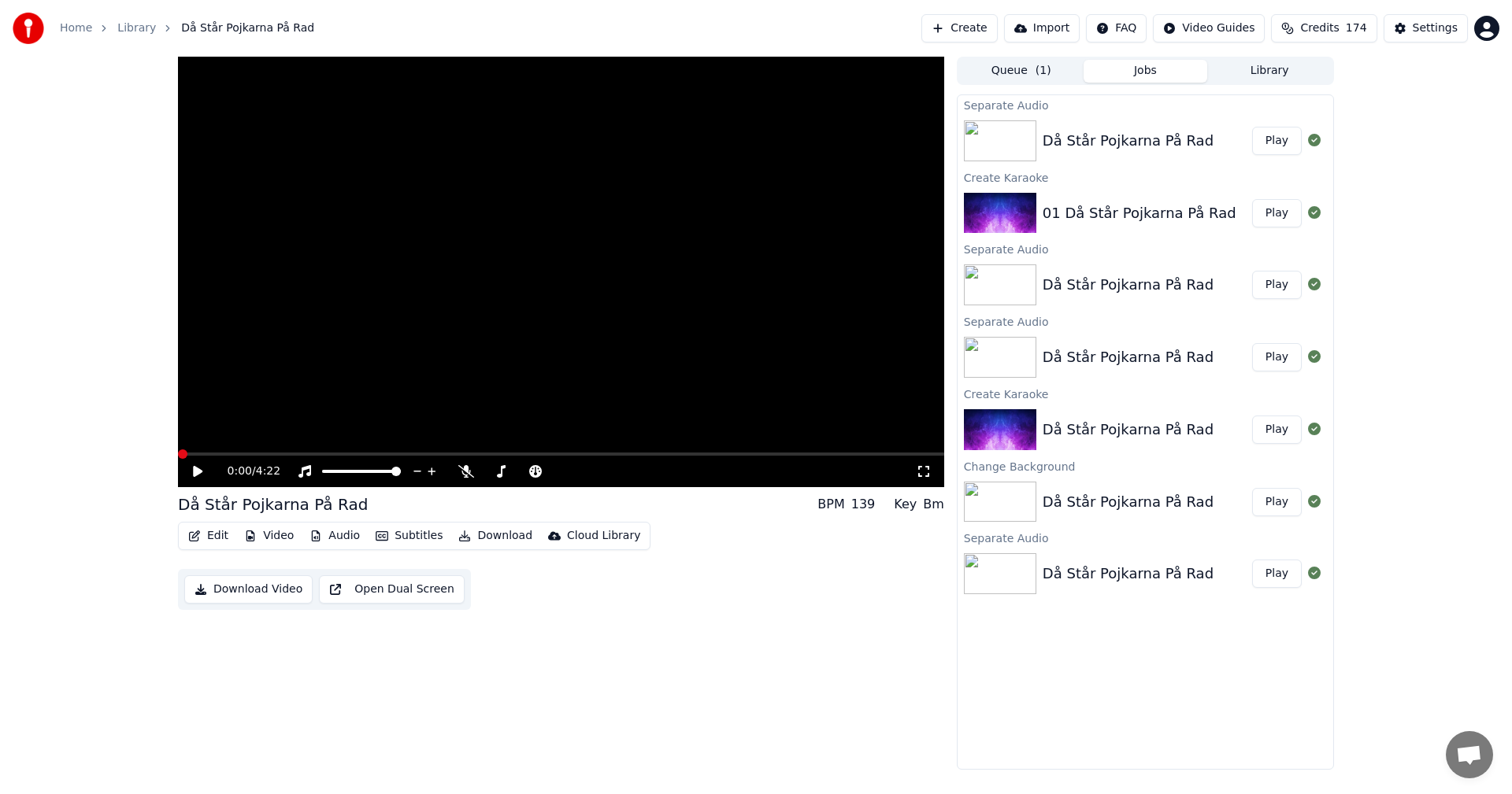
click at [1294, 74] on button "Library" at bounding box center [1269, 71] width 124 height 22
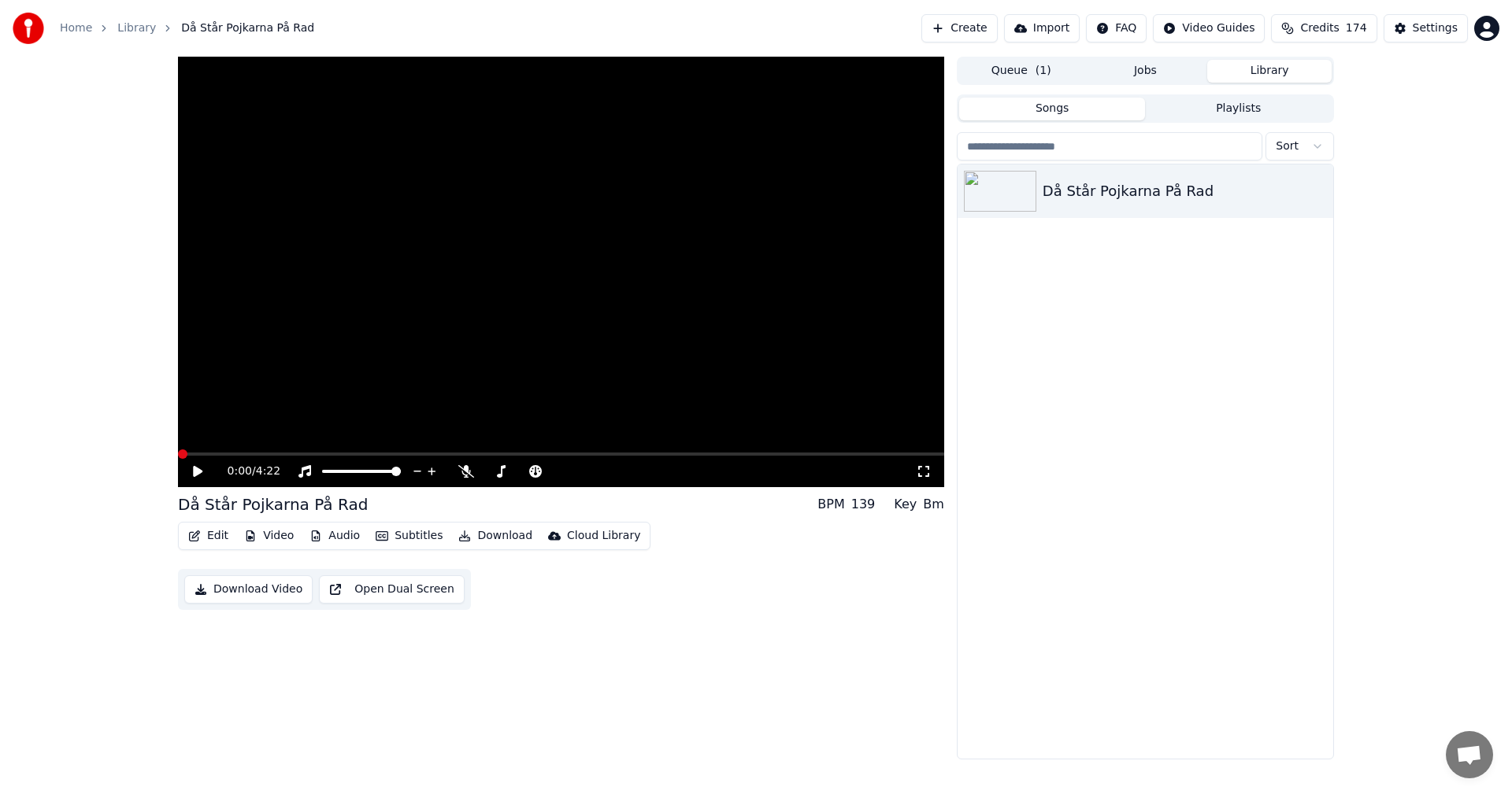
click at [1158, 81] on button "Jobs" at bounding box center [1145, 71] width 124 height 22
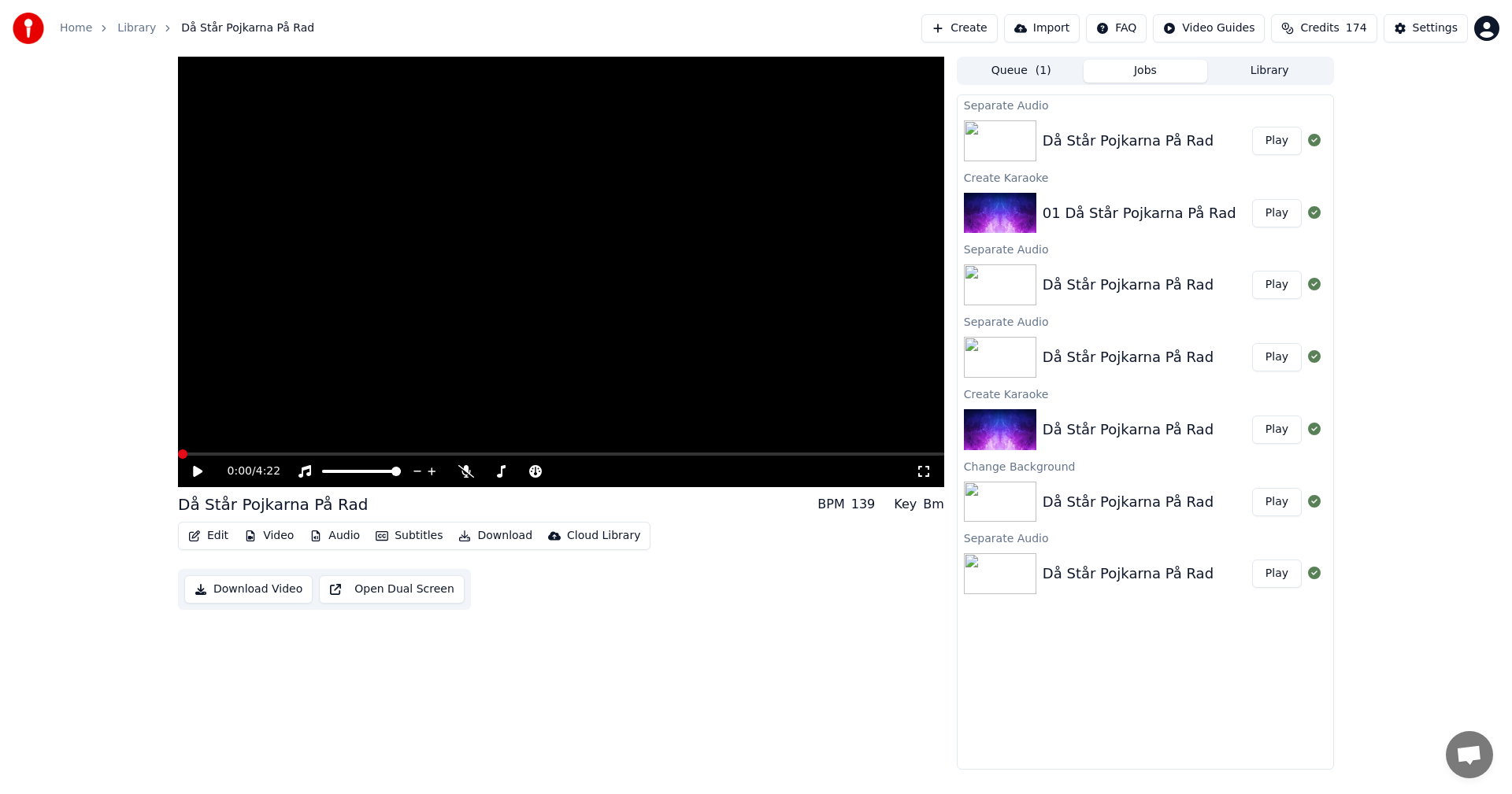
click at [996, 93] on div "Separate Audio Då Står Pojkarna På Rad Play Create Karaoke 01 Då Står Pojkarna …" at bounding box center [1145, 431] width 377 height 679
click at [1145, 95] on div "Separate Audio" at bounding box center [1145, 104] width 376 height 19
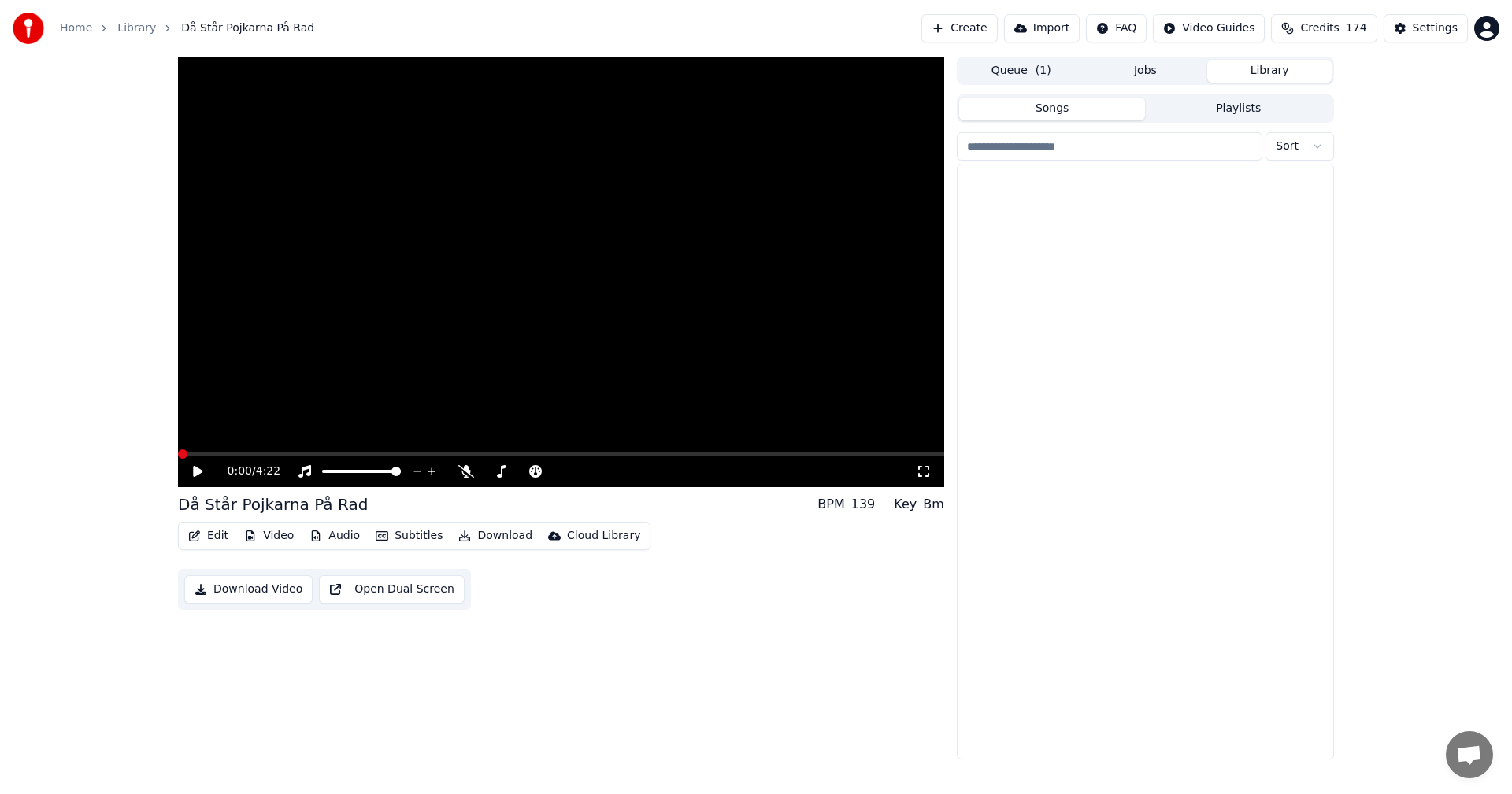
click at [1237, 74] on button "Library" at bounding box center [1269, 71] width 124 height 22
click at [1019, 74] on button "Queue ( 1 )" at bounding box center [1021, 71] width 124 height 22
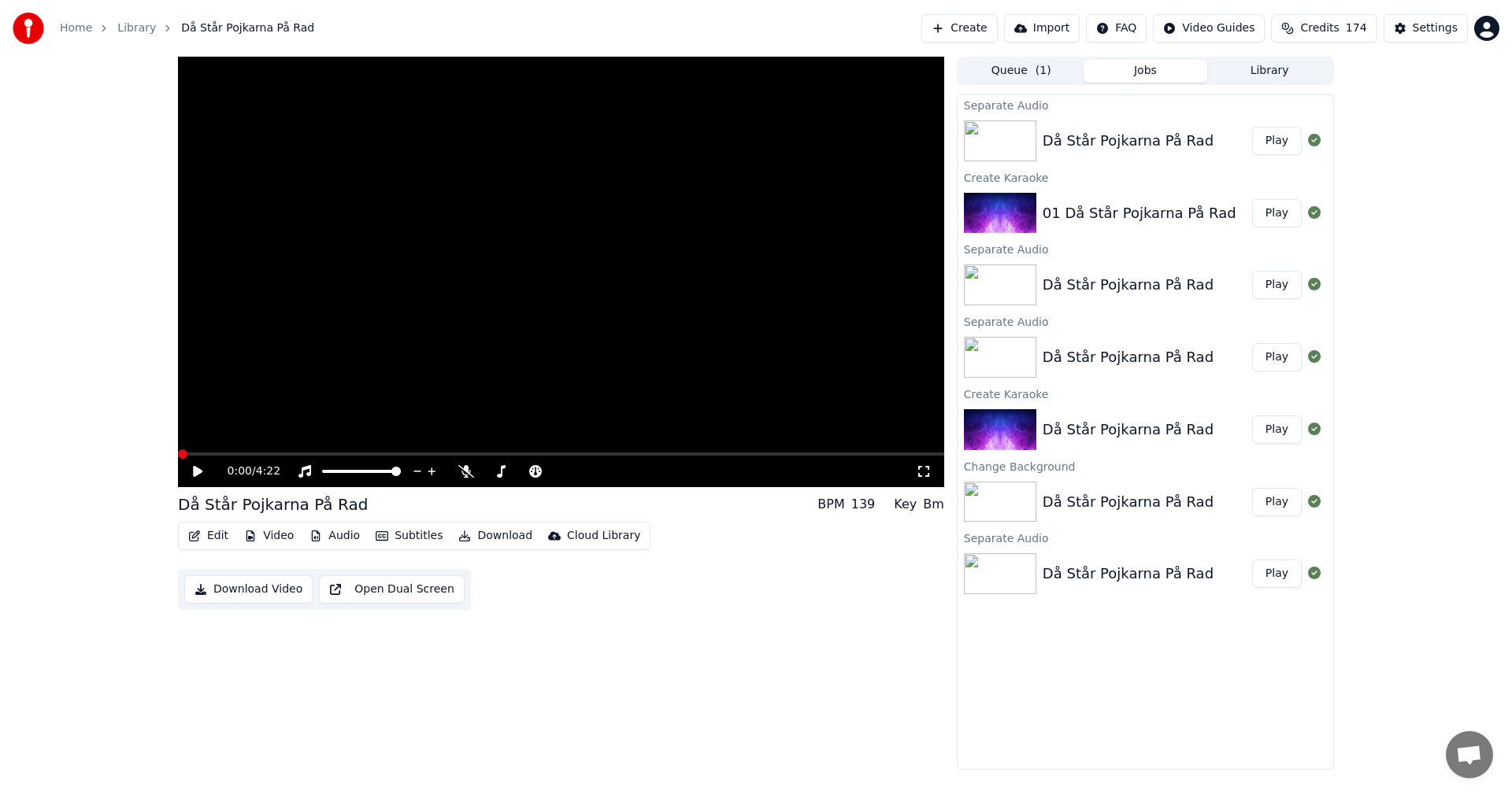
click at [1122, 74] on button "Jobs" at bounding box center [1145, 71] width 124 height 22
click at [1277, 214] on button "Play" at bounding box center [1277, 214] width 49 height 29
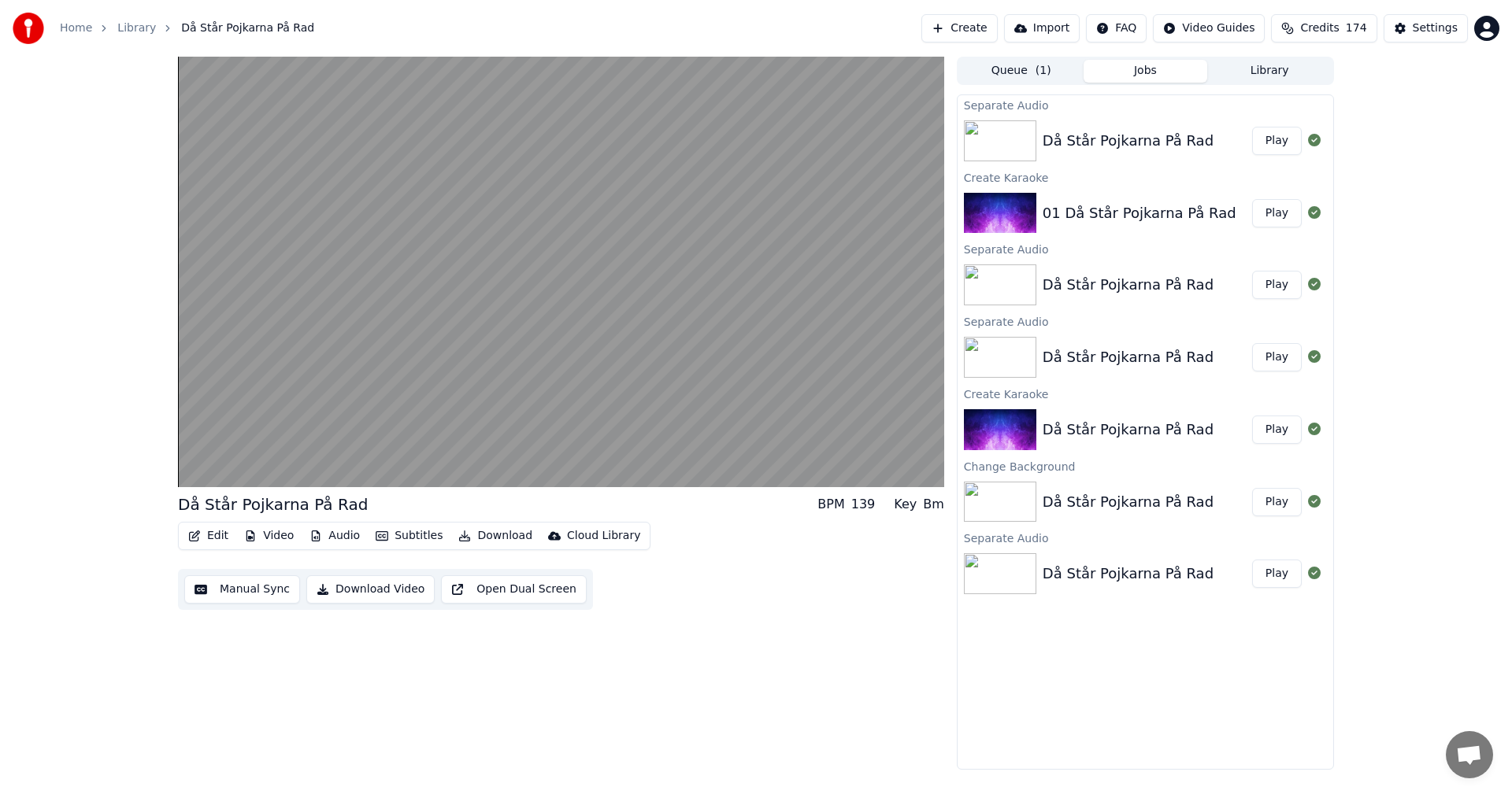
click at [214, 534] on button "Edit" at bounding box center [208, 536] width 53 height 22
click at [340, 535] on button "Audio" at bounding box center [334, 536] width 63 height 22
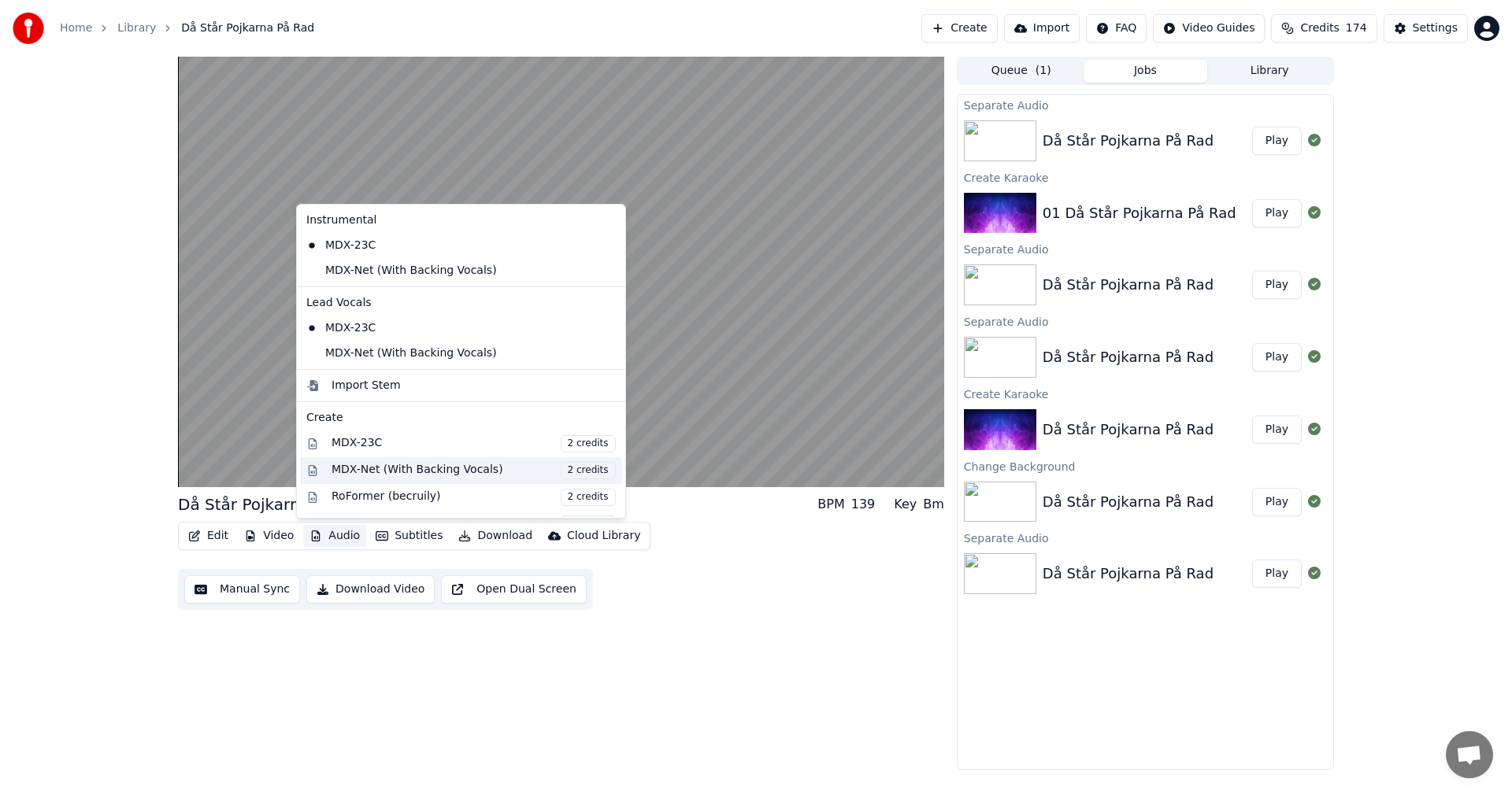
click at [442, 474] on div "MDX-Net (With Backing Vocals) 2 credits" at bounding box center [473, 471] width 284 height 17
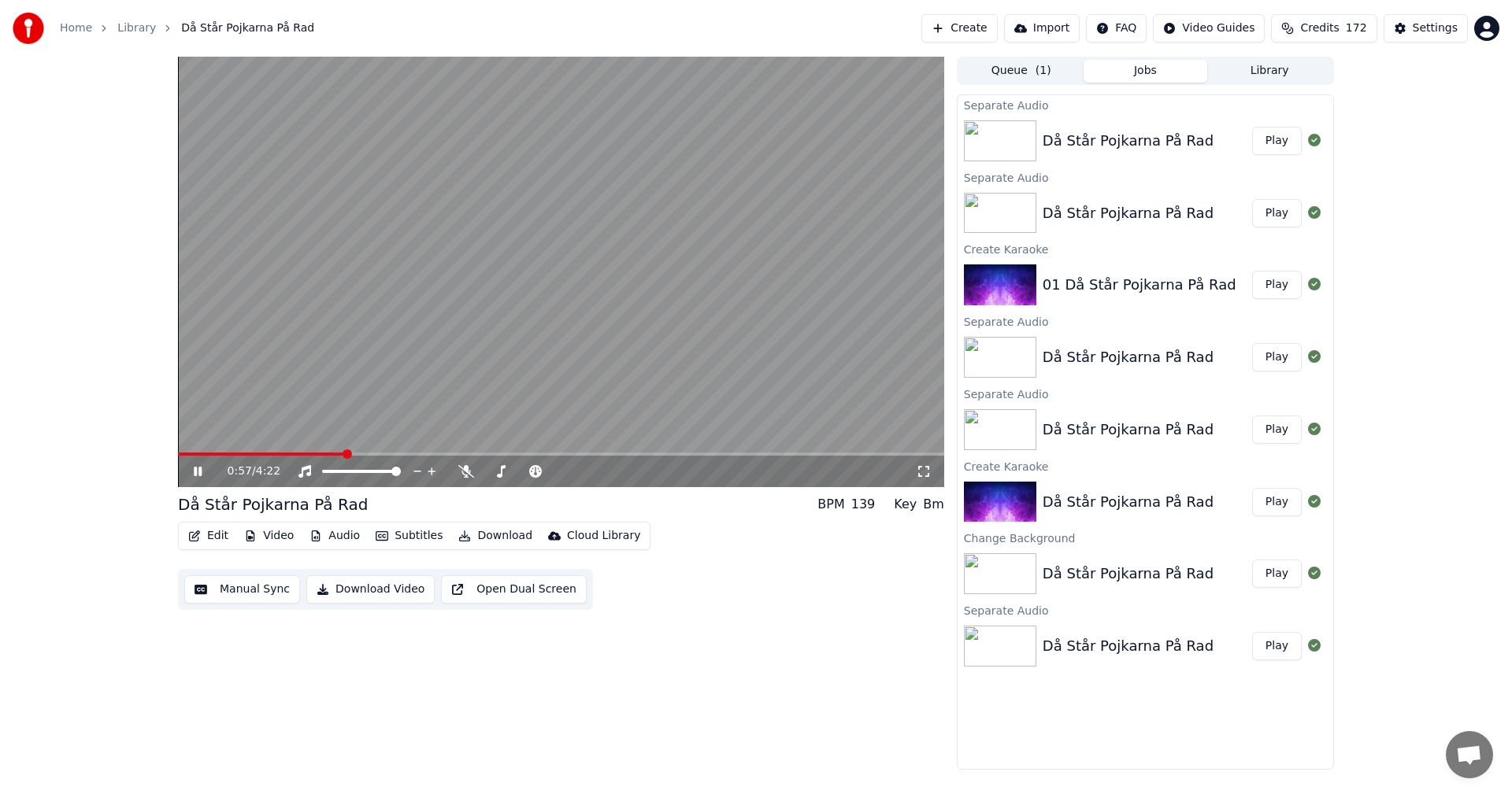
click at [345, 454] on span at bounding box center [561, 454] width 766 height 4
click at [265, 453] on span at bounding box center [221, 454] width 87 height 4
click at [225, 533] on button "Edit" at bounding box center [208, 536] width 53 height 22
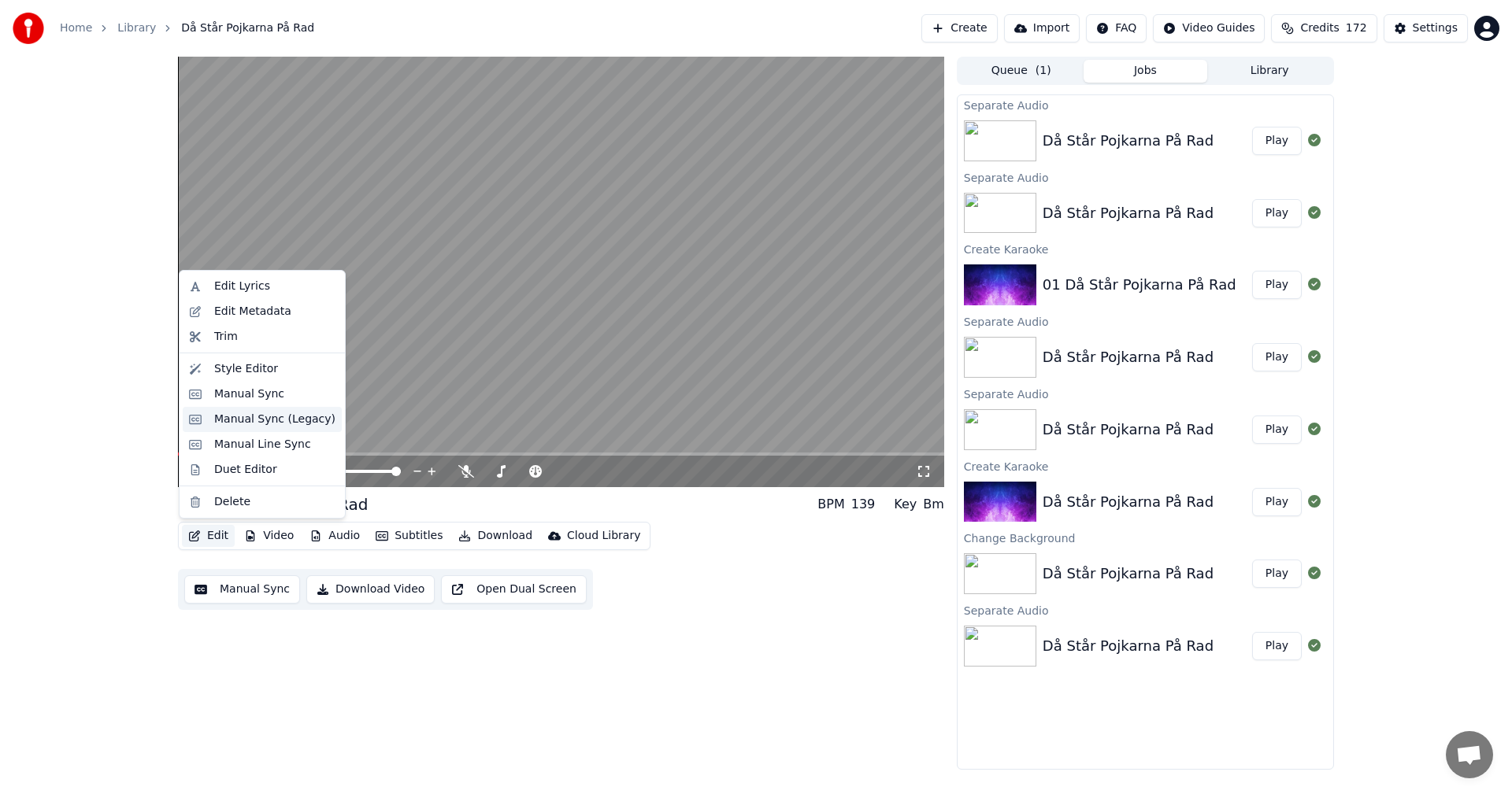
click at [248, 419] on div "Manual Sync (Legacy)" at bounding box center [274, 419] width 121 height 16
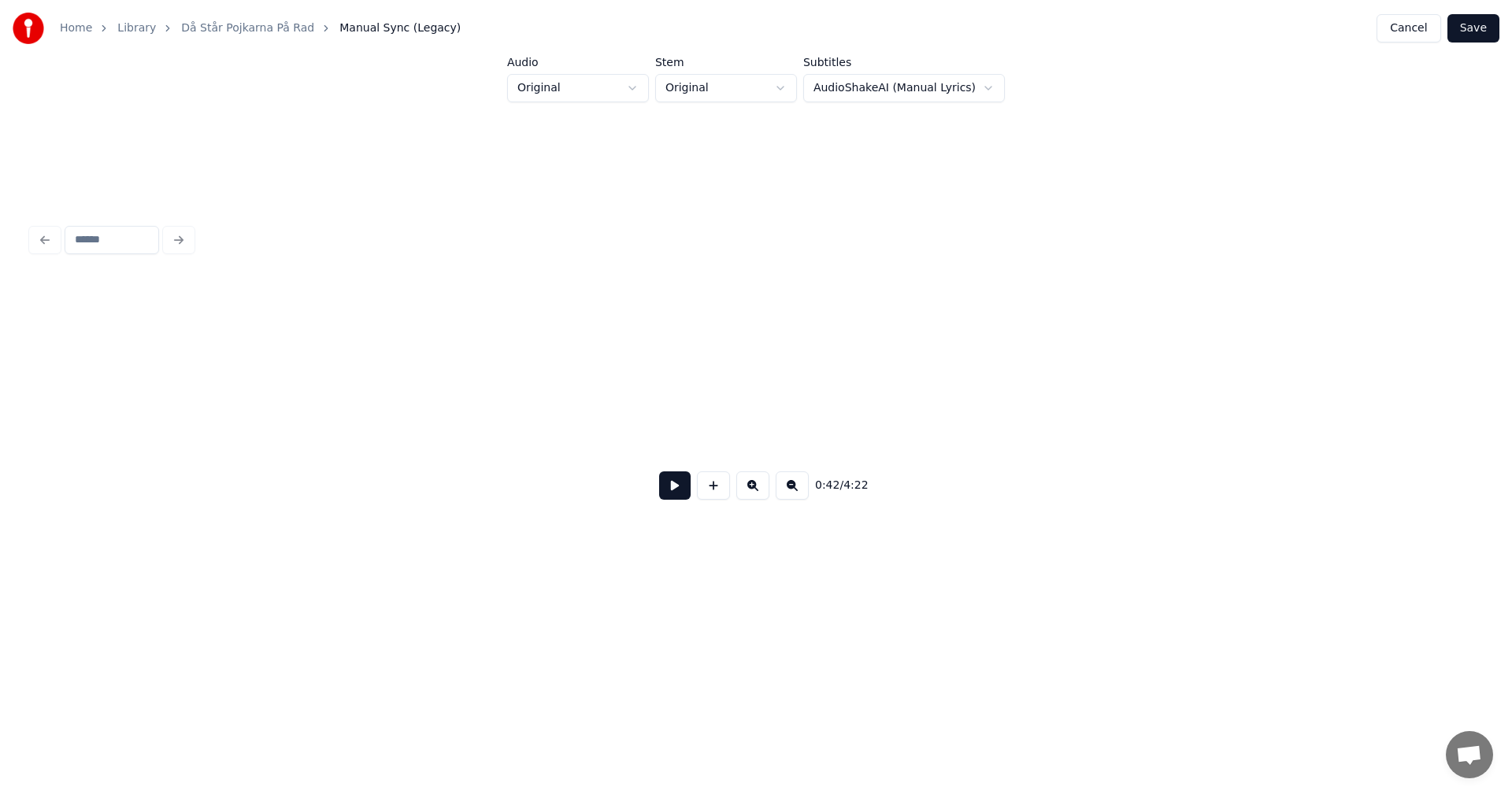
scroll to position [0, 6663]
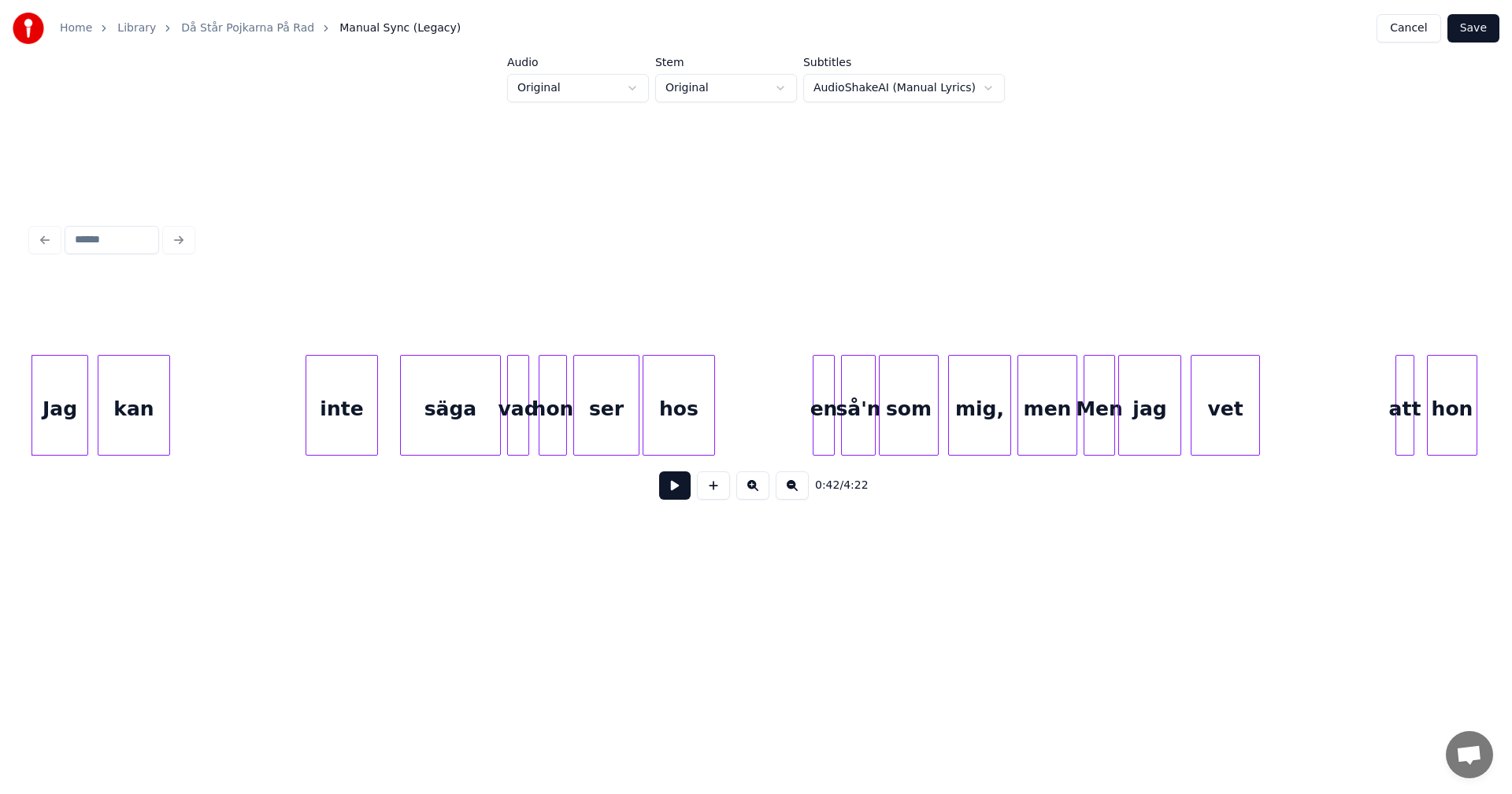
click at [74, 422] on div "Jag" at bounding box center [59, 409] width 55 height 107
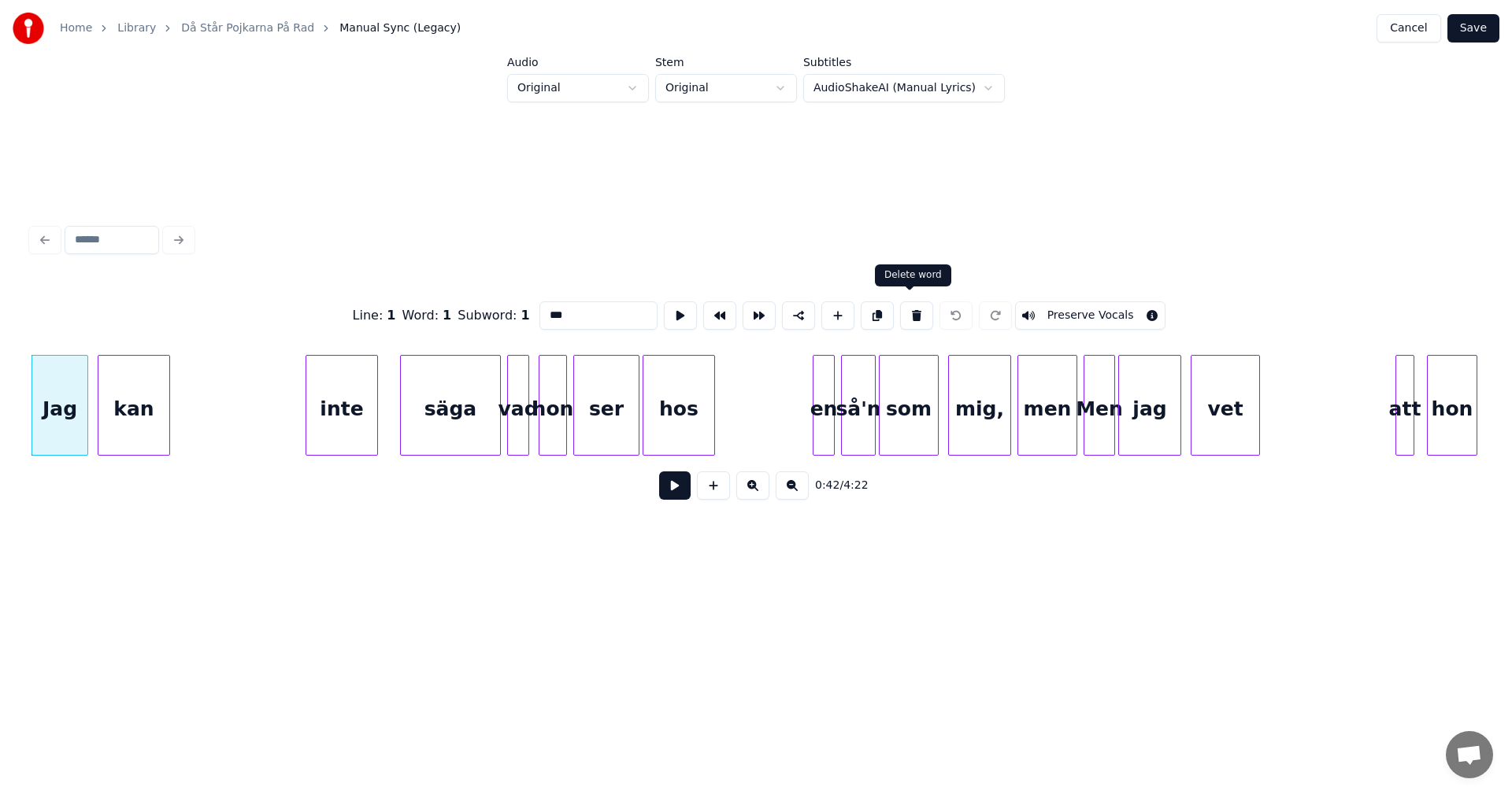
click at [909, 304] on button at bounding box center [916, 316] width 33 height 29
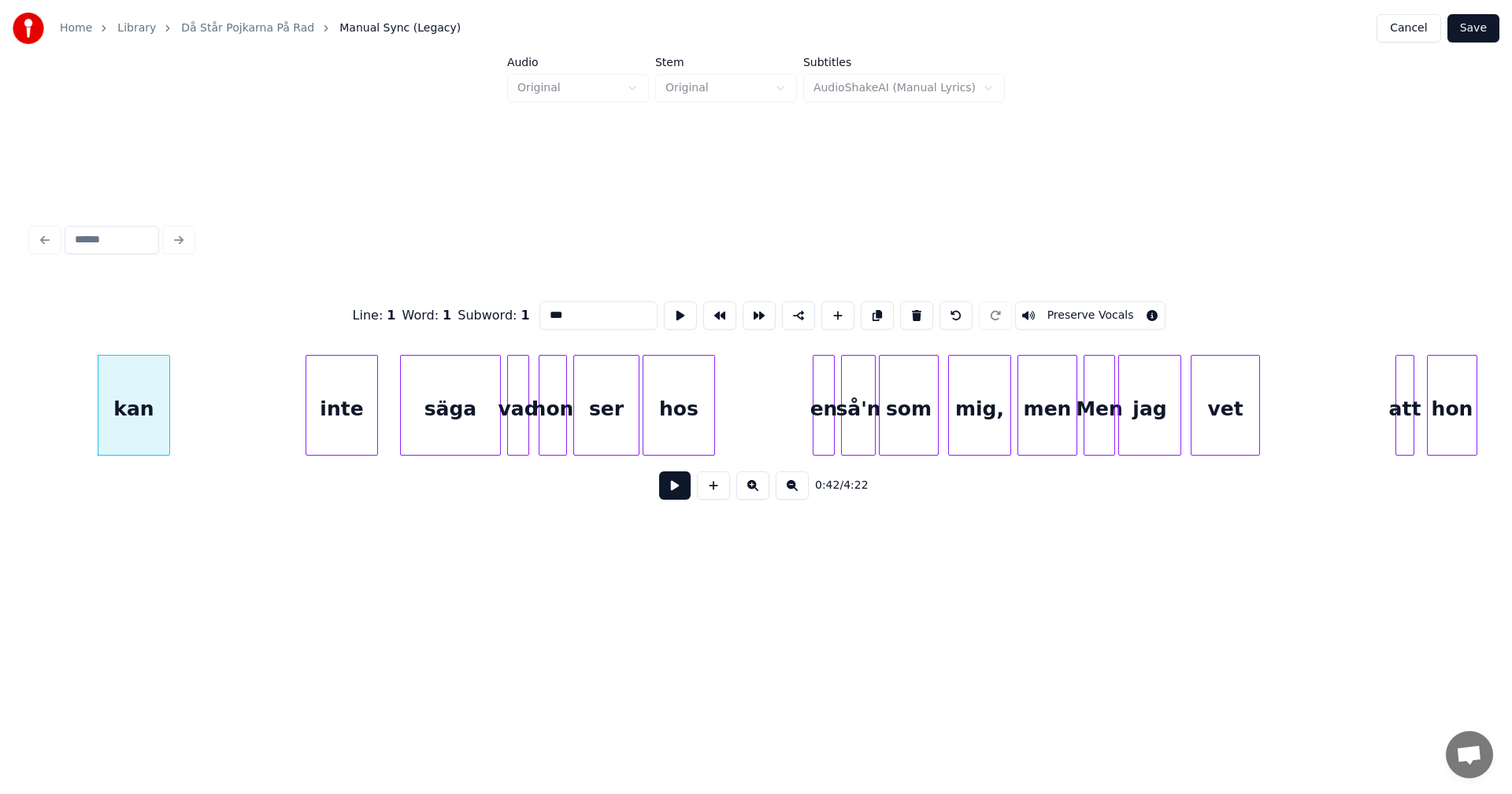
click at [909, 304] on button at bounding box center [916, 316] width 33 height 29
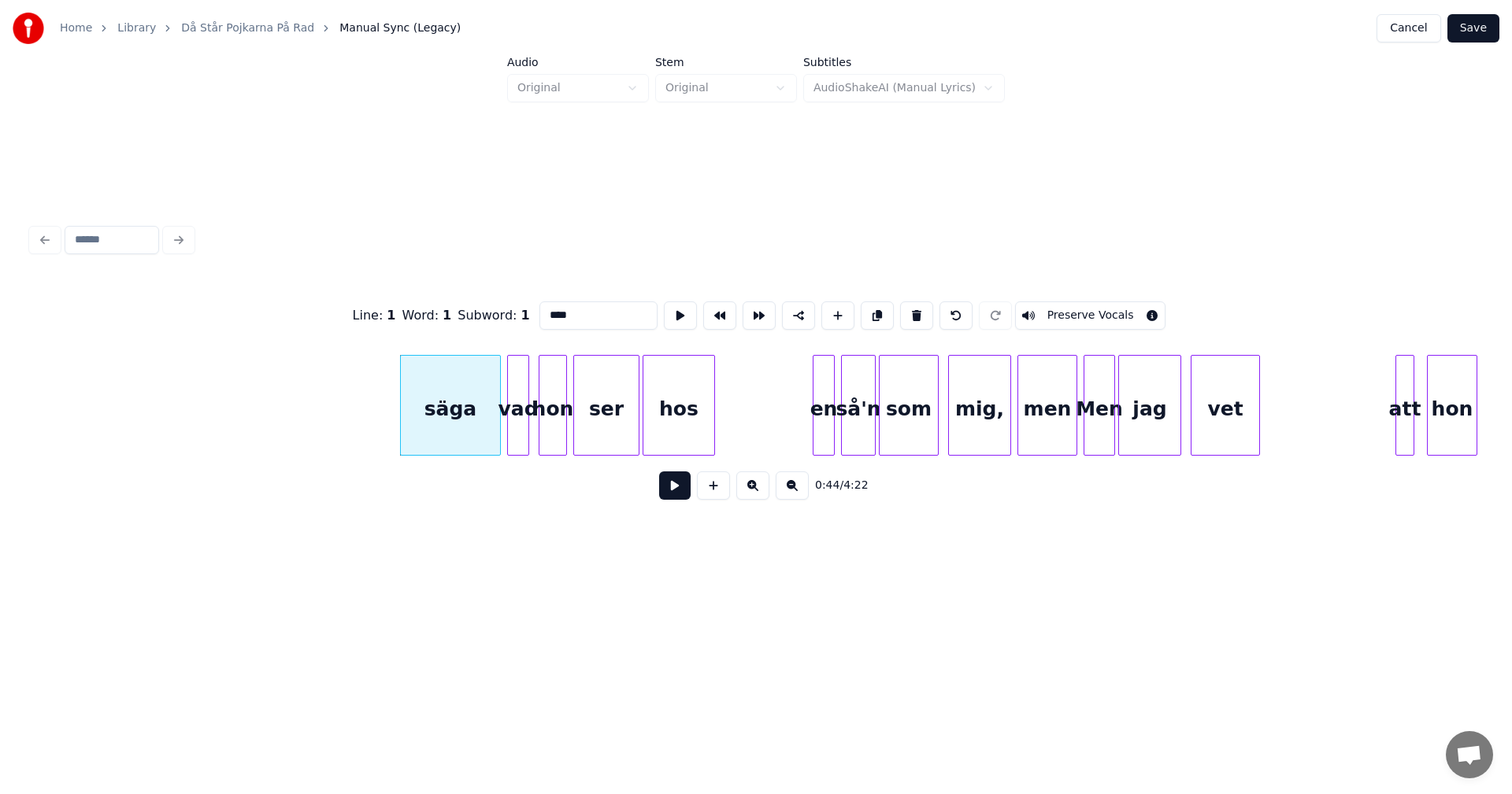
click at [909, 304] on button at bounding box center [916, 316] width 33 height 29
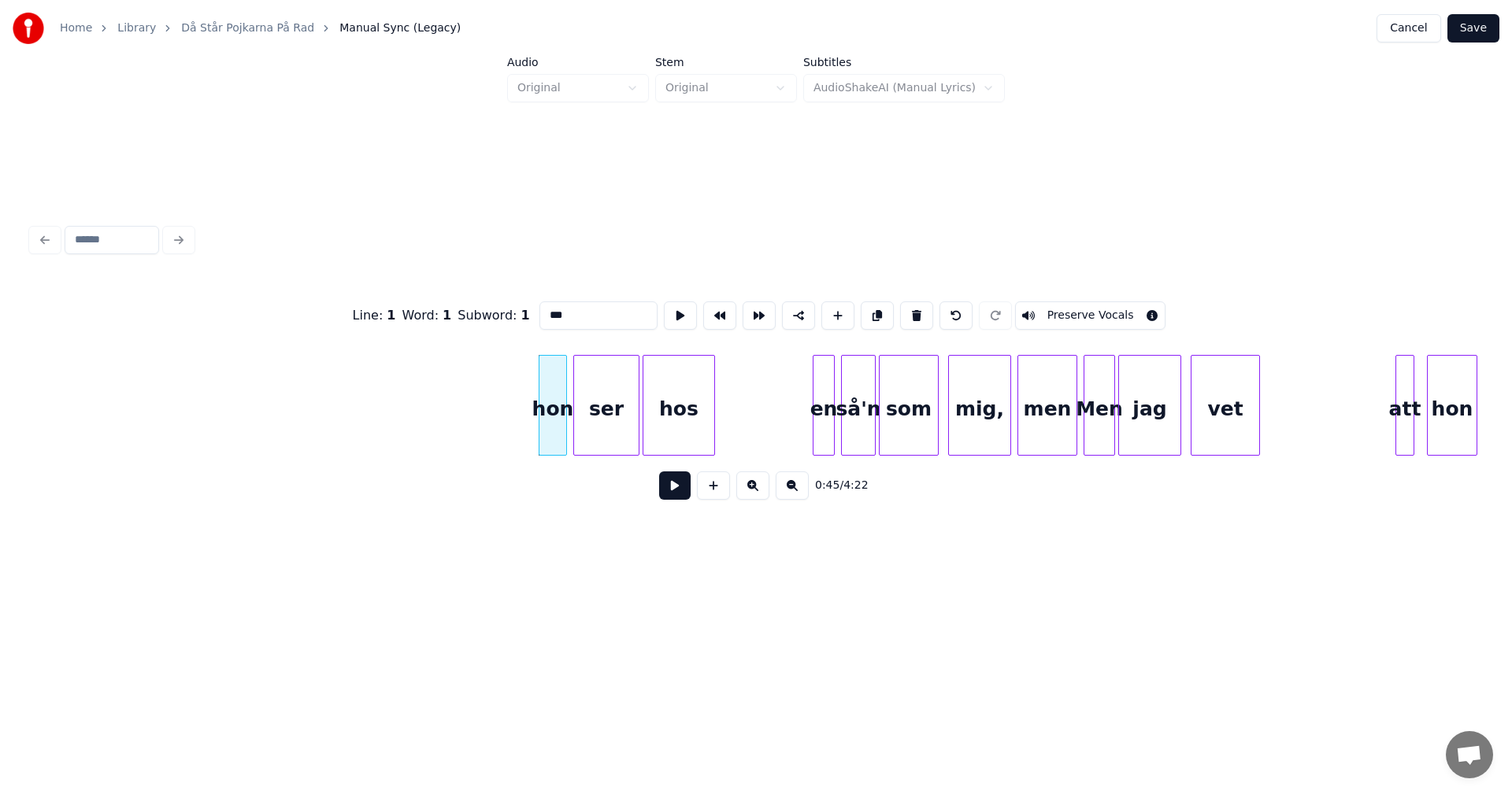
click at [909, 304] on button at bounding box center [916, 316] width 33 height 29
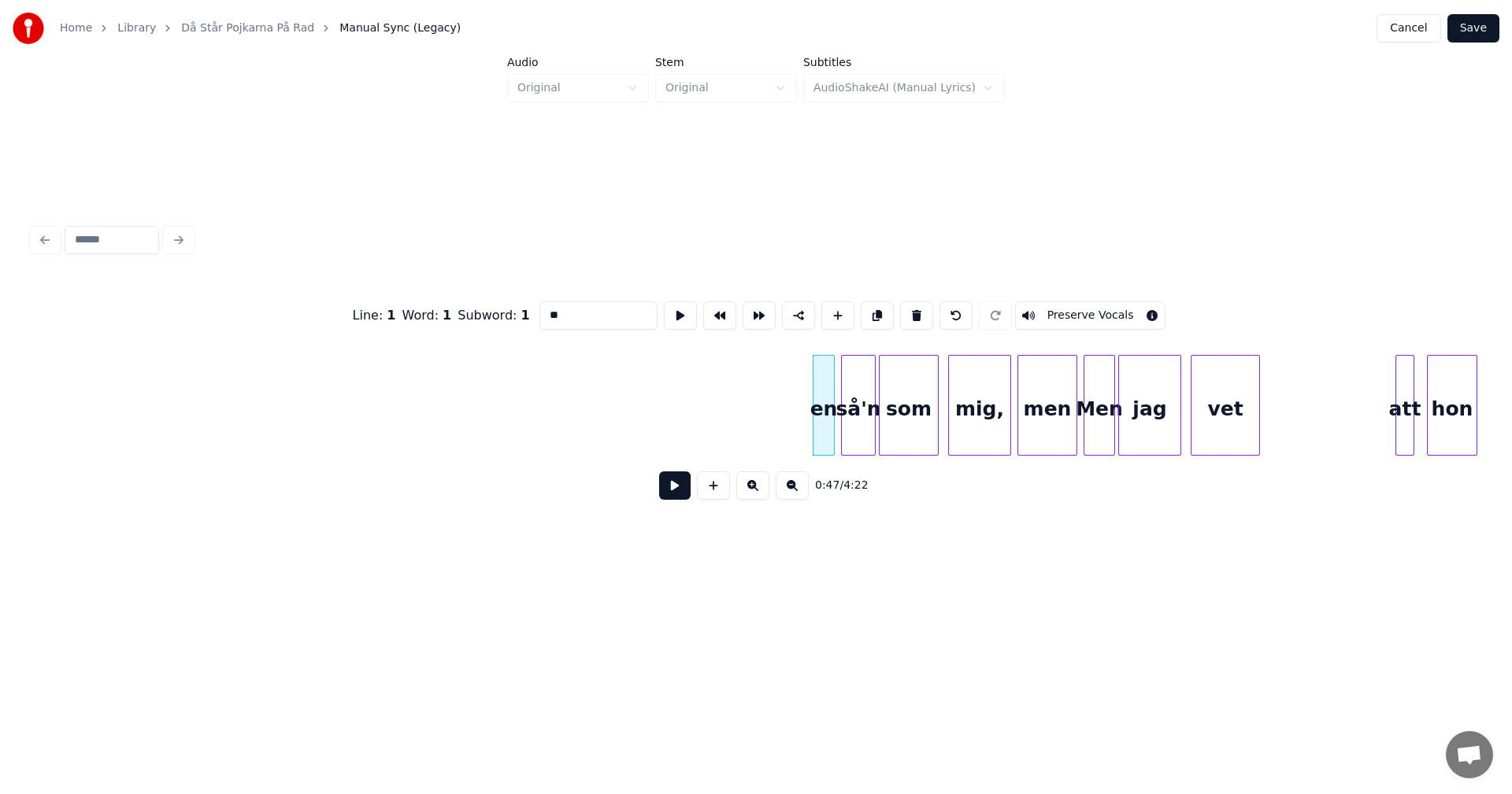
click at [909, 304] on button at bounding box center [916, 316] width 33 height 29
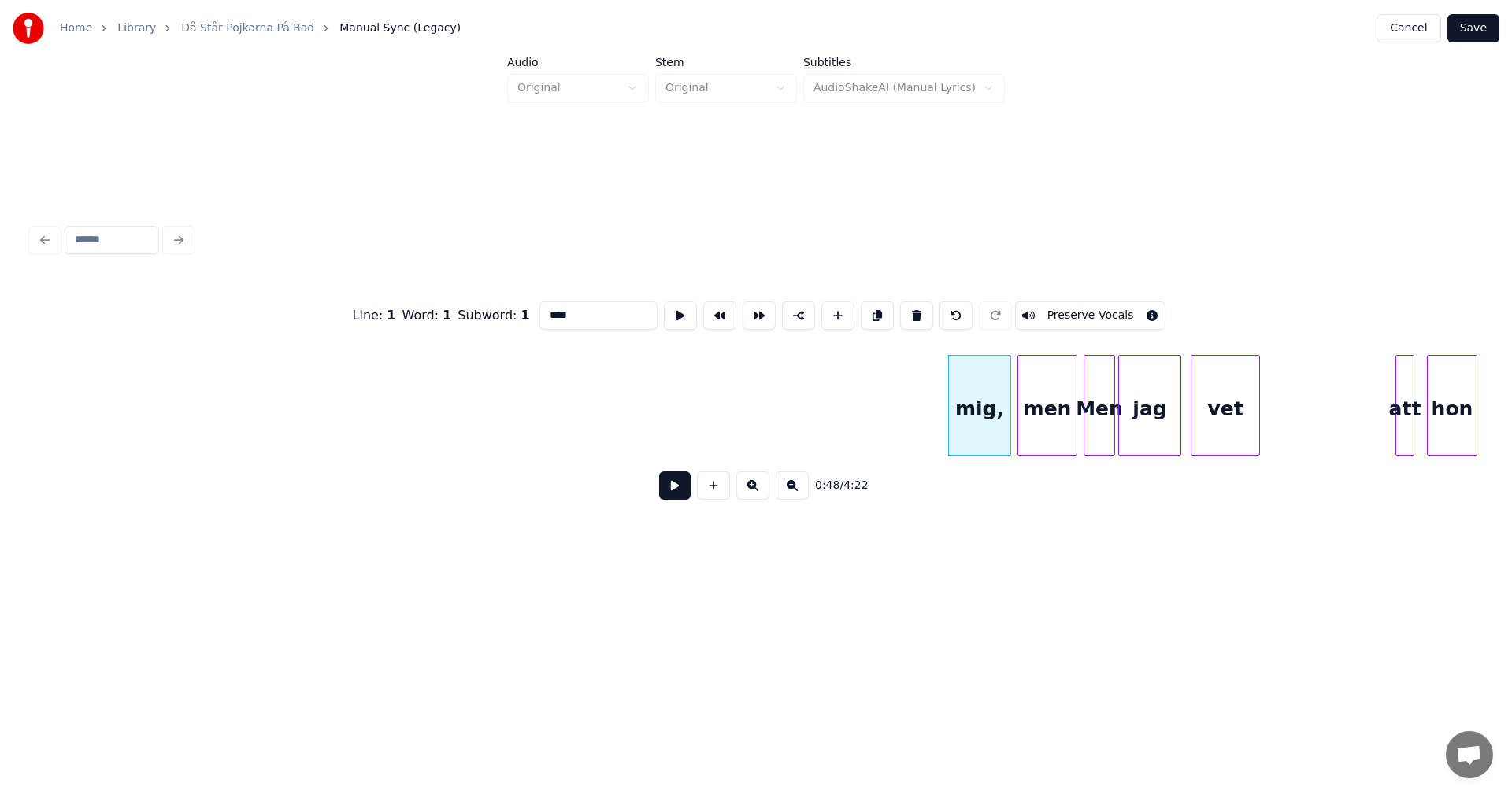
click at [909, 304] on button at bounding box center [916, 316] width 33 height 29
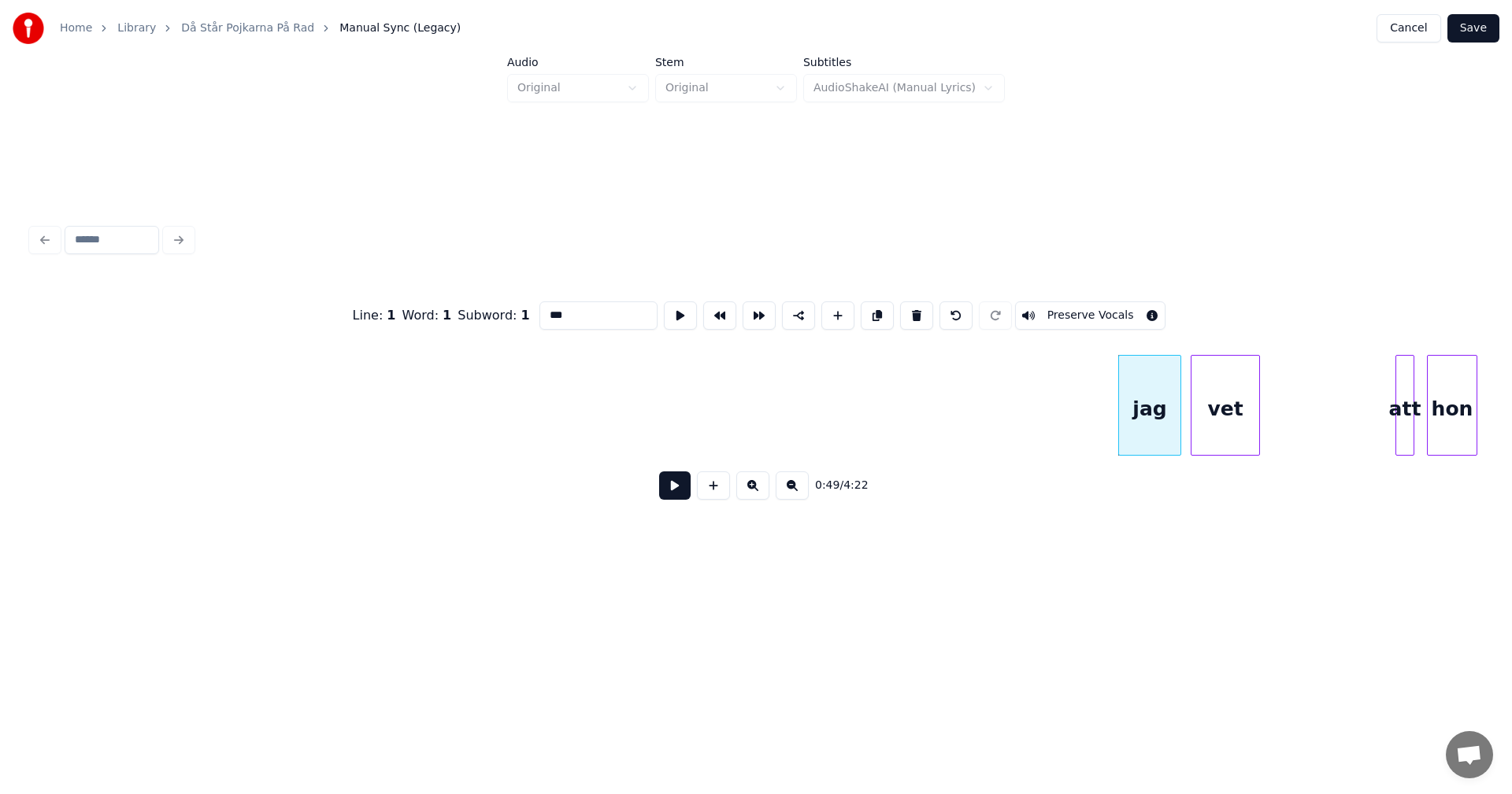
click at [909, 304] on button at bounding box center [916, 316] width 33 height 29
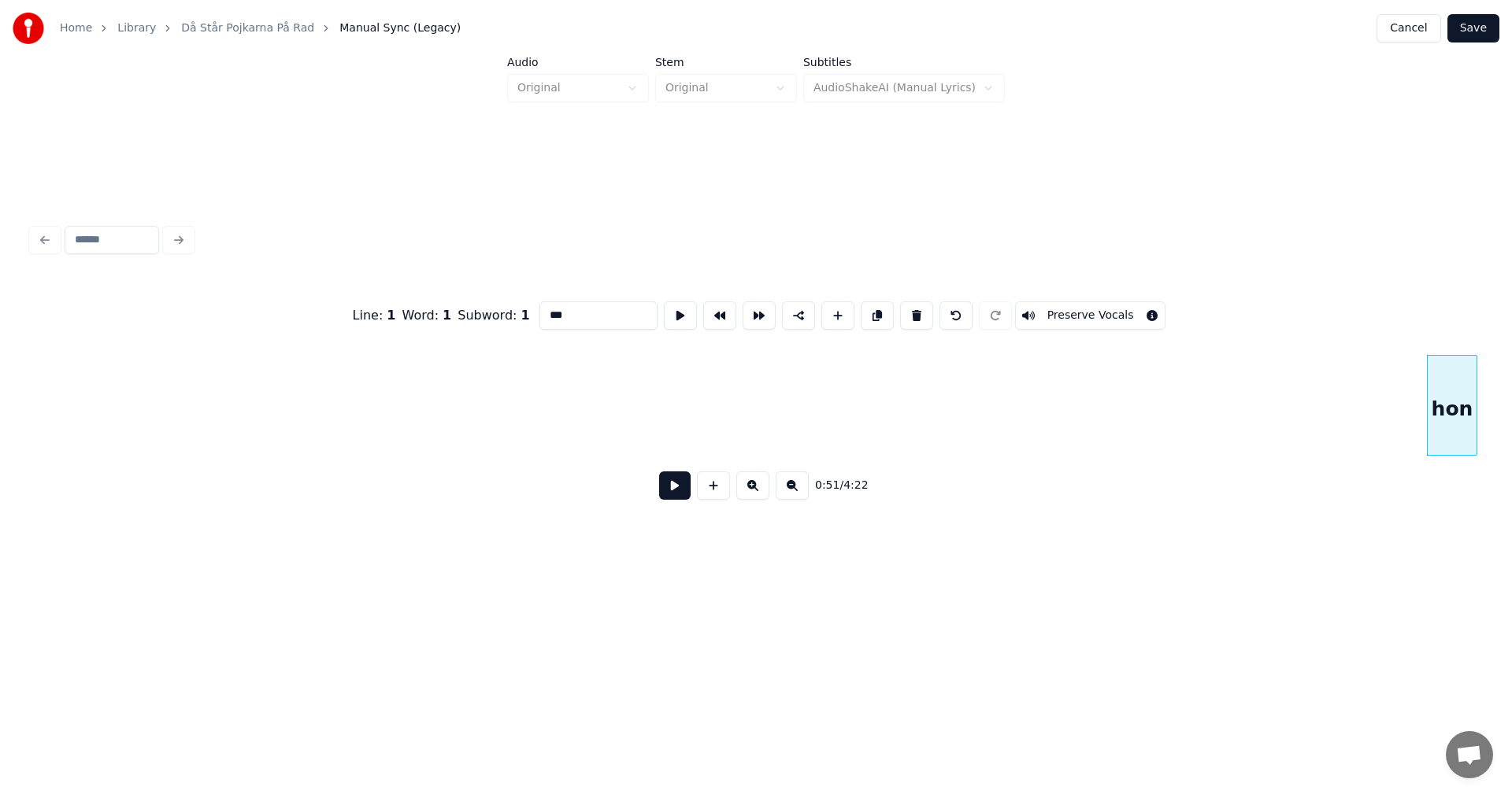
click at [909, 304] on button at bounding box center [916, 316] width 33 height 29
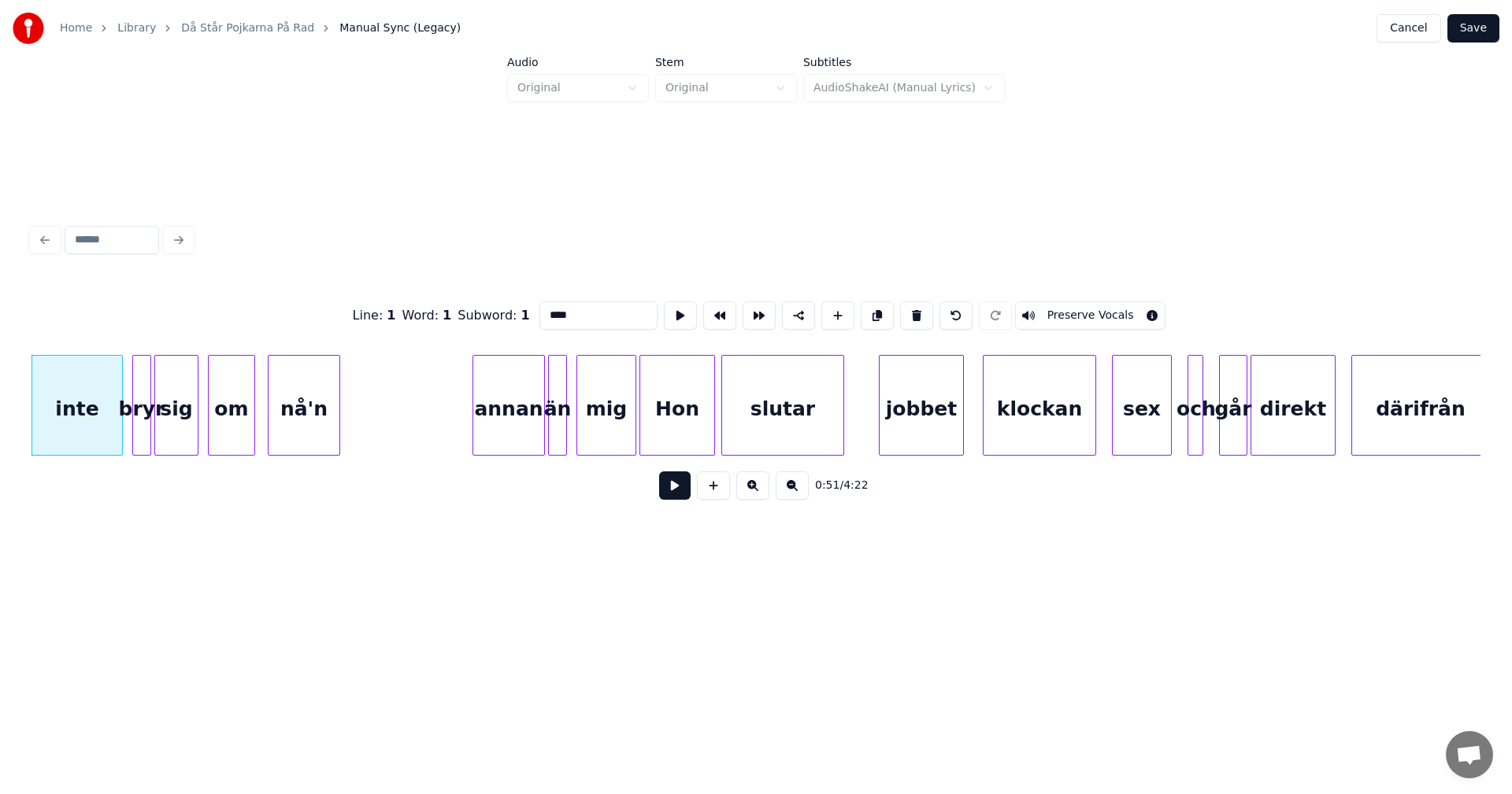
click at [909, 304] on button at bounding box center [916, 316] width 33 height 29
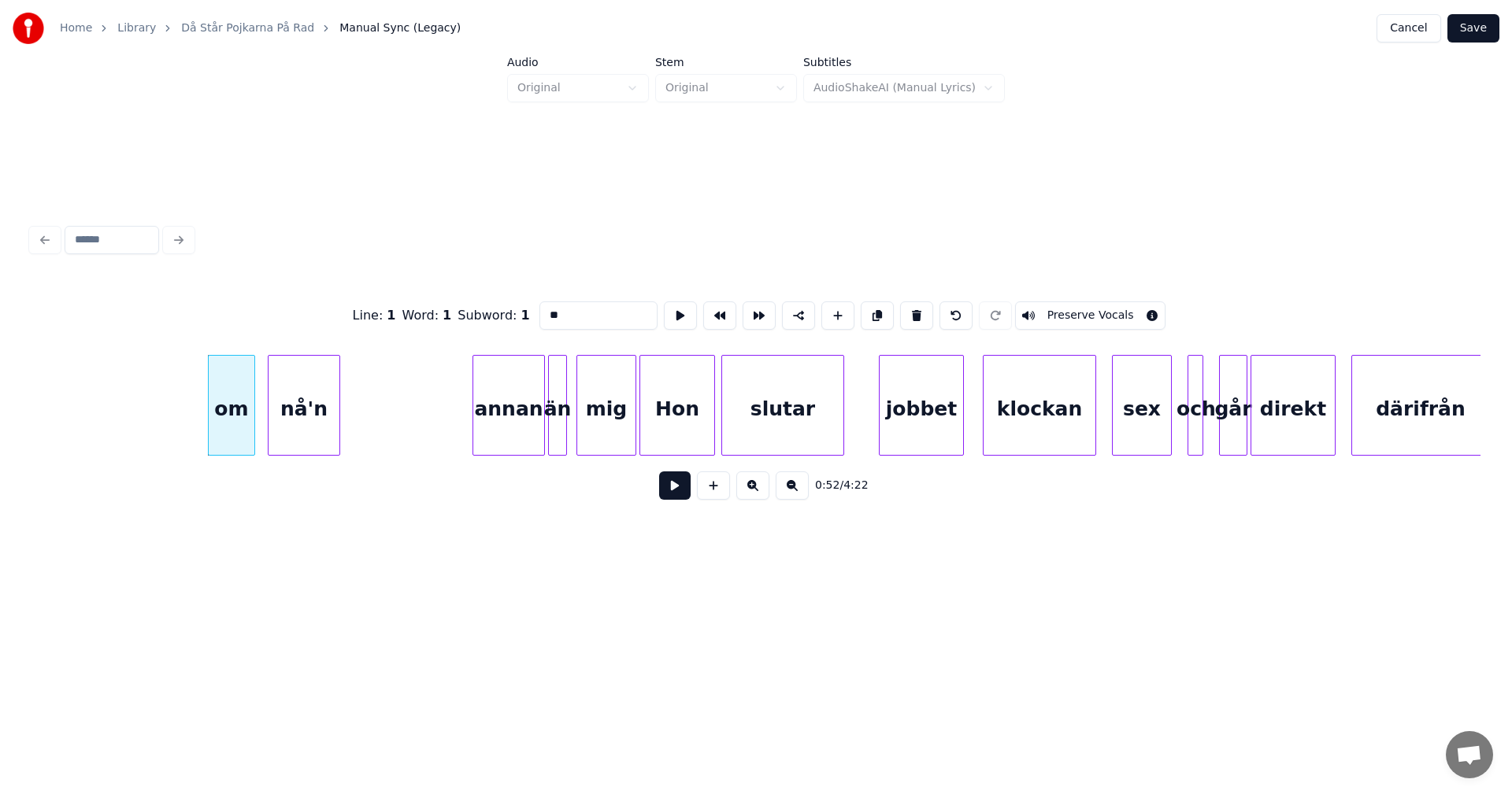
click at [909, 304] on button at bounding box center [916, 316] width 33 height 29
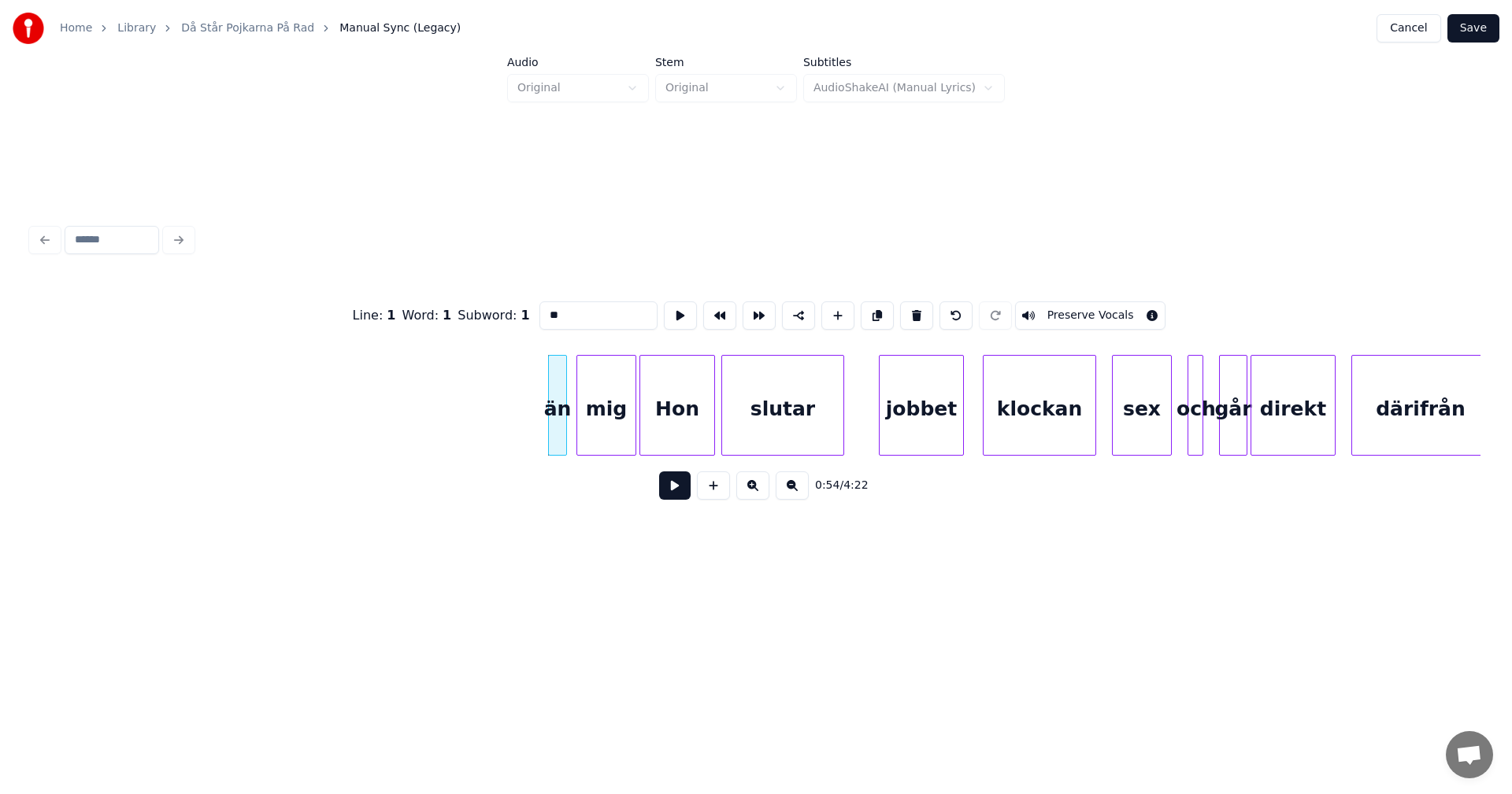
click at [909, 304] on button at bounding box center [916, 316] width 33 height 29
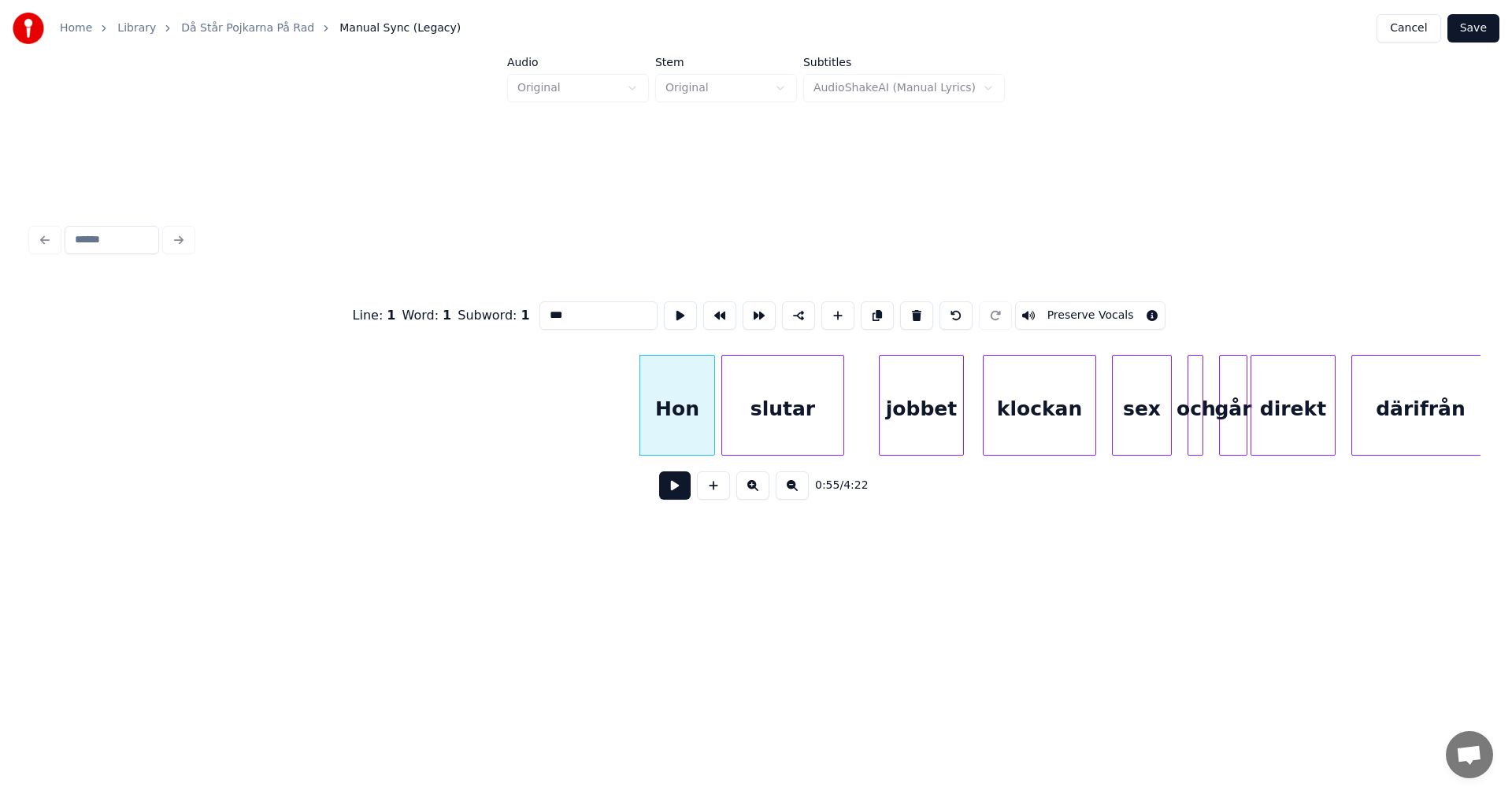
click at [909, 304] on button at bounding box center [916, 316] width 33 height 29
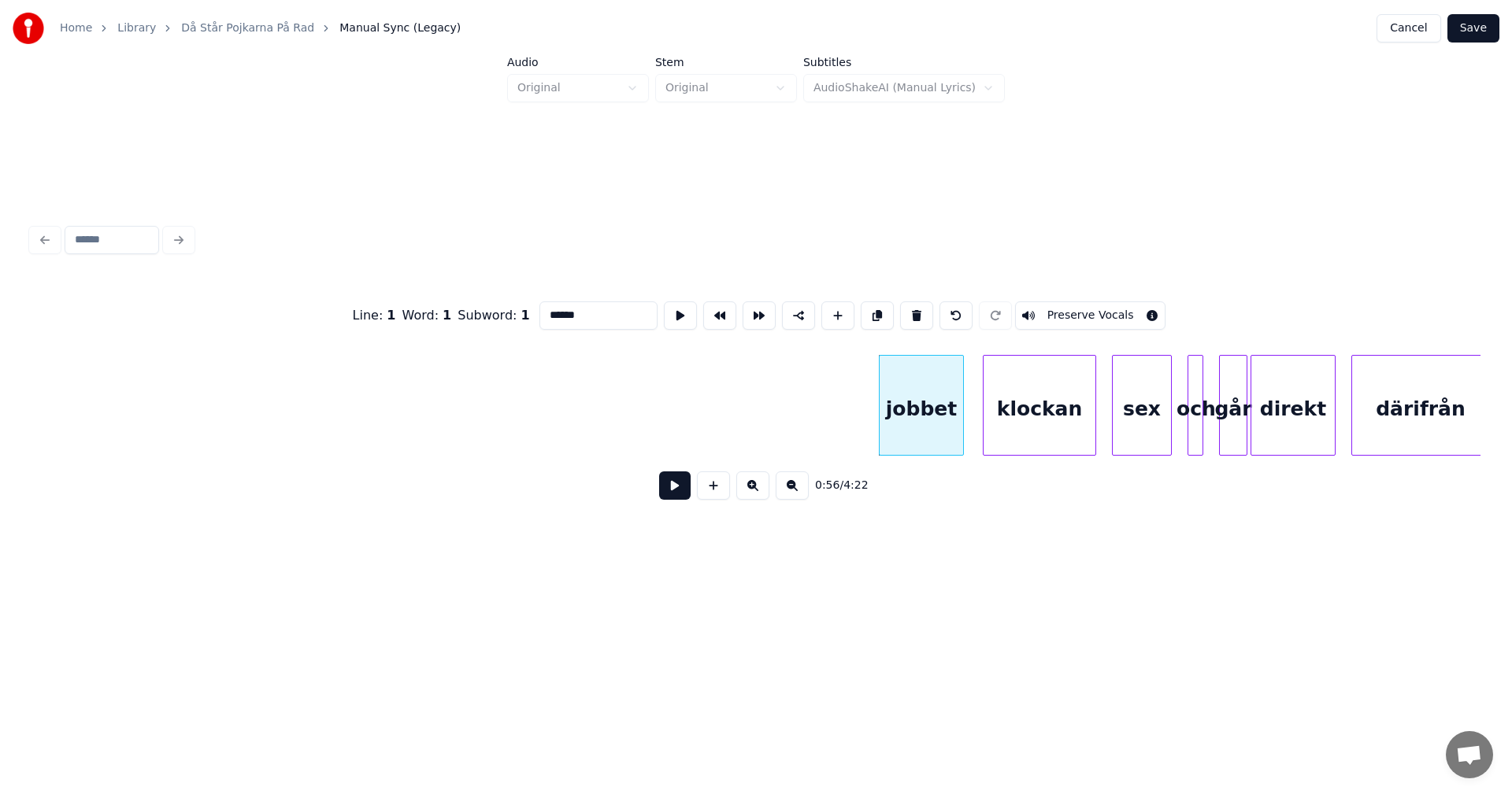
click at [909, 304] on button at bounding box center [916, 316] width 33 height 29
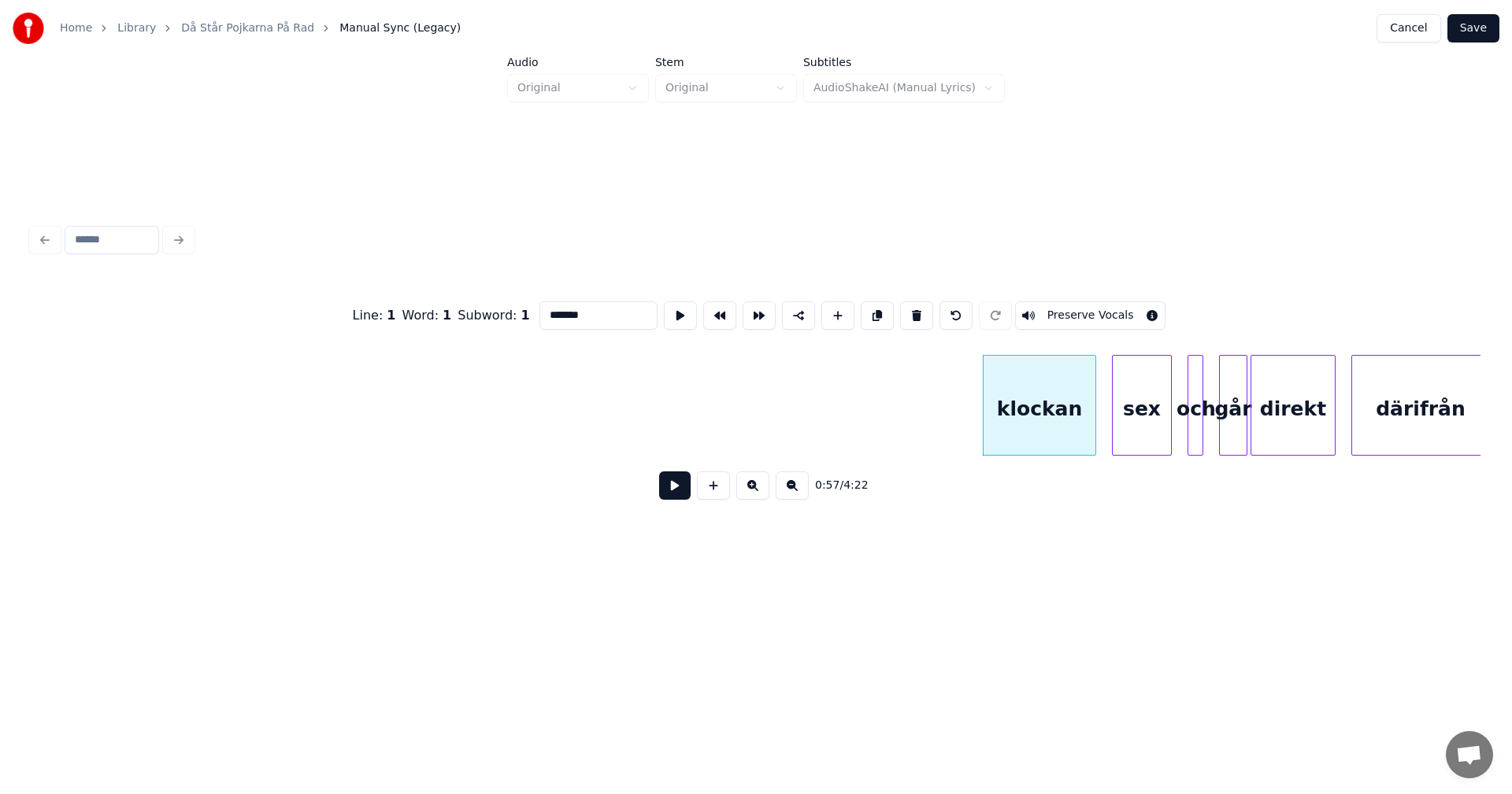
click at [909, 304] on button at bounding box center [916, 316] width 33 height 29
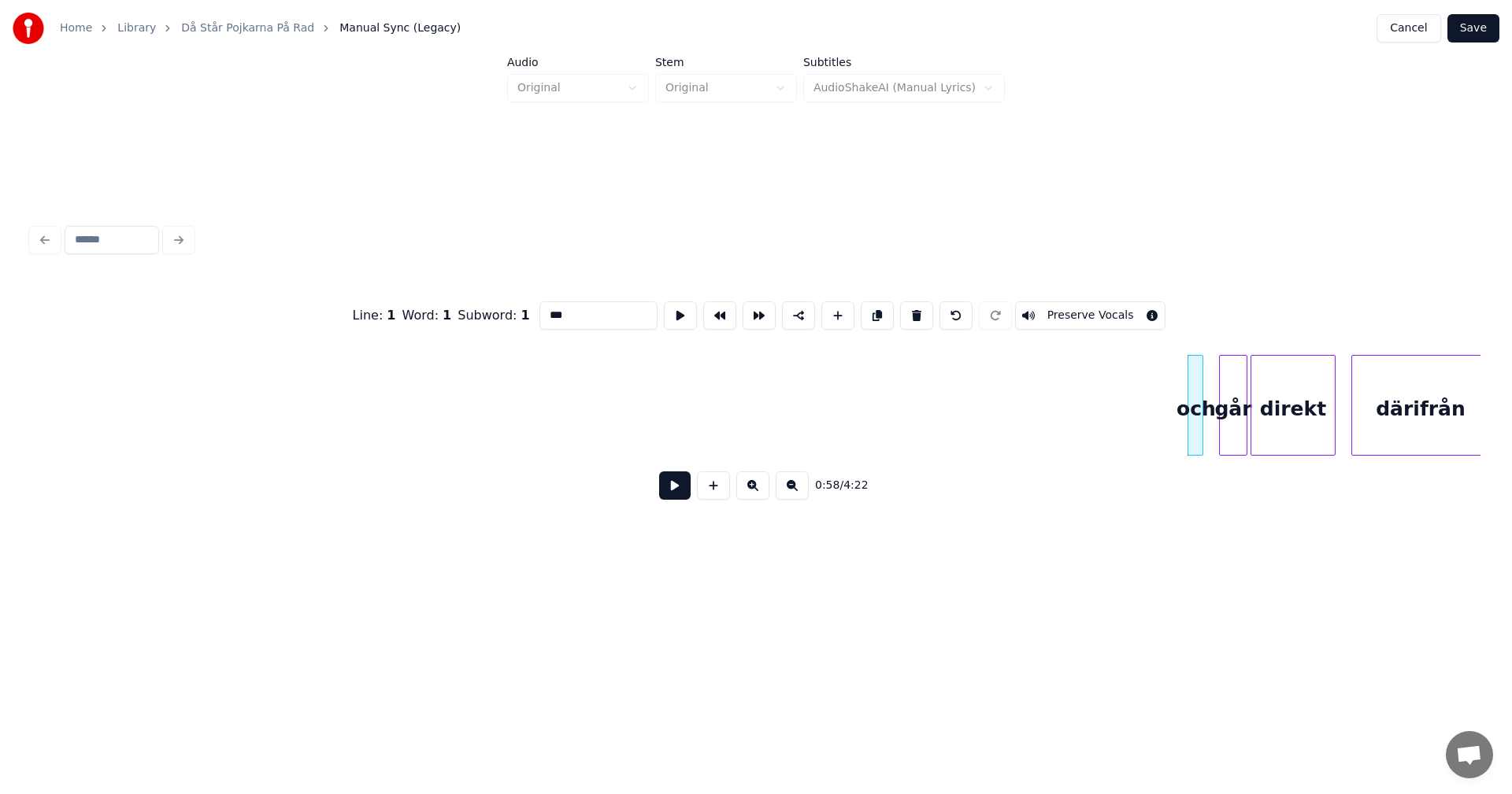
click at [909, 304] on button at bounding box center [916, 316] width 33 height 29
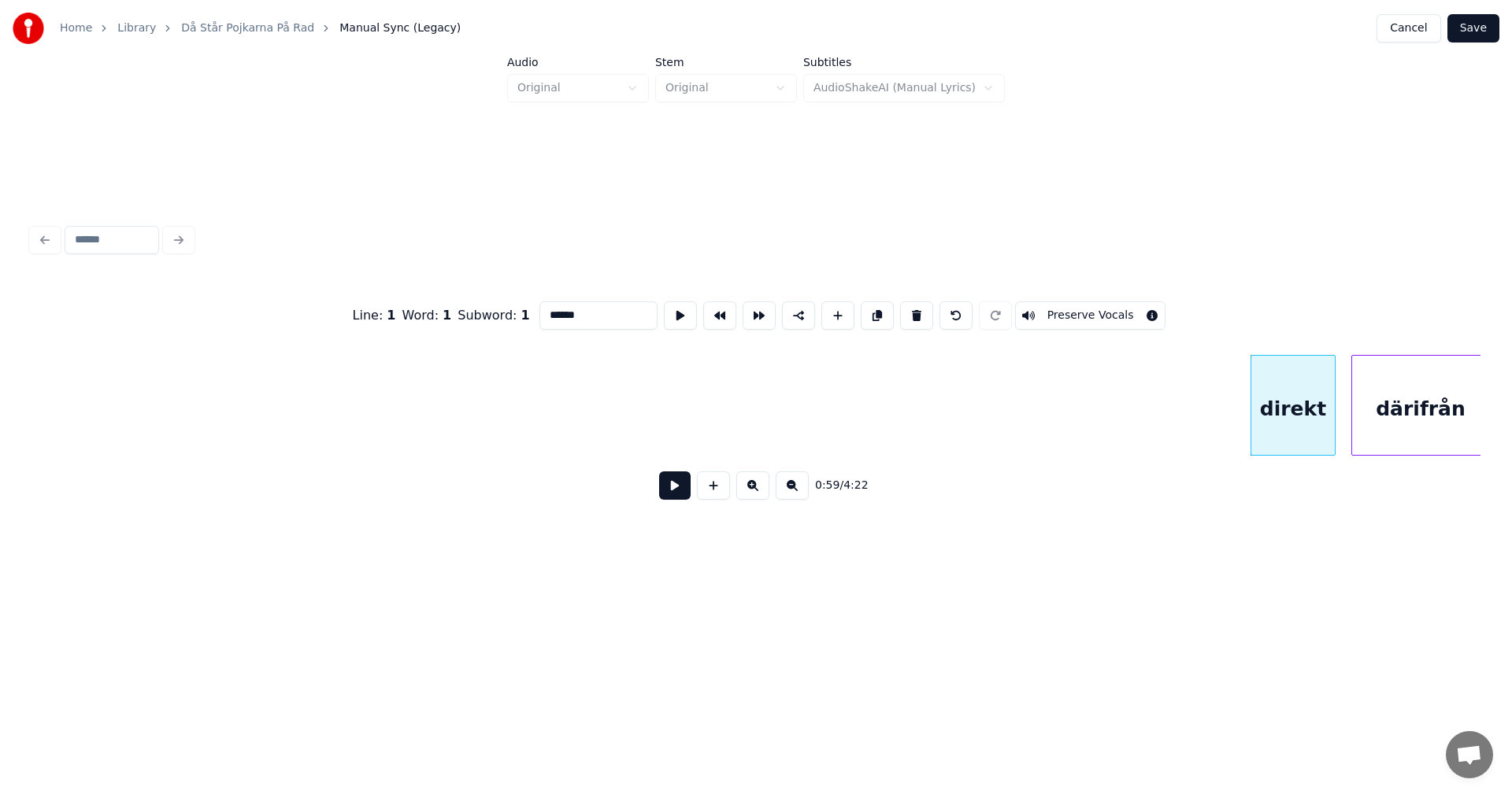
click at [909, 304] on button at bounding box center [916, 316] width 33 height 29
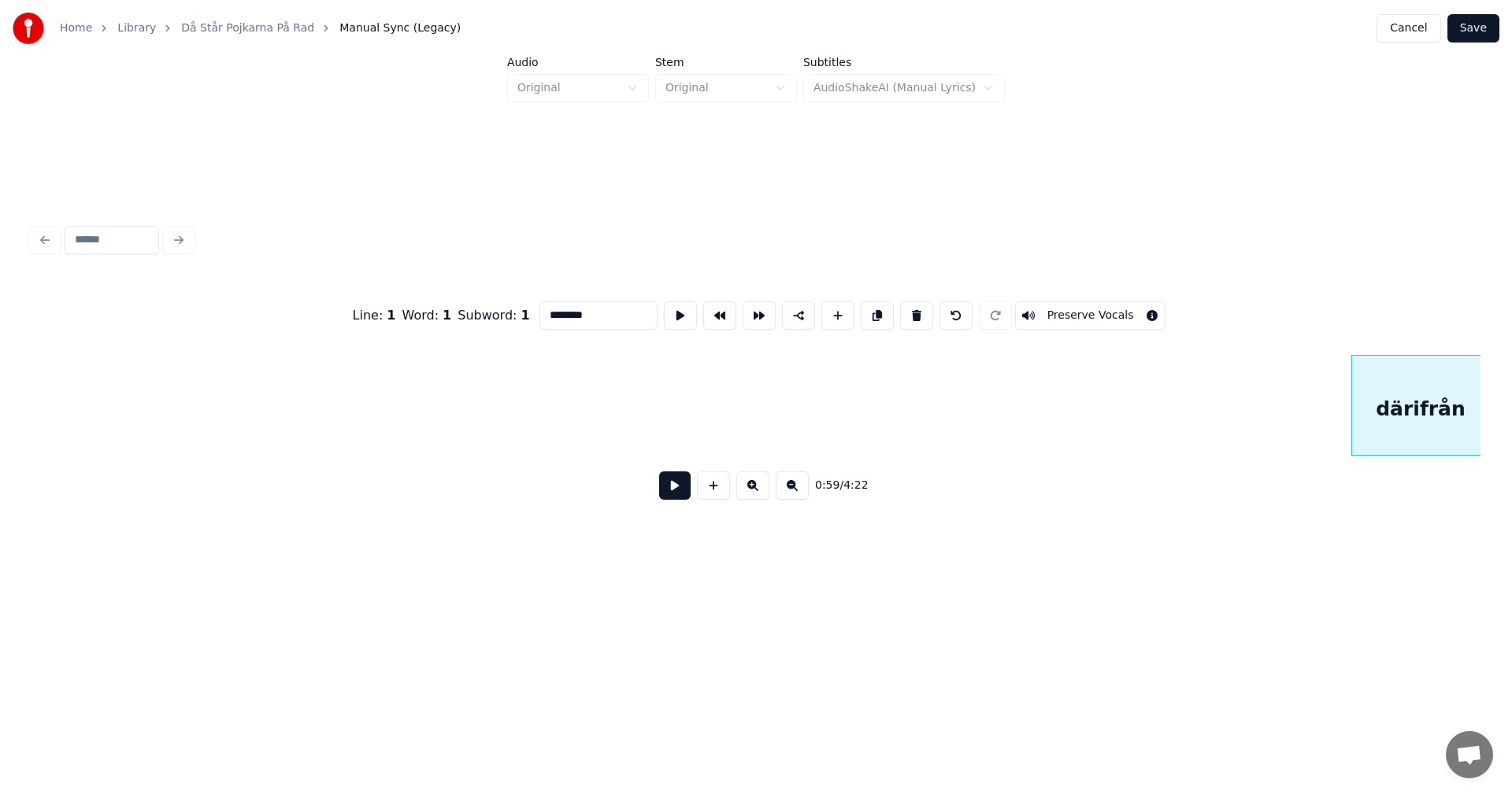
click at [909, 304] on button at bounding box center [916, 316] width 33 height 29
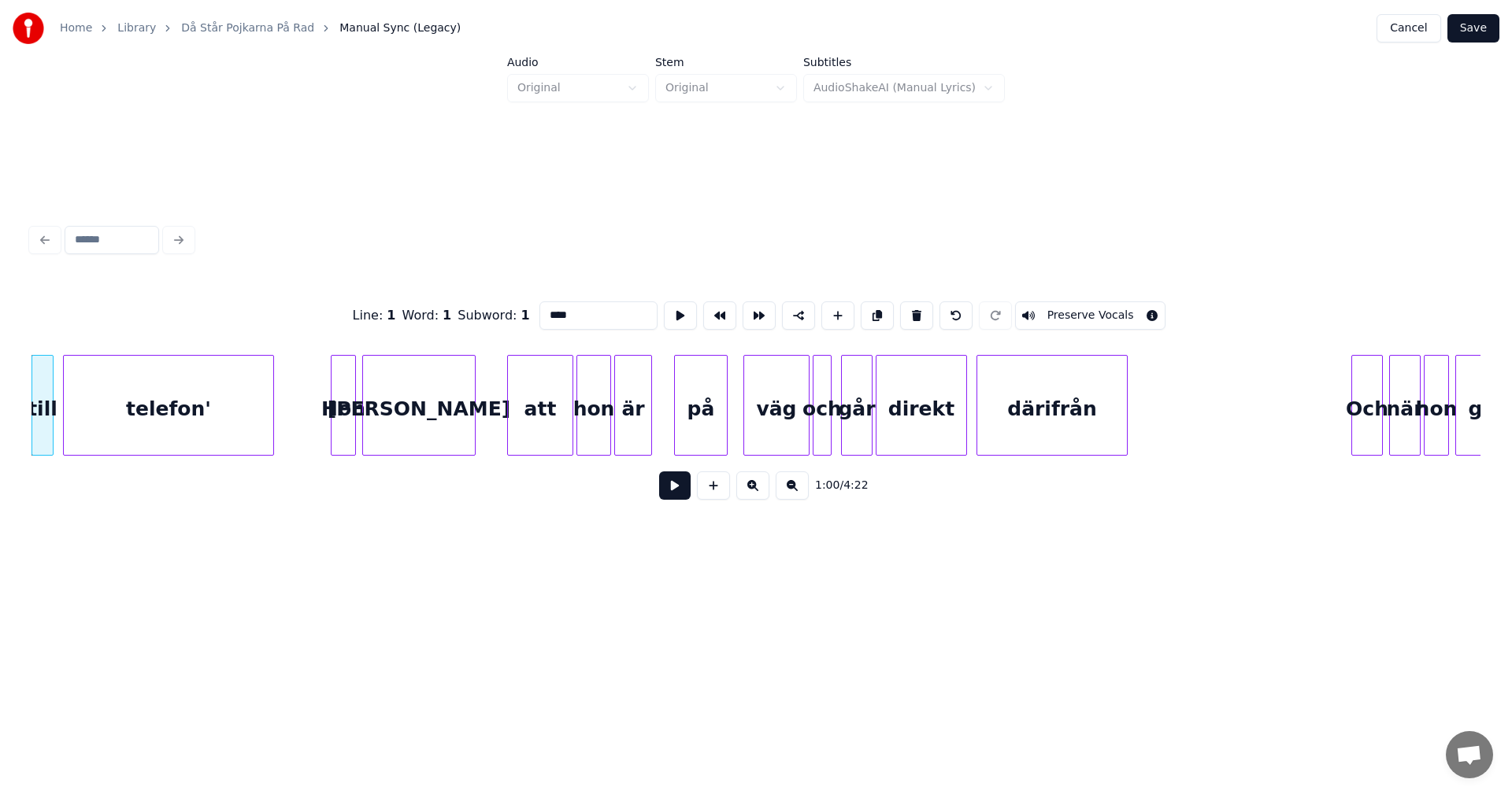
click at [909, 304] on button at bounding box center [916, 316] width 33 height 29
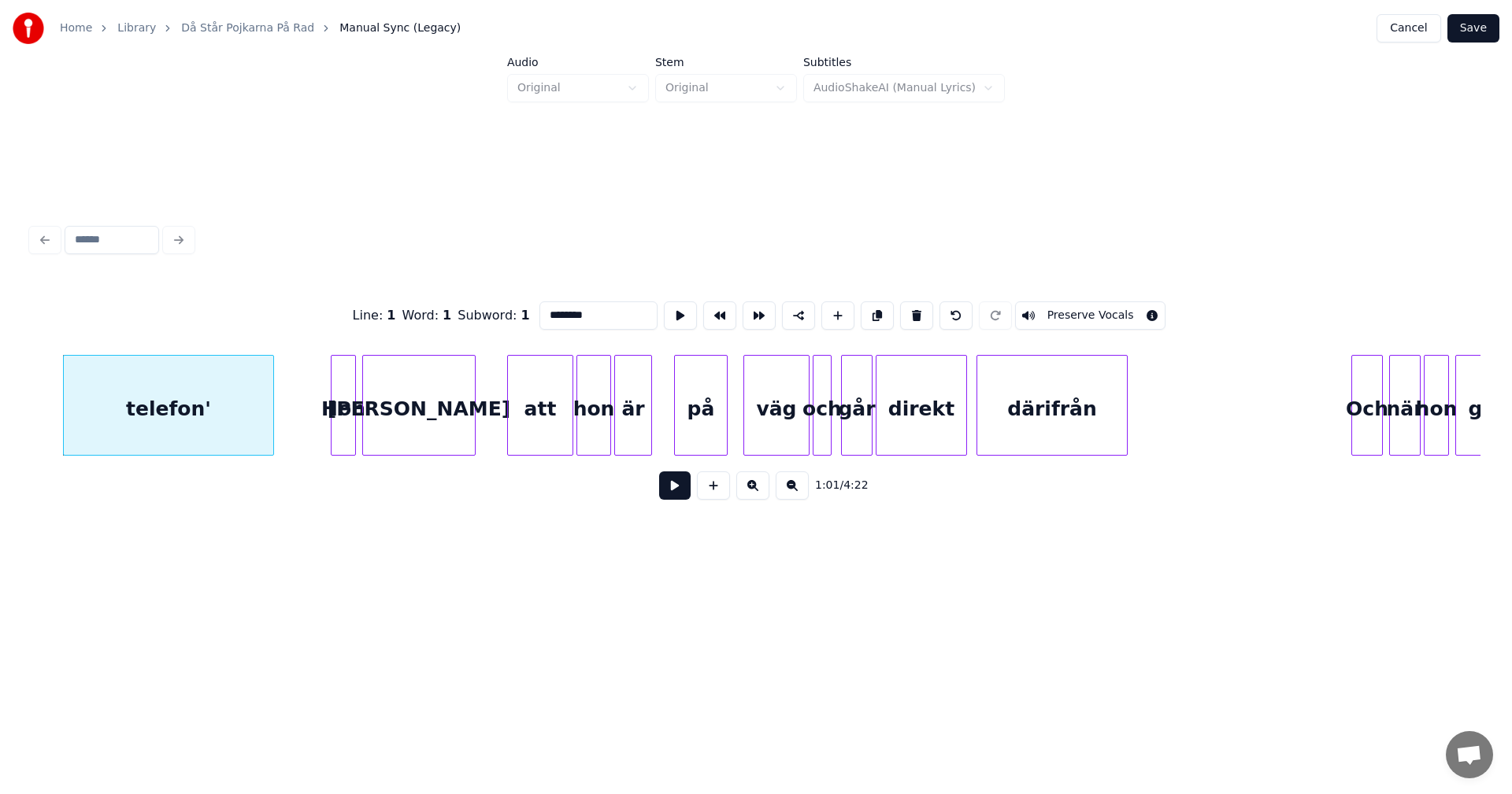
click at [909, 304] on button at bounding box center [916, 316] width 33 height 29
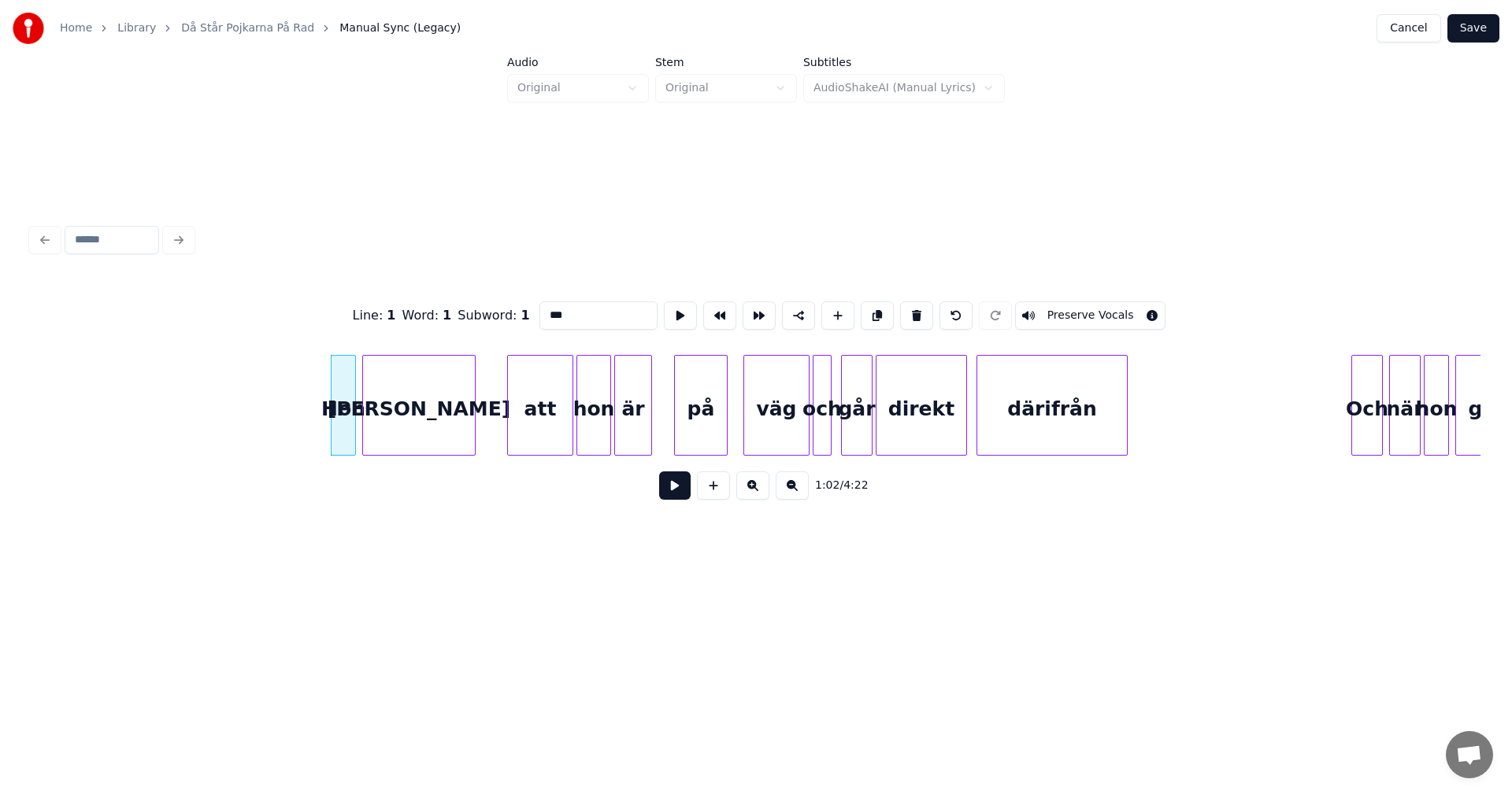
click at [909, 304] on button at bounding box center [916, 316] width 33 height 29
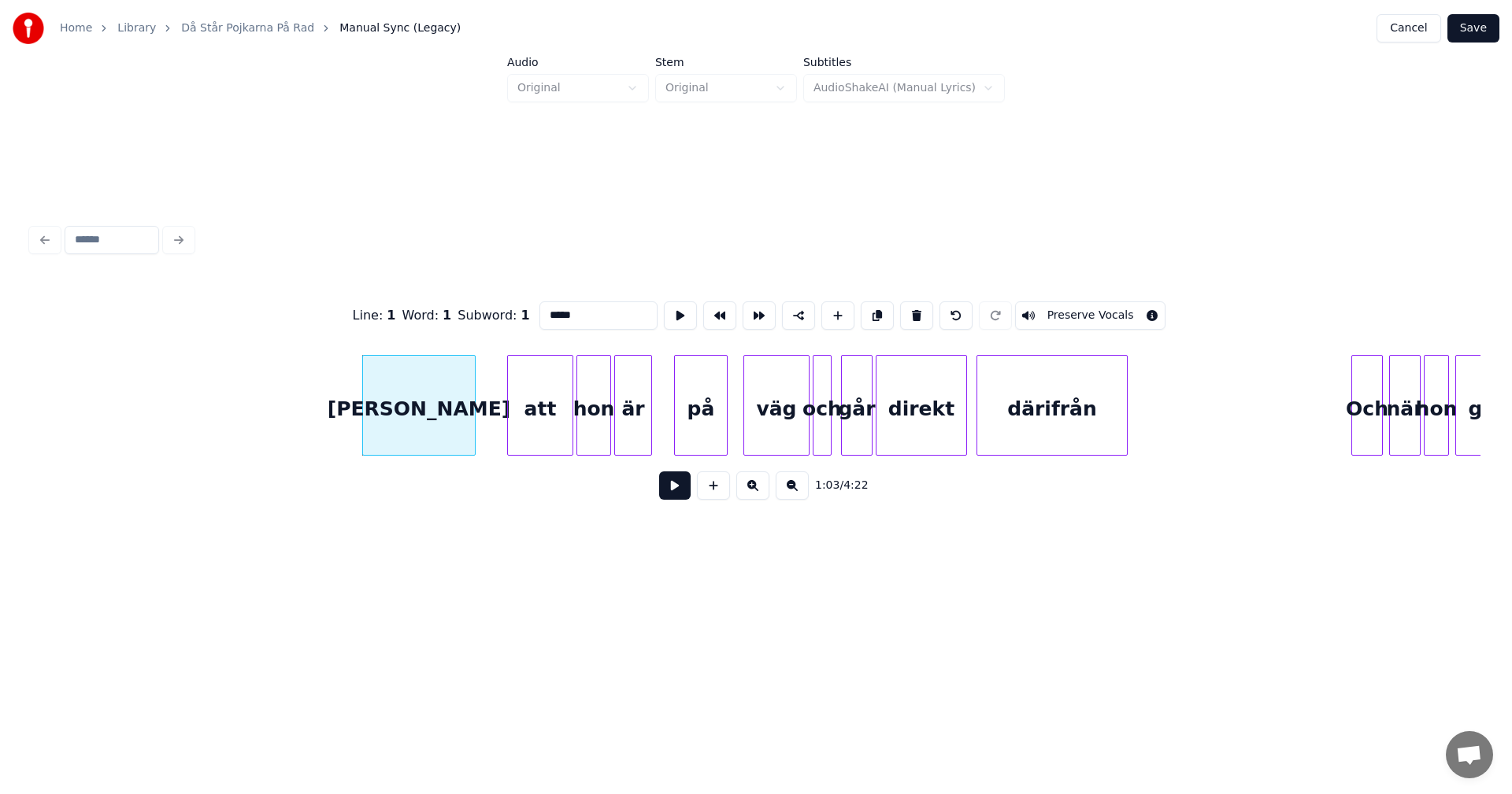
click at [909, 304] on button at bounding box center [916, 316] width 33 height 29
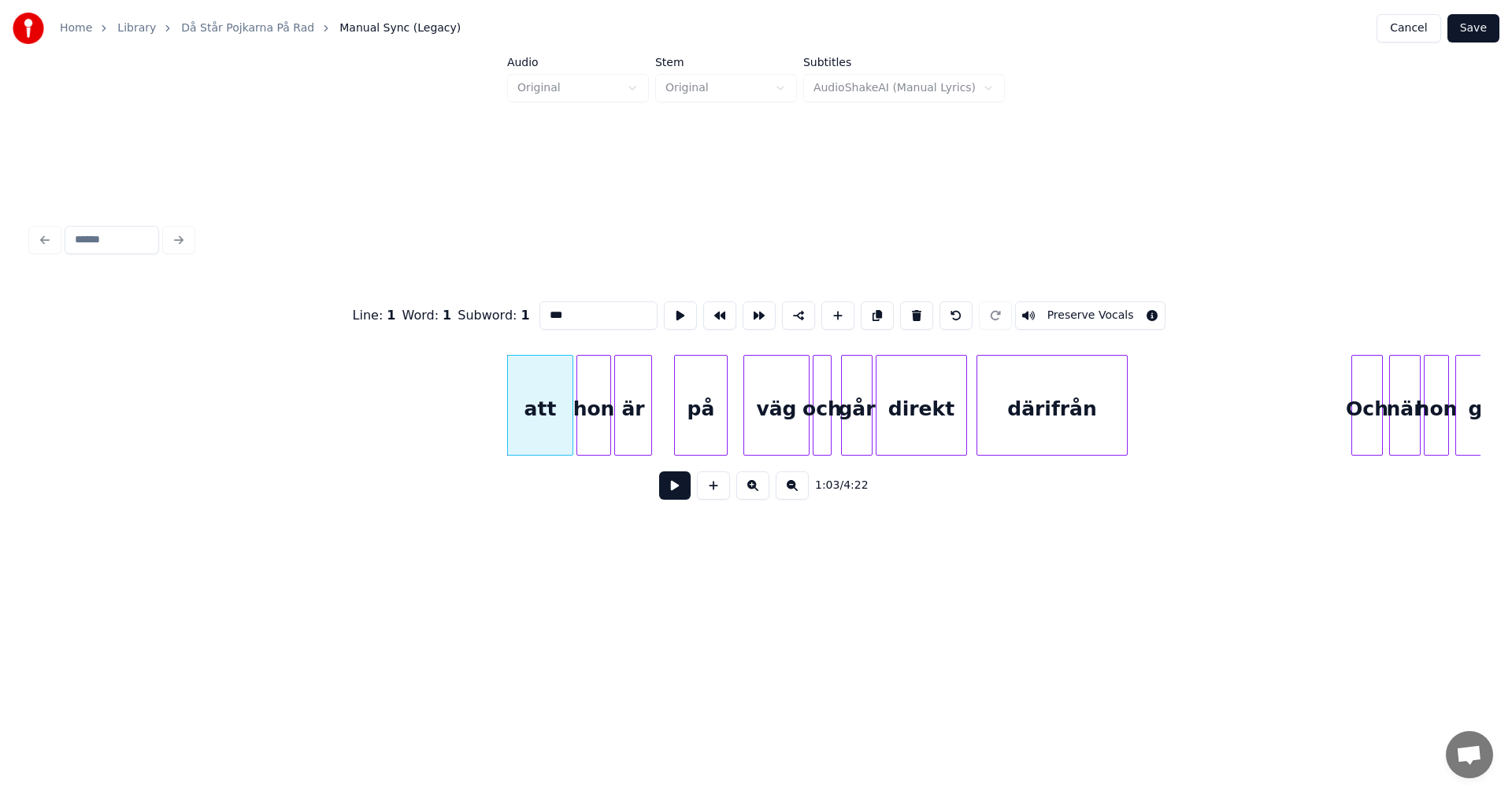
click at [909, 304] on button at bounding box center [916, 316] width 33 height 29
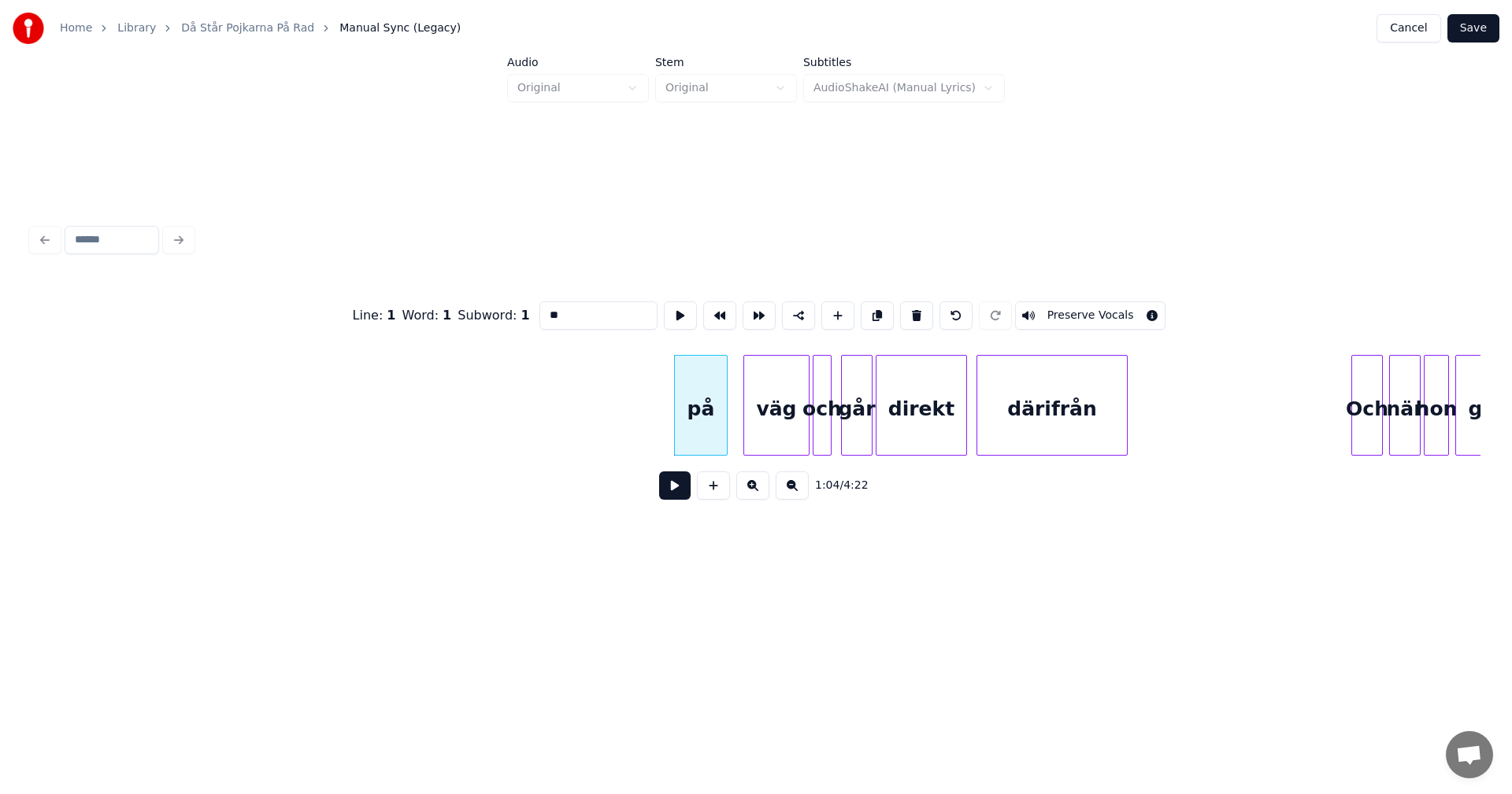
click at [909, 304] on button at bounding box center [916, 316] width 33 height 29
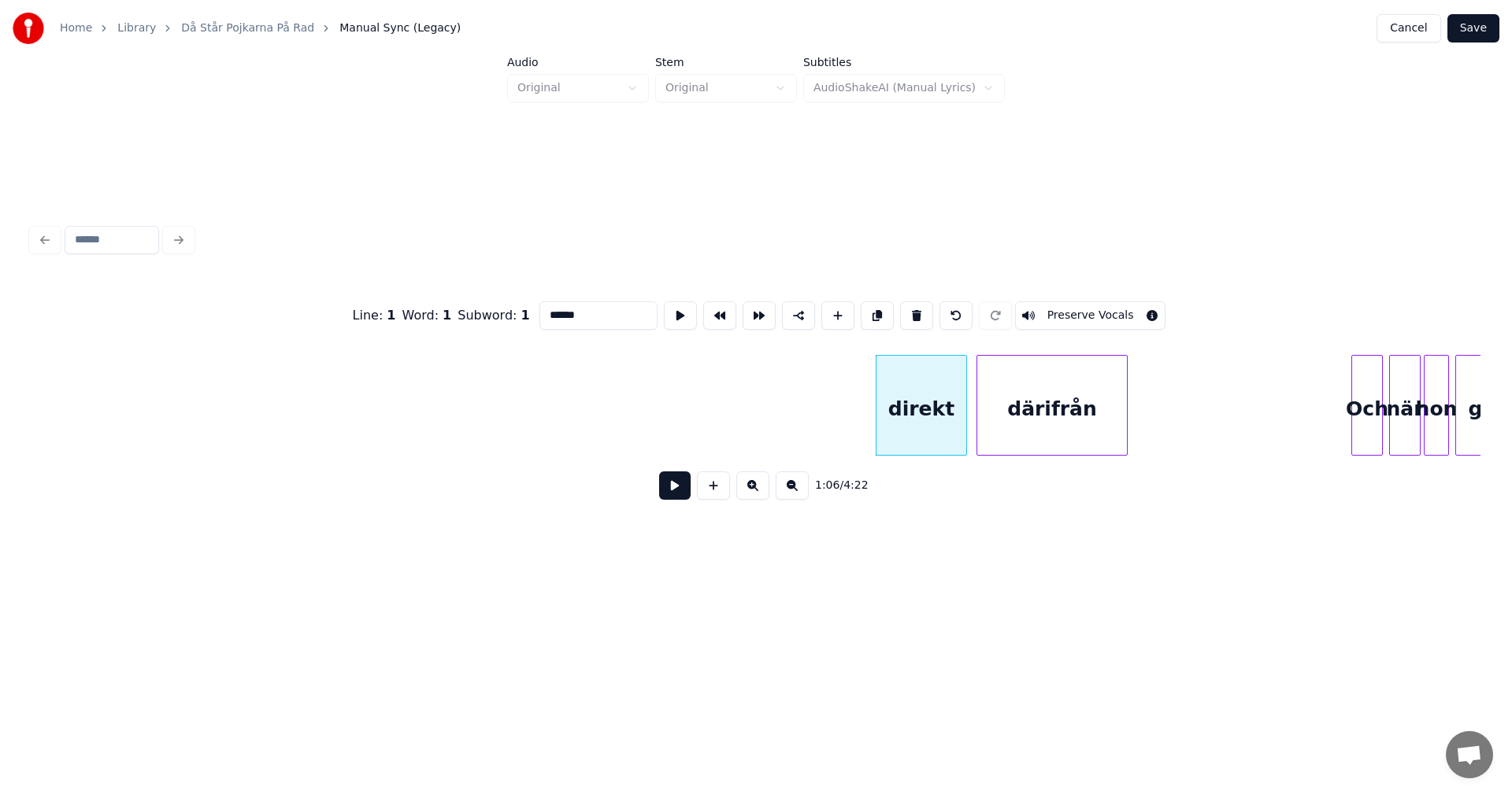
click at [909, 304] on button at bounding box center [916, 316] width 33 height 29
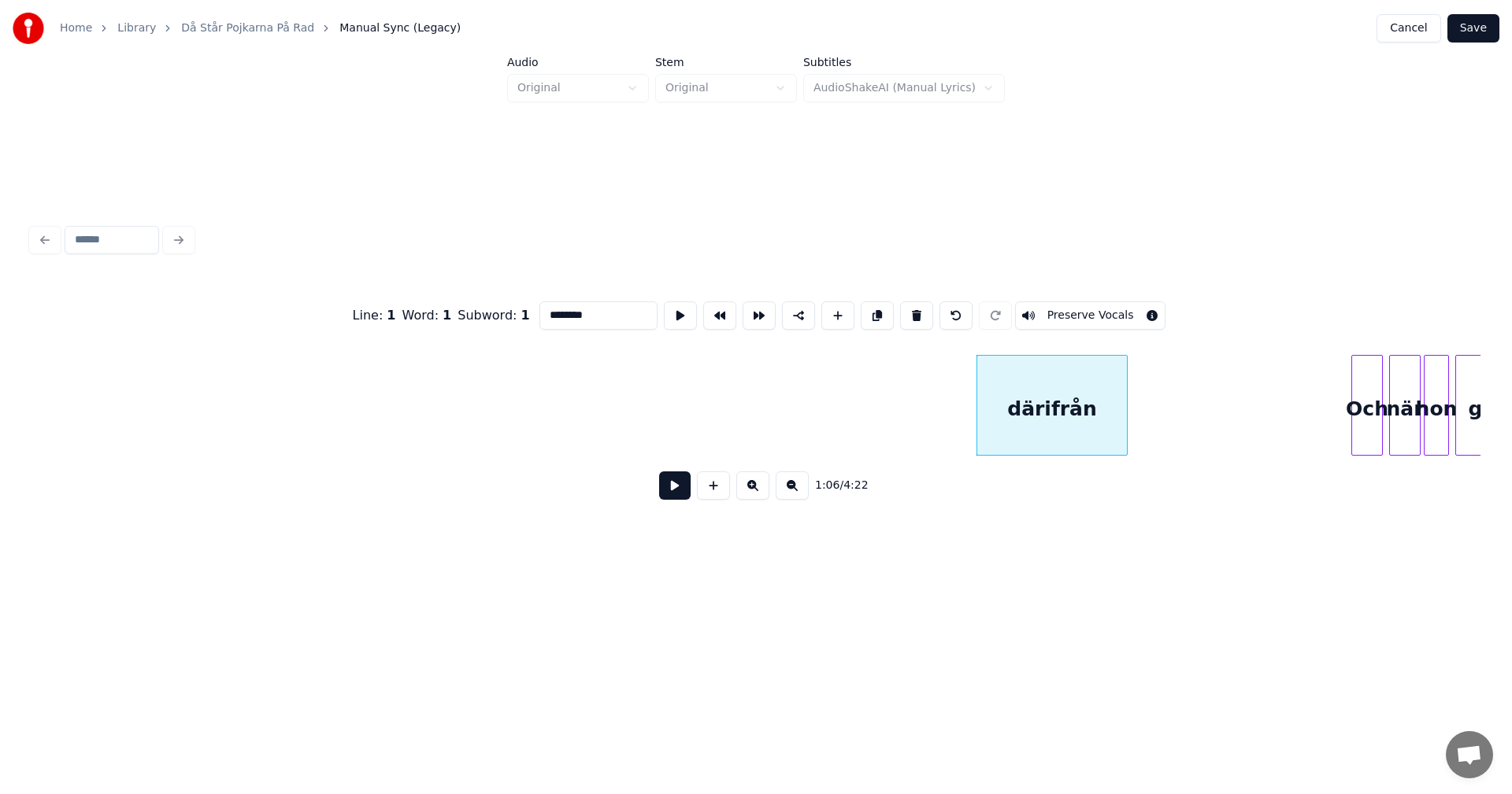
click at [909, 304] on button at bounding box center [916, 316] width 33 height 29
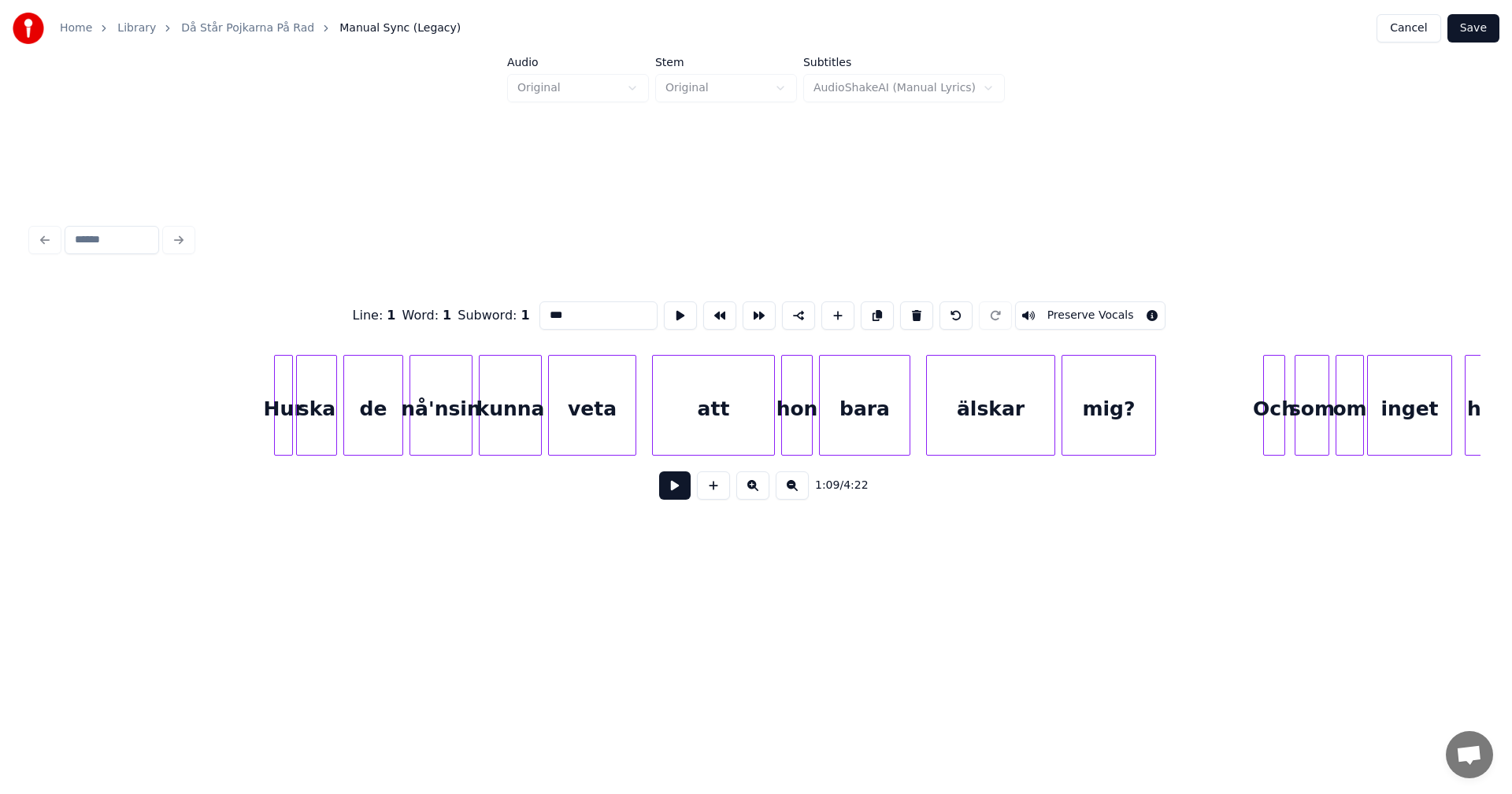
scroll to position [0, 12999]
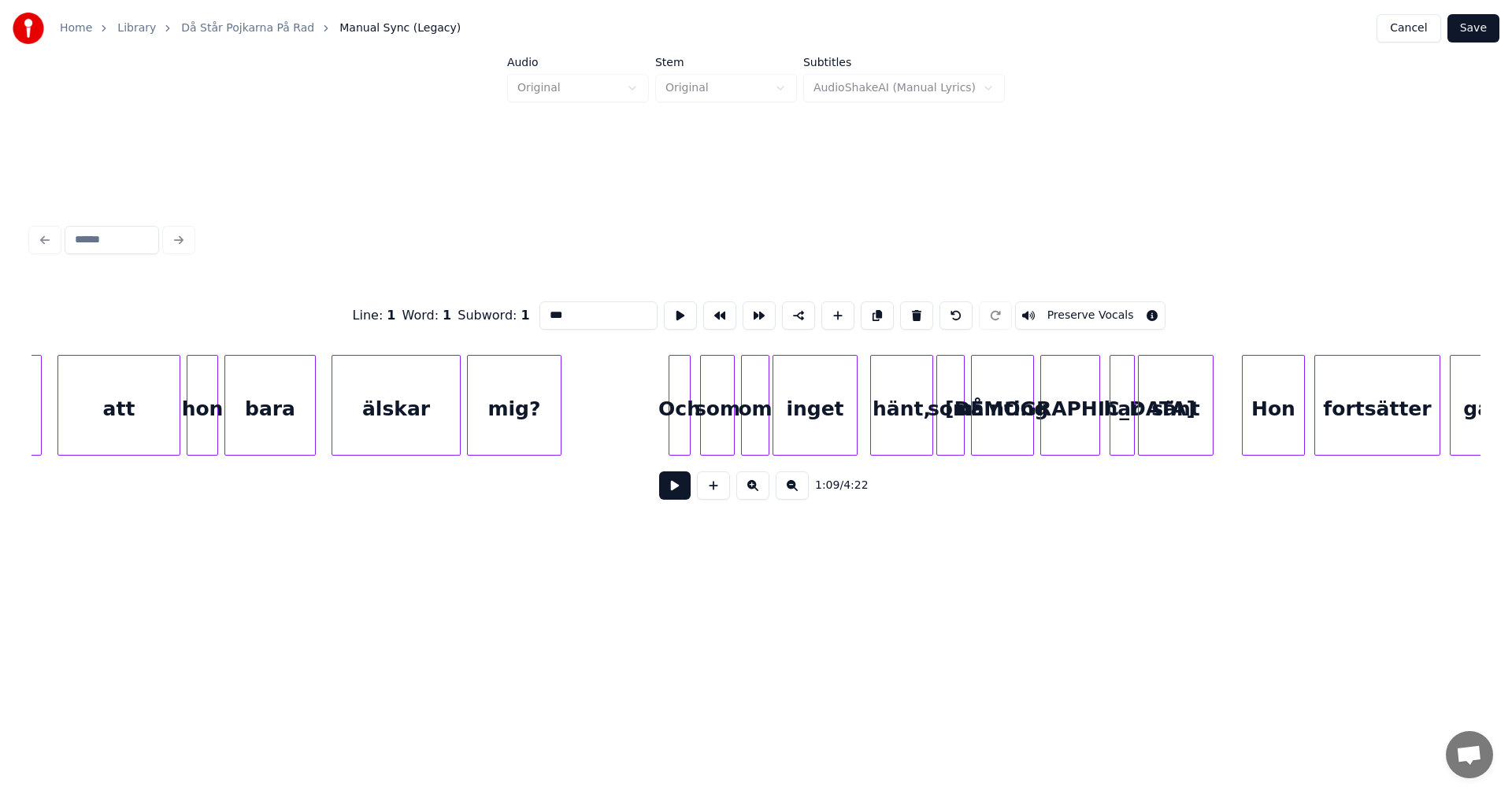
click at [679, 373] on div "Och" at bounding box center [679, 409] width 21 height 107
click at [911, 309] on button at bounding box center [916, 316] width 33 height 29
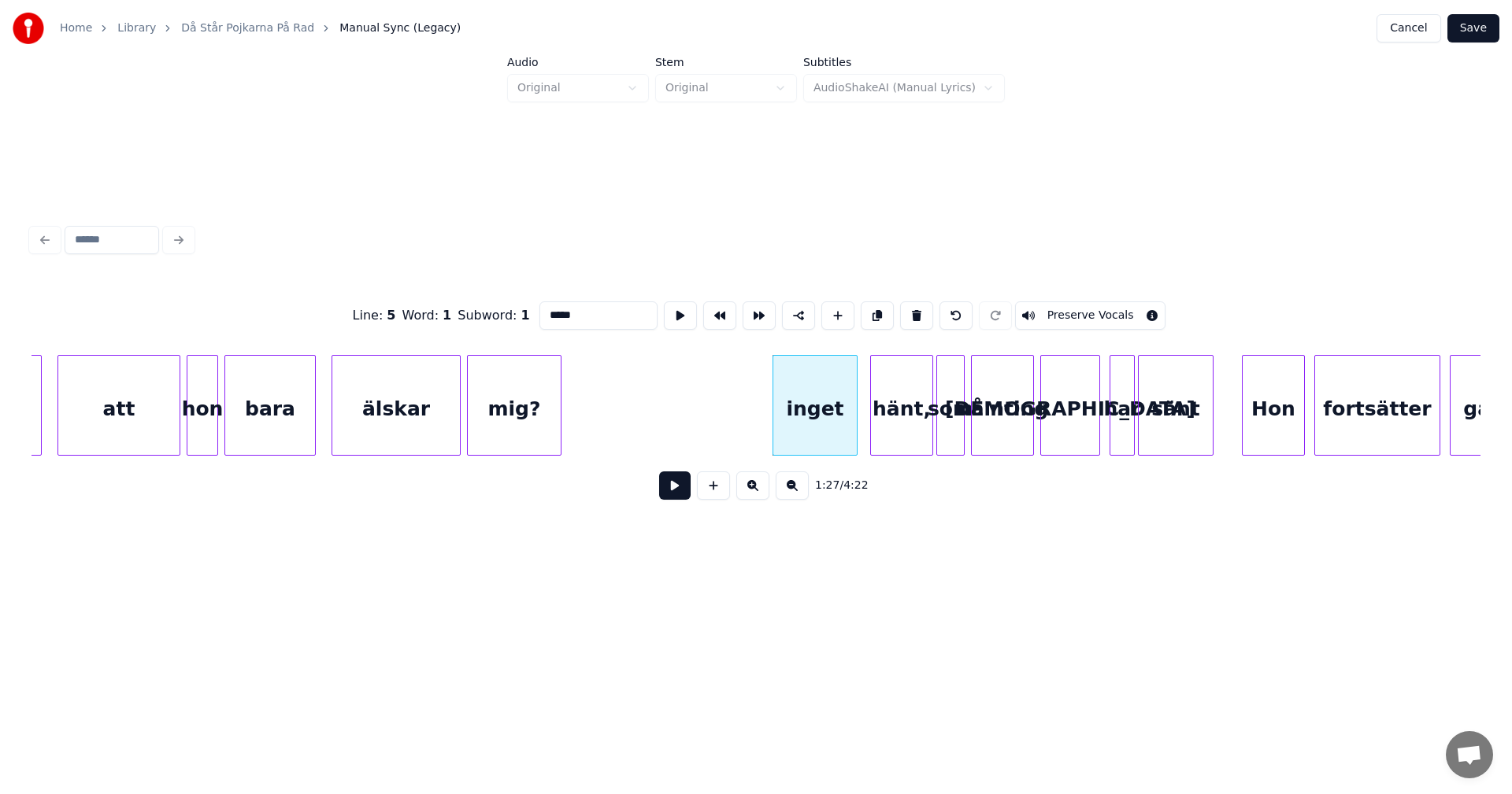
click at [911, 309] on button at bounding box center [916, 316] width 33 height 29
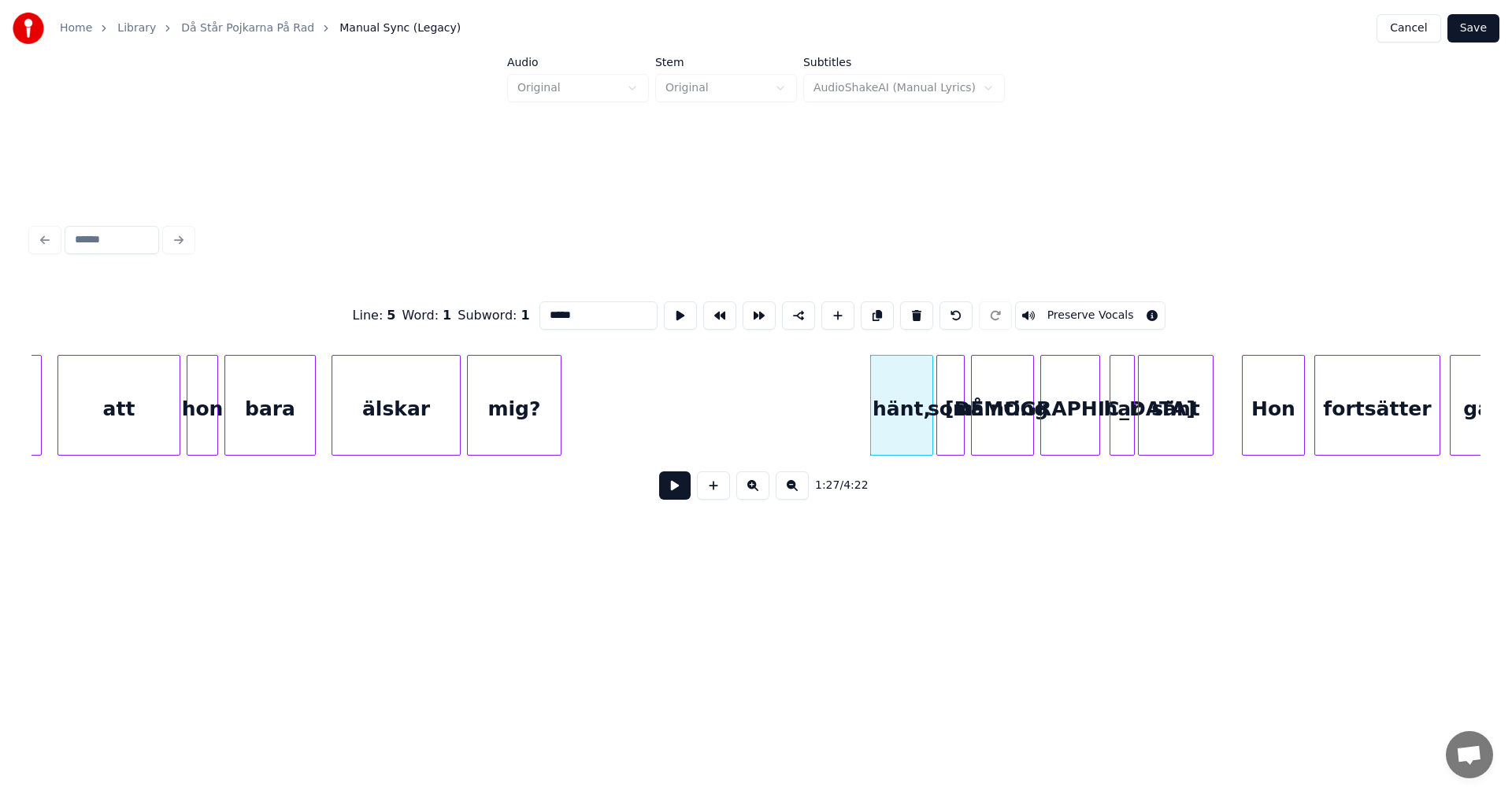
click at [911, 309] on button at bounding box center [916, 316] width 33 height 29
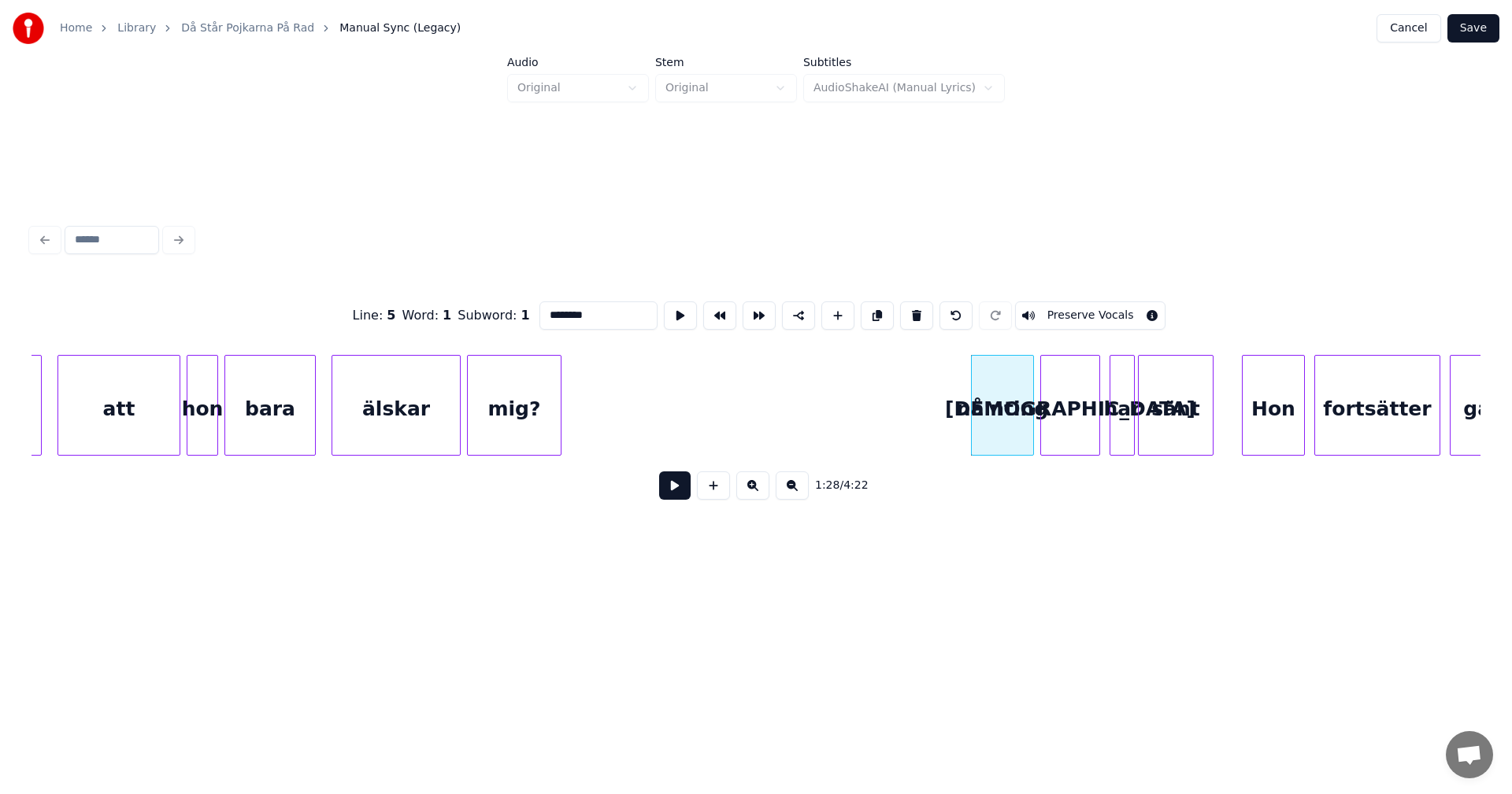
click at [911, 309] on button at bounding box center [916, 316] width 33 height 29
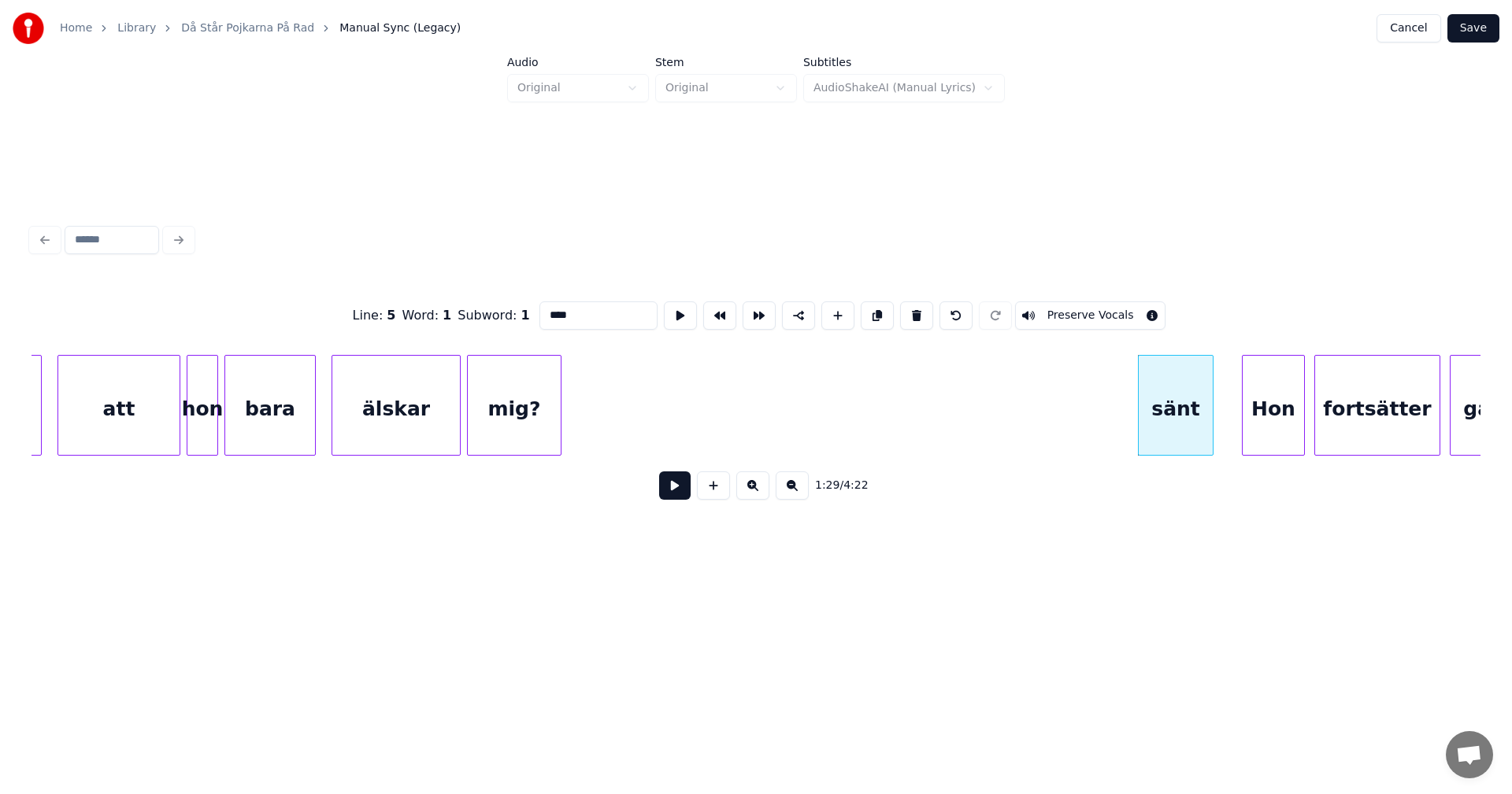
click at [911, 309] on button at bounding box center [916, 316] width 33 height 29
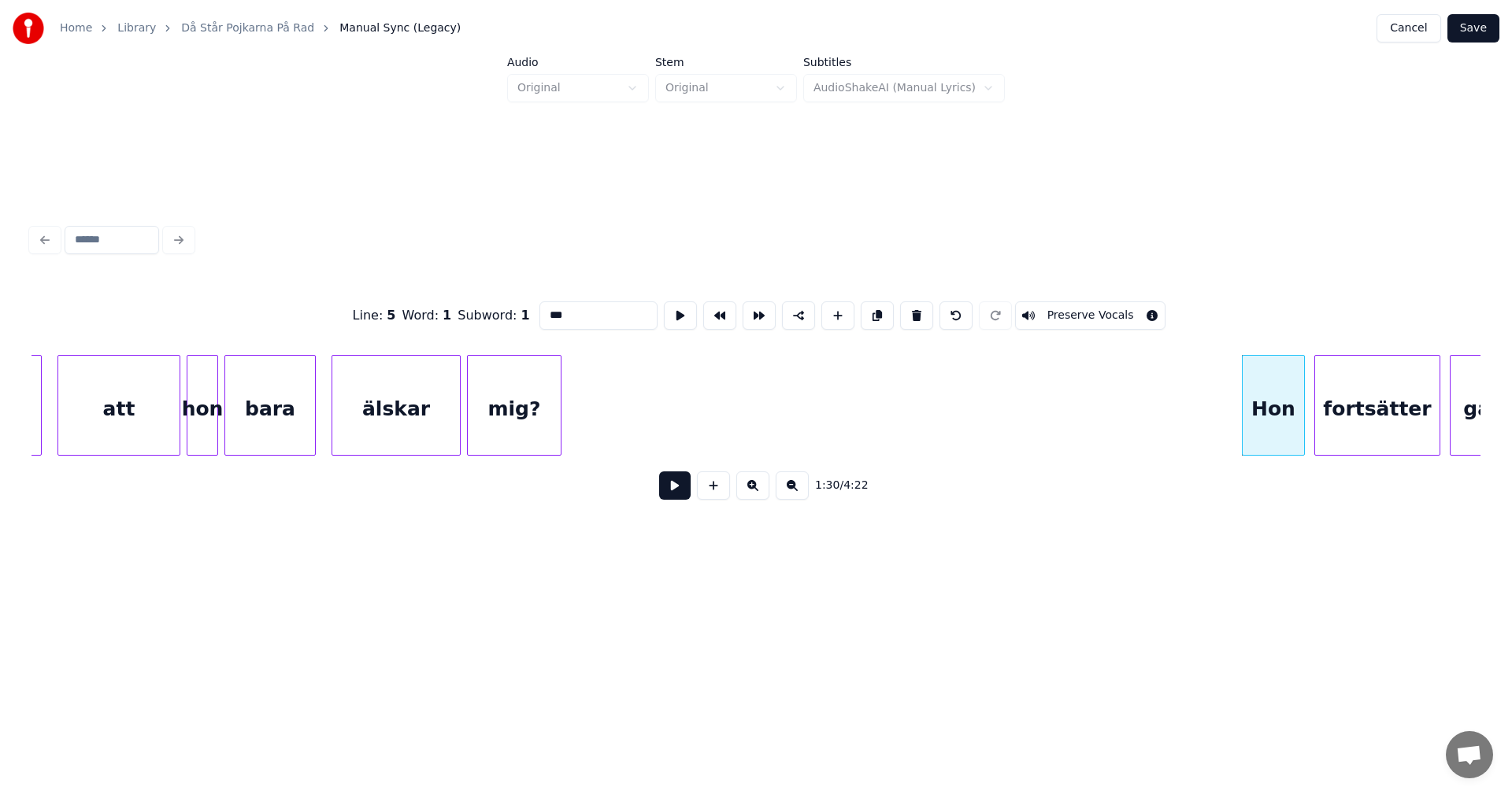
click at [911, 309] on button at bounding box center [916, 316] width 33 height 29
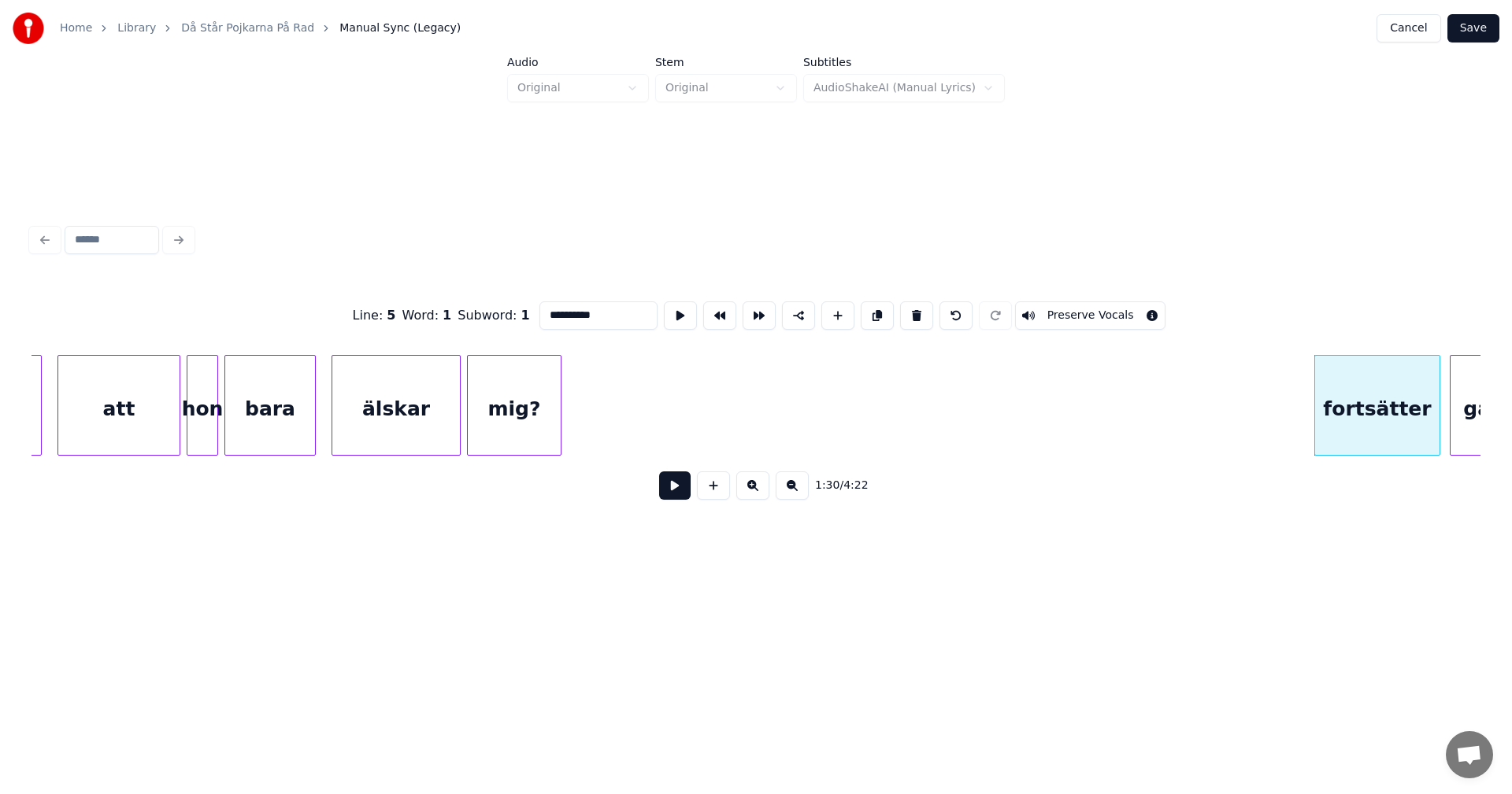
click at [911, 309] on button at bounding box center [916, 316] width 33 height 29
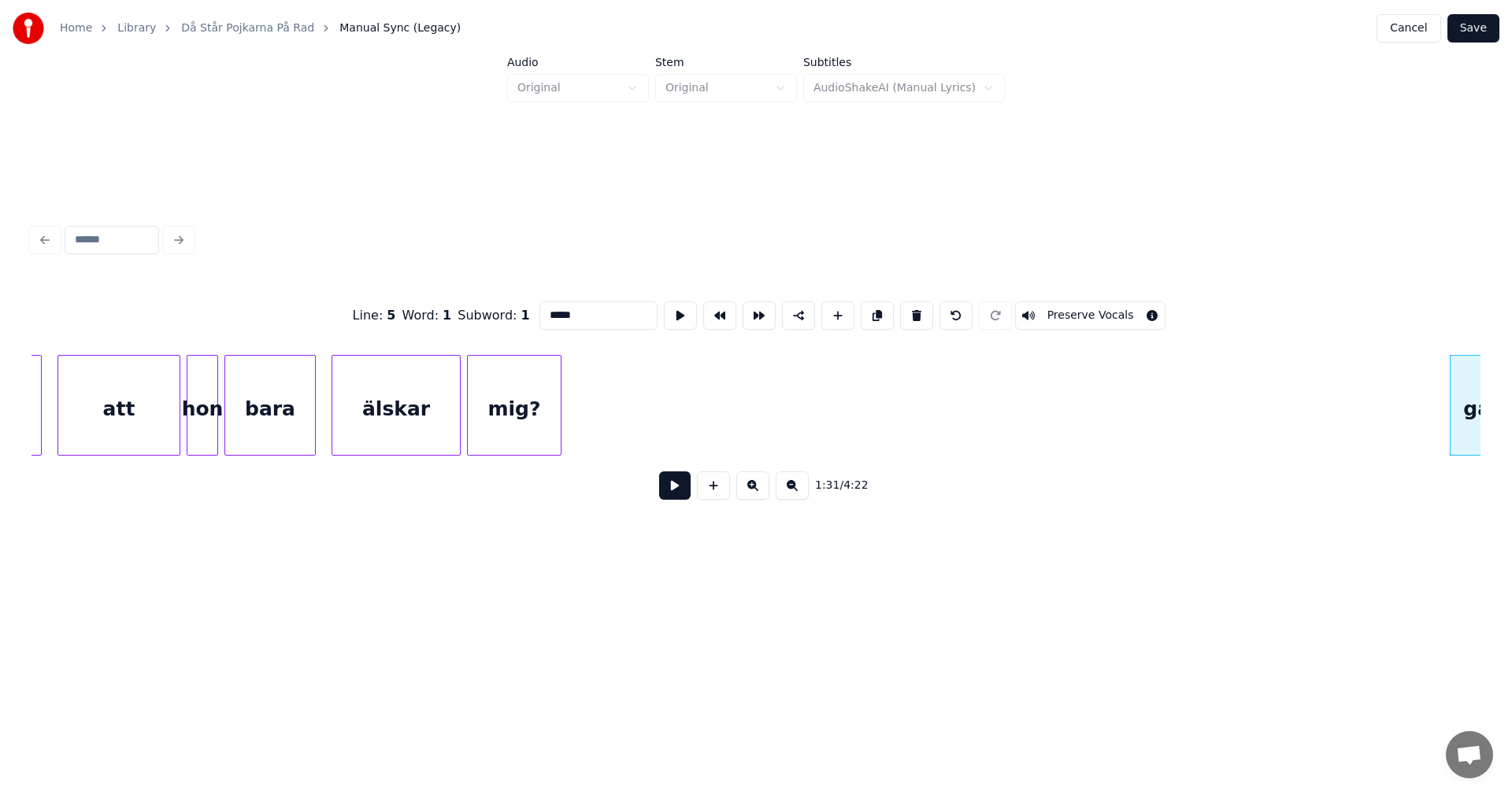
click at [911, 309] on button at bounding box center [916, 316] width 33 height 29
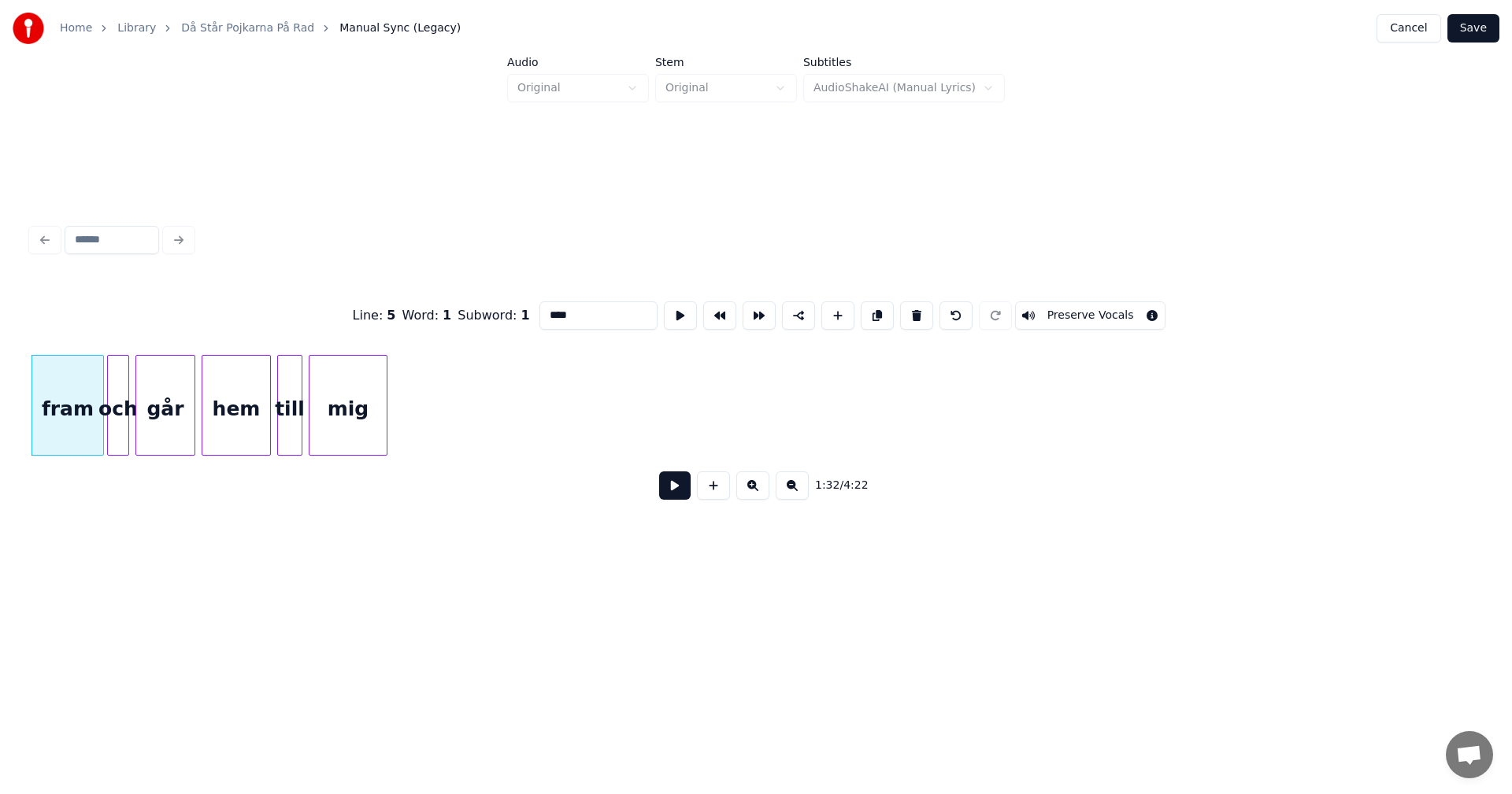
click at [911, 309] on button at bounding box center [916, 316] width 33 height 29
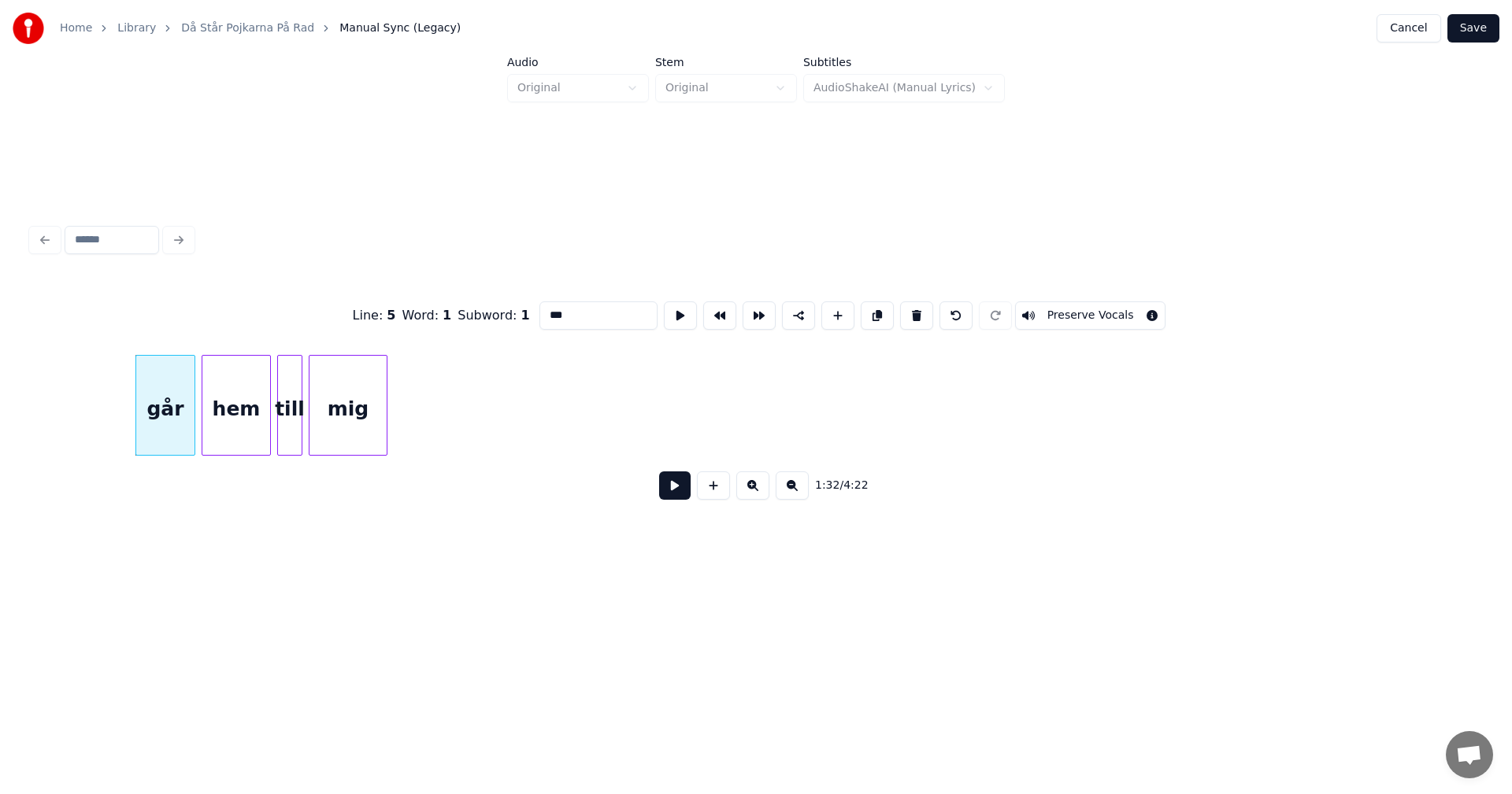
click at [911, 309] on button at bounding box center [916, 316] width 33 height 29
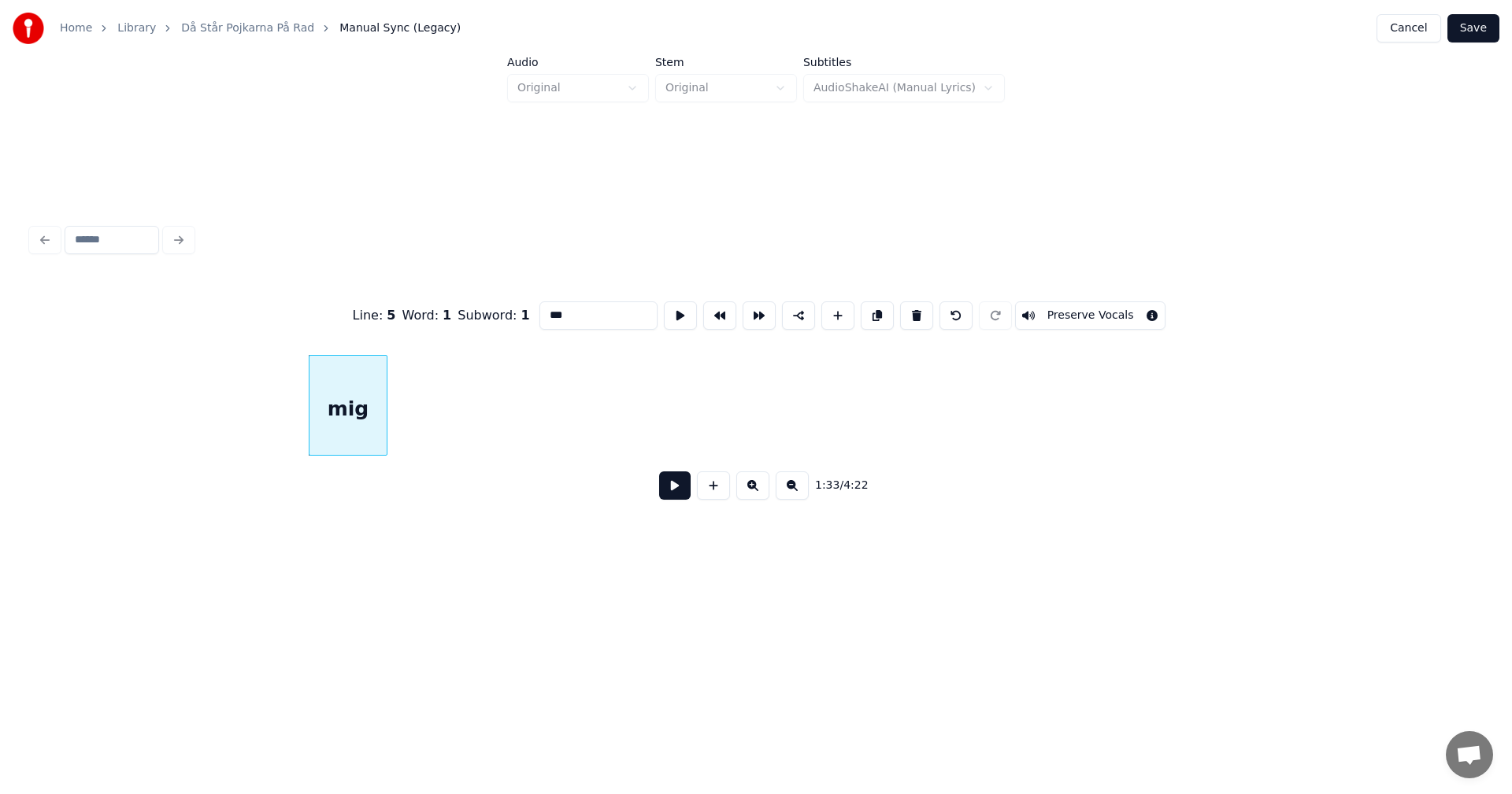
click at [911, 309] on button at bounding box center [916, 316] width 33 height 29
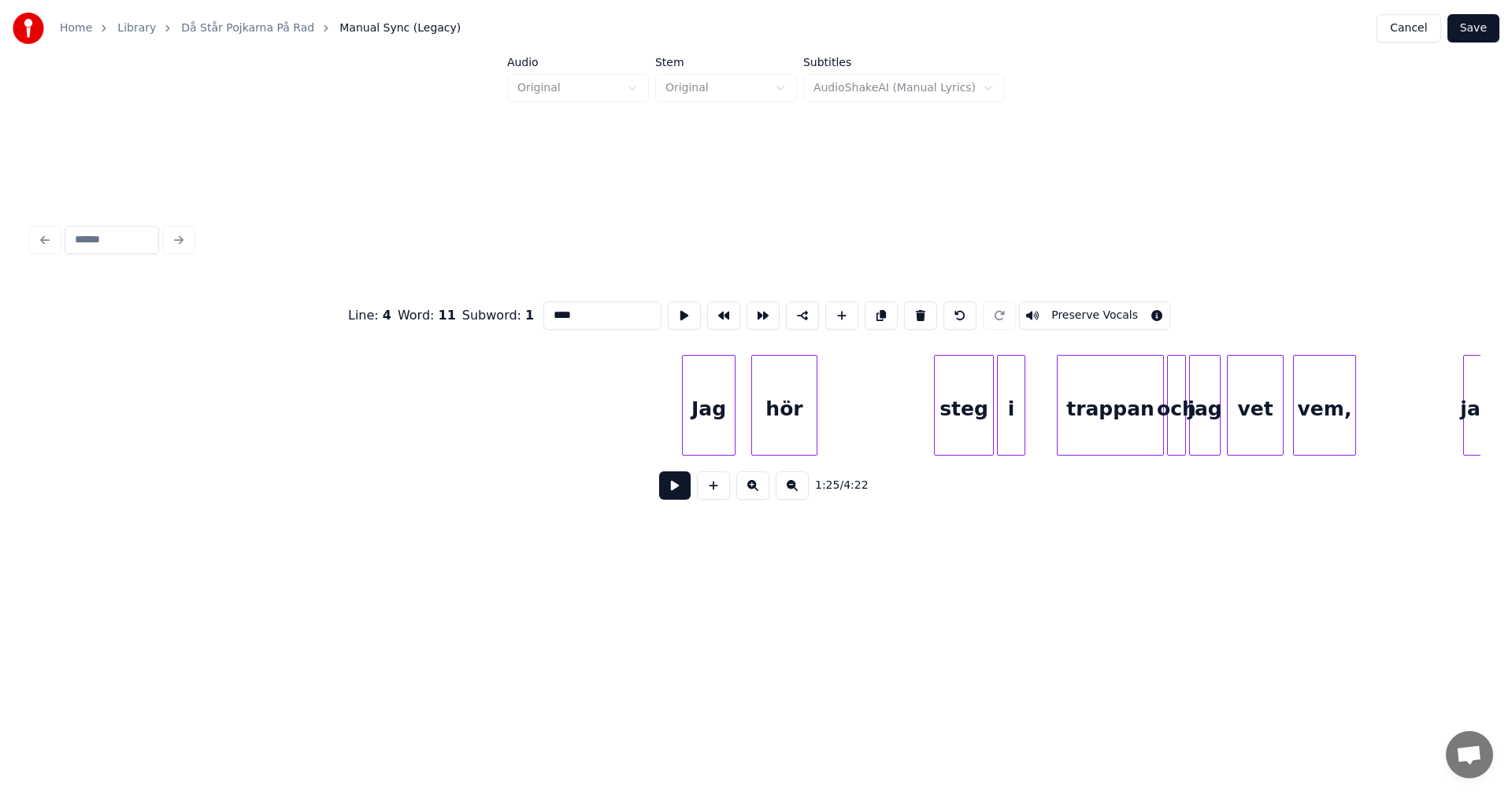
scroll to position [0, 17531]
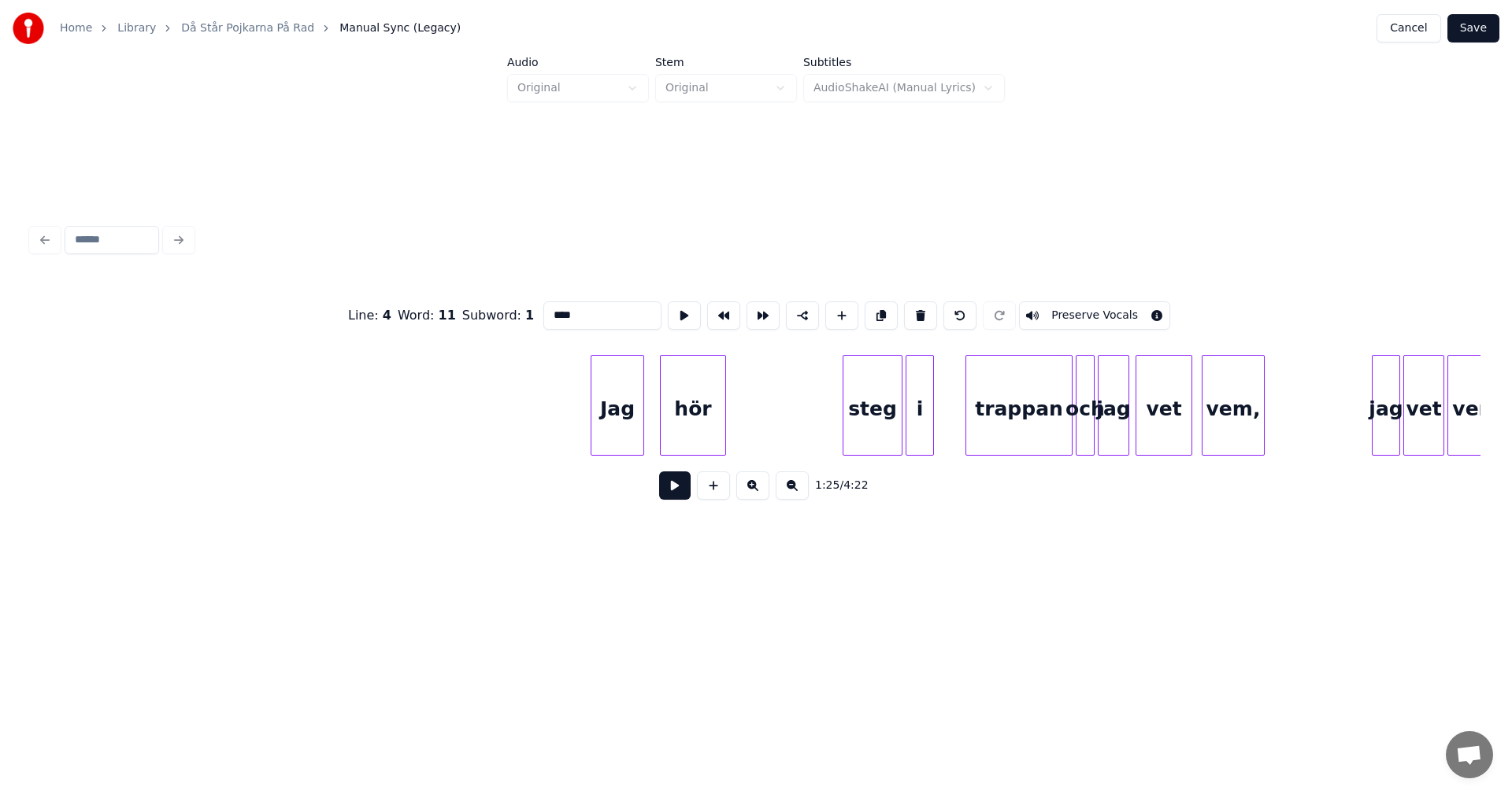
click at [613, 411] on div "Jag" at bounding box center [617, 409] width 52 height 107
click at [914, 309] on button at bounding box center [916, 316] width 33 height 29
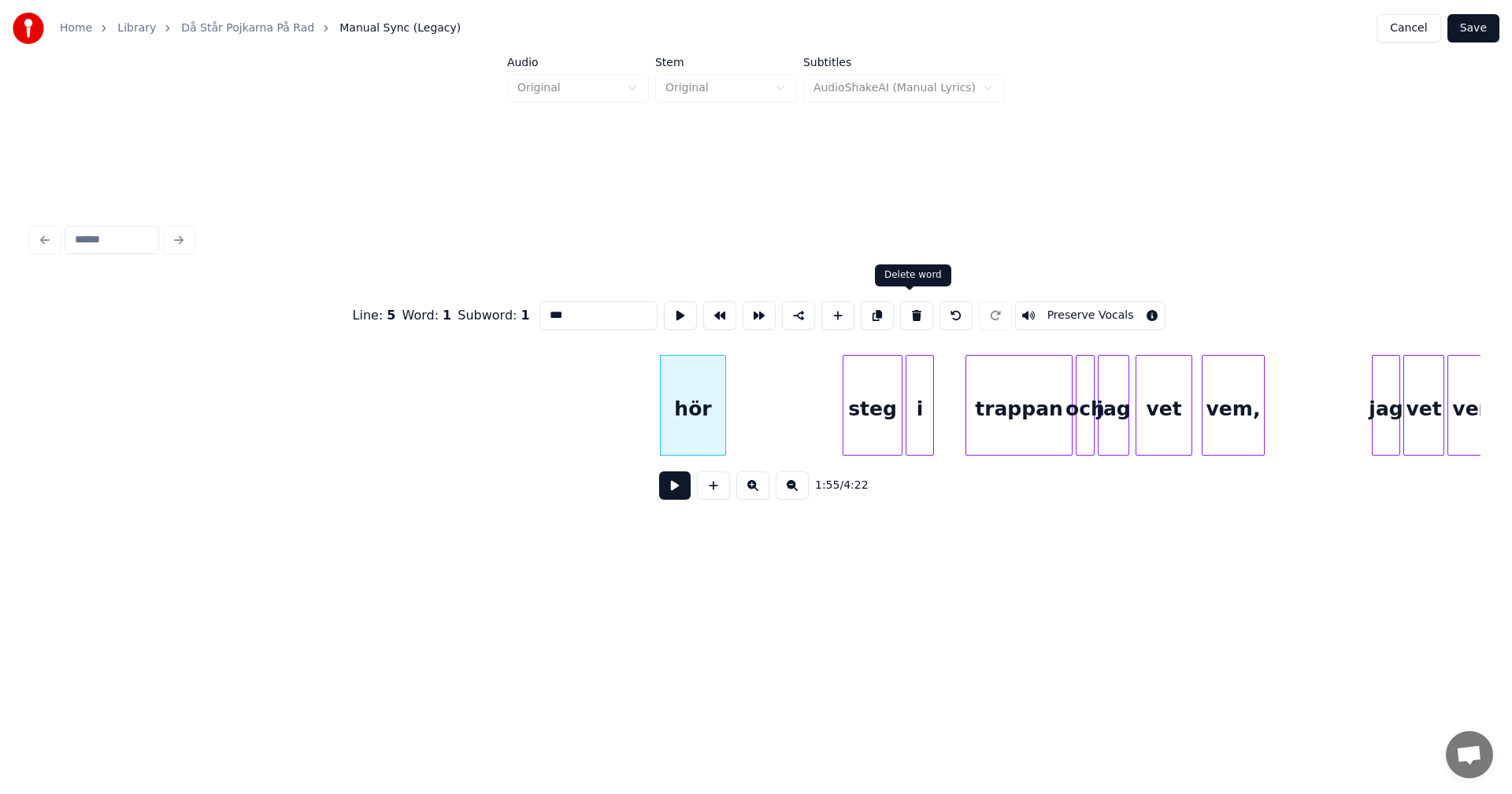
click at [914, 309] on button at bounding box center [916, 316] width 33 height 29
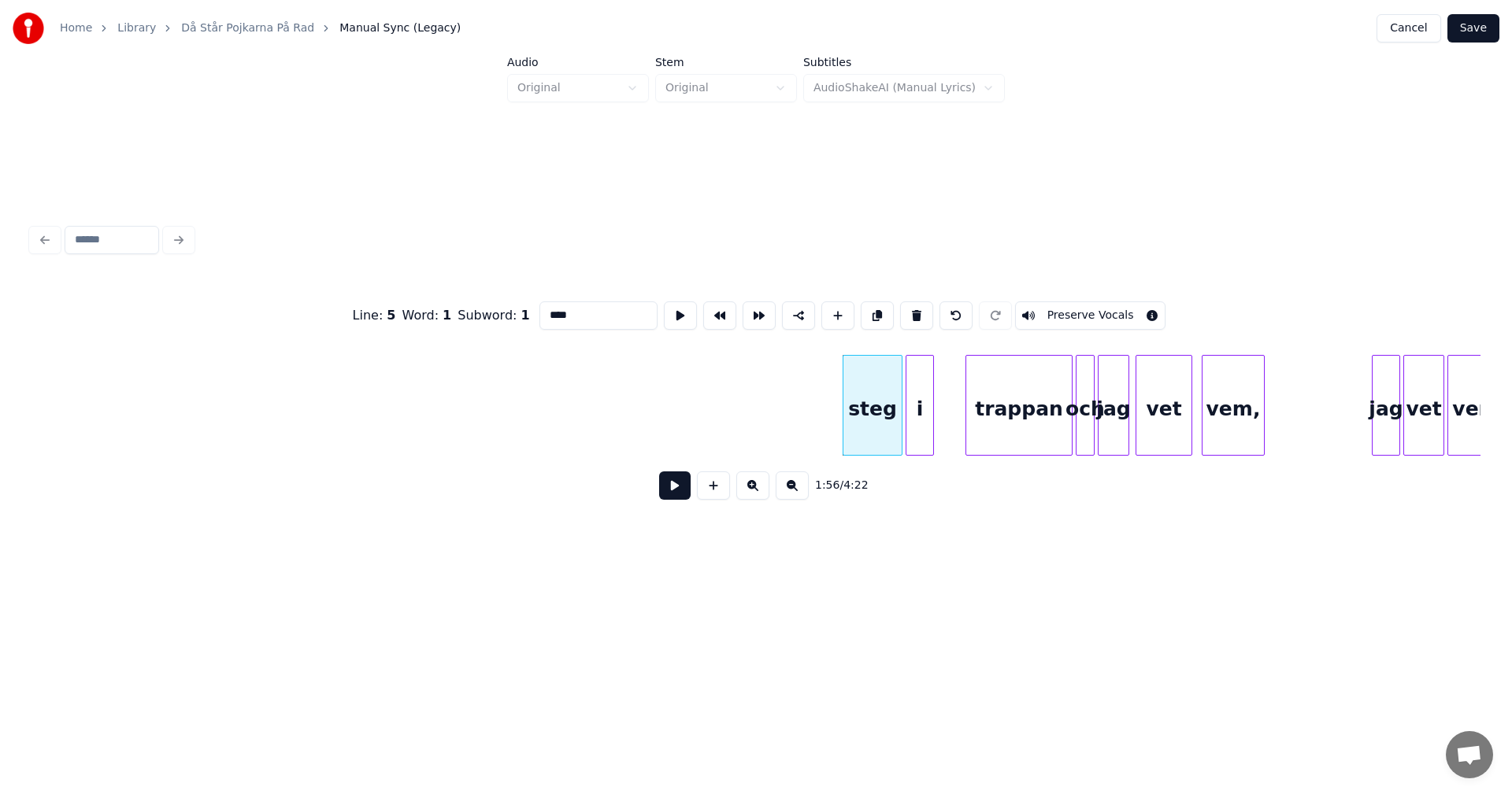
click at [914, 309] on button at bounding box center [916, 316] width 33 height 29
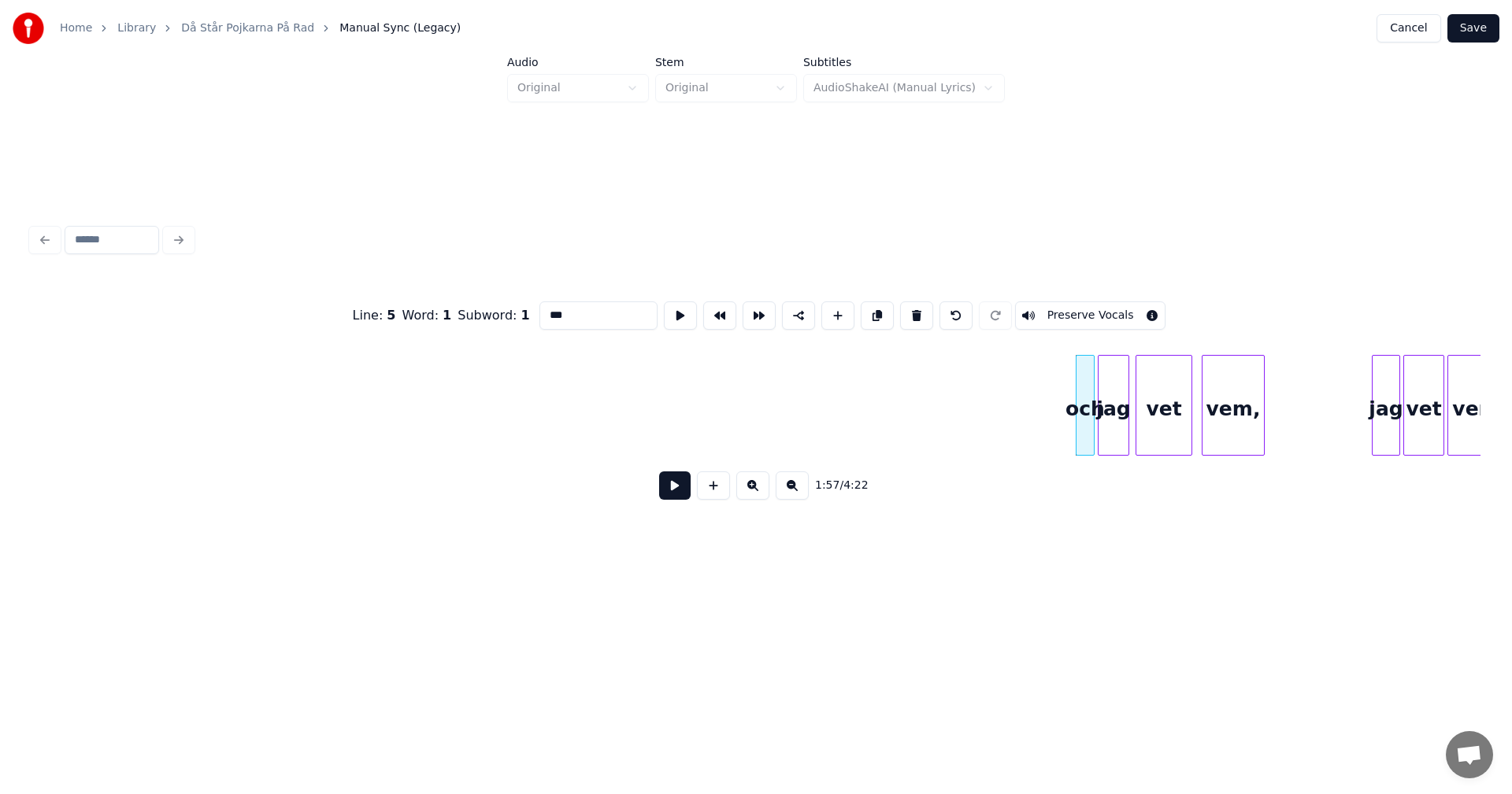
click at [914, 309] on button at bounding box center [916, 316] width 33 height 29
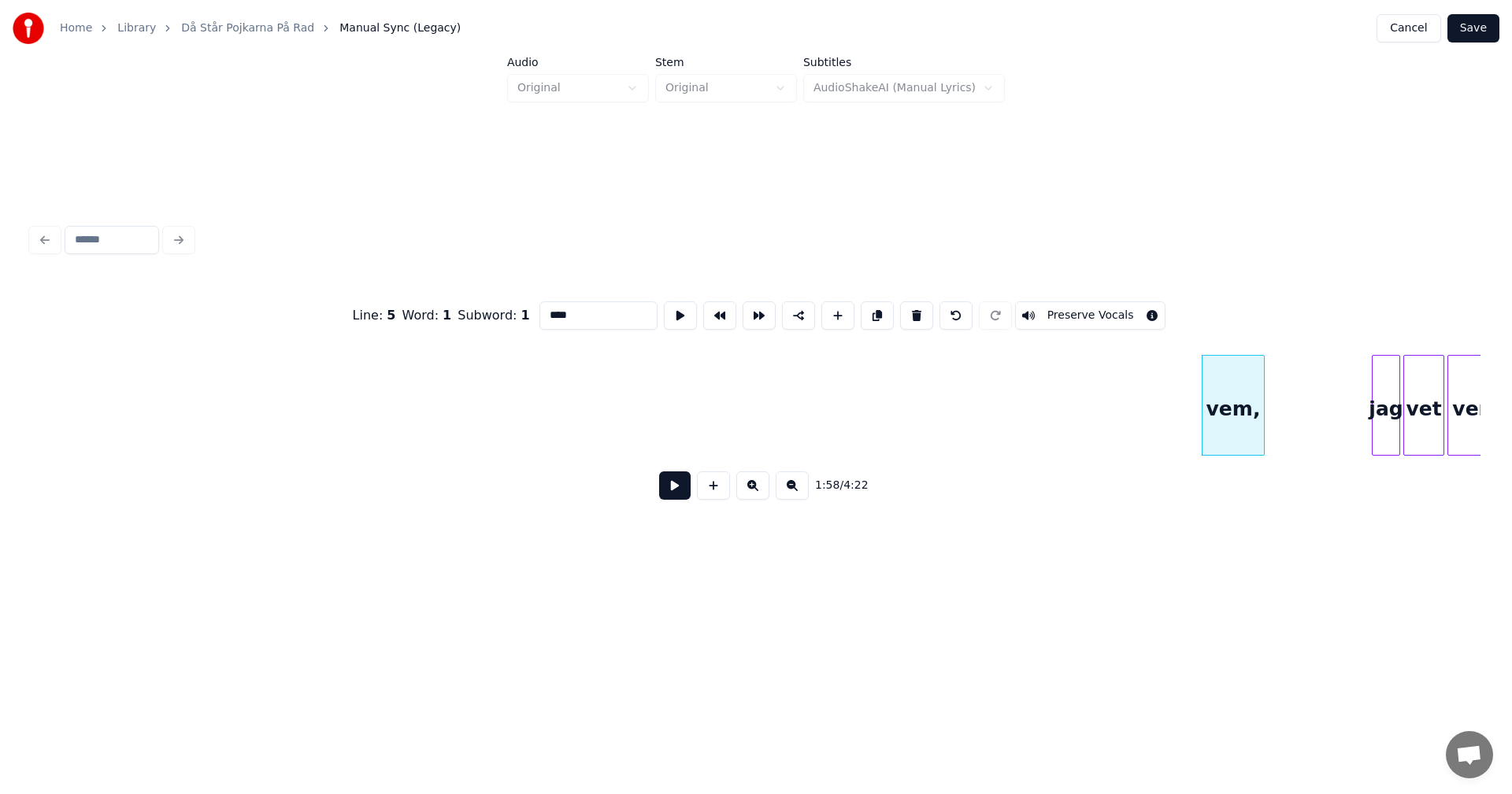
click at [914, 309] on button at bounding box center [916, 316] width 33 height 29
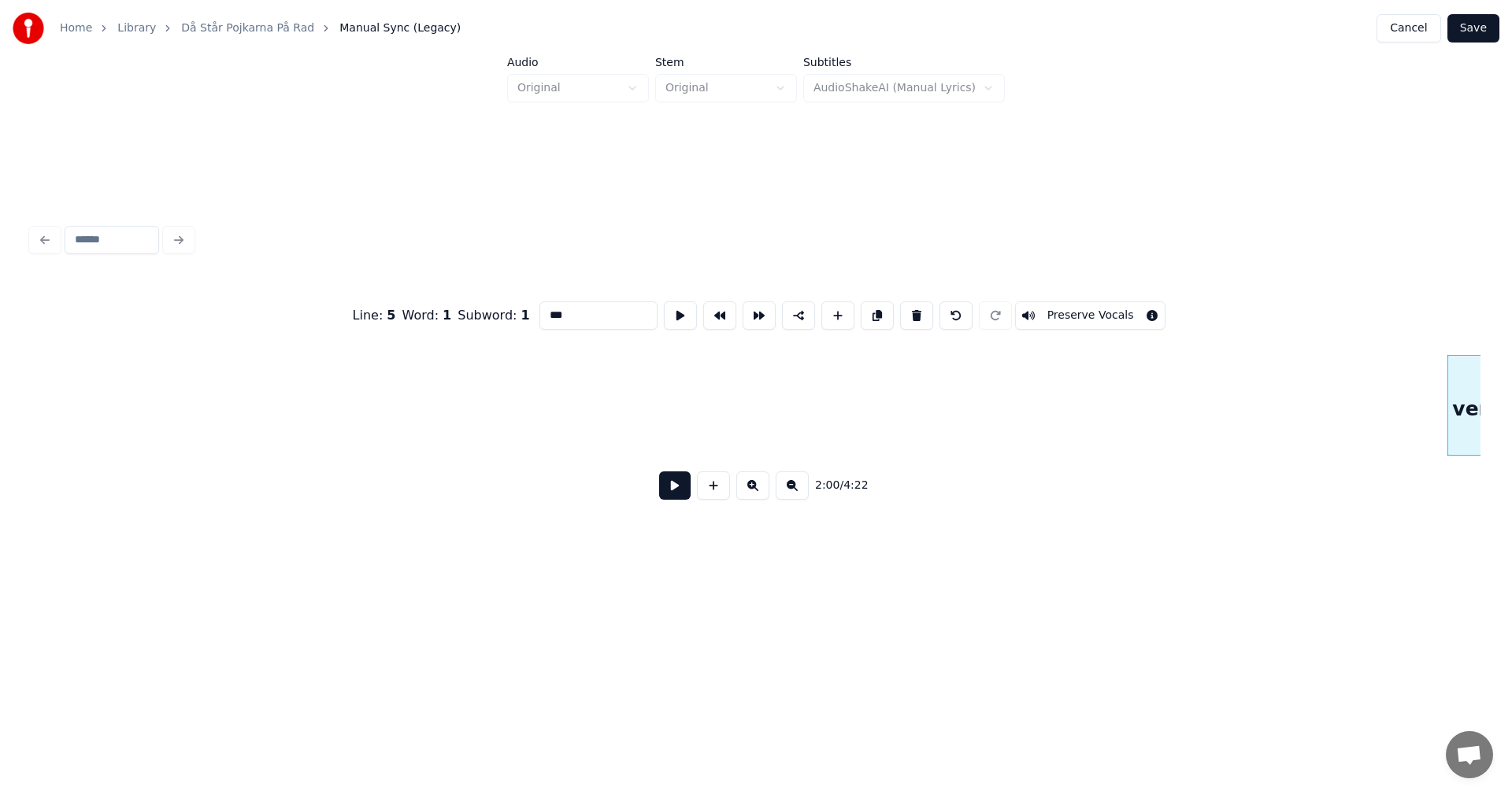
click at [914, 309] on button at bounding box center [916, 316] width 33 height 29
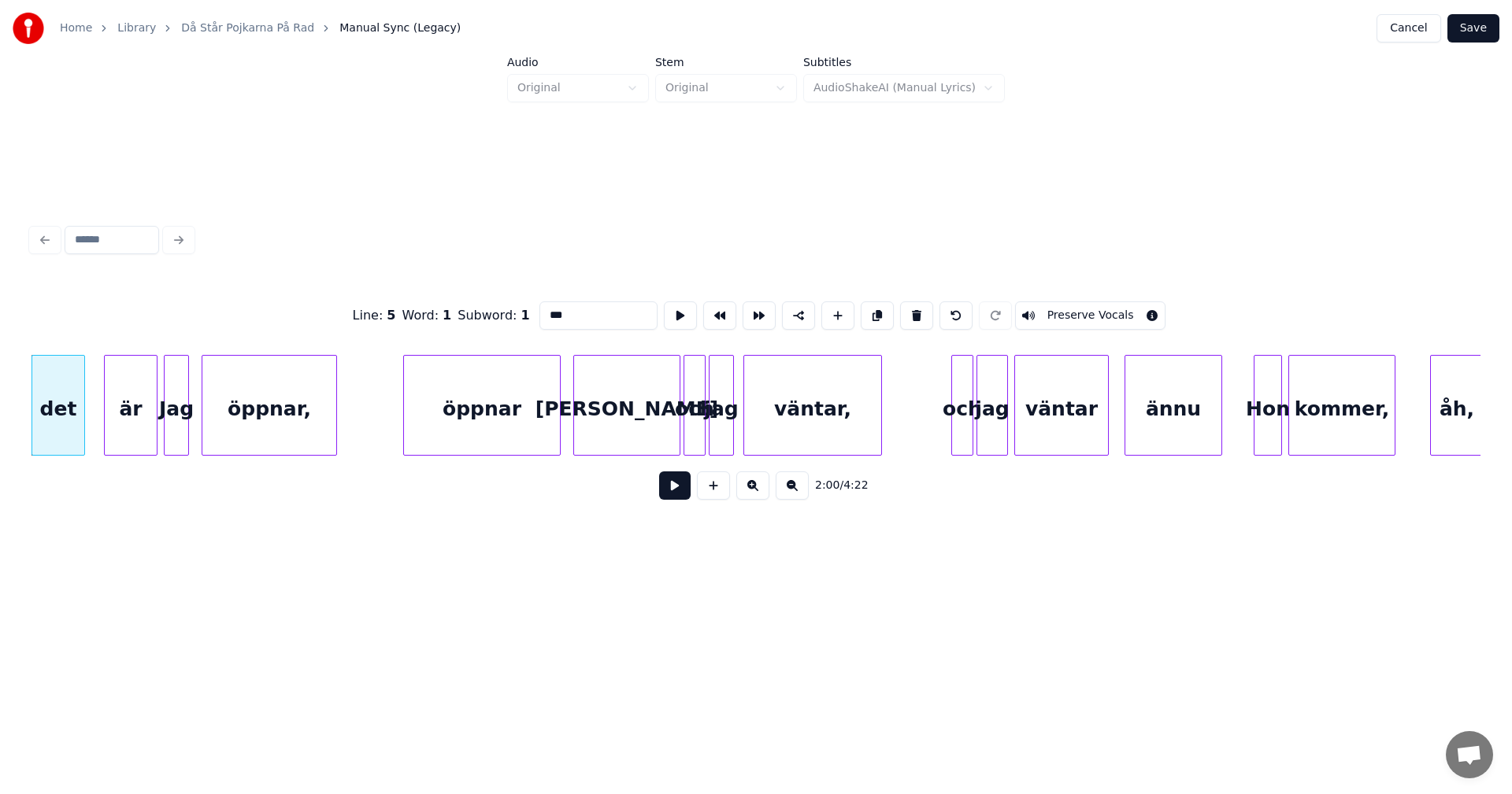
click at [914, 309] on button at bounding box center [916, 316] width 33 height 29
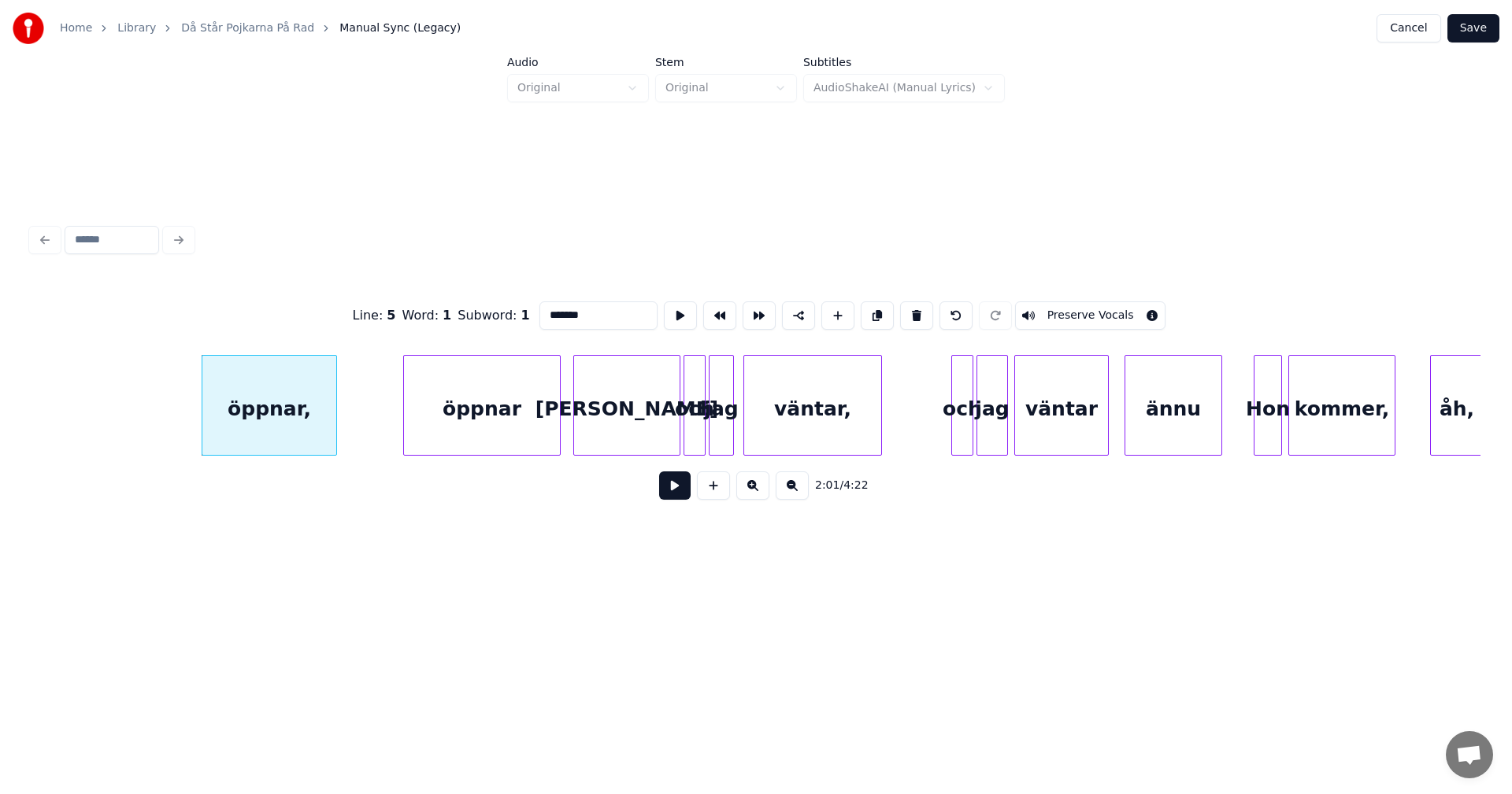
click at [914, 309] on button at bounding box center [916, 316] width 33 height 29
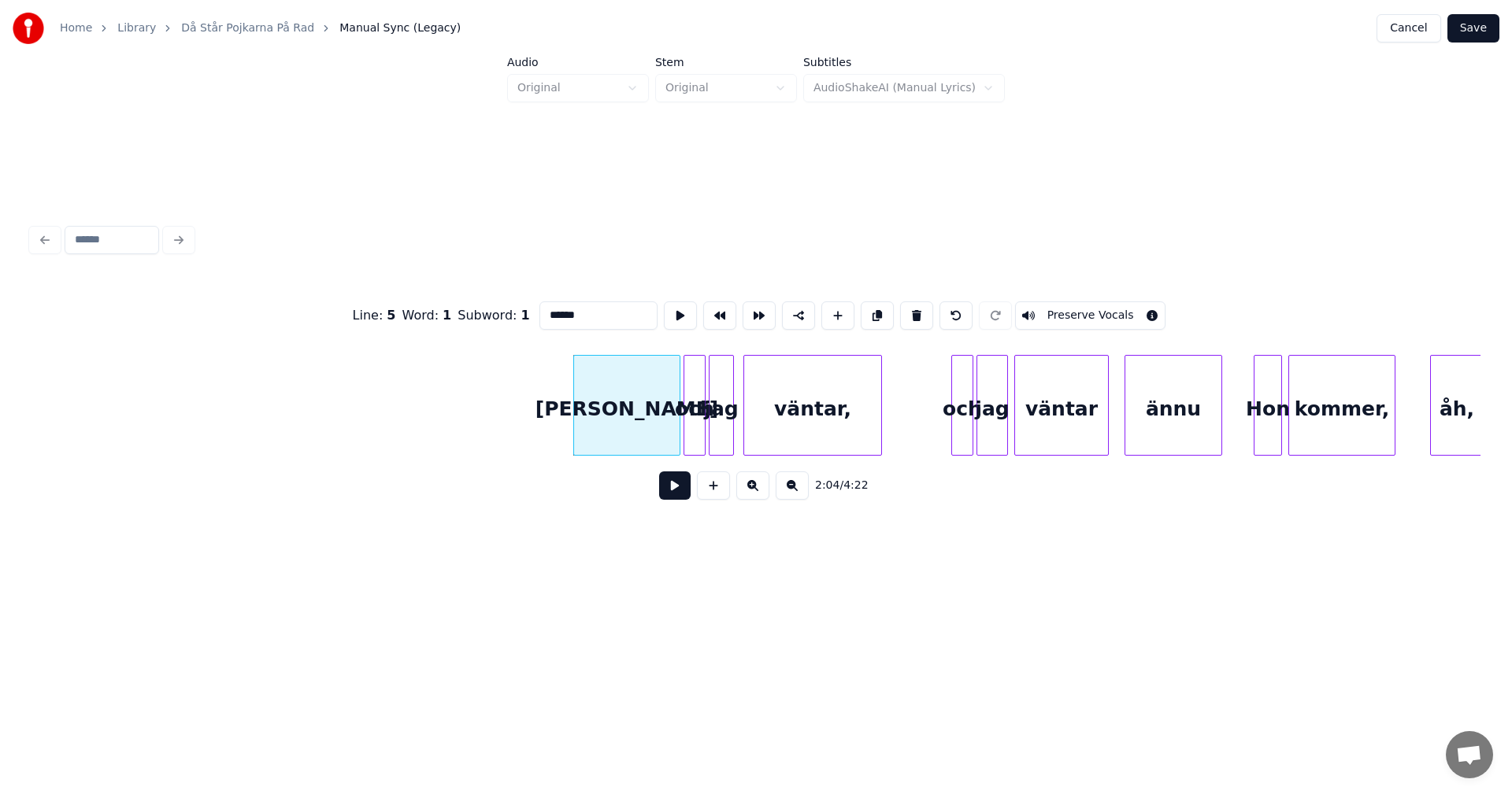
click at [914, 309] on button at bounding box center [916, 316] width 33 height 29
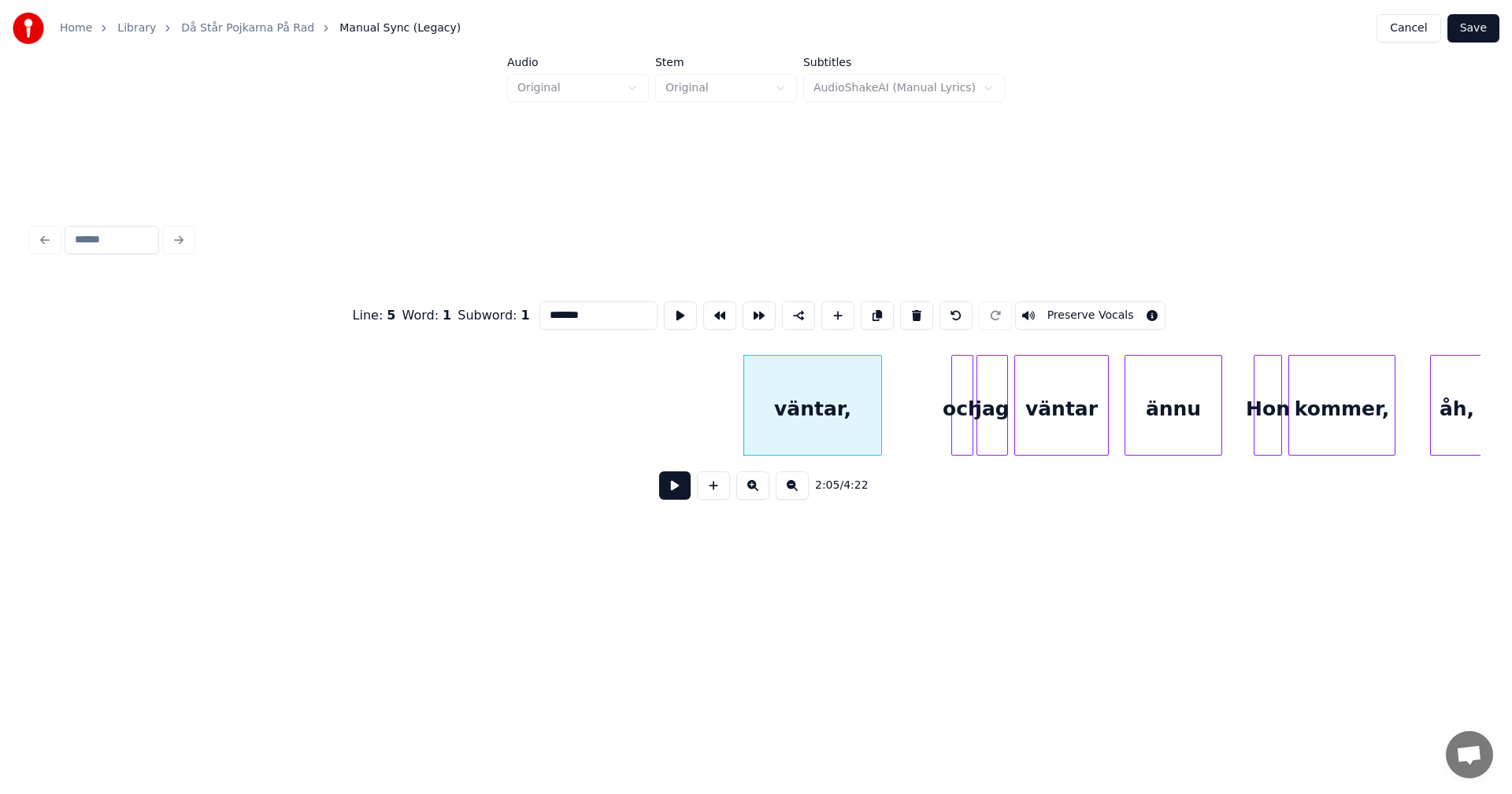
click at [914, 309] on button at bounding box center [916, 316] width 33 height 29
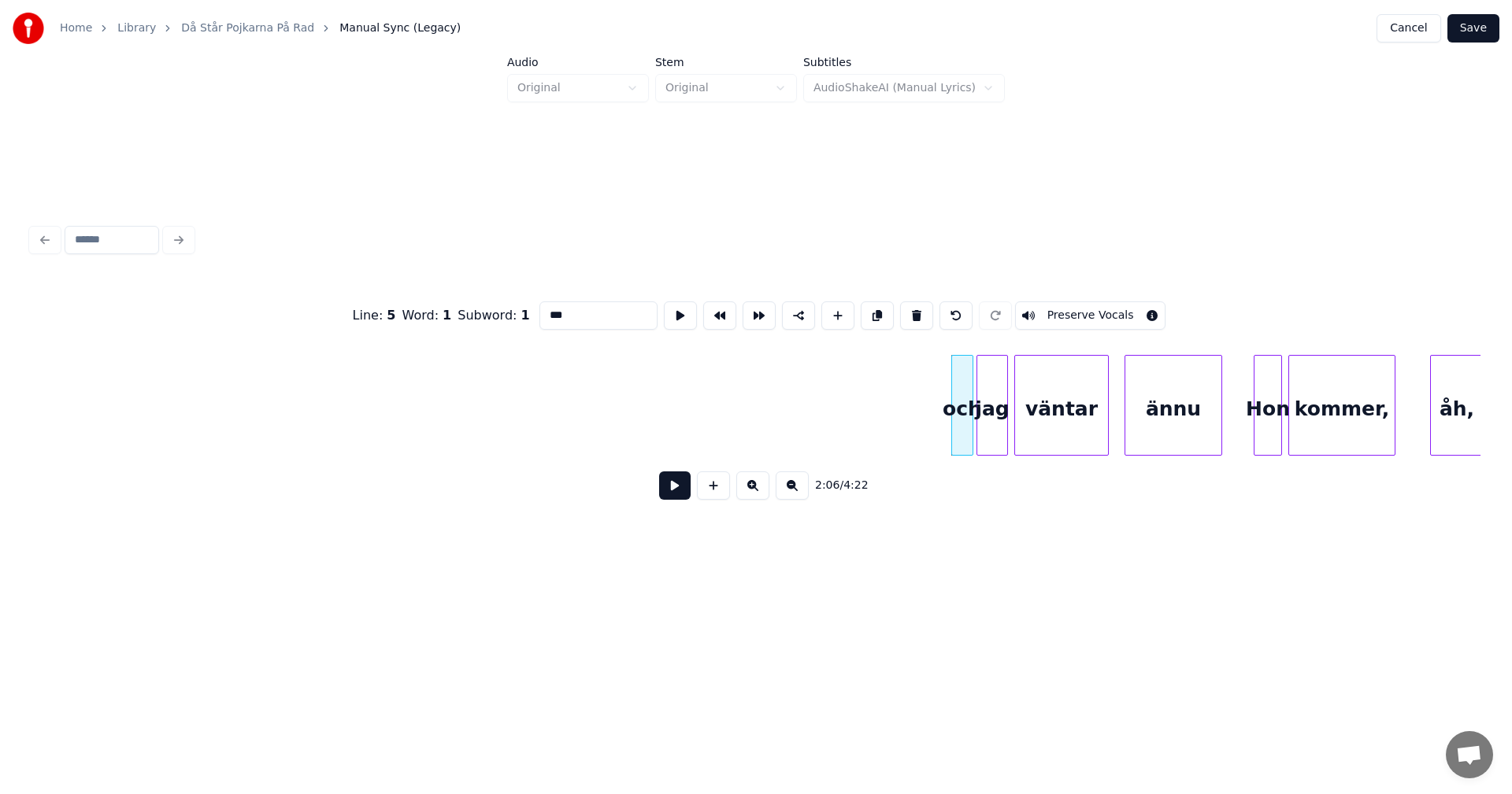
click at [914, 309] on button at bounding box center [916, 316] width 33 height 29
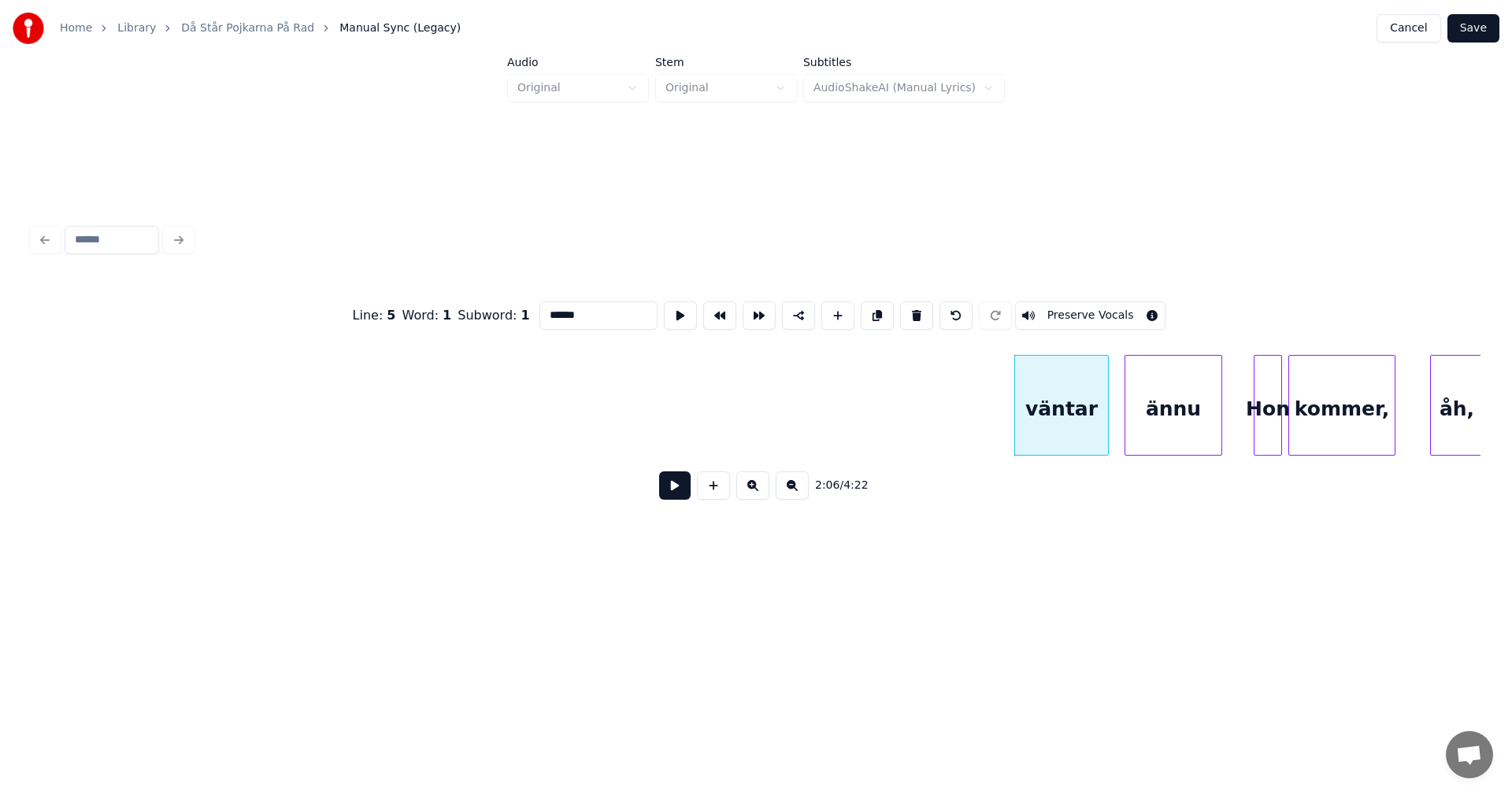
click at [914, 309] on button at bounding box center [916, 316] width 33 height 29
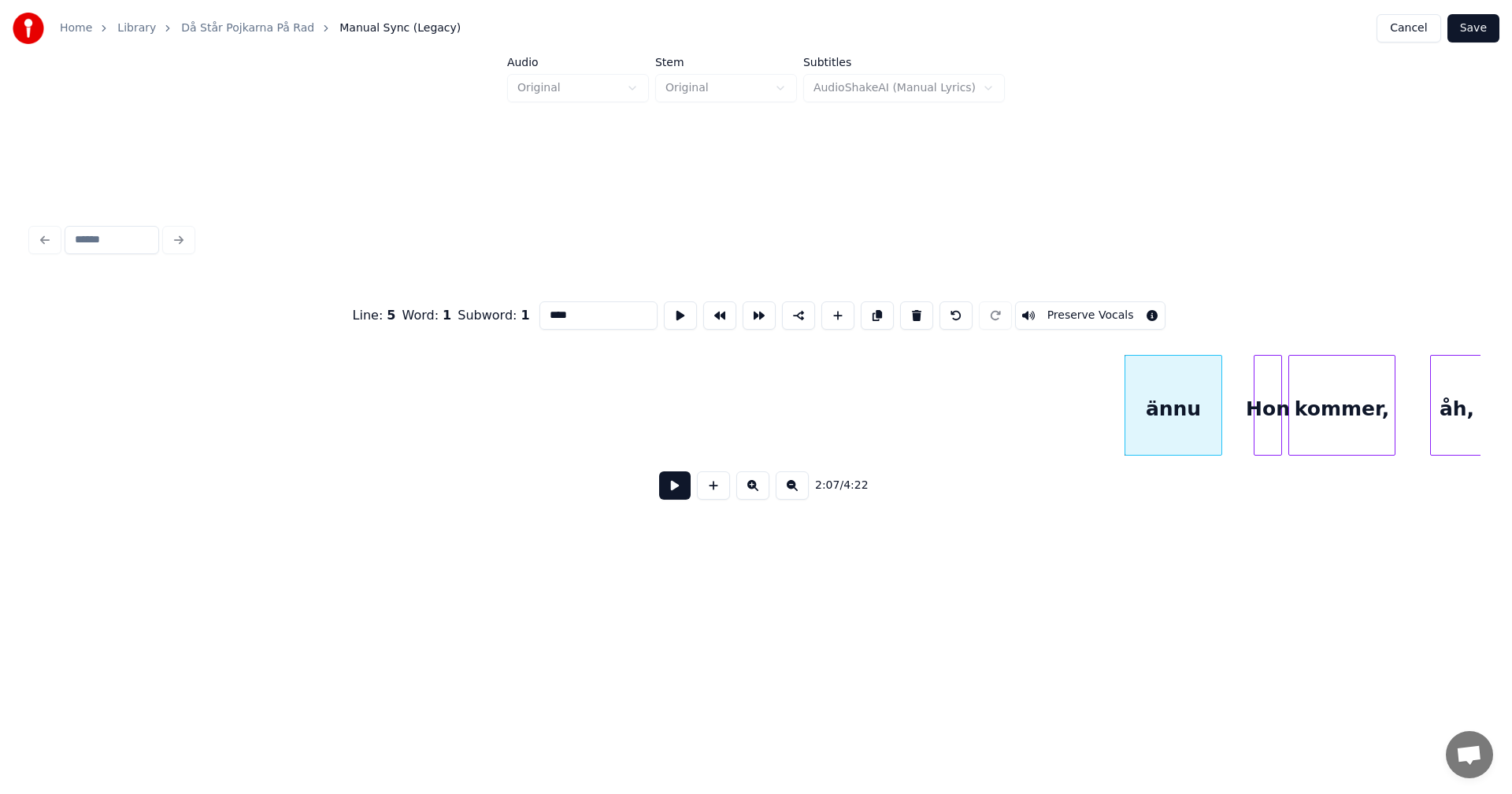
click at [914, 309] on button at bounding box center [916, 316] width 33 height 29
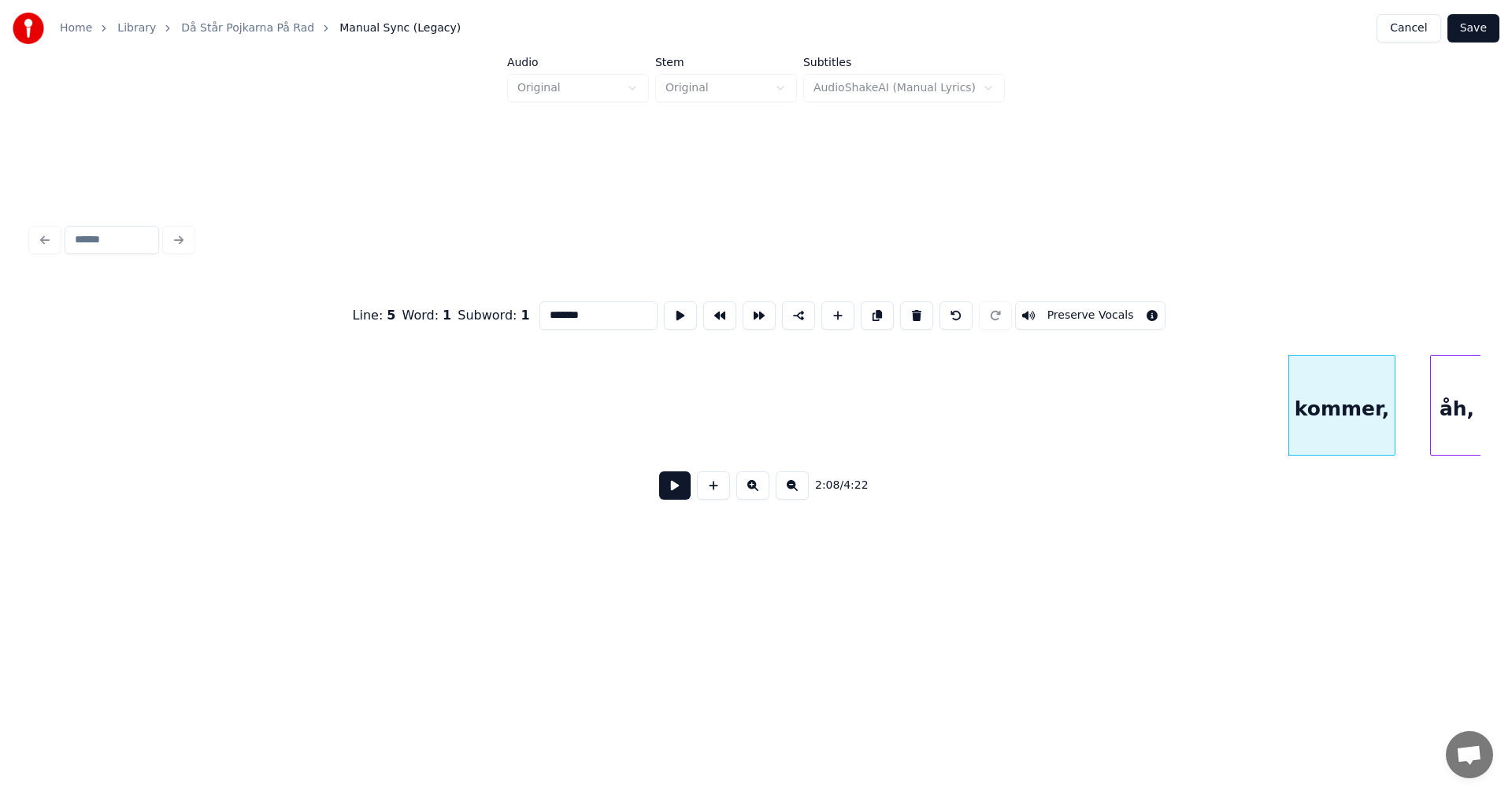
click at [914, 309] on button at bounding box center [916, 316] width 33 height 29
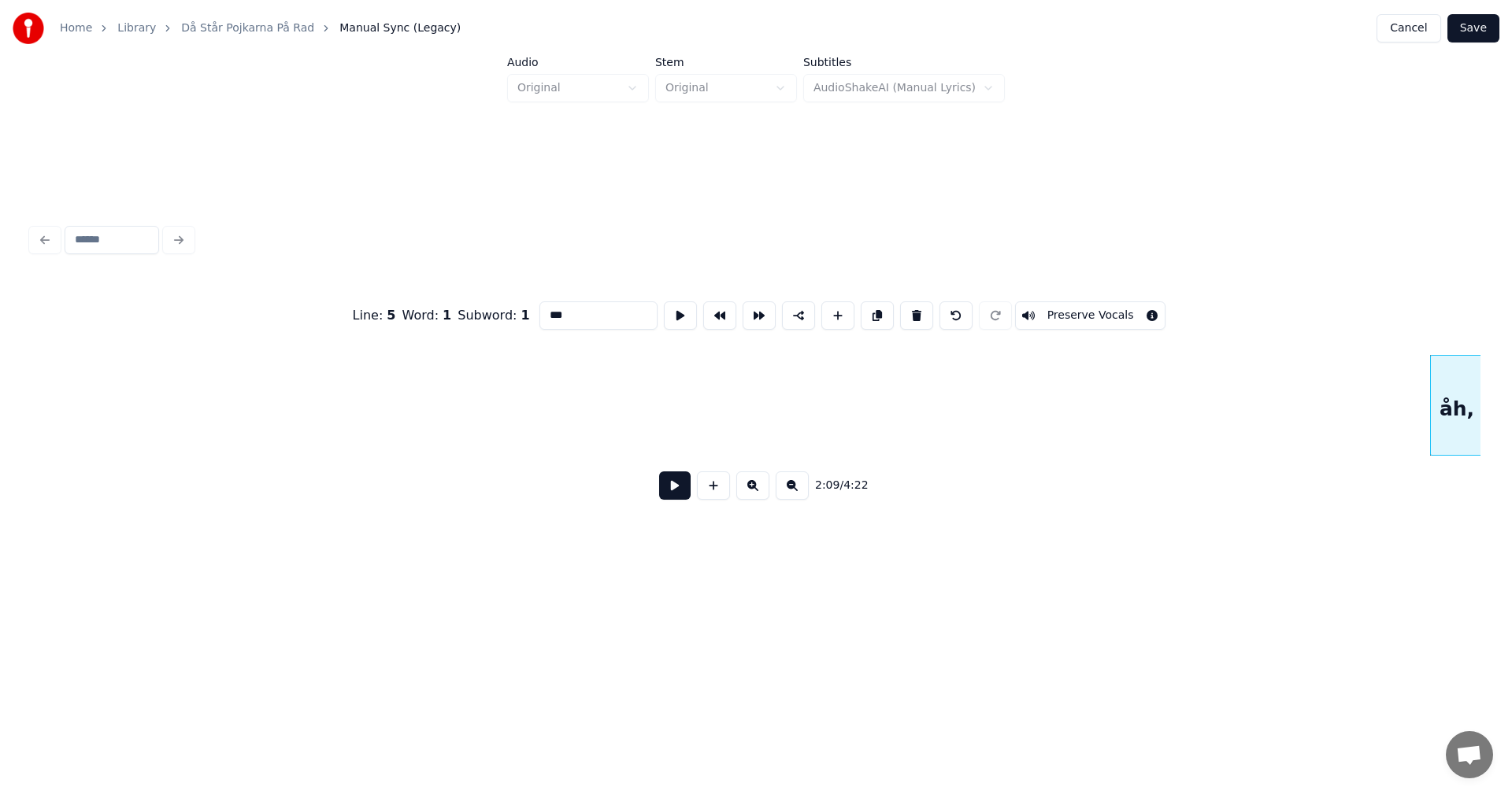
click at [914, 309] on button at bounding box center [916, 316] width 33 height 29
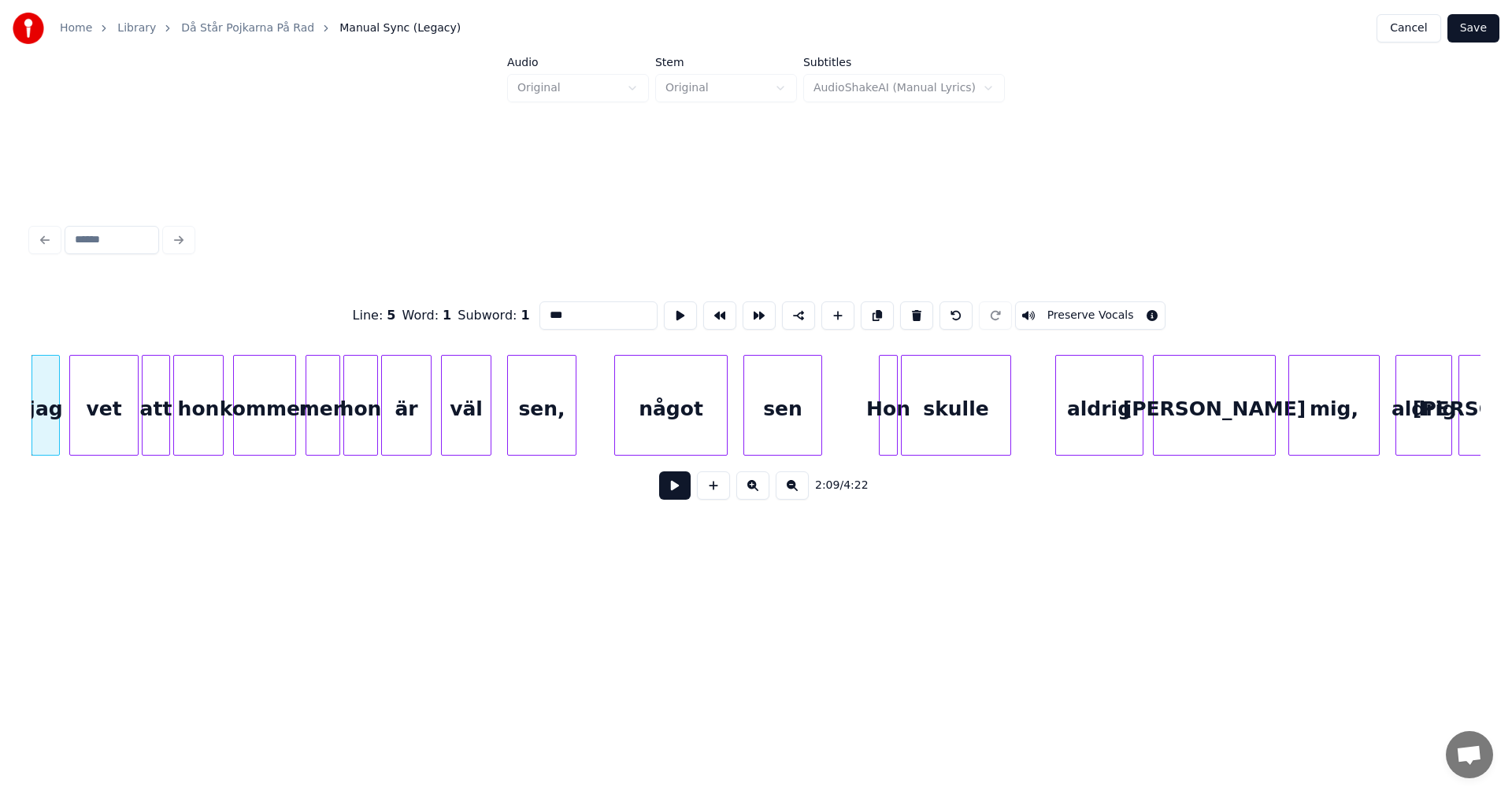
click at [914, 309] on button at bounding box center [916, 316] width 33 height 29
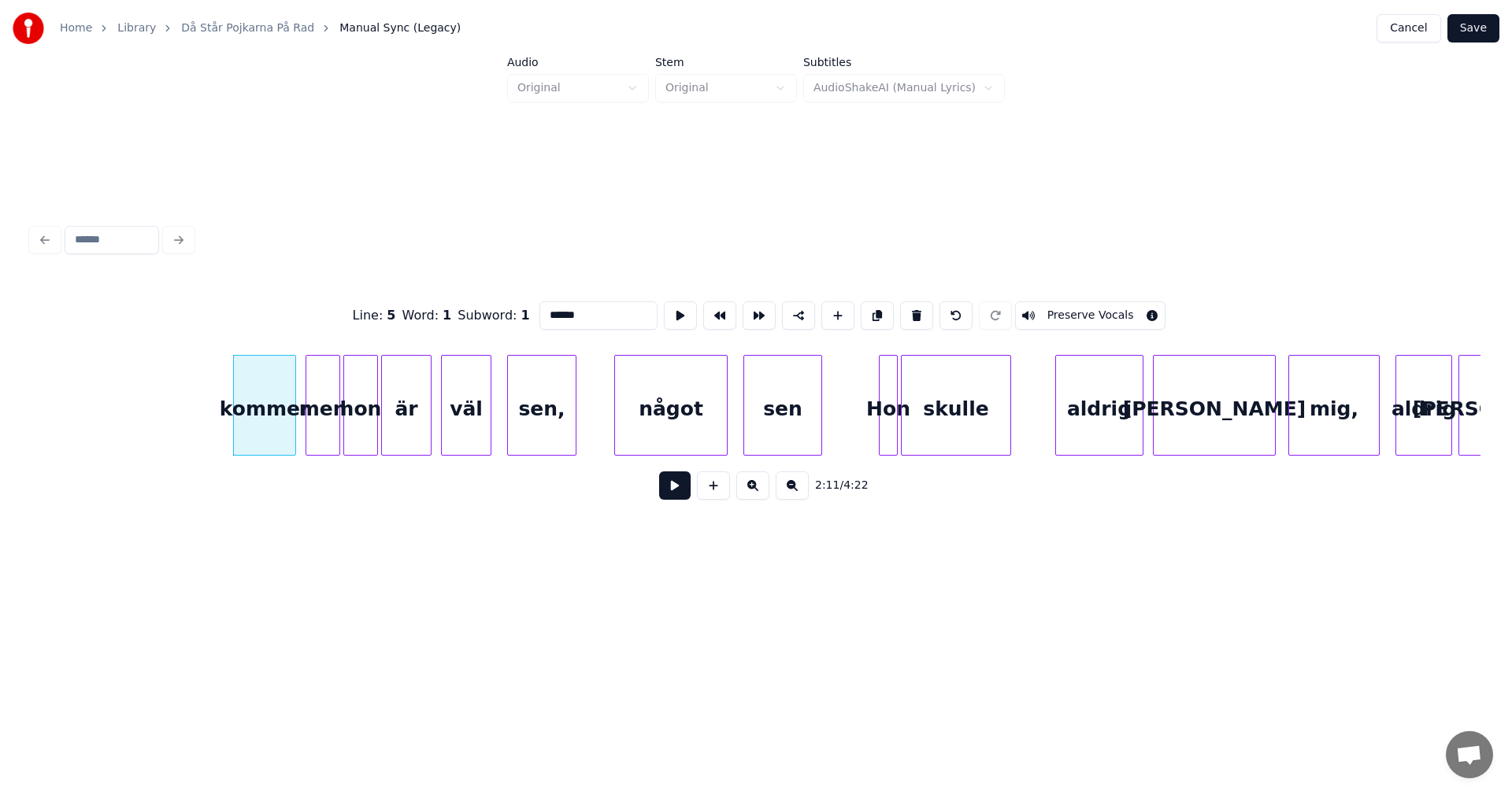
click at [914, 309] on button at bounding box center [916, 316] width 33 height 29
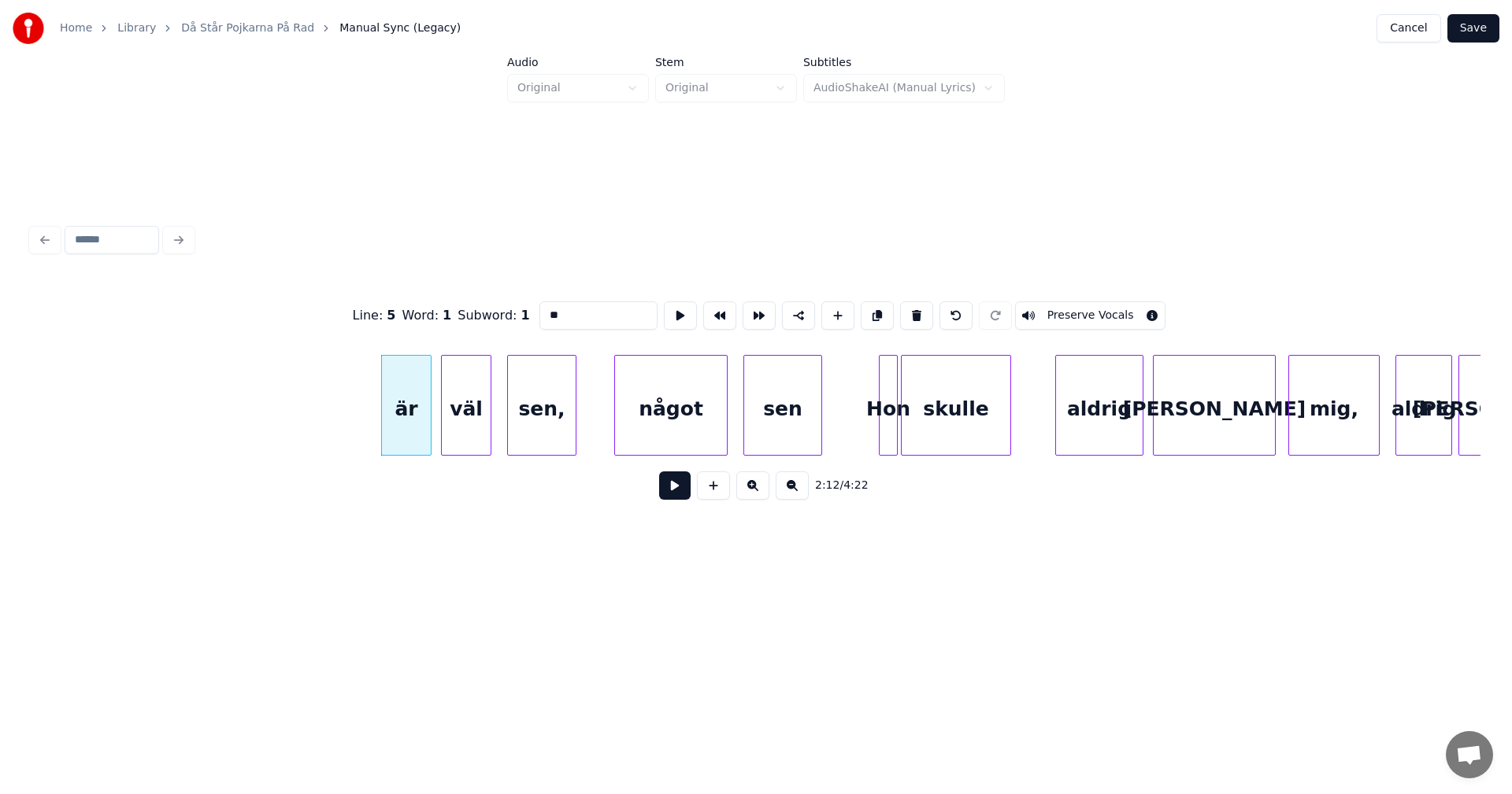
click at [914, 309] on button at bounding box center [916, 316] width 33 height 29
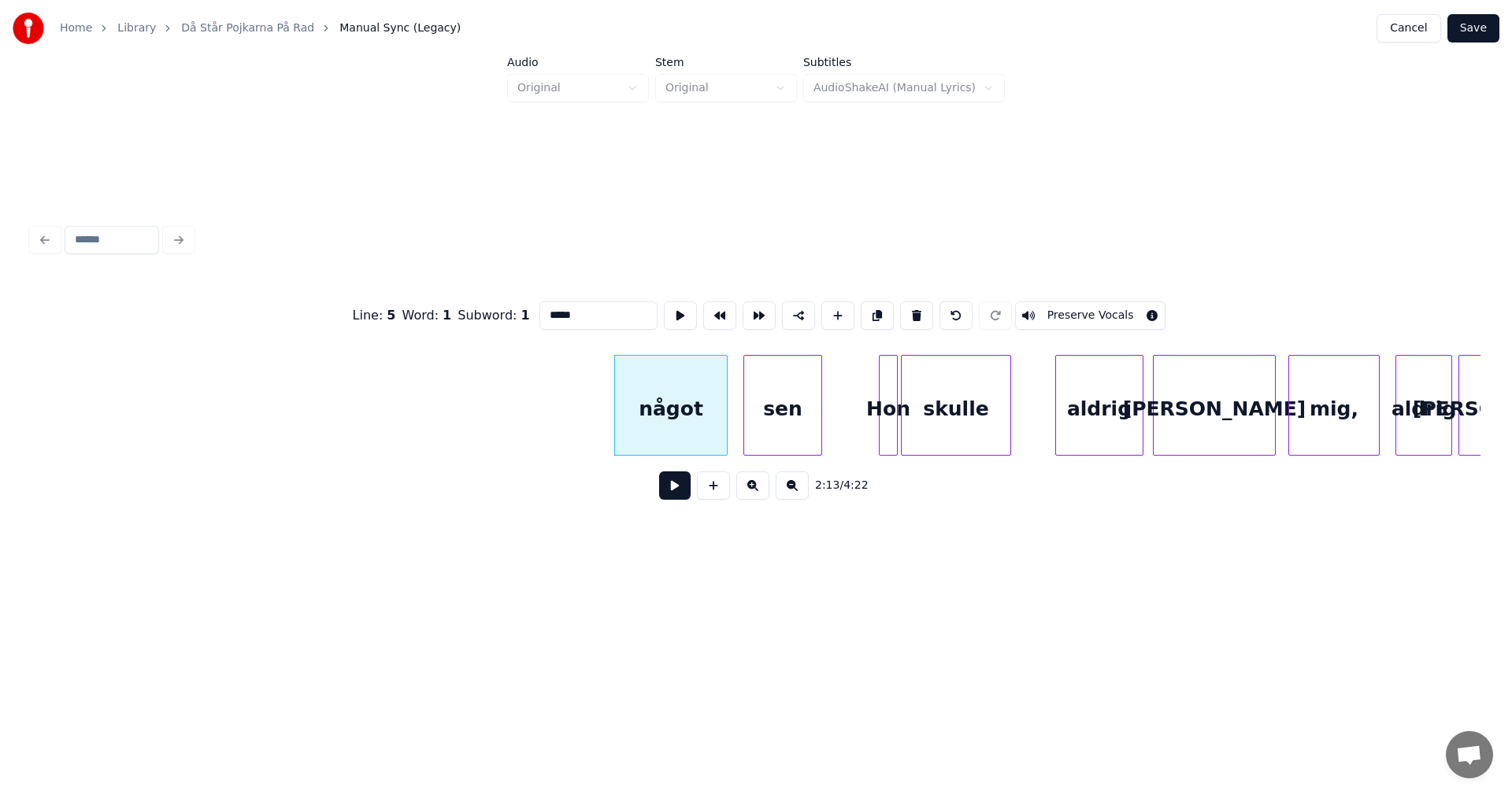
click at [914, 309] on button at bounding box center [916, 316] width 33 height 29
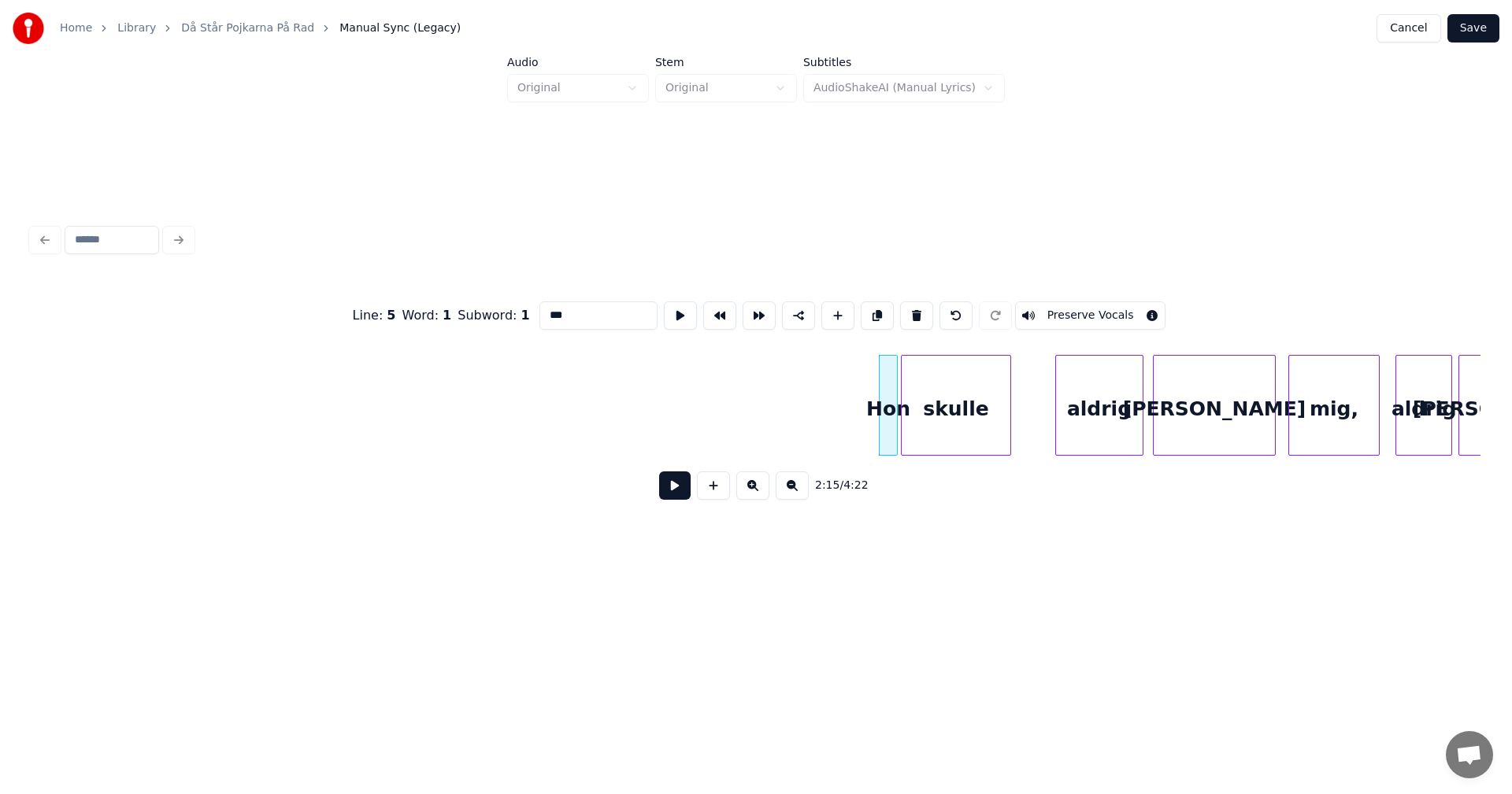
click at [914, 309] on button at bounding box center [916, 316] width 33 height 29
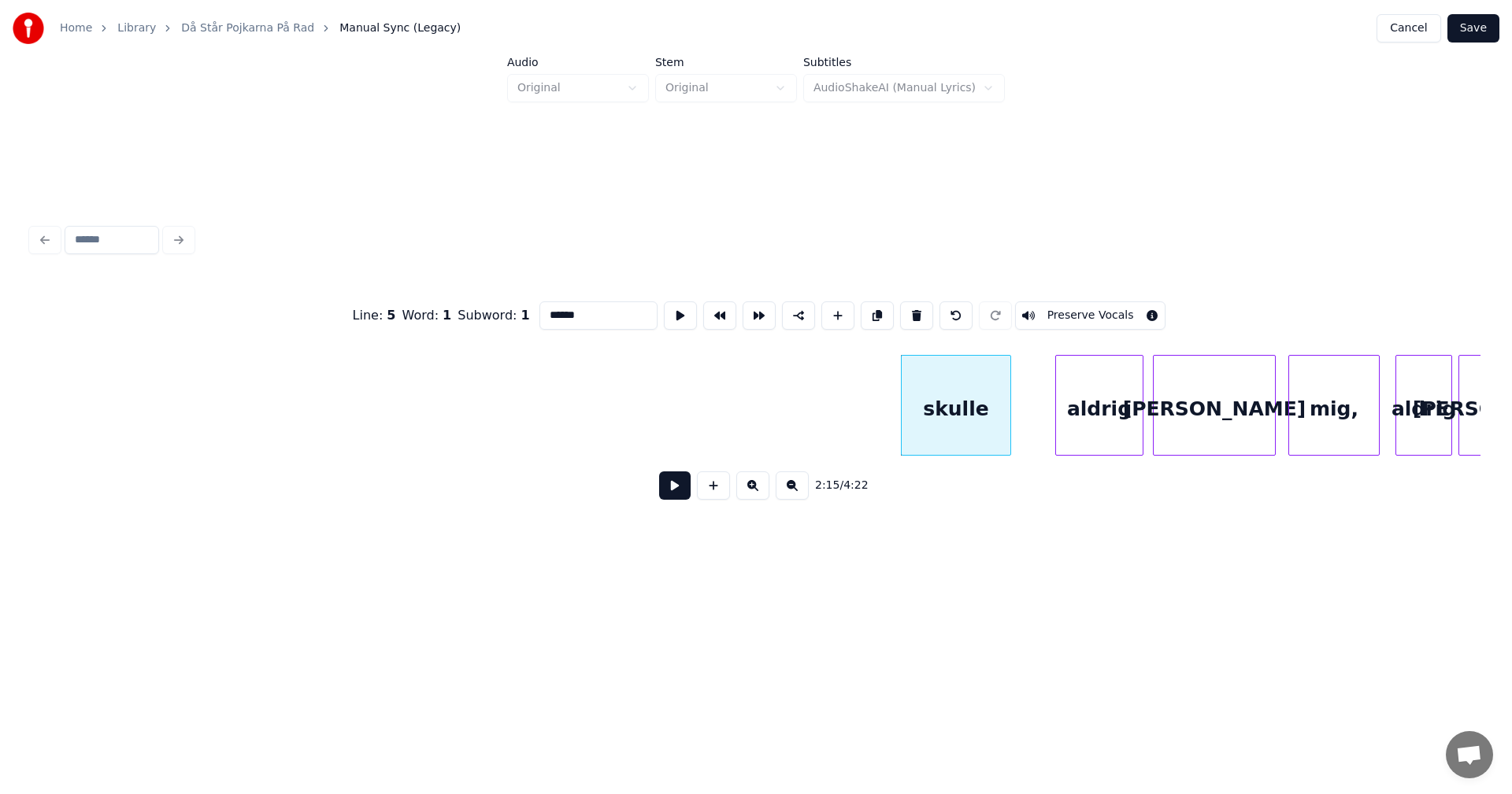
click at [914, 309] on button at bounding box center [916, 316] width 33 height 29
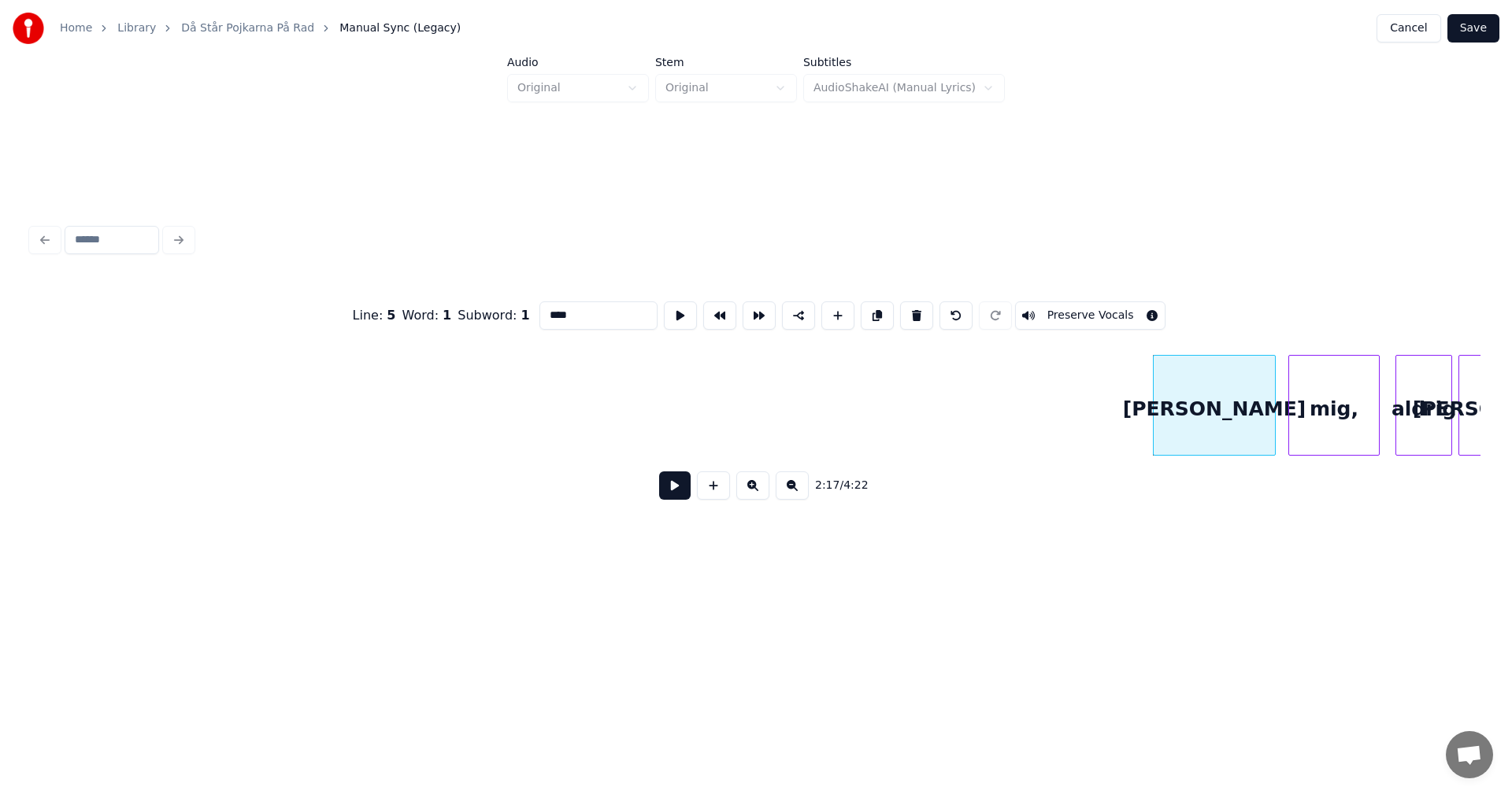
click at [914, 309] on button at bounding box center [916, 316] width 33 height 29
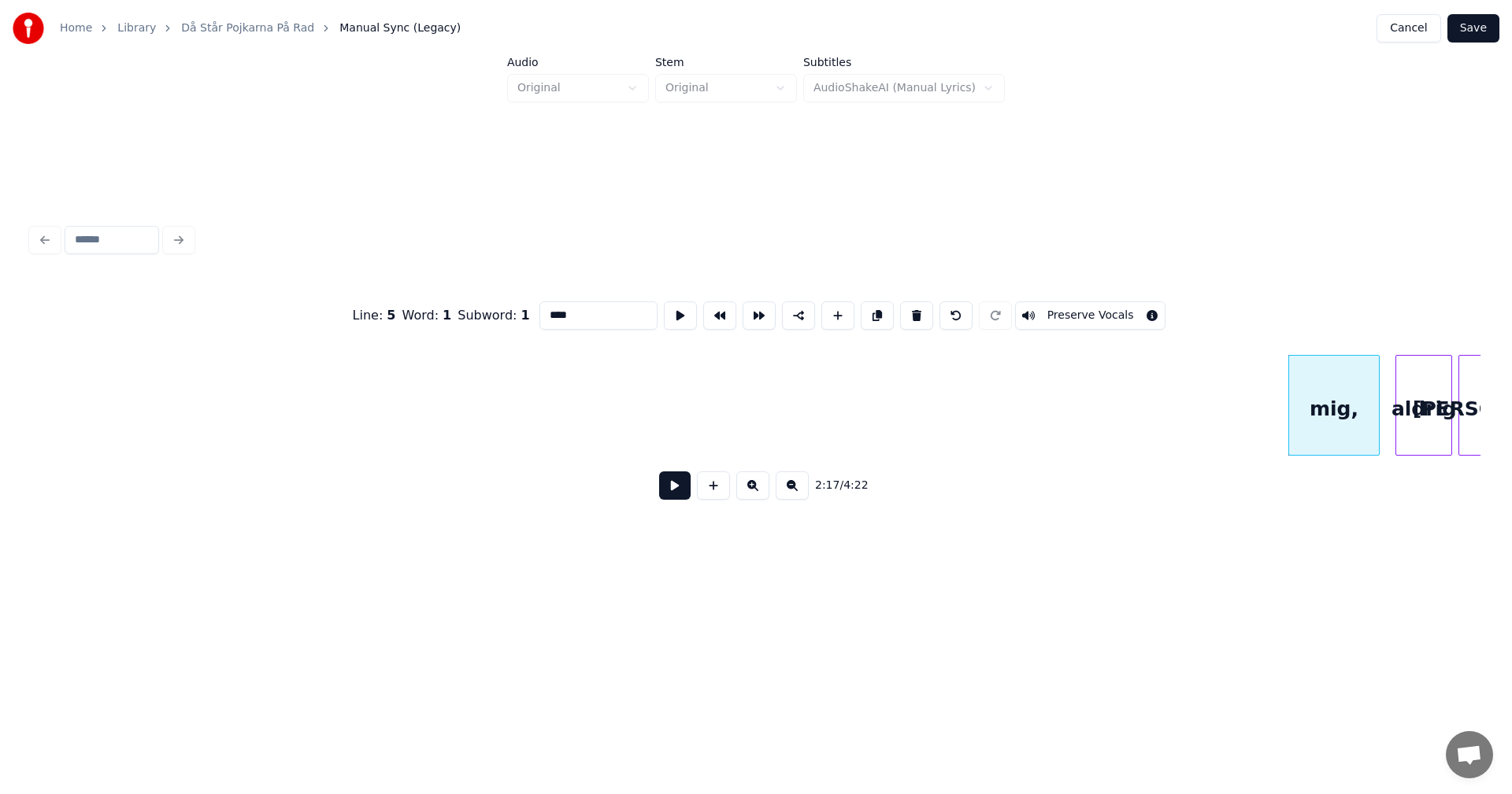
click at [914, 309] on button at bounding box center [916, 316] width 33 height 29
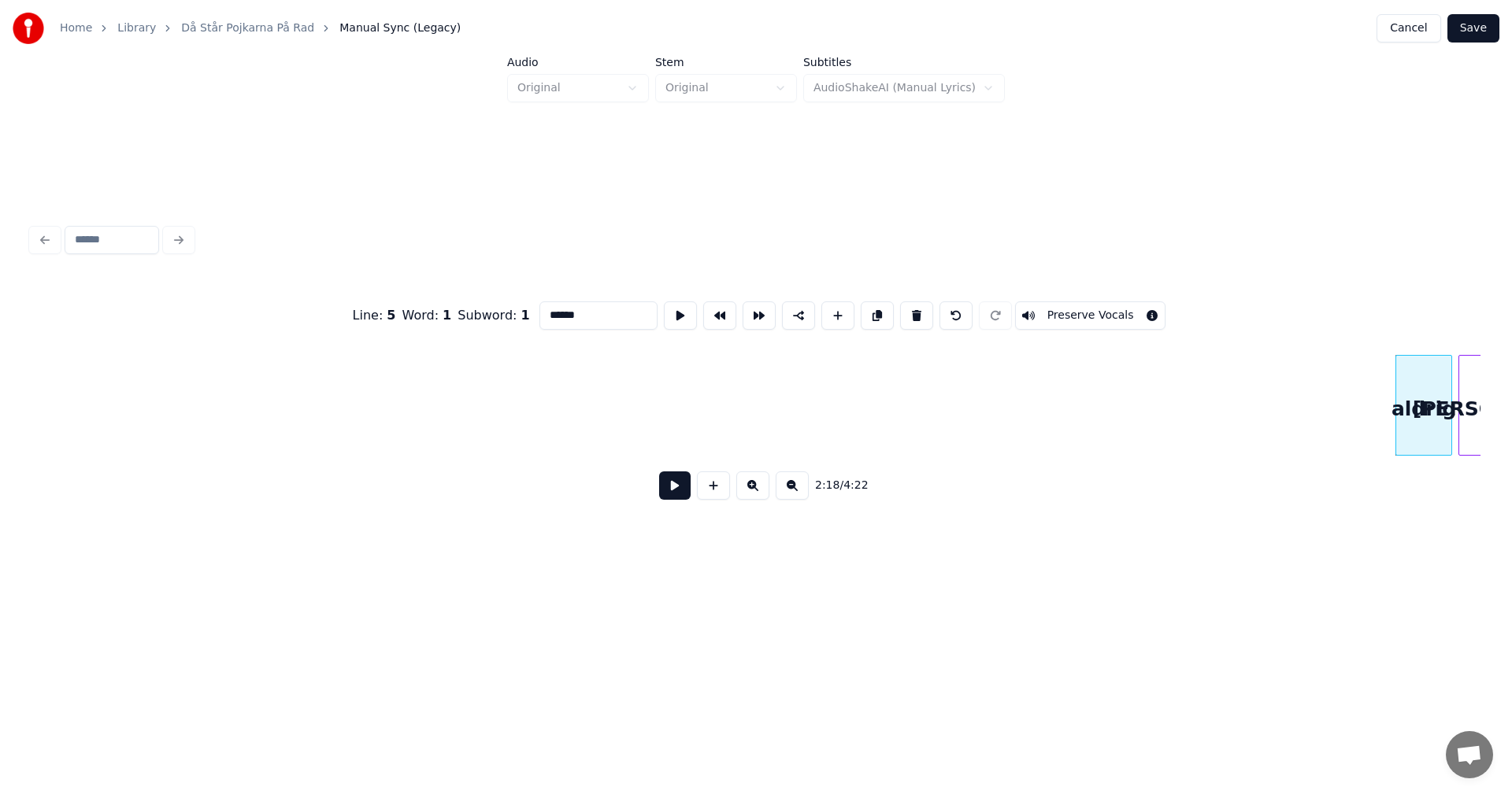
click at [914, 309] on button at bounding box center [916, 316] width 33 height 29
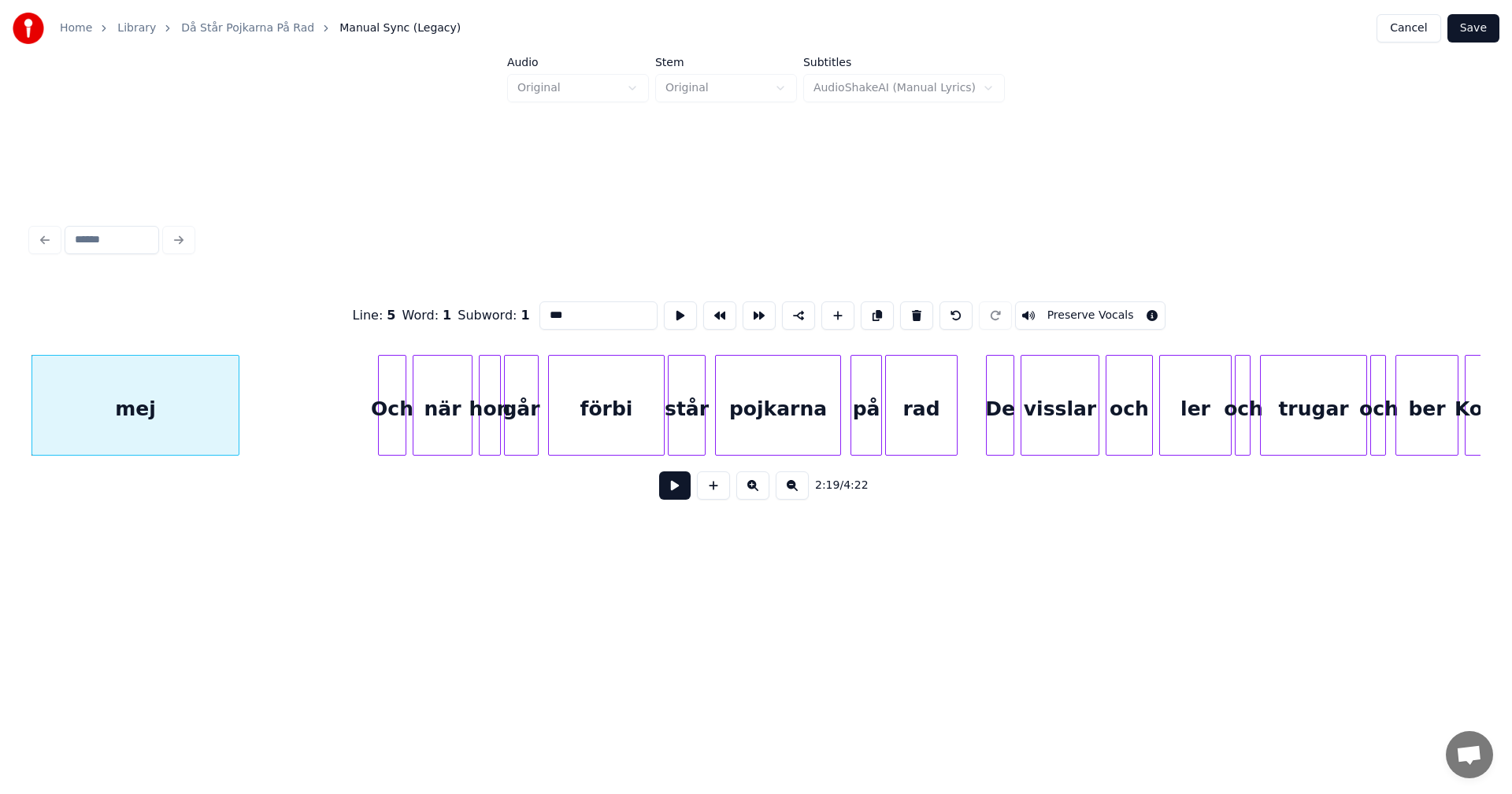
click at [914, 309] on button at bounding box center [916, 316] width 33 height 29
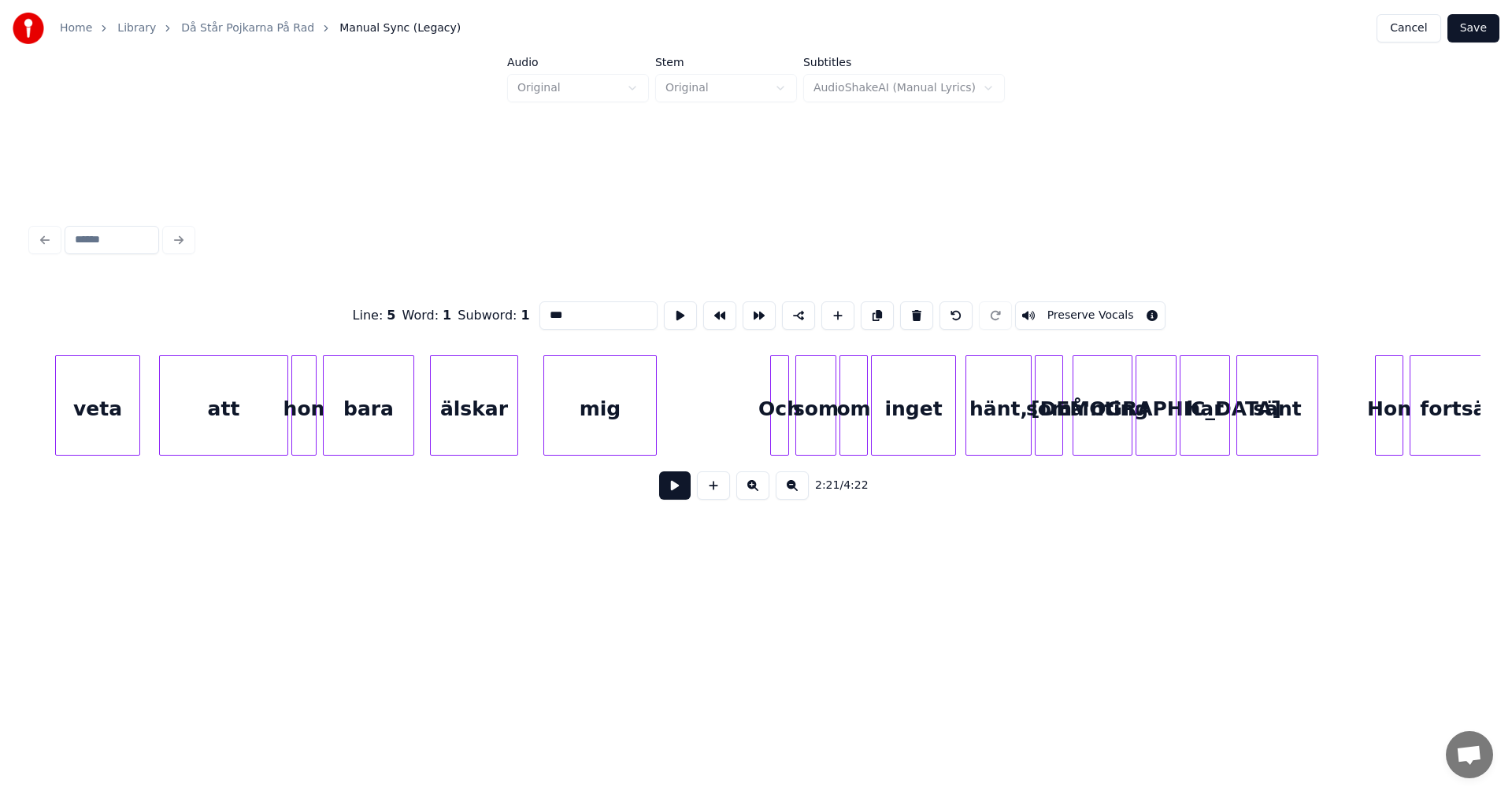
scroll to position [0, 24351]
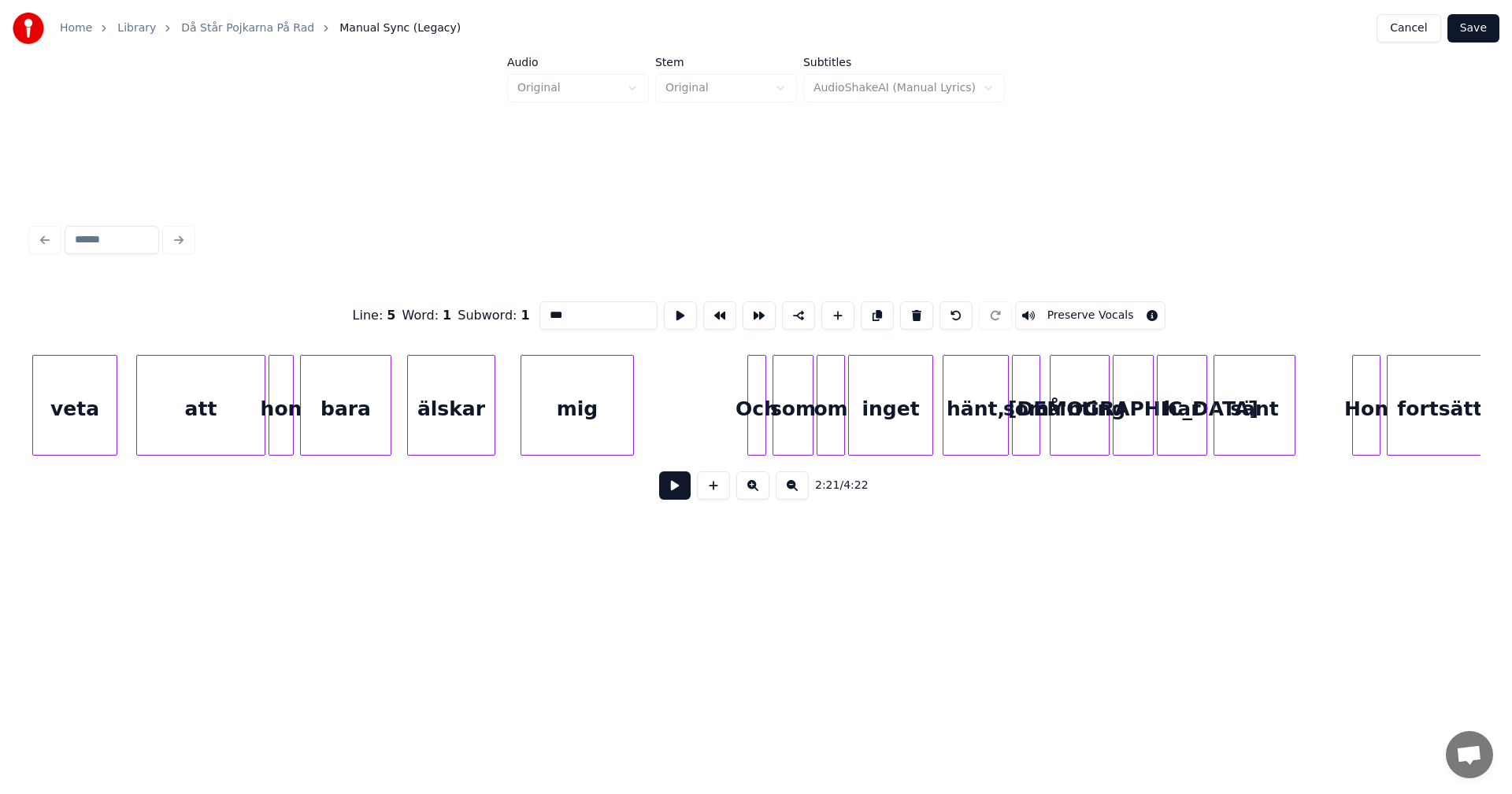
click at [755, 373] on div "Och" at bounding box center [756, 409] width 17 height 107
click at [910, 312] on button at bounding box center [916, 316] width 33 height 29
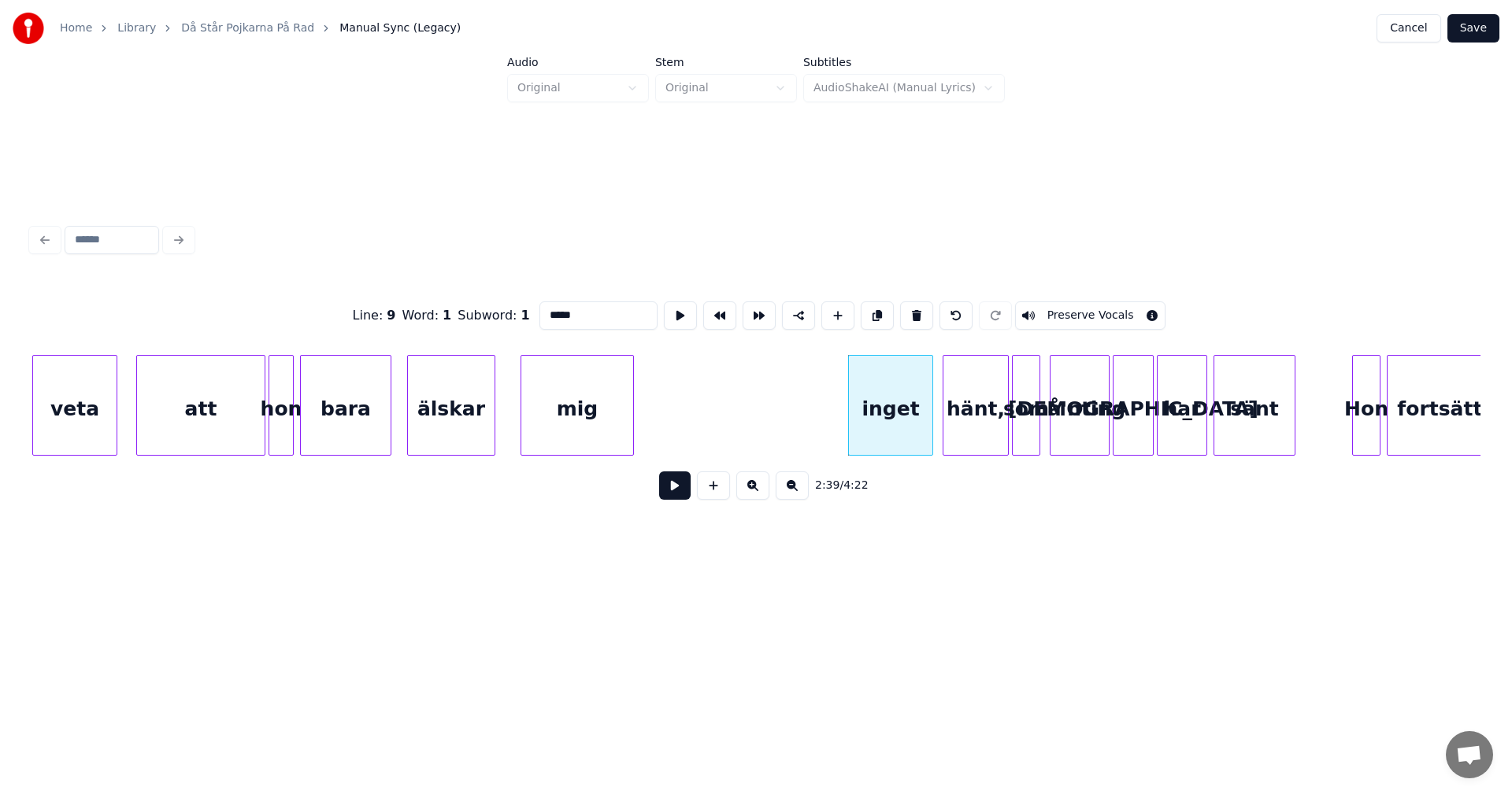
click at [910, 312] on button at bounding box center [916, 316] width 33 height 29
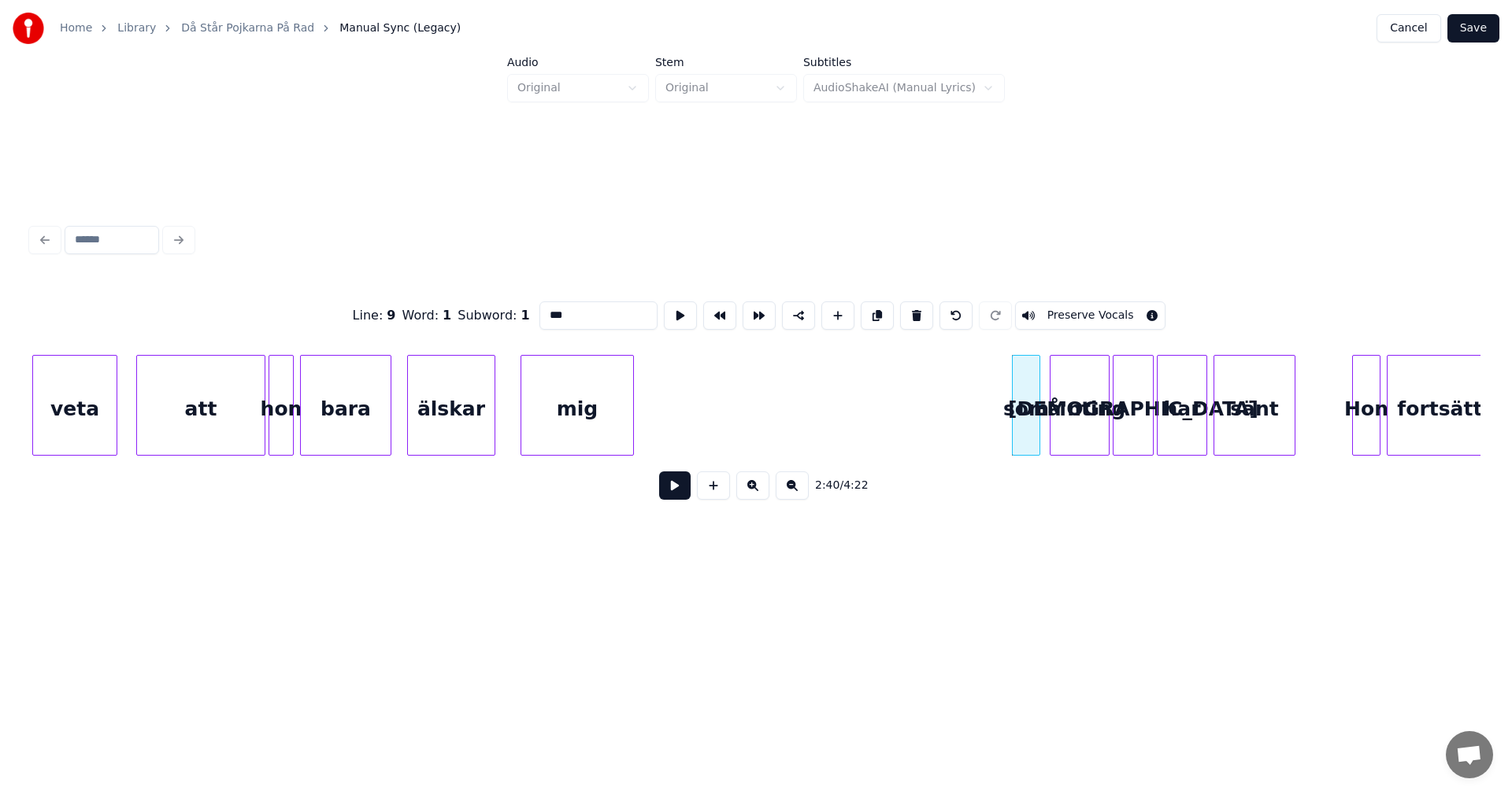
click at [910, 312] on button at bounding box center [916, 316] width 33 height 29
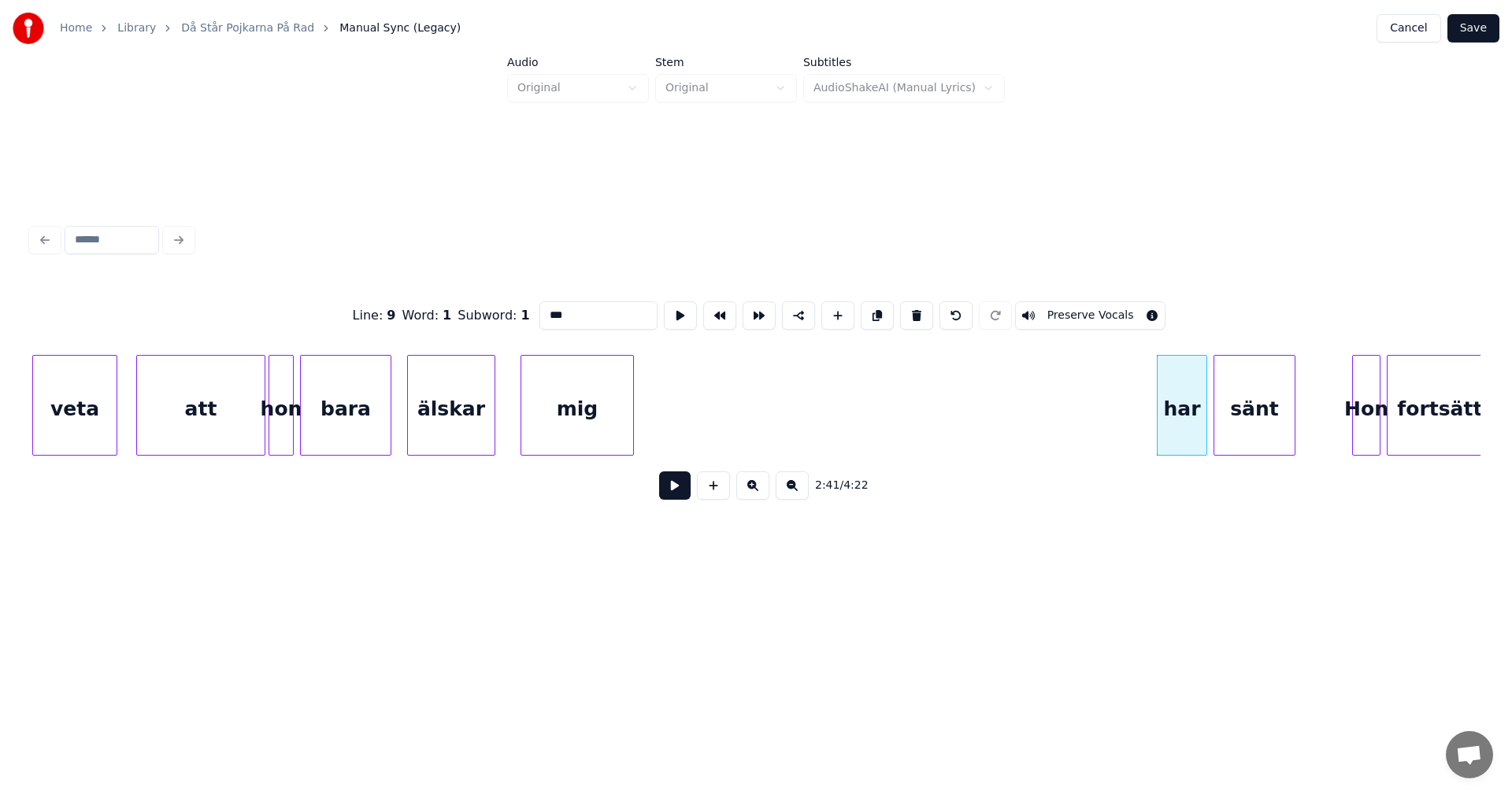
click at [910, 312] on button at bounding box center [916, 316] width 33 height 29
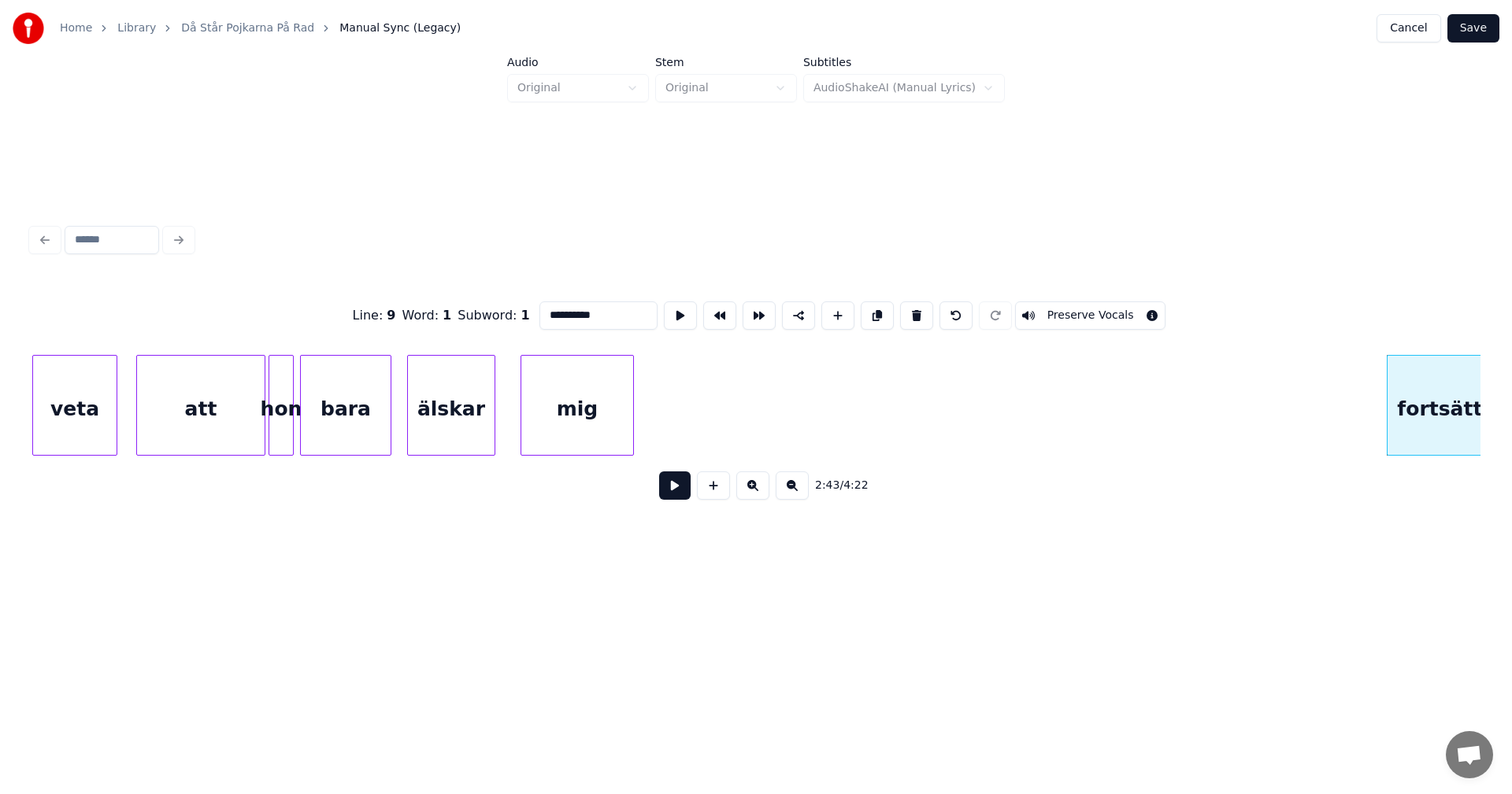
click at [910, 312] on button at bounding box center [916, 316] width 33 height 29
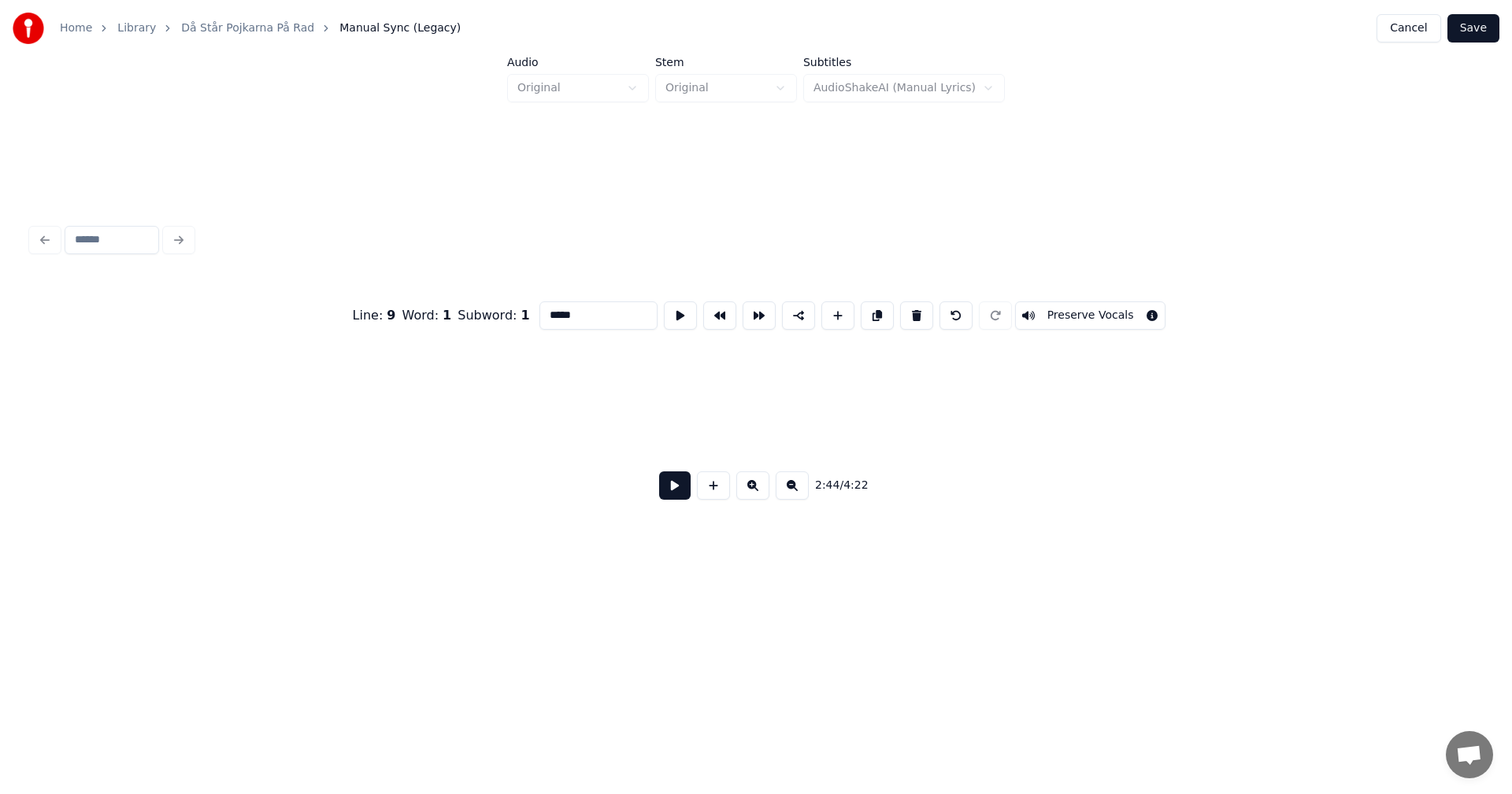
scroll to position [0, 25842]
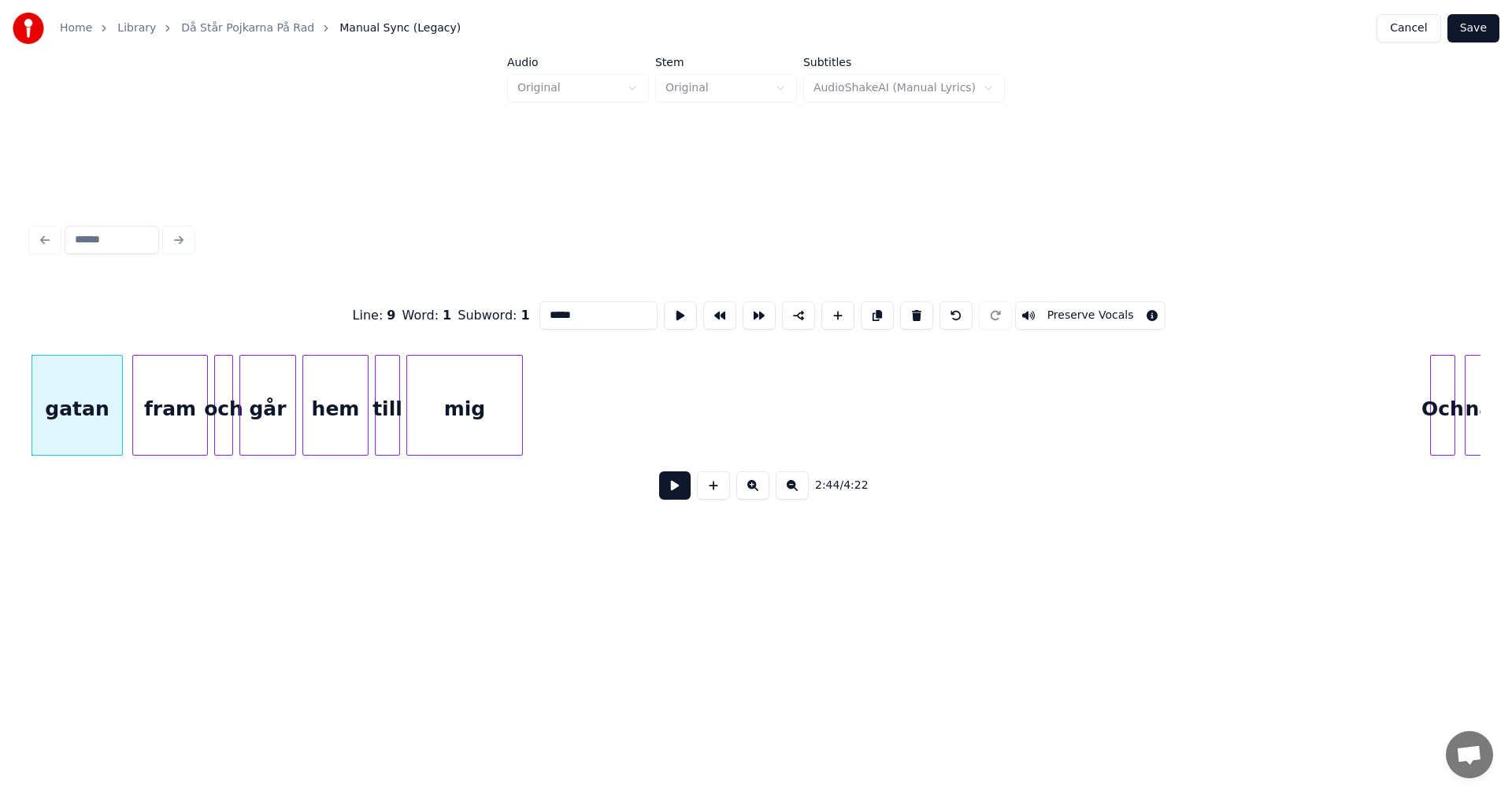
click at [910, 312] on button at bounding box center [916, 316] width 33 height 29
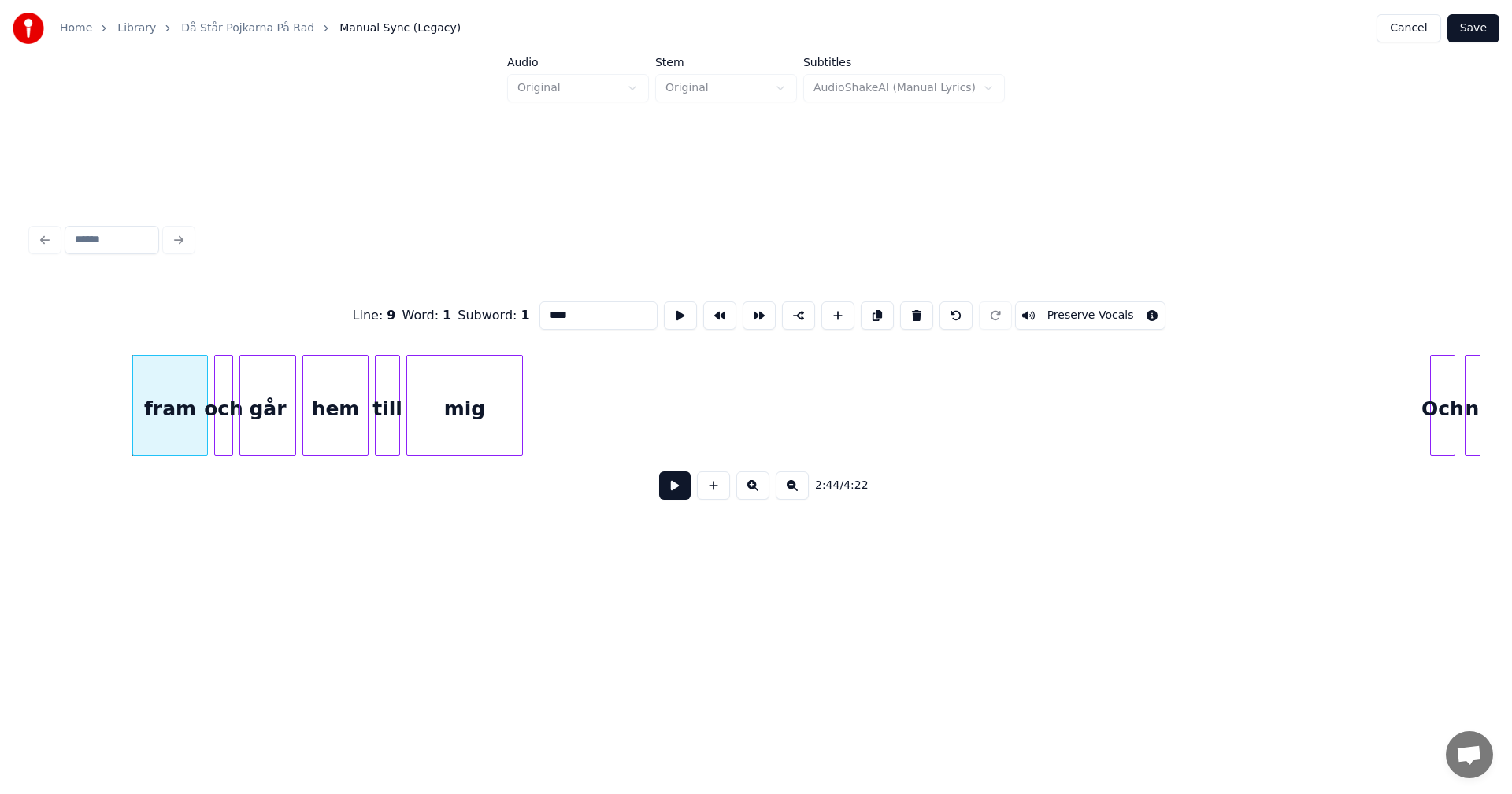
click at [910, 312] on button at bounding box center [916, 316] width 33 height 29
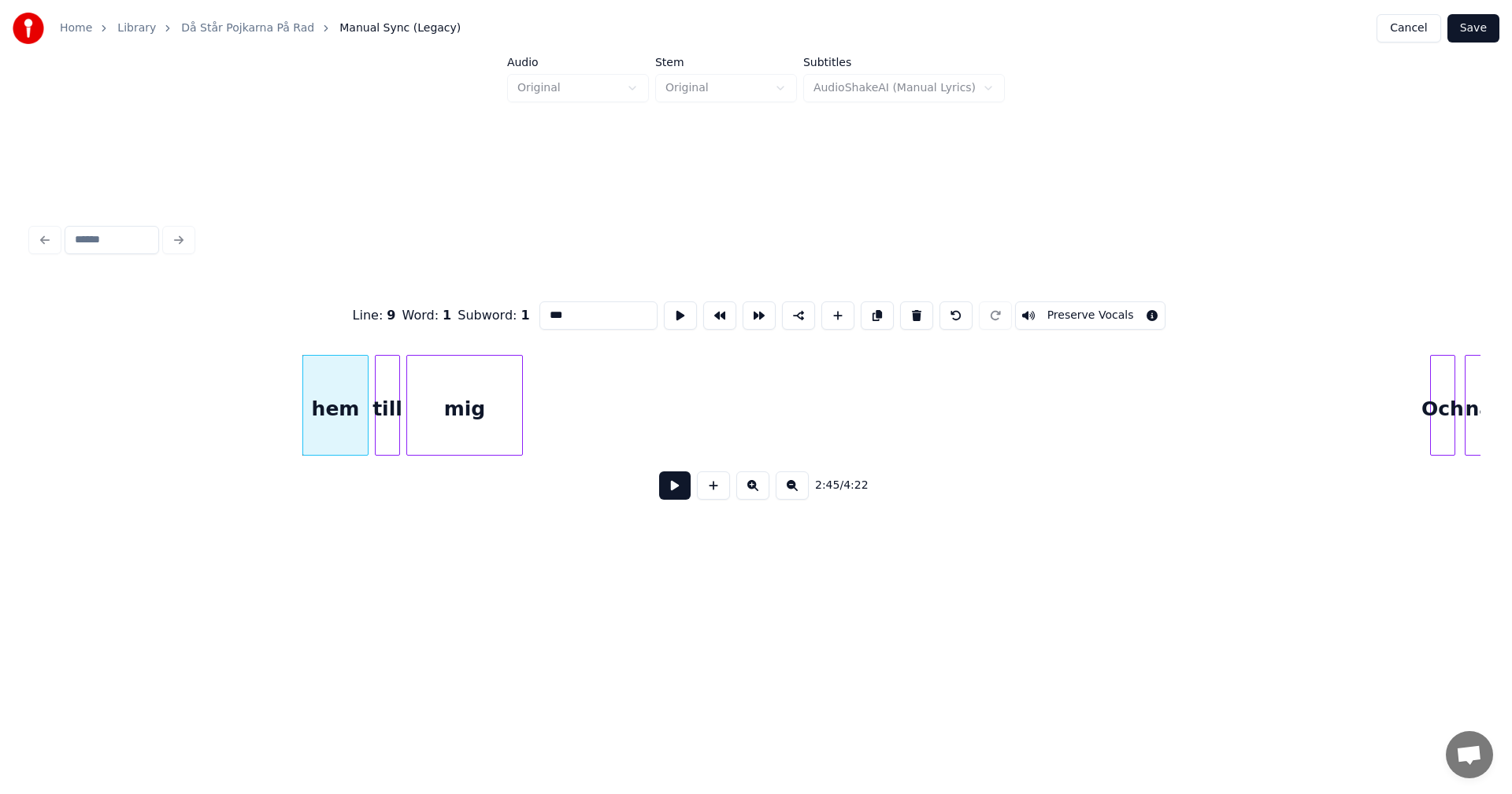
click at [910, 312] on button at bounding box center [916, 316] width 33 height 29
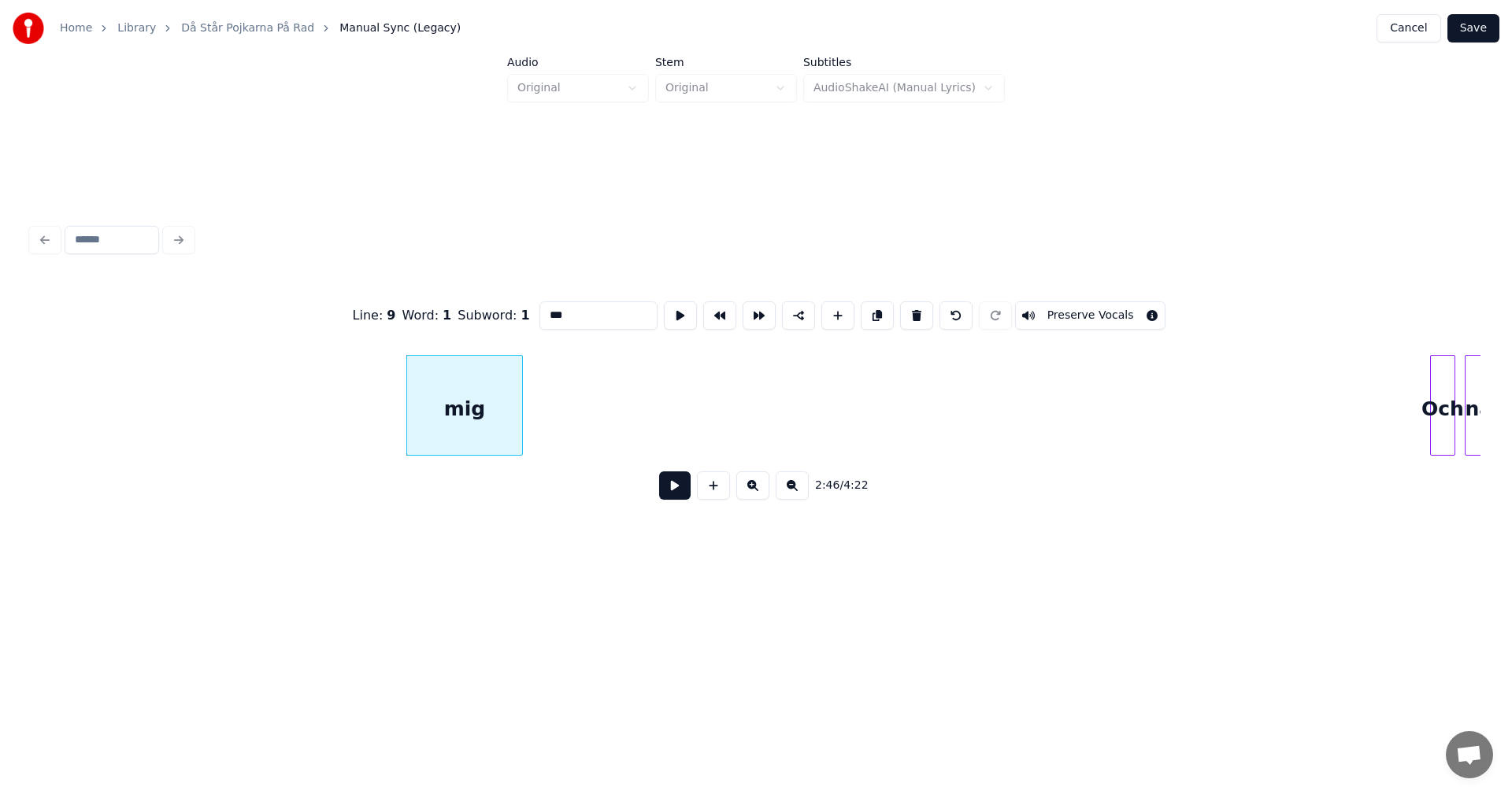
click at [910, 312] on button at bounding box center [916, 316] width 33 height 29
type input "***"
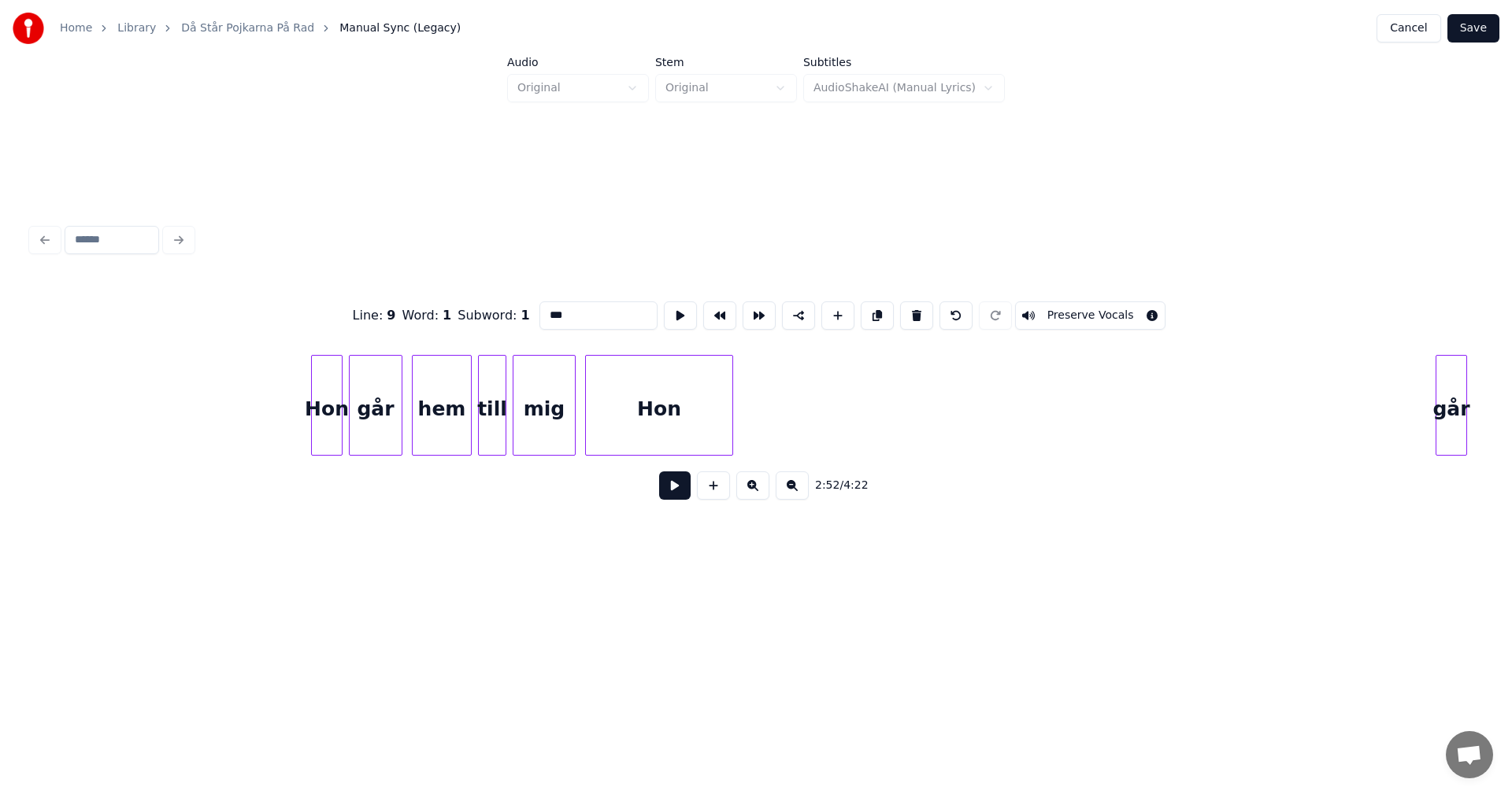
scroll to position [0, 31629]
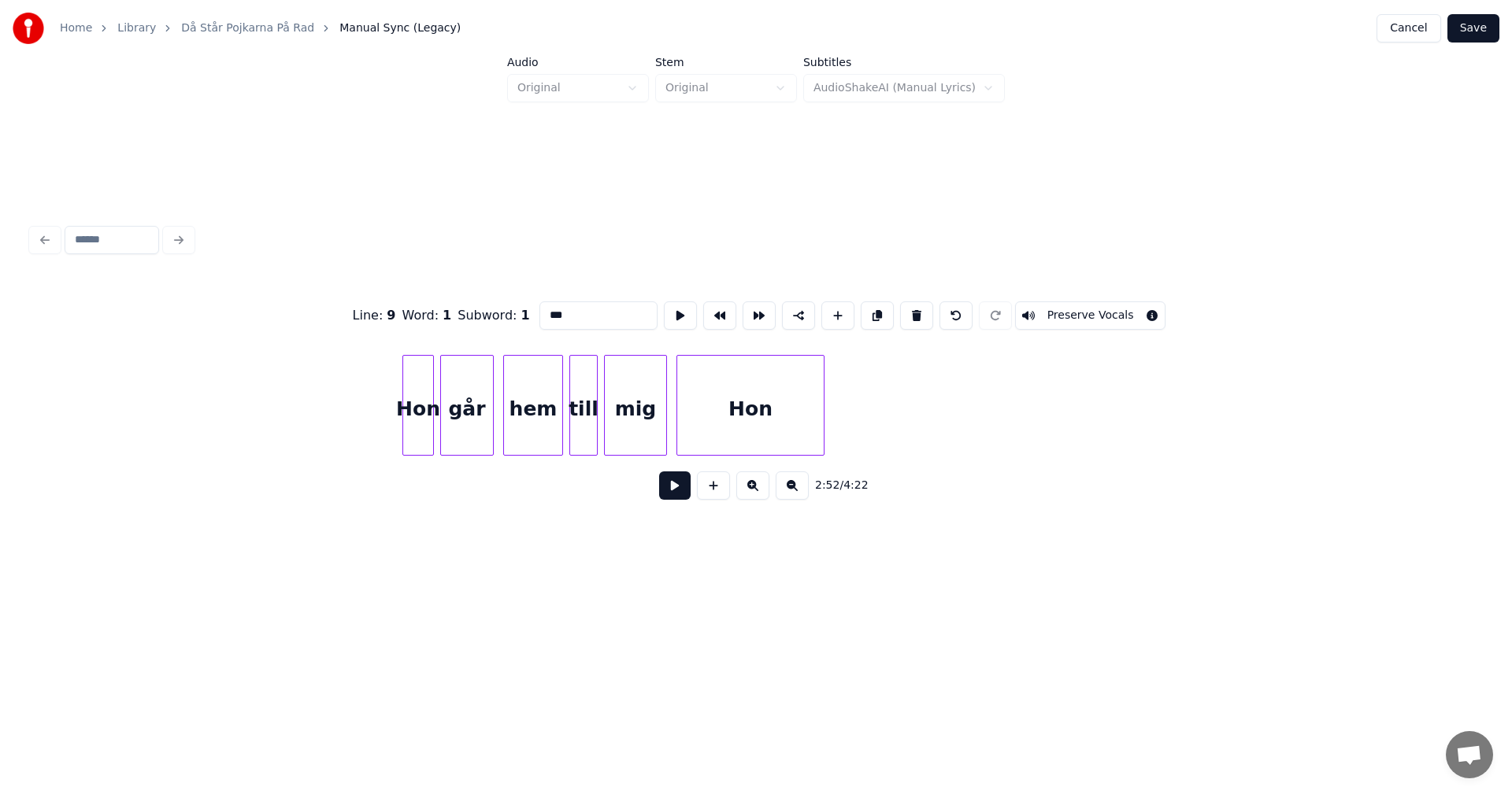
click at [1163, 453] on div "Hon går hem till mig Hon" at bounding box center [756, 405] width 1449 height 101
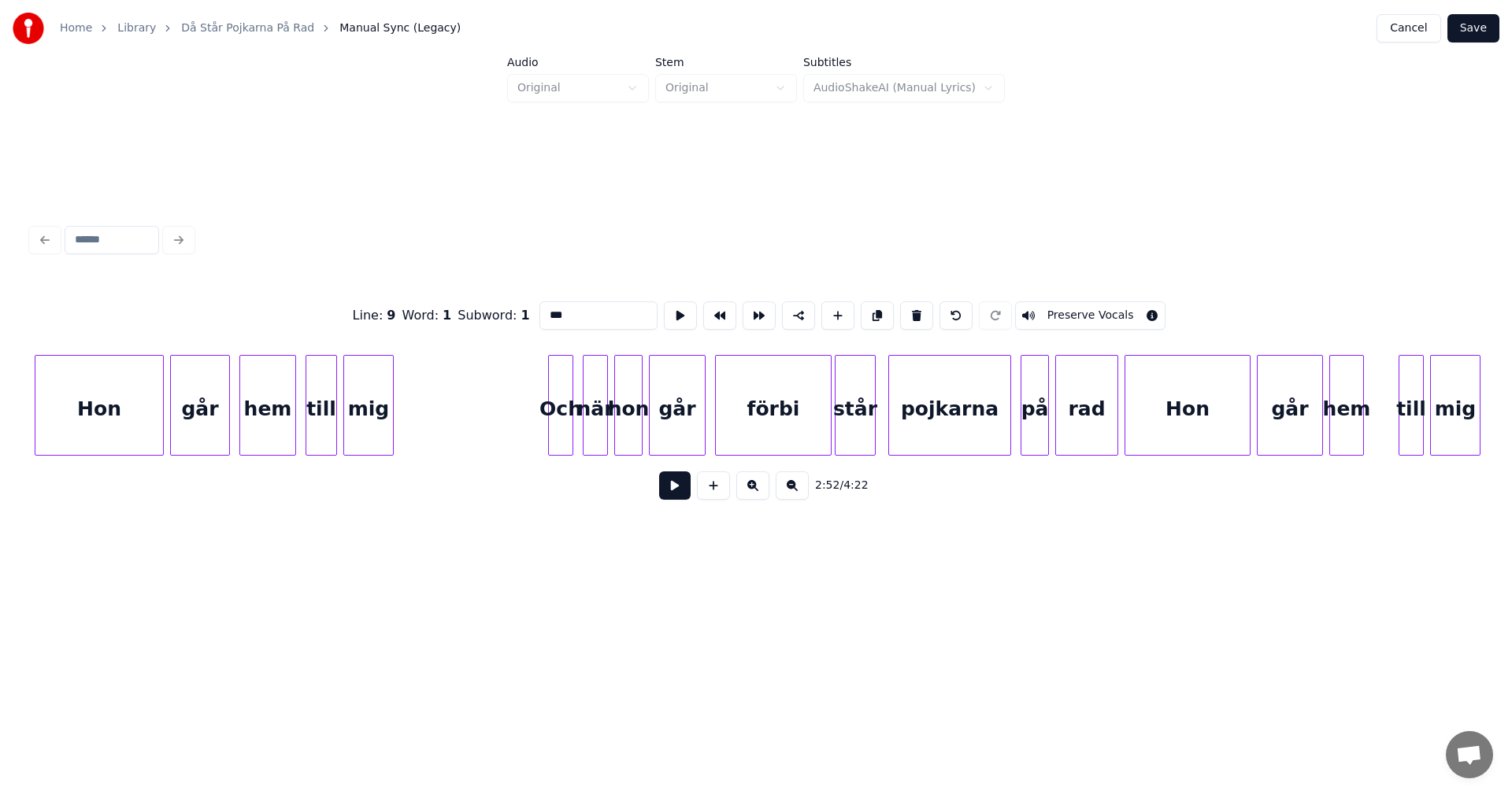
scroll to position [0, 38197]
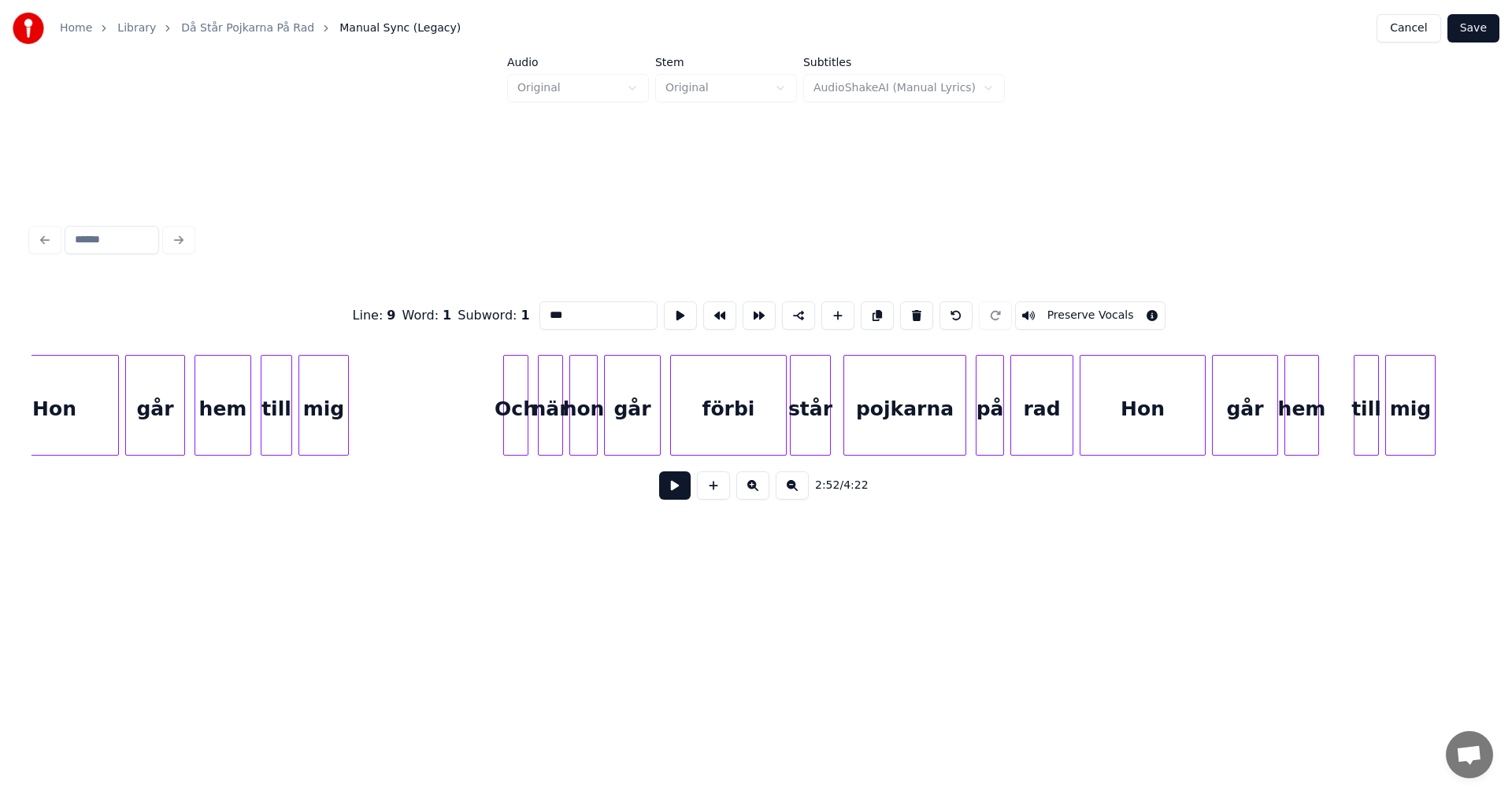
click at [1471, 30] on button "Save" at bounding box center [1473, 29] width 52 height 29
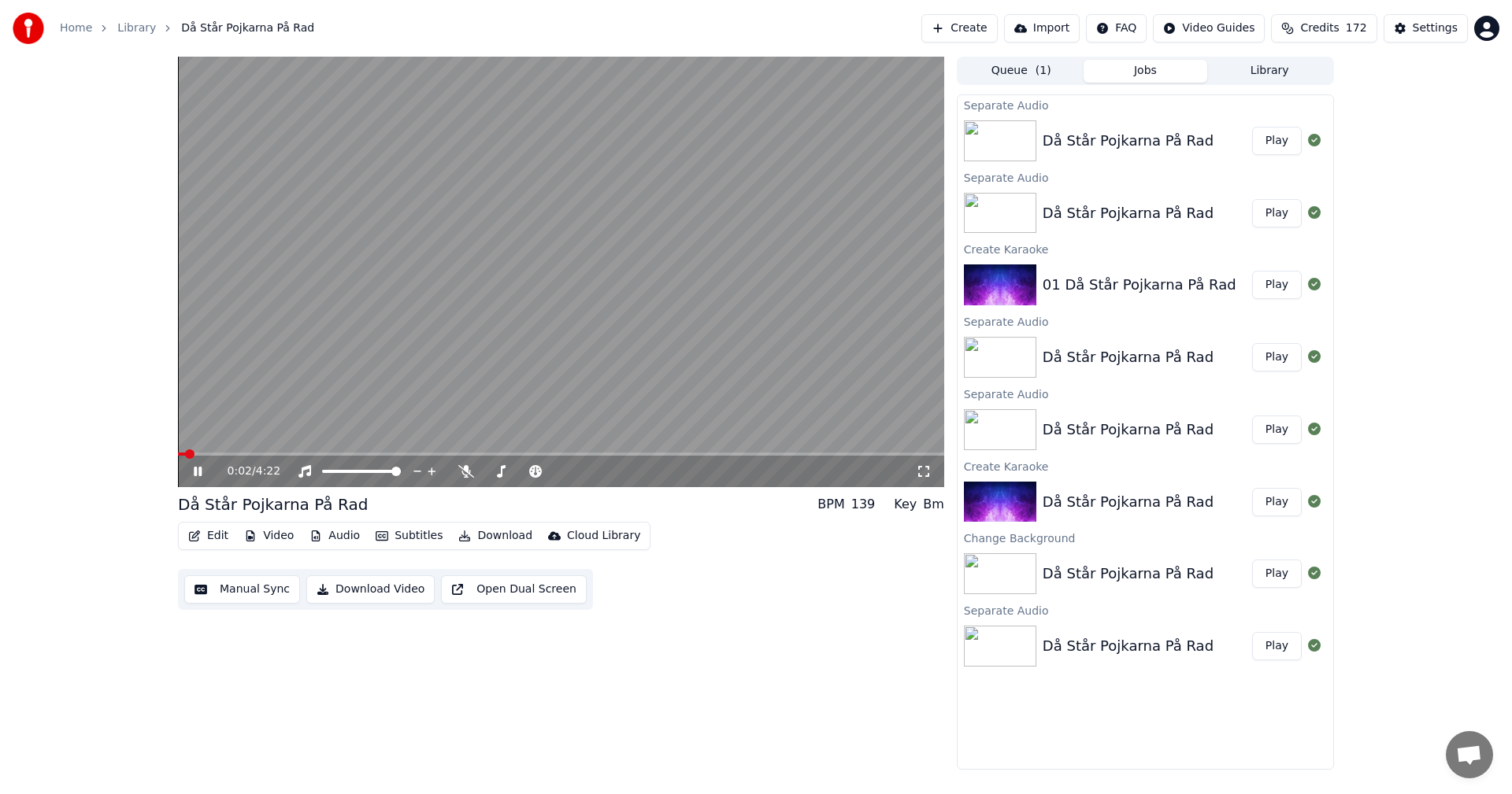
click at [227, 448] on video at bounding box center [561, 271] width 766 height 430
click at [234, 456] on span at bounding box center [561, 454] width 766 height 4
click at [199, 472] on icon at bounding box center [198, 472] width 10 height 11
click at [296, 454] on span at bounding box center [561, 454] width 766 height 4
click at [315, 455] on span at bounding box center [561, 454] width 766 height 4
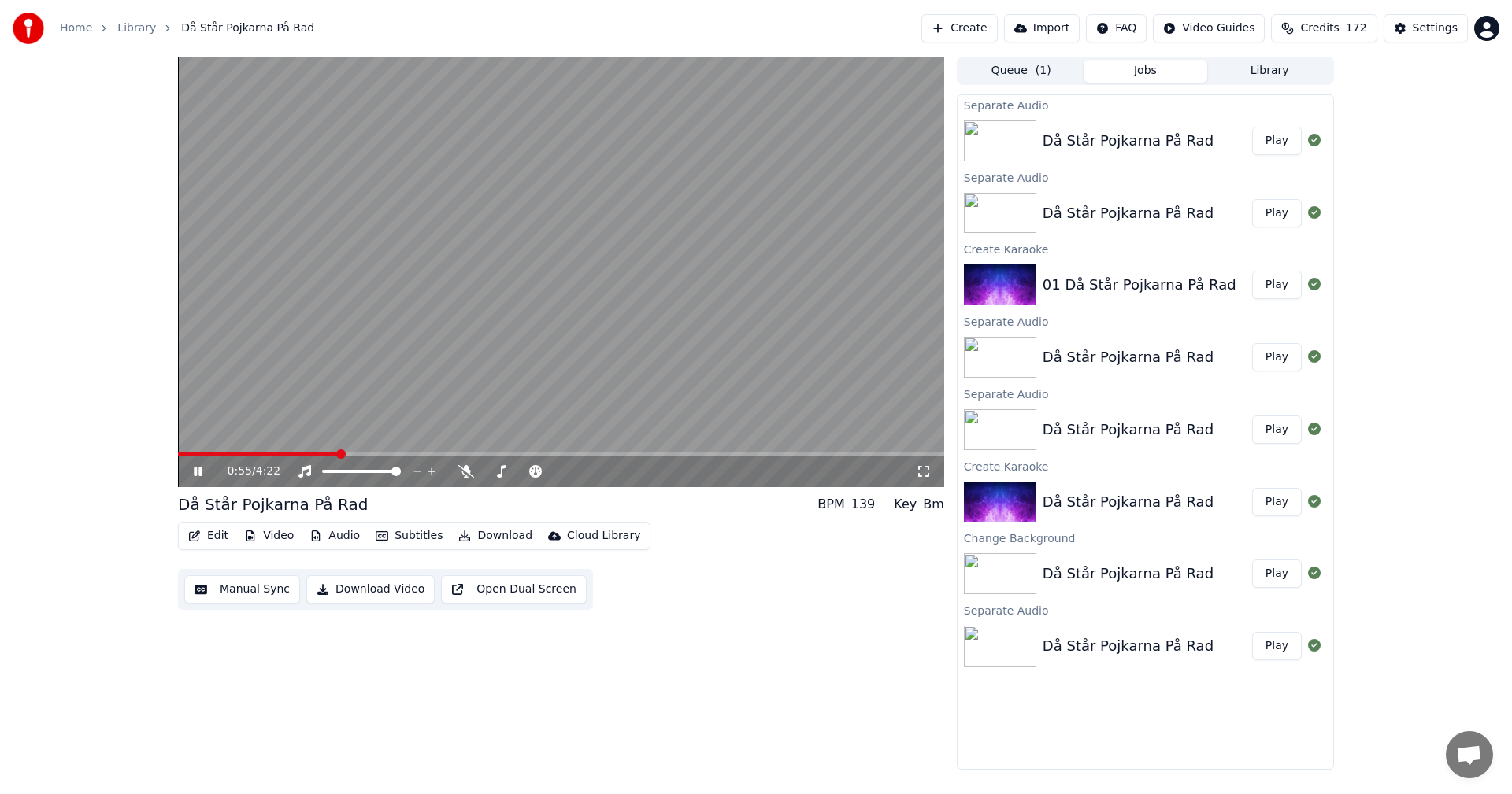
click at [337, 455] on span at bounding box center [561, 454] width 766 height 4
click at [351, 455] on span at bounding box center [561, 454] width 766 height 4
click at [376, 455] on span at bounding box center [561, 454] width 766 height 4
click at [494, 454] on span at bounding box center [561, 454] width 766 height 4
click at [511, 454] on span at bounding box center [561, 454] width 766 height 4
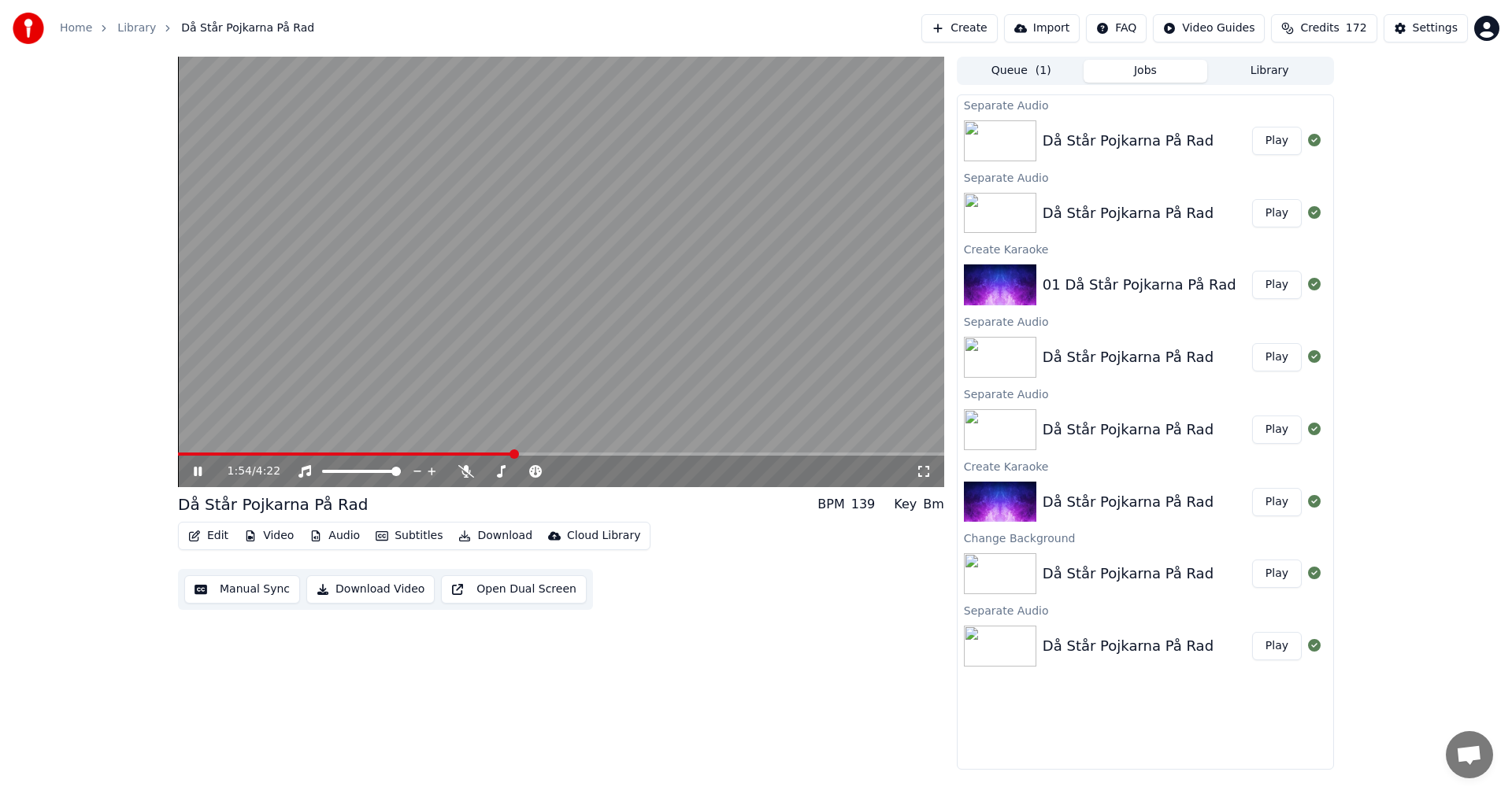
click at [552, 454] on span at bounding box center [561, 454] width 766 height 4
click at [584, 454] on span at bounding box center [561, 454] width 766 height 4
click at [625, 454] on span at bounding box center [561, 454] width 766 height 4
click at [654, 454] on span at bounding box center [561, 454] width 766 height 4
click at [696, 456] on span at bounding box center [561, 454] width 766 height 4
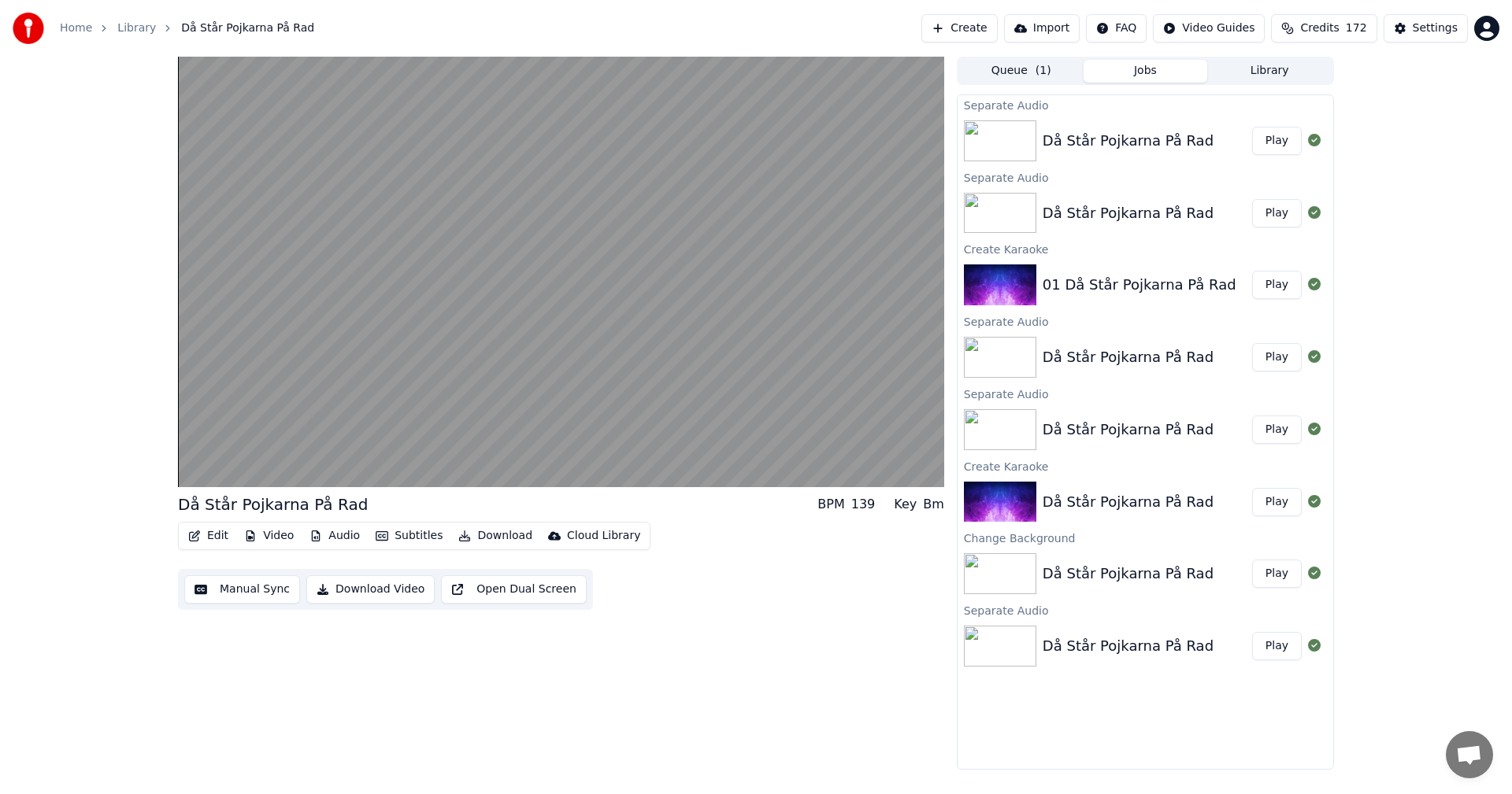
click at [200, 534] on icon "button" at bounding box center [194, 536] width 13 height 11
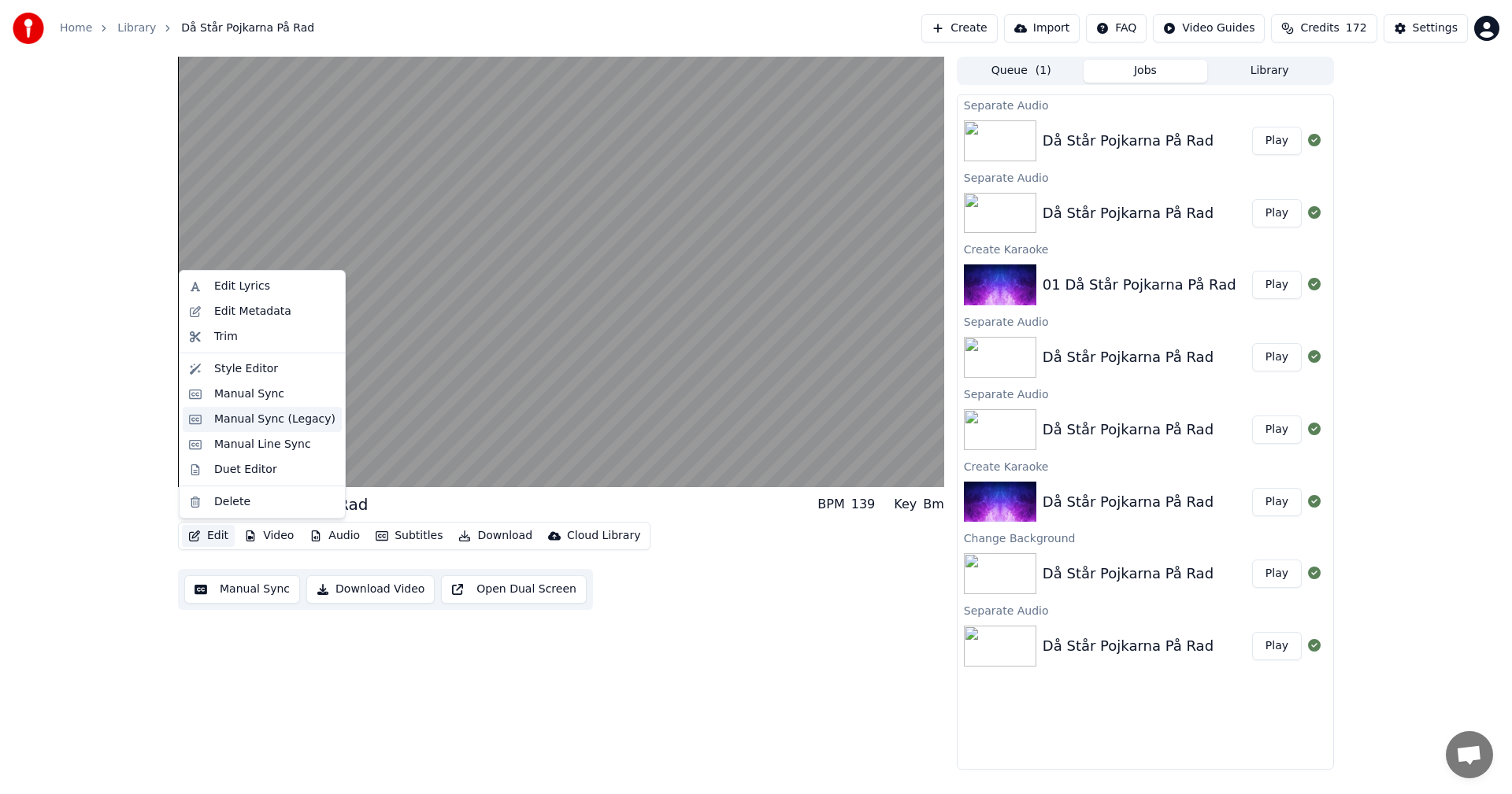
click at [242, 427] on div "Manual Sync (Legacy)" at bounding box center [274, 419] width 121 height 16
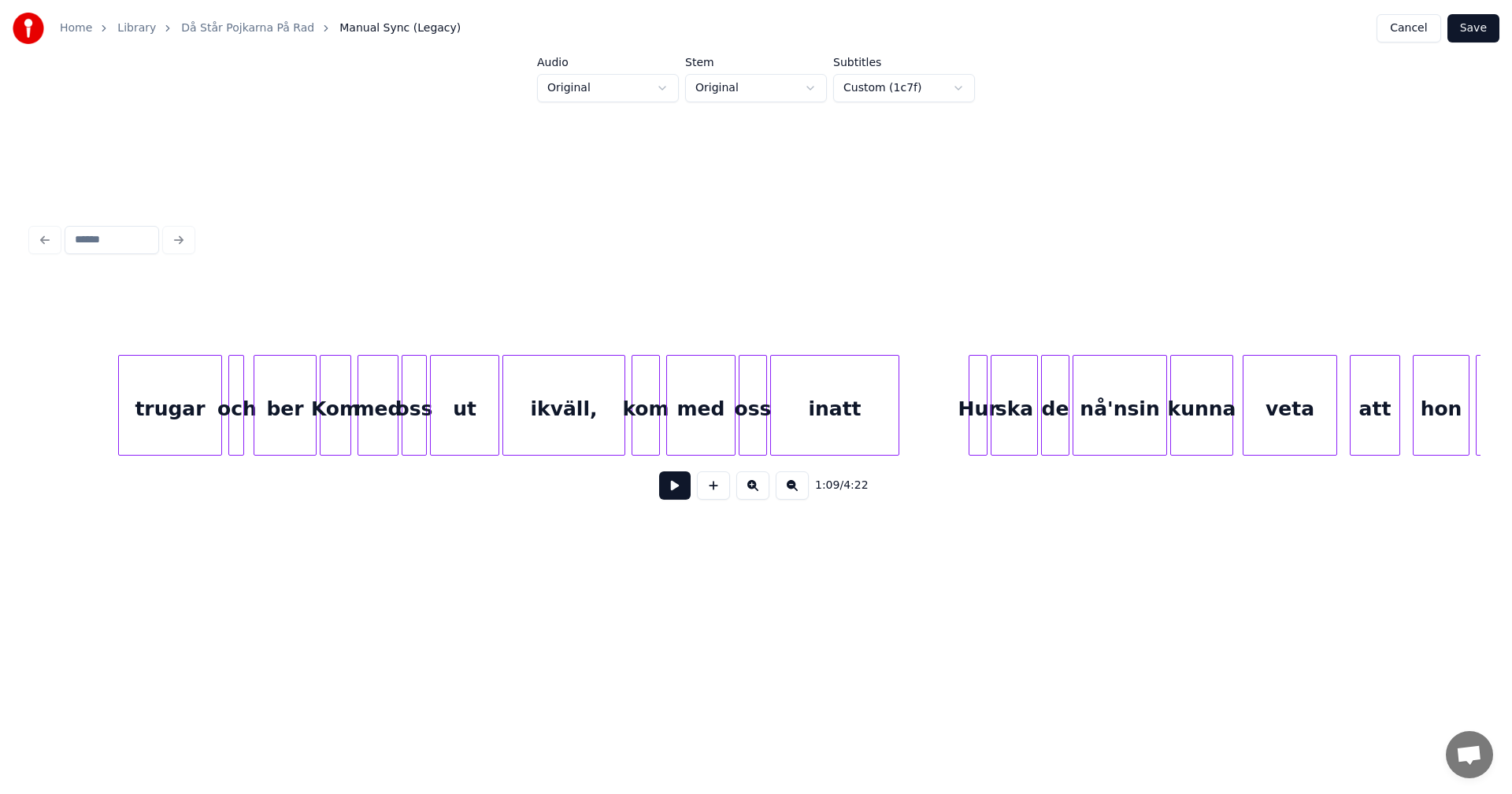
scroll to position [0, 28150]
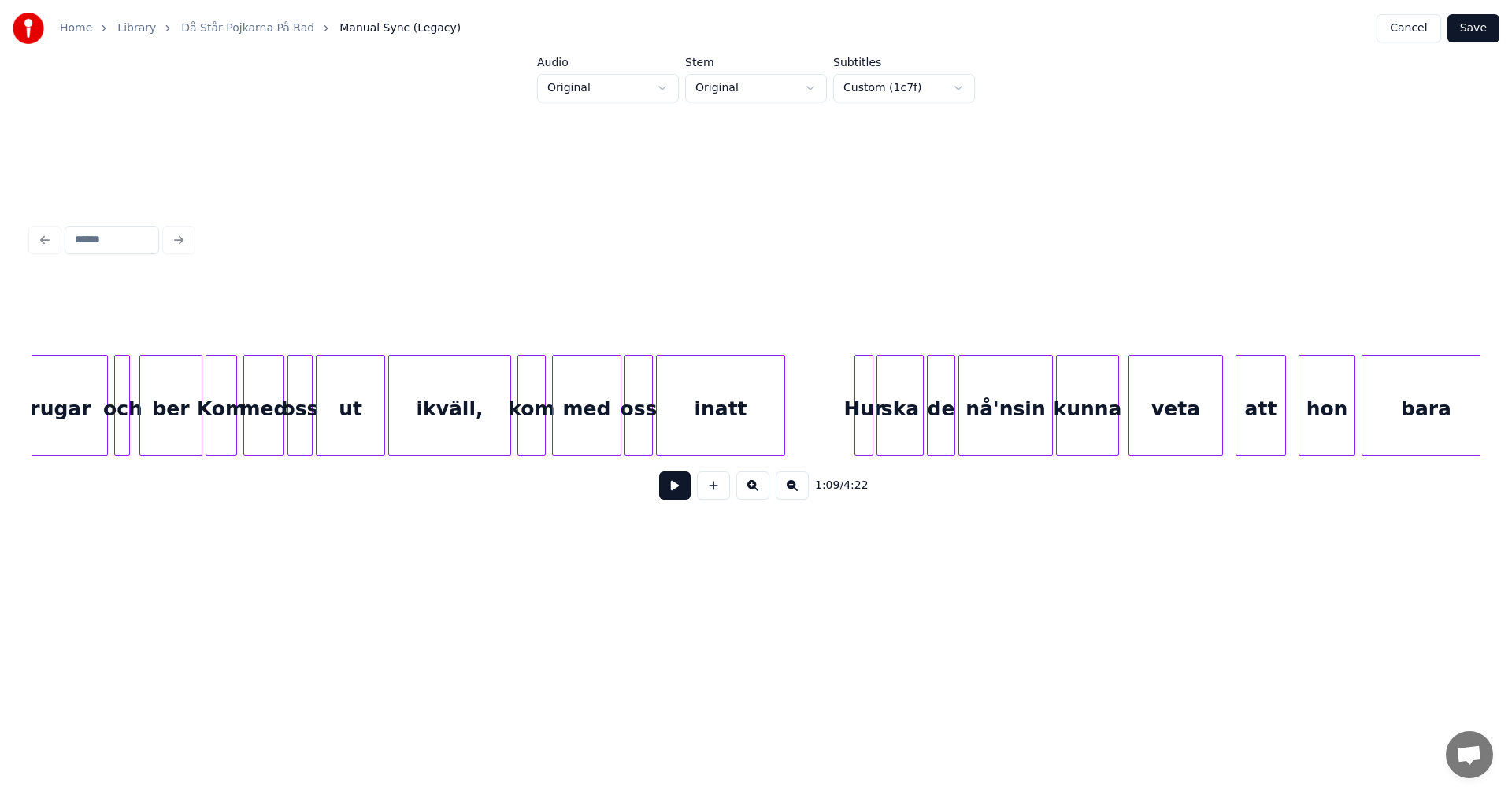
click at [1031, 486] on div "1:09 / 4:22" at bounding box center [756, 486] width 1424 height 35
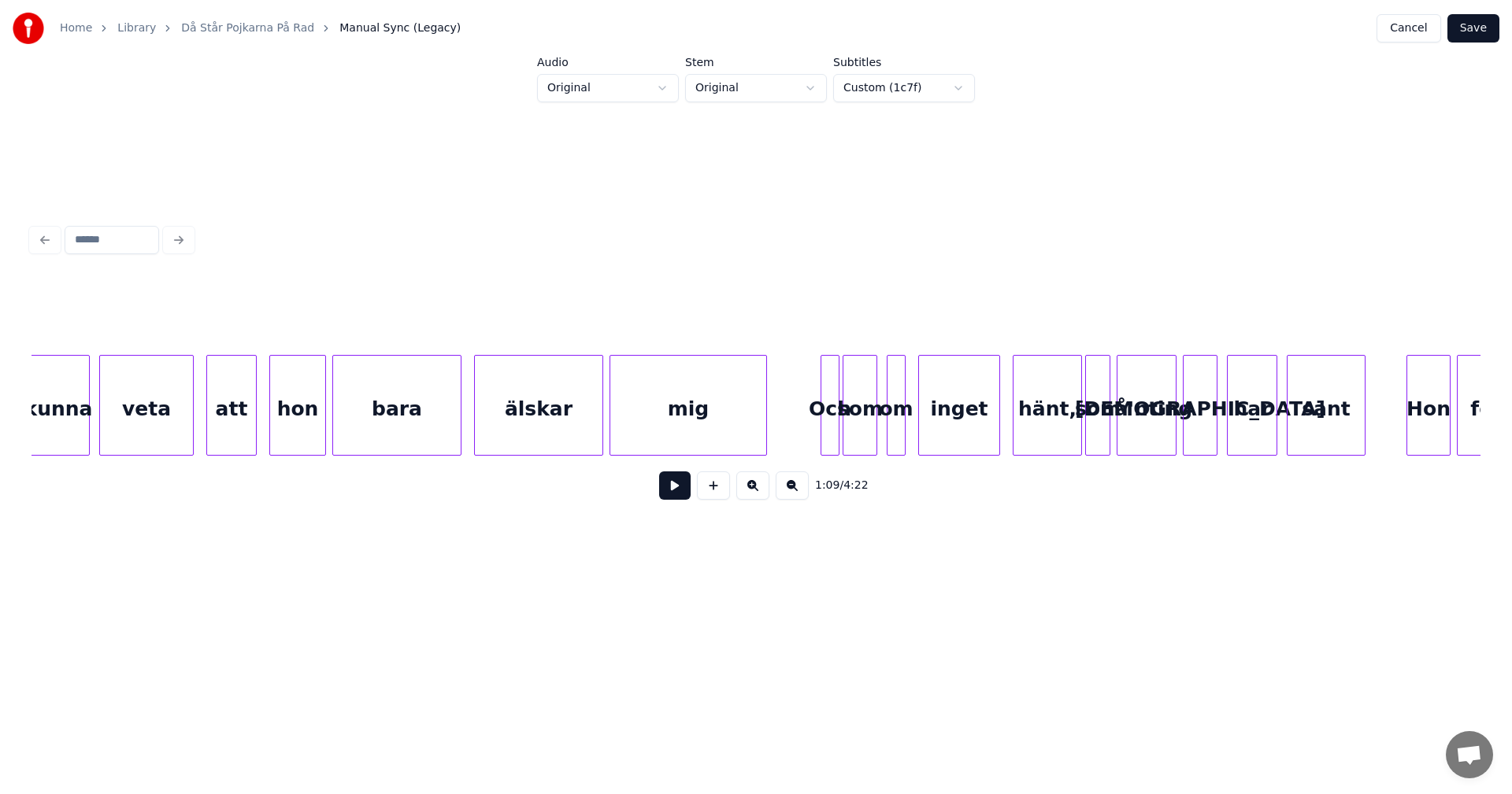
scroll to position [0, 29180]
click at [830, 384] on div "Och" at bounding box center [828, 409] width 17 height 107
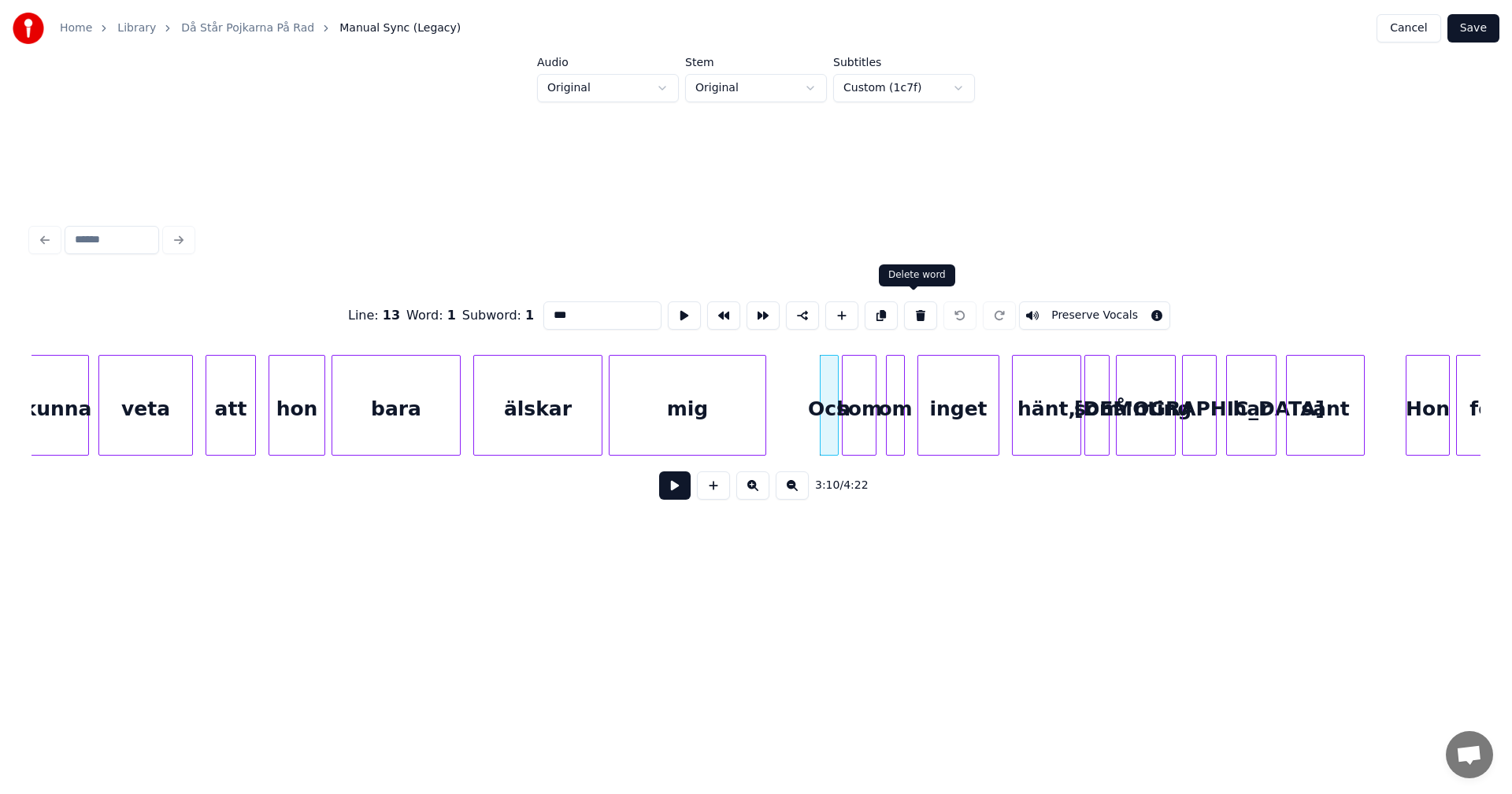
click at [909, 310] on button at bounding box center [920, 316] width 33 height 29
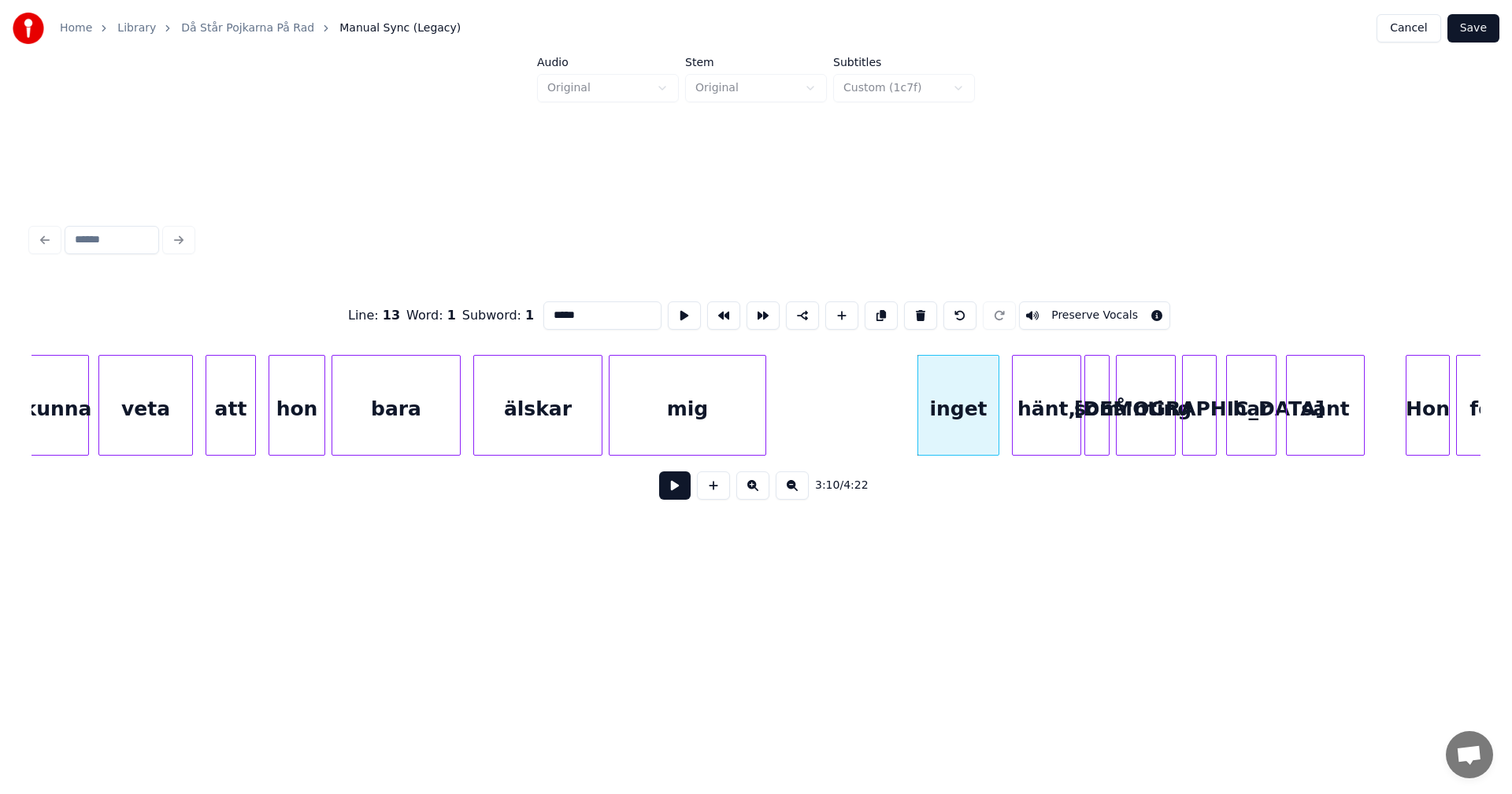
click at [909, 310] on button at bounding box center [920, 316] width 33 height 29
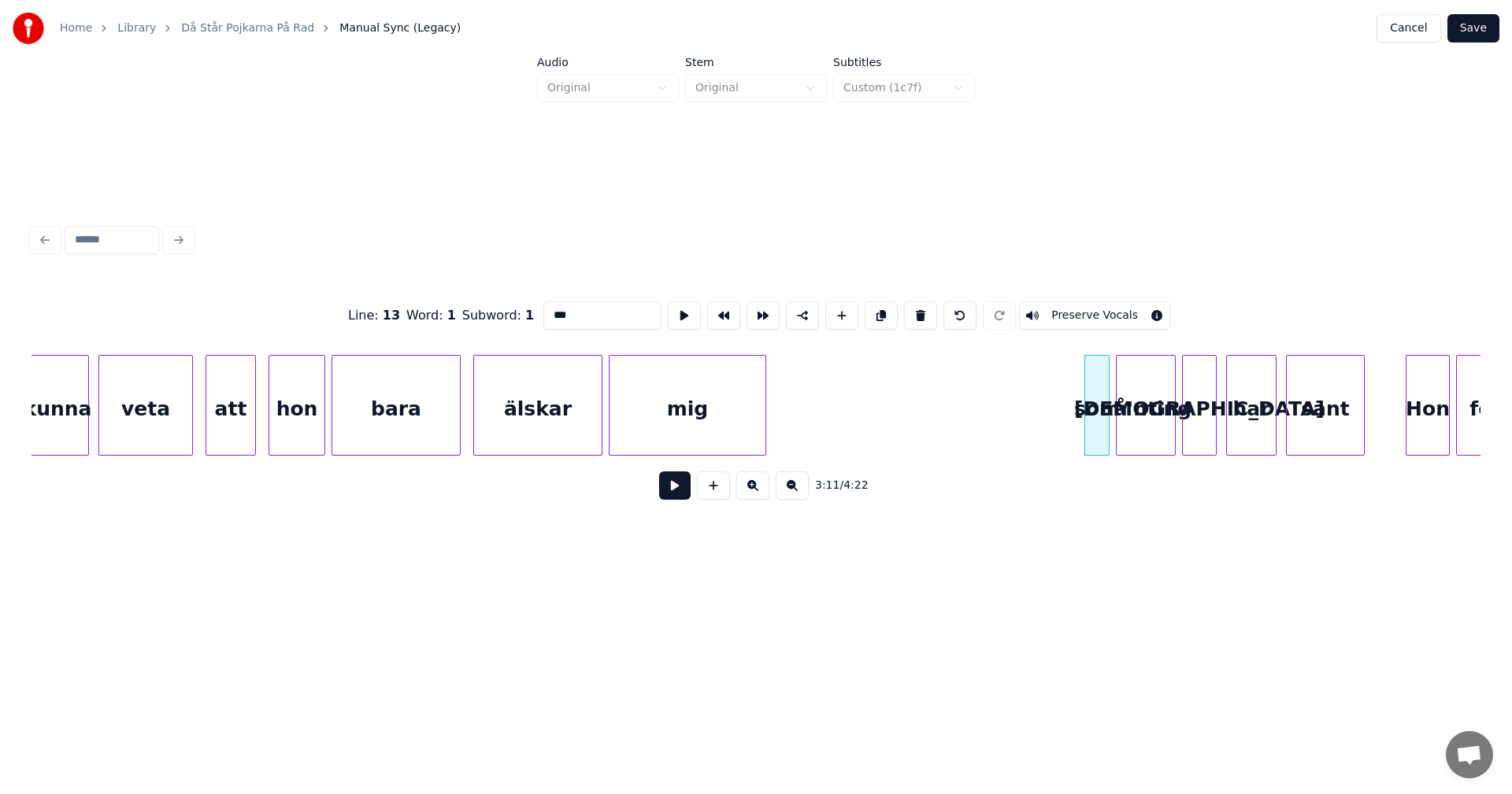
click at [909, 310] on button at bounding box center [920, 316] width 33 height 29
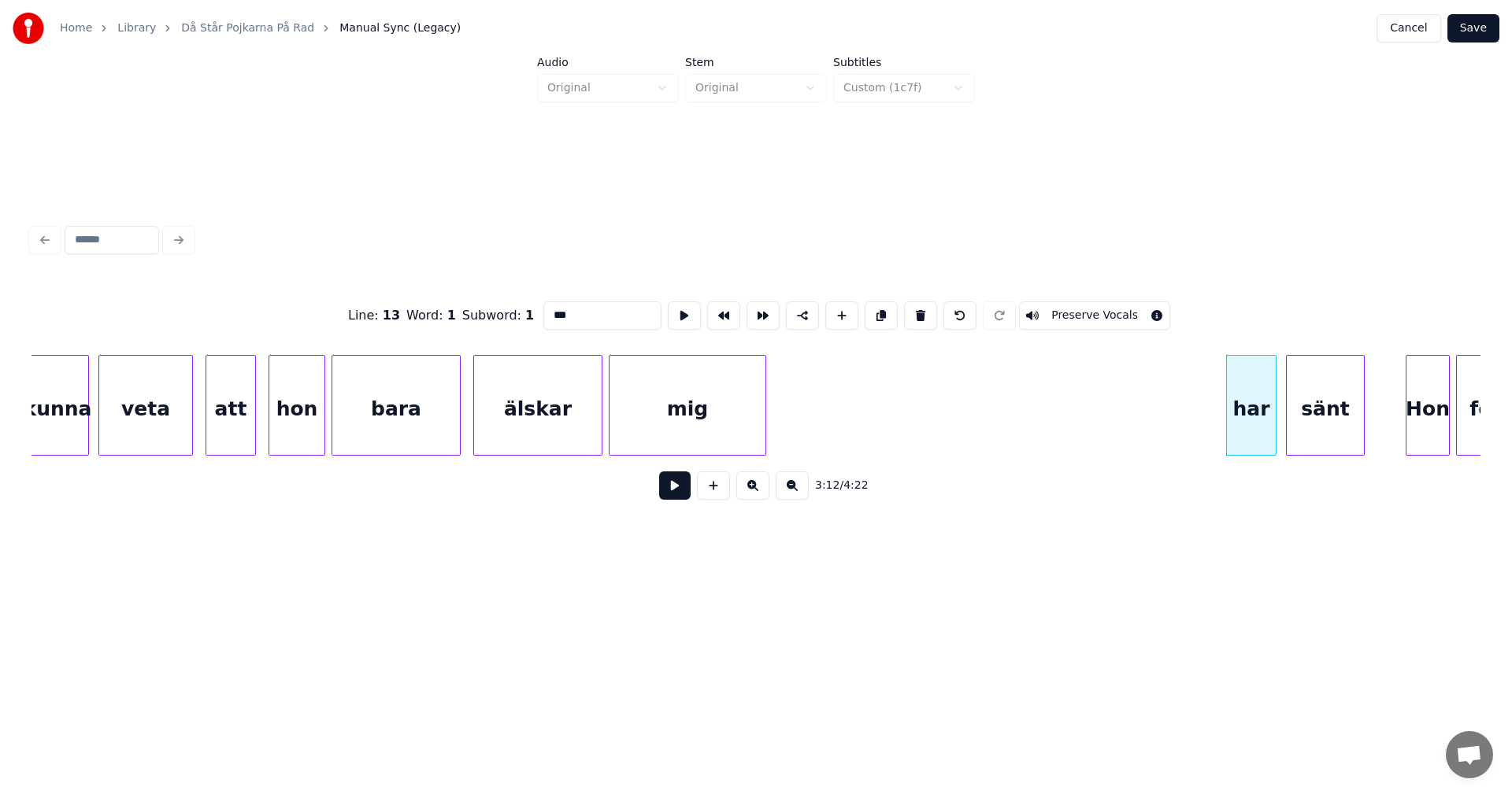
click at [909, 310] on button at bounding box center [920, 316] width 33 height 29
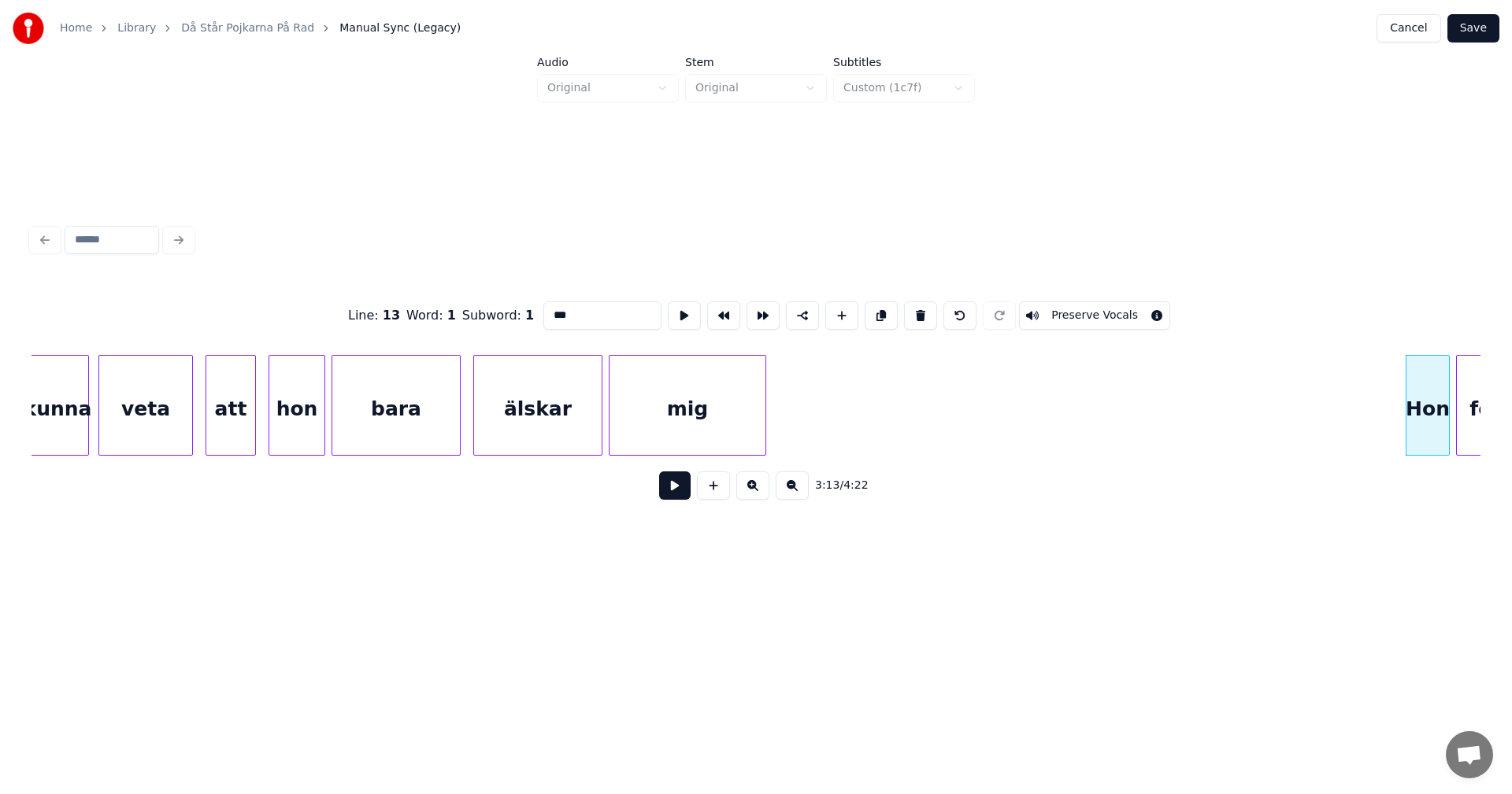
click at [909, 310] on button at bounding box center [920, 316] width 33 height 29
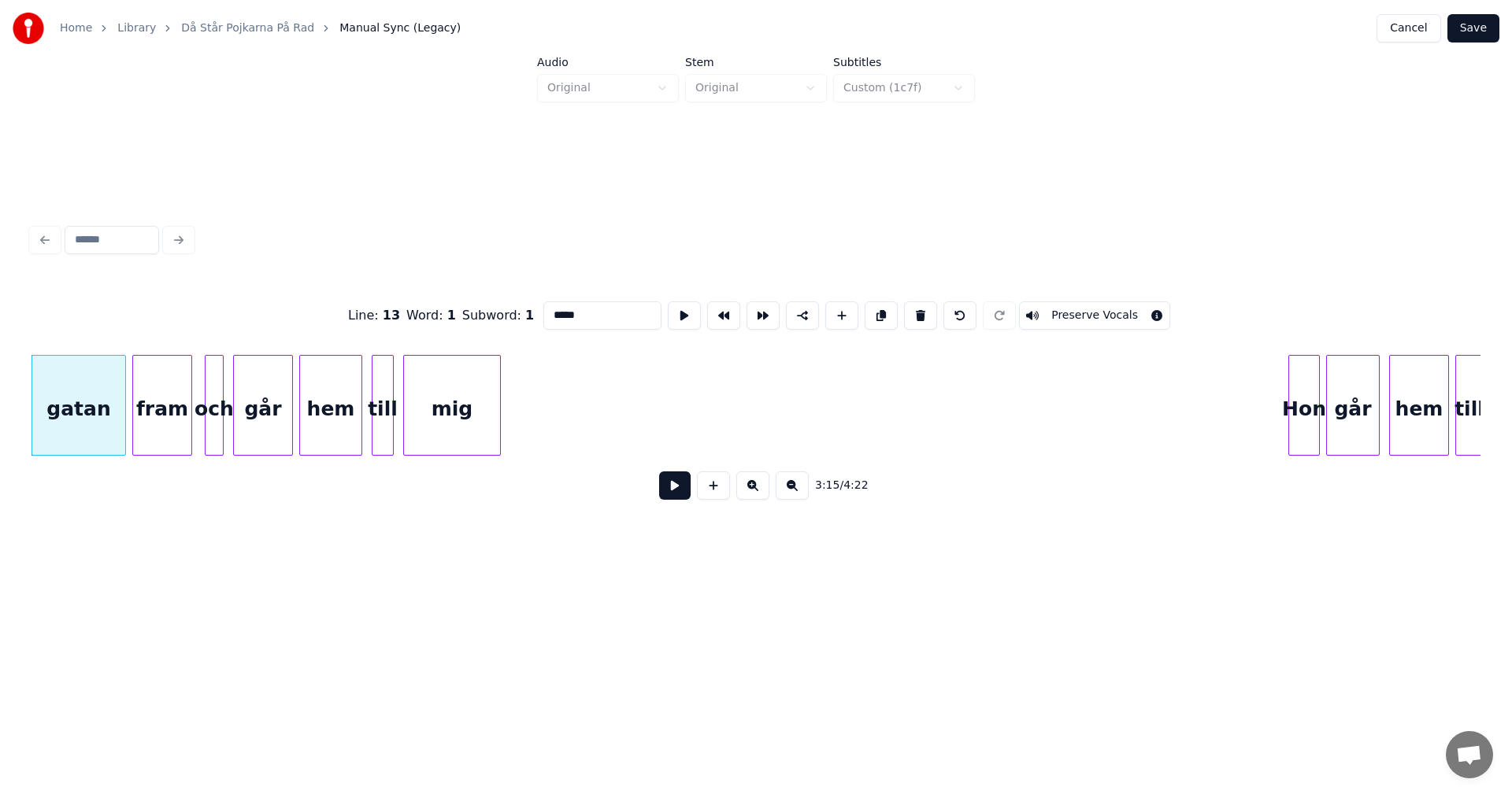
click at [909, 310] on button at bounding box center [920, 316] width 33 height 29
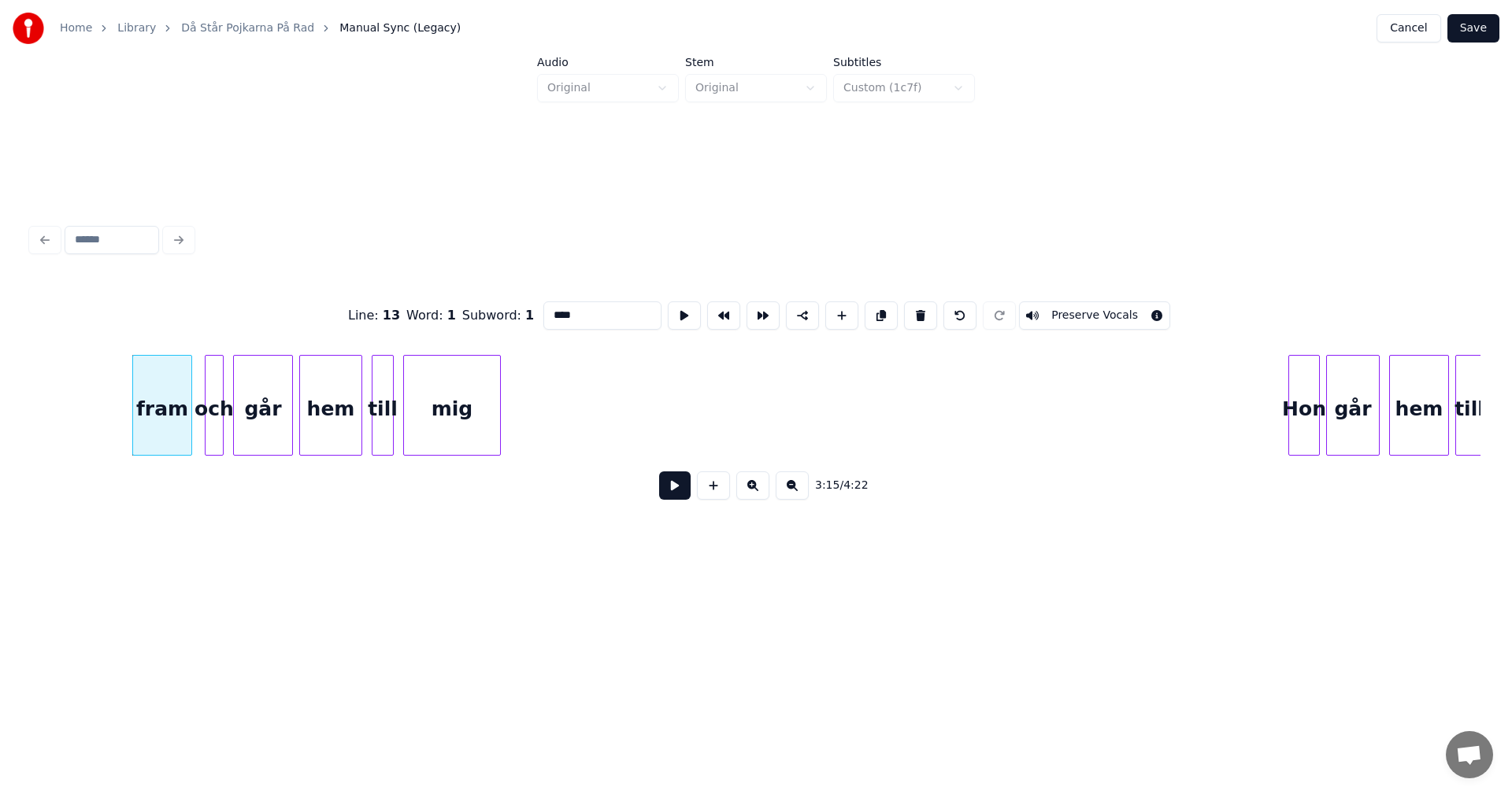
click at [909, 310] on button at bounding box center [920, 316] width 33 height 29
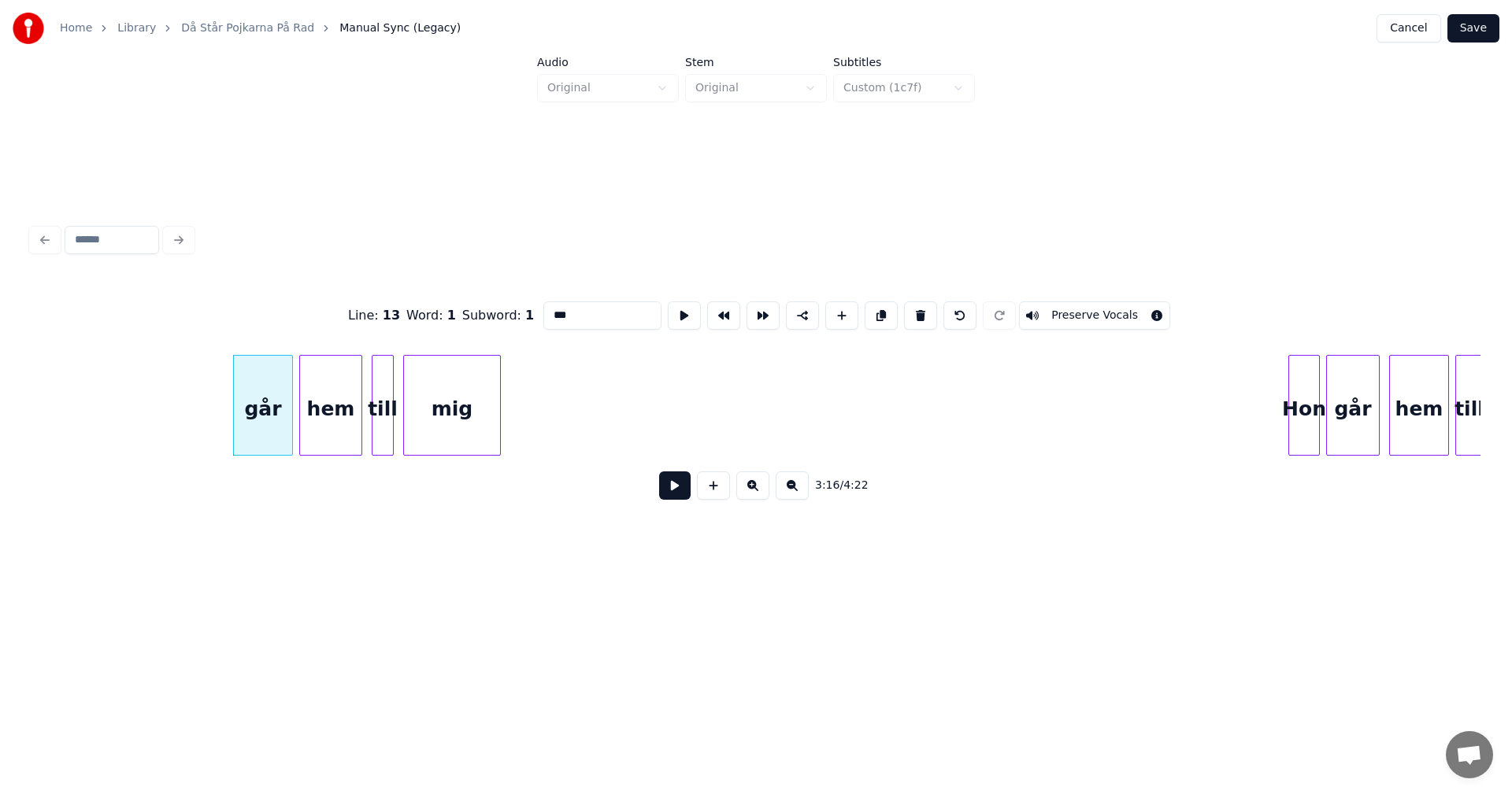
click at [909, 310] on button at bounding box center [920, 316] width 33 height 29
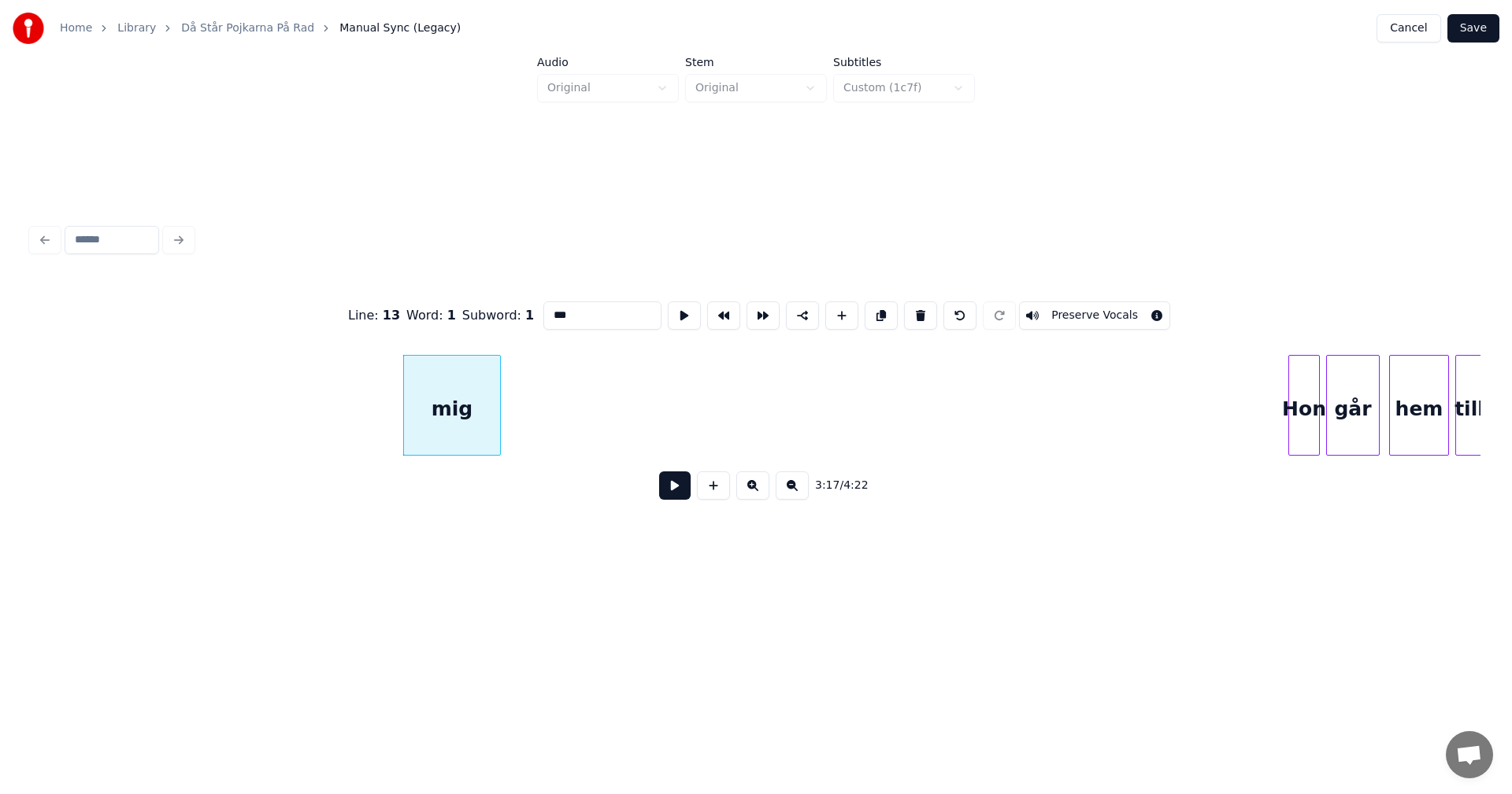
click at [909, 310] on button at bounding box center [920, 316] width 33 height 29
type input "***"
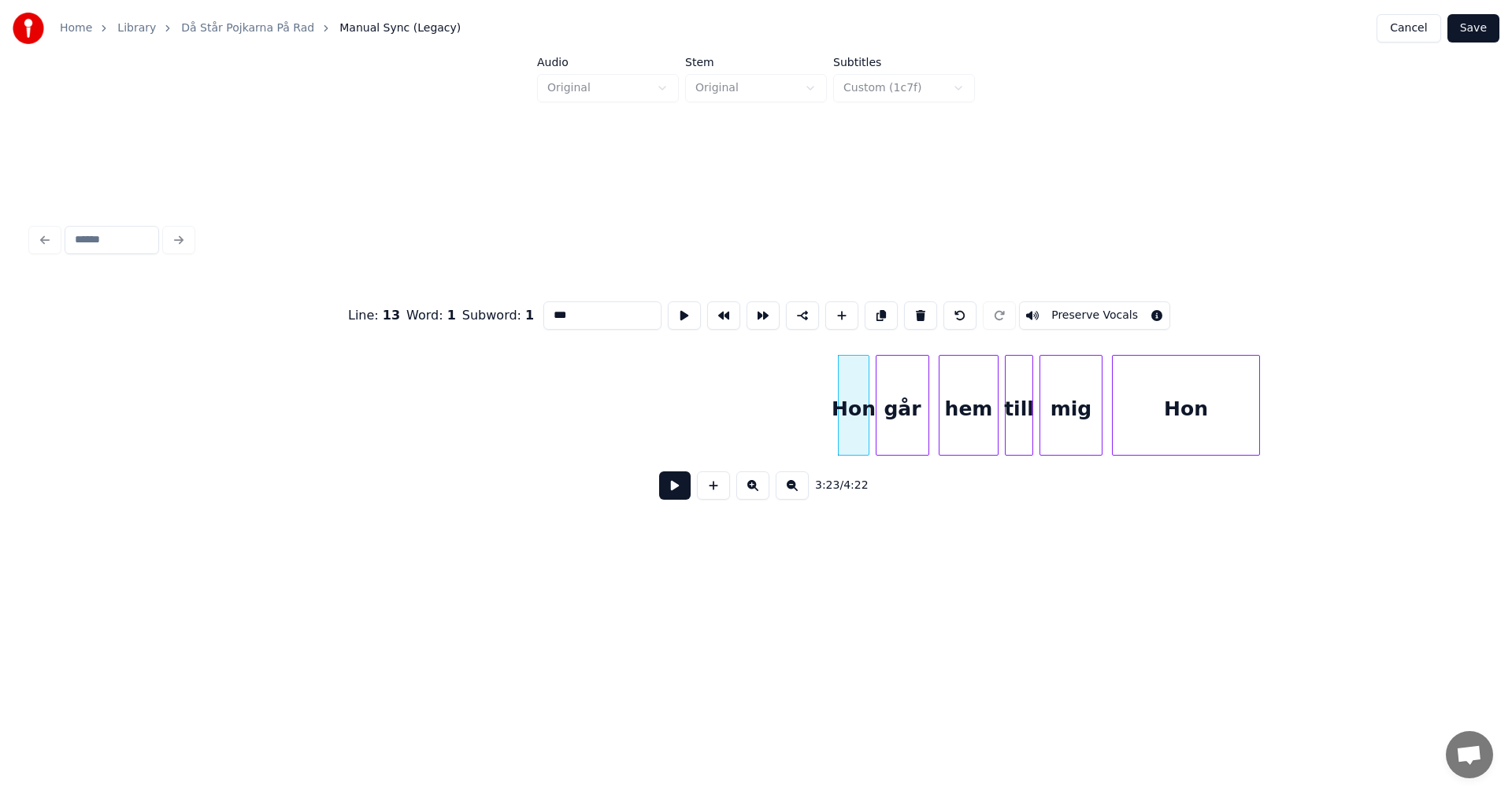
drag, startPoint x: 1127, startPoint y: 463, endPoint x: 1152, endPoint y: 468, distance: 25.5
click at [1152, 468] on div "Line : 13 Word : 1 Subword : 1 *** Preserve Vocals 3:23 / 4:22" at bounding box center [756, 396] width 1449 height 239
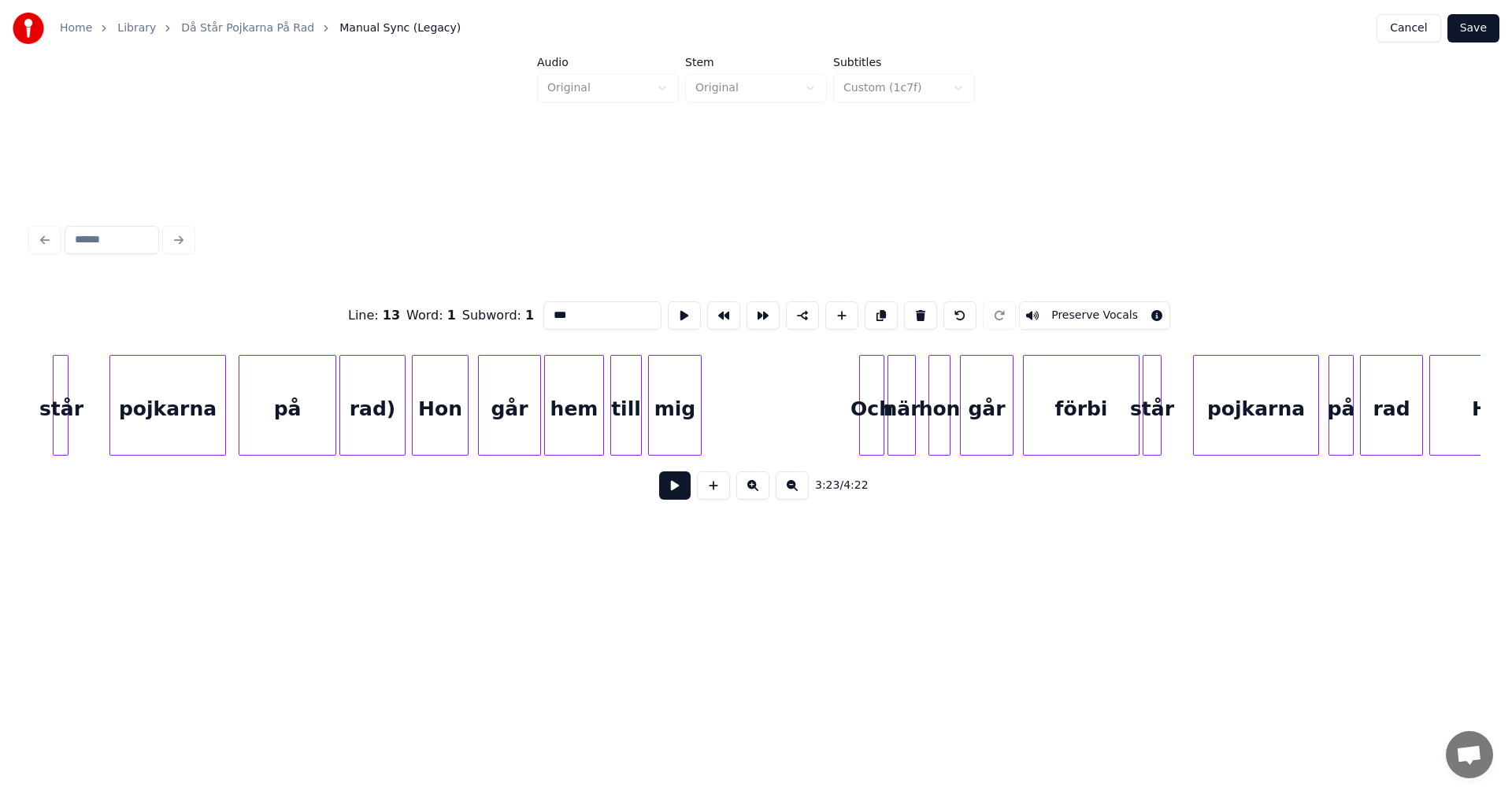
scroll to position [0, 34604]
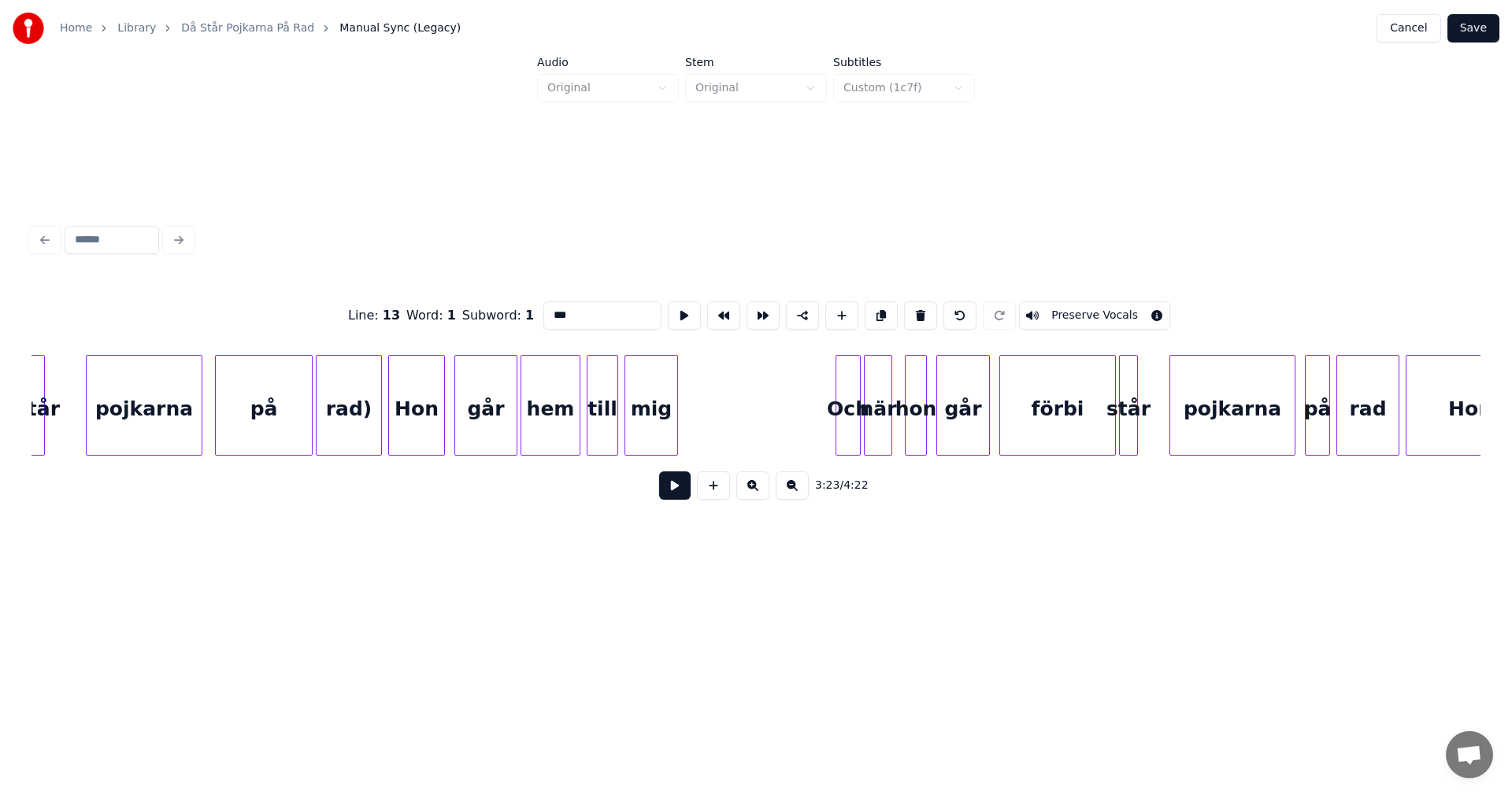
click at [1485, 26] on button "Save" at bounding box center [1473, 29] width 52 height 29
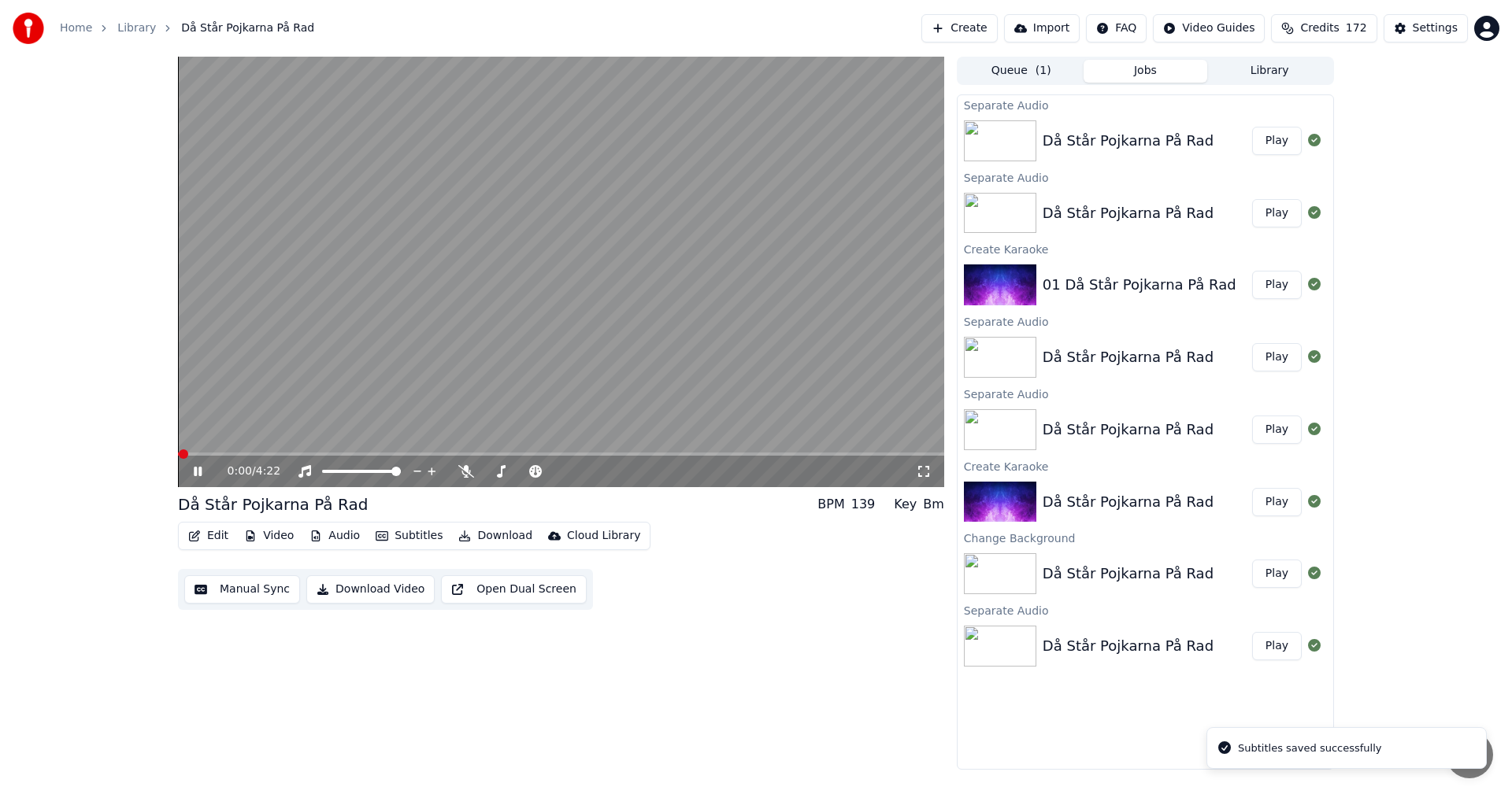
click at [453, 454] on span at bounding box center [561, 454] width 766 height 4
click at [401, 451] on video at bounding box center [561, 271] width 766 height 430
click at [417, 455] on span at bounding box center [561, 454] width 766 height 4
click at [482, 455] on span at bounding box center [561, 454] width 766 height 4
click at [756, 586] on div "Edit Video Audio Subtitles Download Cloud Library Manual Sync Download Video Op…" at bounding box center [561, 566] width 766 height 88
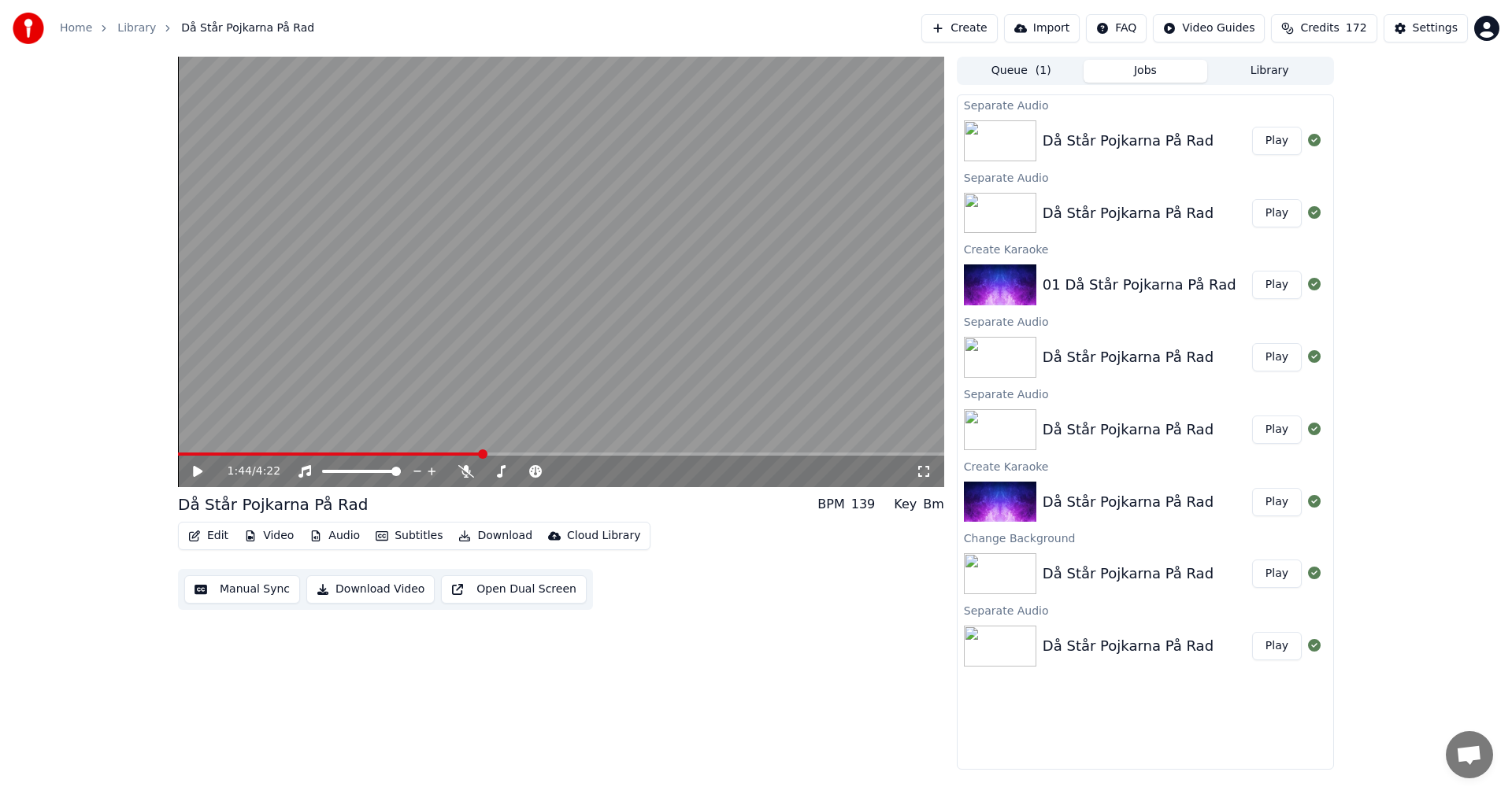
click at [648, 454] on span at bounding box center [561, 454] width 766 height 4
click at [687, 455] on span at bounding box center [561, 454] width 766 height 4
click at [712, 455] on span at bounding box center [561, 454] width 766 height 4
click at [737, 448] on video at bounding box center [561, 271] width 766 height 430
click at [744, 455] on span at bounding box center [561, 454] width 766 height 4
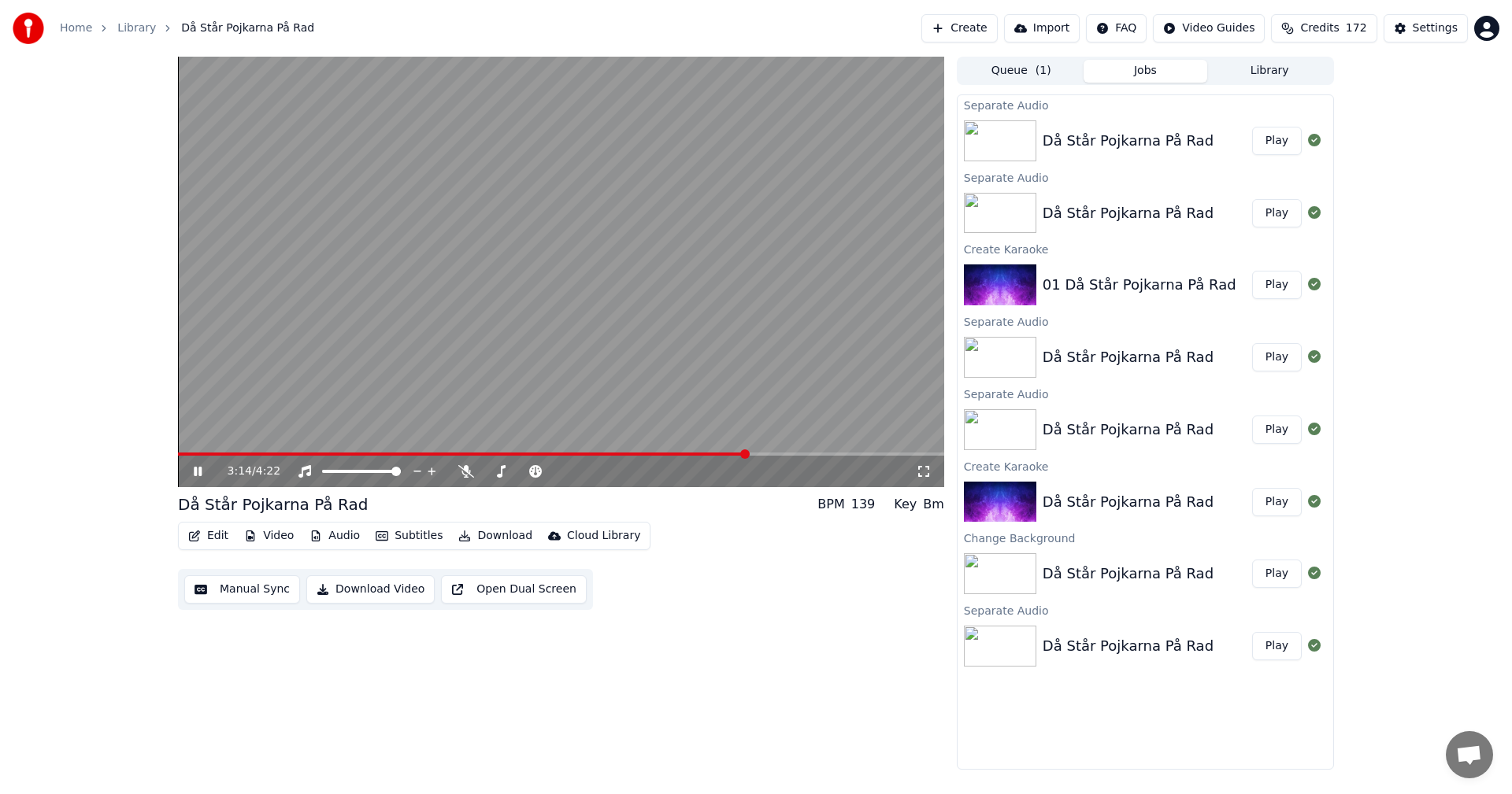
click at [763, 456] on div "3:14 / 4:22" at bounding box center [561, 472] width 766 height 31
click at [780, 456] on span at bounding box center [561, 454] width 766 height 4
click at [795, 454] on span at bounding box center [561, 454] width 766 height 4
click at [809, 454] on span at bounding box center [561, 454] width 766 height 4
click at [836, 456] on span at bounding box center [561, 454] width 766 height 4
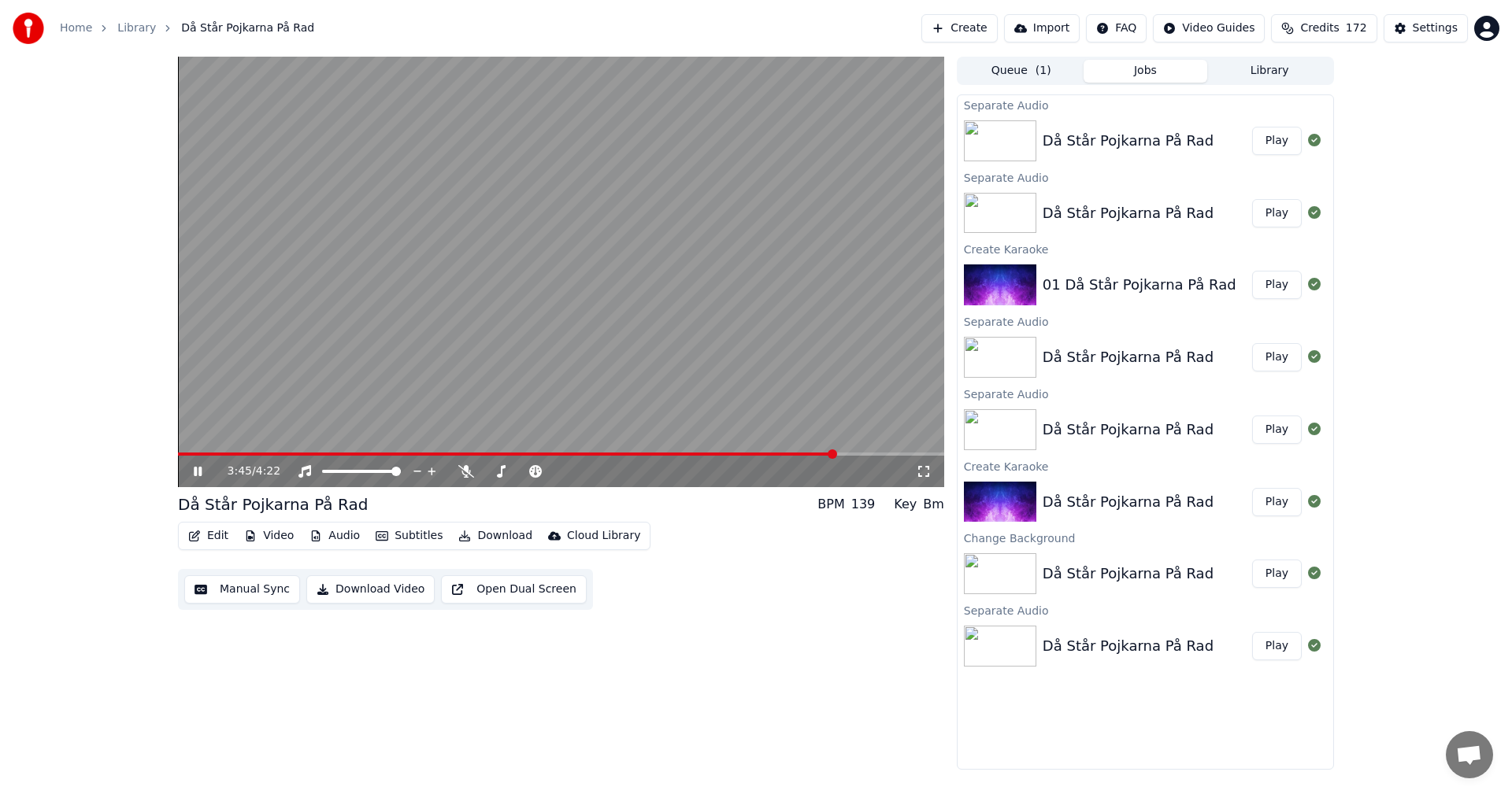
click at [853, 456] on span at bounding box center [561, 454] width 766 height 4
click at [863, 457] on div "3:46 / 4:22" at bounding box center [561, 472] width 766 height 31
click at [866, 457] on div "3:47 / 4:22" at bounding box center [561, 472] width 766 height 31
click at [875, 454] on span at bounding box center [561, 454] width 766 height 4
click at [889, 454] on span at bounding box center [561, 454] width 766 height 4
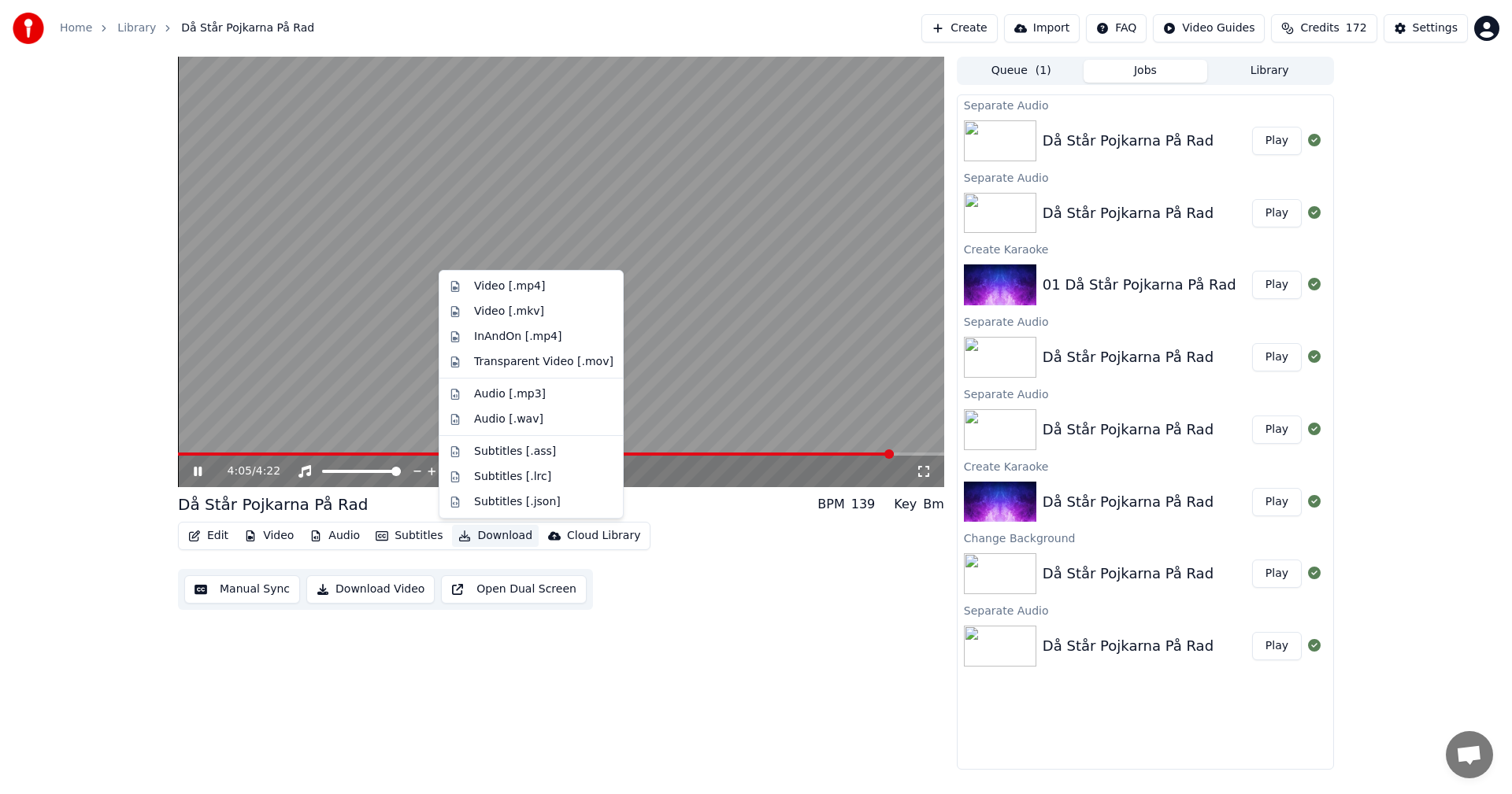
click at [491, 538] on button "Download" at bounding box center [495, 536] width 86 height 22
click at [504, 293] on div "Video [.mp4]" at bounding box center [509, 287] width 71 height 16
